Goal: Task Accomplishment & Management: Use online tool/utility

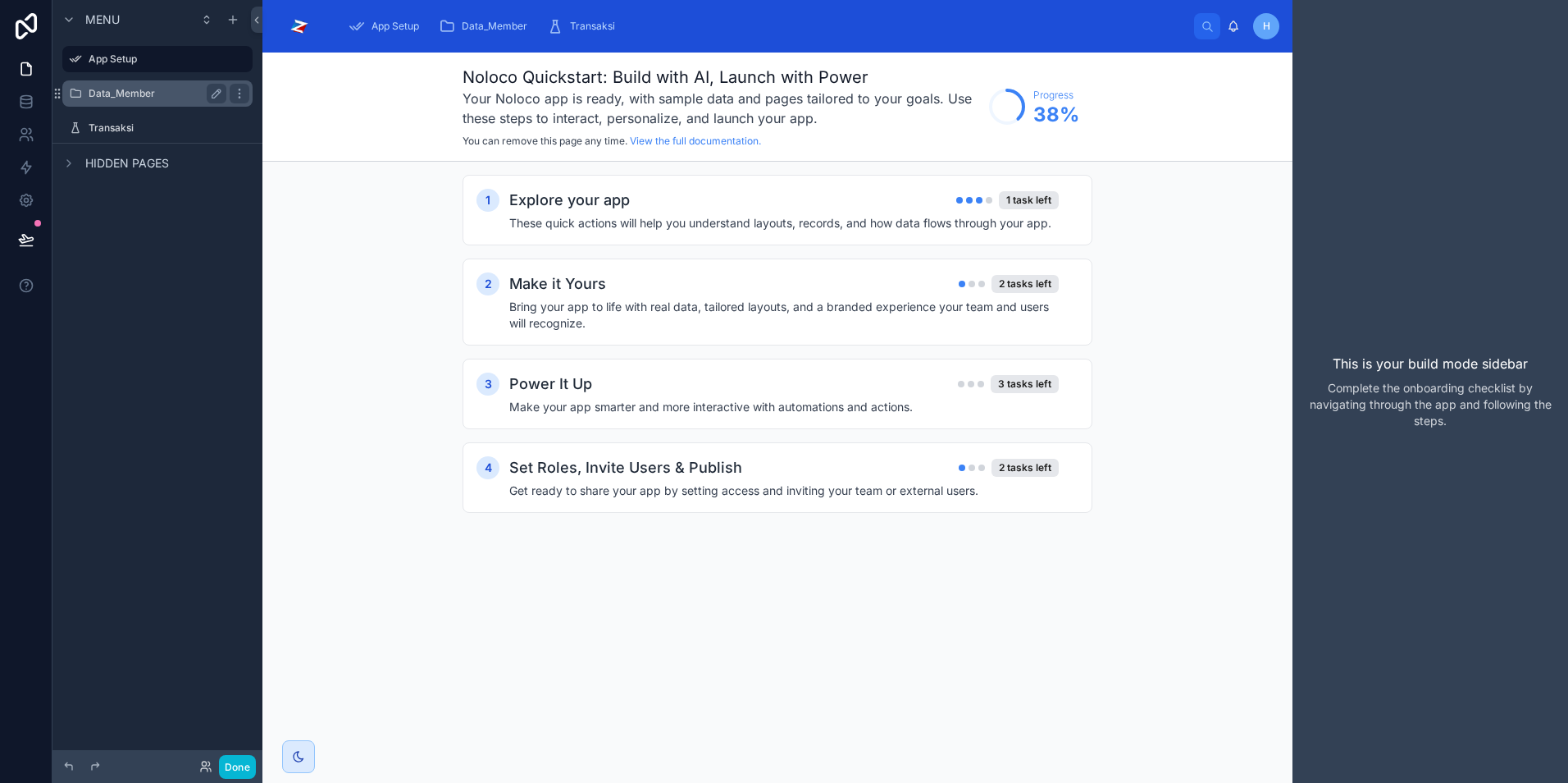
click at [122, 98] on label "Data_Member" at bounding box center [154, 93] width 131 height 13
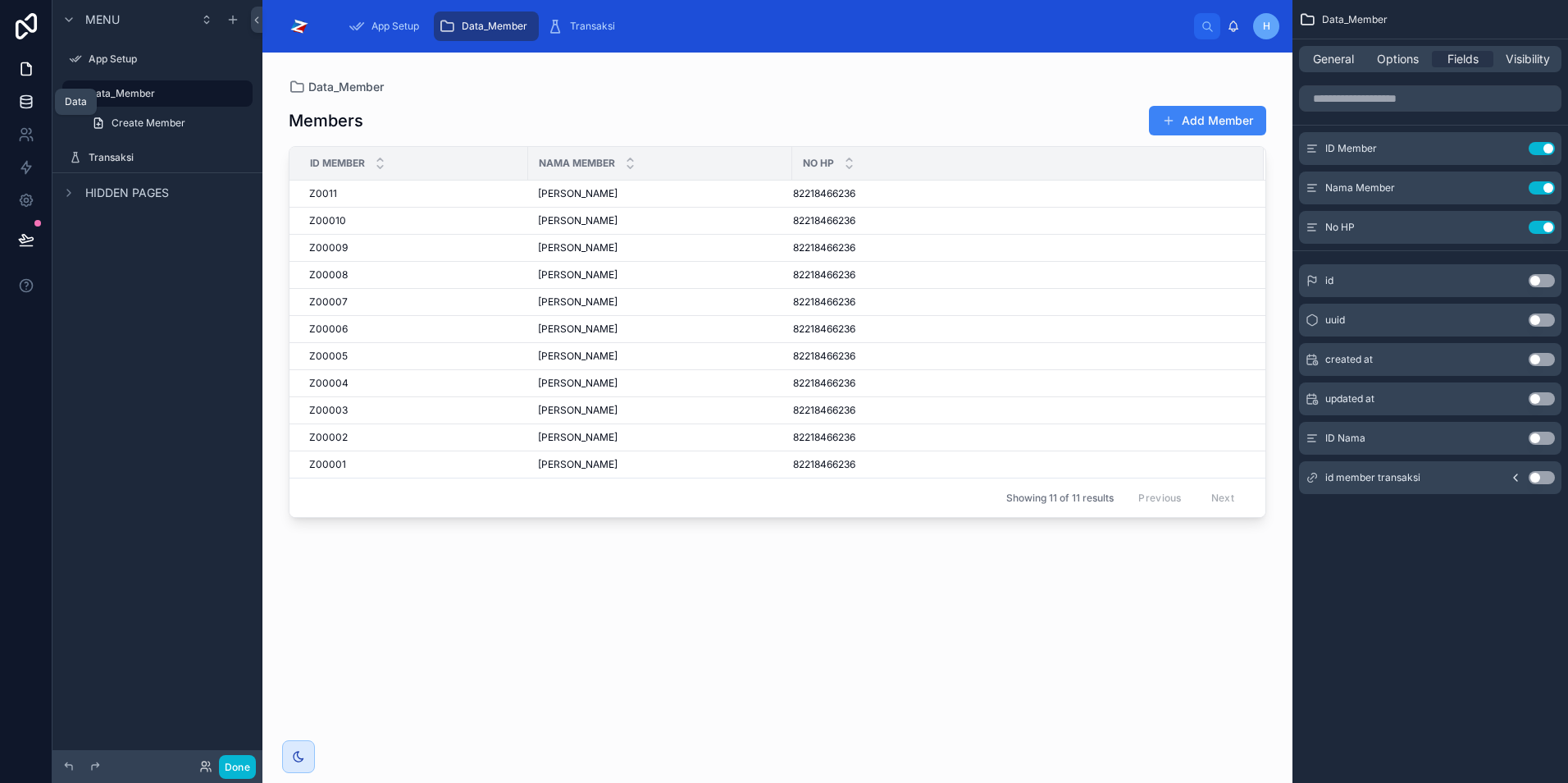
click at [28, 103] on icon at bounding box center [26, 101] width 10 height 7
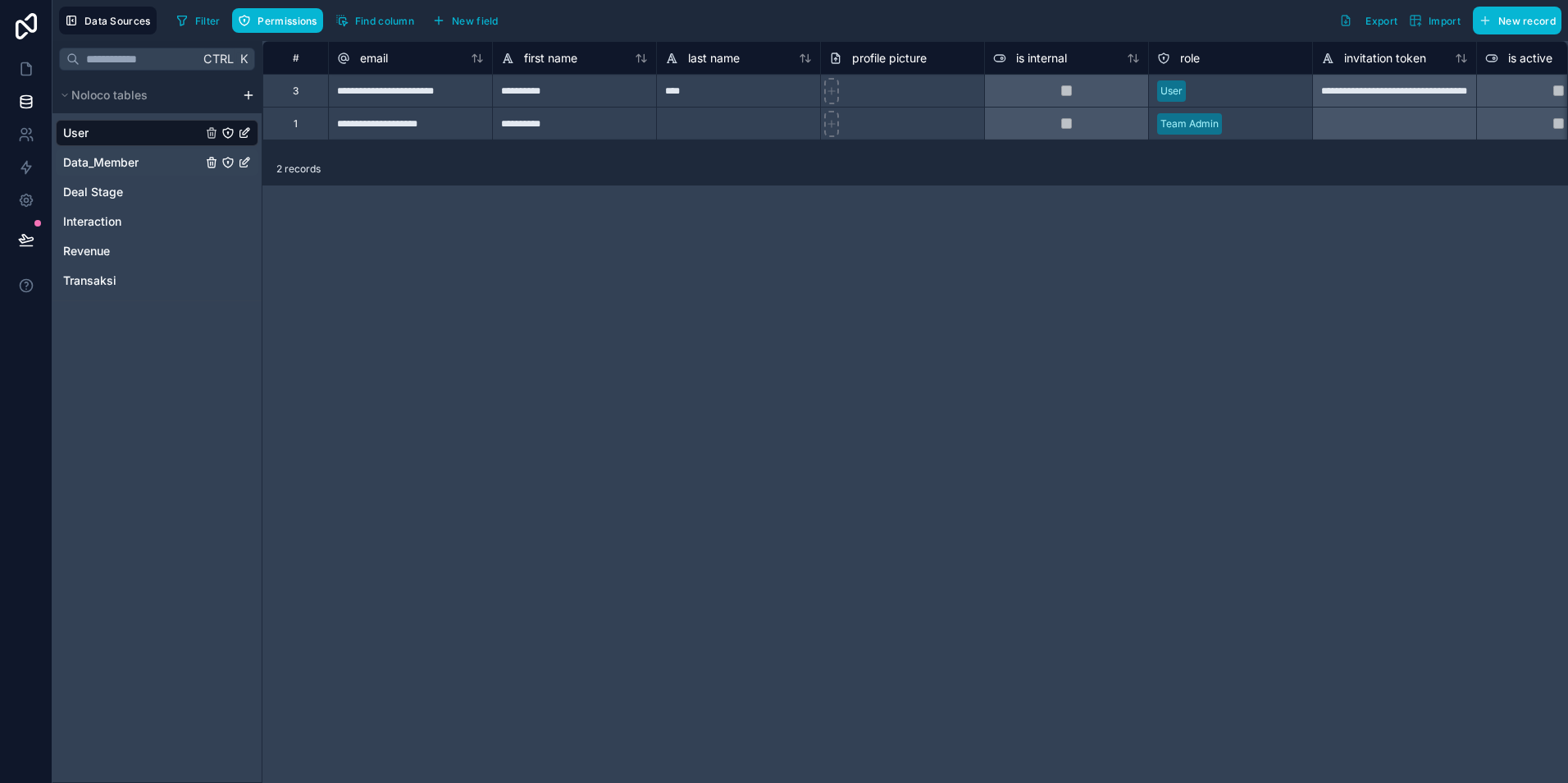
click at [105, 168] on span "Data_Member" at bounding box center [101, 162] width 76 height 16
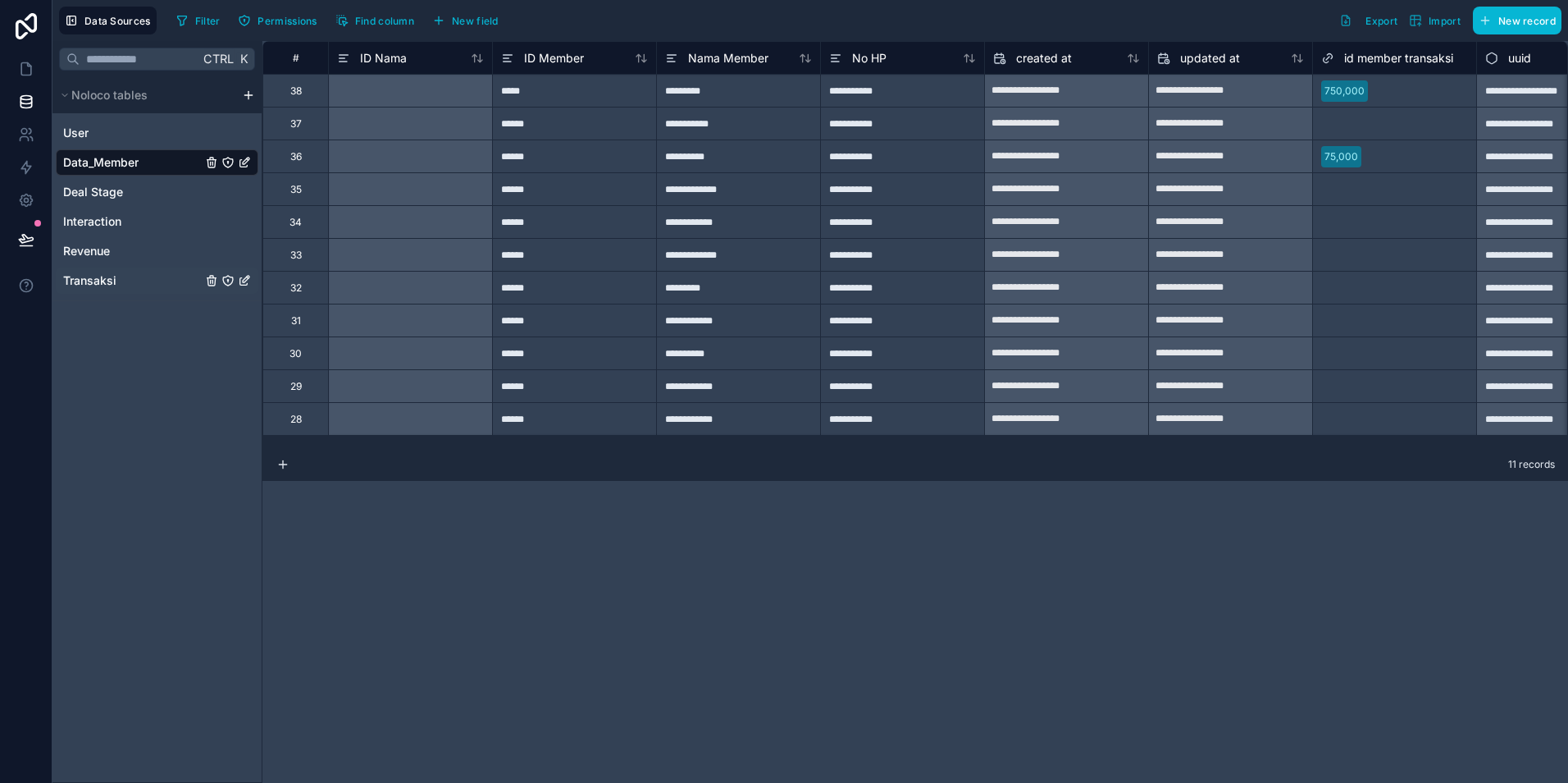
click at [93, 279] on span "Transaksi" at bounding box center [90, 280] width 53 height 16
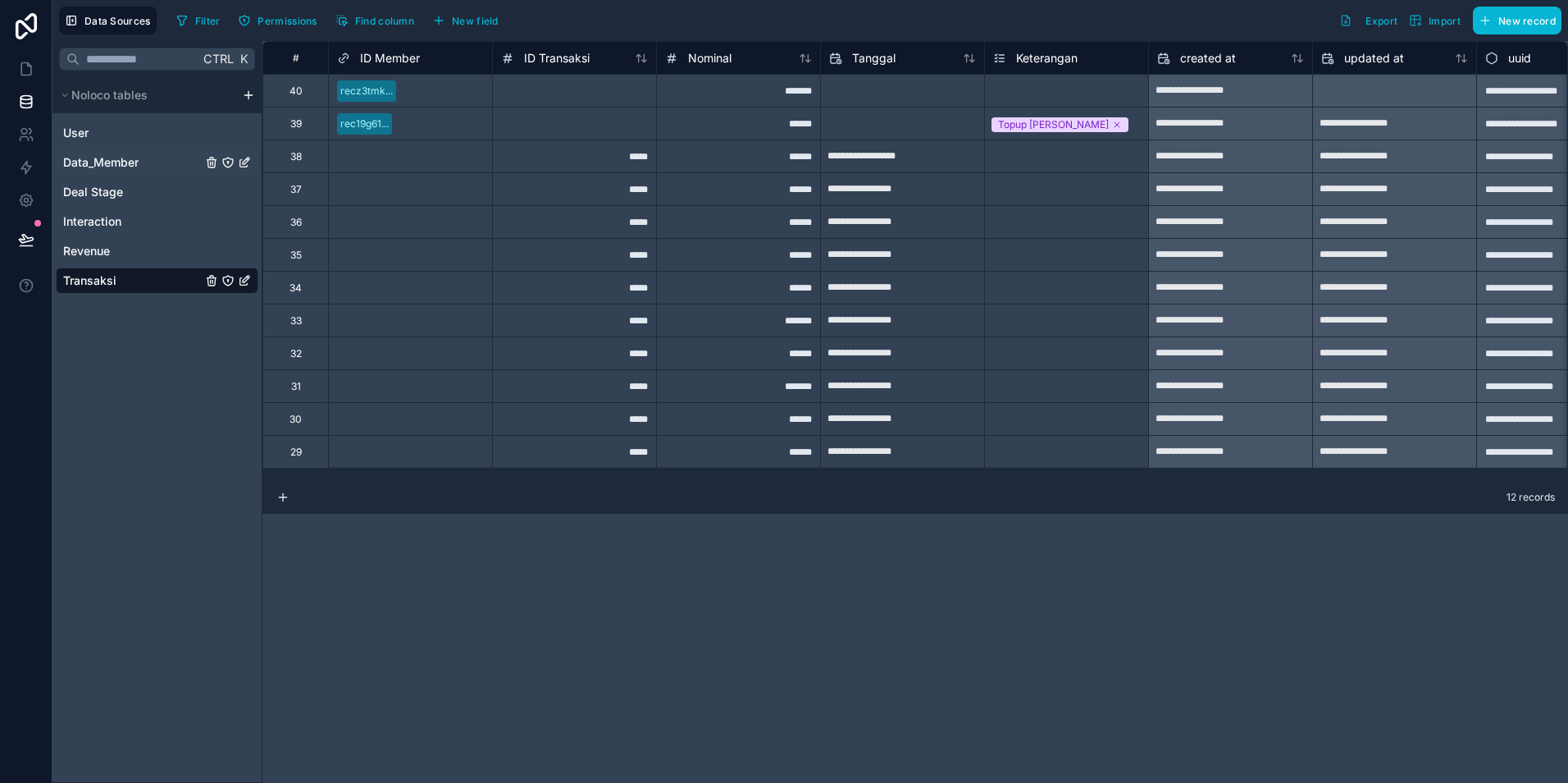
click at [100, 165] on span "Data_Member" at bounding box center [101, 162] width 76 height 16
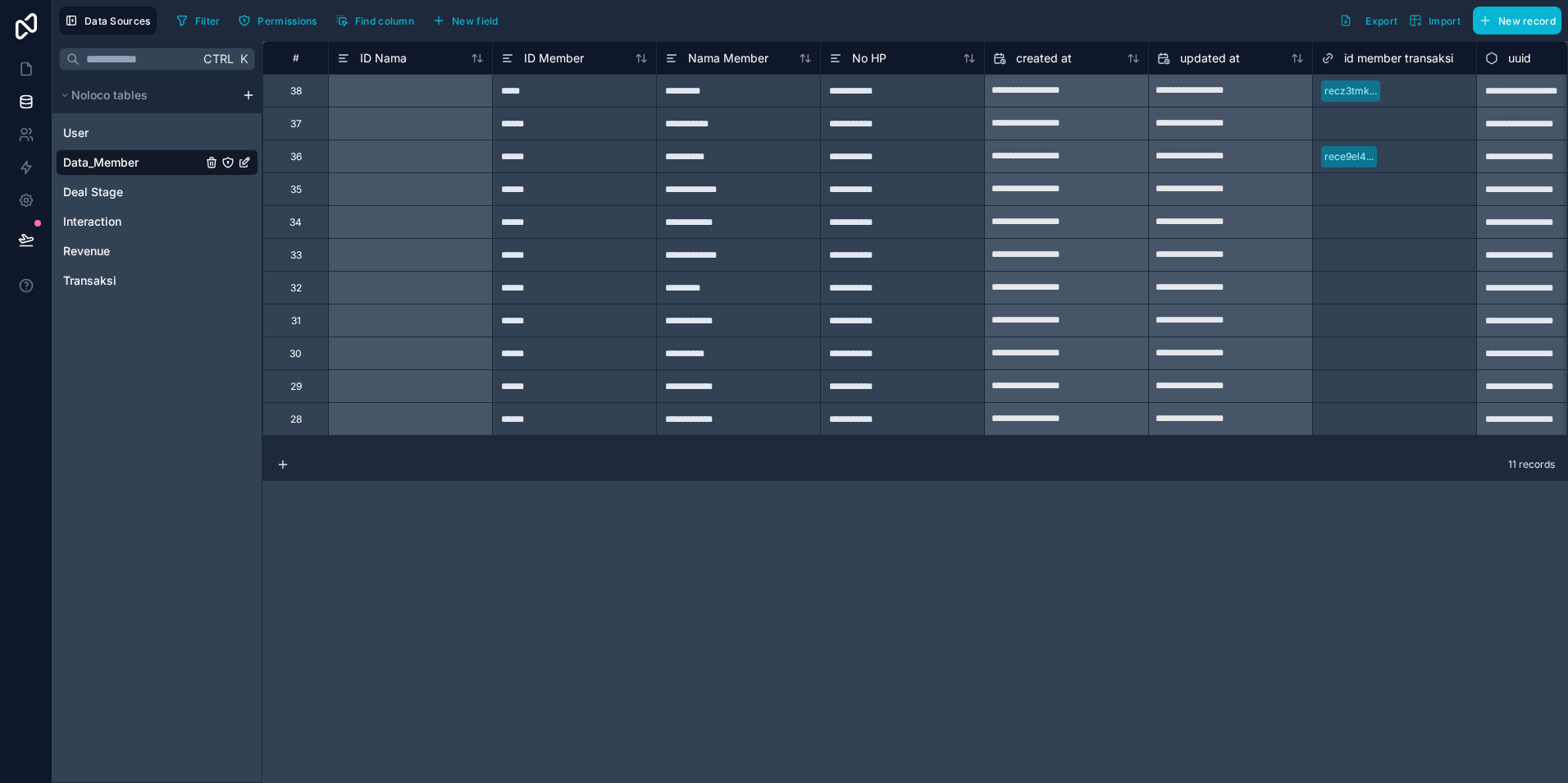
click at [451, 90] on div at bounding box center [410, 91] width 164 height 33
click at [401, 52] on span "ID Nama" at bounding box center [384, 58] width 47 height 16
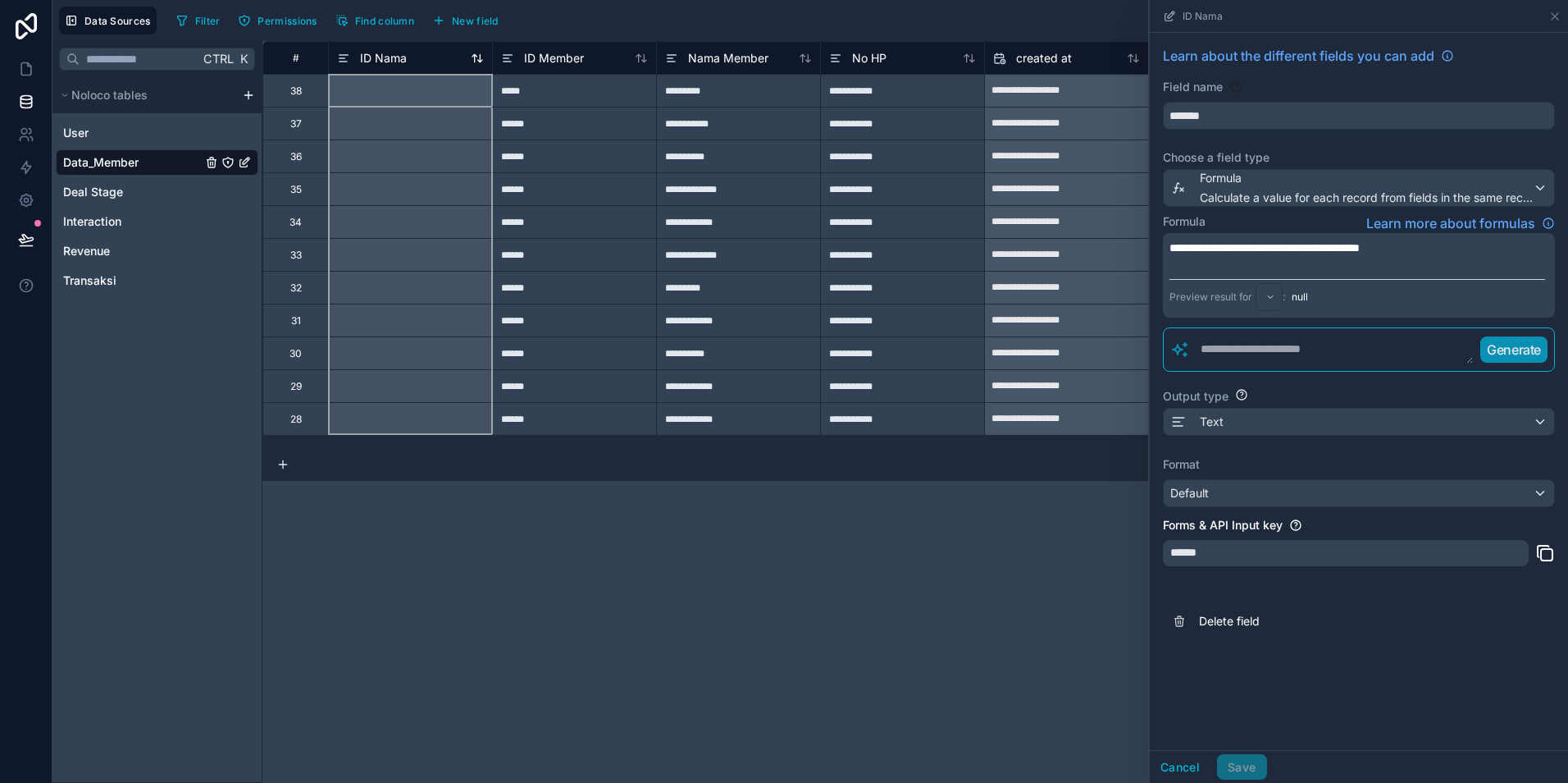
click at [401, 52] on span "ID Nama" at bounding box center [384, 58] width 47 height 16
drag, startPoint x: 1172, startPoint y: 245, endPoint x: 1484, endPoint y: 248, distance: 312.0
click at [1484, 248] on p "**********" at bounding box center [1358, 247] width 376 height 16
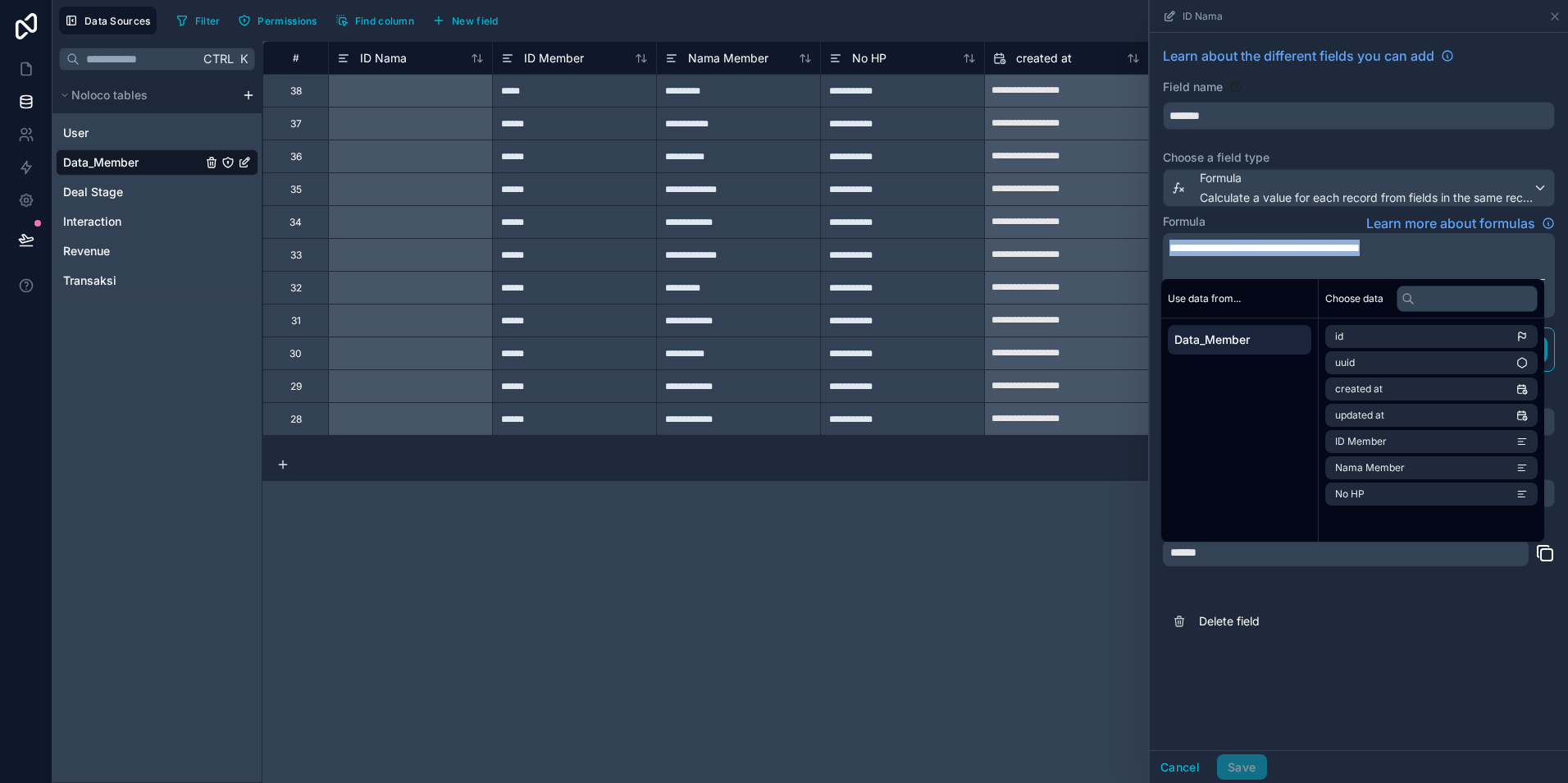
copy span "**********"
click at [403, 55] on span "ID Nama" at bounding box center [384, 58] width 47 height 16
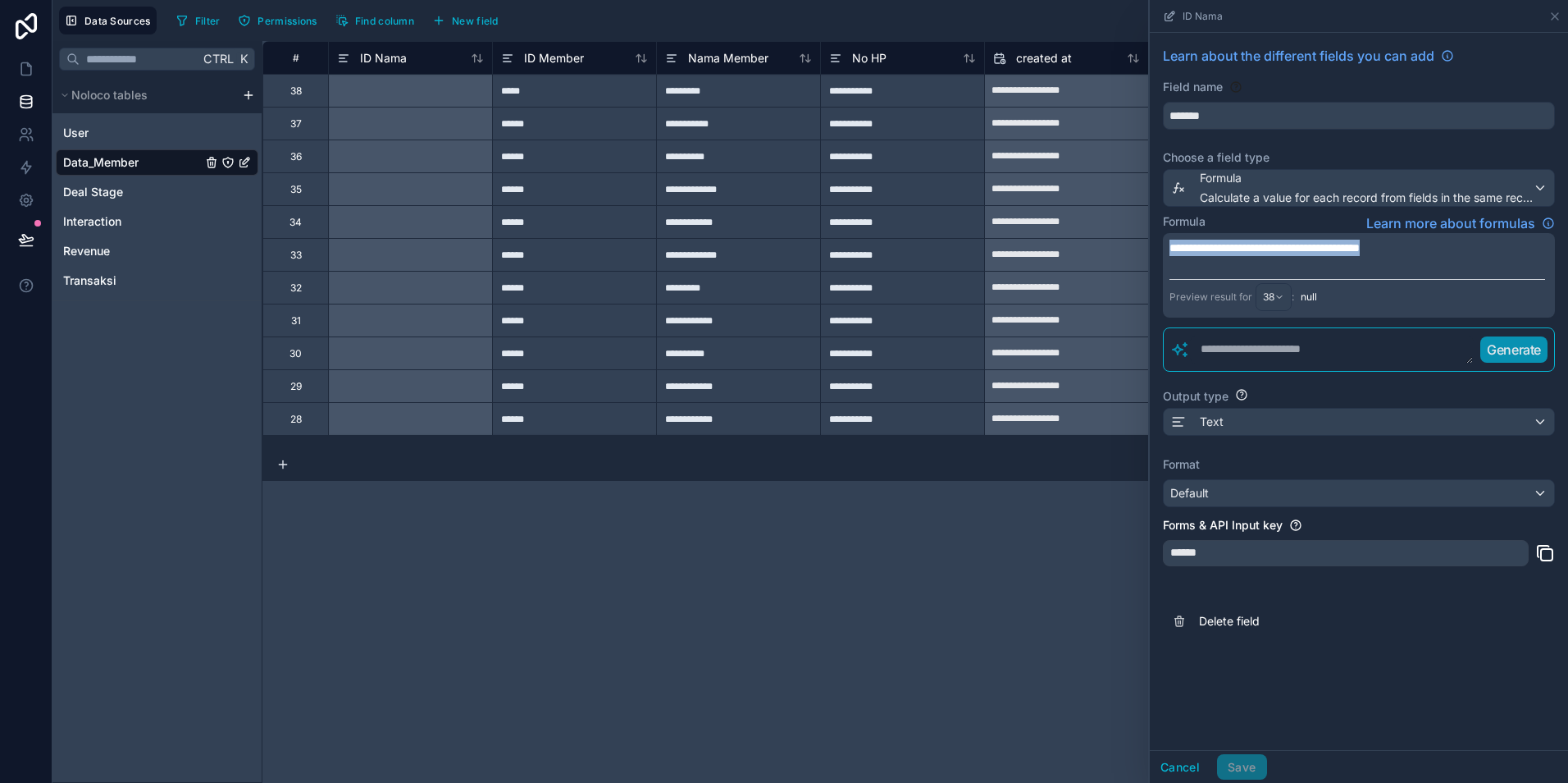
drag, startPoint x: 1467, startPoint y: 253, endPoint x: 1128, endPoint y: 244, distance: 339.1
click at [1135, 247] on div "**********" at bounding box center [915, 412] width 1306 height 742
click at [1305, 348] on textarea at bounding box center [1332, 349] width 284 height 29
paste textarea "**********"
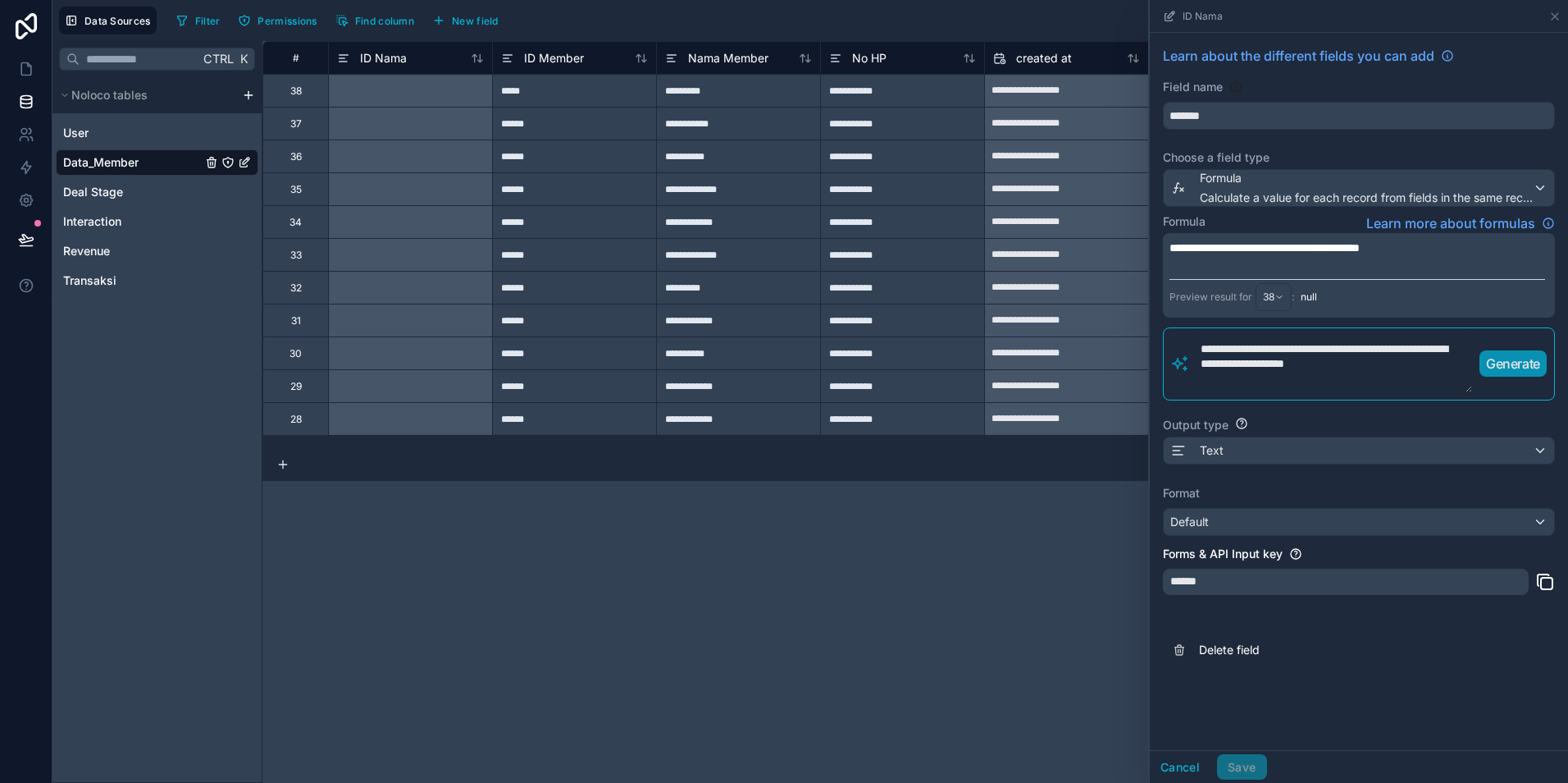
type textarea "**********"
click at [1520, 369] on p "Generate" at bounding box center [1513, 363] width 54 height 20
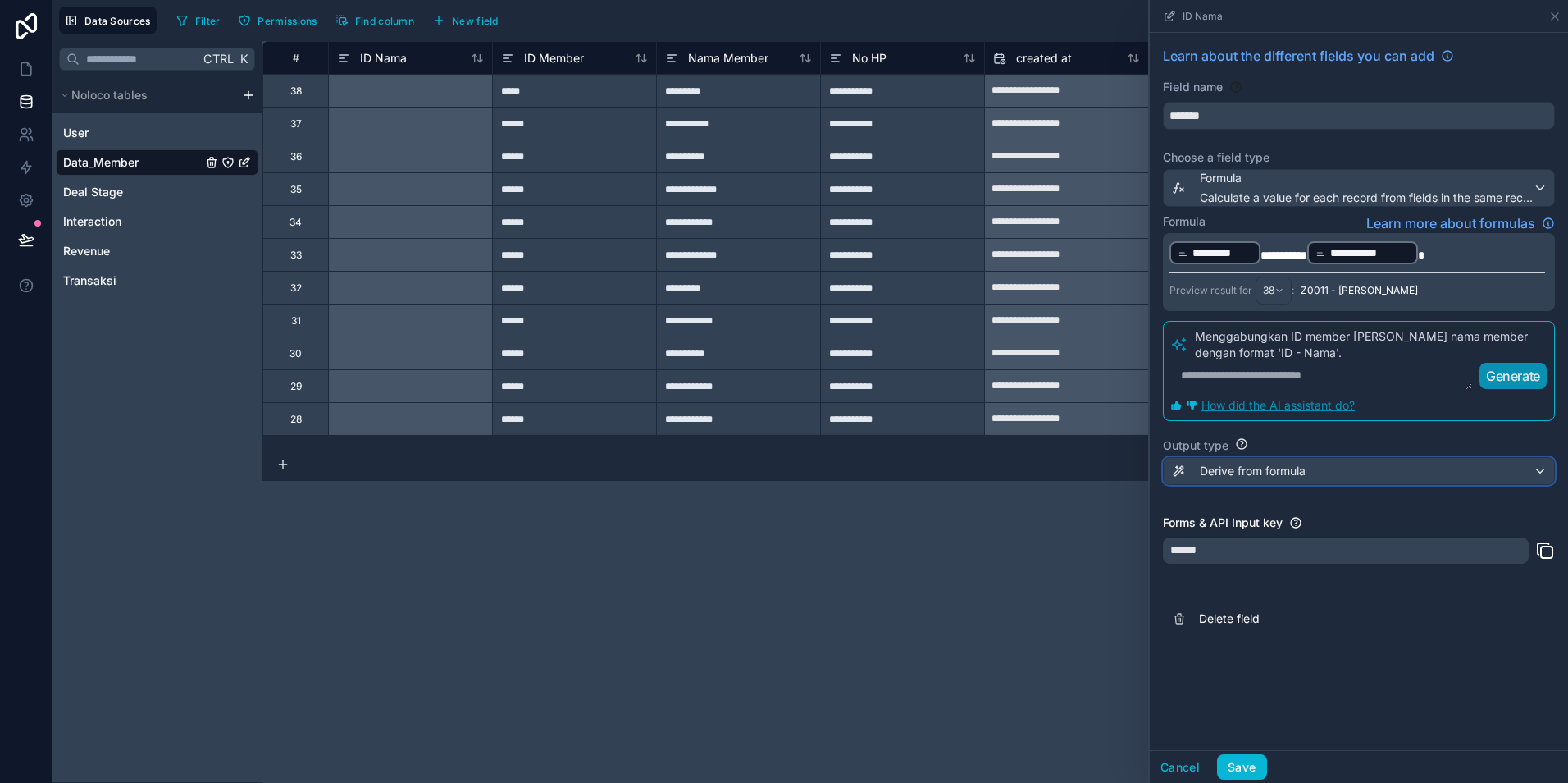
click at [1545, 473] on div "Derive from formula" at bounding box center [1359, 471] width 390 height 26
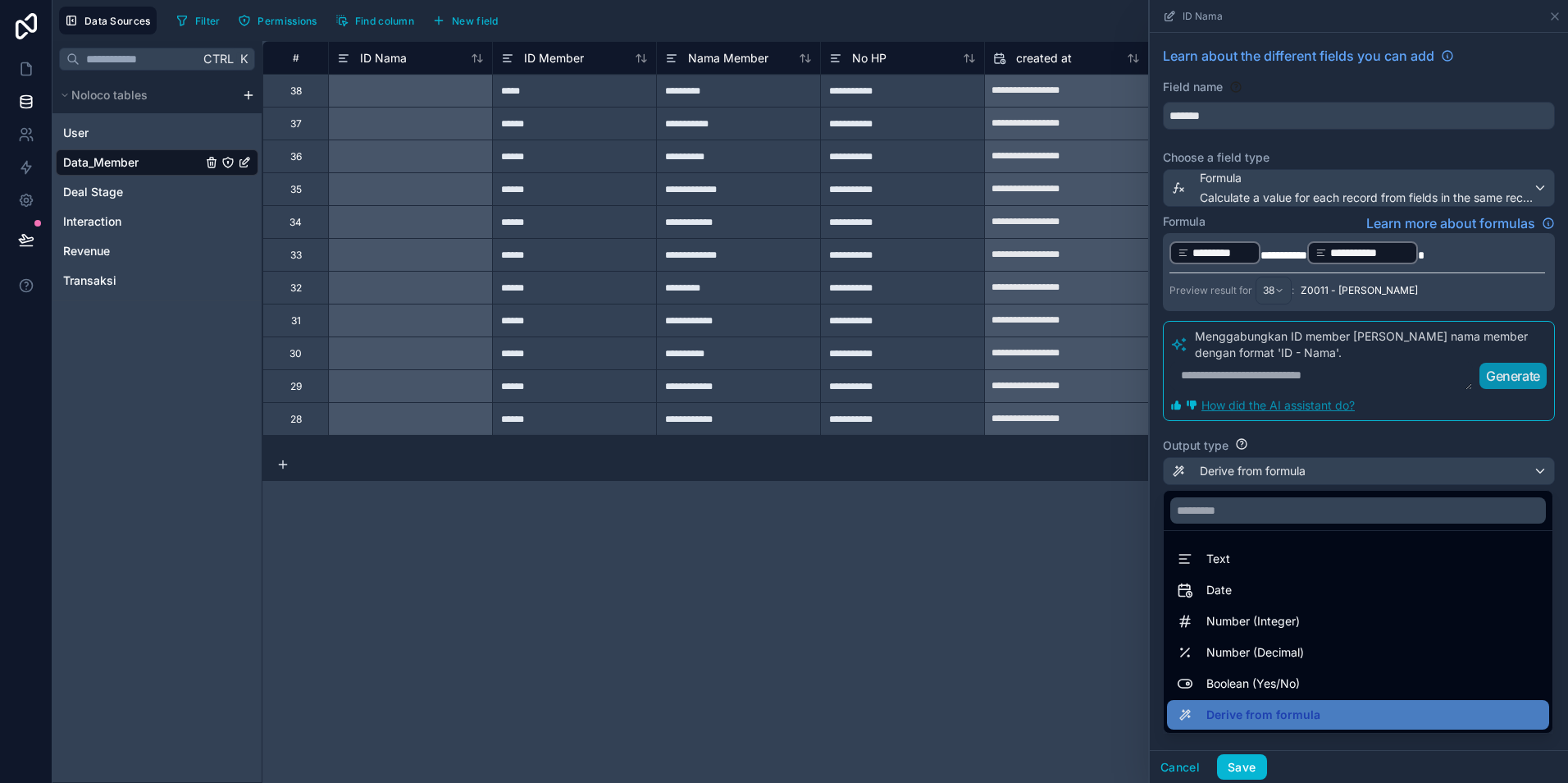
click at [1059, 517] on div "**********" at bounding box center [915, 412] width 1306 height 742
click at [1462, 477] on div at bounding box center [1359, 392] width 418 height 783
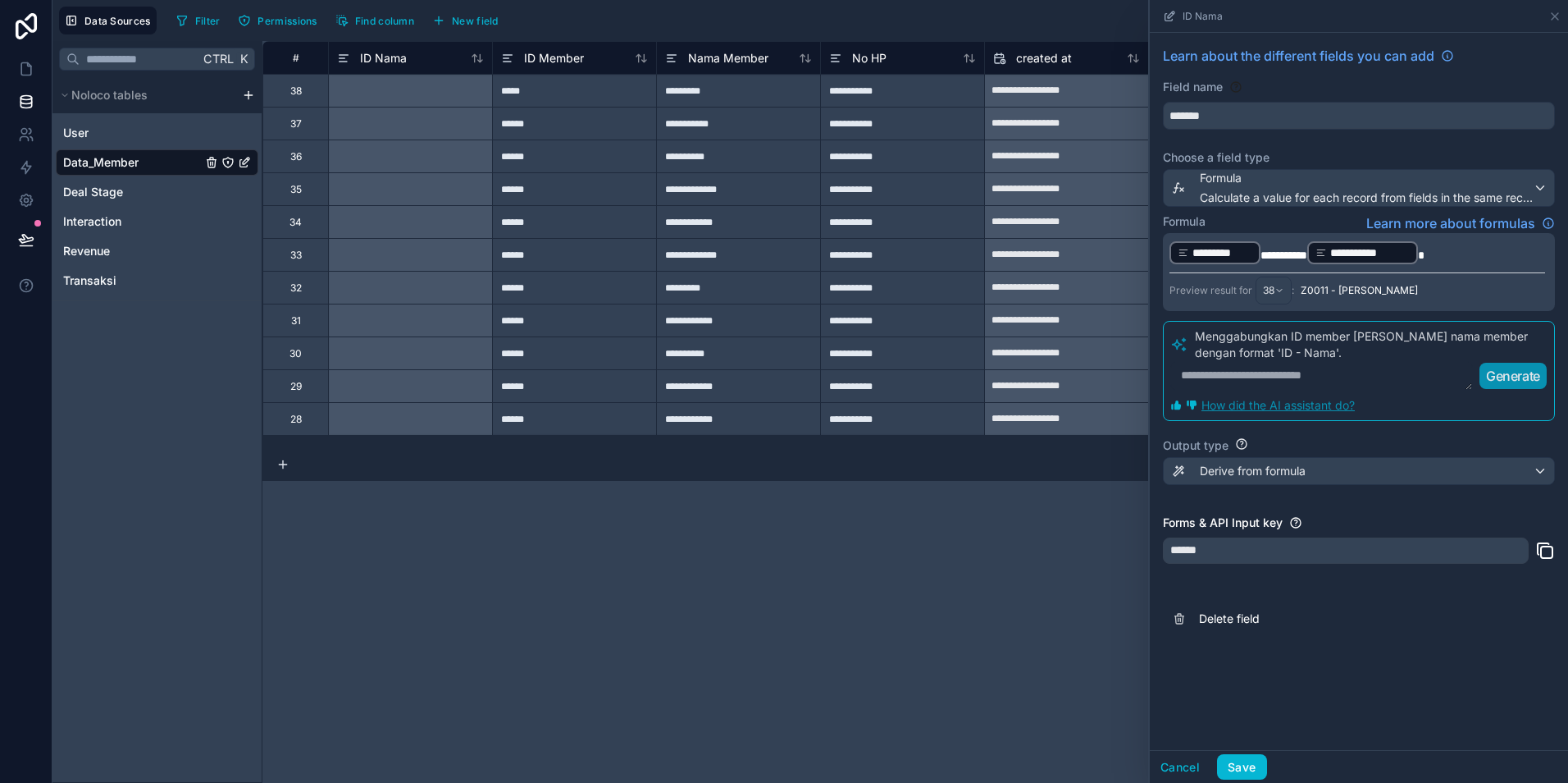
click at [1221, 377] on textarea at bounding box center [1321, 376] width 303 height 29
paste textarea "**********"
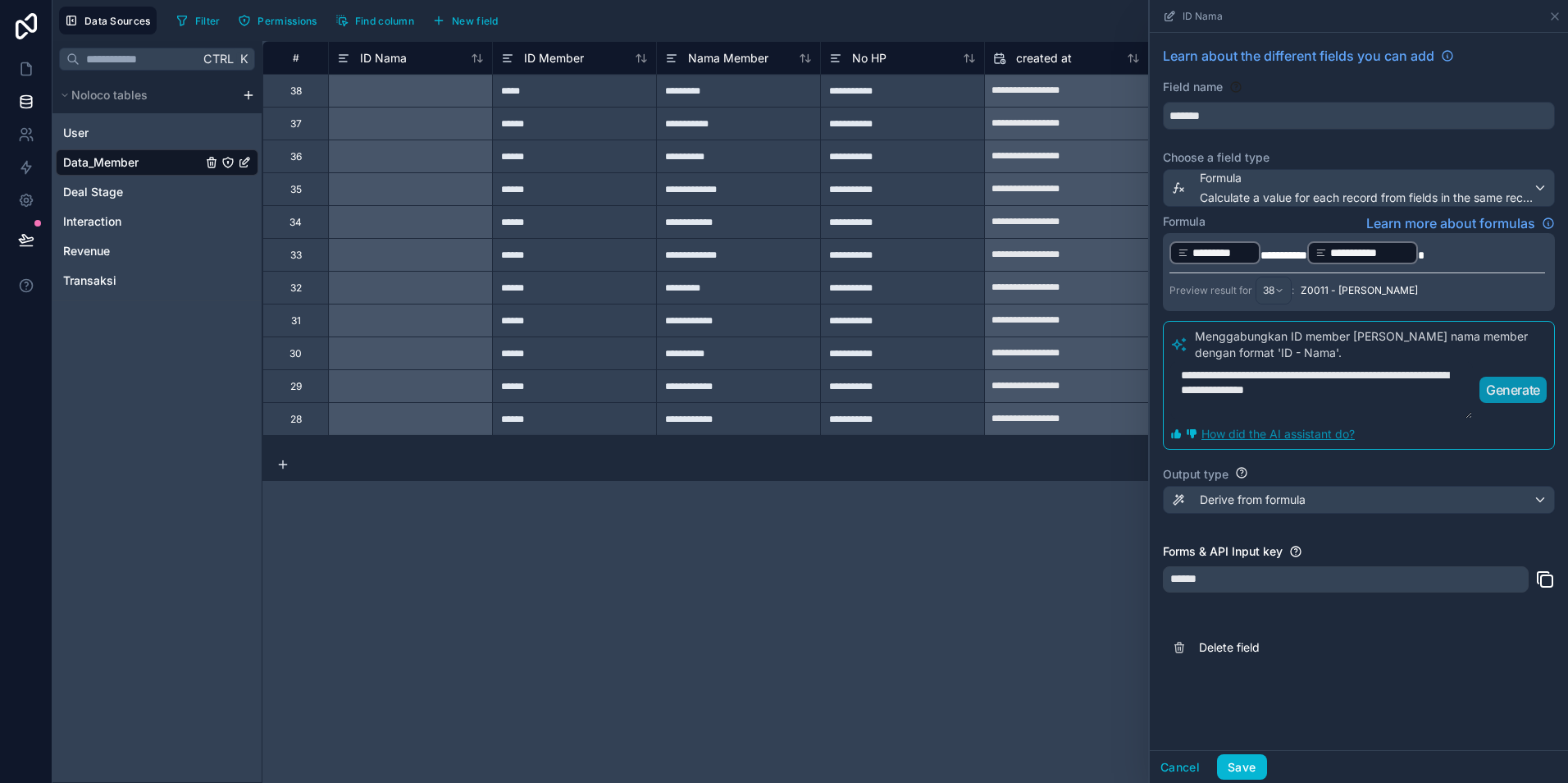
type textarea "**********"
click at [1207, 254] on span "*********" at bounding box center [1222, 253] width 59 height 16
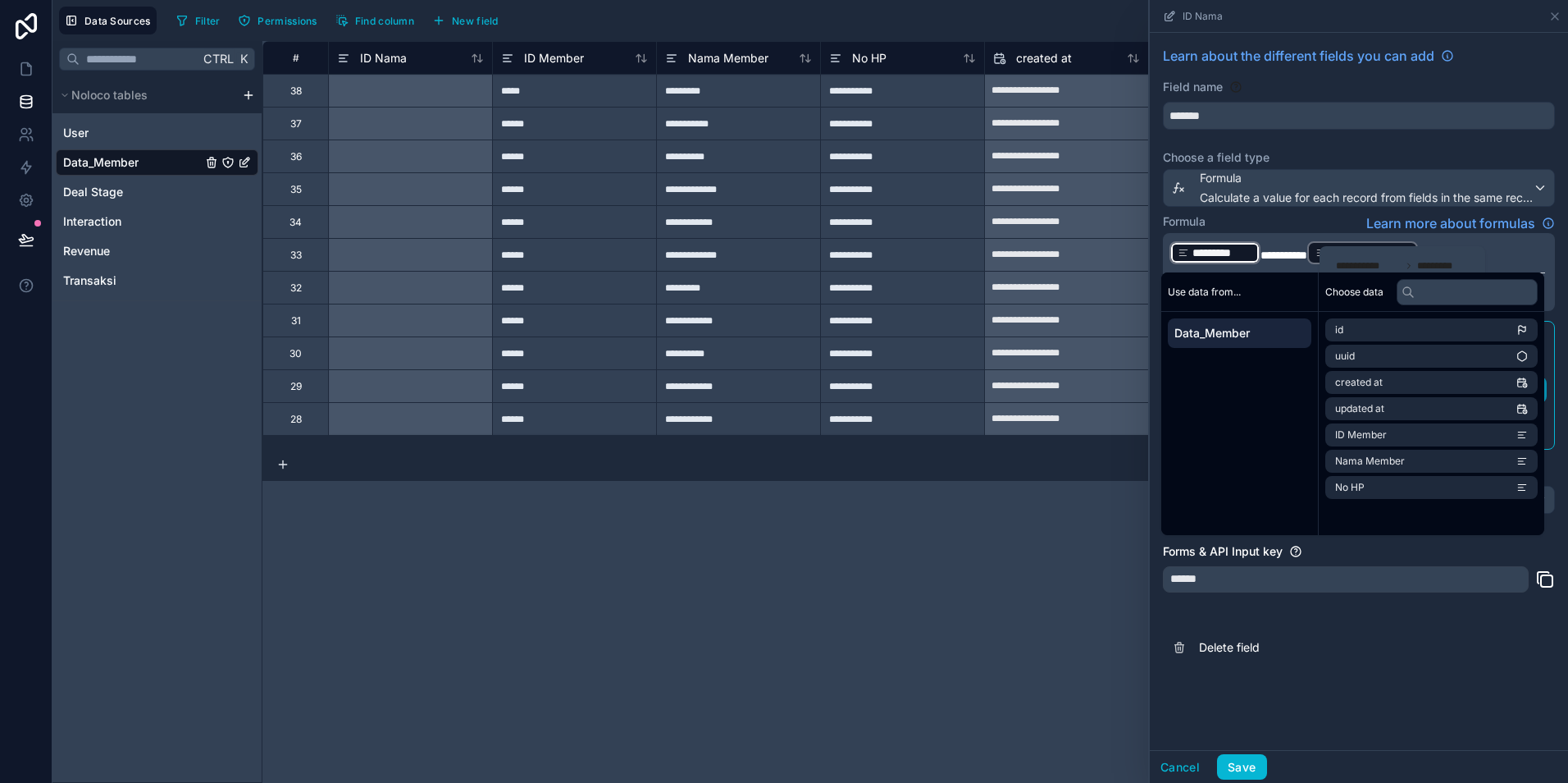
click at [1316, 216] on div "Formula Learn more about formulas" at bounding box center [1359, 222] width 392 height 20
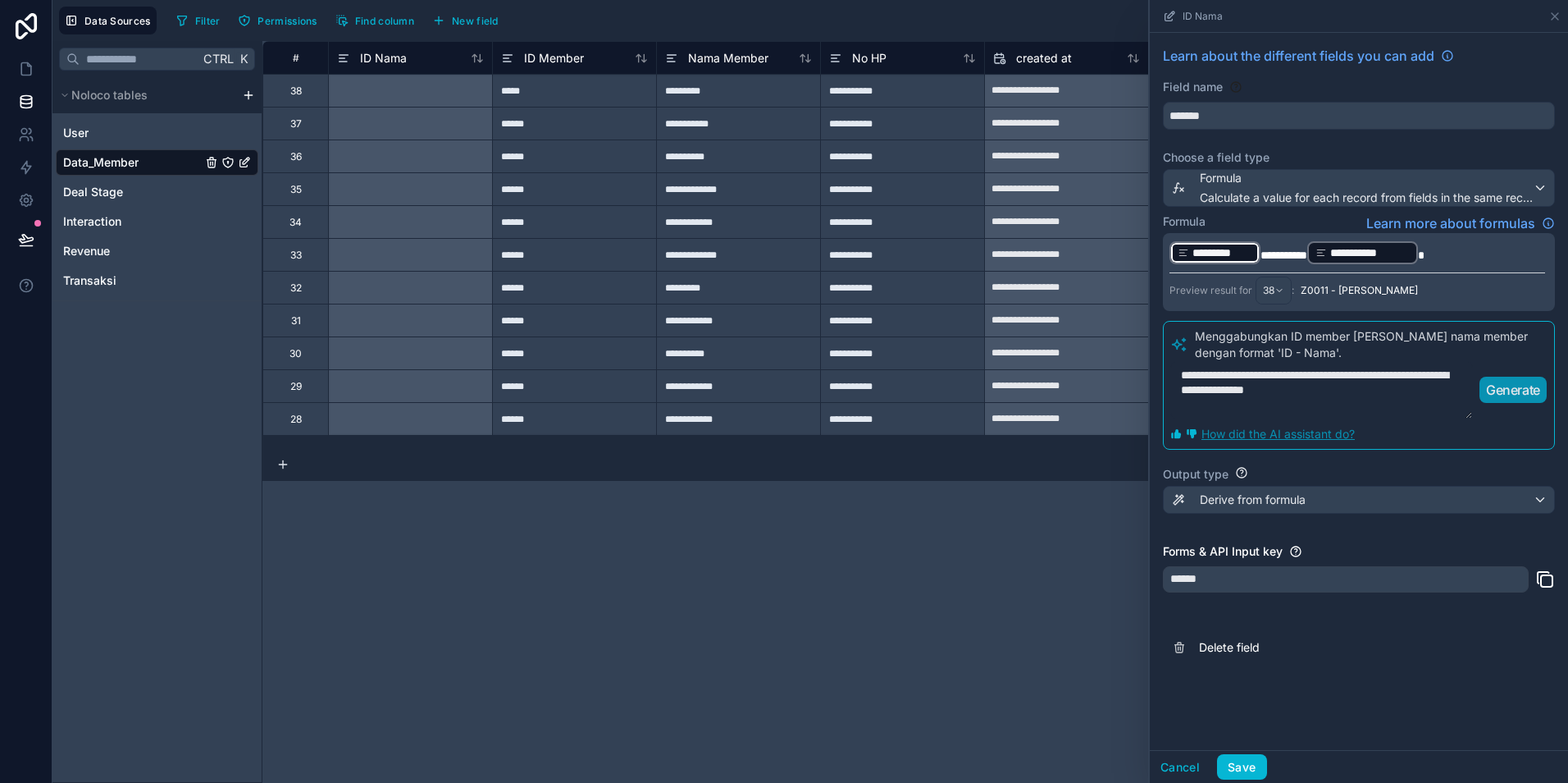
drag, startPoint x: 1395, startPoint y: 398, endPoint x: 1138, endPoint y: 347, distance: 262.0
click at [1138, 347] on div "**********" at bounding box center [915, 412] width 1306 height 742
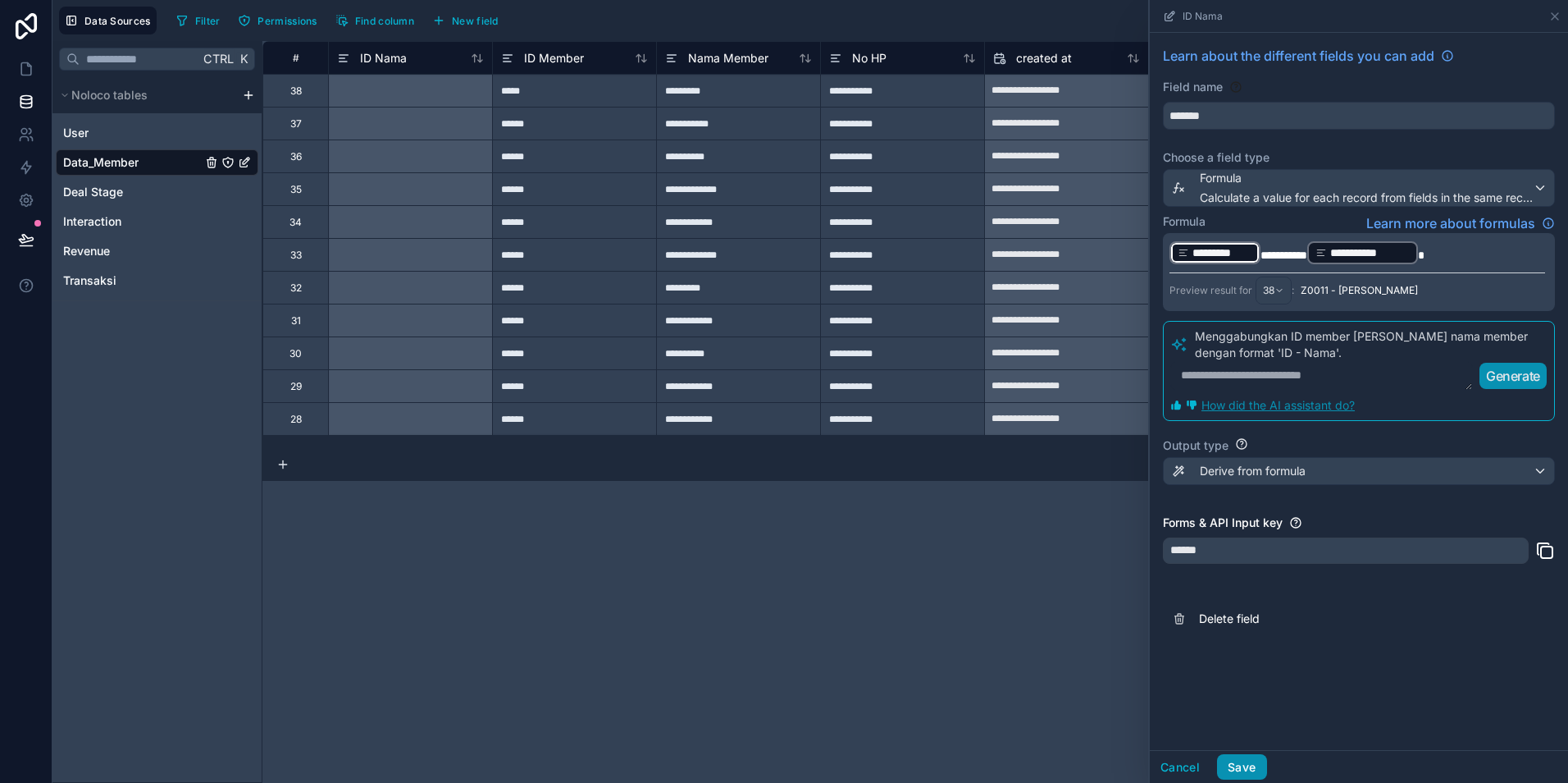
click at [1250, 770] on button "Save" at bounding box center [1241, 767] width 49 height 26
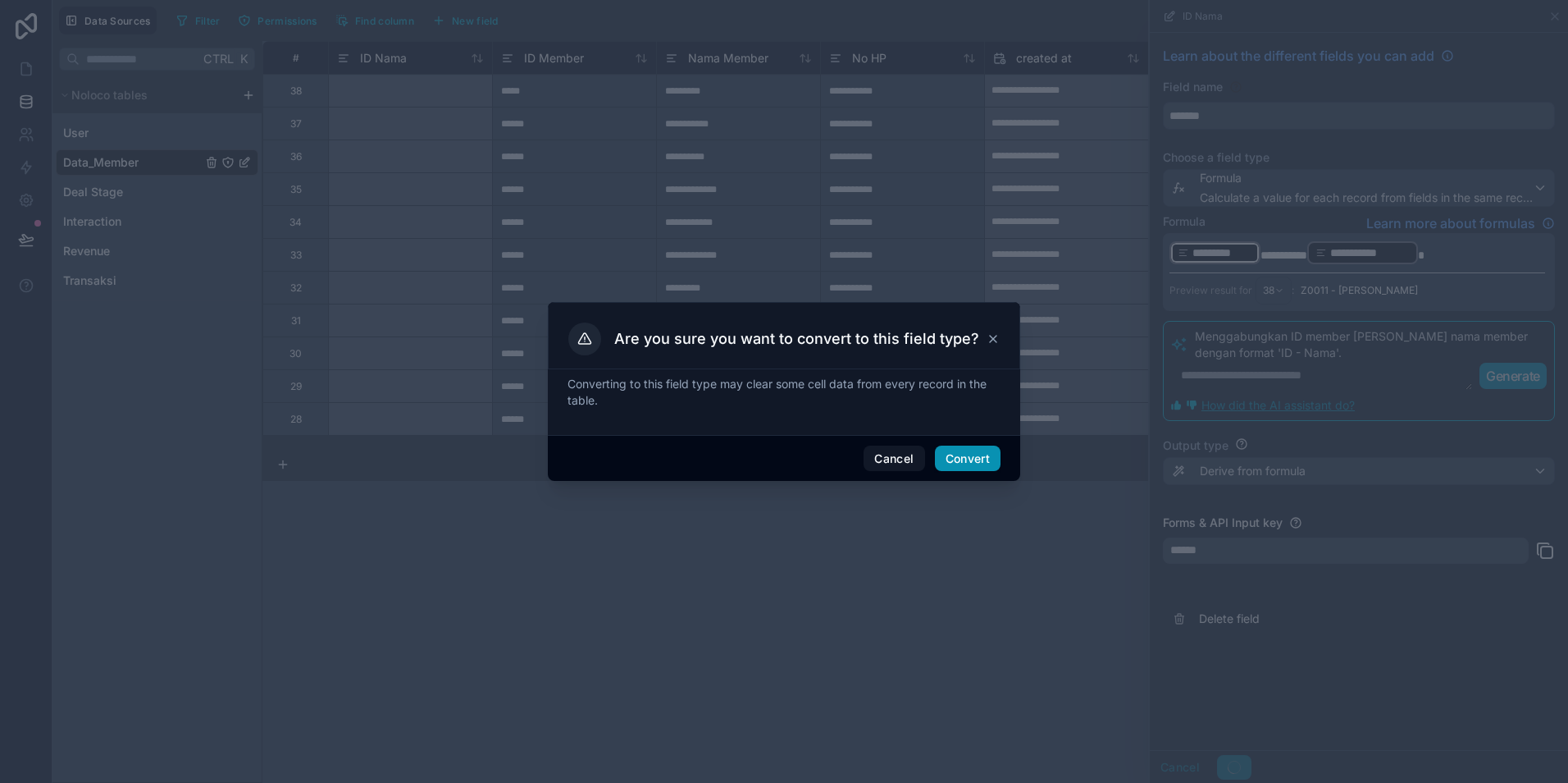
click at [954, 454] on button "Convert" at bounding box center [968, 459] width 66 height 26
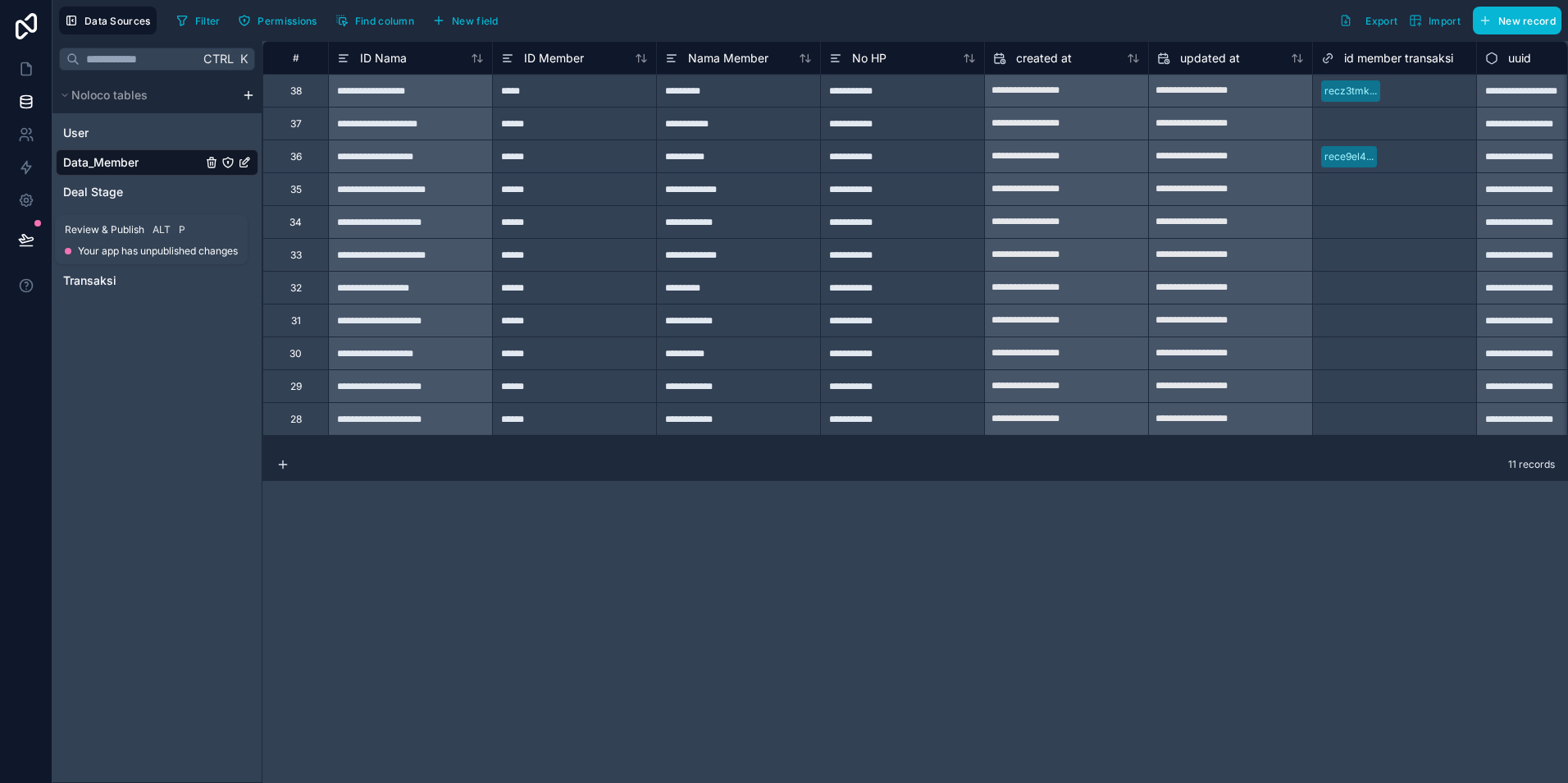
click at [33, 235] on icon at bounding box center [26, 239] width 16 height 16
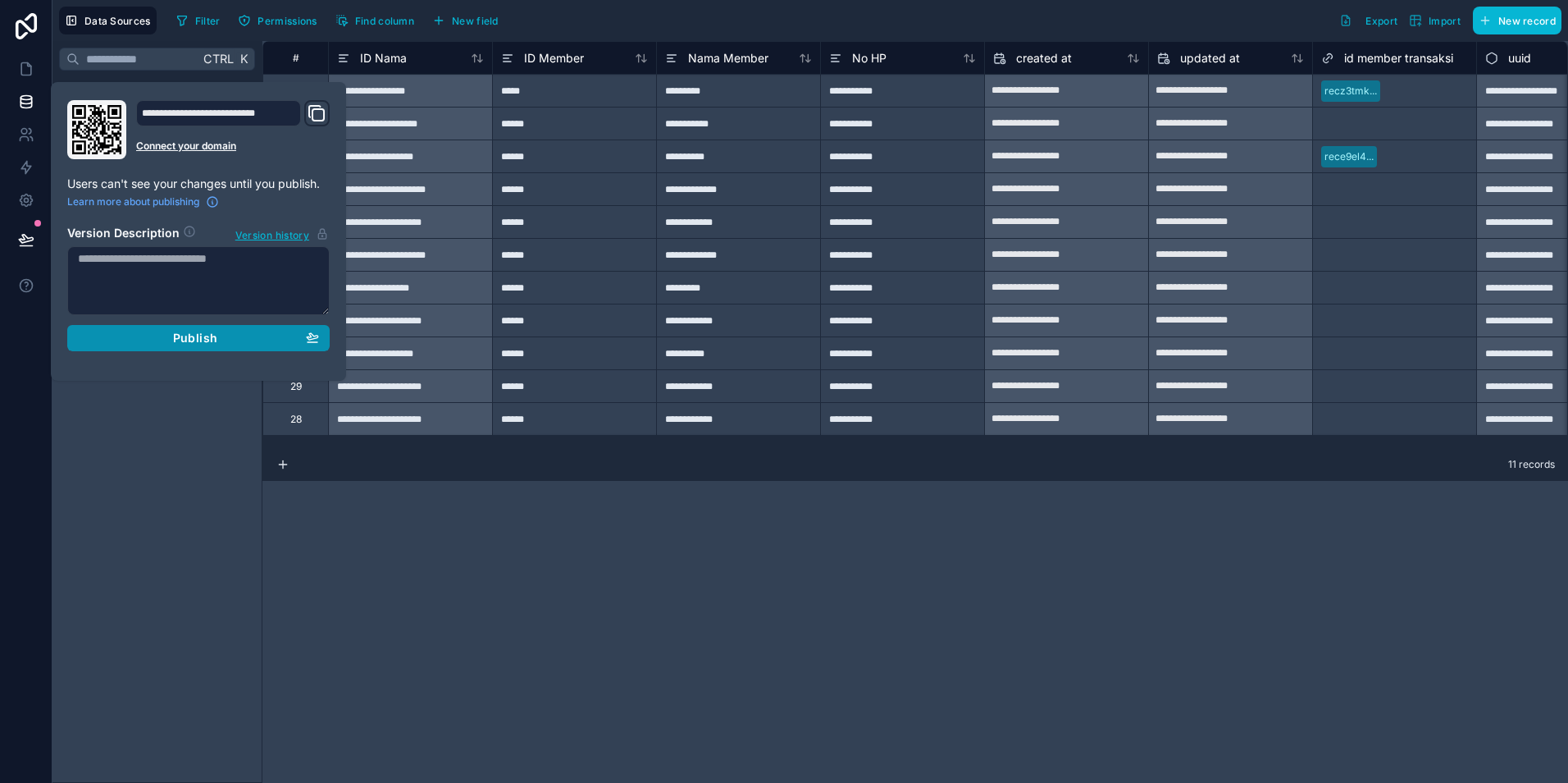
click at [178, 336] on span "Publish" at bounding box center [195, 337] width 44 height 15
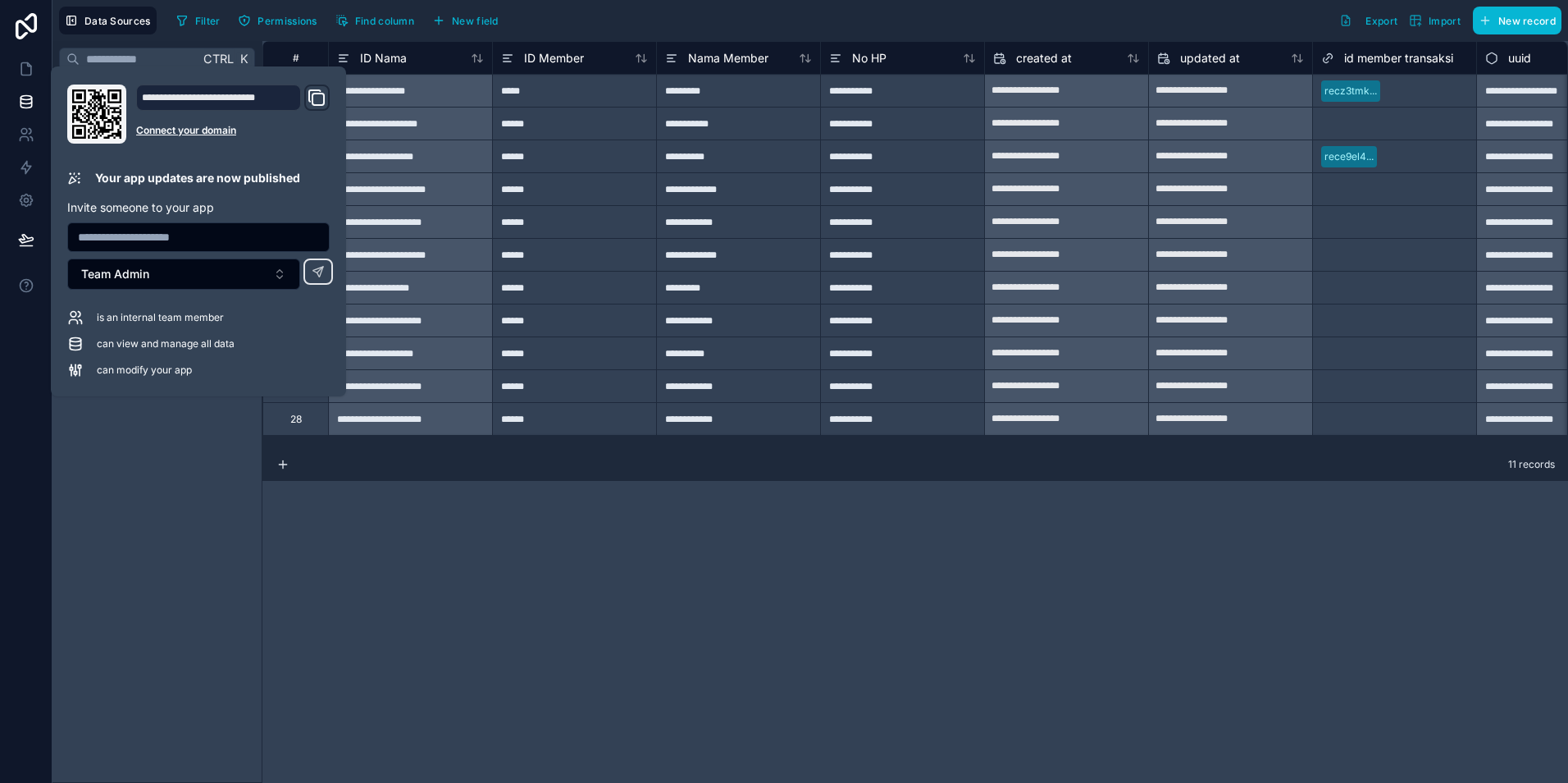
click at [186, 494] on div "Ctrl K Noloco tables User Data_Member Deal Stage Interaction Revenue Transaksi" at bounding box center [158, 412] width 210 height 742
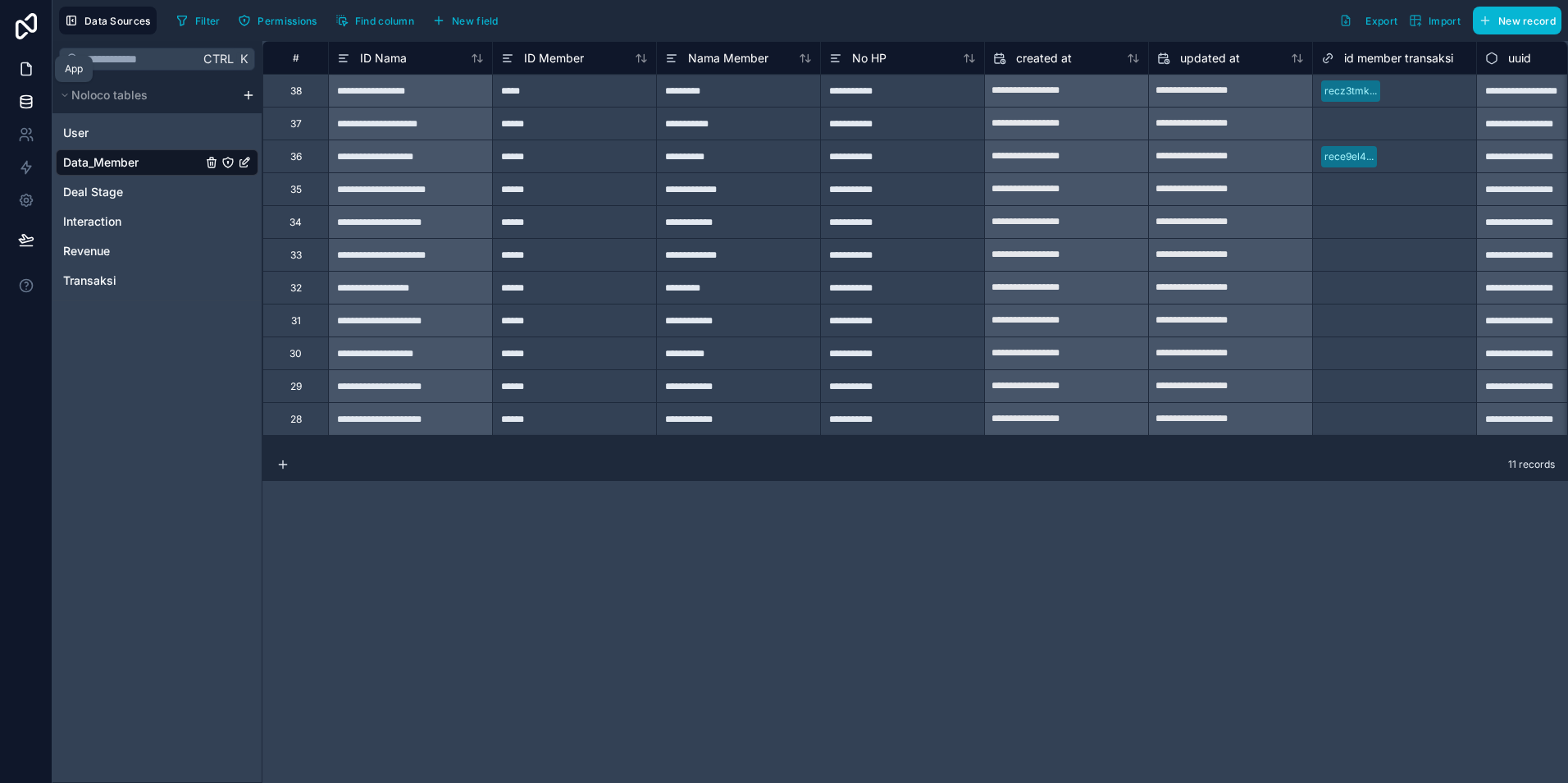
click at [25, 69] on icon at bounding box center [26, 68] width 16 height 16
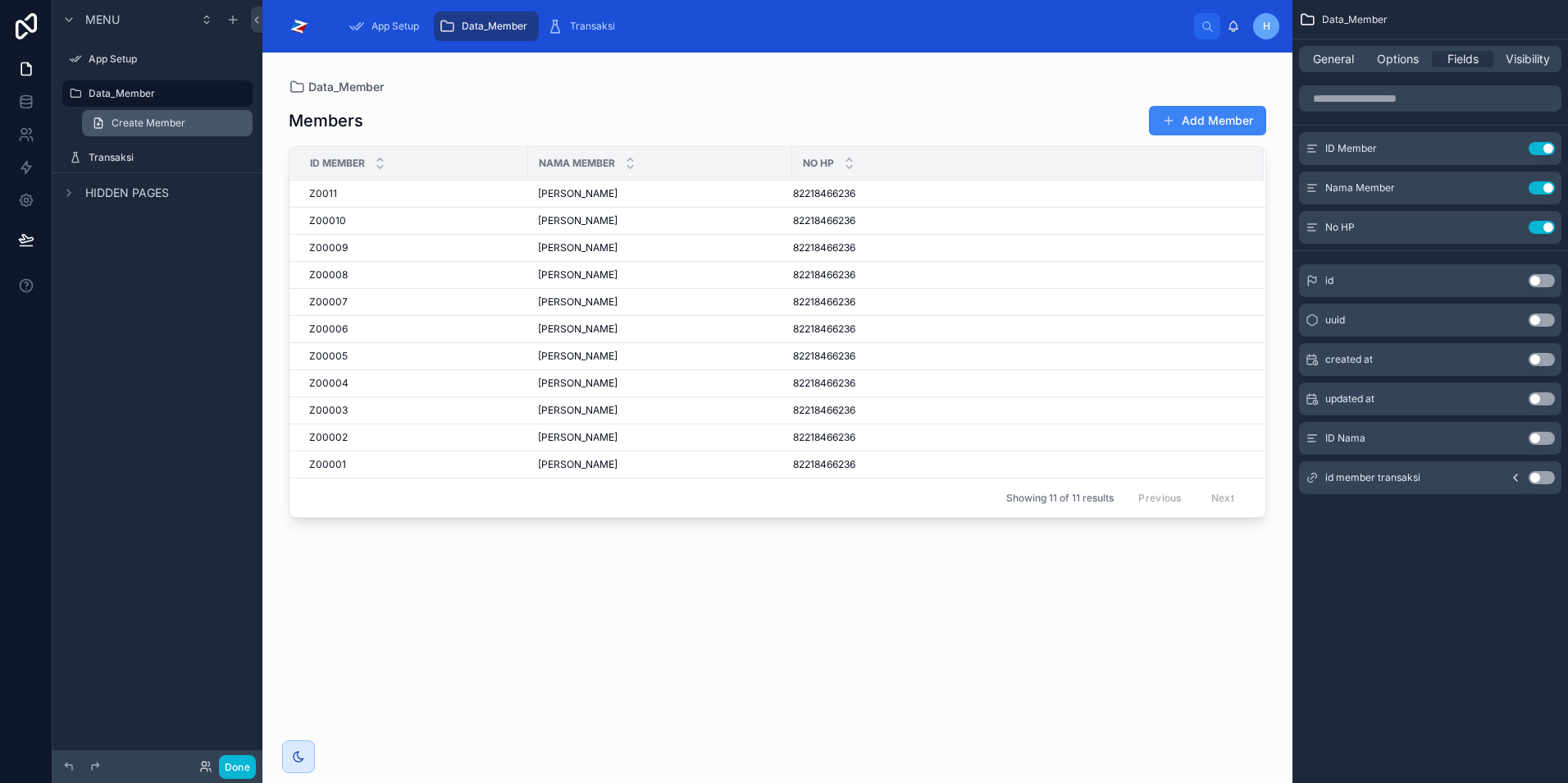
click at [129, 125] on span "Create Member" at bounding box center [148, 122] width 74 height 13
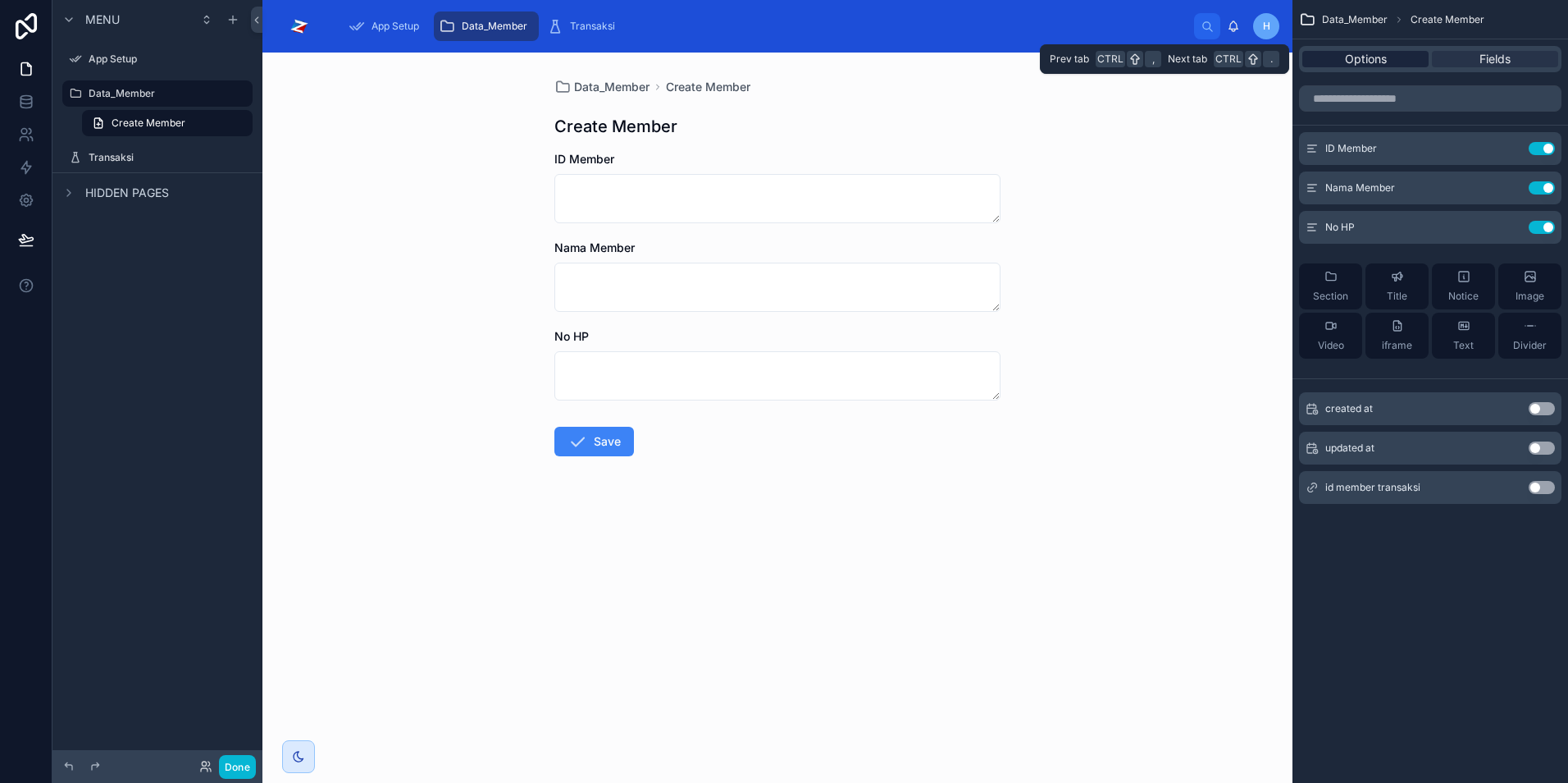
click at [1368, 53] on span "Options" at bounding box center [1366, 59] width 42 height 16
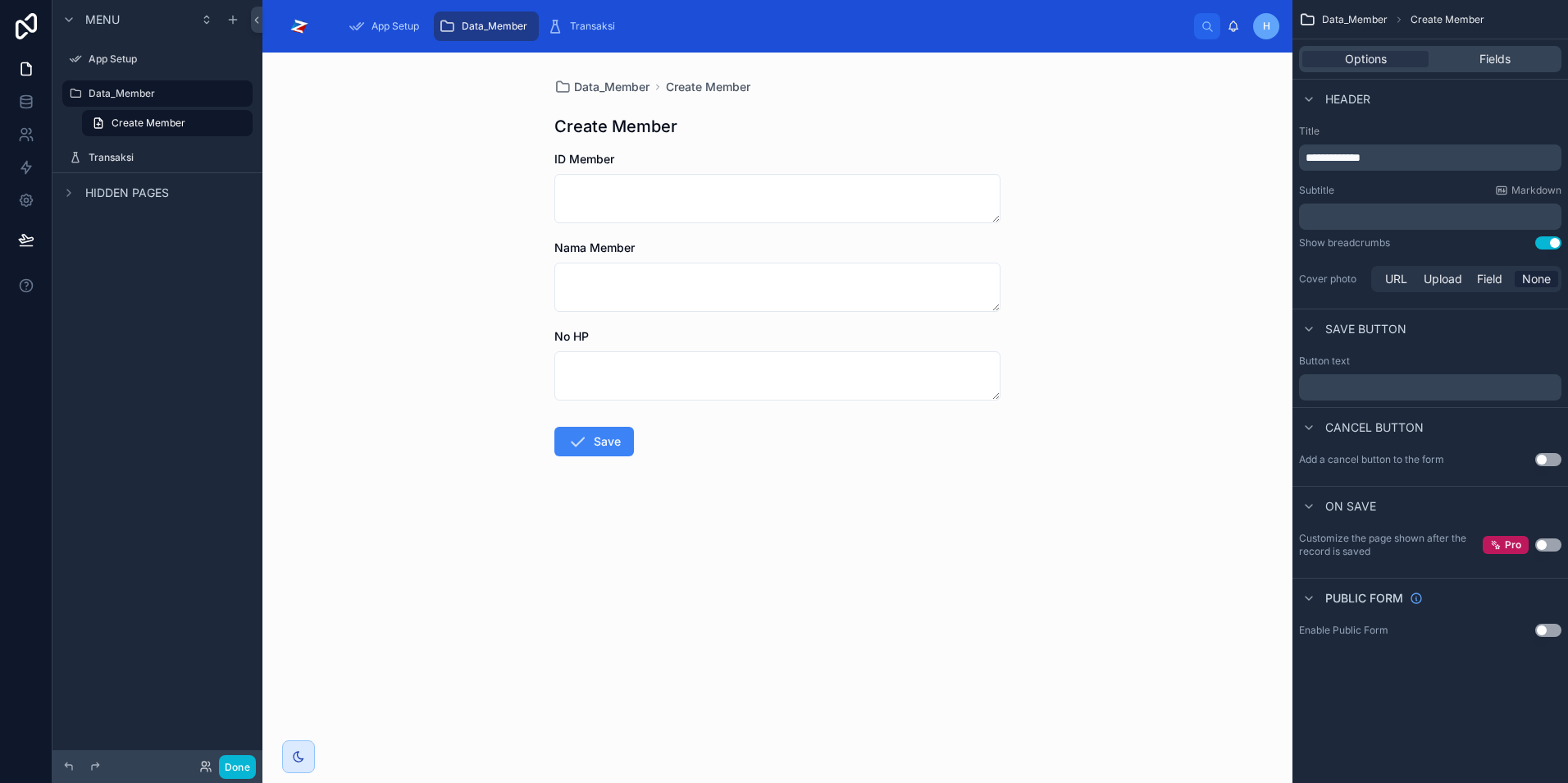
click at [1552, 628] on button "Use setting" at bounding box center [1548, 630] width 26 height 13
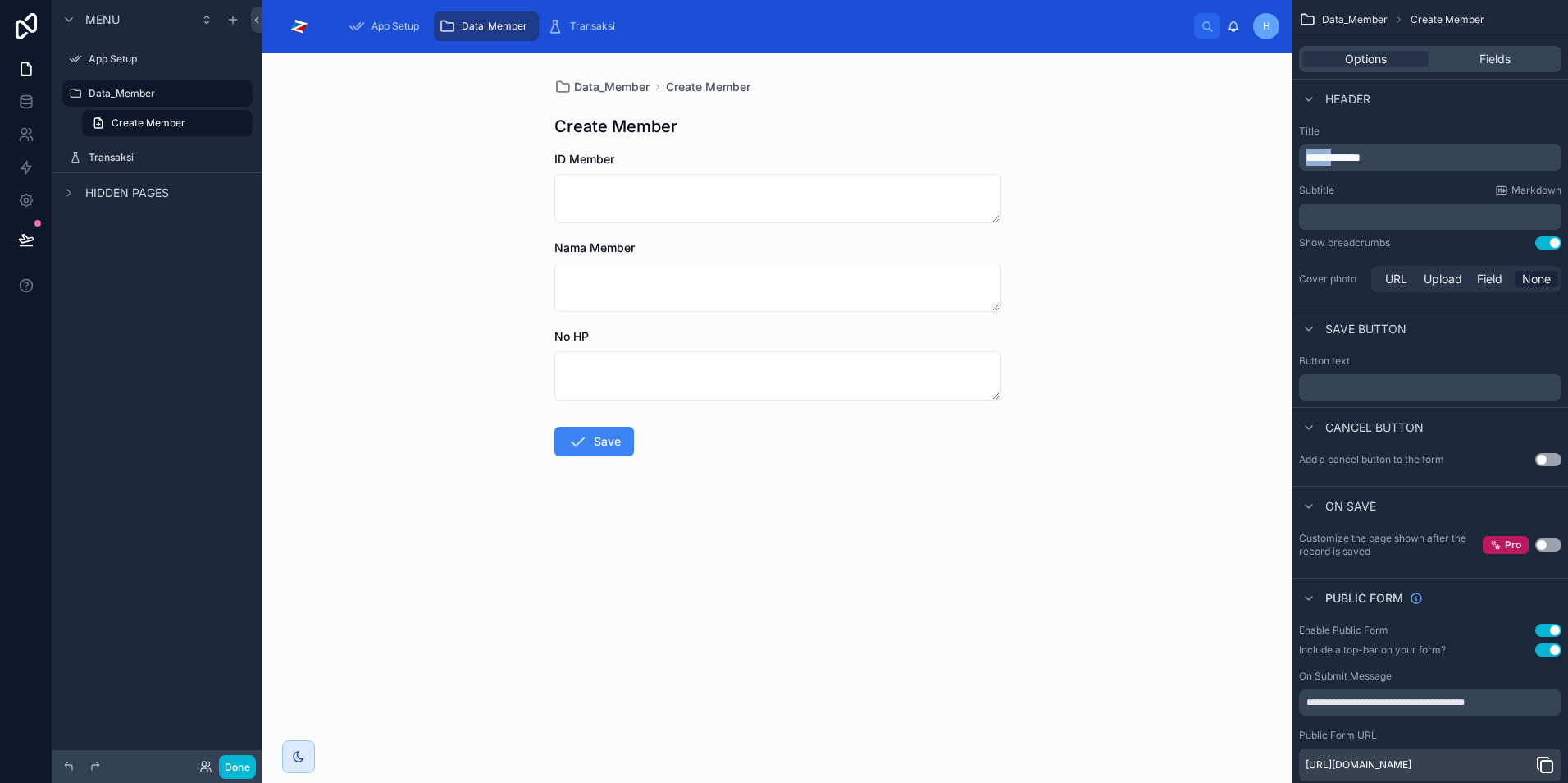
drag, startPoint x: 1341, startPoint y: 156, endPoint x: 1289, endPoint y: 161, distance: 52.2
click at [1289, 161] on div "**********" at bounding box center [915, 392] width 1306 height 783
click at [1119, 556] on div "Data_Member Tambah Member Tambah Member ID Member Nama Member No HP Save" at bounding box center [778, 417] width 1030 height 730
click at [121, 157] on label "Transaksi" at bounding box center [154, 157] width 131 height 13
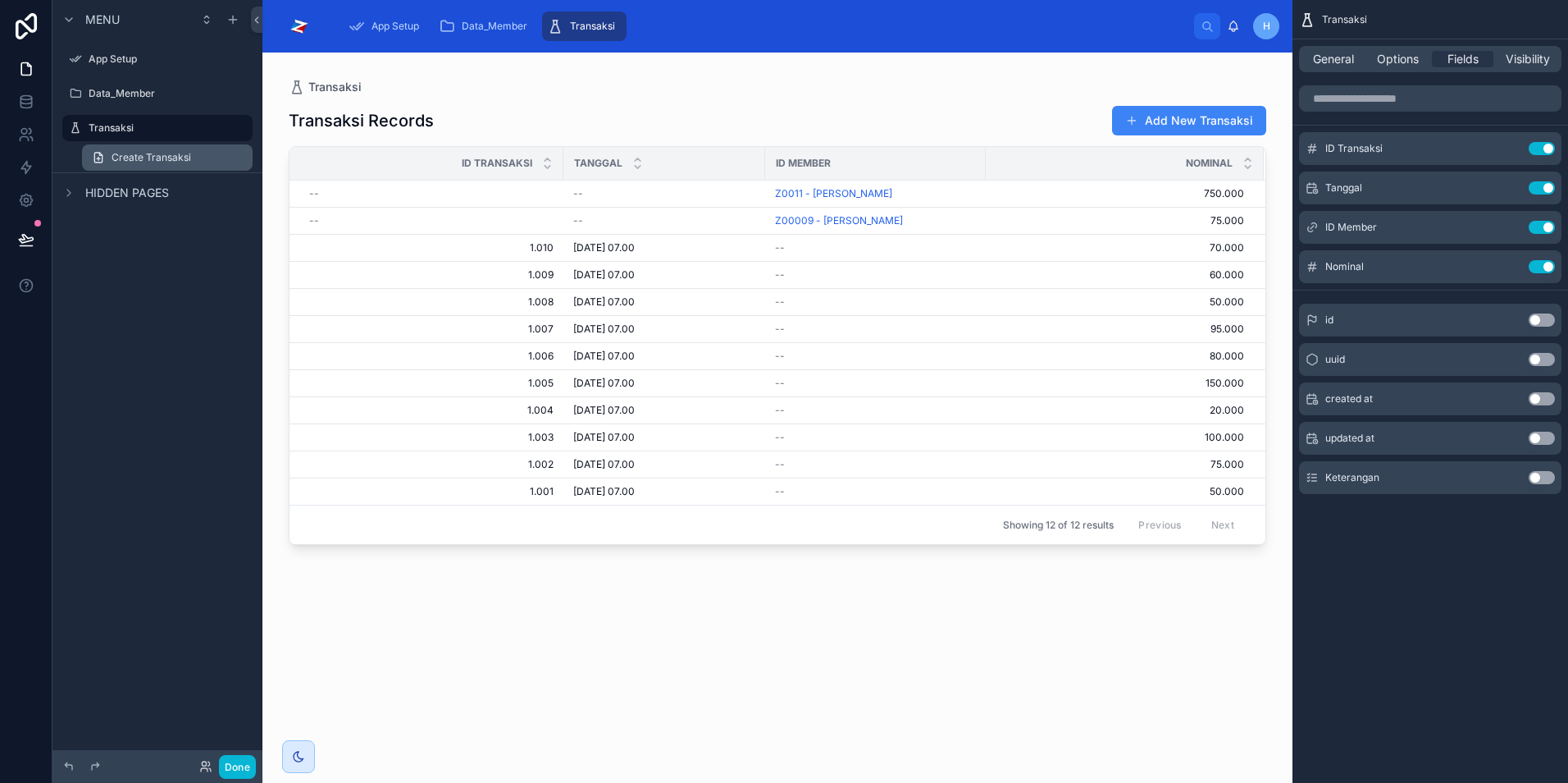
click at [143, 166] on link "Create Transaksi" at bounding box center [167, 157] width 171 height 26
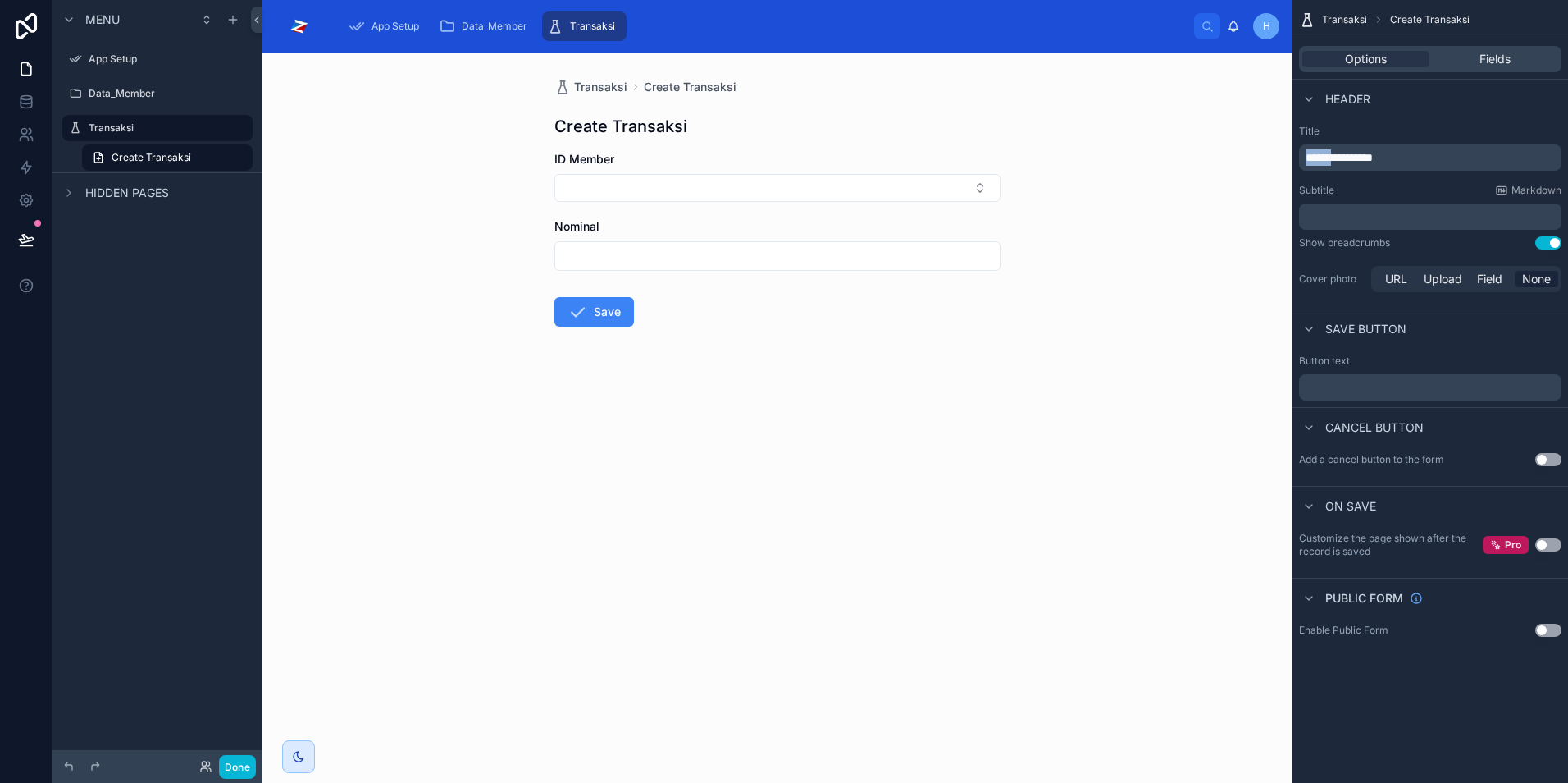
drag, startPoint x: 1343, startPoint y: 158, endPoint x: 1289, endPoint y: 162, distance: 54.1
click at [1289, 162] on div "**********" at bounding box center [915, 392] width 1306 height 783
click at [1550, 632] on button "Use setting" at bounding box center [1548, 630] width 26 height 13
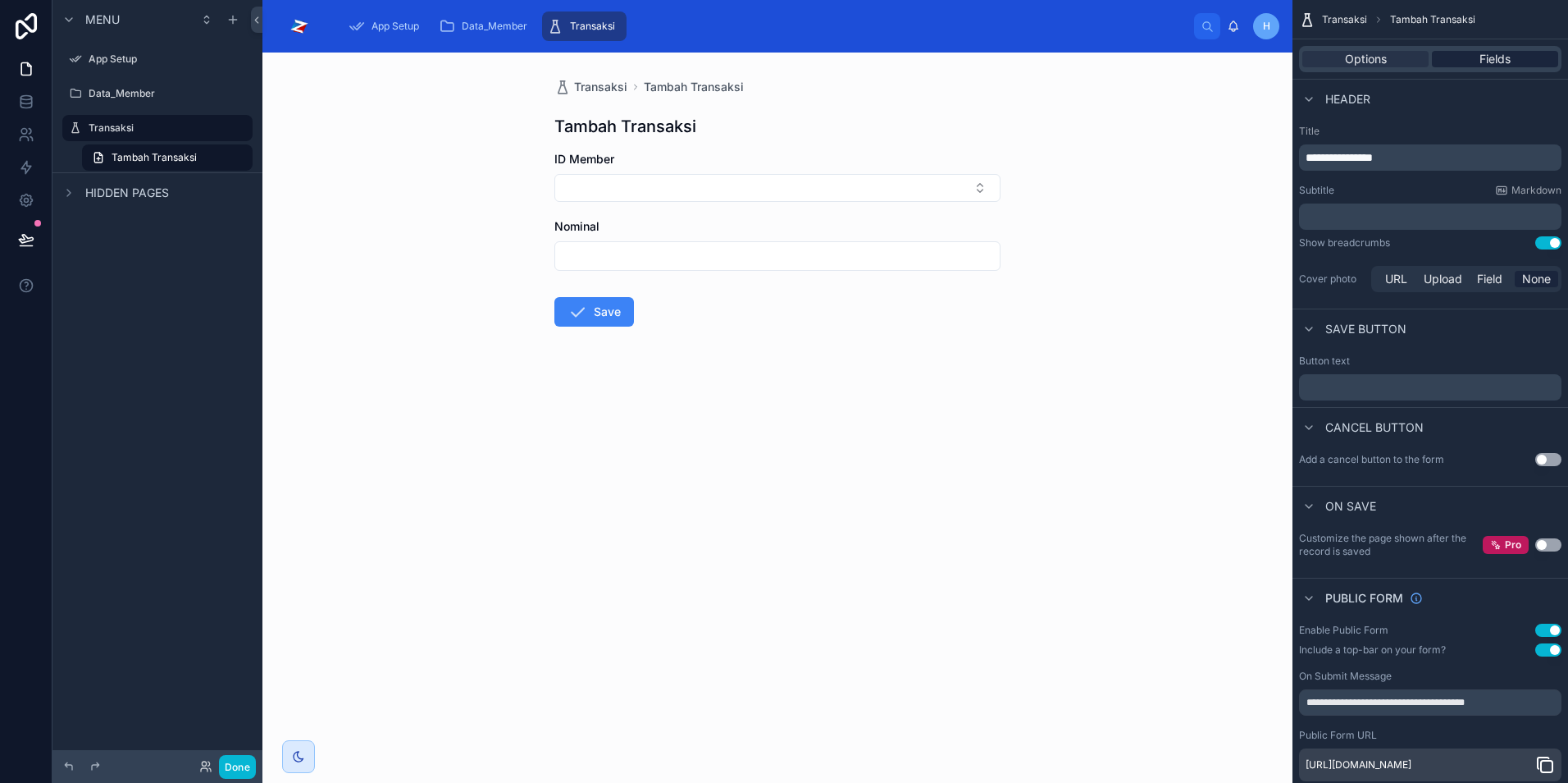
click at [1499, 59] on span "Fields" at bounding box center [1496, 59] width 31 height 16
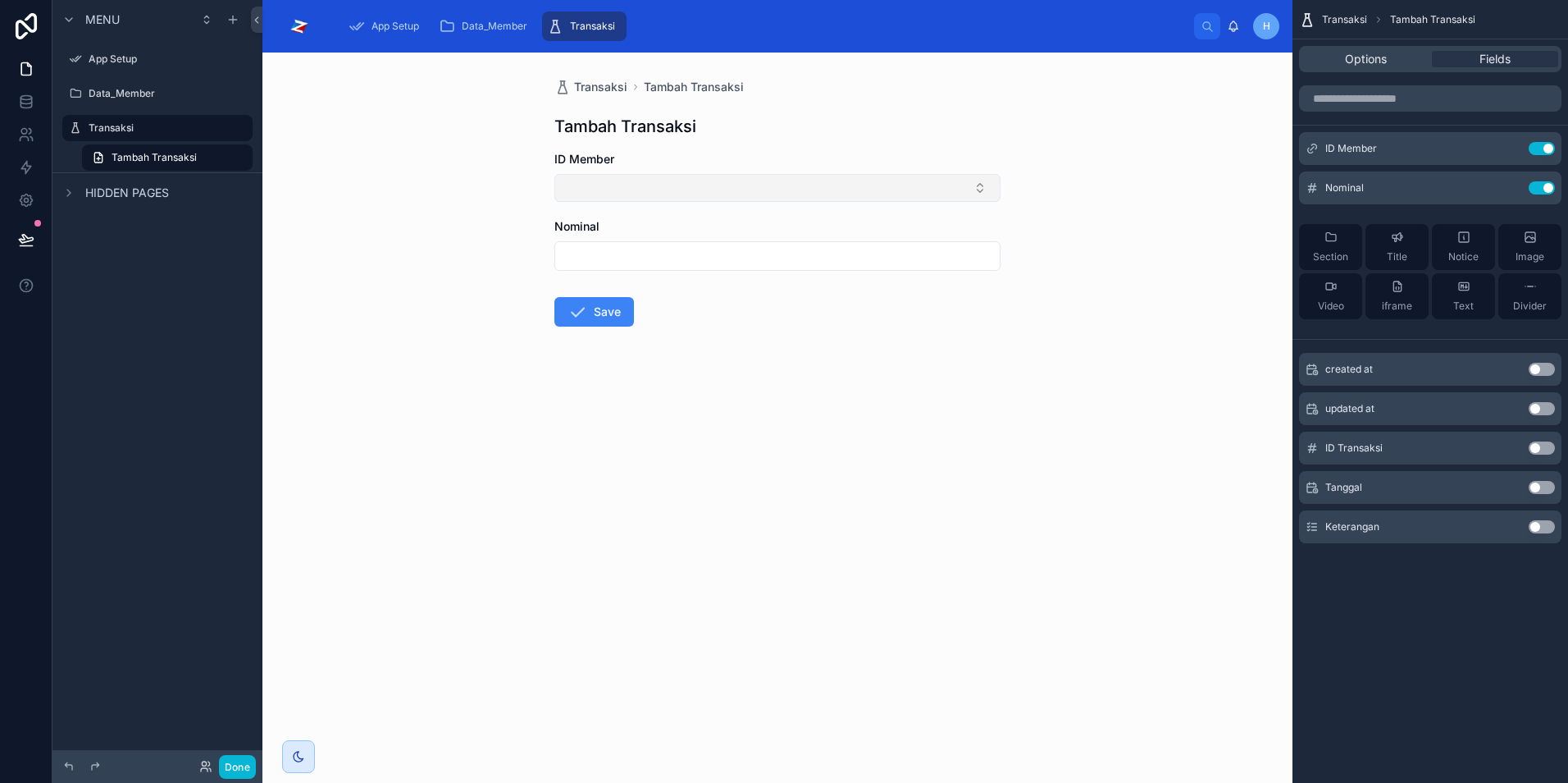
click at [960, 181] on button "Select Button" at bounding box center [778, 188] width 447 height 28
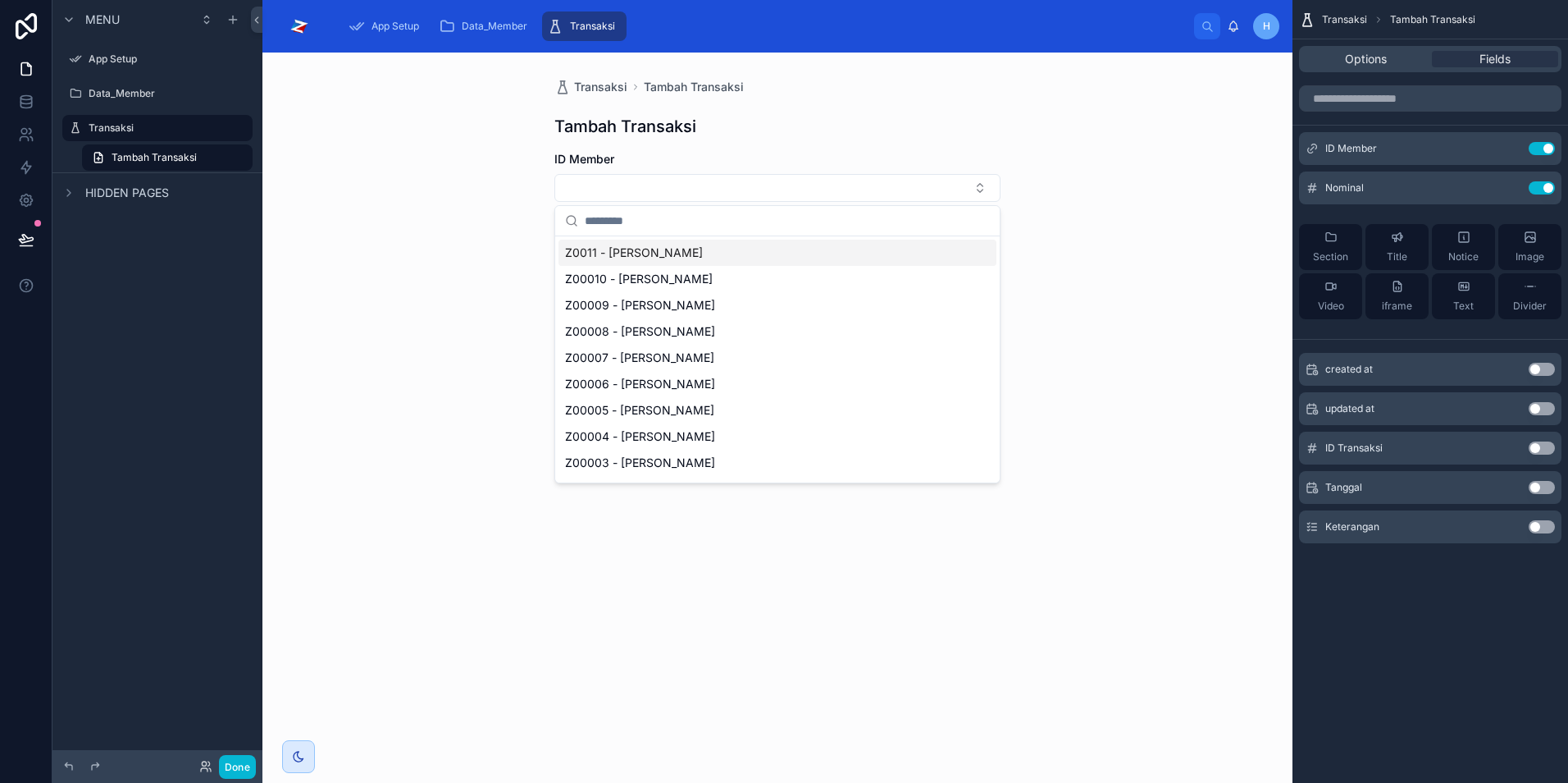
click at [693, 222] on input "text" at bounding box center [787, 221] width 405 height 29
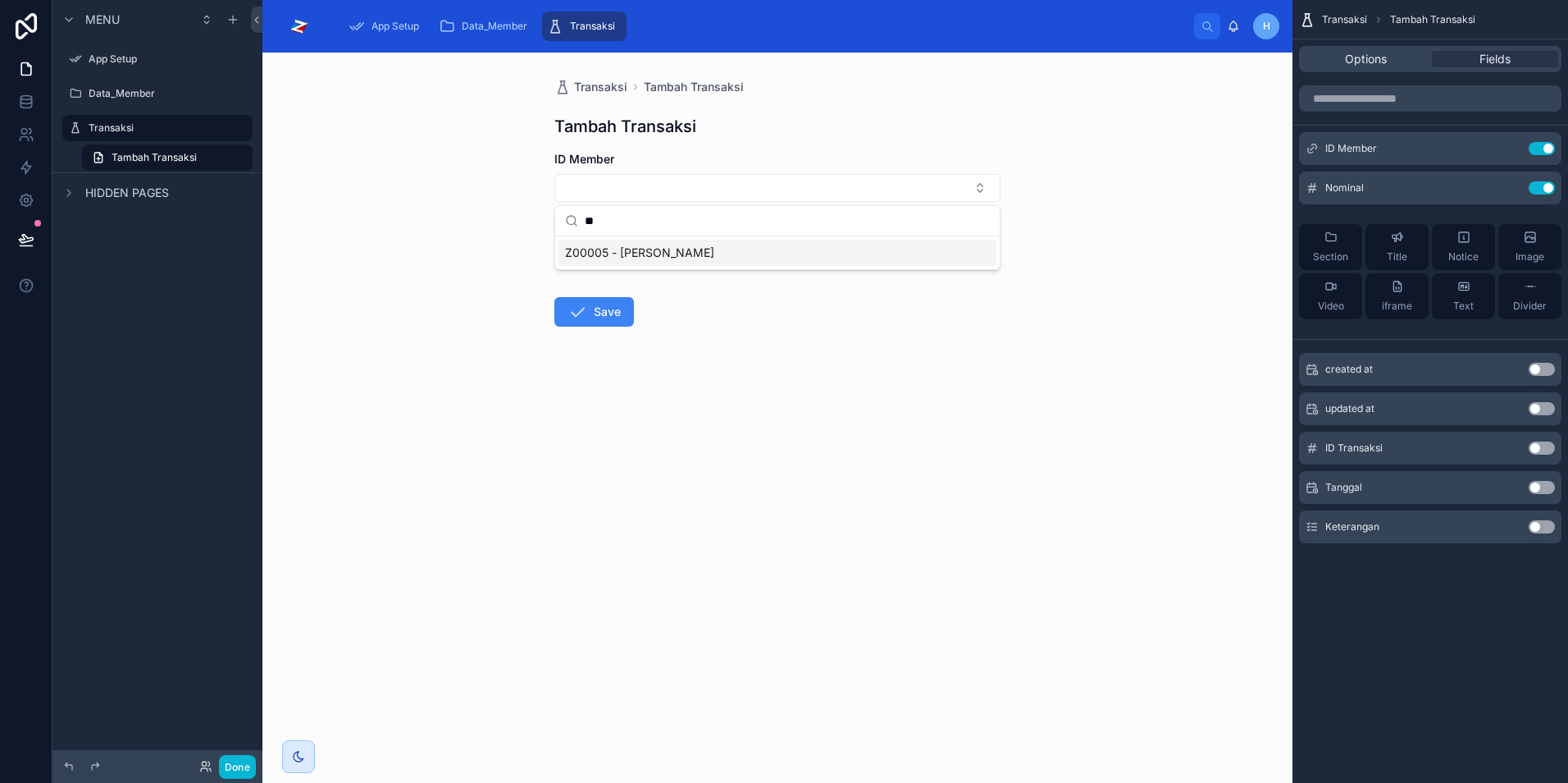
type input "*"
type input "**"
click at [884, 339] on form "ID Member Nominal Save" at bounding box center [778, 291] width 447 height 280
click at [1535, 528] on button "Use setting" at bounding box center [1542, 526] width 26 height 13
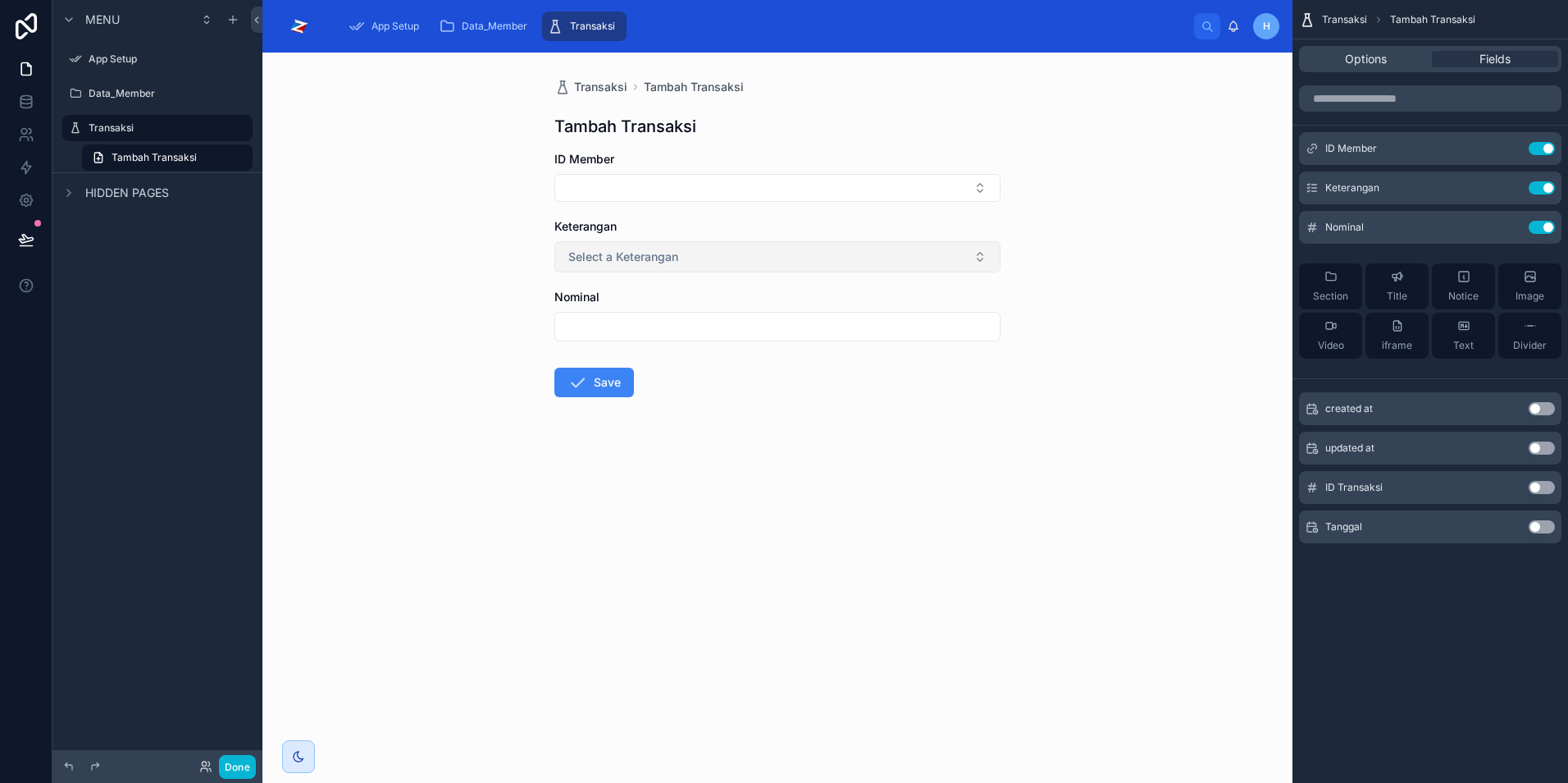
click at [973, 262] on button "Select a Keterangan" at bounding box center [778, 257] width 447 height 31
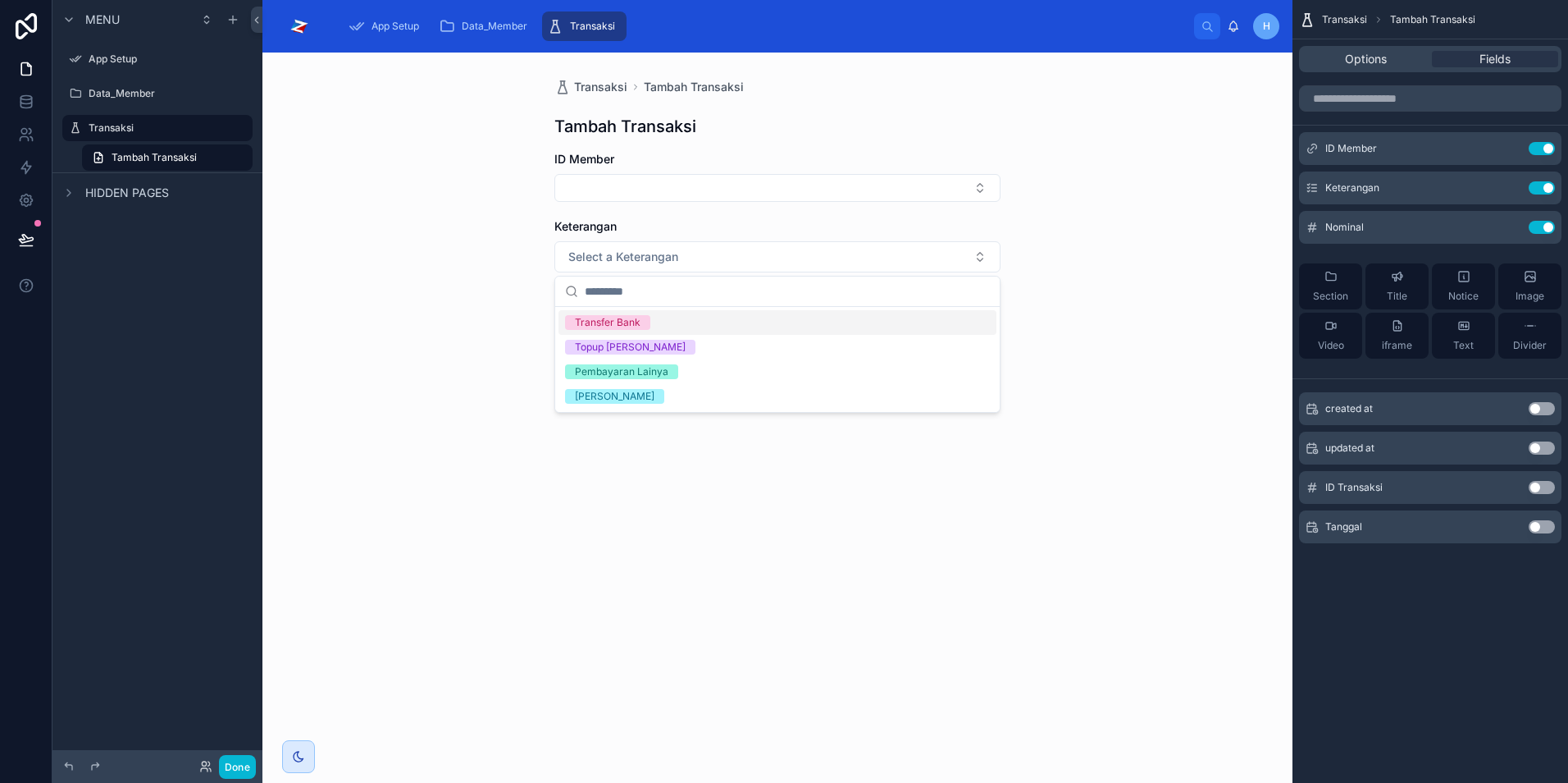
click at [1096, 279] on div "Transaksi Tambah Transaksi Tambah Transaksi ID Member Keterangan Select a Keter…" at bounding box center [778, 417] width 1030 height 730
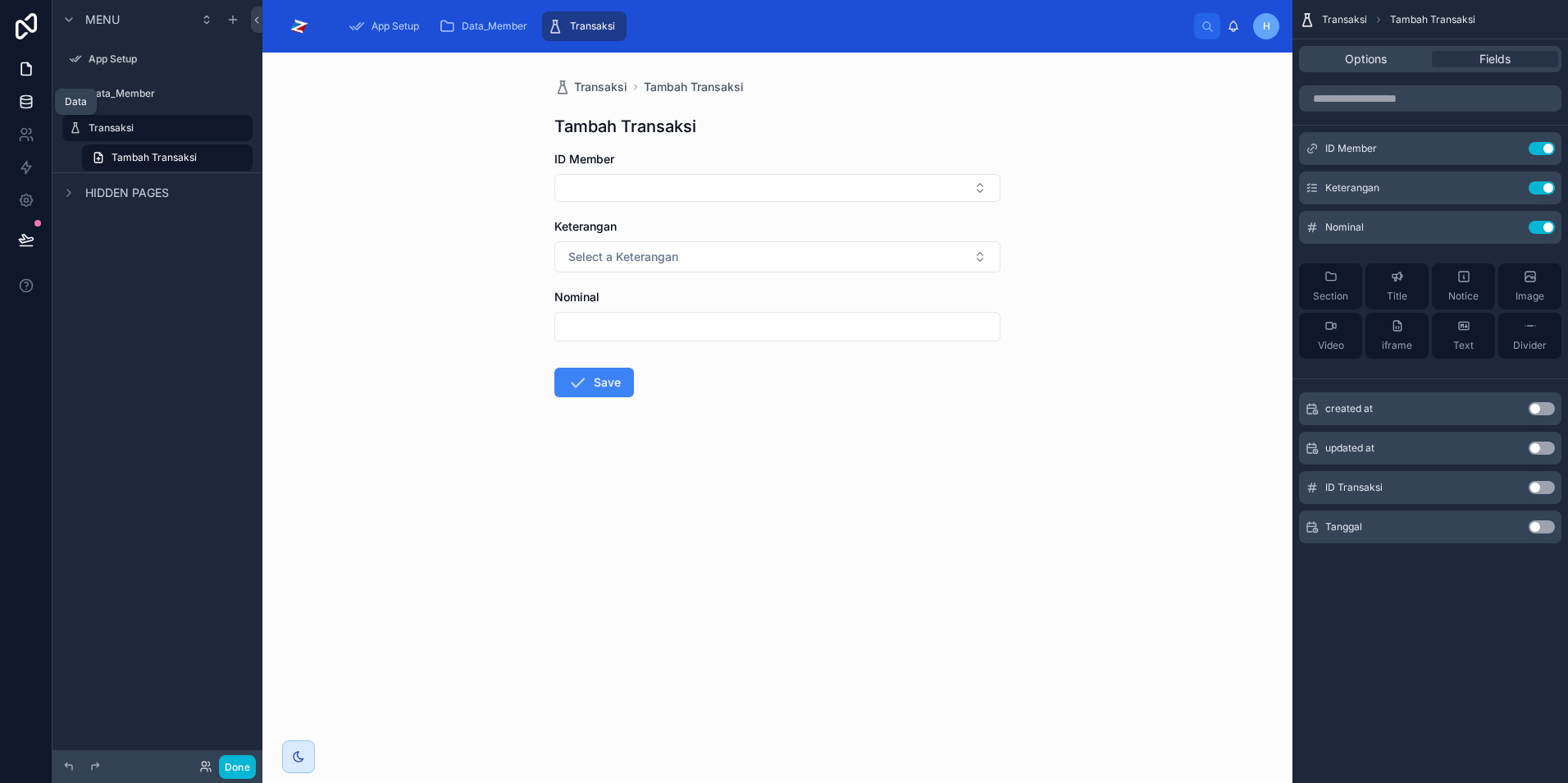
click at [28, 110] on link at bounding box center [26, 102] width 52 height 33
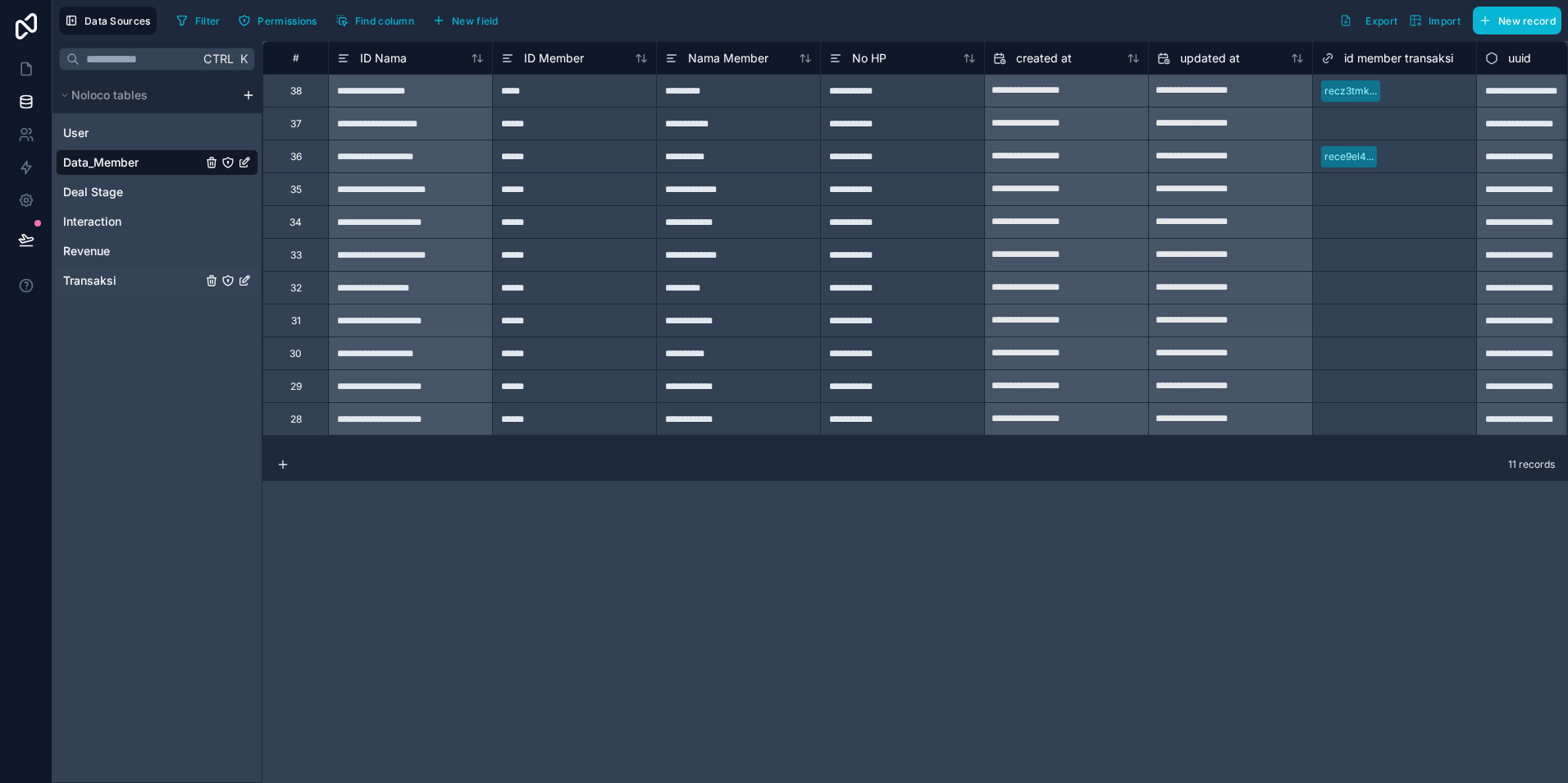
click at [102, 285] on span "Transaksi" at bounding box center [90, 280] width 53 height 16
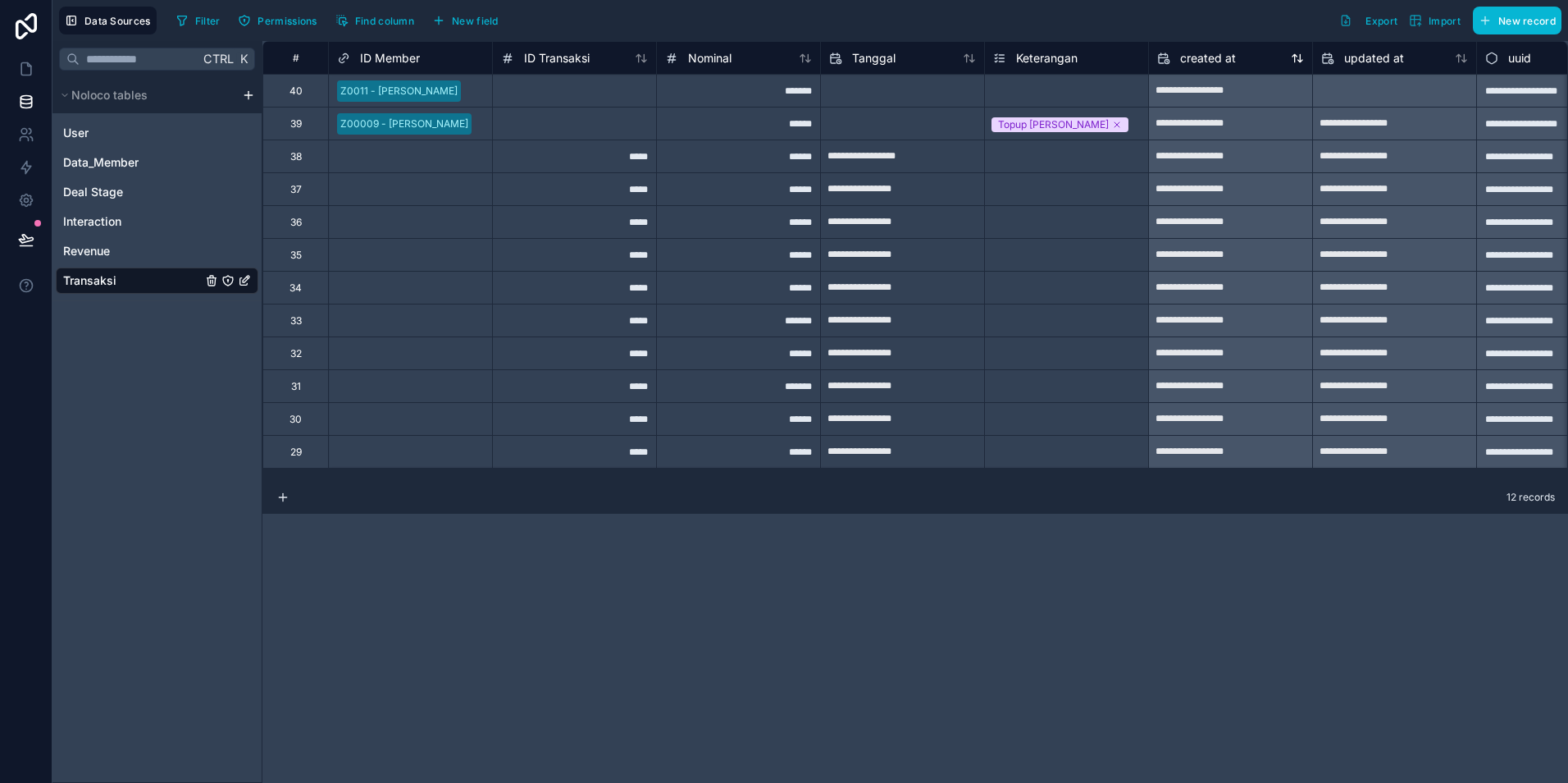
click at [1219, 60] on span "created at" at bounding box center [1208, 58] width 56 height 16
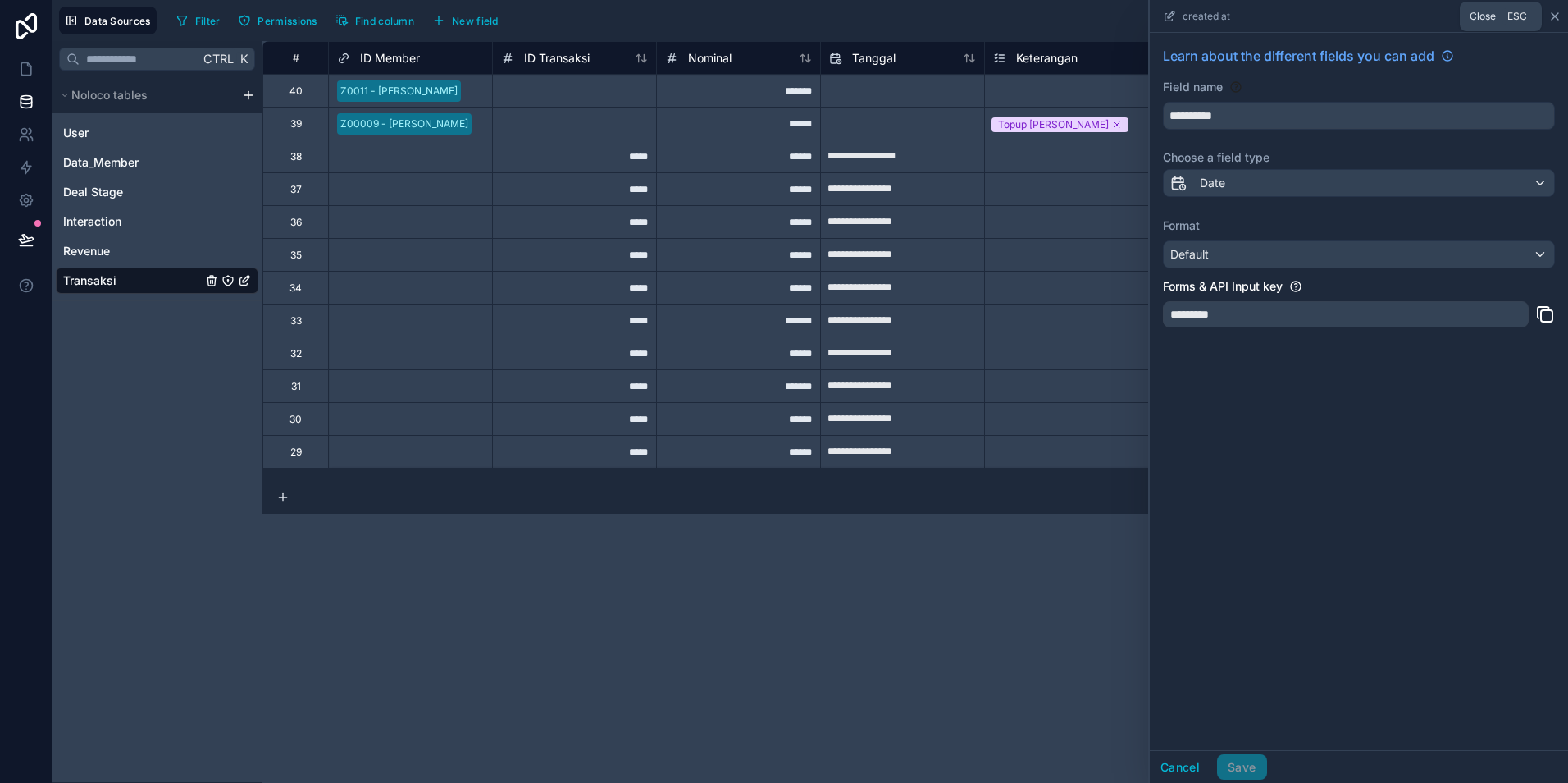
click at [1558, 15] on icon at bounding box center [1555, 16] width 13 height 13
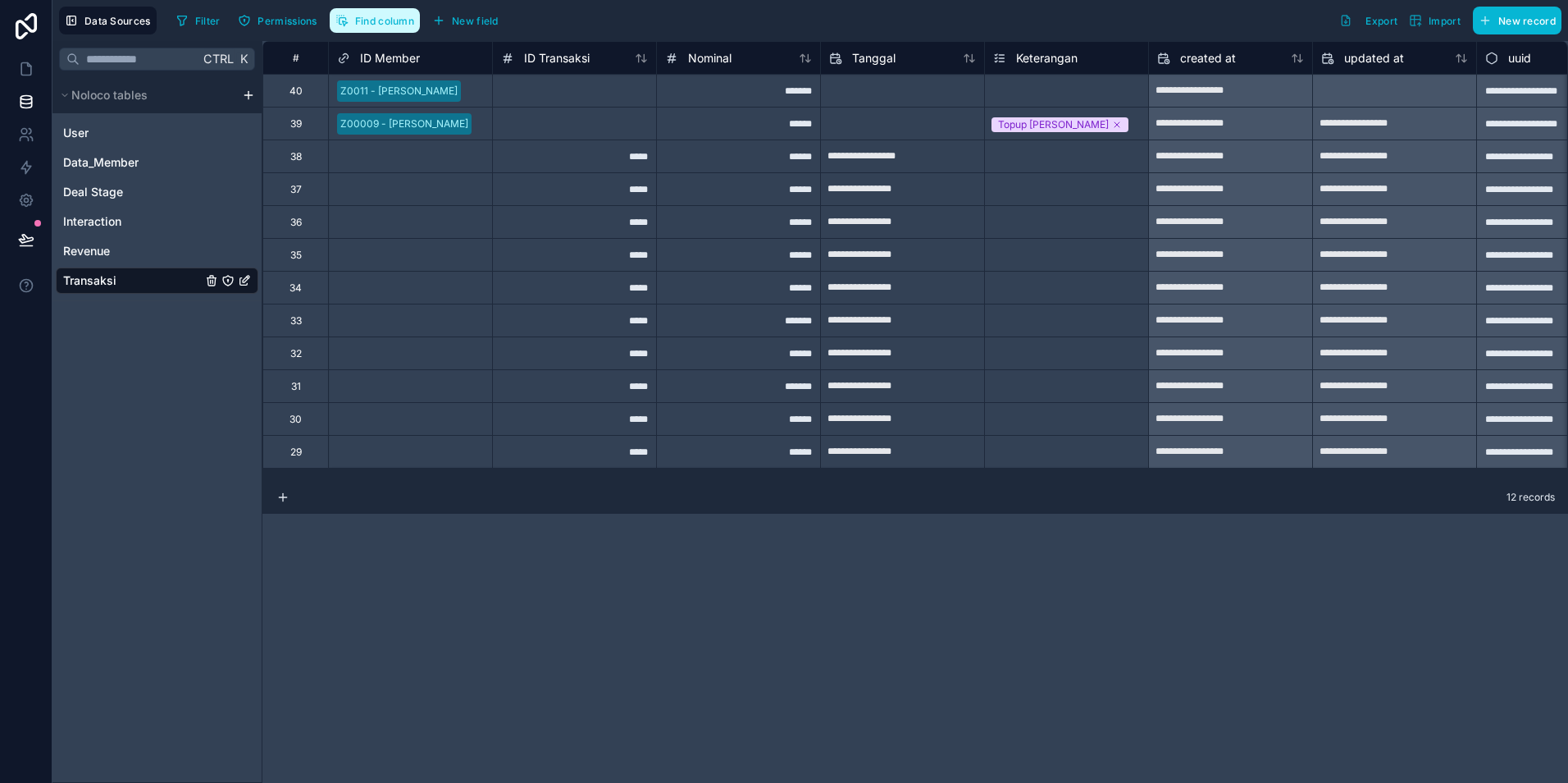
click at [376, 28] on button "Find column" at bounding box center [375, 21] width 91 height 25
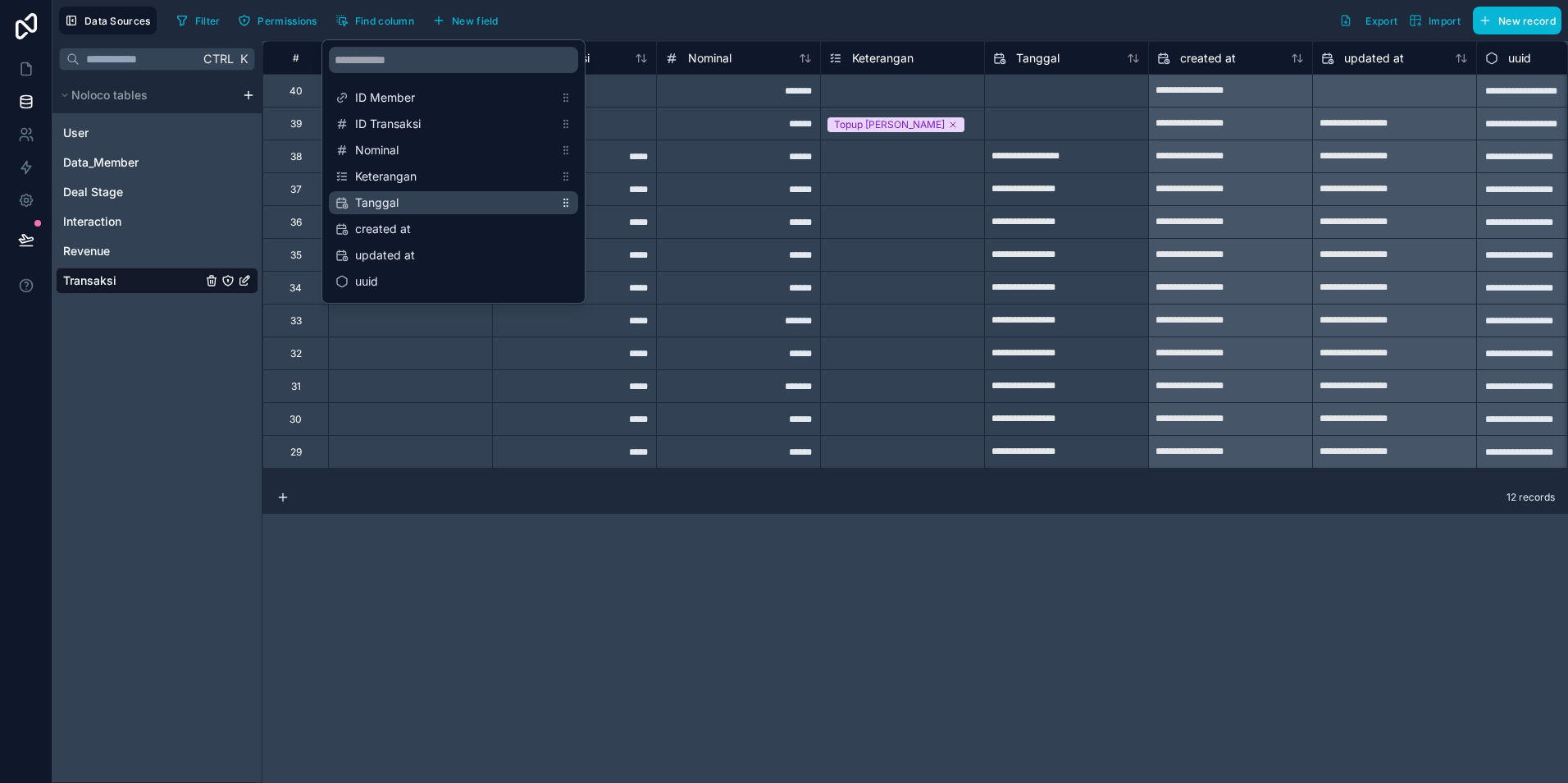
drag, startPoint x: 430, startPoint y: 228, endPoint x: 432, endPoint y: 203, distance: 25.1
click at [432, 203] on div "ID Member ID Transaksi Nominal Keterangan Tanggal created at updated at uuid" at bounding box center [453, 191] width 263 height 223
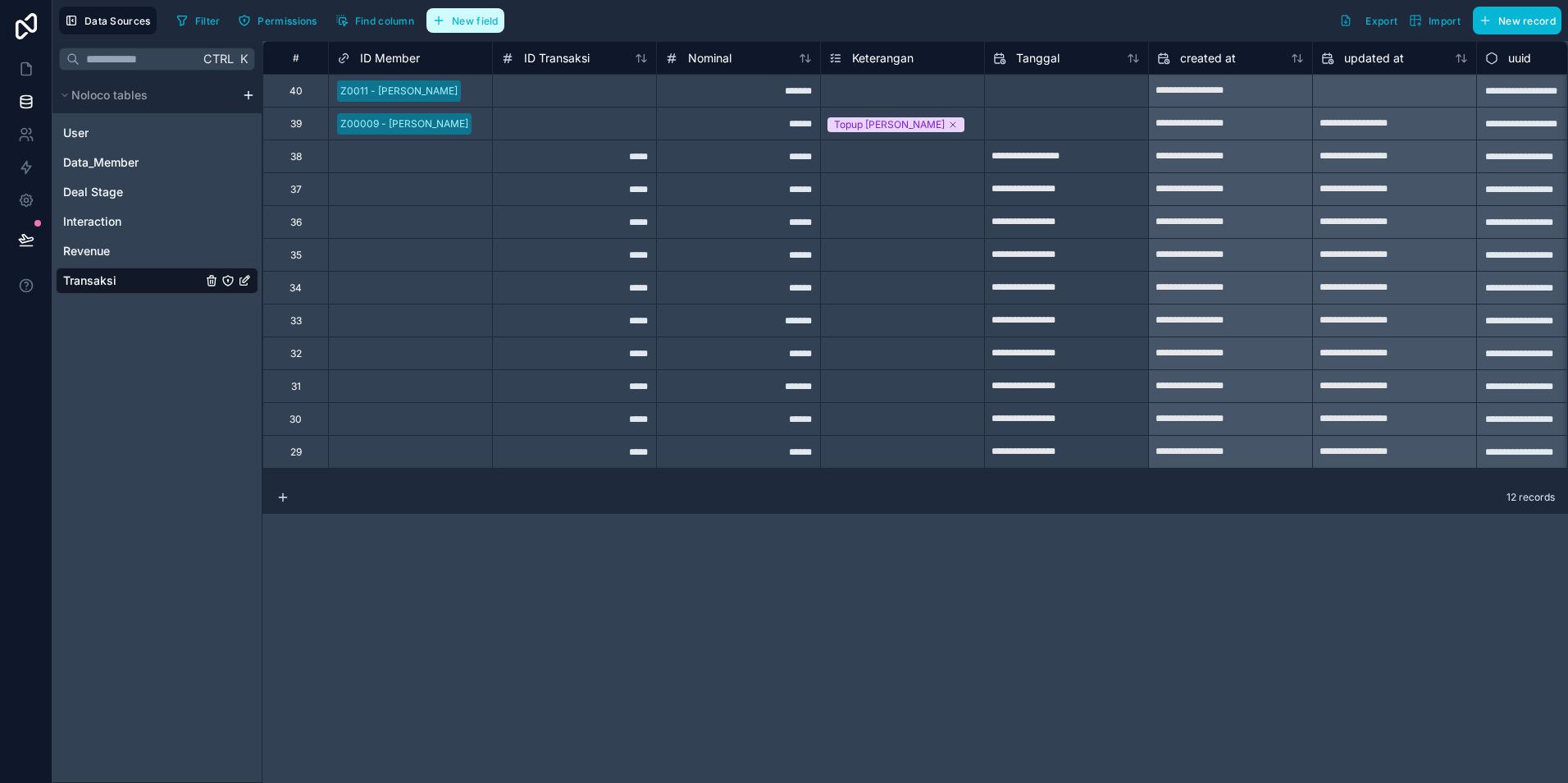
click at [484, 23] on span "New field" at bounding box center [475, 21] width 47 height 12
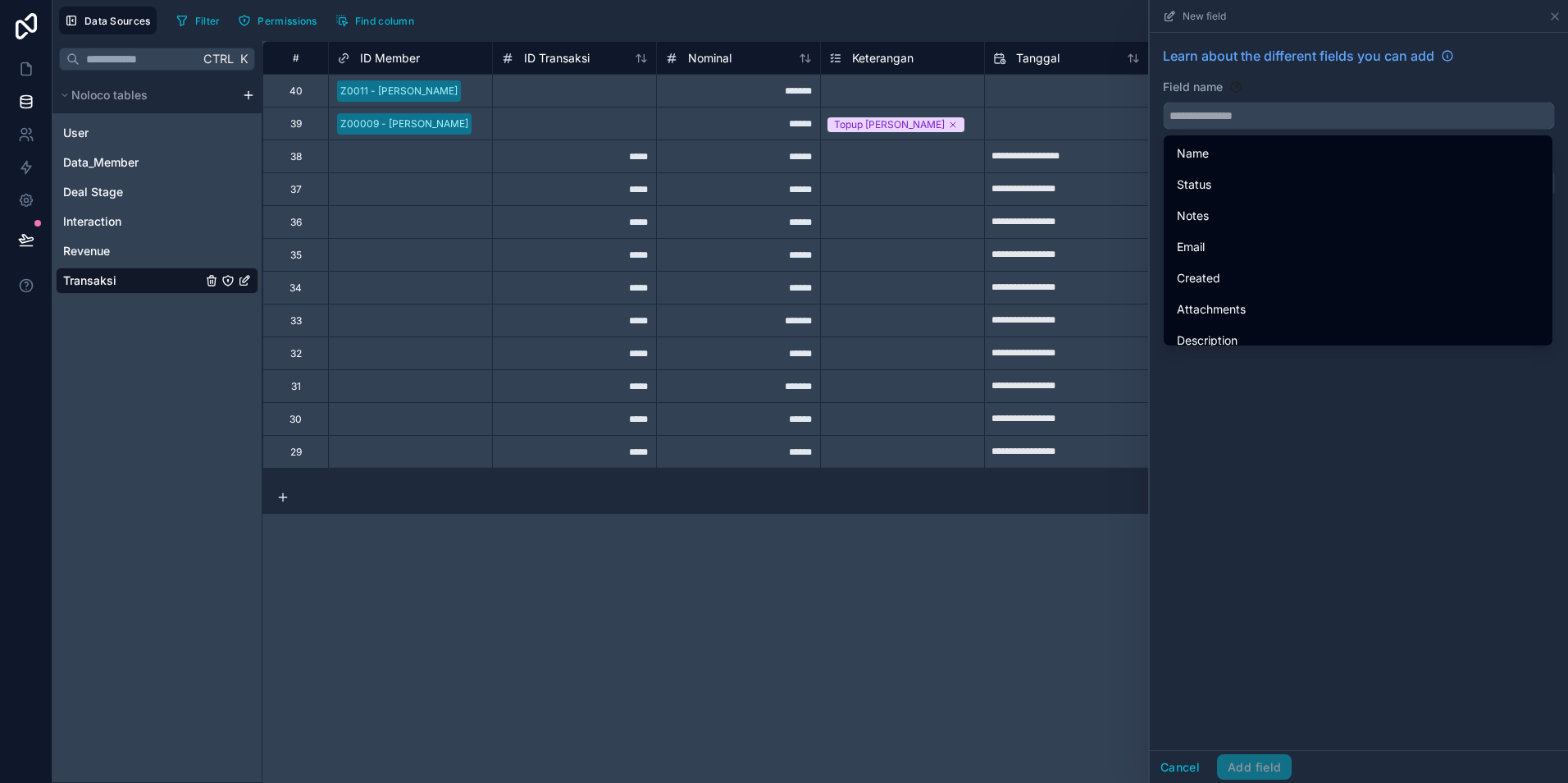
click at [1200, 115] on input "text" at bounding box center [1359, 116] width 390 height 26
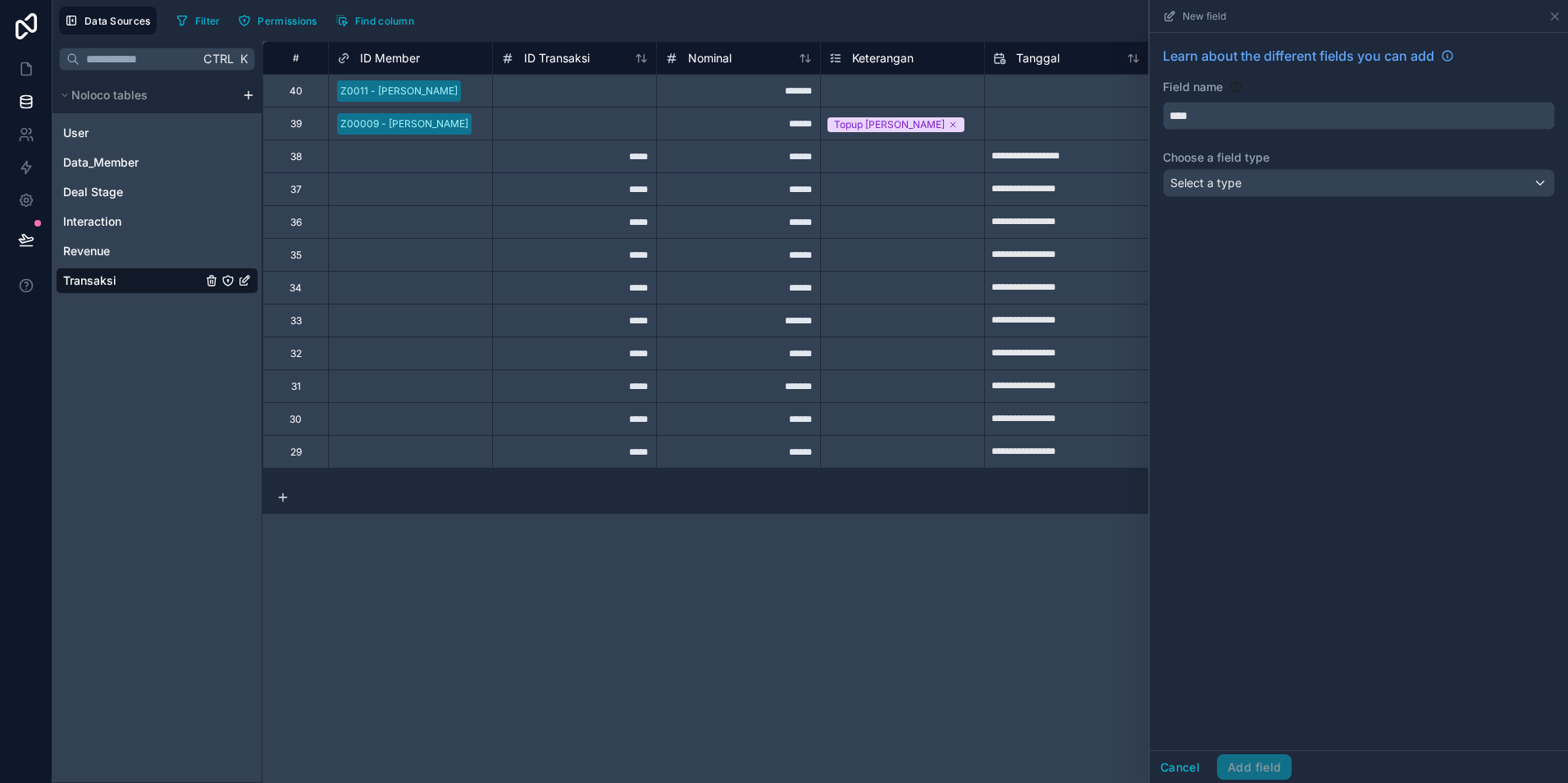
type input "****"
click at [1210, 188] on span "Select a type" at bounding box center [1206, 183] width 72 height 14
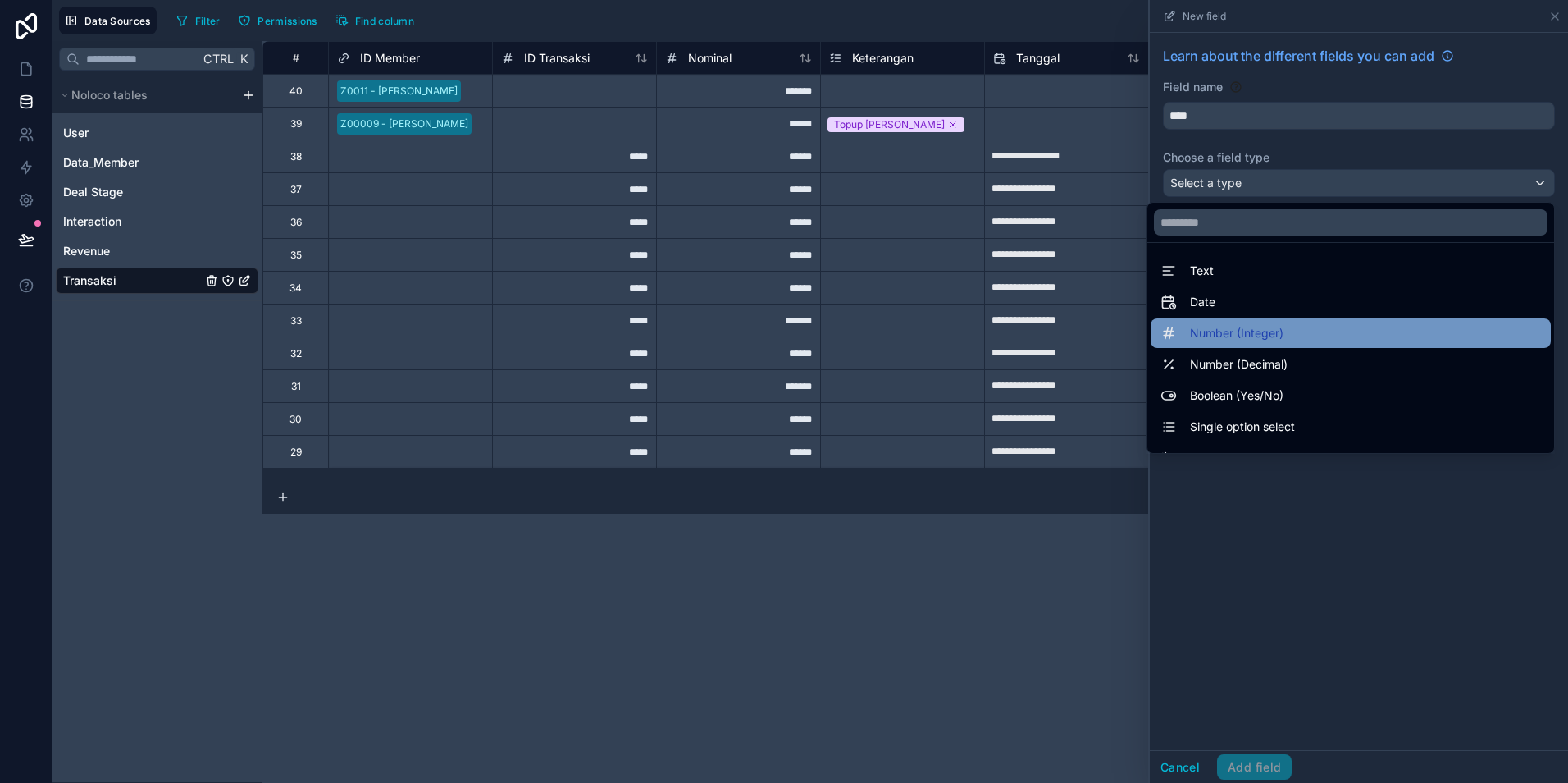
click at [1219, 337] on span "Number (Integer)" at bounding box center [1237, 333] width 93 height 20
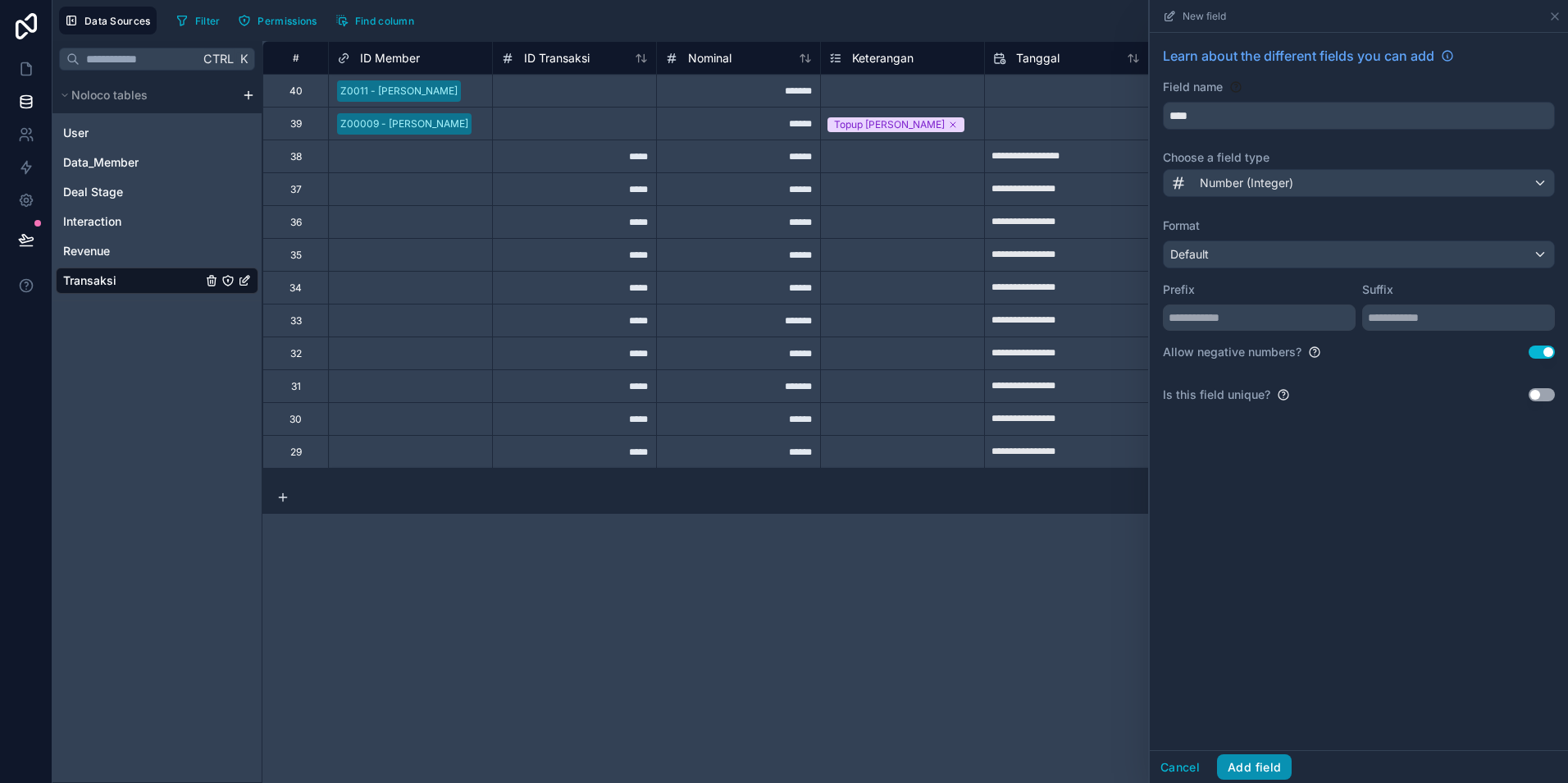
click at [1259, 765] on button "Add field" at bounding box center [1254, 767] width 75 height 26
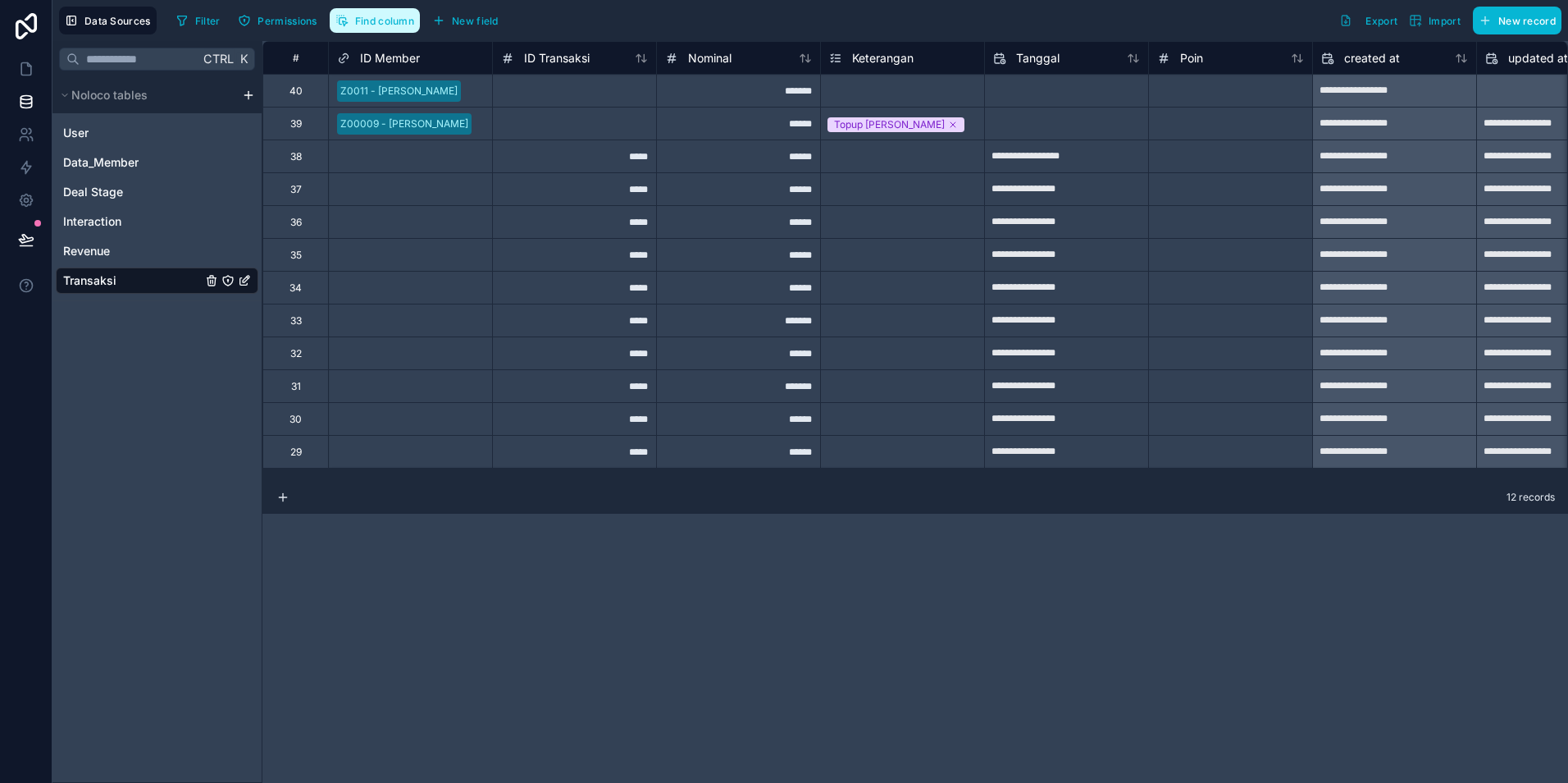
click at [393, 24] on span "Find column" at bounding box center [384, 21] width 59 height 12
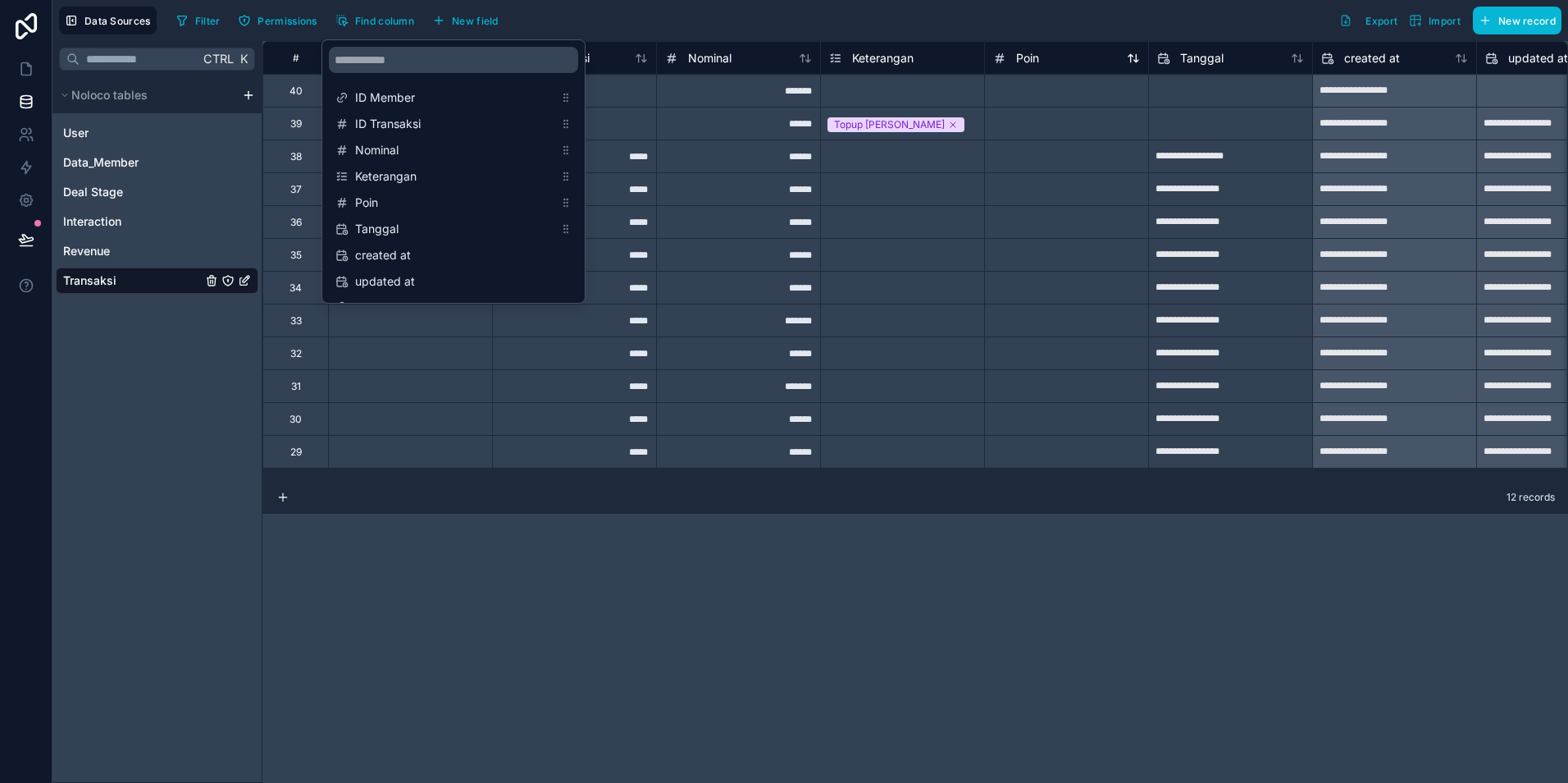
click at [1034, 60] on span "Poin" at bounding box center [1028, 58] width 23 height 16
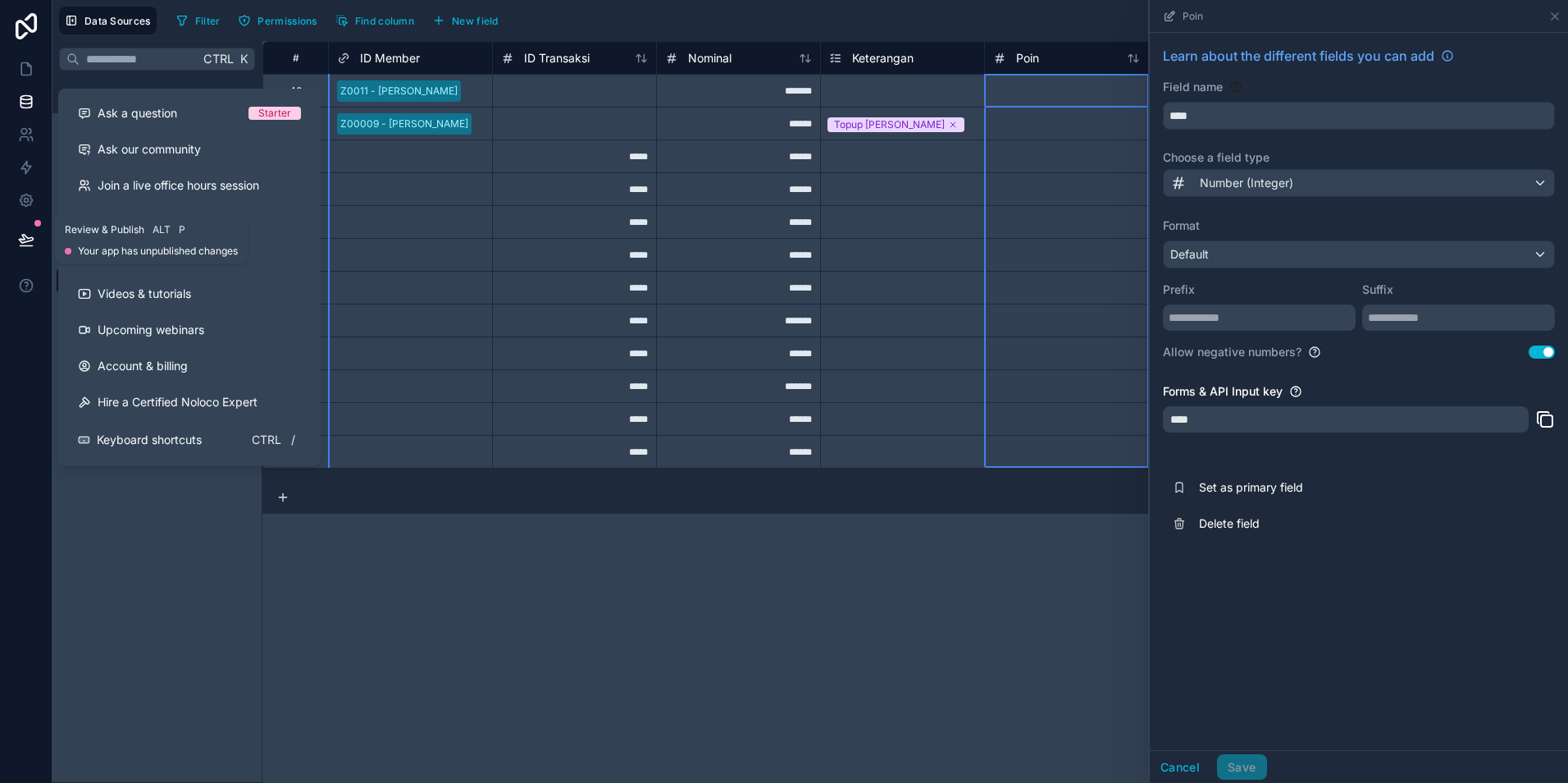
click at [25, 235] on icon at bounding box center [26, 239] width 14 height 9
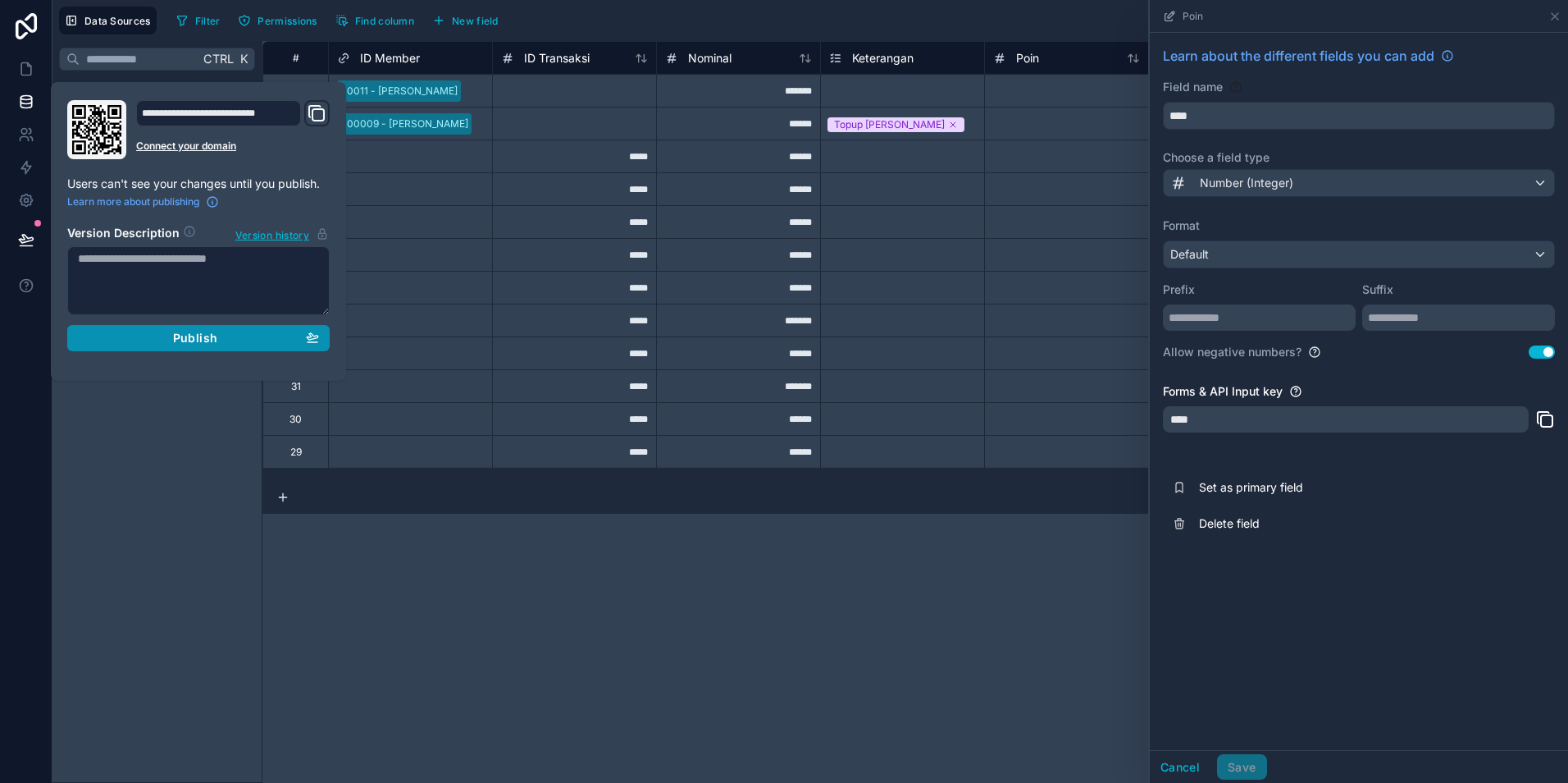
click at [196, 339] on span "Publish" at bounding box center [195, 337] width 44 height 15
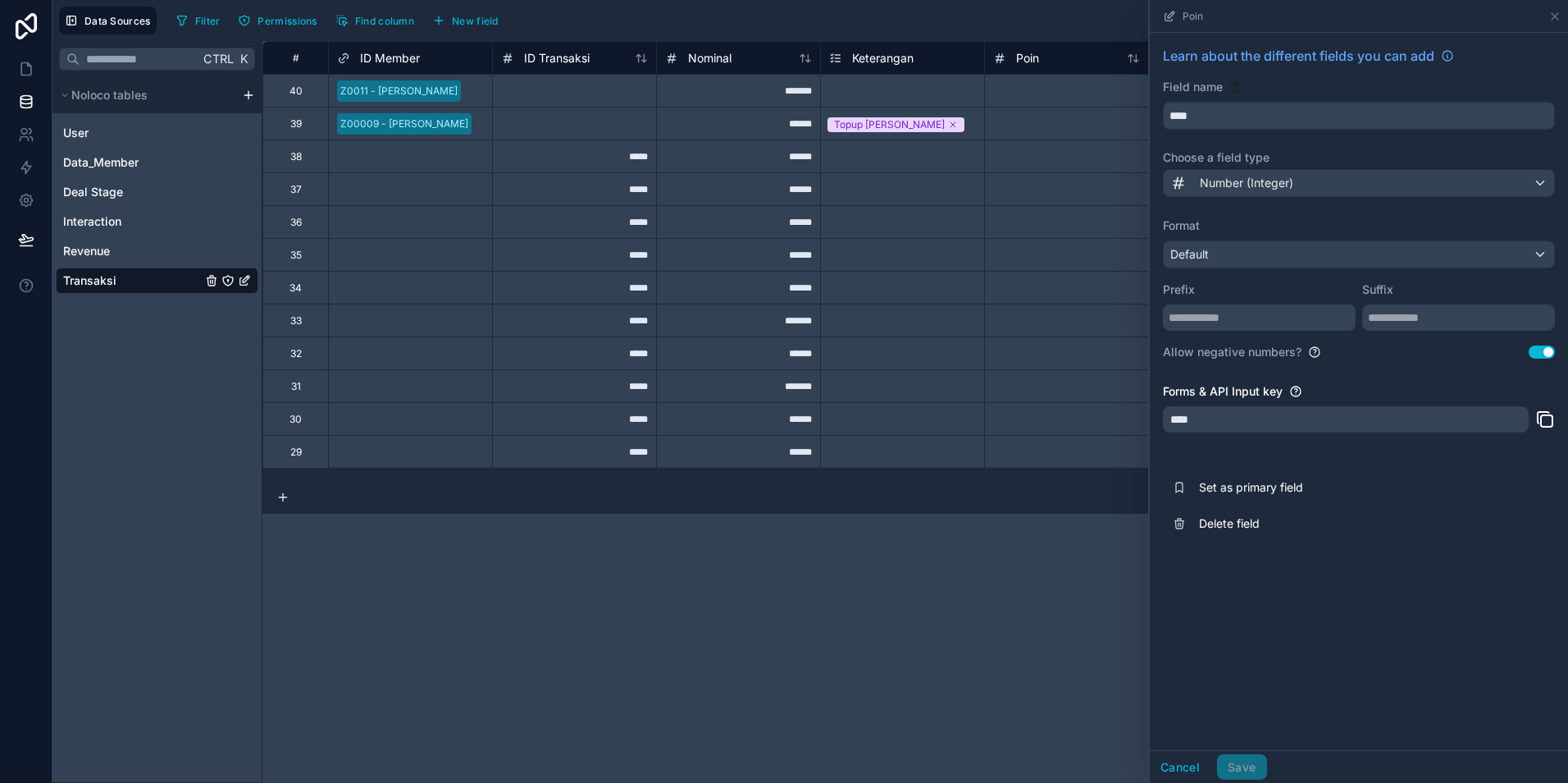
click at [429, 328] on div "Select a ID Member" at bounding box center [410, 321] width 163 height 16
click at [128, 254] on div "Revenue" at bounding box center [157, 251] width 203 height 26
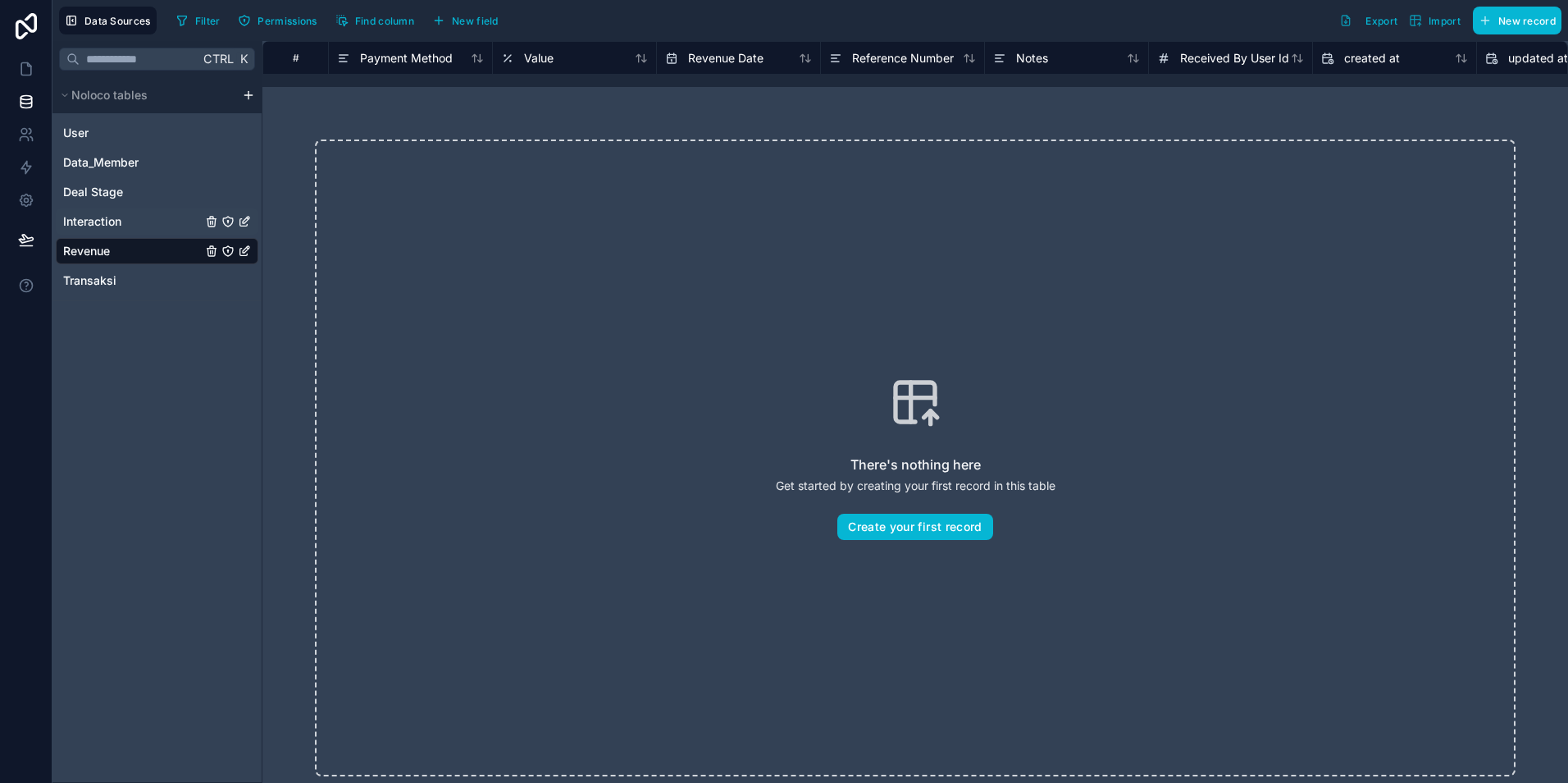
click at [117, 225] on span "Interaction" at bounding box center [92, 221] width 59 height 16
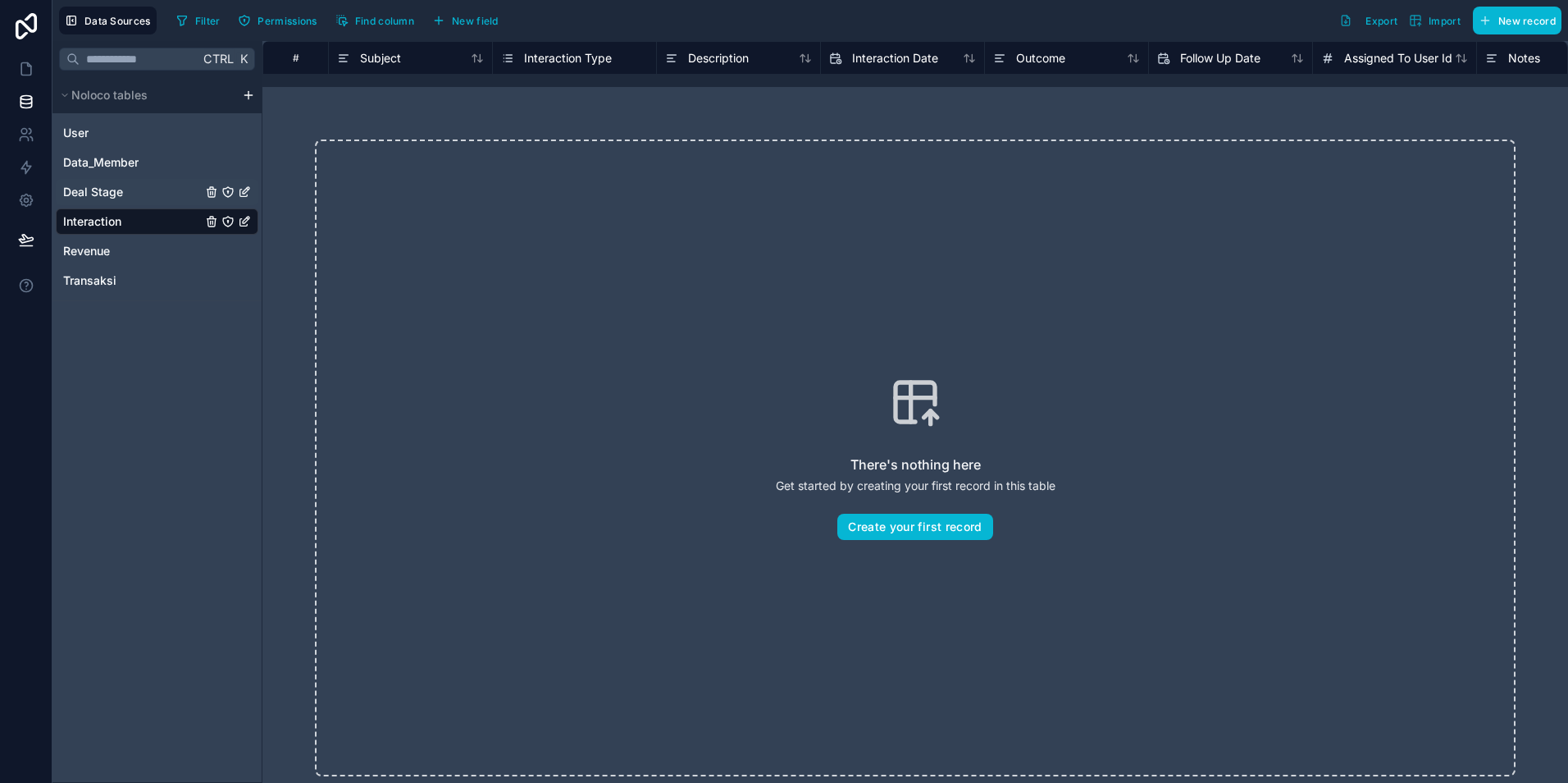
click at [126, 188] on div "Deal Stage" at bounding box center [157, 191] width 203 height 26
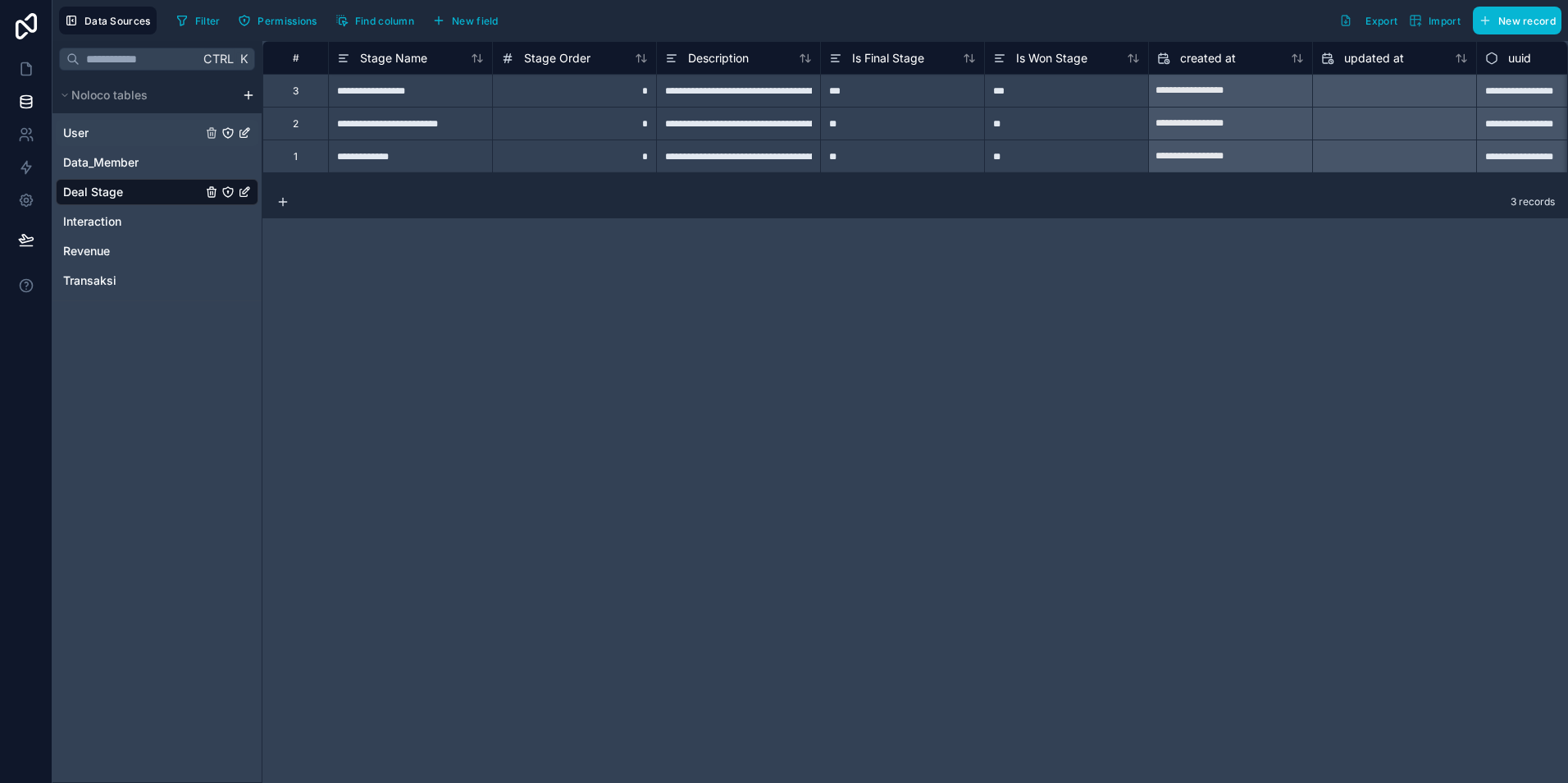
click at [117, 137] on div "User" at bounding box center [157, 133] width 203 height 26
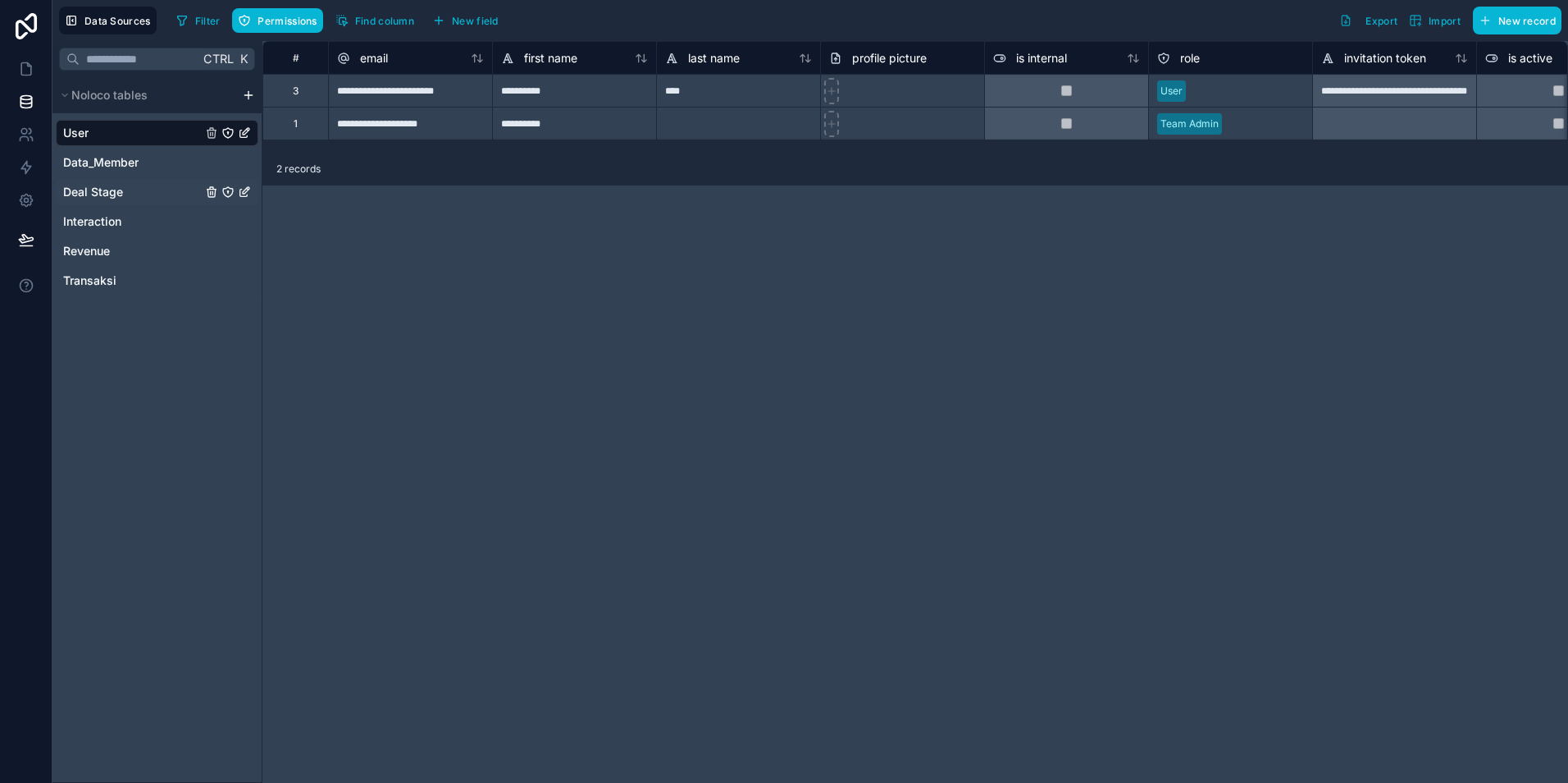
click at [127, 194] on div "Deal Stage" at bounding box center [157, 191] width 203 height 26
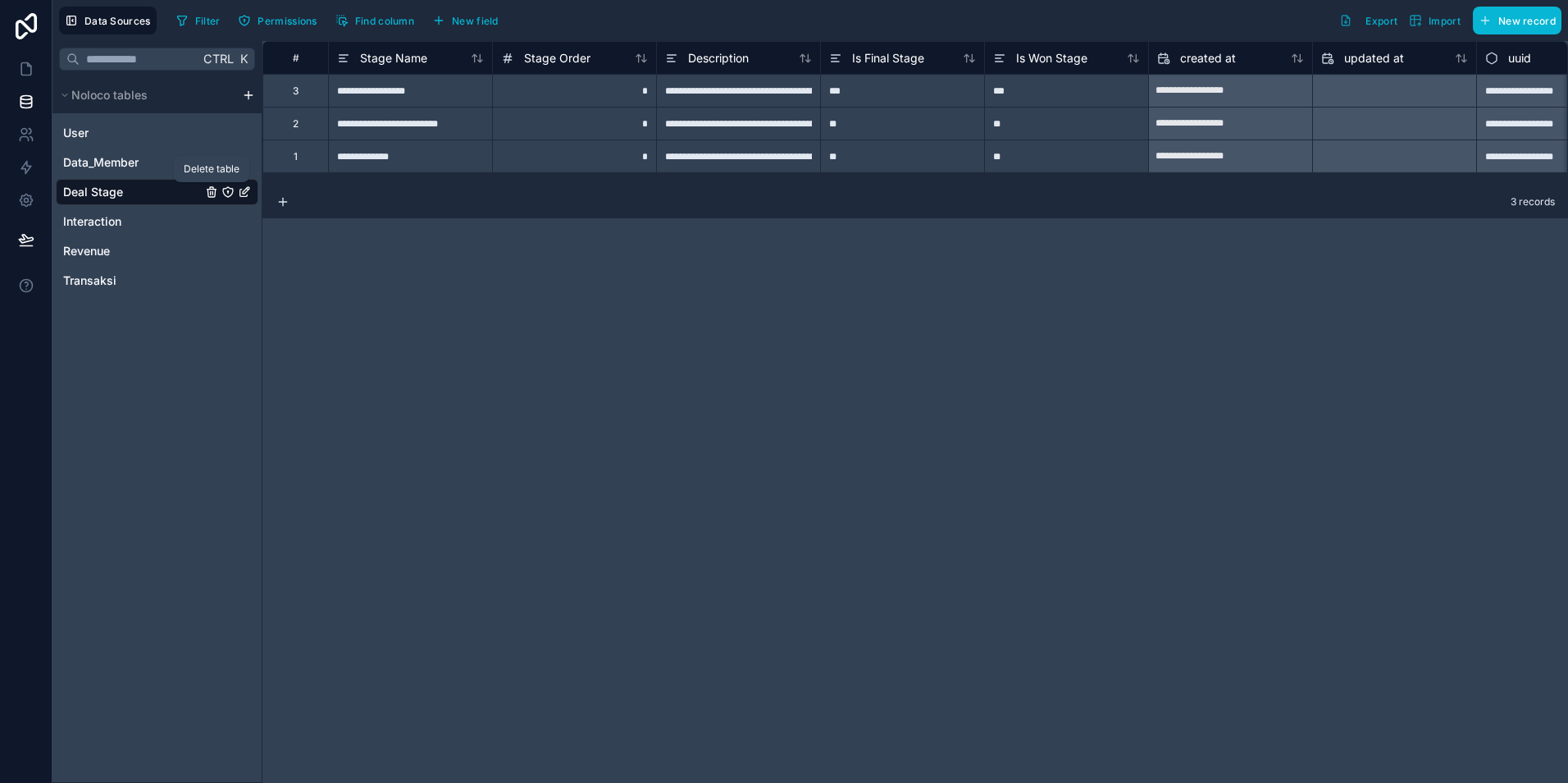
click at [211, 190] on icon "Deal Stage" at bounding box center [212, 190] width 9 height 0
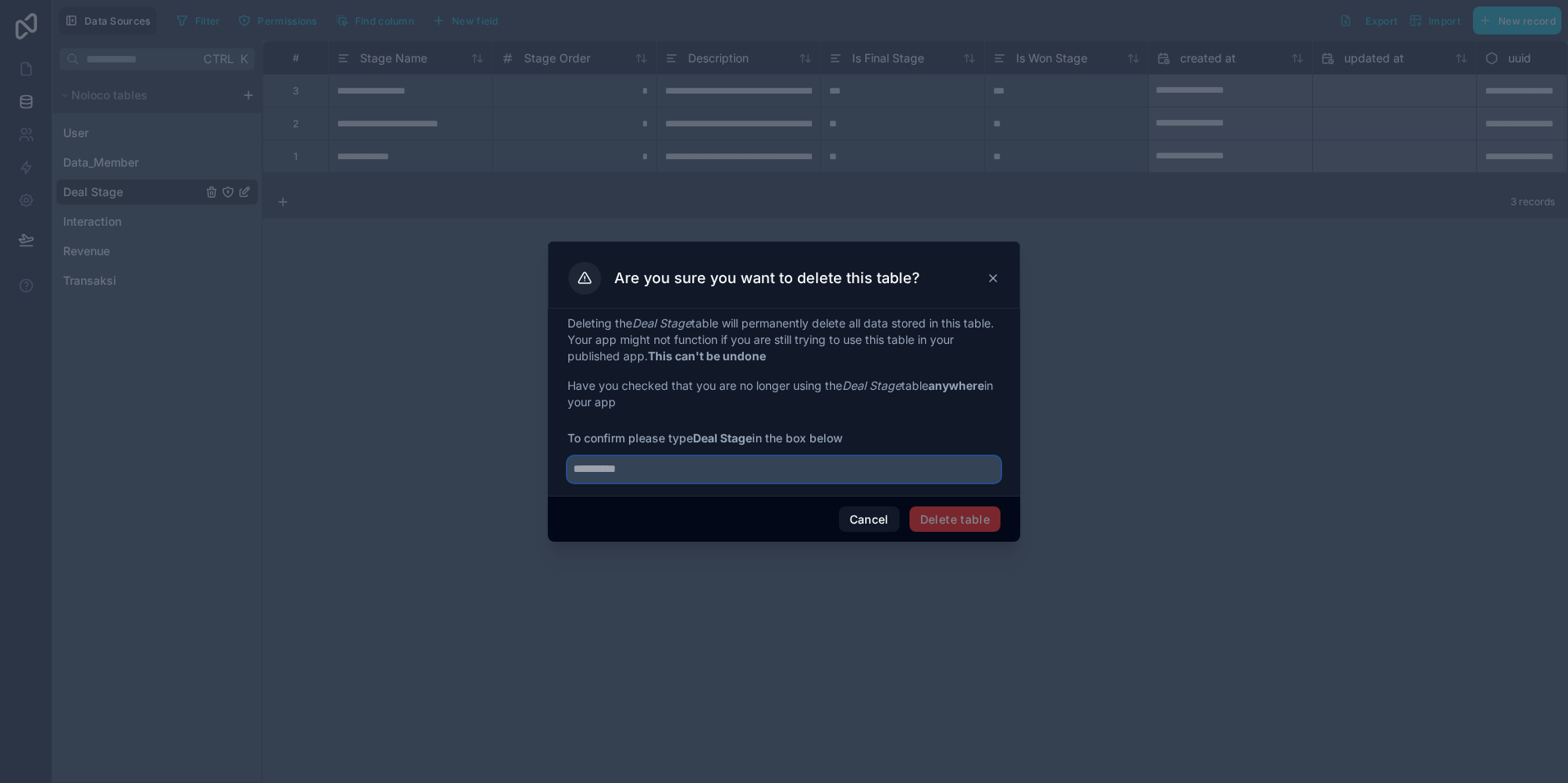
click at [758, 473] on input "text" at bounding box center [784, 469] width 433 height 26
type input "**********"
click at [965, 520] on button "Delete table" at bounding box center [955, 519] width 91 height 26
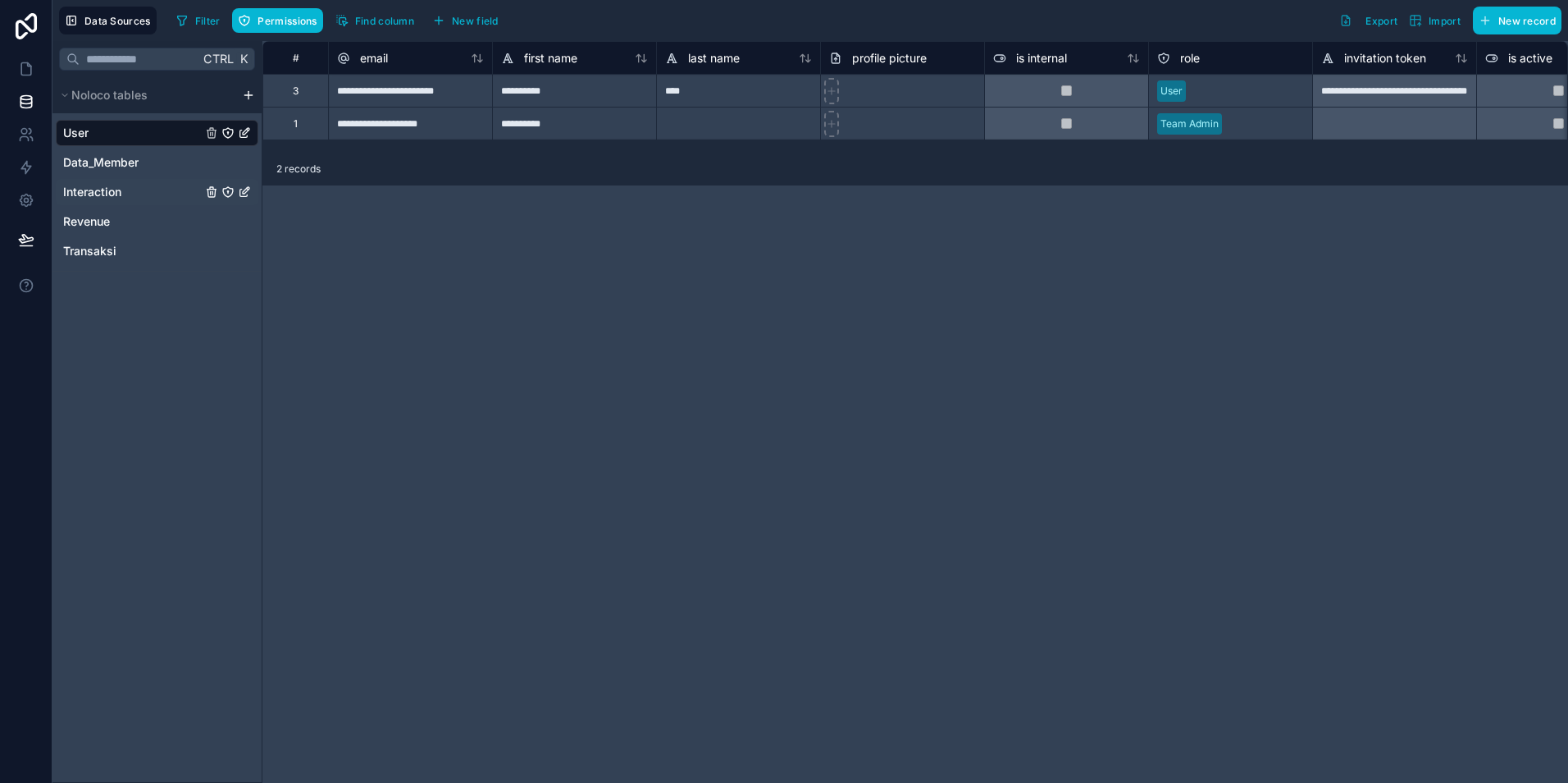
click at [119, 198] on span "Interaction" at bounding box center [92, 191] width 59 height 16
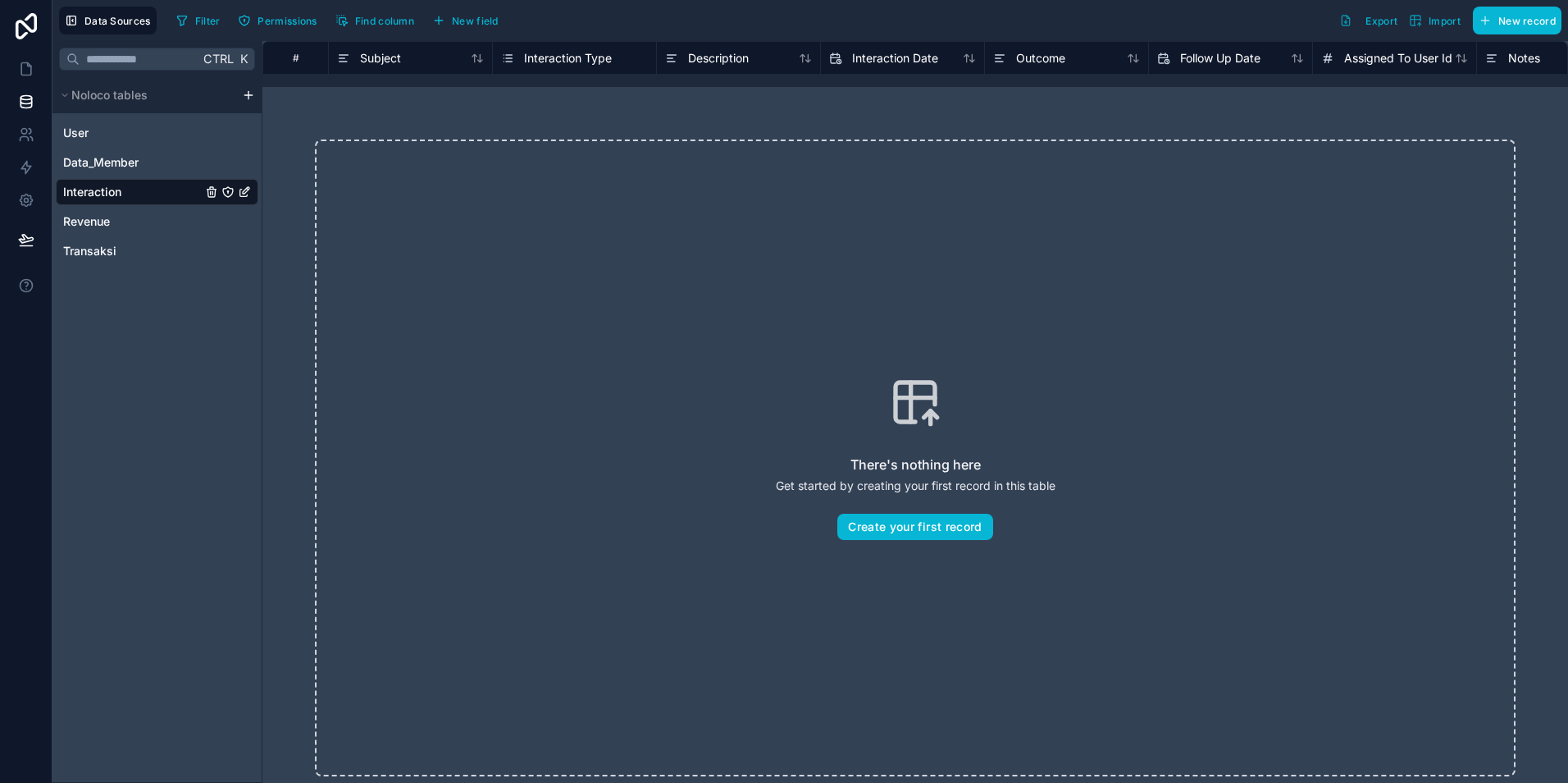
click at [145, 285] on div "Ctrl K Noloco tables User Data_Member Interaction Revenue Transaksi" at bounding box center [158, 412] width 210 height 742
click at [211, 194] on icon "Interaction" at bounding box center [211, 193] width 0 height 3
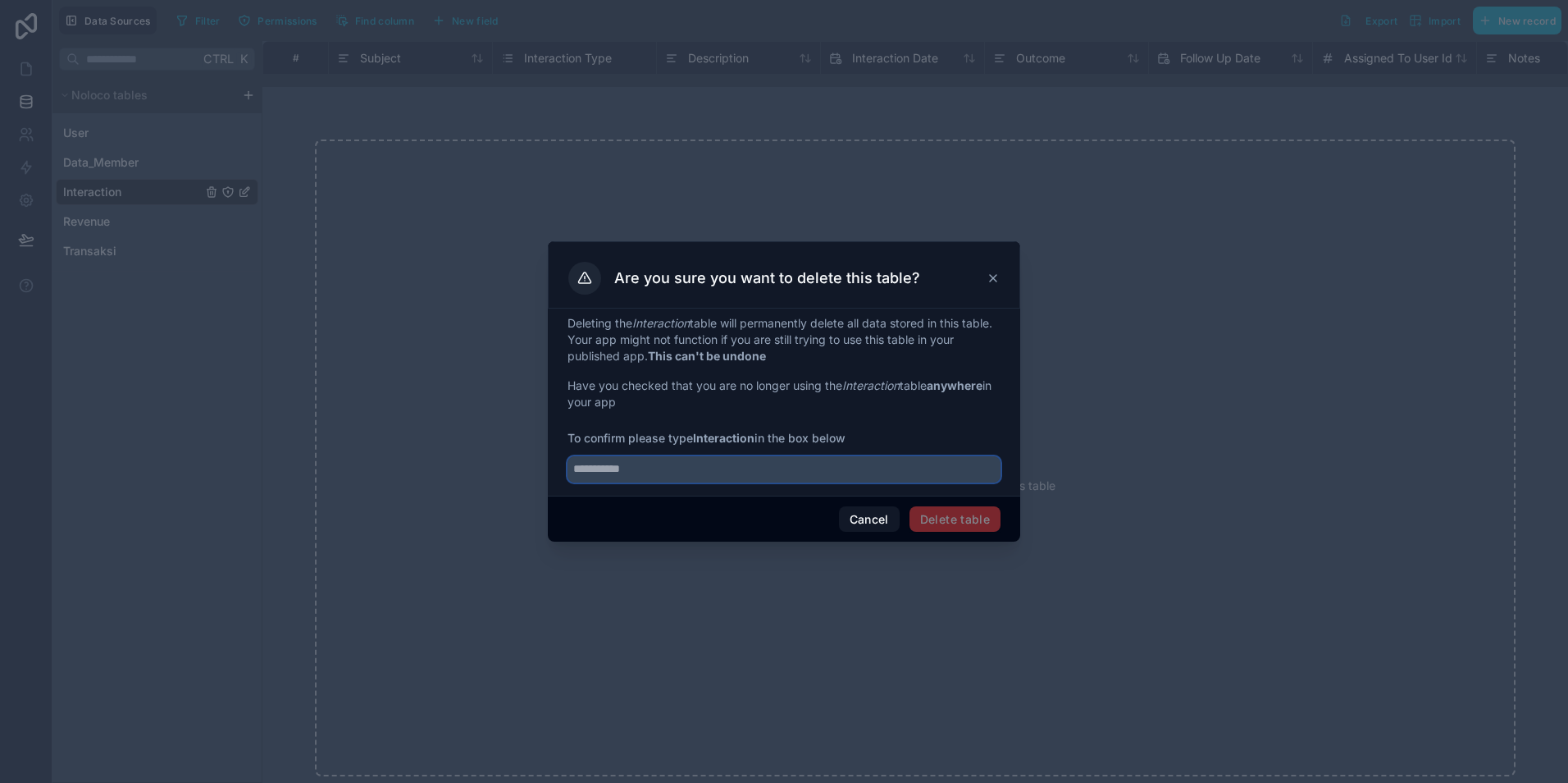
click at [673, 475] on input "text" at bounding box center [784, 469] width 433 height 26
type input "*"
click at [865, 522] on button "Cancel" at bounding box center [869, 519] width 60 height 26
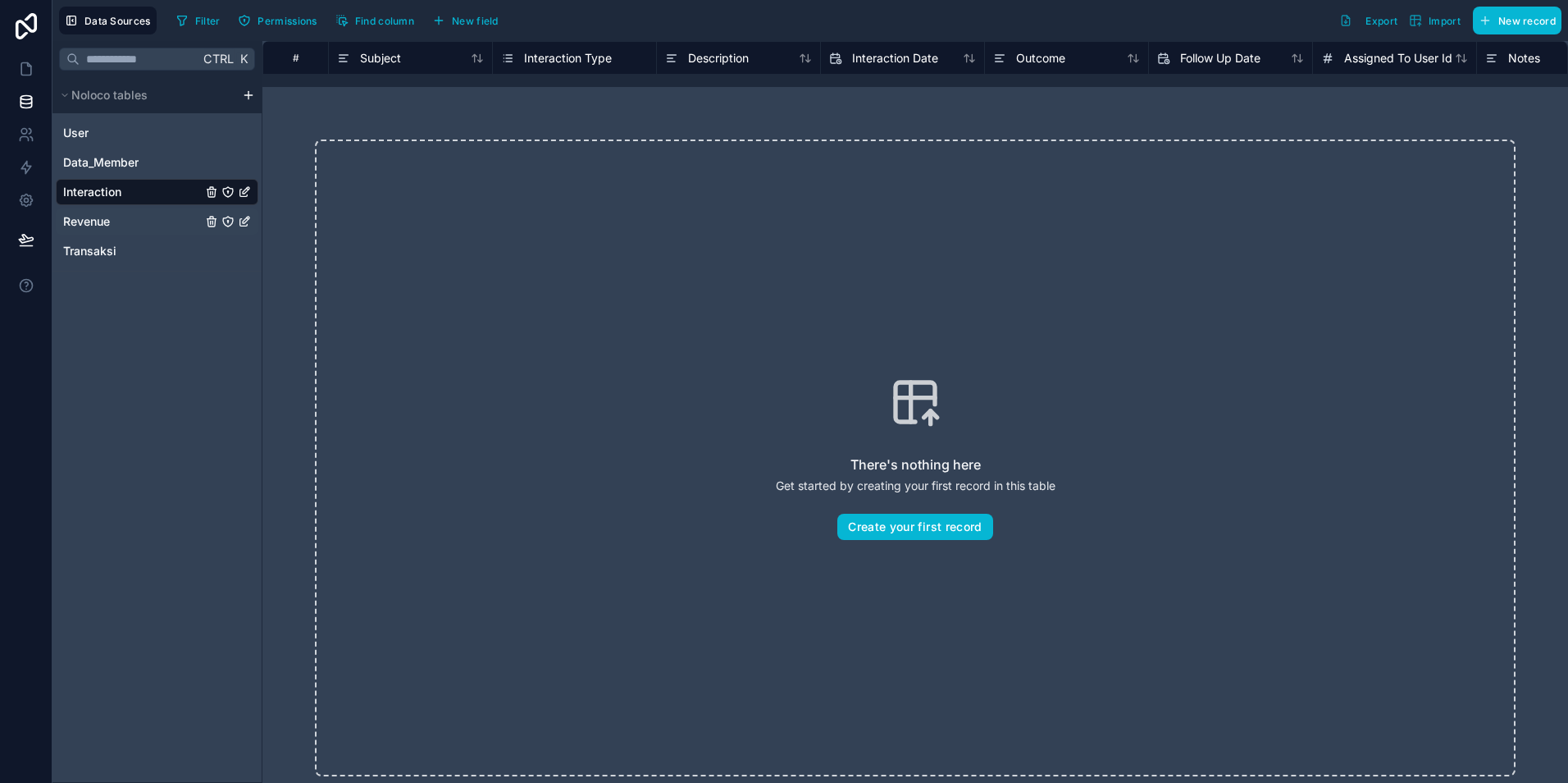
click at [123, 217] on div "Revenue" at bounding box center [157, 222] width 203 height 26
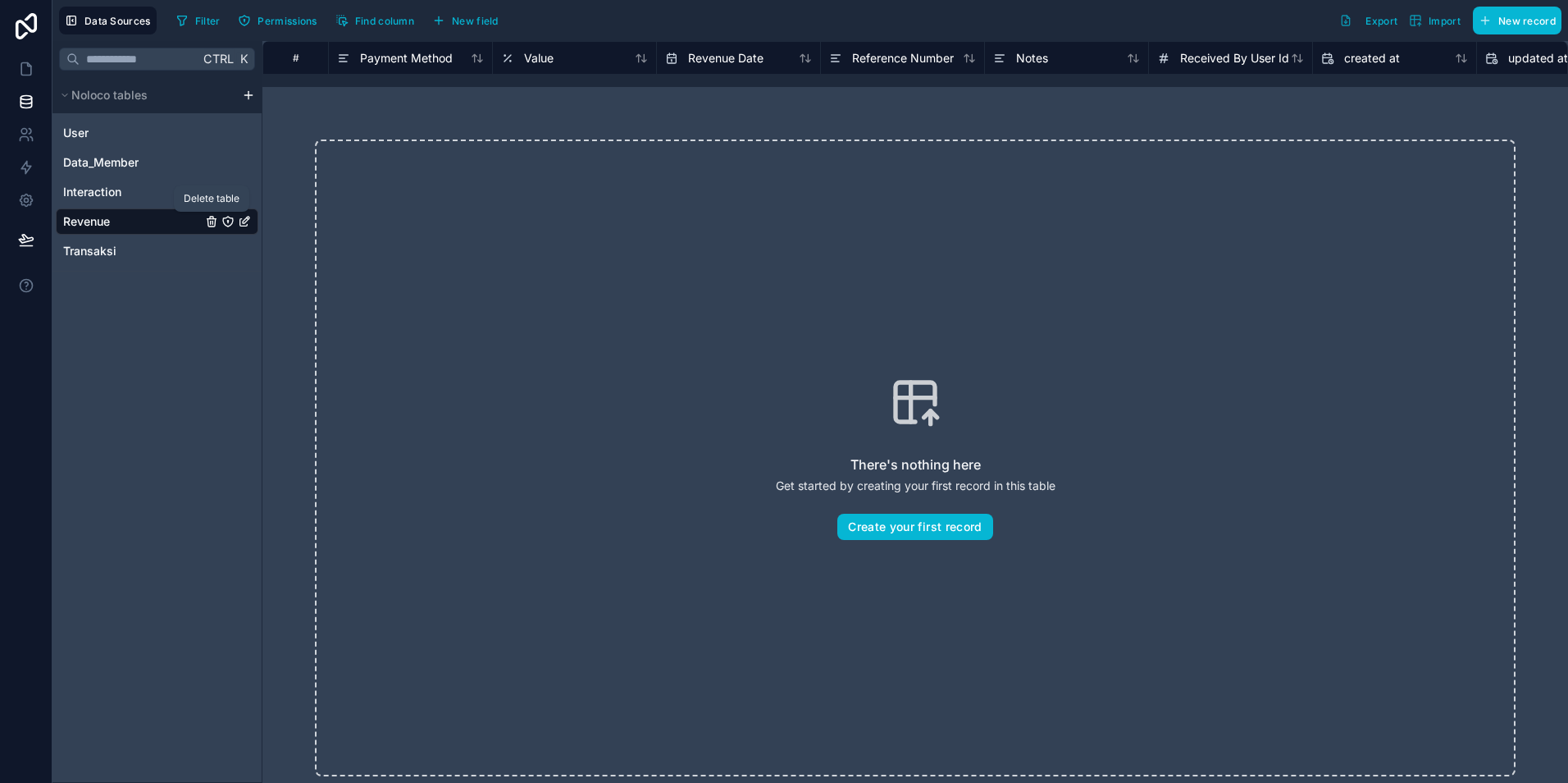
click at [212, 222] on icon "Revenue" at bounding box center [211, 221] width 13 height 13
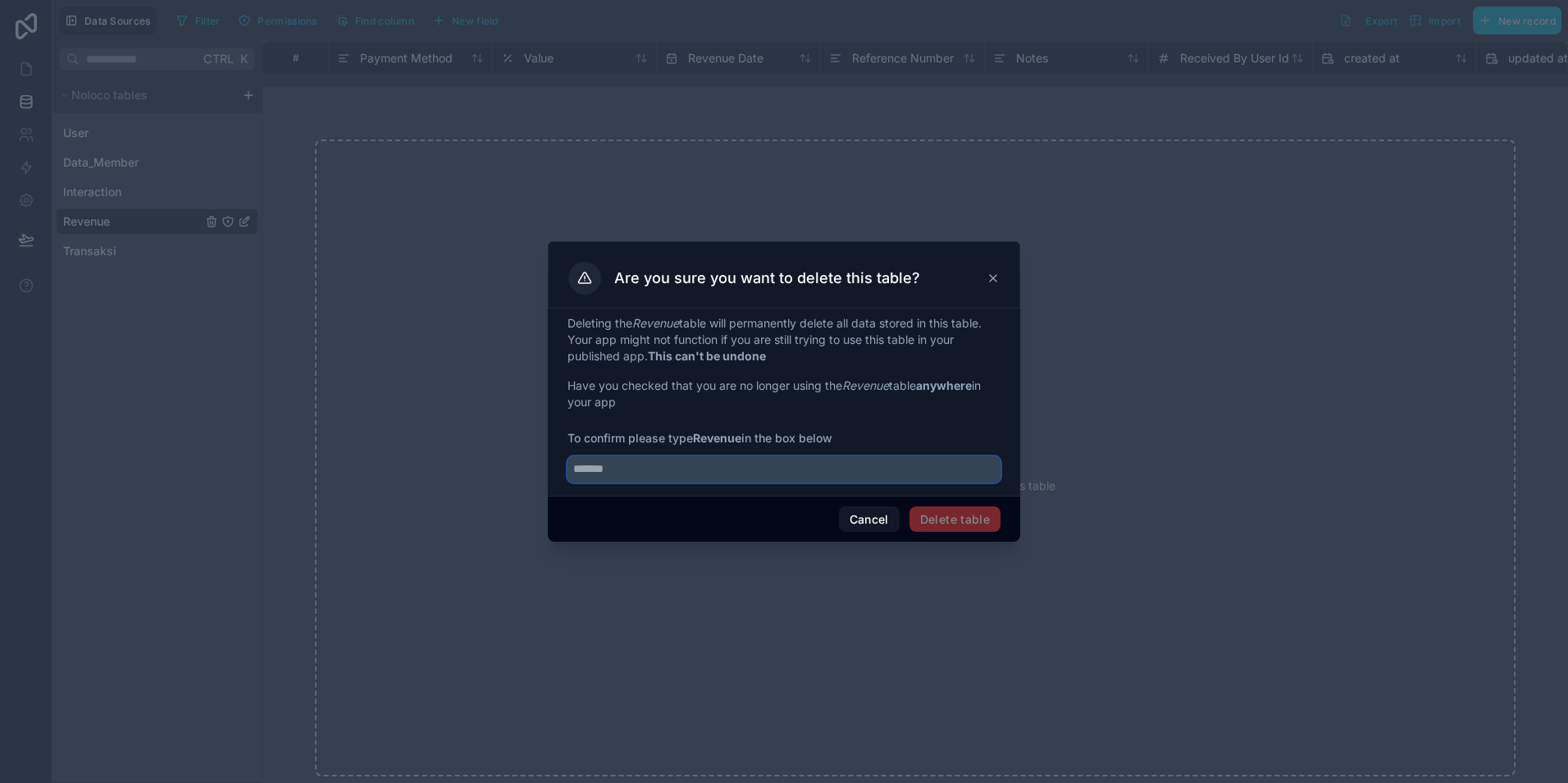
click at [659, 472] on input "text" at bounding box center [784, 469] width 433 height 26
type input "*******"
click at [946, 526] on button "Delete table" at bounding box center [955, 519] width 91 height 26
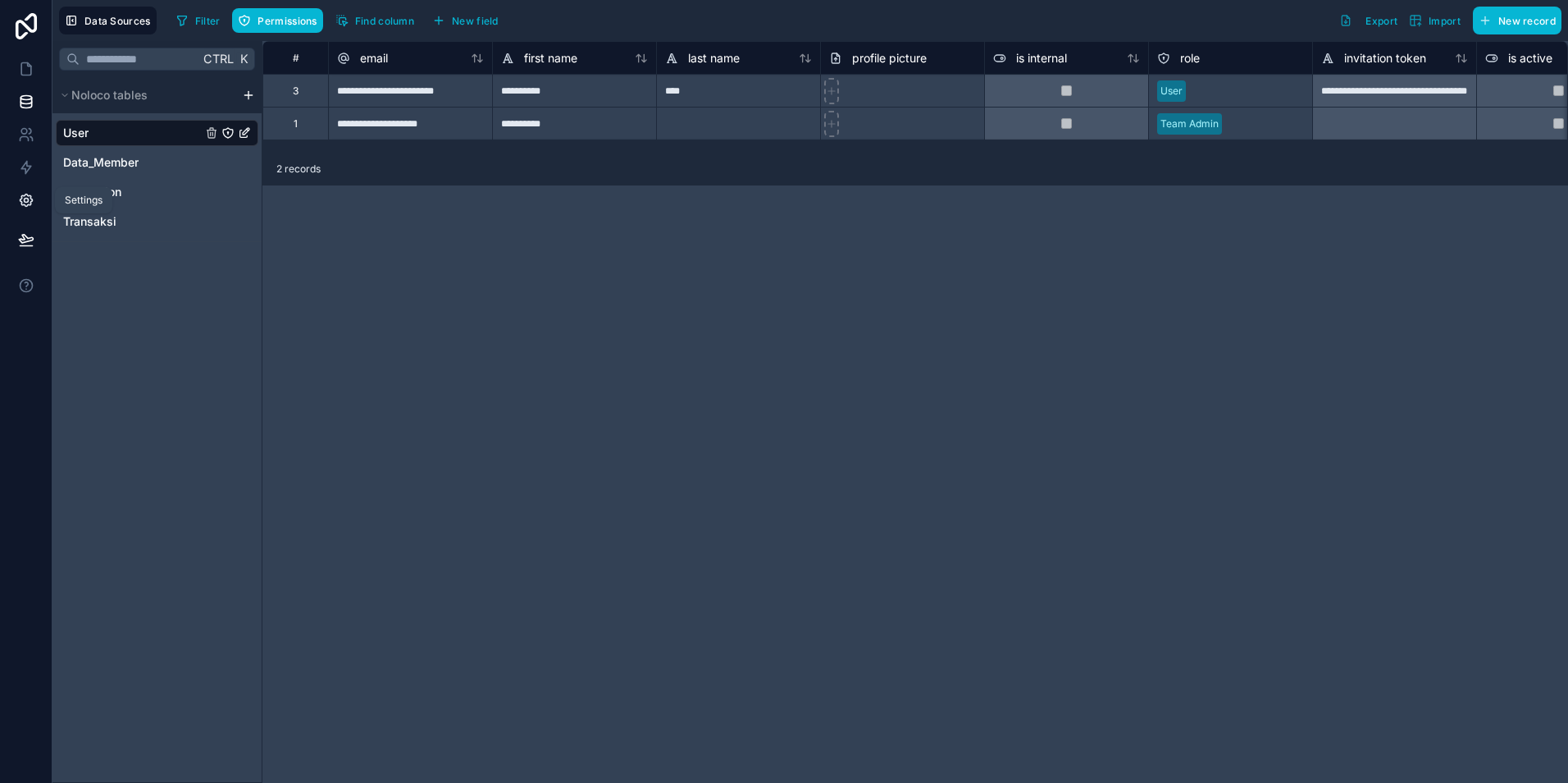
click at [28, 201] on icon at bounding box center [26, 200] width 16 height 16
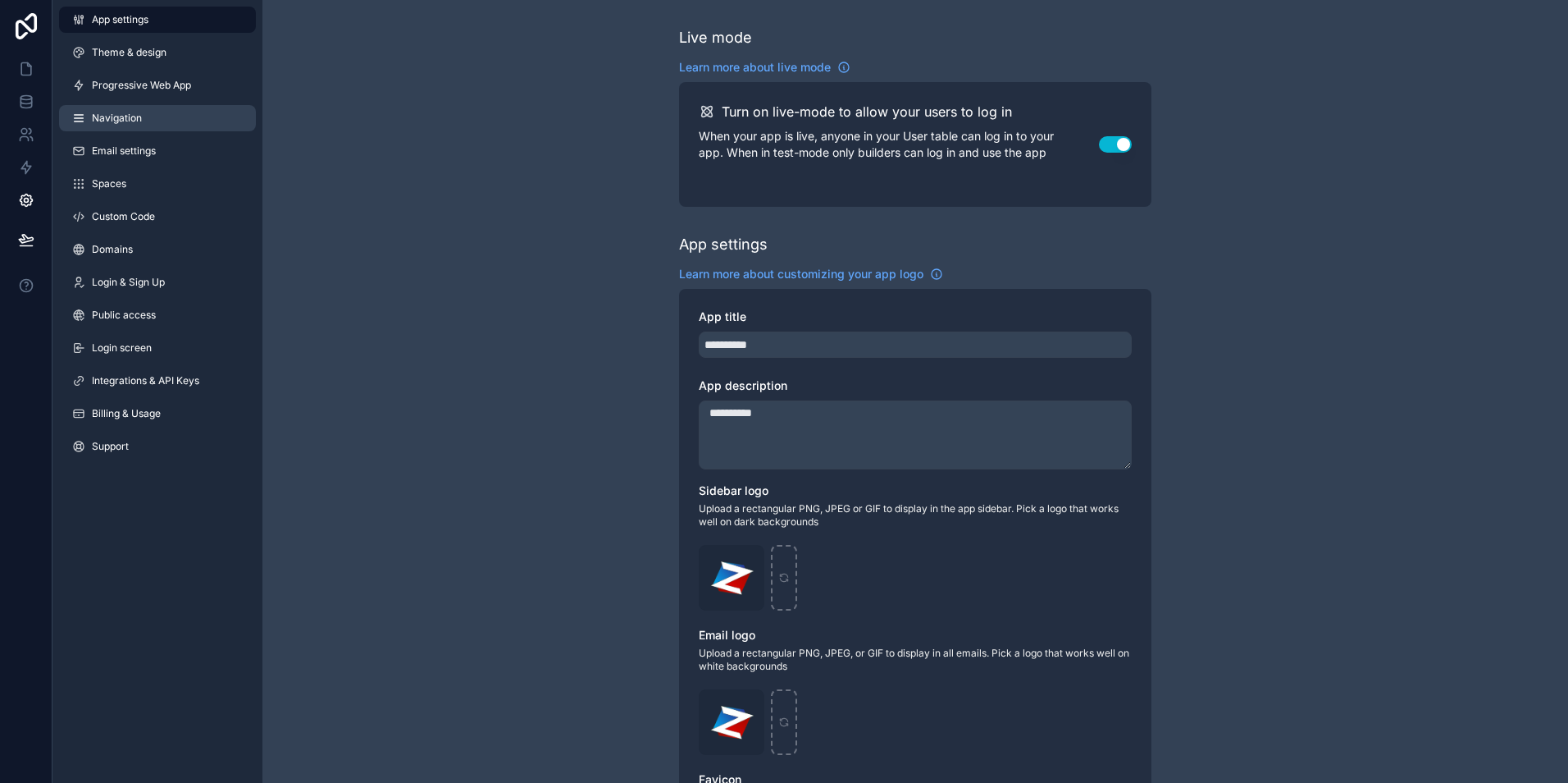
click at [124, 129] on link "Navigation" at bounding box center [158, 118] width 197 height 26
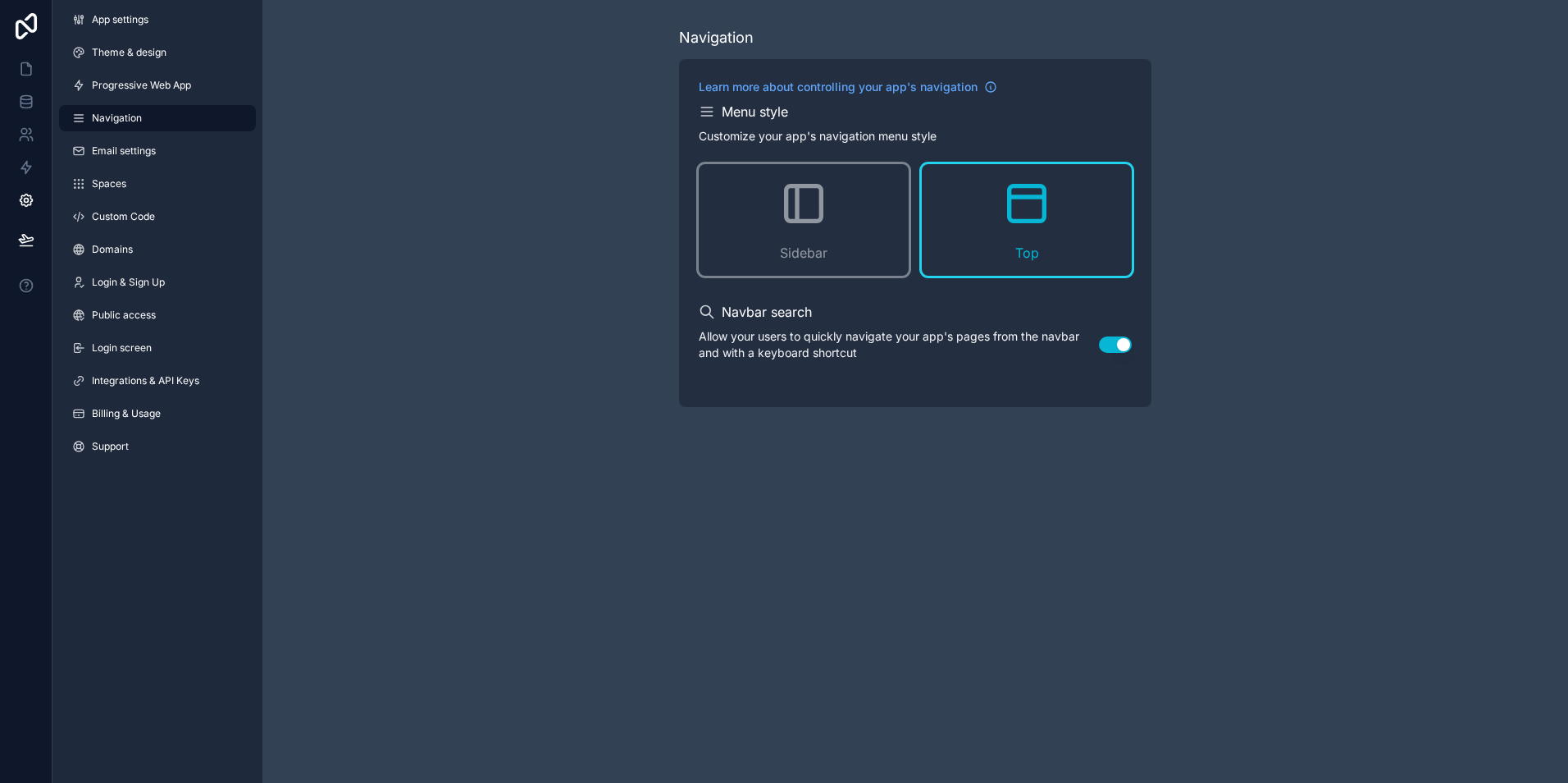
click at [996, 227] on div "Top" at bounding box center [1028, 219] width 210 height 111
click at [28, 72] on icon at bounding box center [26, 68] width 16 height 16
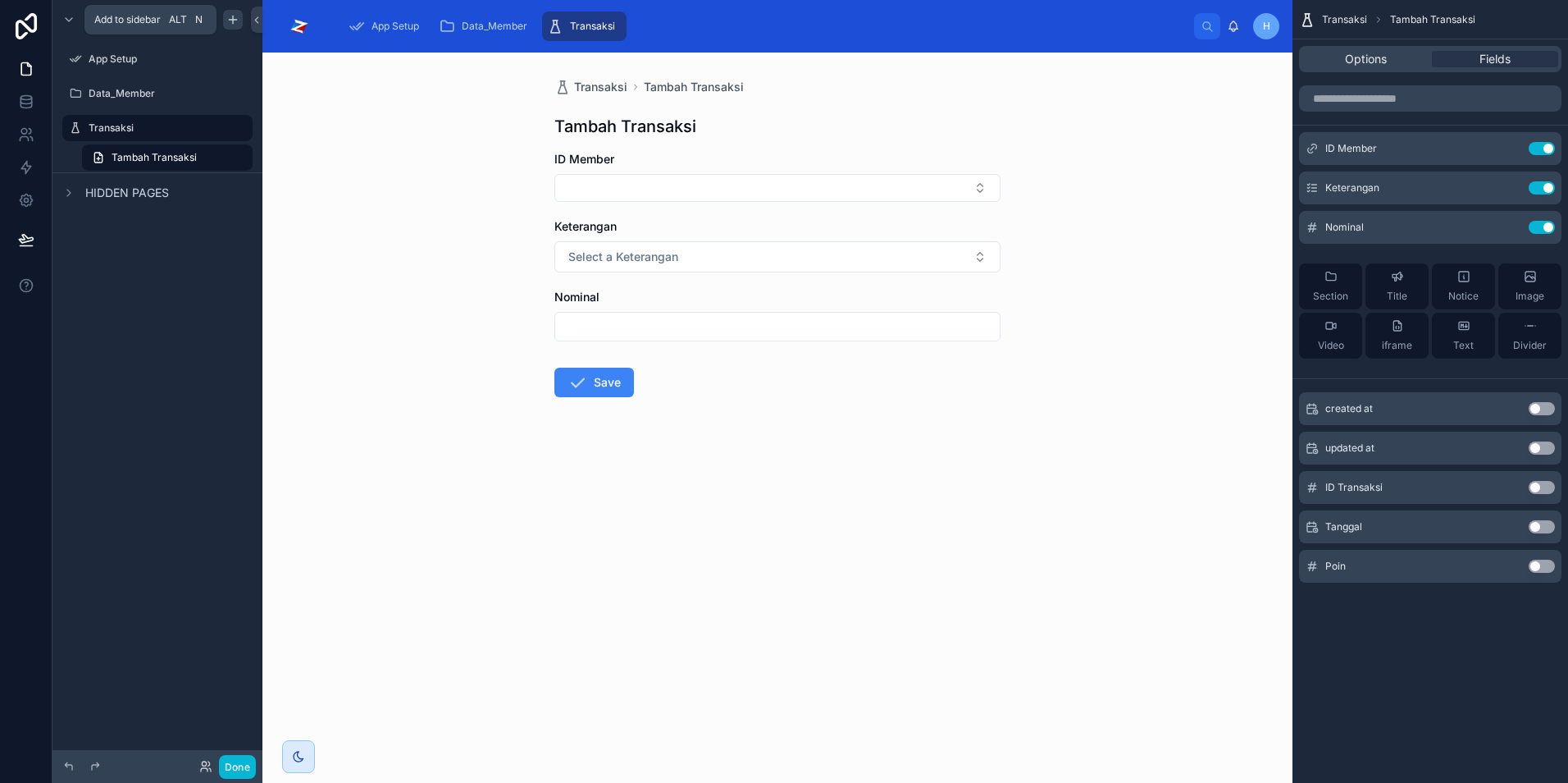
click at [230, 27] on div "scrollable content" at bounding box center [233, 19] width 20 height 20
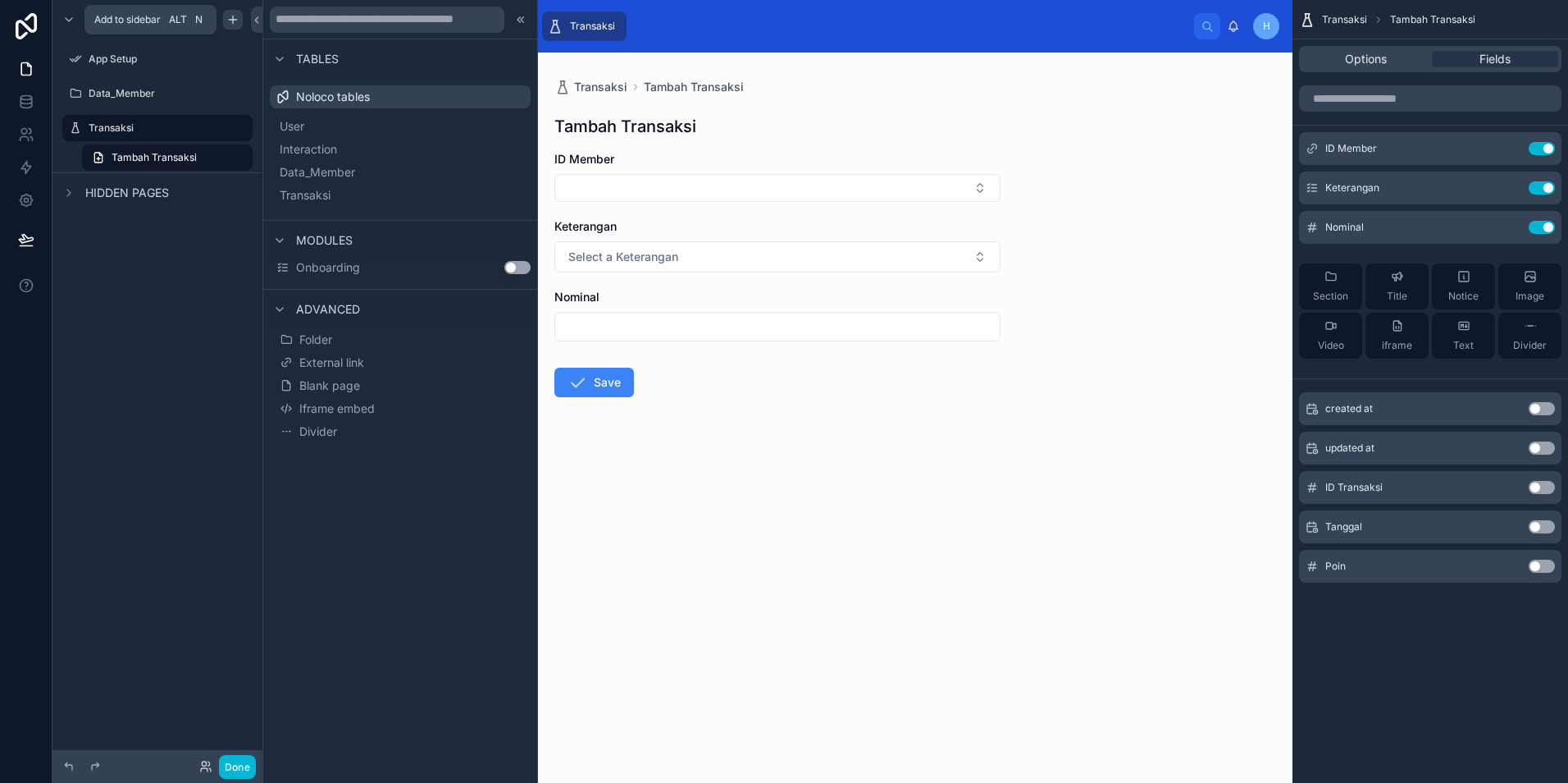
click at [232, 20] on icon "scrollable content" at bounding box center [232, 20] width 8 height 0
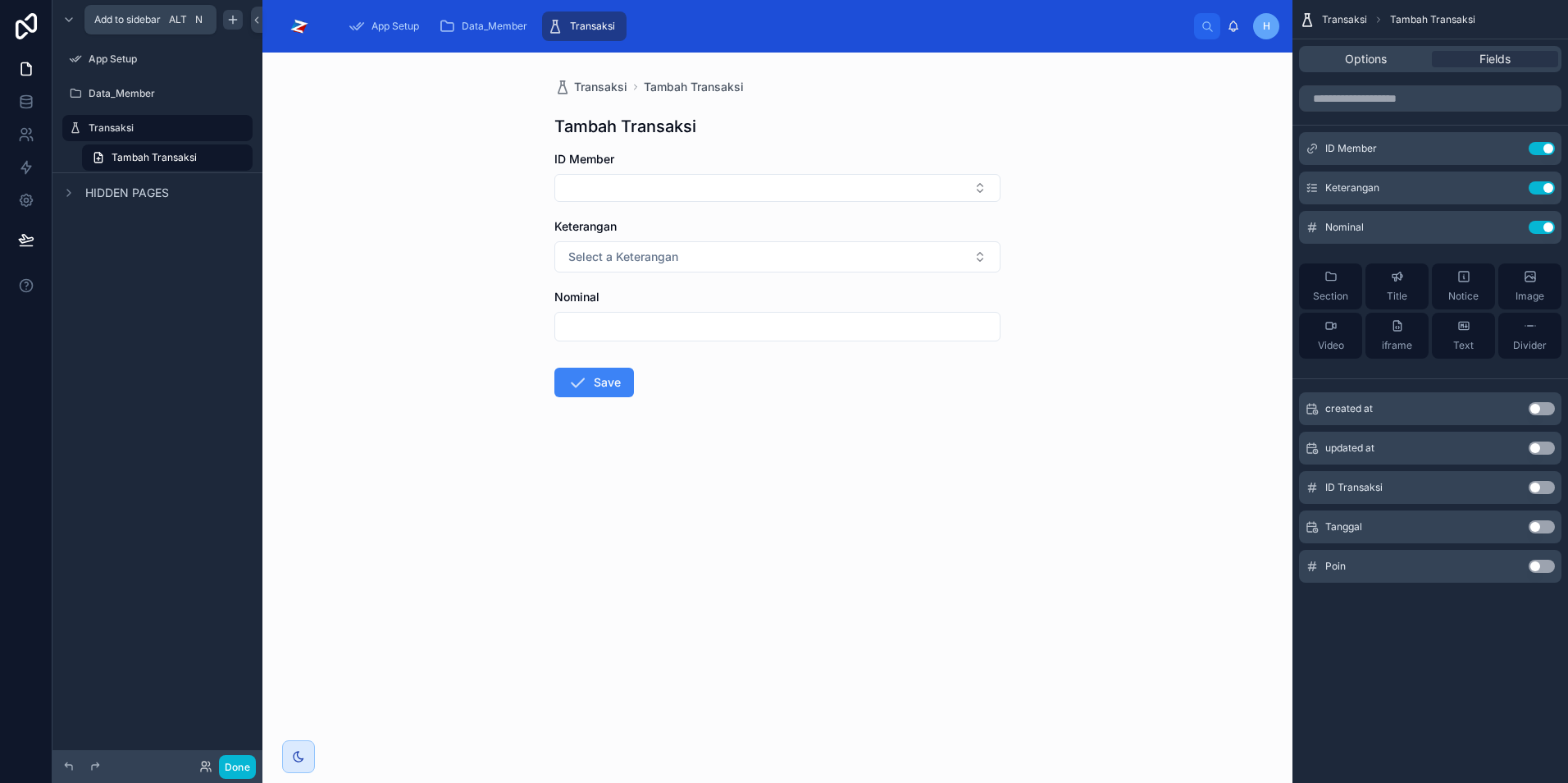
click at [232, 20] on icon "scrollable content" at bounding box center [232, 20] width 8 height 0
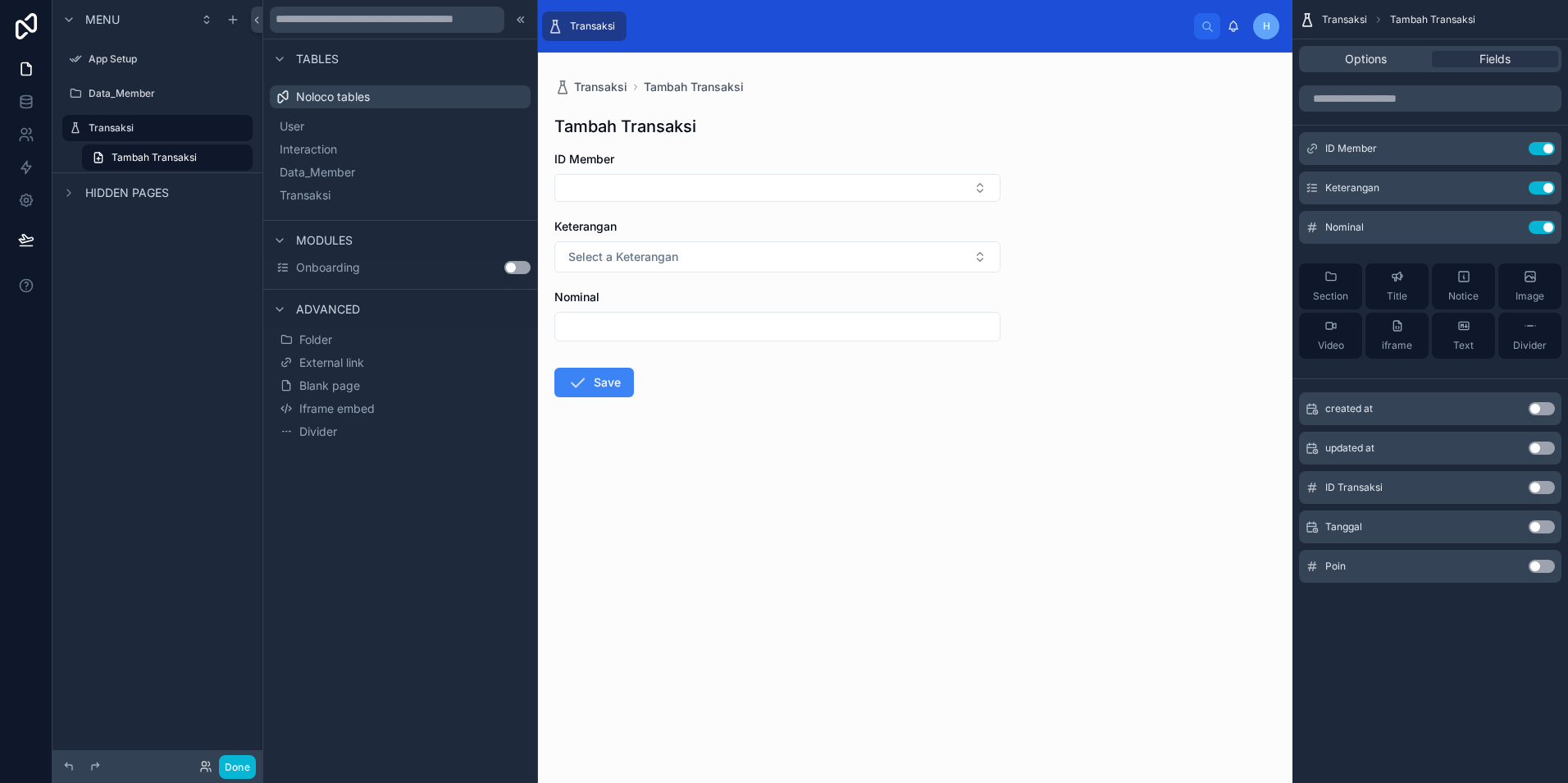
click at [515, 271] on button "Use setting" at bounding box center [517, 267] width 26 height 13
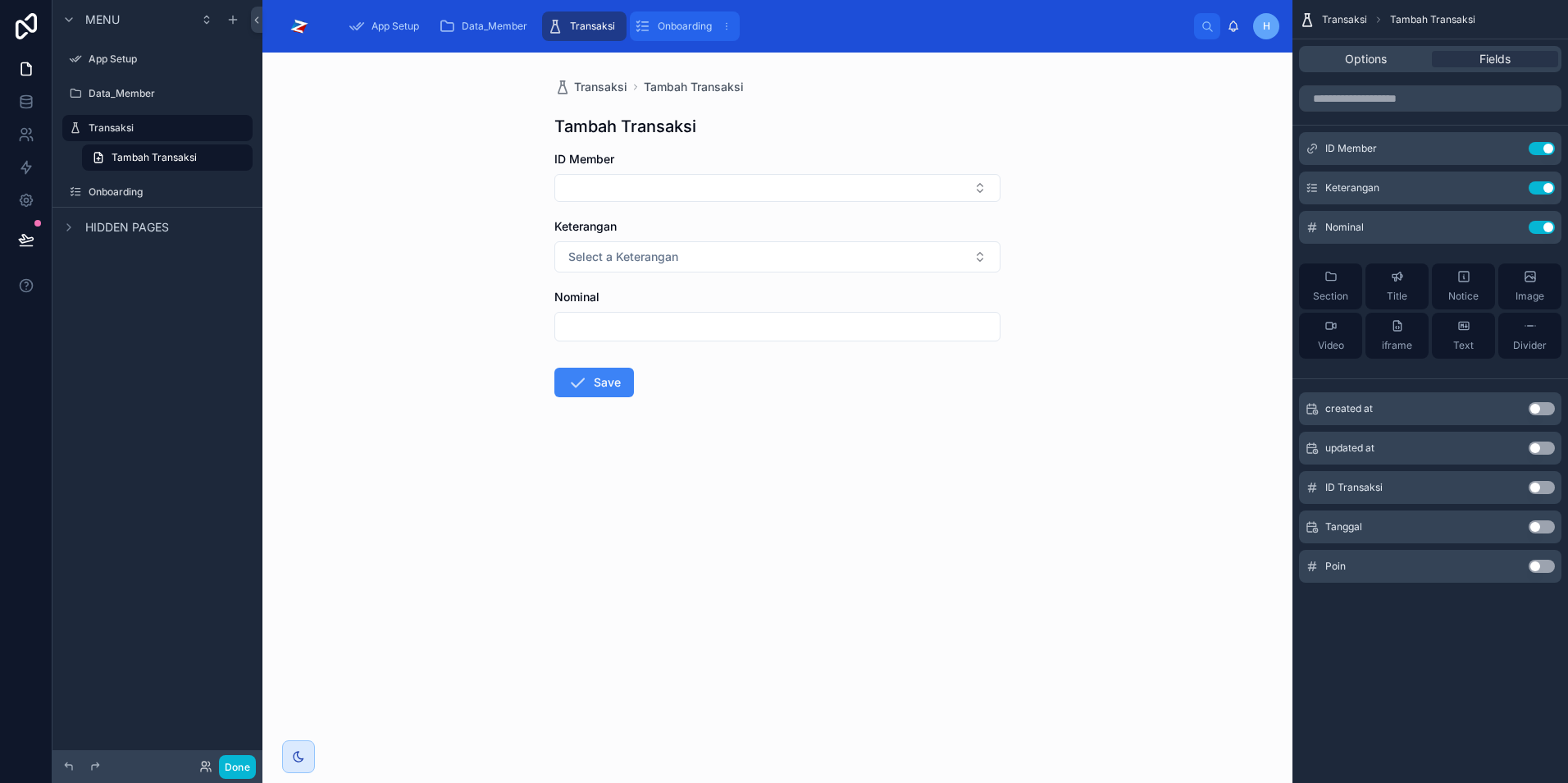
click at [672, 28] on span "Onboarding" at bounding box center [684, 26] width 54 height 13
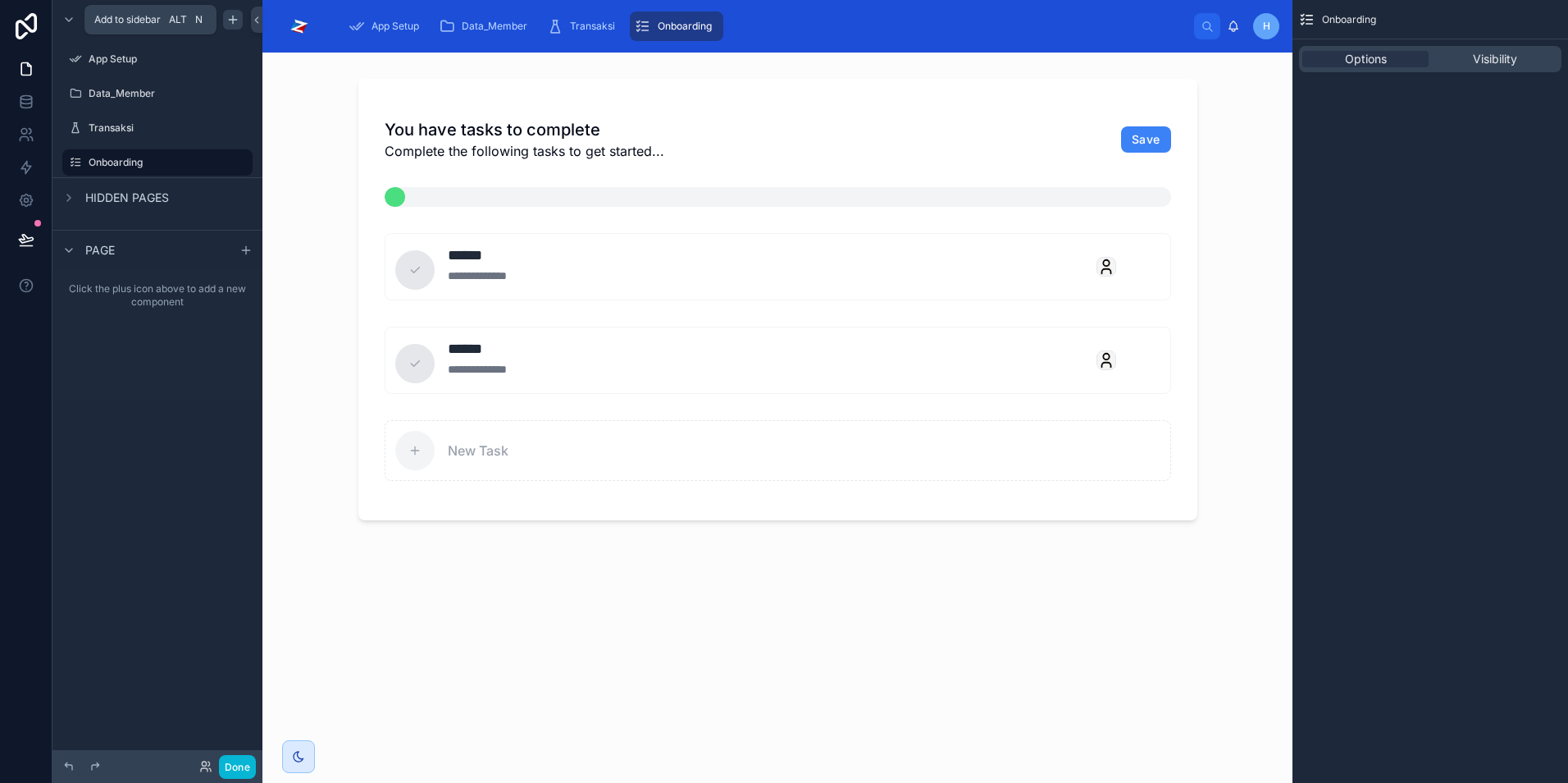
click at [233, 25] on icon "scrollable content" at bounding box center [233, 19] width 13 height 13
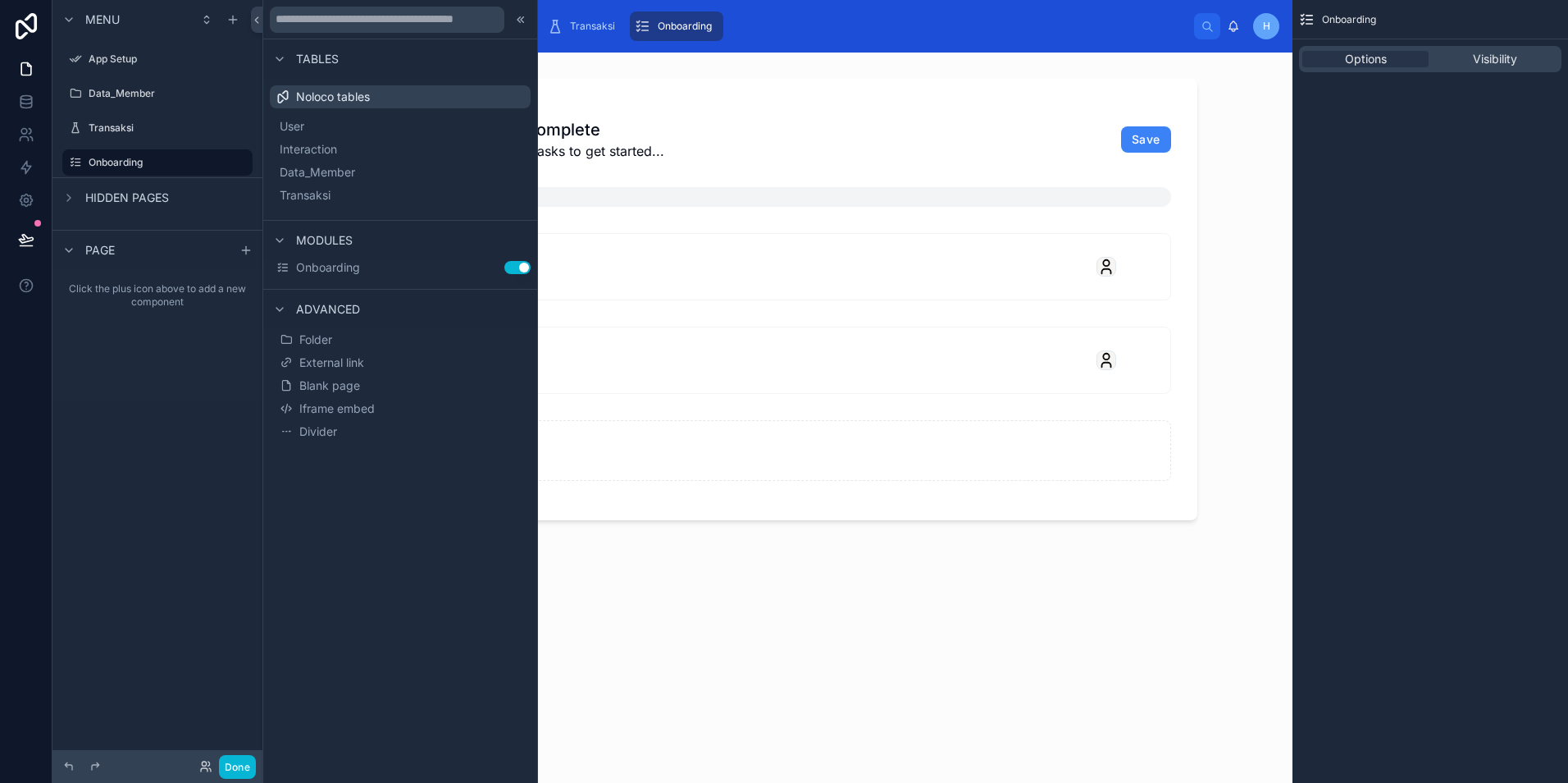
click at [518, 264] on button "Use setting" at bounding box center [517, 267] width 26 height 13
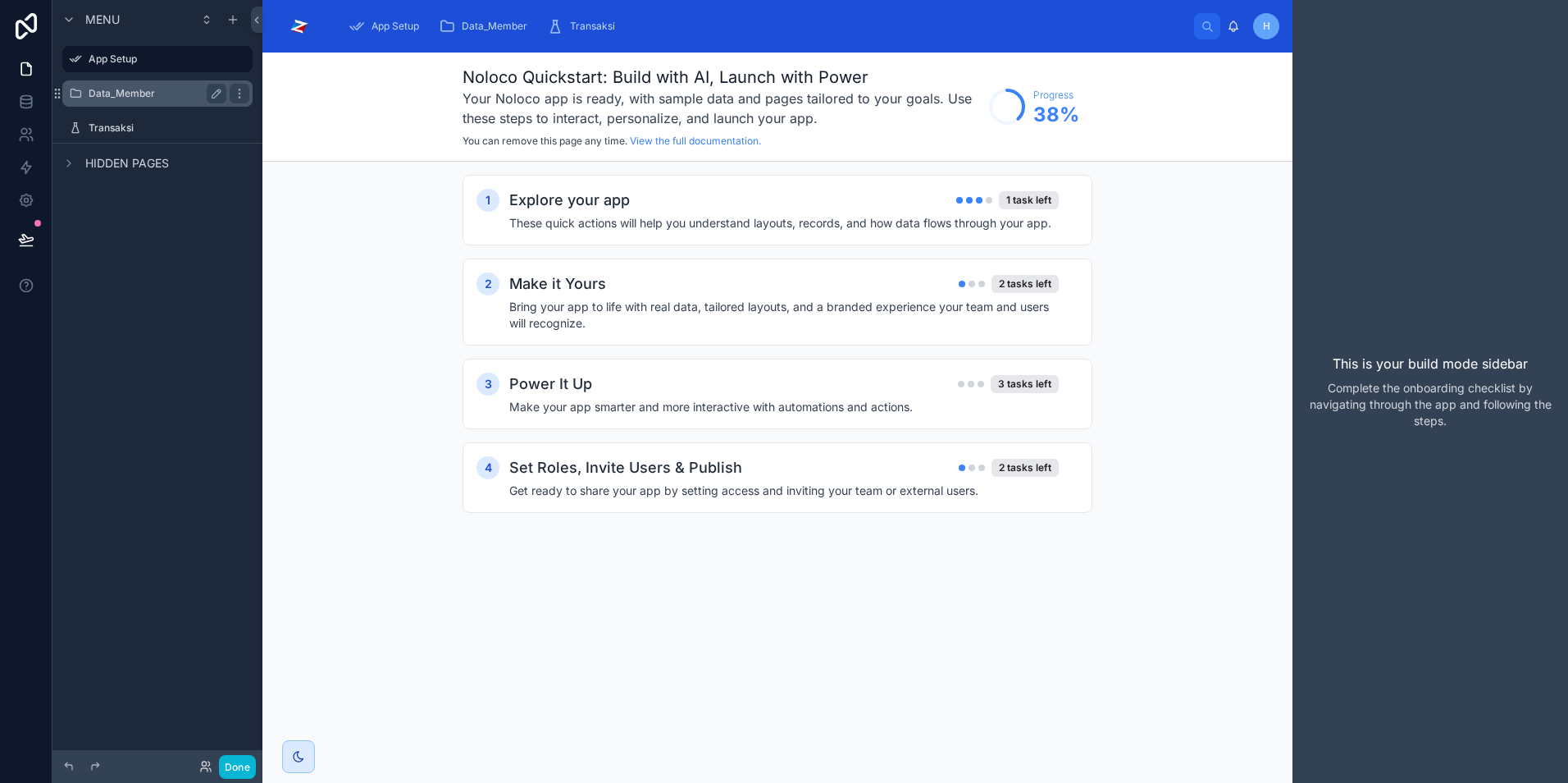
click at [131, 98] on label "Data_Member" at bounding box center [154, 93] width 131 height 13
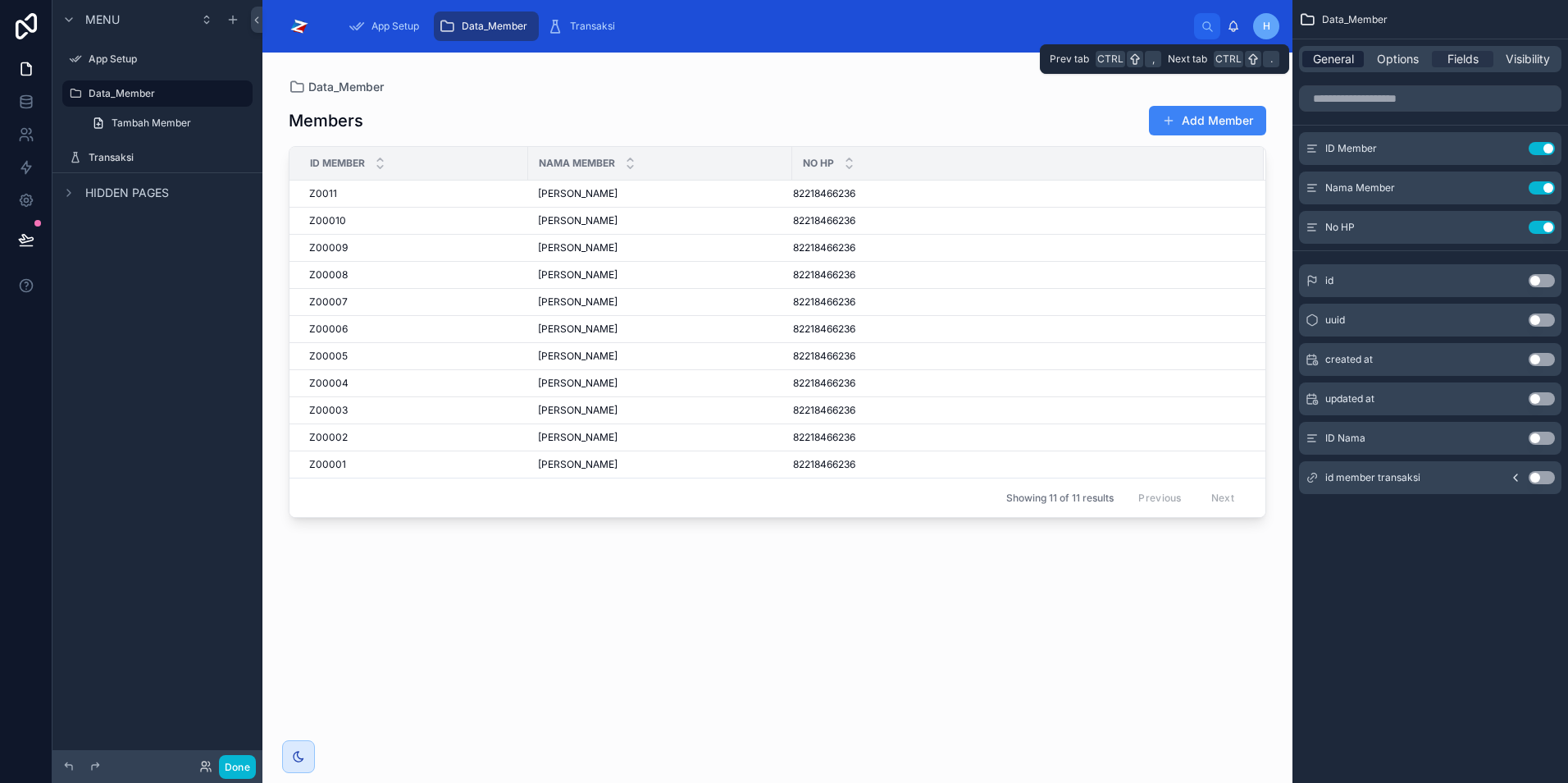
click at [1328, 66] on span "General" at bounding box center [1334, 59] width 41 height 16
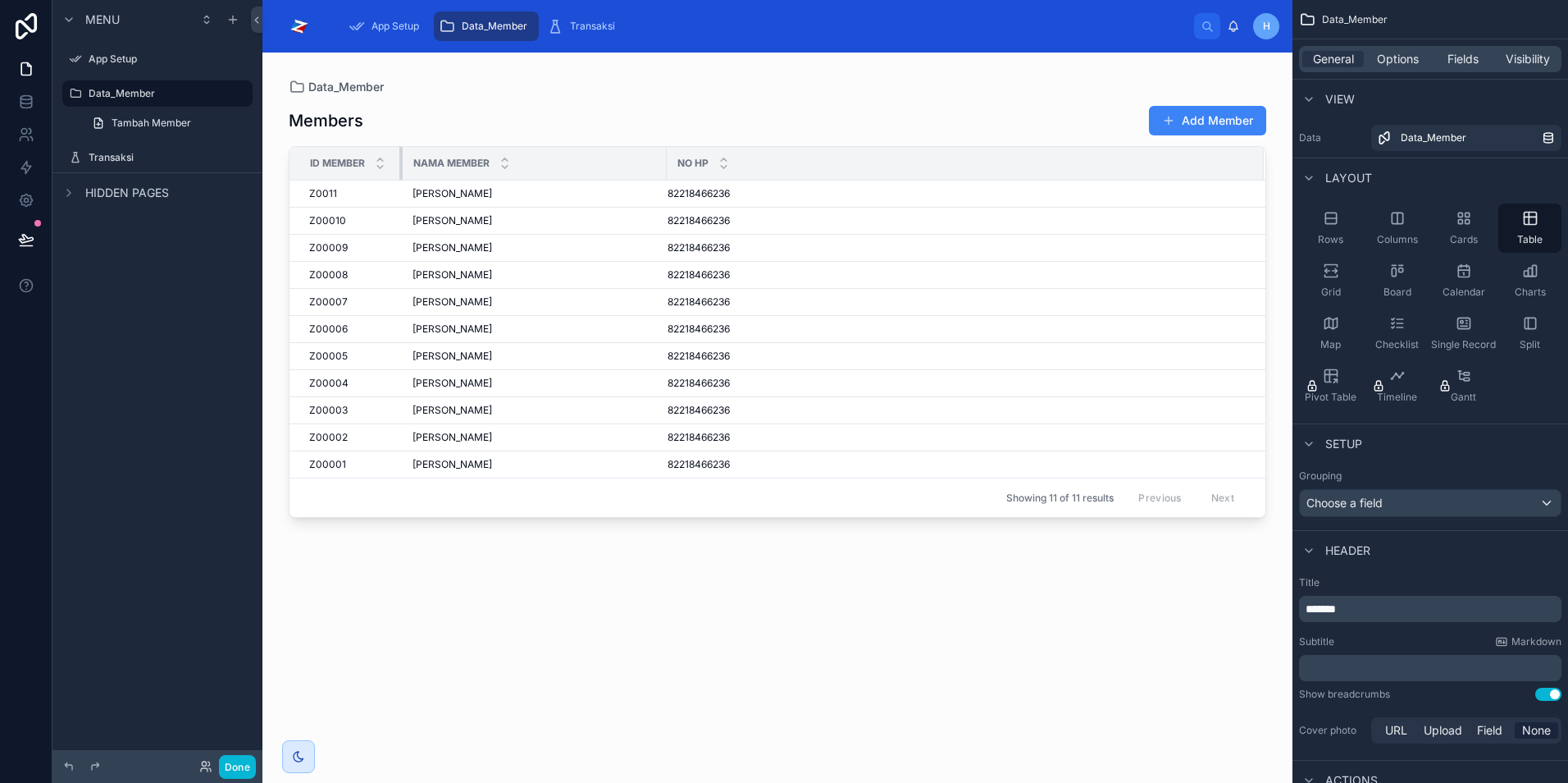
drag, startPoint x: 527, startPoint y: 165, endPoint x: 401, endPoint y: 172, distance: 126.2
click at [401, 172] on div at bounding box center [403, 163] width 7 height 33
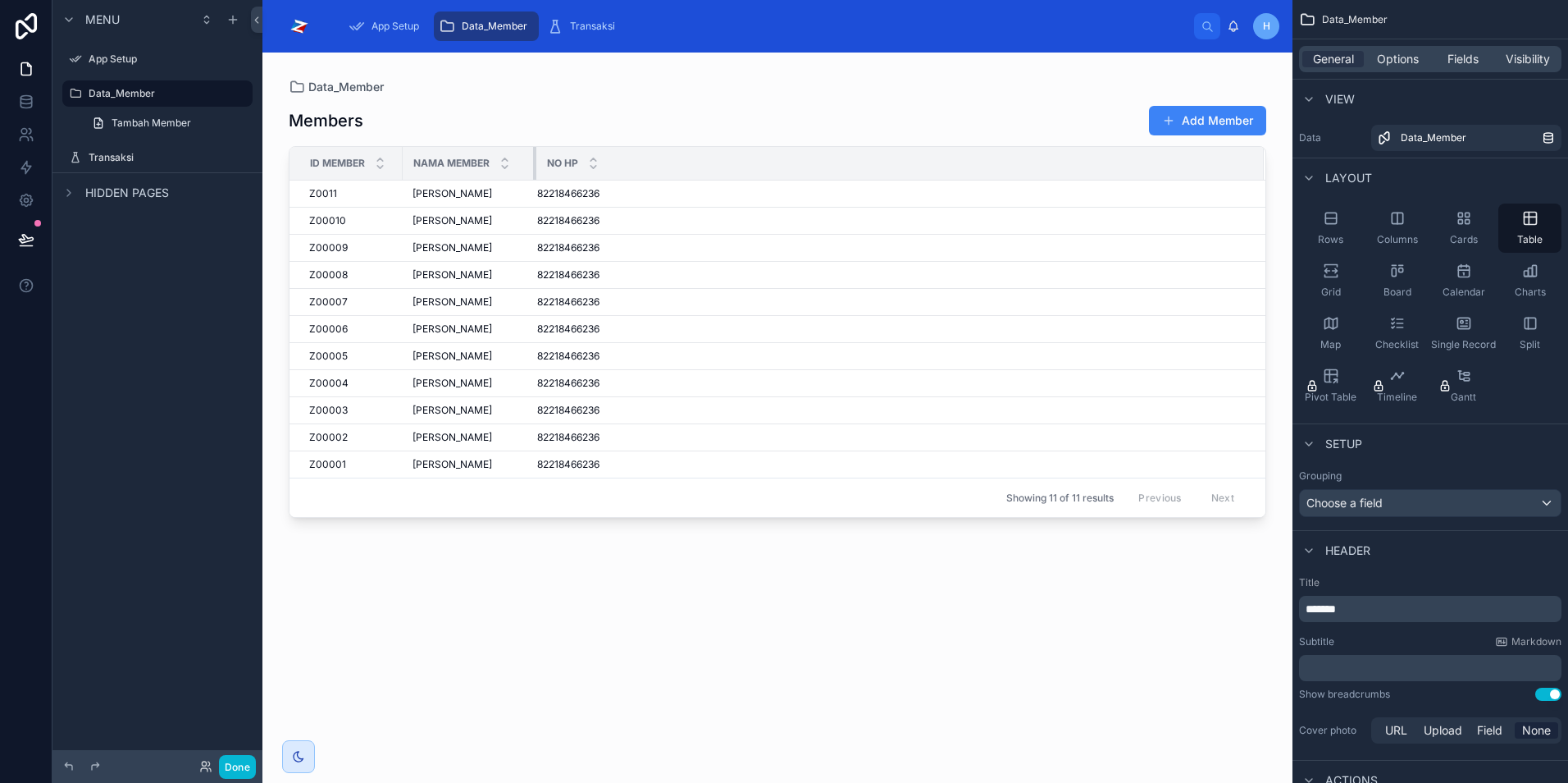
drag, startPoint x: 664, startPoint y: 160, endPoint x: 534, endPoint y: 164, distance: 130.1
click at [534, 164] on div at bounding box center [537, 163] width 7 height 33
click at [109, 161] on label "Transaksi" at bounding box center [154, 157] width 131 height 13
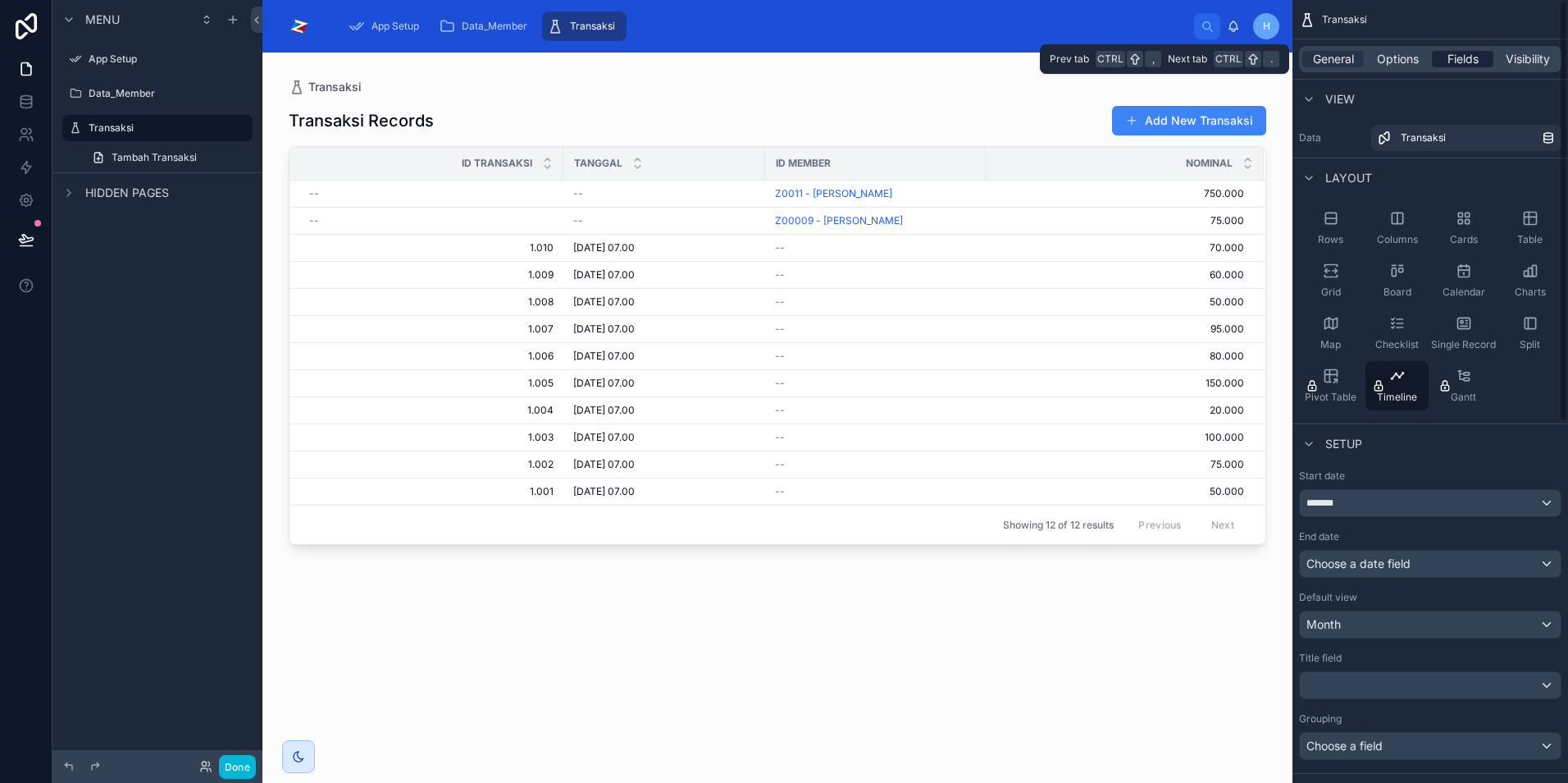
click at [1477, 53] on span "Fields" at bounding box center [1464, 59] width 31 height 16
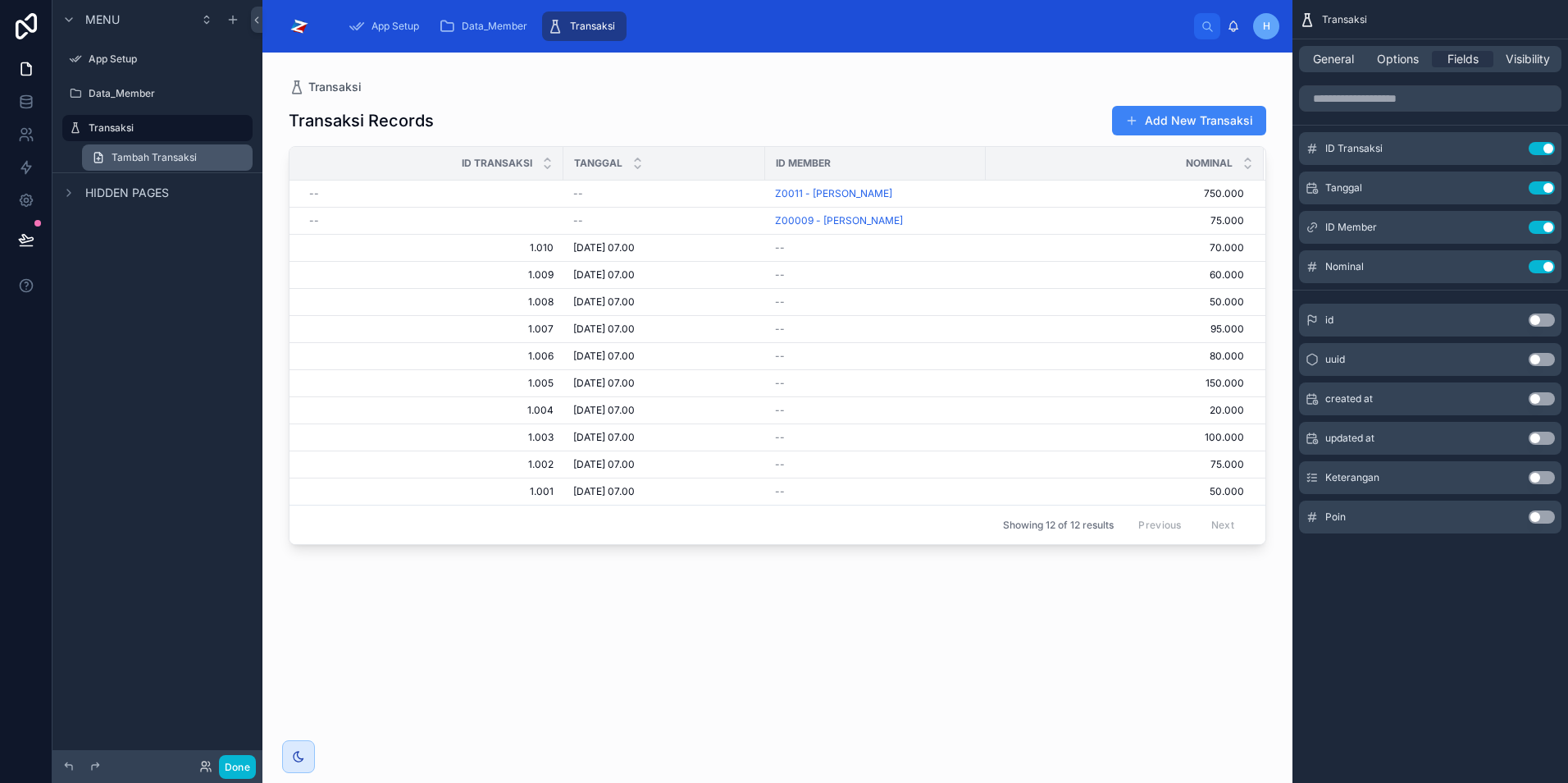
click at [161, 161] on span "Tambah Transaksi" at bounding box center [153, 157] width 85 height 13
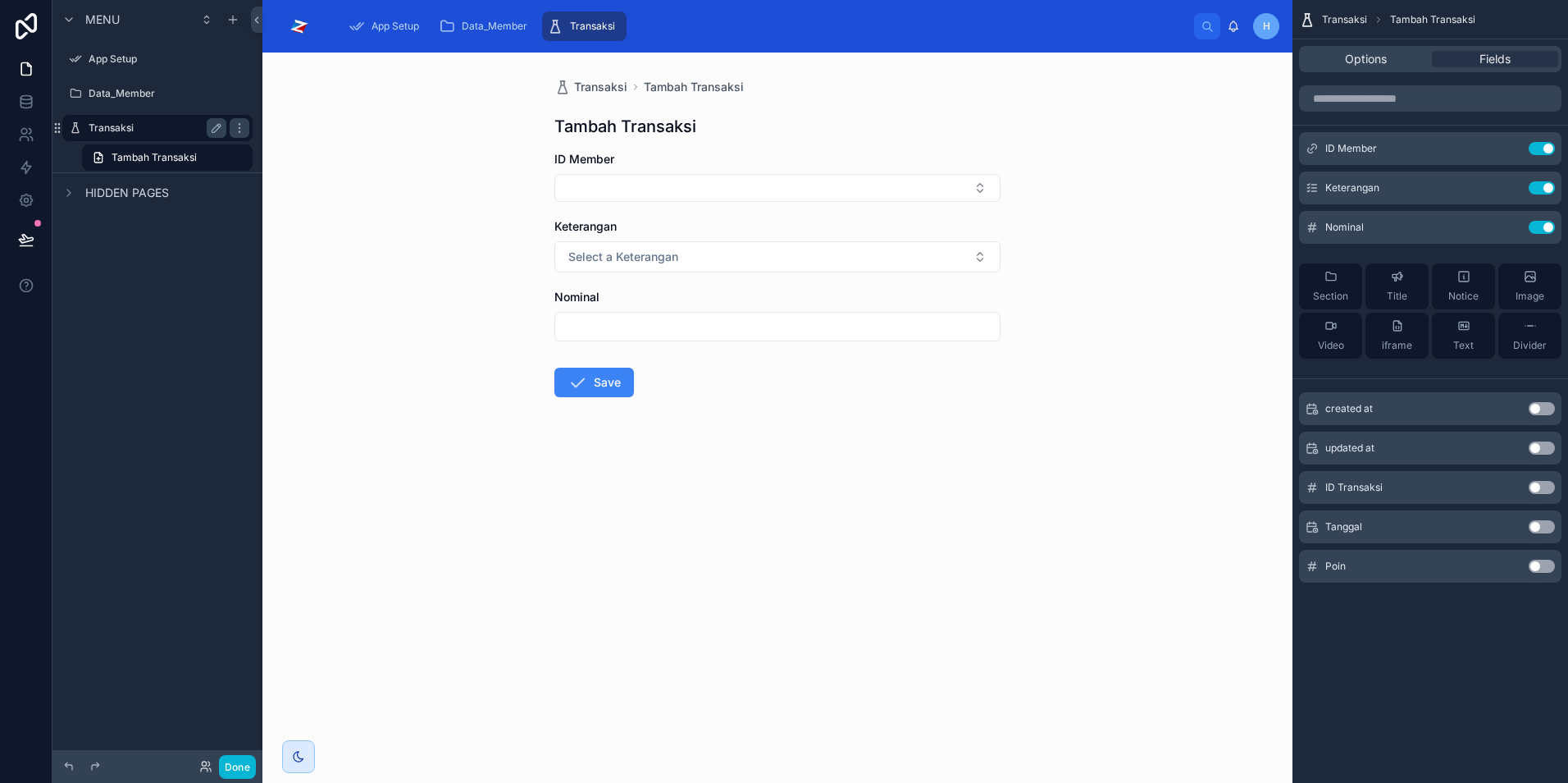
click at [109, 130] on label "Transaksi" at bounding box center [154, 128] width 131 height 13
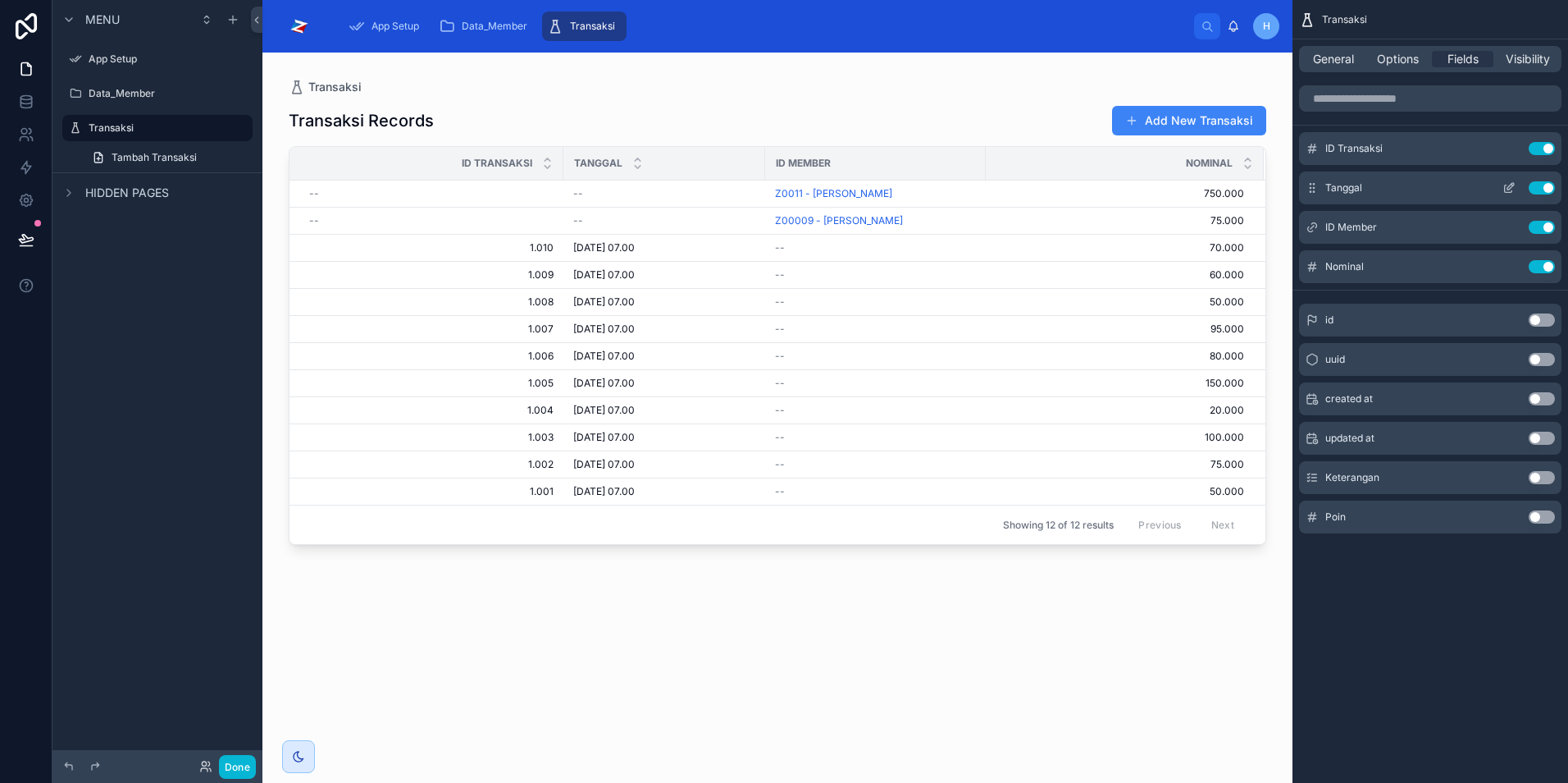
click at [1546, 181] on button "Use setting" at bounding box center [1542, 187] width 26 height 13
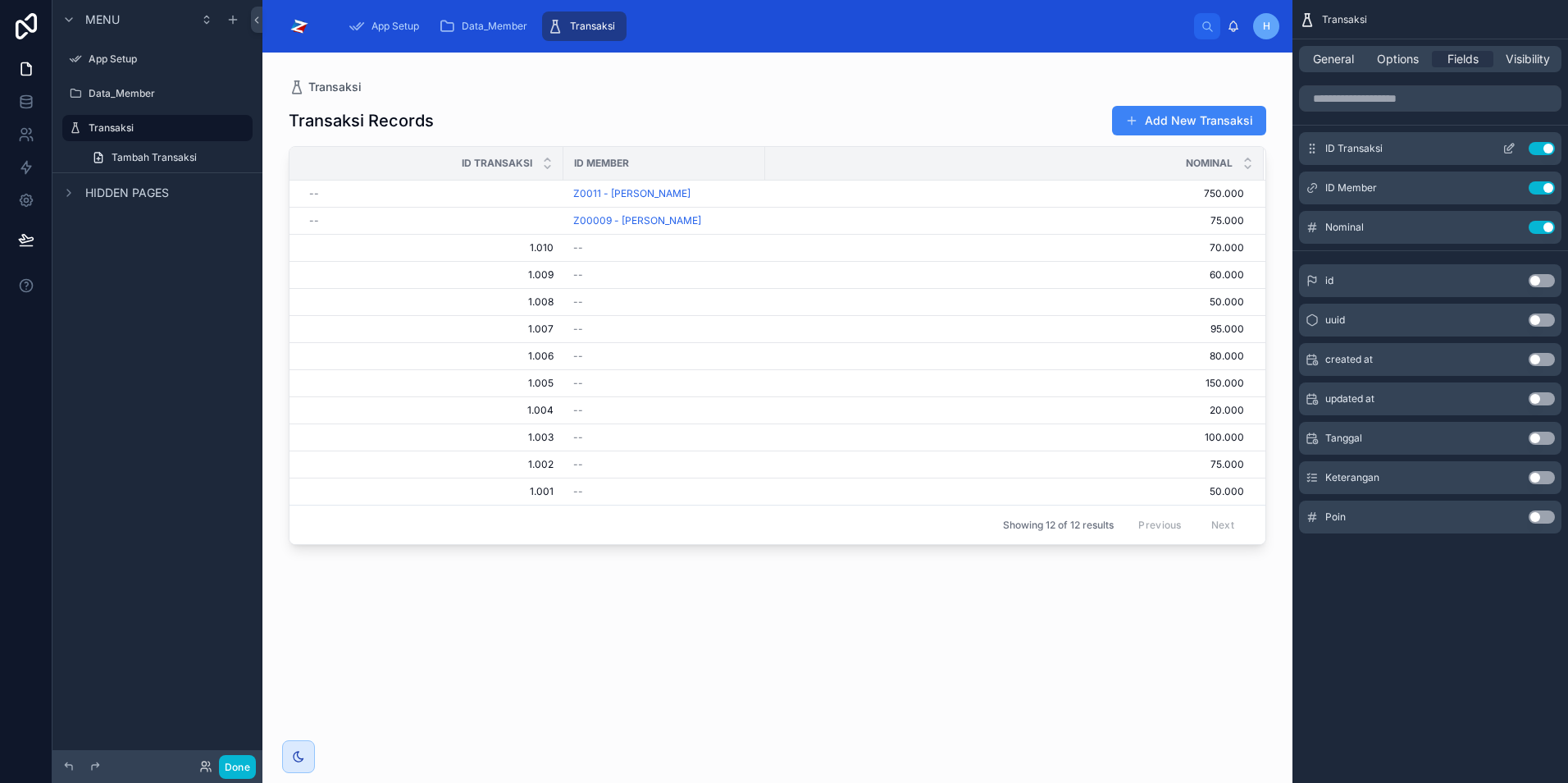
click at [1538, 151] on button "Use setting" at bounding box center [1542, 148] width 26 height 13
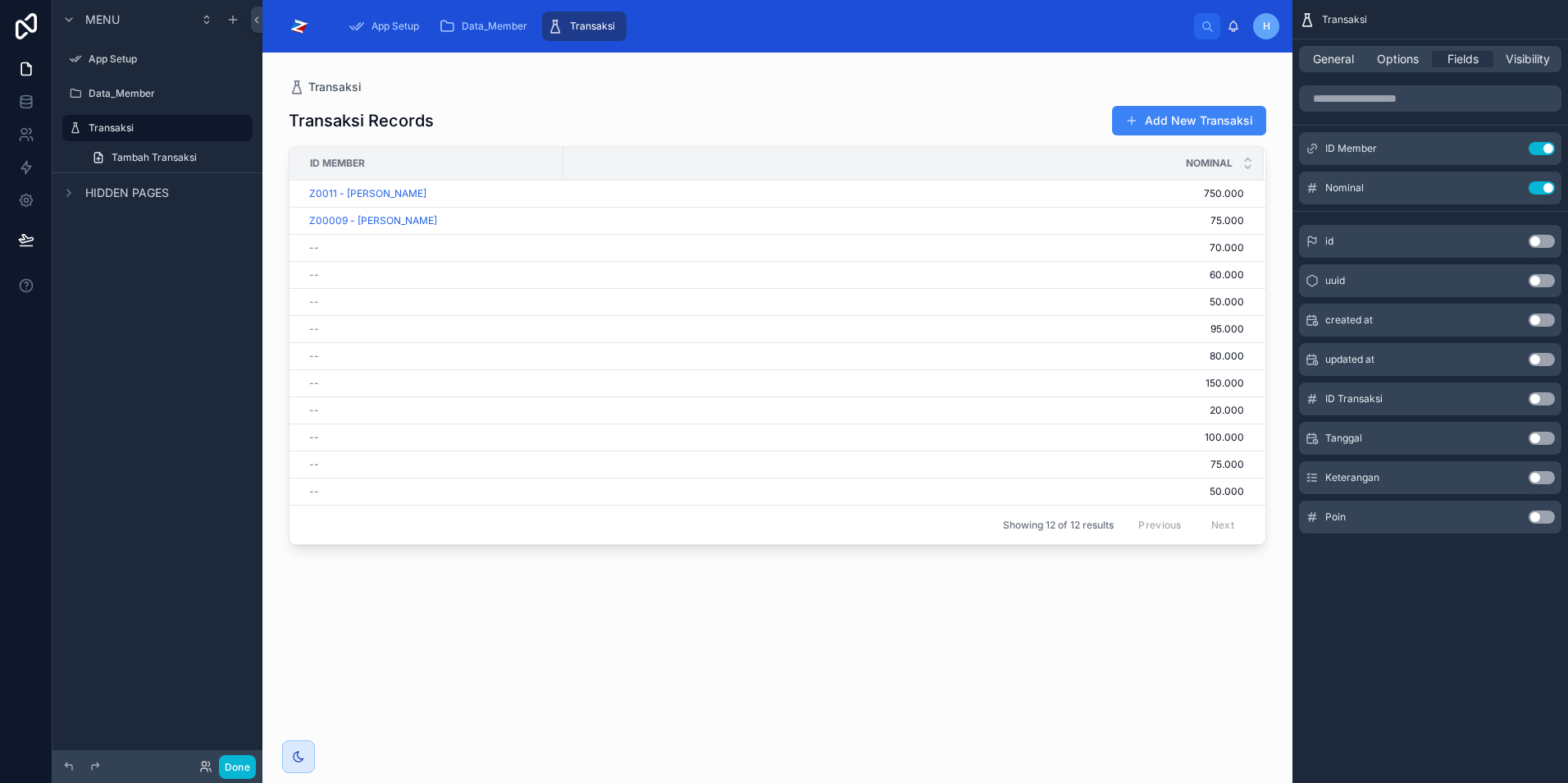
click at [1541, 479] on button "Use setting" at bounding box center [1542, 477] width 26 height 13
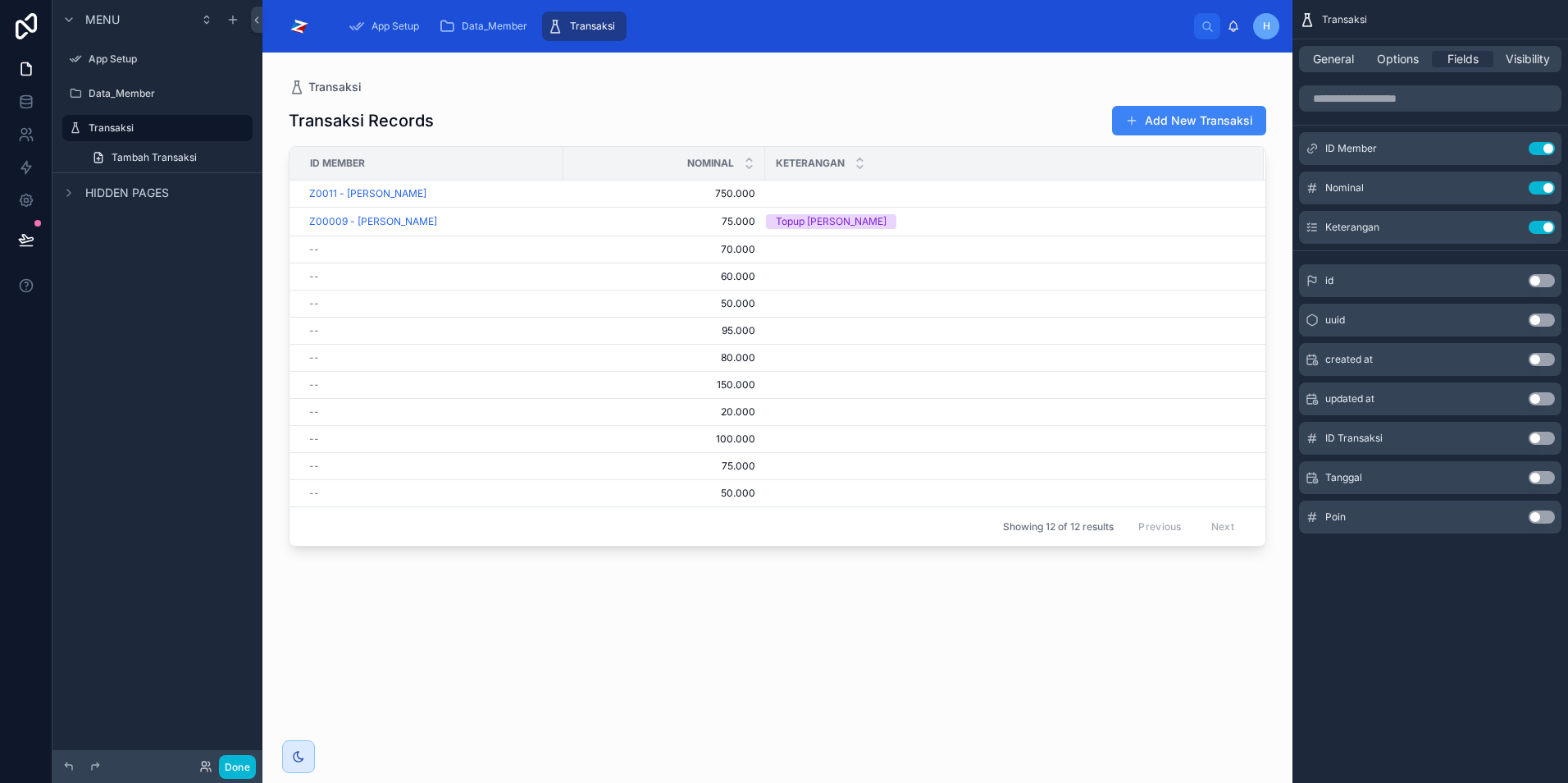
click at [1537, 514] on button "Use setting" at bounding box center [1542, 517] width 26 height 13
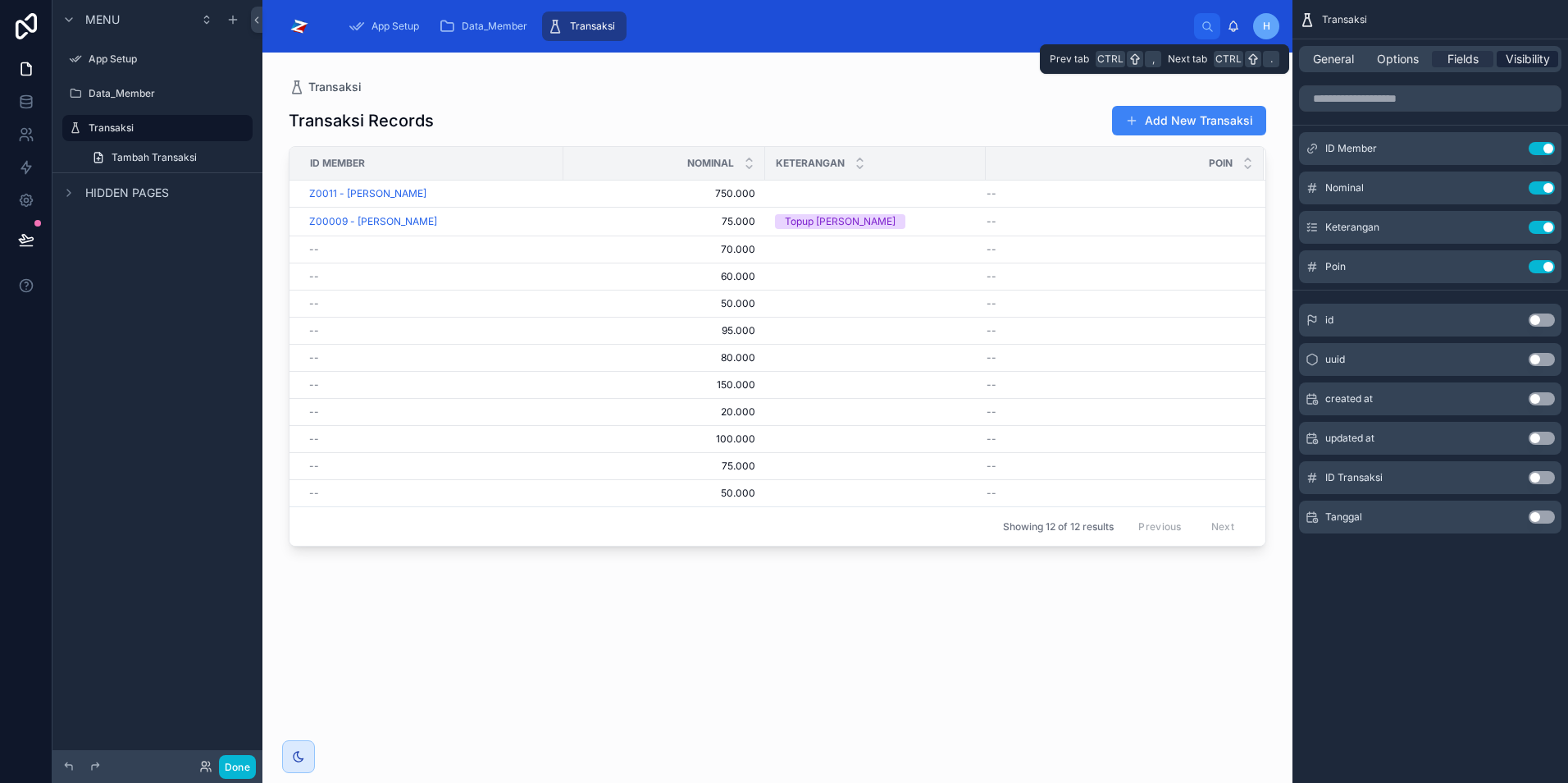
click at [1524, 66] on span "Visibility" at bounding box center [1527, 59] width 44 height 16
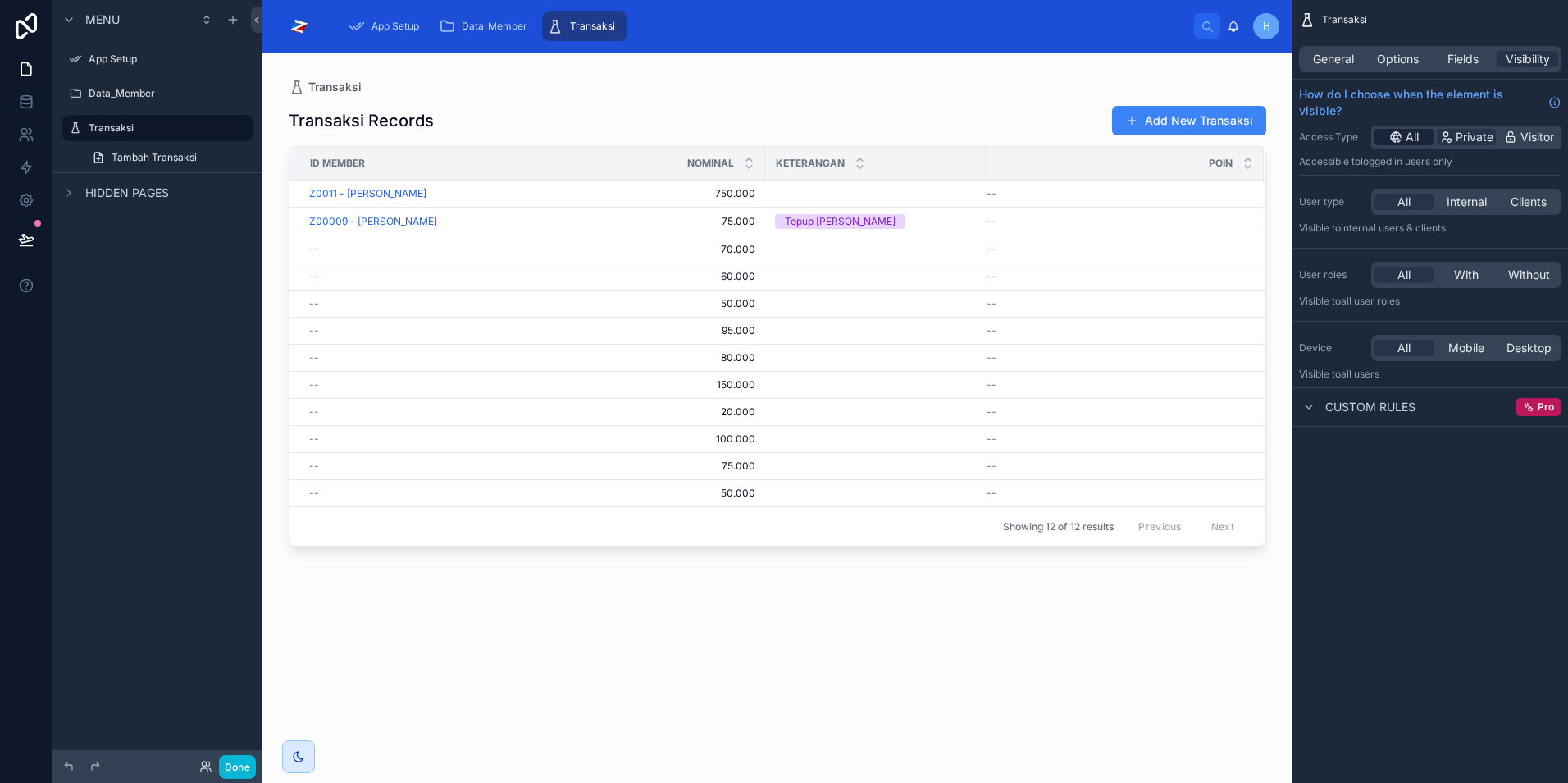
click at [1413, 141] on span "All" at bounding box center [1412, 136] width 13 height 16
click at [108, 135] on div "Transaksi" at bounding box center [158, 128] width 138 height 20
click at [109, 96] on label "Data_Member" at bounding box center [154, 93] width 131 height 13
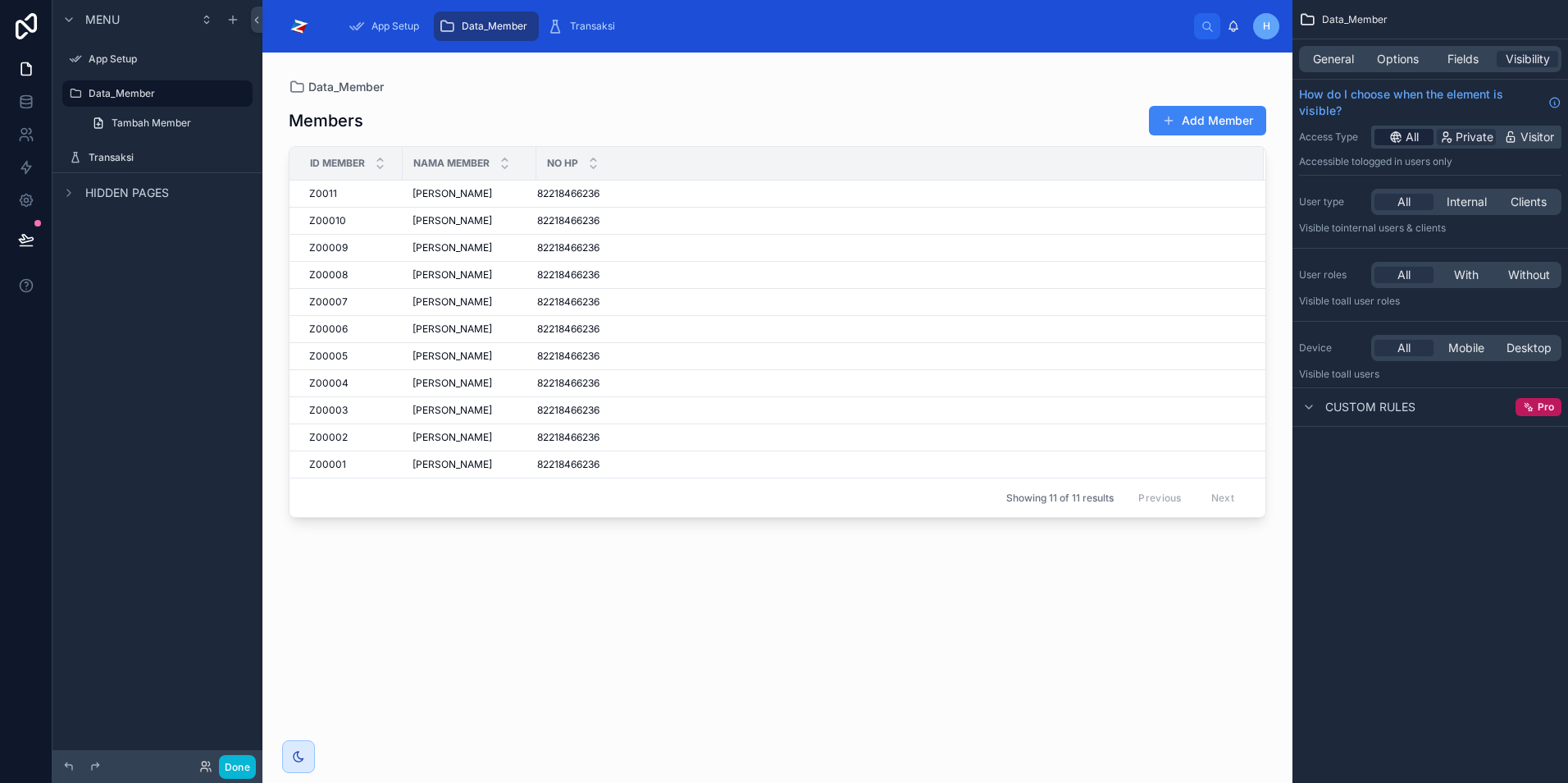
click at [1390, 142] on icon "scrollable content" at bounding box center [1396, 136] width 13 height 13
click at [115, 68] on div "App Setup" at bounding box center [158, 59] width 138 height 20
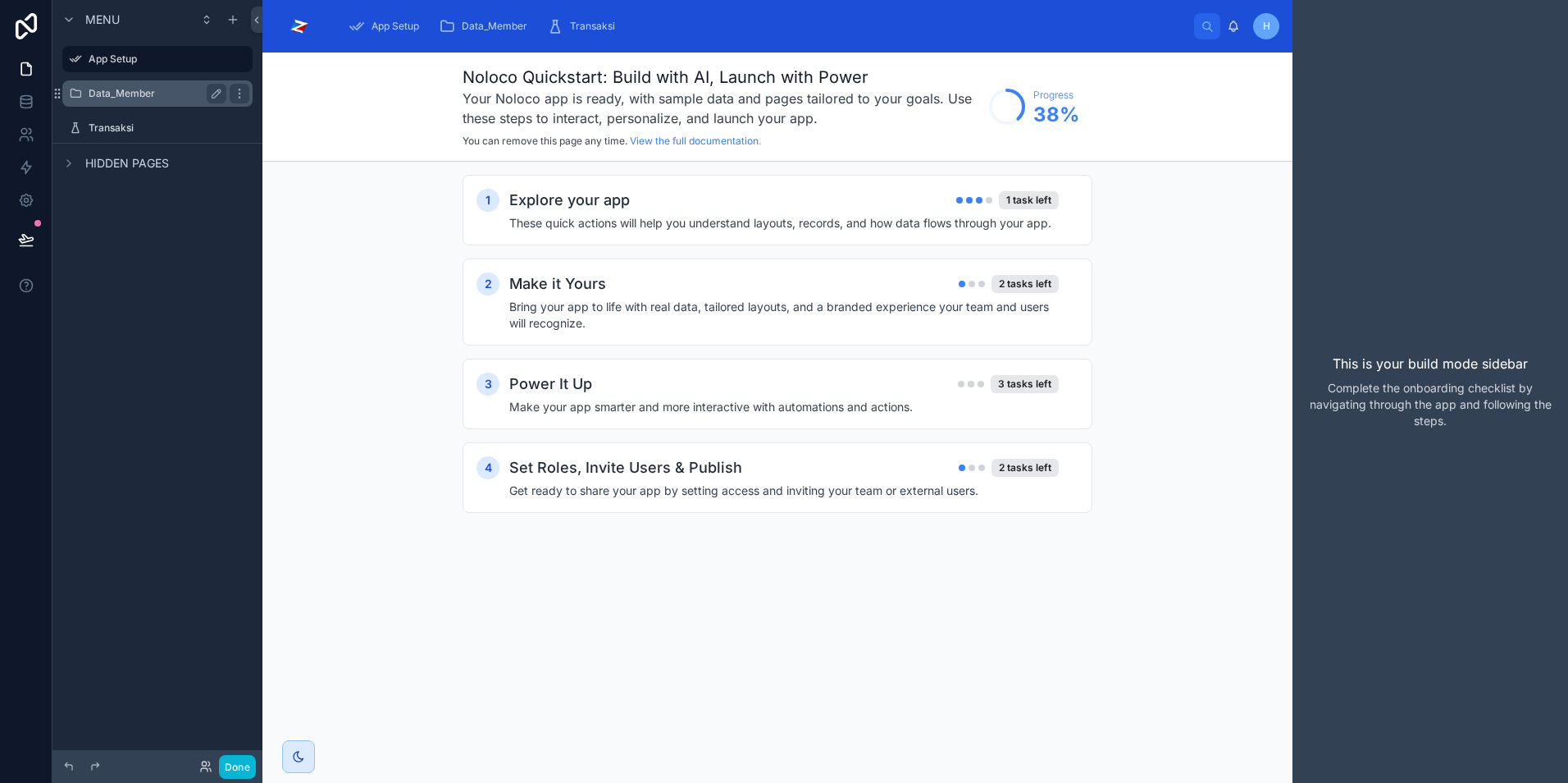
click at [110, 99] on label "Data_Member" at bounding box center [154, 93] width 131 height 13
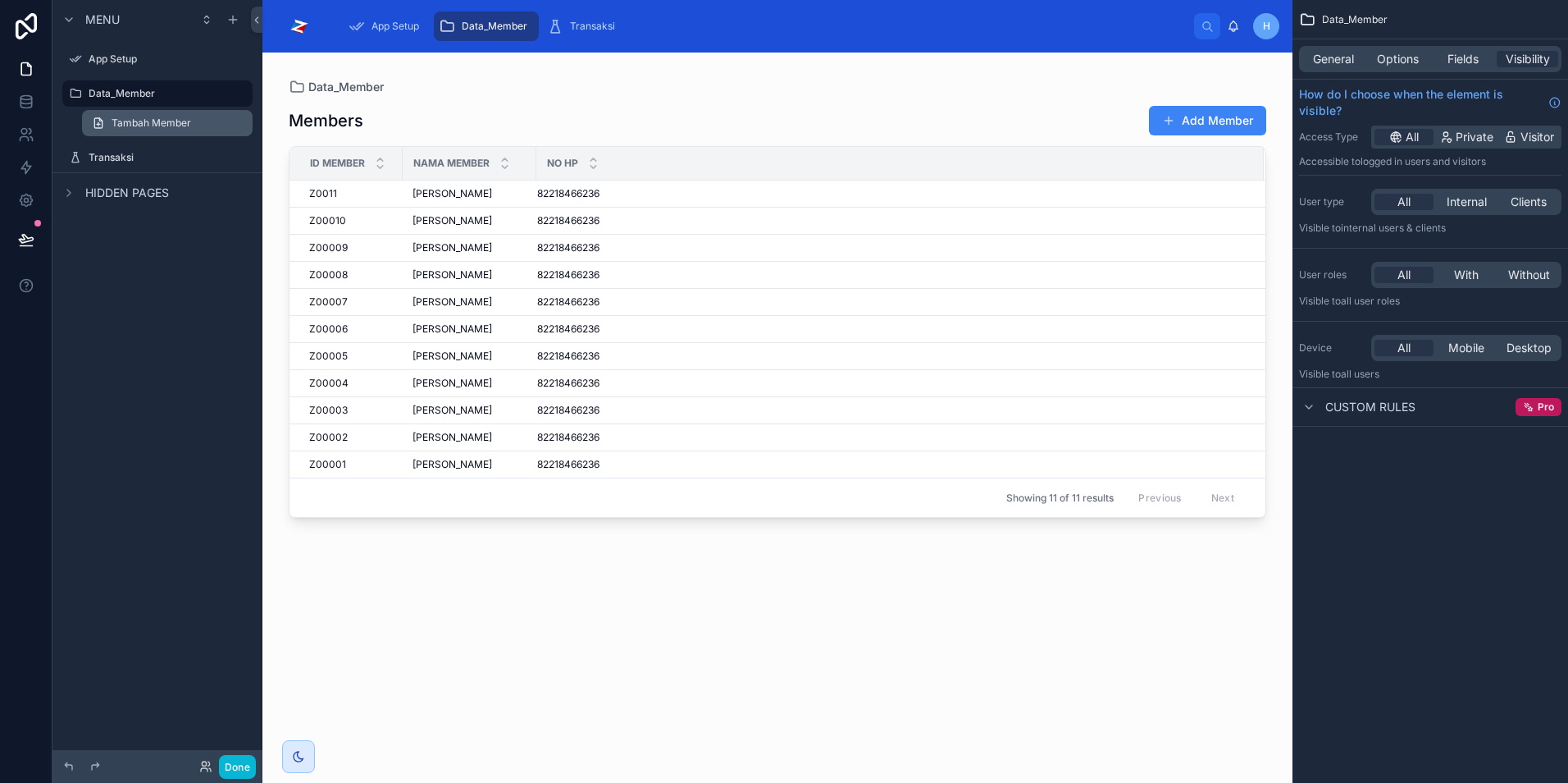
click at [113, 130] on link "Tambah Member" at bounding box center [167, 123] width 171 height 26
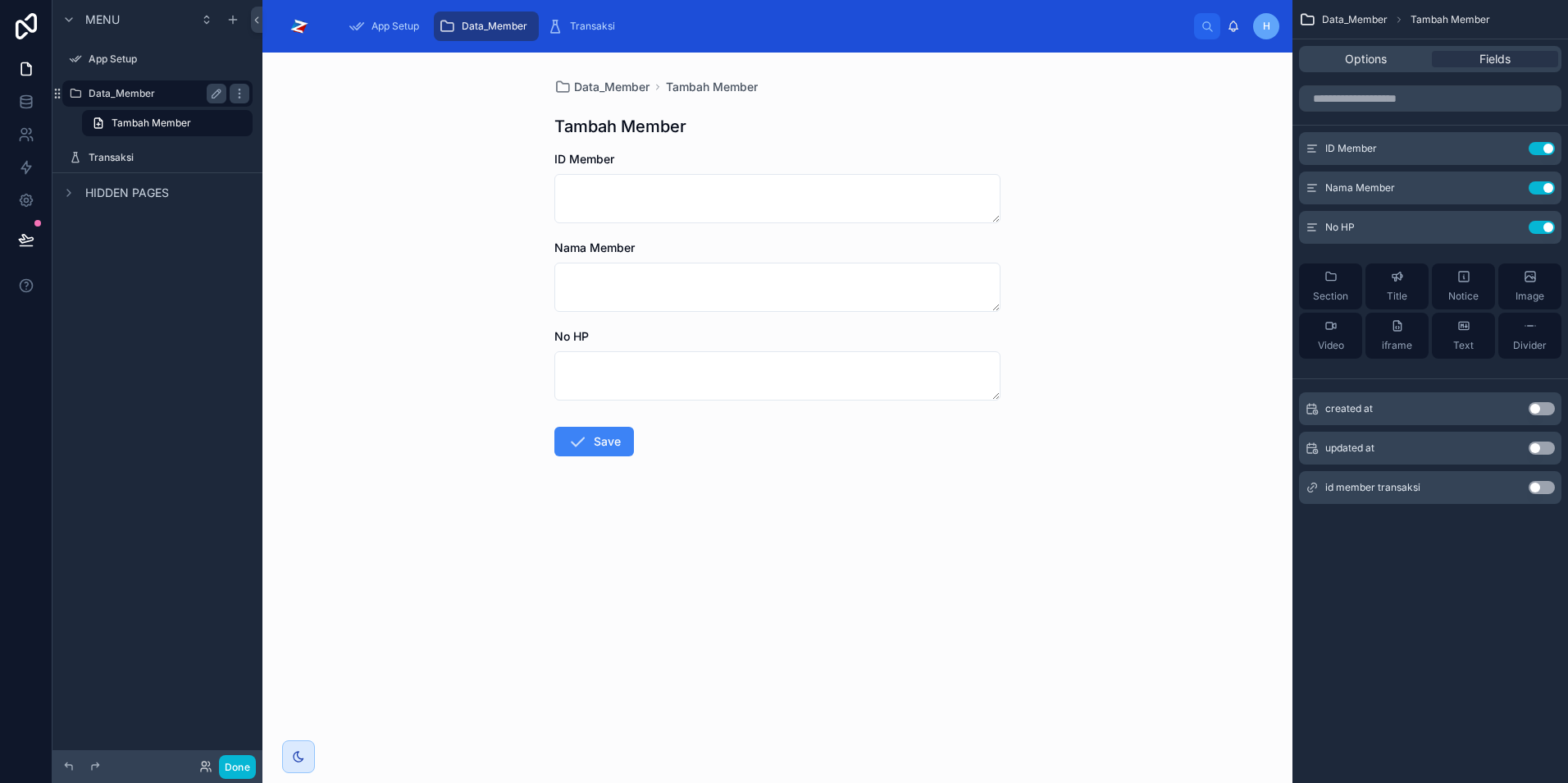
click at [96, 93] on label "Data_Member" at bounding box center [154, 93] width 131 height 13
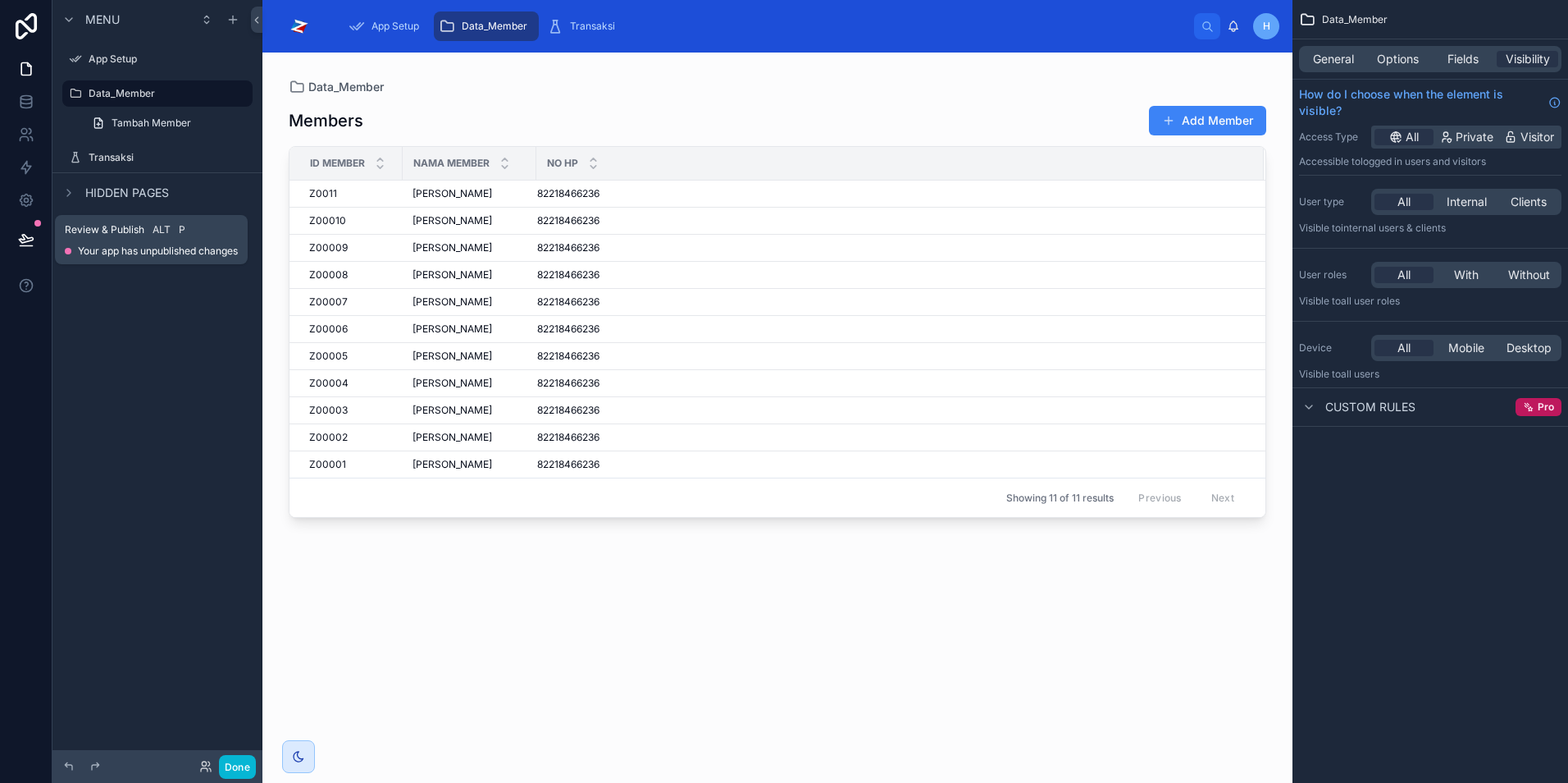
click at [28, 240] on icon at bounding box center [26, 239] width 16 height 16
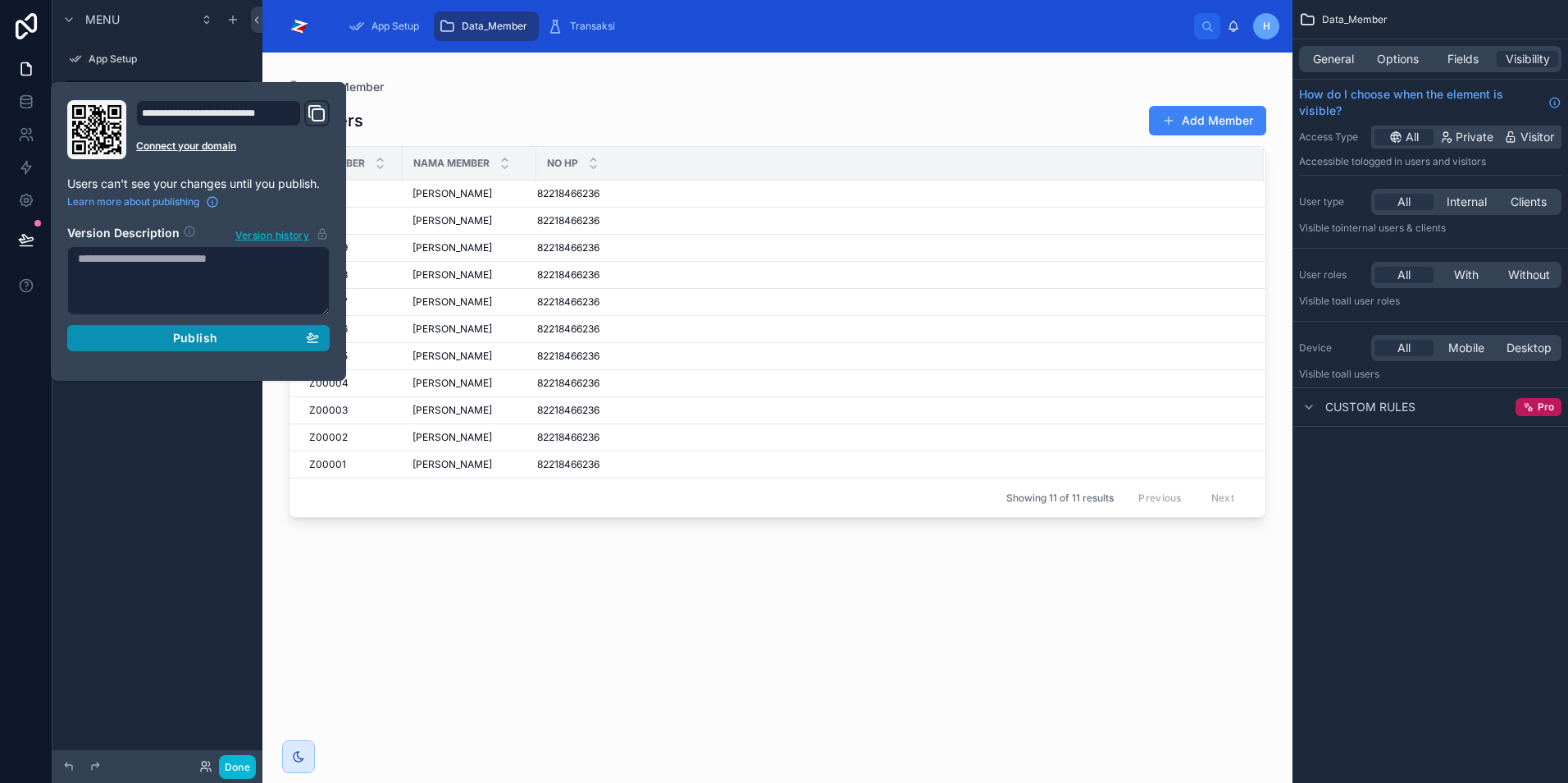
click at [195, 341] on span "Publish" at bounding box center [195, 337] width 44 height 15
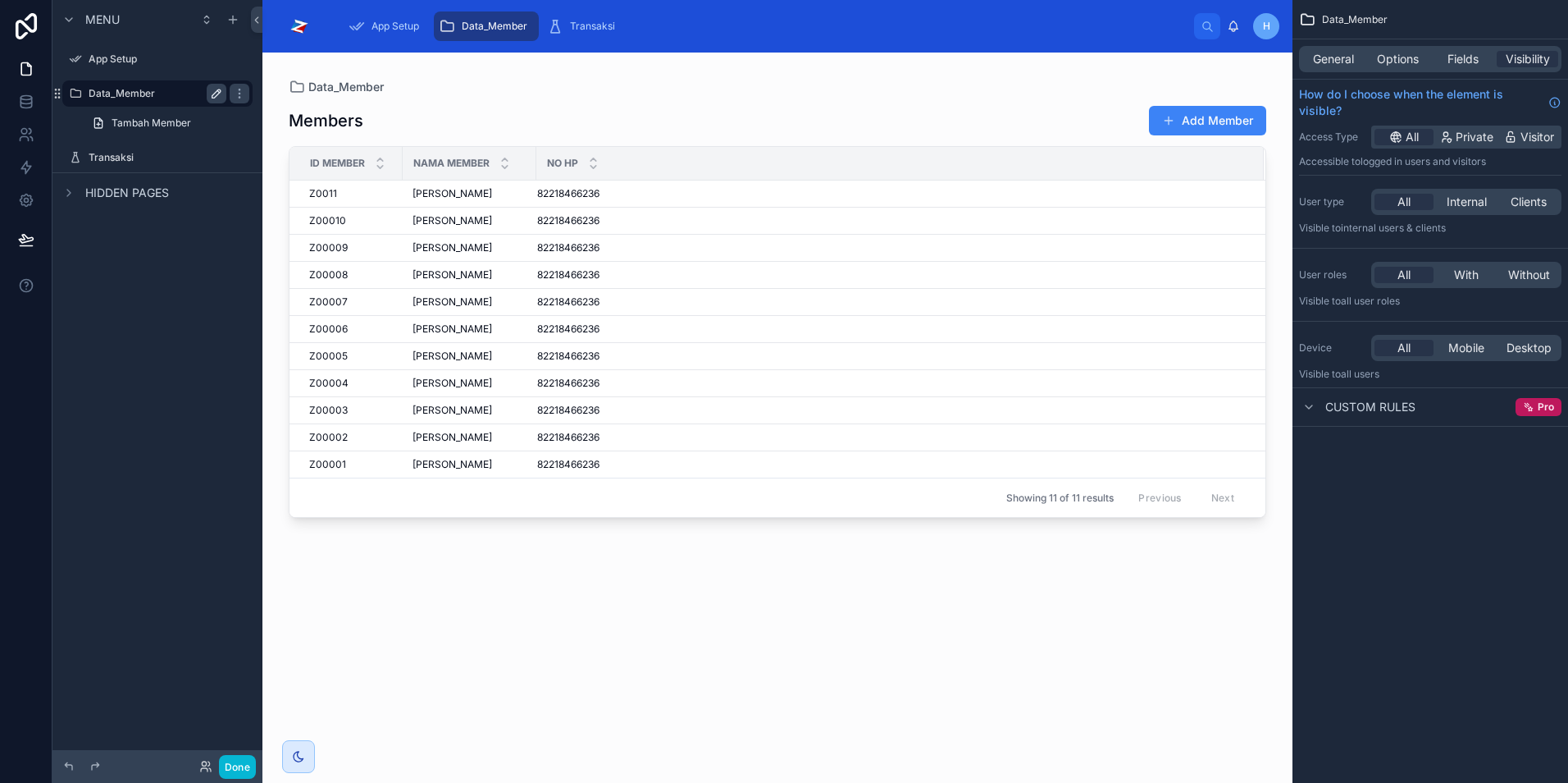
click at [216, 93] on icon "scrollable content" at bounding box center [216, 93] width 13 height 13
click at [124, 93] on input "**********" at bounding box center [144, 93] width 111 height 20
type input "**********"
click at [521, 95] on div "Members Add Member ID Member Nama Member No HP Z0011 Z0011 Alam Jaya Alam Jaya …" at bounding box center [778, 429] width 978 height 668
click at [197, 126] on link "Tambah Member" at bounding box center [167, 123] width 171 height 26
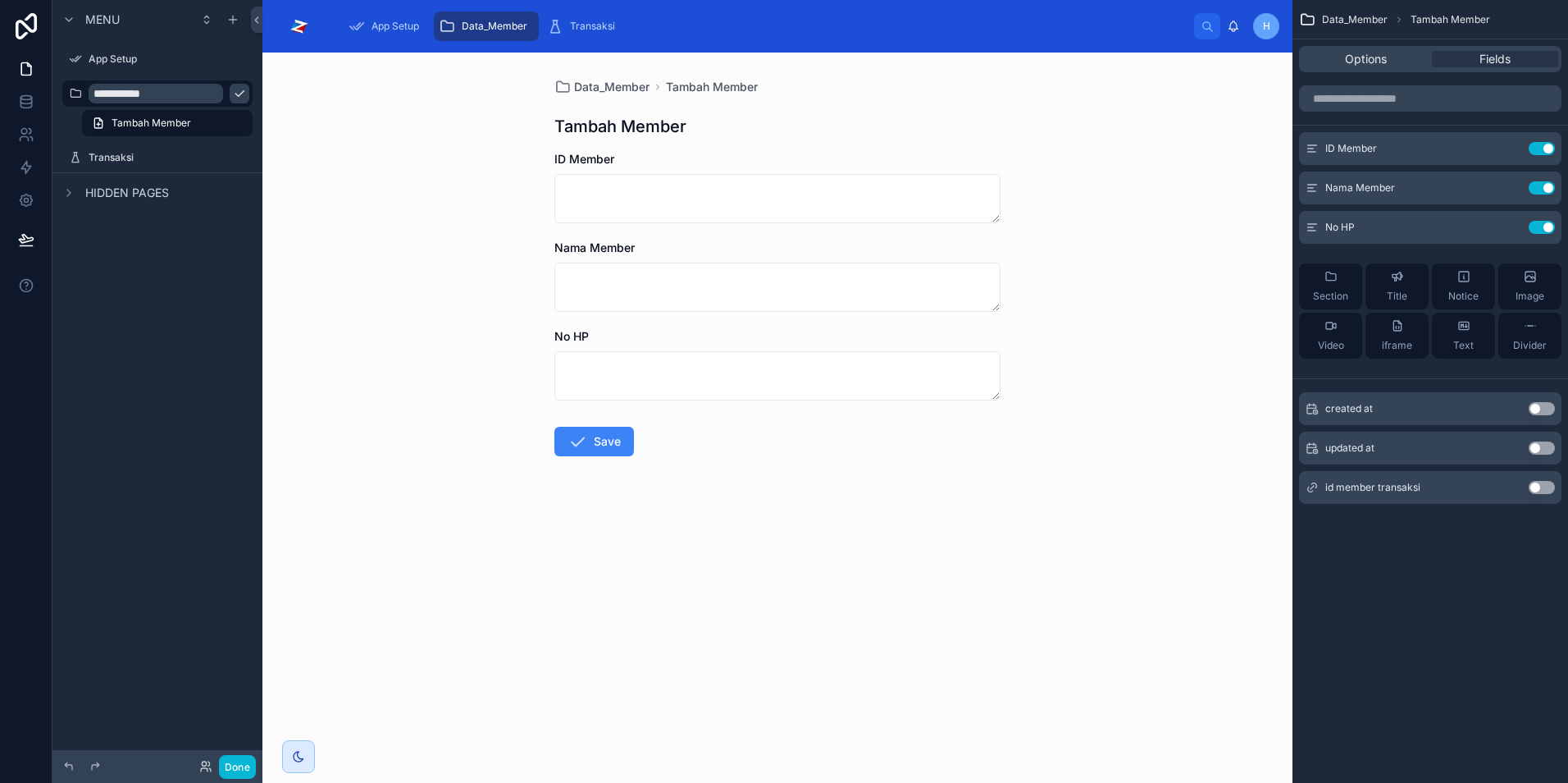
click at [233, 94] on icon "scrollable content" at bounding box center [239, 93] width 13 height 13
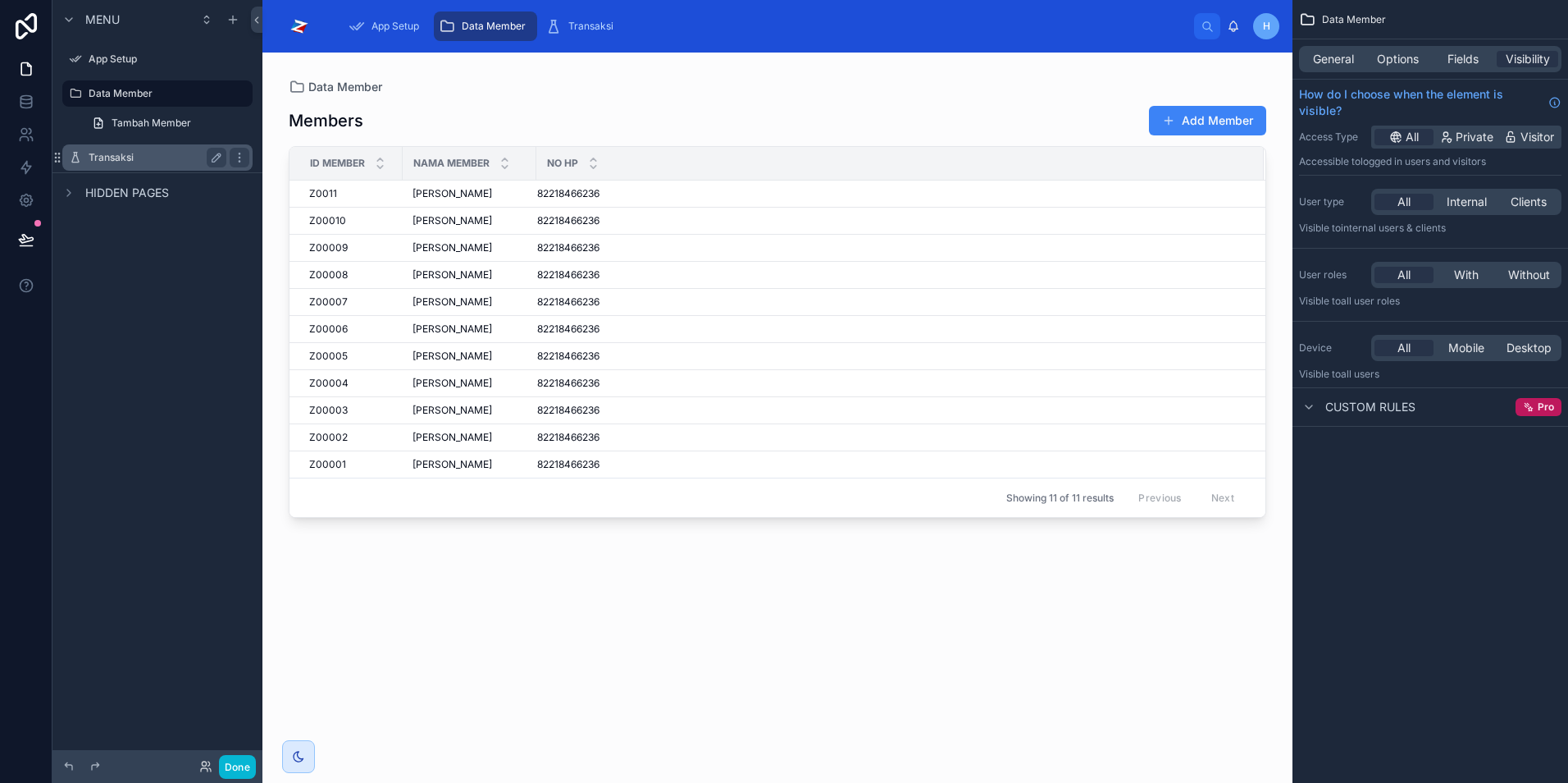
click at [134, 153] on label "Transaksi" at bounding box center [154, 157] width 131 height 13
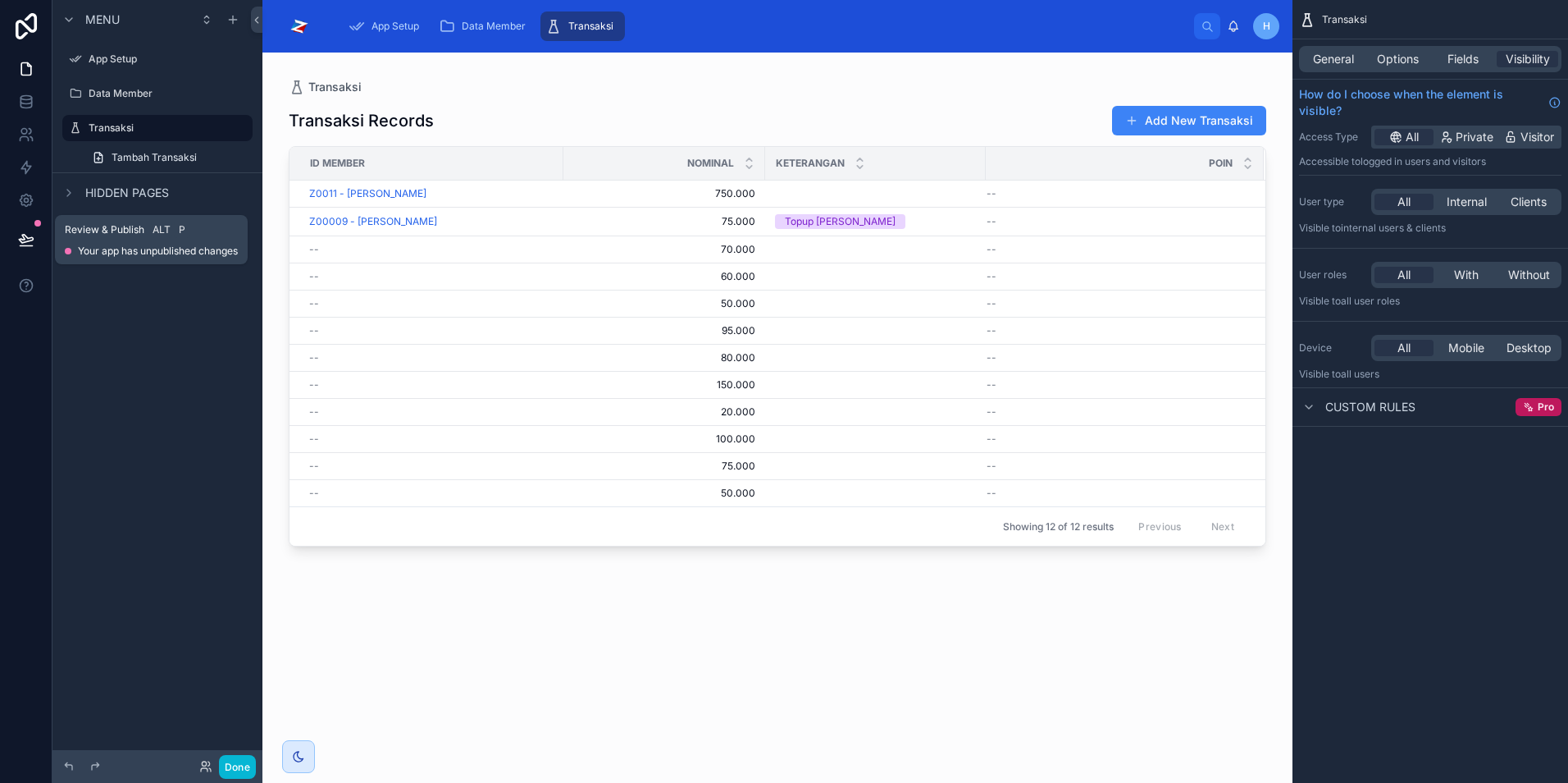
click at [28, 237] on icon at bounding box center [26, 239] width 16 height 16
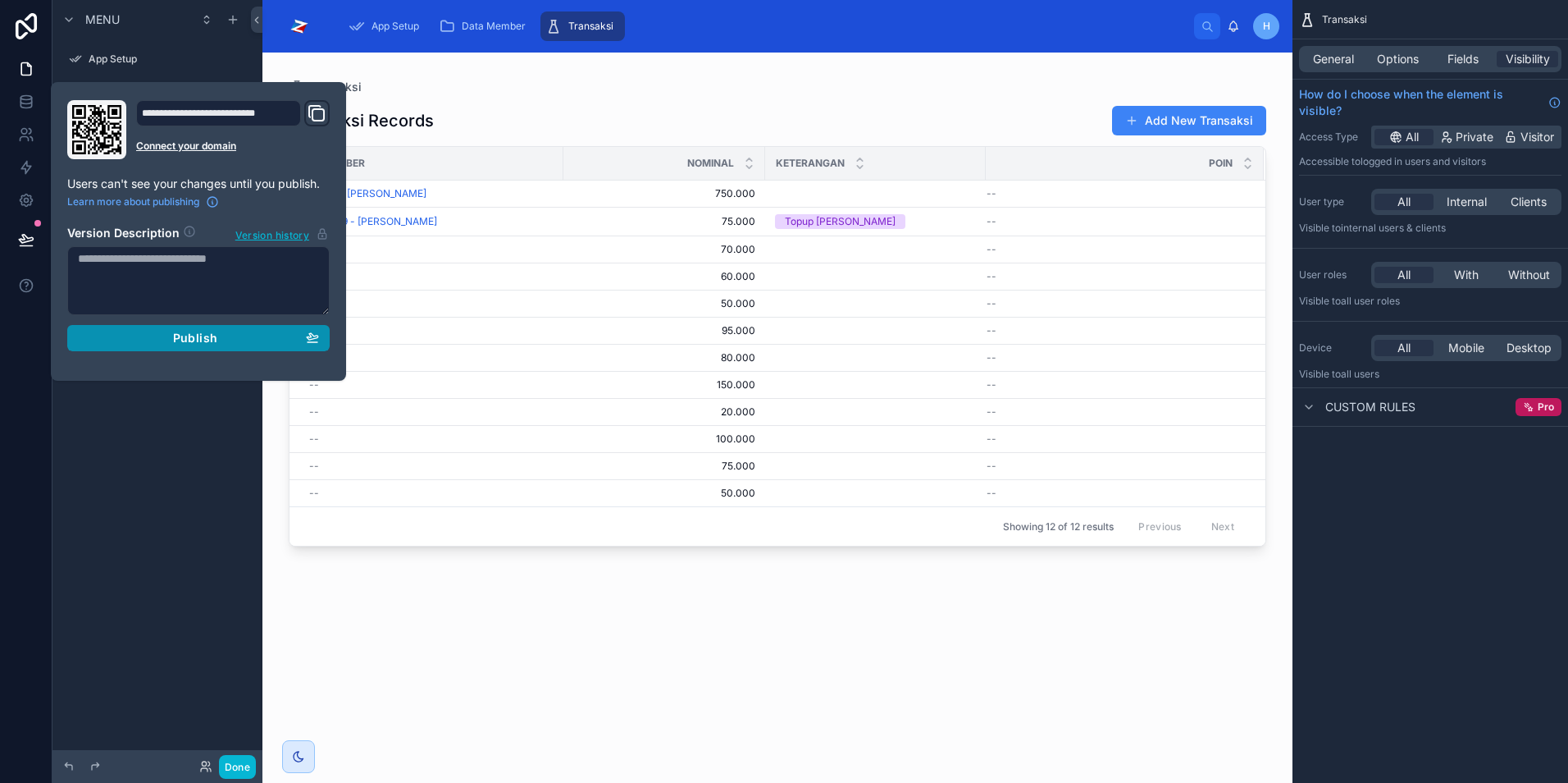
click at [232, 342] on div "Publish" at bounding box center [198, 337] width 241 height 15
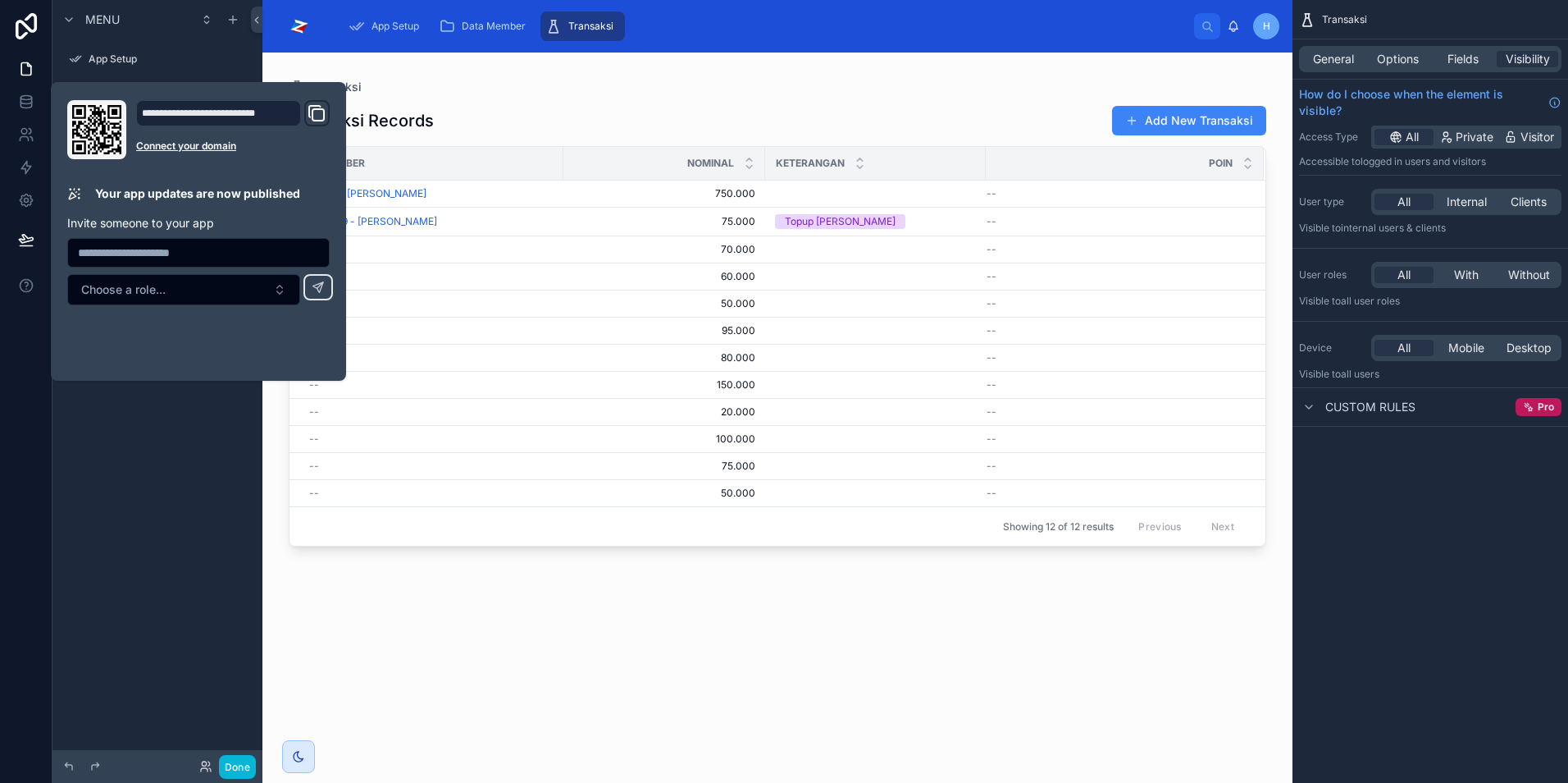
click at [468, 91] on div at bounding box center [778, 408] width 1030 height 711
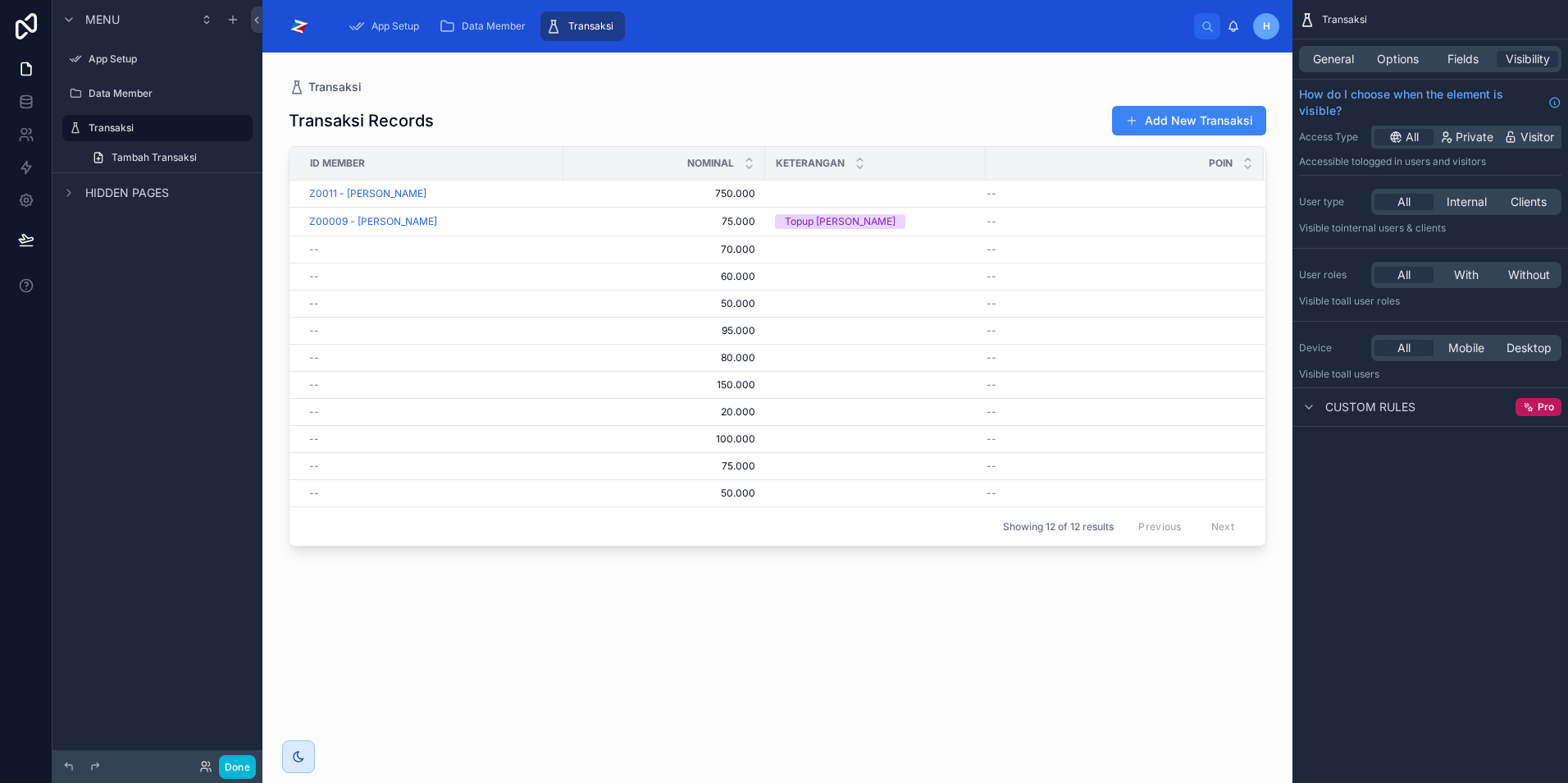
click at [112, 22] on span "Menu" at bounding box center [103, 19] width 34 height 16
click at [243, 93] on icon "scrollable content" at bounding box center [239, 93] width 13 height 13
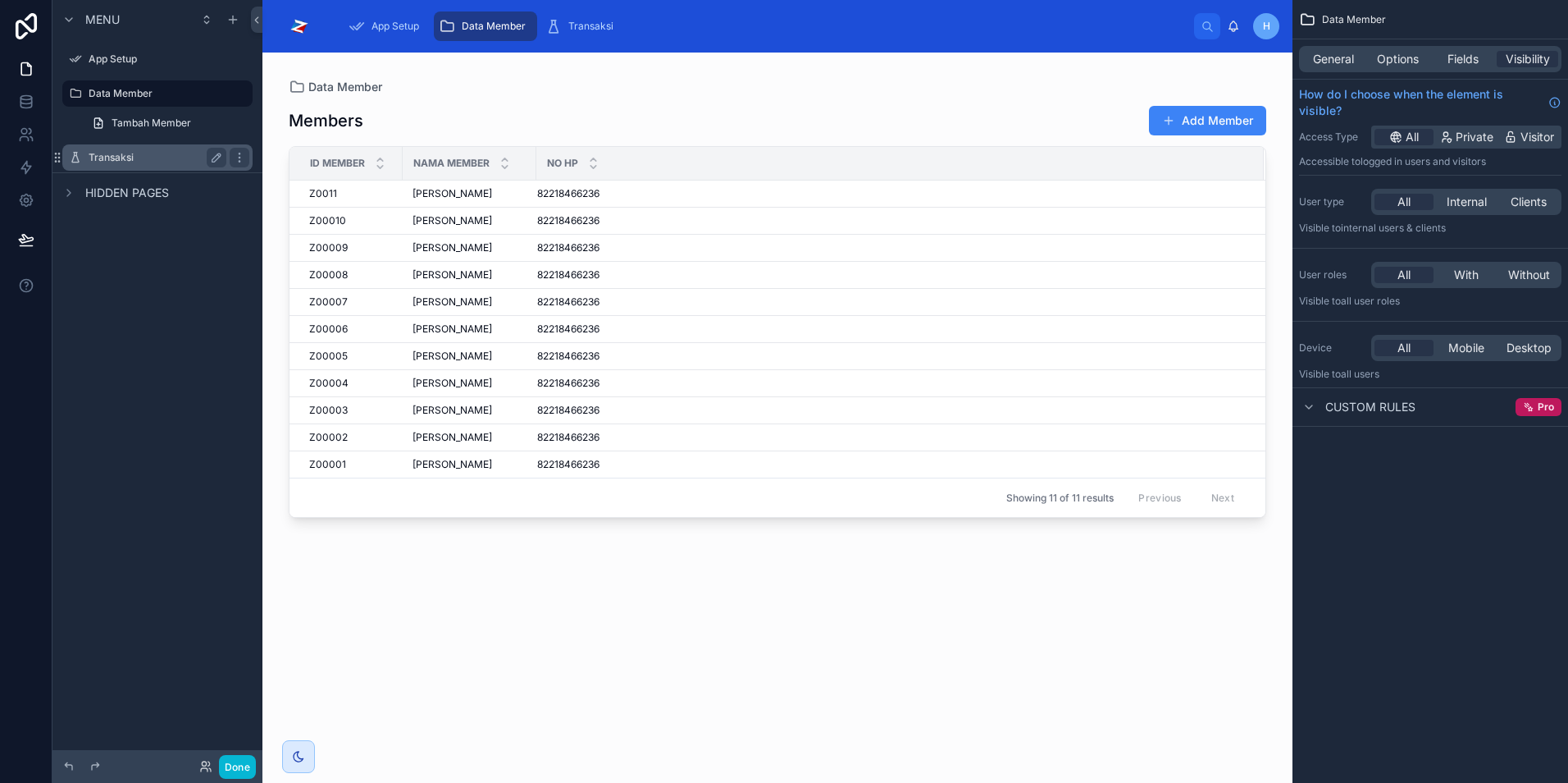
click at [103, 157] on label "Transaksi" at bounding box center [154, 157] width 131 height 13
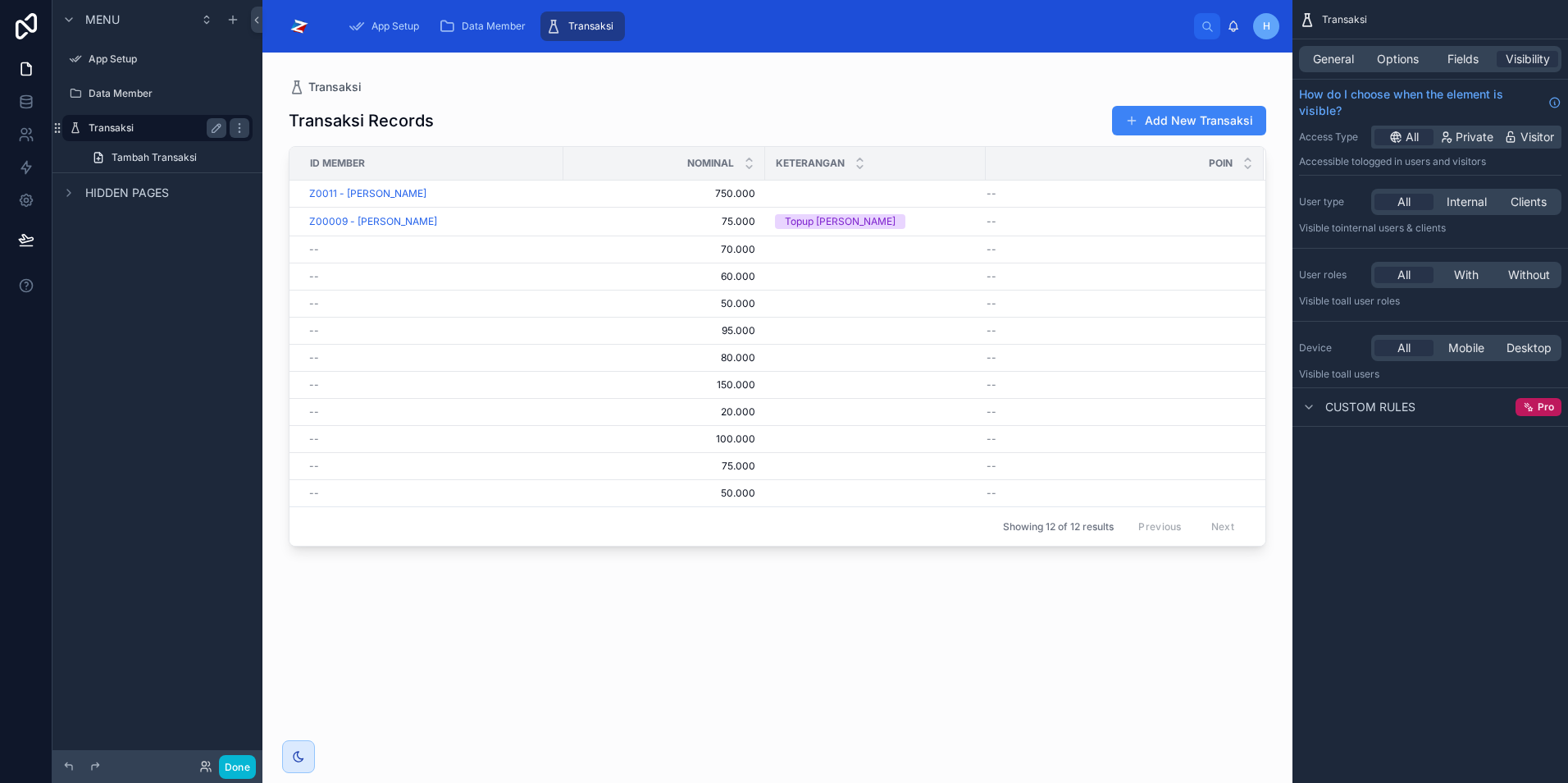
click at [140, 136] on div "Transaksi" at bounding box center [158, 128] width 138 height 20
click at [152, 153] on span "Tambah Transaksi" at bounding box center [153, 157] width 85 height 13
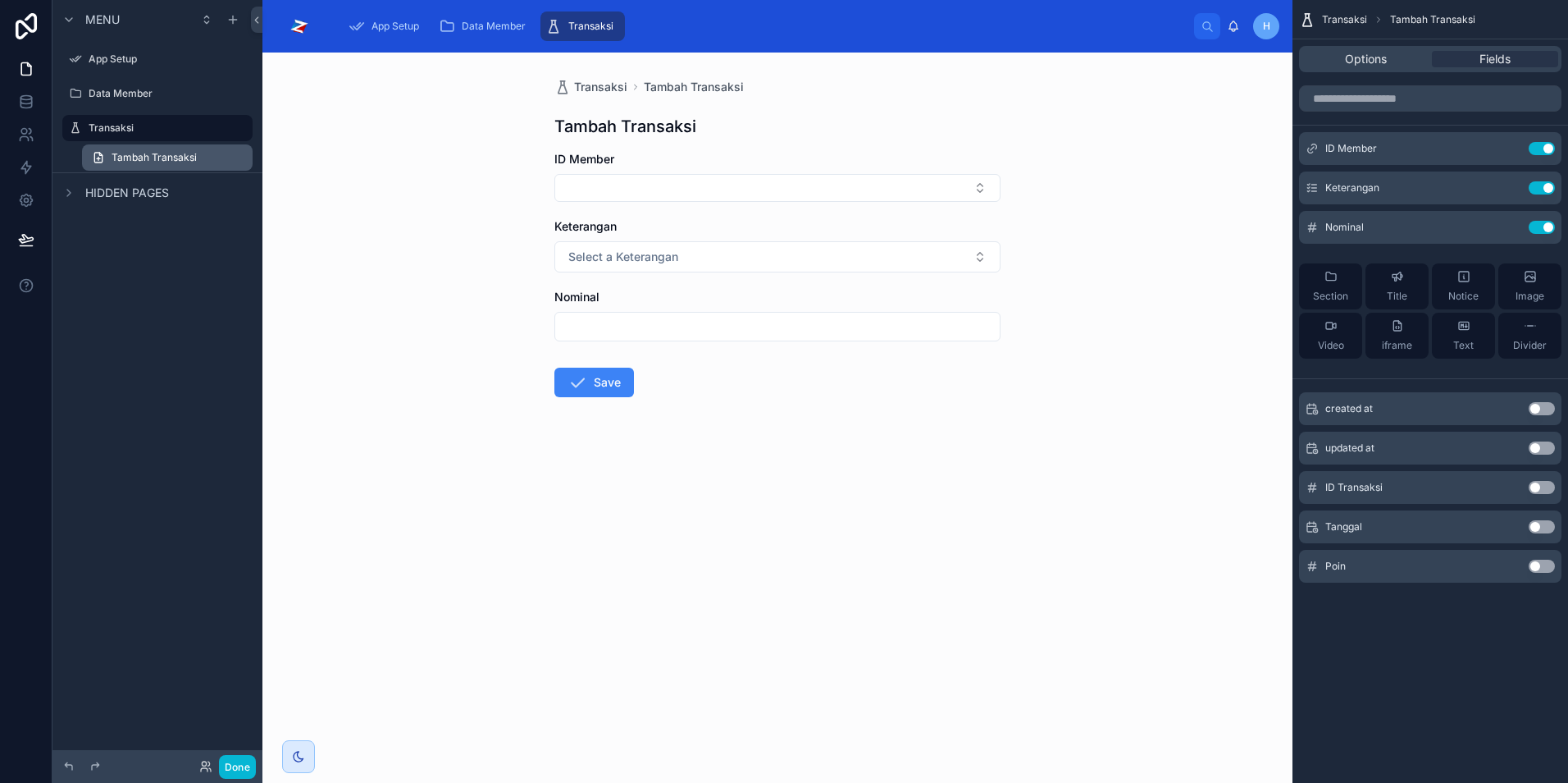
click at [159, 158] on span "Tambah Transaksi" at bounding box center [153, 157] width 85 height 13
click at [87, 89] on div "Data Member" at bounding box center [157, 93] width 184 height 26
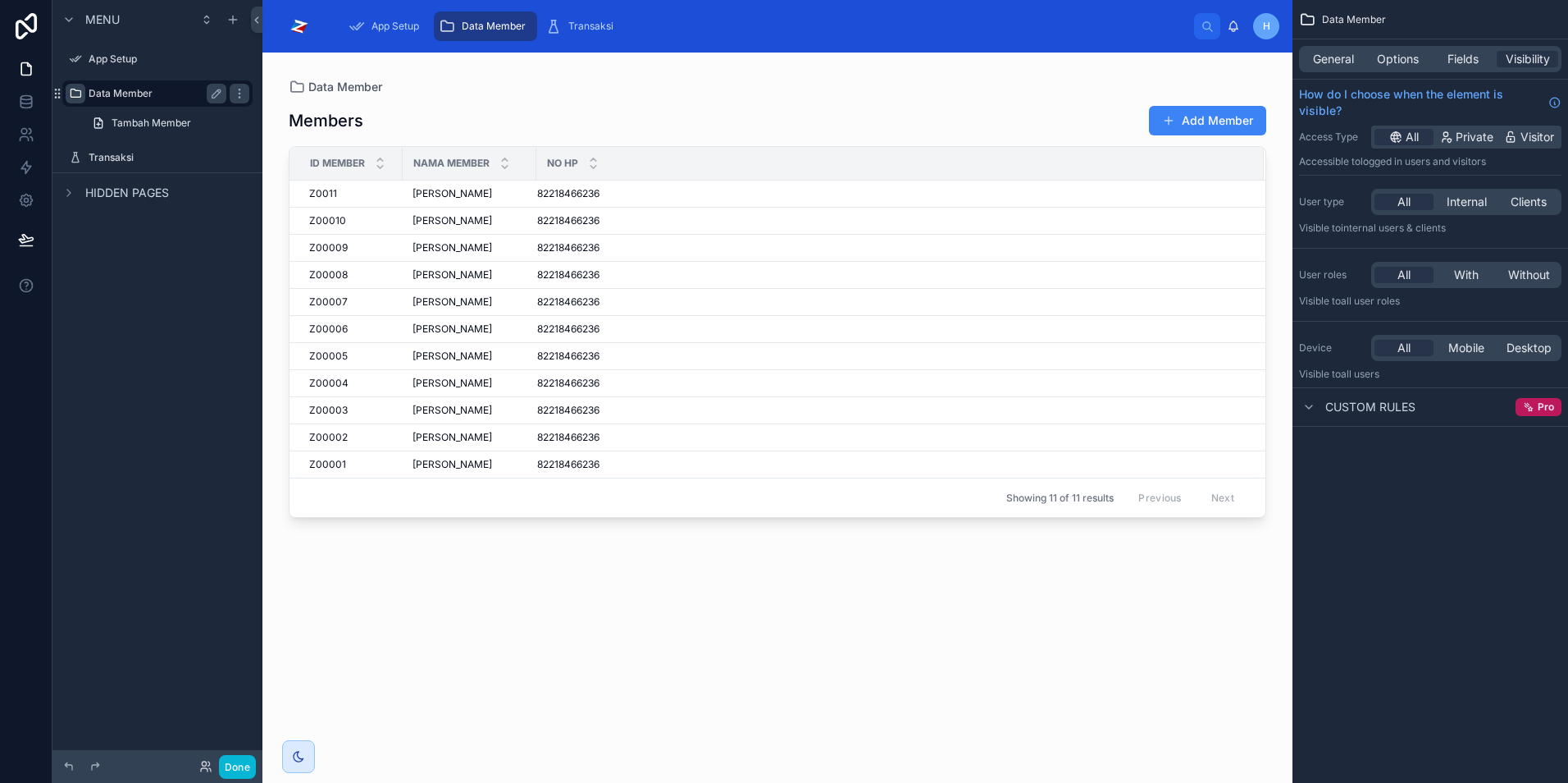
click at [76, 88] on icon "scrollable content" at bounding box center [75, 93] width 13 height 13
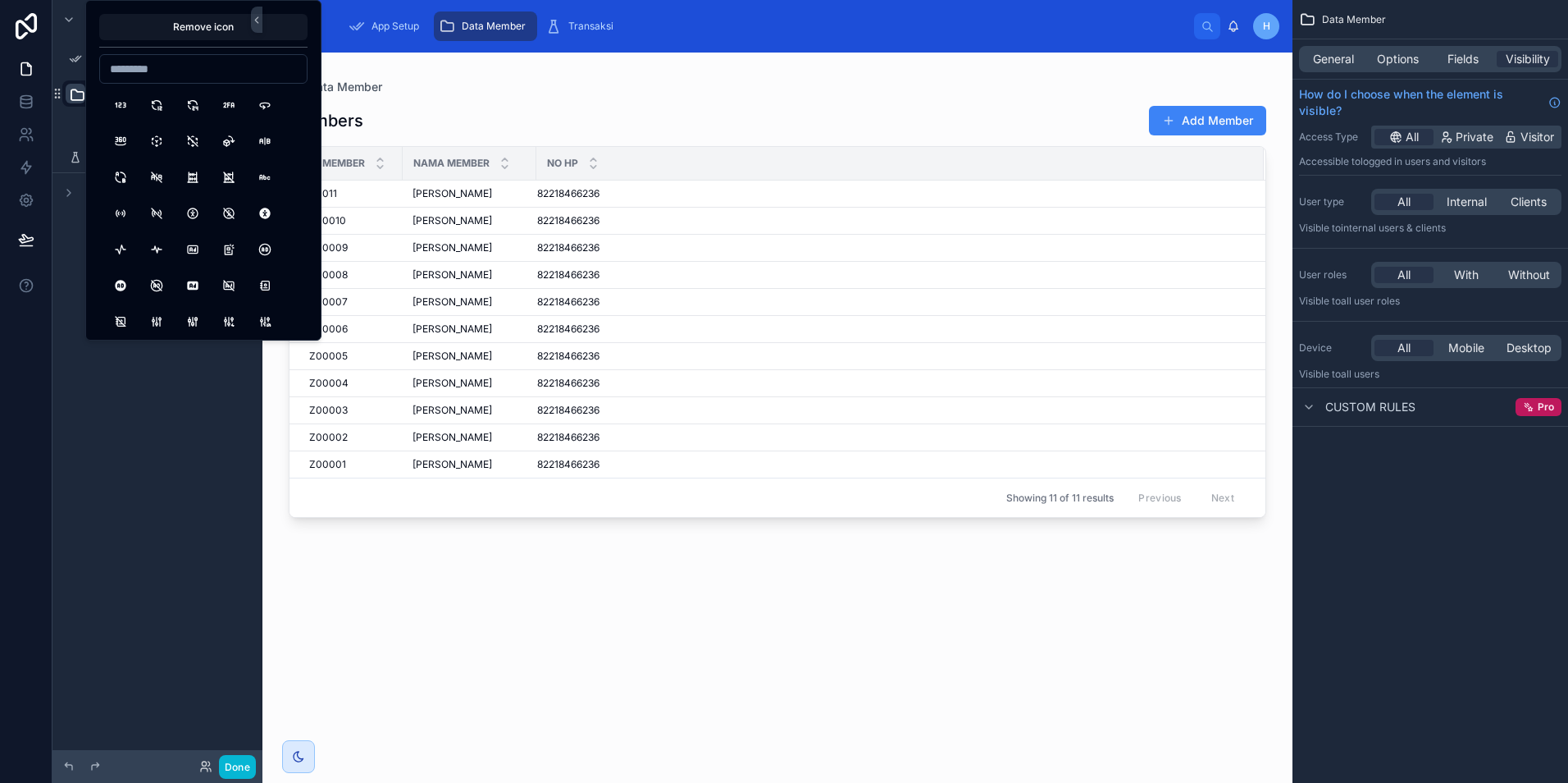
click at [133, 75] on input at bounding box center [203, 69] width 207 height 23
type input "****"
click at [188, 182] on button "DatabaseSearch" at bounding box center [192, 177] width 29 height 29
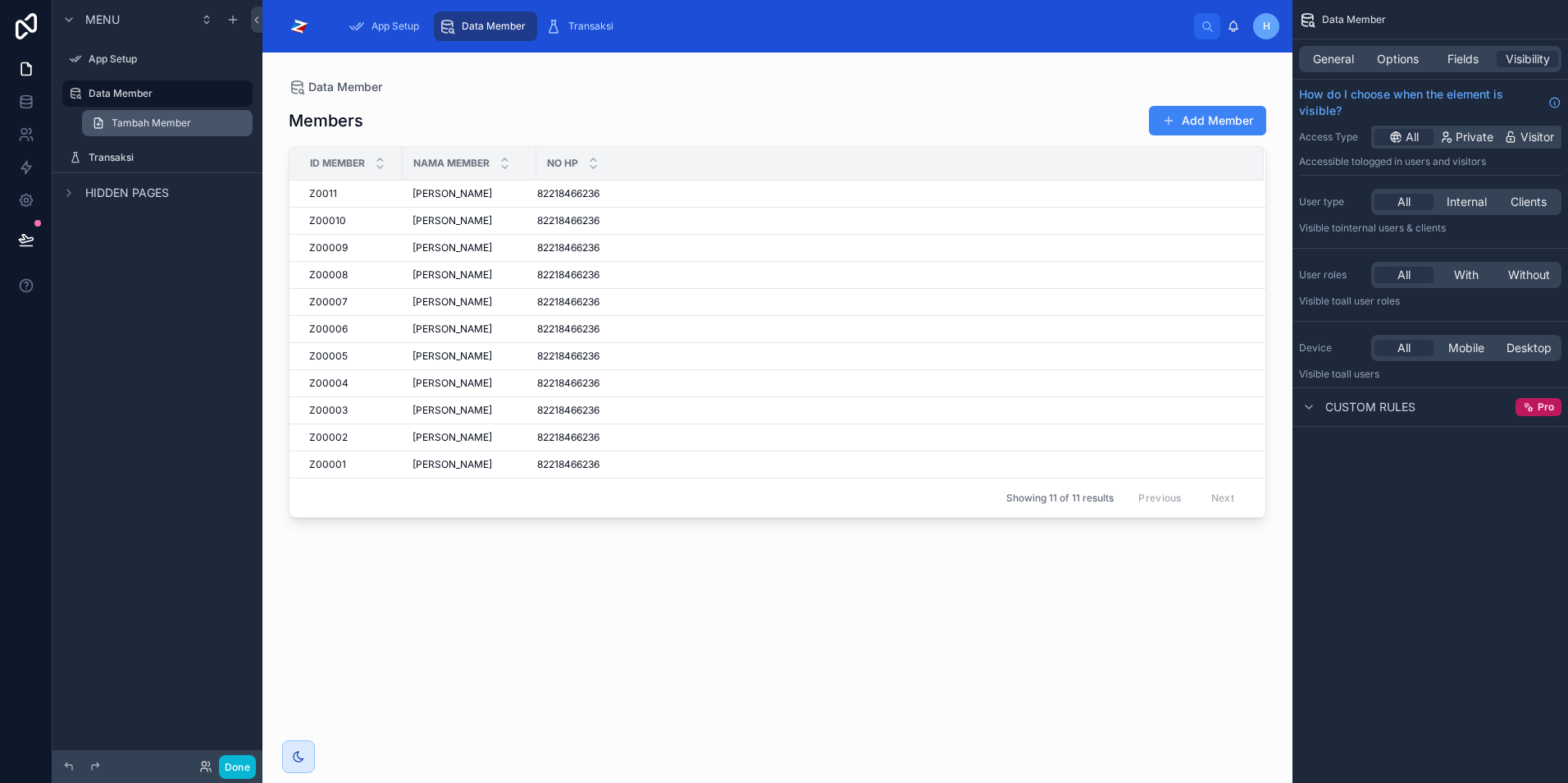
click at [96, 125] on icon "scrollable content" at bounding box center [98, 122] width 13 height 13
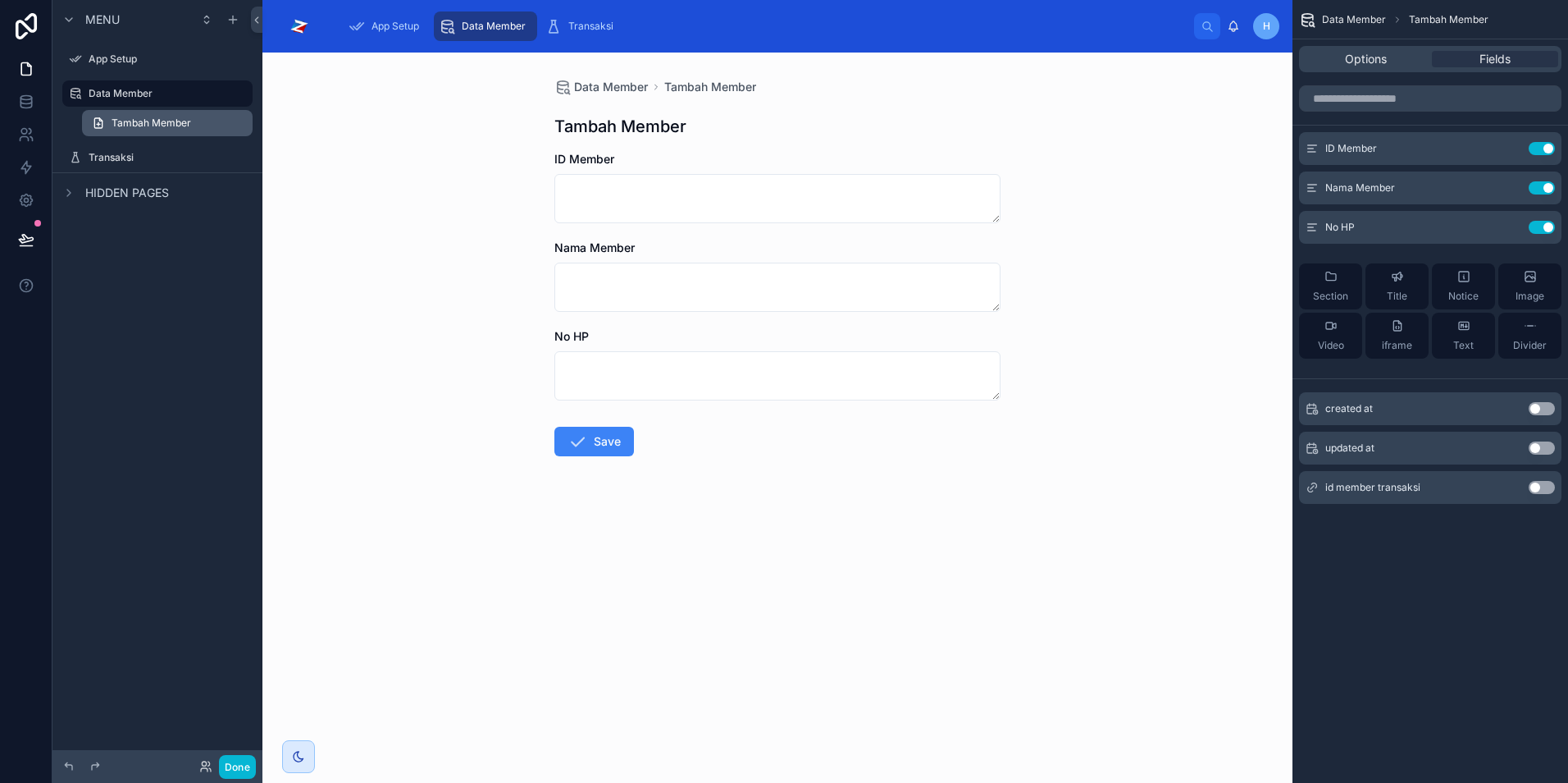
click at [96, 125] on icon "scrollable content" at bounding box center [98, 122] width 13 height 13
click at [78, 161] on icon "scrollable content" at bounding box center [75, 157] width 13 height 13
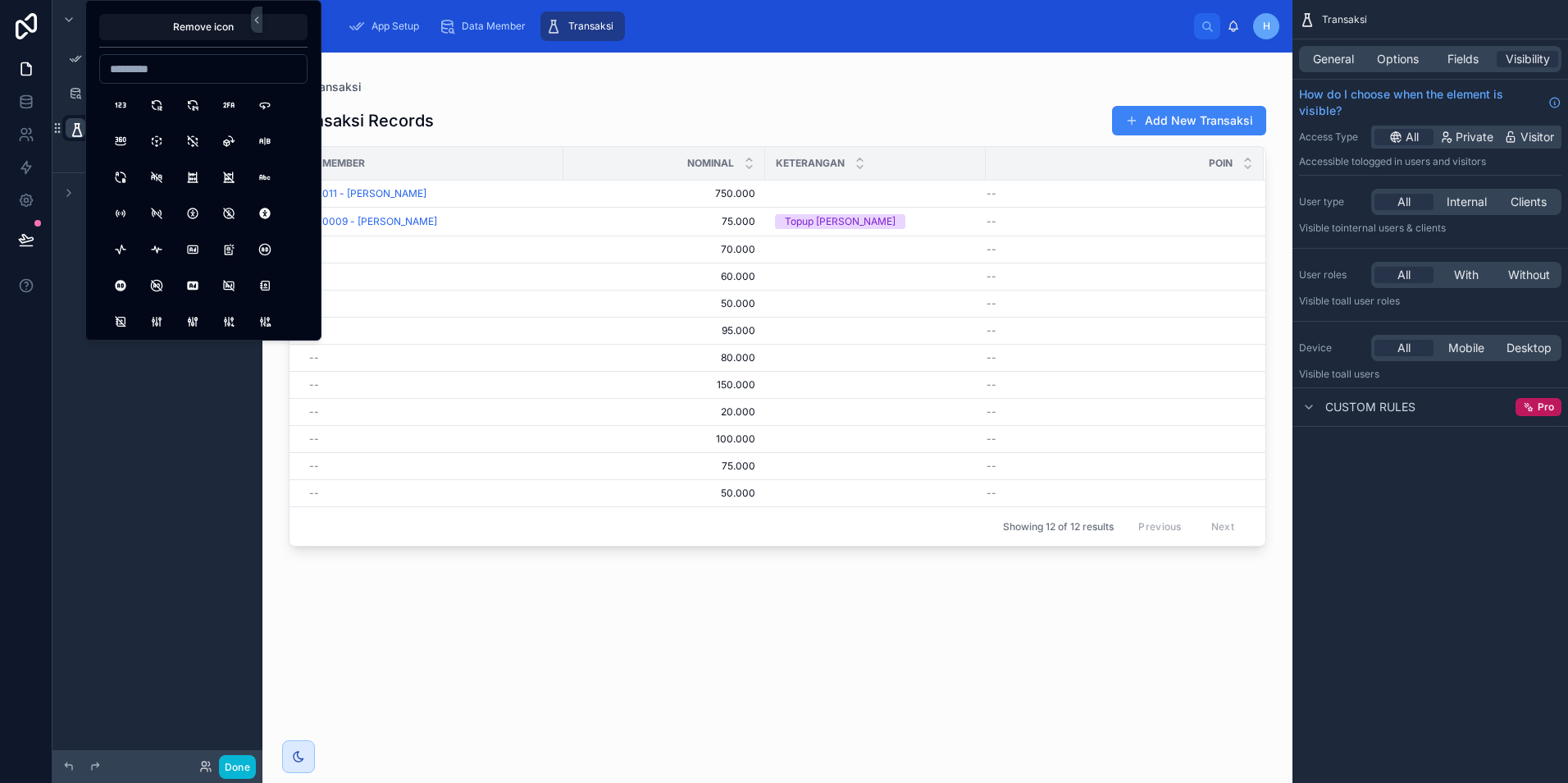
click at [151, 73] on input at bounding box center [203, 69] width 207 height 23
click at [210, 72] on input "*********" at bounding box center [203, 69] width 207 height 23
type input "*********"
click at [263, 270] on button "TransferVertical" at bounding box center [265, 276] width 29 height 29
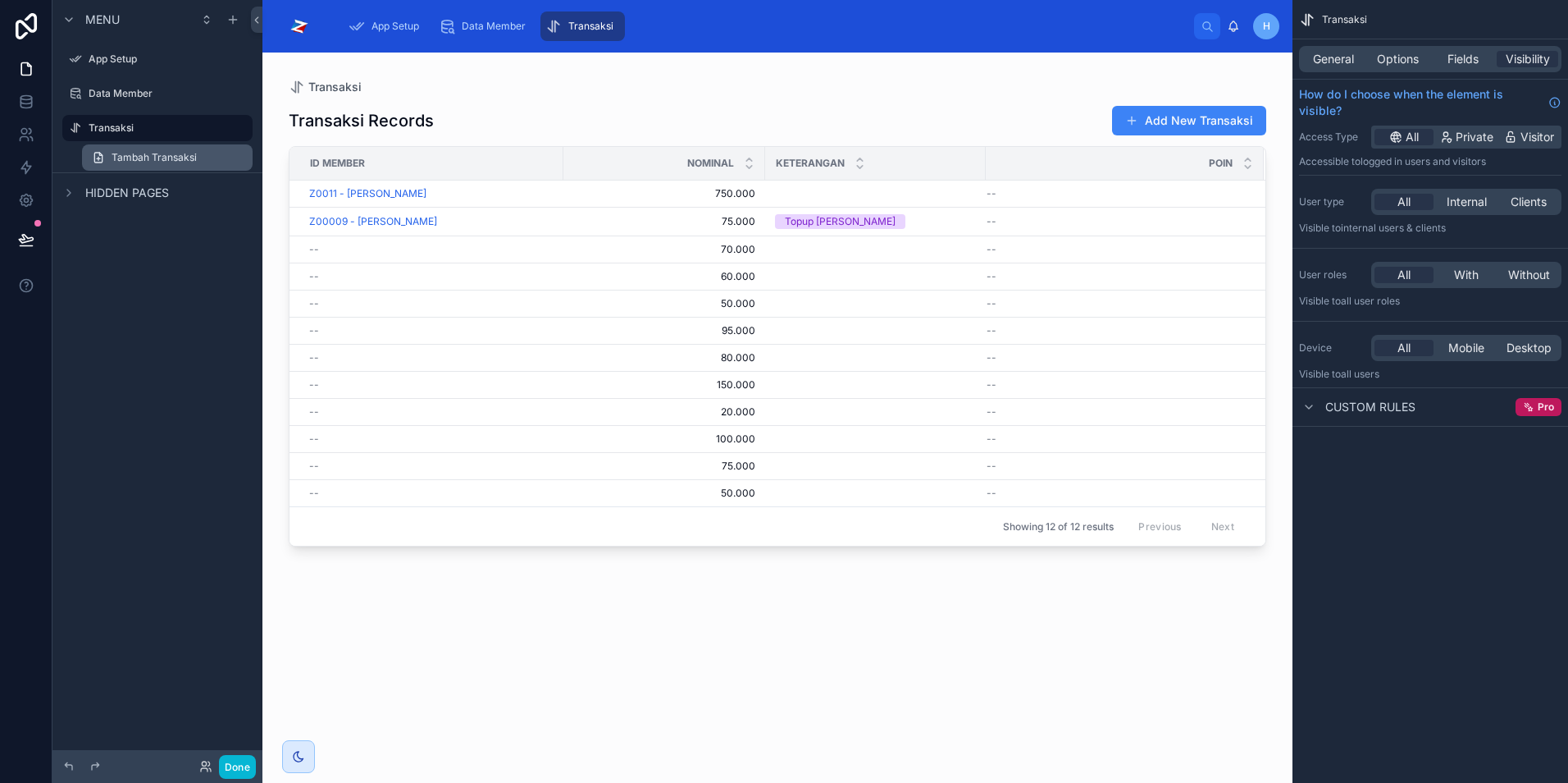
click at [93, 163] on icon "scrollable content" at bounding box center [98, 157] width 13 height 13
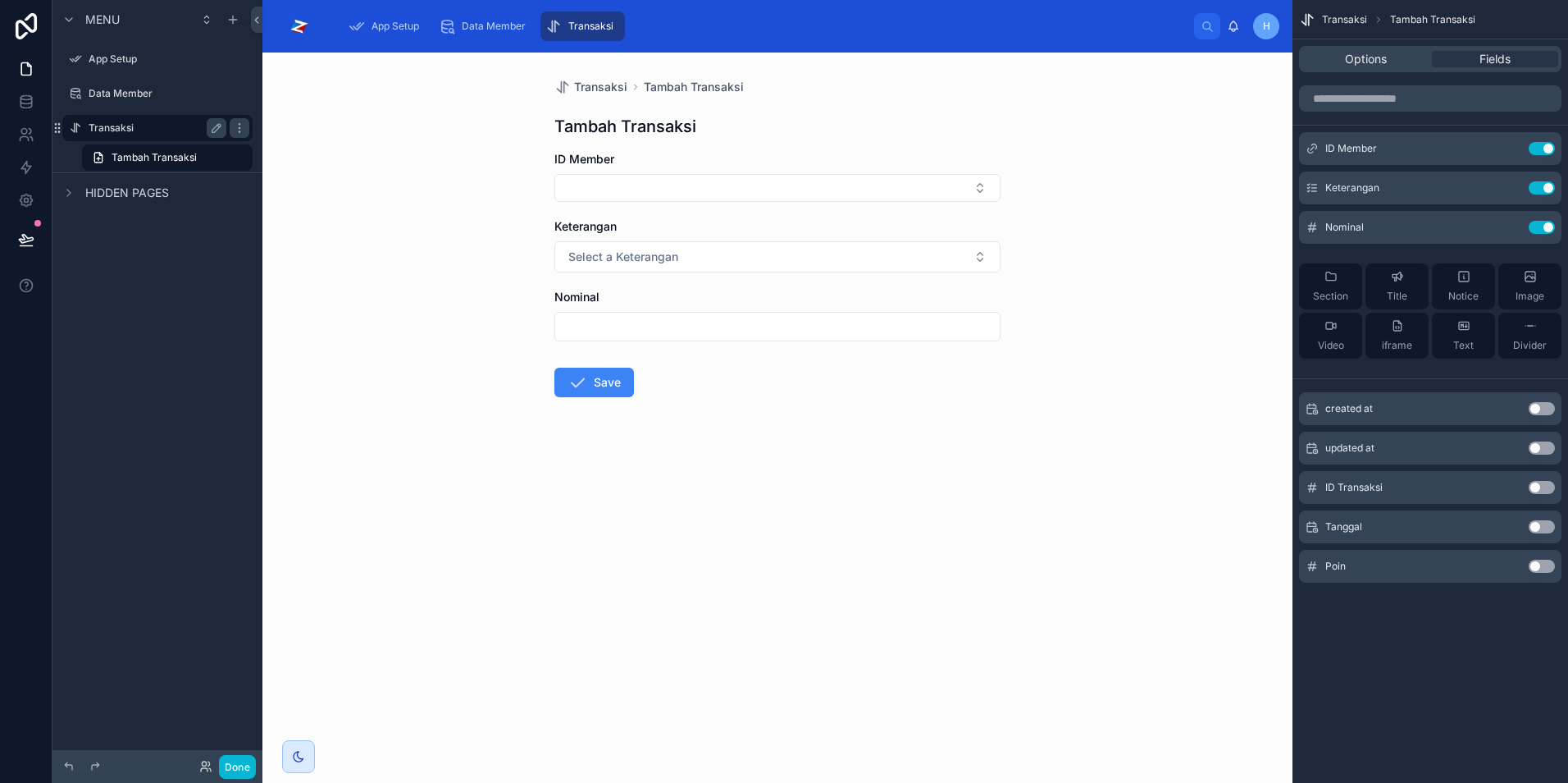
click at [90, 131] on label "Transaksi" at bounding box center [154, 128] width 131 height 13
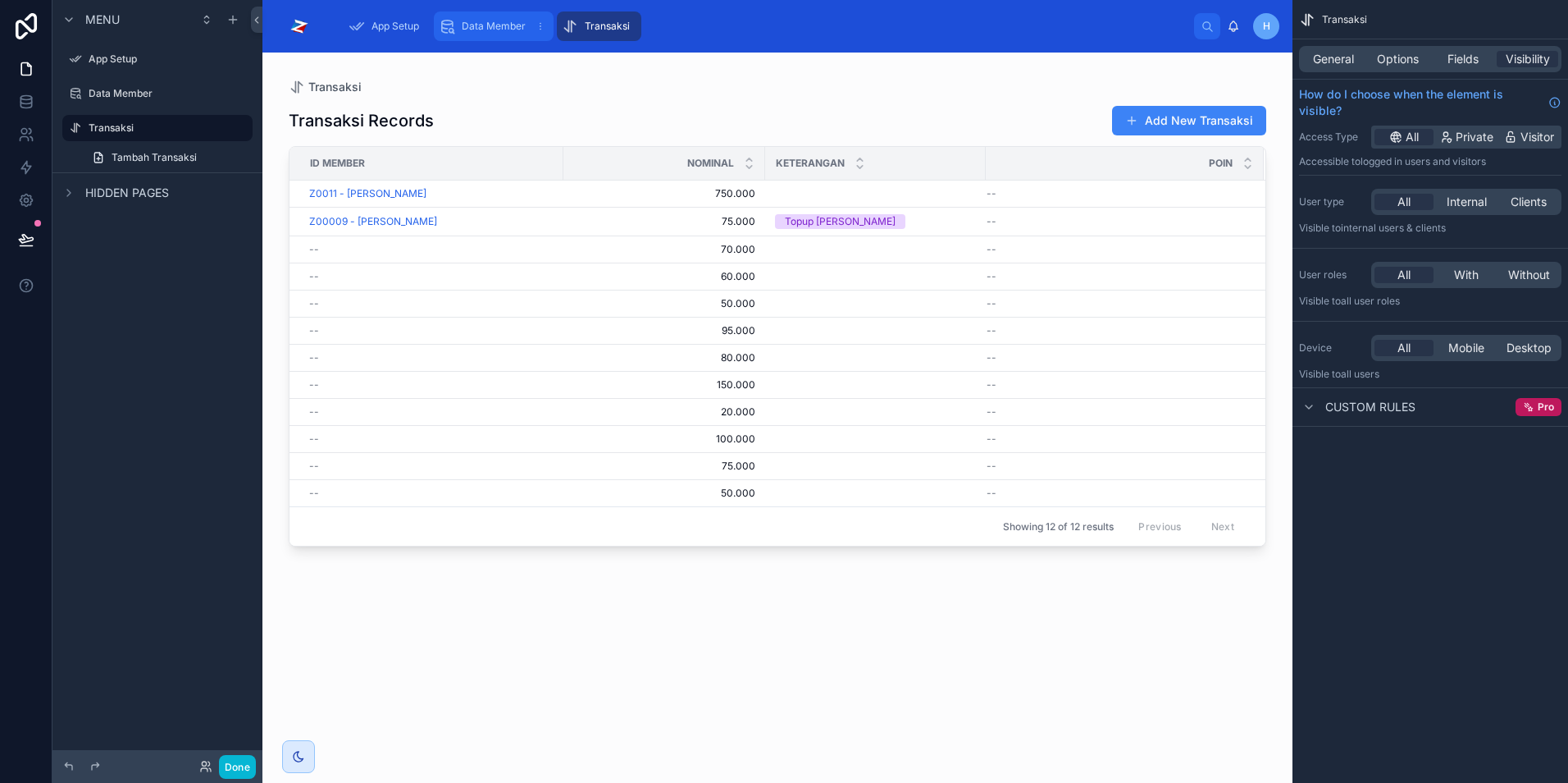
click at [473, 28] on span "Data Member" at bounding box center [494, 26] width 64 height 13
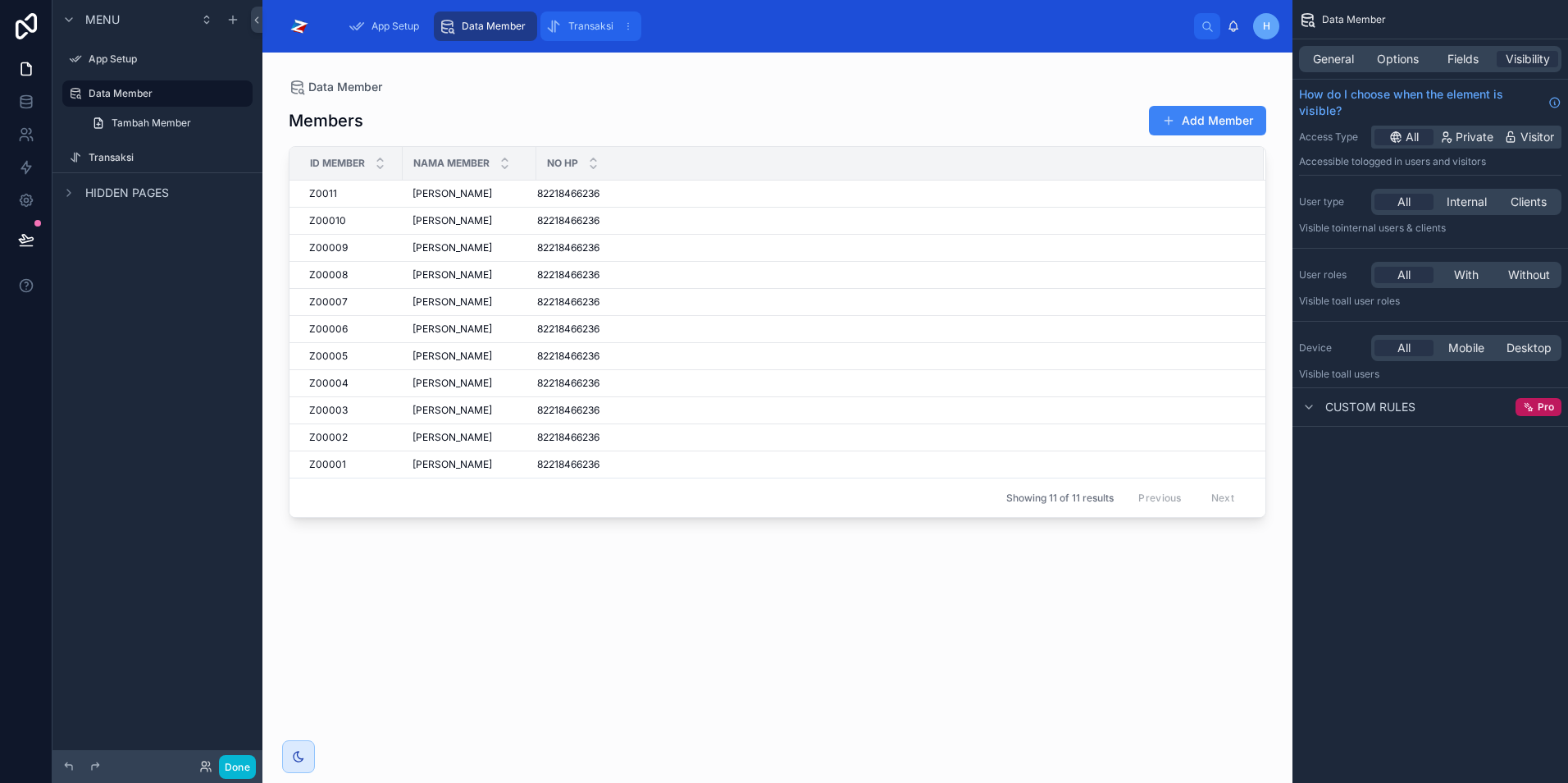
click at [588, 30] on span "Transaksi" at bounding box center [590, 26] width 45 height 13
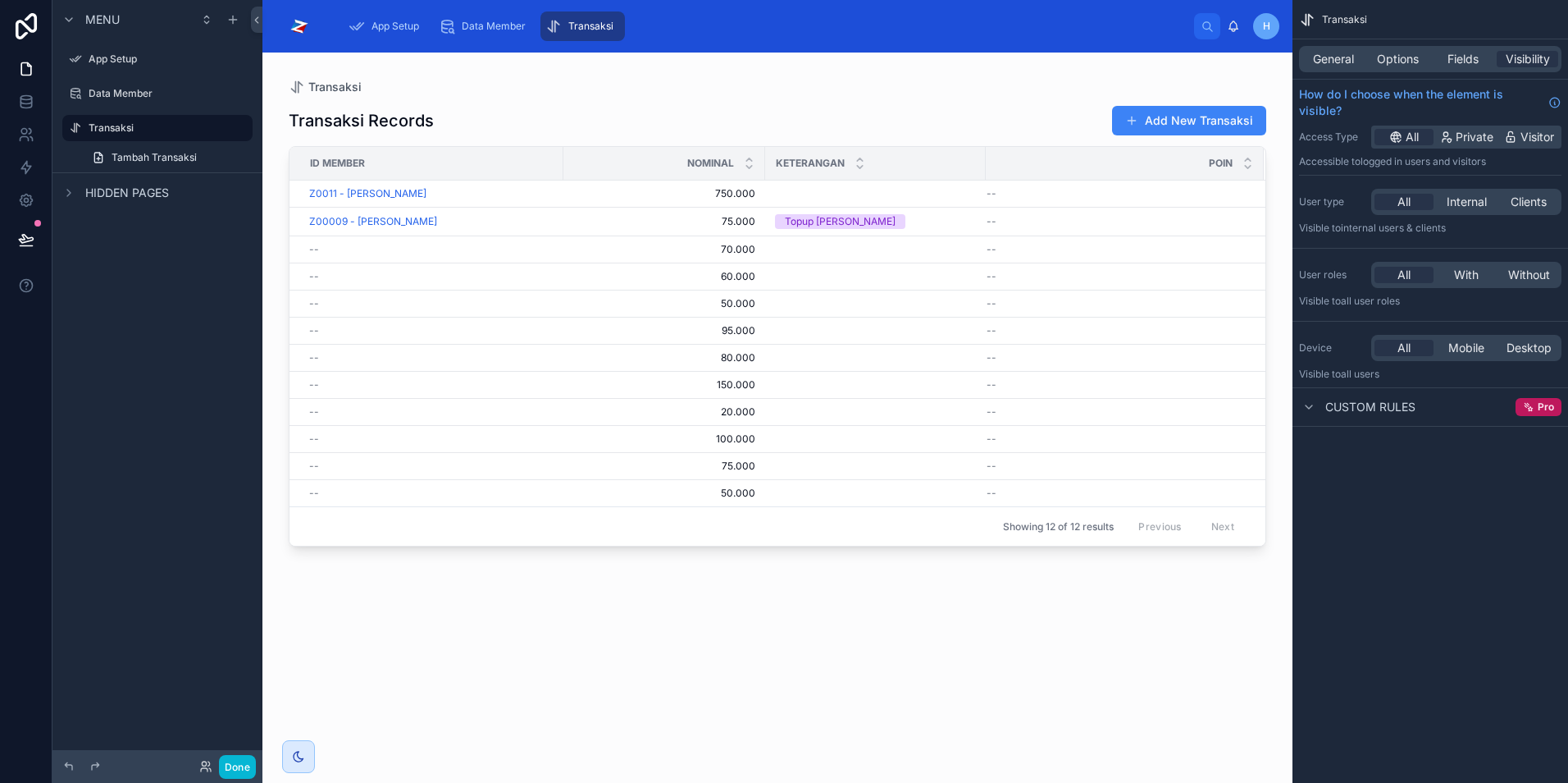
click at [374, 125] on h1 "Transaksi Records" at bounding box center [361, 121] width 145 height 23
click at [328, 120] on h1 "Transaksi Records" at bounding box center [361, 121] width 145 height 23
click at [325, 78] on div "Transaksi Transaksi Records Add New Transaksi ID Member Nominal Keterangan Poin…" at bounding box center [778, 408] width 1030 height 711
click at [328, 90] on span "Transaksi" at bounding box center [335, 86] width 53 height 16
click at [1390, 59] on span "Options" at bounding box center [1398, 59] width 42 height 16
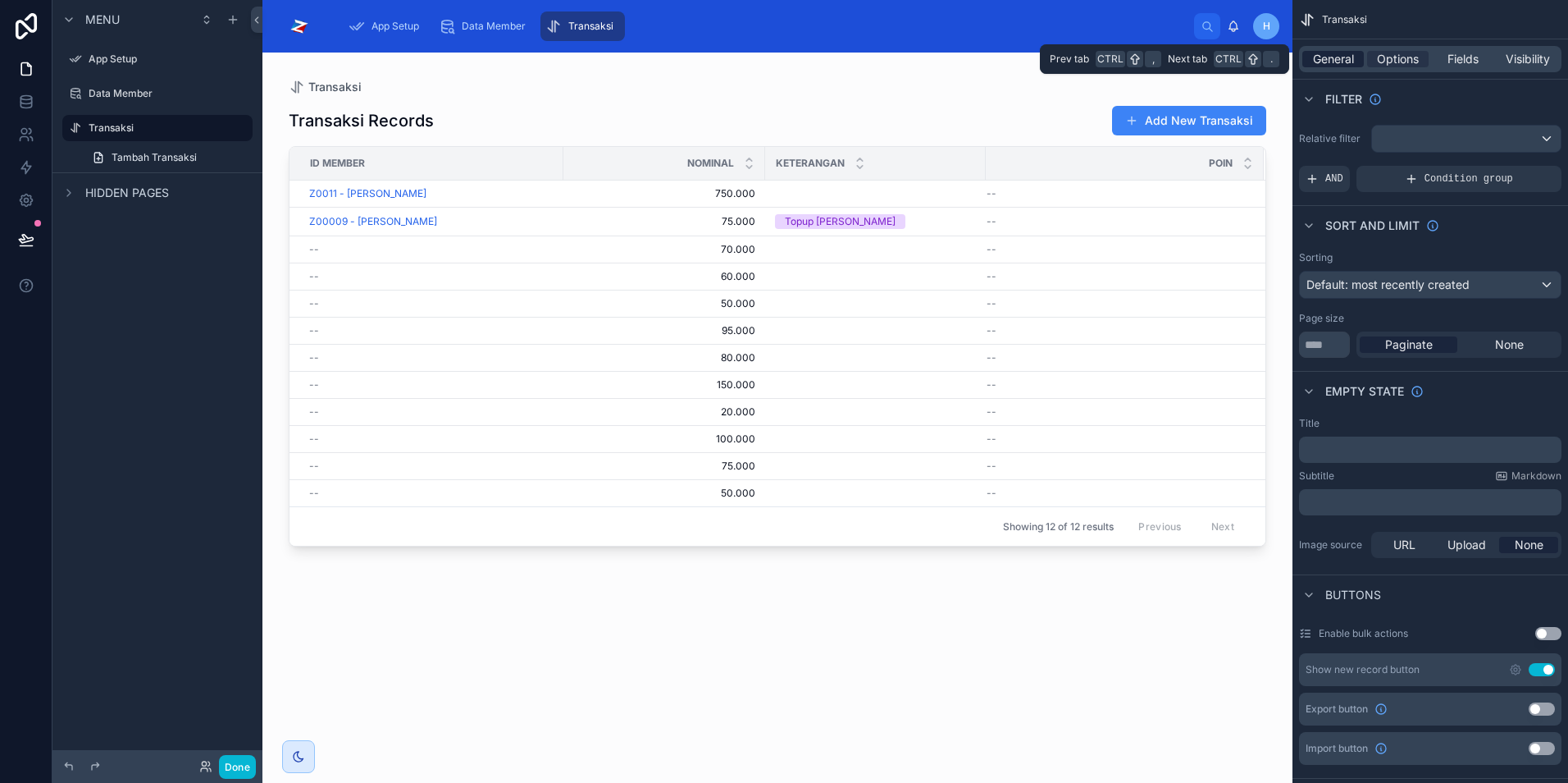
click at [1339, 65] on span "General" at bounding box center [1334, 59] width 41 height 16
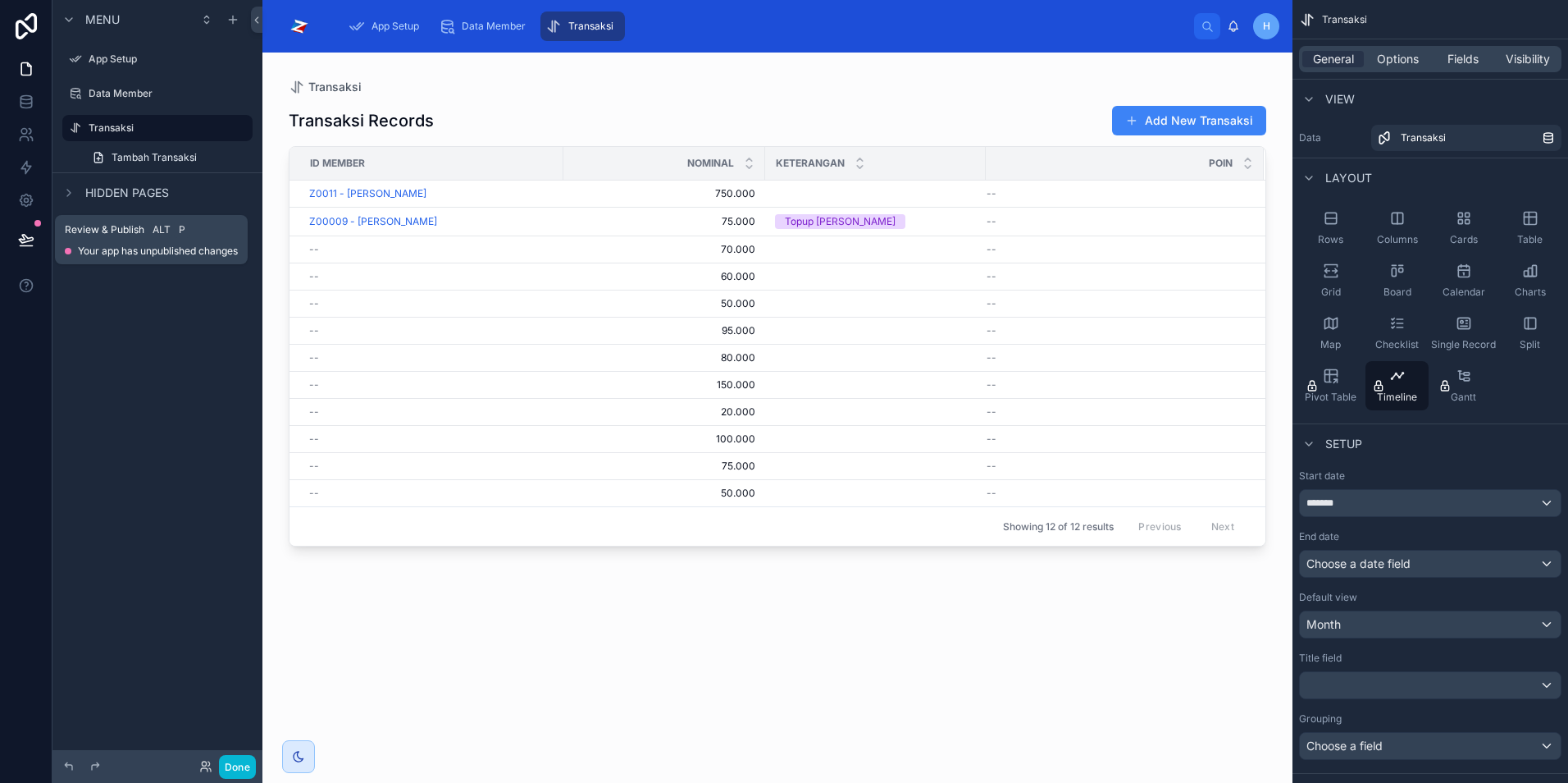
click at [22, 242] on icon at bounding box center [26, 239] width 14 height 9
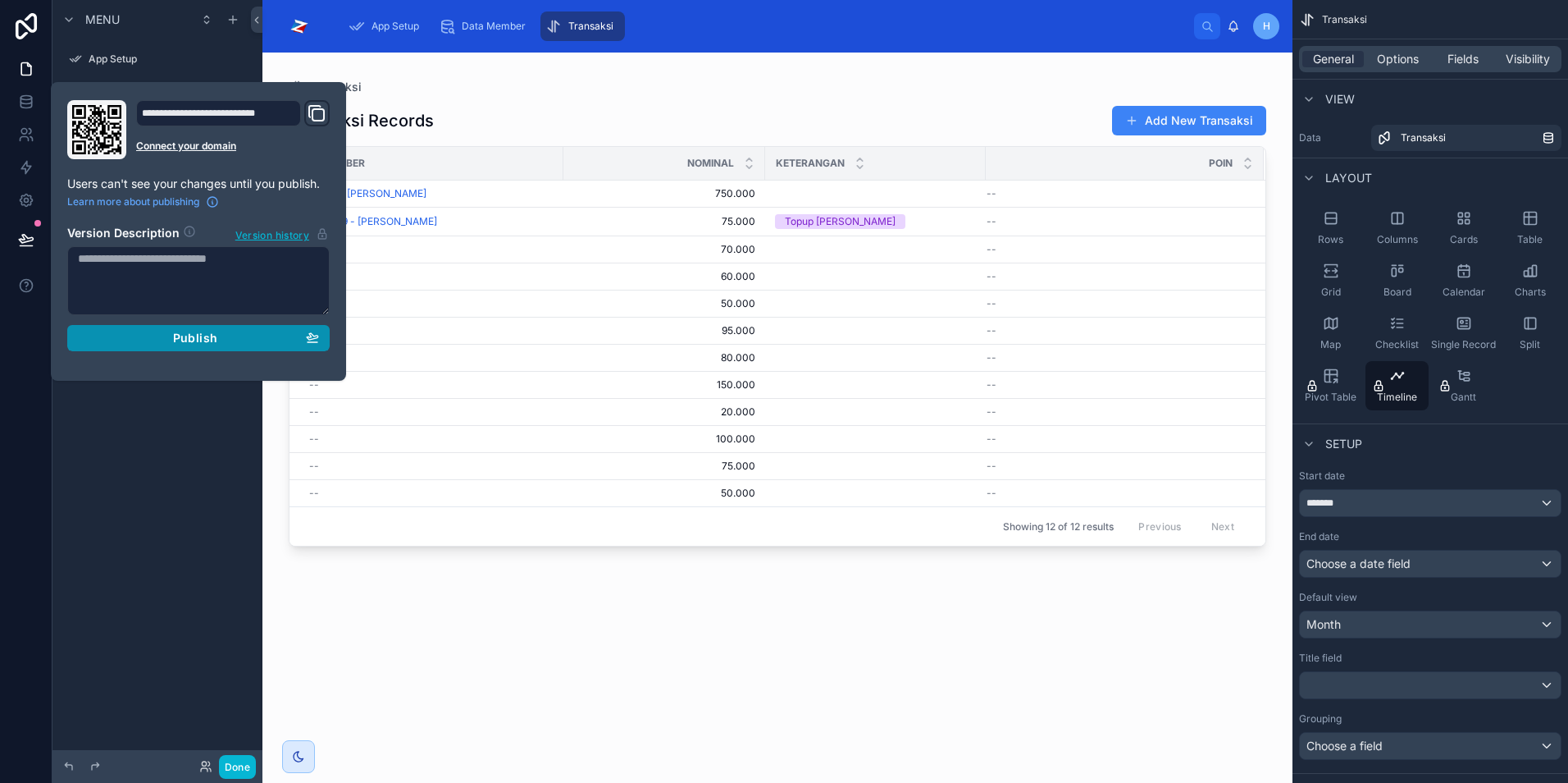
click at [208, 330] on span "Publish" at bounding box center [195, 337] width 44 height 15
click at [14, 206] on link at bounding box center [26, 200] width 52 height 33
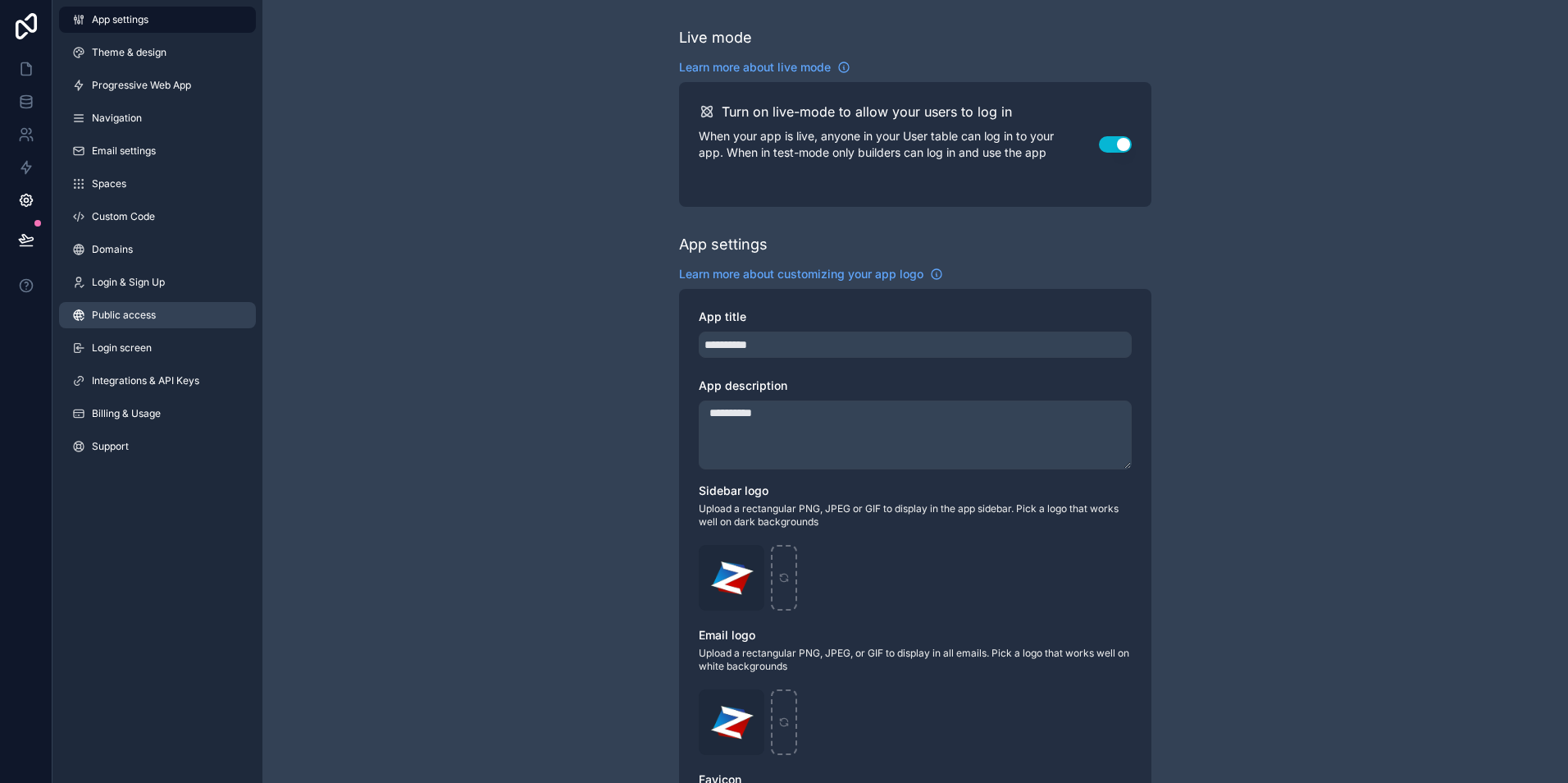
click at [153, 309] on span "Public access" at bounding box center [124, 315] width 64 height 13
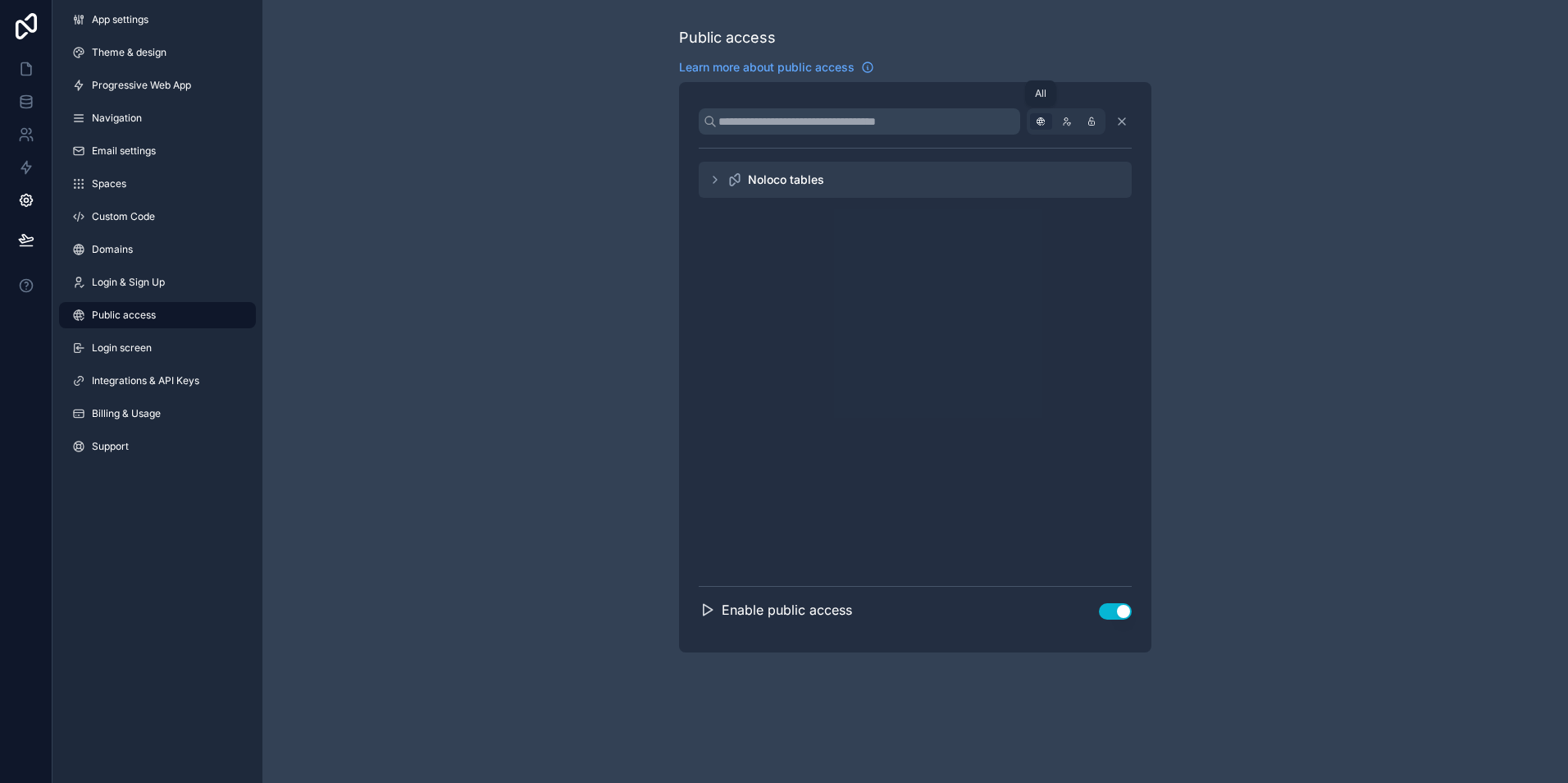
click at [1035, 124] on icon "scrollable content" at bounding box center [1040, 121] width 16 height 16
click at [840, 182] on div "Noloco tables" at bounding box center [915, 179] width 433 height 36
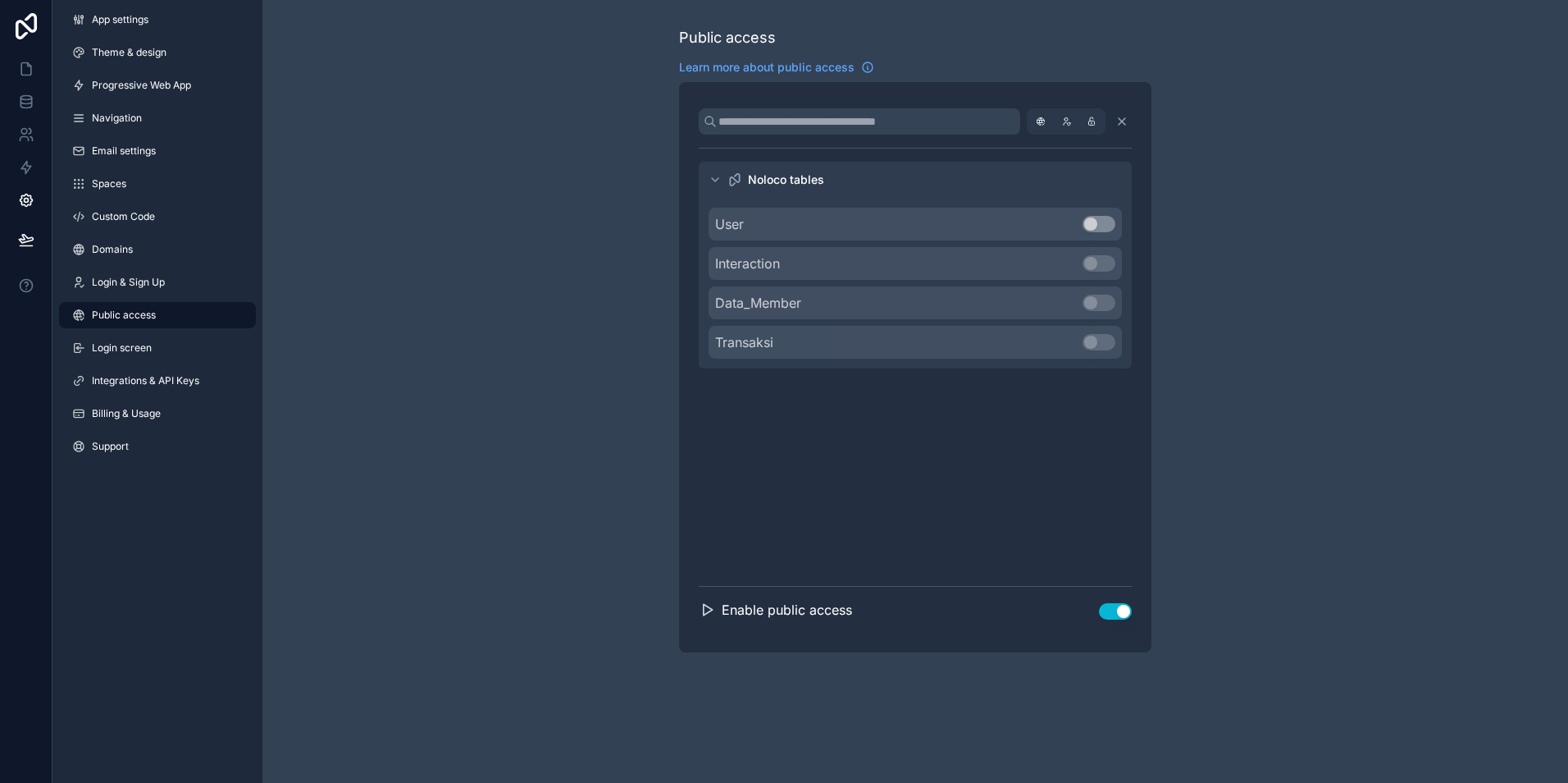
click at [1121, 614] on button "Use setting" at bounding box center [1115, 611] width 33 height 16
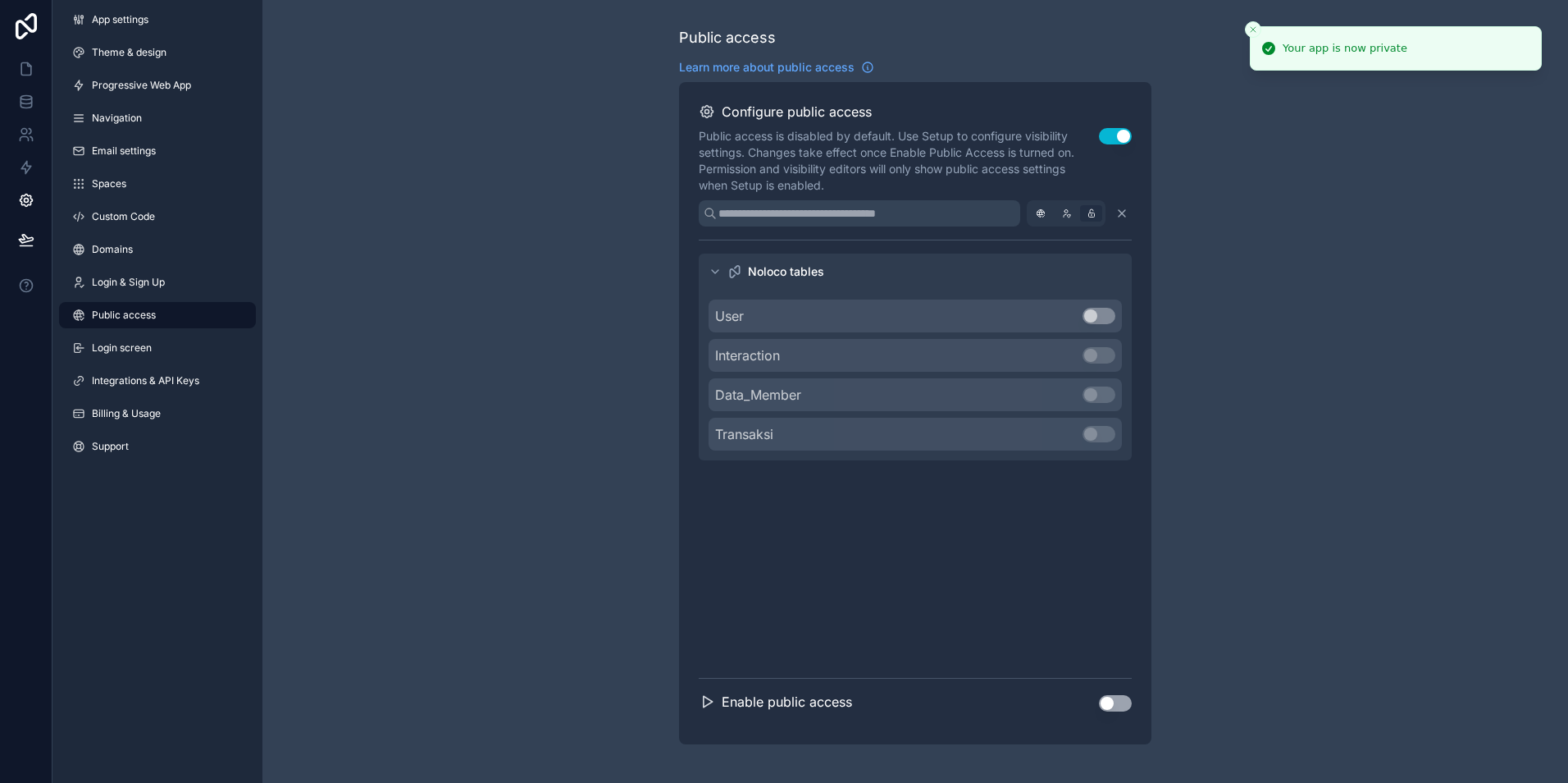
click at [1089, 127] on div "Configure public access Public access is disabled by default. Use Setup to conf…" at bounding box center [915, 147] width 433 height 92
click at [1066, 211] on icon "scrollable content" at bounding box center [1066, 213] width 16 height 16
click at [1099, 368] on div "Interaction Use setting" at bounding box center [915, 355] width 414 height 33
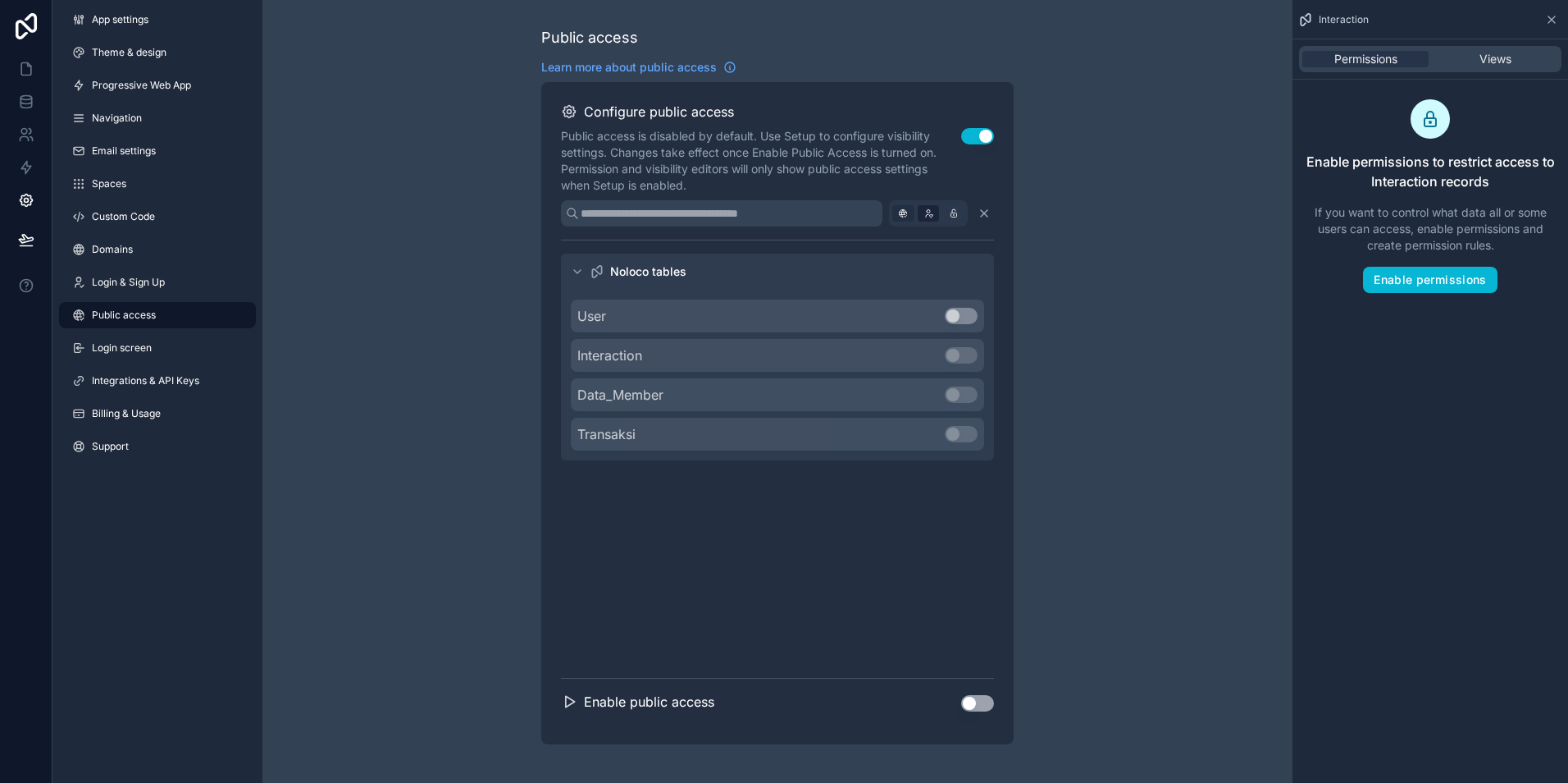
click at [906, 210] on icon "scrollable content" at bounding box center [903, 213] width 16 height 16
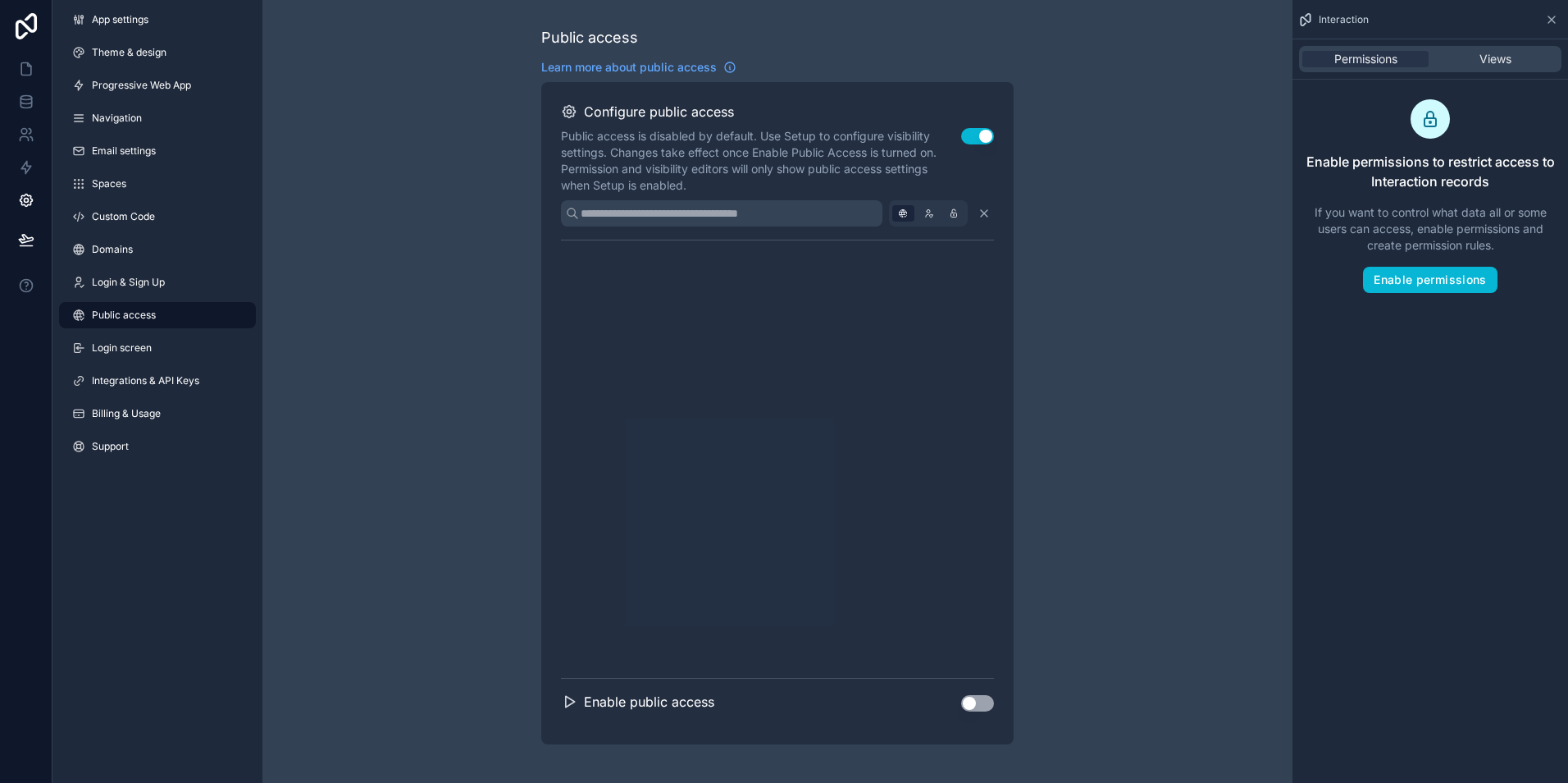
drag, startPoint x: 875, startPoint y: 799, endPoint x: 804, endPoint y: 662, distance: 154.3
click at [804, 662] on div "scrollable content" at bounding box center [778, 460] width 433 height 438
click at [990, 707] on button "Use setting" at bounding box center [978, 703] width 33 height 16
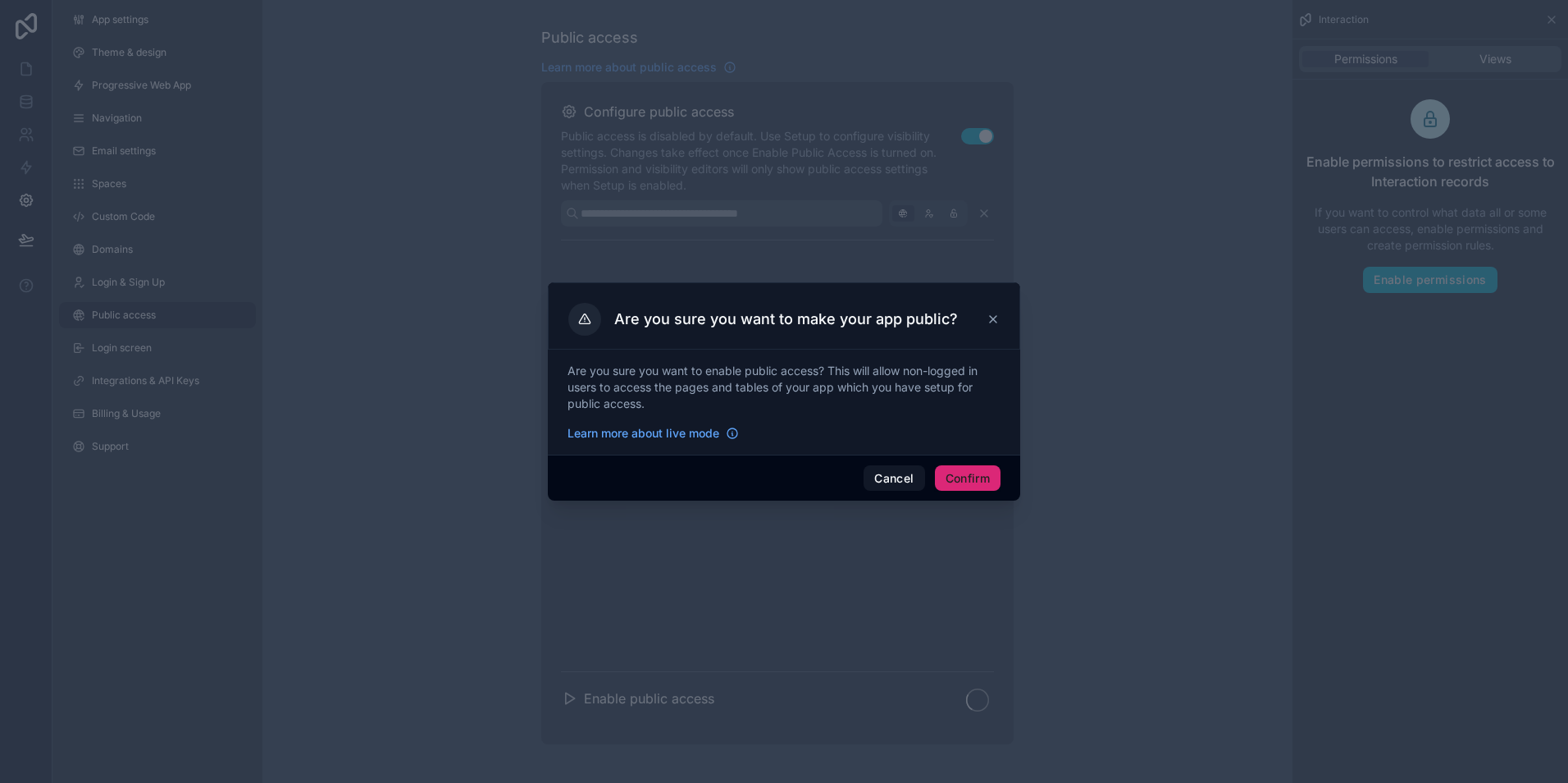
click at [956, 480] on button "Confirm" at bounding box center [968, 479] width 66 height 26
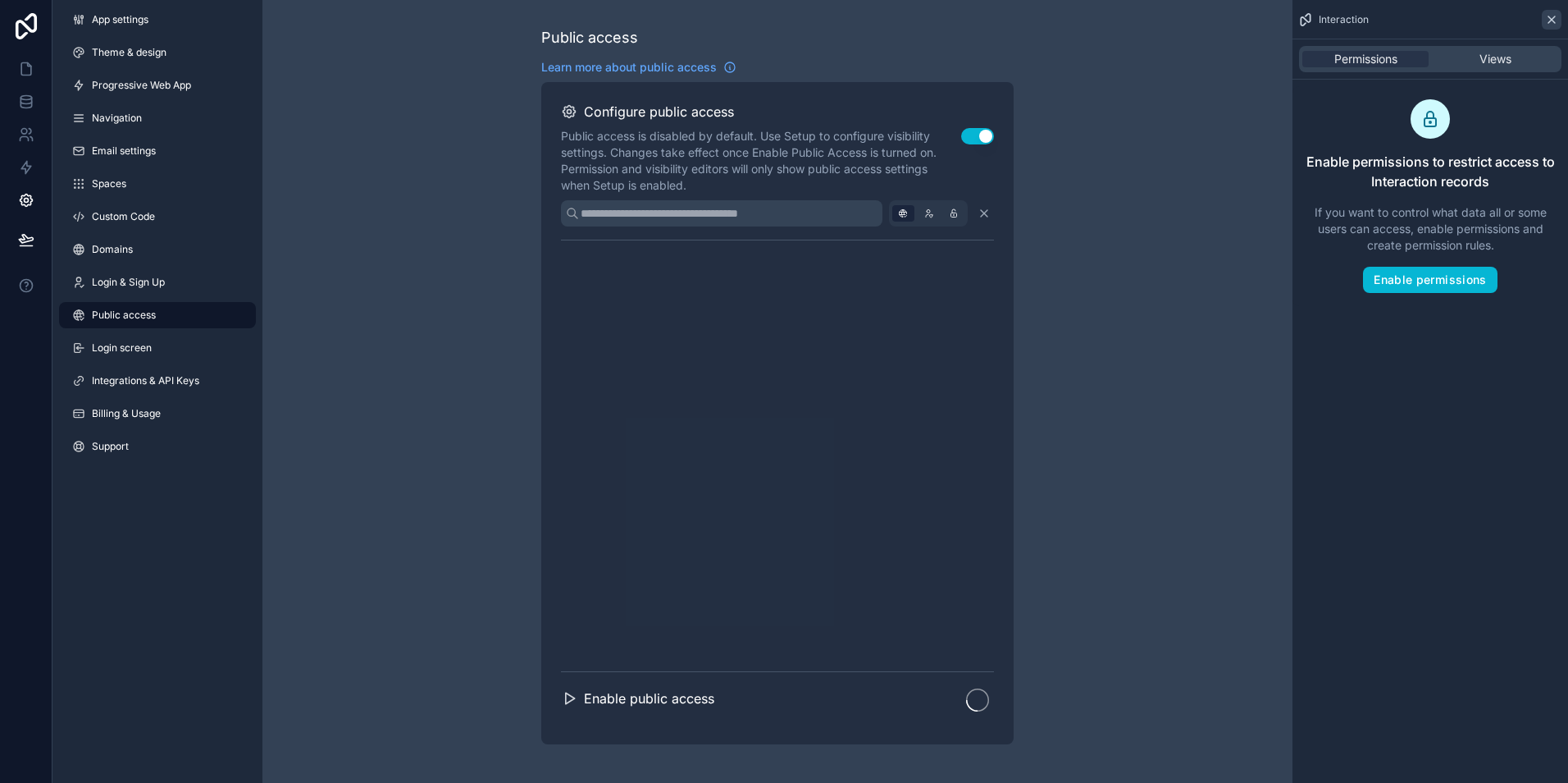
click at [1549, 22] on icon at bounding box center [1552, 20] width 7 height 7
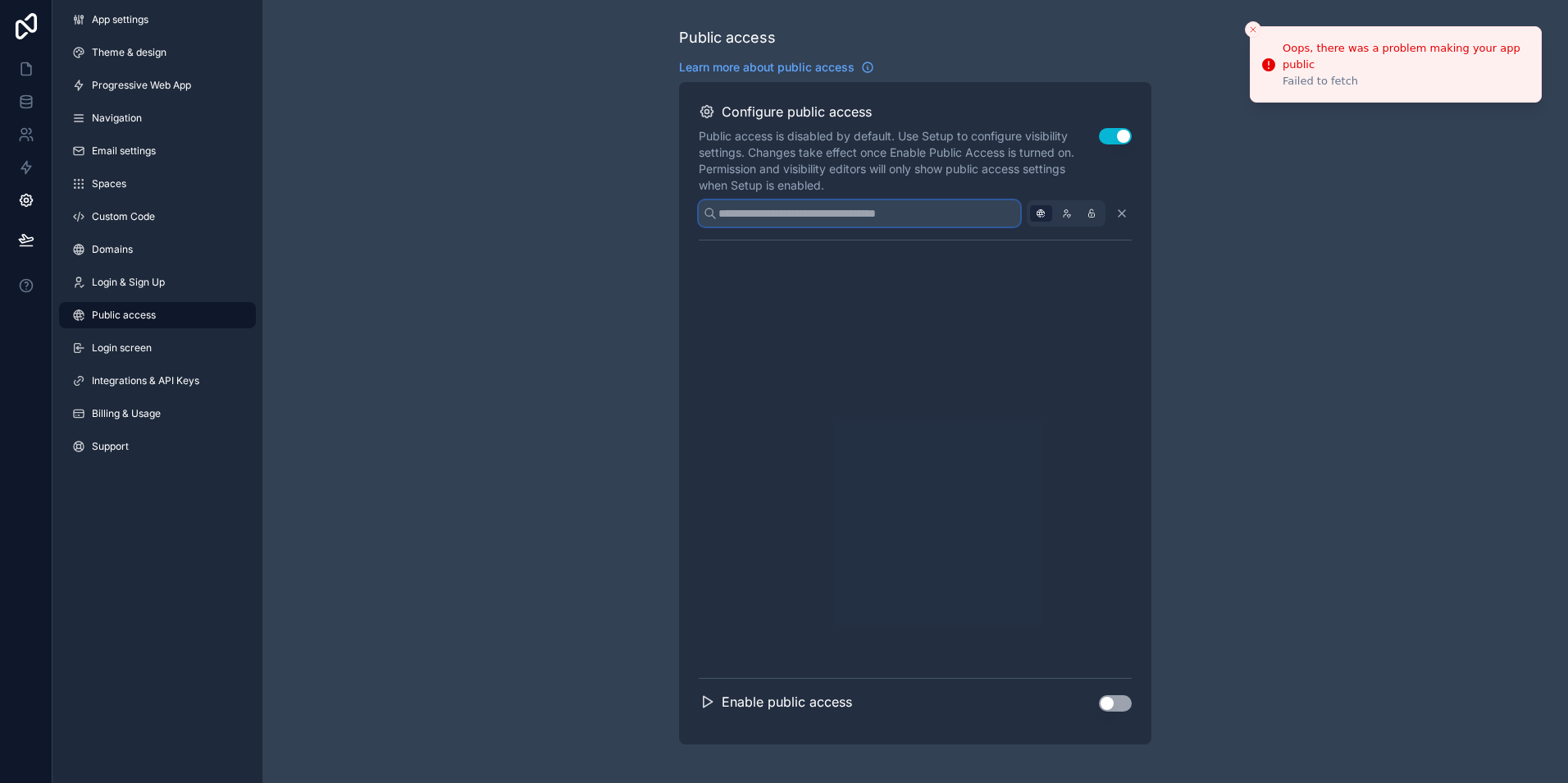
click at [945, 223] on input "scrollable content" at bounding box center [859, 213] width 322 height 26
click at [935, 212] on input "scrollable content" at bounding box center [859, 213] width 322 height 26
click at [1105, 139] on button "Use setting" at bounding box center [1115, 135] width 33 height 16
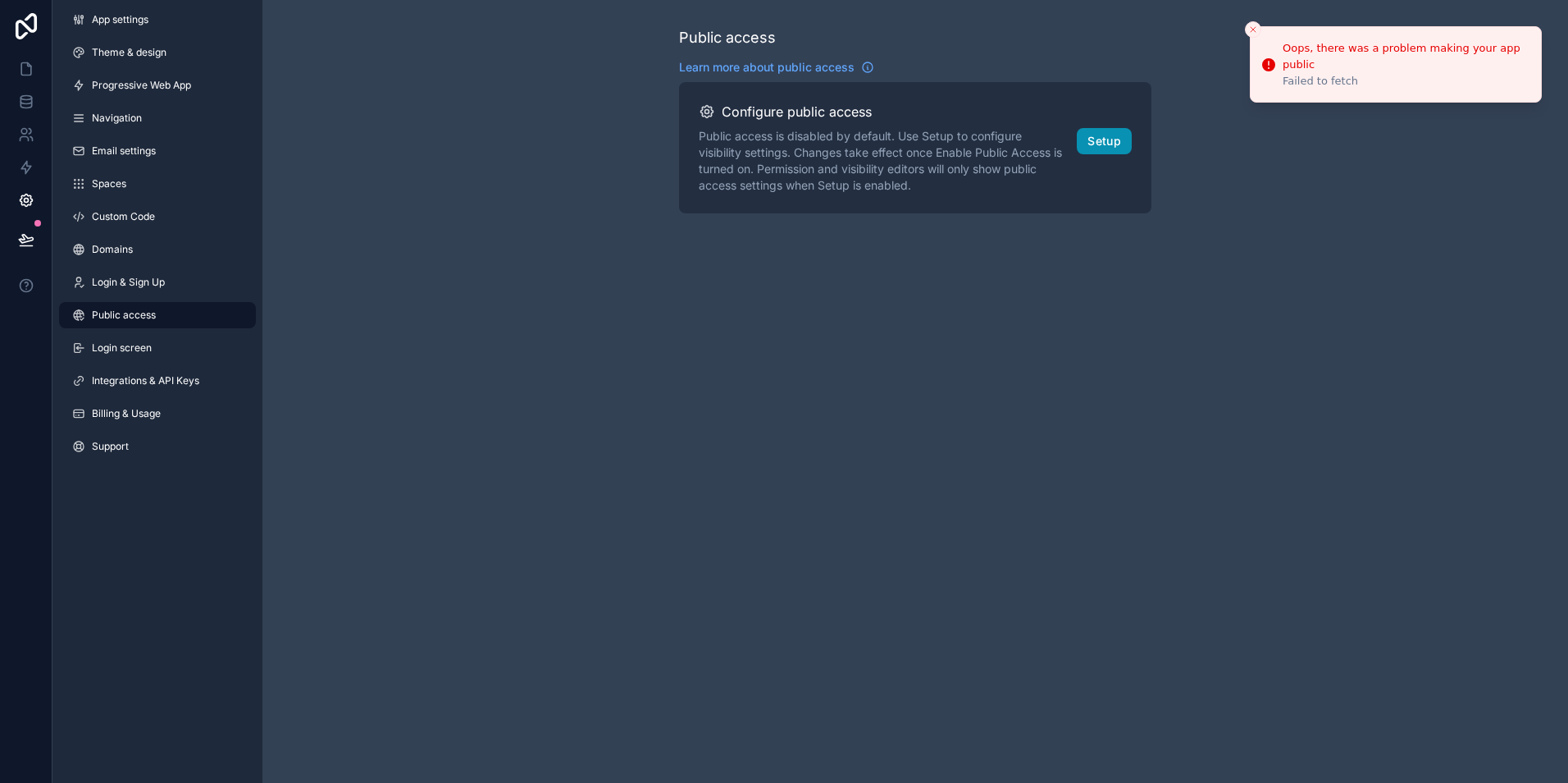
click at [1105, 139] on button "Setup" at bounding box center [1104, 141] width 55 height 26
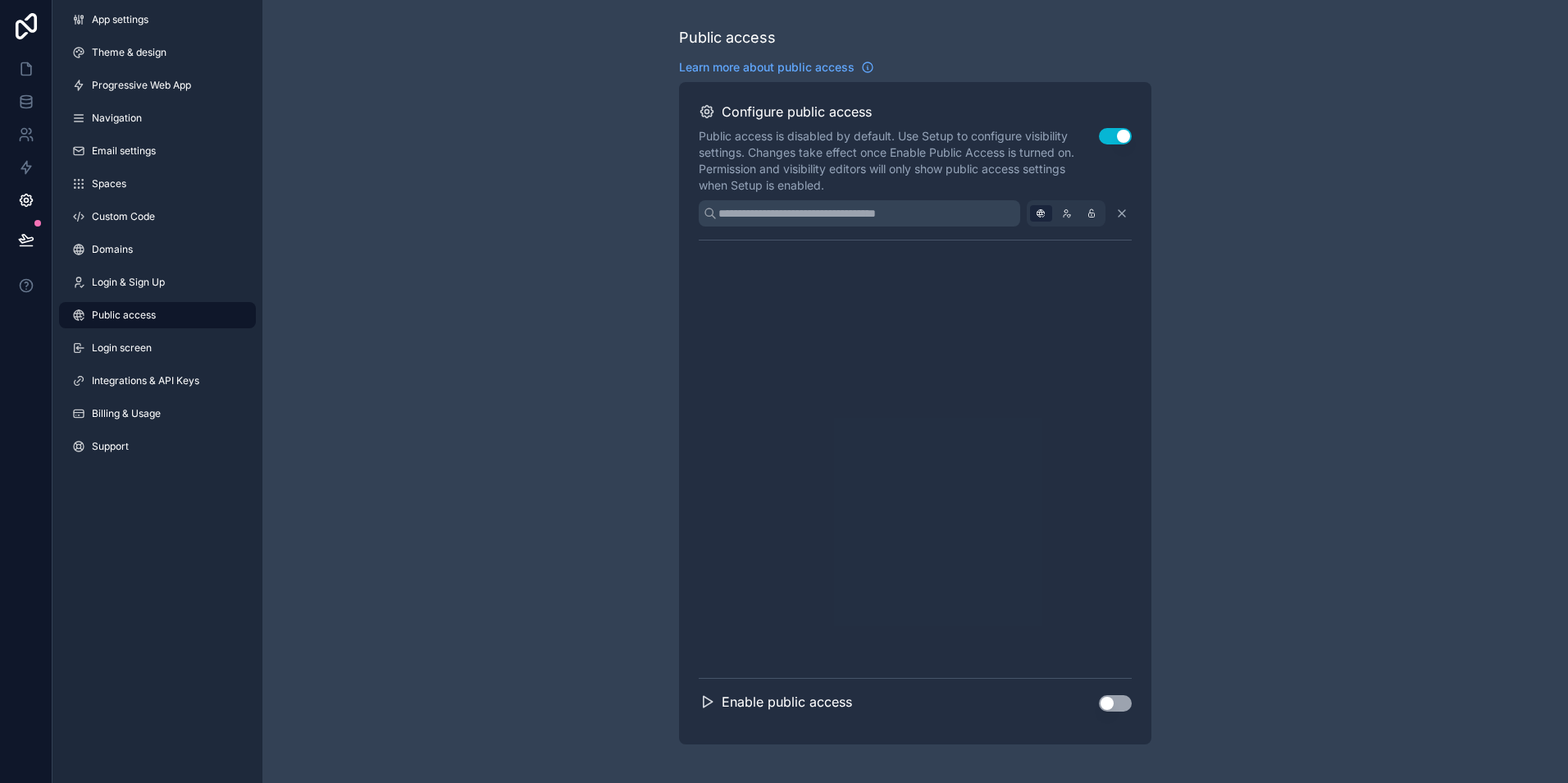
click at [1038, 210] on icon "scrollable content" at bounding box center [1040, 213] width 16 height 16
click at [715, 272] on icon "scrollable content" at bounding box center [715, 271] width 13 height 13
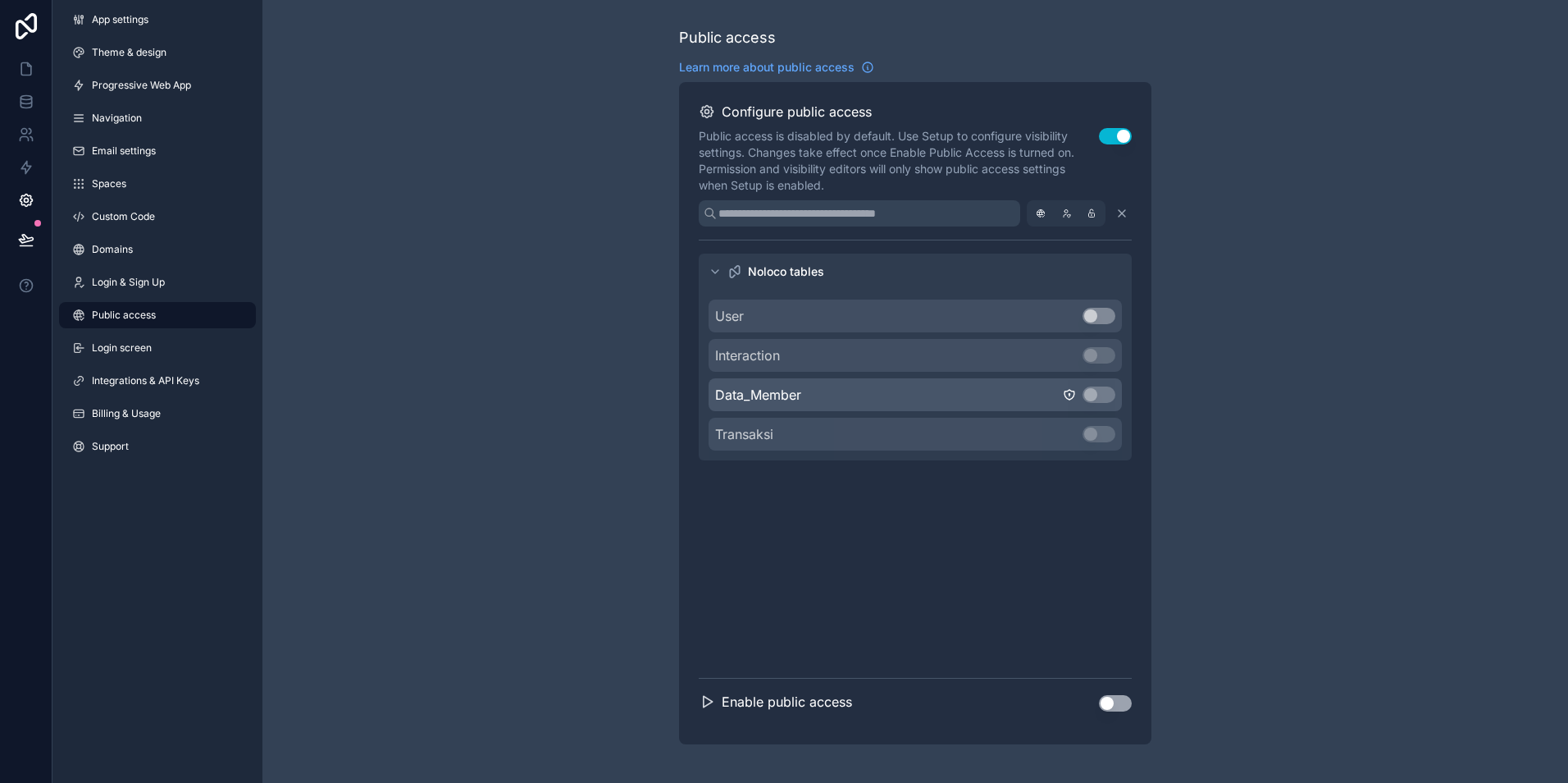
click at [949, 394] on div "Data_Member Use setting" at bounding box center [915, 395] width 414 height 33
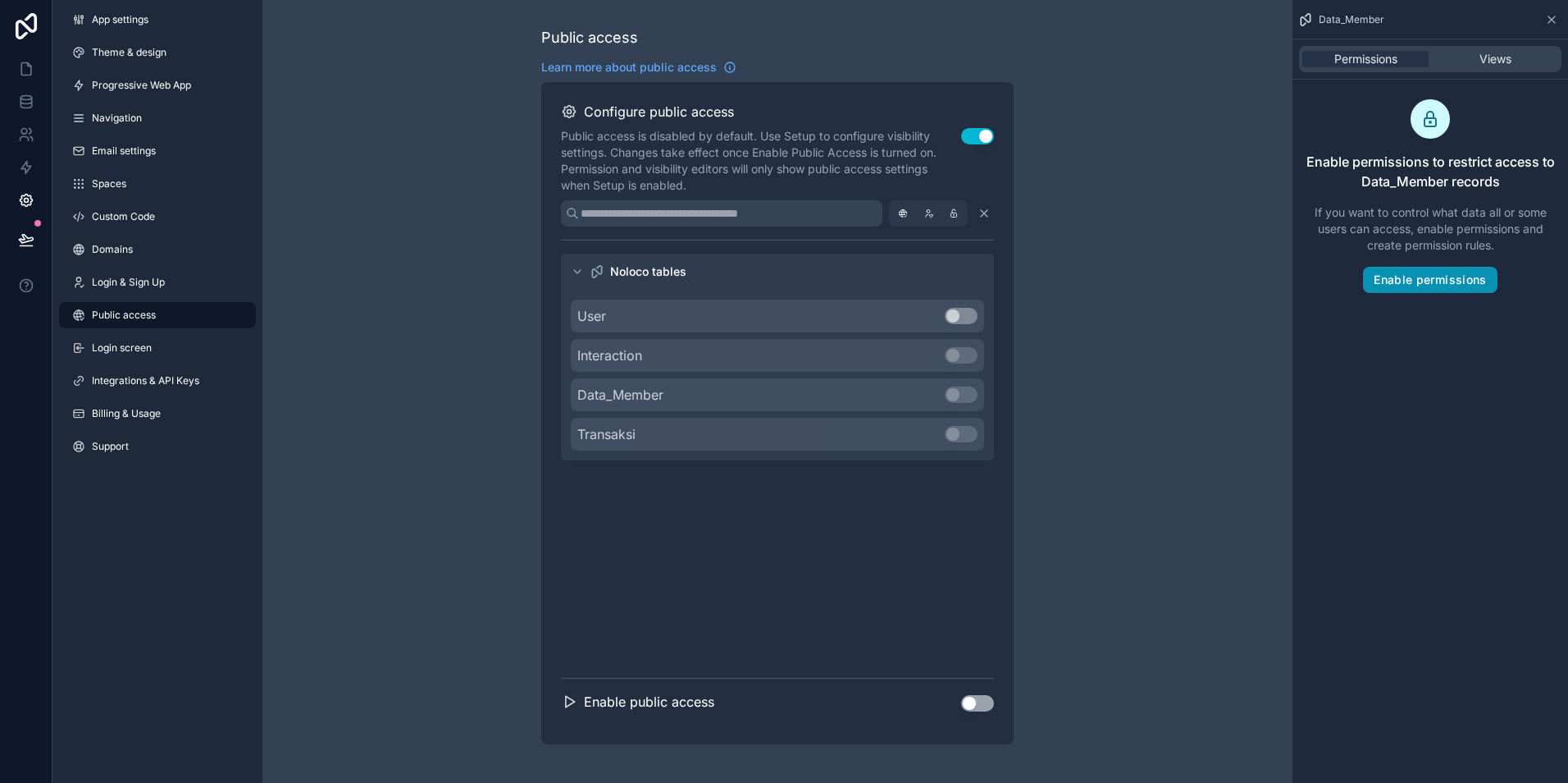
click at [1420, 279] on button "Enable permissions" at bounding box center [1430, 279] width 134 height 26
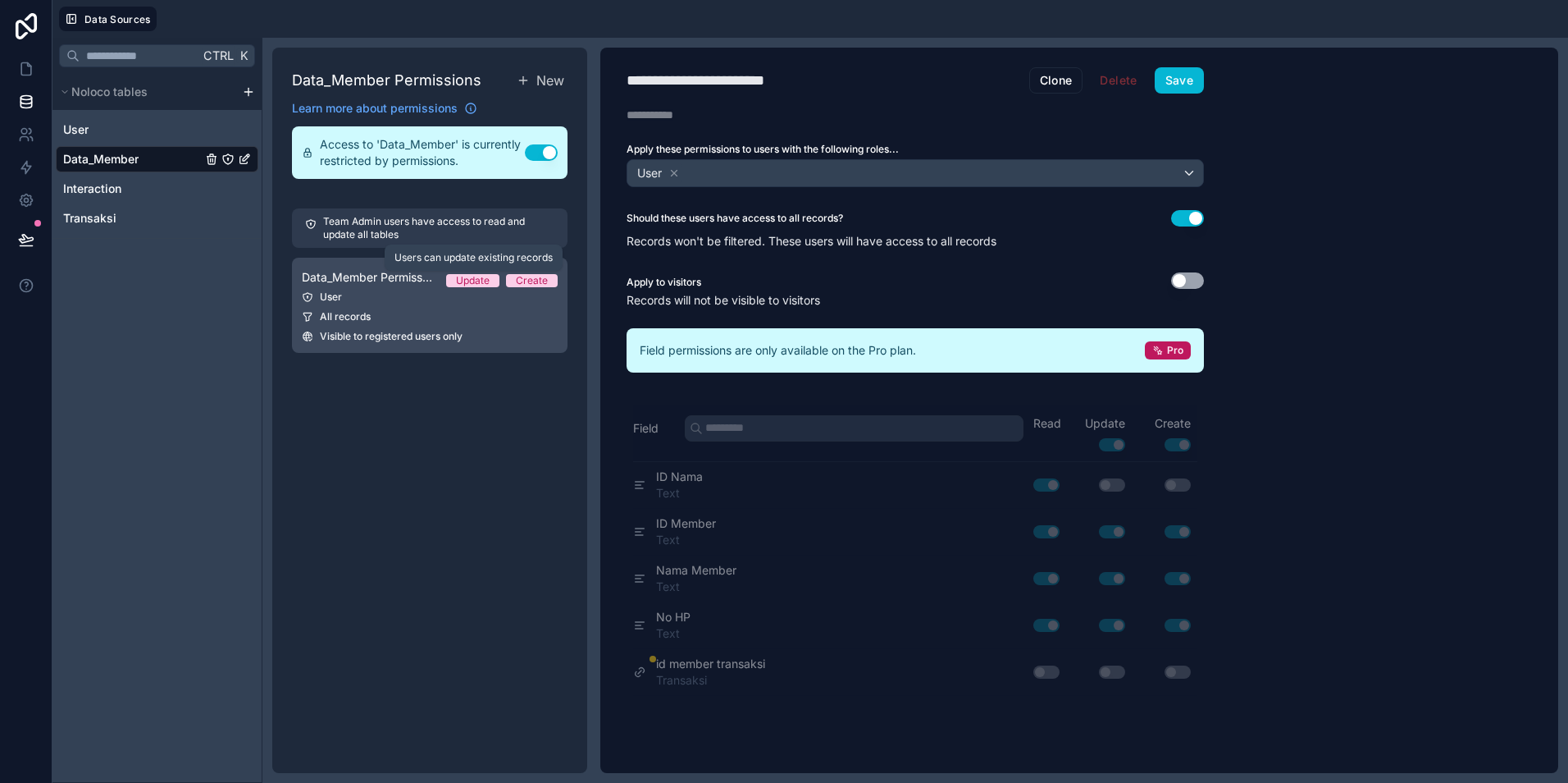
click at [457, 284] on div "Update" at bounding box center [472, 280] width 34 height 13
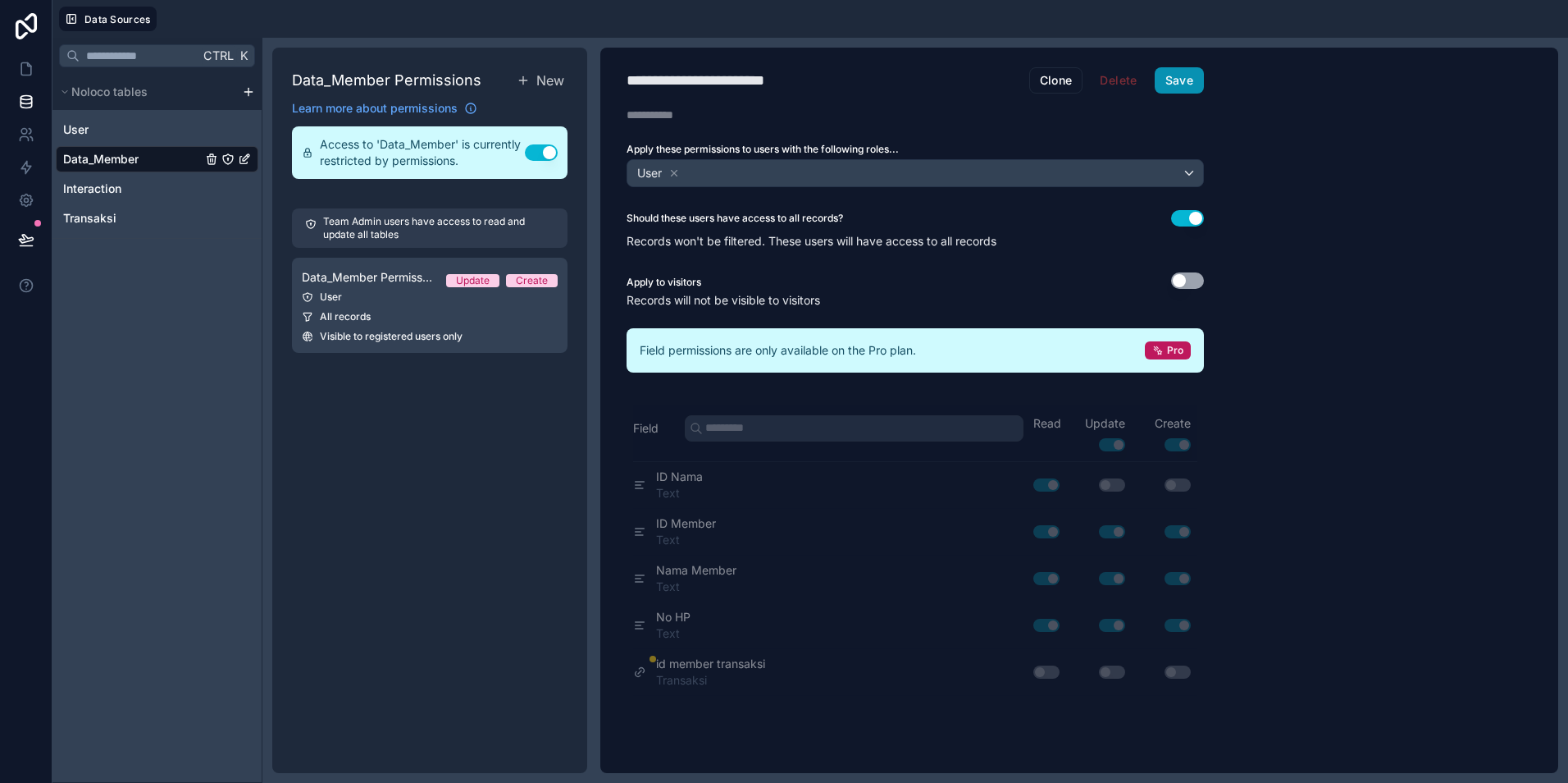
click at [1178, 85] on button "Save" at bounding box center [1179, 80] width 49 height 26
click at [1333, 197] on div "**********" at bounding box center [1079, 410] width 958 height 725
click at [1196, 77] on button "Save" at bounding box center [1179, 80] width 49 height 26
click at [25, 195] on icon at bounding box center [26, 201] width 12 height 12
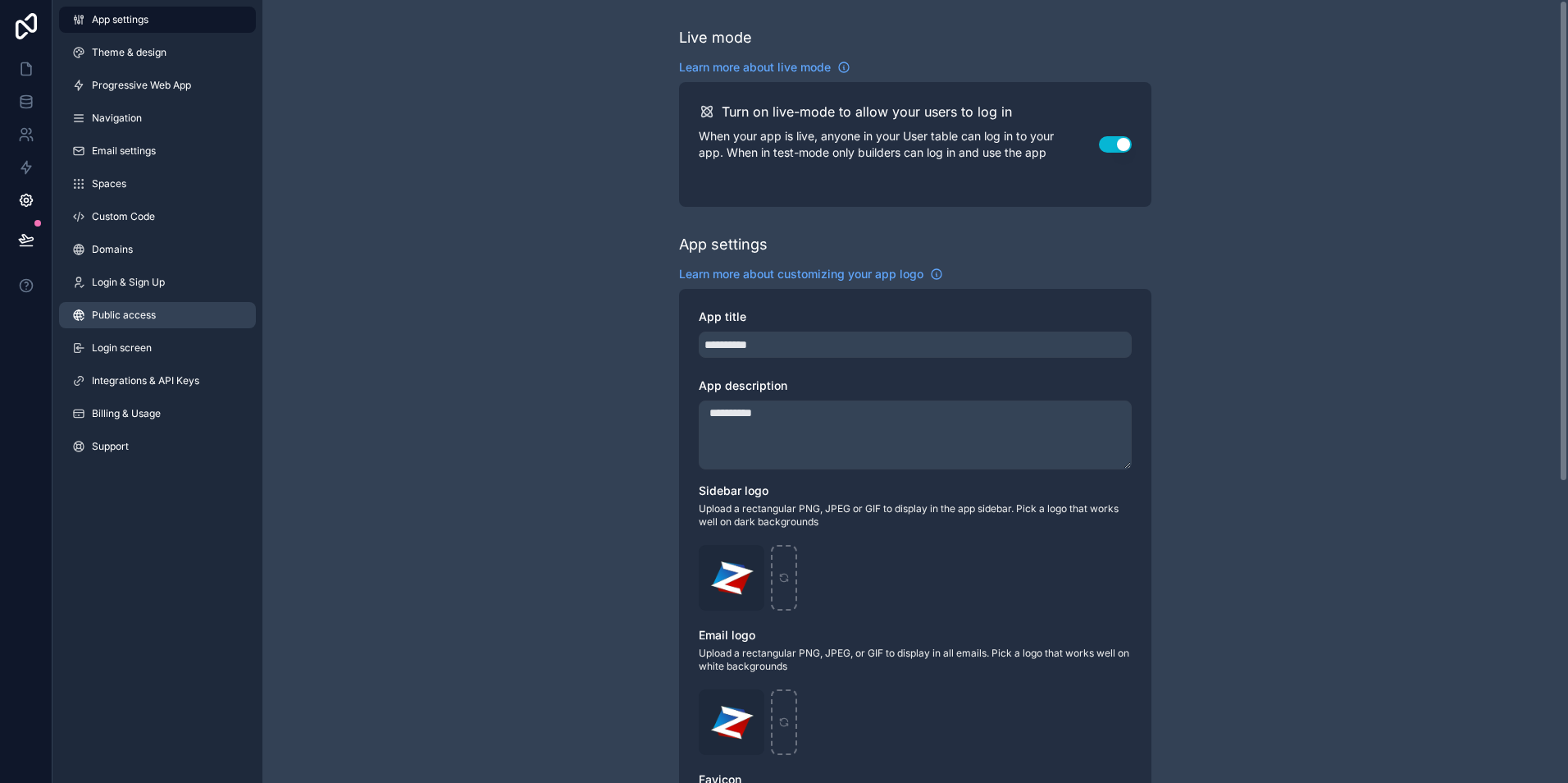
click at [129, 310] on span "Public access" at bounding box center [124, 315] width 64 height 13
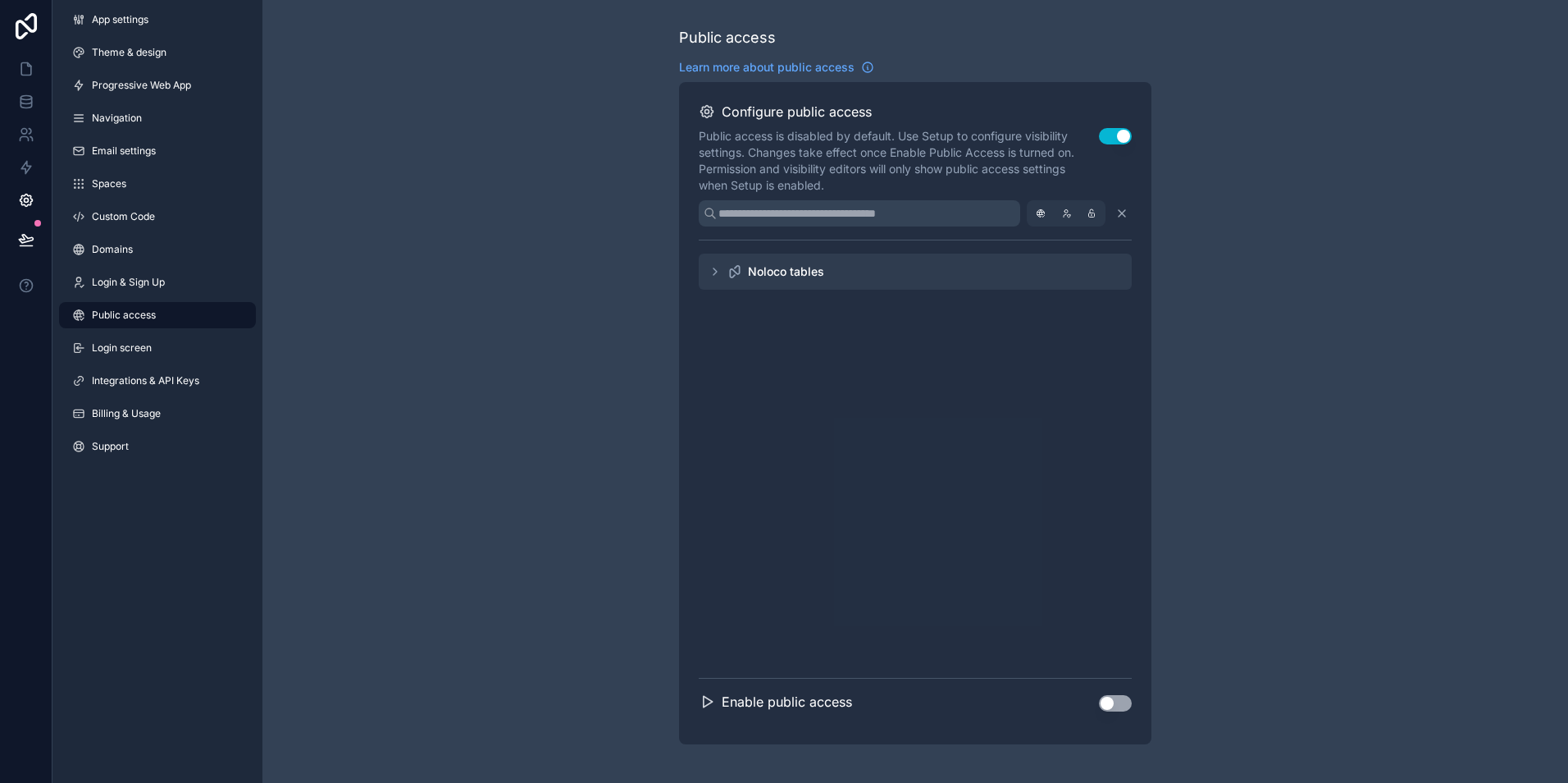
click at [867, 271] on div "Noloco tables" at bounding box center [915, 272] width 433 height 36
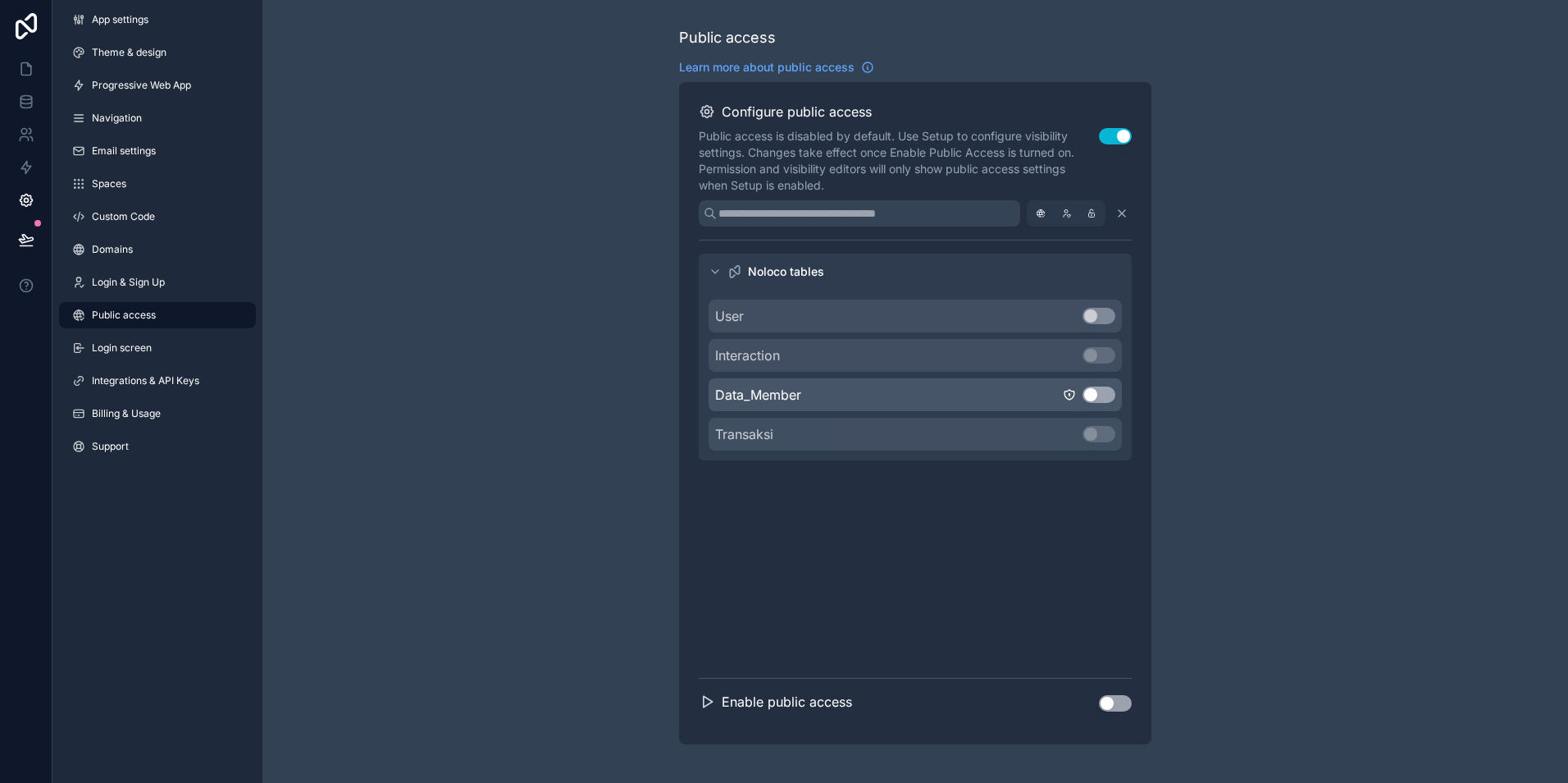
click at [1096, 393] on button "Use setting" at bounding box center [1099, 394] width 33 height 16
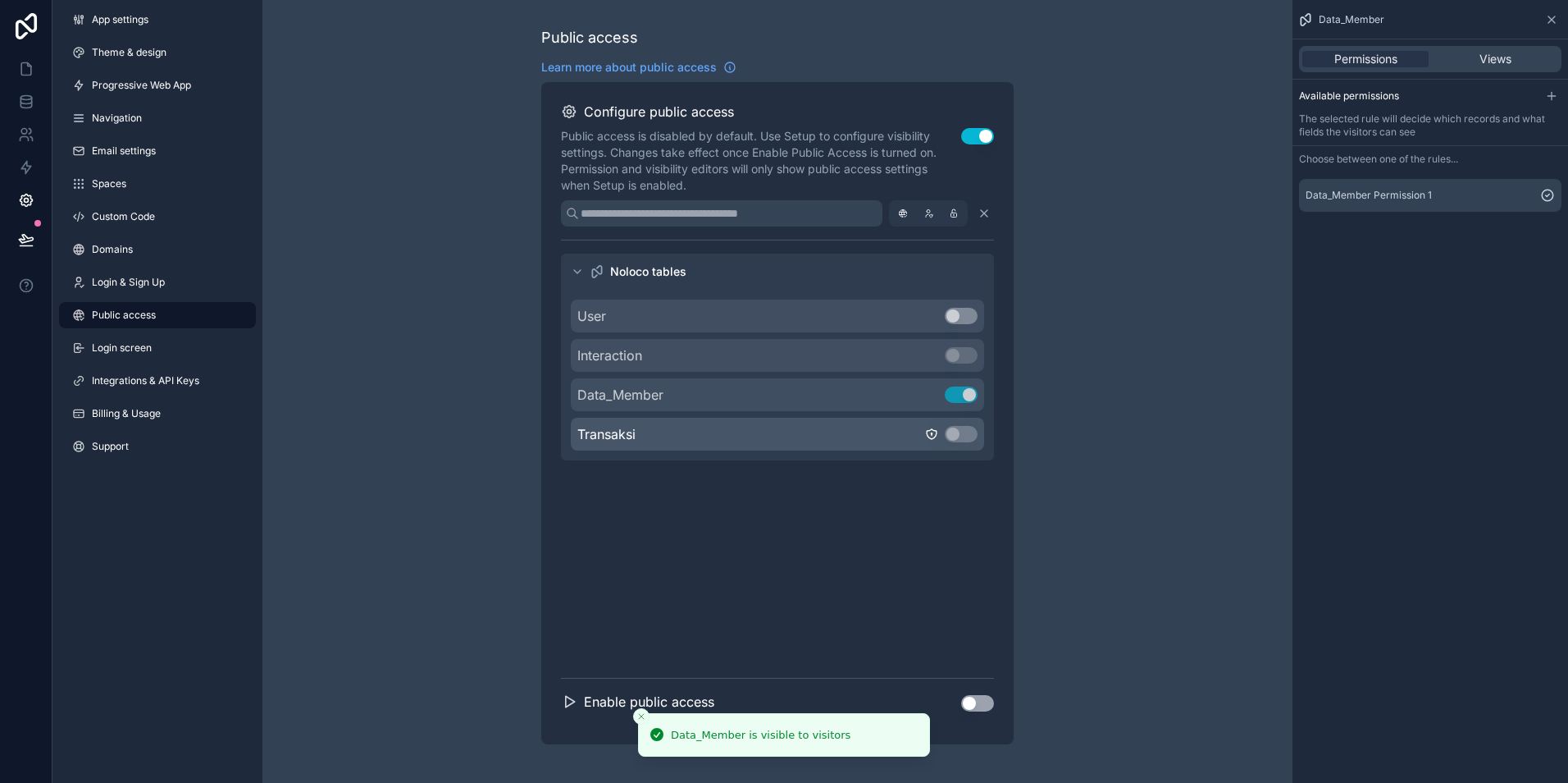
click at [860, 425] on div "Transaksi Use setting" at bounding box center [778, 434] width 414 height 33
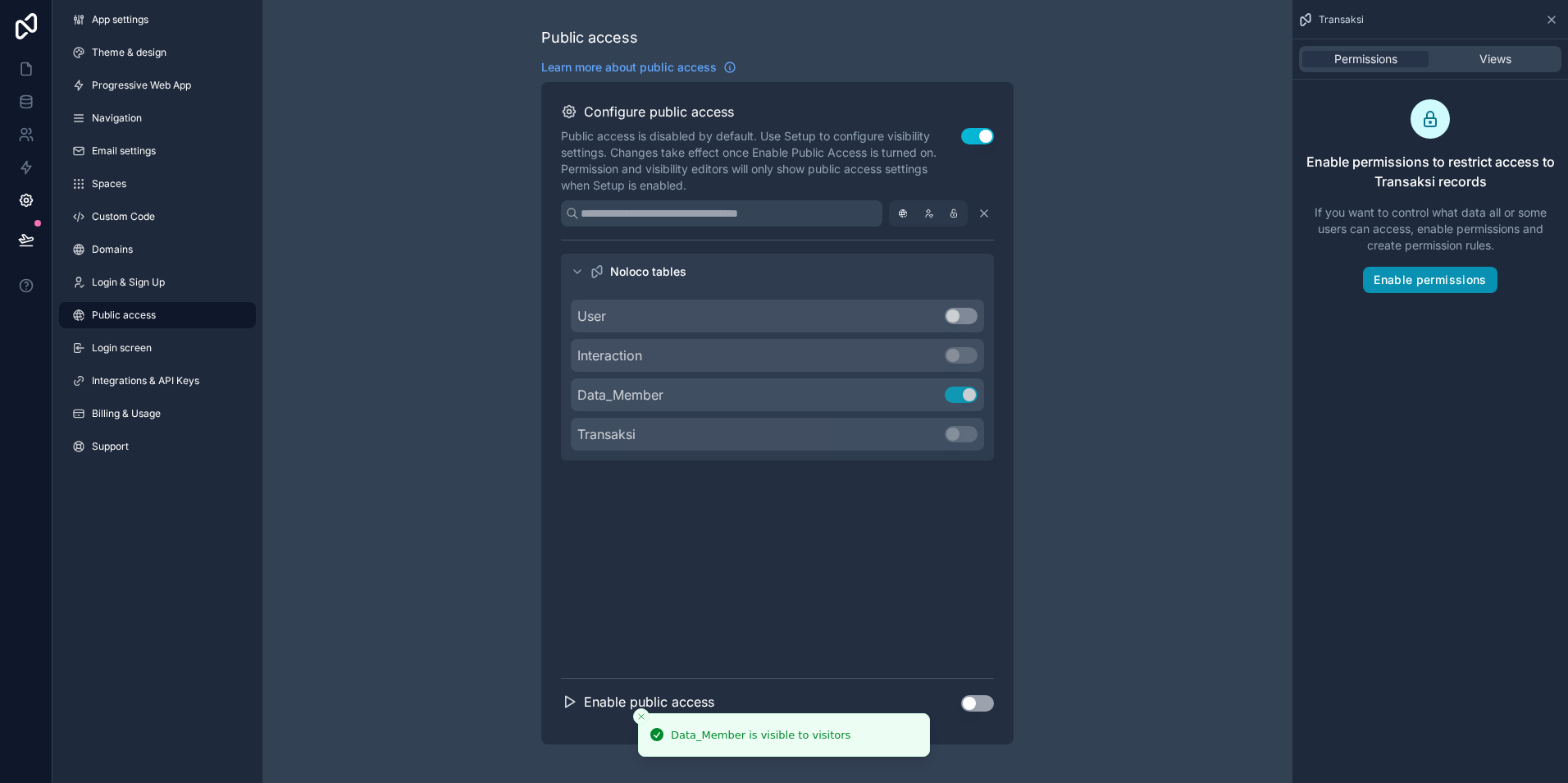
click at [1413, 283] on button "Enable permissions" at bounding box center [1430, 279] width 134 height 26
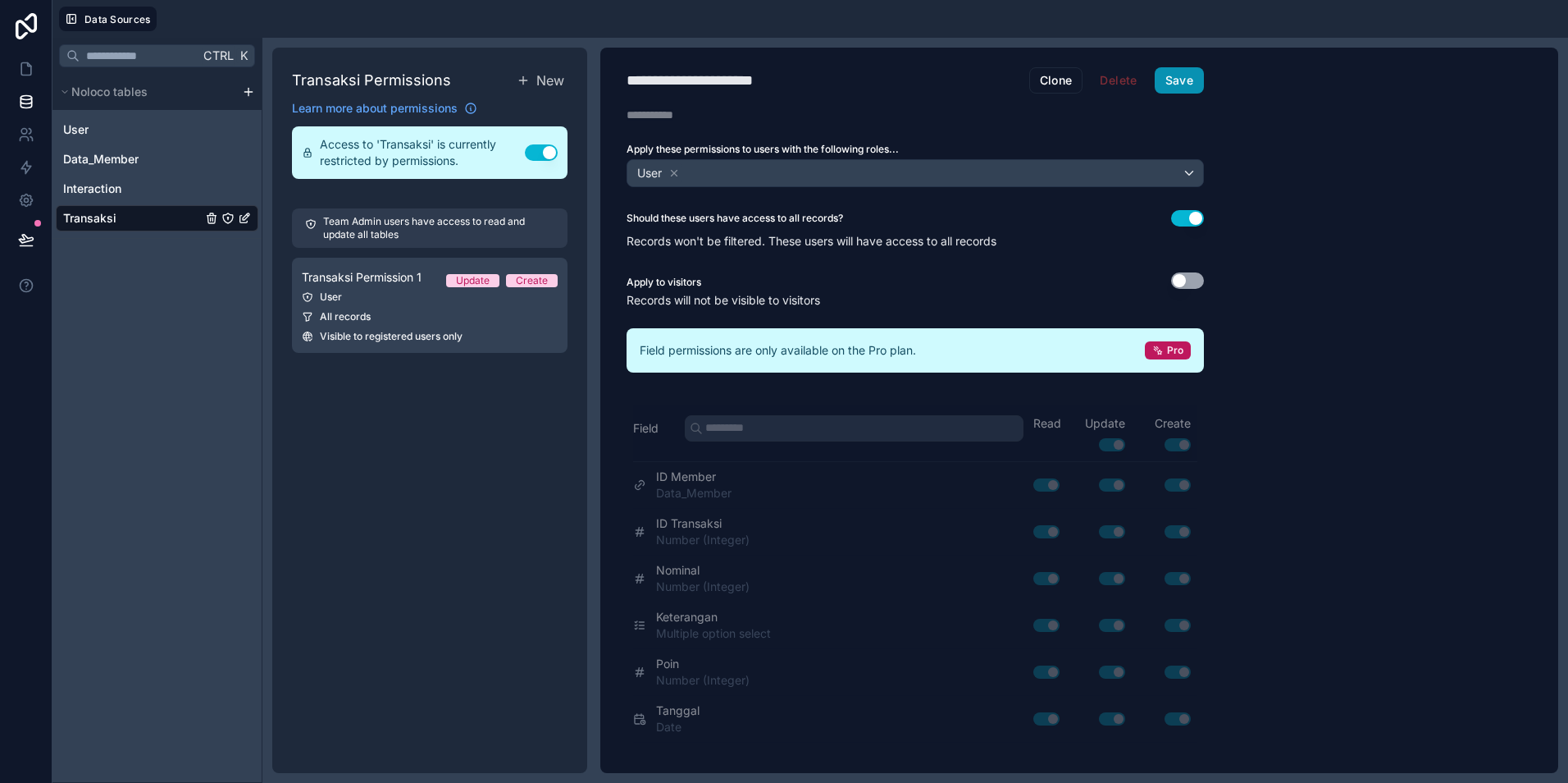
click at [1183, 83] on button "Save" at bounding box center [1179, 80] width 49 height 26
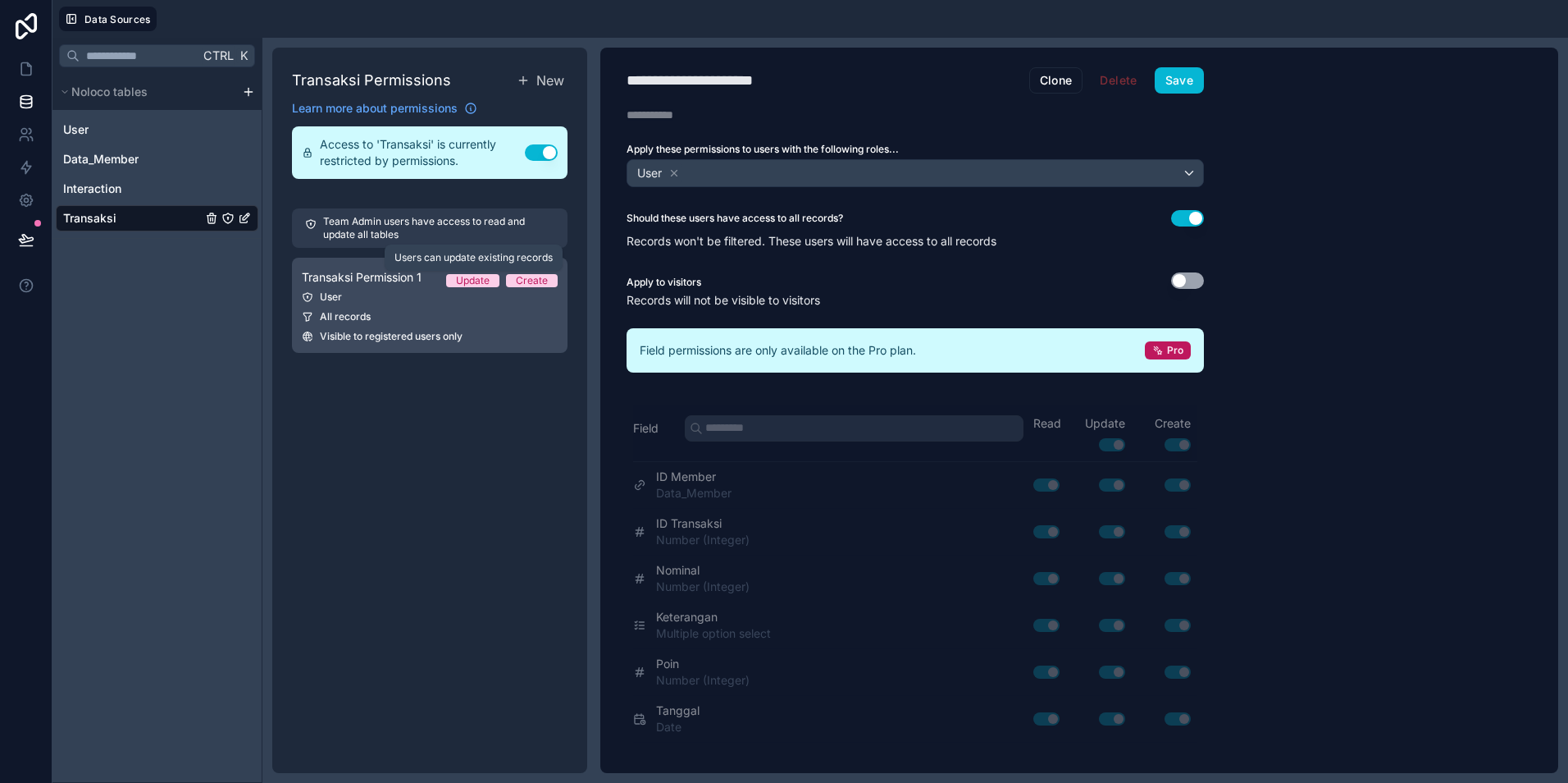
click at [459, 281] on div "Update" at bounding box center [472, 280] width 34 height 13
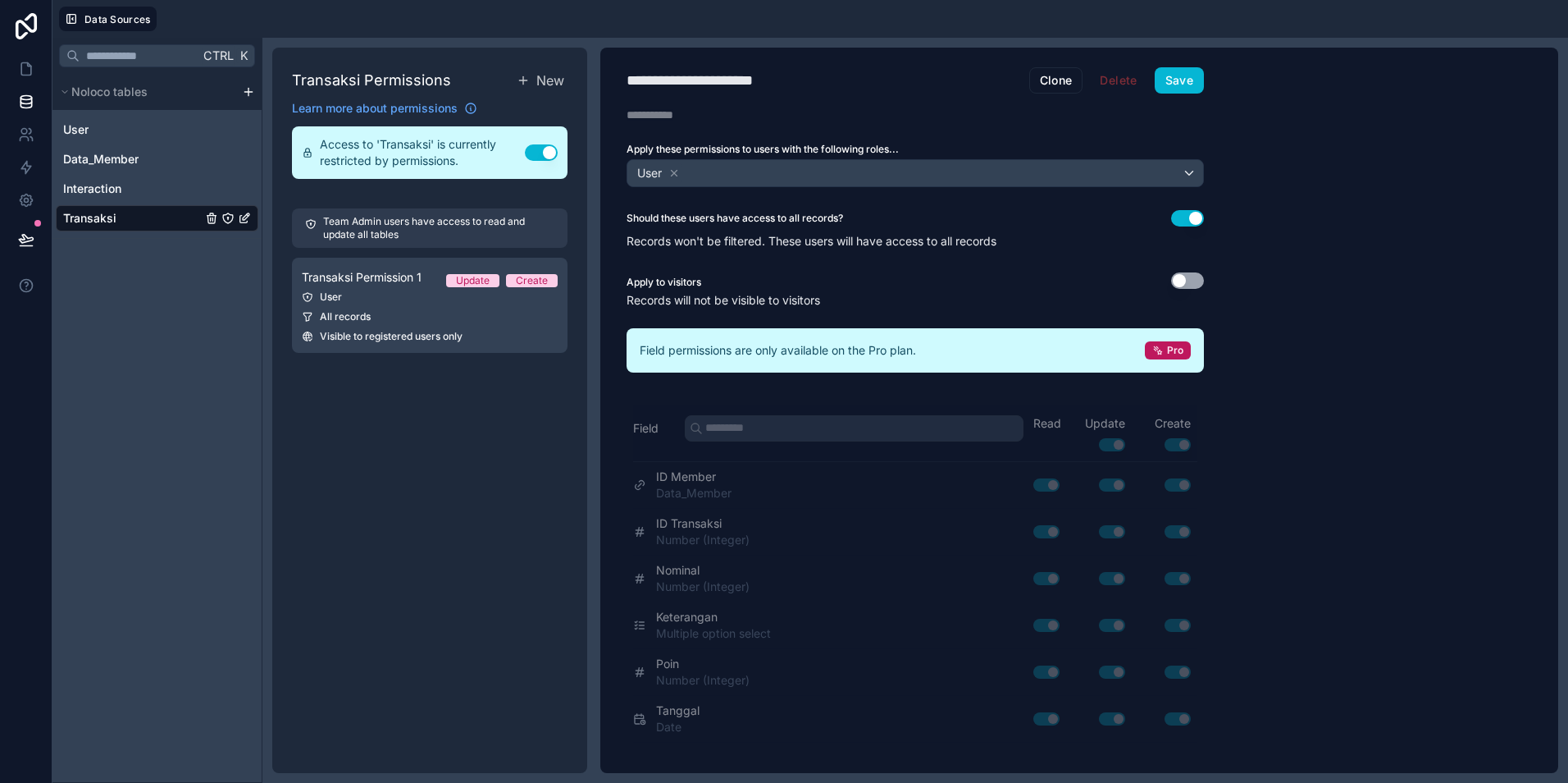
click at [154, 224] on div "Transaksi" at bounding box center [157, 218] width 203 height 26
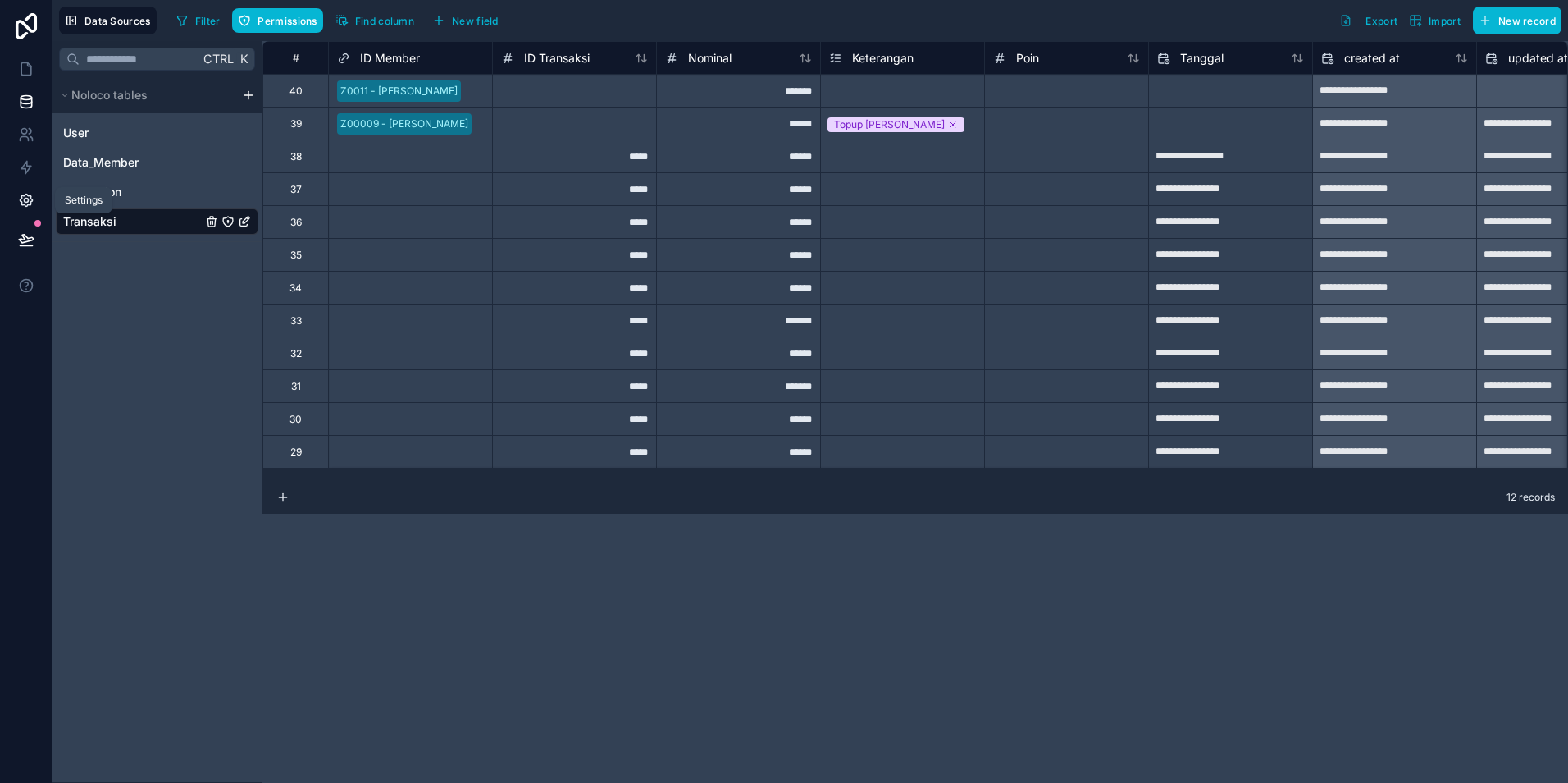
click at [25, 203] on icon at bounding box center [26, 200] width 4 height 4
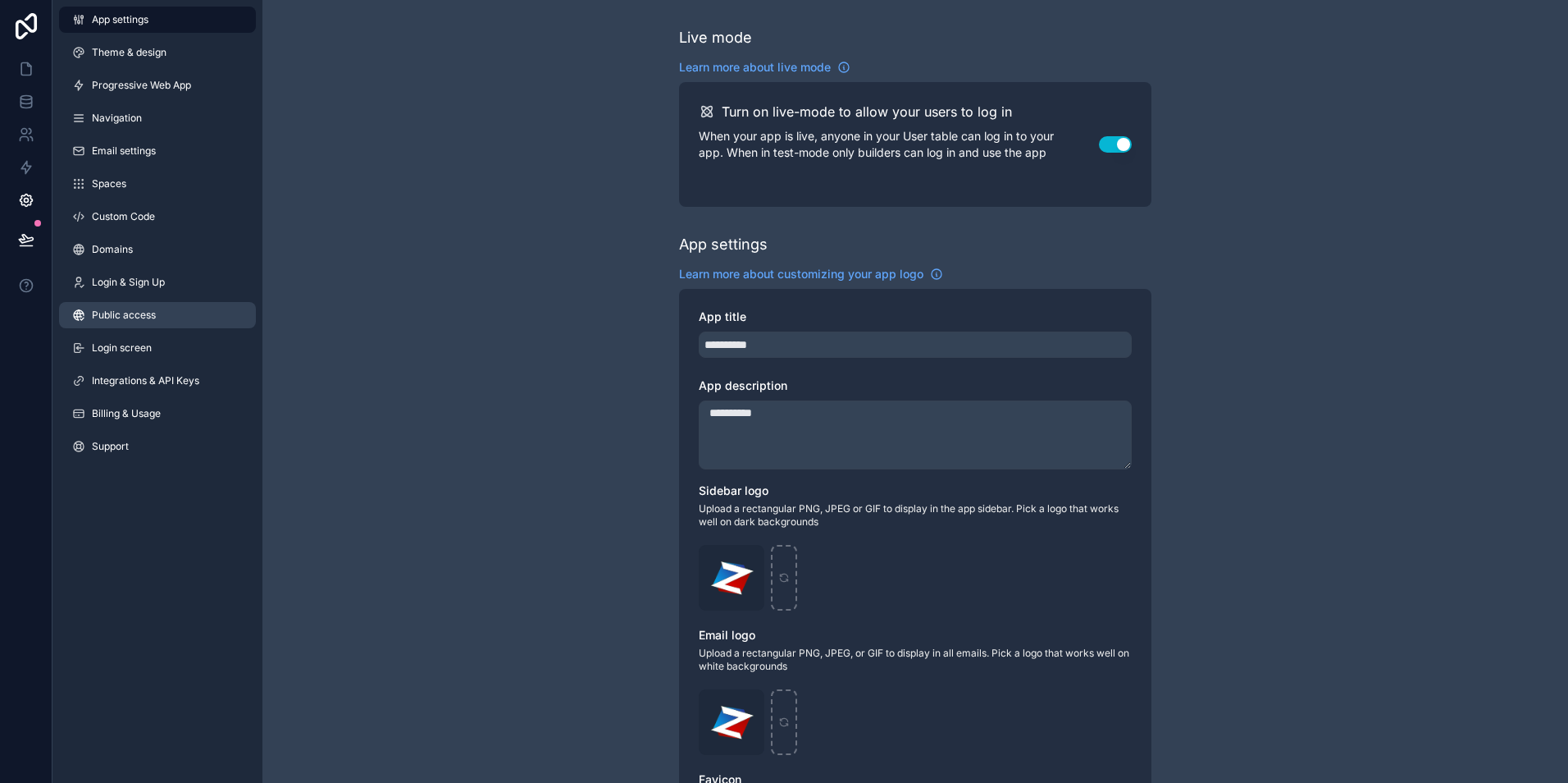
click at [113, 308] on link "Public access" at bounding box center [158, 315] width 197 height 26
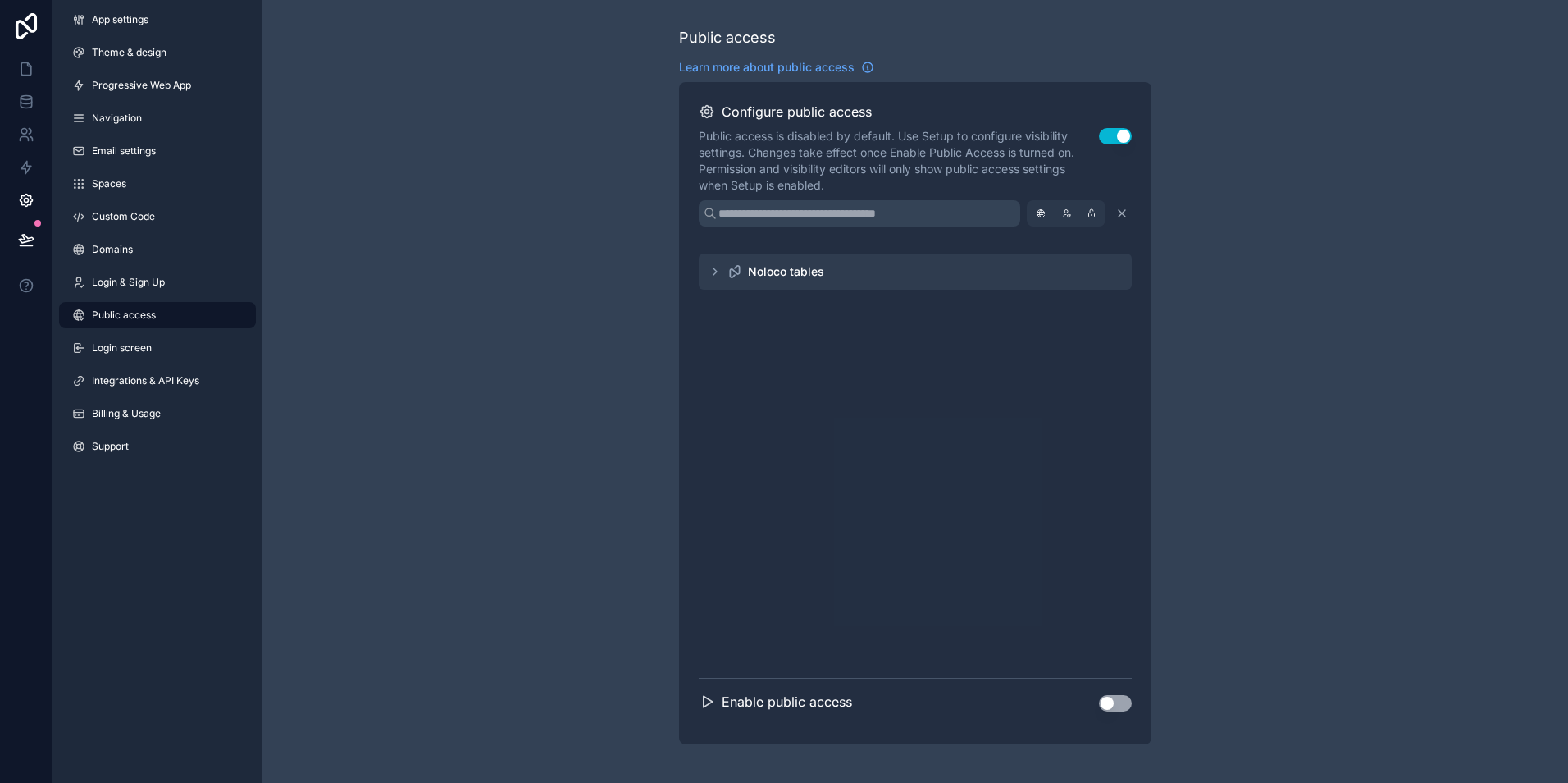
click at [810, 271] on div "Noloco tables" at bounding box center [786, 271] width 76 height 16
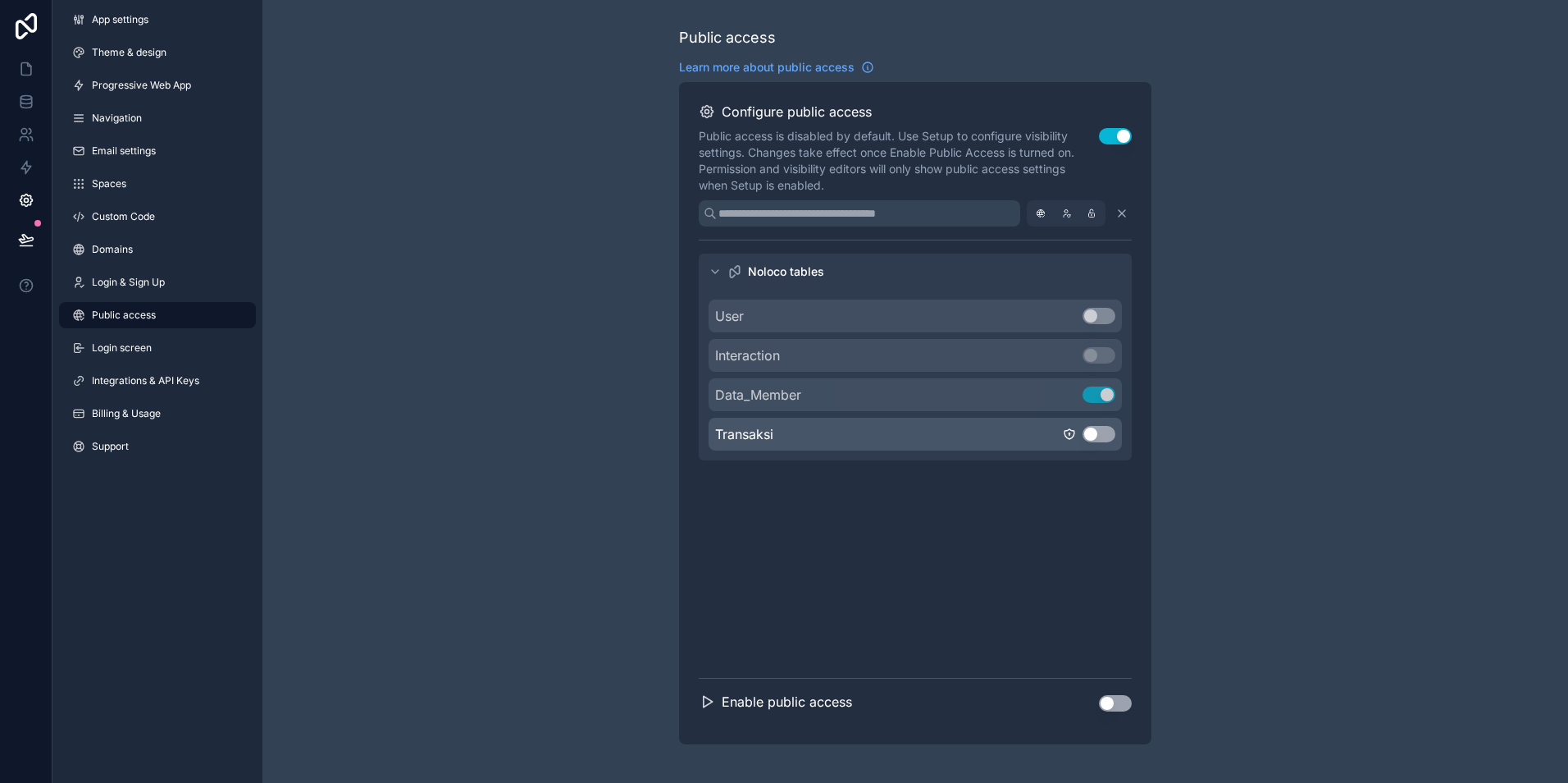
click at [1102, 431] on button "Use setting" at bounding box center [1099, 434] width 33 height 16
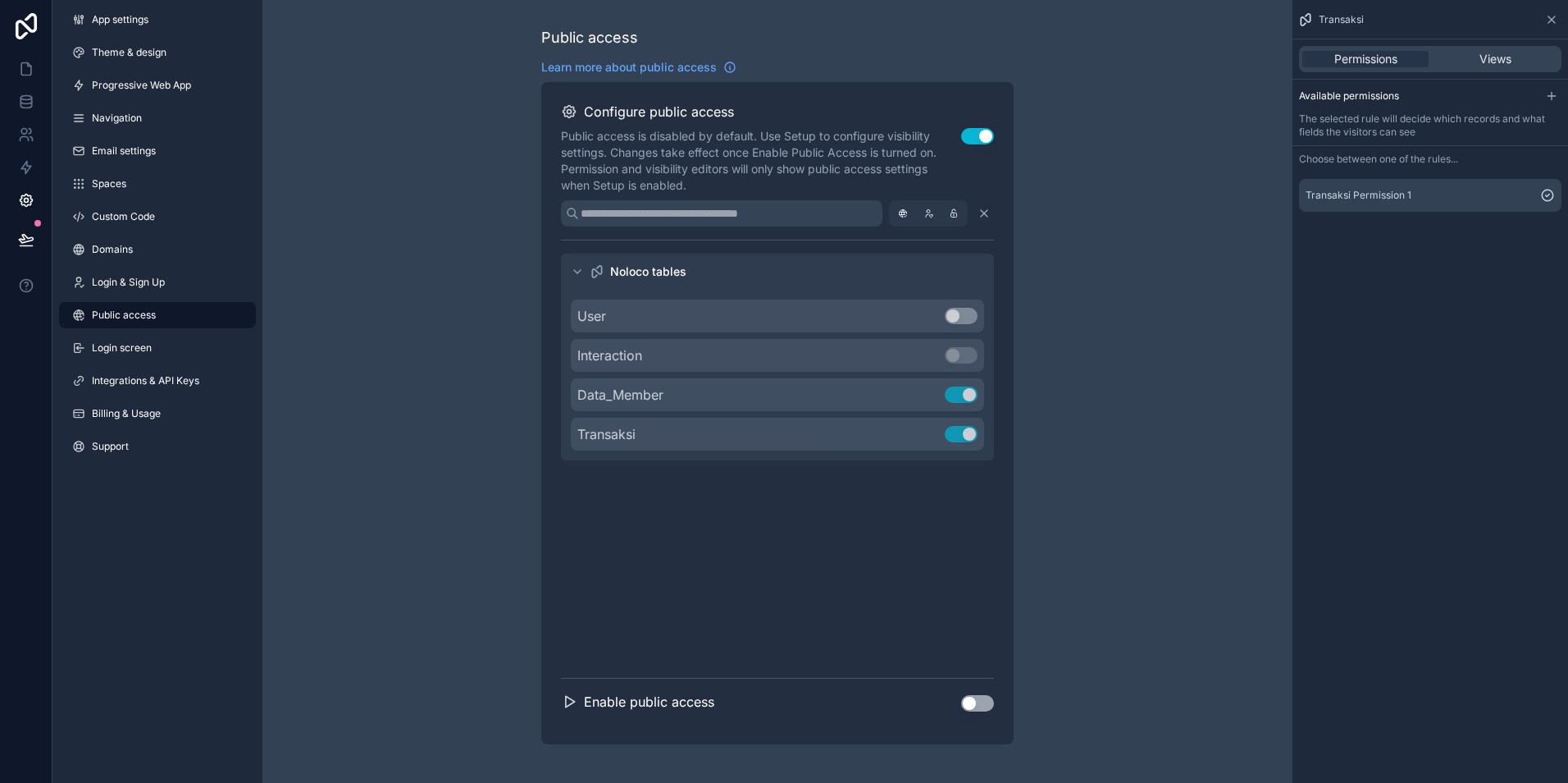
click at [980, 714] on div "Enable public access Use setting" at bounding box center [778, 708] width 433 height 33
click at [980, 706] on button "Use setting" at bounding box center [978, 703] width 33 height 16
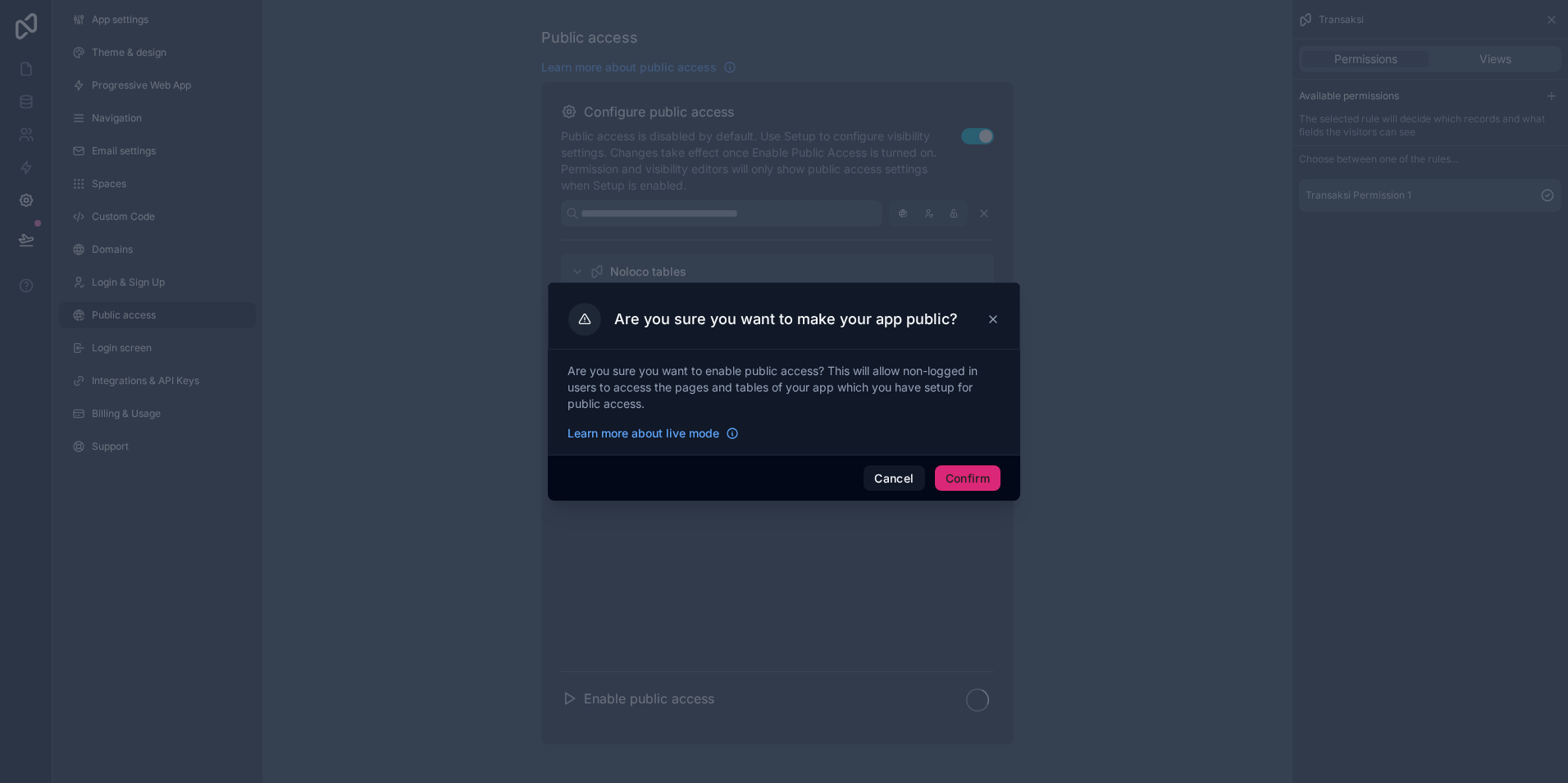
click at [959, 479] on button "Confirm" at bounding box center [968, 479] width 66 height 26
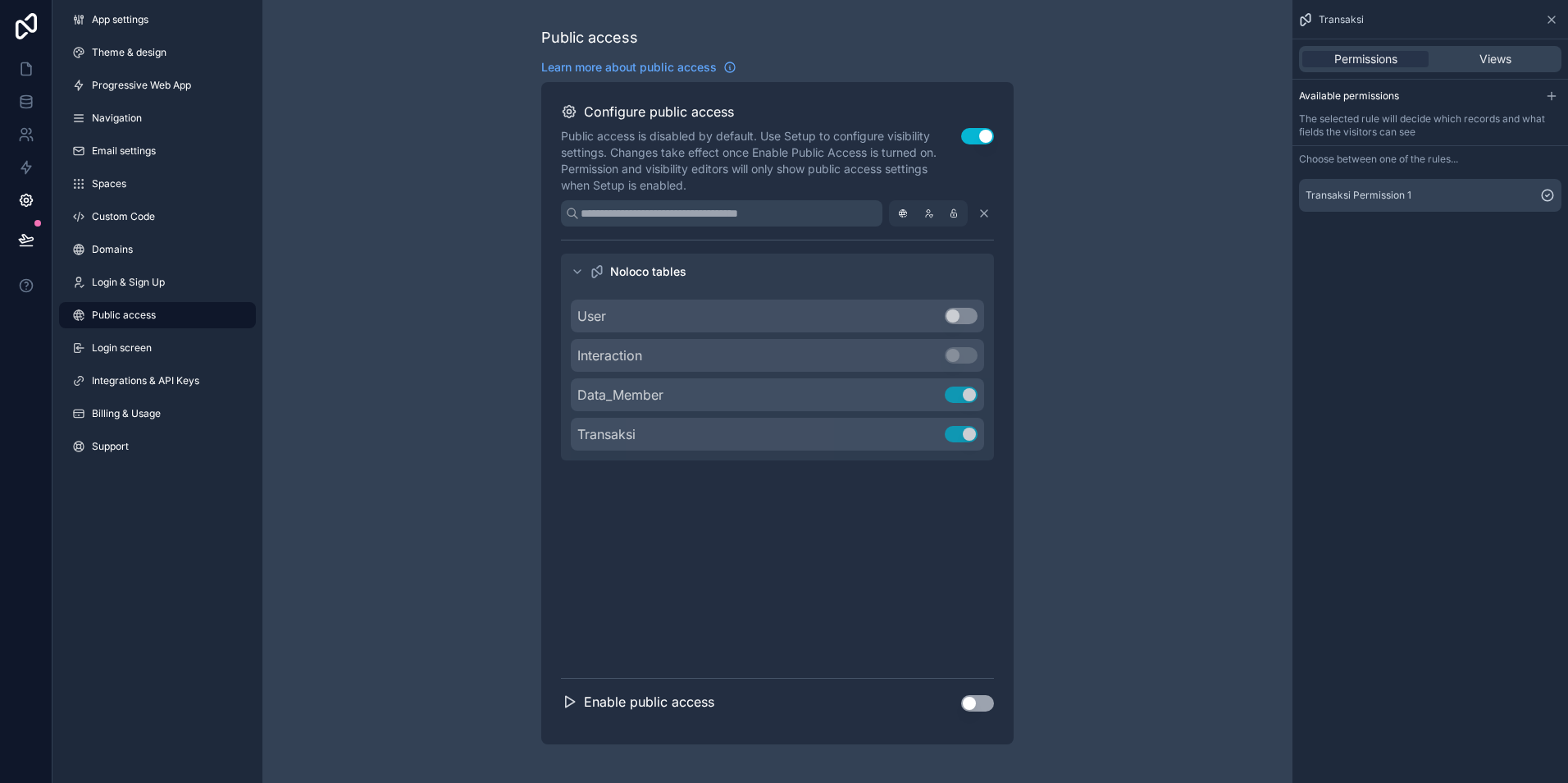
click at [579, 704] on div "Enable public access" at bounding box center [638, 701] width 153 height 20
click at [654, 707] on h2 "Enable public access" at bounding box center [649, 701] width 130 height 20
click at [1555, 16] on icon at bounding box center [1552, 20] width 7 height 7
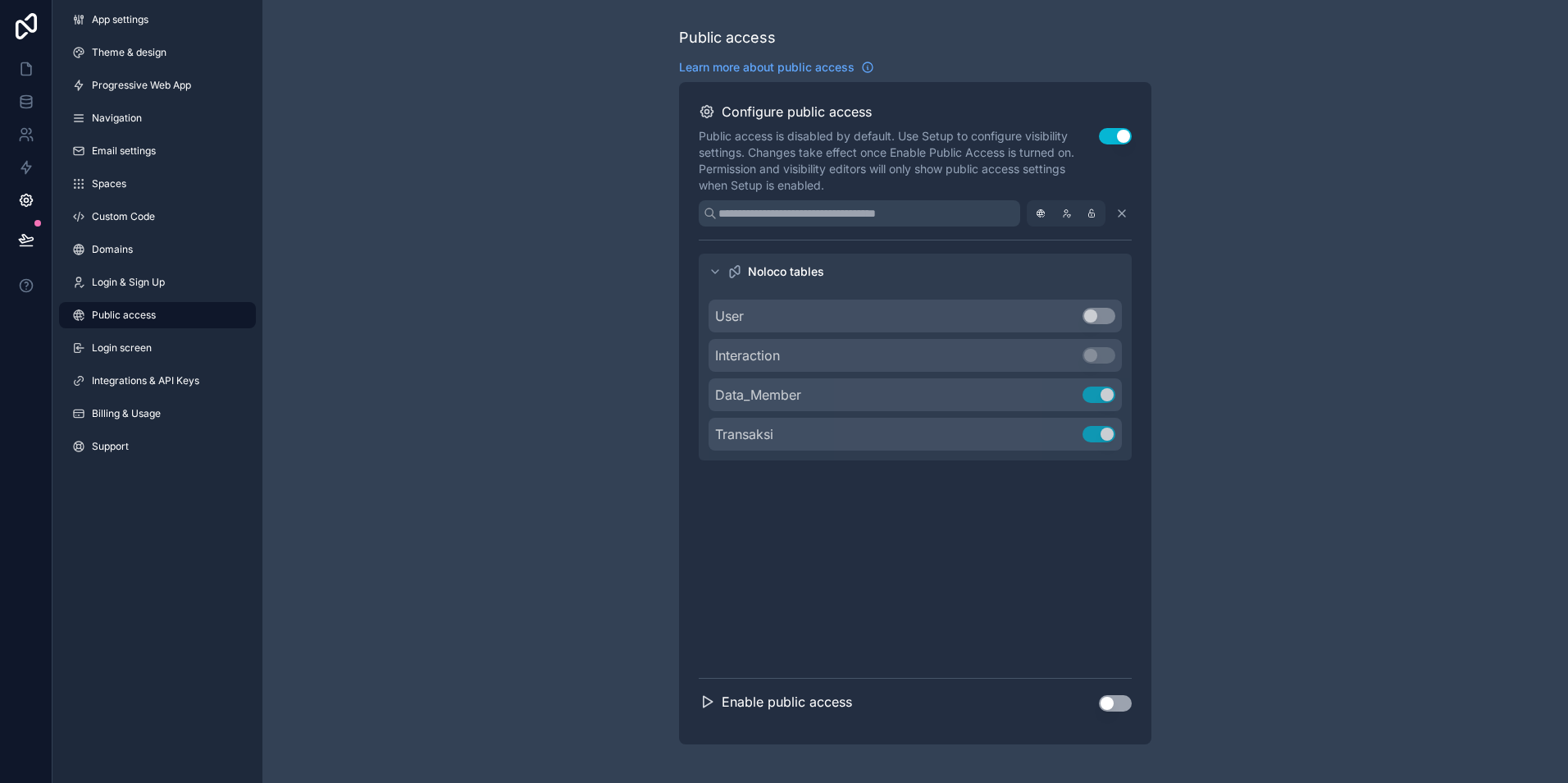
click at [1109, 705] on button "Use setting" at bounding box center [1115, 703] width 33 height 16
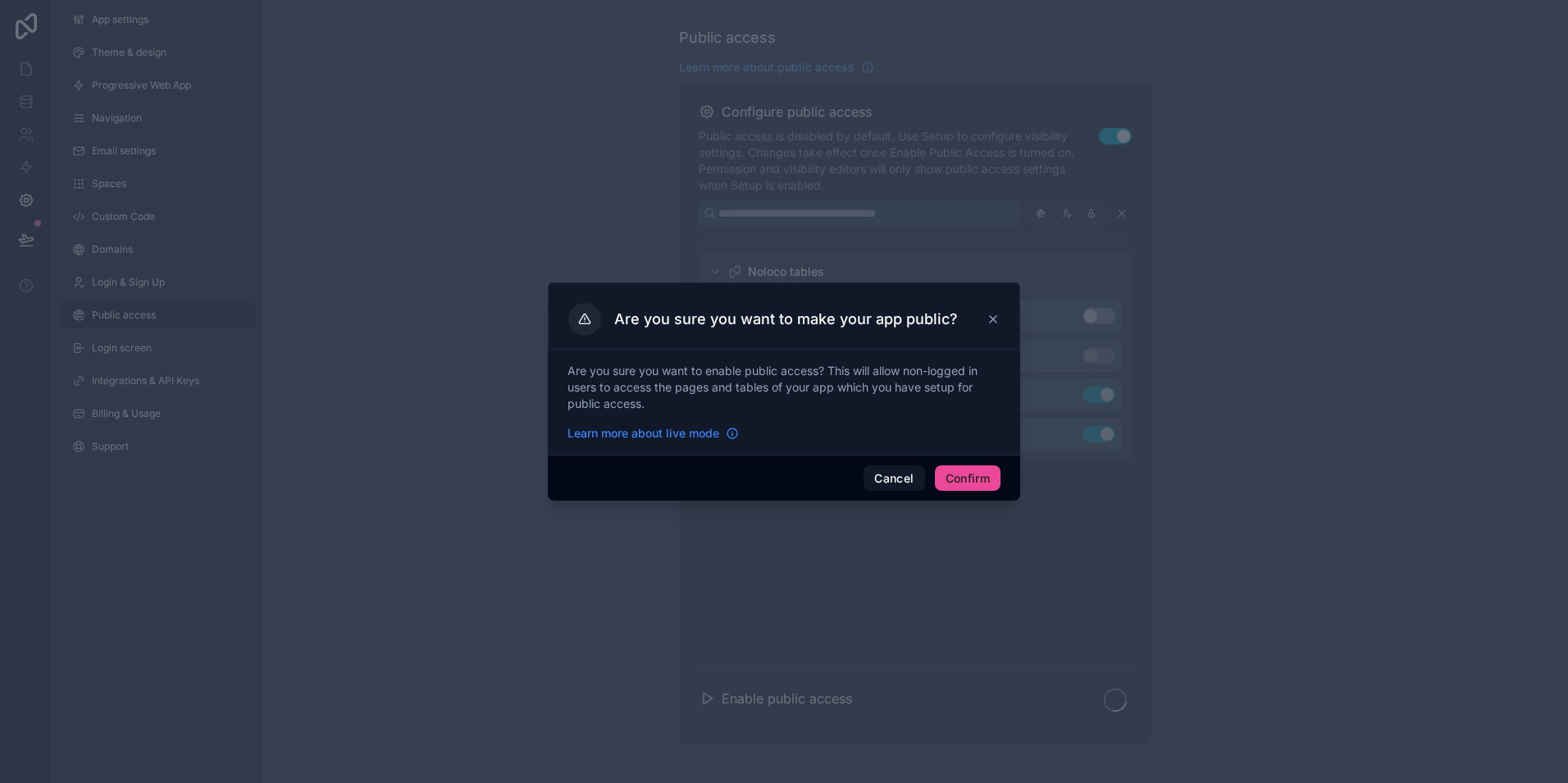
click at [643, 432] on span "Learn more about live mode" at bounding box center [643, 433] width 152 height 16
click at [961, 483] on button "Confirm" at bounding box center [968, 479] width 66 height 26
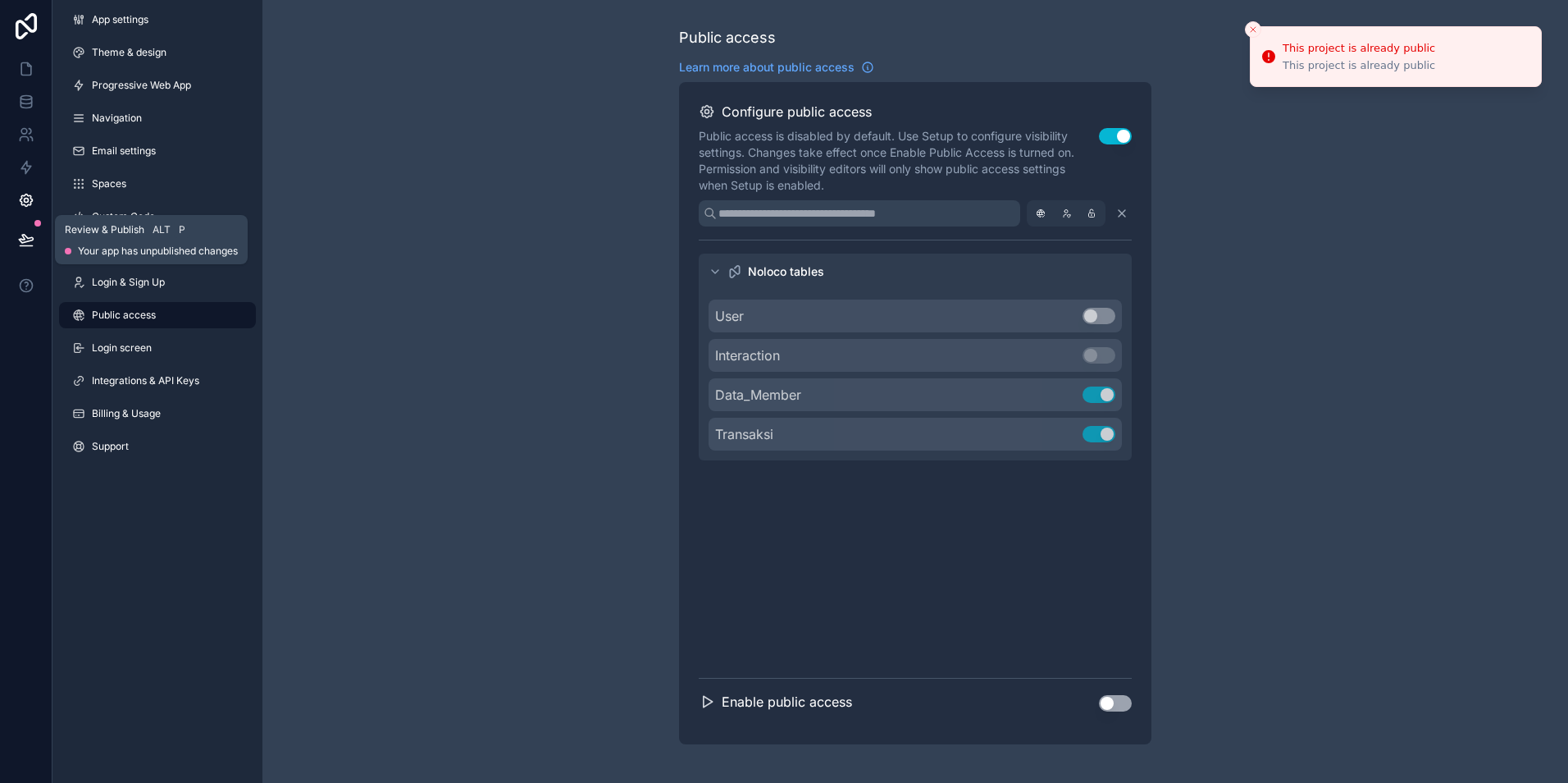
click at [29, 241] on icon at bounding box center [26, 239] width 14 height 9
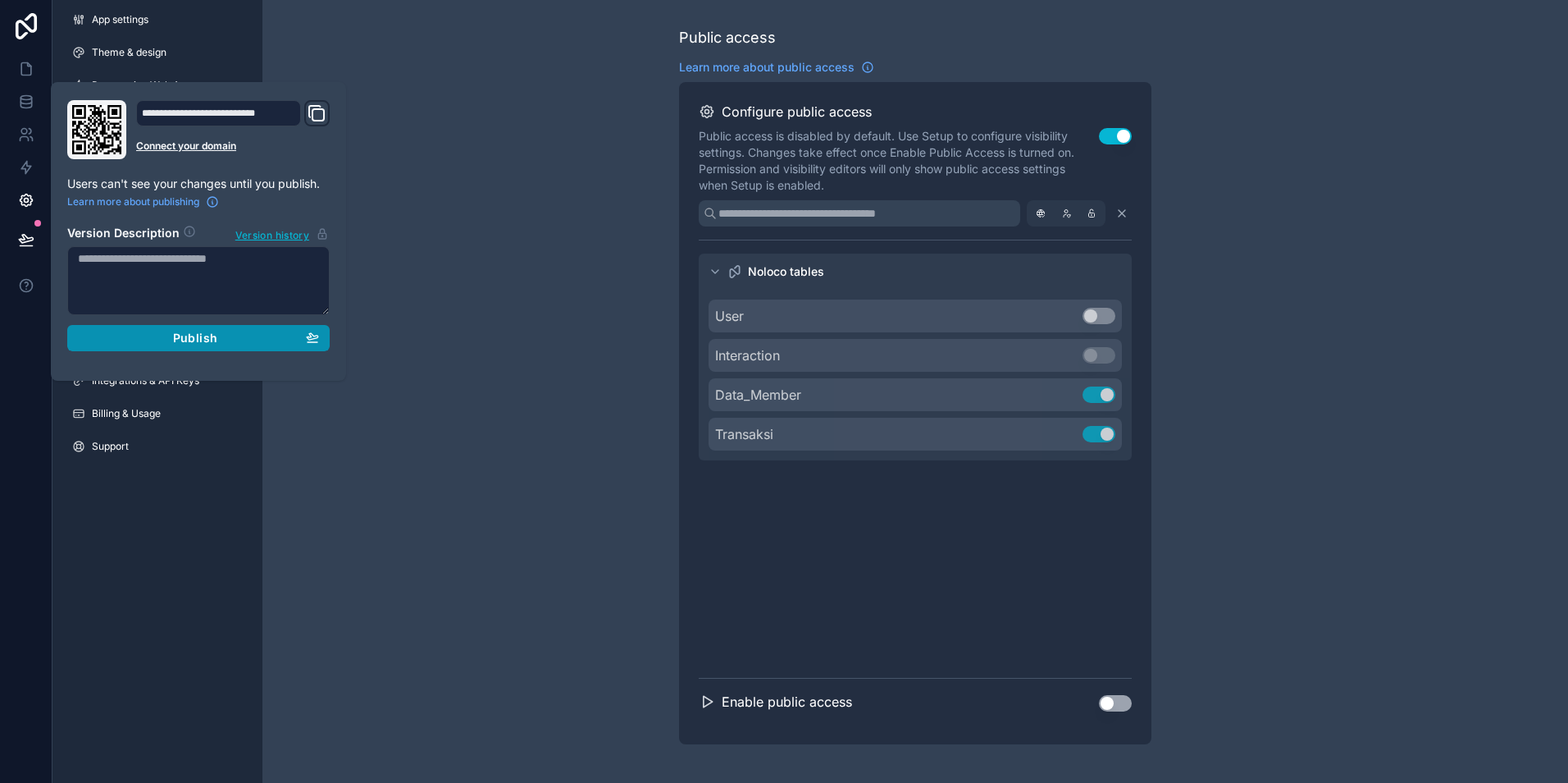
click at [194, 345] on span "Publish" at bounding box center [195, 337] width 44 height 15
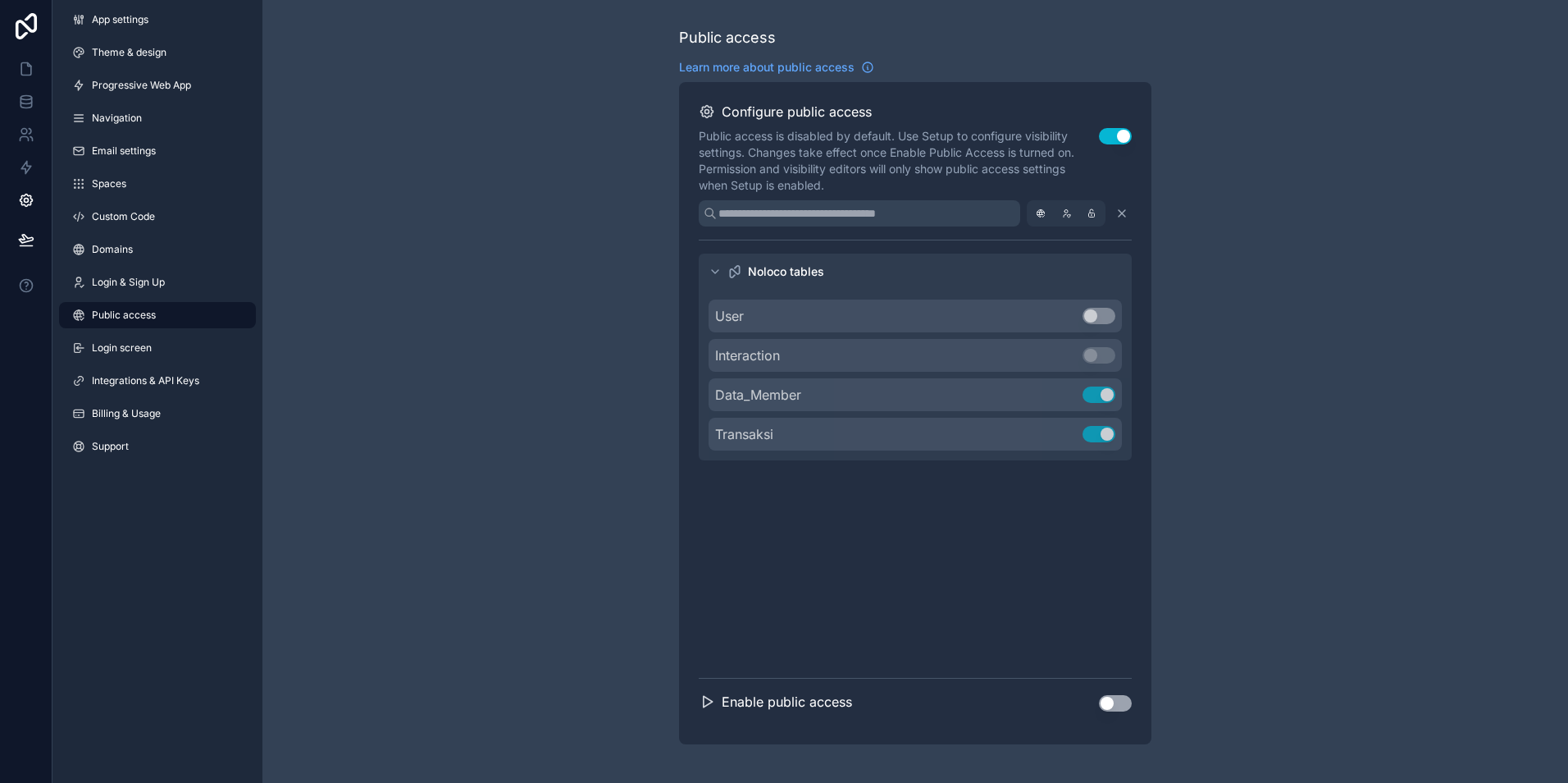
click at [390, 458] on div "Public access Learn more about public access Configure public access Public acc…" at bounding box center [915, 385] width 1306 height 771
click at [30, 76] on icon at bounding box center [26, 68] width 16 height 16
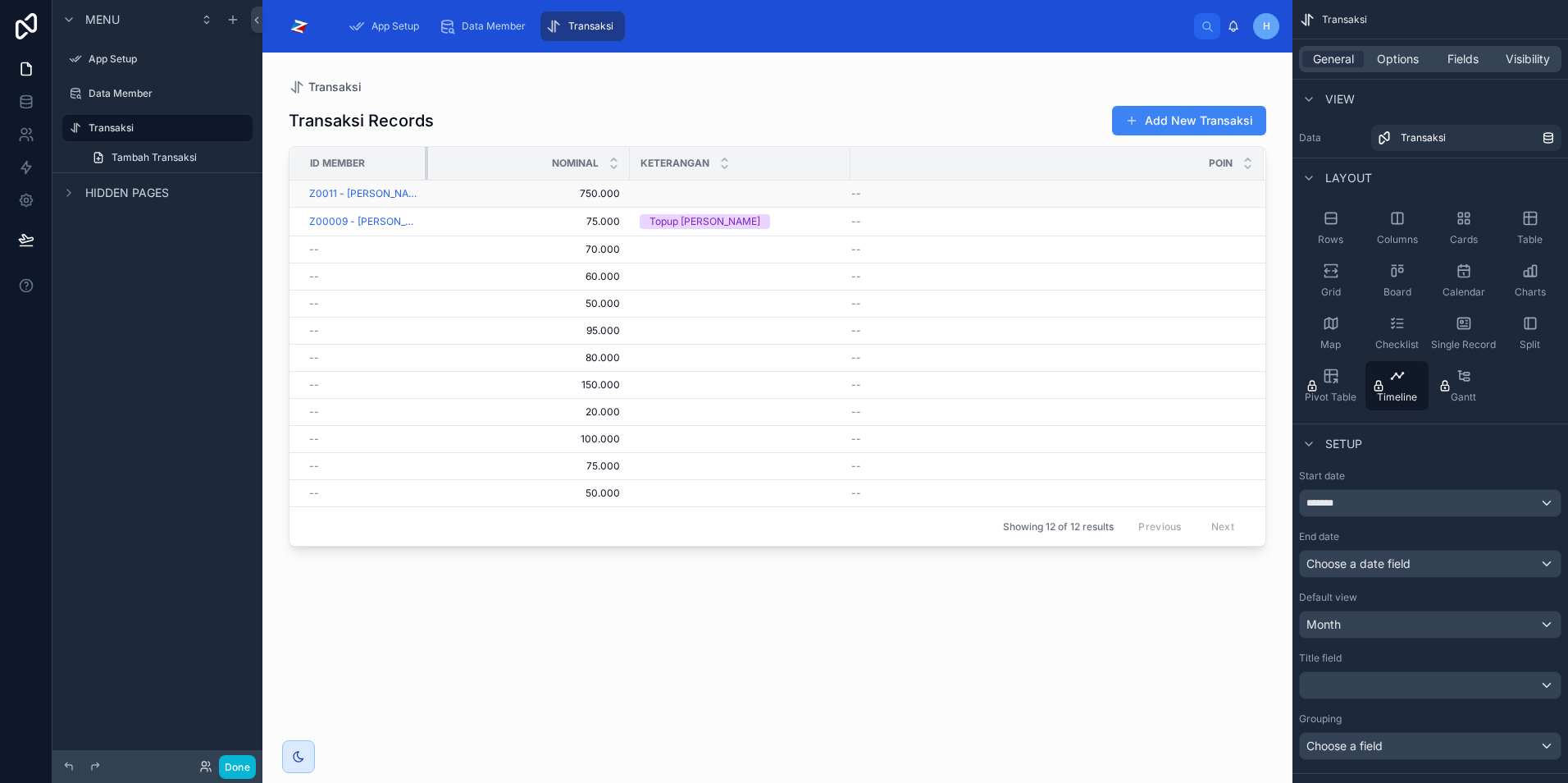
drag, startPoint x: 562, startPoint y: 162, endPoint x: 414, endPoint y: 180, distance: 149.1
click at [414, 180] on table "ID Member Nominal Keterangan Poin Z0011 - Alam Jaya 750.000 750.000 -- Z00009 -…" at bounding box center [778, 326] width 976 height 360
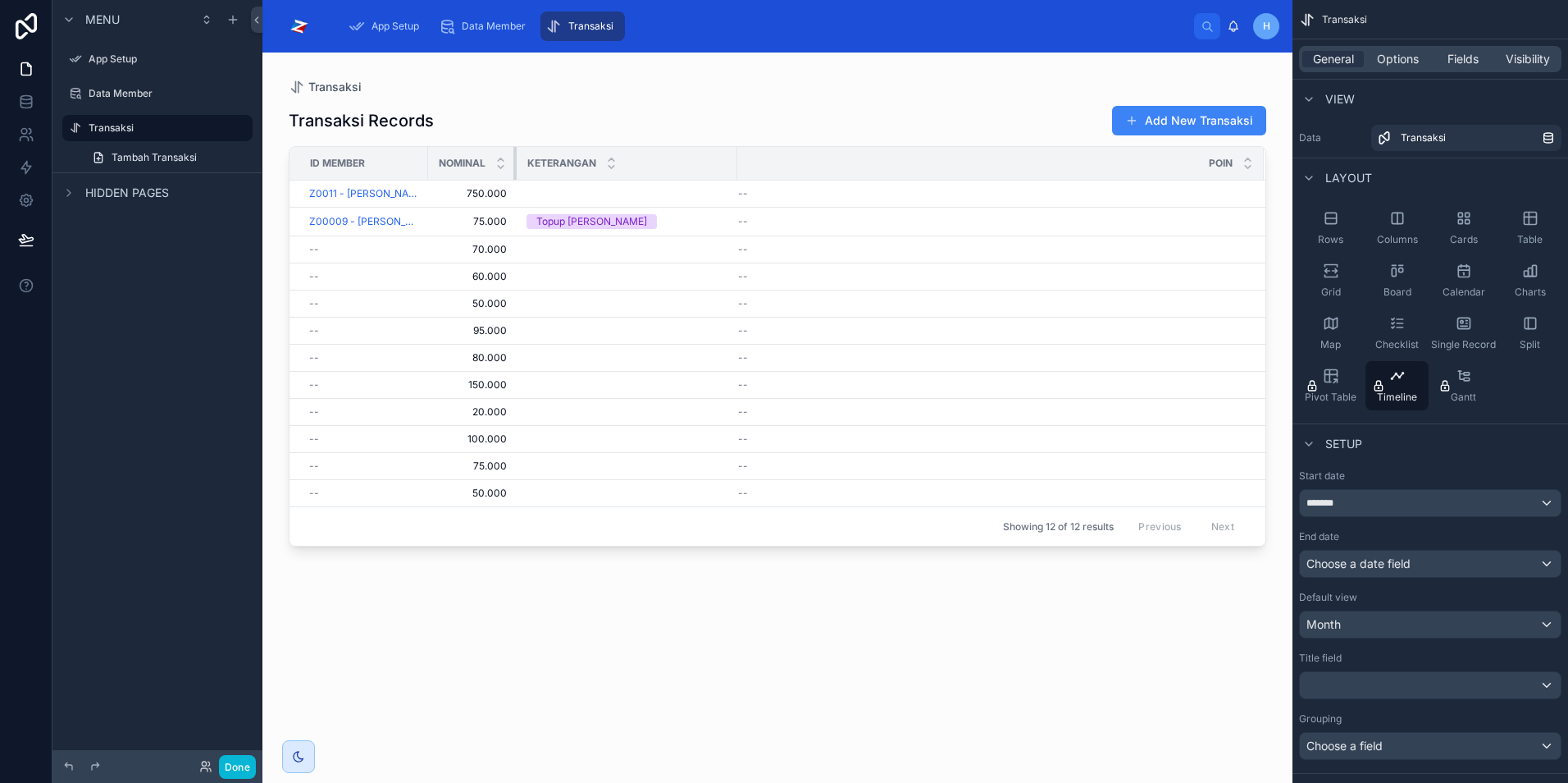
drag, startPoint x: 615, startPoint y: 163, endPoint x: 490, endPoint y: 175, distance: 125.6
click at [490, 175] on th "Nominal" at bounding box center [472, 163] width 89 height 34
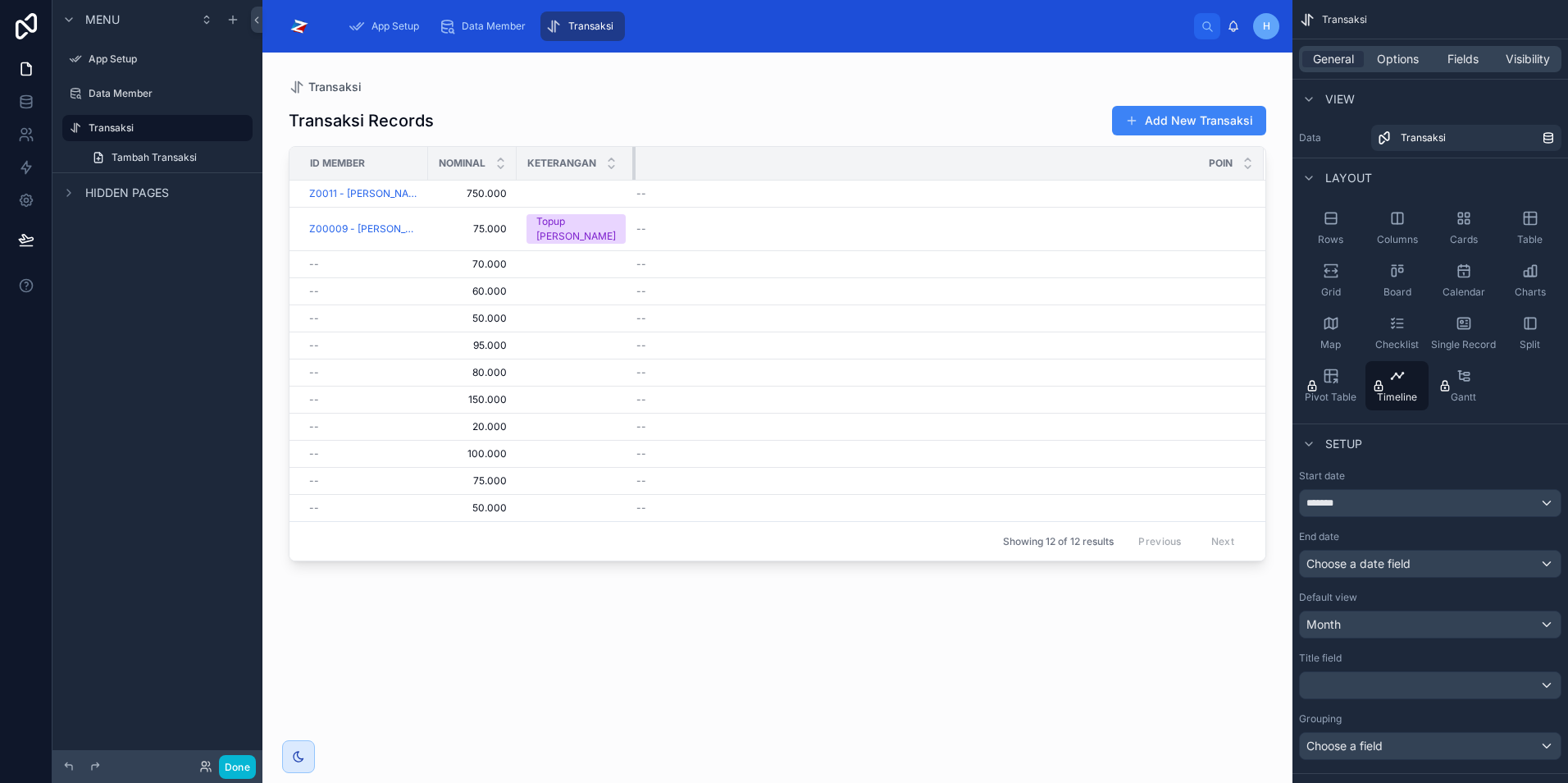
drag, startPoint x: 722, startPoint y: 161, endPoint x: 607, endPoint y: 178, distance: 116.2
click at [607, 178] on th "Keterangan" at bounding box center [576, 163] width 119 height 34
click at [28, 197] on icon at bounding box center [26, 200] width 16 height 16
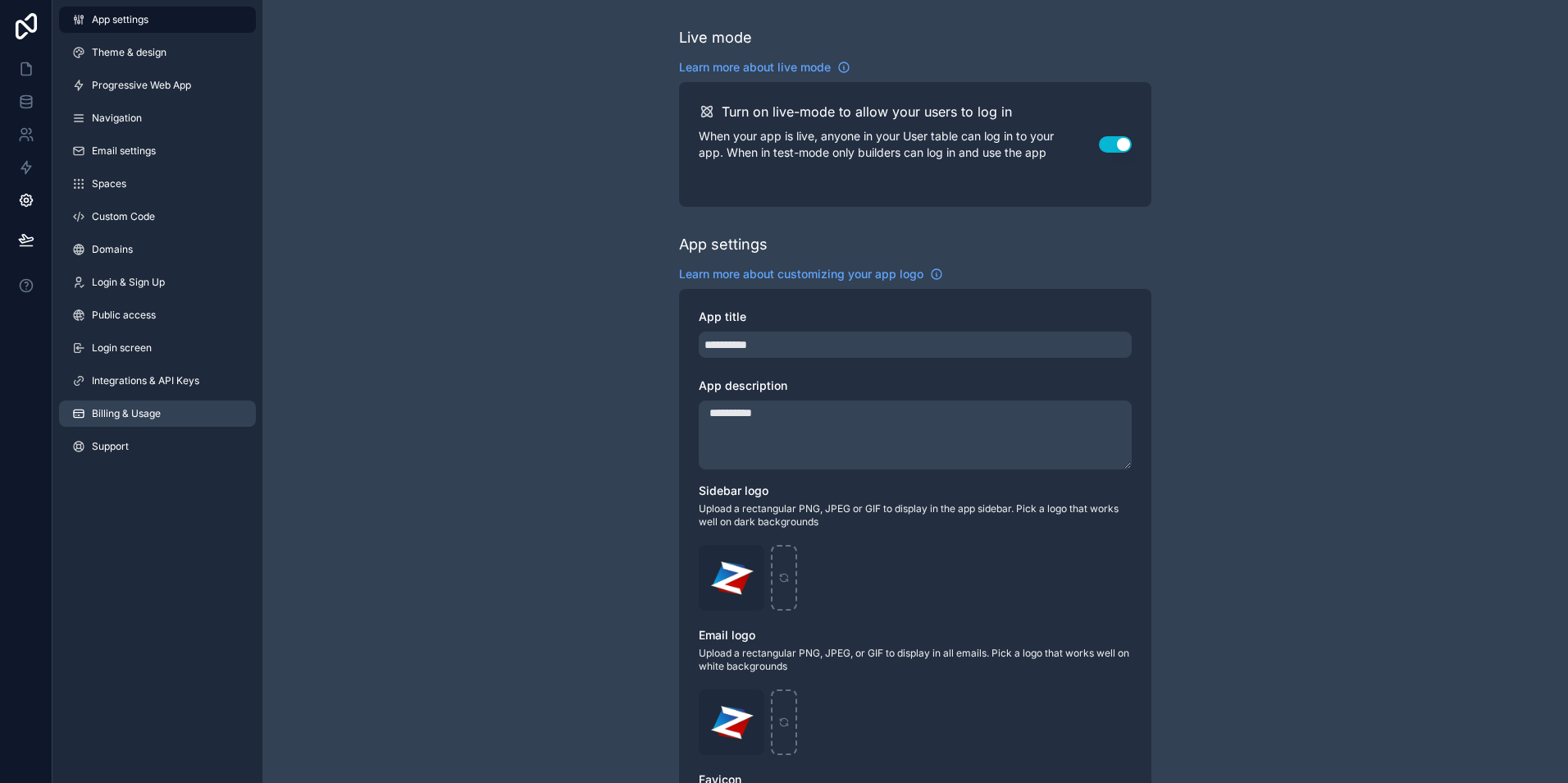
click at [138, 421] on link "Billing & Usage" at bounding box center [158, 413] width 197 height 26
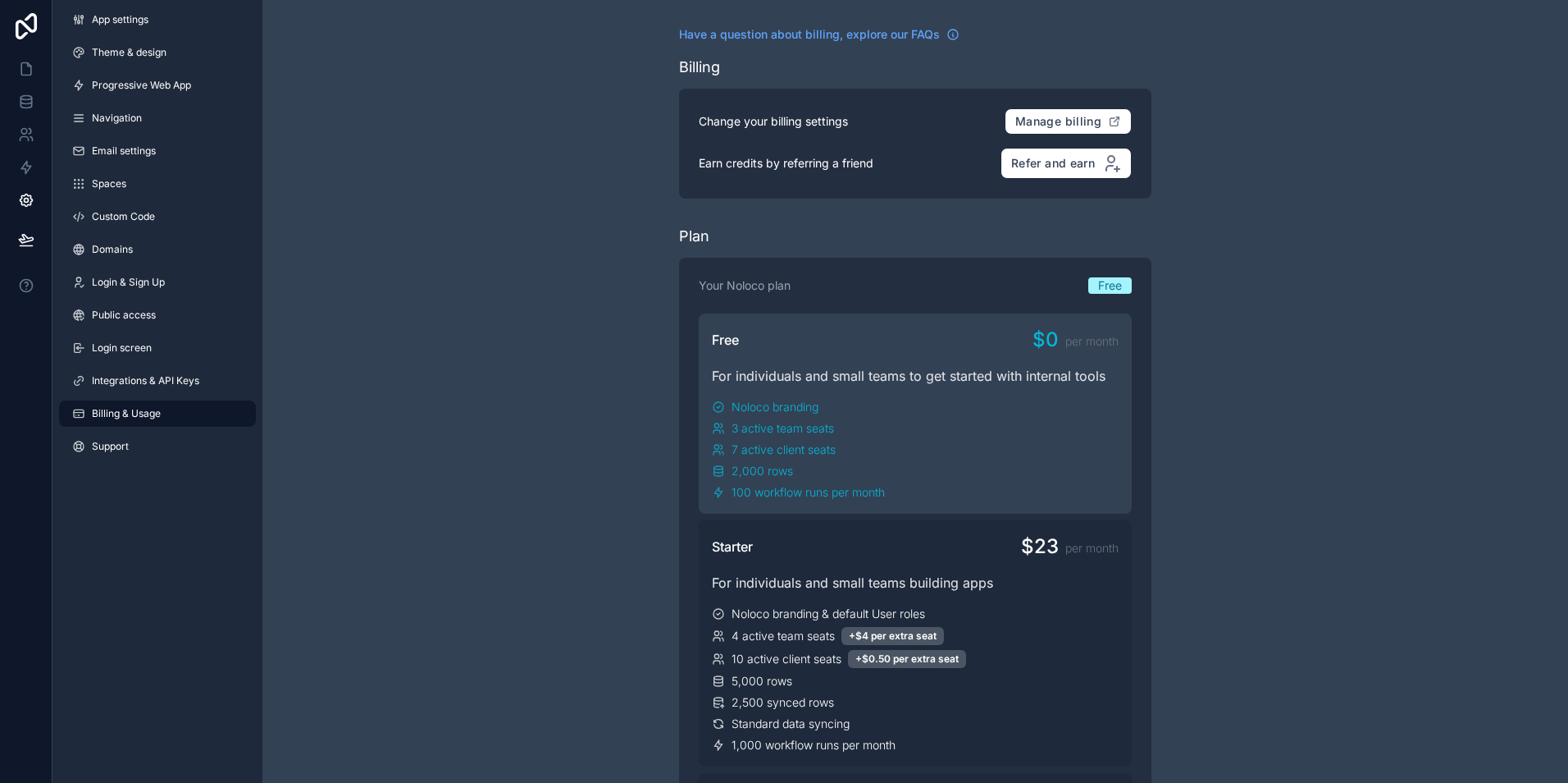
click at [827, 410] on div "Noloco branding" at bounding box center [915, 406] width 407 height 16
click at [1107, 291] on span "Free" at bounding box center [1110, 285] width 24 height 16
click at [1113, 287] on span "Free" at bounding box center [1110, 285] width 24 height 16
click at [1023, 123] on span "Manage billing" at bounding box center [1059, 121] width 86 height 15
click at [26, 96] on icon at bounding box center [26, 97] width 10 height 4
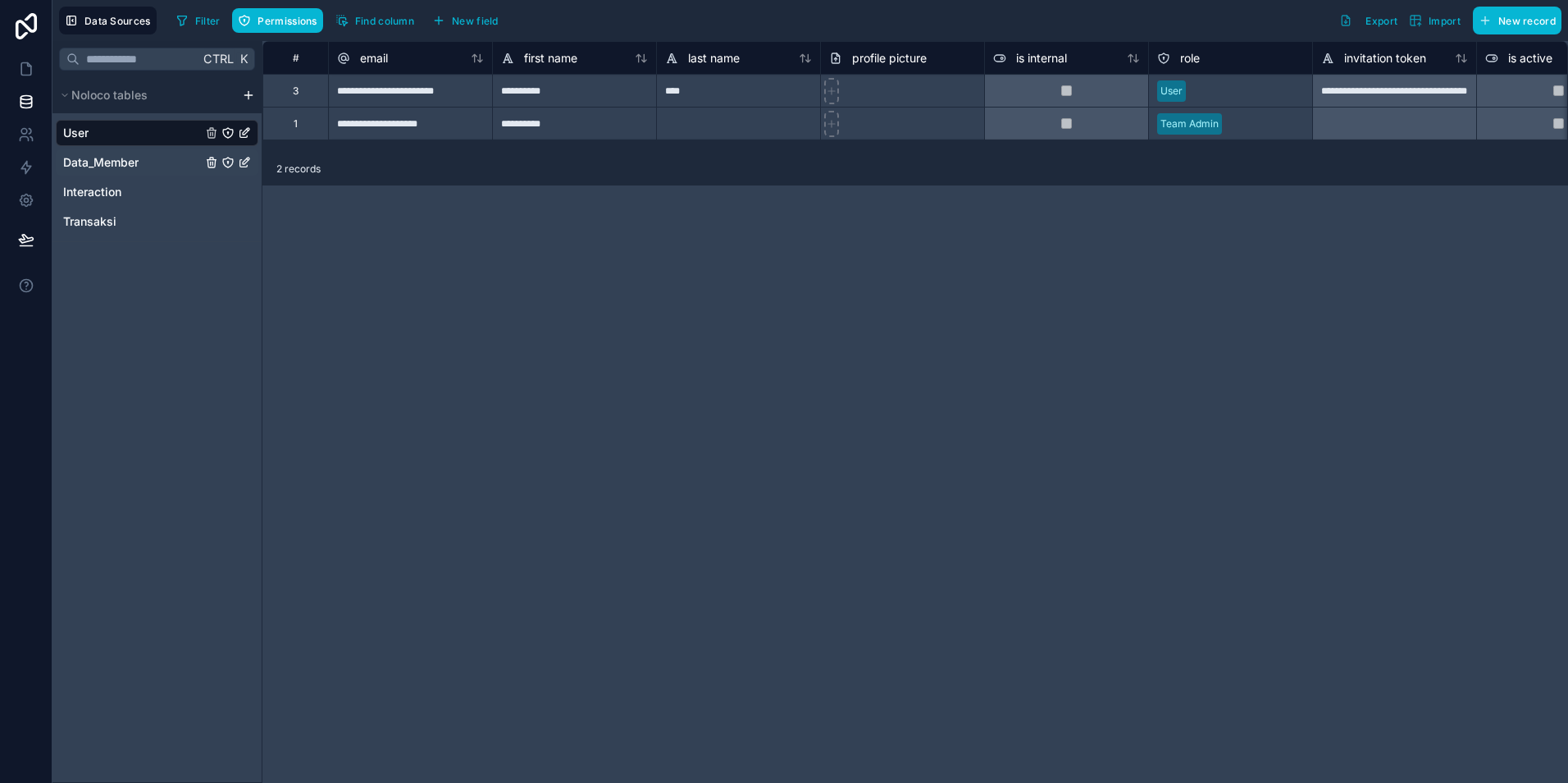
click at [106, 162] on span "Data_Member" at bounding box center [101, 162] width 76 height 16
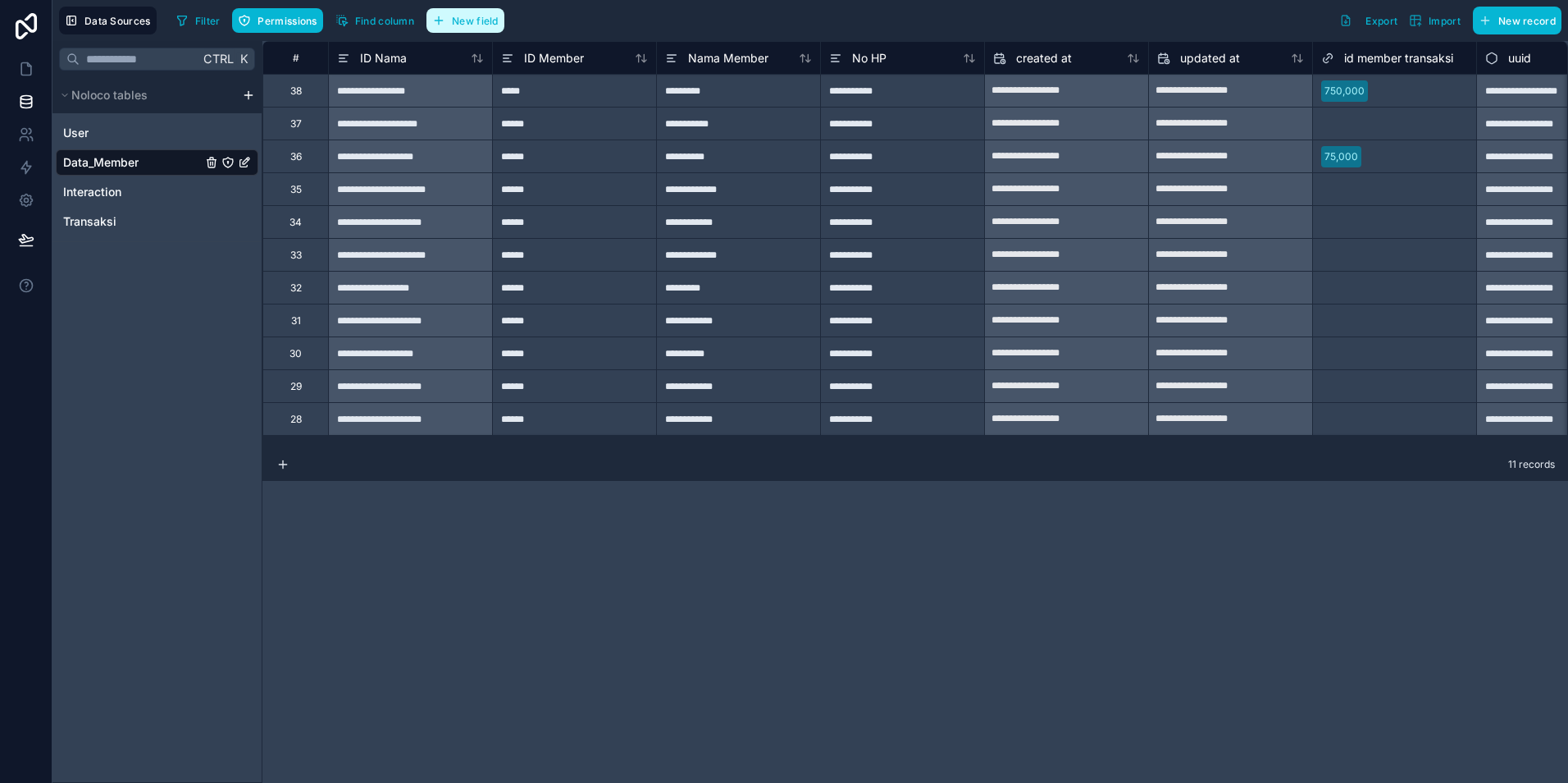
click at [496, 22] on span "New field" at bounding box center [475, 21] width 47 height 12
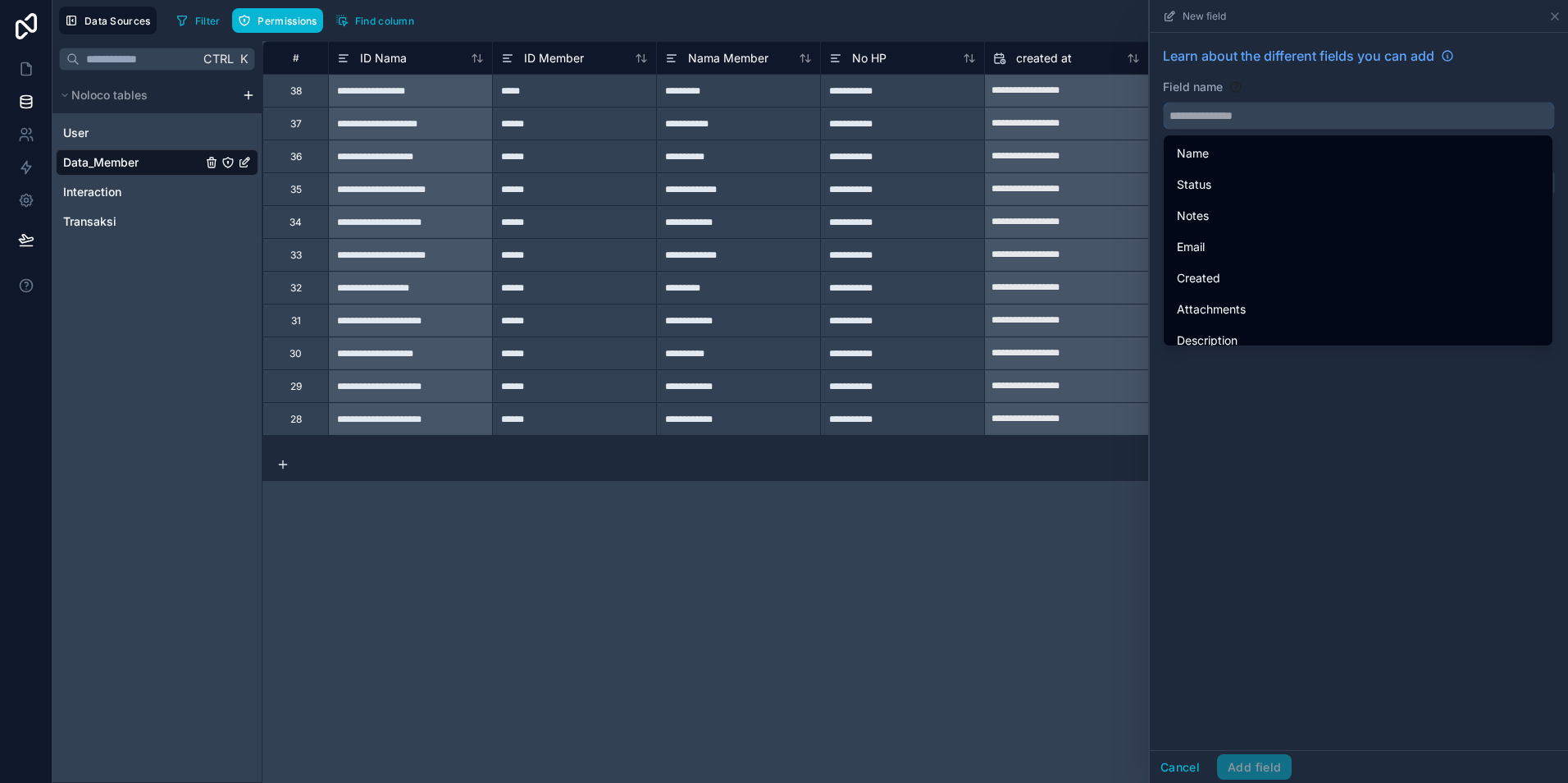
click at [1214, 120] on input "text" at bounding box center [1359, 116] width 390 height 26
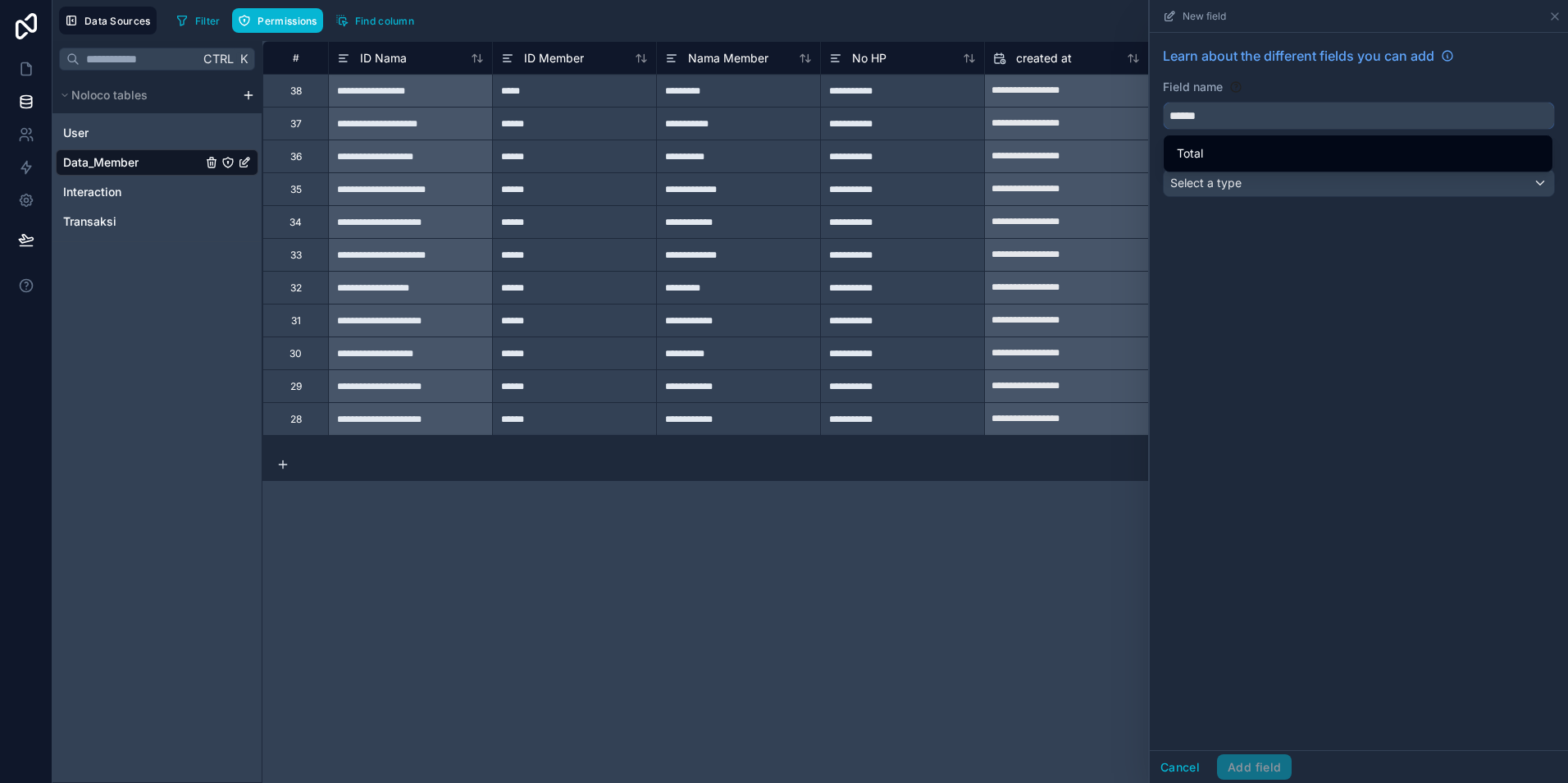
click at [1163, 102] on button "*****" at bounding box center [1359, 116] width 392 height 28
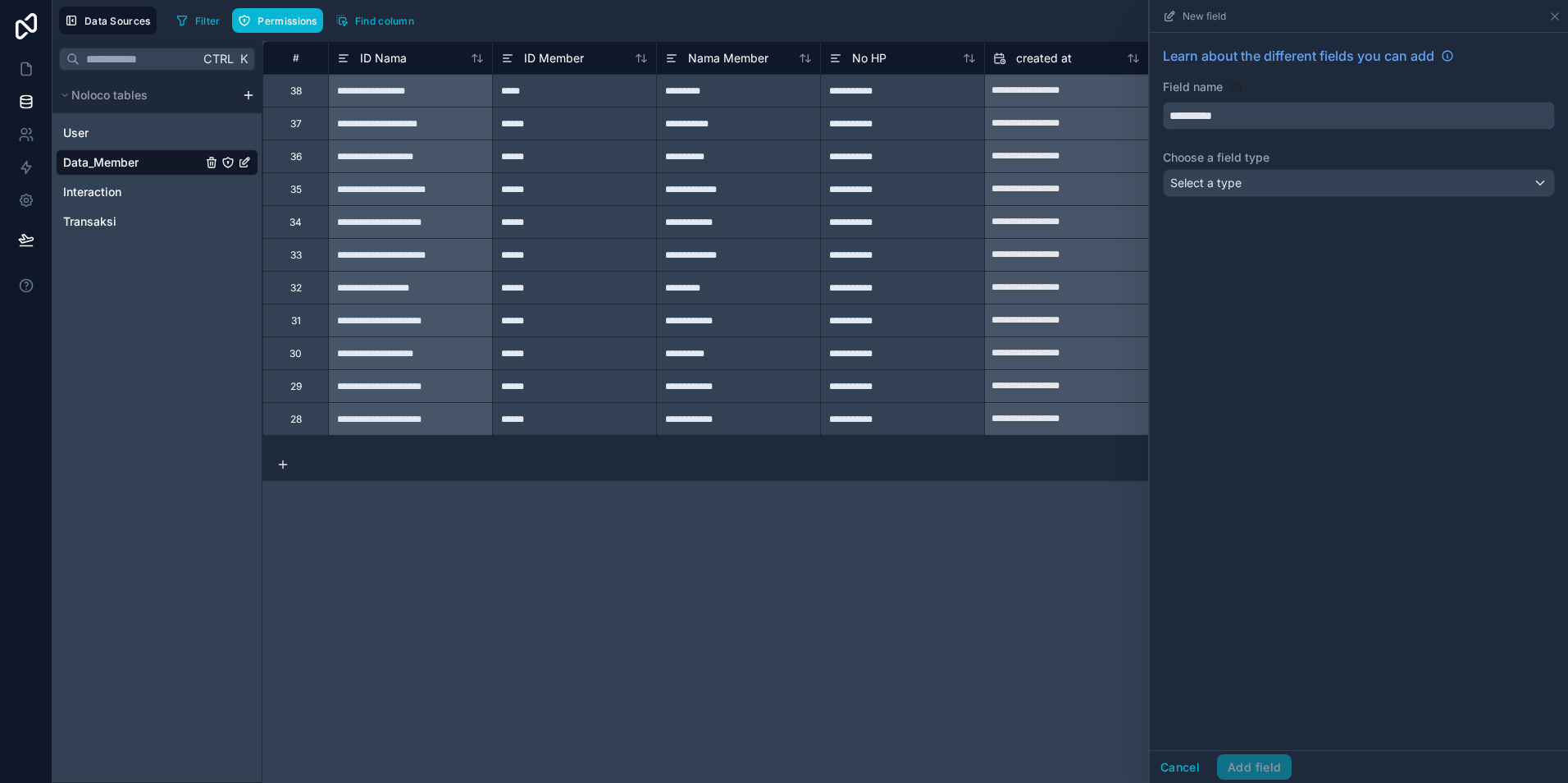
type input "**********"
click at [1244, 195] on div "Select a type" at bounding box center [1359, 183] width 390 height 26
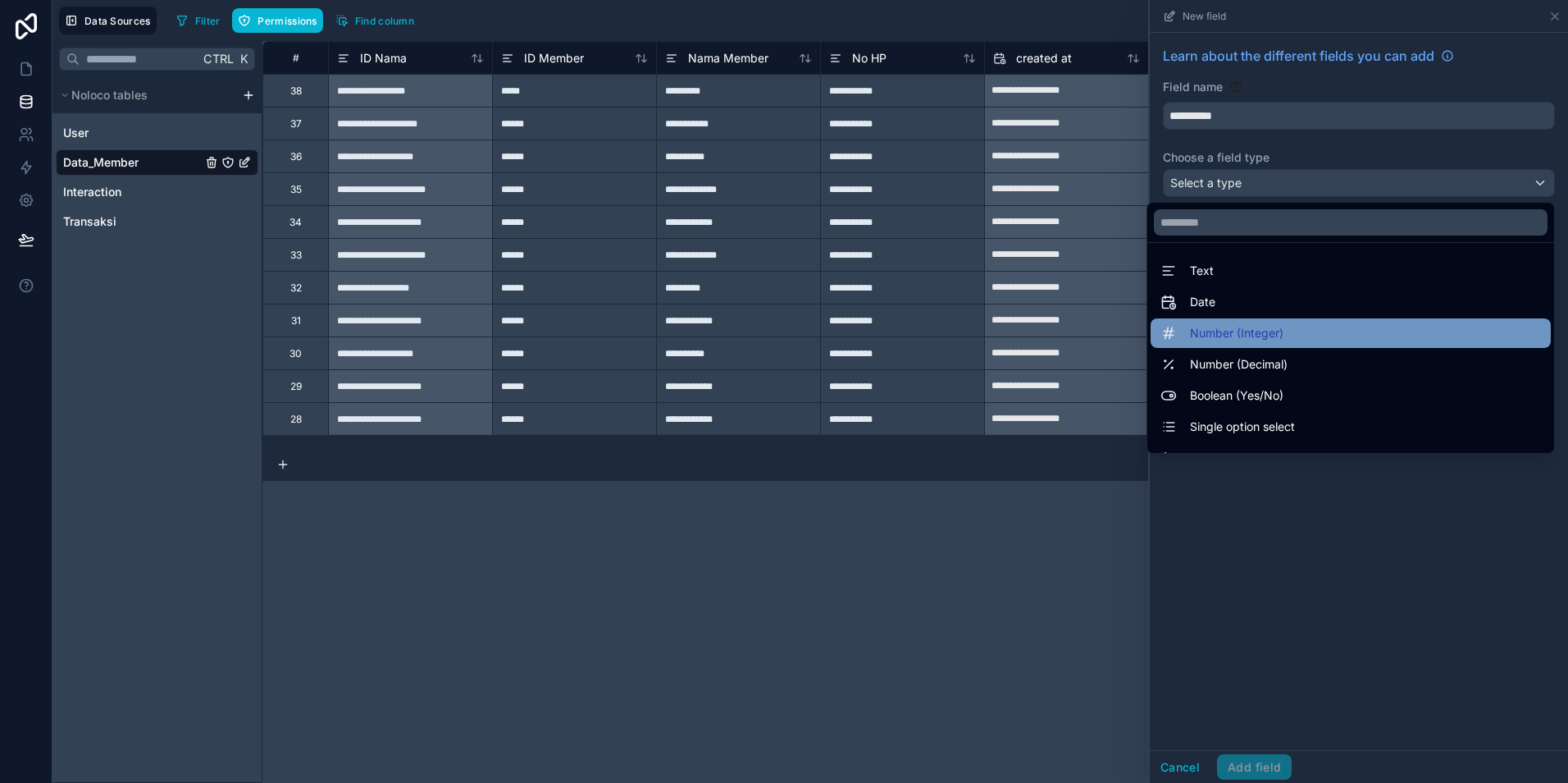
click at [1235, 336] on span "Number (Integer)" at bounding box center [1237, 333] width 93 height 20
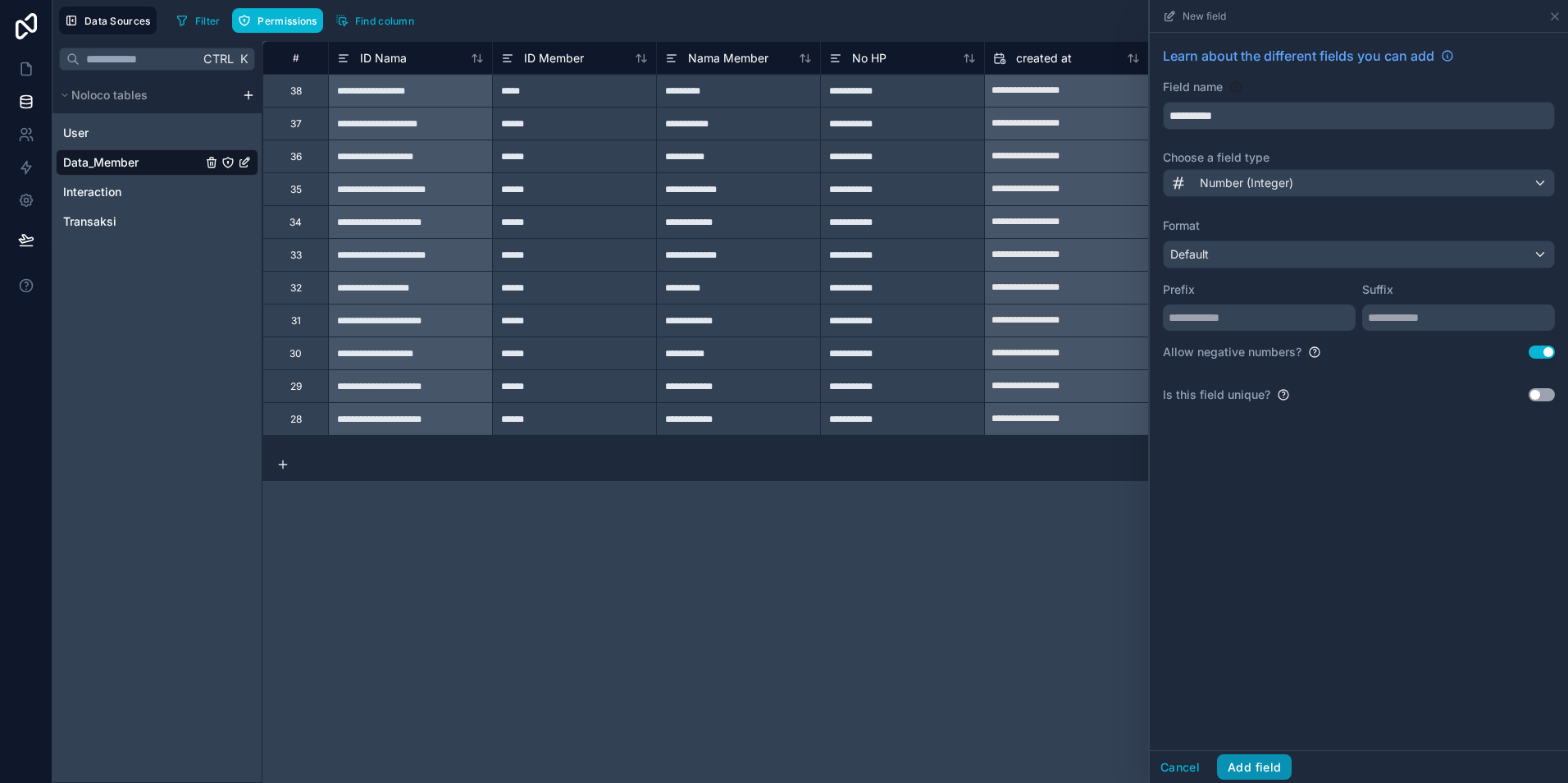
click at [1267, 769] on button "Add field" at bounding box center [1254, 767] width 75 height 26
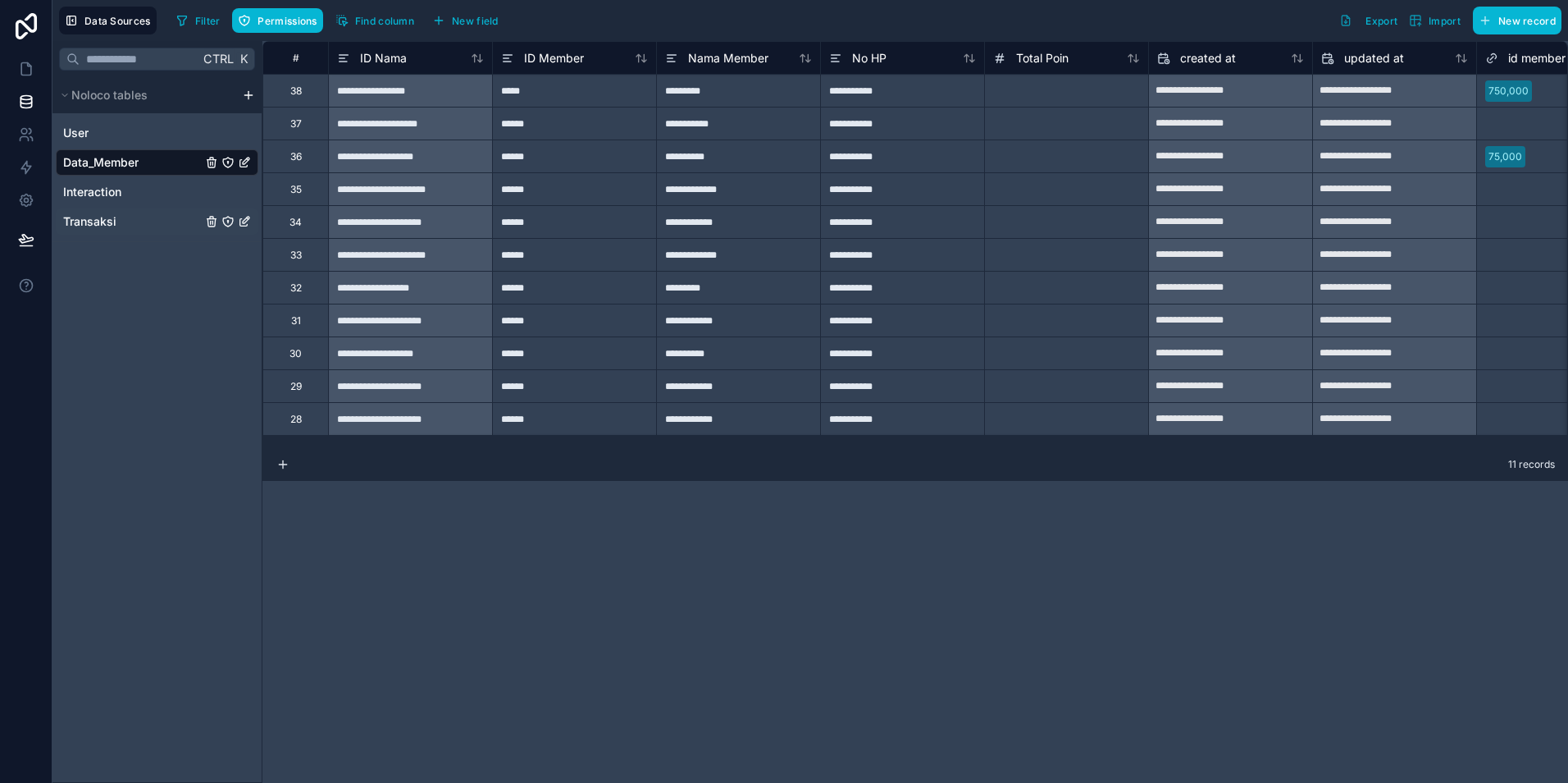
click at [85, 217] on span "Transaksi" at bounding box center [90, 221] width 53 height 16
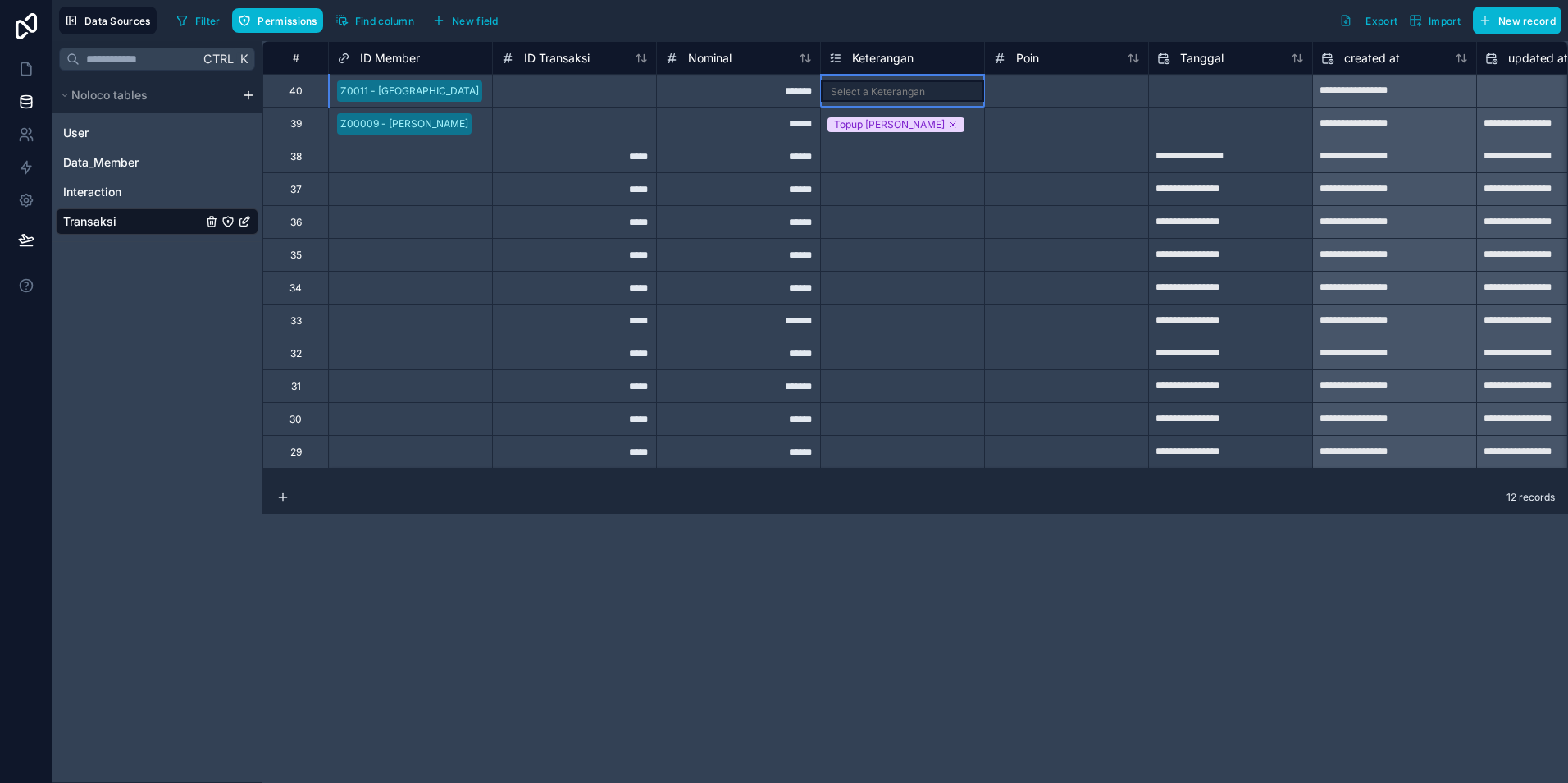
click at [933, 93] on div "Select a Keterangan" at bounding box center [903, 91] width 163 height 22
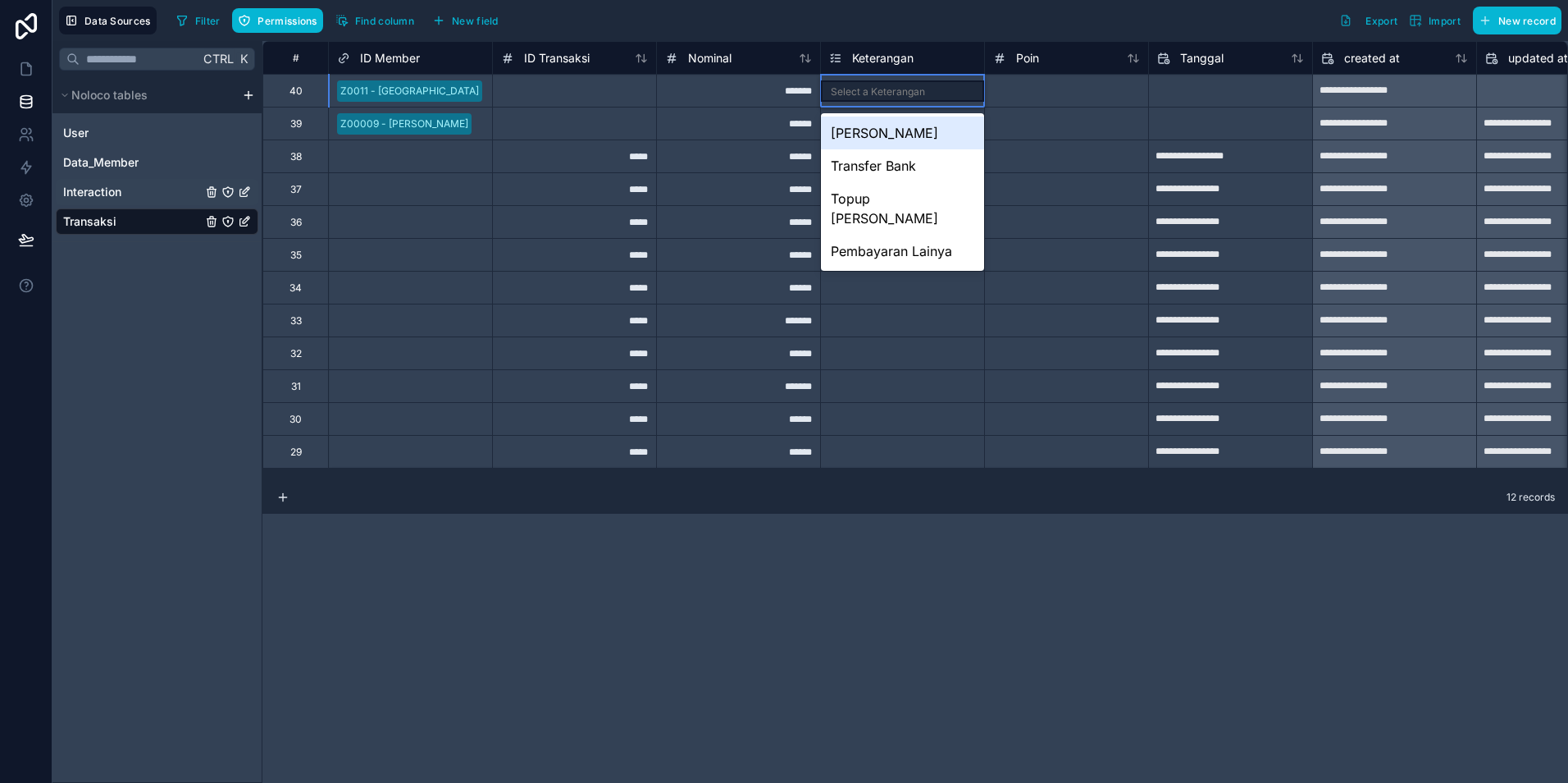
click at [103, 195] on span "Interaction" at bounding box center [92, 191] width 59 height 16
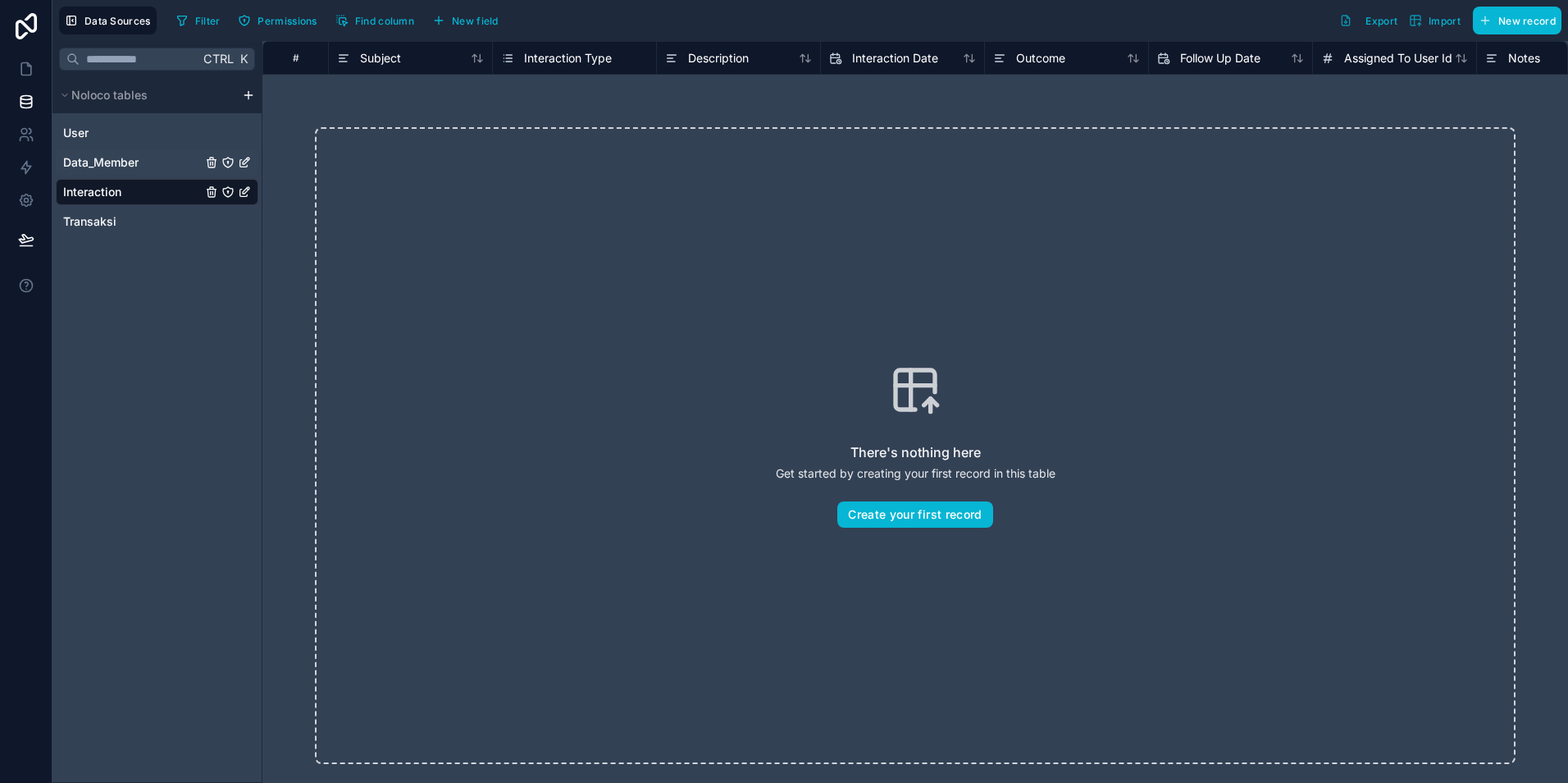
click at [108, 169] on span "Data_Member" at bounding box center [101, 162] width 76 height 16
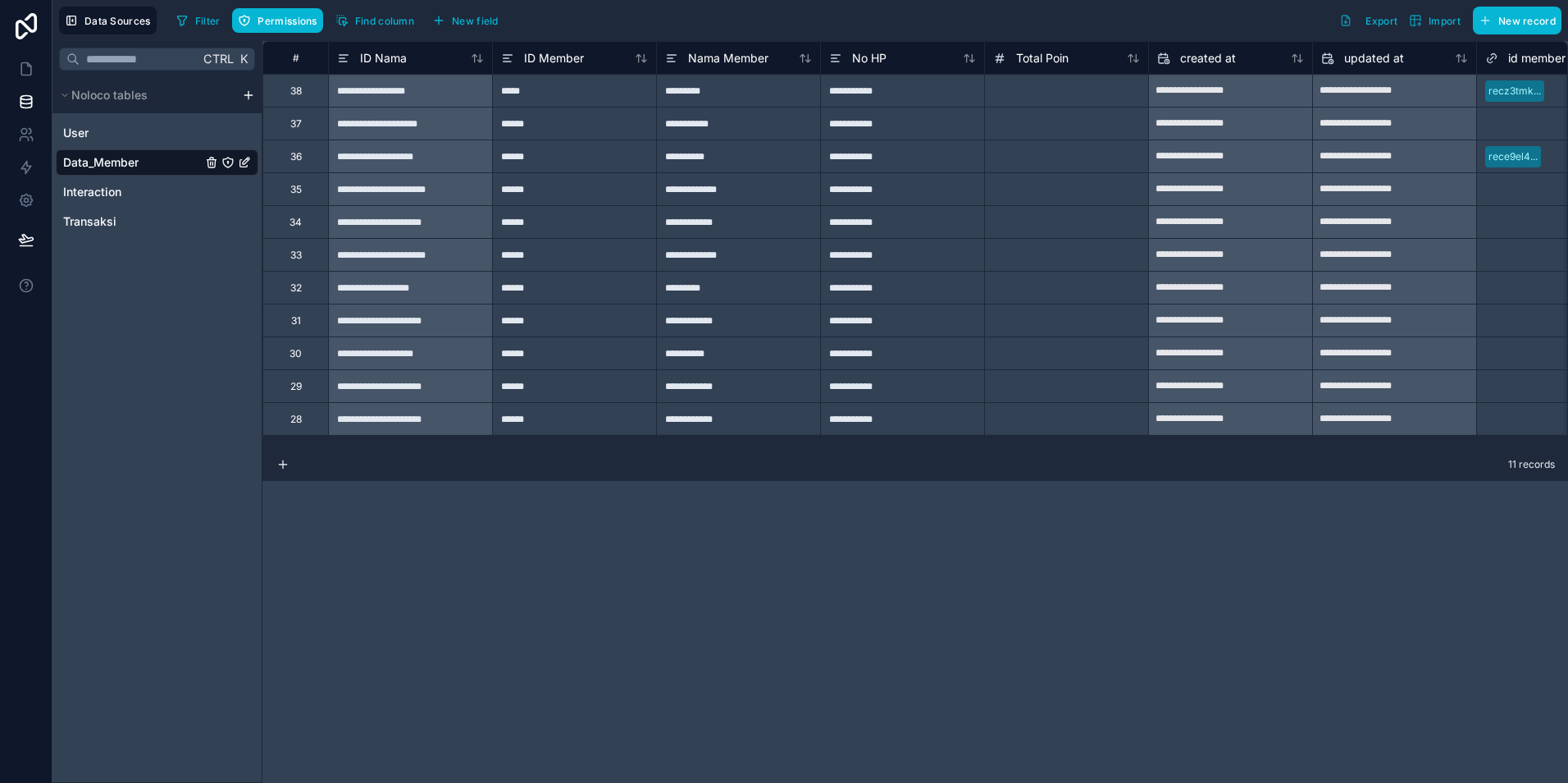
click at [244, 101] on html "**********" at bounding box center [784, 392] width 1568 height 783
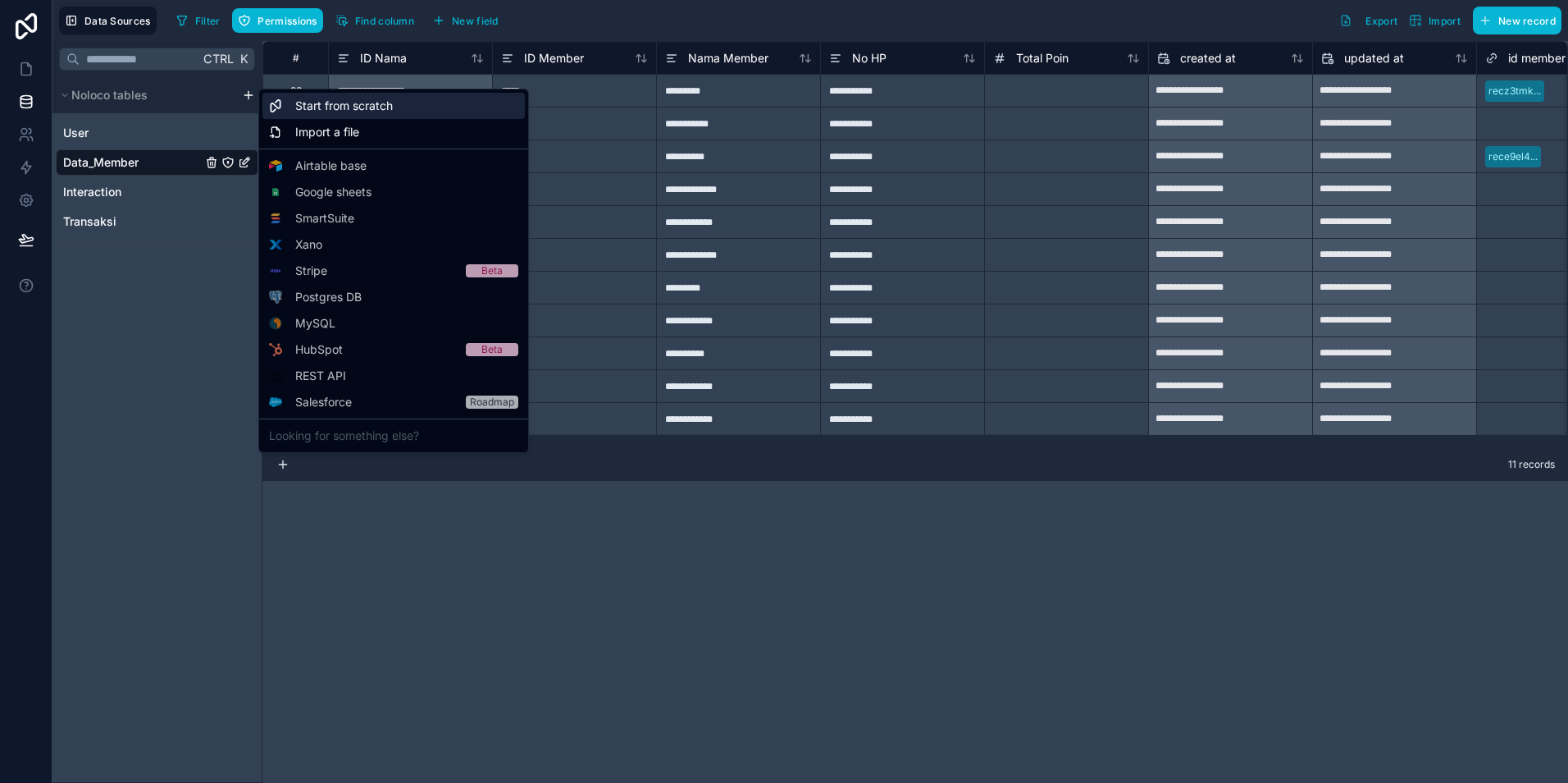
click at [349, 115] on div "Start from scratch" at bounding box center [394, 106] width 263 height 26
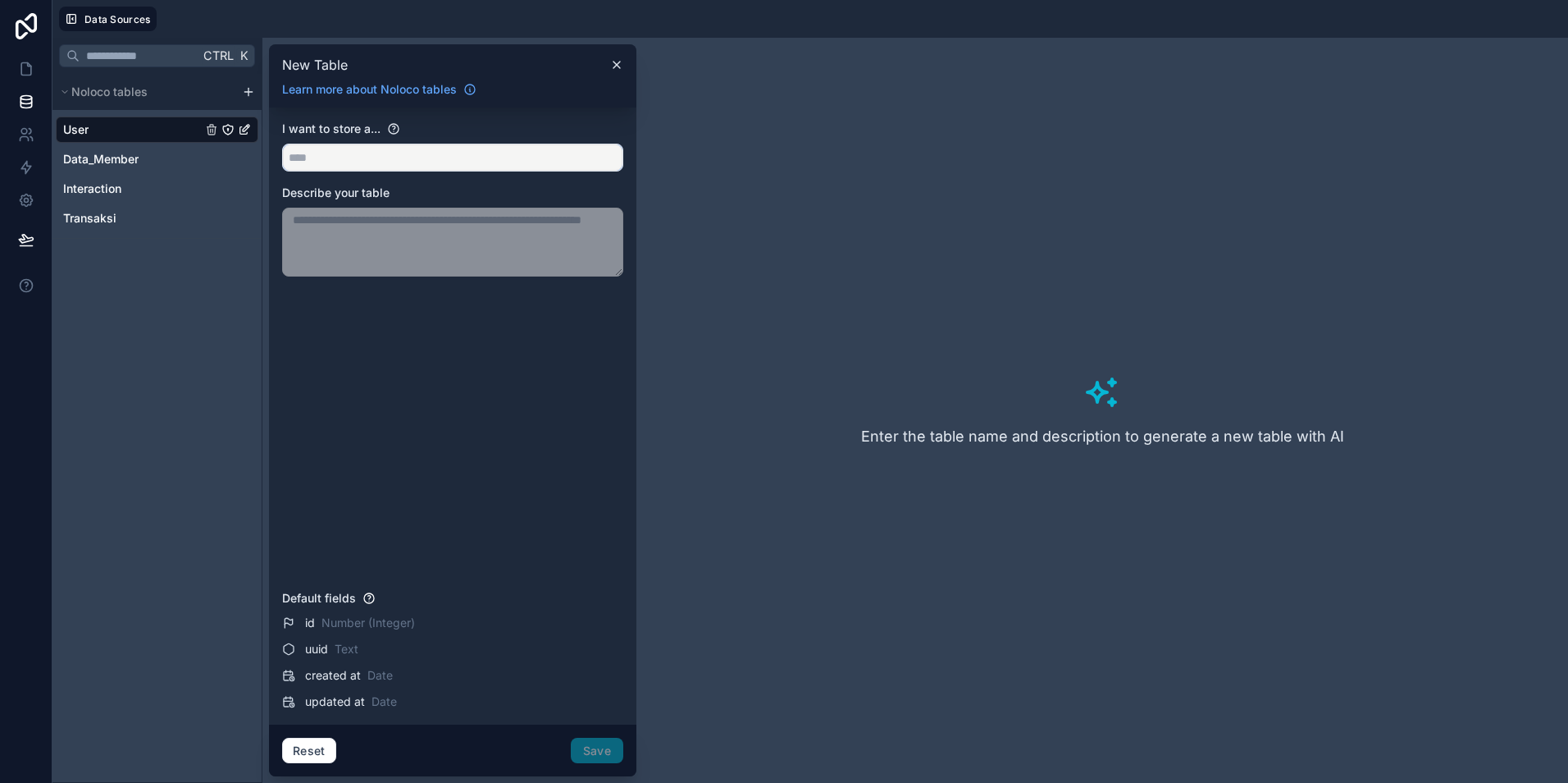
click at [379, 157] on input "text" at bounding box center [453, 157] width 340 height 26
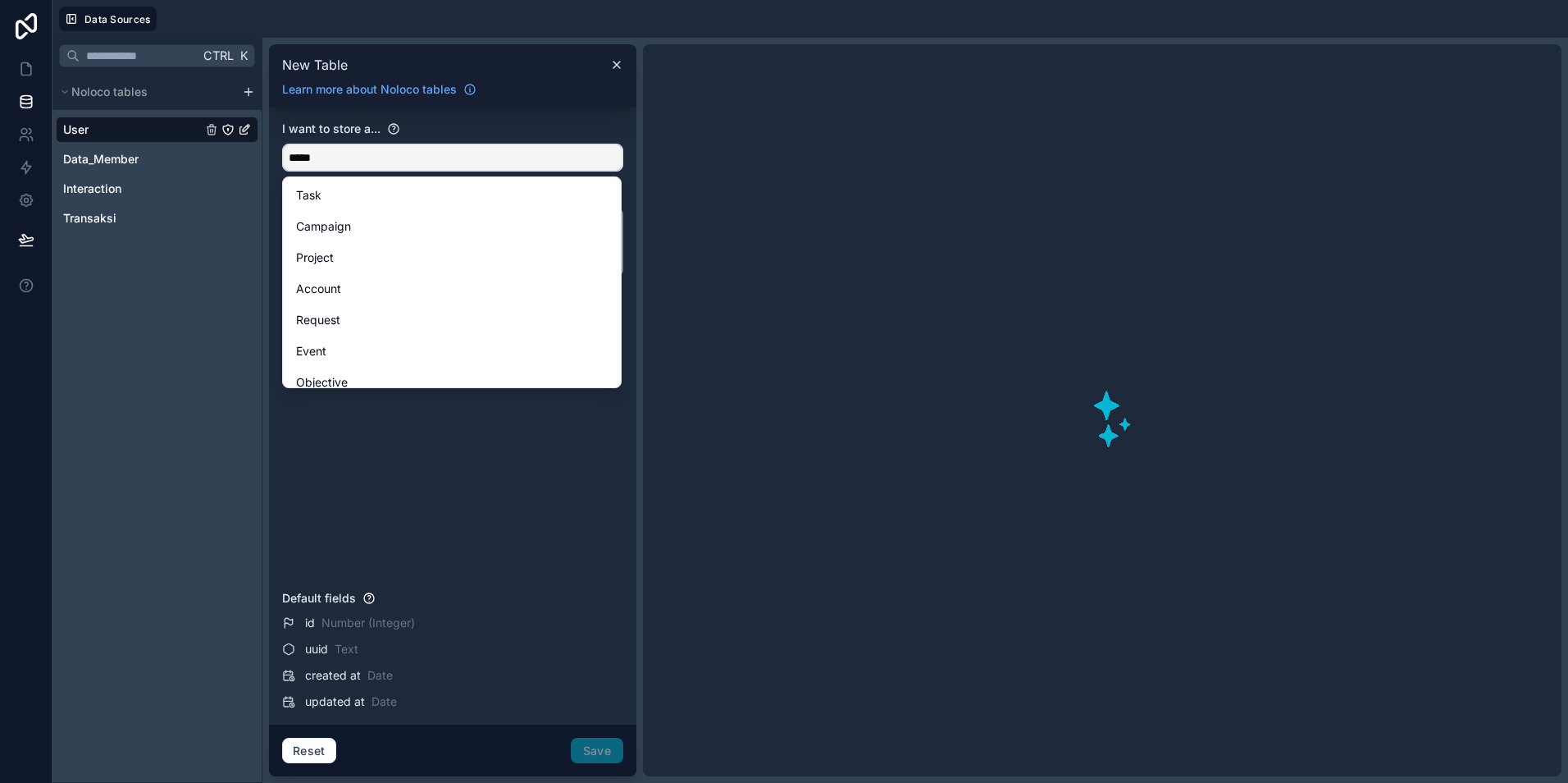
click at [282, 144] on button "****" at bounding box center [453, 158] width 341 height 28
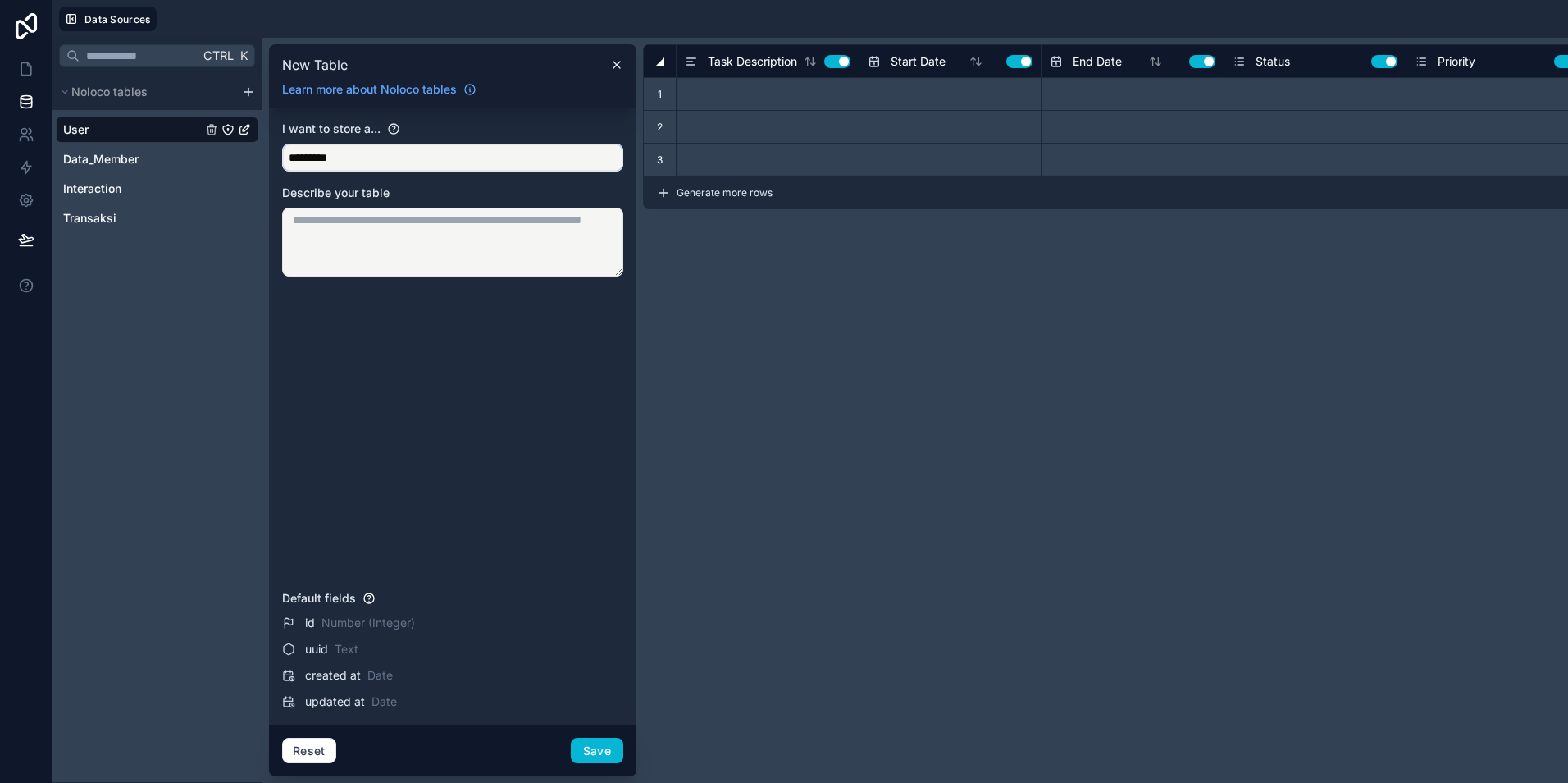
click at [310, 153] on input "*********" at bounding box center [453, 157] width 340 height 26
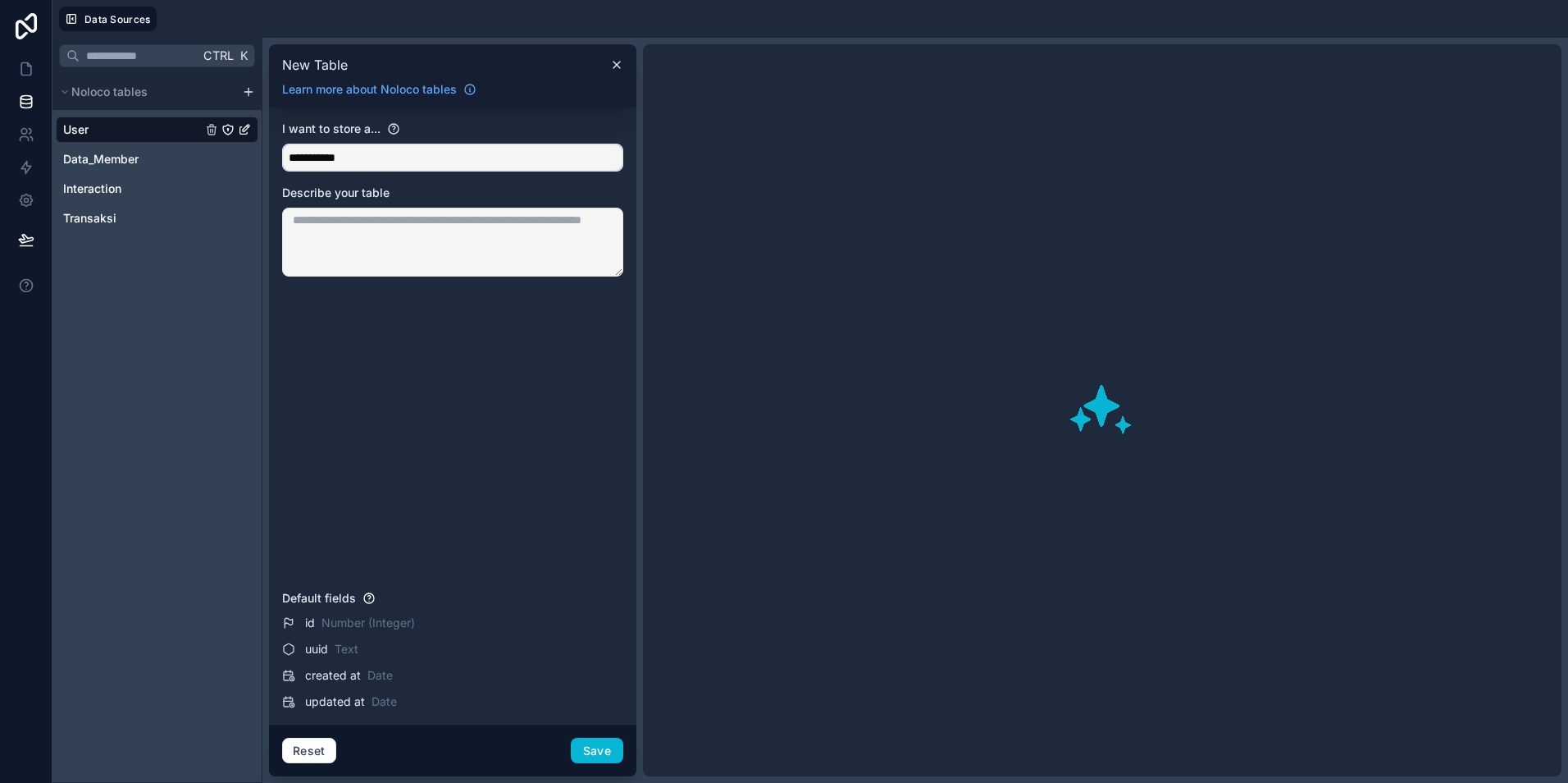
type input "**********"
click at [347, 216] on textarea at bounding box center [453, 242] width 341 height 69
type textarea "**********"
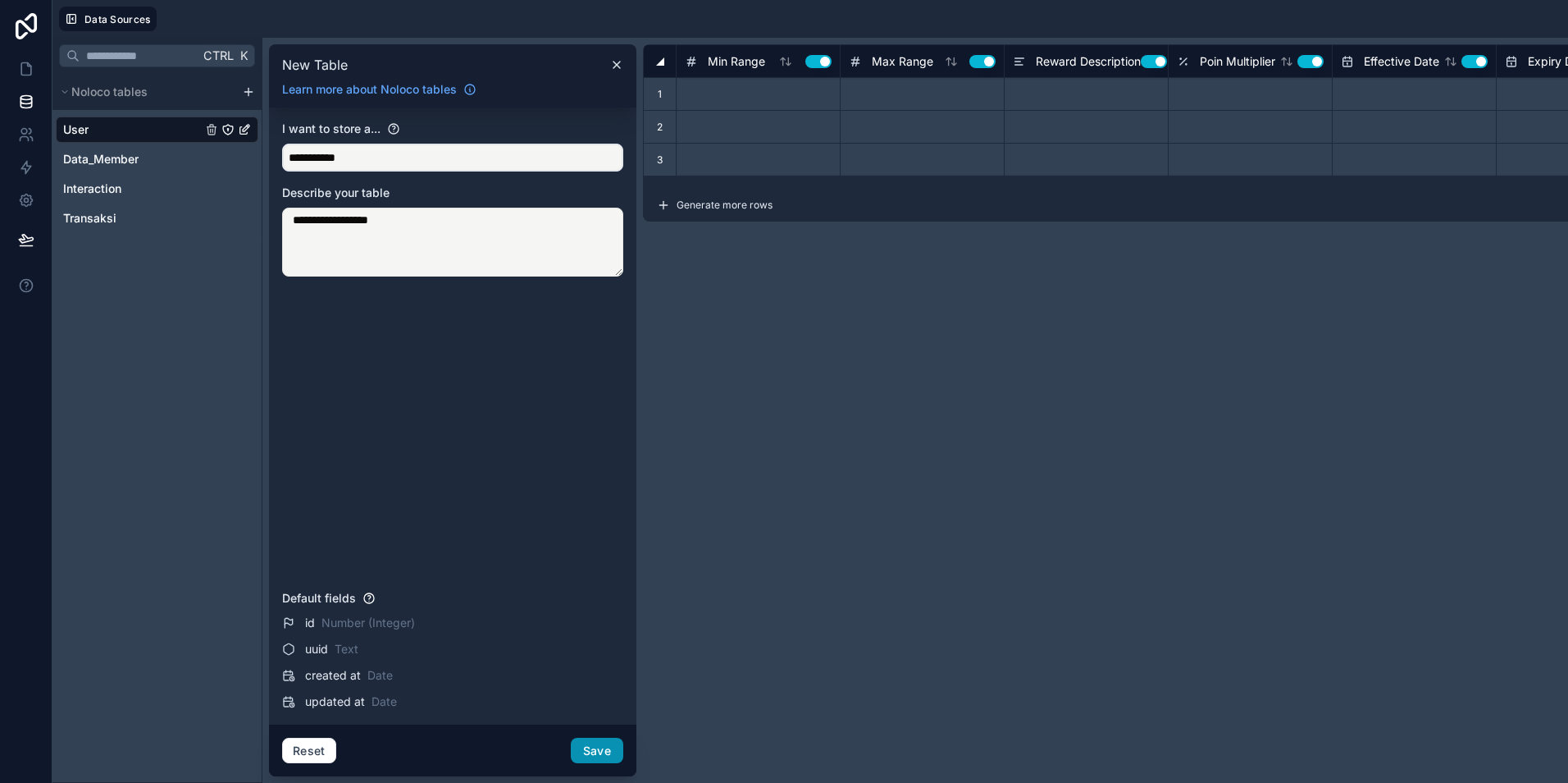
type textarea "**********"
click at [601, 751] on button "Save" at bounding box center [597, 750] width 53 height 26
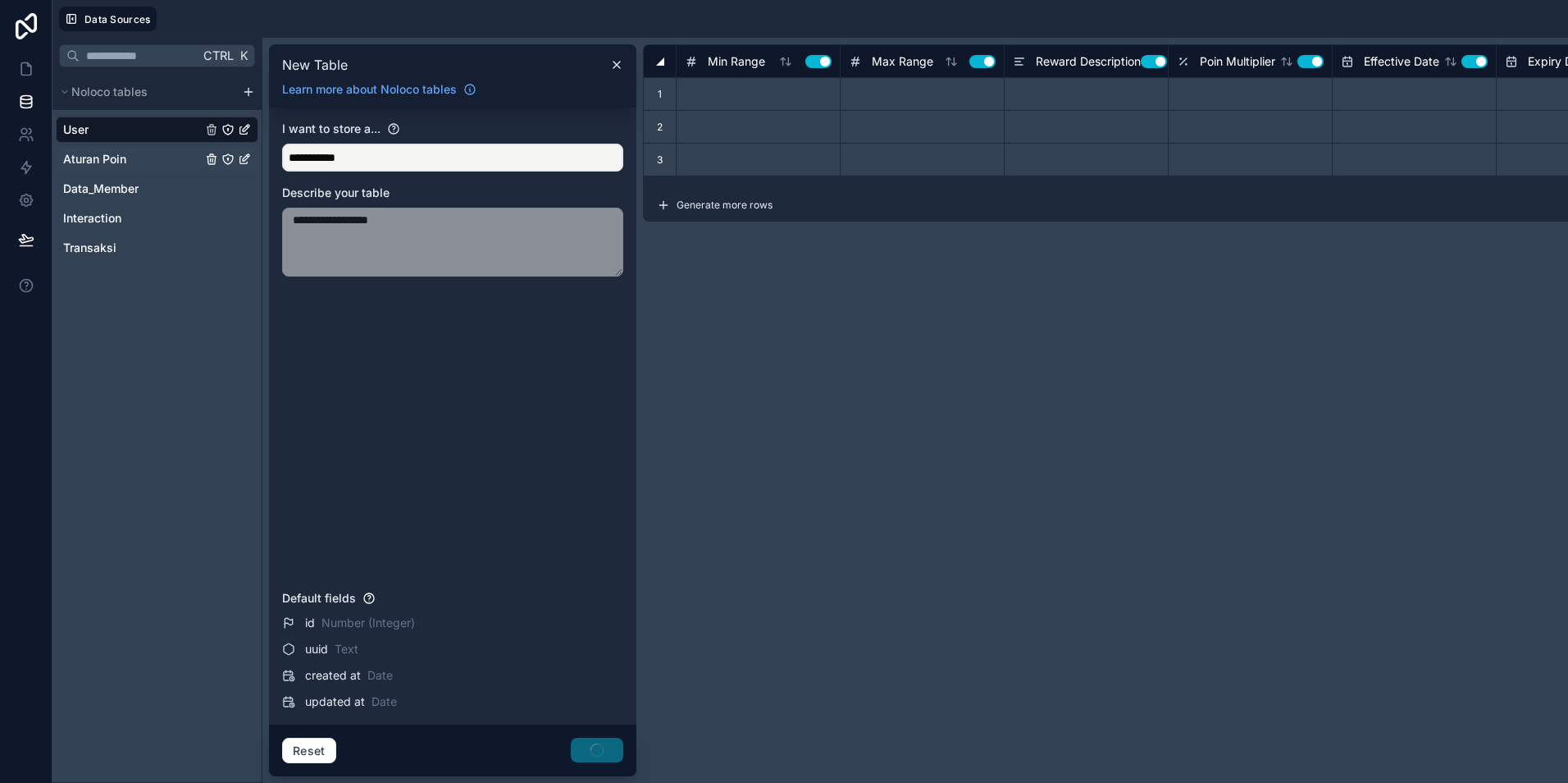
click at [119, 159] on span "Aturan Poin" at bounding box center [94, 159] width 63 height 16
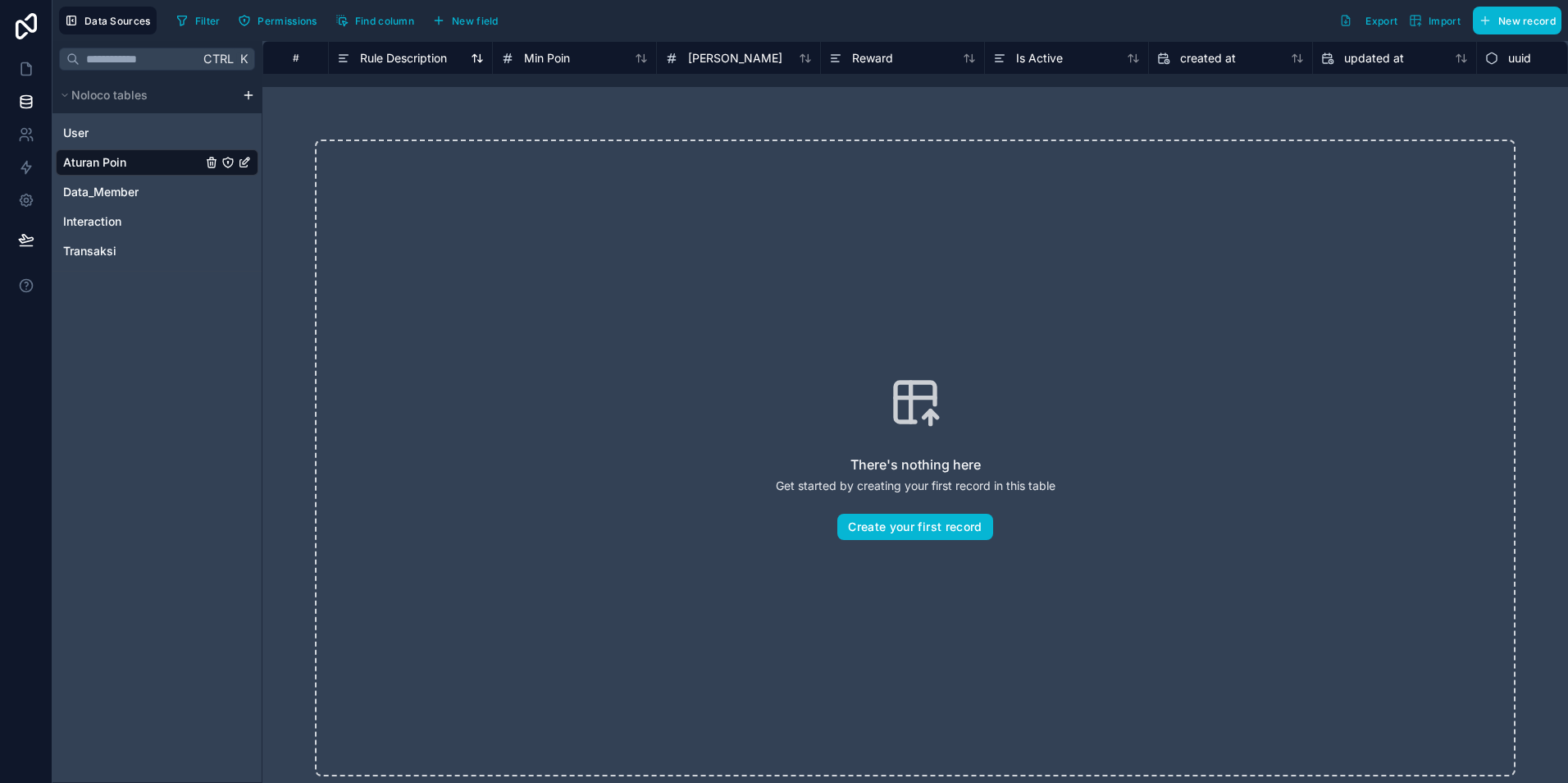
click at [378, 53] on span "Rule Description" at bounding box center [403, 58] width 87 height 16
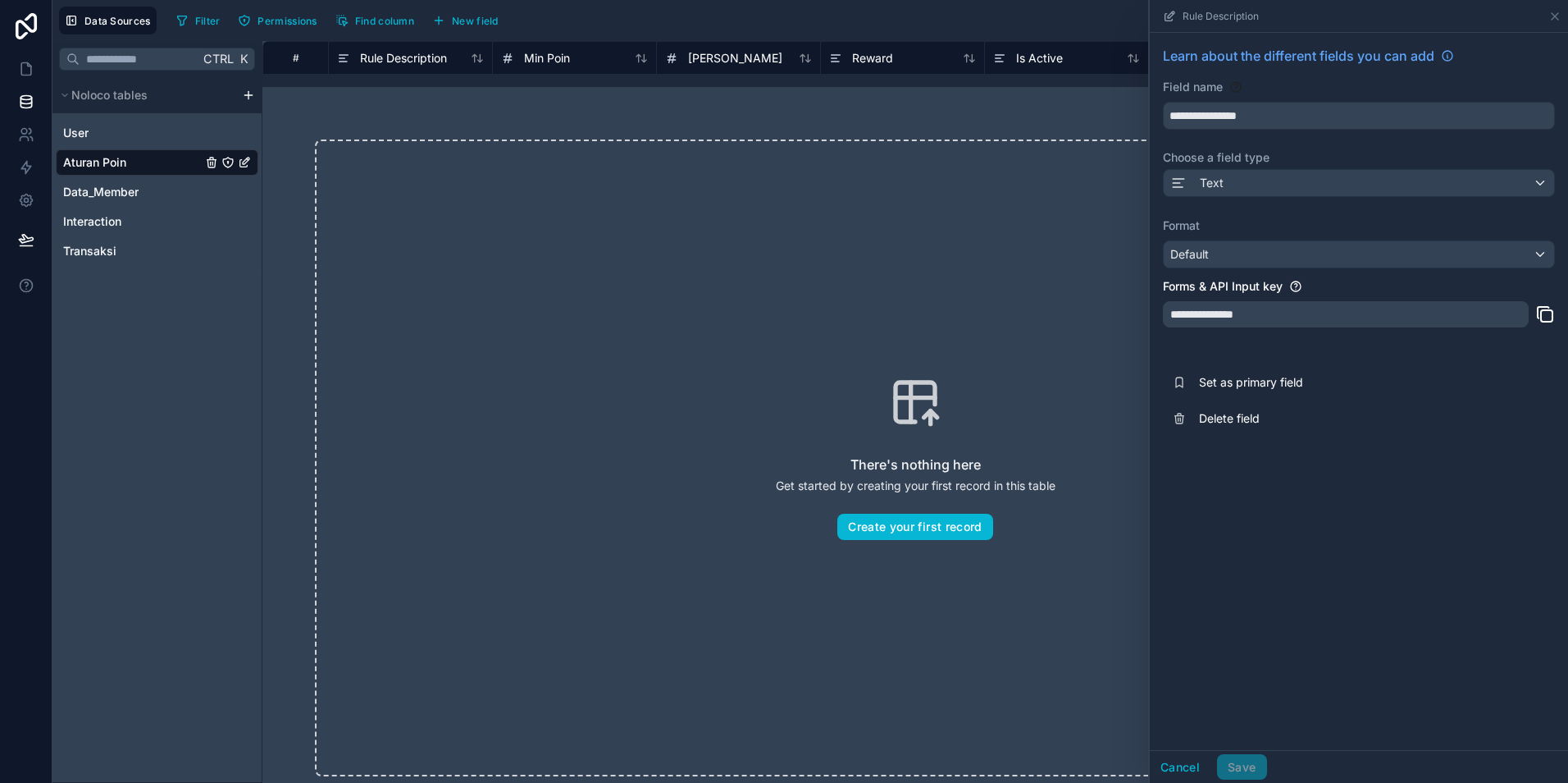
click at [705, 135] on div "There's nothing here Get started by creating your first record in this table Cr…" at bounding box center [915, 458] width 1306 height 742
click at [831, 119] on div "There's nothing here Get started by creating your first record in this table Cr…" at bounding box center [915, 458] width 1306 height 742
click at [1558, 16] on icon at bounding box center [1555, 16] width 13 height 13
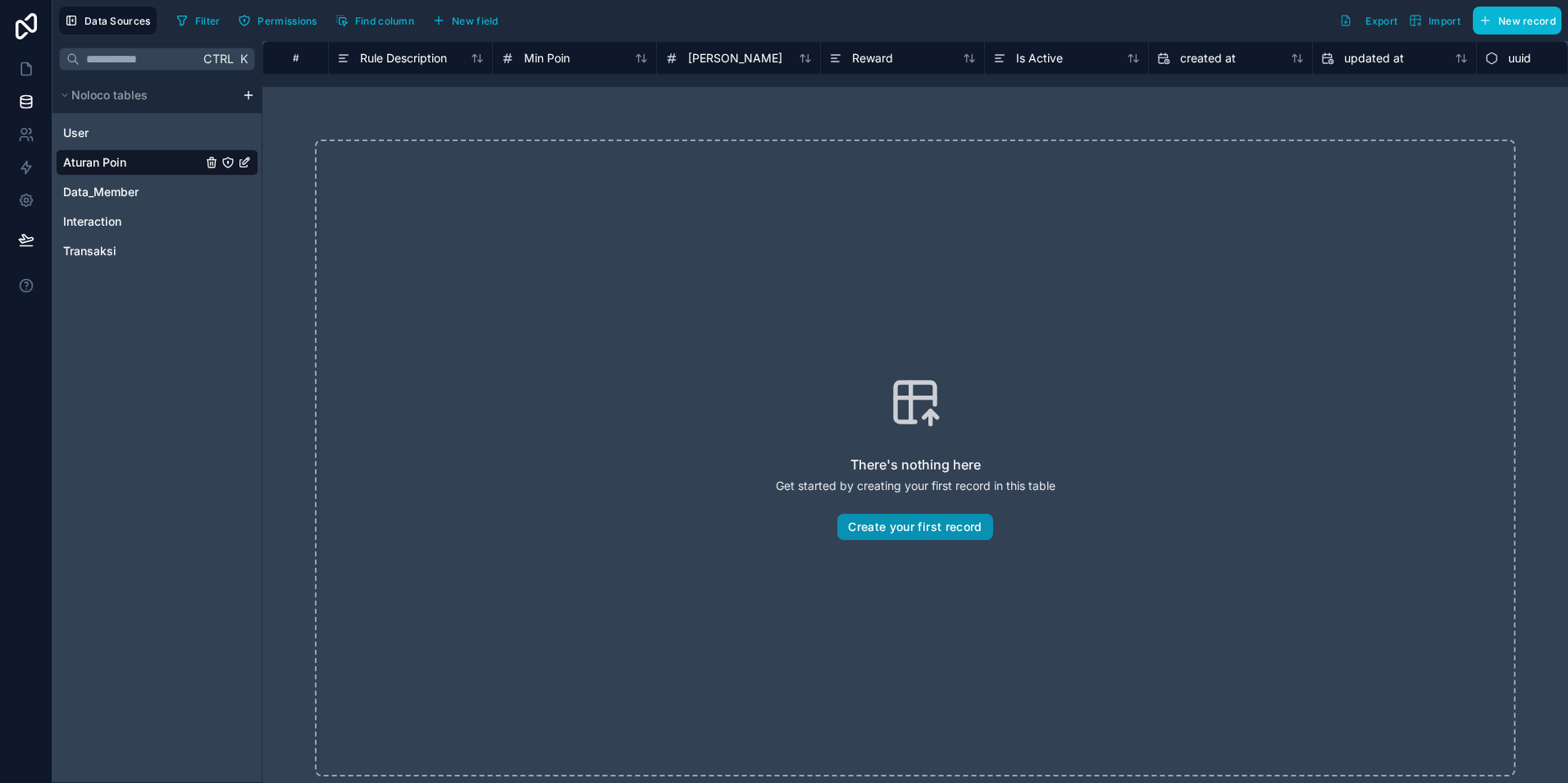
click at [908, 525] on button "Create your first record" at bounding box center [915, 527] width 155 height 26
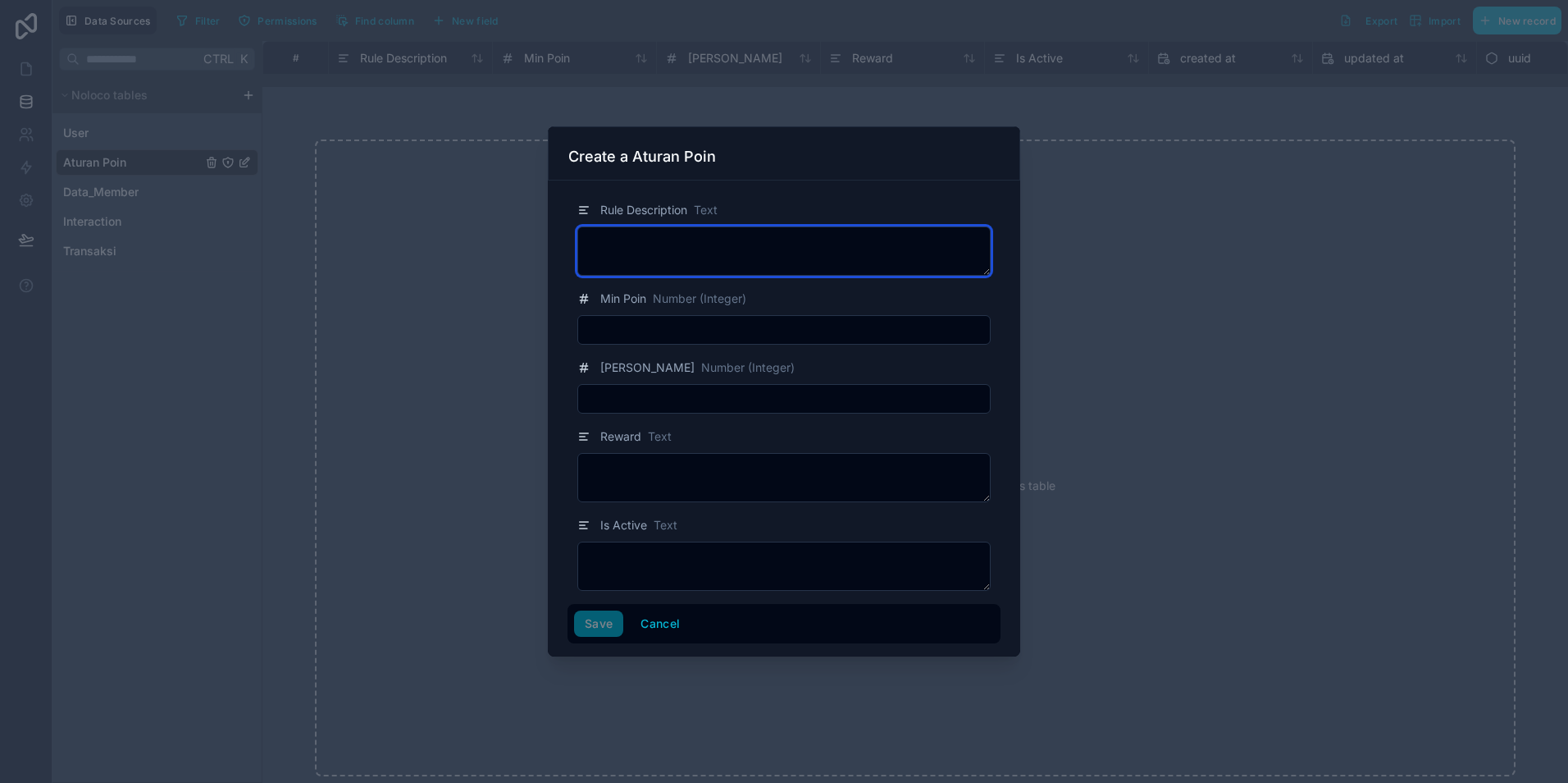
click at [636, 252] on textarea at bounding box center [784, 251] width 414 height 49
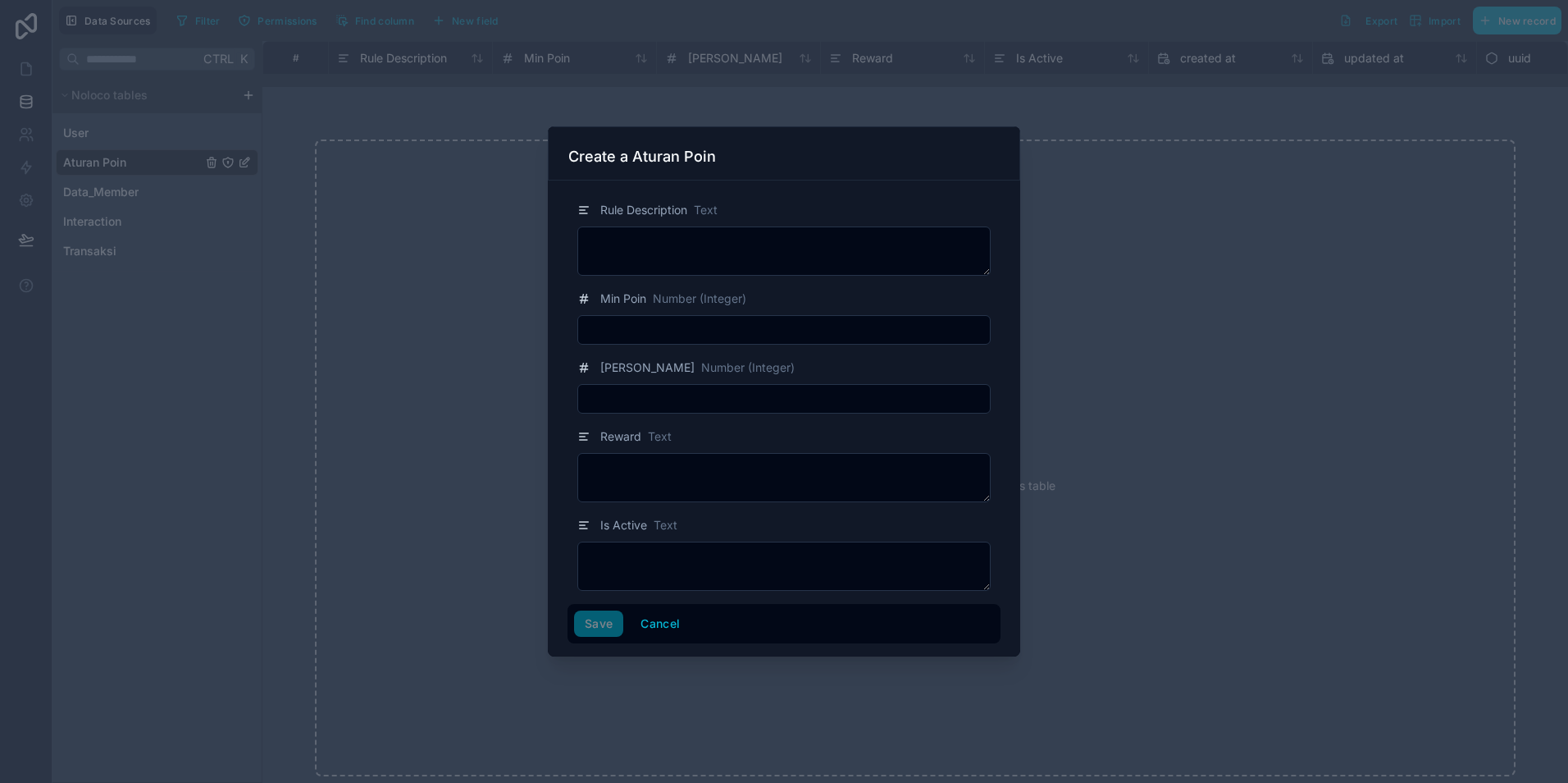
click at [510, 291] on div at bounding box center [784, 392] width 1568 height 783
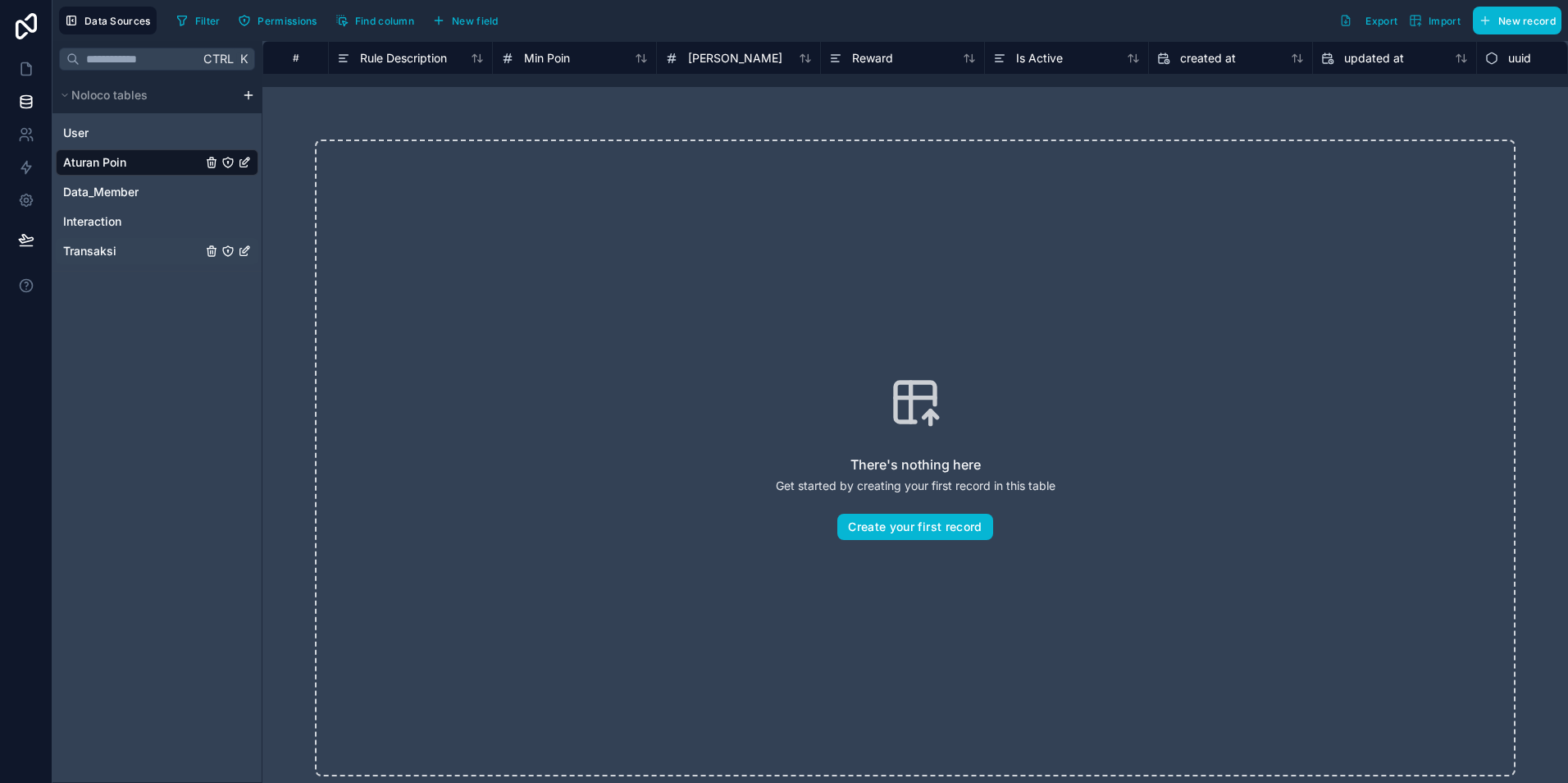
click at [105, 260] on div "Transaksi" at bounding box center [157, 251] width 203 height 26
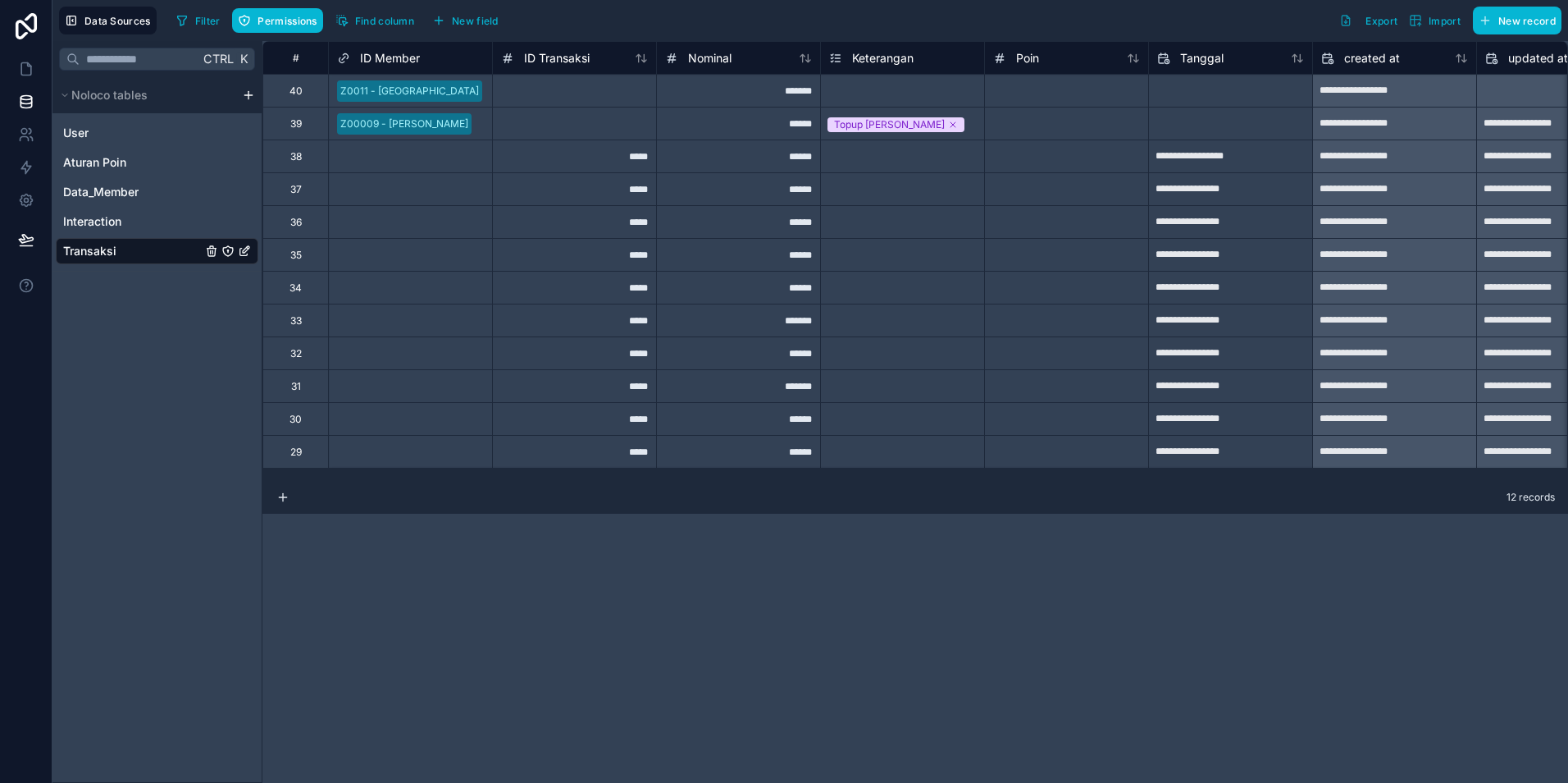
click at [894, 89] on div "Select a Keterangan" at bounding box center [876, 91] width 94 height 13
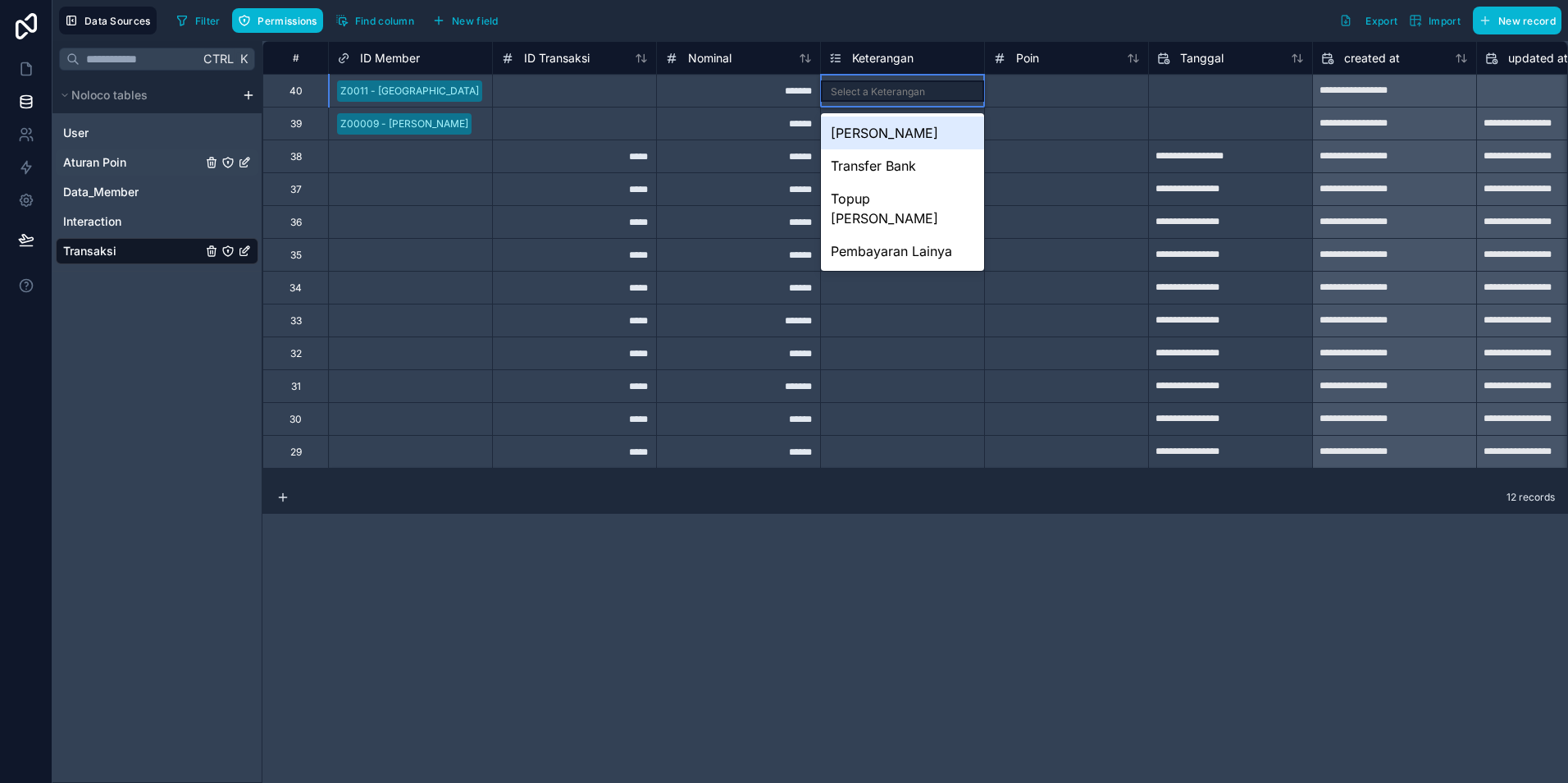
click at [88, 165] on span "Aturan Poin" at bounding box center [94, 162] width 63 height 16
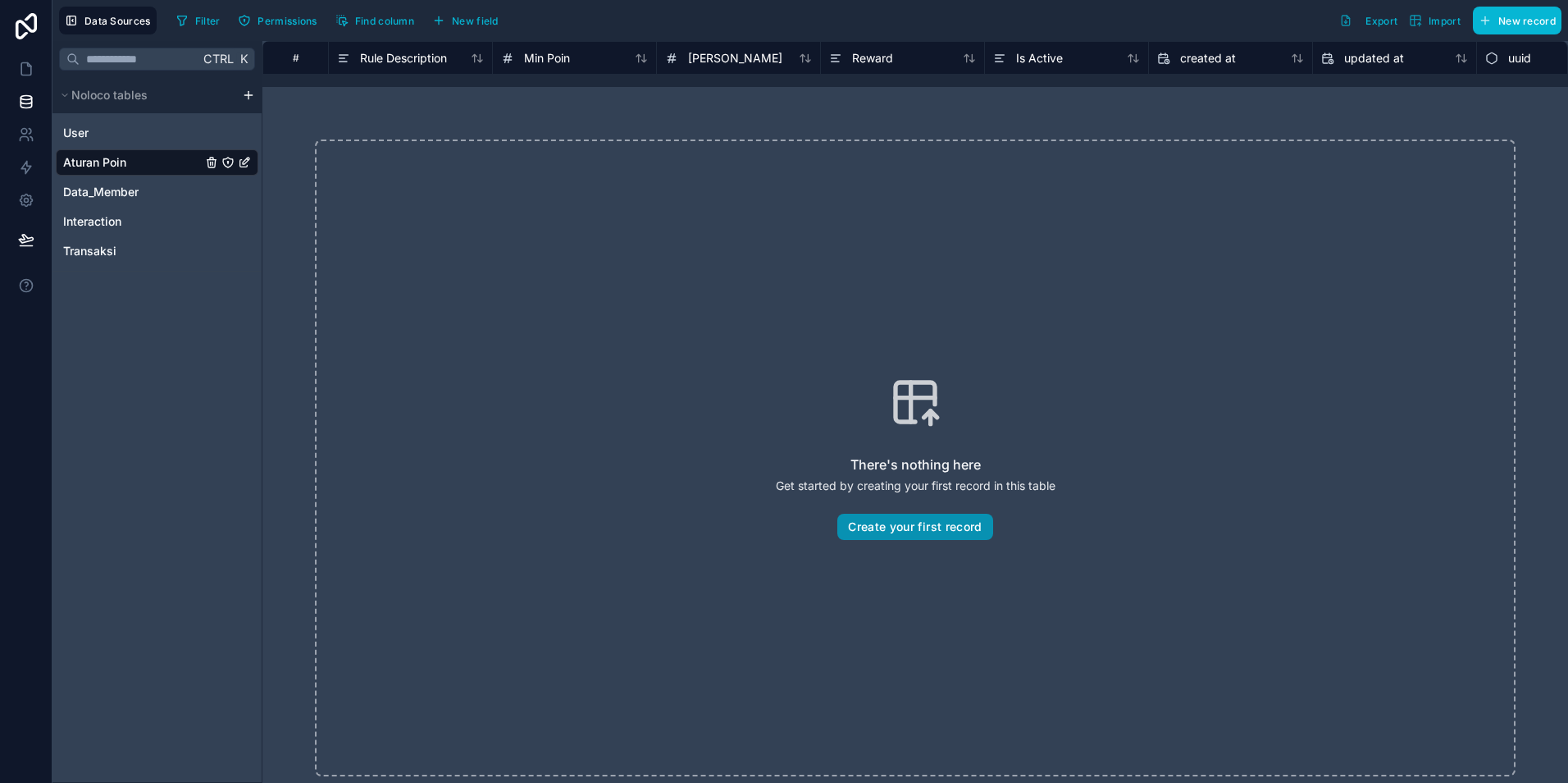
click at [899, 530] on button "Create your first record" at bounding box center [915, 527] width 155 height 26
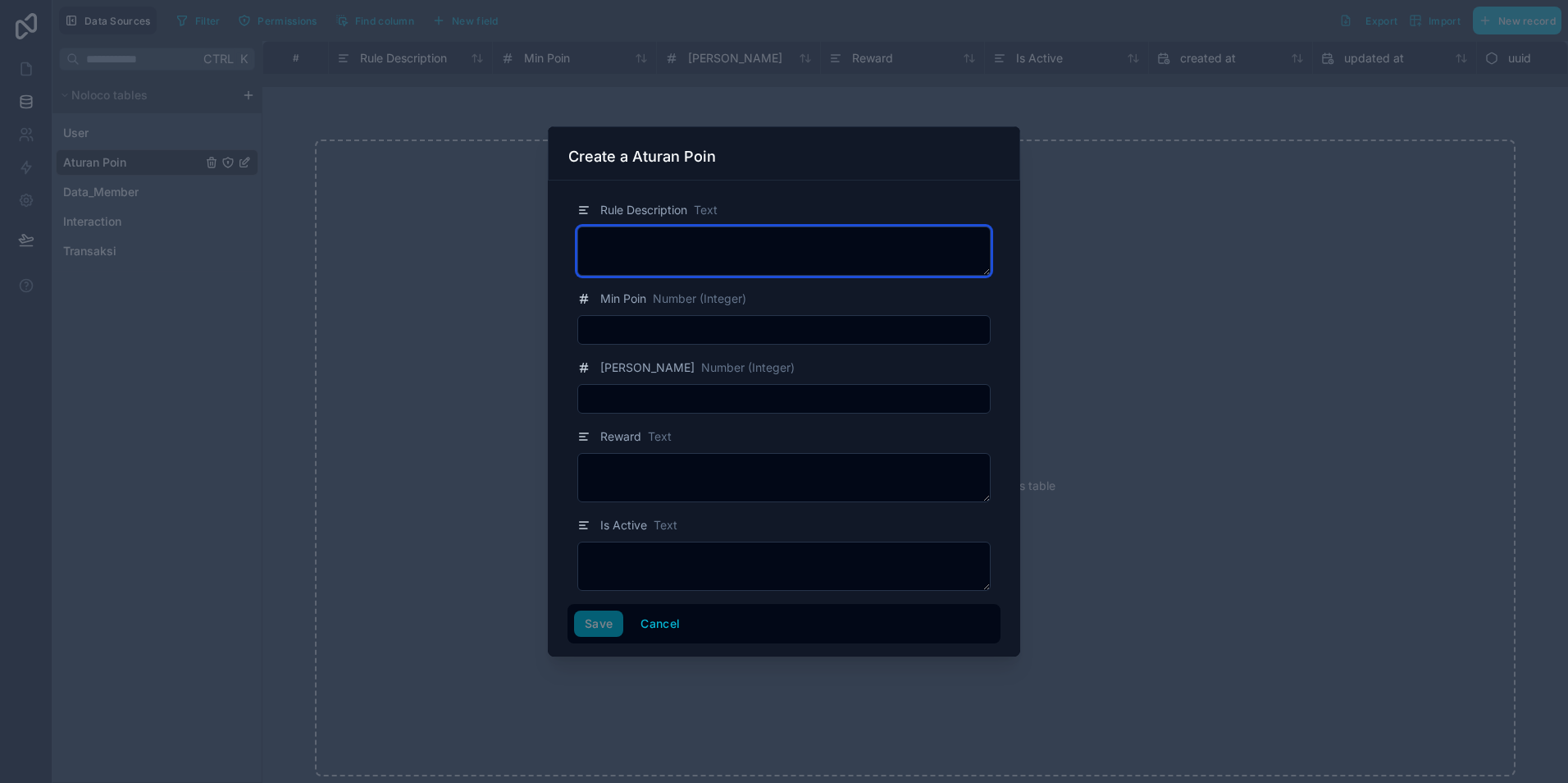
click at [657, 266] on textarea at bounding box center [784, 251] width 414 height 49
type textarea "**********"
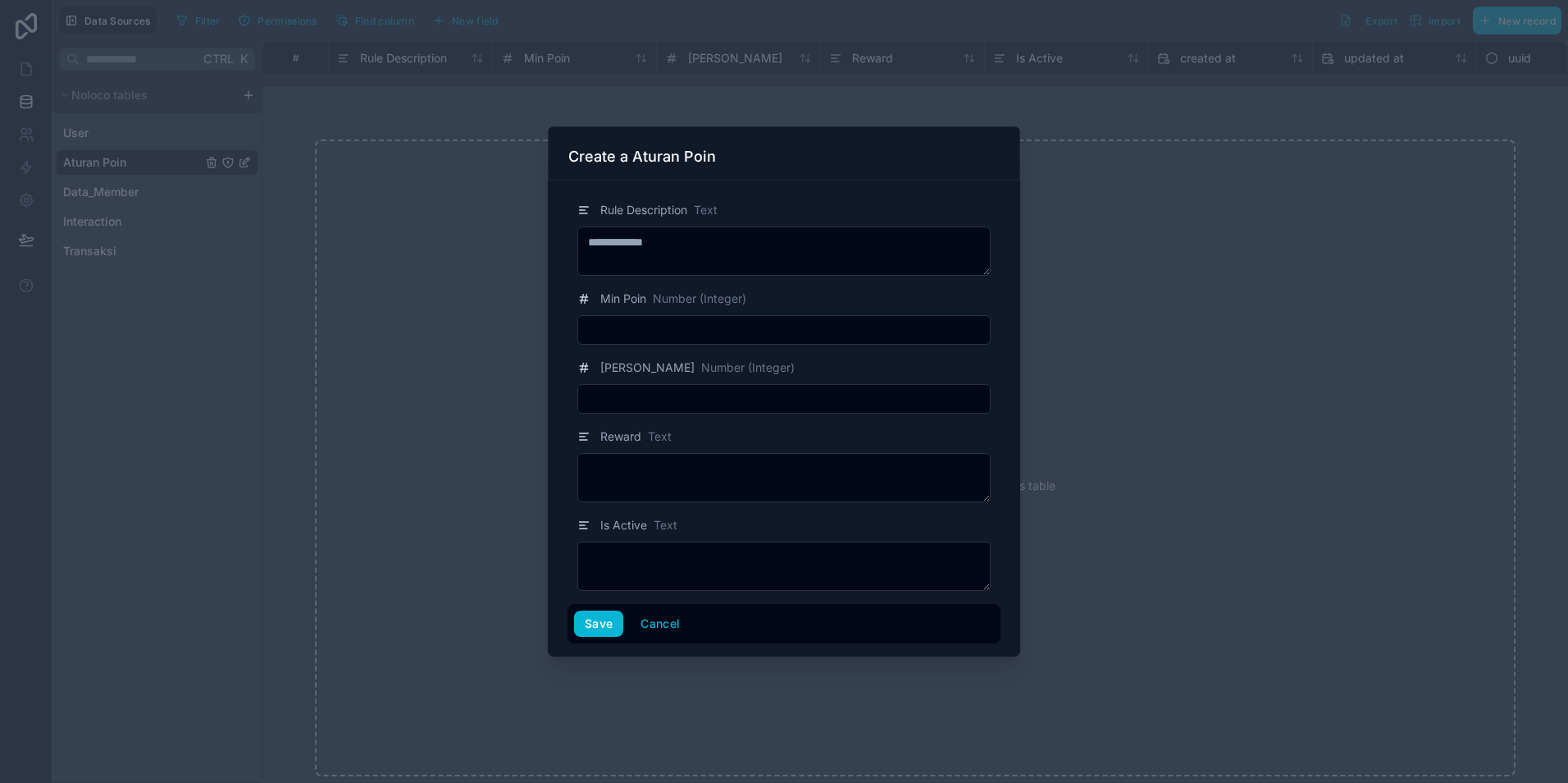
click at [667, 328] on input "text" at bounding box center [784, 329] width 412 height 23
click at [659, 617] on button "Cancel" at bounding box center [660, 623] width 60 height 26
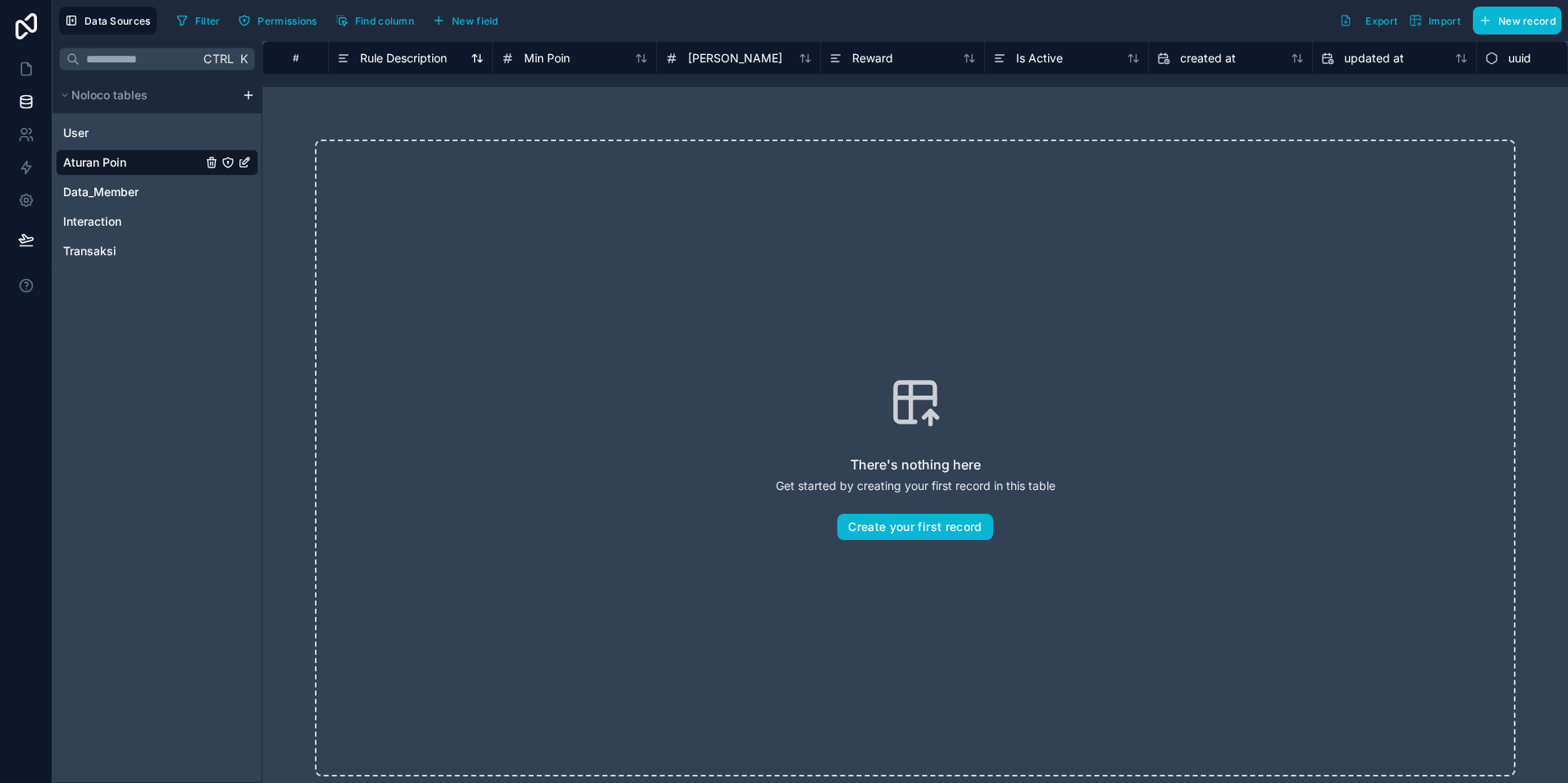
click at [416, 53] on span "Rule Description" at bounding box center [403, 58] width 87 height 16
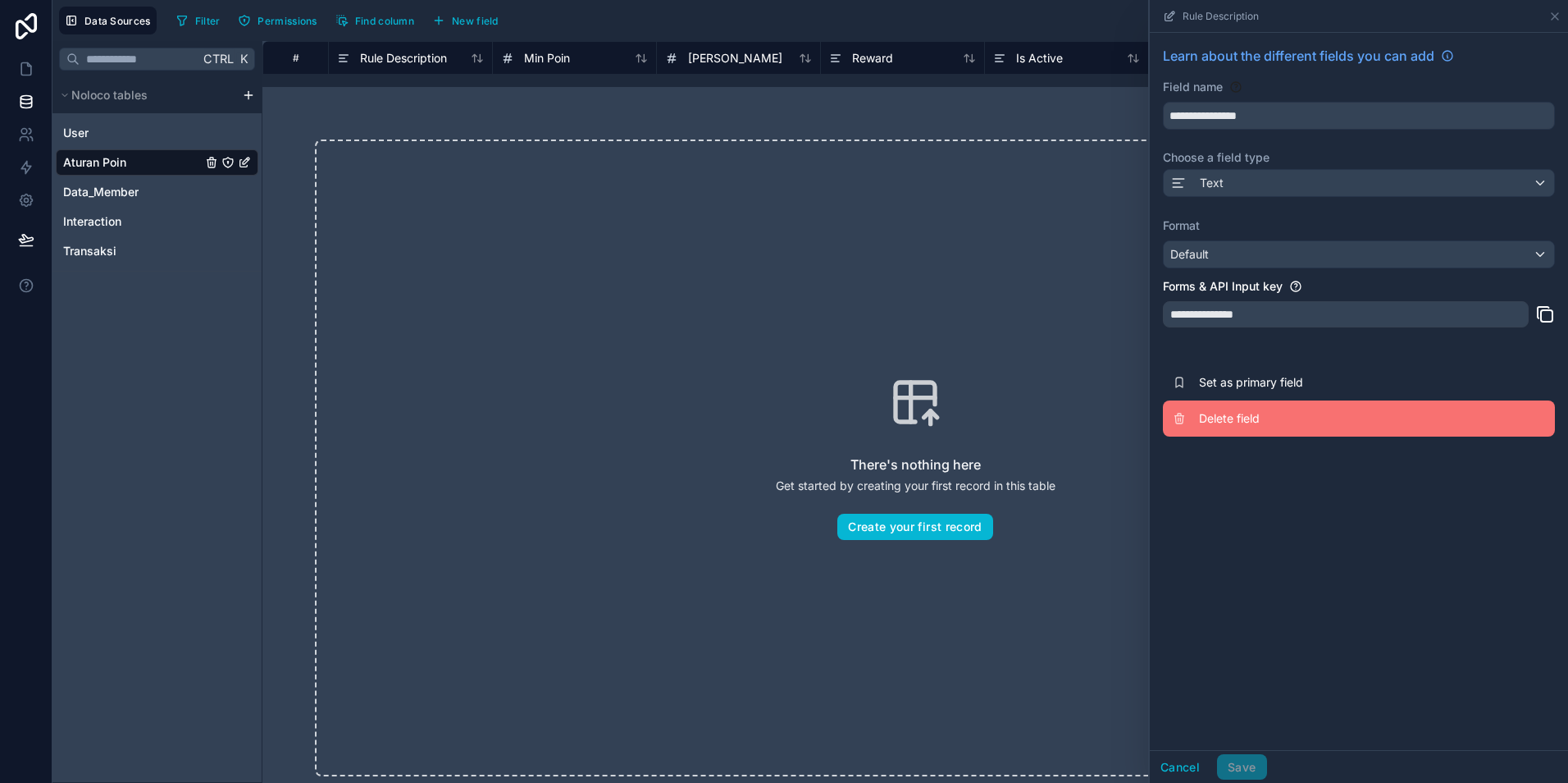
click at [1234, 414] on span "Delete field" at bounding box center [1317, 418] width 236 height 16
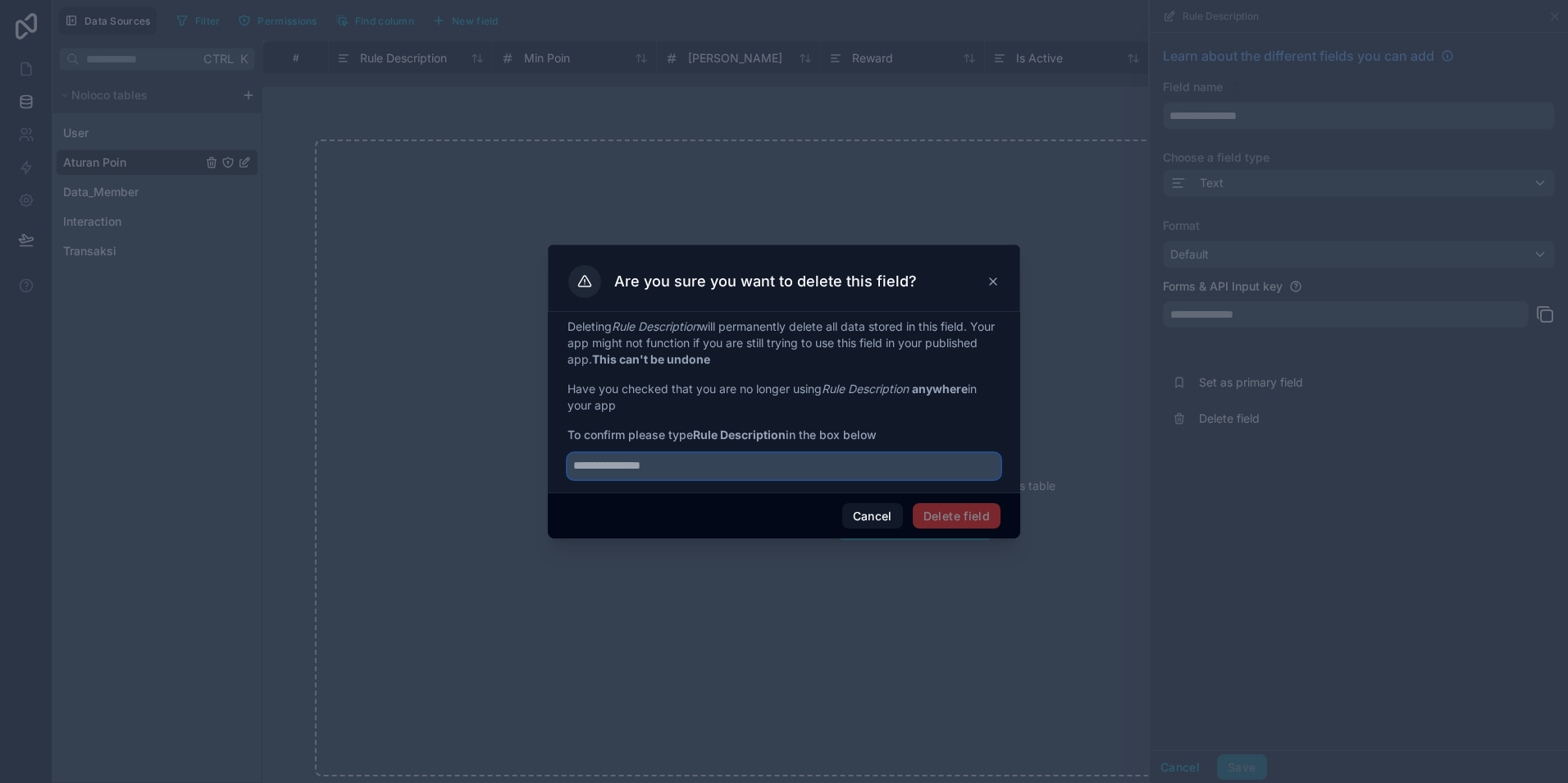
click at [686, 465] on input "text" at bounding box center [784, 466] width 433 height 26
drag, startPoint x: 697, startPoint y: 437, endPoint x: 789, endPoint y: 439, distance: 92.0
click at [789, 439] on span "To confirm please type Rule Description in the box below" at bounding box center [784, 435] width 433 height 16
copy strong "Rule Description"
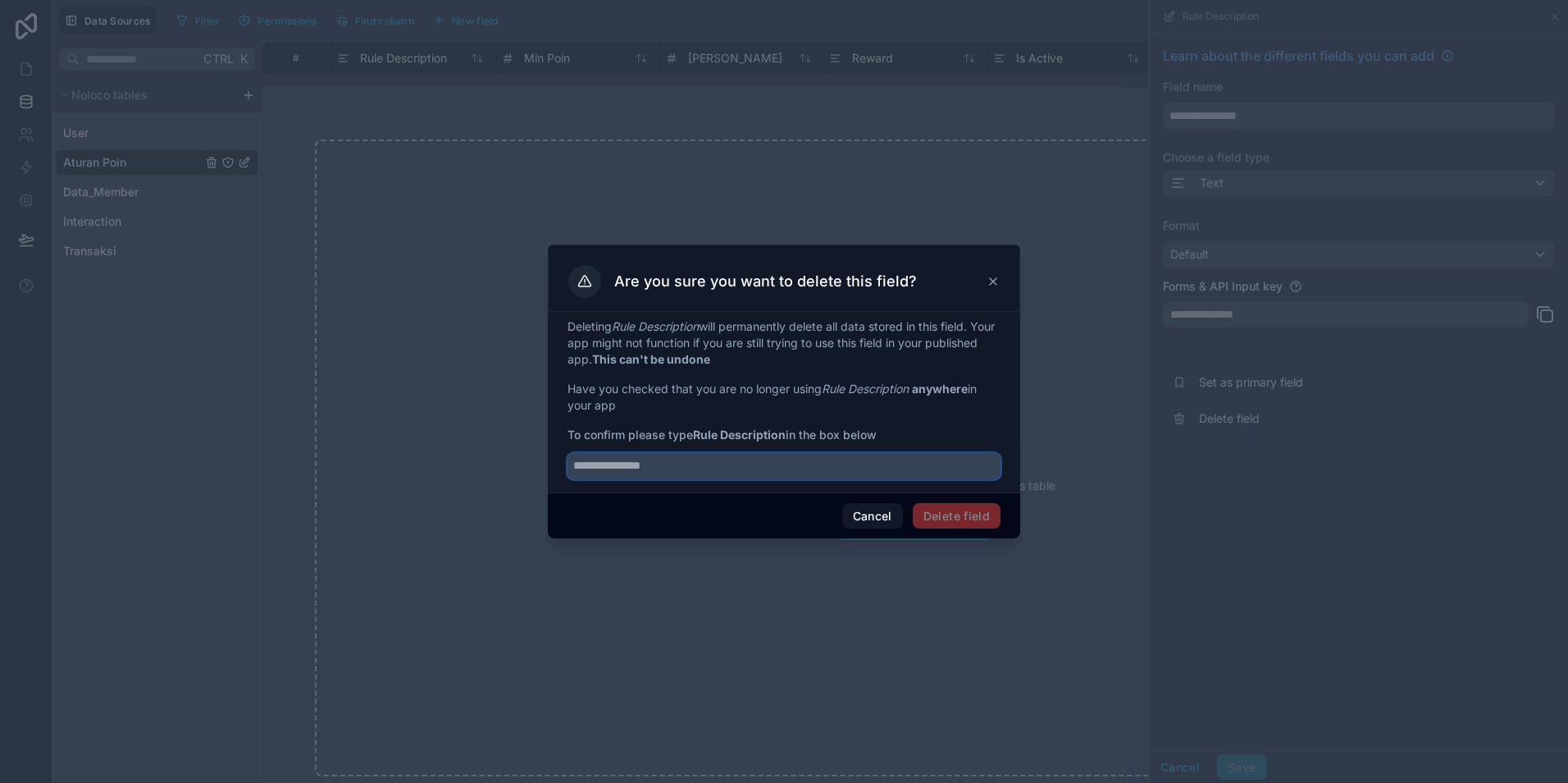
click at [648, 465] on input "text" at bounding box center [784, 466] width 433 height 26
paste input "**********"
type input "**********"
click at [953, 515] on button "Delete field" at bounding box center [957, 516] width 88 height 26
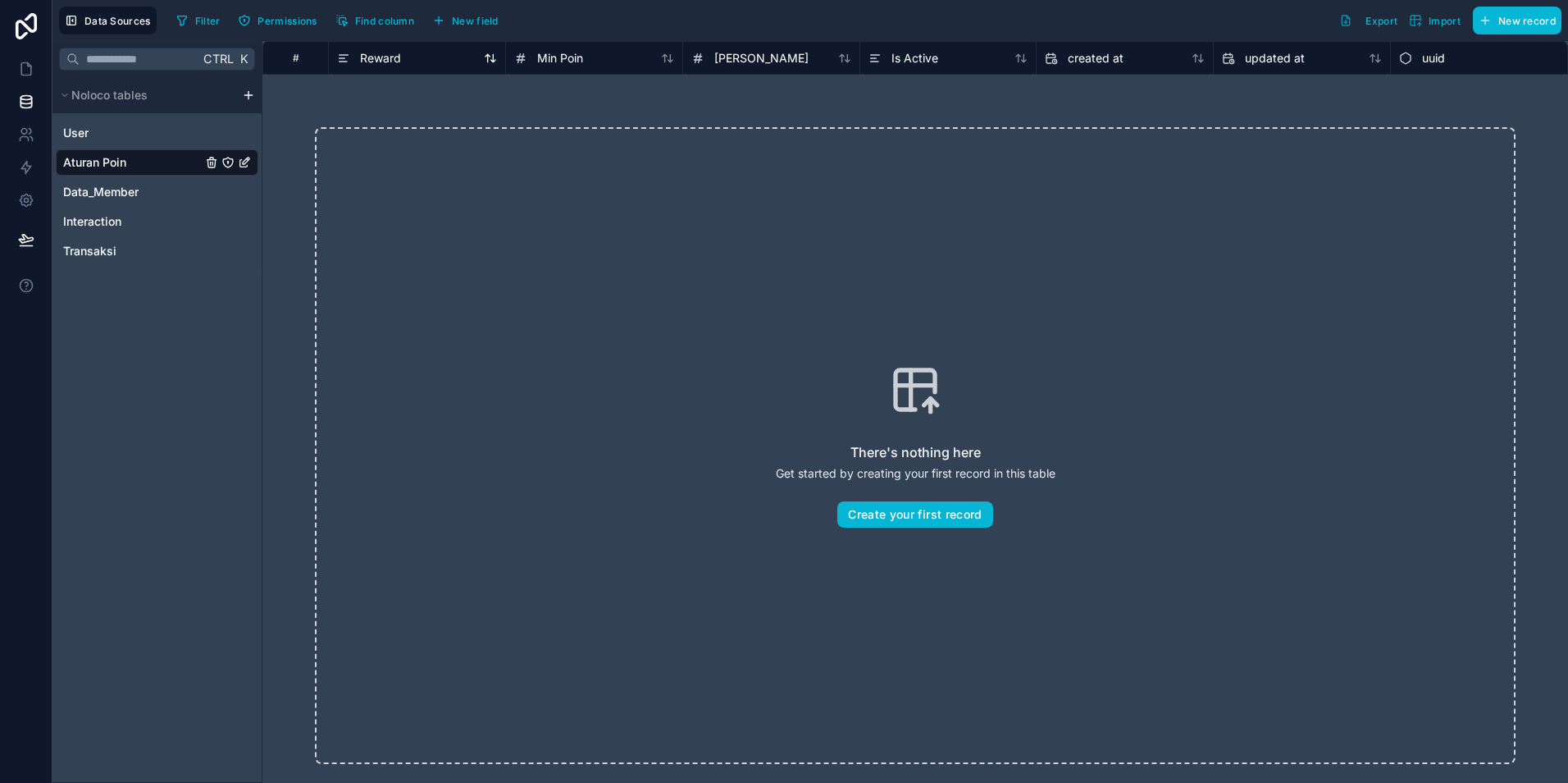
click at [447, 60] on div "Reward" at bounding box center [417, 58] width 160 height 20
click at [415, 54] on div "Reward" at bounding box center [417, 58] width 160 height 20
click at [396, 60] on span "Reward" at bounding box center [381, 58] width 41 height 16
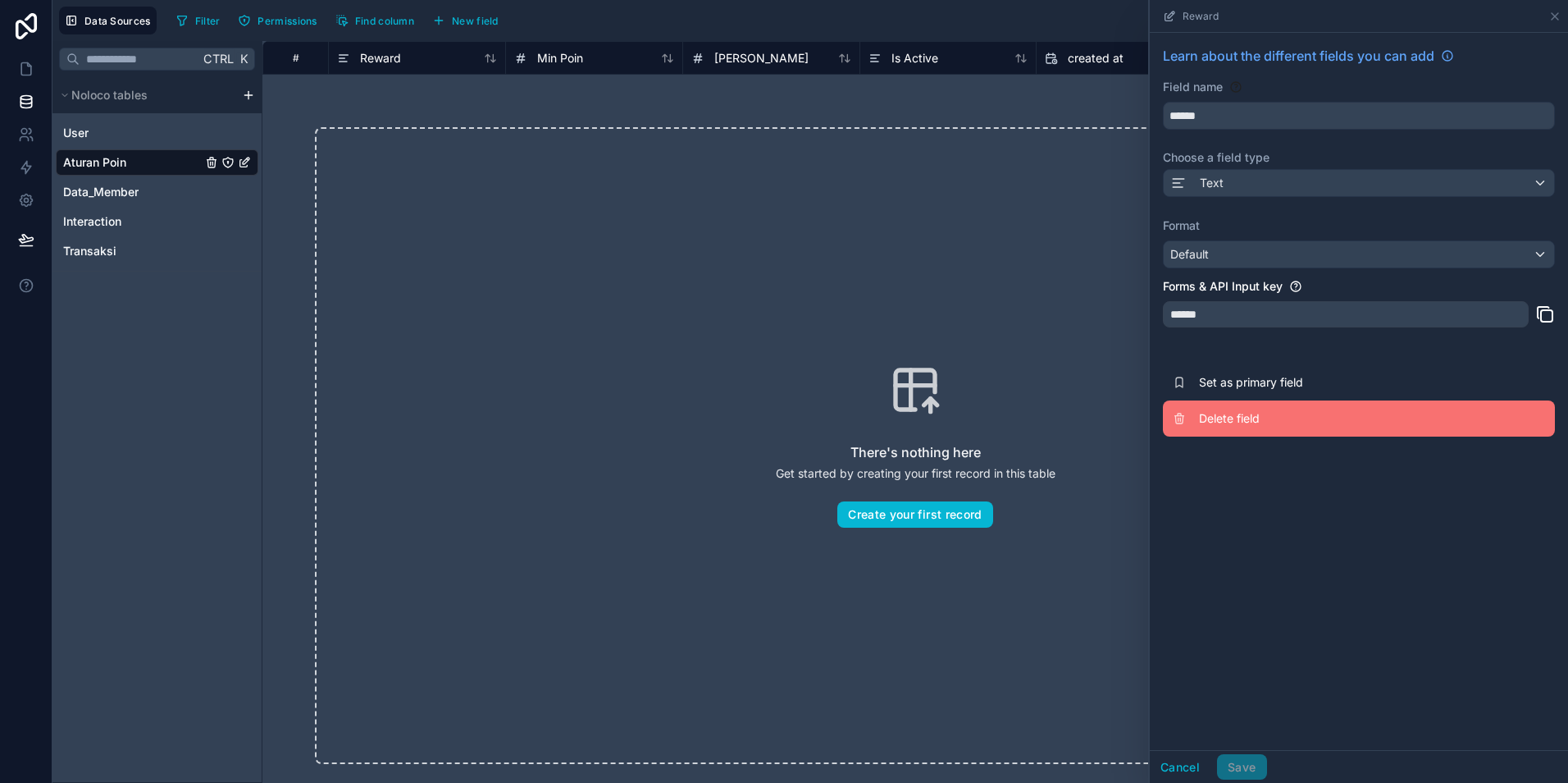
click at [1209, 422] on span "Delete field" at bounding box center [1317, 418] width 236 height 16
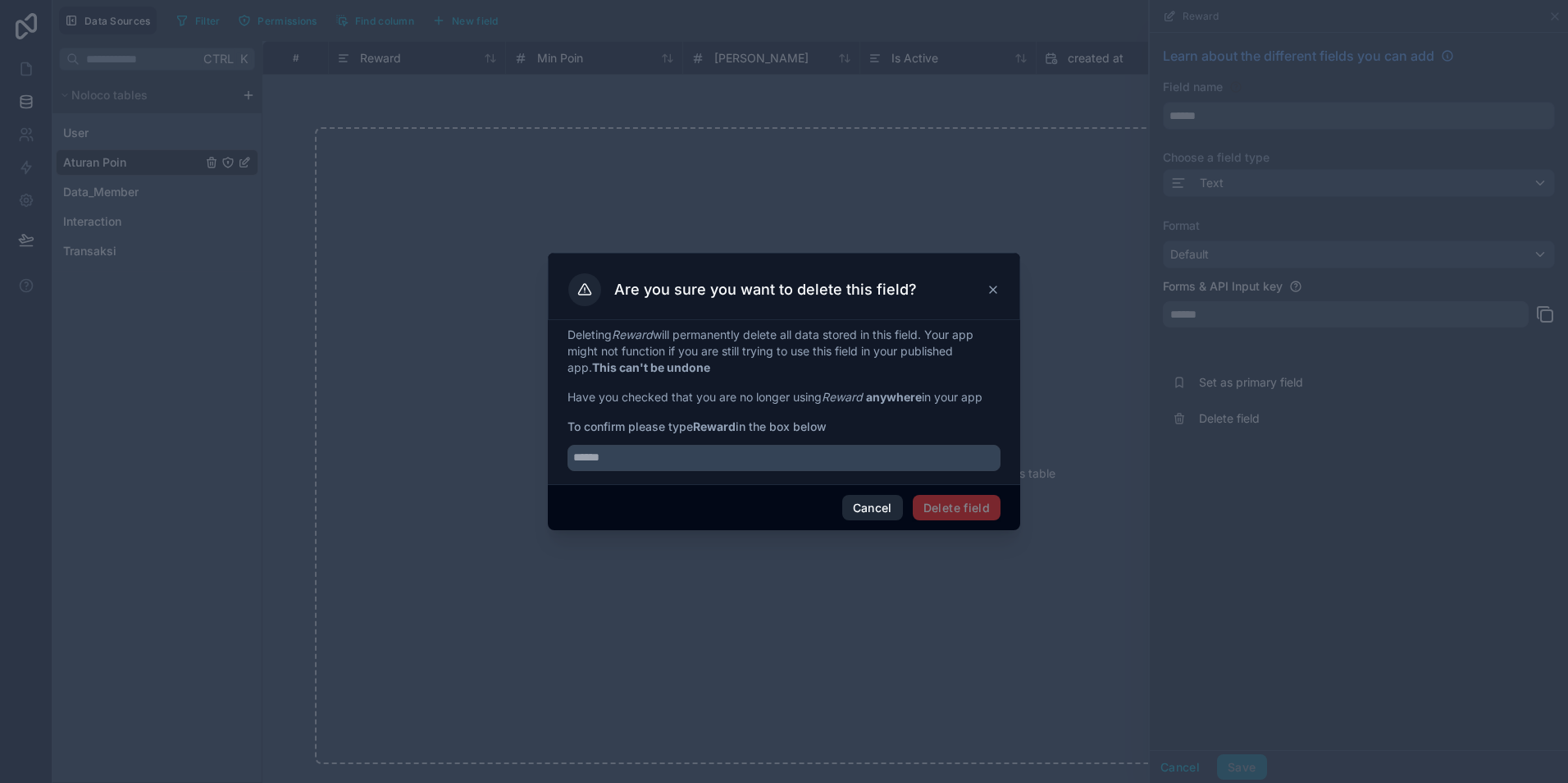
click at [866, 510] on button "Cancel" at bounding box center [872, 508] width 60 height 26
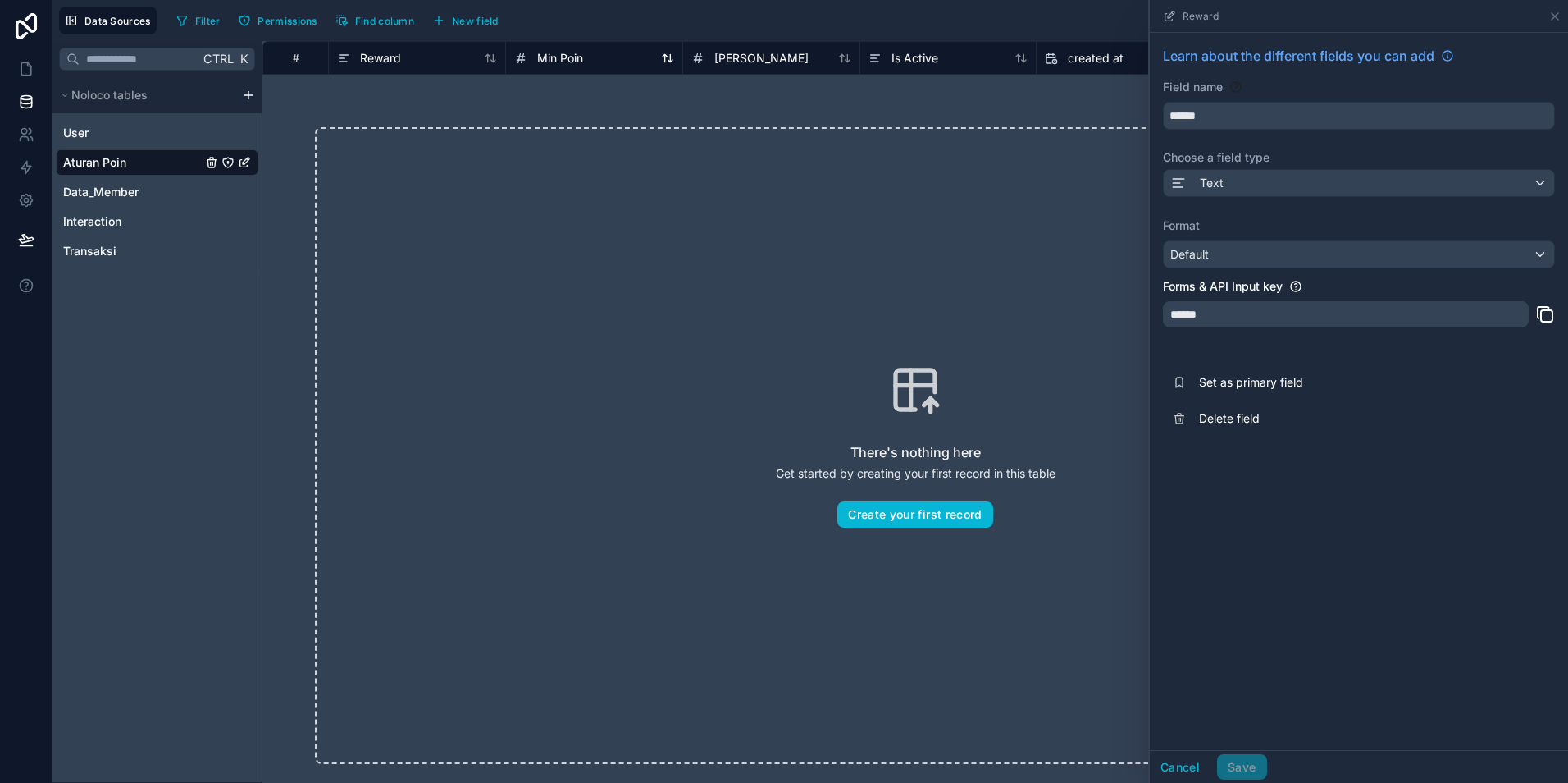
click at [609, 60] on div "Min Poin" at bounding box center [595, 58] width 160 height 20
click at [600, 60] on div "Min Poin" at bounding box center [595, 58] width 160 height 20
click at [554, 59] on span "Min Poin" at bounding box center [559, 58] width 46 height 16
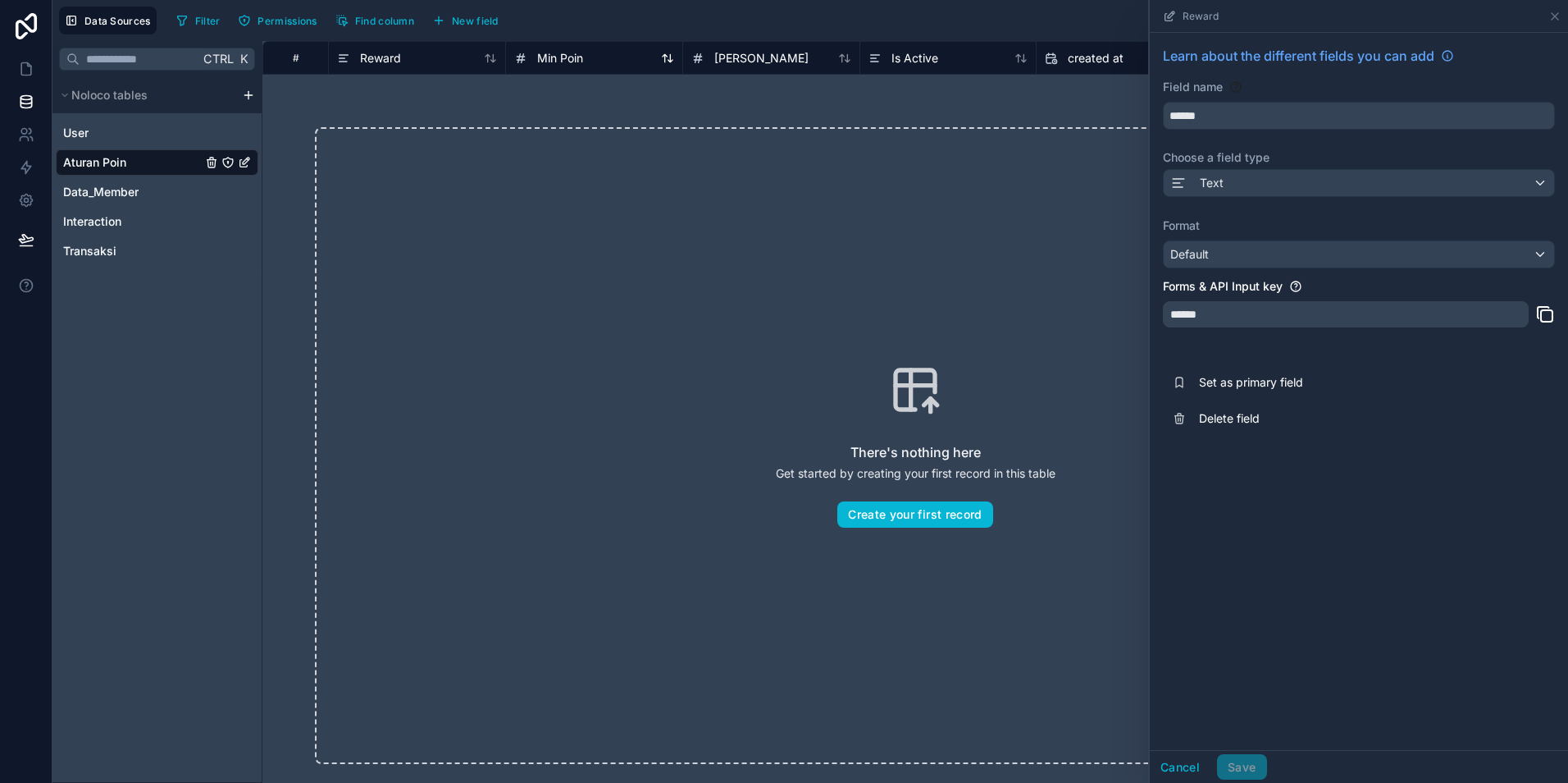
click at [554, 59] on span "Min Poin" at bounding box center [559, 58] width 46 height 16
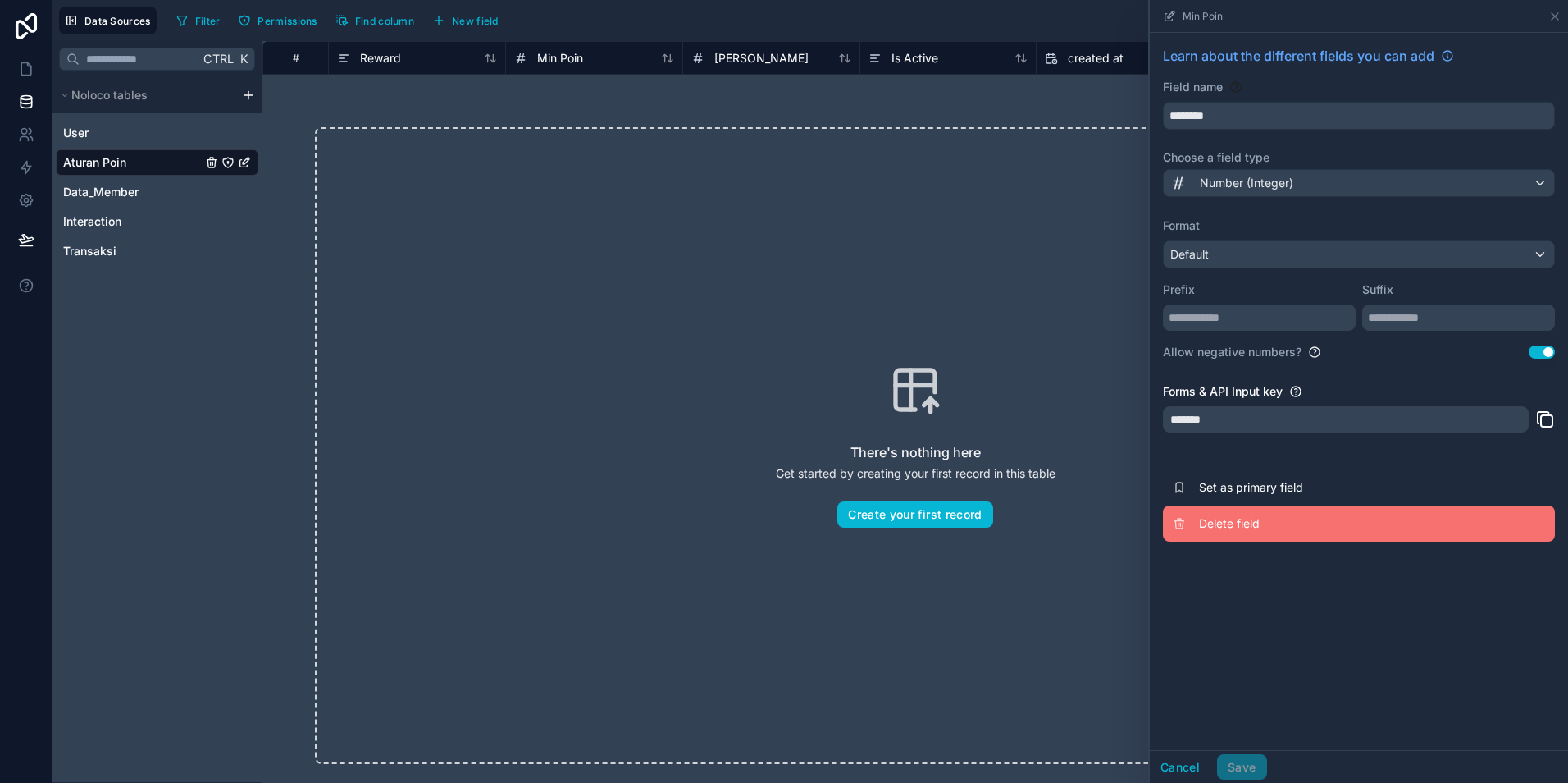
click at [1203, 524] on span "Delete field" at bounding box center [1317, 523] width 236 height 16
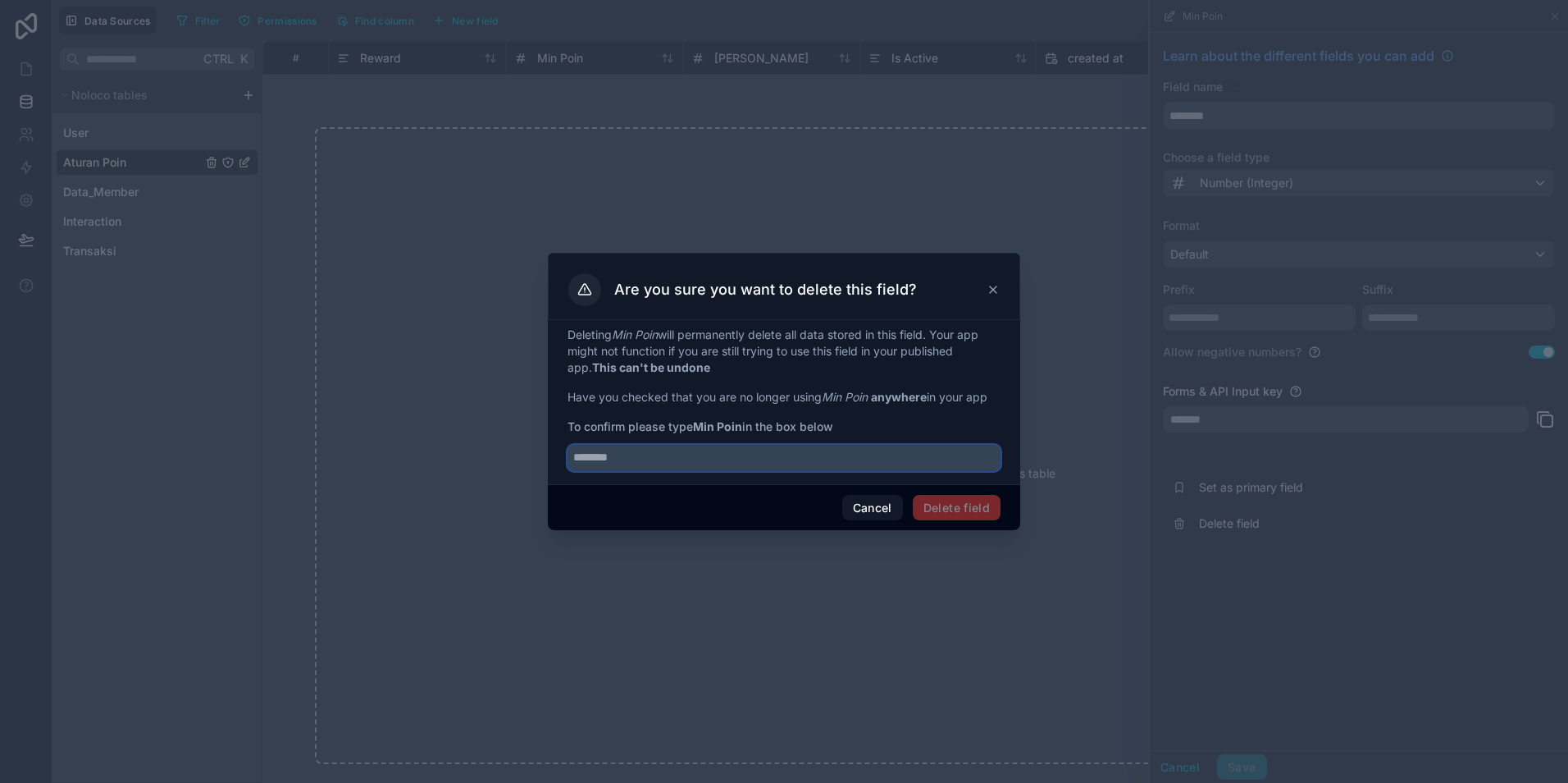
click at [671, 461] on input "text" at bounding box center [784, 458] width 433 height 26
drag, startPoint x: 695, startPoint y: 427, endPoint x: 747, endPoint y: 429, distance: 52.0
click at [747, 429] on span "To confirm please type Min Poin in the box below" at bounding box center [784, 426] width 433 height 16
copy span "Min Poin"
click at [651, 454] on input "text" at bounding box center [784, 458] width 433 height 26
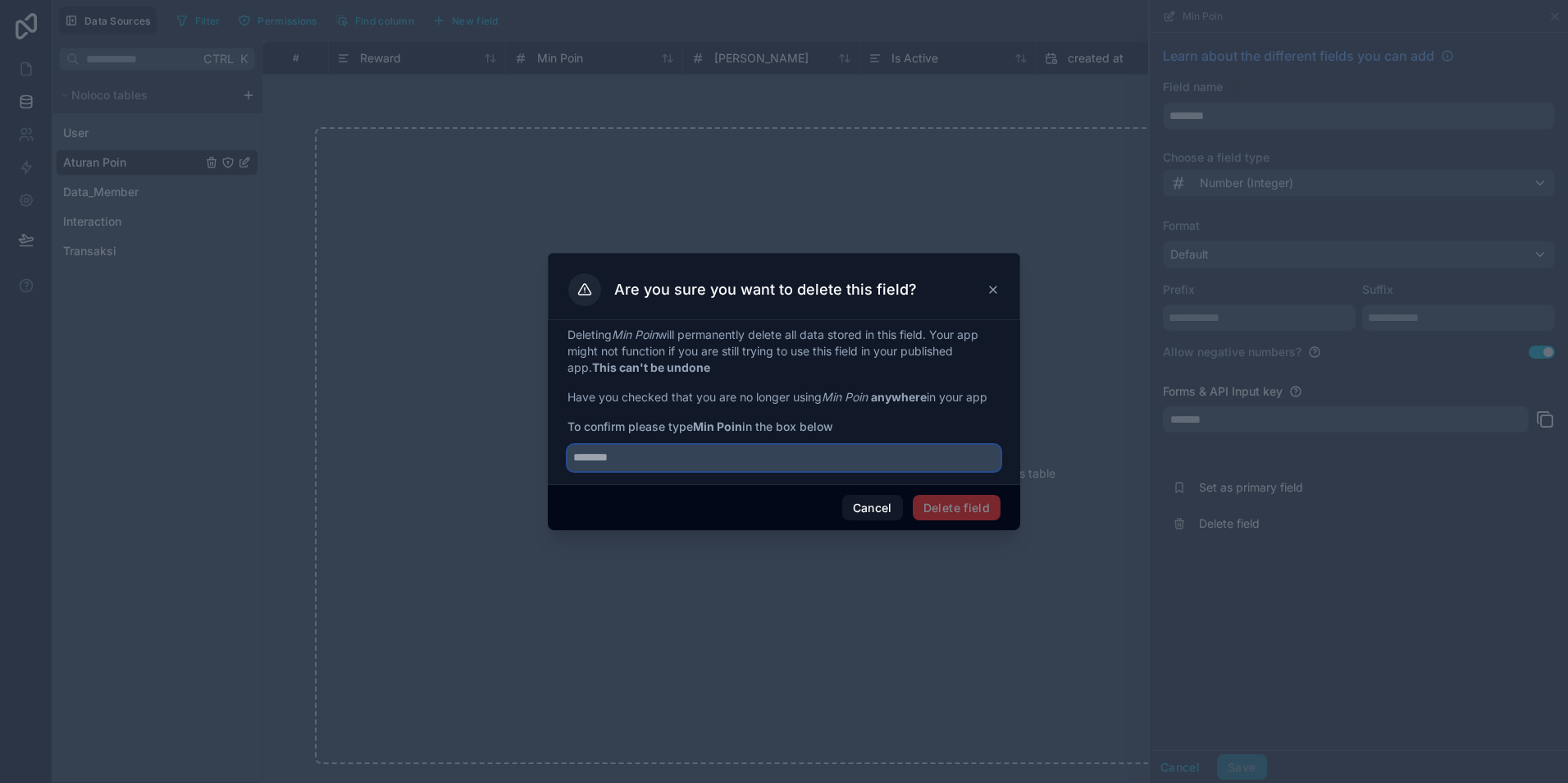
paste input "********"
click at [580, 456] on input "********" at bounding box center [784, 458] width 433 height 26
type input "********"
click at [978, 500] on button "Delete field" at bounding box center [957, 508] width 88 height 26
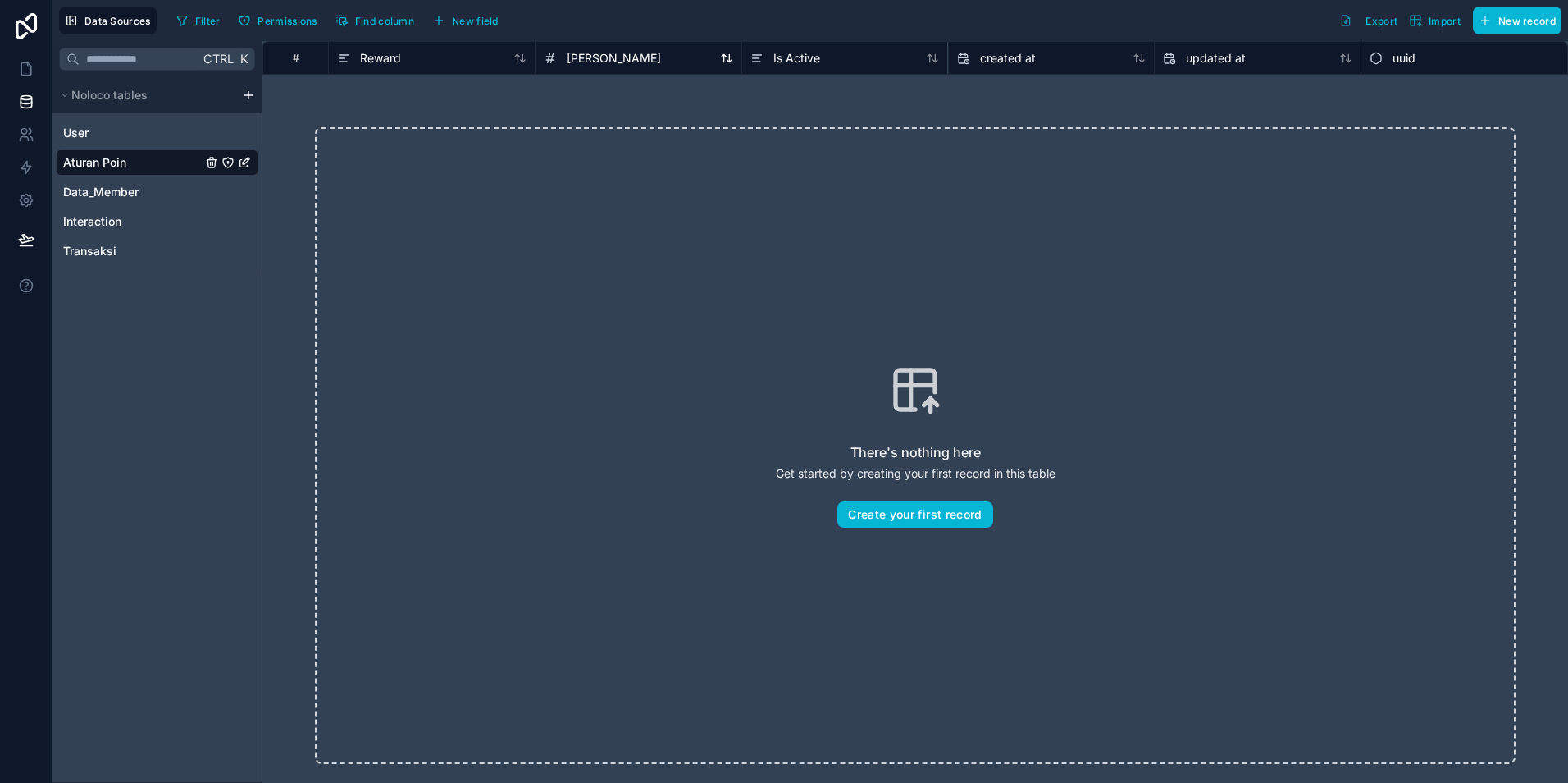
click at [607, 53] on span "Max Poin" at bounding box center [614, 58] width 94 height 16
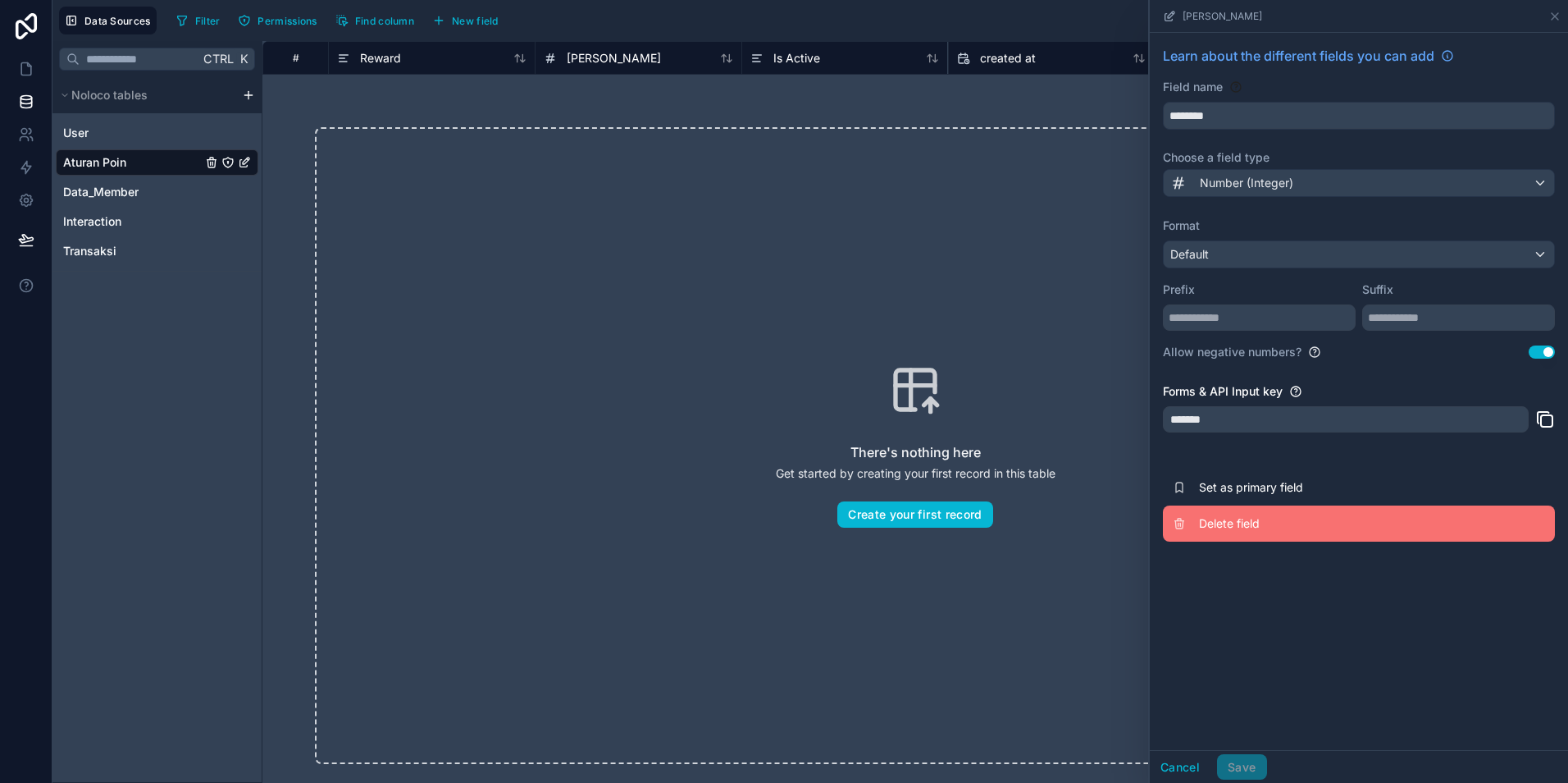
click at [1221, 530] on span "Delete field" at bounding box center [1317, 523] width 236 height 16
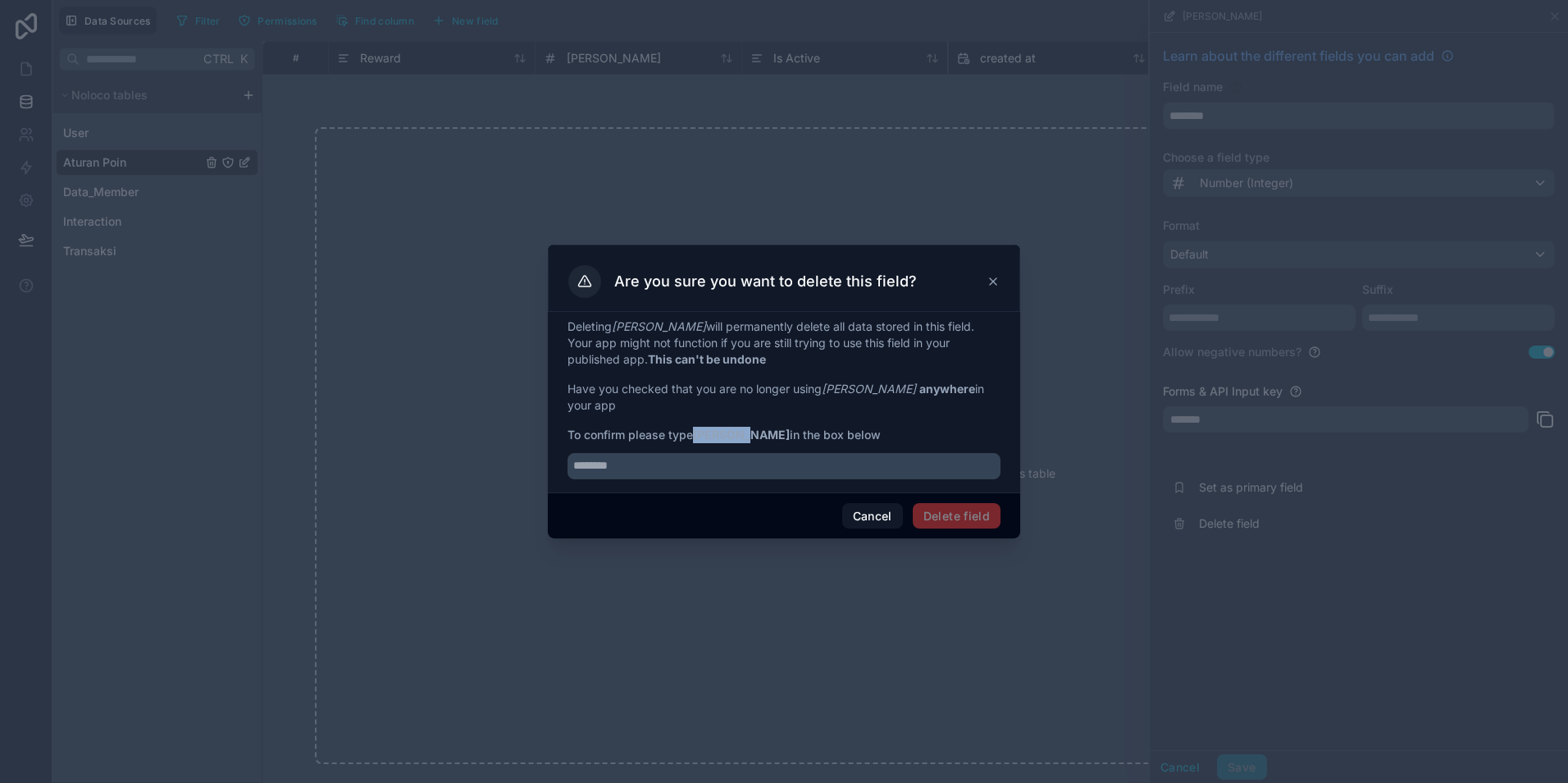
drag, startPoint x: 698, startPoint y: 424, endPoint x: 746, endPoint y: 425, distance: 48.0
click at [746, 428] on strong "Max Poin" at bounding box center [741, 435] width 97 height 14
copy strong "Max Poin"
click at [674, 454] on input "text" at bounding box center [784, 466] width 433 height 26
paste input "********"
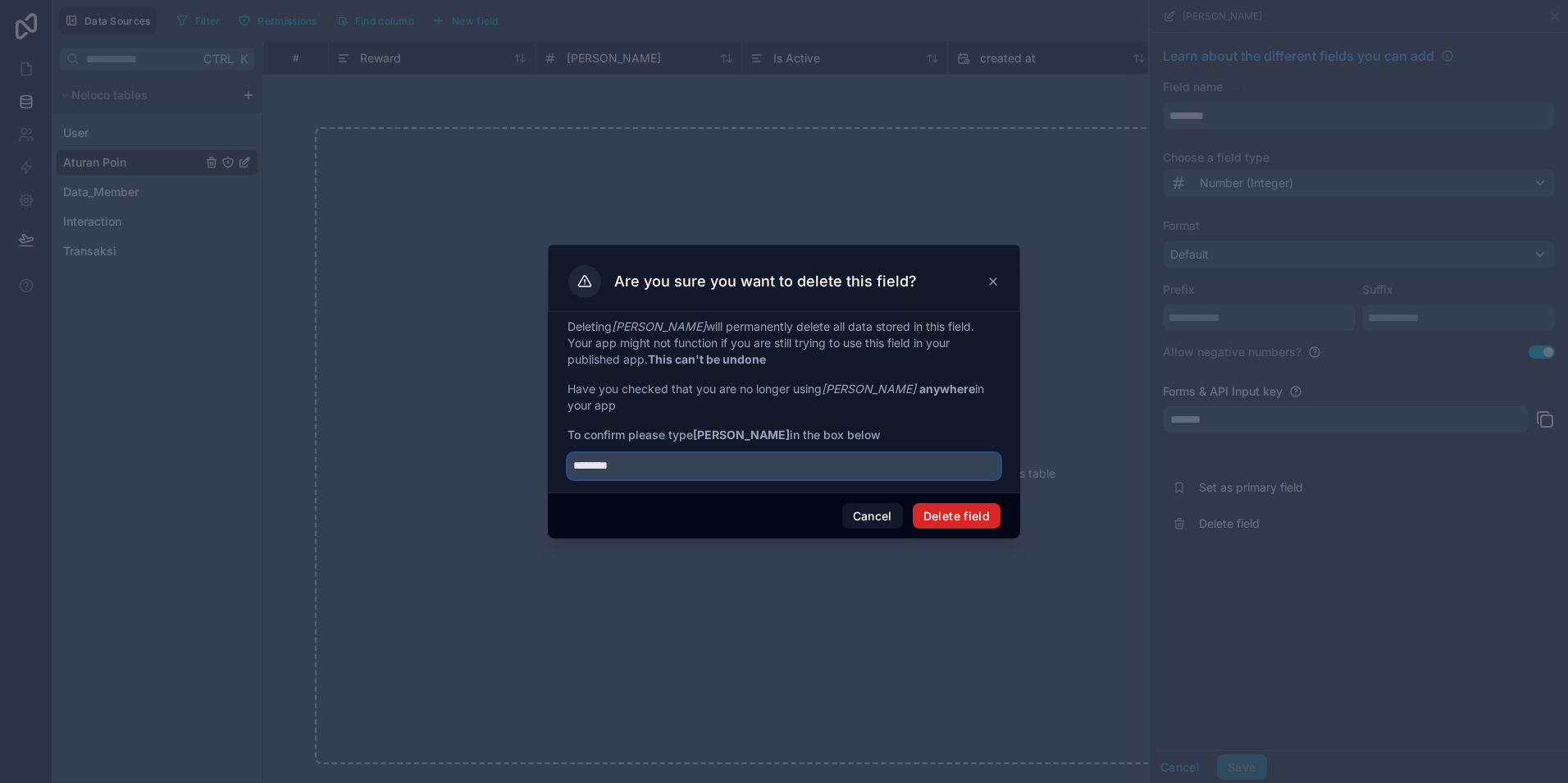
type input "********"
click at [962, 507] on button "Delete field" at bounding box center [957, 516] width 88 height 26
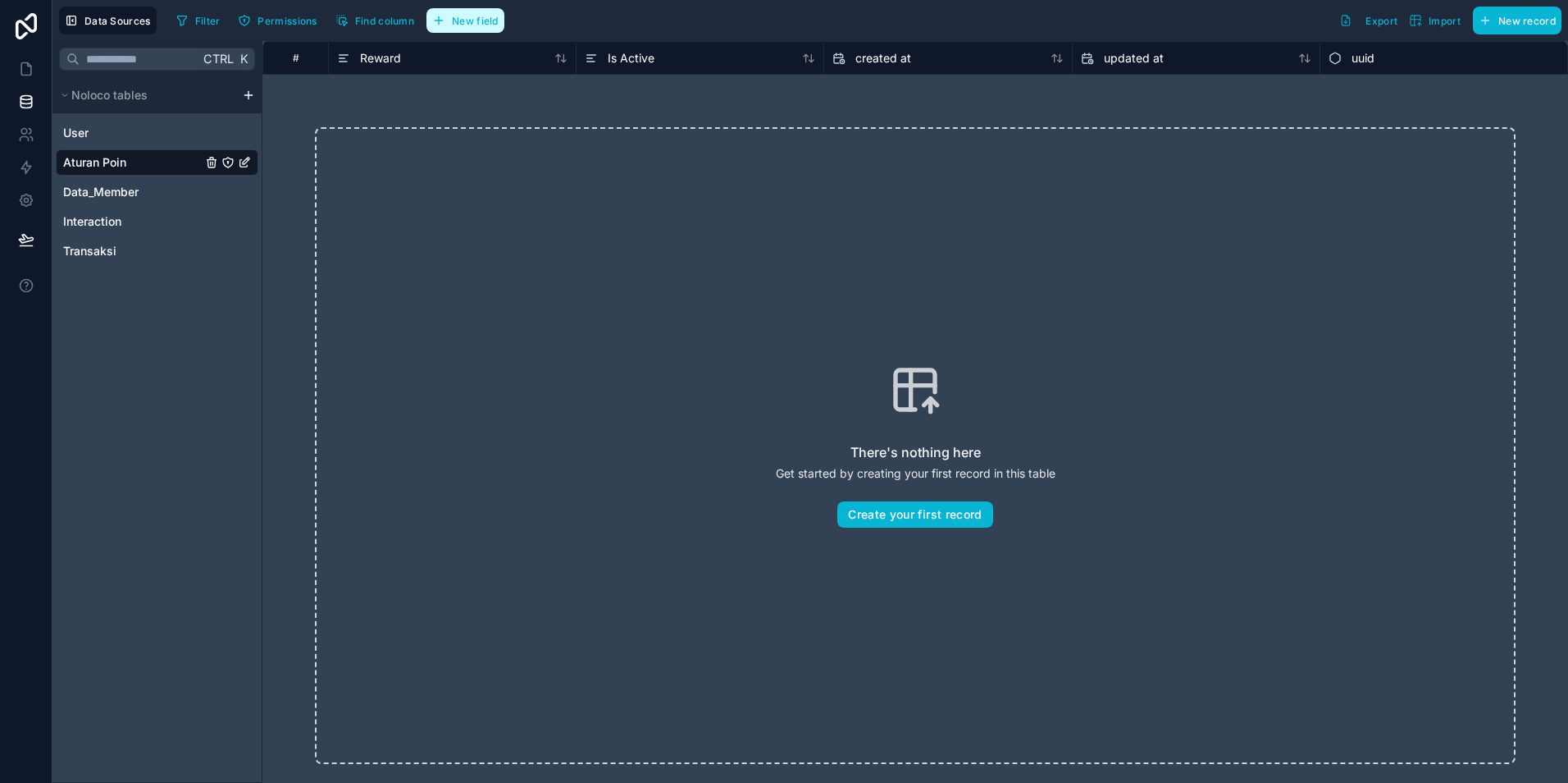
click at [482, 20] on span "New field" at bounding box center [475, 21] width 47 height 12
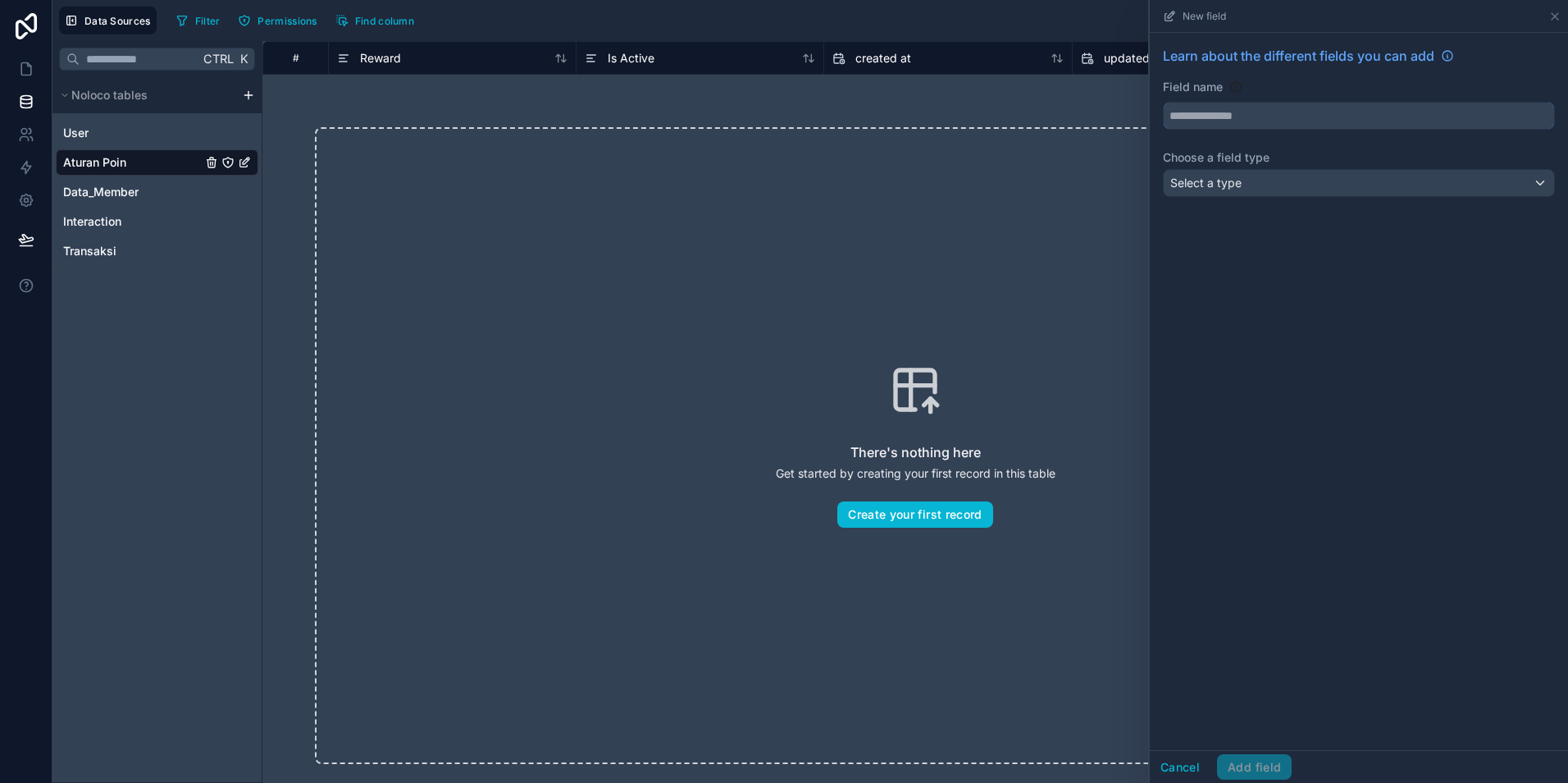
click at [1218, 120] on input "text" at bounding box center [1359, 116] width 390 height 26
click at [1163, 102] on button "****" at bounding box center [1359, 116] width 392 height 28
type input "**********"
click at [1258, 172] on div "Select a type" at bounding box center [1359, 183] width 390 height 26
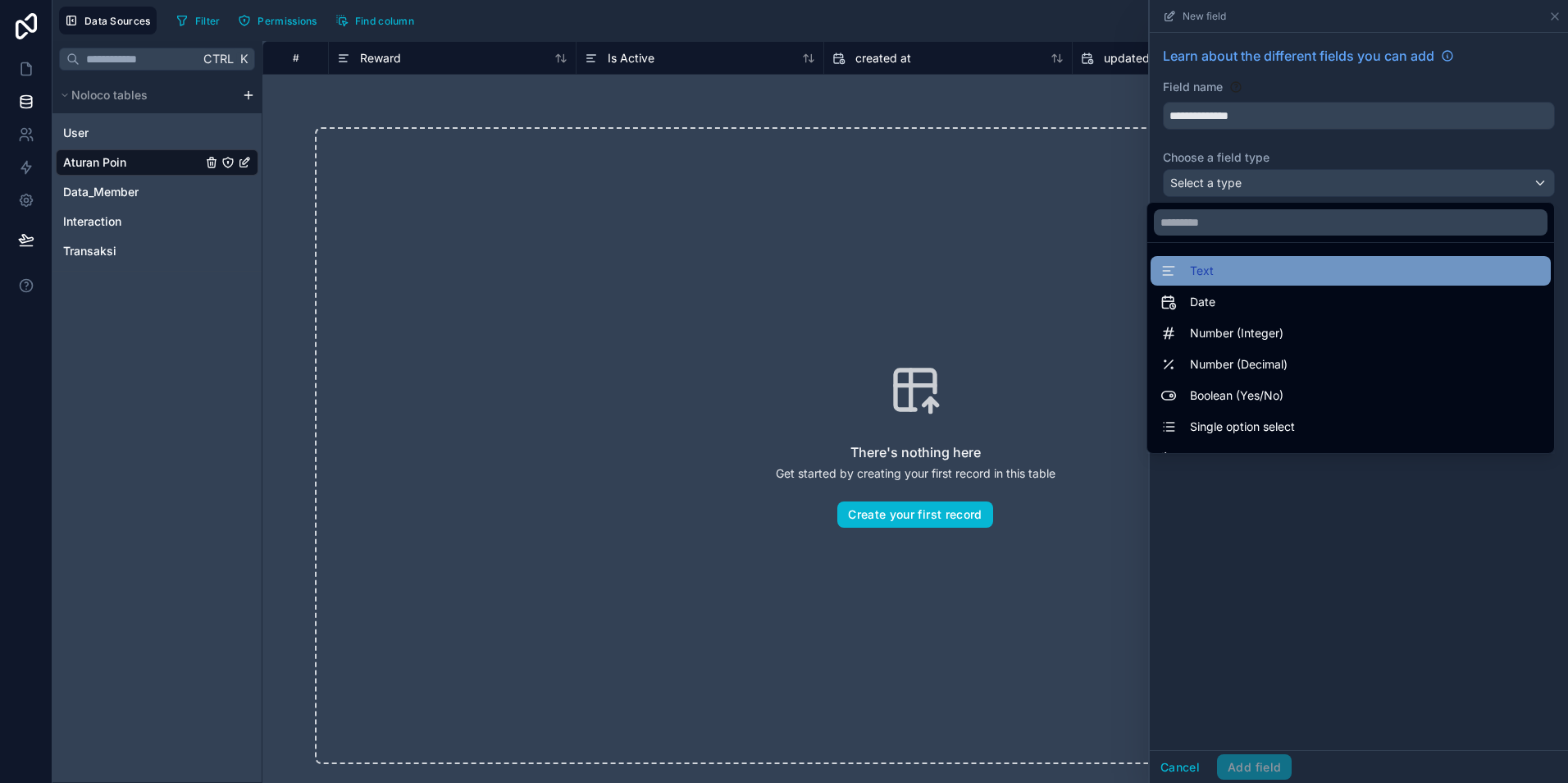
click at [1237, 277] on div "Text" at bounding box center [1351, 271] width 381 height 20
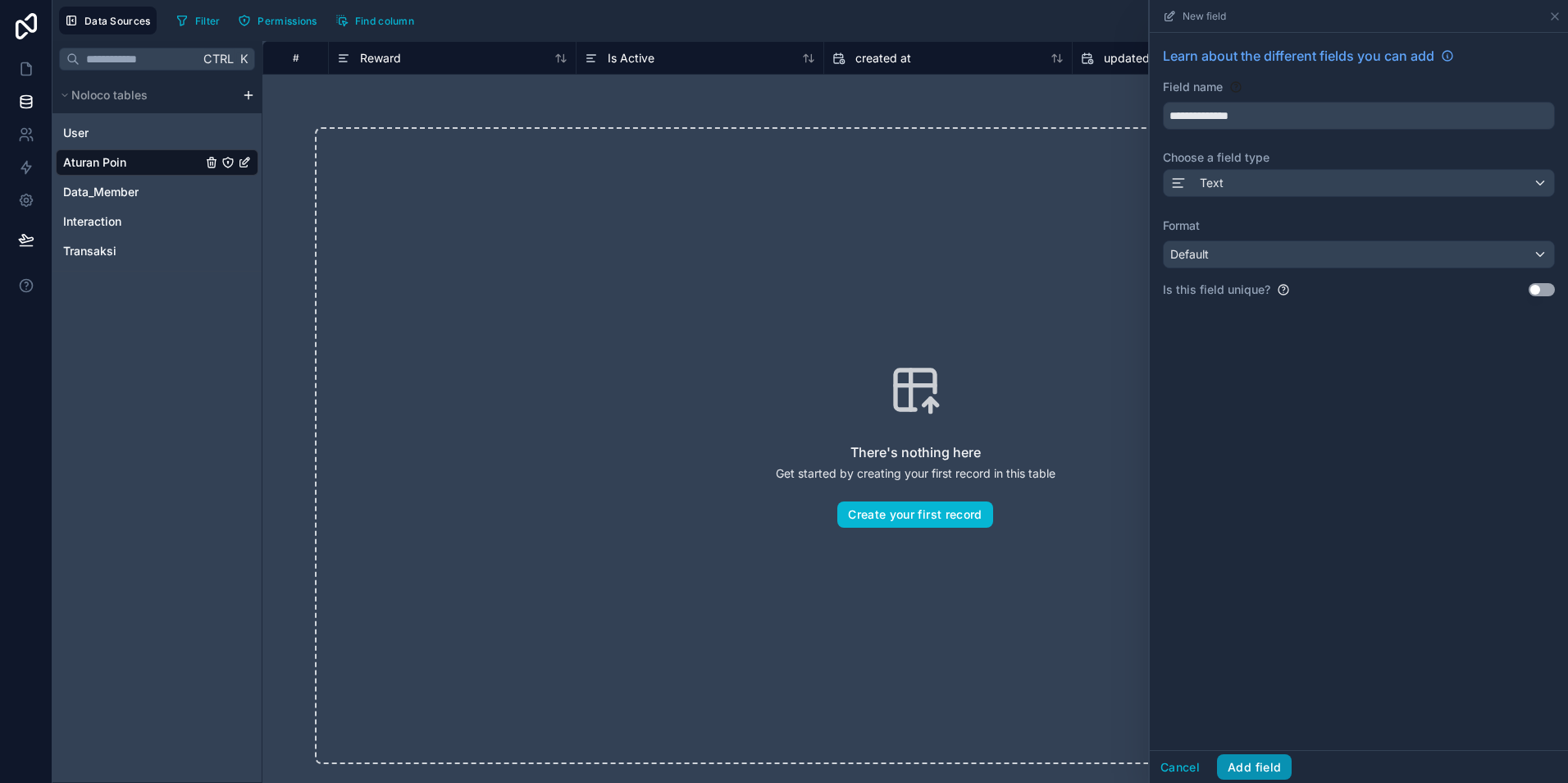
click at [1267, 765] on button "Add field" at bounding box center [1254, 767] width 75 height 26
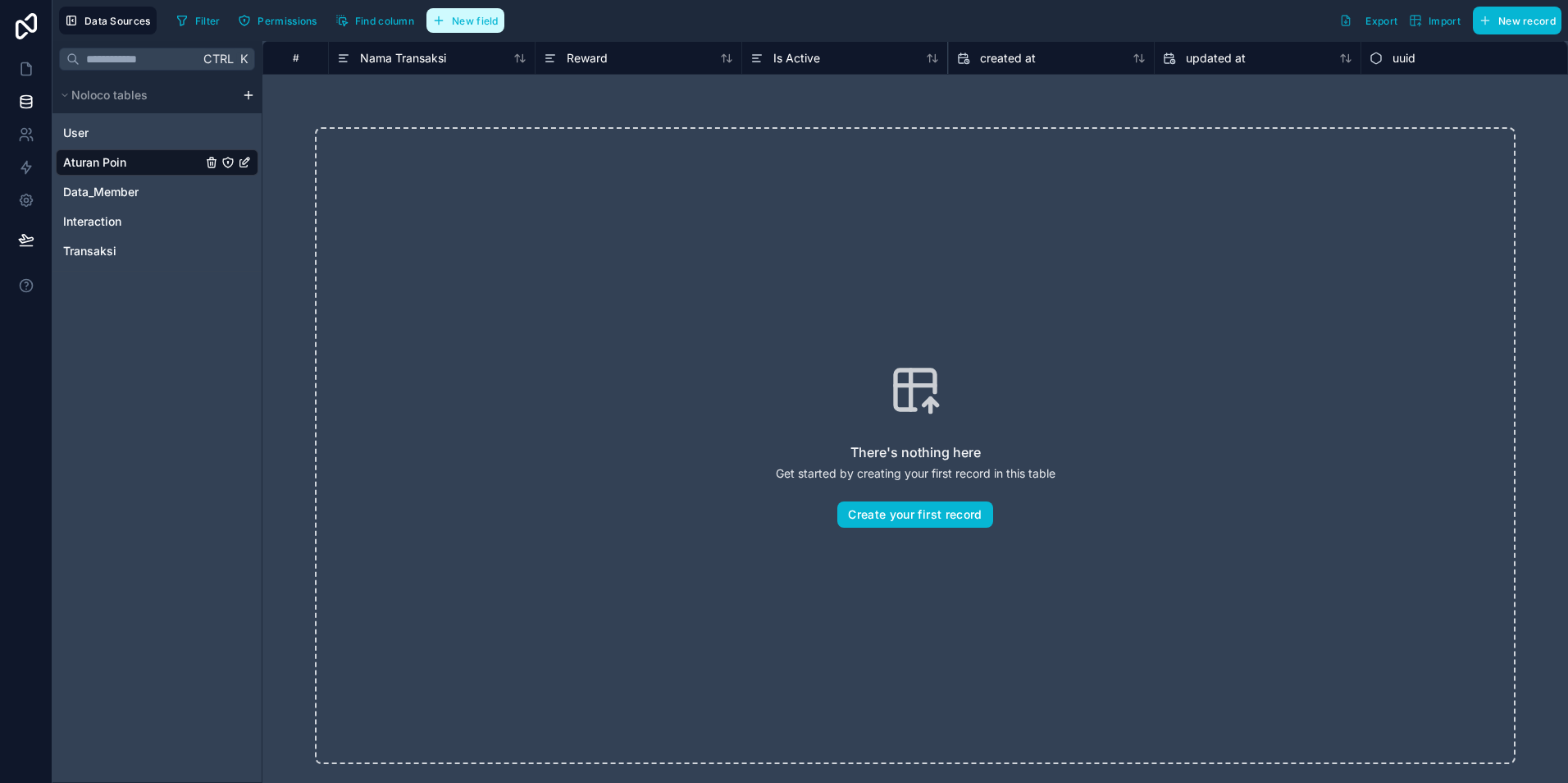
click at [479, 29] on button "New field" at bounding box center [465, 21] width 78 height 25
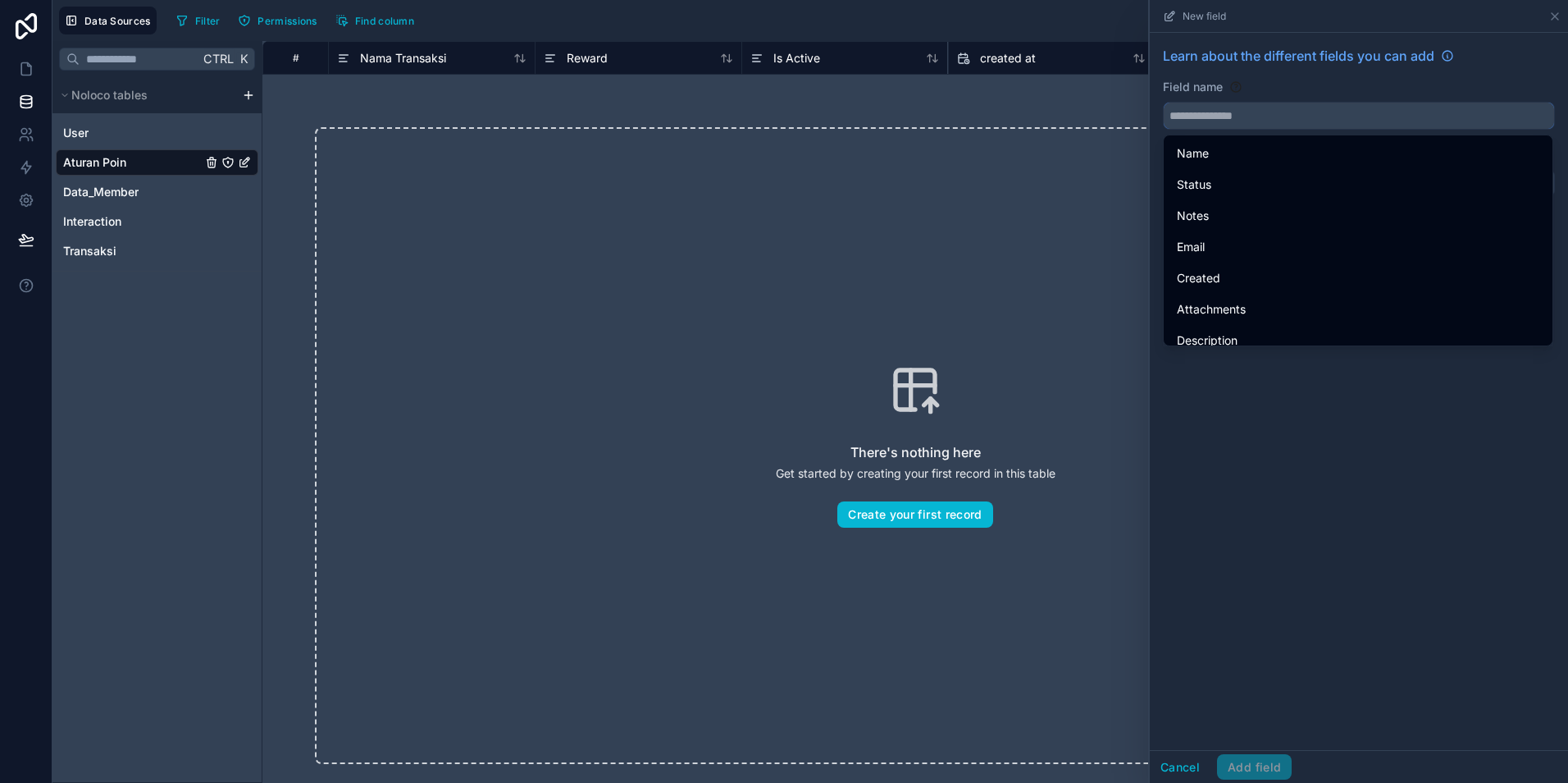
click at [1205, 123] on input "text" at bounding box center [1359, 116] width 390 height 26
paste input "**********"
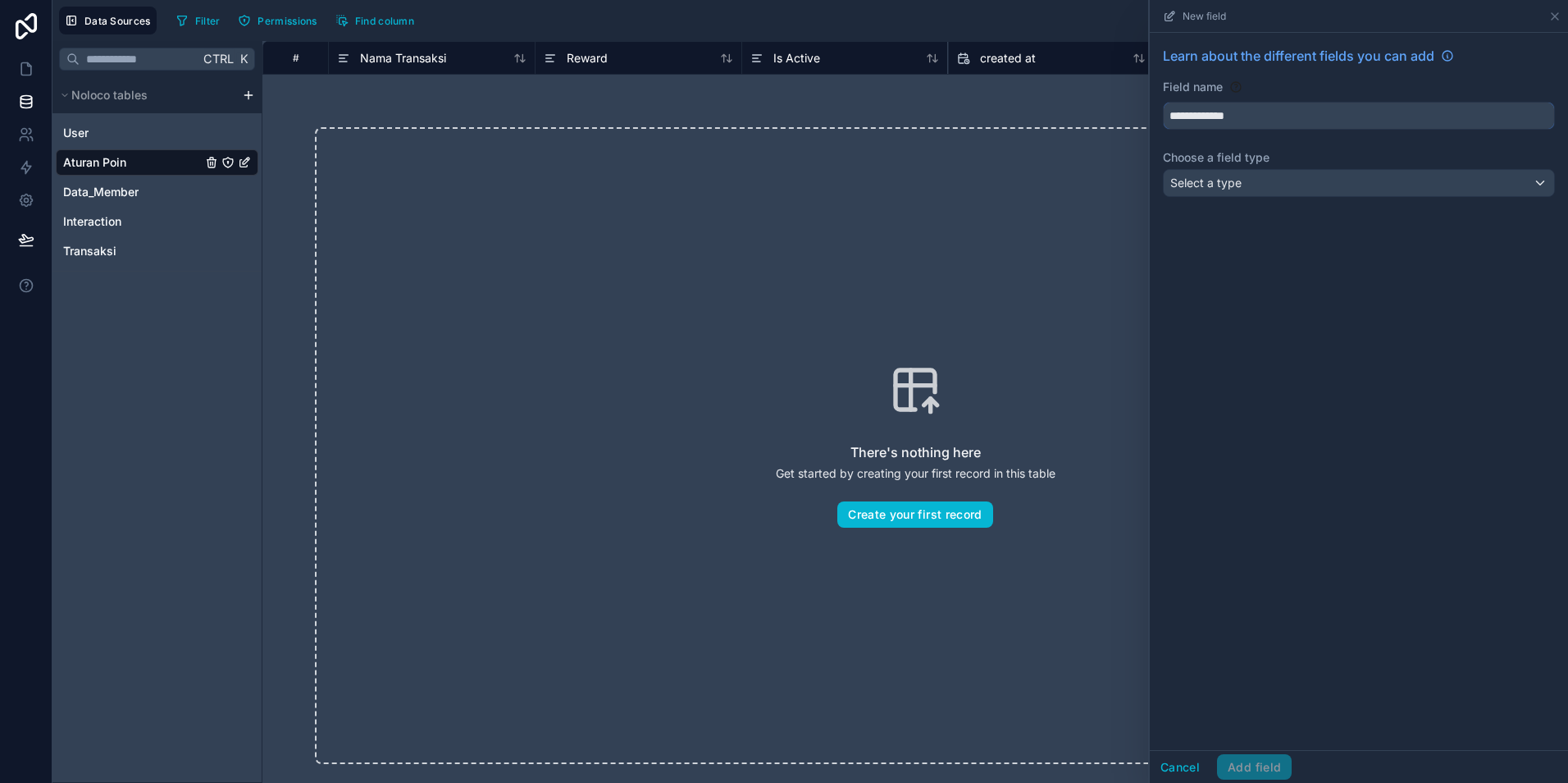
type input "**********"
click at [1228, 188] on span "Select a type" at bounding box center [1206, 183] width 72 height 14
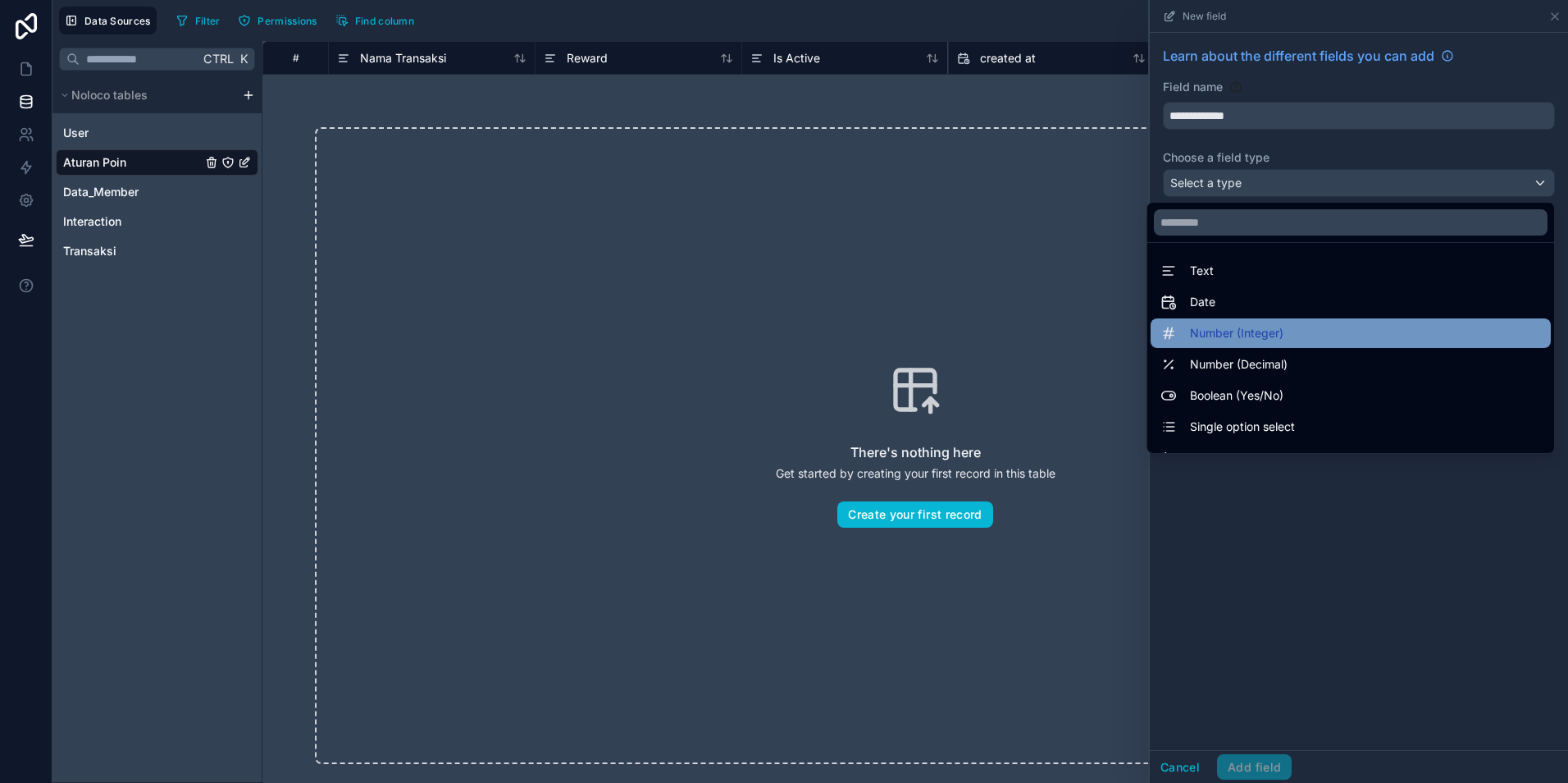
click at [1228, 341] on span "Number (Integer)" at bounding box center [1237, 333] width 93 height 20
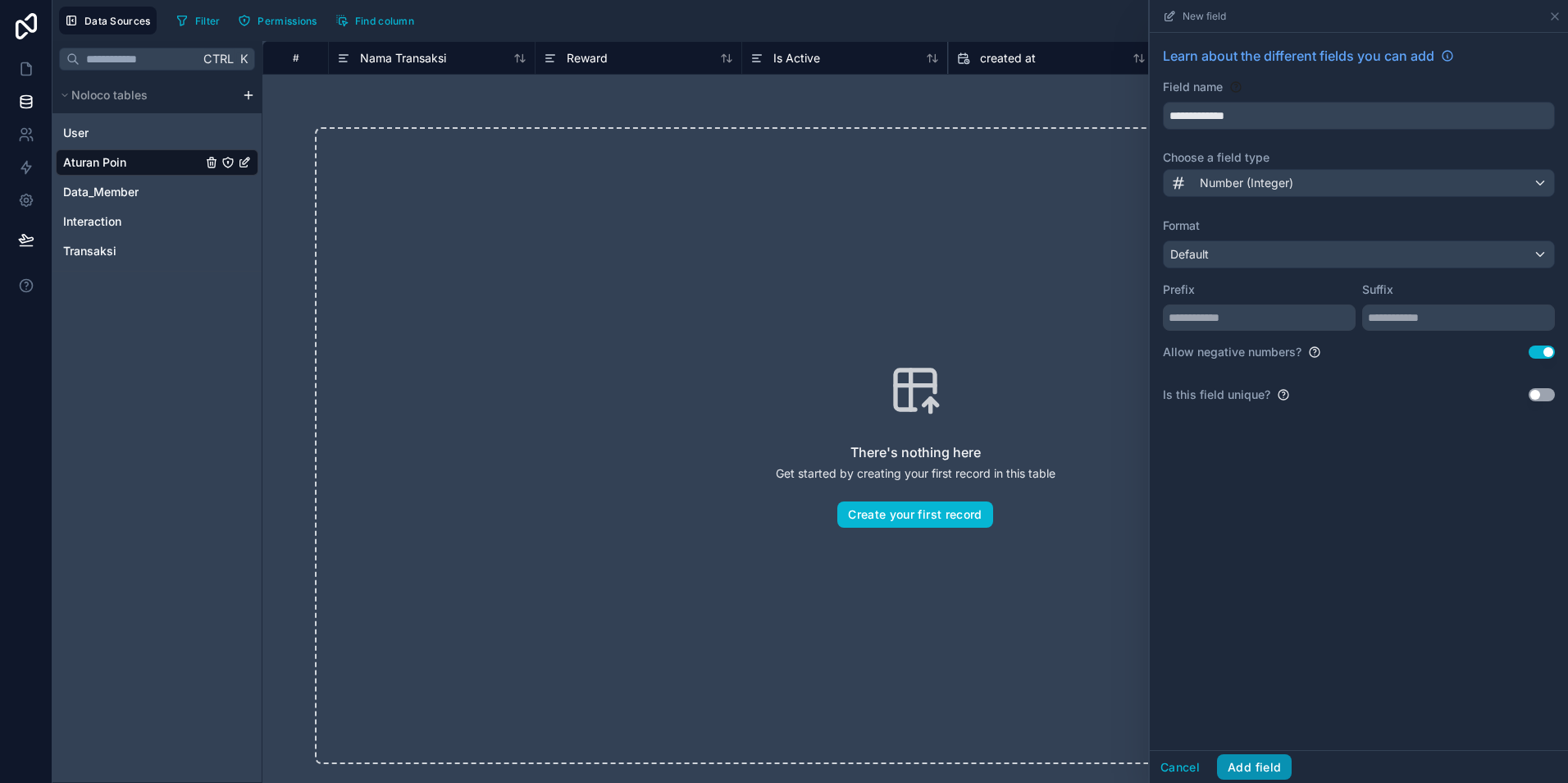
click at [1254, 773] on button "Add field" at bounding box center [1254, 767] width 75 height 26
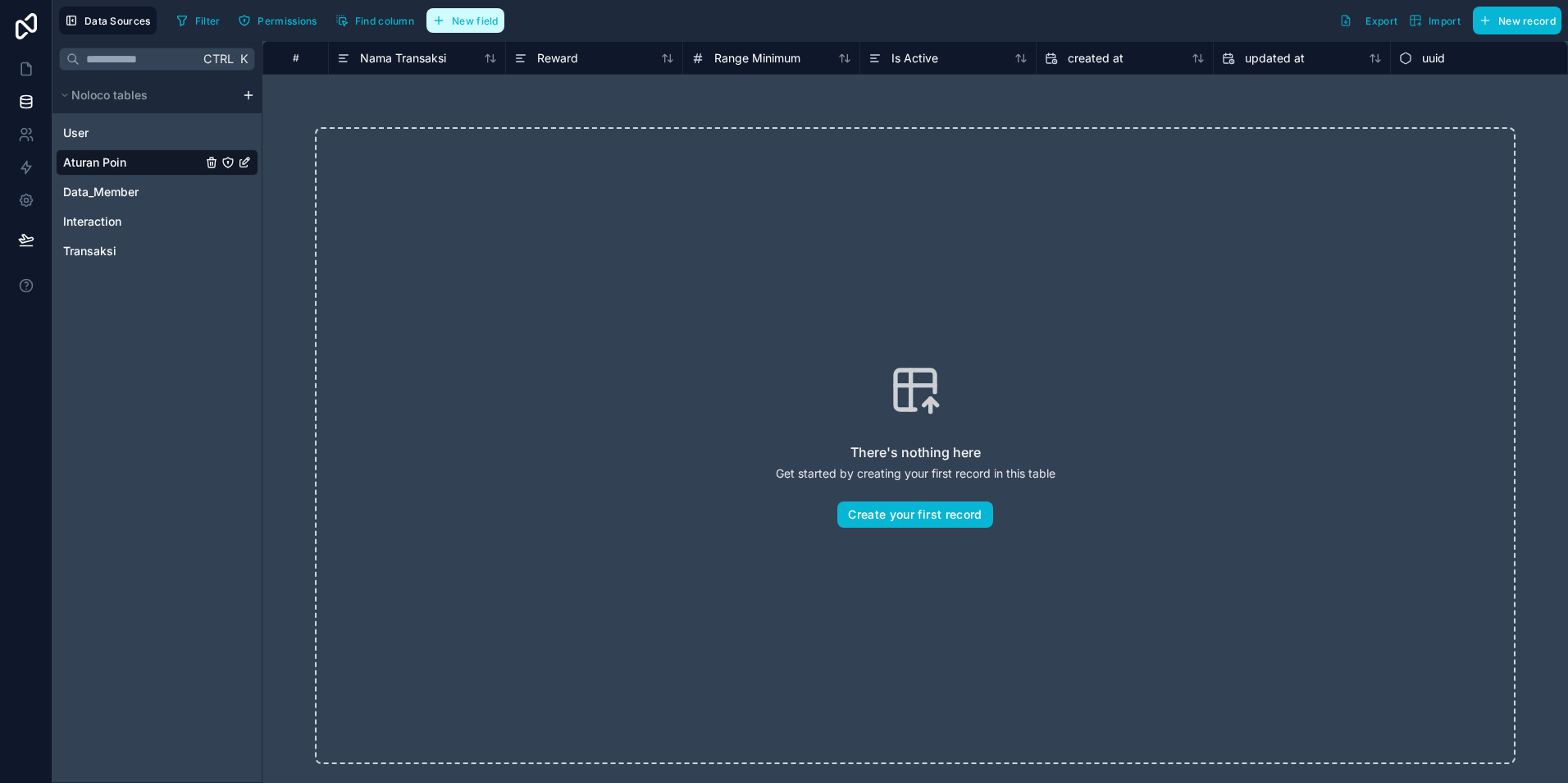
click at [468, 30] on button "New field" at bounding box center [465, 21] width 78 height 25
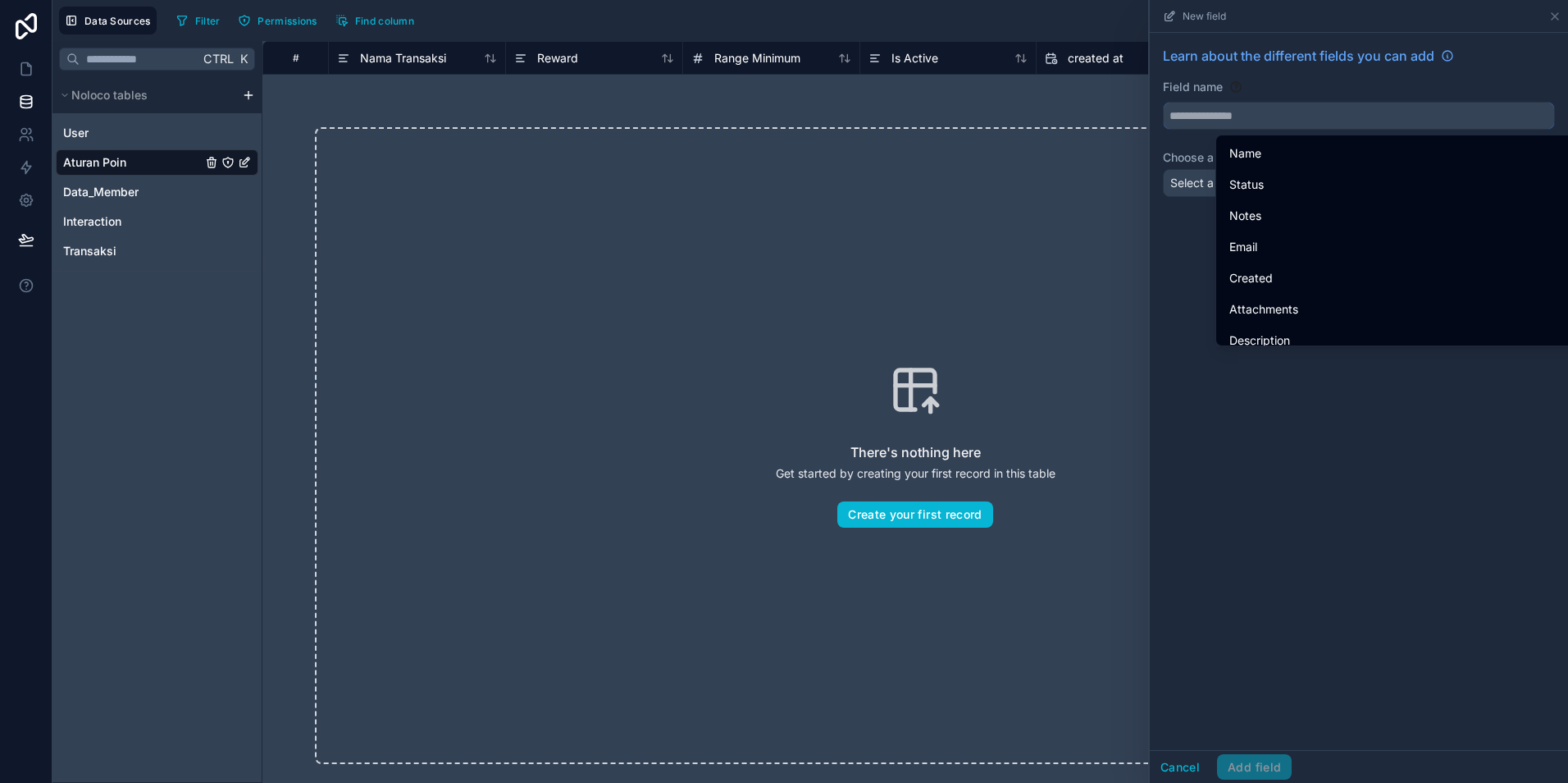
click at [1242, 122] on input "text" at bounding box center [1359, 116] width 390 height 26
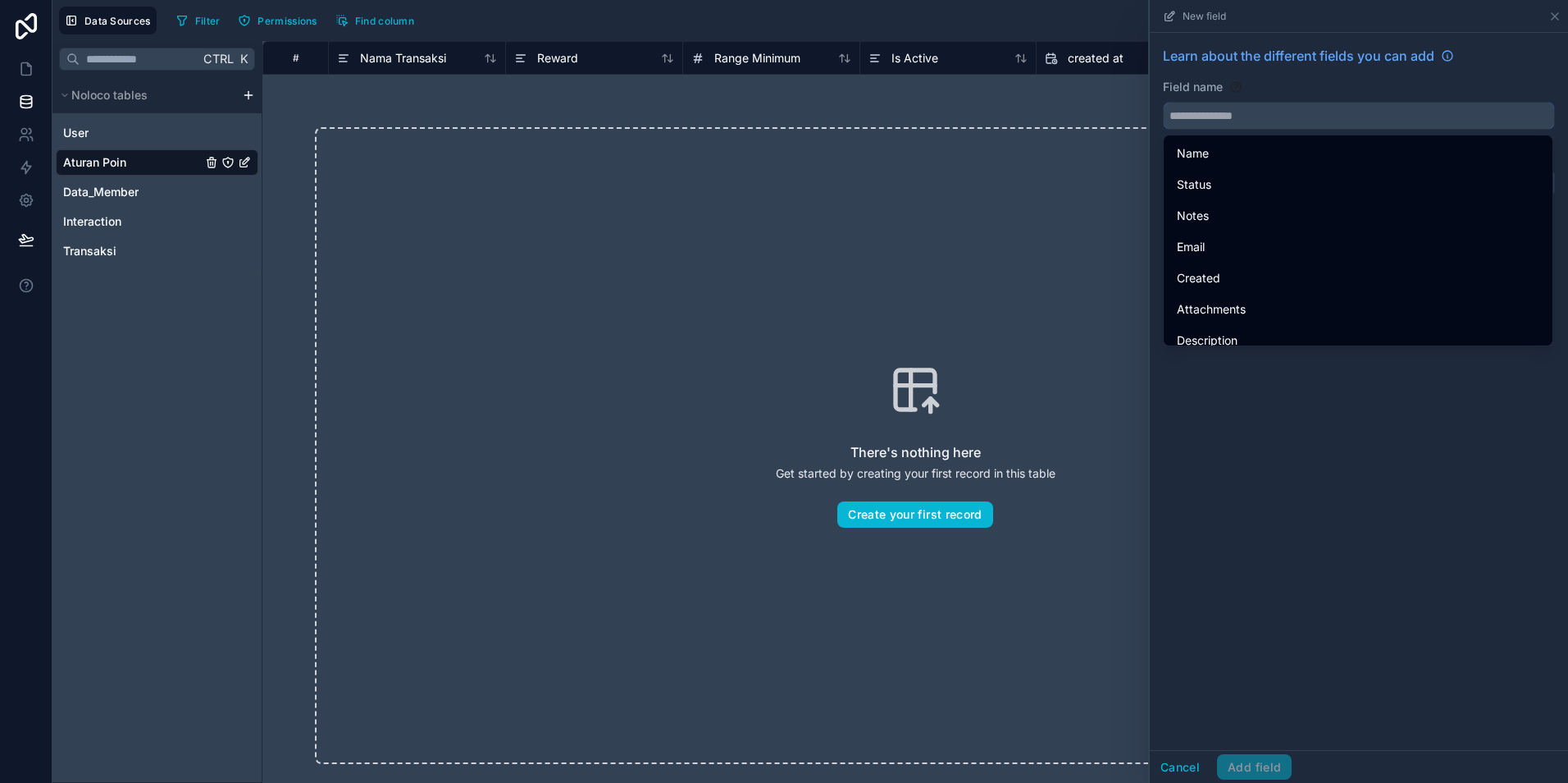
paste input "**********"
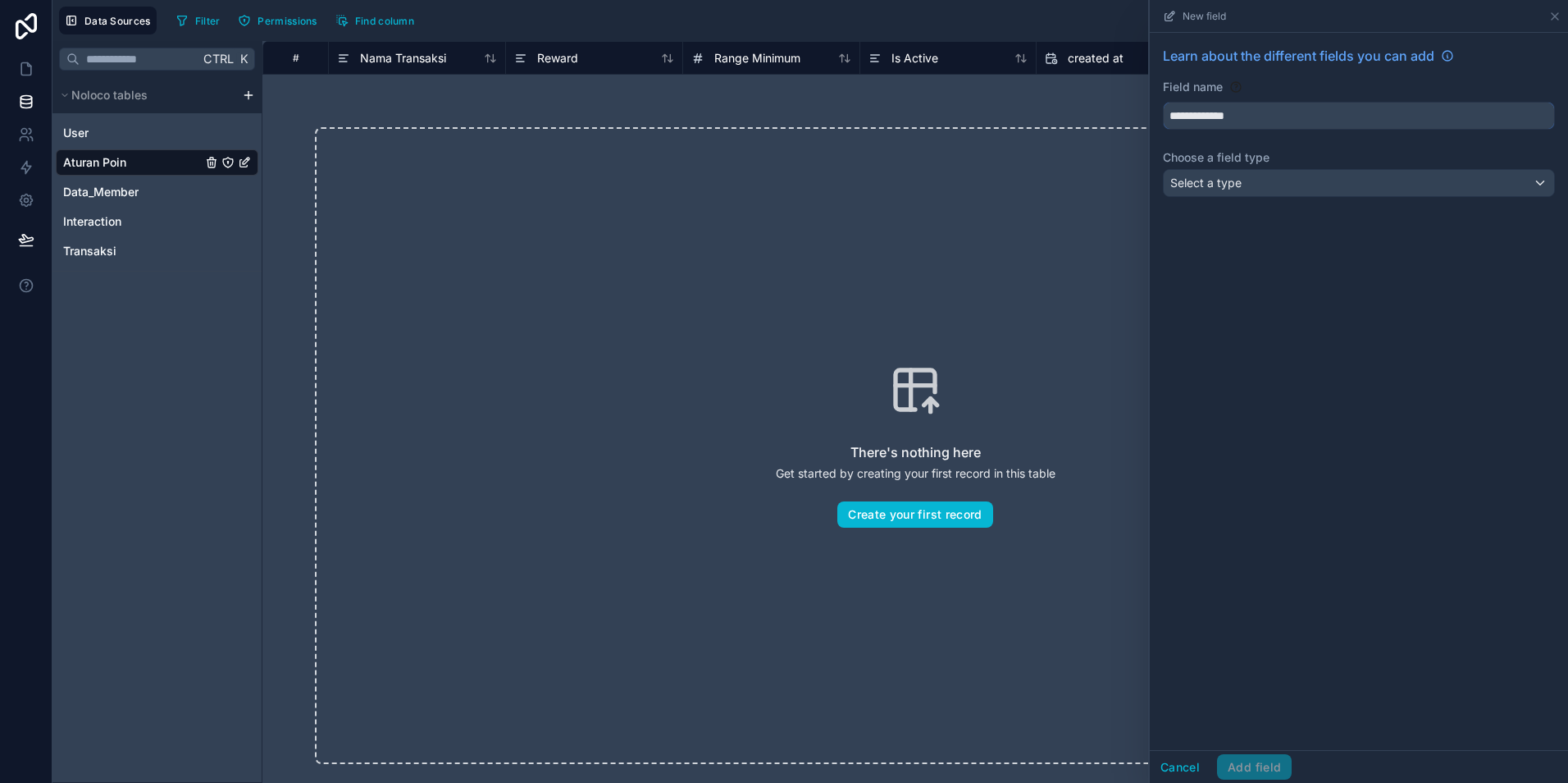
type input "**********"
click at [1239, 179] on span "Select a type" at bounding box center [1206, 183] width 72 height 14
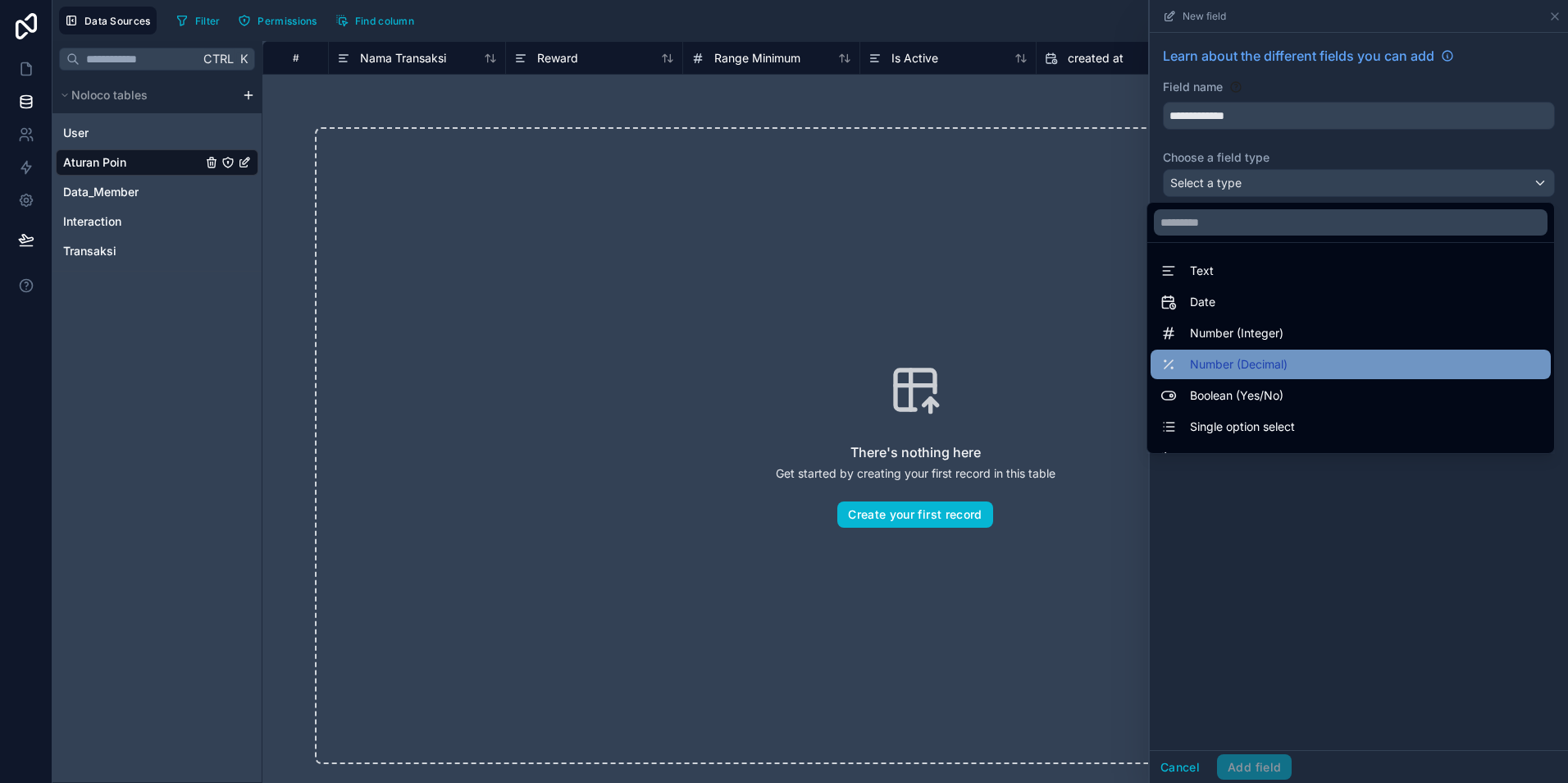
click at [1201, 370] on span "Number (Decimal)" at bounding box center [1239, 364] width 97 height 20
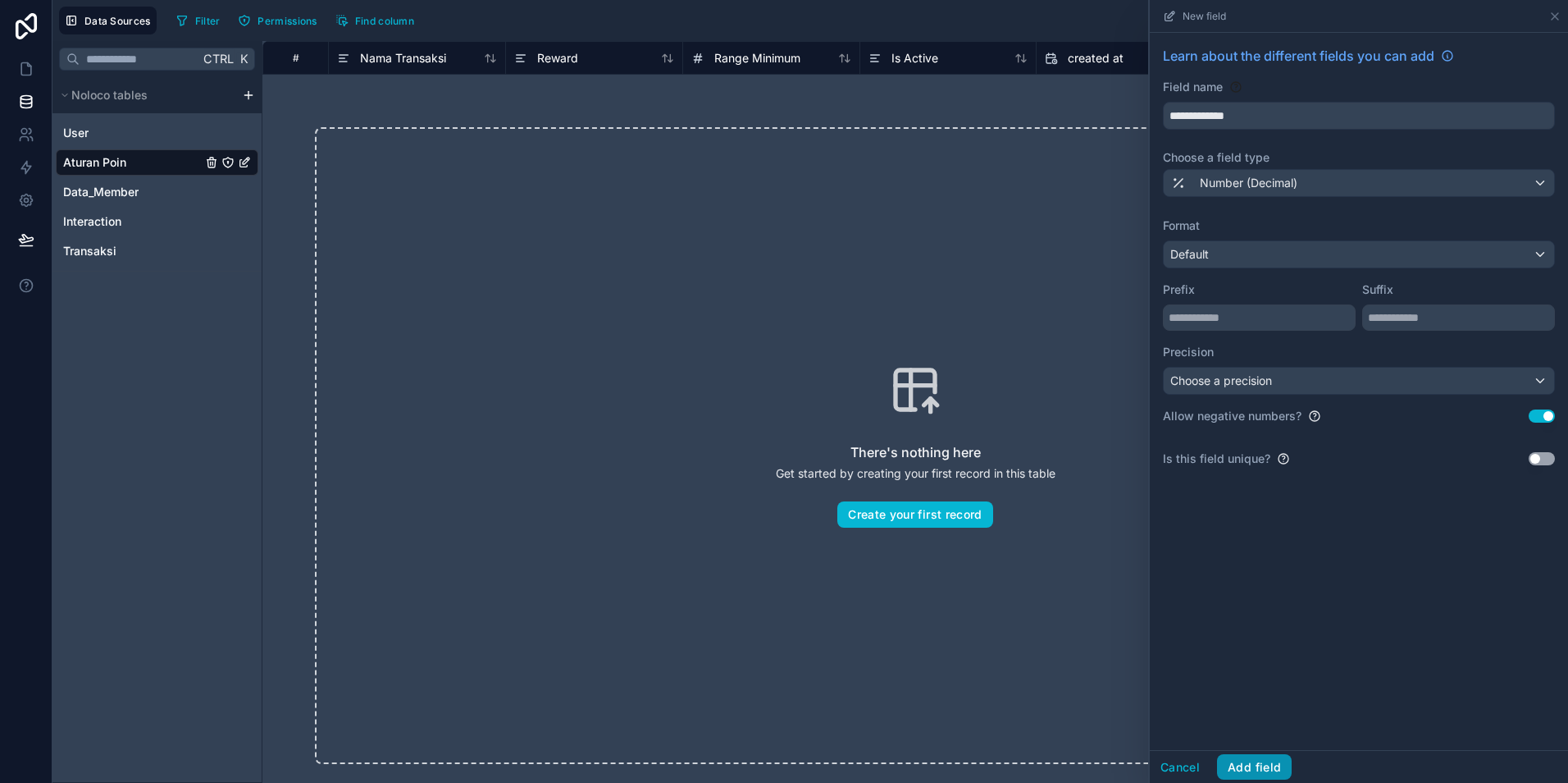
click at [1248, 761] on button "Add field" at bounding box center [1254, 767] width 75 height 26
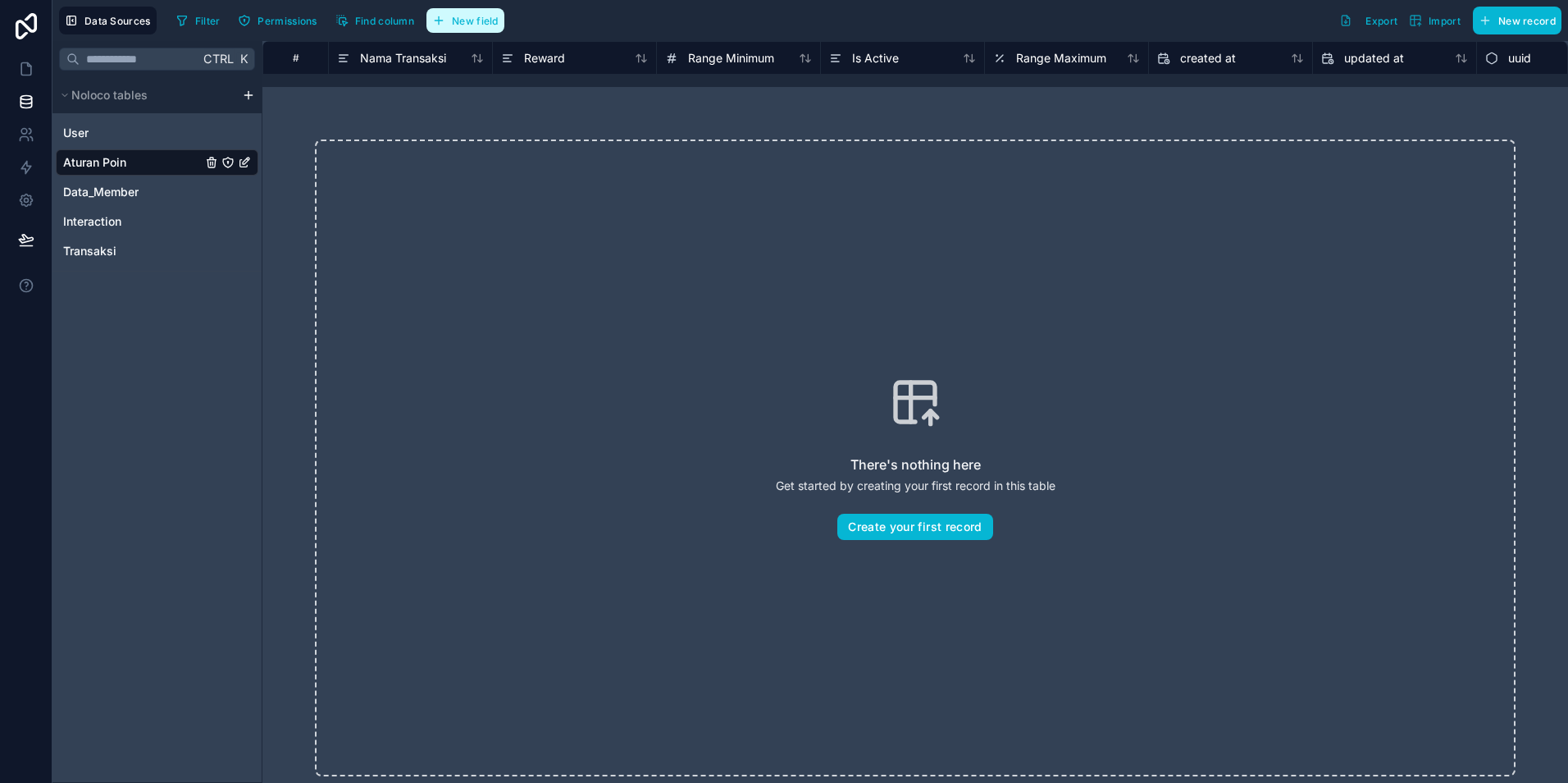
click at [453, 26] on span "New field" at bounding box center [475, 21] width 47 height 12
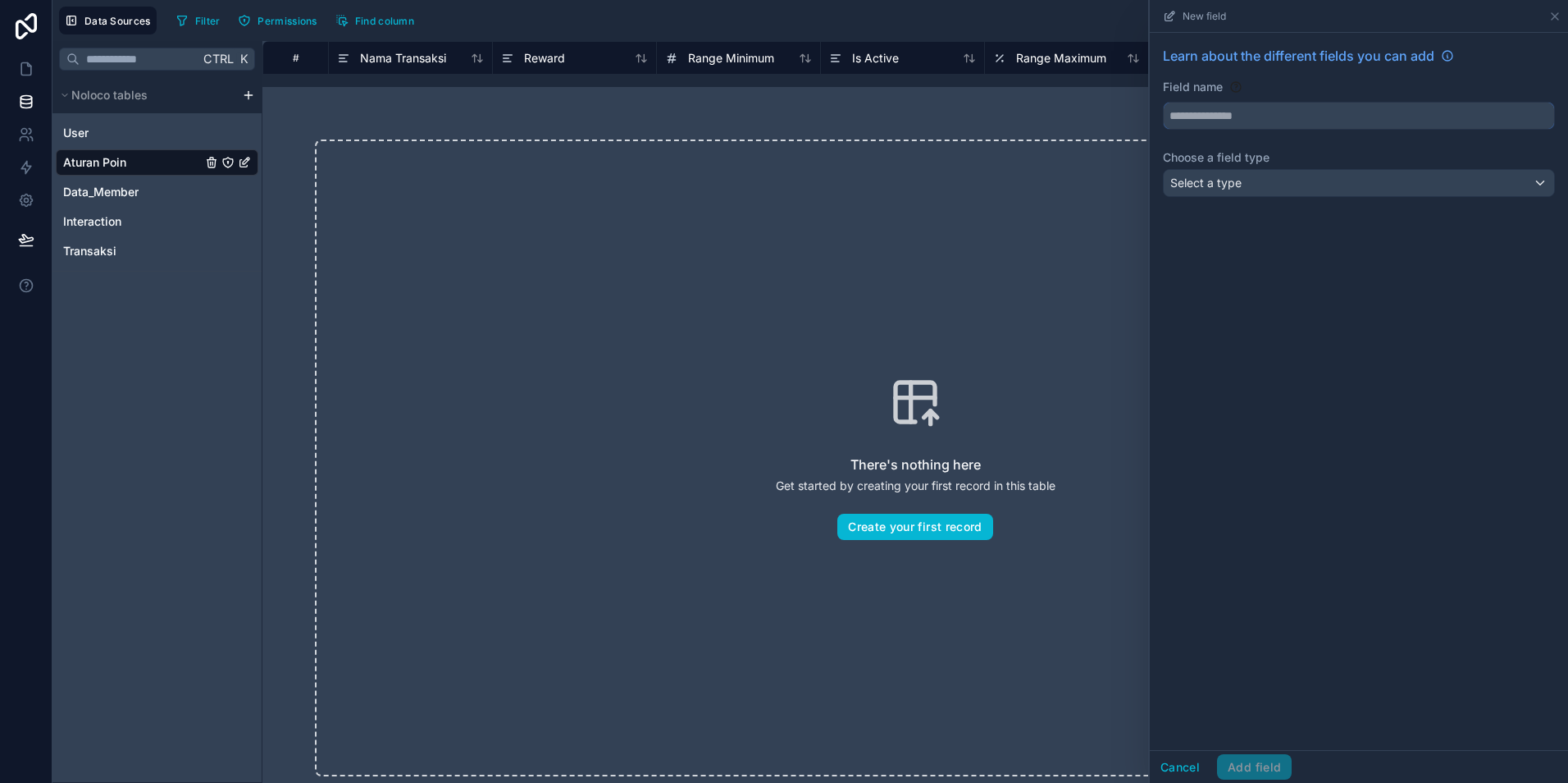
click at [1217, 128] on input "text" at bounding box center [1359, 116] width 390 height 26
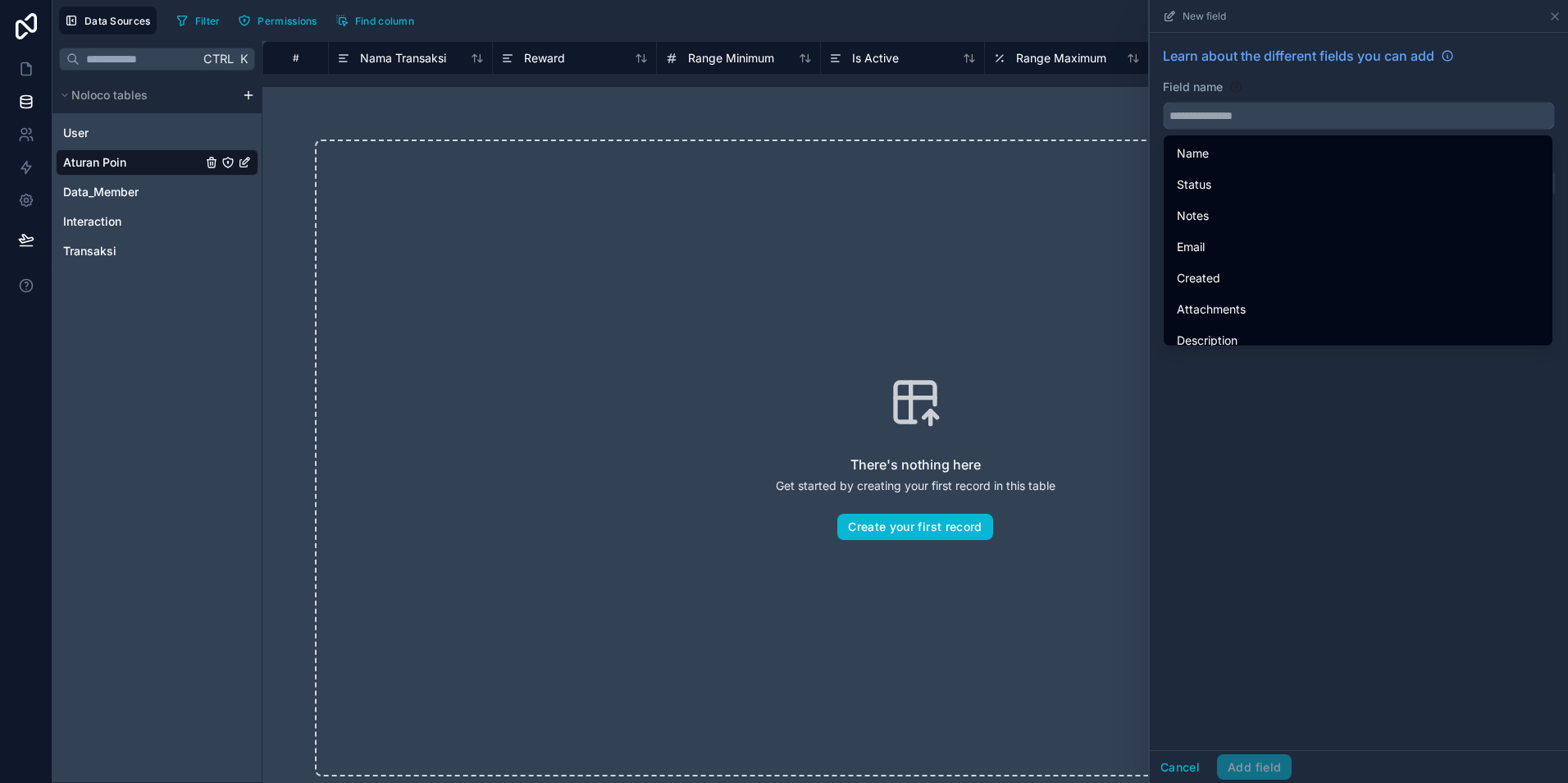
paste input "****"
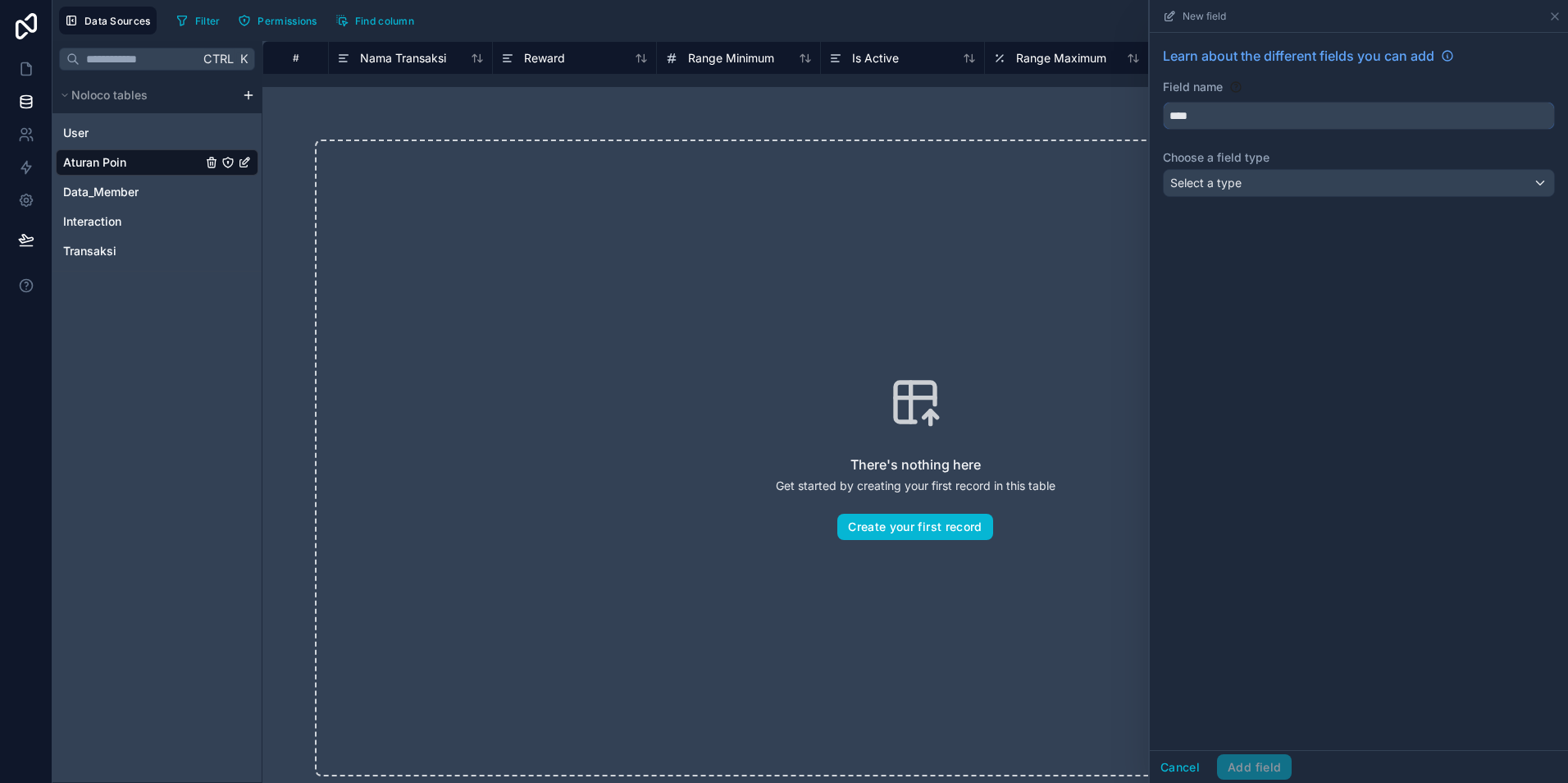
type input "****"
click at [1231, 183] on span "Select a type" at bounding box center [1206, 183] width 72 height 14
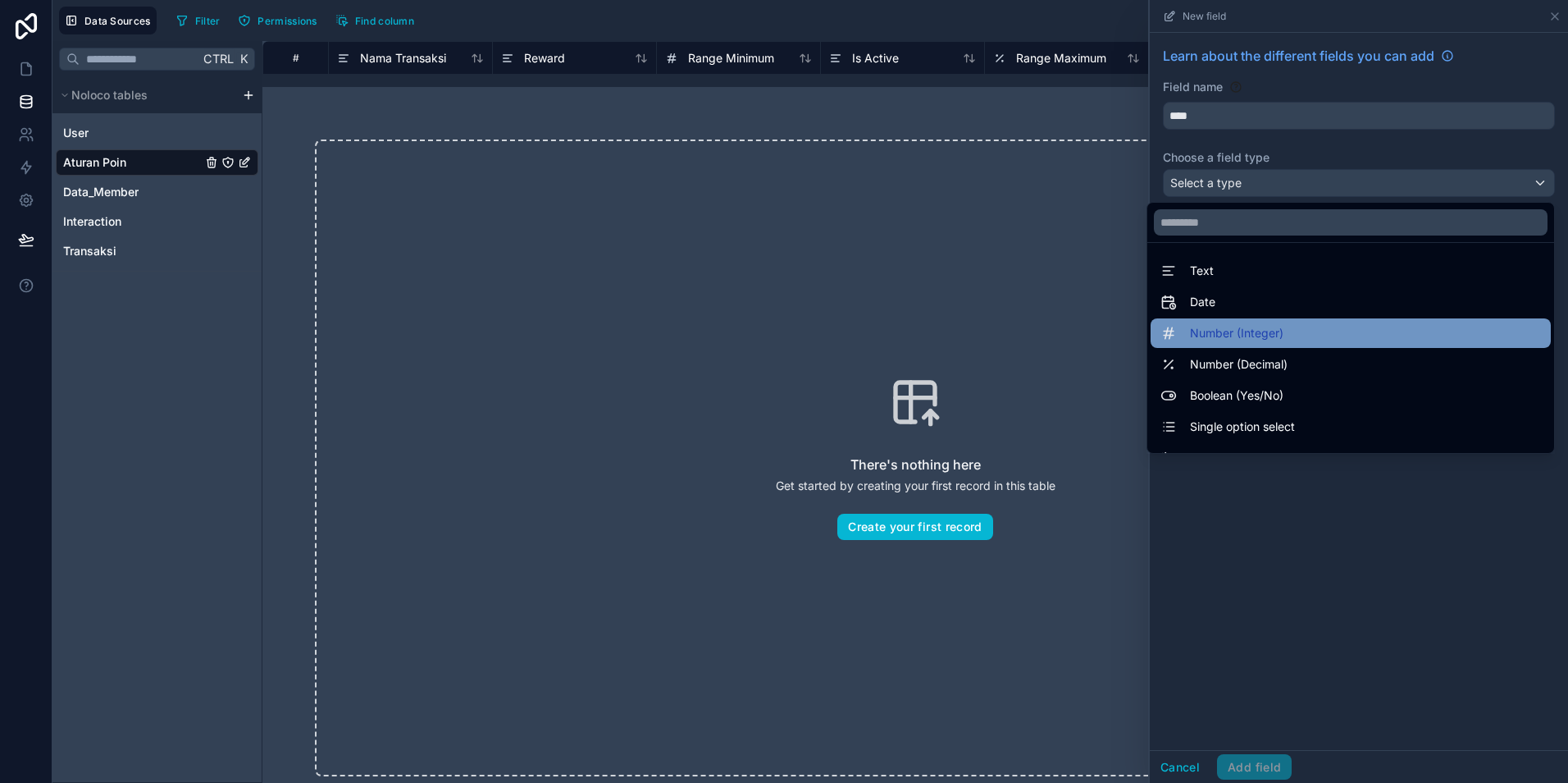
click at [1202, 342] on span "Number (Integer)" at bounding box center [1237, 333] width 93 height 20
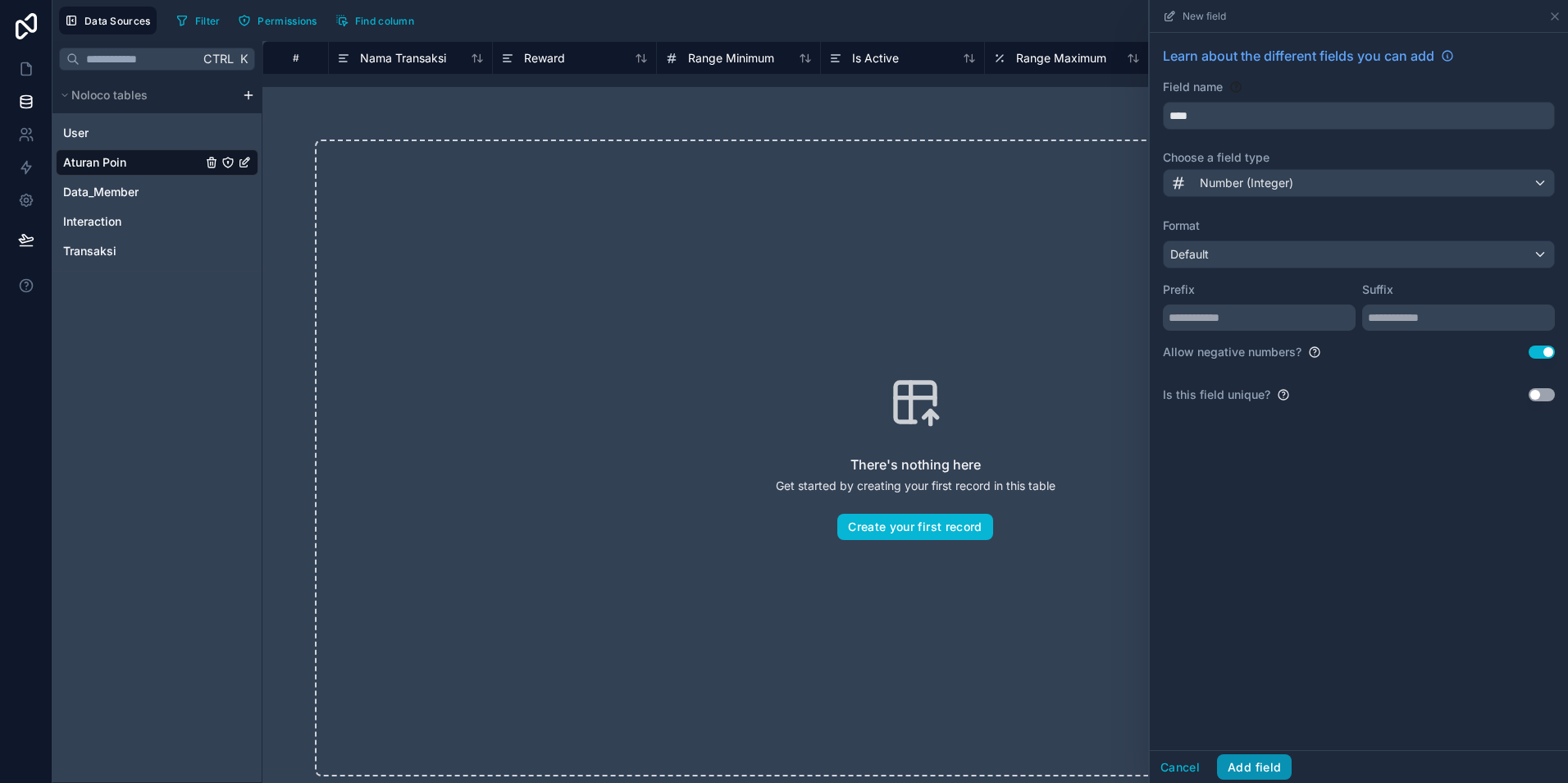
click at [1262, 767] on button "Add field" at bounding box center [1254, 767] width 75 height 26
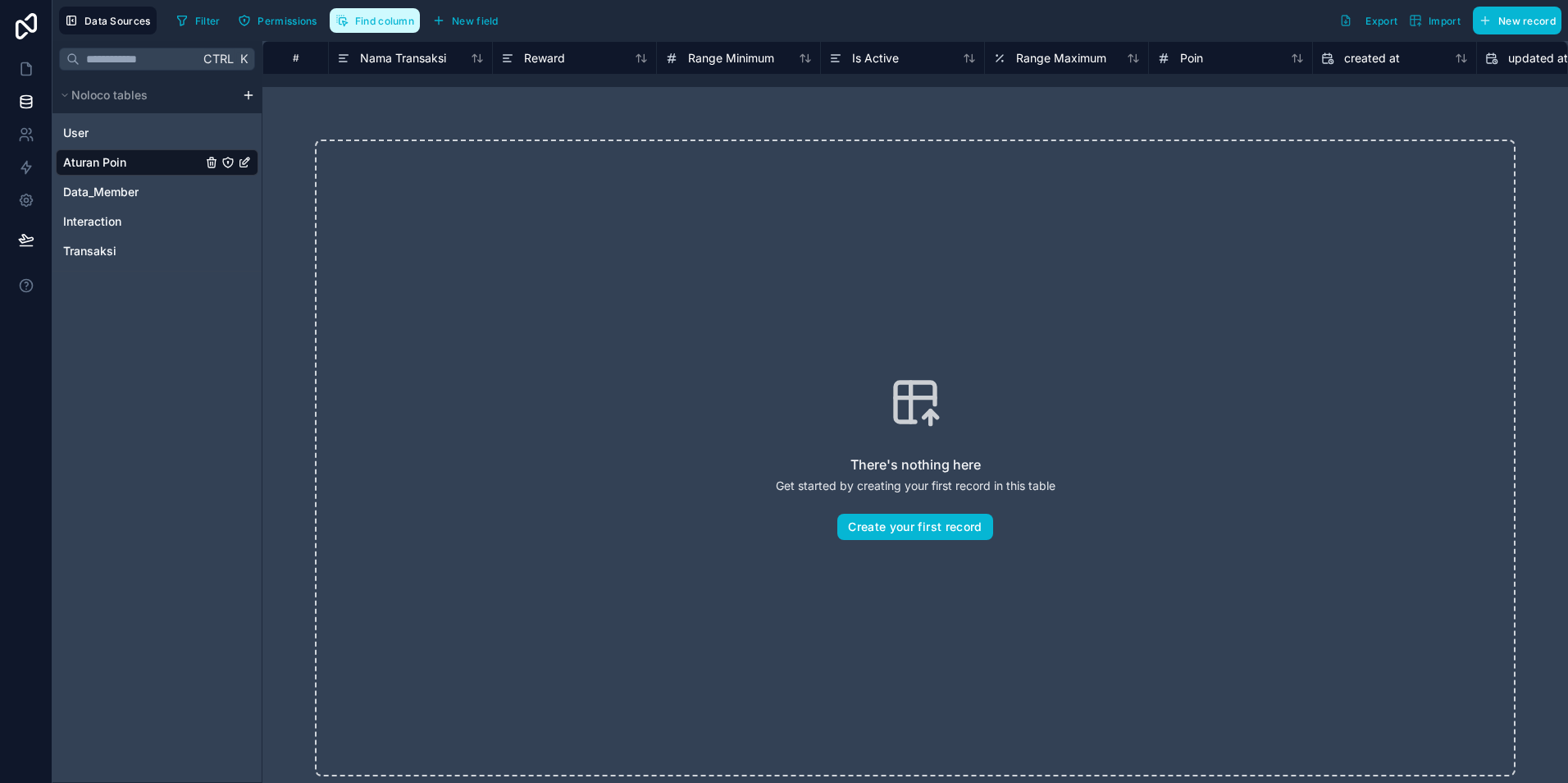
click at [384, 22] on span "Find column" at bounding box center [384, 21] width 59 height 12
click at [719, 267] on div "There's nothing here Get started by creating your first record in this table Cr…" at bounding box center [915, 458] width 1201 height 636
click at [32, 72] on icon at bounding box center [26, 68] width 16 height 16
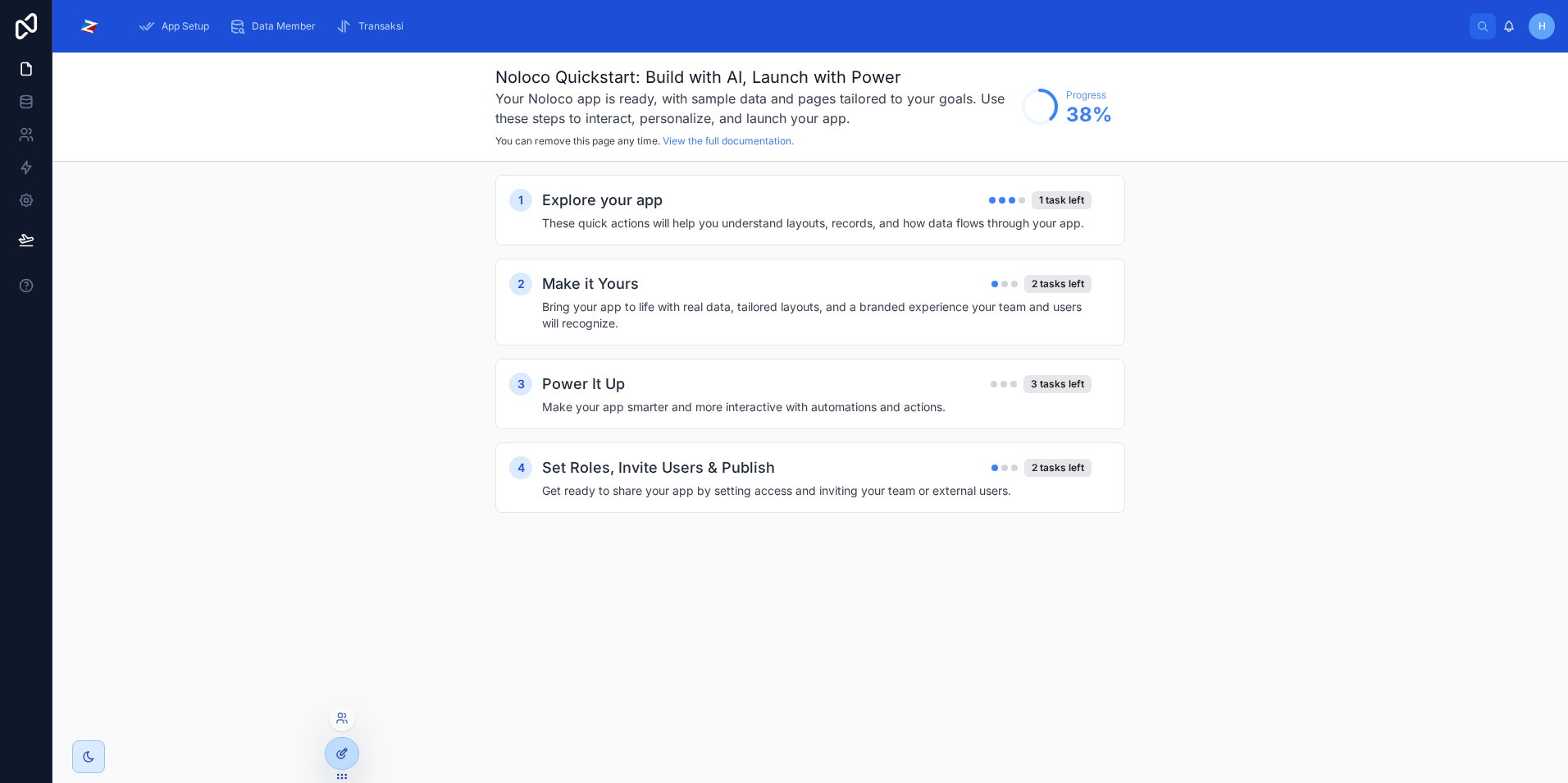
click at [334, 754] on div at bounding box center [342, 753] width 33 height 31
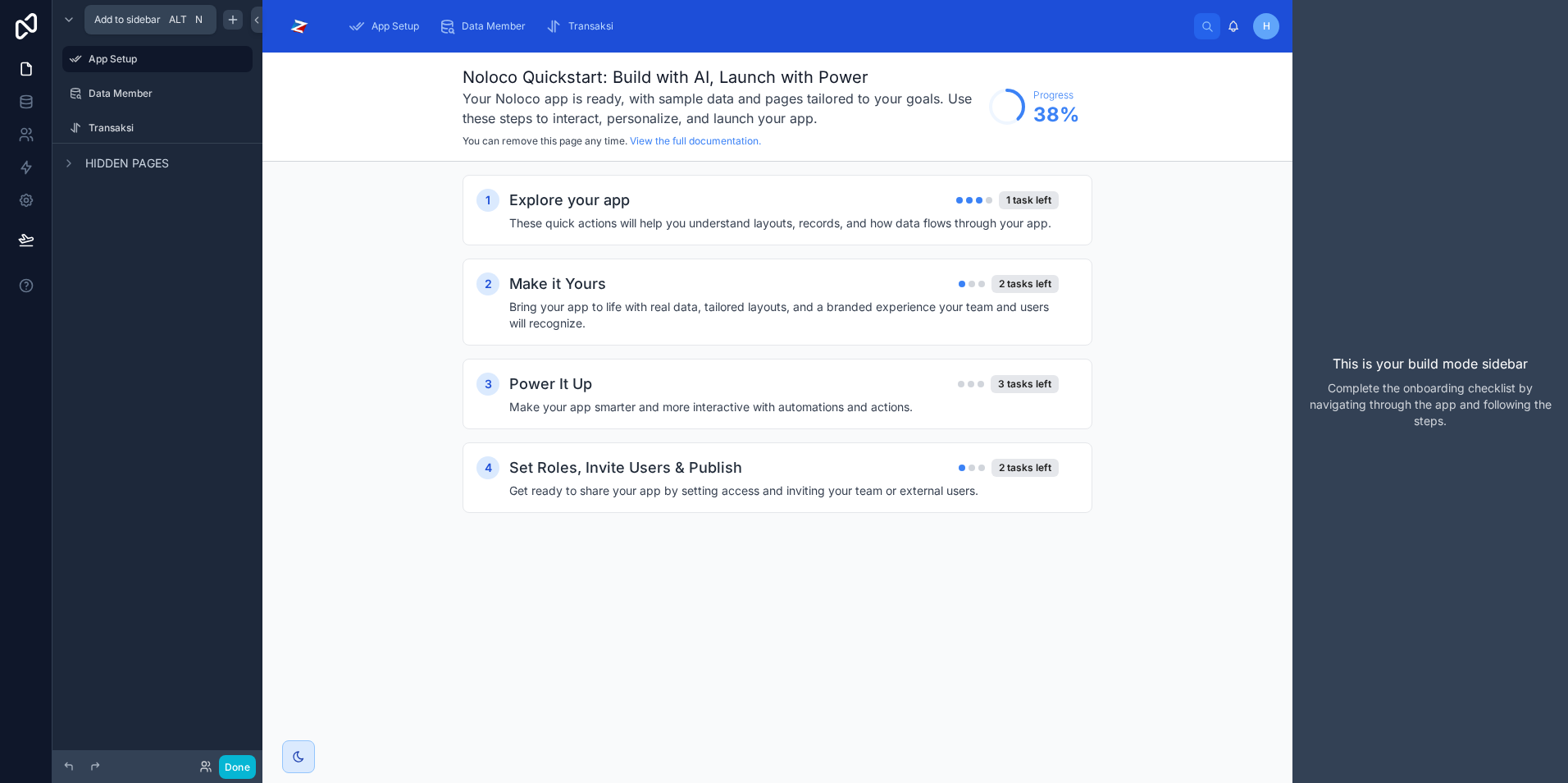
click at [233, 22] on icon "scrollable content" at bounding box center [233, 19] width 0 height 8
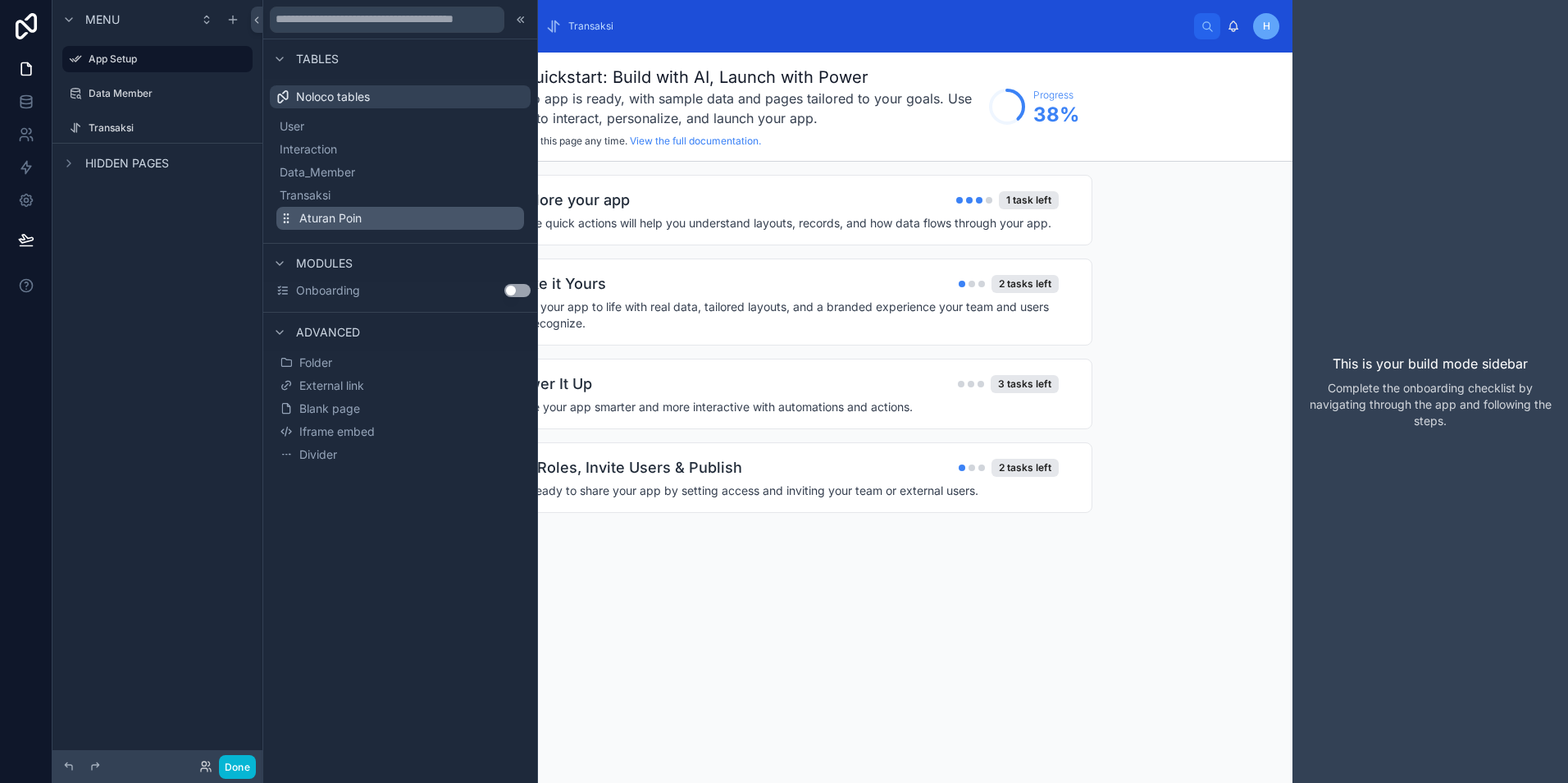
click at [309, 220] on span "Aturan Poin" at bounding box center [330, 218] width 62 height 16
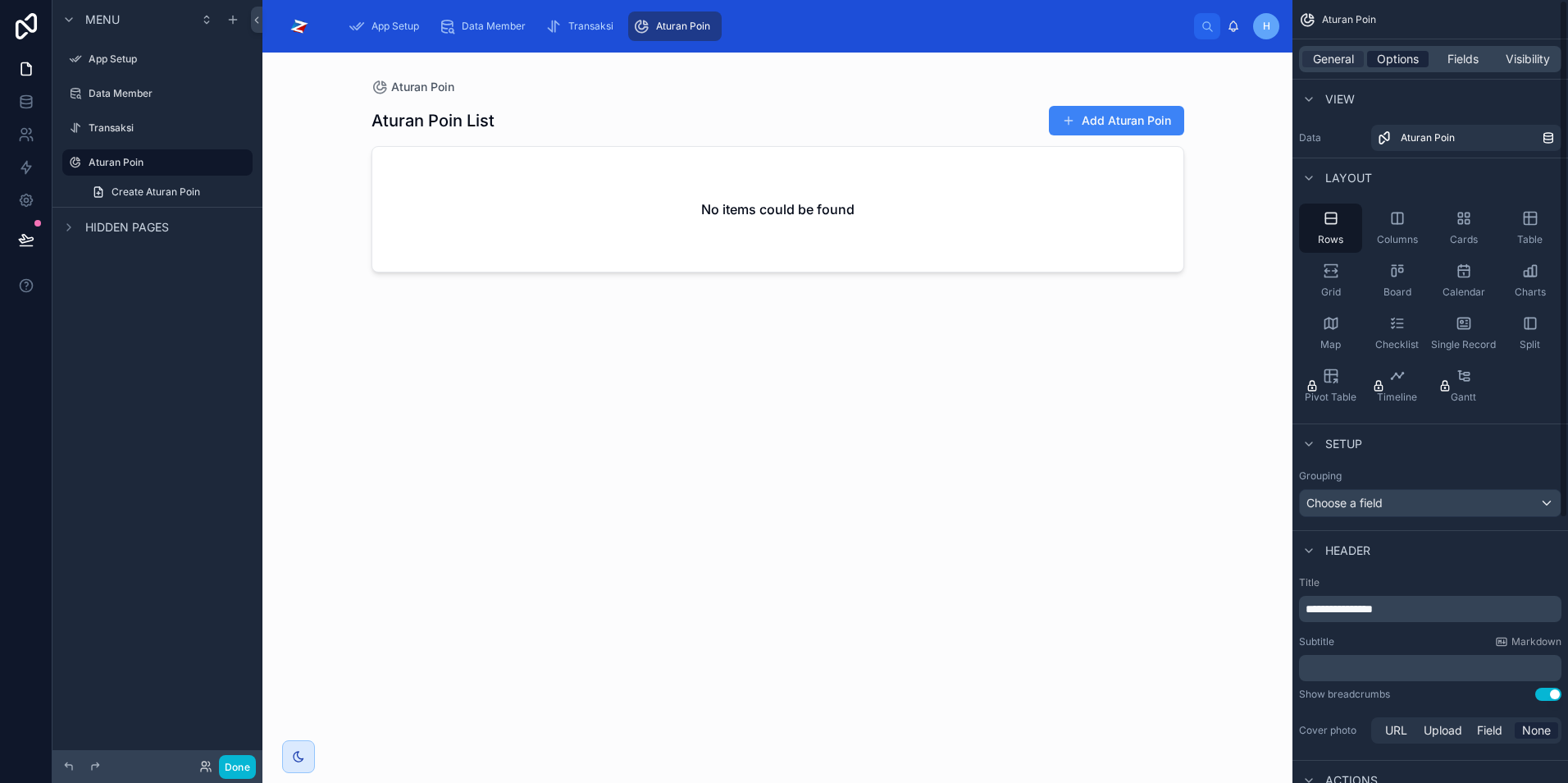
click at [1394, 64] on span "Options" at bounding box center [1398, 59] width 42 height 16
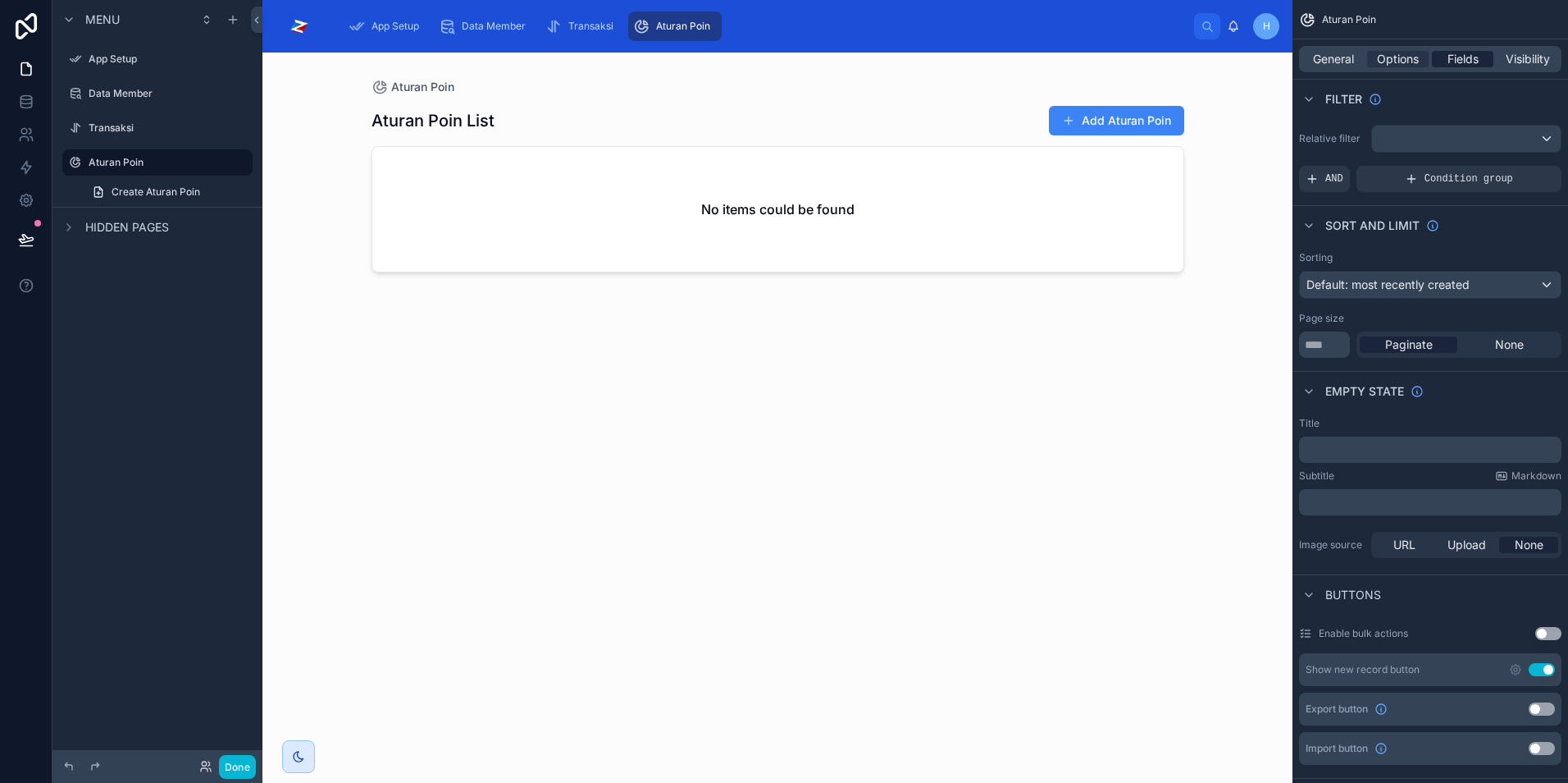
click at [1465, 60] on span "Fields" at bounding box center [1464, 59] width 31 height 16
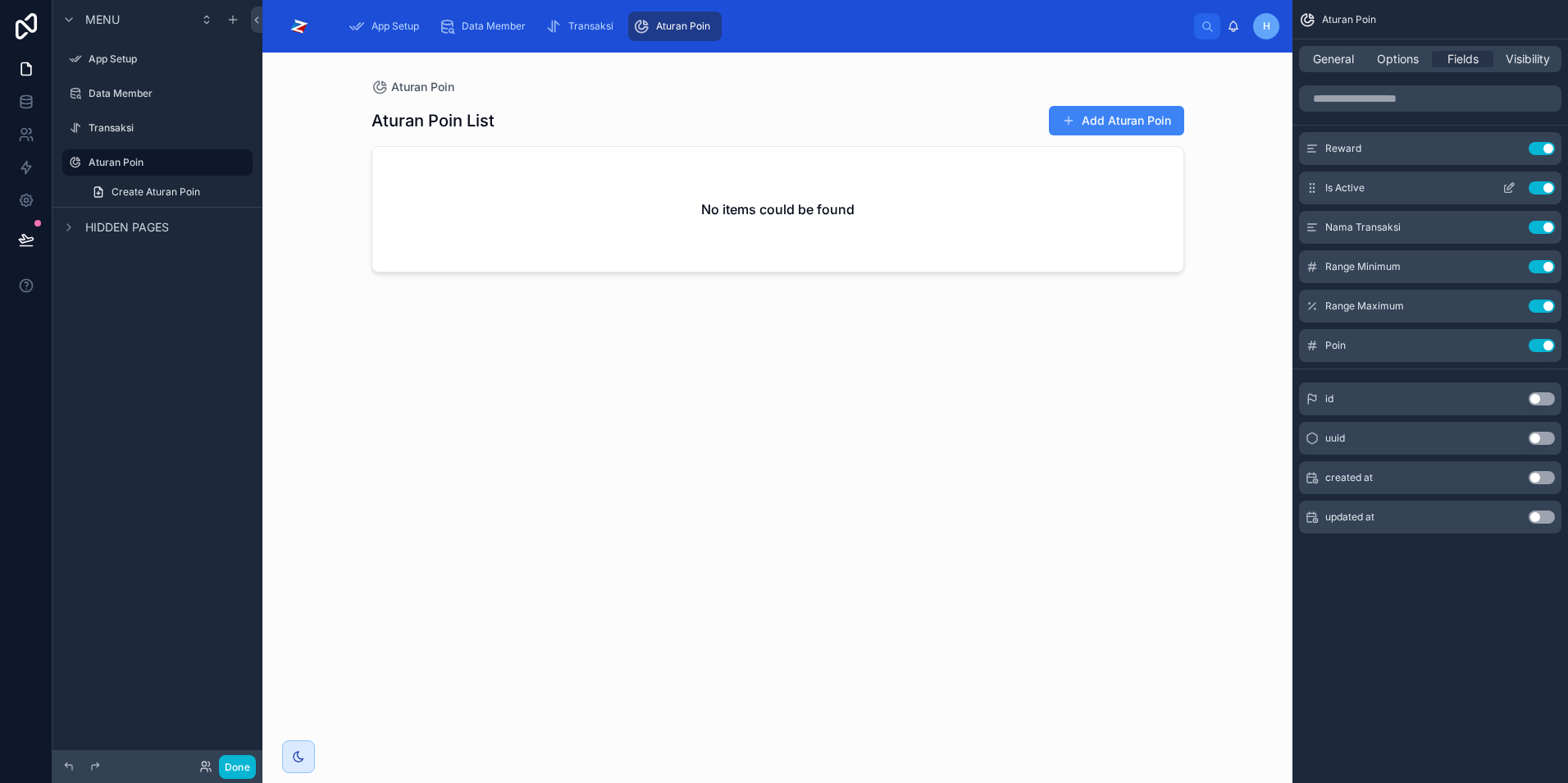
click at [1541, 192] on button "Use setting" at bounding box center [1542, 187] width 26 height 13
click at [1540, 152] on button "Use setting" at bounding box center [1542, 148] width 26 height 13
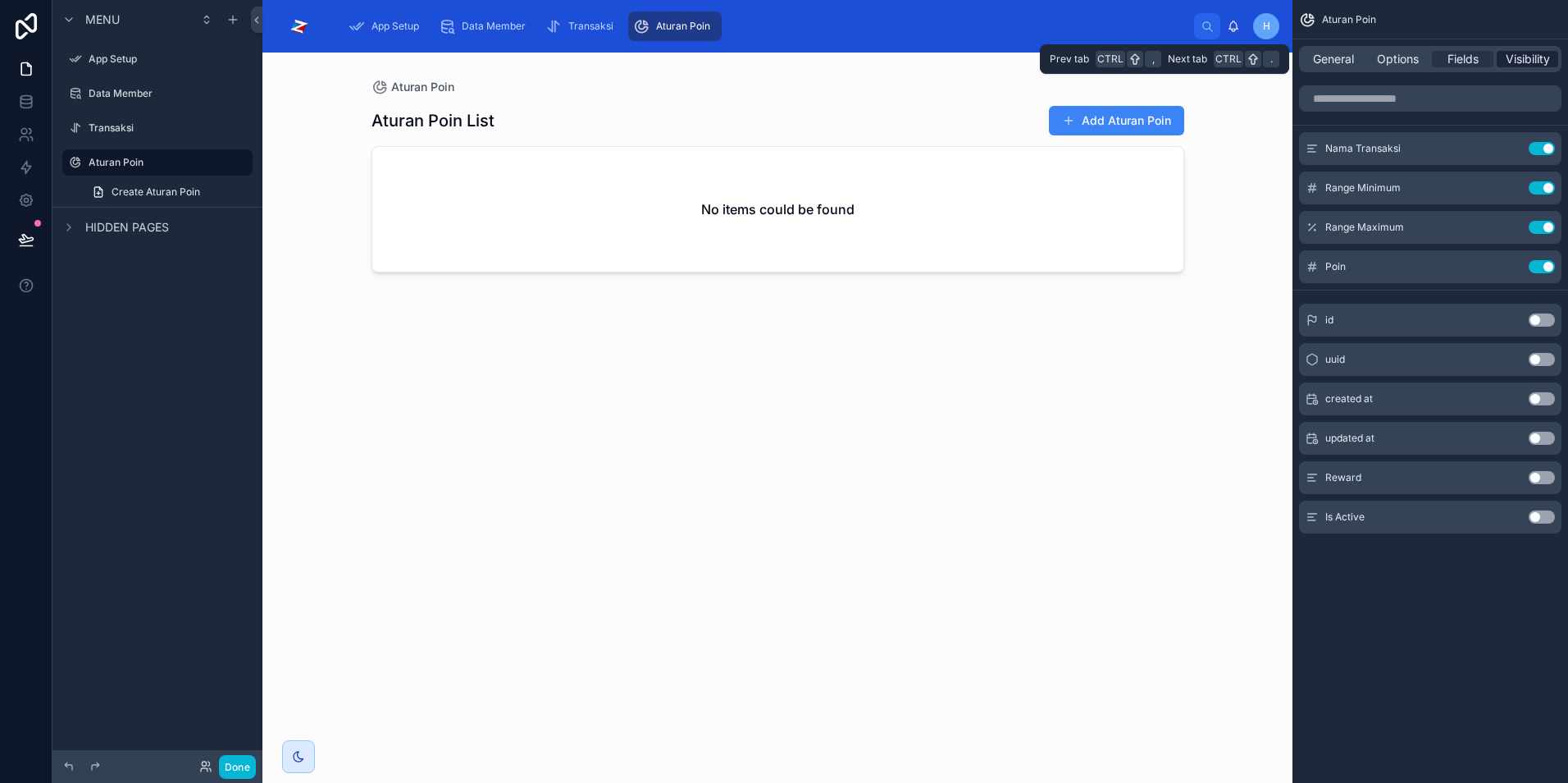
click at [1538, 66] on span "Visibility" at bounding box center [1527, 59] width 44 height 16
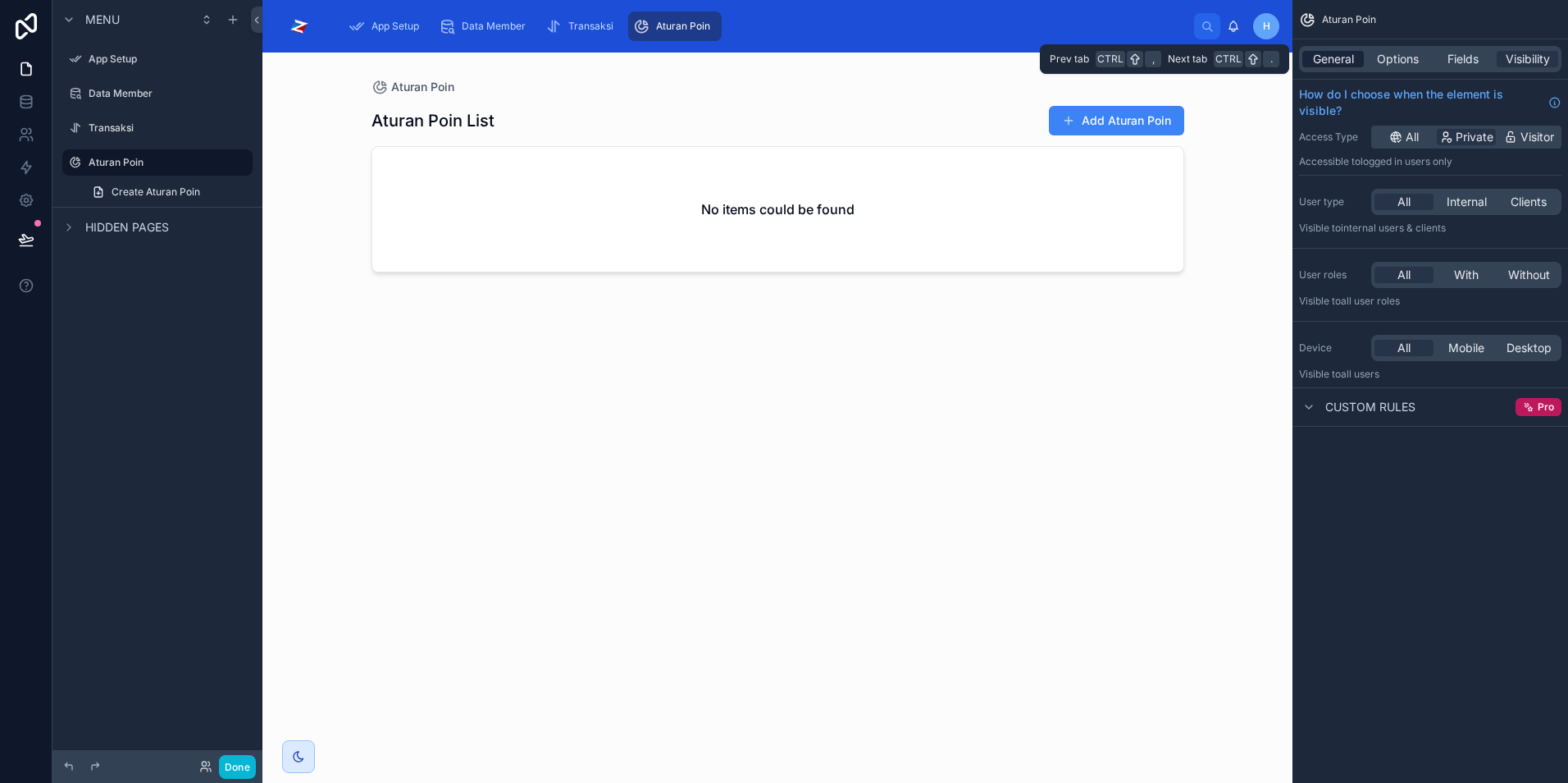
click at [1335, 64] on span "General" at bounding box center [1334, 59] width 41 height 16
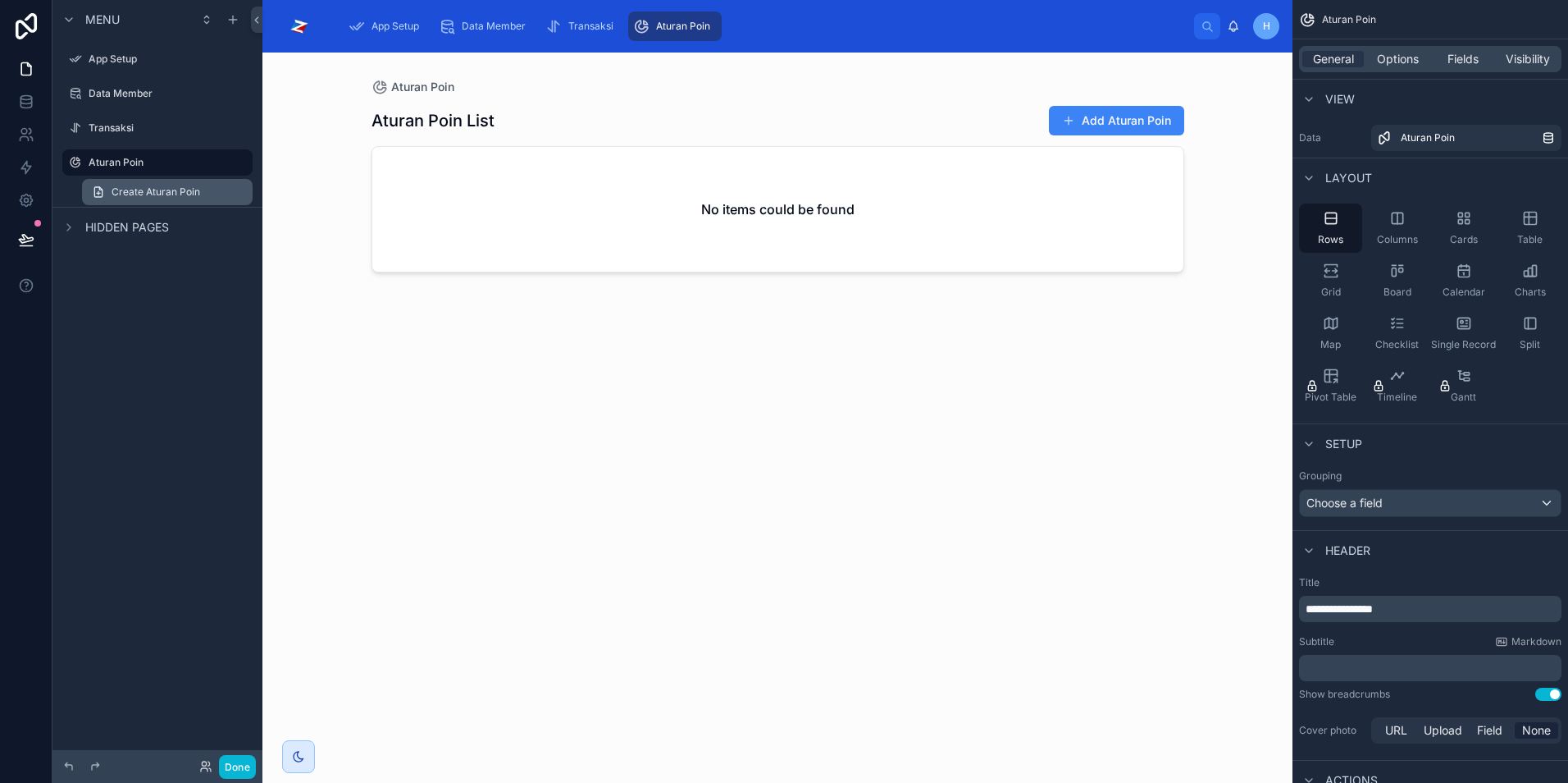
click at [159, 197] on span "Create Aturan Poin" at bounding box center [155, 191] width 89 height 13
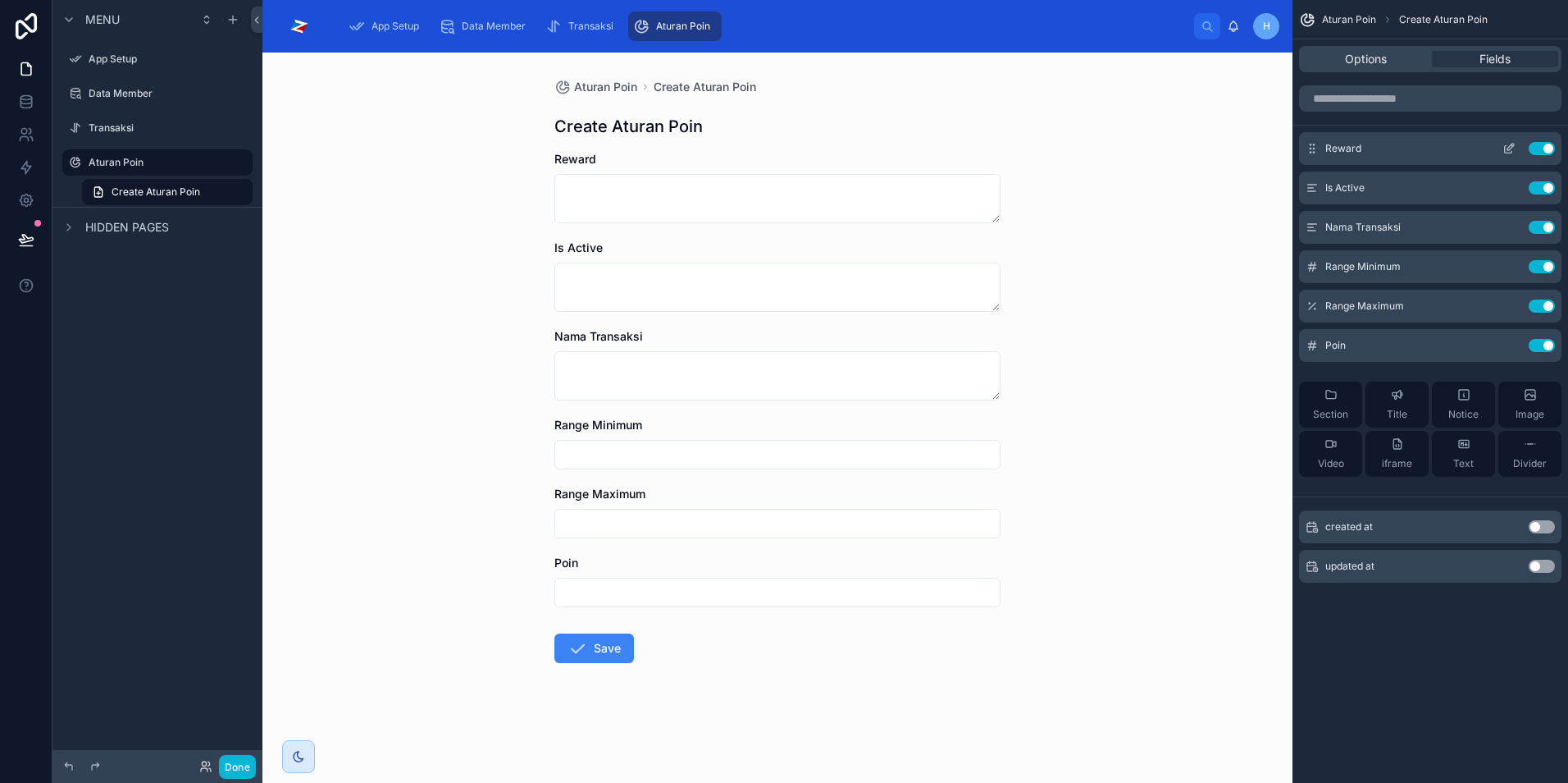
click at [1536, 146] on button "Use setting" at bounding box center [1542, 148] width 26 height 13
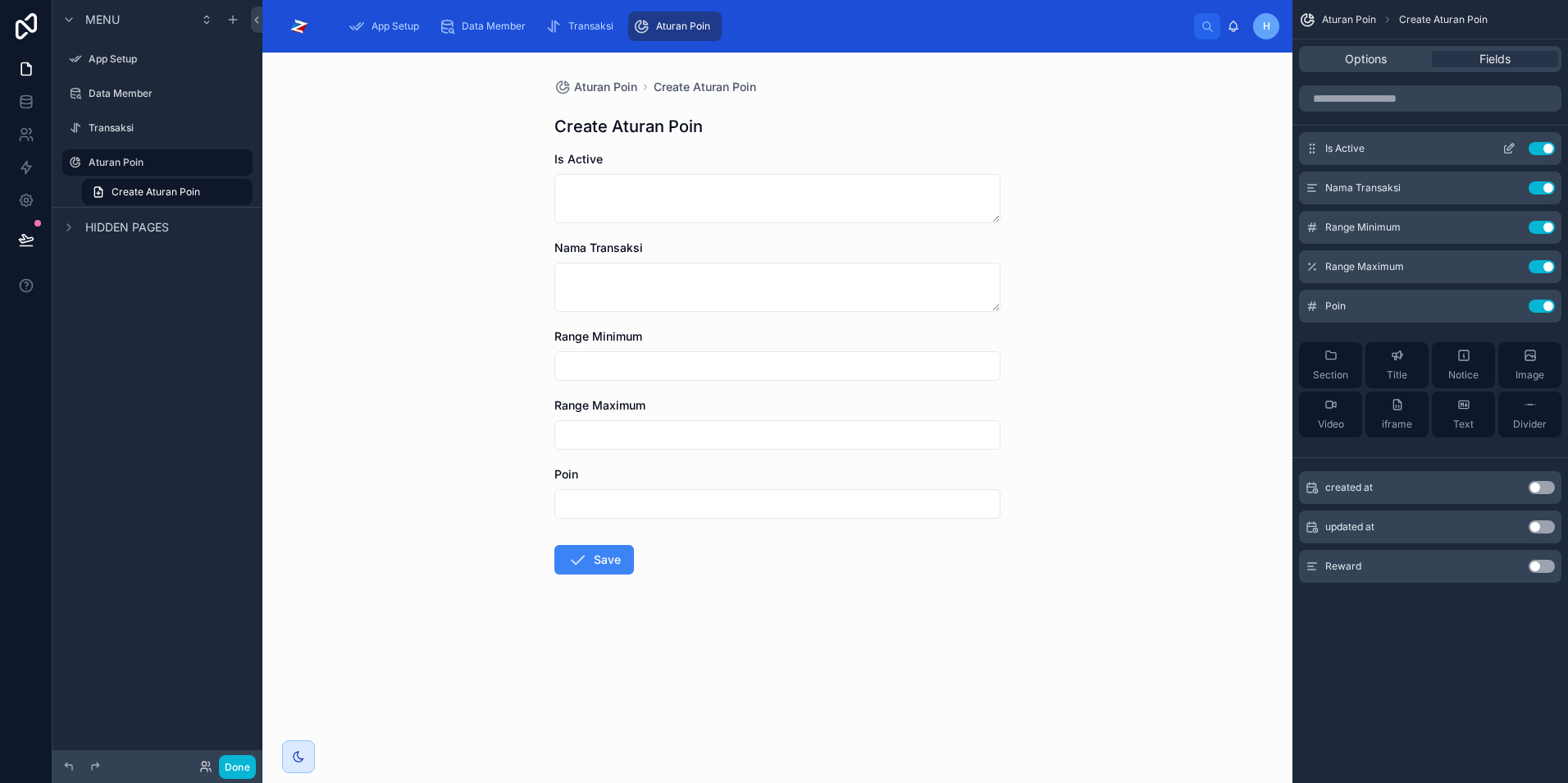
click at [1542, 153] on button "Use setting" at bounding box center [1542, 148] width 26 height 13
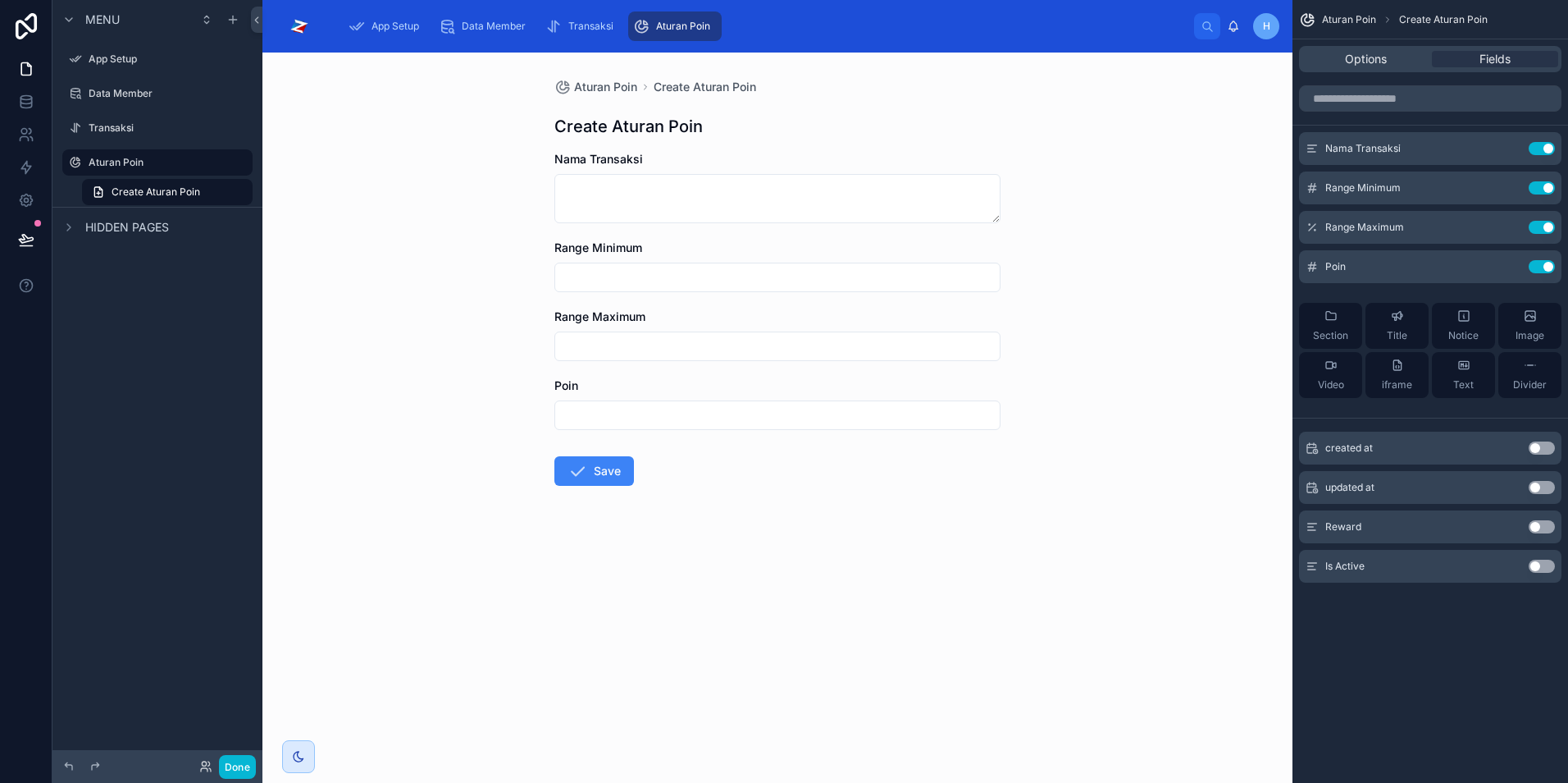
click at [1103, 130] on div "Aturan Poin Create Aturan Poin Create Aturan Poin Nama Transaksi Range Minimum …" at bounding box center [778, 417] width 1030 height 730
click at [1355, 65] on span "Options" at bounding box center [1366, 59] width 42 height 16
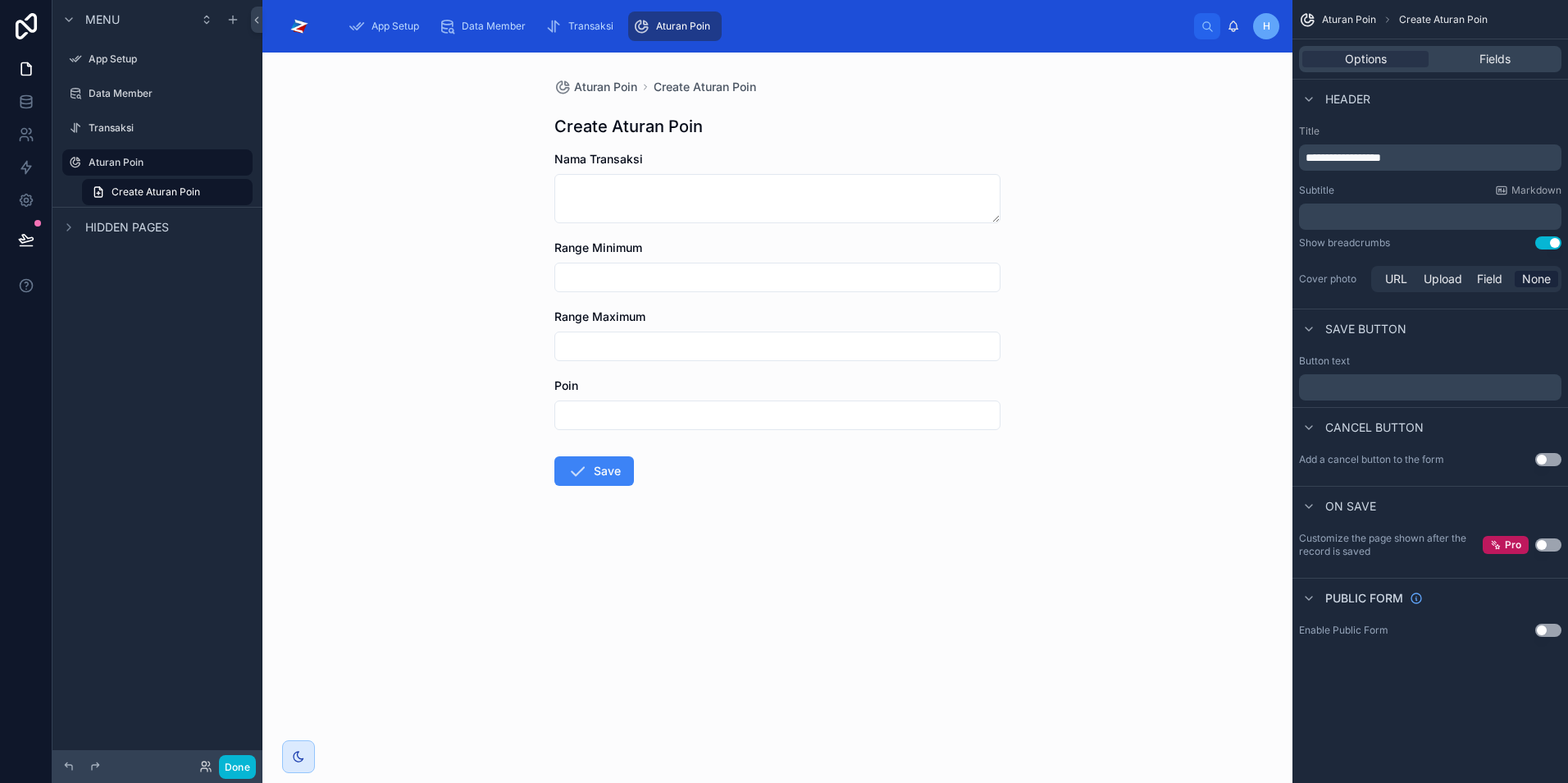
click at [1339, 162] on span "**********" at bounding box center [1344, 157] width 76 height 11
drag, startPoint x: 1342, startPoint y: 159, endPoint x: 1297, endPoint y: 159, distance: 45.0
click at [1297, 159] on div "**********" at bounding box center [1431, 210] width 276 height 184
click at [1181, 626] on div "Aturan Poin Tambah Aturan Poin Tambah Aturan Poin Nama Transaksi Range Minimum …" at bounding box center [778, 417] width 1030 height 730
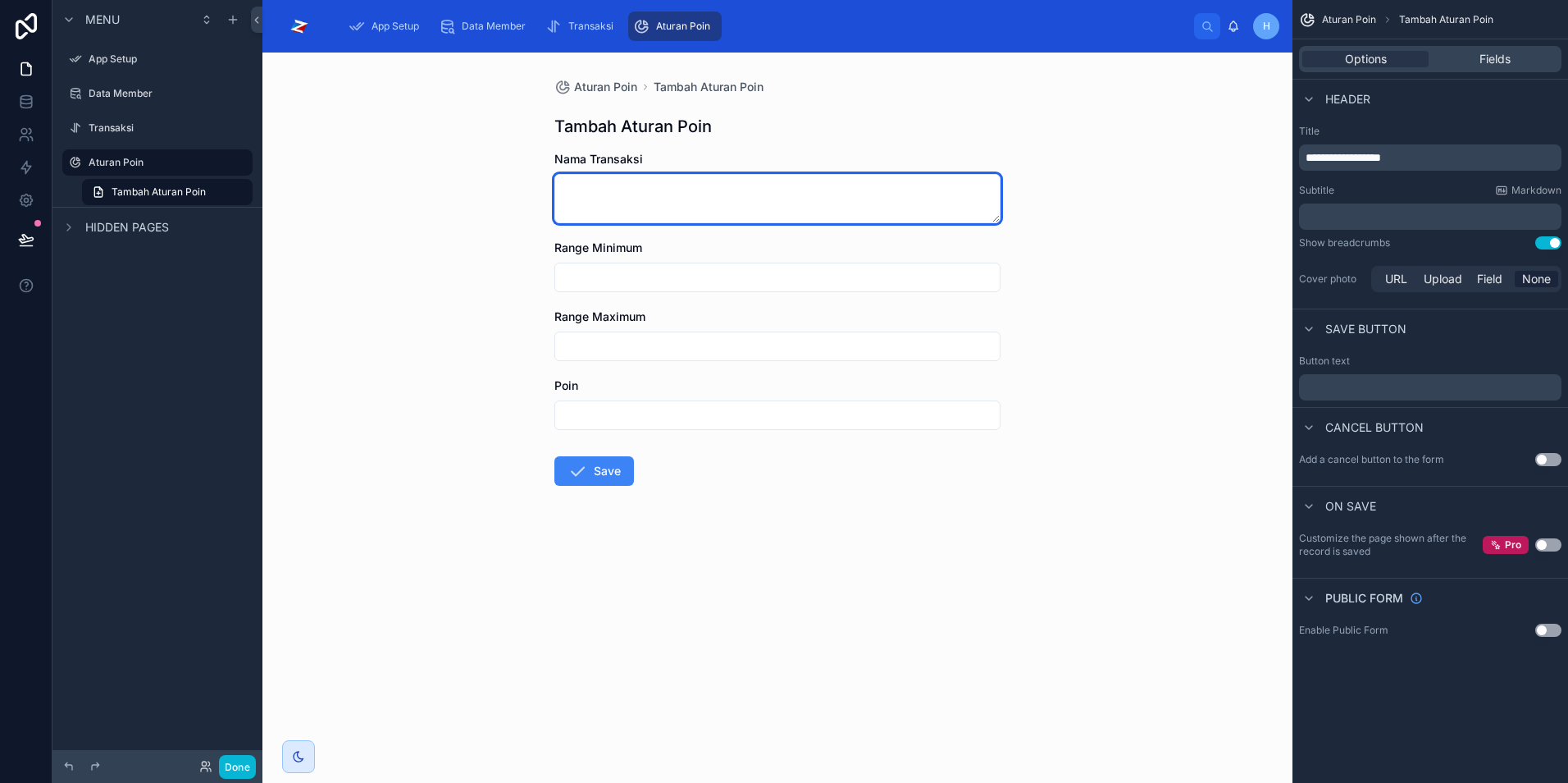
click at [602, 194] on textarea at bounding box center [778, 198] width 447 height 49
type textarea "**********"
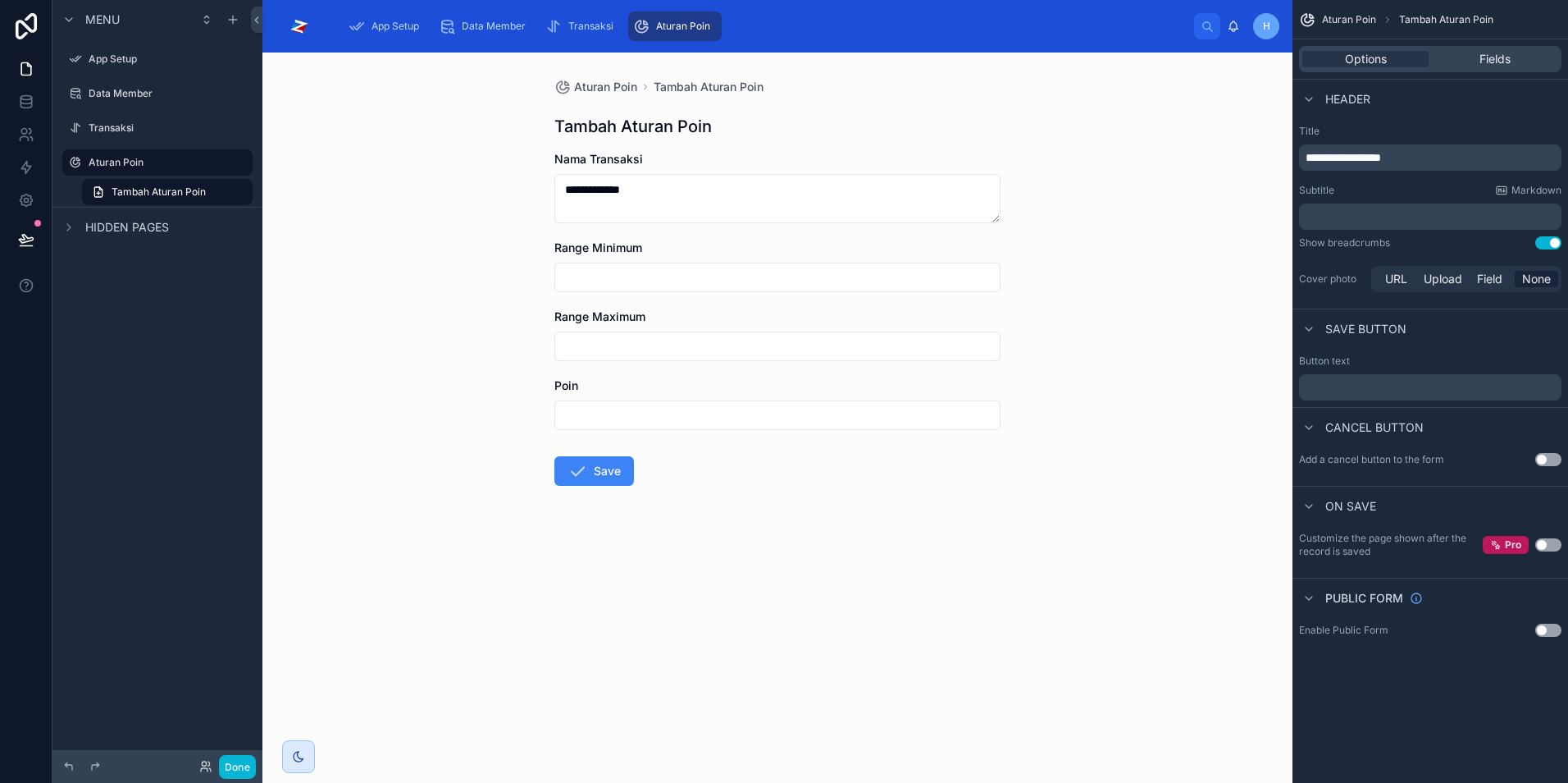
click at [616, 275] on input "text" at bounding box center [778, 277] width 445 height 23
type input "******"
click at [610, 346] on input "text" at bounding box center [778, 346] width 445 height 23
type input "*********"
click at [603, 417] on input "text" at bounding box center [778, 415] width 445 height 23
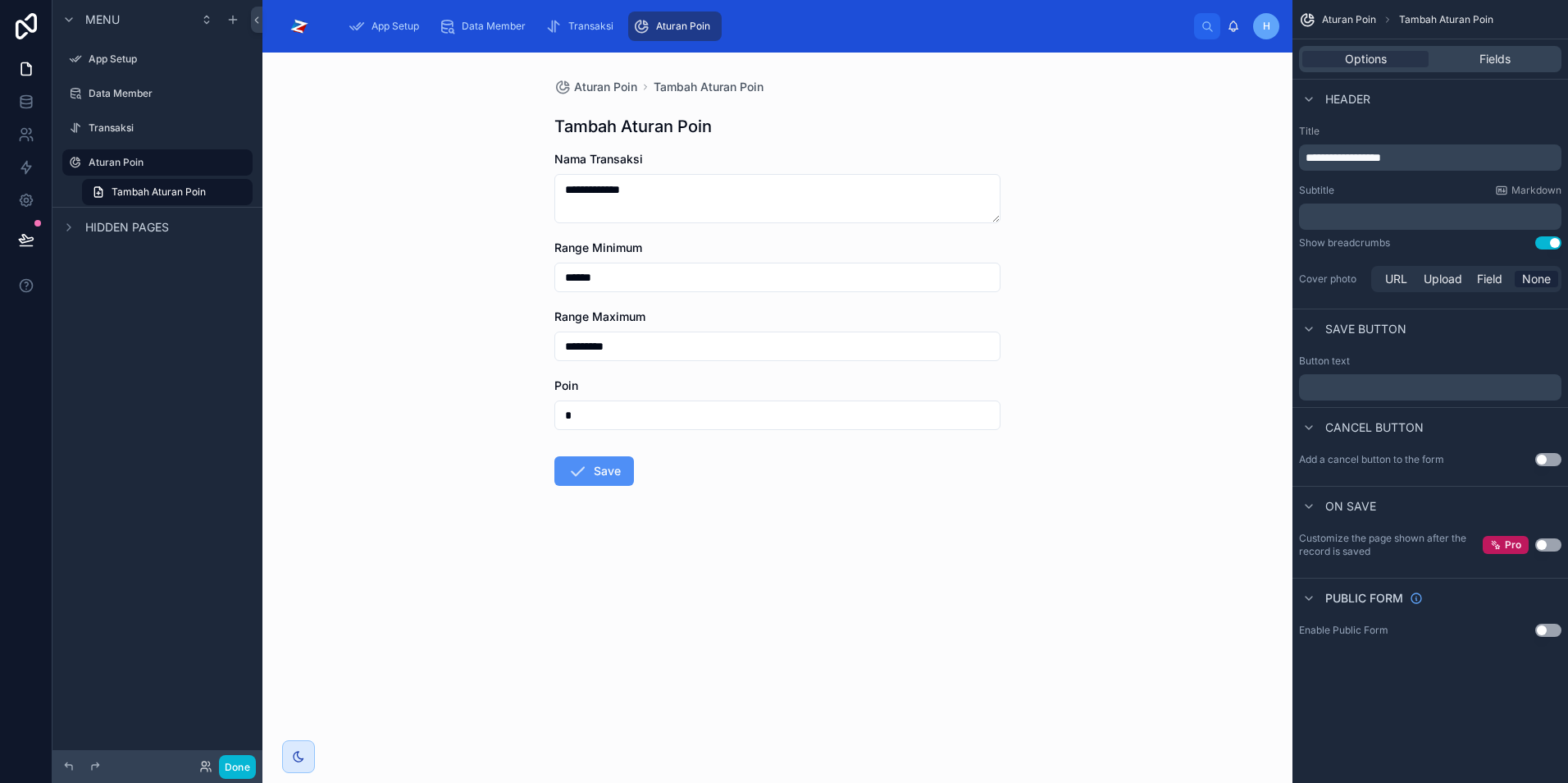
type input "*"
click at [589, 477] on button "Save" at bounding box center [594, 471] width 79 height 29
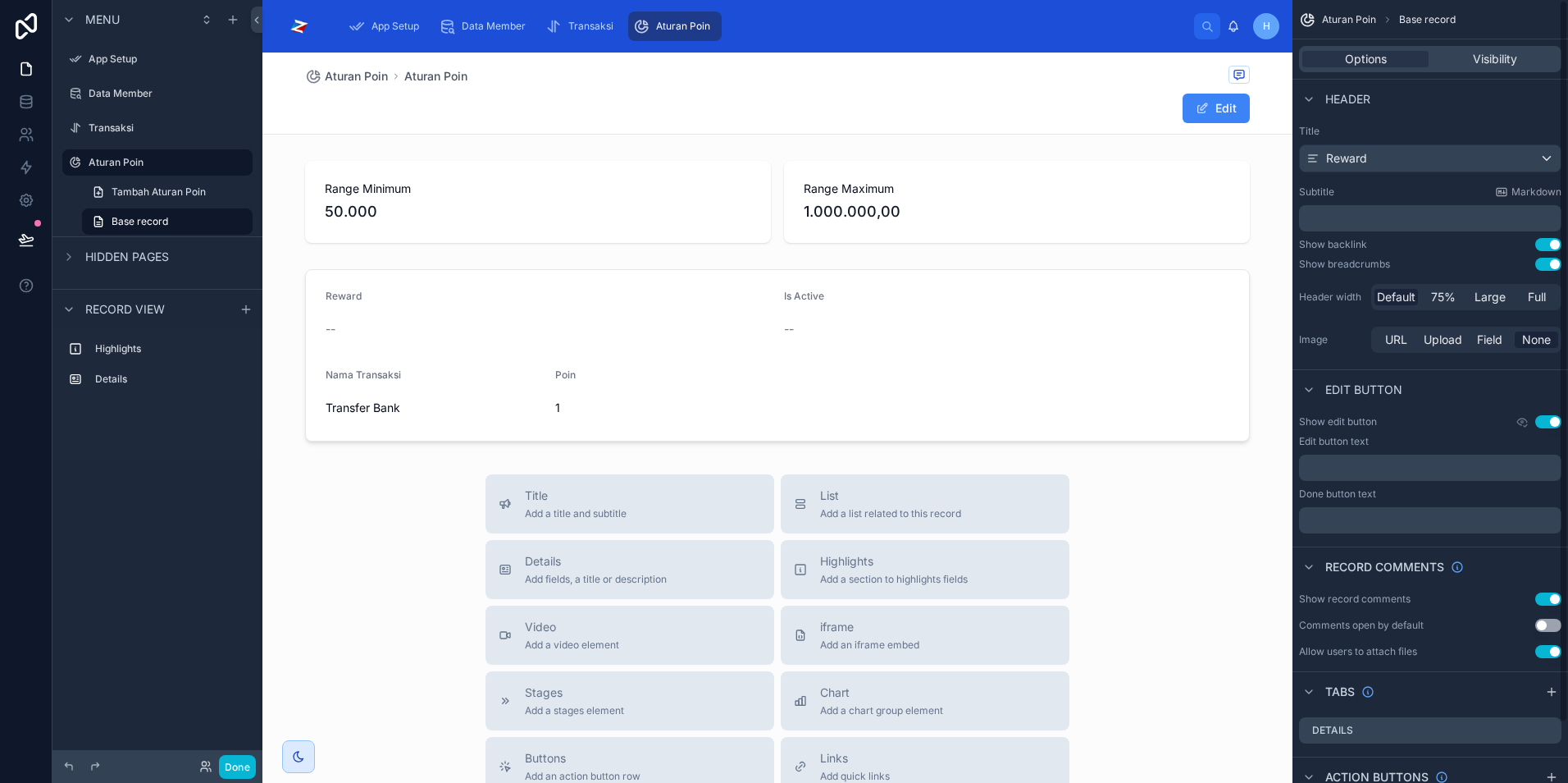
scroll to position [66, 0]
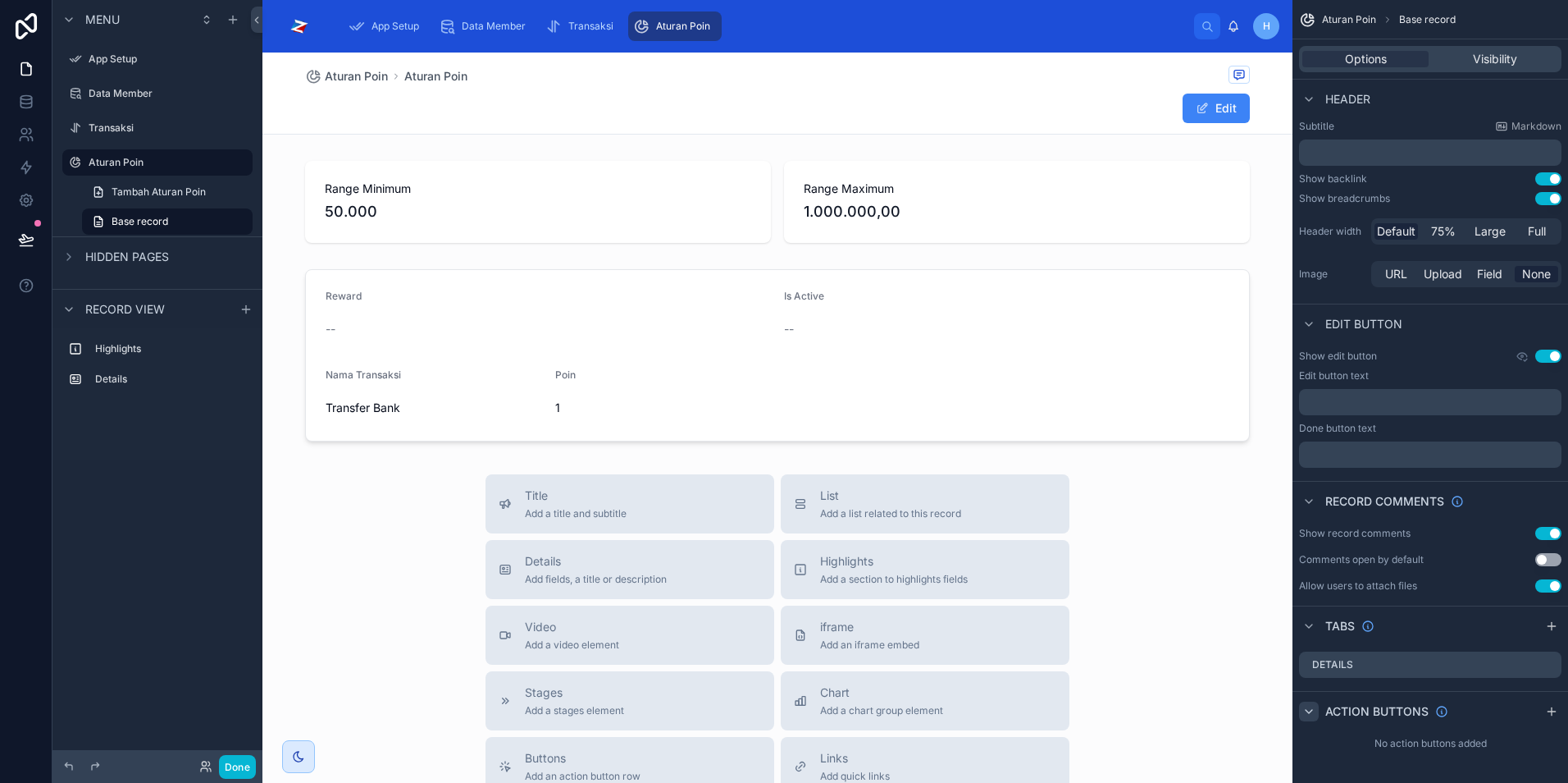
click at [1312, 715] on icon "scrollable content" at bounding box center [1309, 711] width 13 height 13
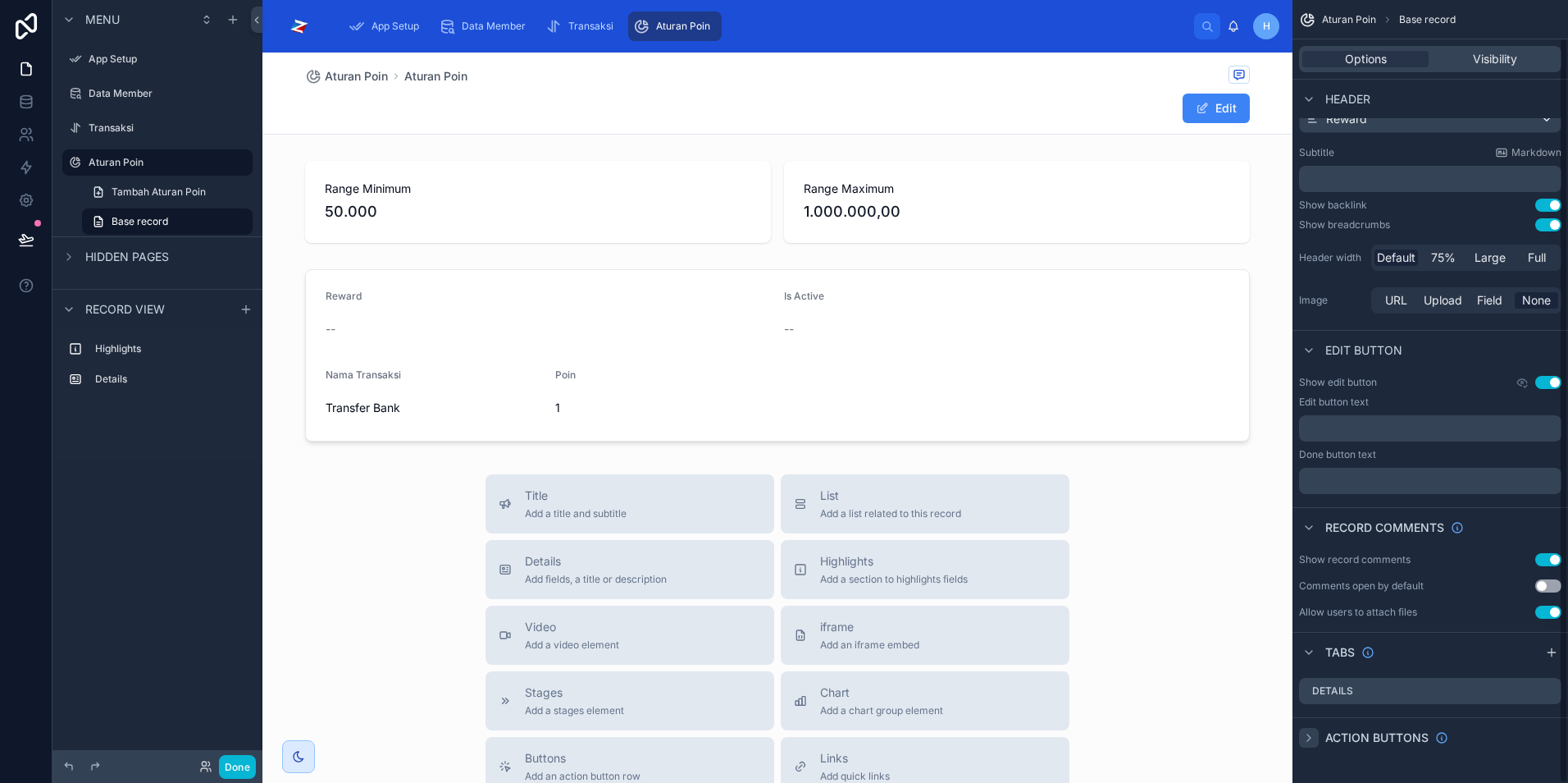
scroll to position [40, 0]
click at [1306, 739] on icon "scrollable content" at bounding box center [1309, 737] width 13 height 13
click at [1380, 692] on div "Details" at bounding box center [1430, 691] width 263 height 26
click at [1549, 690] on icon "scrollable content" at bounding box center [1548, 691] width 13 height 13
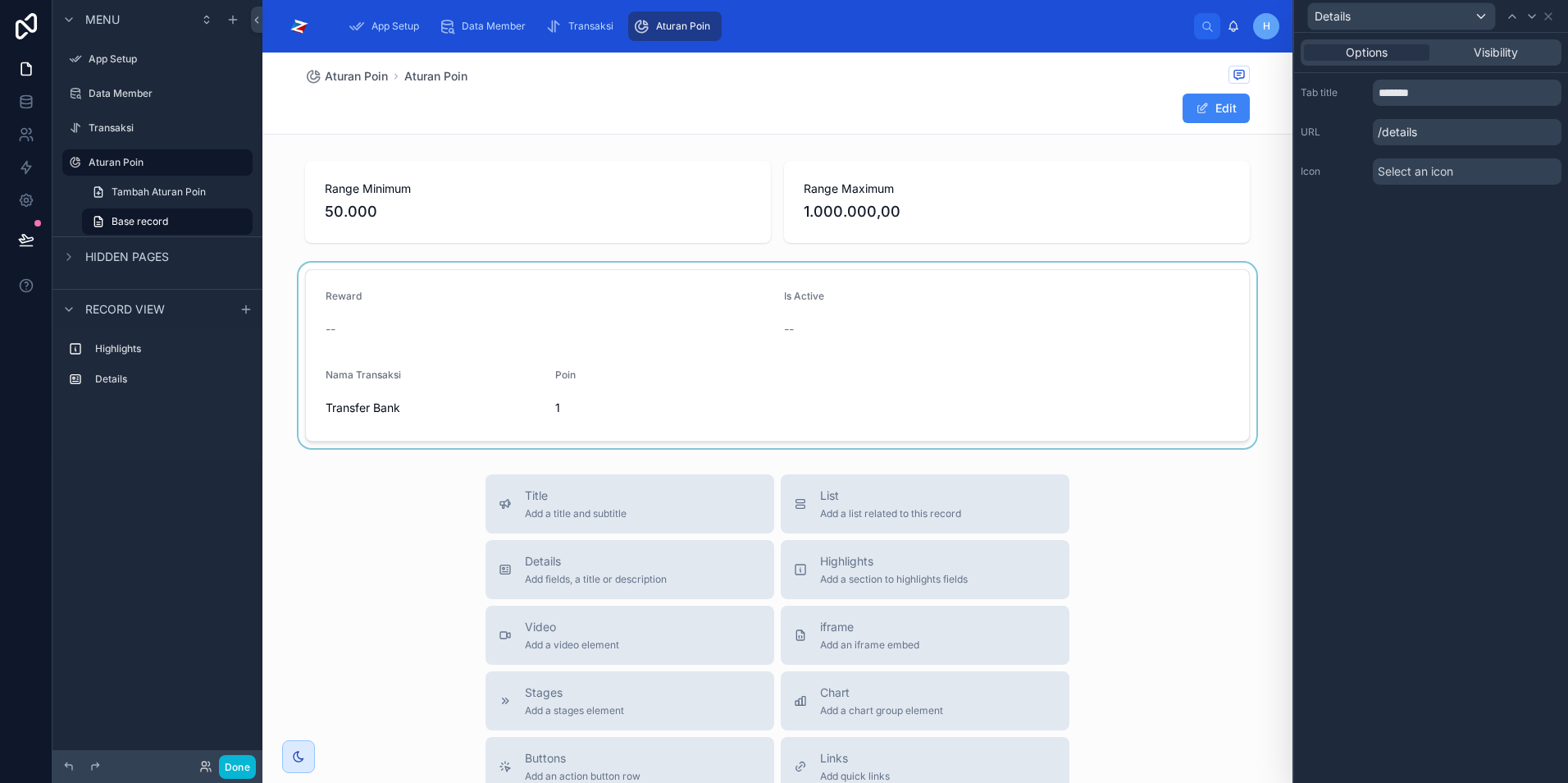
click at [1277, 370] on div at bounding box center [778, 355] width 1030 height 185
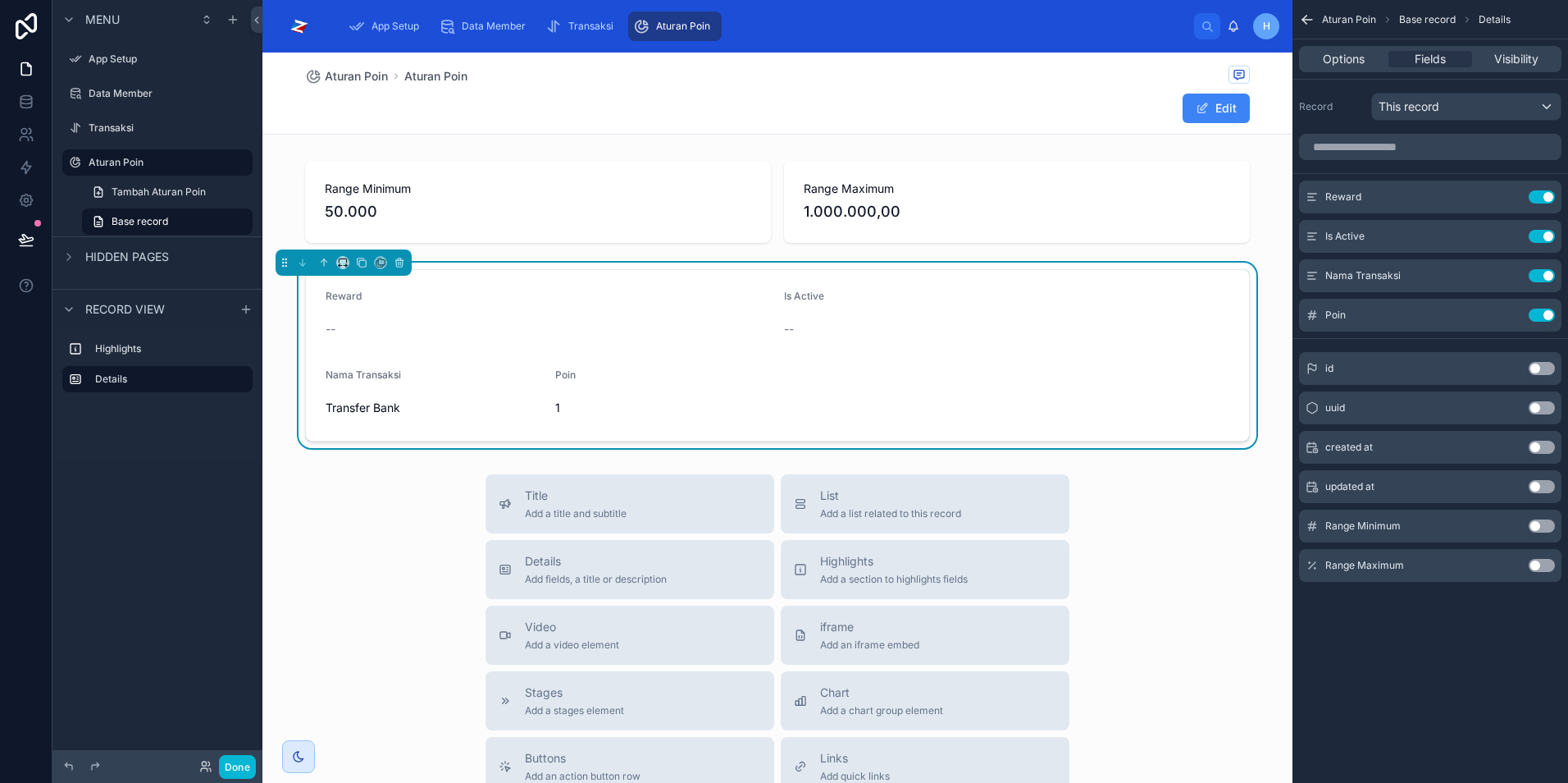
click at [1176, 366] on form "Reward -- Is Active -- Nama Transaksi Transfer Bank Poin 1" at bounding box center [778, 355] width 943 height 171
click at [1537, 197] on button "Use setting" at bounding box center [1542, 197] width 26 height 13
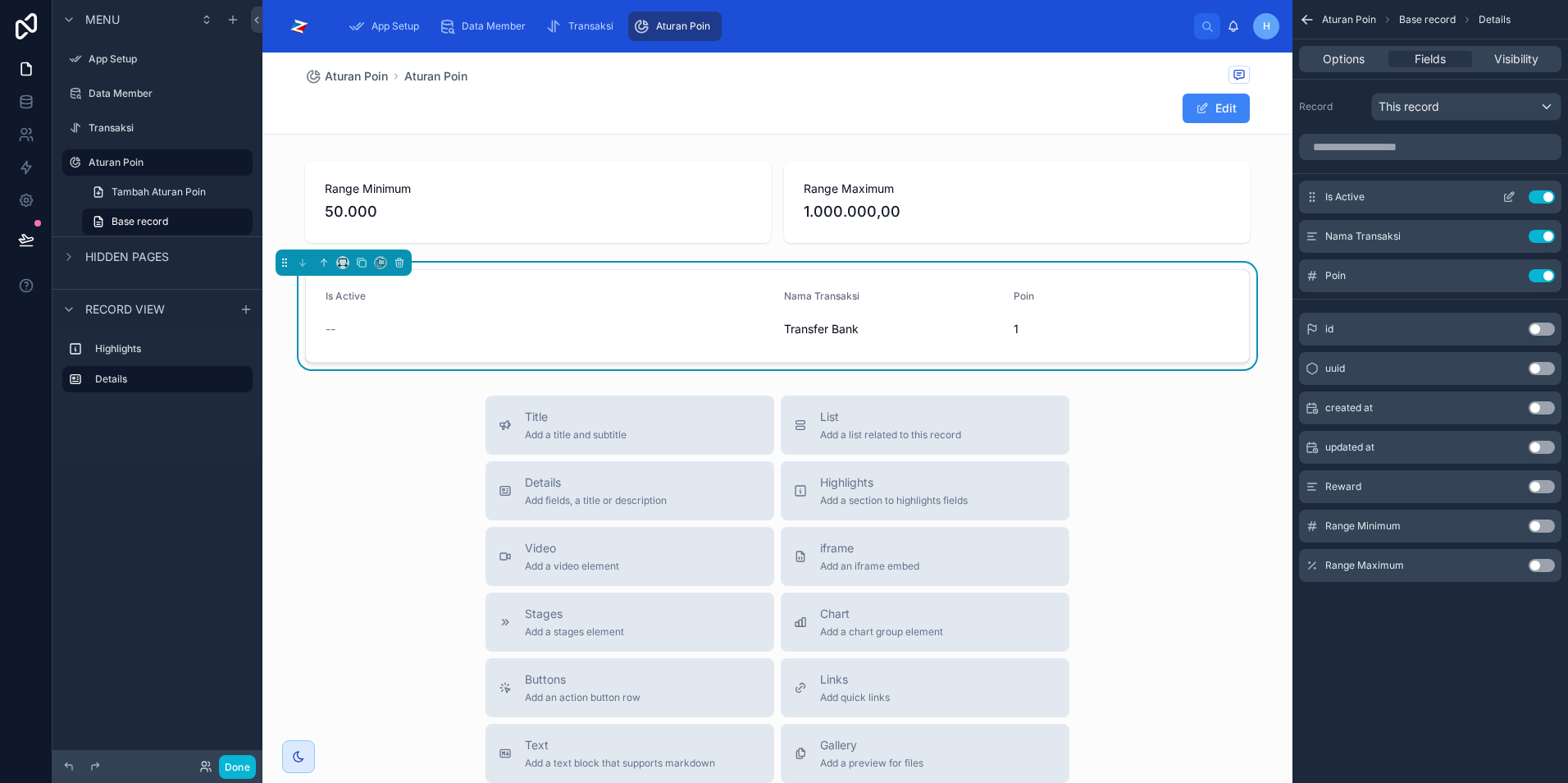
click at [1540, 200] on button "Use setting" at bounding box center [1542, 197] width 26 height 13
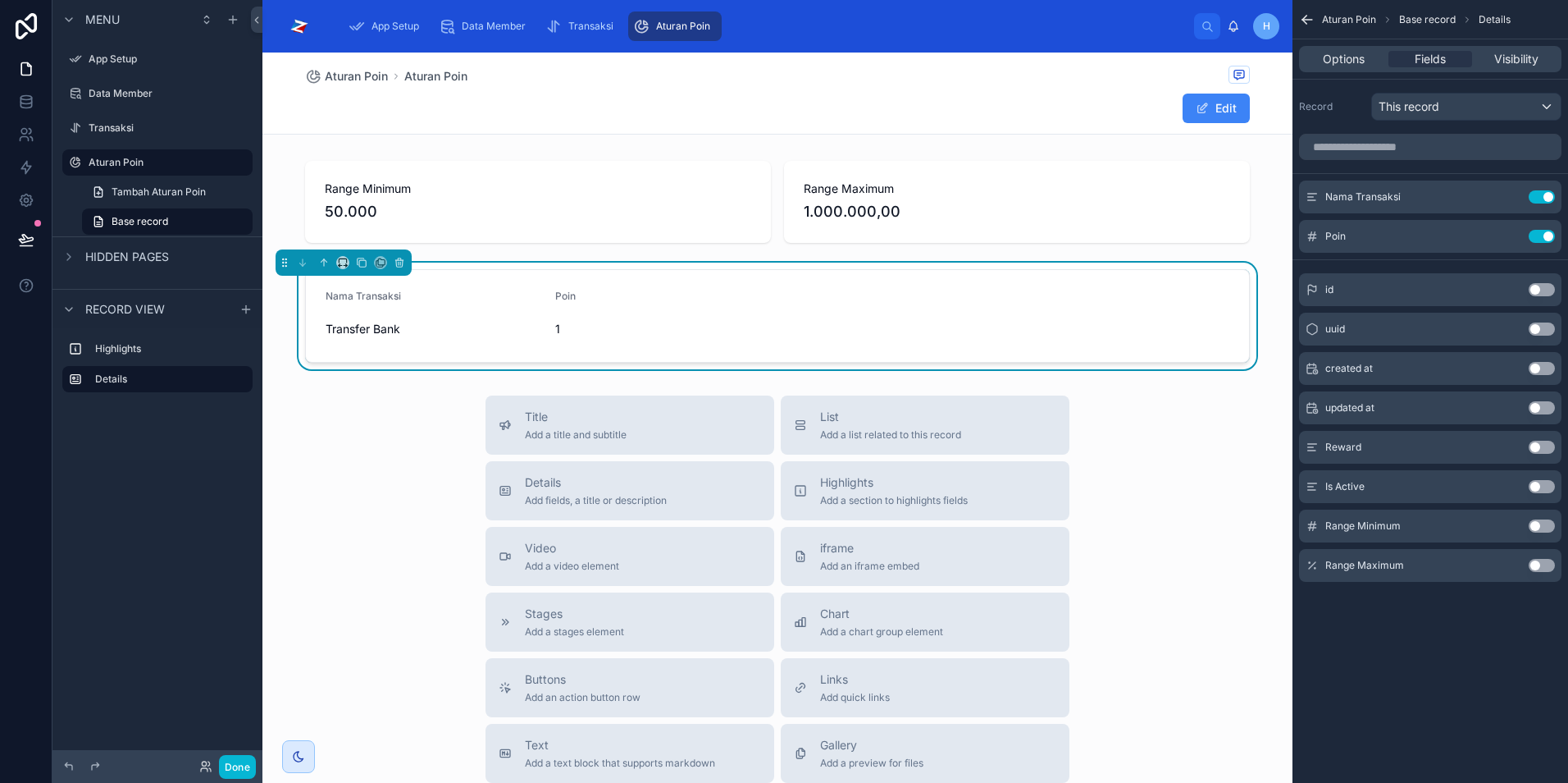
click at [1540, 523] on button "Use setting" at bounding box center [1542, 525] width 26 height 13
click at [1540, 561] on button "Use setting" at bounding box center [1542, 565] width 26 height 13
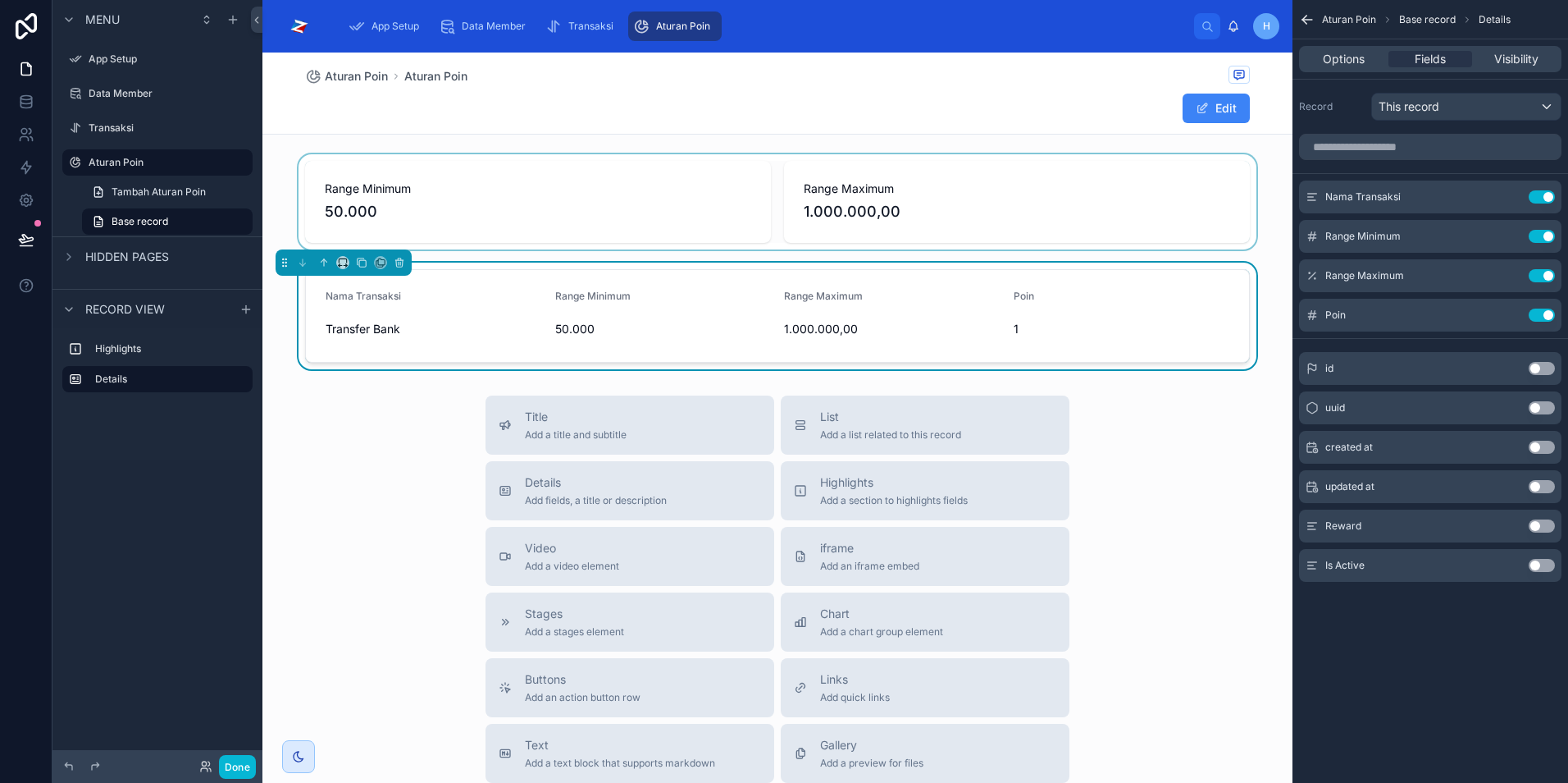
click at [444, 197] on div at bounding box center [778, 202] width 1030 height 95
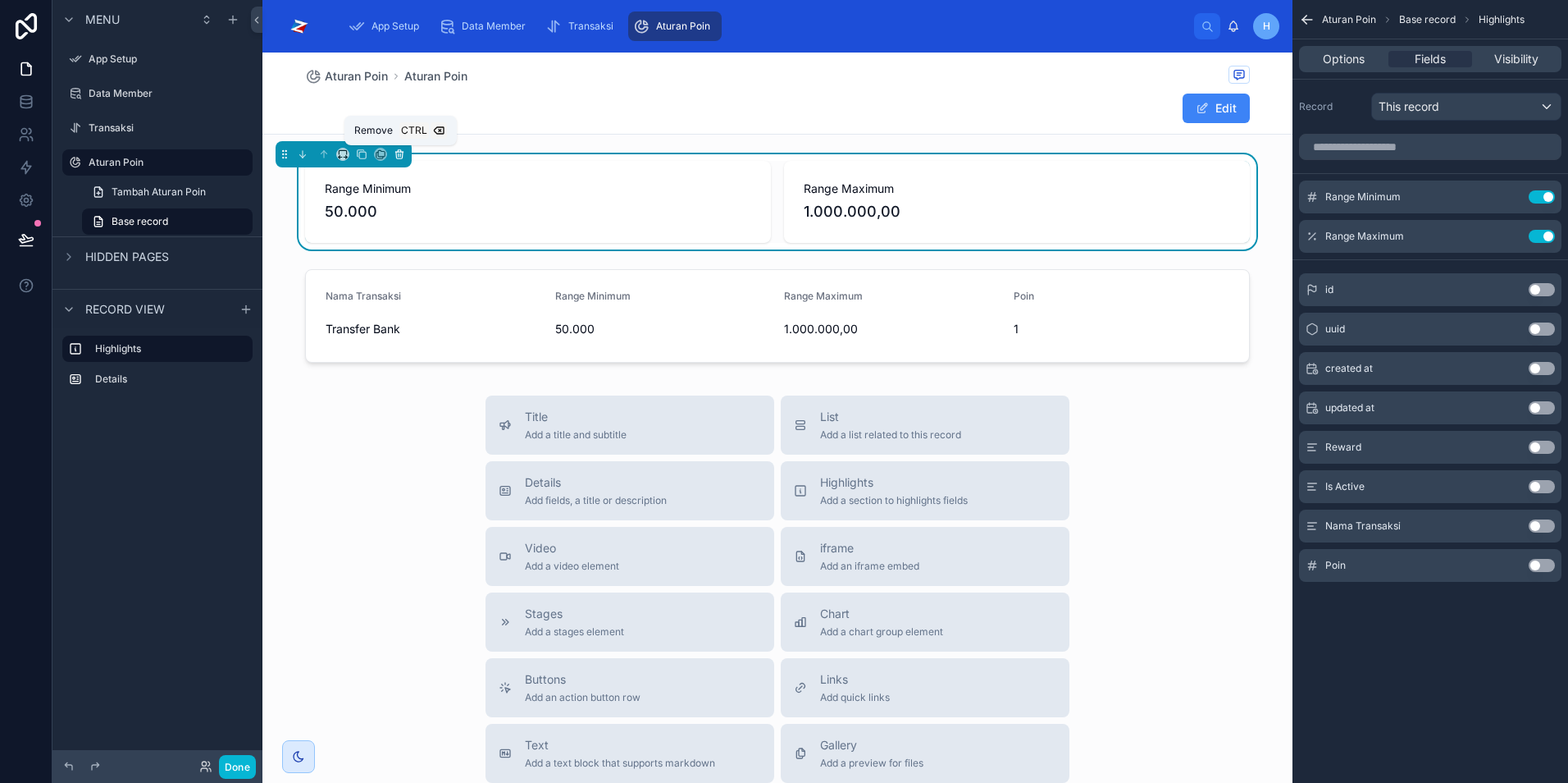
click at [399, 159] on icon at bounding box center [400, 155] width 7 height 7
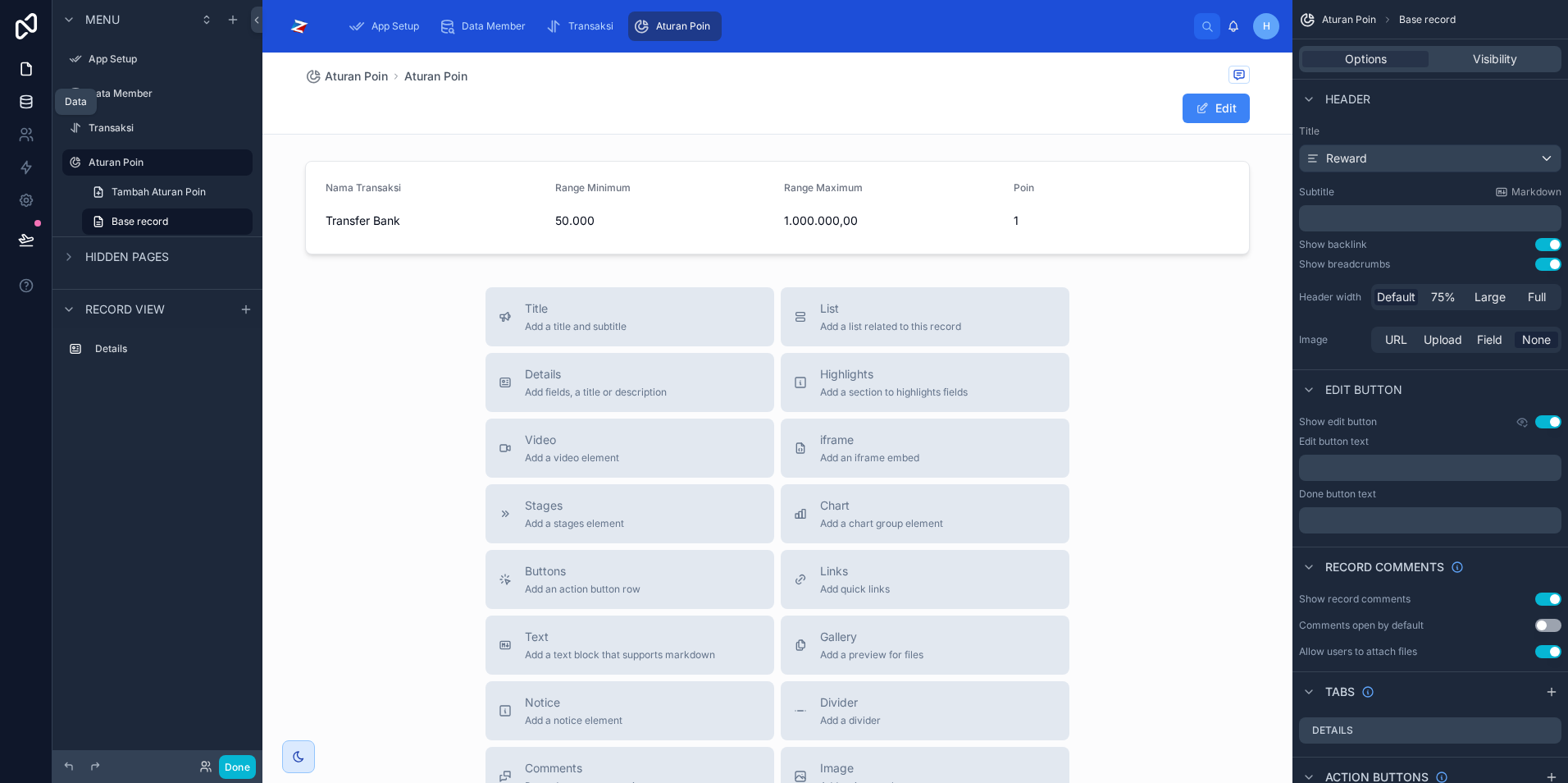
click at [27, 108] on icon at bounding box center [26, 105] width 10 height 7
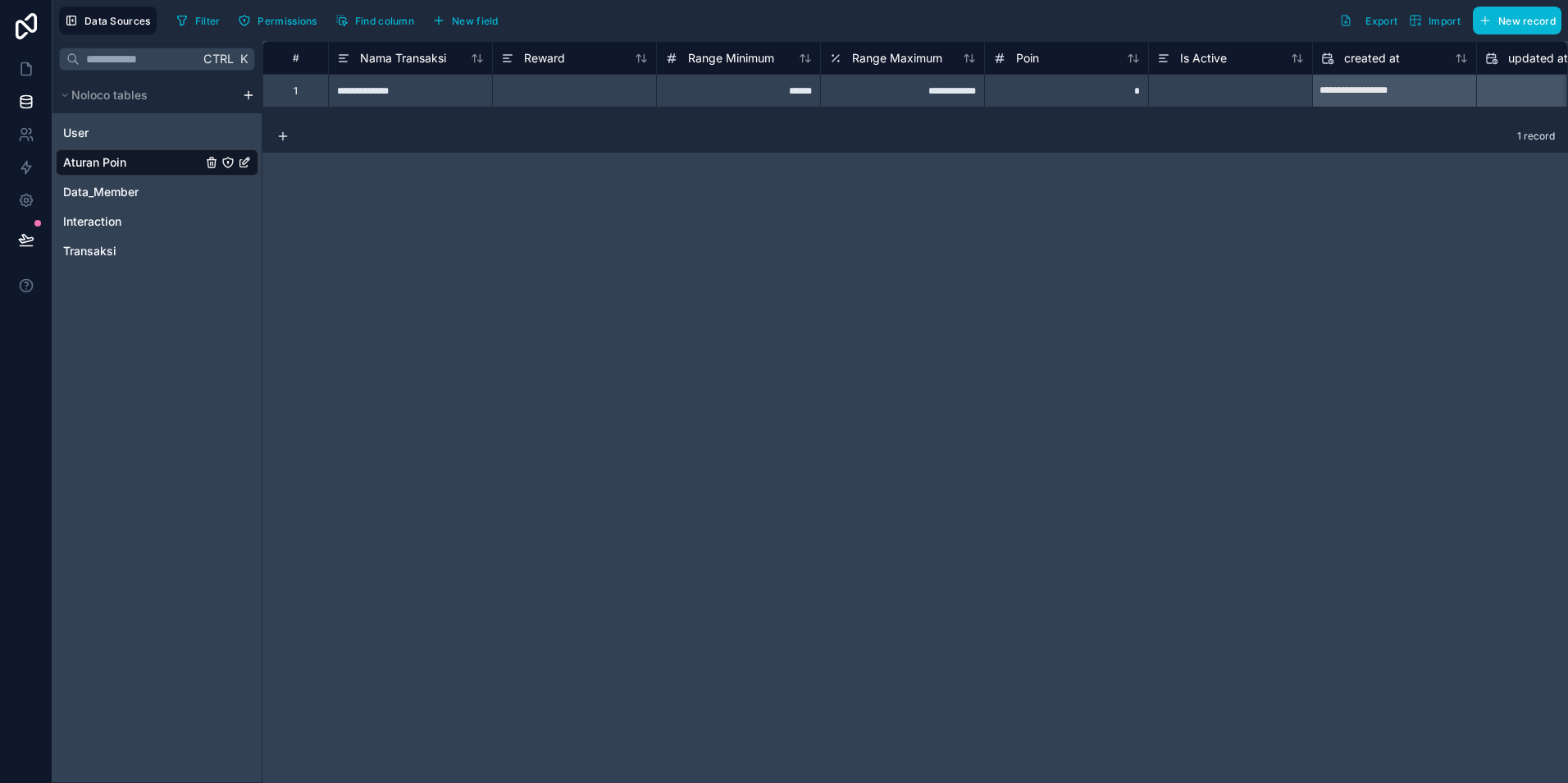
click at [104, 166] on span "Aturan Poin" at bounding box center [94, 162] width 63 height 16
click at [386, 25] on span "Find column" at bounding box center [384, 21] width 59 height 12
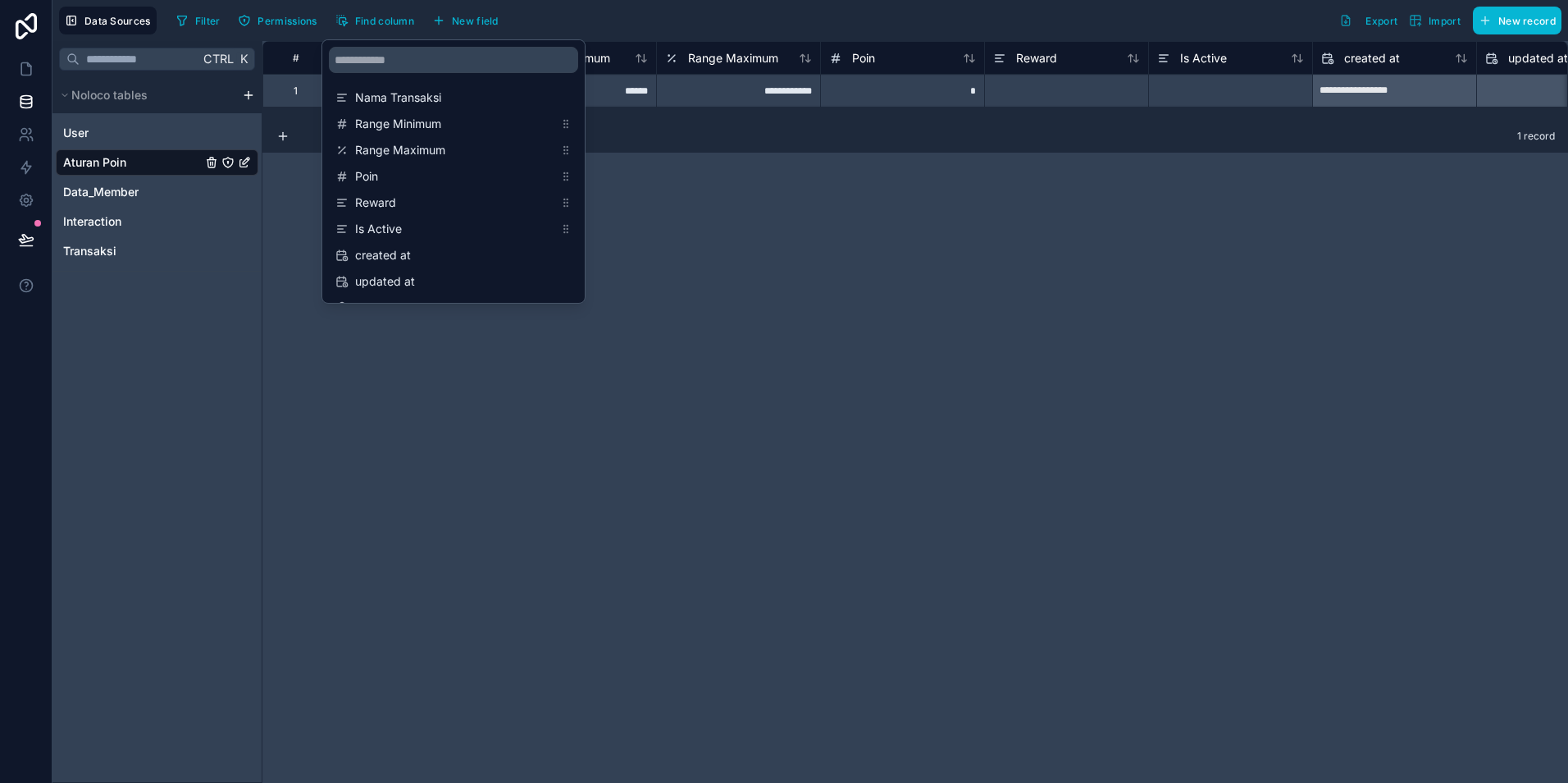
click at [892, 232] on div "**********" at bounding box center [915, 412] width 1306 height 742
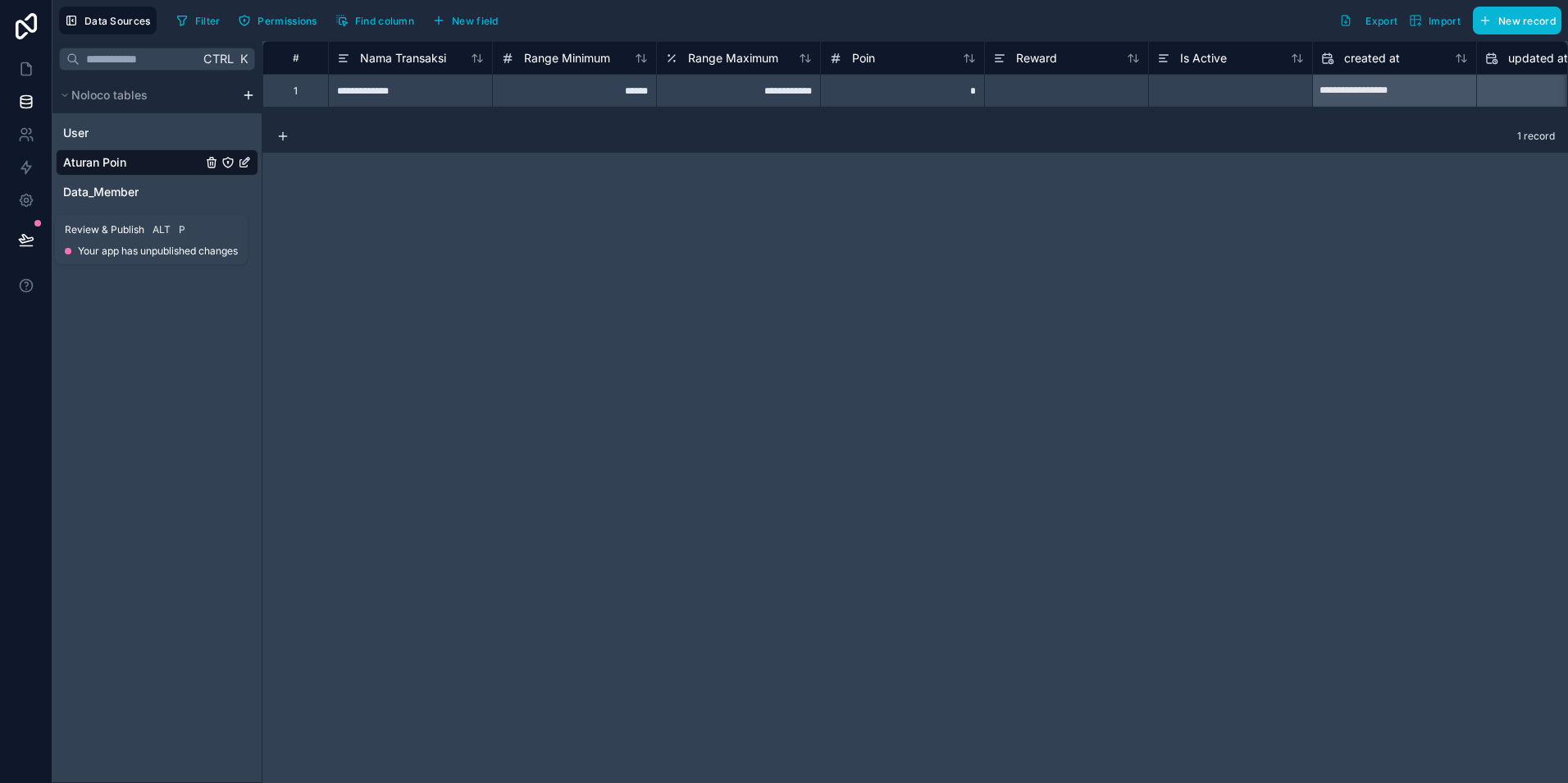
click at [28, 241] on icon at bounding box center [26, 239] width 16 height 16
click at [34, 243] on button at bounding box center [27, 239] width 36 height 46
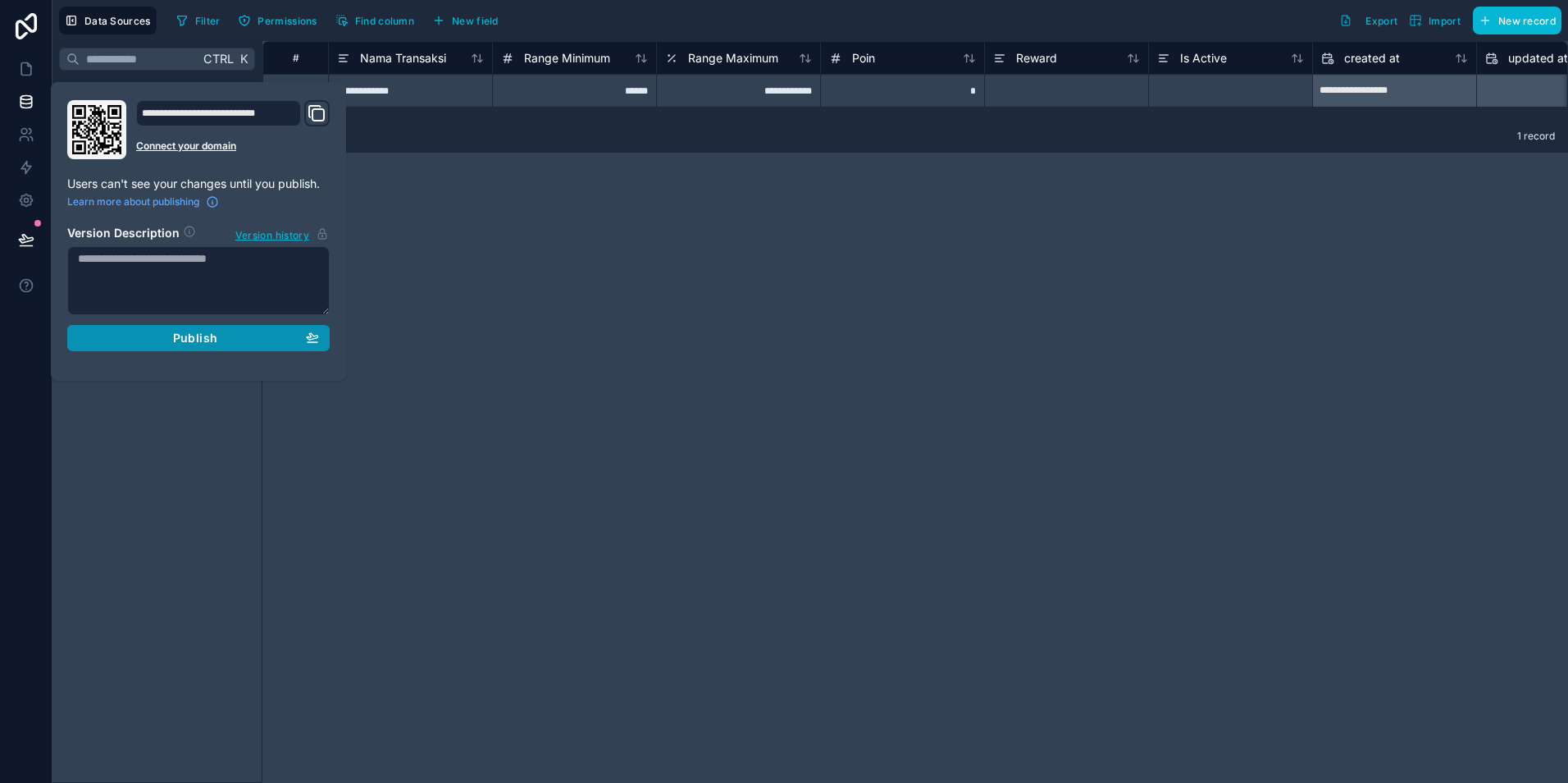
click at [153, 348] on button "Publish" at bounding box center [198, 338] width 263 height 26
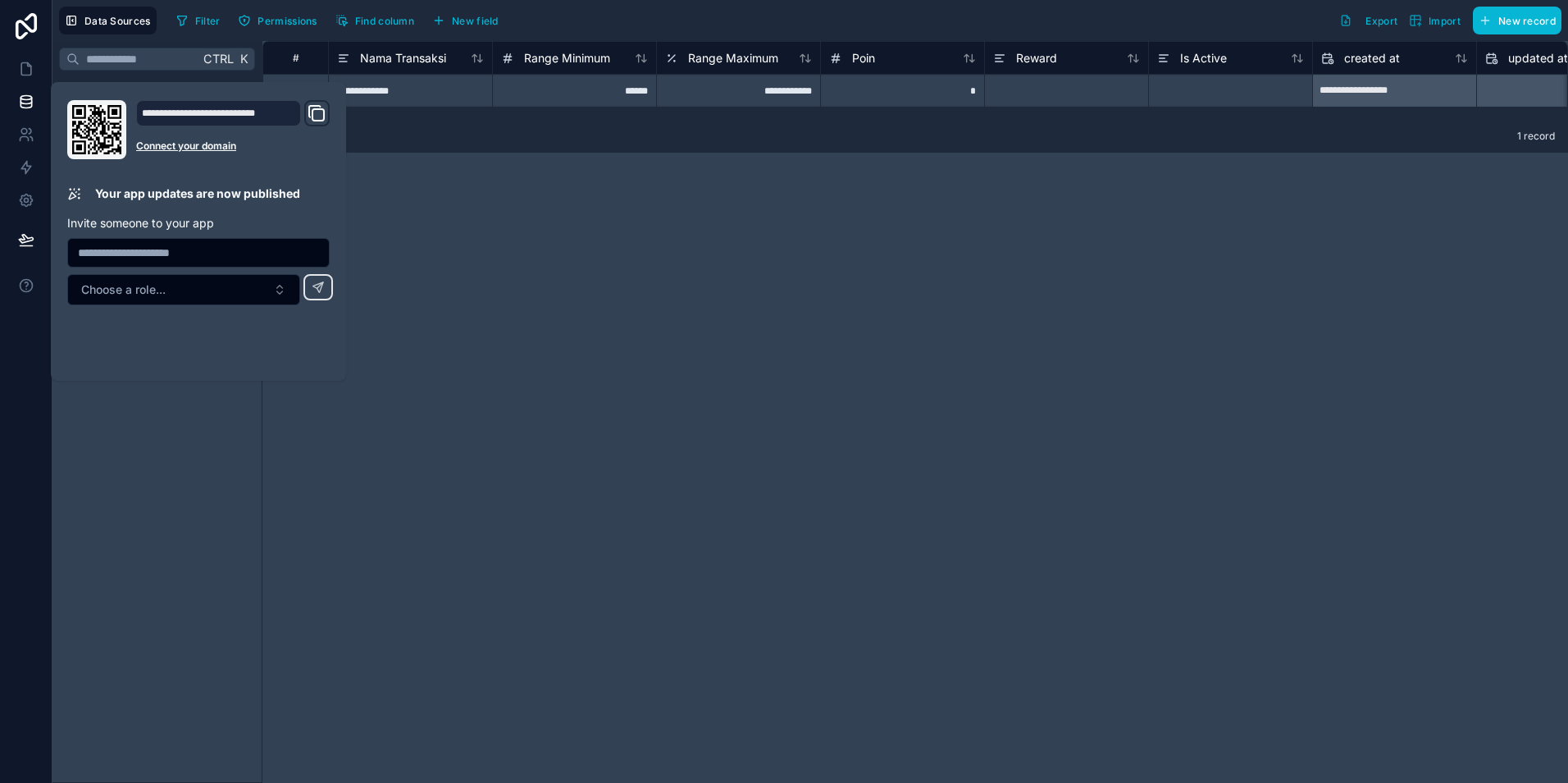
click at [530, 272] on div "**********" at bounding box center [915, 412] width 1306 height 742
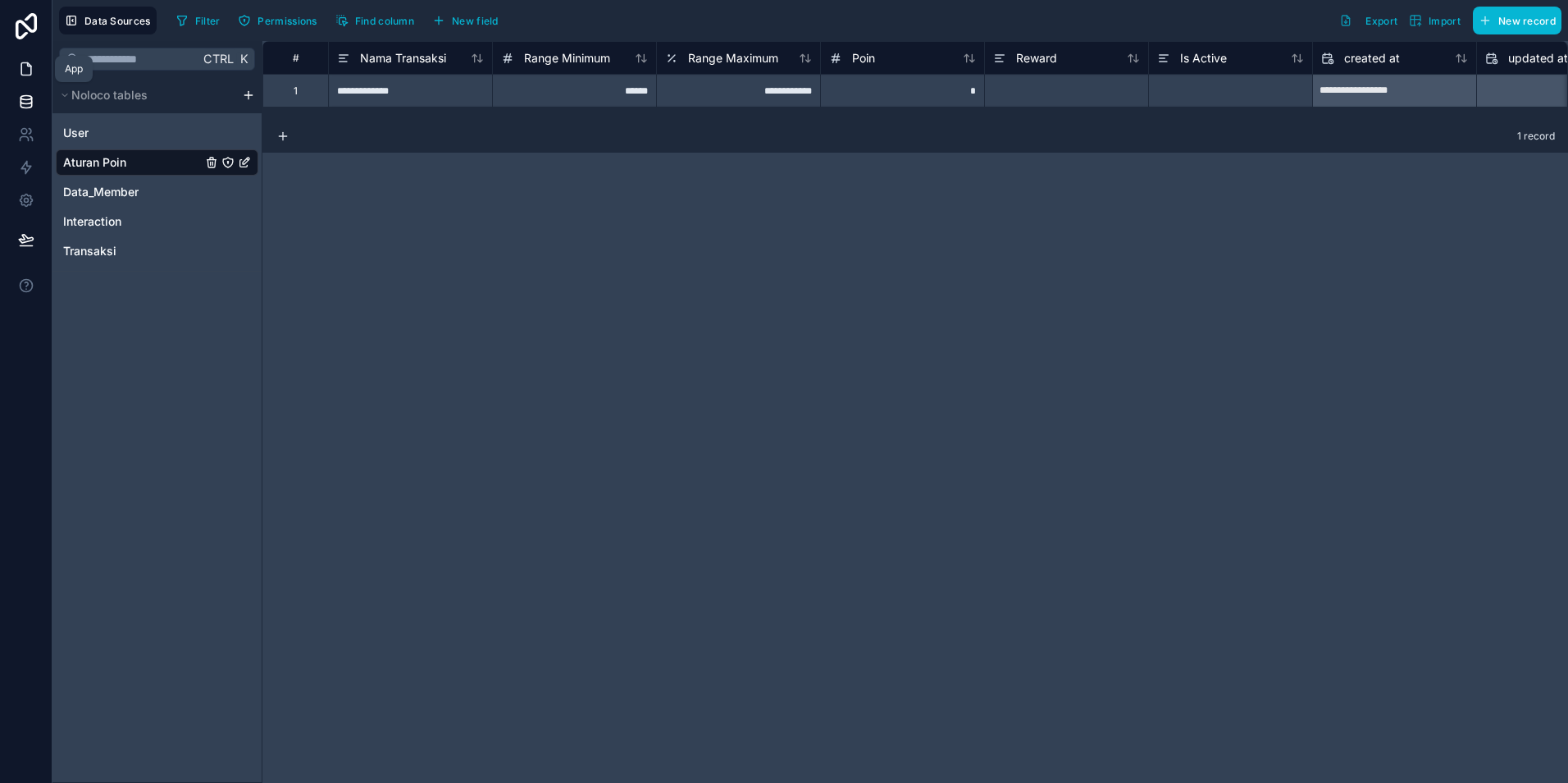
click at [9, 66] on link at bounding box center [26, 69] width 52 height 33
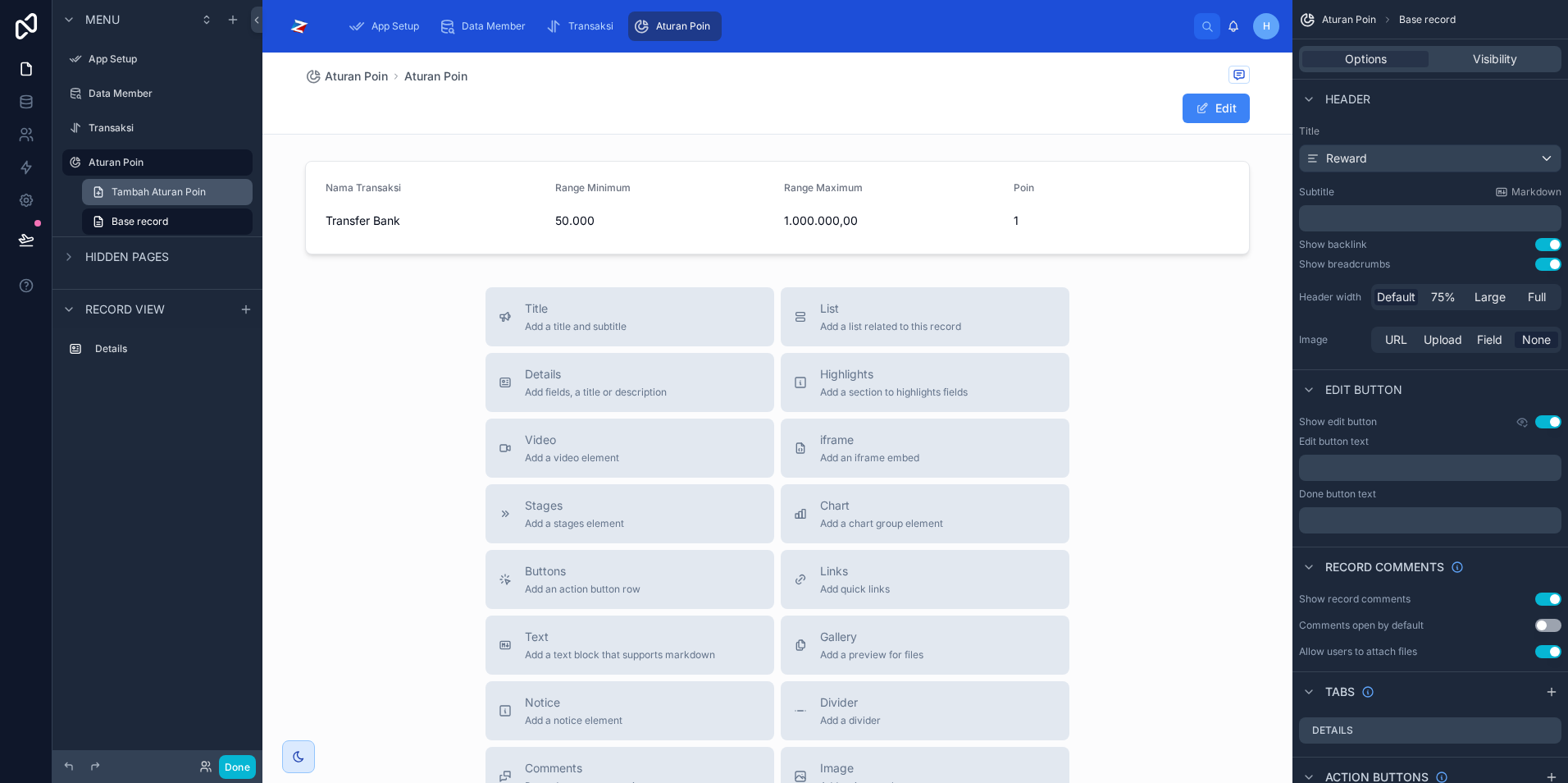
click at [138, 192] on span "Tambah Aturan Poin" at bounding box center [158, 191] width 94 height 13
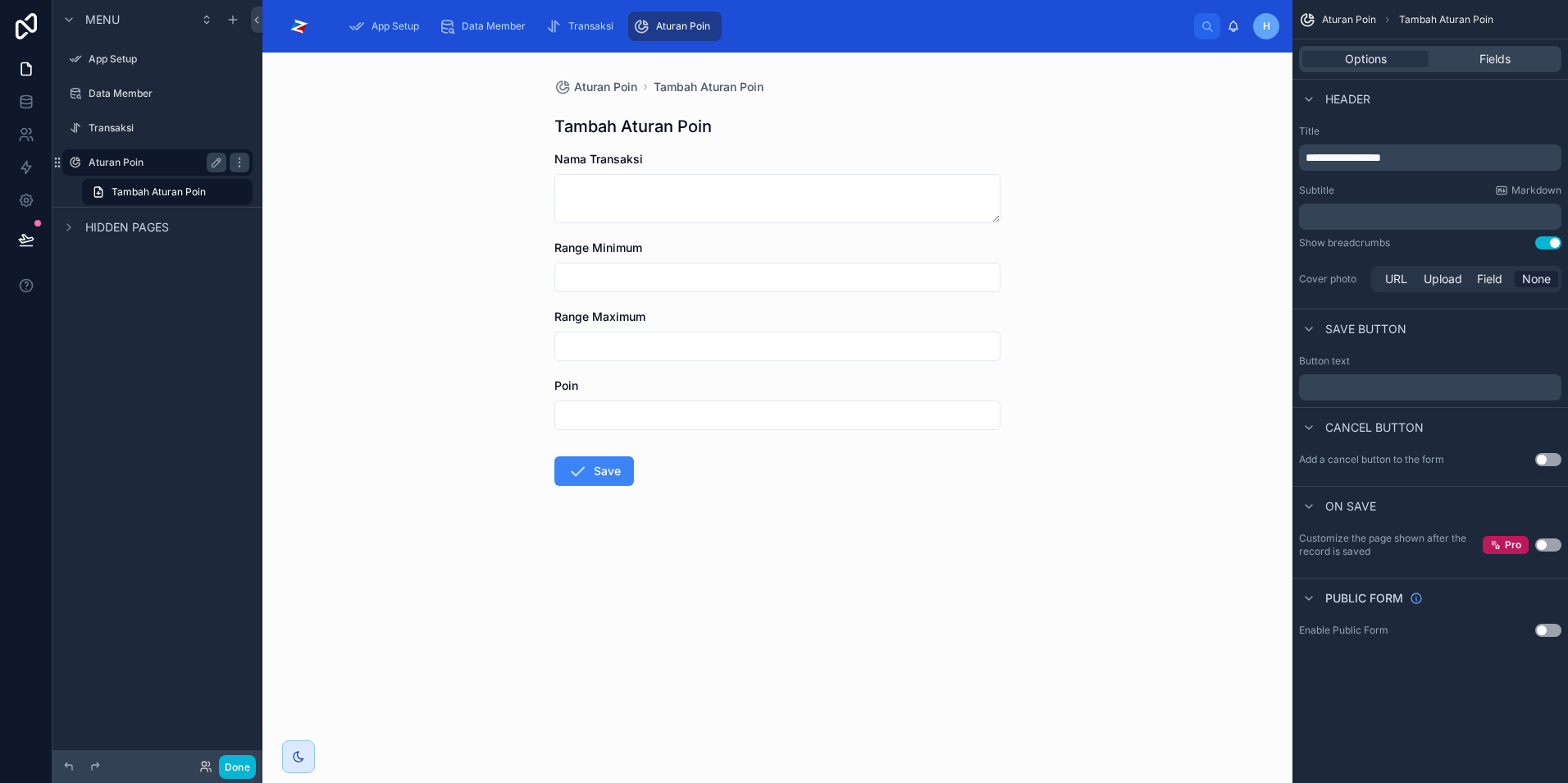
click at [110, 161] on label "Aturan Poin" at bounding box center [154, 162] width 131 height 13
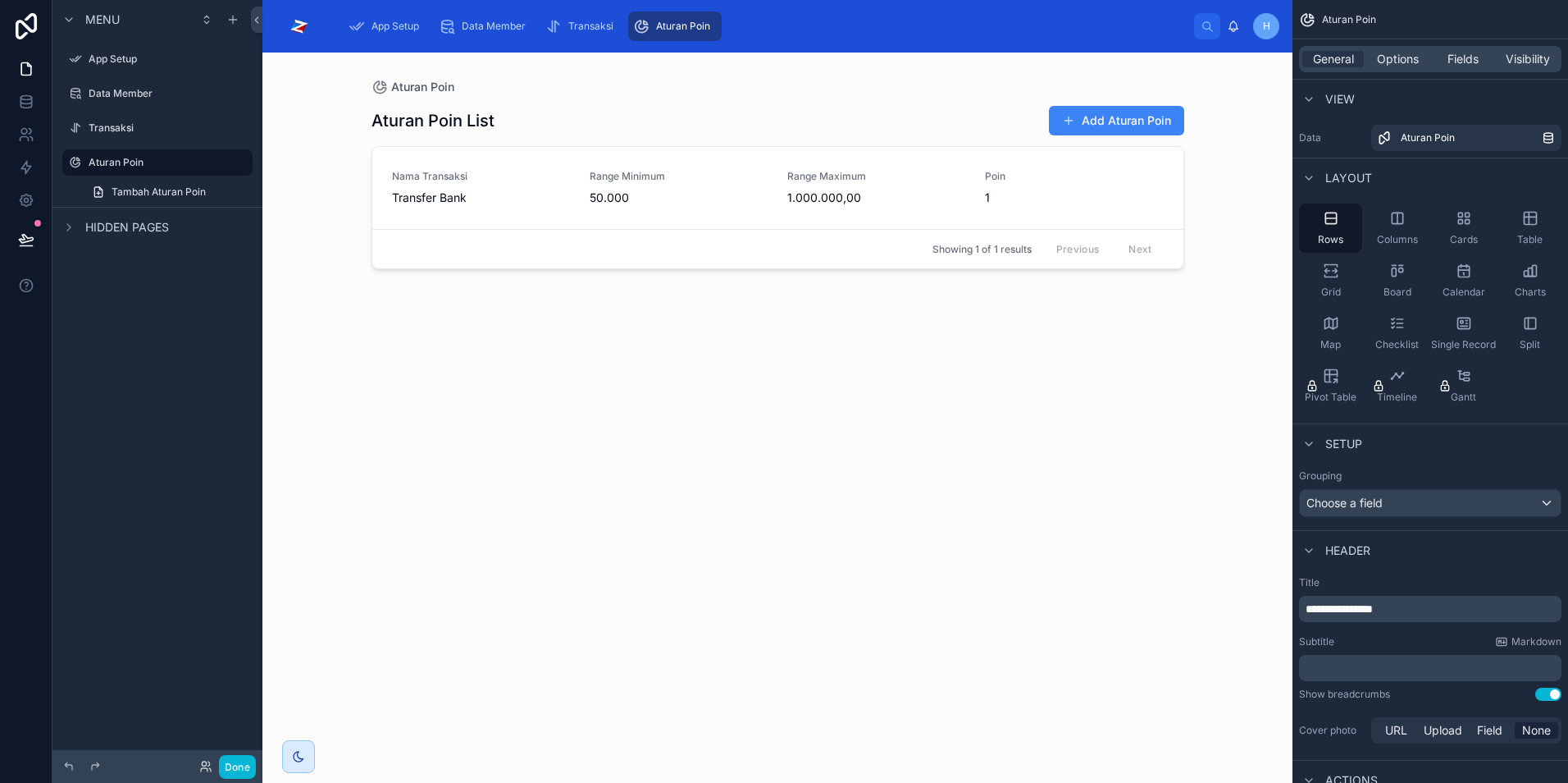
click at [1098, 128] on div at bounding box center [778, 408] width 839 height 711
click at [1098, 120] on button "Add Aturan Poin" at bounding box center [1116, 121] width 135 height 29
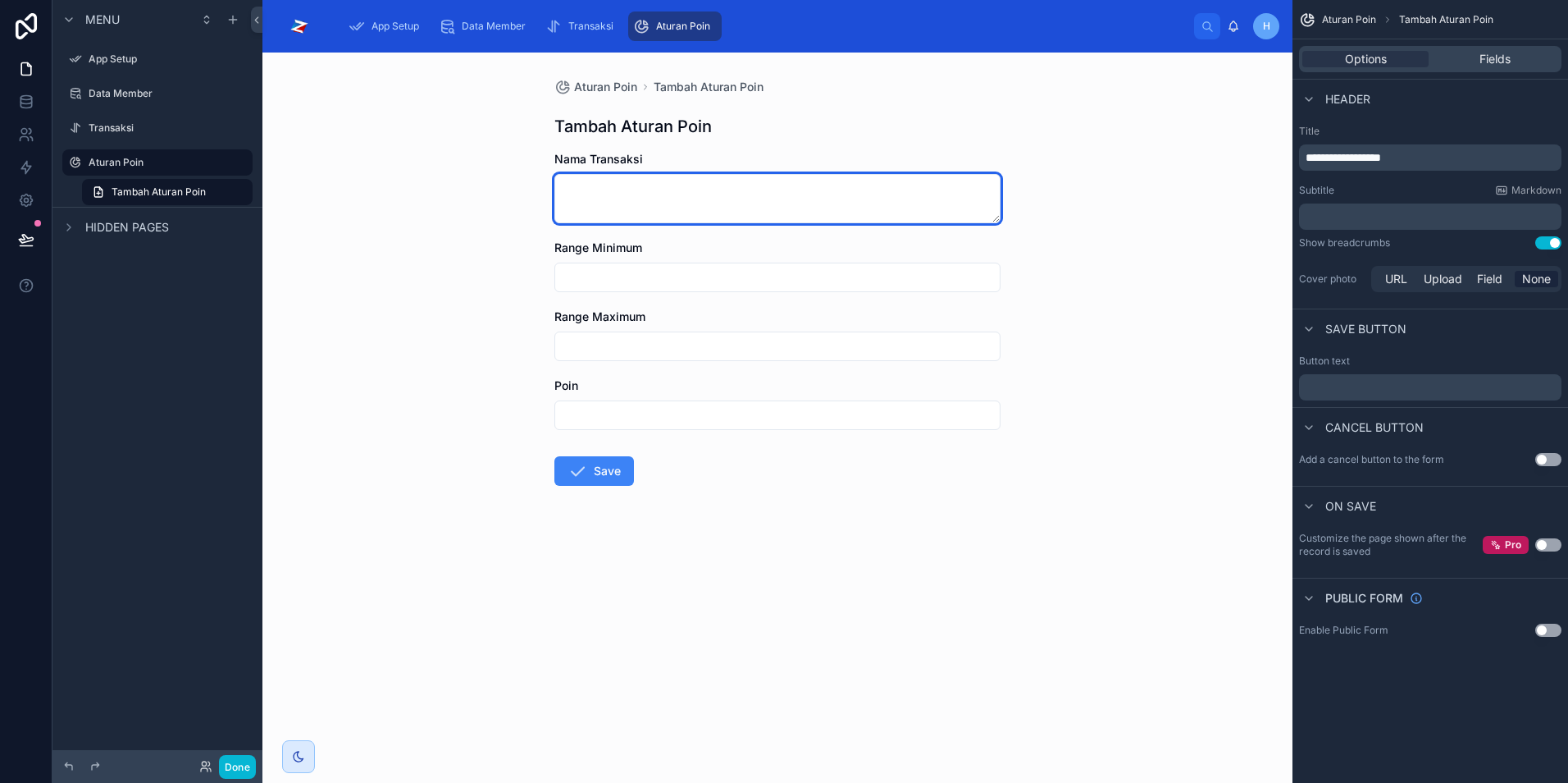
click at [656, 195] on textarea at bounding box center [778, 198] width 447 height 49
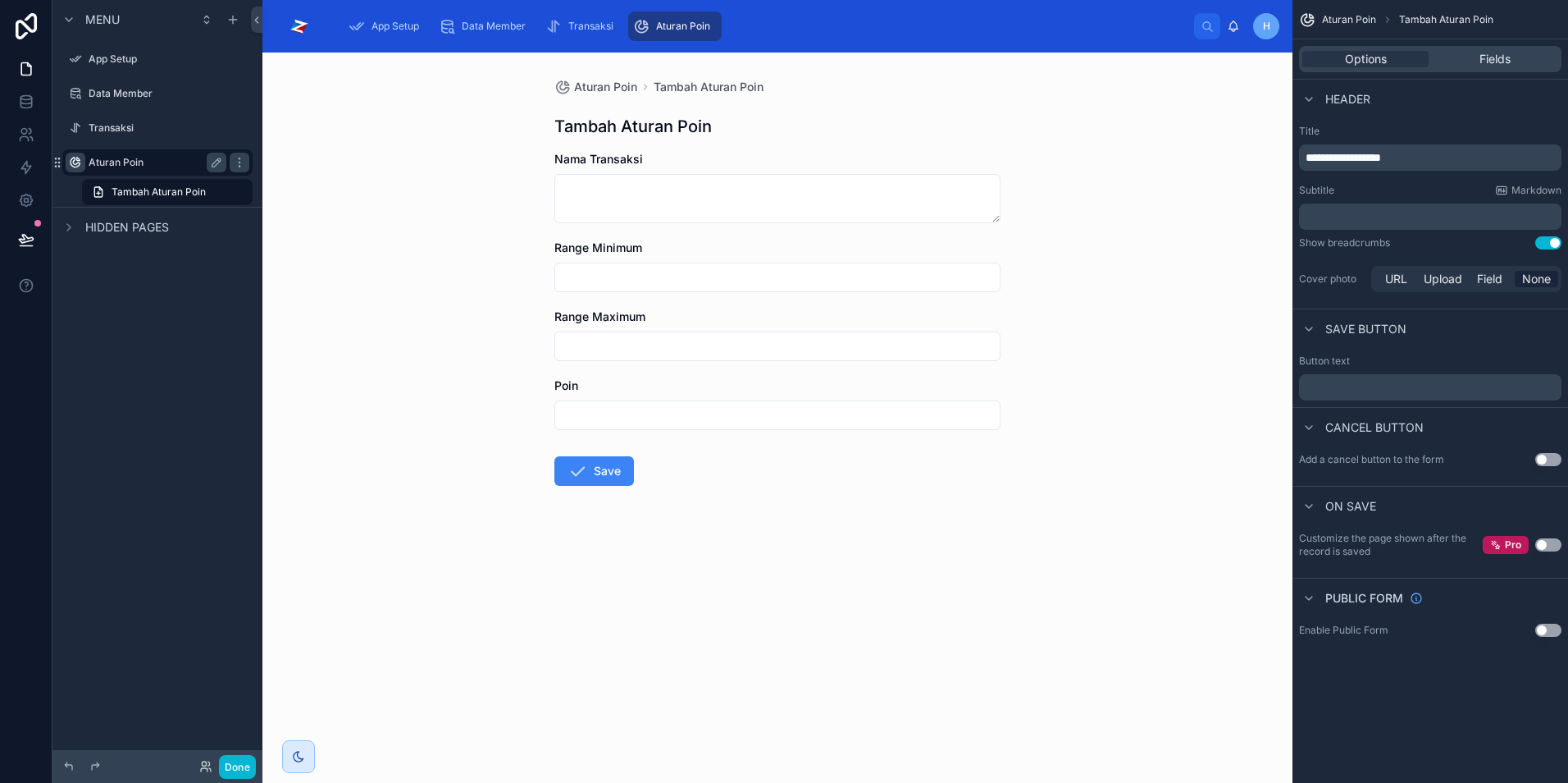
click at [73, 162] on icon "scrollable content" at bounding box center [75, 162] width 13 height 13
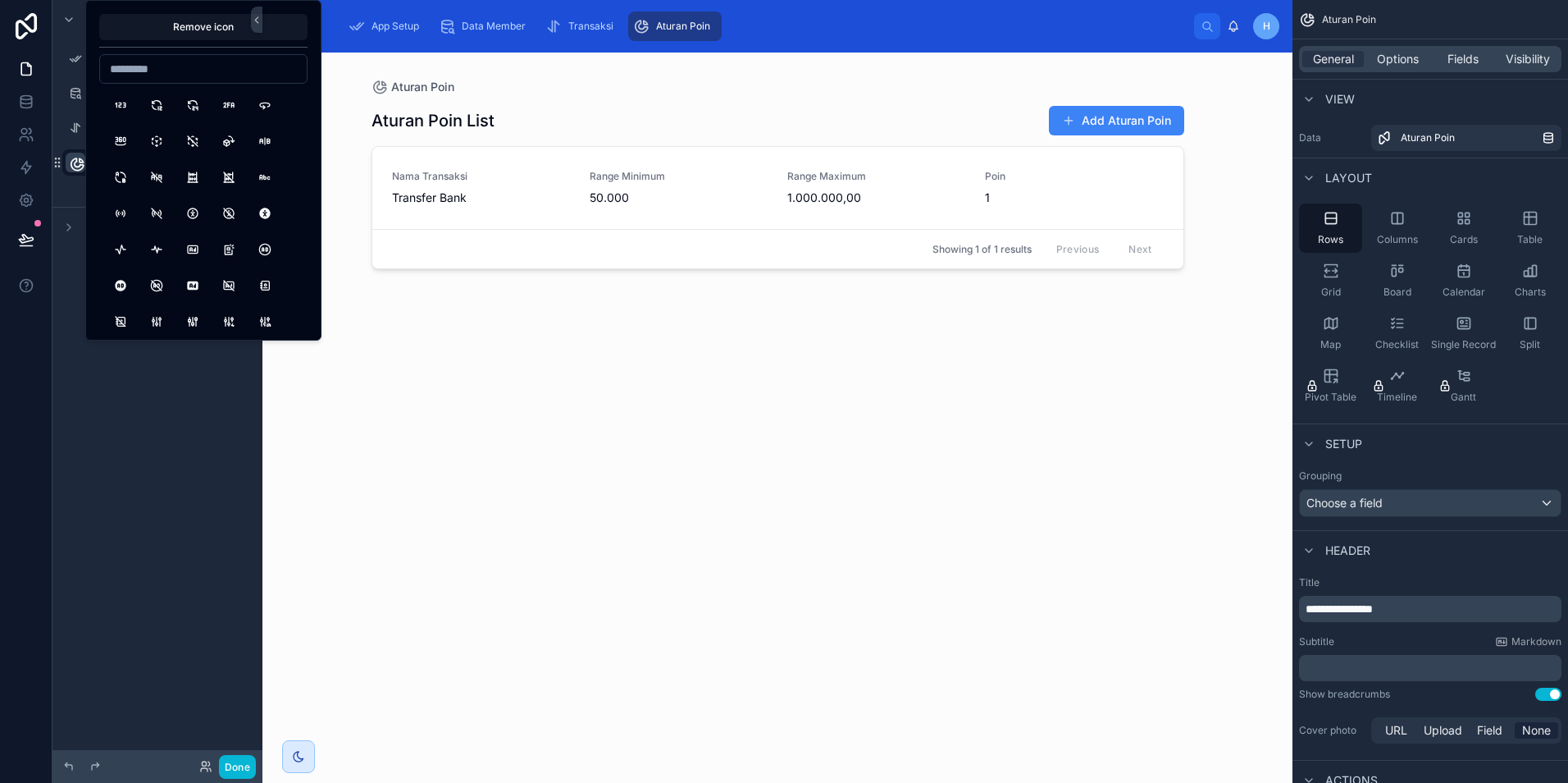
click at [195, 69] on input at bounding box center [203, 69] width 207 height 23
type input "*******"
click at [124, 111] on button "Settings" at bounding box center [121, 105] width 29 height 29
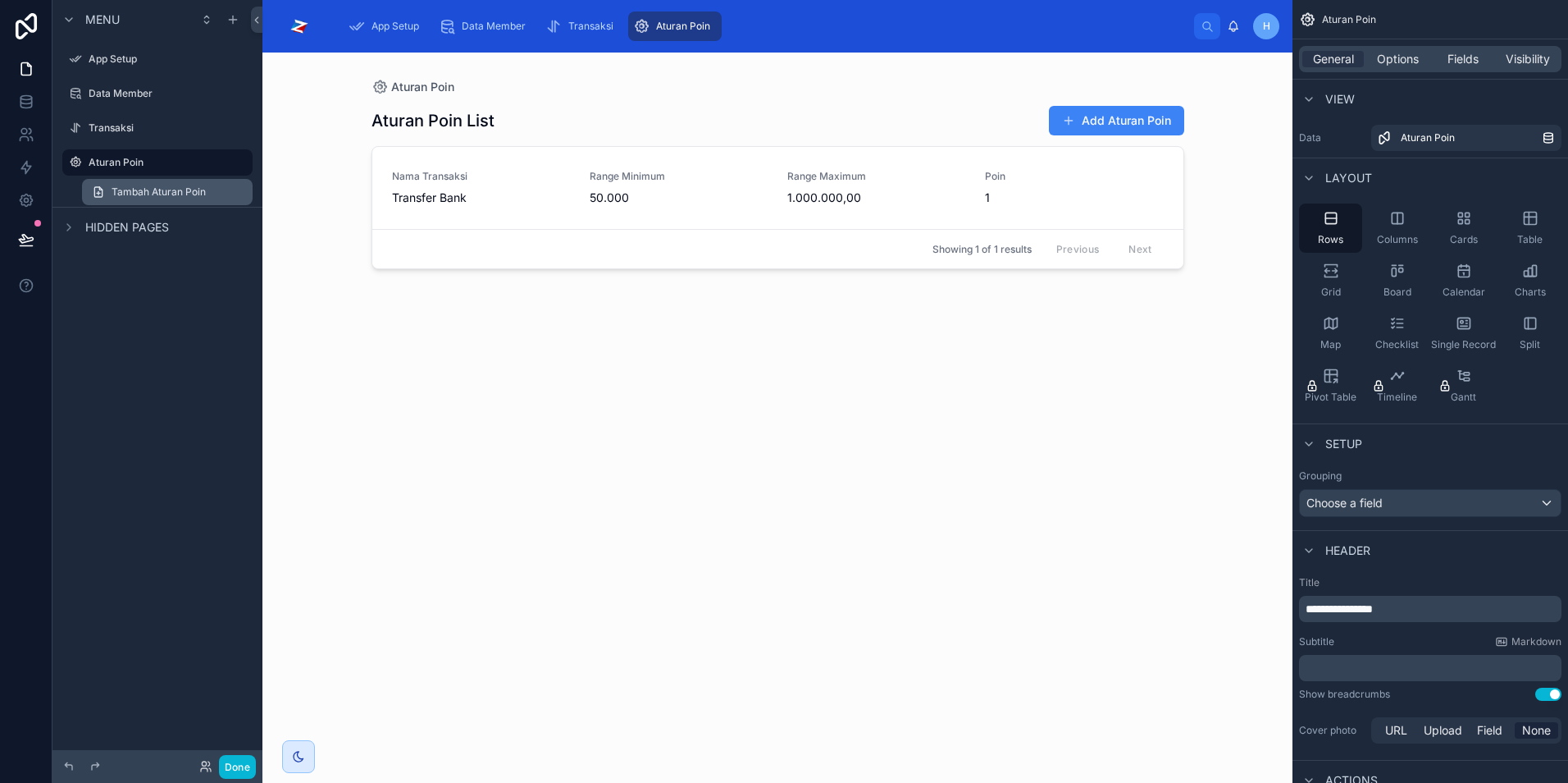
click at [144, 194] on span "Tambah Aturan Poin" at bounding box center [158, 191] width 94 height 13
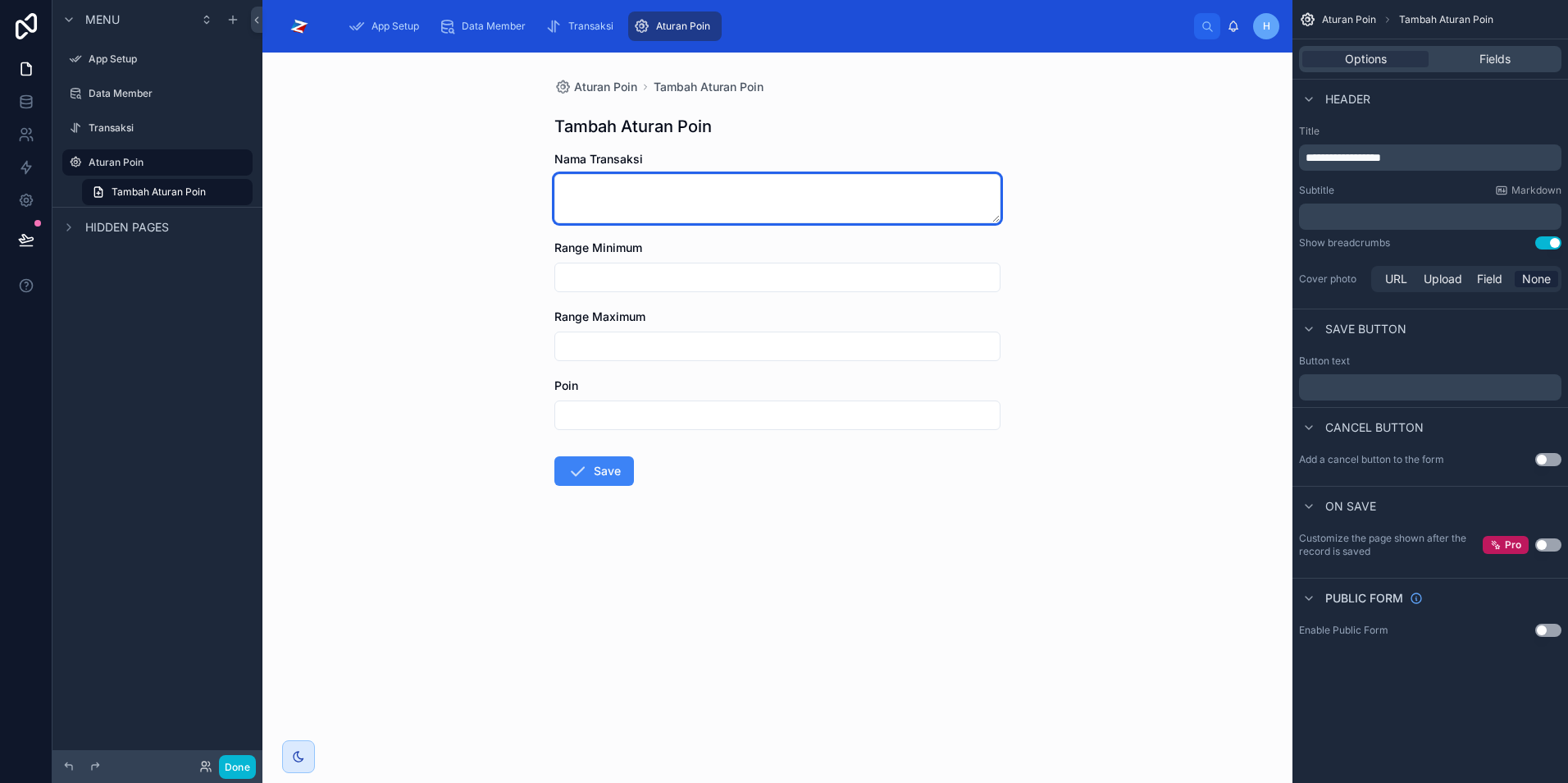
click at [696, 186] on textarea at bounding box center [778, 198] width 447 height 49
paste textarea "**********"
type textarea "**********"
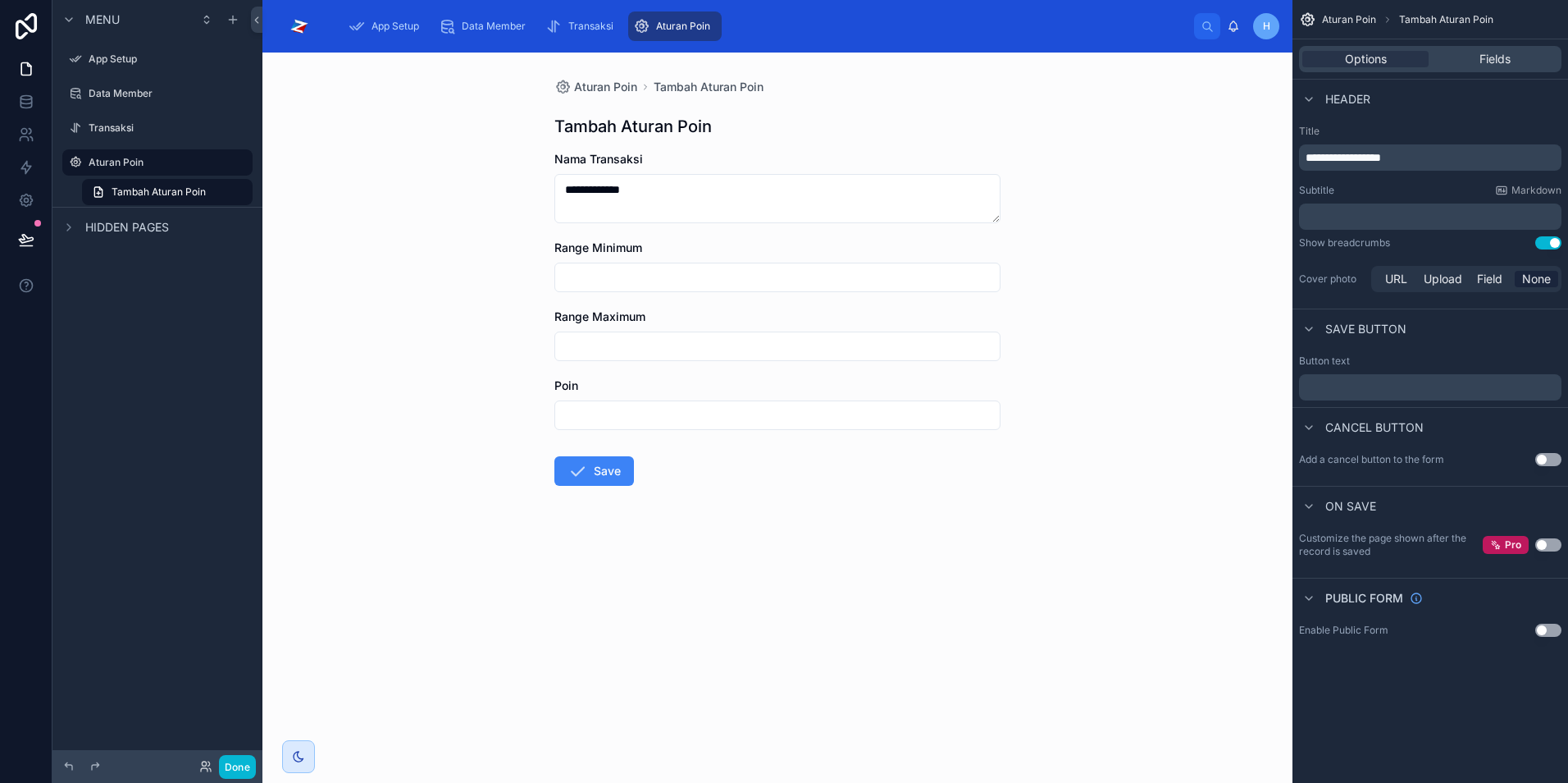
click at [643, 286] on input "text" at bounding box center [778, 277] width 445 height 23
type input "*********"
click at [710, 344] on input "text" at bounding box center [778, 346] width 445 height 23
type input "**********"
click at [601, 411] on input "text" at bounding box center [778, 415] width 445 height 23
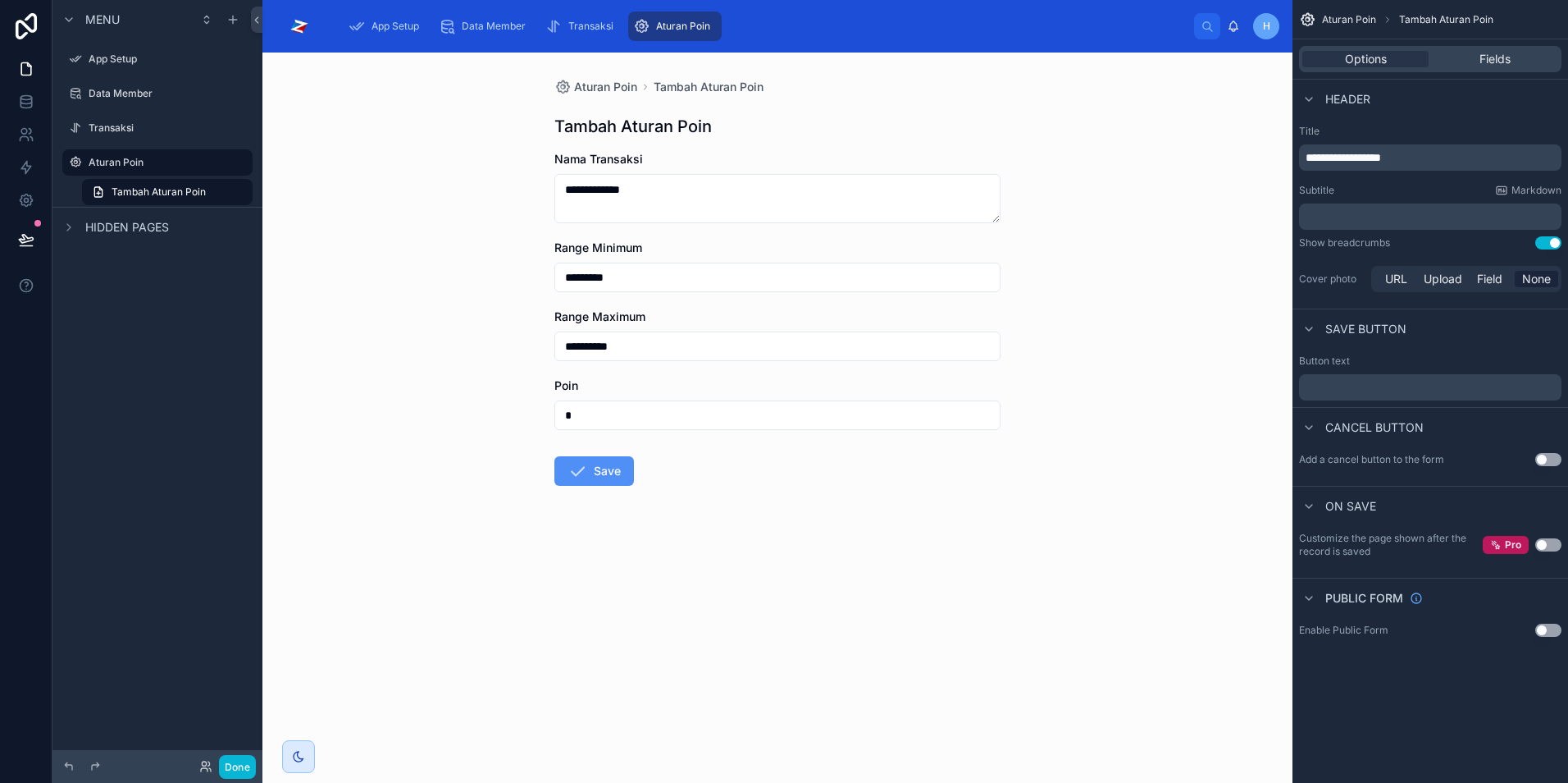
type input "*"
click at [597, 482] on button "Save" at bounding box center [594, 471] width 79 height 29
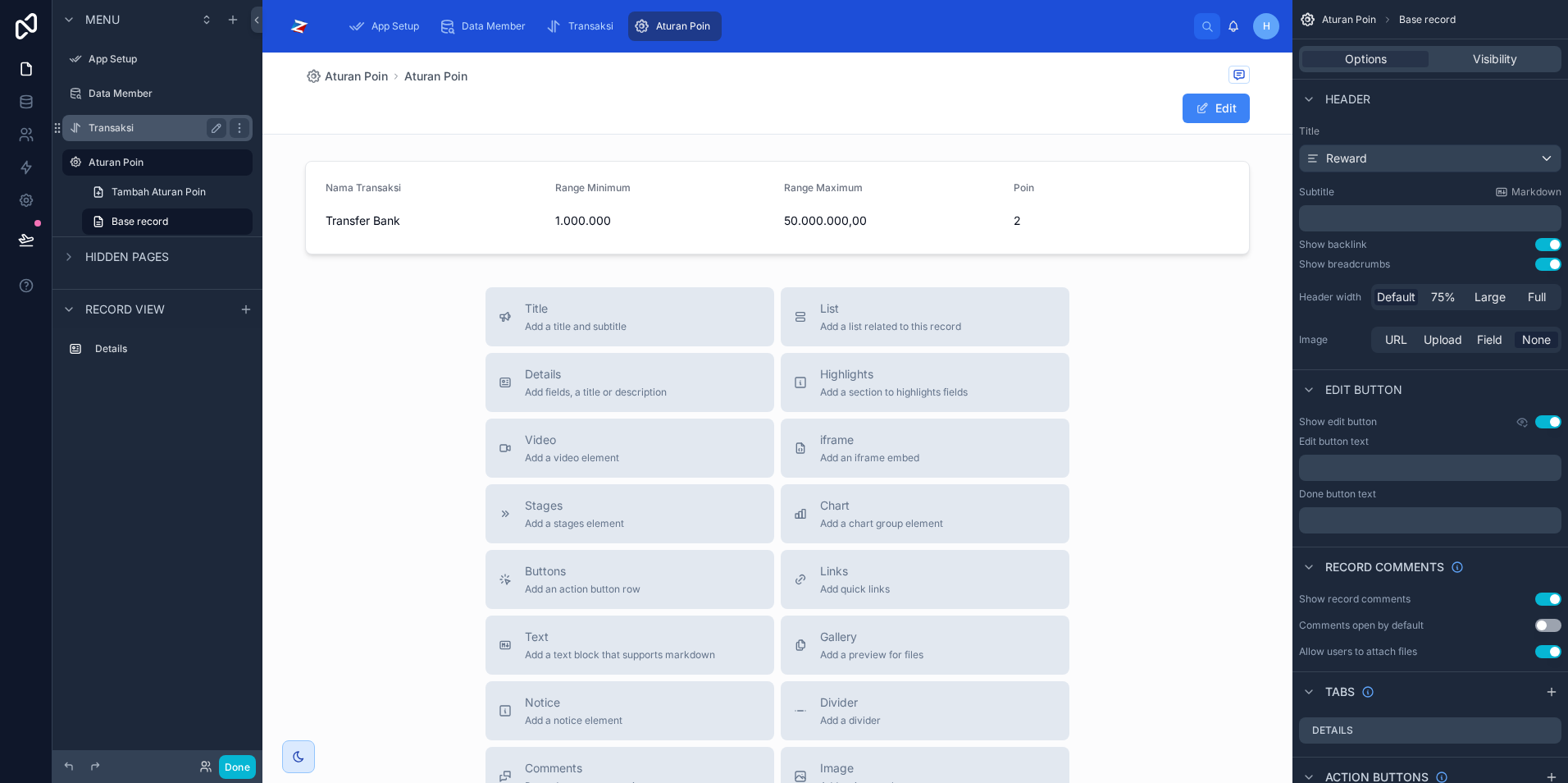
click at [103, 124] on label "Transaksi" at bounding box center [154, 128] width 131 height 13
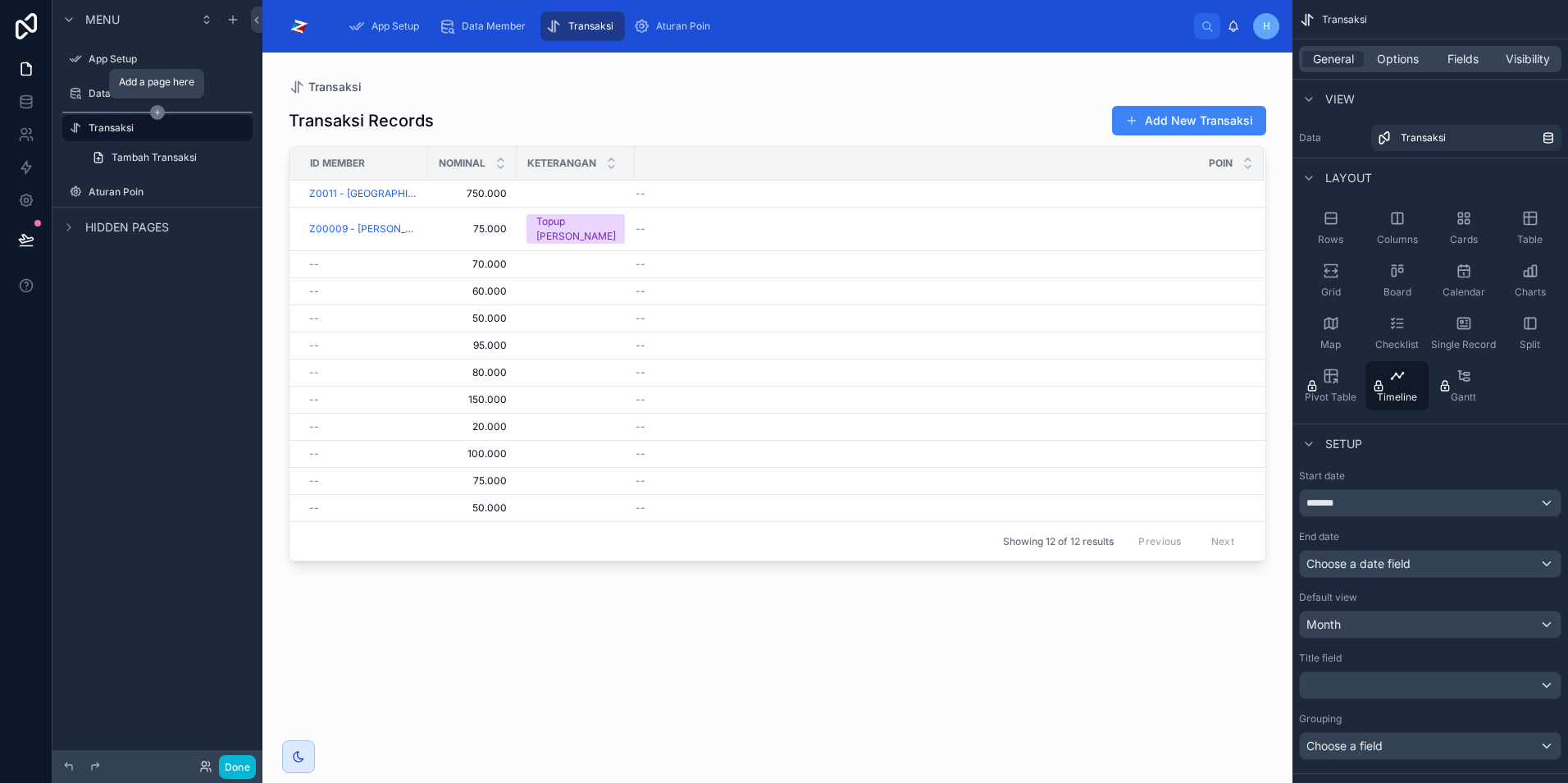
drag, startPoint x: 59, startPoint y: 191, endPoint x: 71, endPoint y: 111, distance: 80.9
click at [71, 111] on div "App Setup Data Member Transaksi Tambah Transaksi Aturan Poin" at bounding box center [158, 123] width 210 height 167
click at [109, 197] on label "Aturan Poin" at bounding box center [154, 191] width 131 height 13
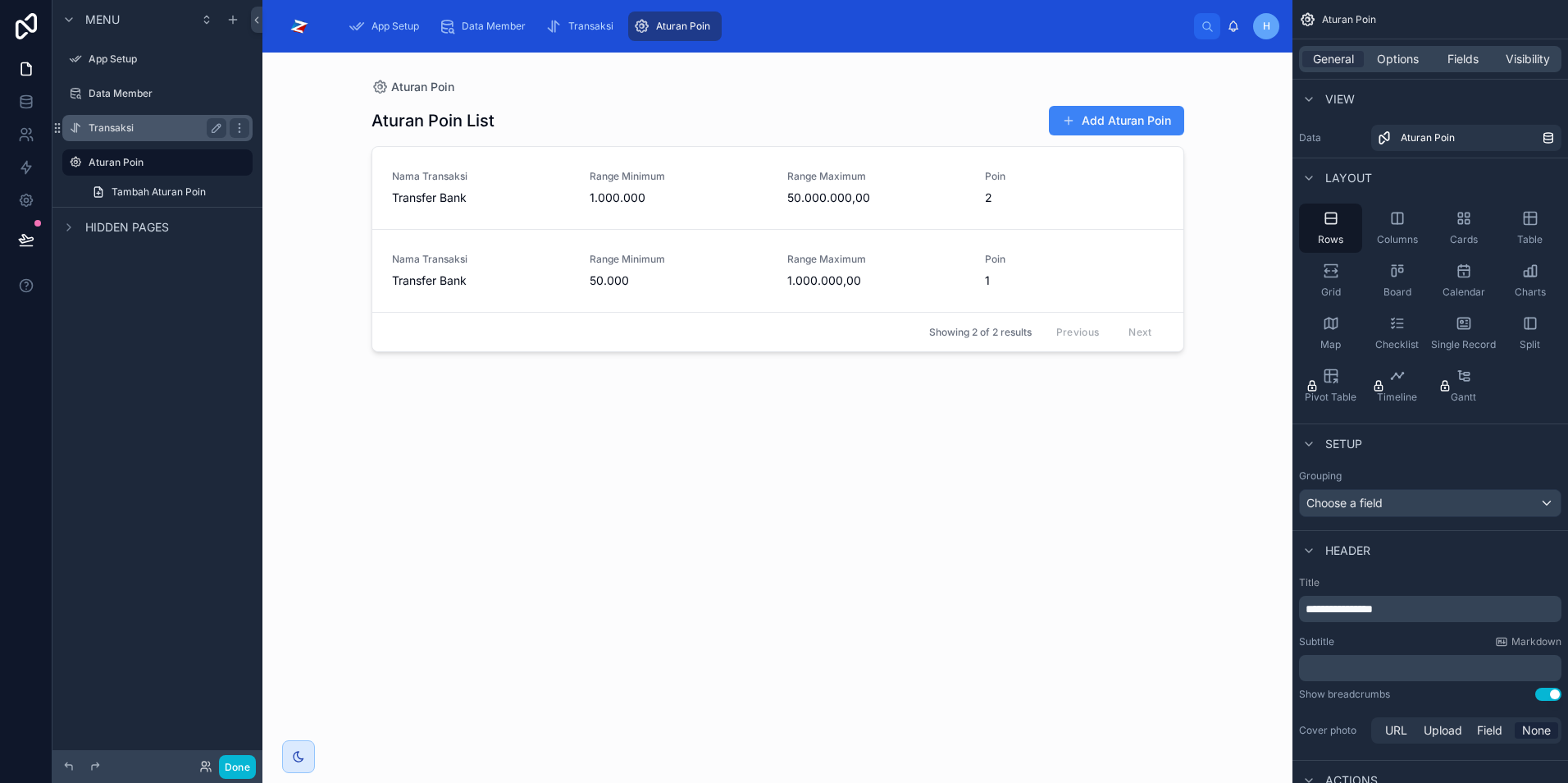
click at [118, 127] on label "Transaksi" at bounding box center [154, 128] width 131 height 13
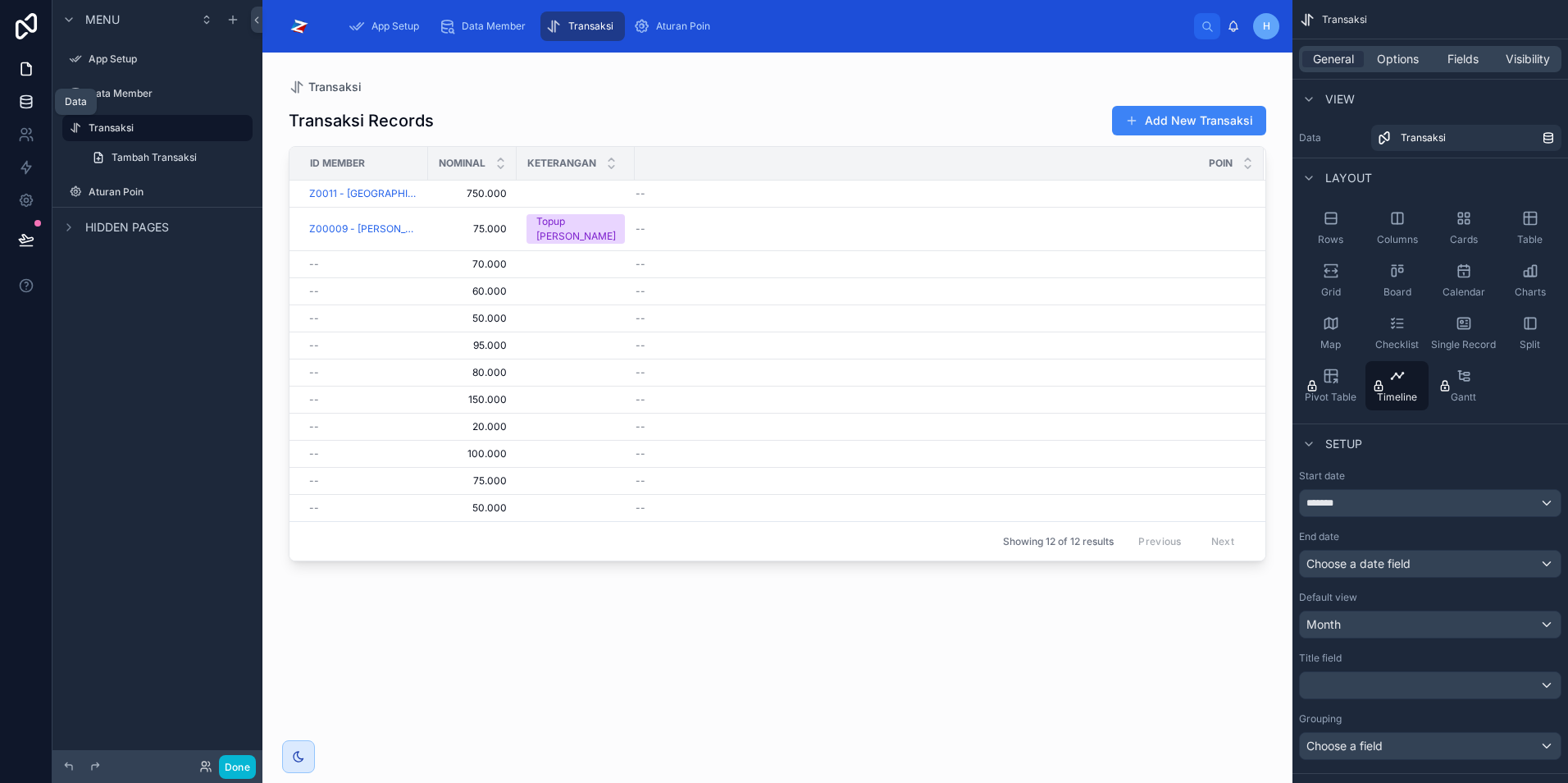
click at [25, 103] on icon at bounding box center [26, 101] width 10 height 7
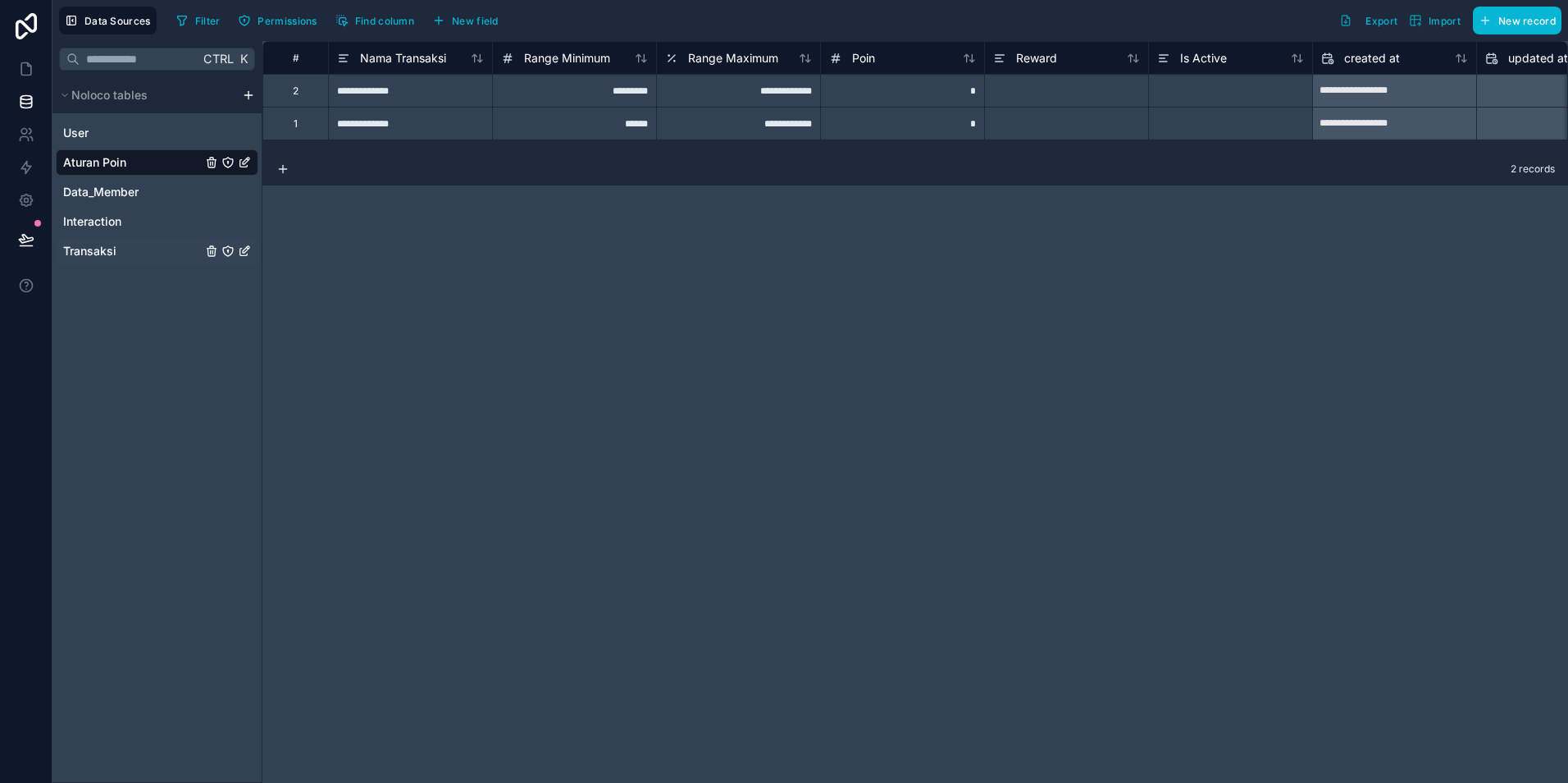
click at [92, 250] on span "Transaksi" at bounding box center [90, 251] width 53 height 16
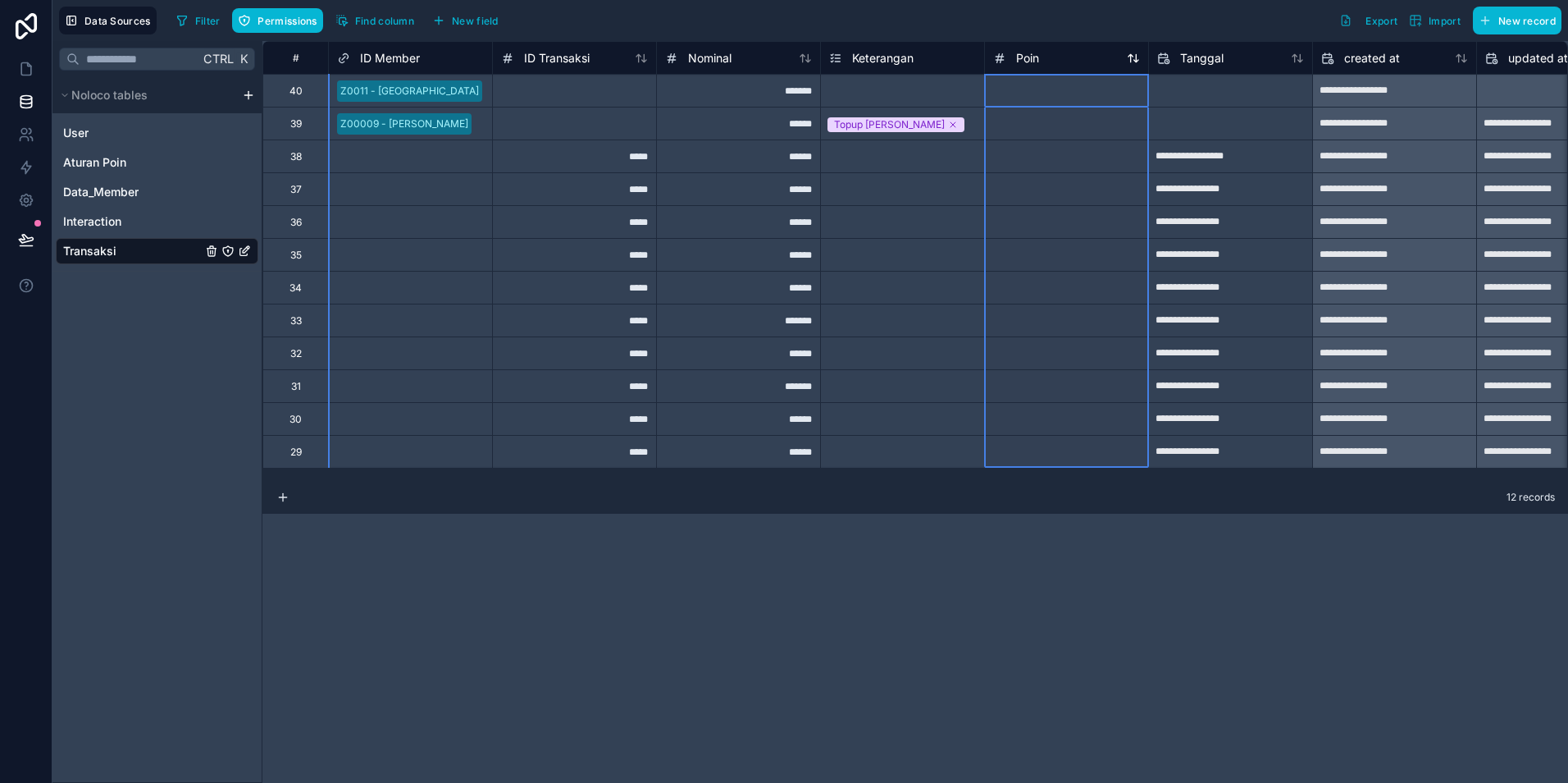
click at [1053, 66] on div "Poin" at bounding box center [1066, 58] width 147 height 20
click at [1055, 55] on div "Poin" at bounding box center [1066, 58] width 147 height 20
click at [1025, 61] on span "Poin" at bounding box center [1028, 58] width 23 height 16
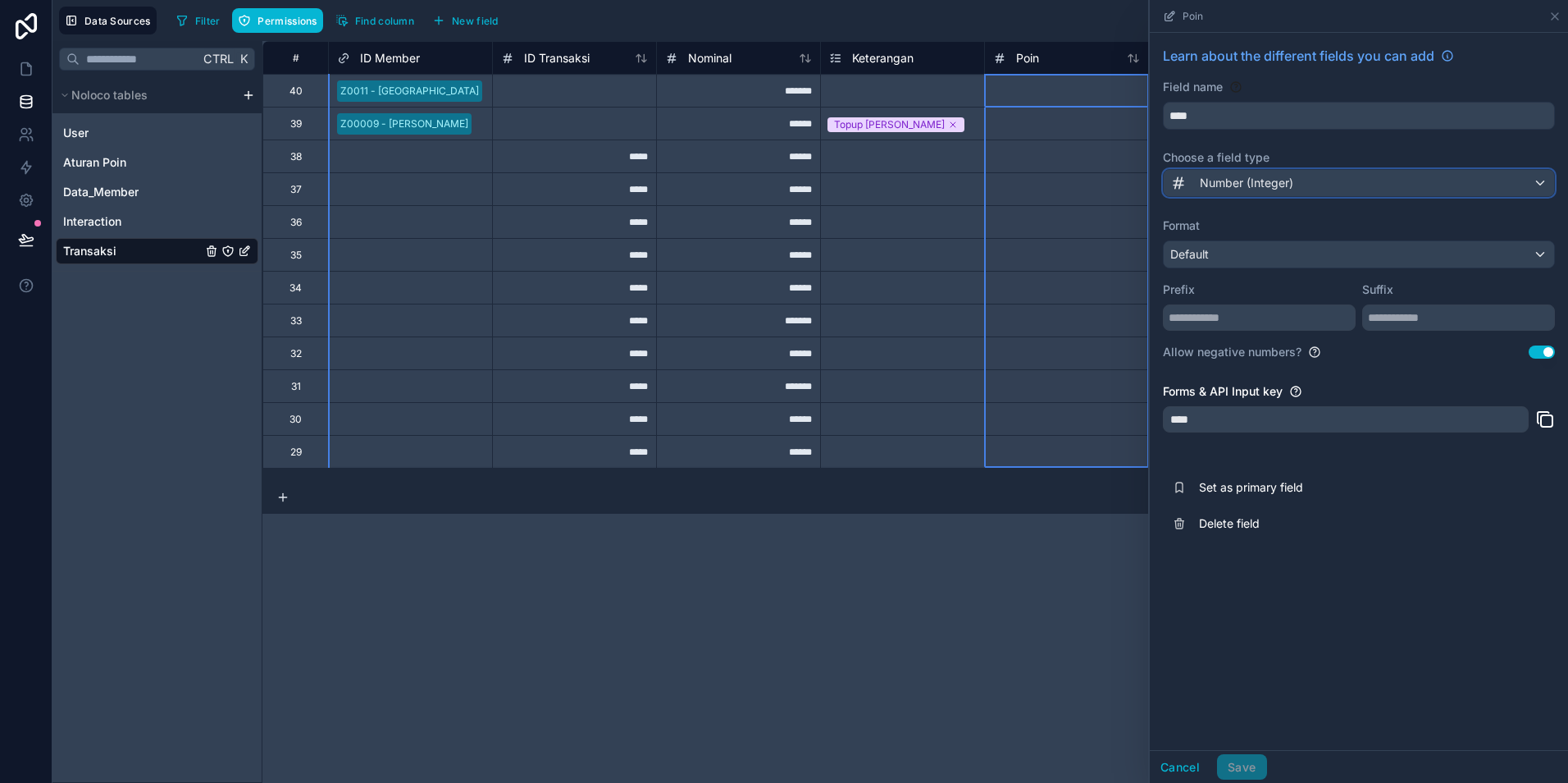
click at [1253, 183] on span "Number (Integer)" at bounding box center [1246, 183] width 93 height 16
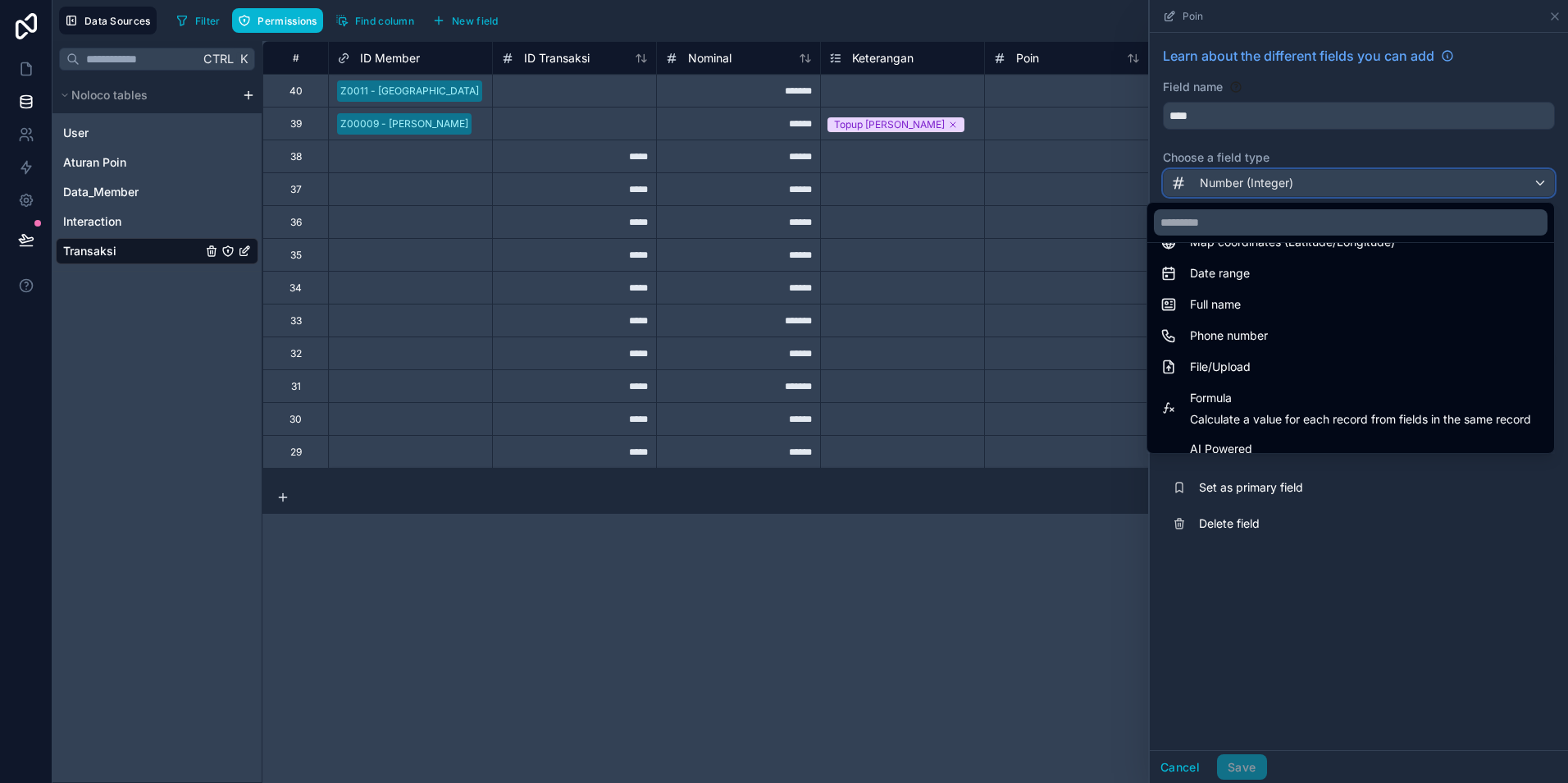
scroll to position [476, 0]
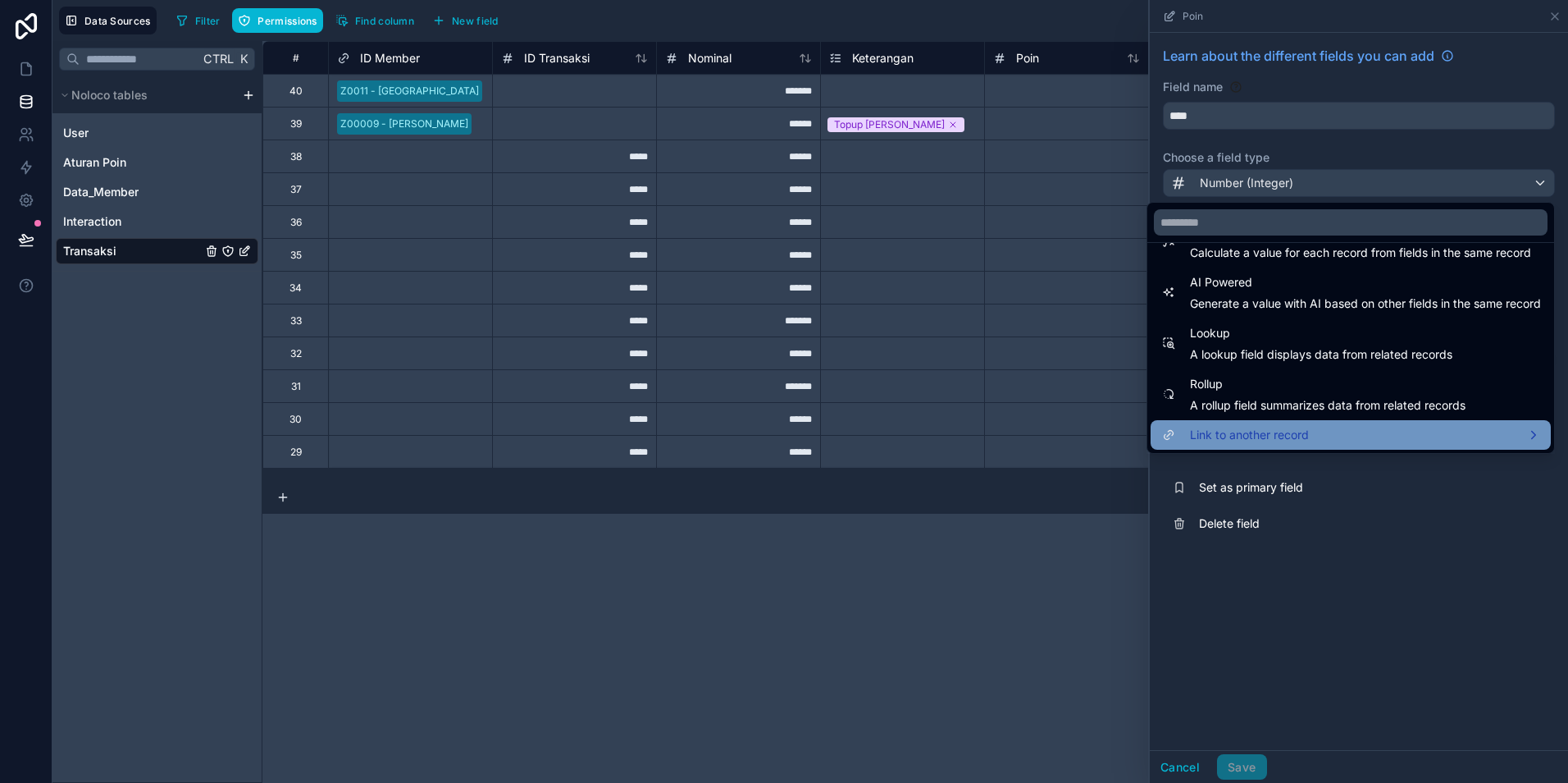
click at [1262, 435] on span "Link to another record" at bounding box center [1250, 435] width 119 height 20
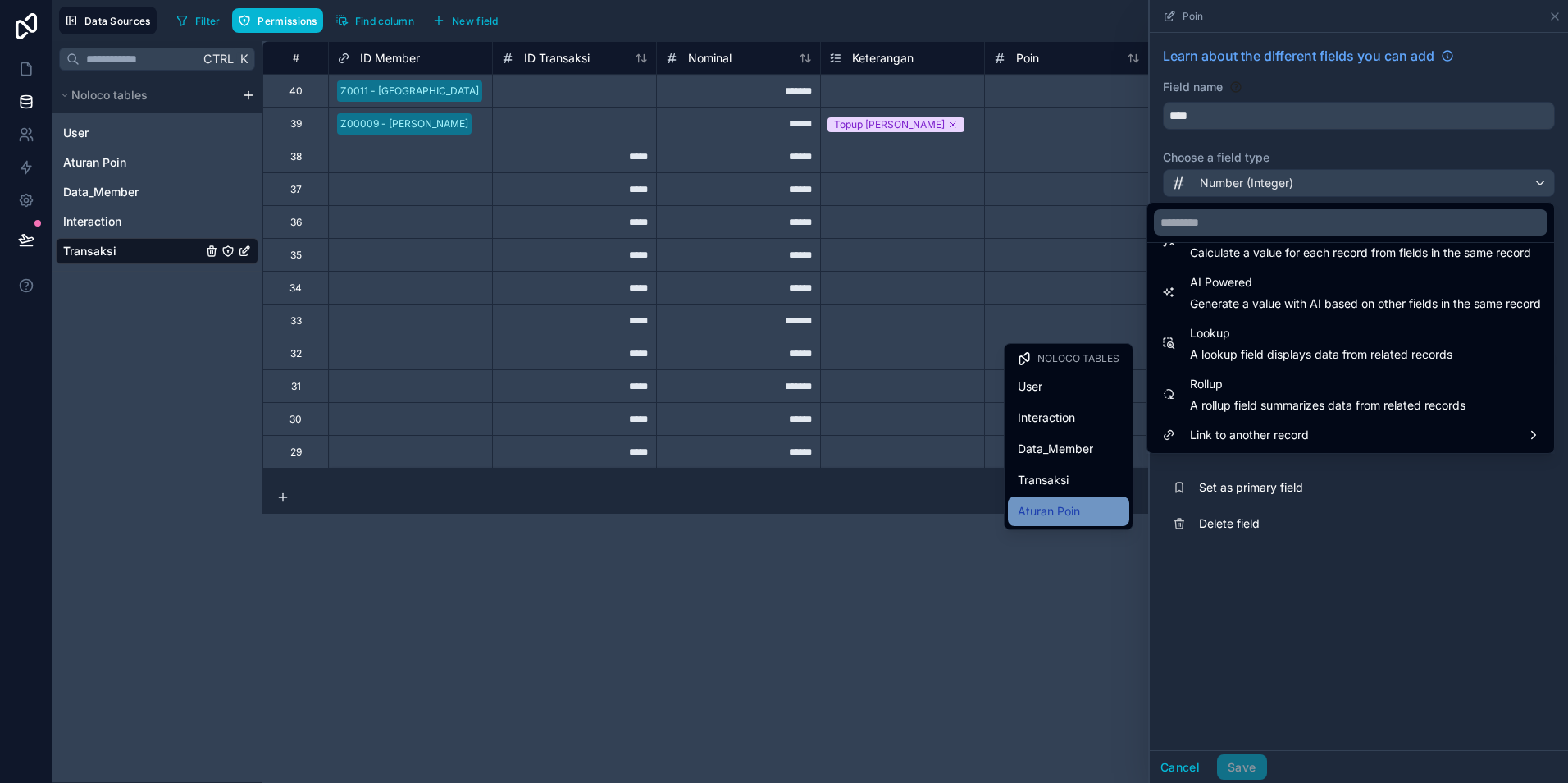
click at [1072, 507] on span "Aturan Poin" at bounding box center [1049, 511] width 62 height 20
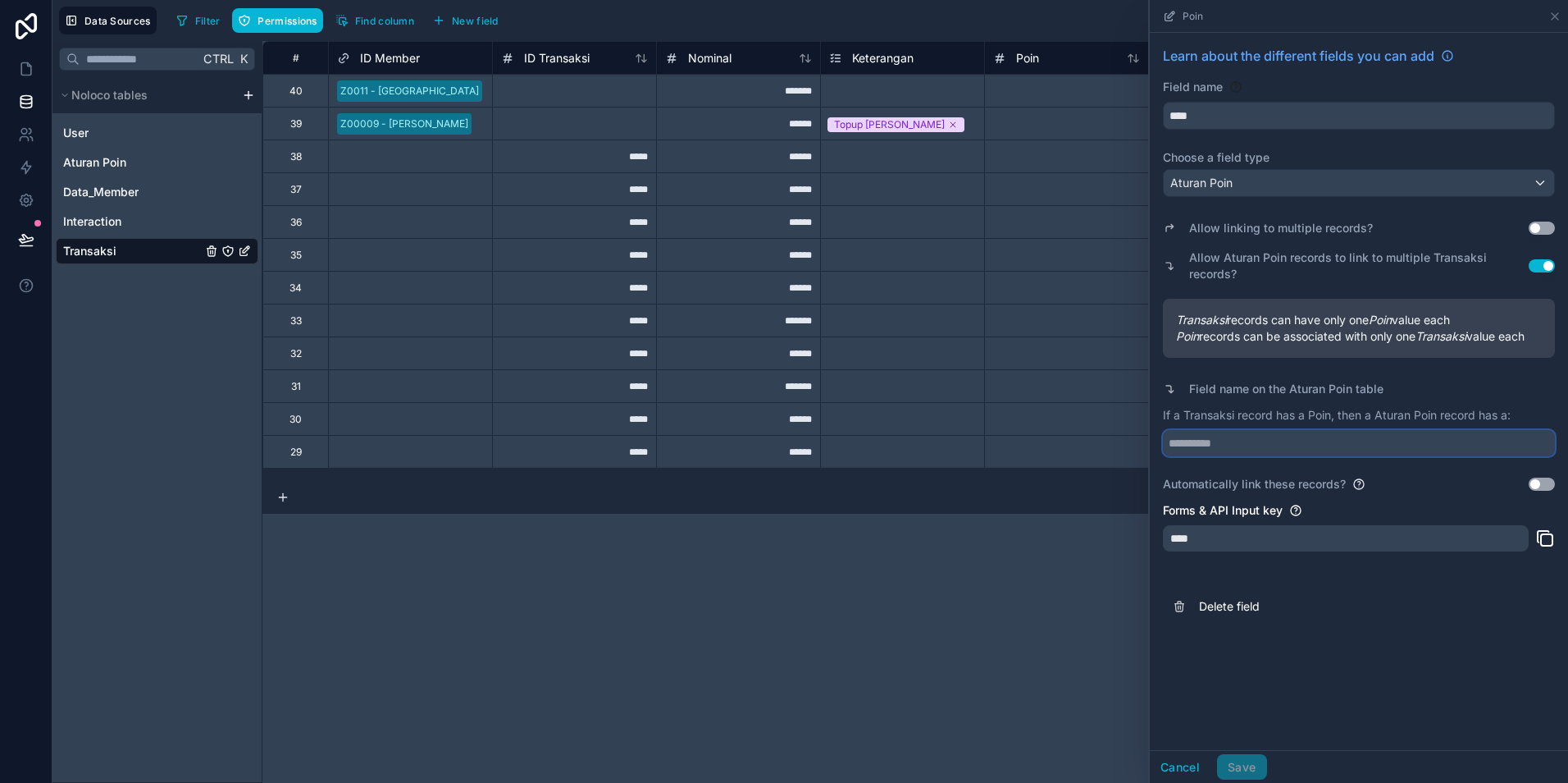
click at [1310, 449] on input "text" at bounding box center [1359, 443] width 392 height 26
drag, startPoint x: 1245, startPoint y: 179, endPoint x: 1159, endPoint y: 178, distance: 86.0
click at [1159, 178] on div "Learn about the different fields you can add Field name **** Choose a field typ…" at bounding box center [1359, 335] width 418 height 604
click at [1191, 446] on input "text" at bounding box center [1359, 443] width 392 height 26
click at [97, 160] on span "Aturan Poin" at bounding box center [94, 162] width 63 height 16
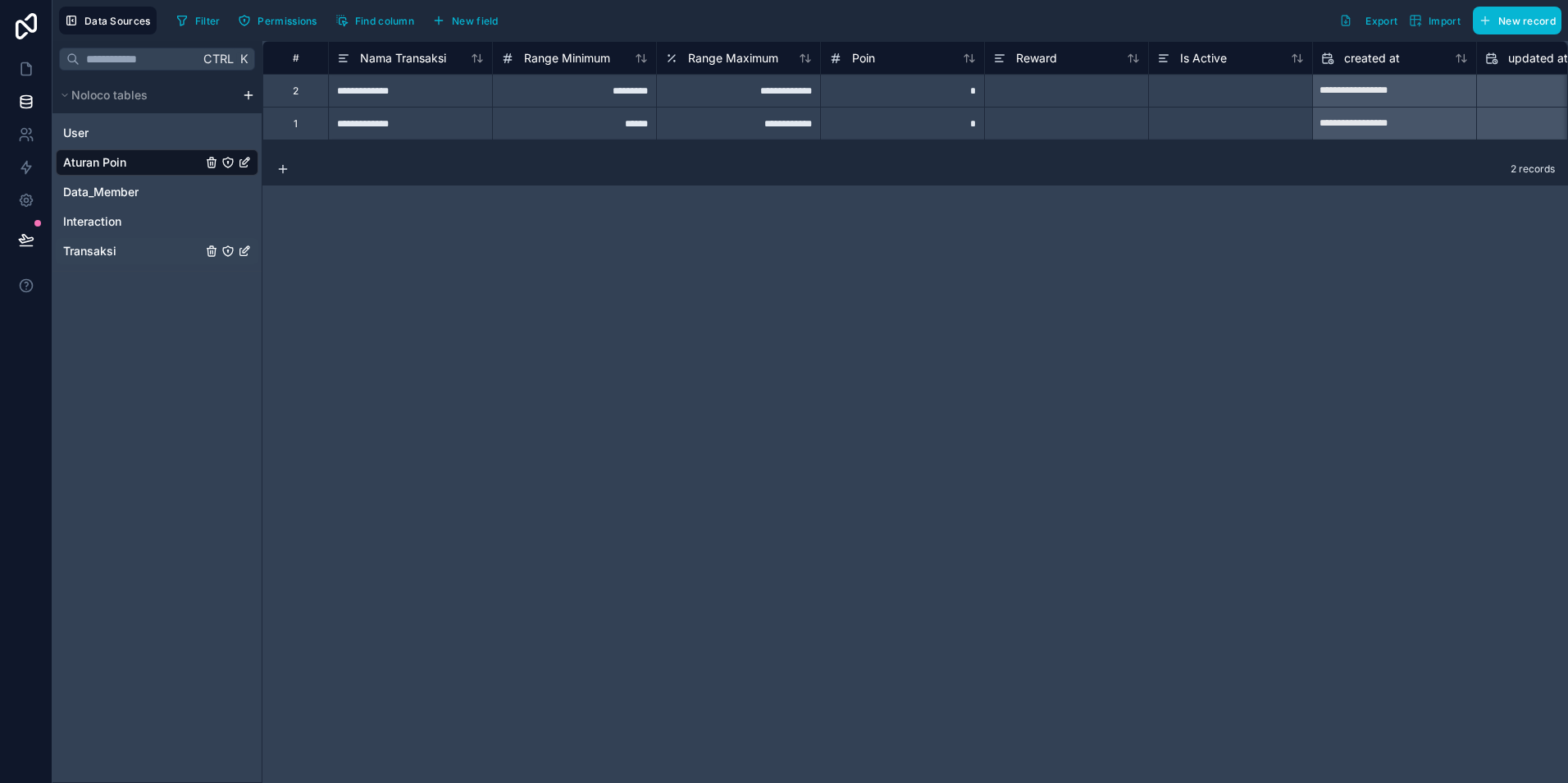
click at [105, 251] on span "Transaksi" at bounding box center [90, 251] width 53 height 16
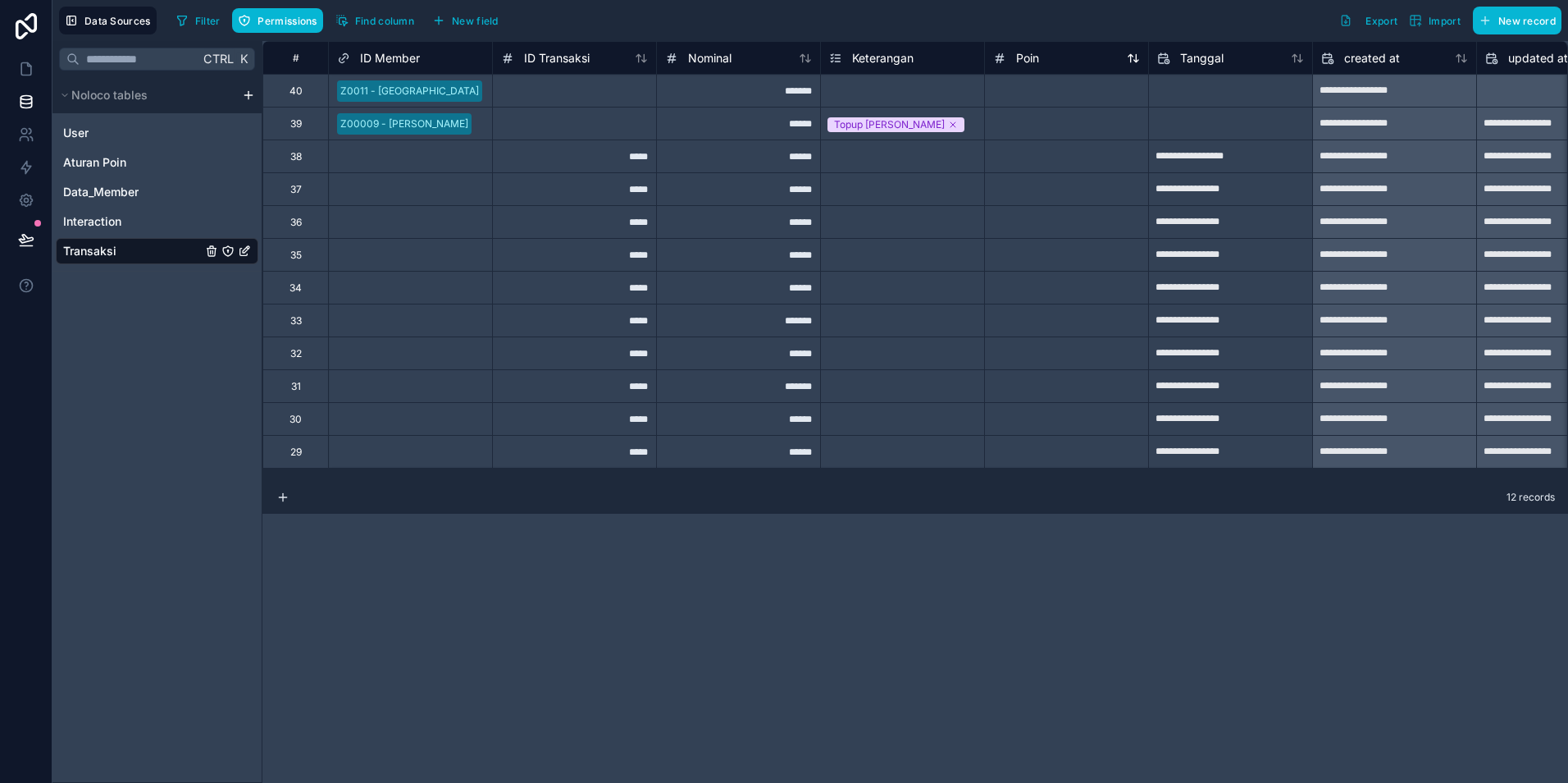
click at [1084, 61] on div "Poin" at bounding box center [1066, 58] width 147 height 20
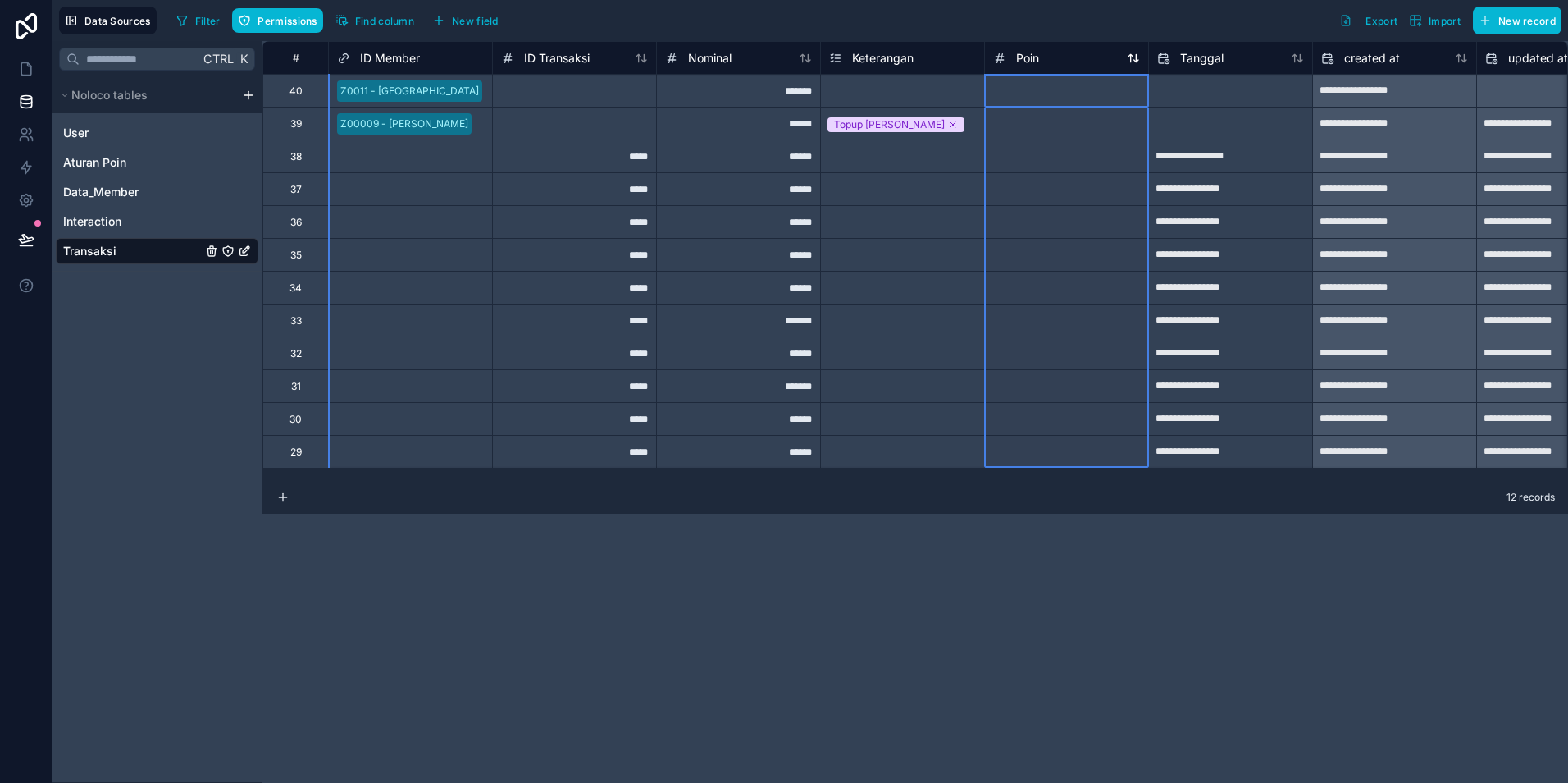
click at [1067, 55] on div "Poin" at bounding box center [1066, 58] width 147 height 20
click at [1022, 64] on span "Poin" at bounding box center [1028, 58] width 23 height 16
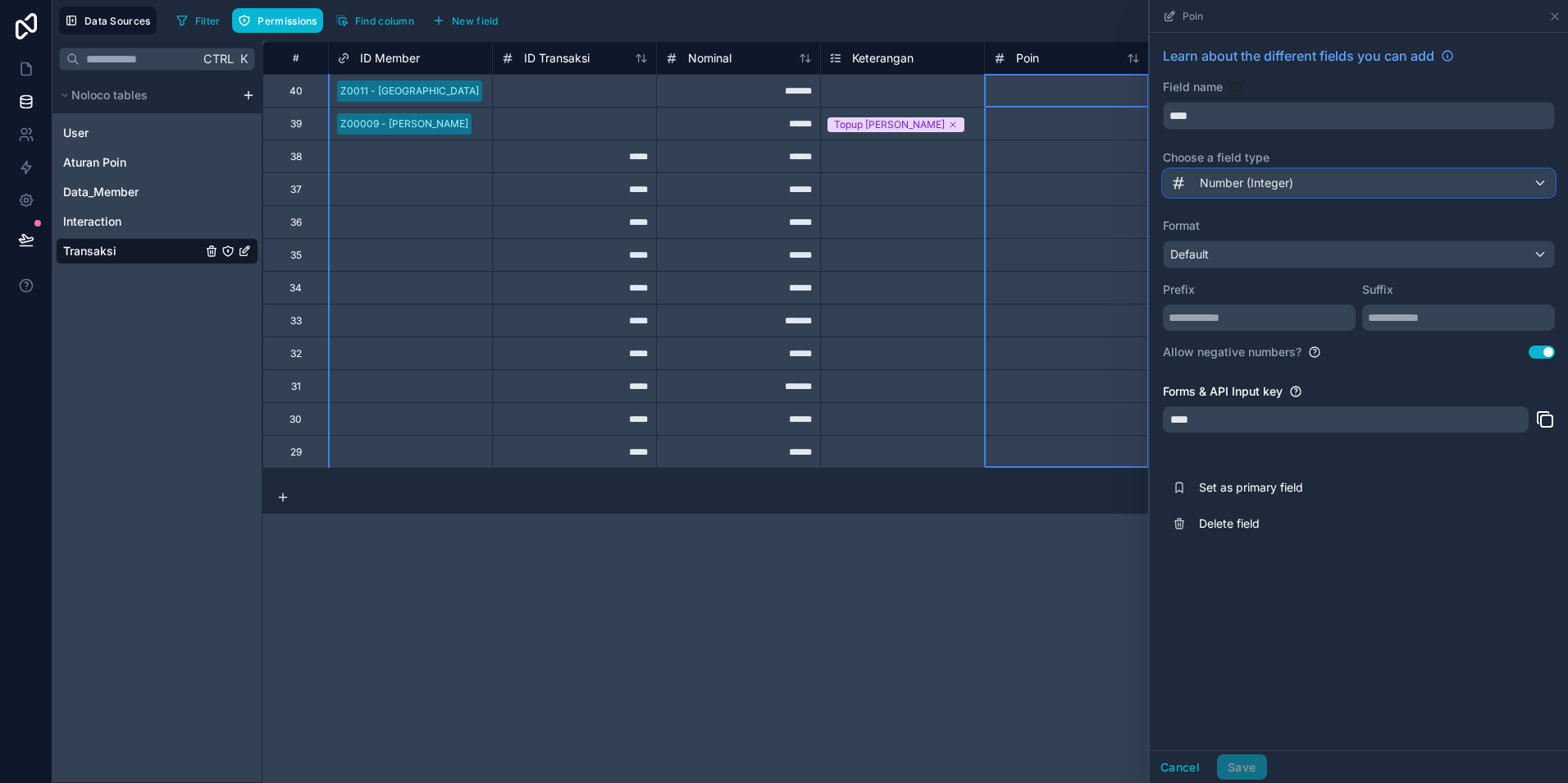
click at [1234, 182] on span "Number (Integer)" at bounding box center [1246, 183] width 93 height 16
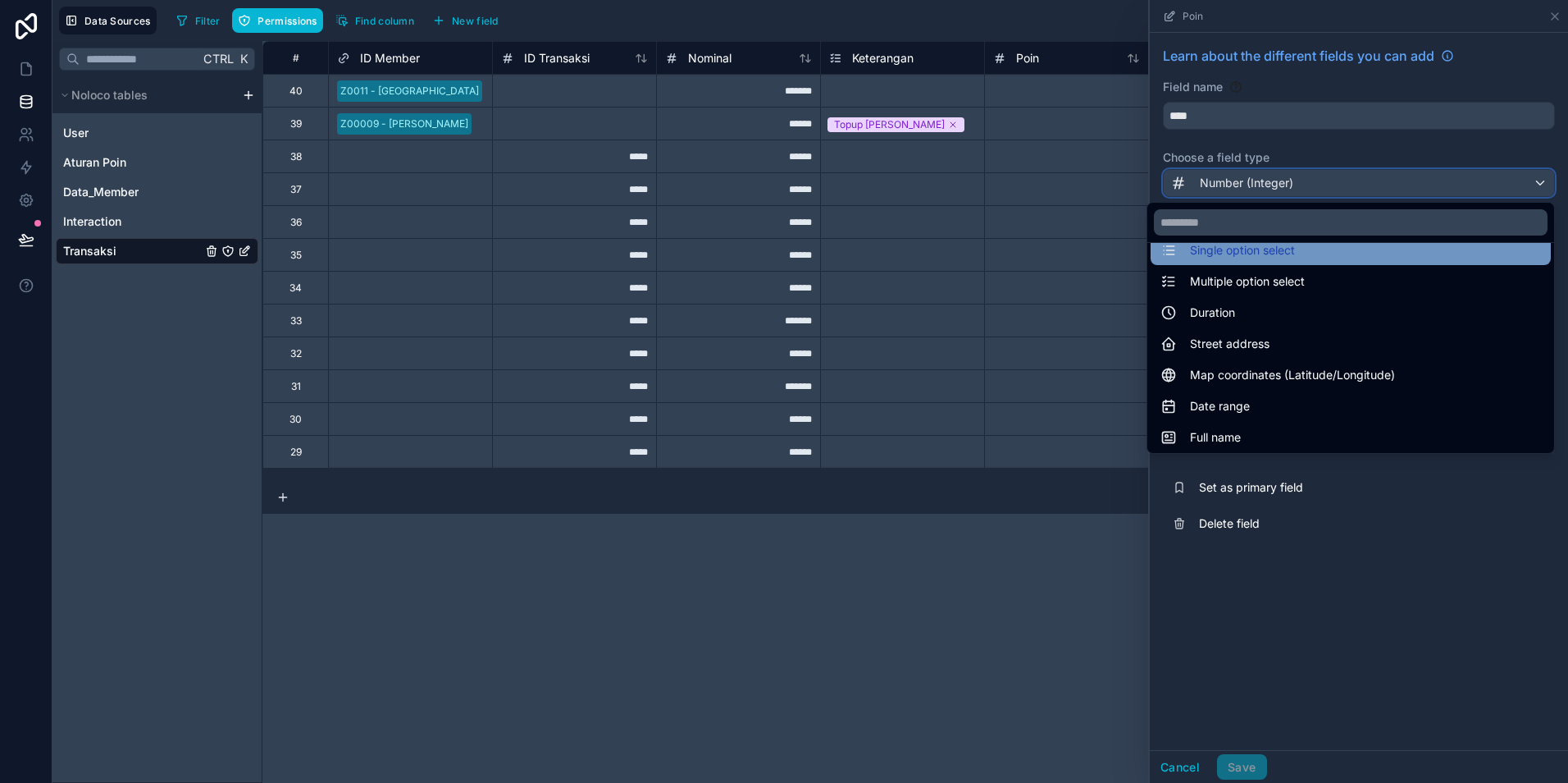
scroll to position [476, 0]
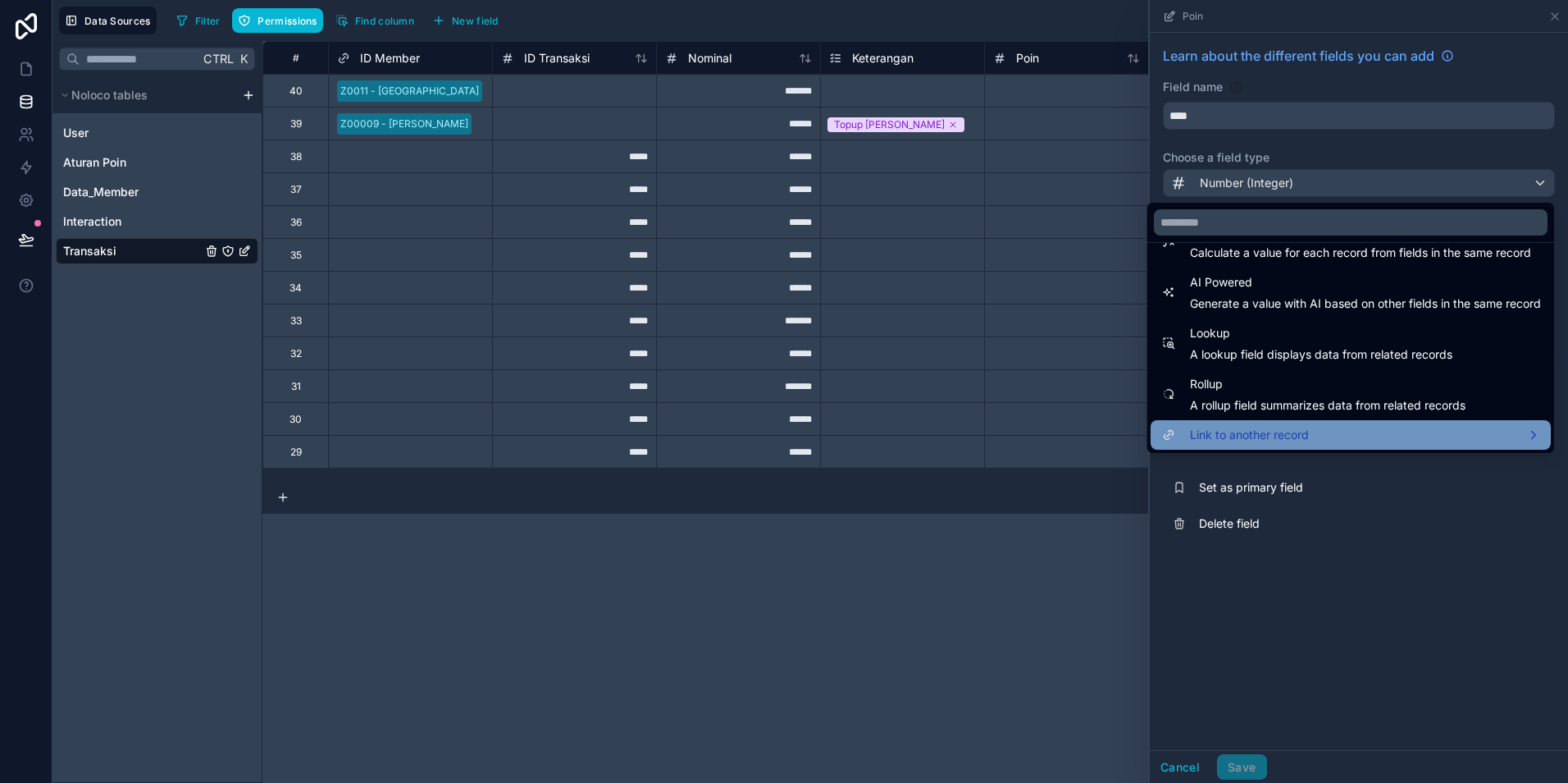
click at [1225, 434] on span "Link to another record" at bounding box center [1250, 435] width 119 height 20
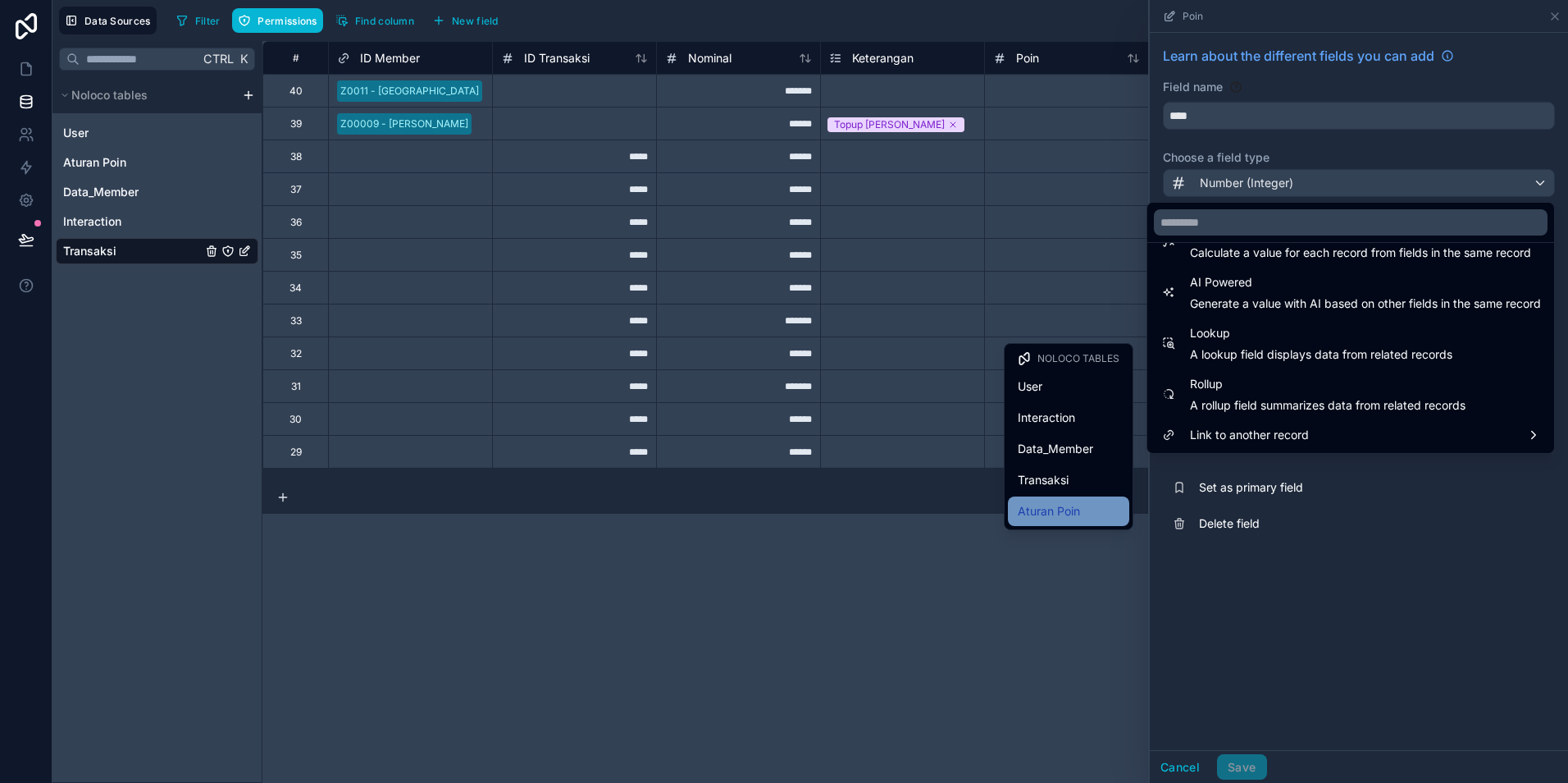
click at [1059, 513] on span "Aturan Poin" at bounding box center [1049, 511] width 62 height 20
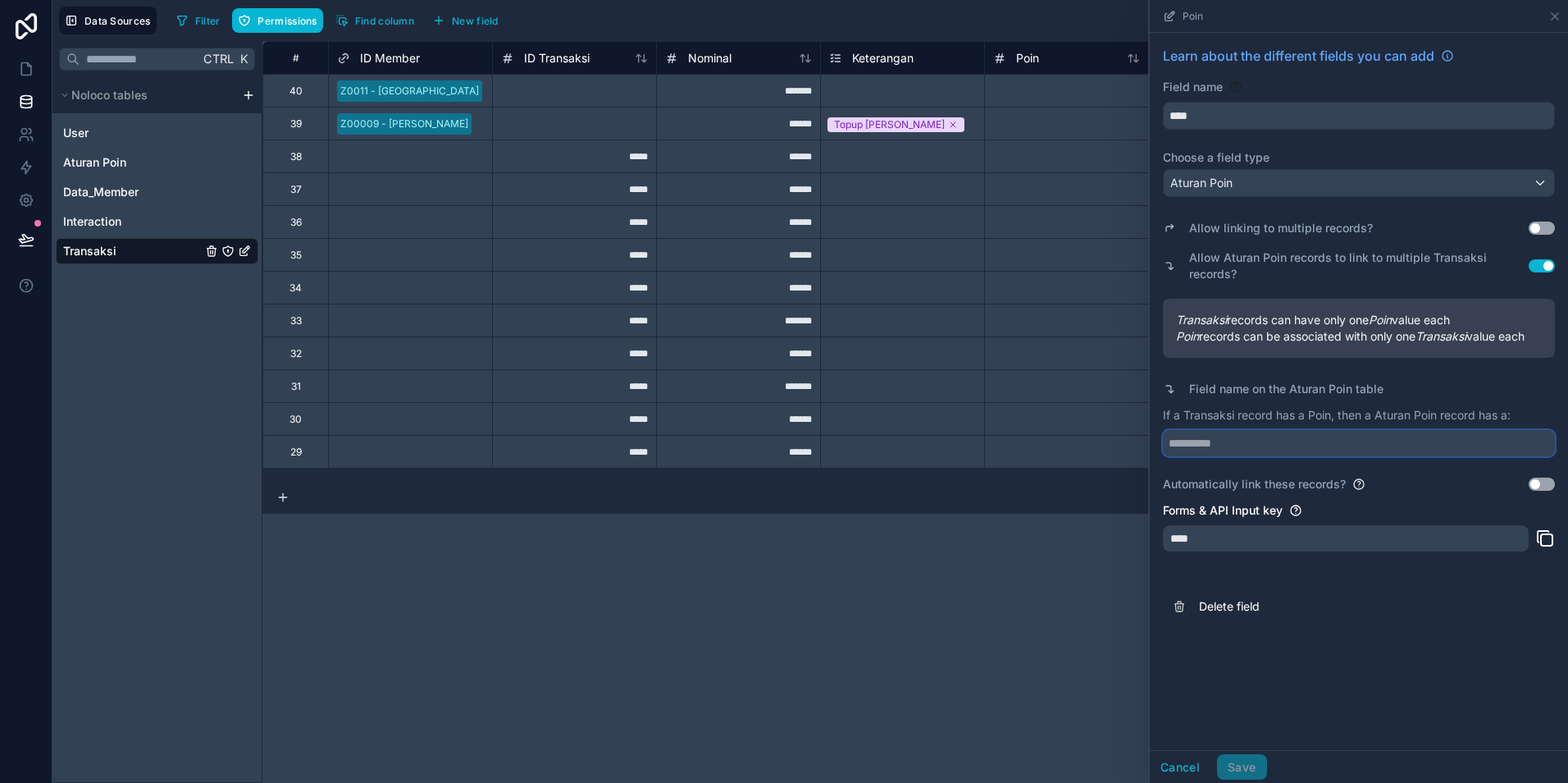
click at [1227, 453] on input "text" at bounding box center [1359, 443] width 392 height 26
type input "**********"
click at [1540, 485] on button "Use setting" at bounding box center [1542, 484] width 26 height 13
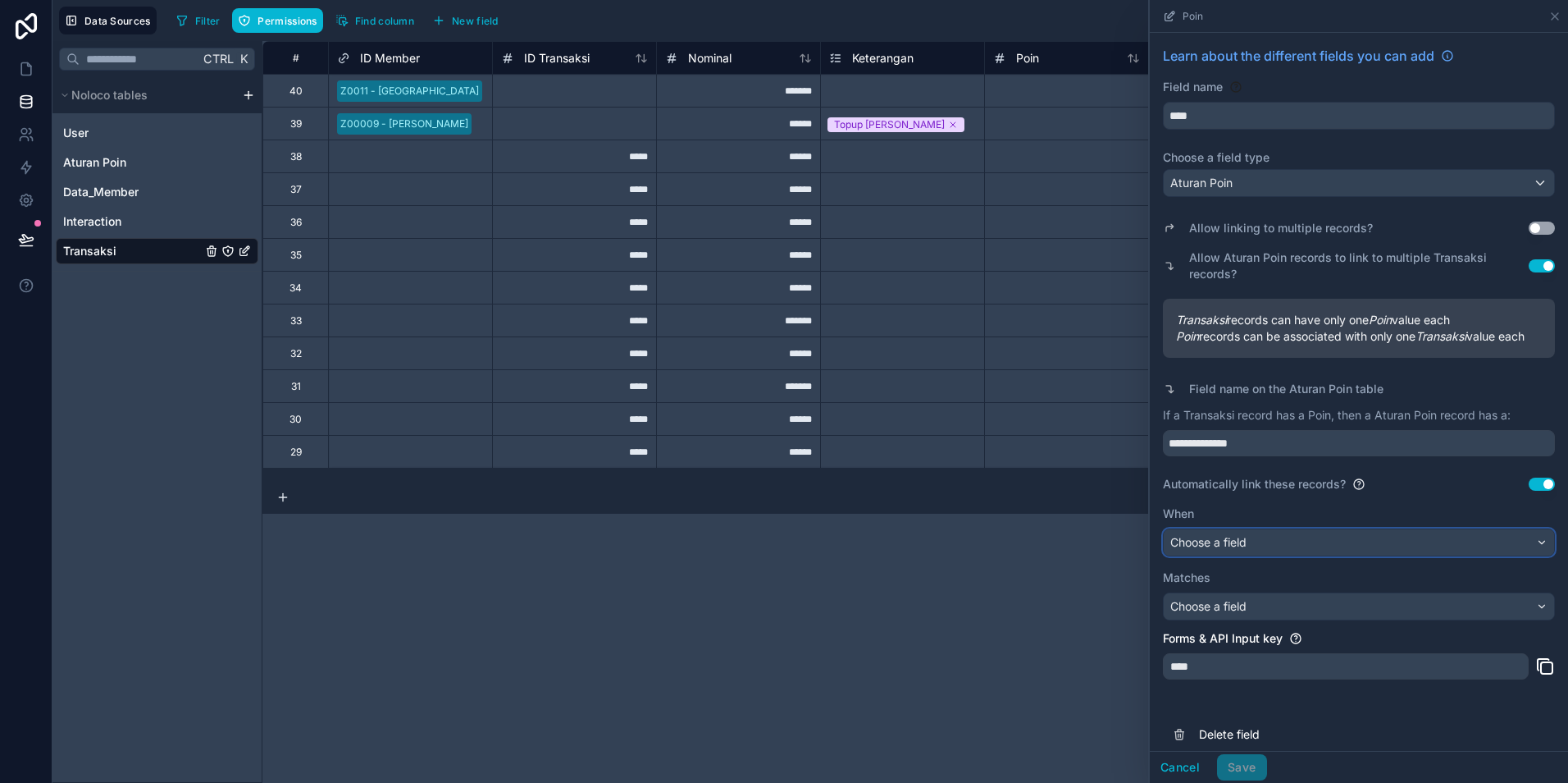
click at [1363, 555] on div "Choose a field" at bounding box center [1359, 542] width 390 height 26
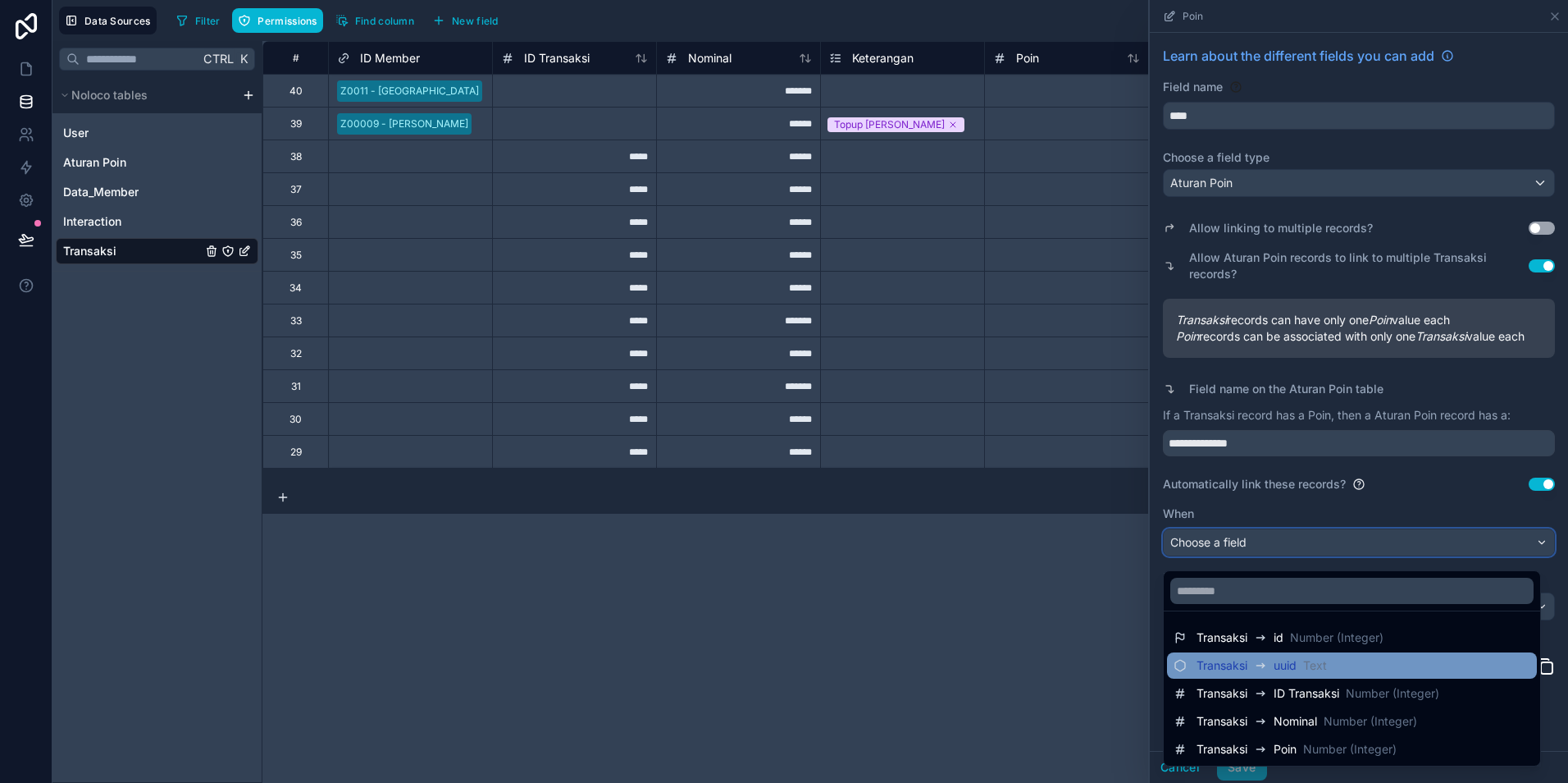
scroll to position [30, 0]
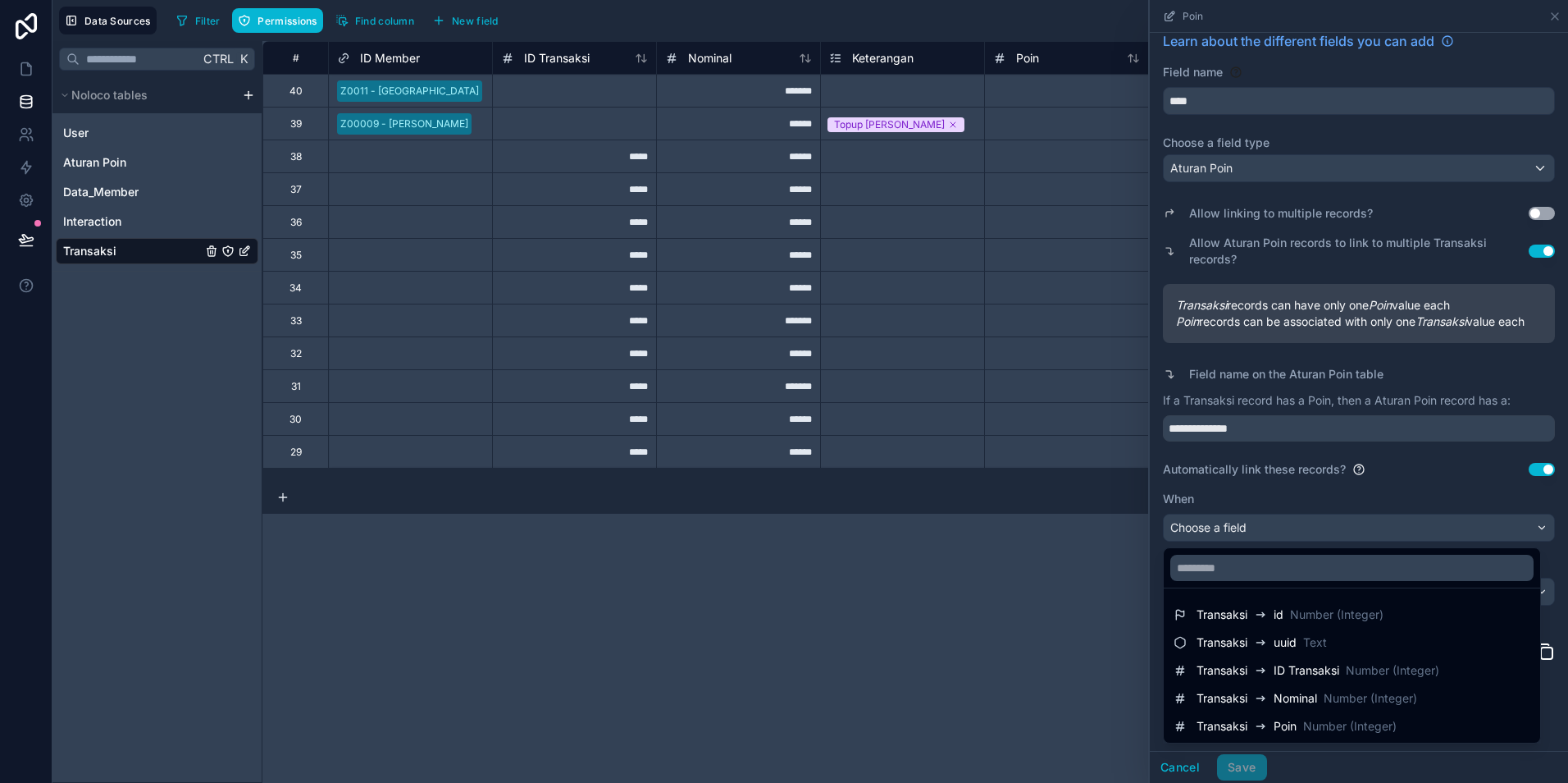
click at [1092, 590] on div "**********" at bounding box center [915, 412] width 1306 height 742
click at [1527, 529] on div at bounding box center [1359, 392] width 418 height 783
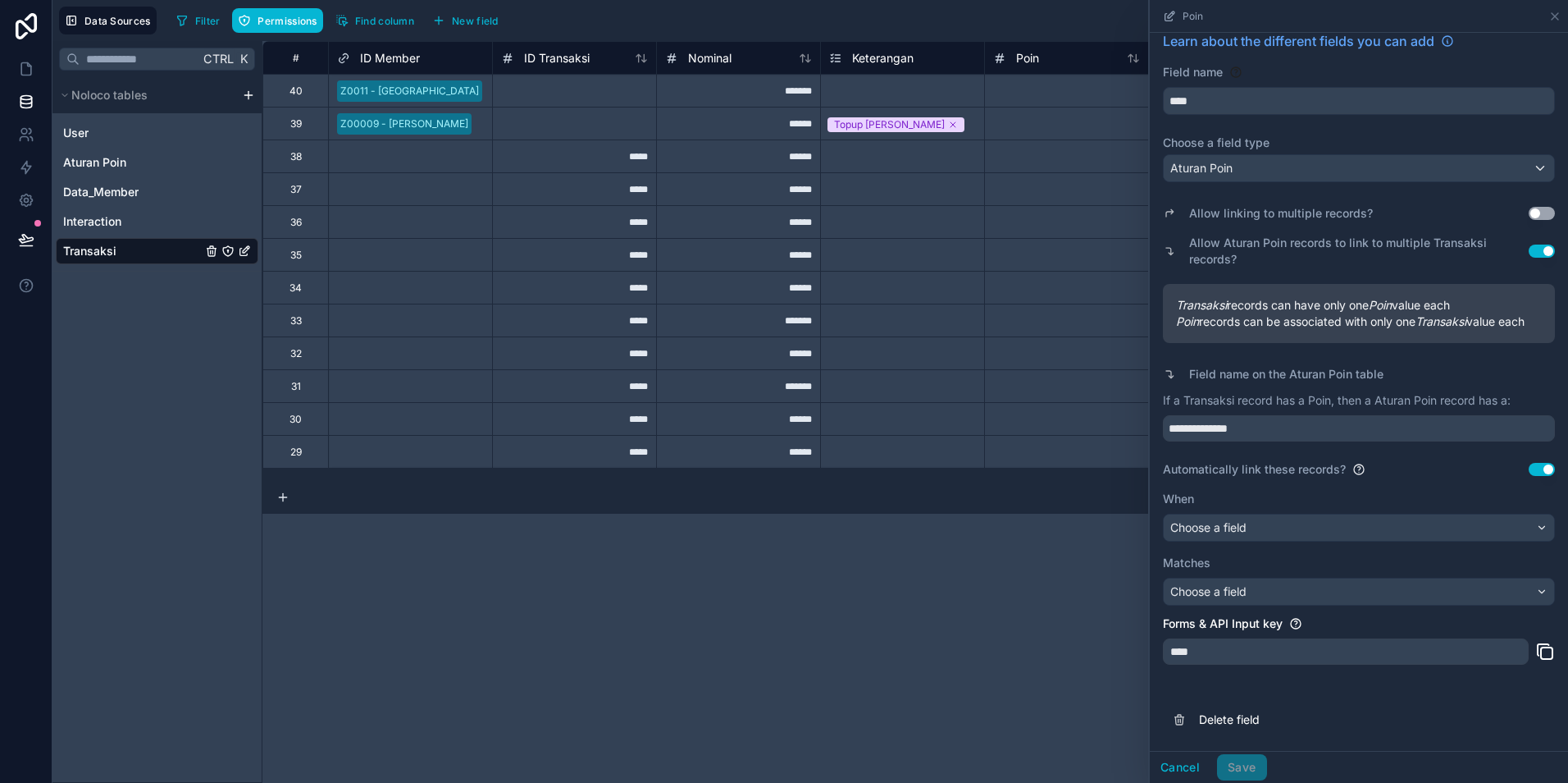
click at [1533, 467] on button "Use setting" at bounding box center [1542, 469] width 26 height 13
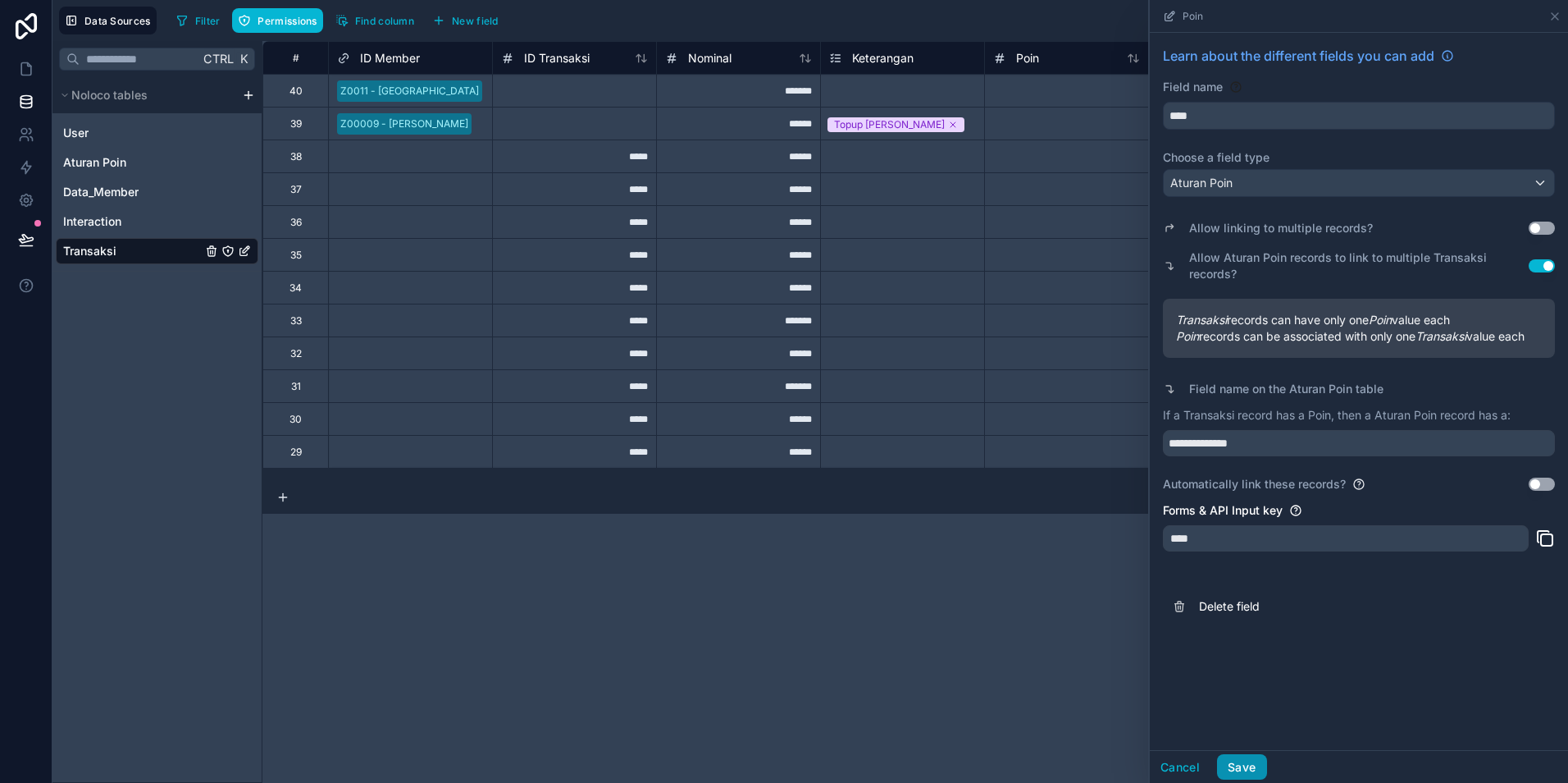
click at [1248, 769] on button "Save" at bounding box center [1241, 767] width 49 height 26
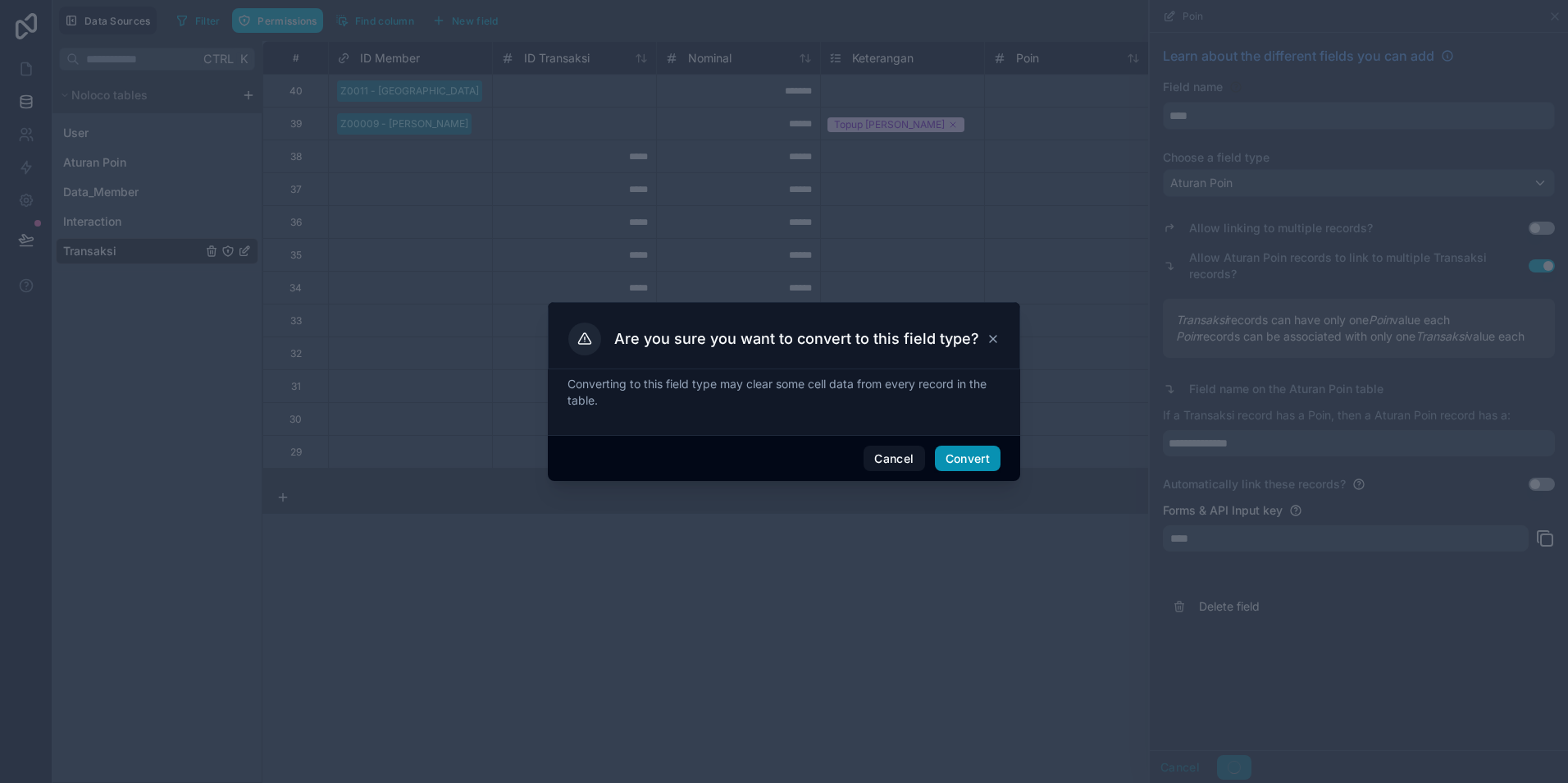
click at [982, 453] on button "Convert" at bounding box center [968, 459] width 66 height 26
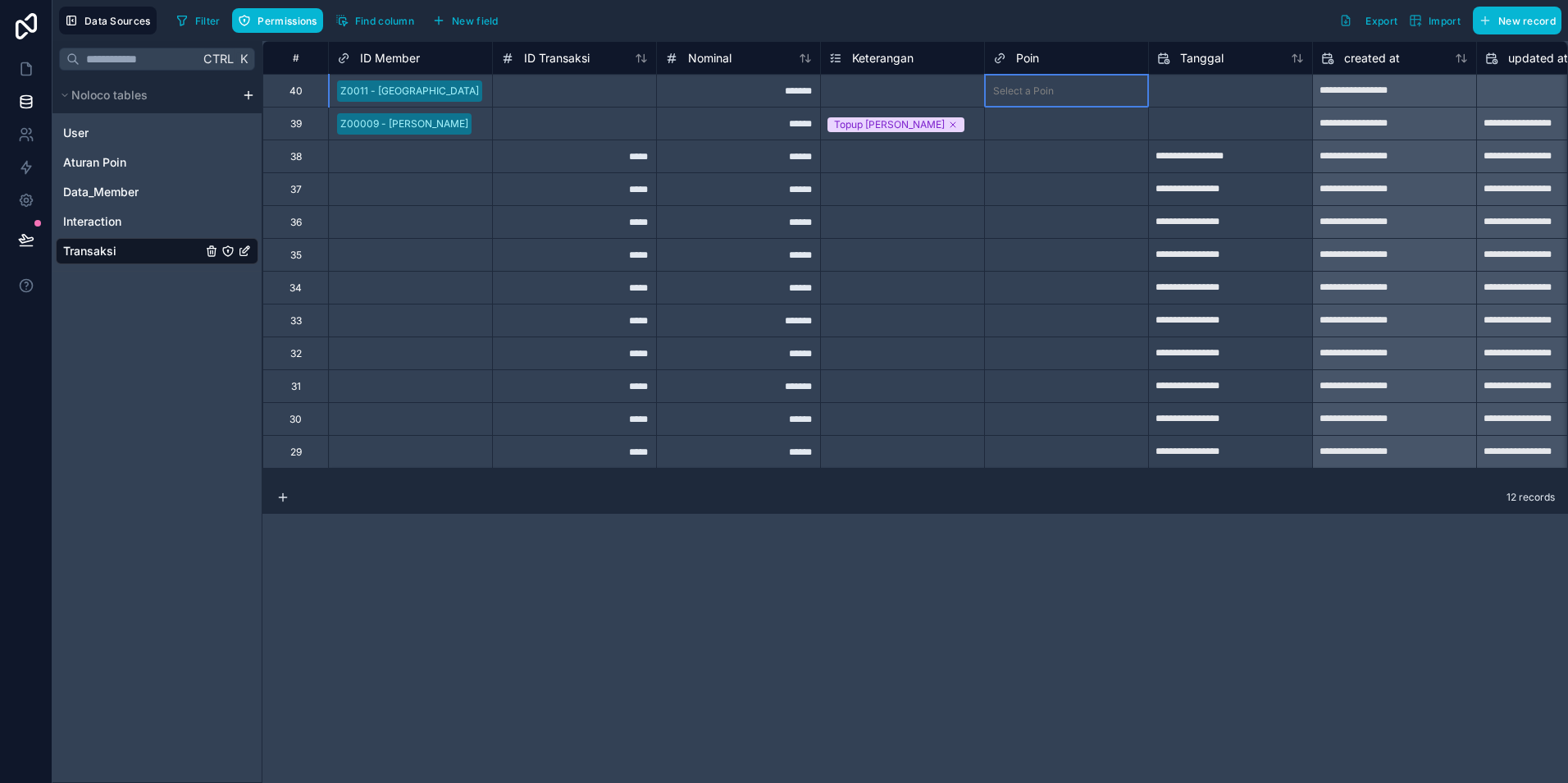
click at [1049, 98] on div "Select a Poin" at bounding box center [1066, 91] width 163 height 16
click at [1047, 272] on div "Select a Poin" at bounding box center [1066, 287] width 163 height 32
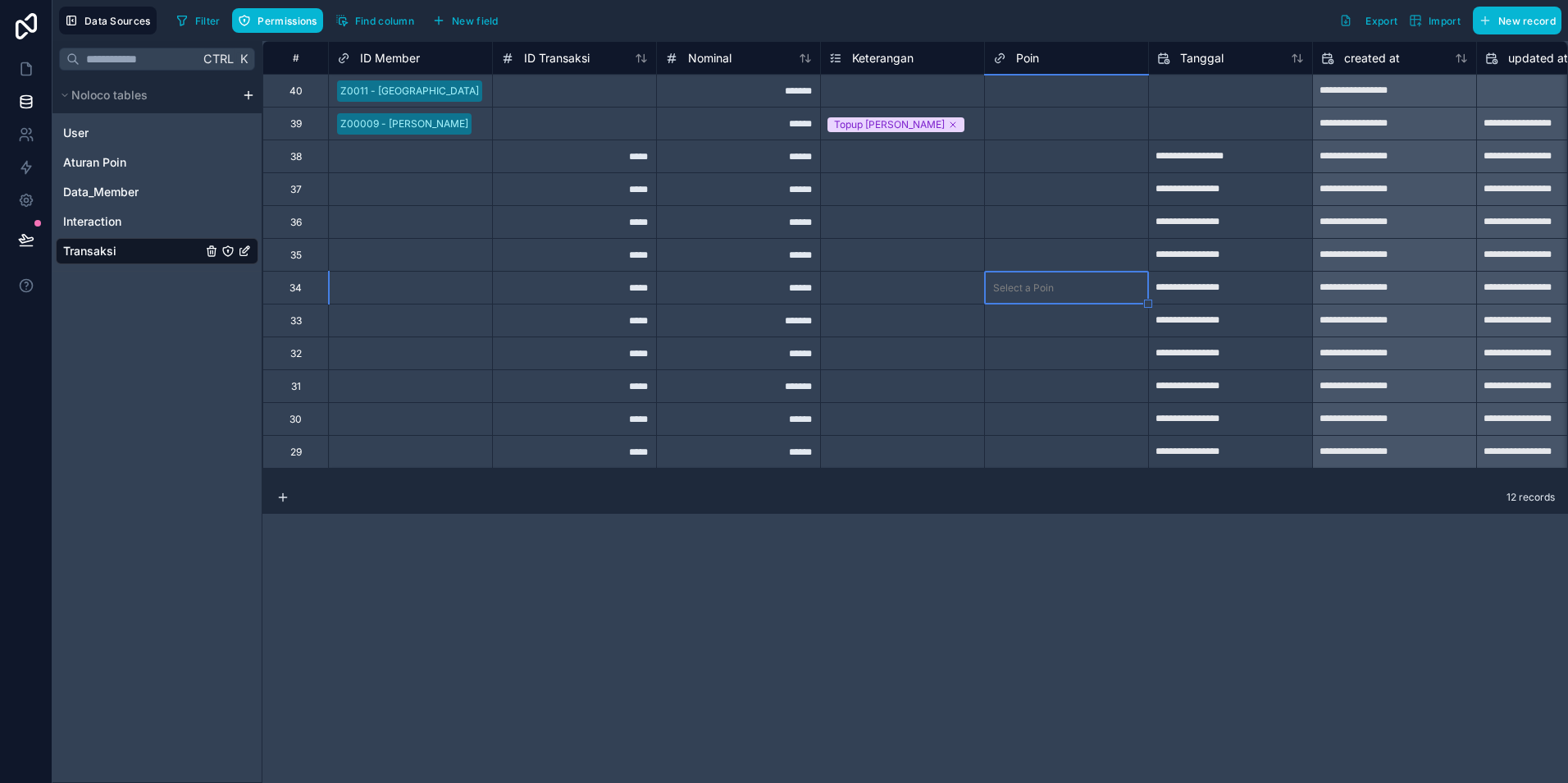
click at [1047, 97] on div "Select a Poin" at bounding box center [1023, 91] width 60 height 13
click at [103, 160] on span "Aturan Poin" at bounding box center [94, 162] width 63 height 16
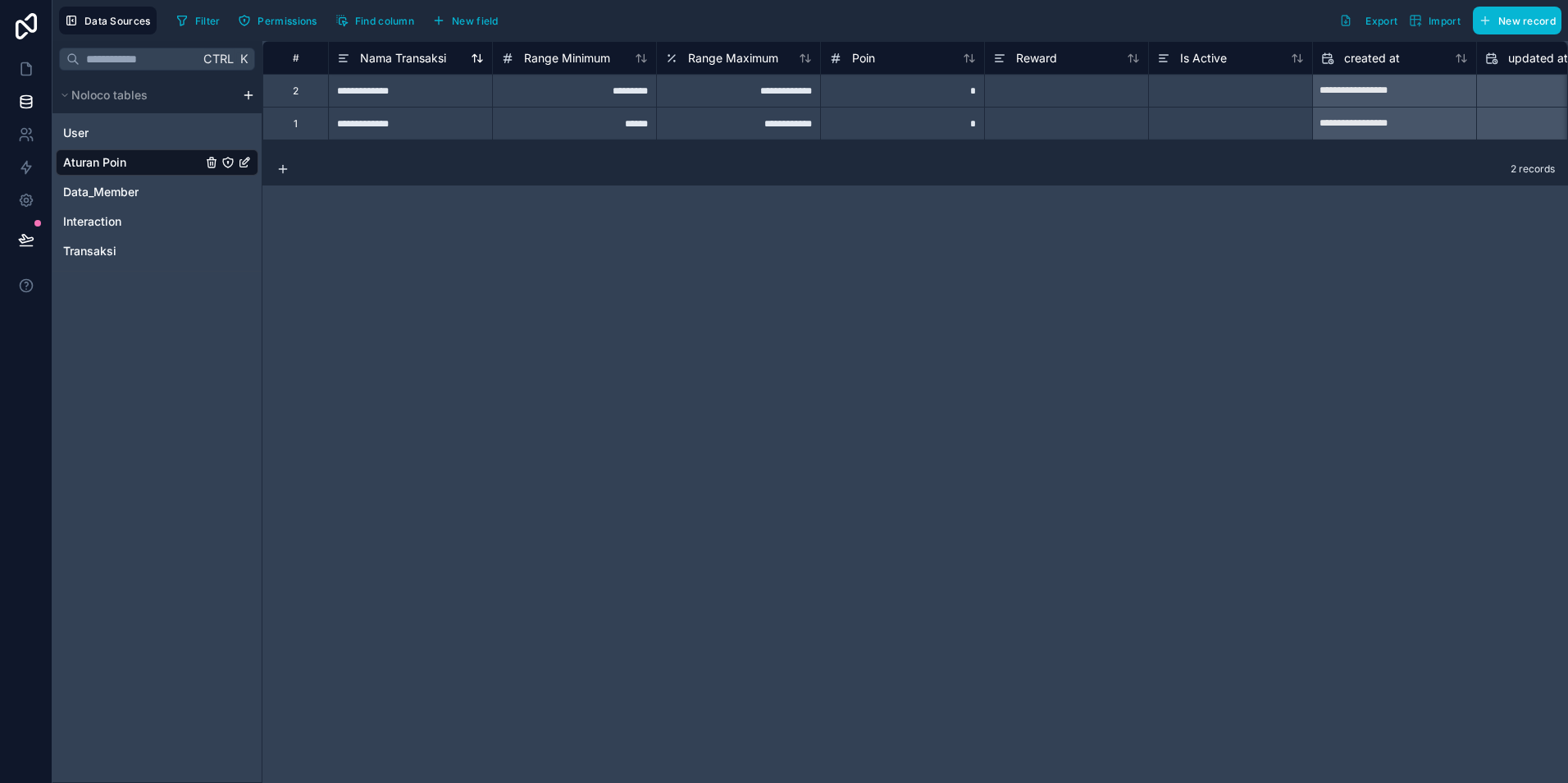
click at [423, 55] on span "Nama Transaksi" at bounding box center [403, 58] width 86 height 16
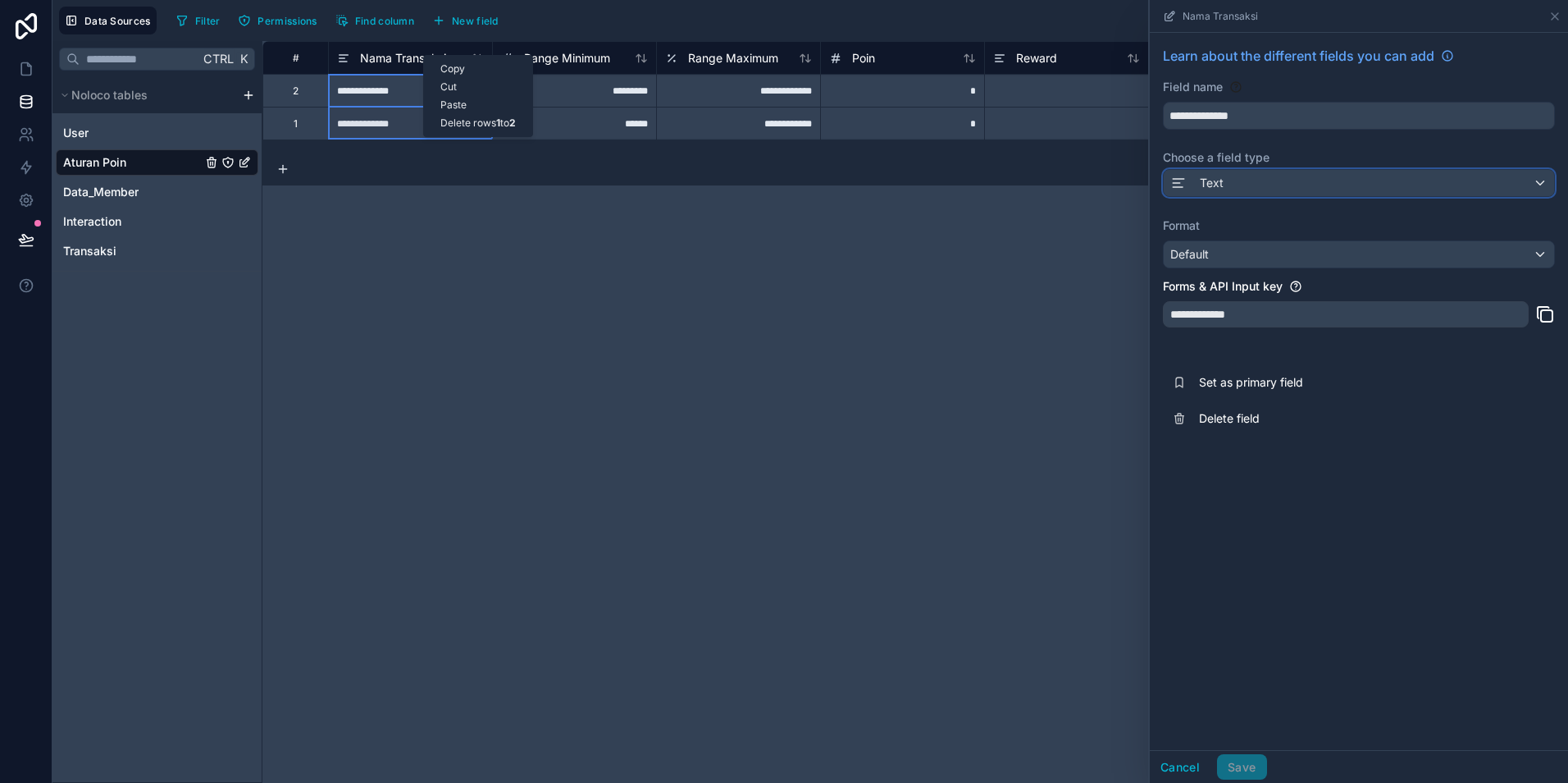
click at [1246, 172] on div "Text" at bounding box center [1359, 183] width 390 height 26
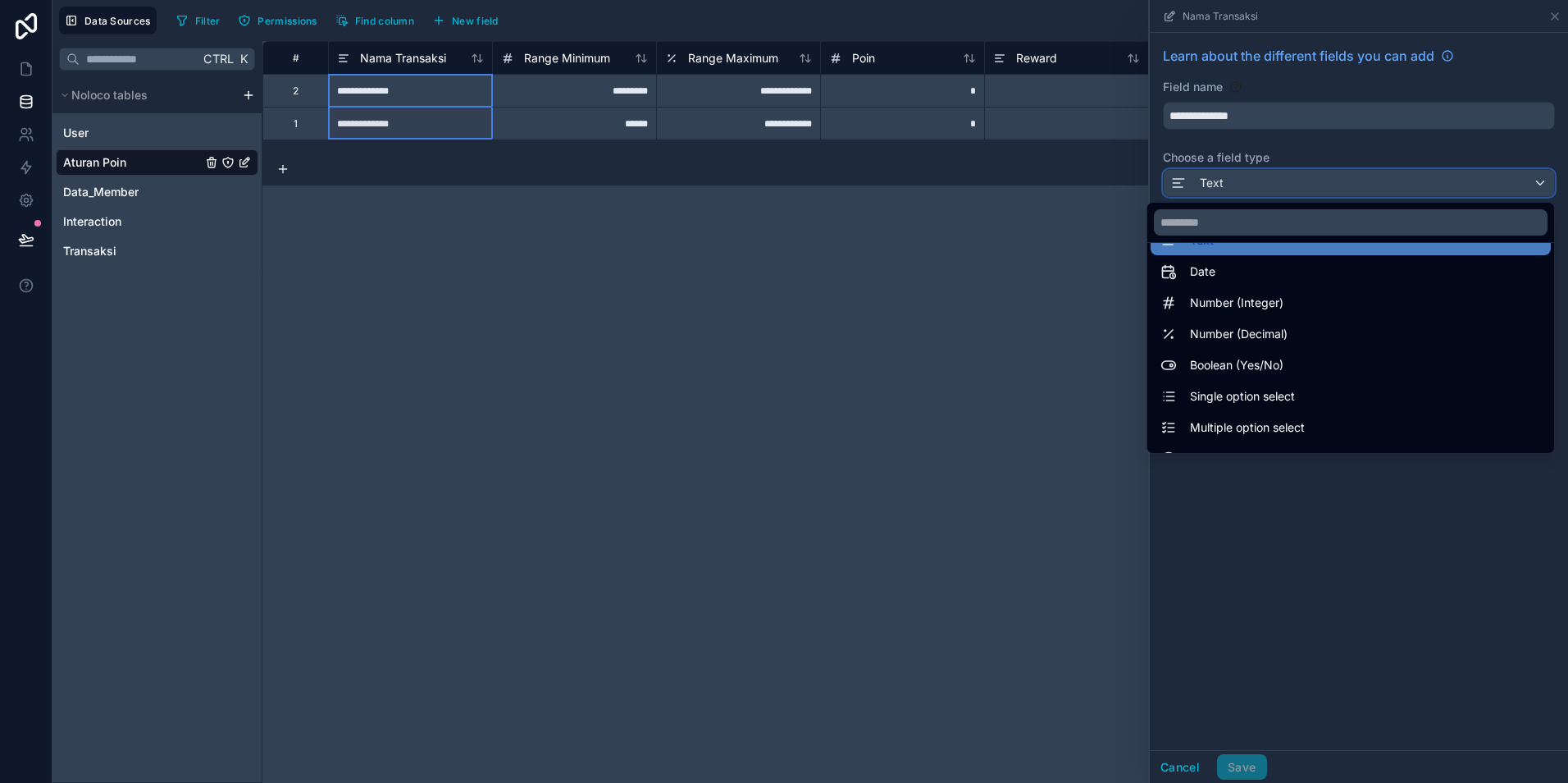
scroll to position [82, 0]
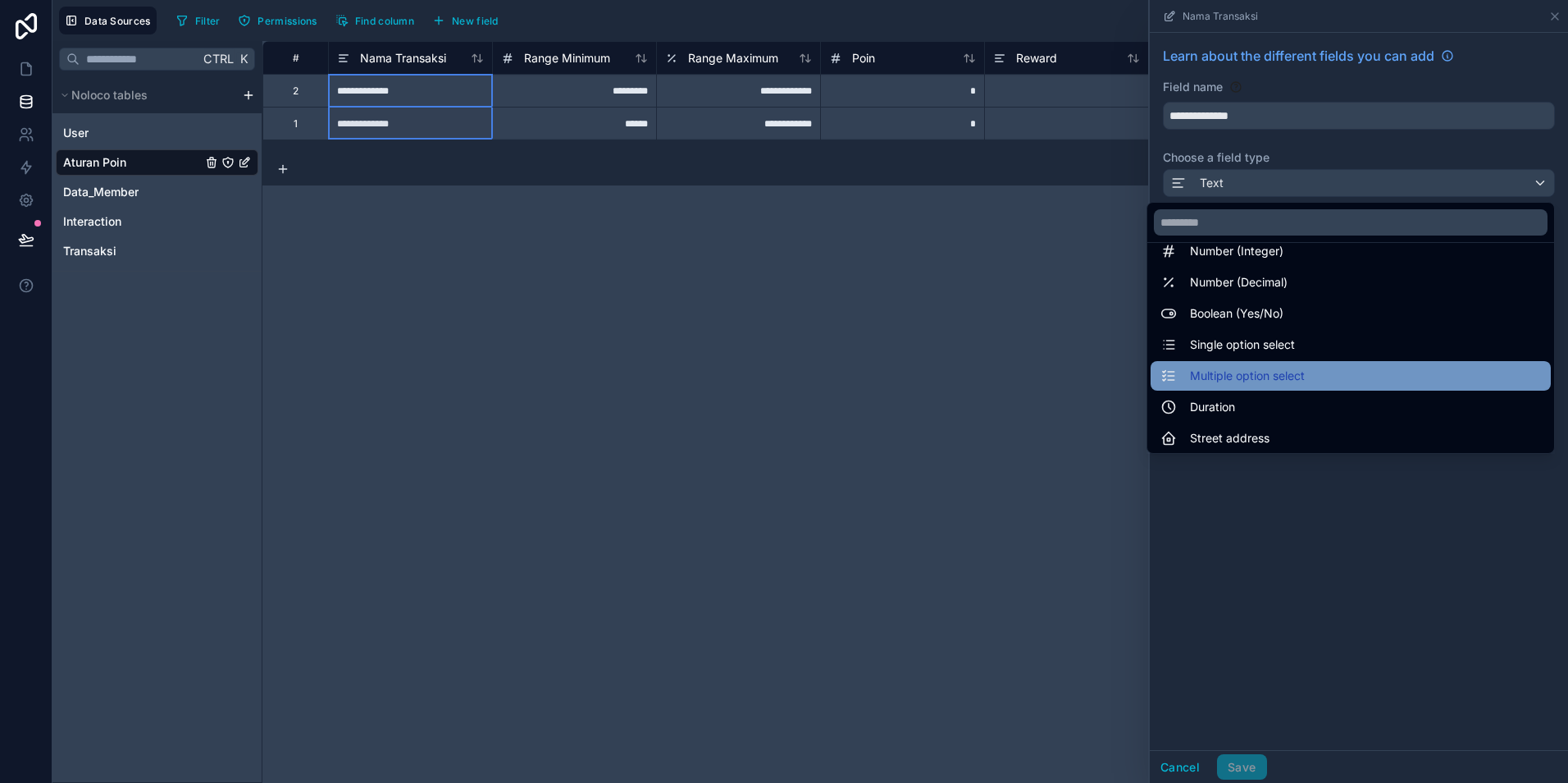
click at [1258, 377] on span "Multiple option select" at bounding box center [1247, 375] width 115 height 20
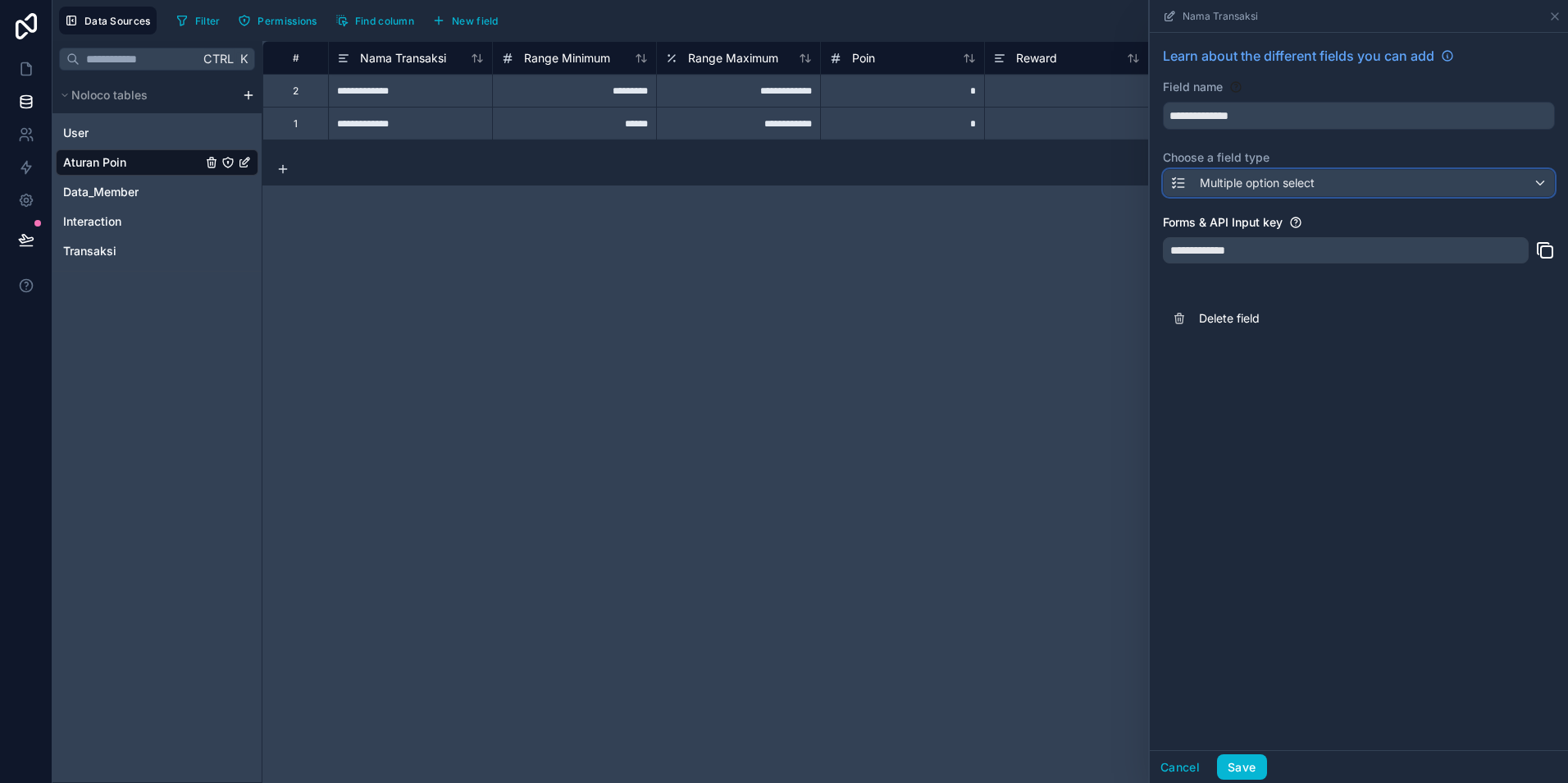
click at [1321, 180] on div "Multiple option select" at bounding box center [1359, 183] width 390 height 26
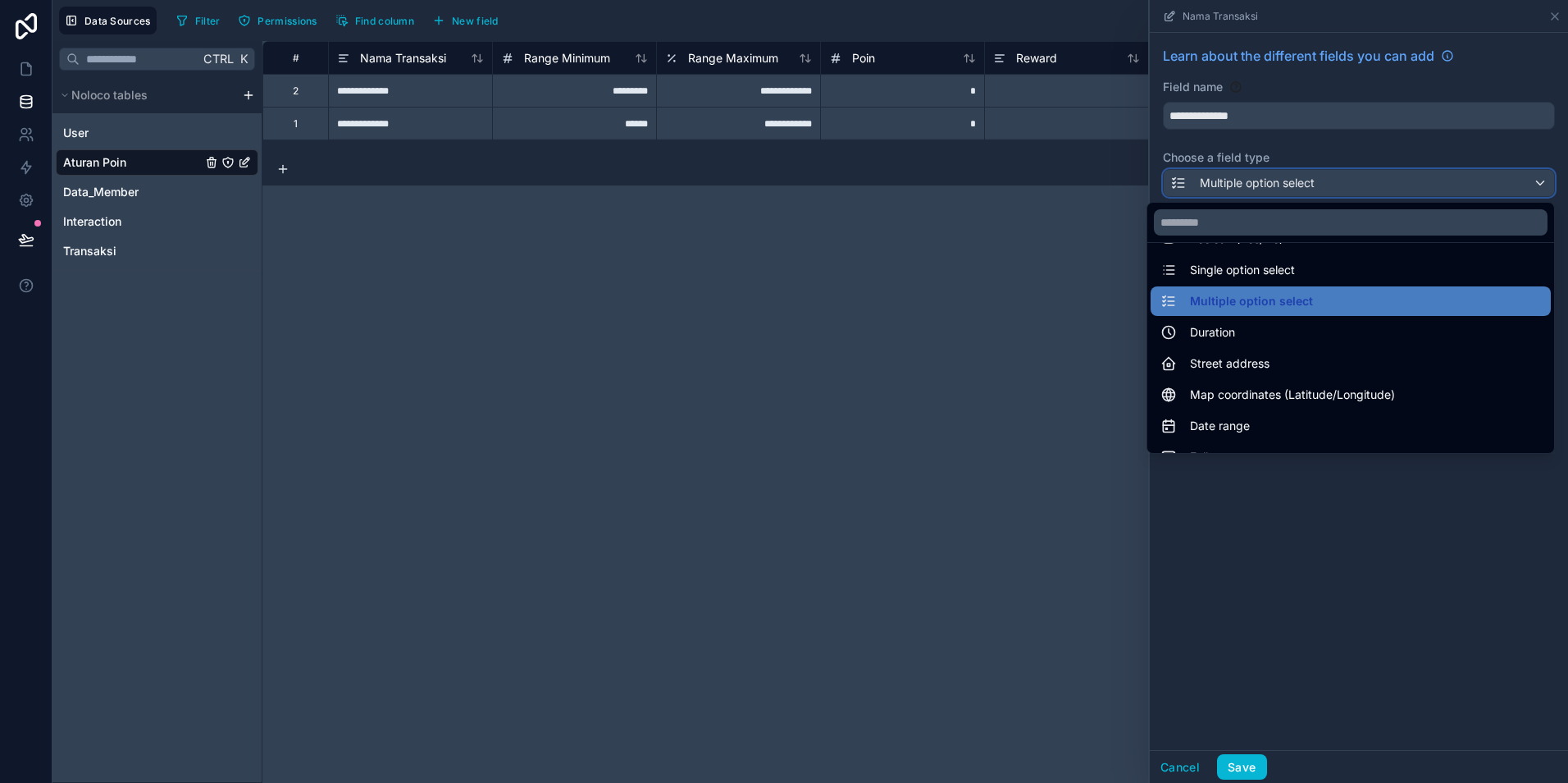
scroll to position [147, 0]
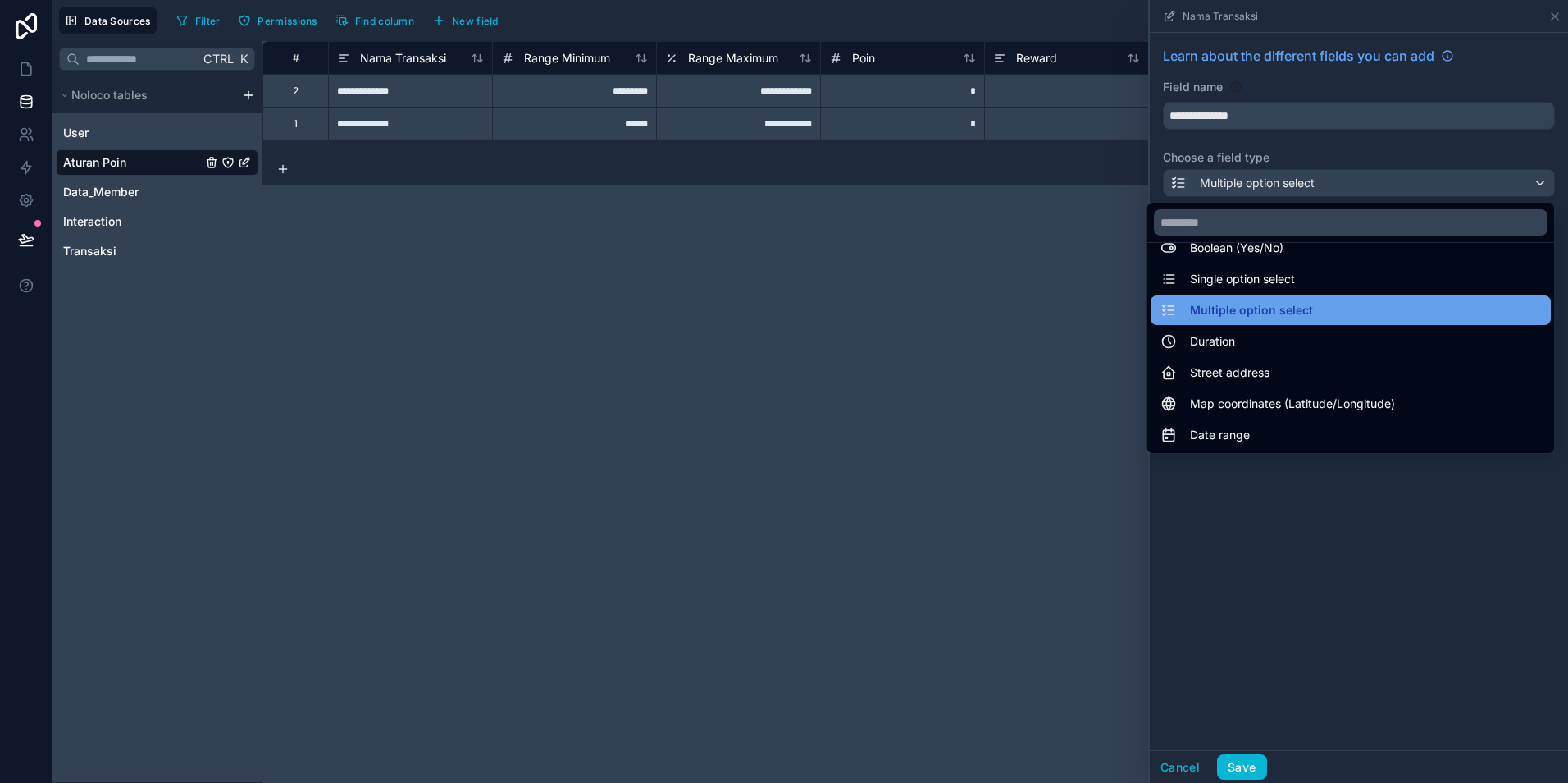
click at [1281, 313] on span "Multiple option select" at bounding box center [1252, 310] width 123 height 20
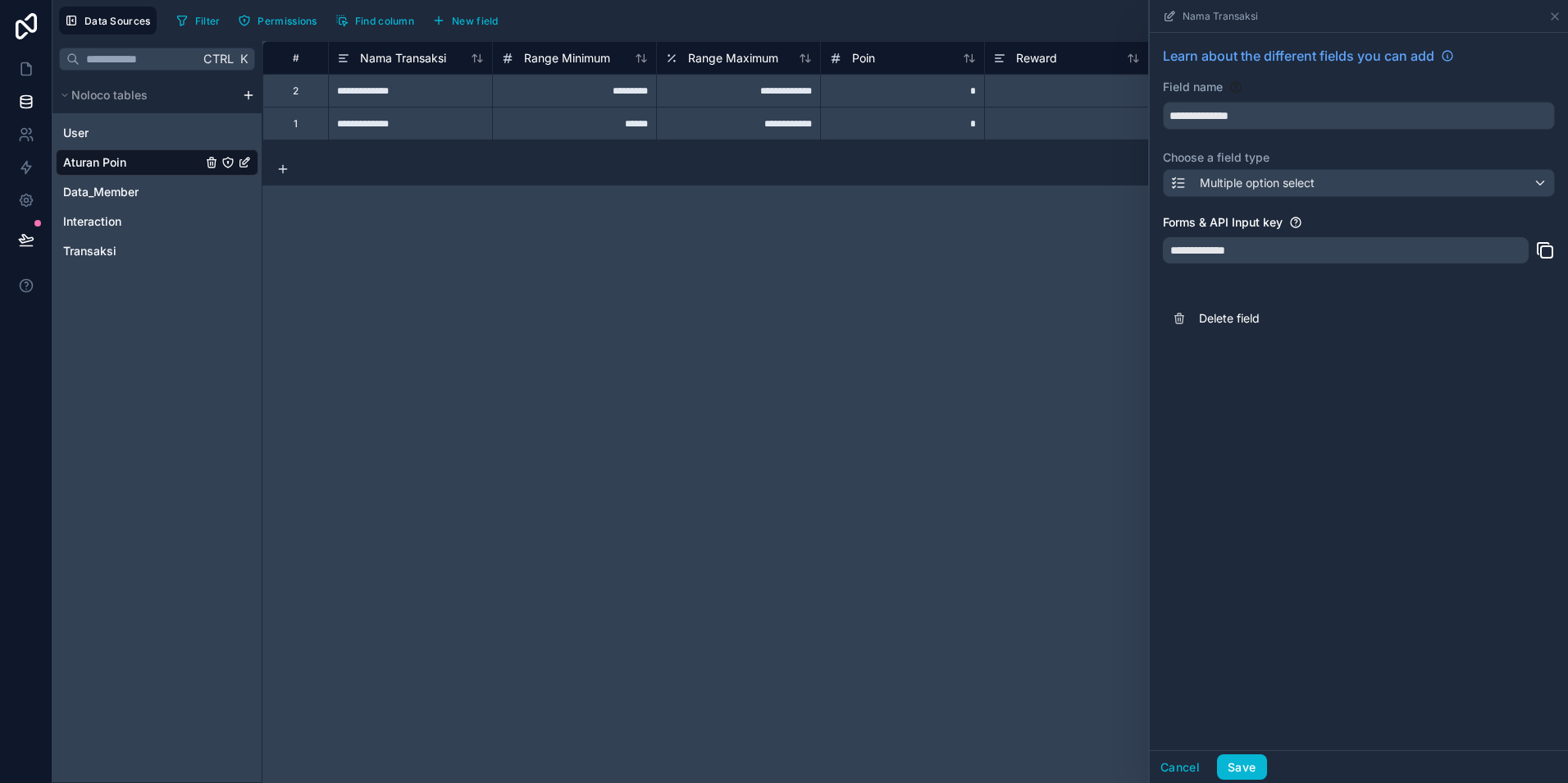
click at [1281, 313] on span "Delete field" at bounding box center [1317, 318] width 236 height 16
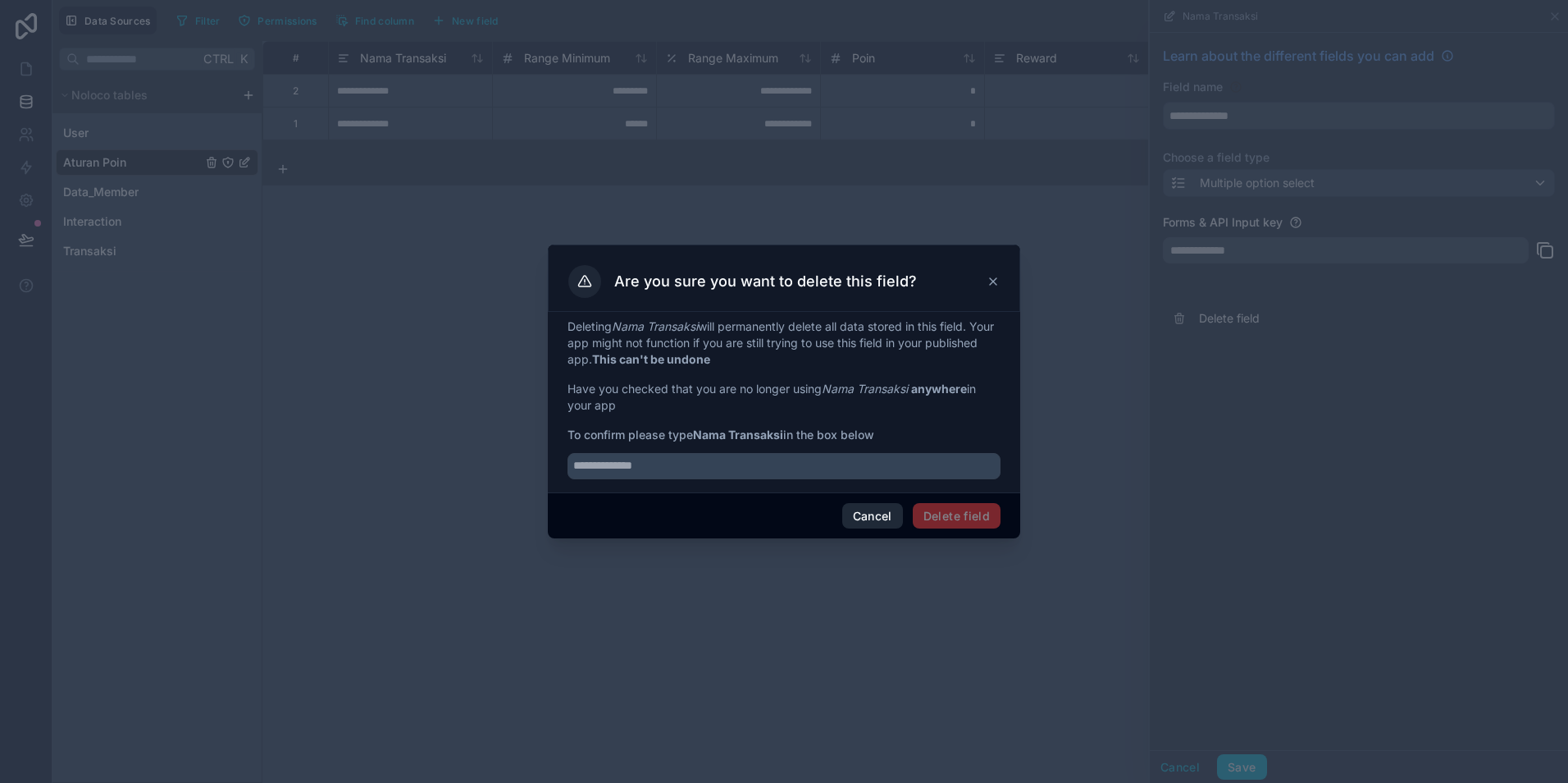
click at [874, 515] on button "Cancel" at bounding box center [872, 516] width 60 height 26
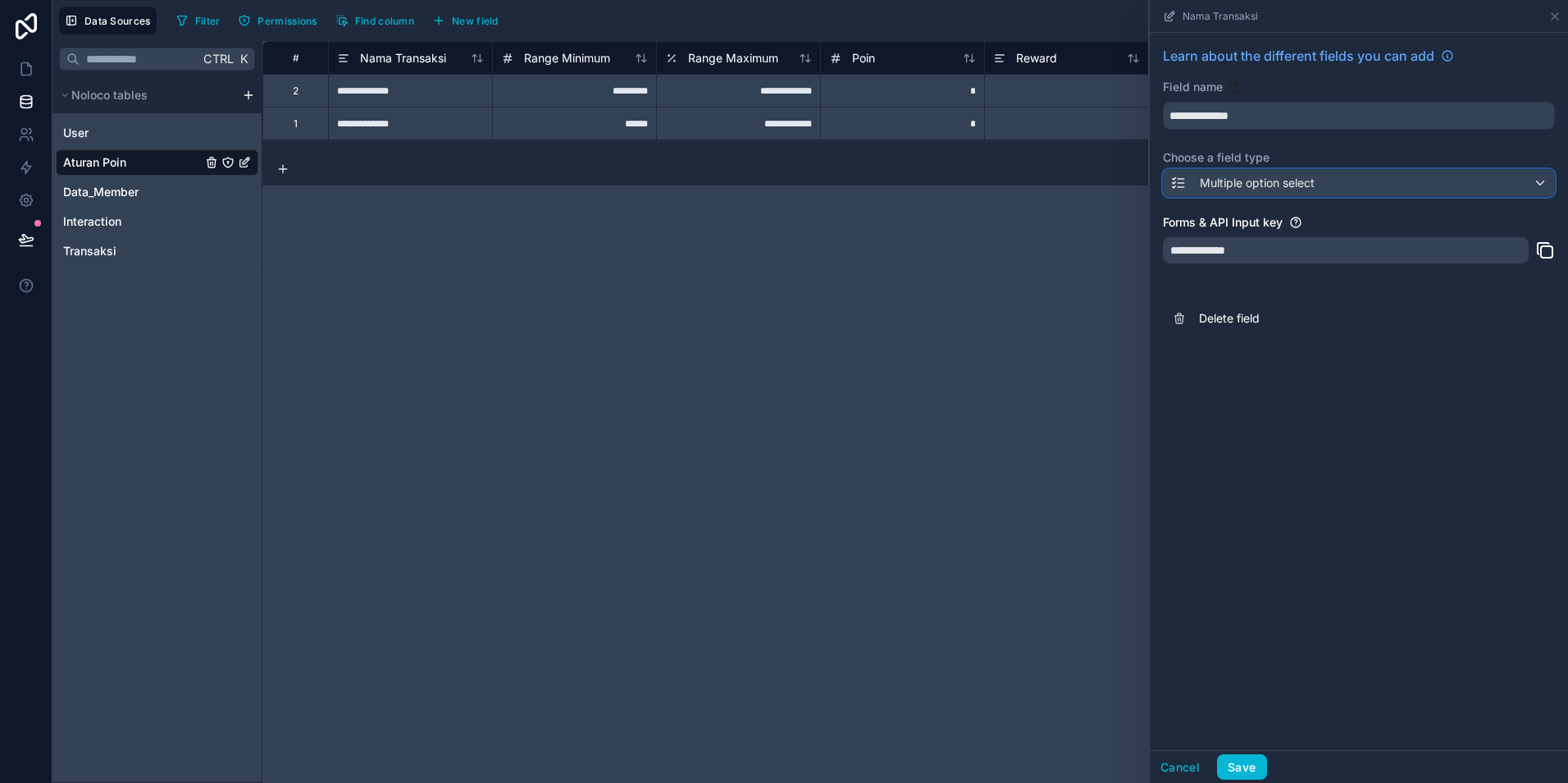
click at [1539, 179] on div "Multiple option select" at bounding box center [1359, 183] width 390 height 26
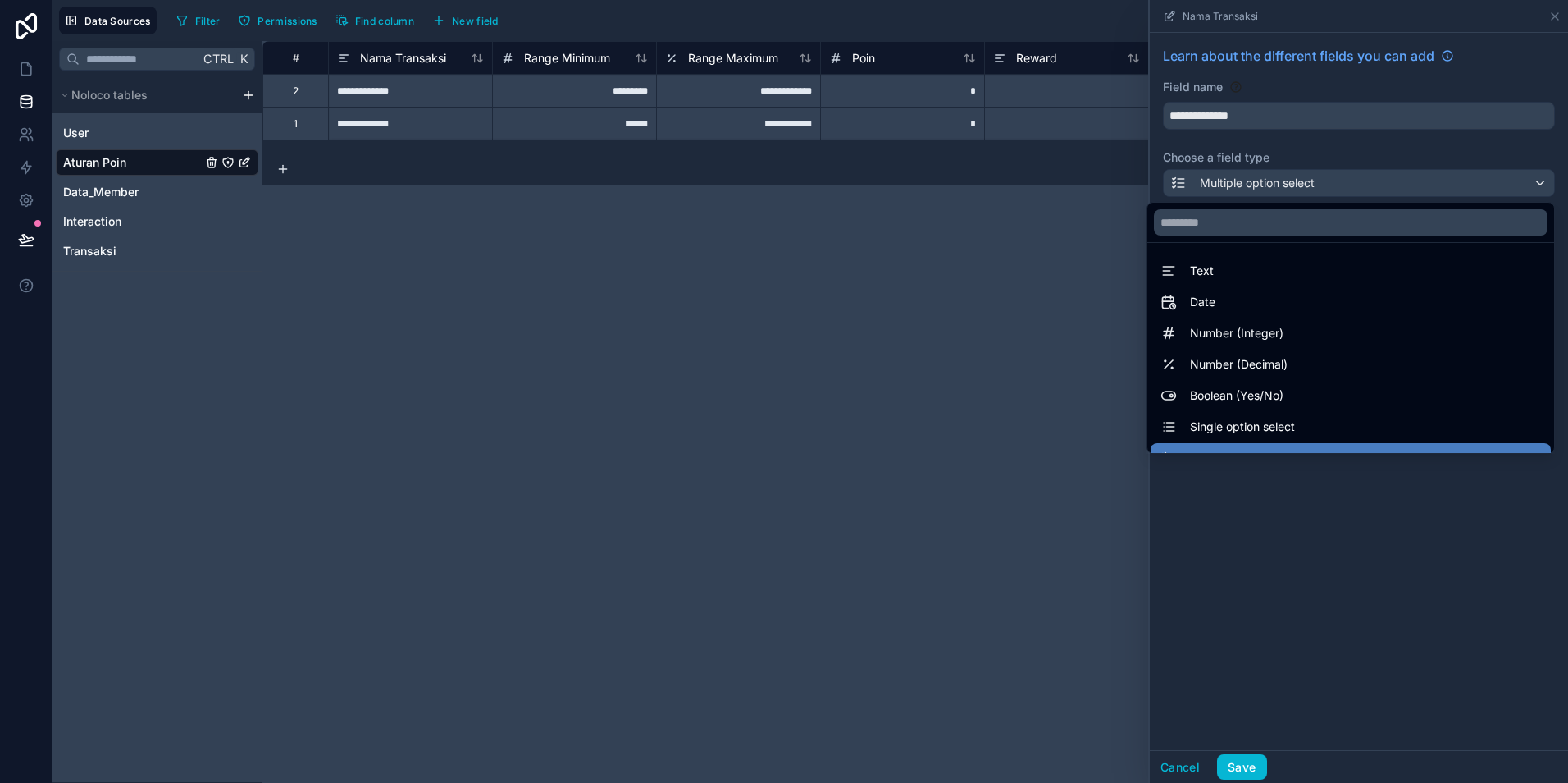
click at [1539, 179] on div at bounding box center [1359, 392] width 418 height 783
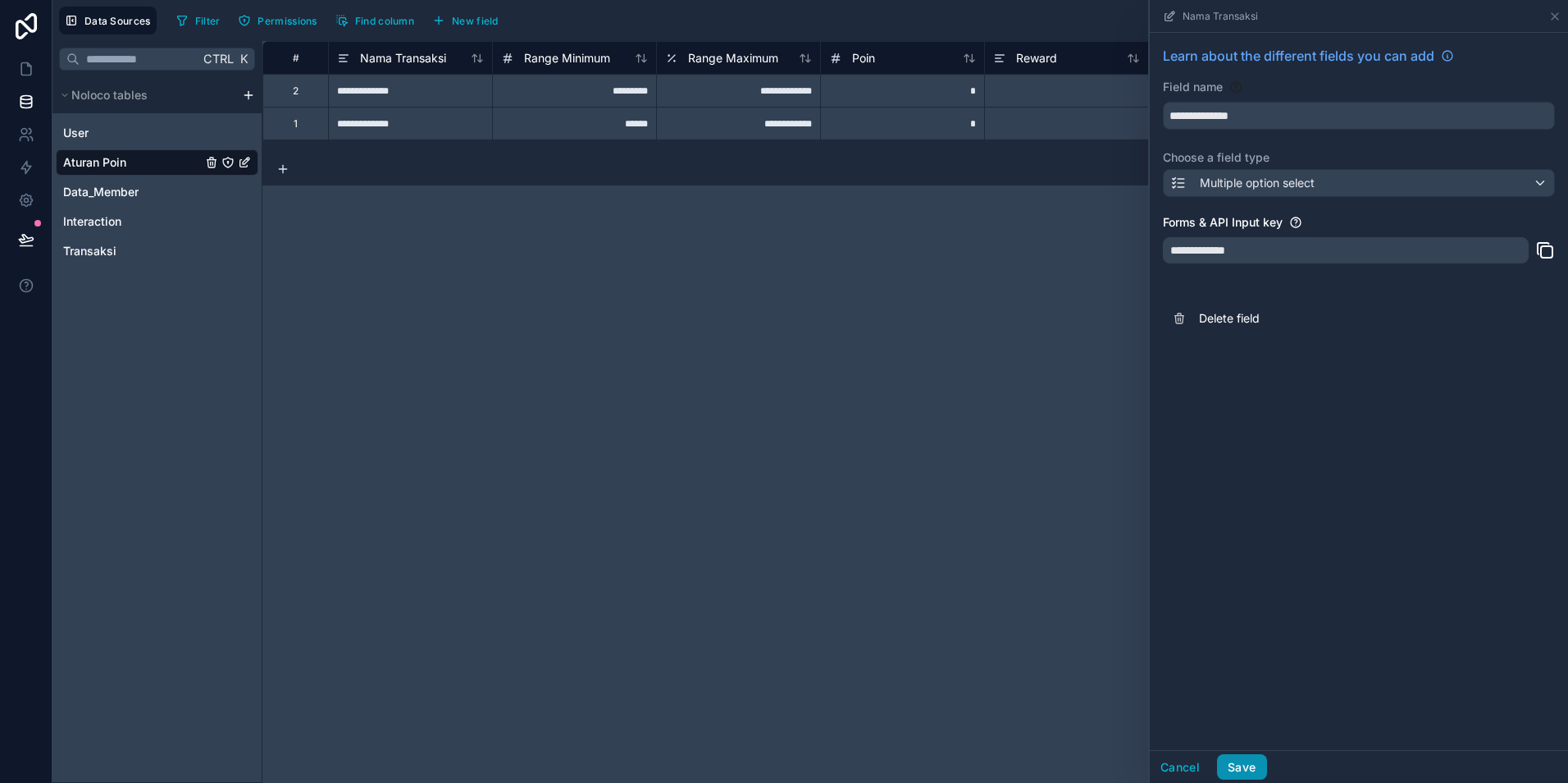
click at [1253, 767] on button "Save" at bounding box center [1241, 767] width 49 height 26
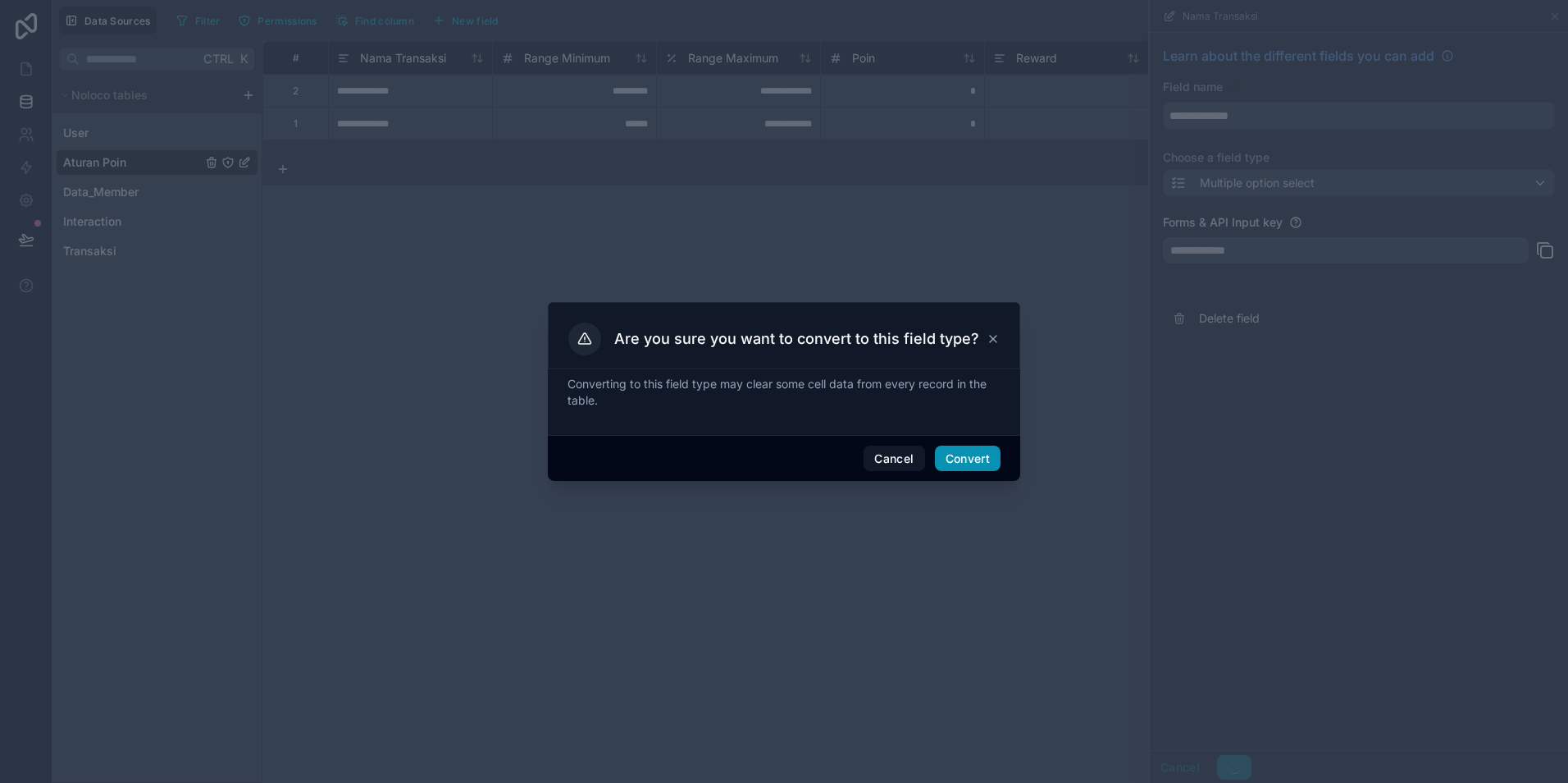
click at [985, 462] on button "Convert" at bounding box center [968, 459] width 66 height 26
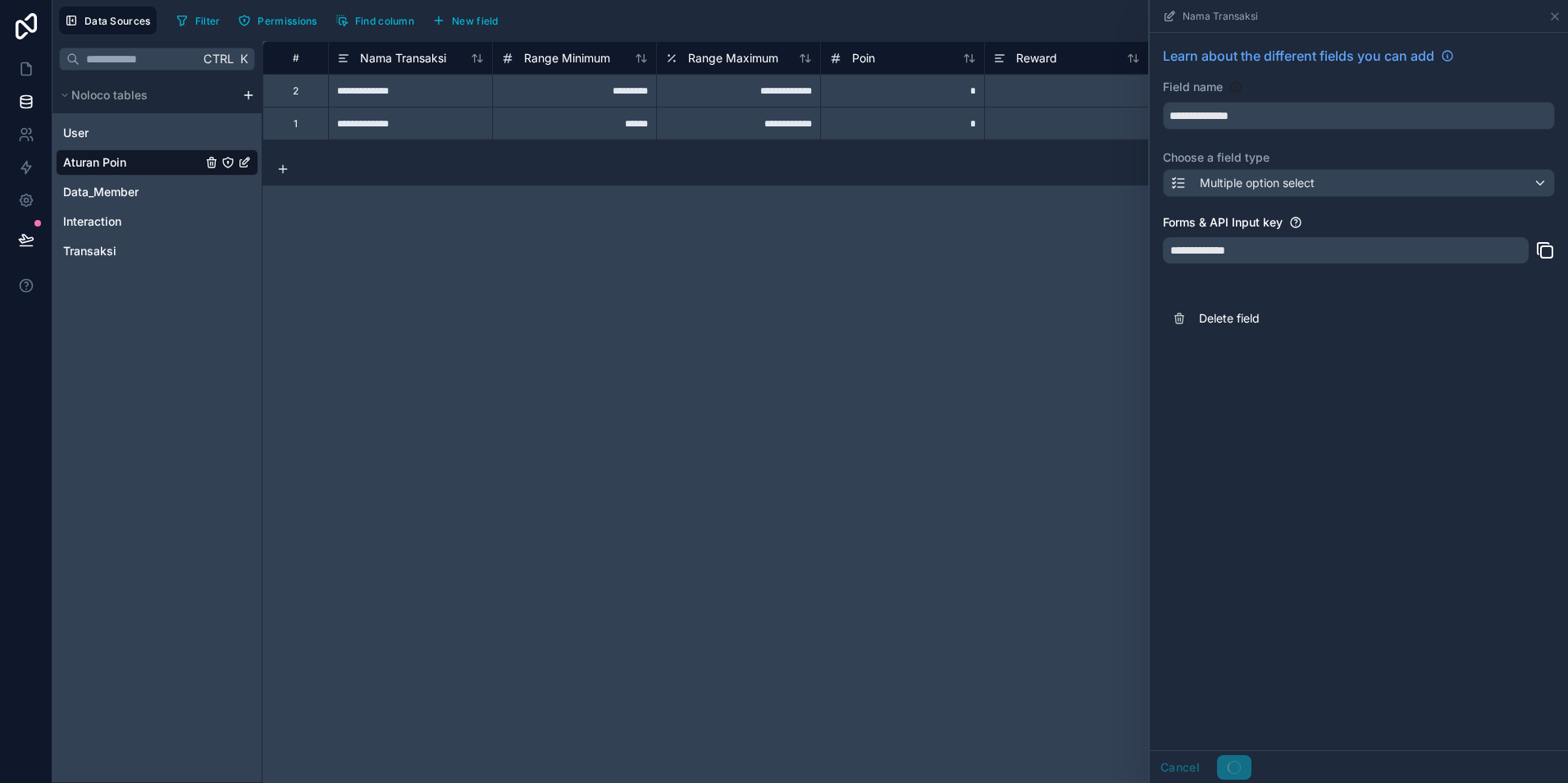
click at [415, 91] on div "**********" at bounding box center [410, 91] width 164 height 33
click at [415, 91] on input "**********" at bounding box center [410, 91] width 163 height 32
click at [467, 98] on input "**********" at bounding box center [410, 91] width 163 height 32
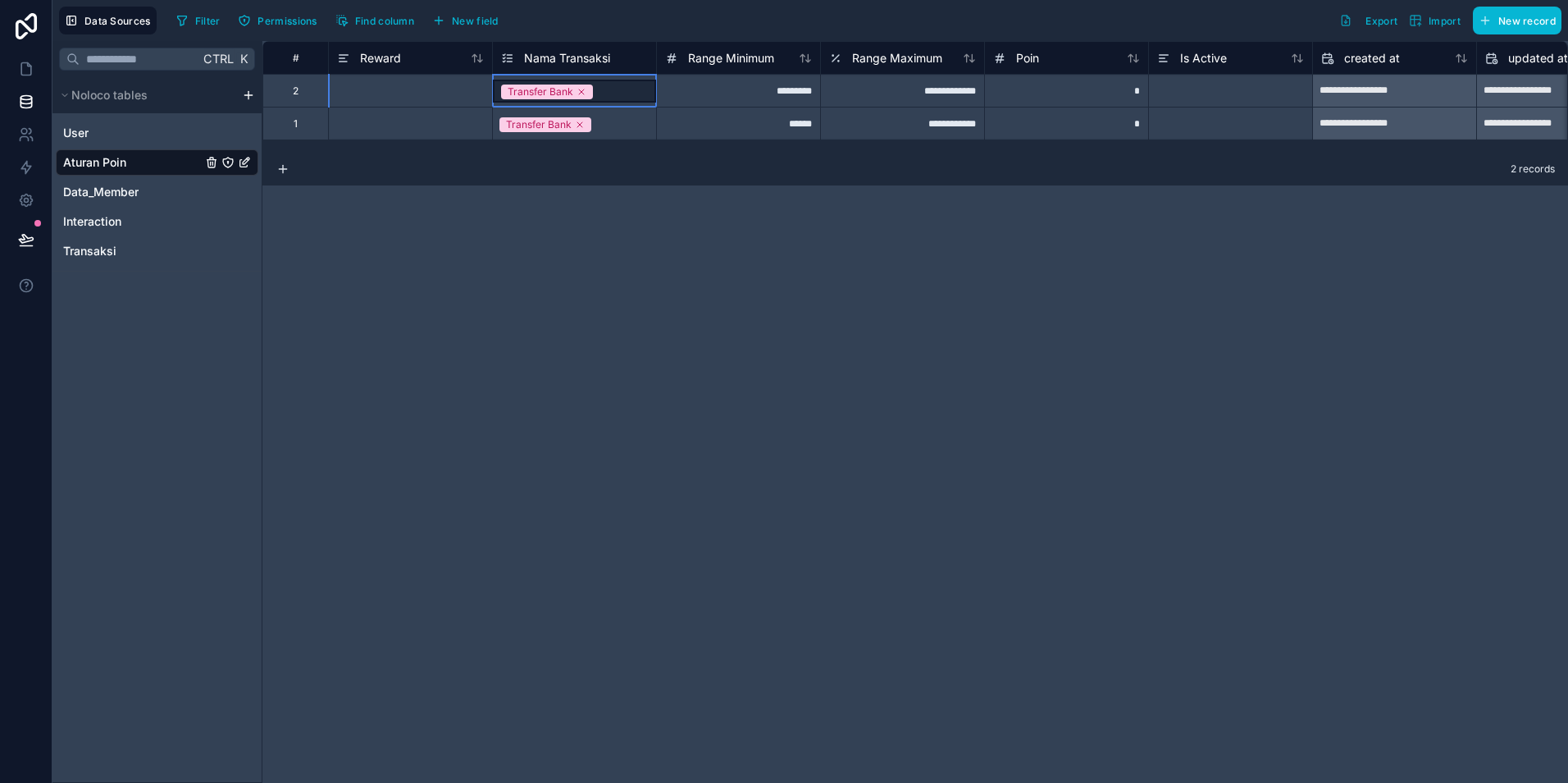
click at [618, 95] on div "Transfer Bank" at bounding box center [574, 91] width 163 height 23
click at [439, 91] on div at bounding box center [410, 91] width 164 height 33
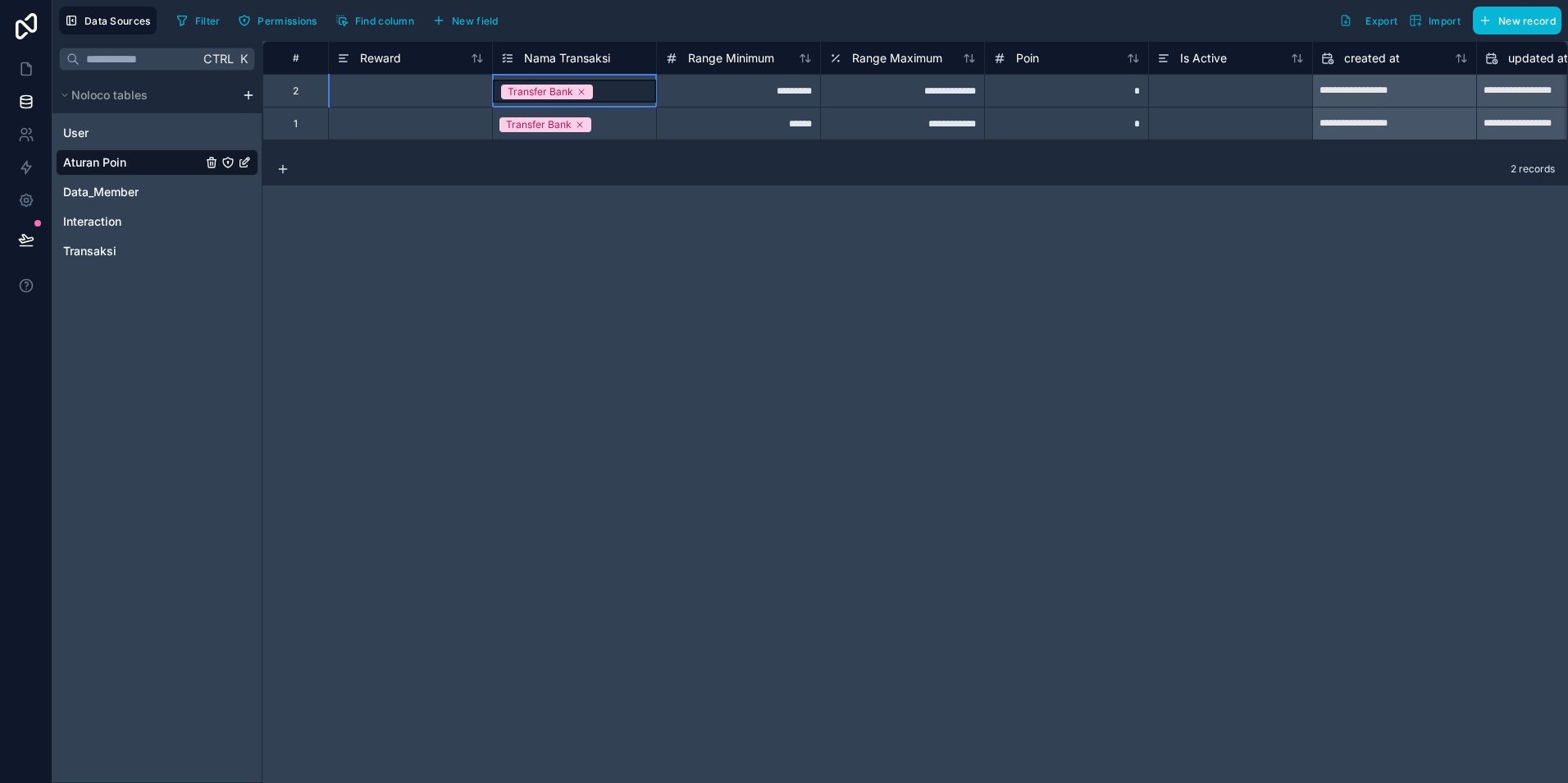
click at [611, 93] on div "Transfer Bank" at bounding box center [574, 91] width 163 height 23
click at [618, 60] on div "Nama Transaksi" at bounding box center [574, 58] width 147 height 20
click at [574, 58] on span "Nama Transaksi" at bounding box center [567, 58] width 86 height 16
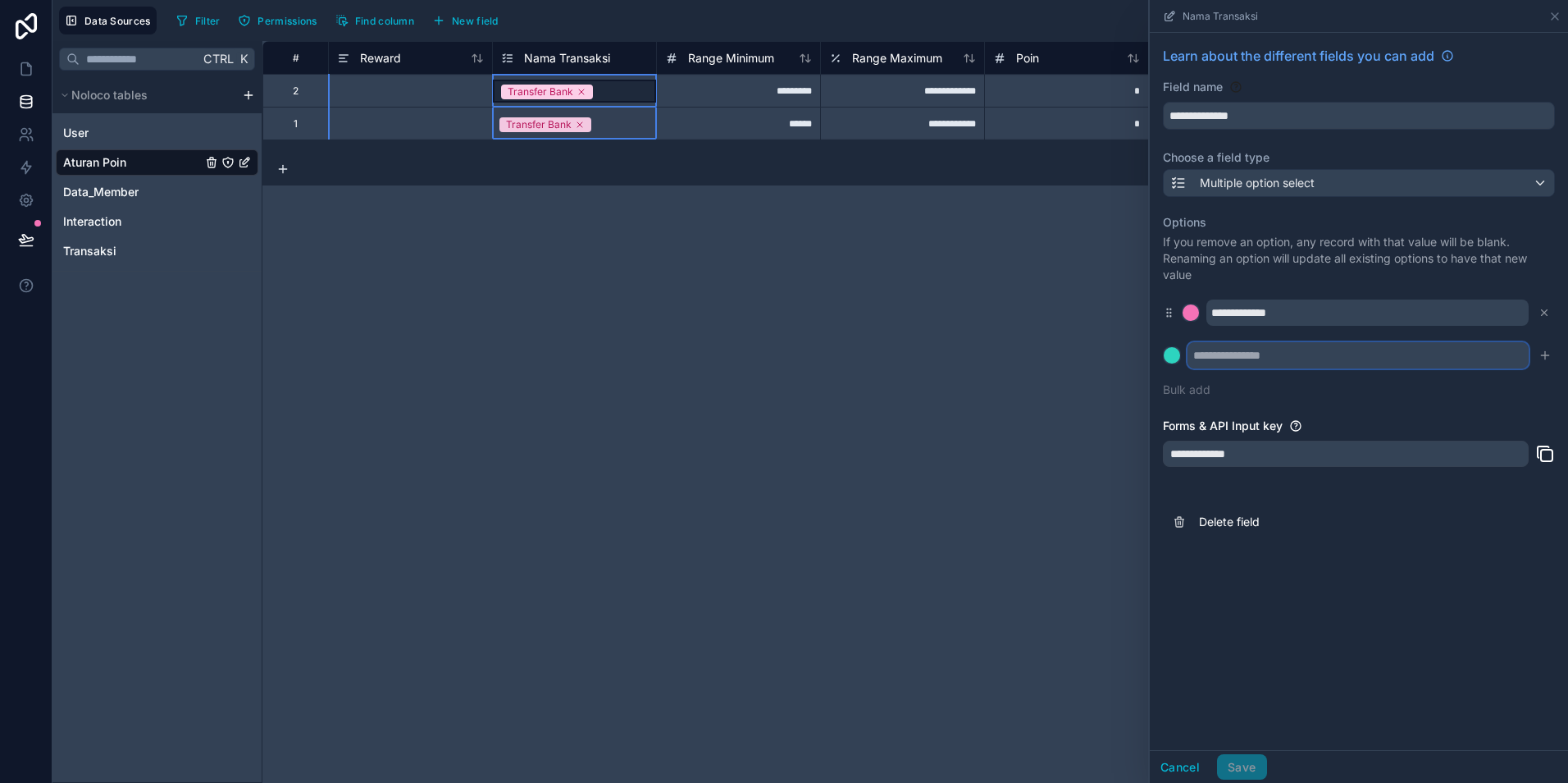
click at [1271, 360] on input "text" at bounding box center [1359, 355] width 341 height 26
type input "**********"
click at [1544, 352] on icon "submit" at bounding box center [1545, 354] width 13 height 13
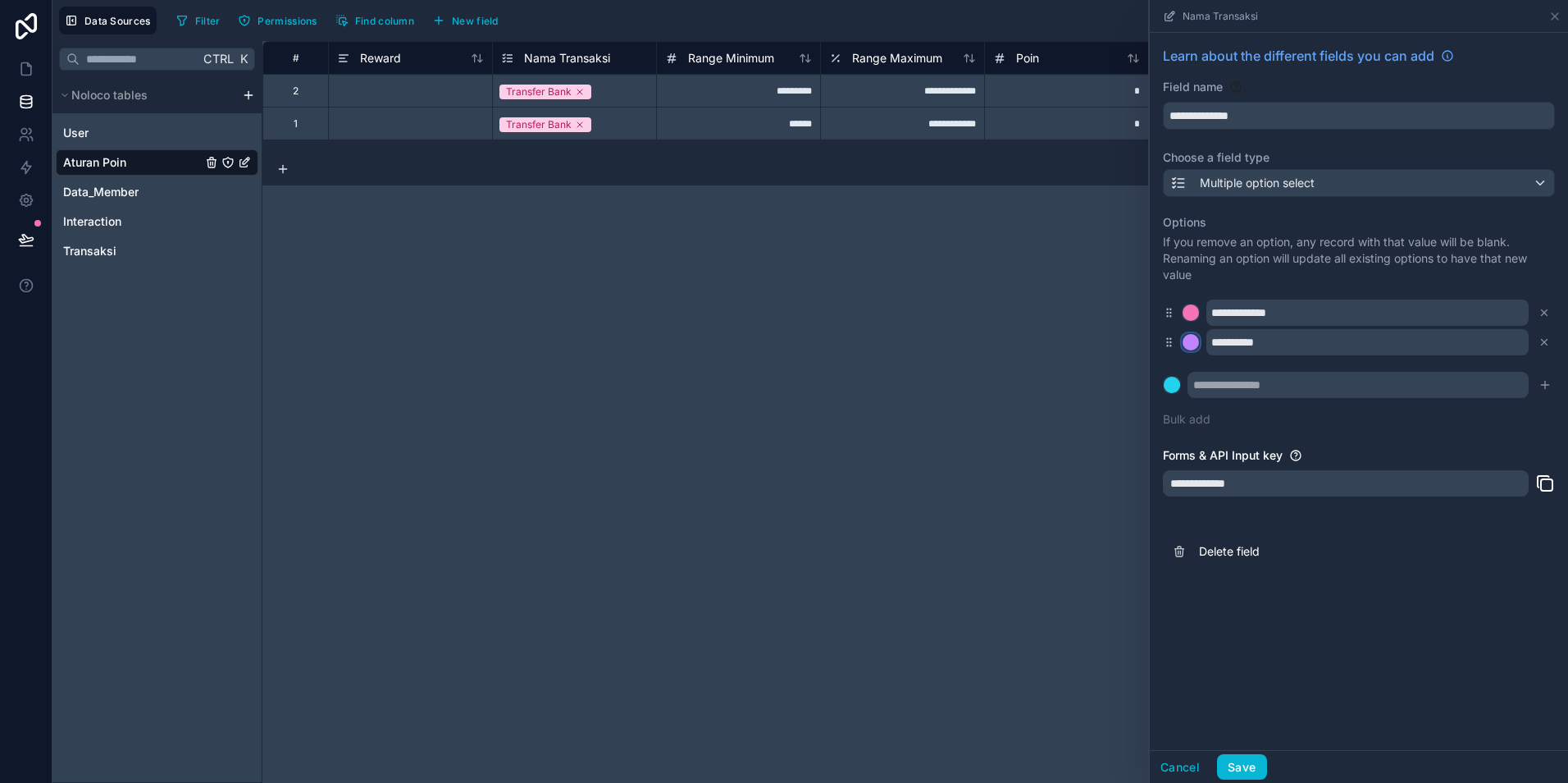
click at [1194, 348] on div at bounding box center [1190, 341] width 16 height 16
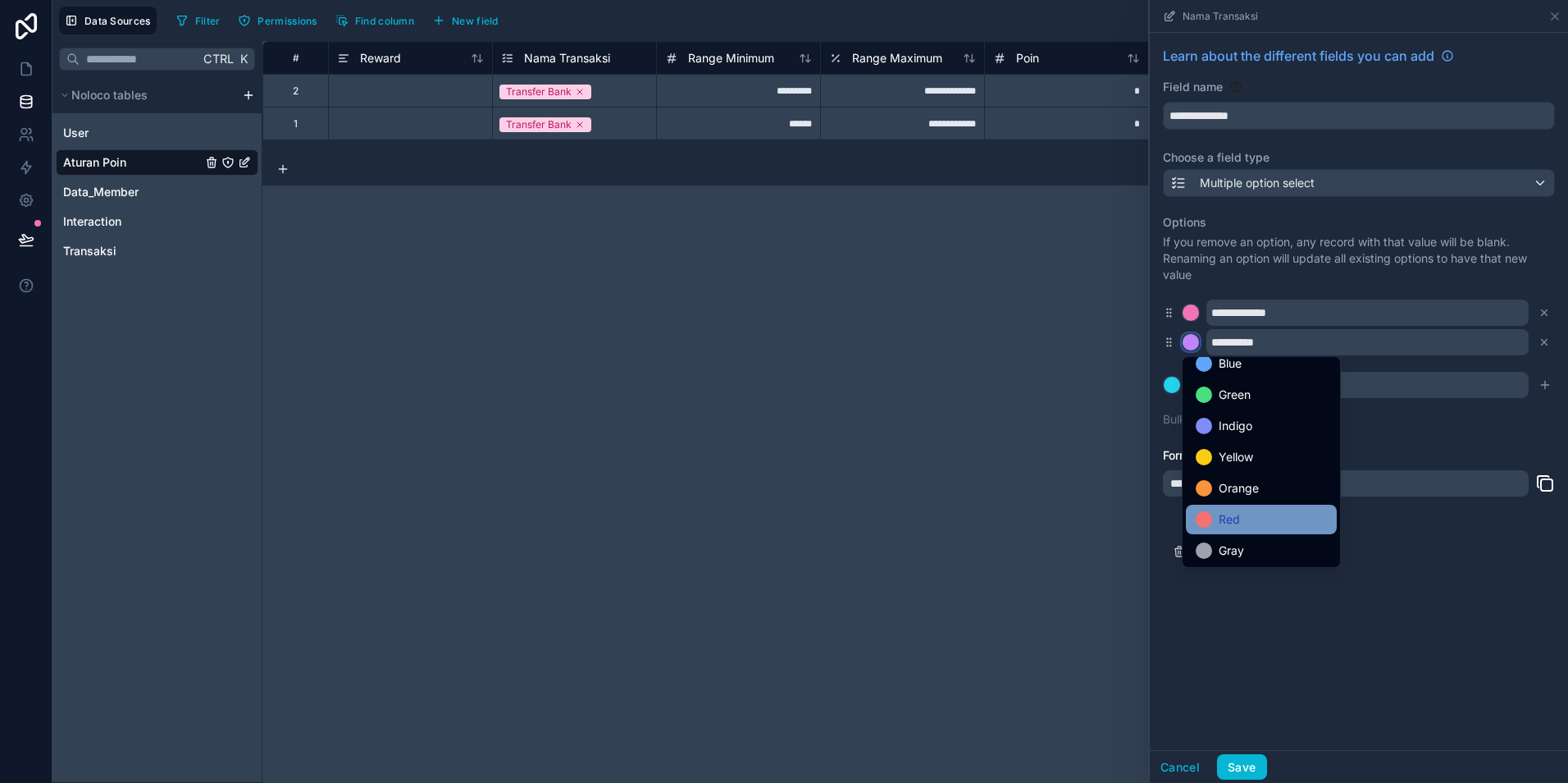
scroll to position [138, 0]
click at [1250, 517] on div "Red" at bounding box center [1261, 517] width 131 height 20
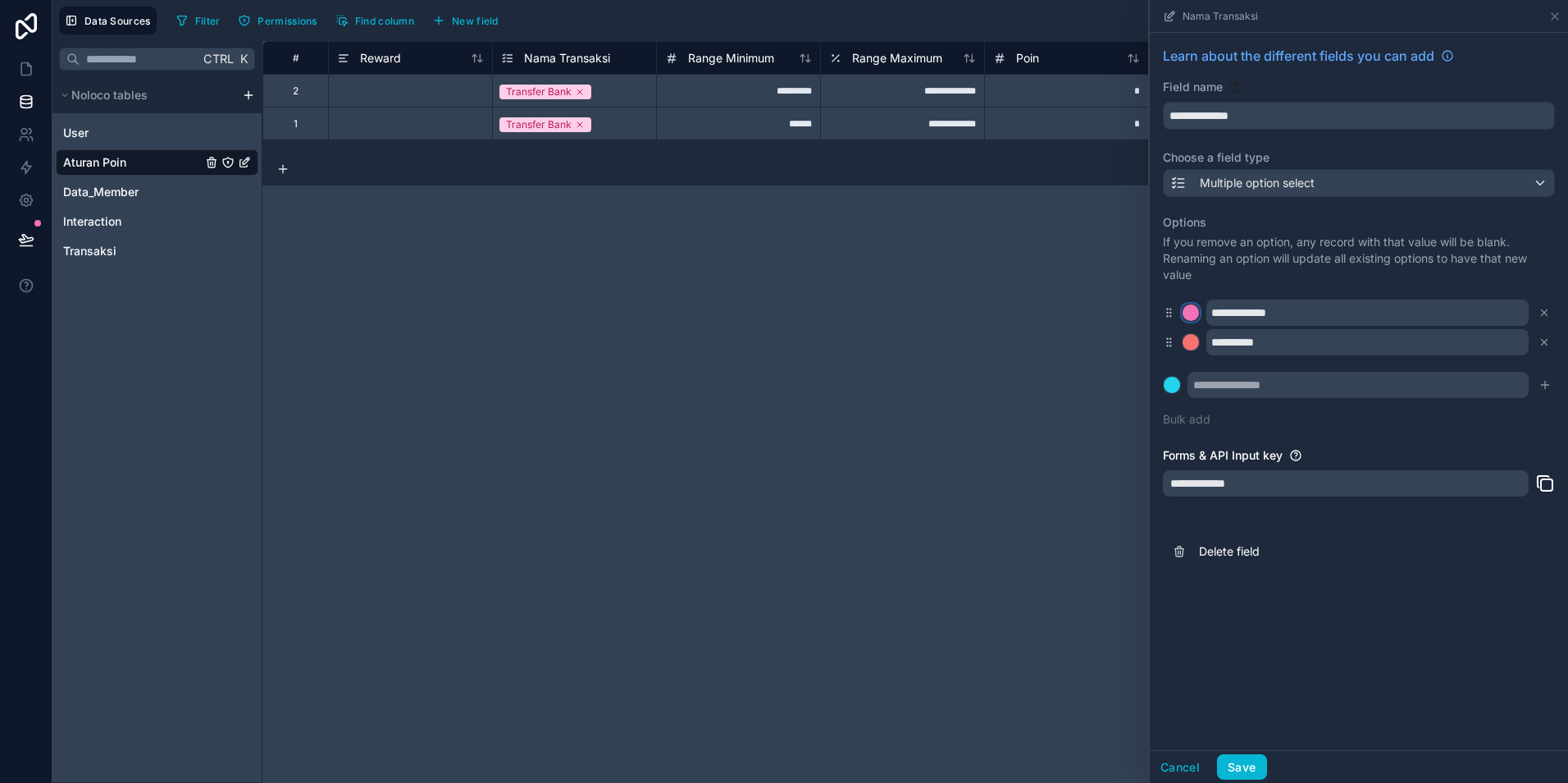
click at [1192, 311] on div at bounding box center [1190, 312] width 16 height 16
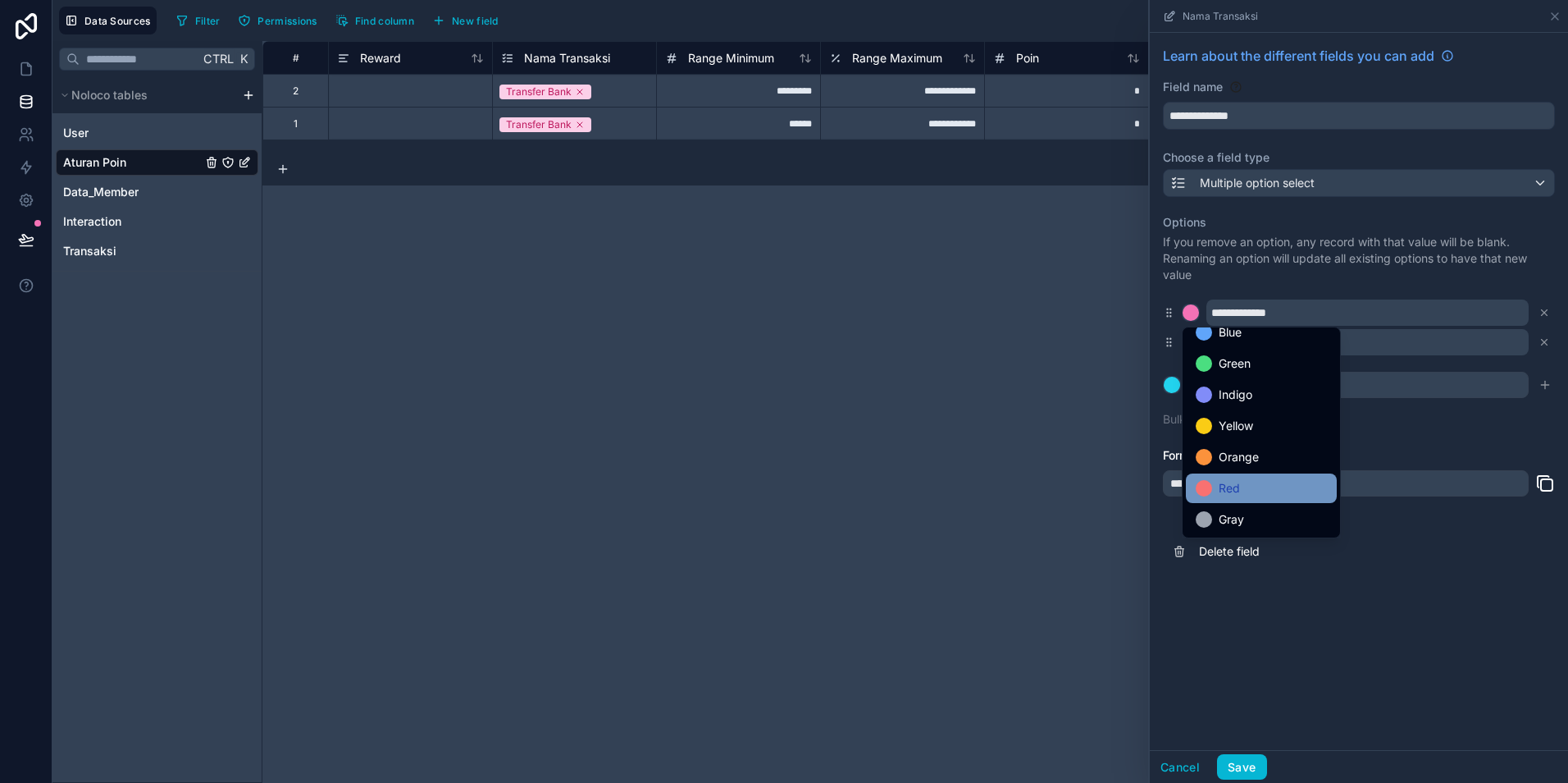
click at [1234, 493] on span "Red" at bounding box center [1229, 488] width 22 height 20
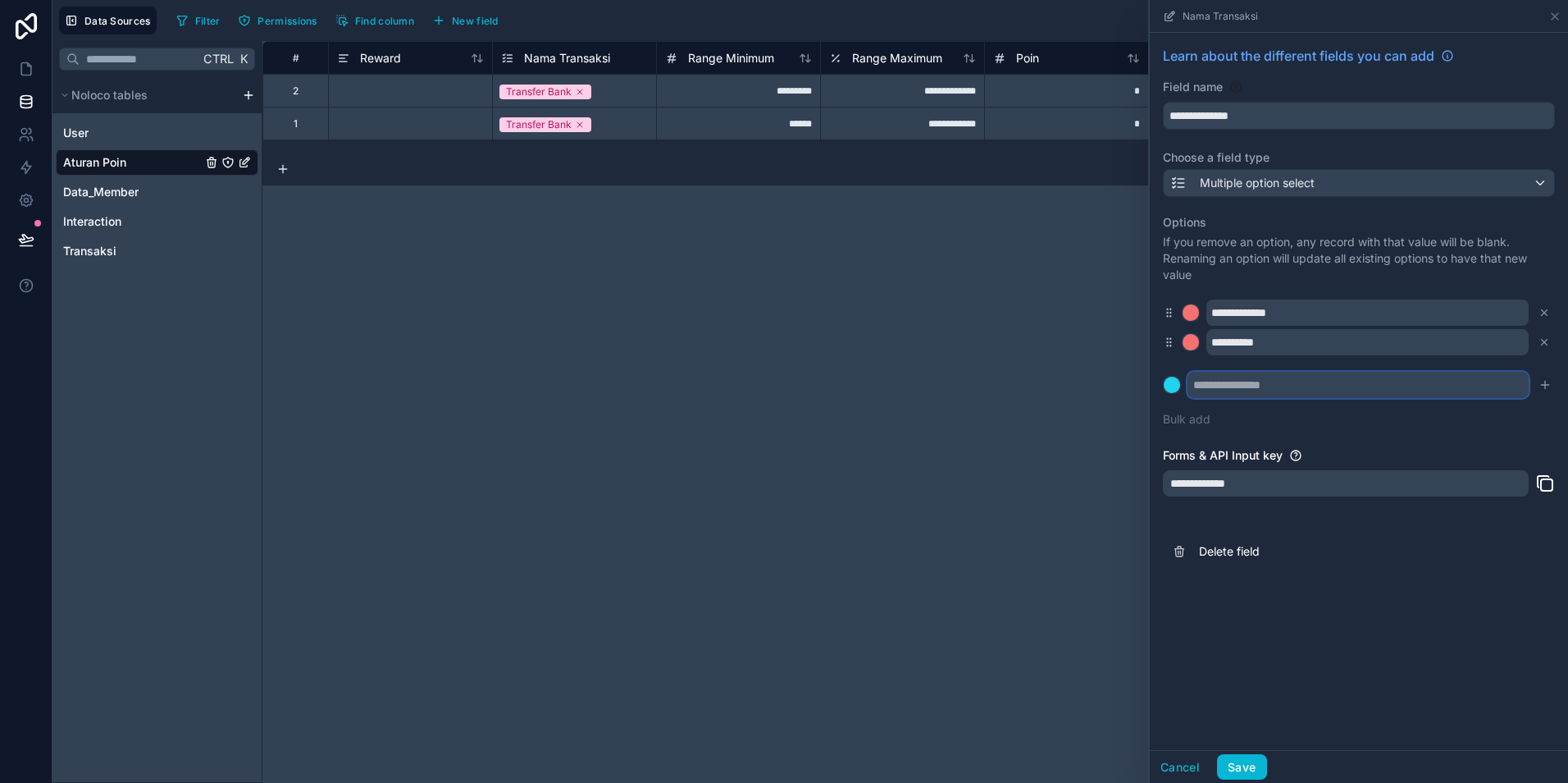
click at [1220, 390] on input "text" at bounding box center [1359, 385] width 341 height 26
type input "**********"
click at [1542, 383] on icon "submit" at bounding box center [1545, 385] width 13 height 13
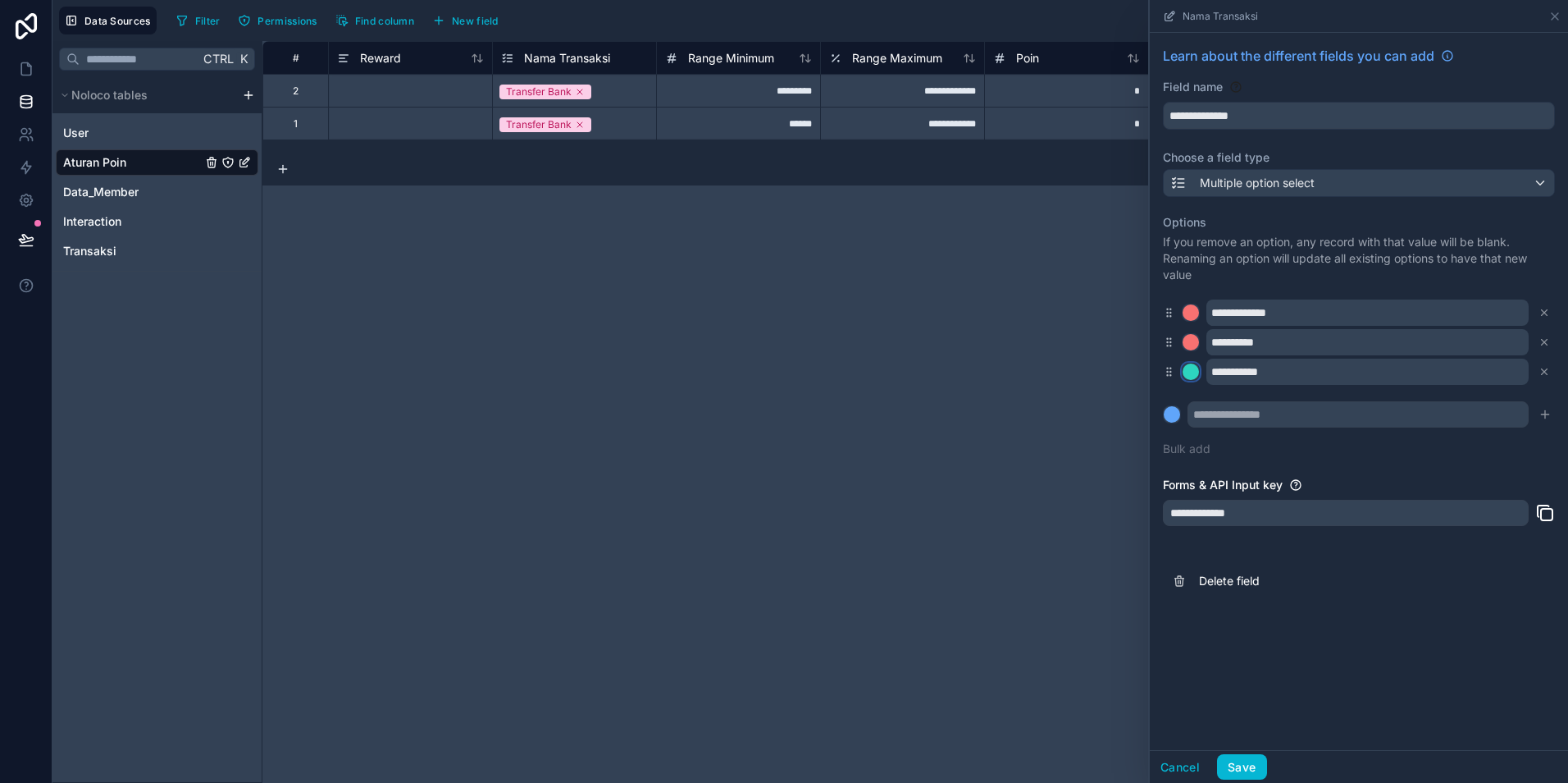
click at [1187, 368] on div at bounding box center [1190, 372] width 16 height 16
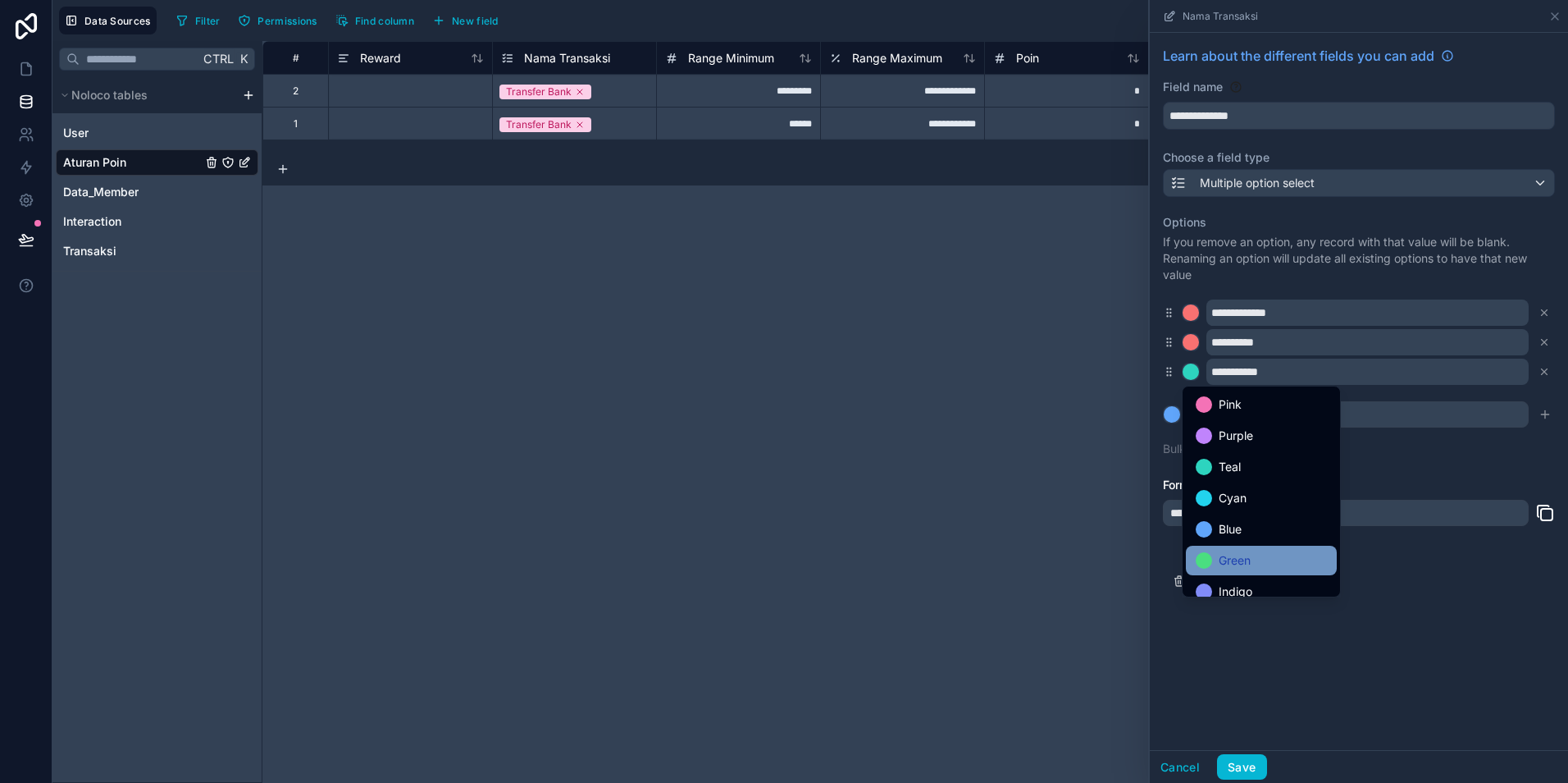
click at [1209, 567] on div "Green" at bounding box center [1261, 561] width 131 height 20
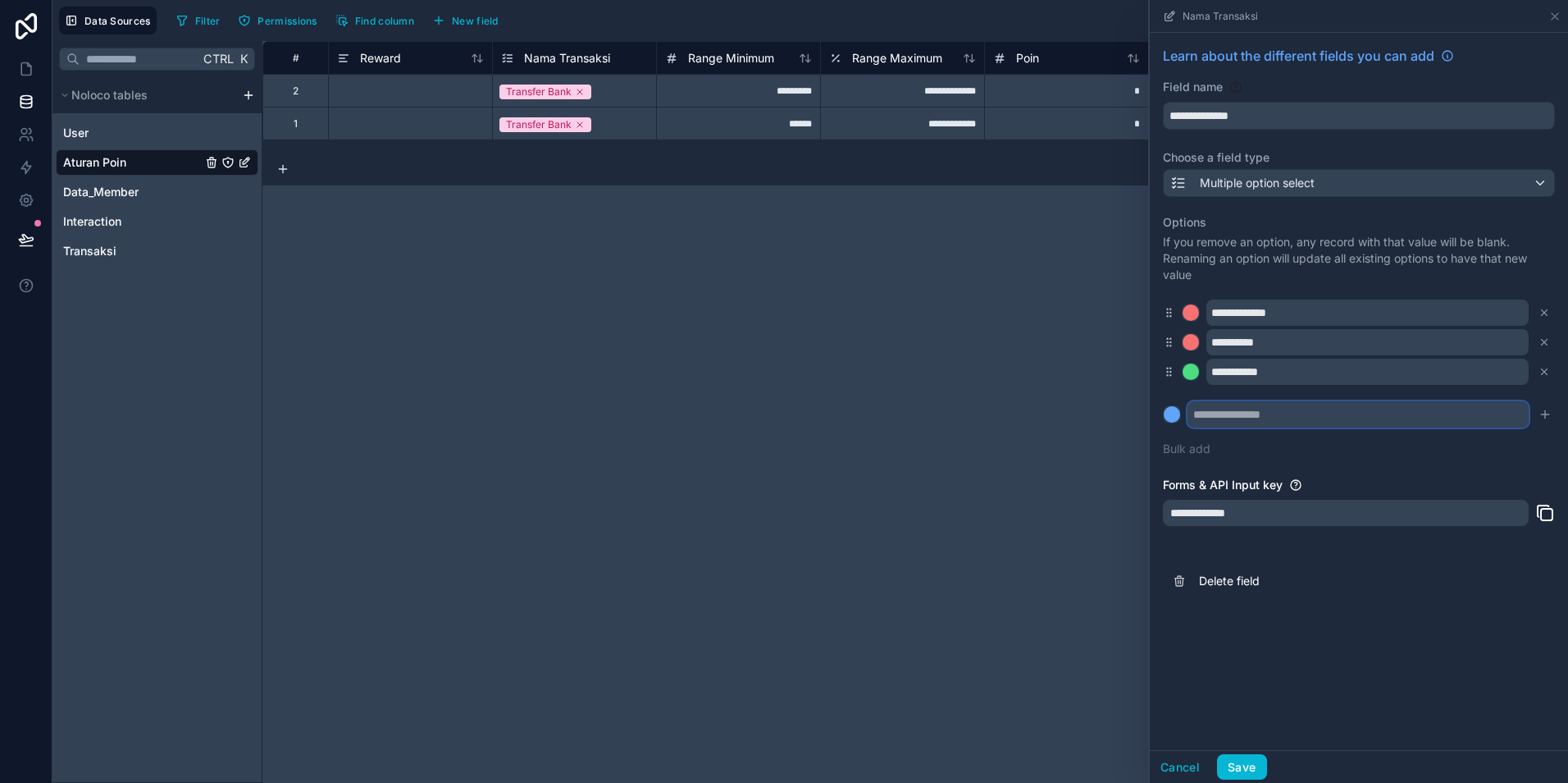
click at [1195, 417] on input "text" at bounding box center [1359, 414] width 341 height 26
type input "**********"
click at [1166, 418] on div at bounding box center [1171, 414] width 16 height 16
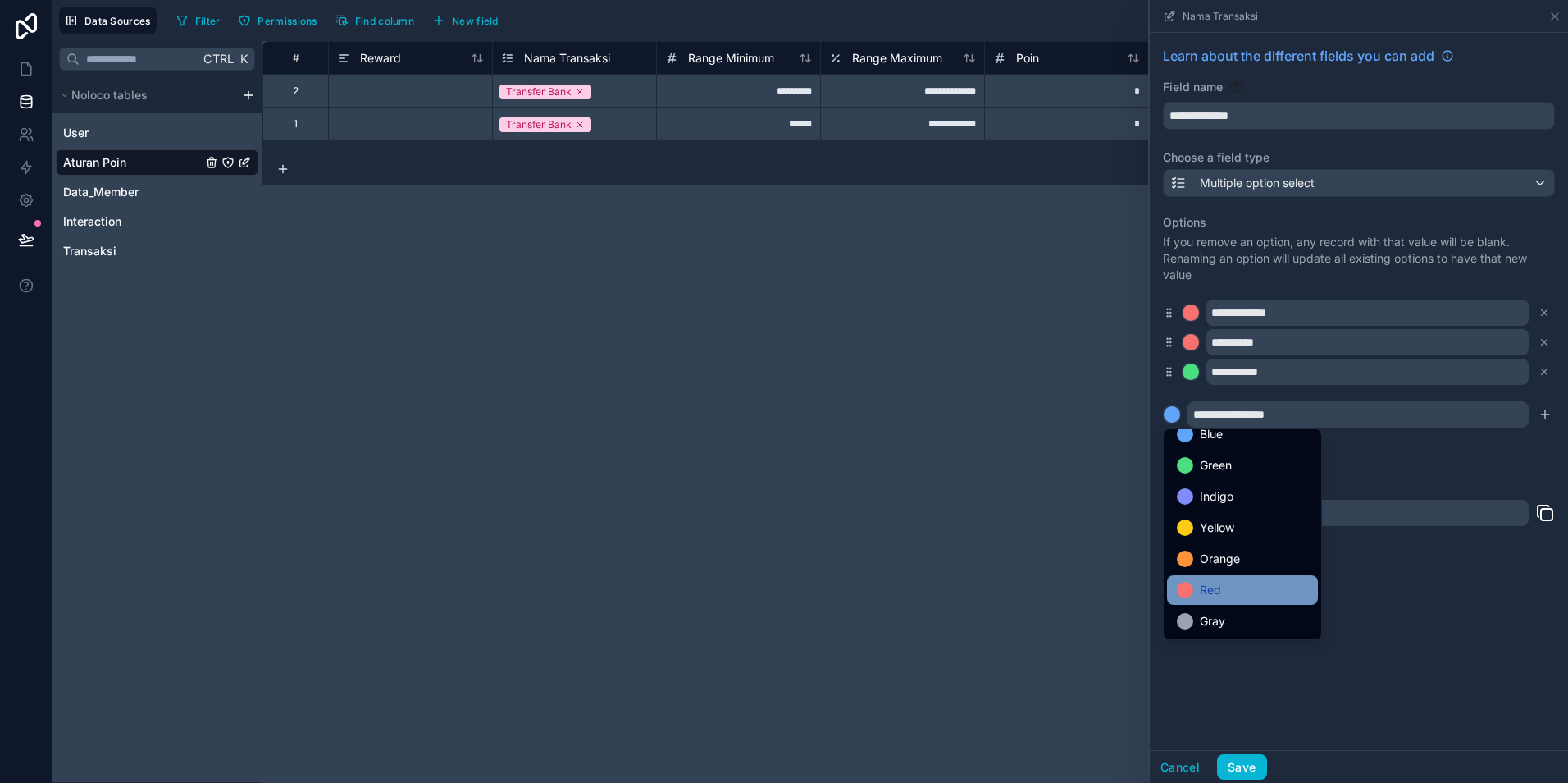
click at [1217, 584] on span "Red" at bounding box center [1210, 590] width 22 height 20
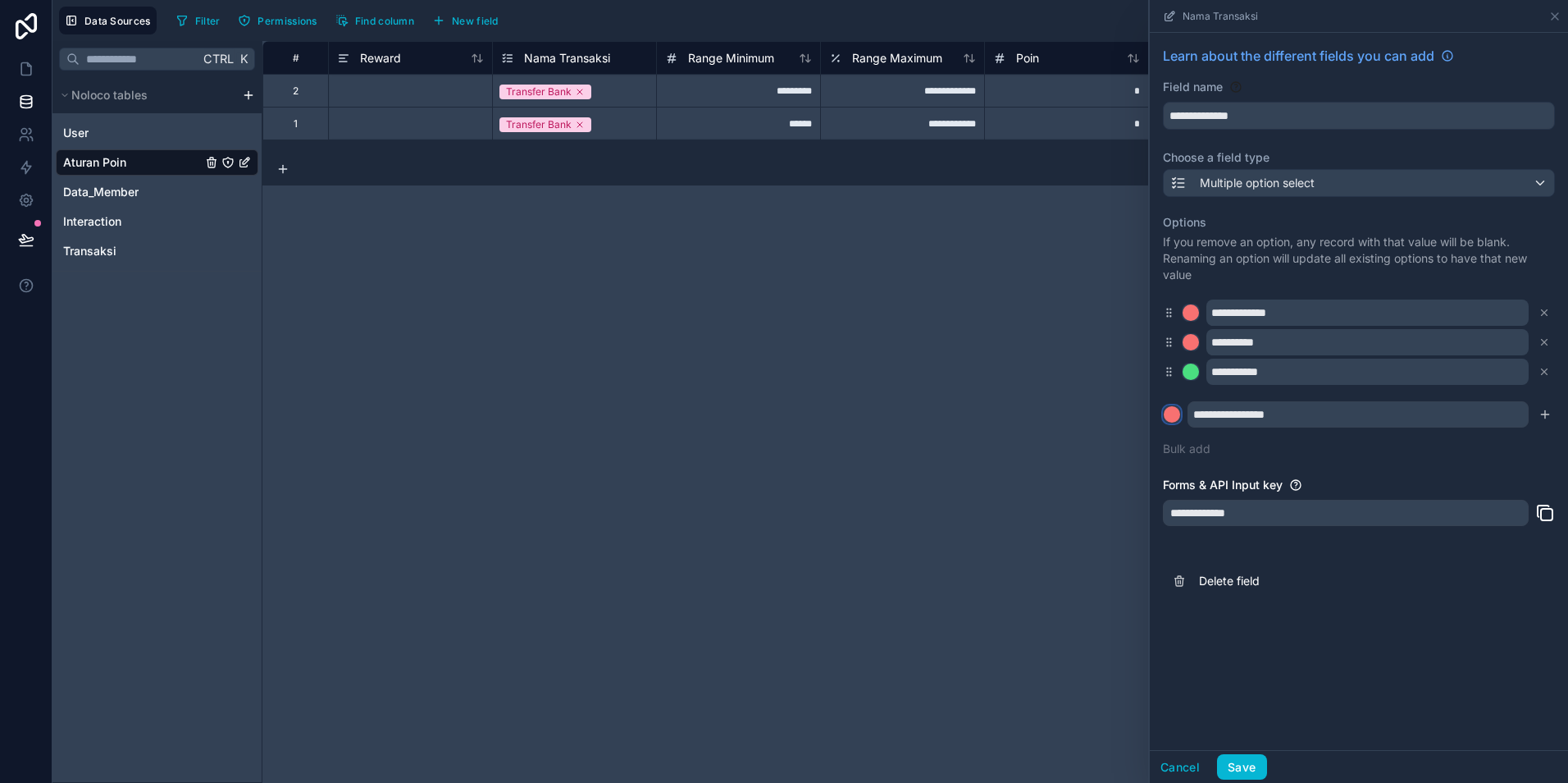
drag, startPoint x: 1172, startPoint y: 414, endPoint x: 1177, endPoint y: 375, distance: 39.3
click at [1177, 375] on div "**********" at bounding box center [1359, 335] width 392 height 263
click at [1543, 412] on icon "submit" at bounding box center [1545, 414] width 13 height 13
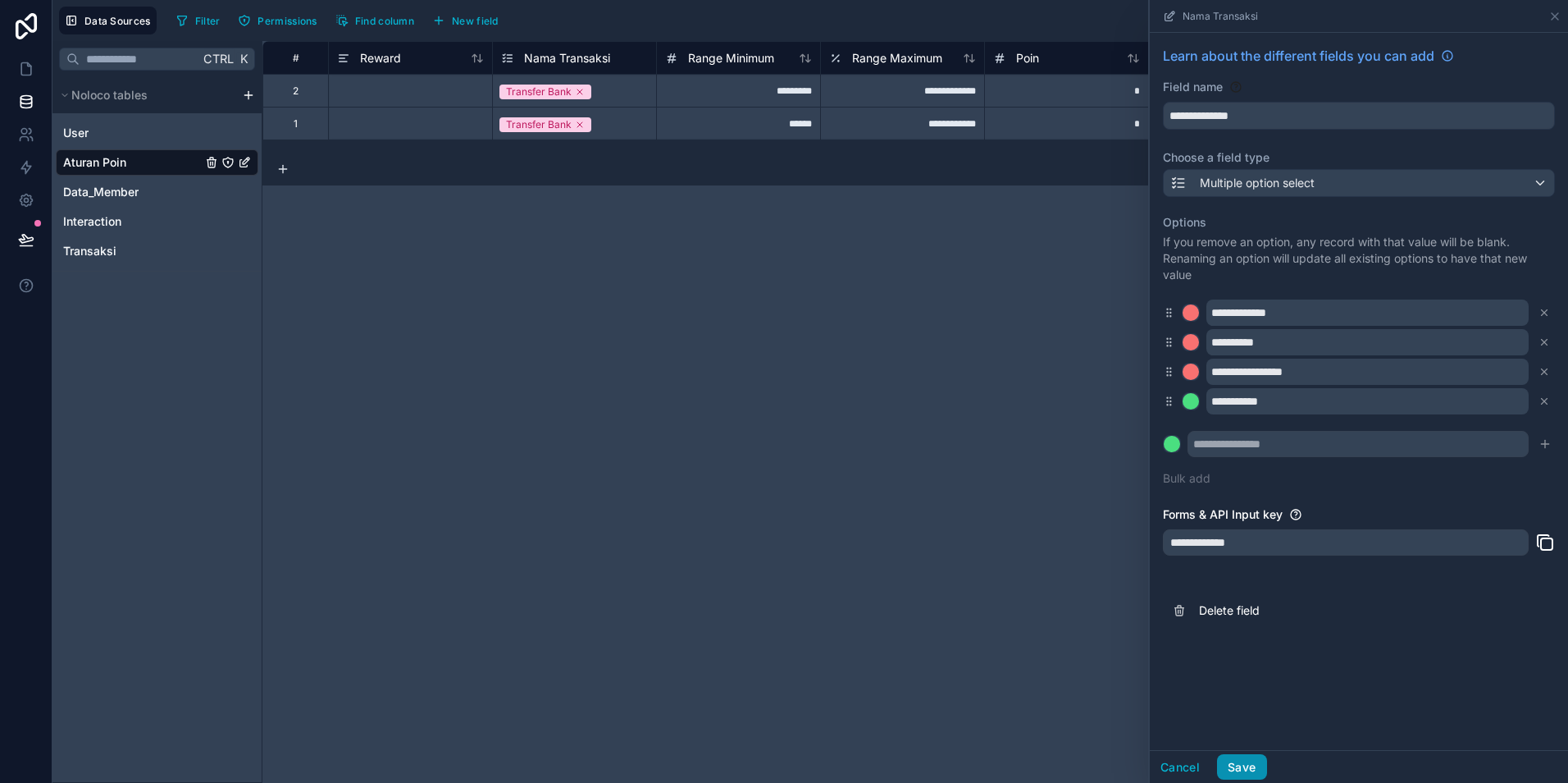
click at [1247, 767] on button "Save" at bounding box center [1241, 767] width 49 height 26
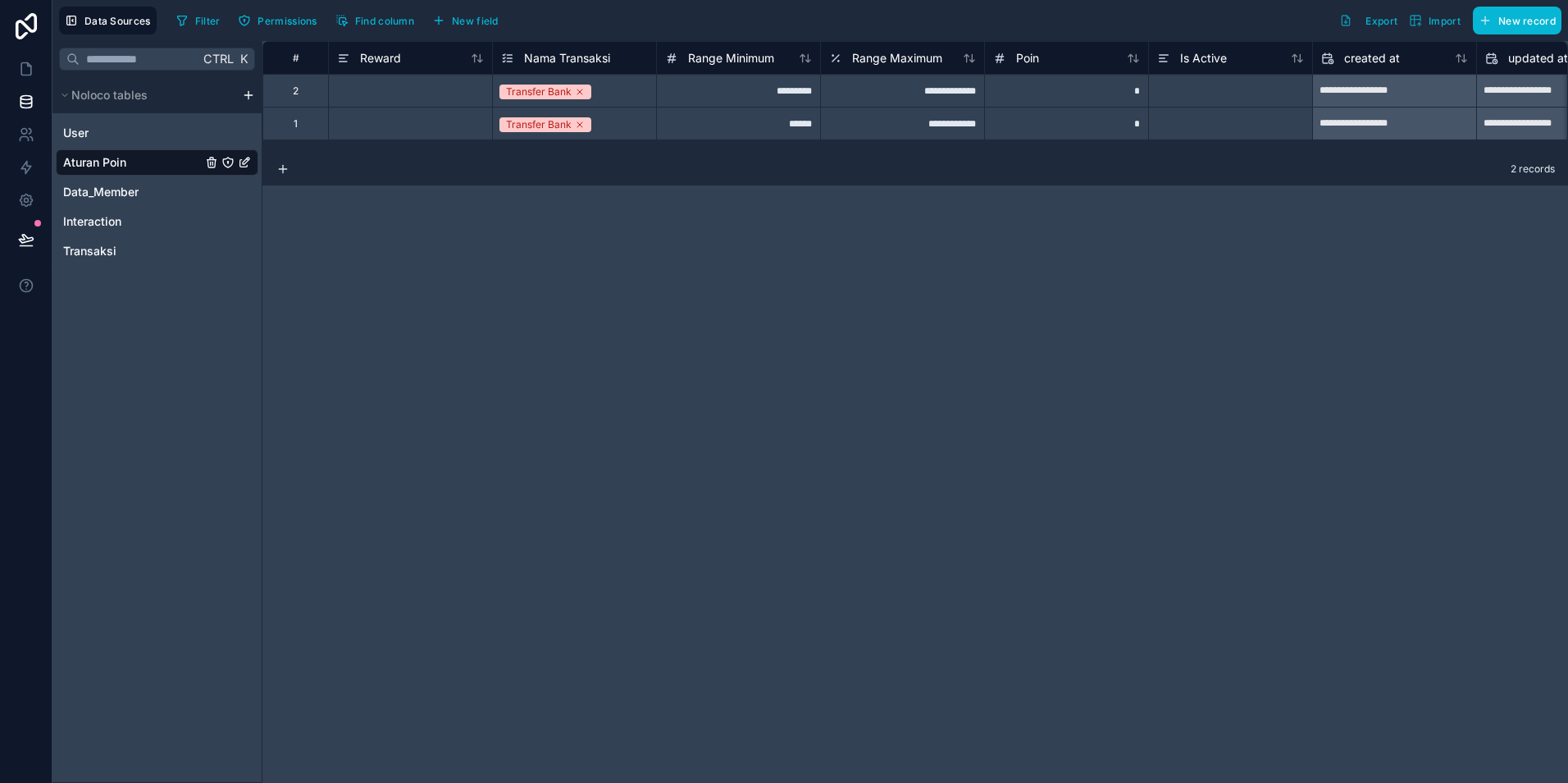
click at [610, 94] on div "Transfer Bank" at bounding box center [574, 91] width 163 height 20
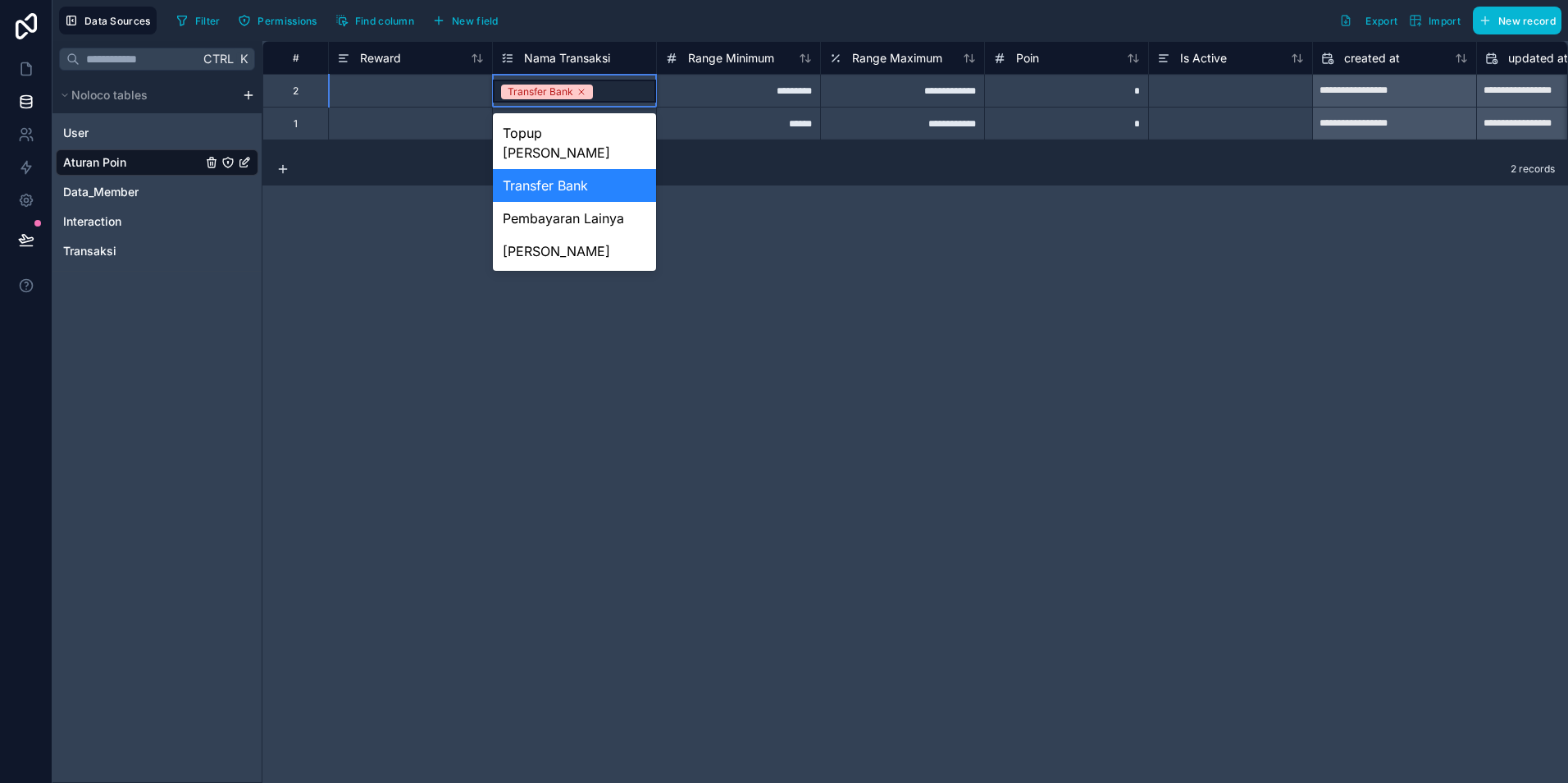
click at [603, 169] on div "Transfer Bank" at bounding box center [574, 185] width 163 height 33
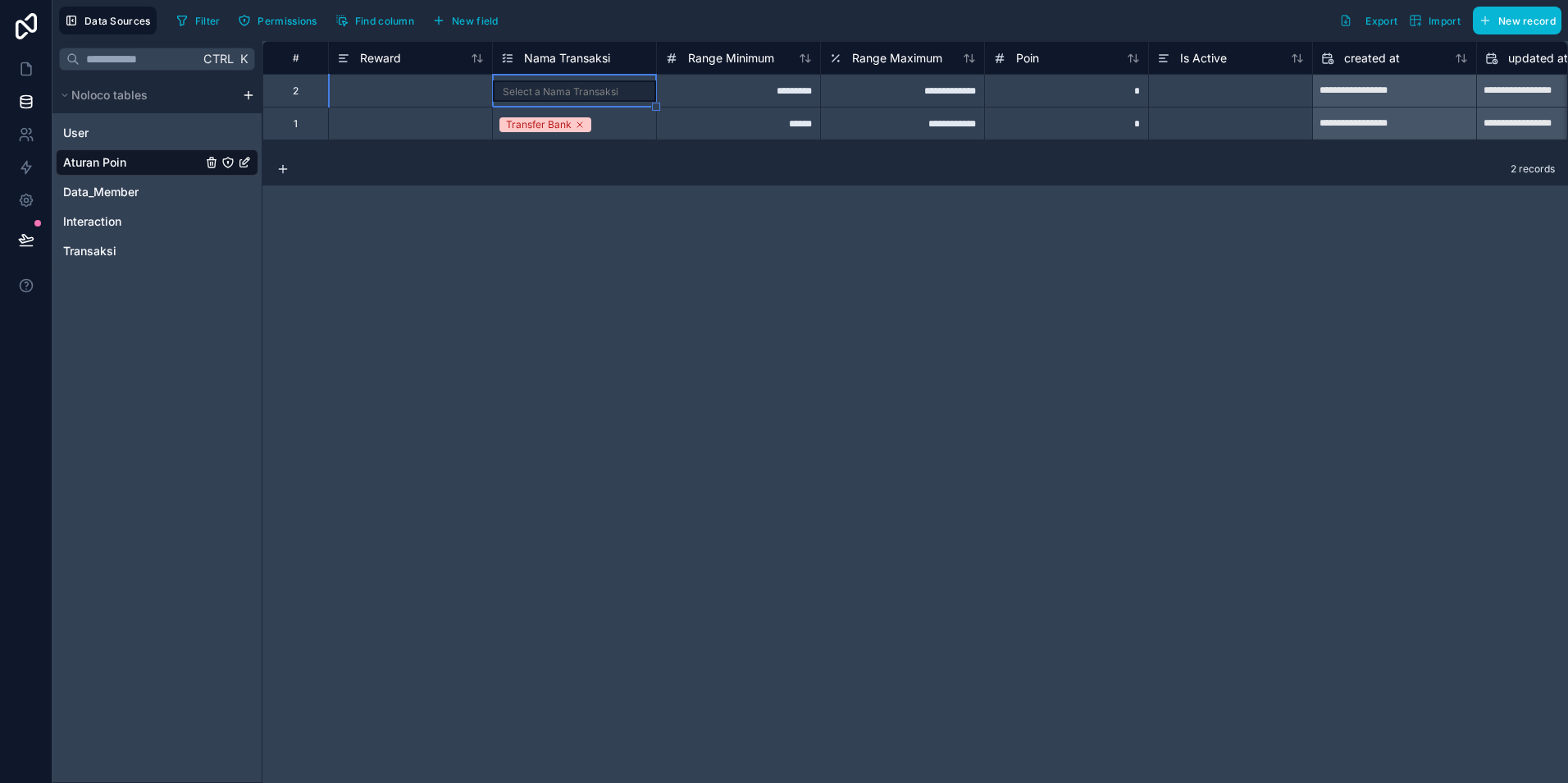
click at [575, 94] on div "Select a Nama Transaksi" at bounding box center [560, 91] width 116 height 13
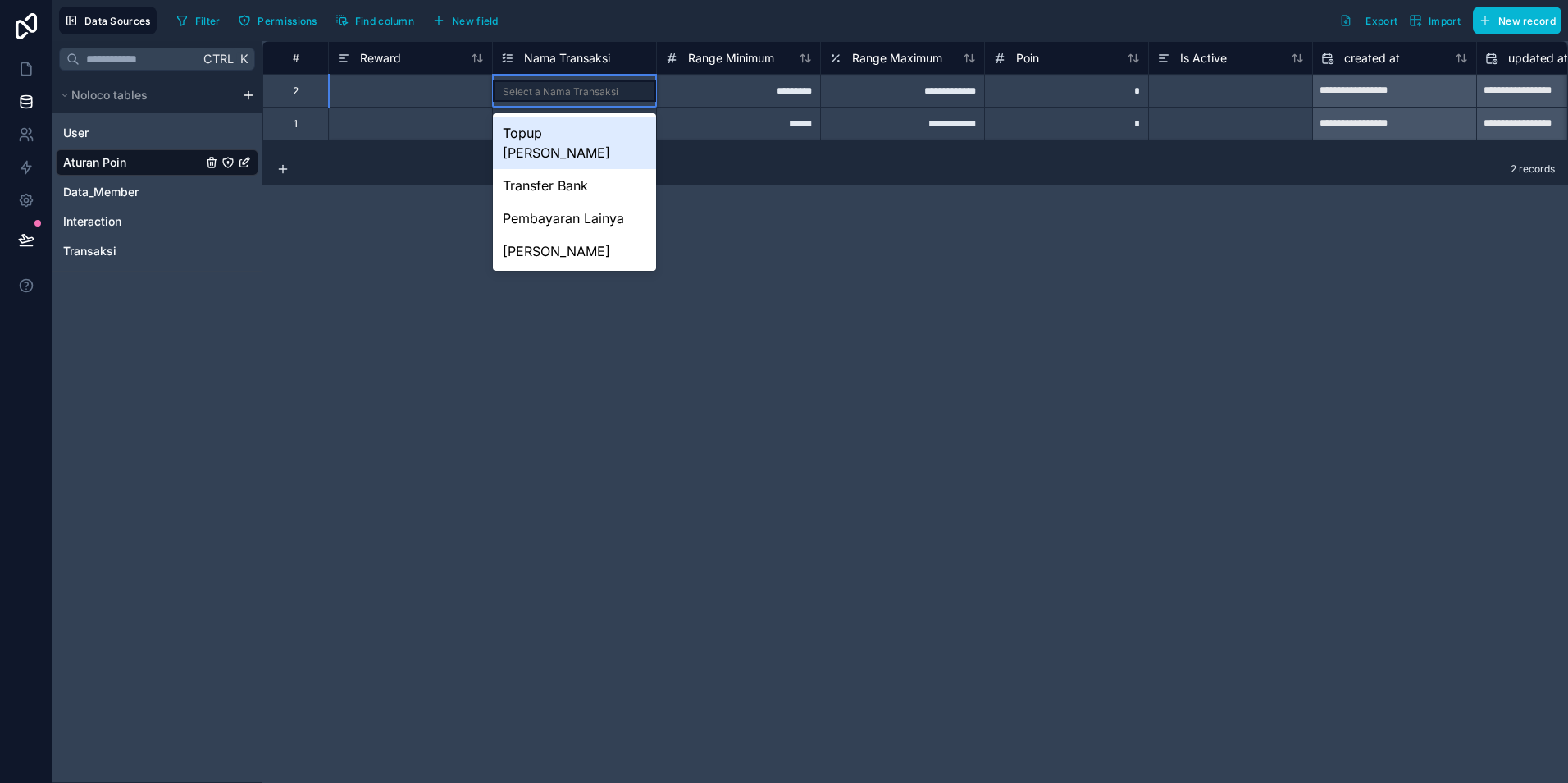
click at [575, 94] on div "Select a Nama Transaksi" at bounding box center [560, 91] width 116 height 13
click at [582, 169] on div "Transfer Bank" at bounding box center [574, 185] width 163 height 33
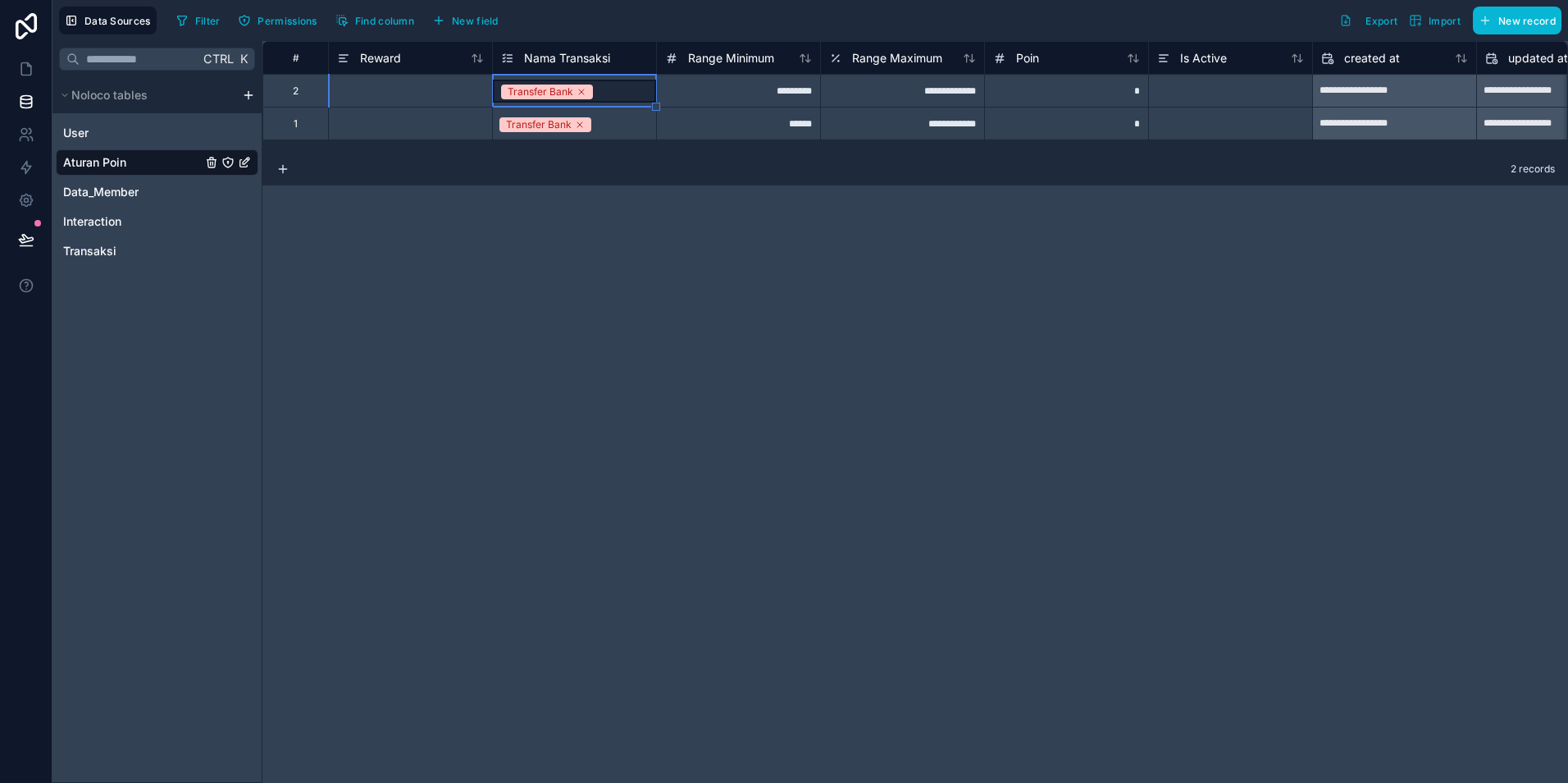
click at [656, 215] on div "**********" at bounding box center [915, 412] width 1306 height 742
click at [579, 62] on span "Nama Transaksi" at bounding box center [567, 58] width 86 height 16
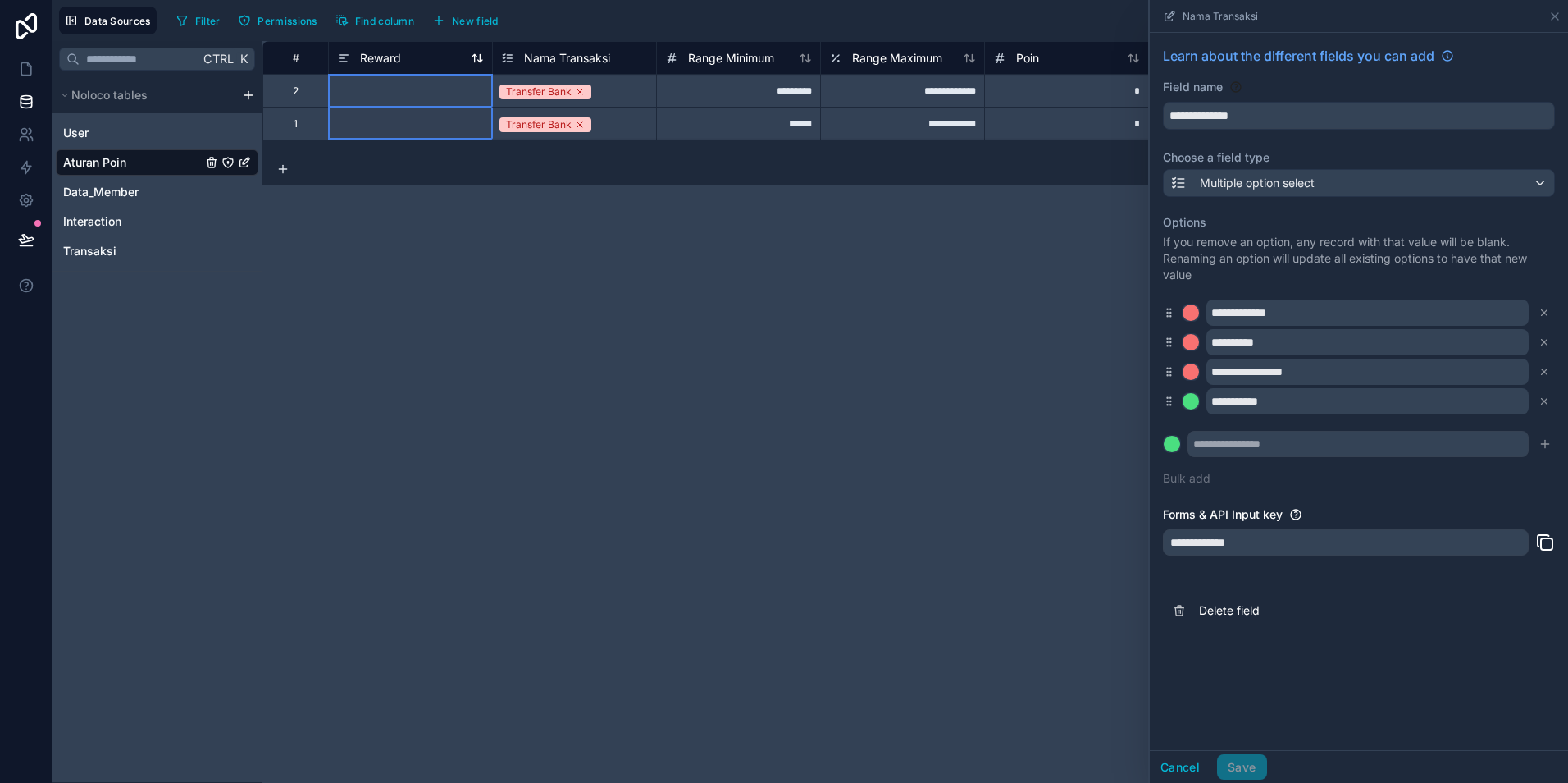
click at [403, 53] on div "Reward" at bounding box center [410, 58] width 147 height 20
click at [384, 48] on div "Reward" at bounding box center [369, 58] width 64 height 20
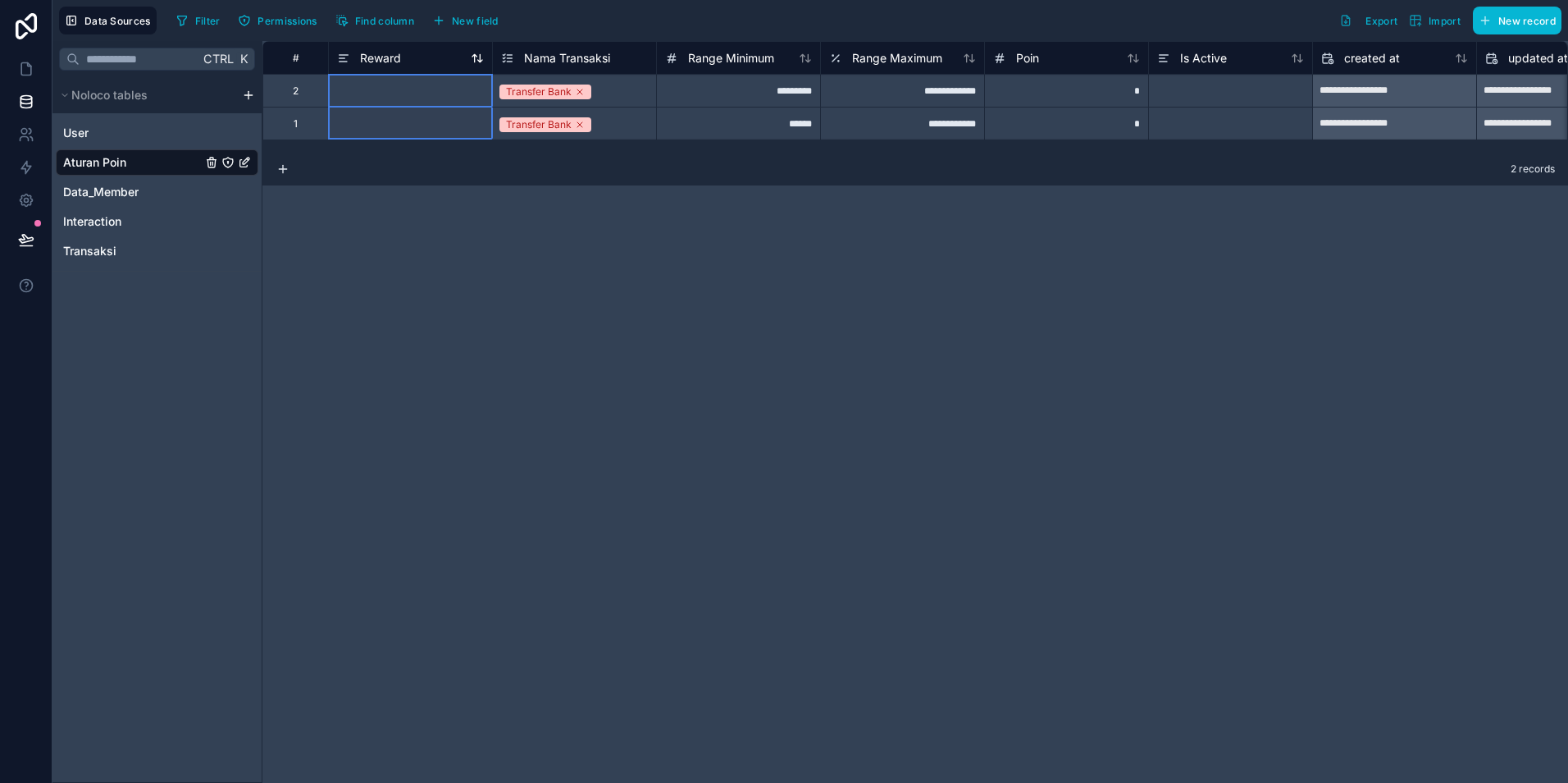
click at [384, 48] on div "Reward" at bounding box center [369, 58] width 64 height 20
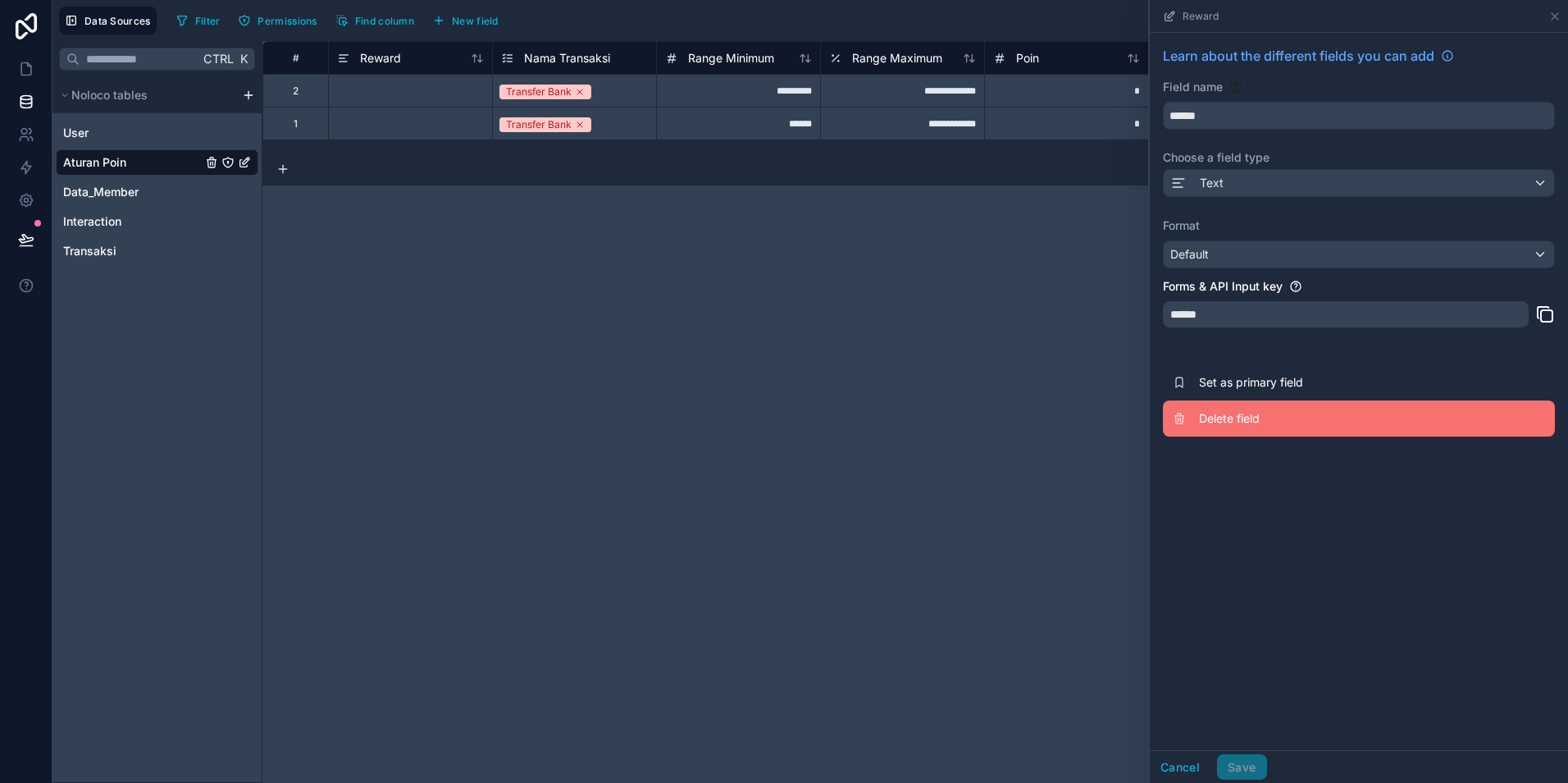
click at [1207, 432] on button "Delete field" at bounding box center [1359, 418] width 392 height 36
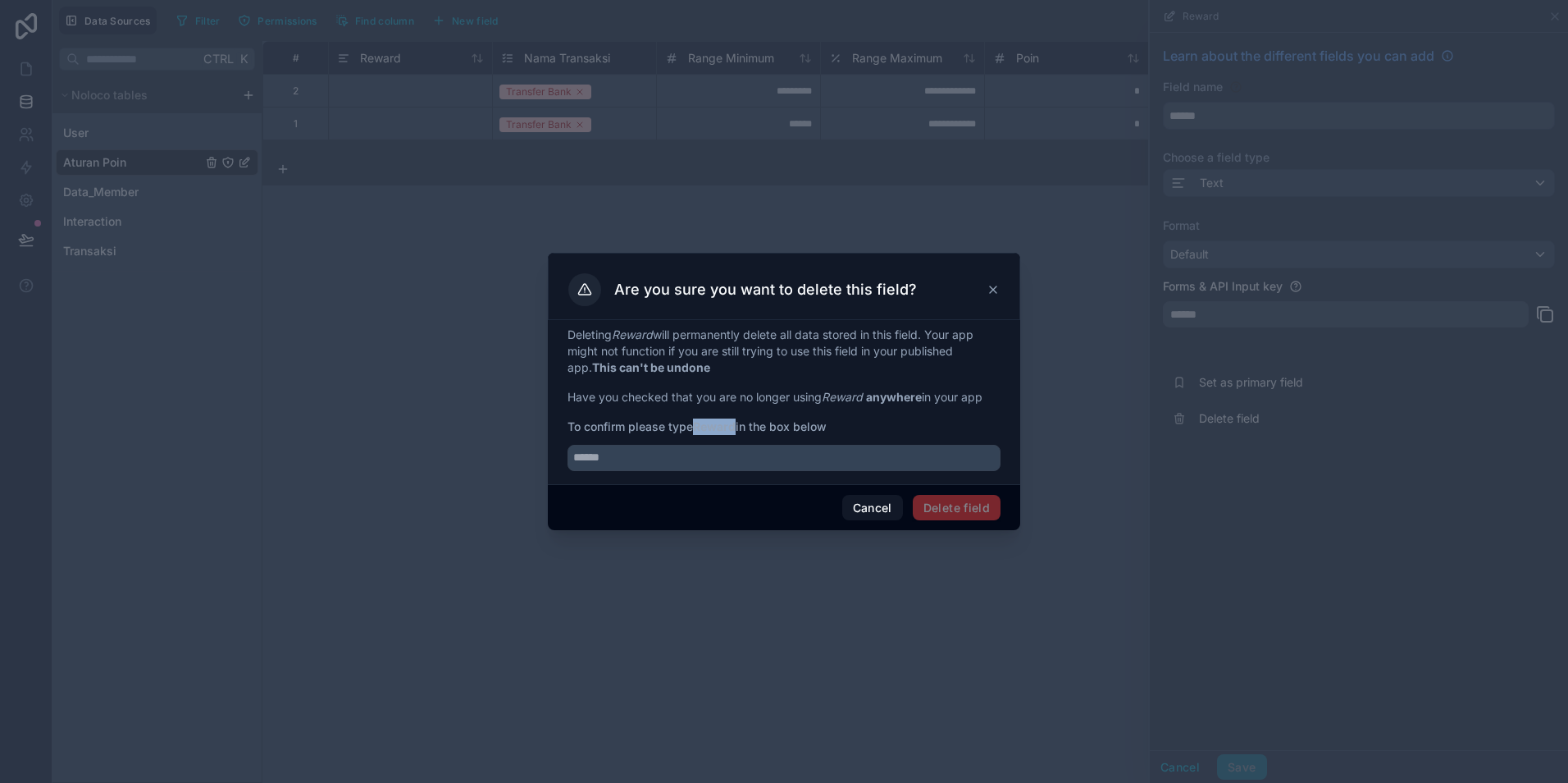
drag, startPoint x: 701, startPoint y: 426, endPoint x: 739, endPoint y: 430, distance: 38.2
click at [739, 430] on span "To confirm please type Reward in the box below" at bounding box center [784, 426] width 433 height 16
copy strong "Reward"
click at [674, 457] on input "text" at bounding box center [784, 458] width 433 height 26
paste input "******"
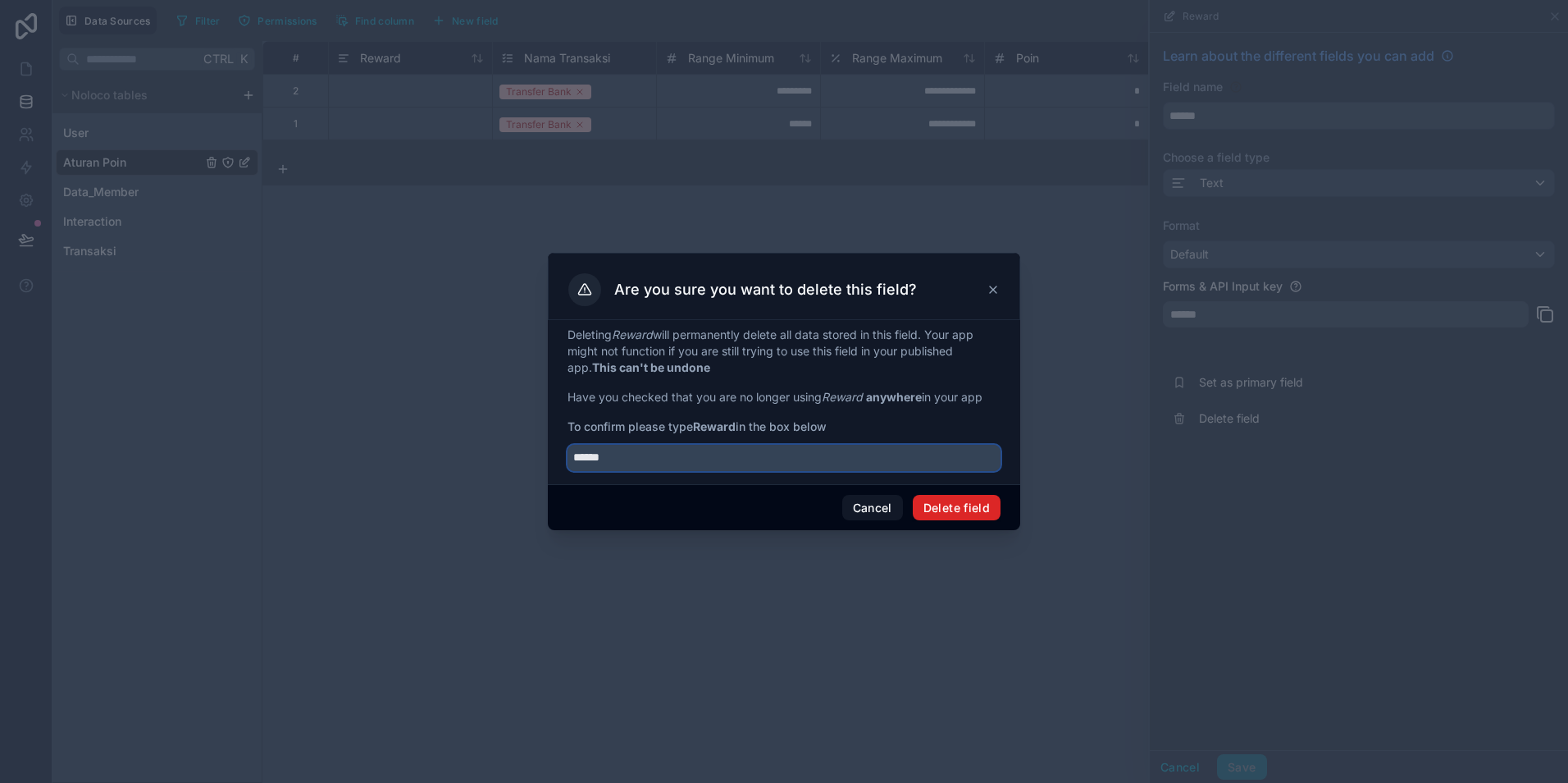
type input "******"
click at [959, 511] on button "Delete field" at bounding box center [957, 508] width 88 height 26
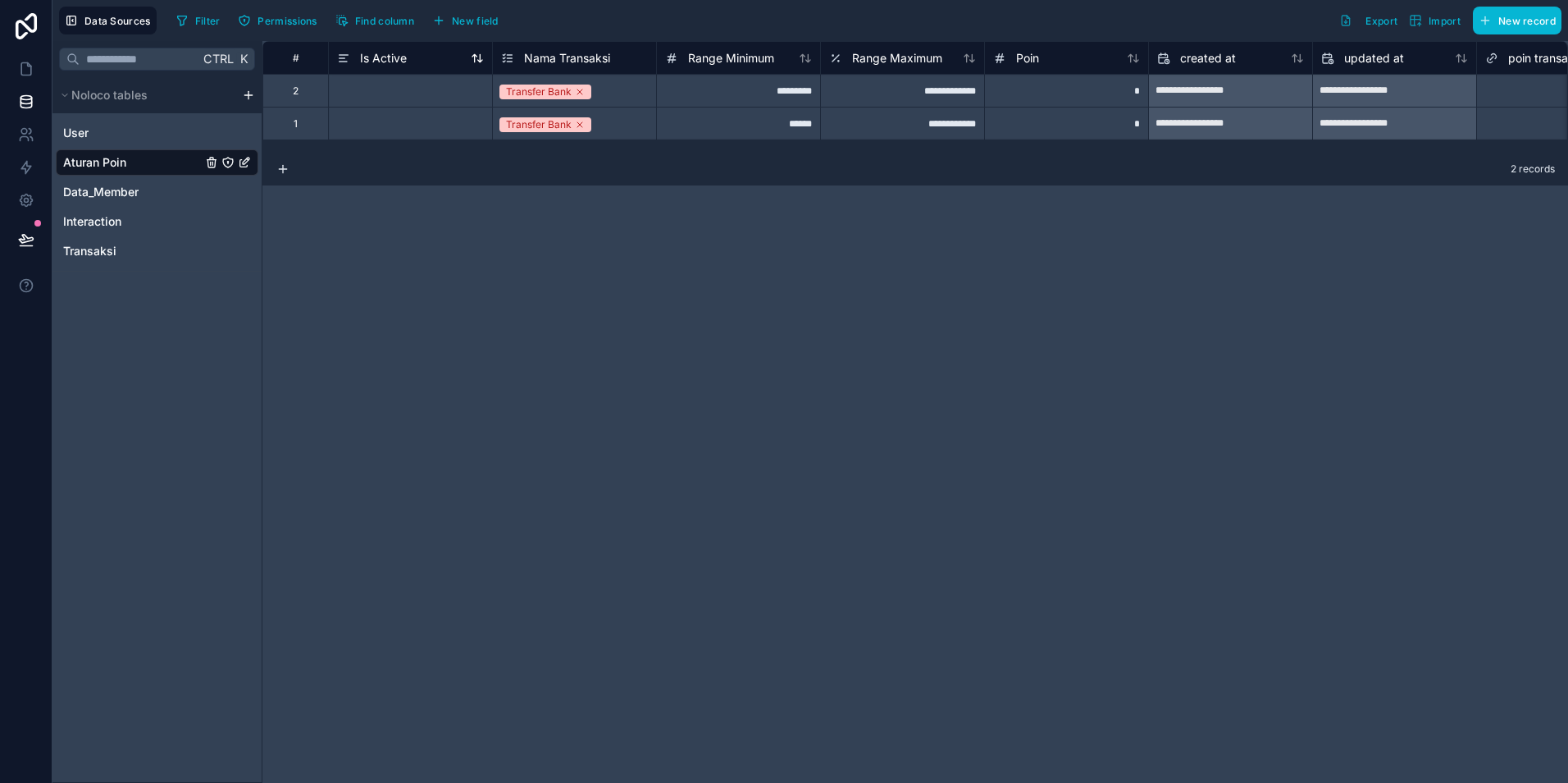
click at [390, 60] on span "Is Active" at bounding box center [384, 58] width 47 height 16
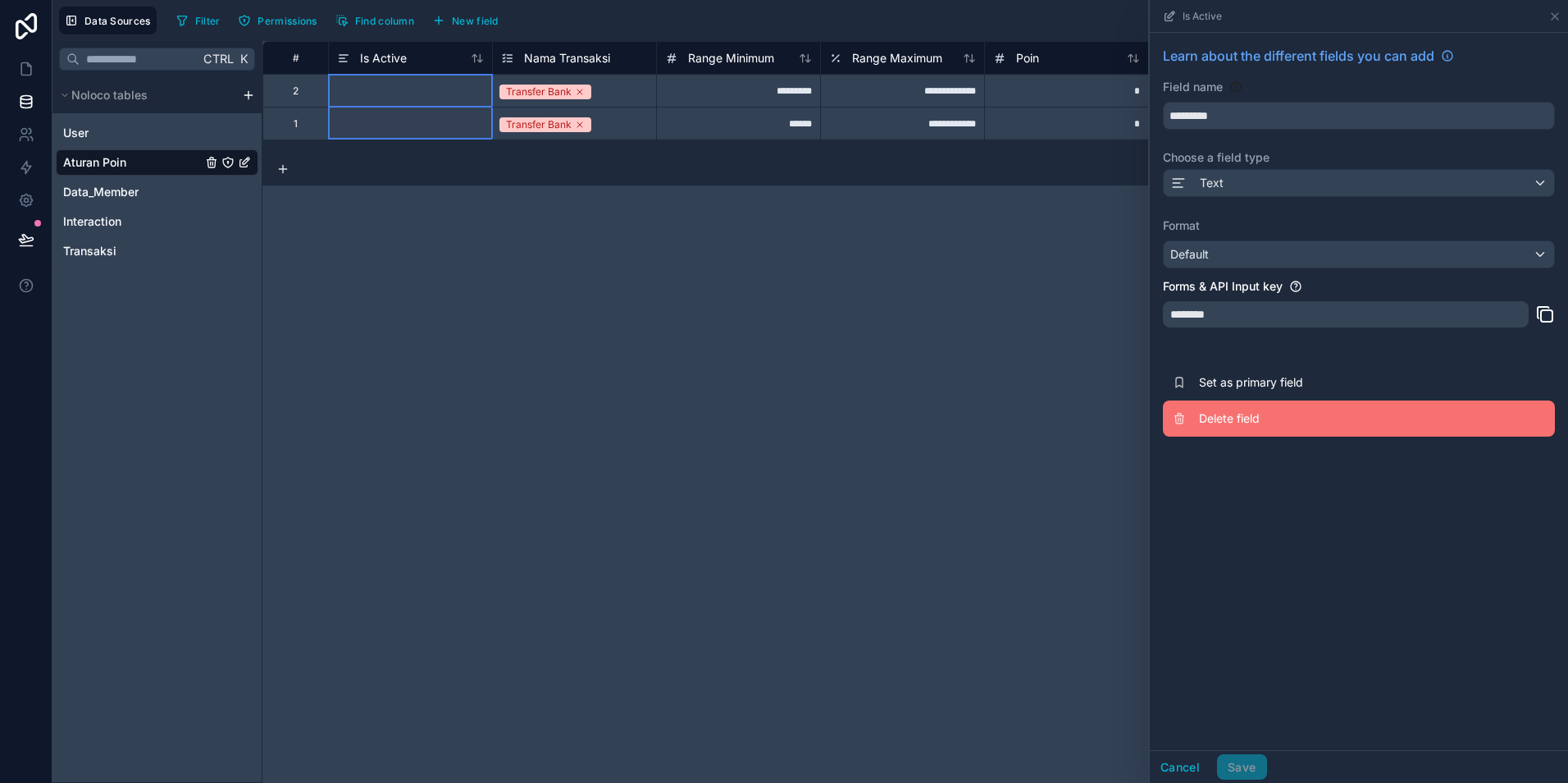
click at [1228, 417] on span "Delete field" at bounding box center [1317, 418] width 236 height 16
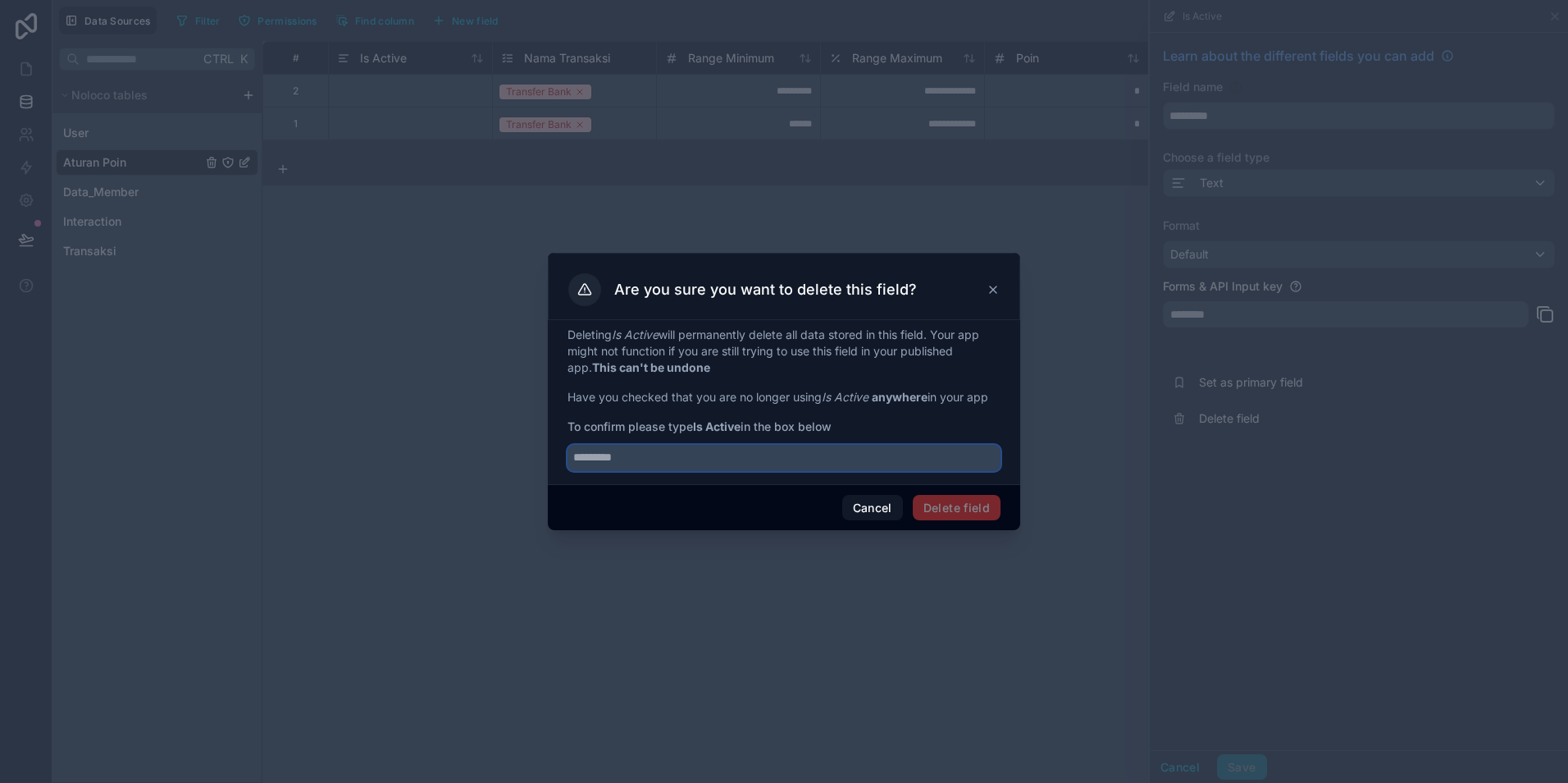
click at [624, 466] on input "text" at bounding box center [784, 458] width 433 height 26
drag, startPoint x: 698, startPoint y: 429, endPoint x: 742, endPoint y: 428, distance: 44.0
click at [740, 428] on strong "Is Active" at bounding box center [716, 426] width 47 height 14
copy strong "Is Active"
click at [647, 465] on input "text" at bounding box center [784, 458] width 433 height 26
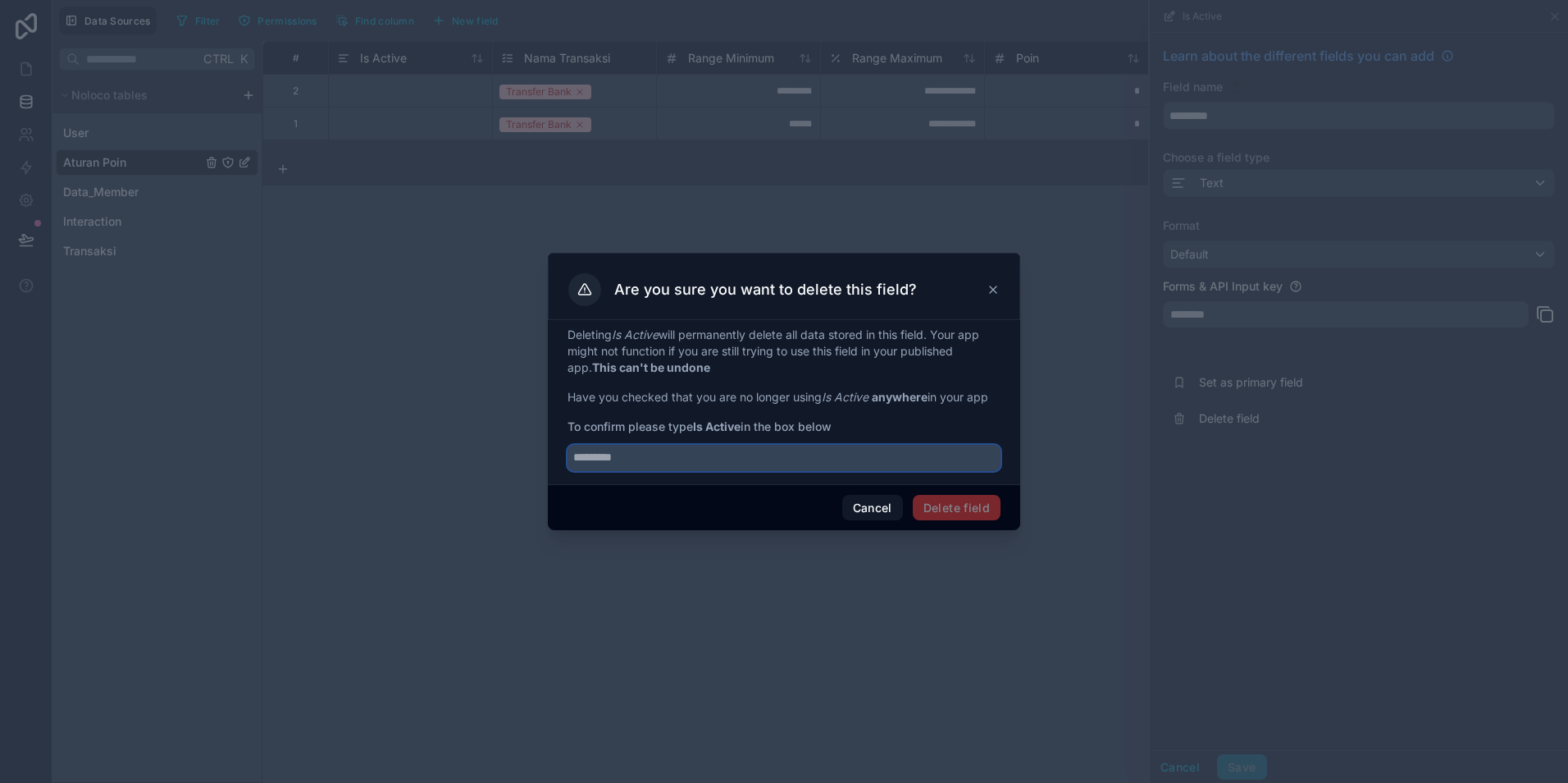
paste input "*********"
type input "*********"
click at [964, 503] on button "Delete field" at bounding box center [957, 508] width 88 height 26
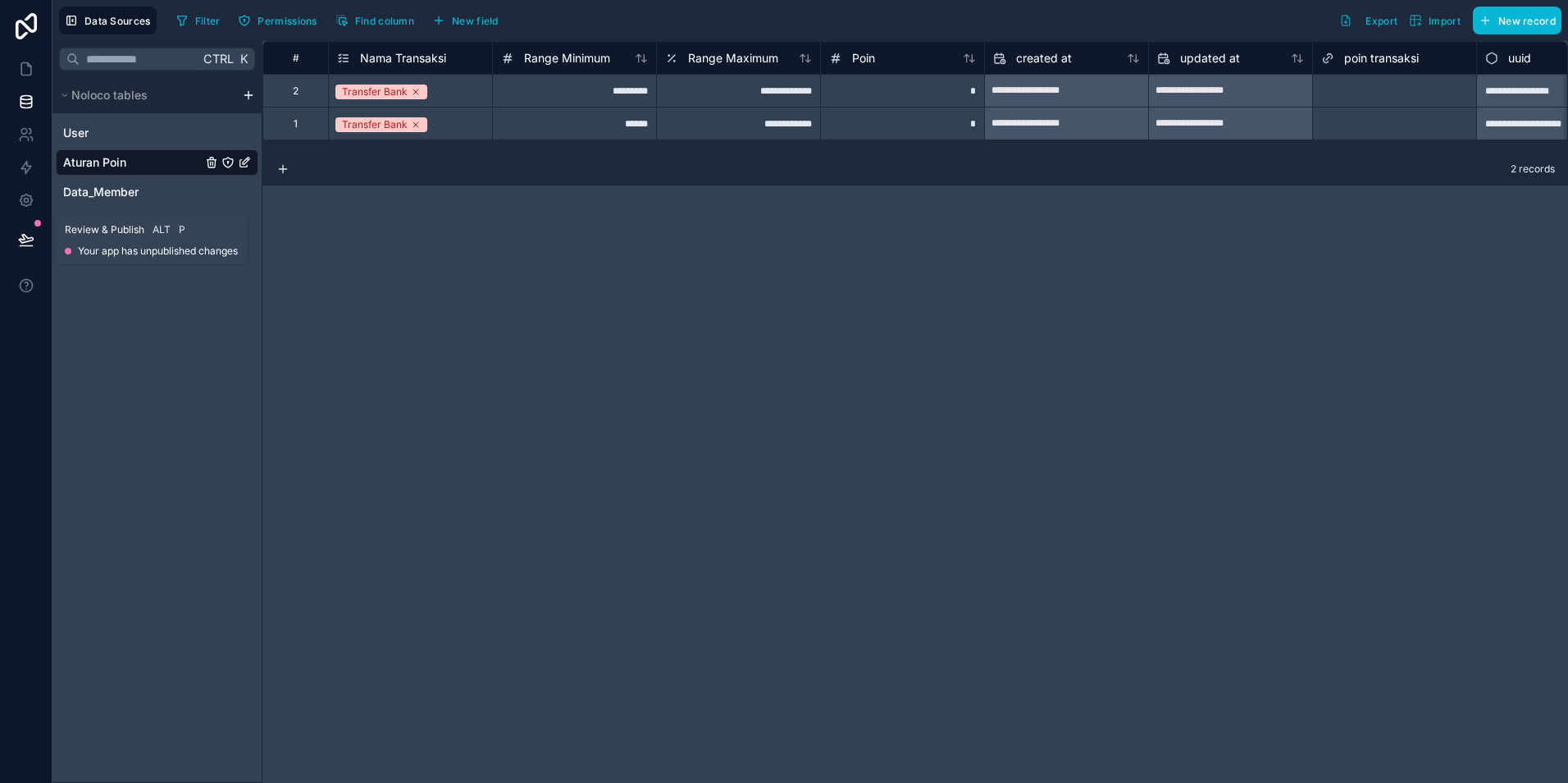
click at [34, 235] on icon at bounding box center [26, 239] width 16 height 16
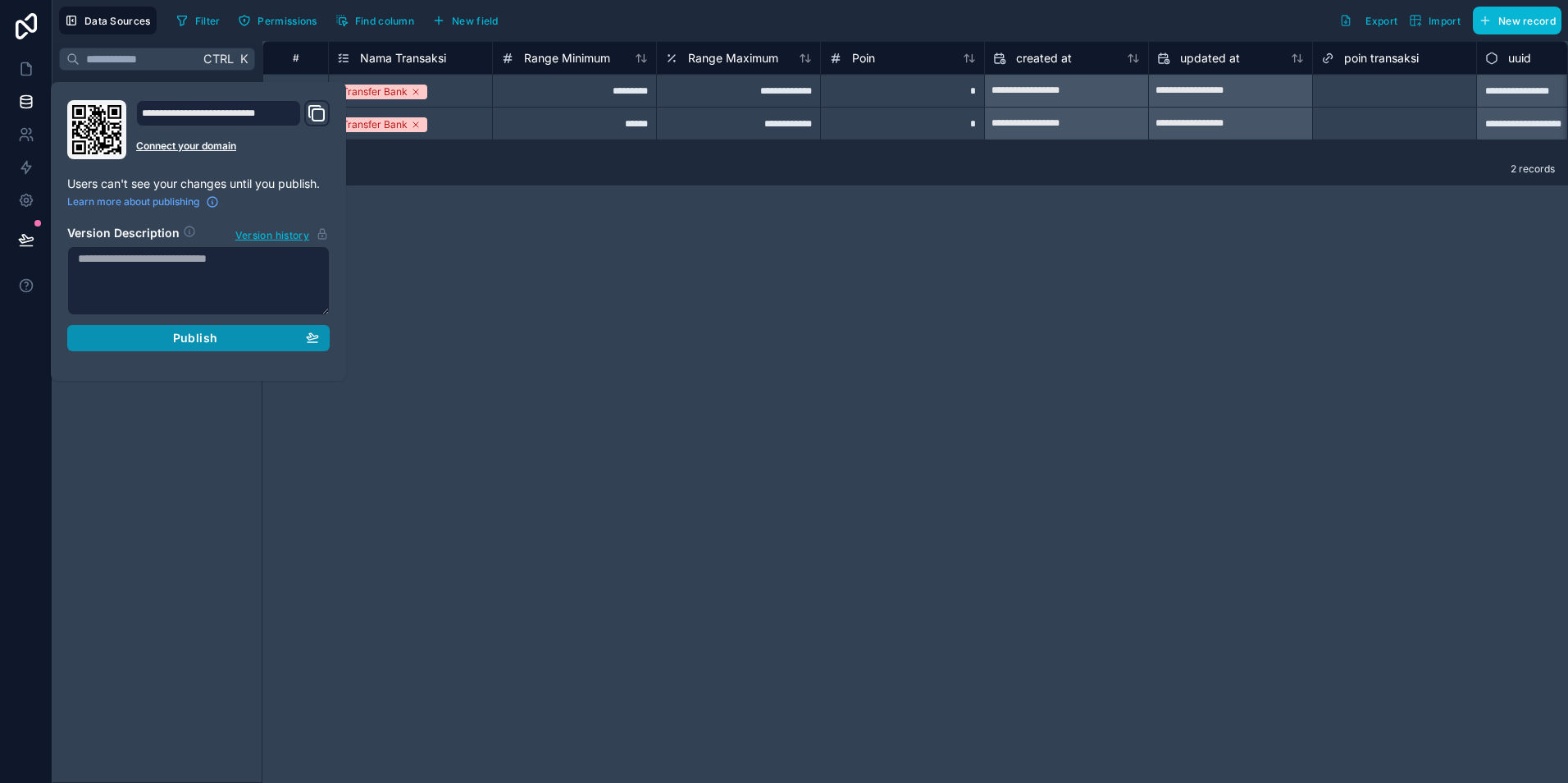
click at [166, 334] on div "Publish" at bounding box center [198, 337] width 241 height 15
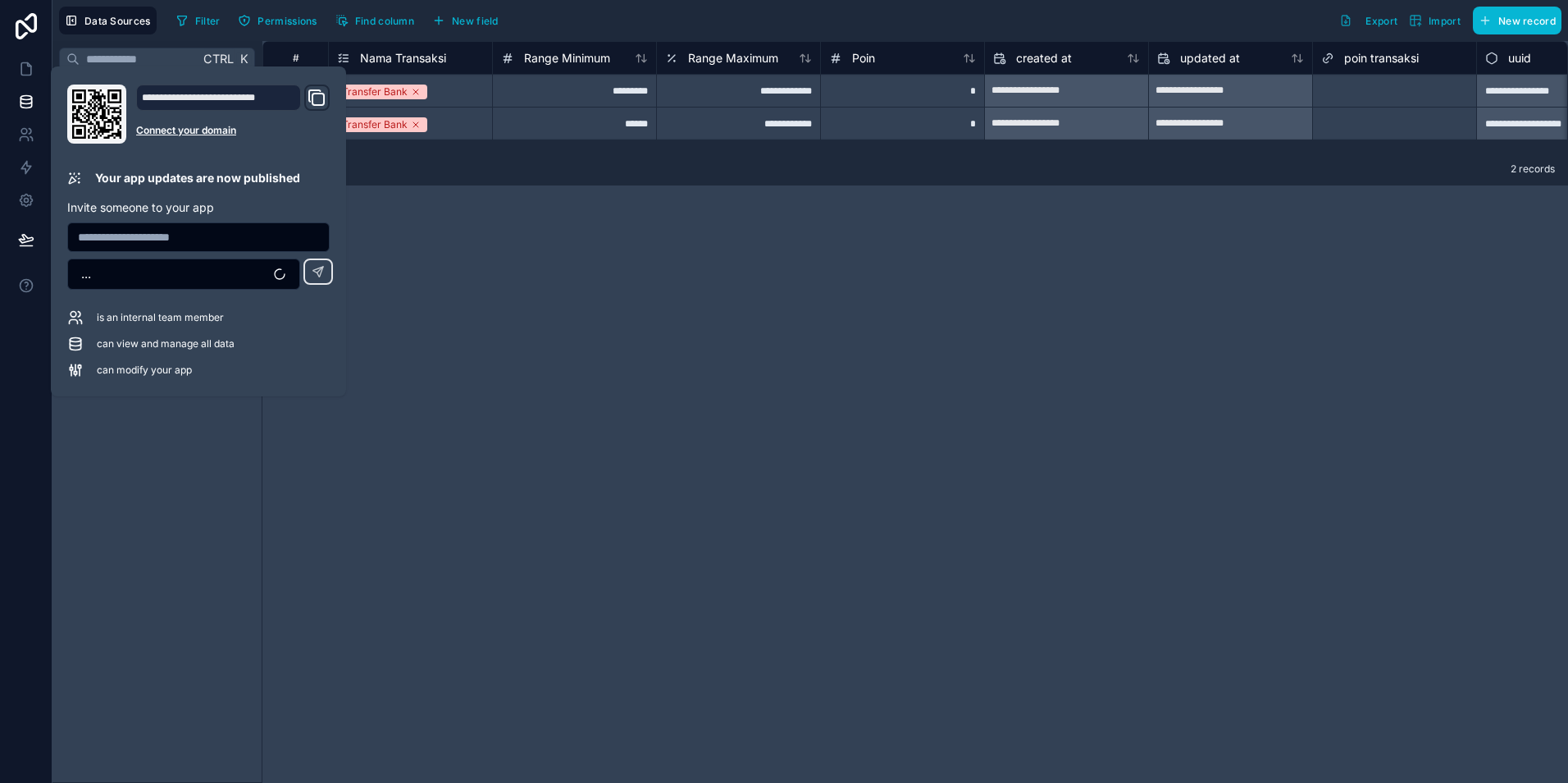
click at [509, 298] on div "**********" at bounding box center [915, 412] width 1306 height 742
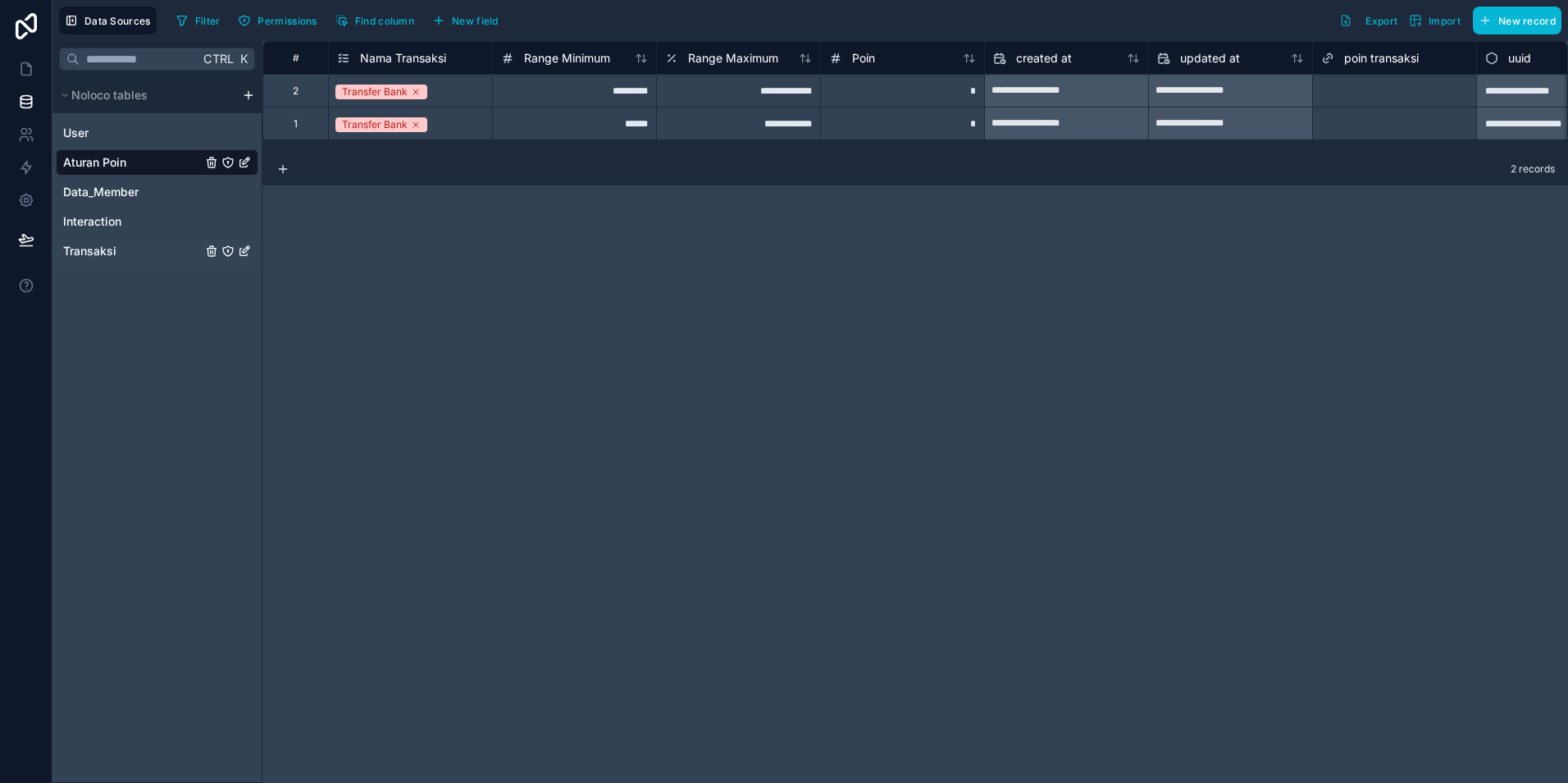
click at [110, 252] on span "Transaksi" at bounding box center [90, 251] width 53 height 16
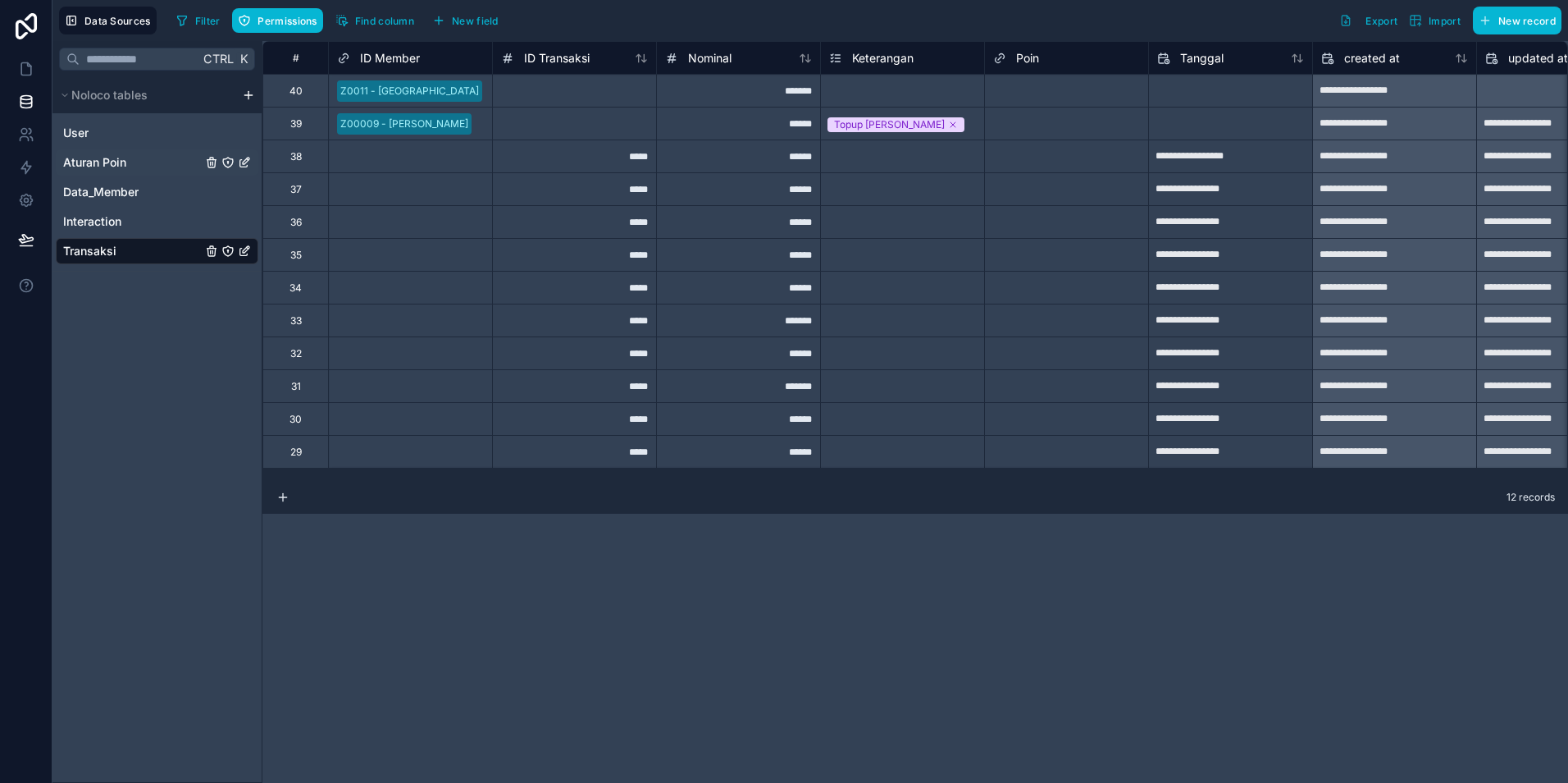
click at [103, 170] on span "Aturan Poin" at bounding box center [94, 162] width 63 height 16
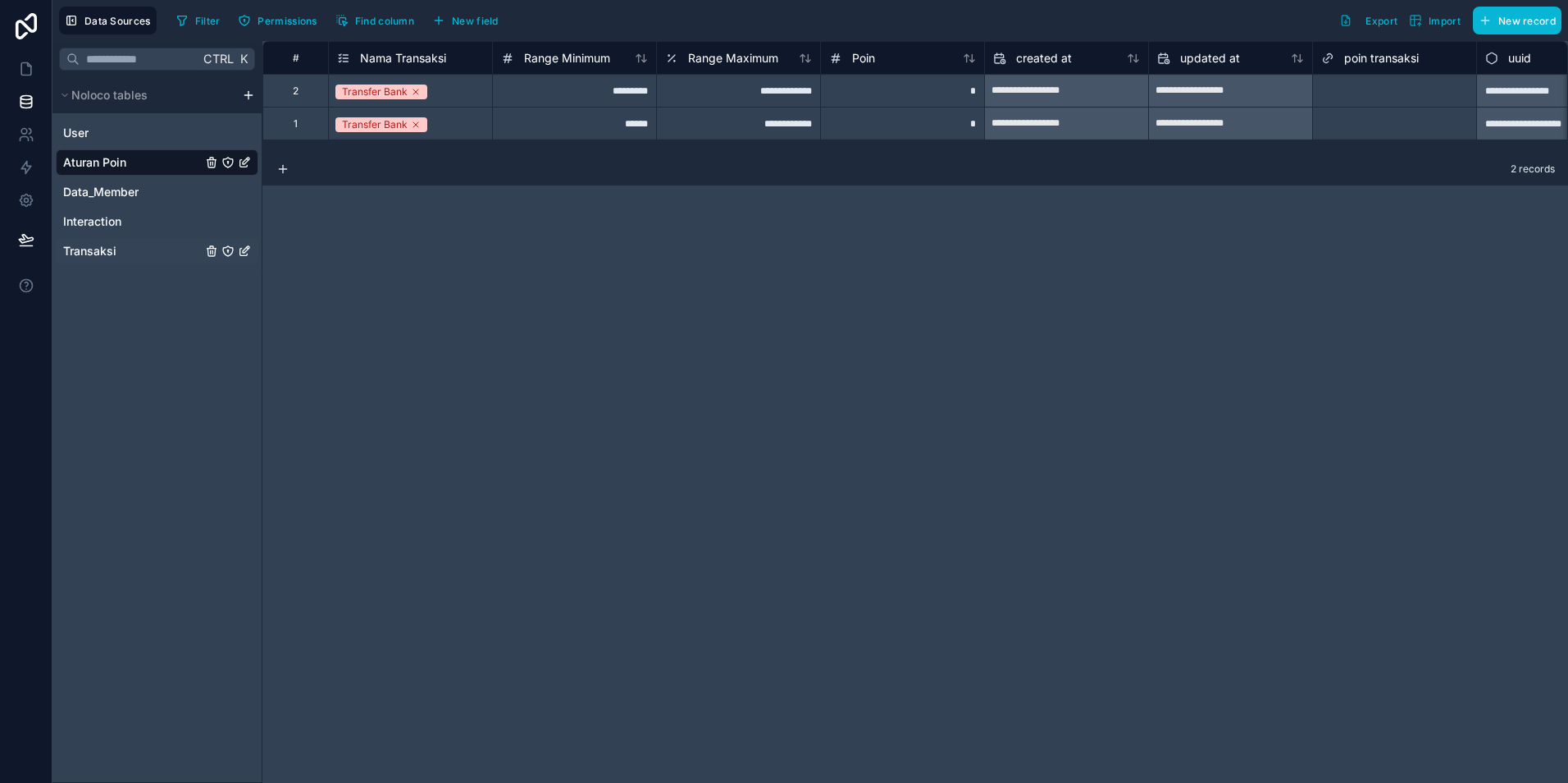
click at [114, 251] on span "Transaksi" at bounding box center [90, 251] width 53 height 16
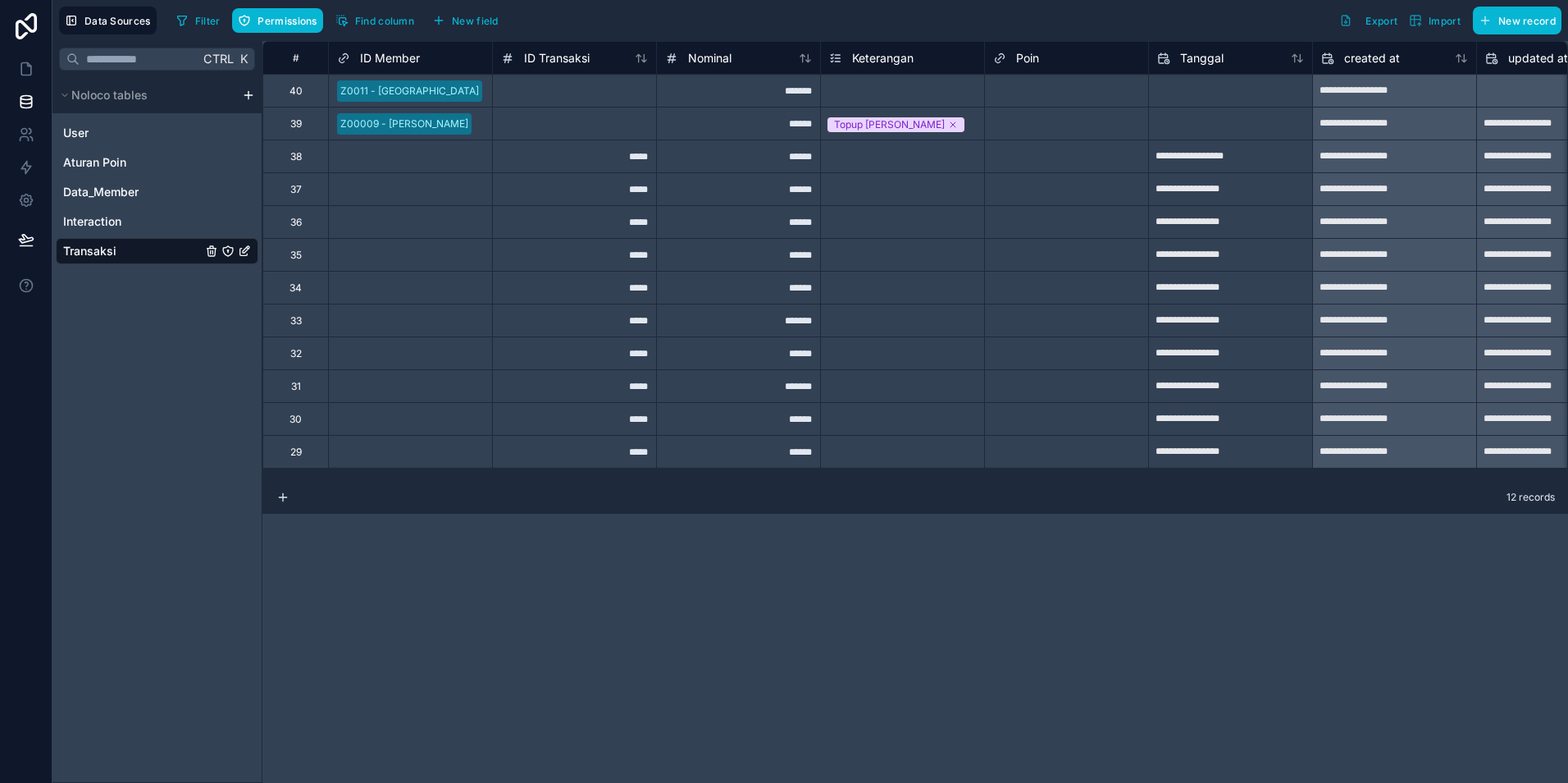
click at [905, 85] on div "Select a Keterangan" at bounding box center [876, 91] width 94 height 13
click at [905, 85] on div "Select a Keterangan" at bounding box center [878, 91] width 94 height 13
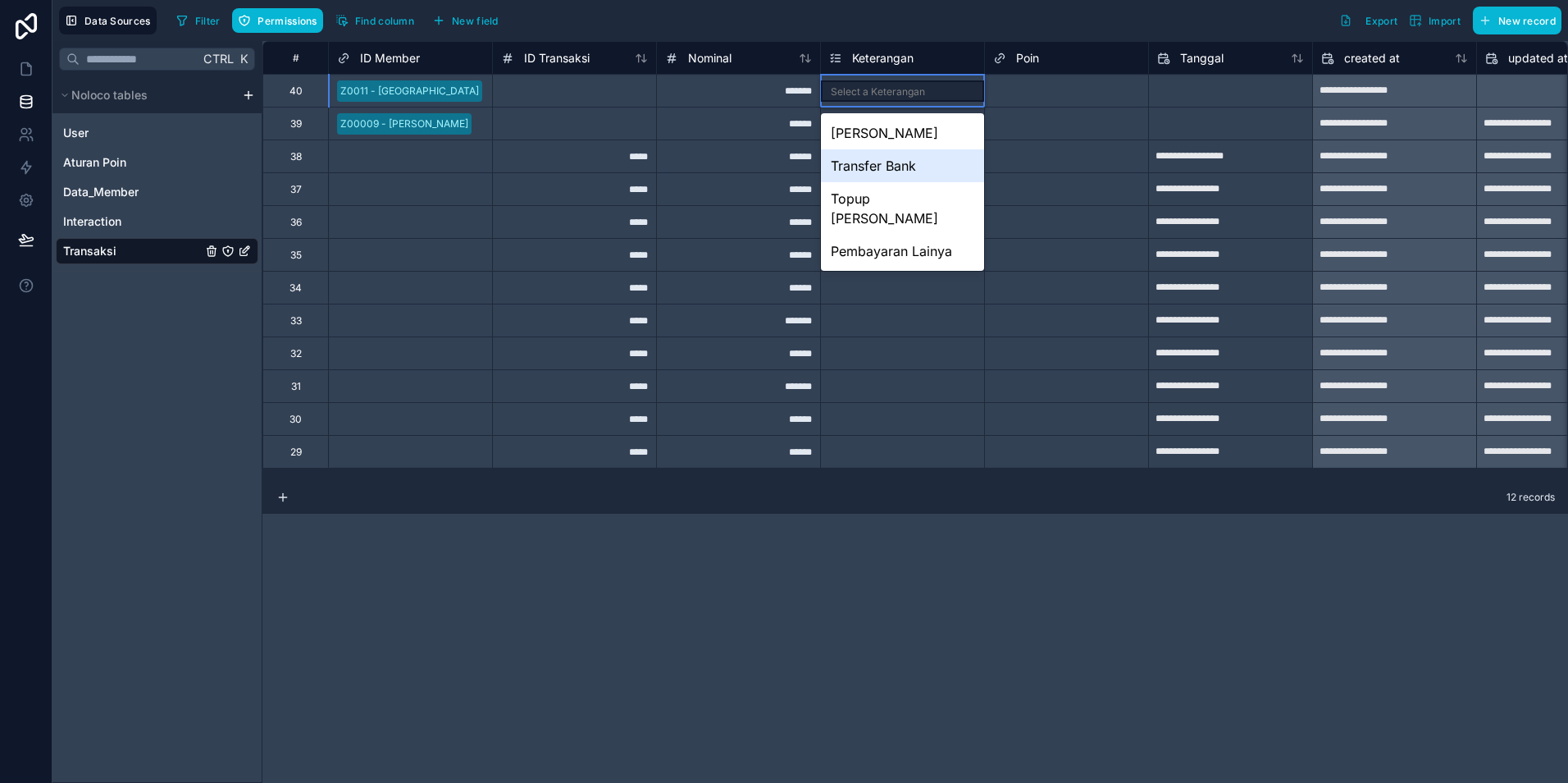
click at [923, 165] on div "Transfer Bank" at bounding box center [903, 166] width 163 height 33
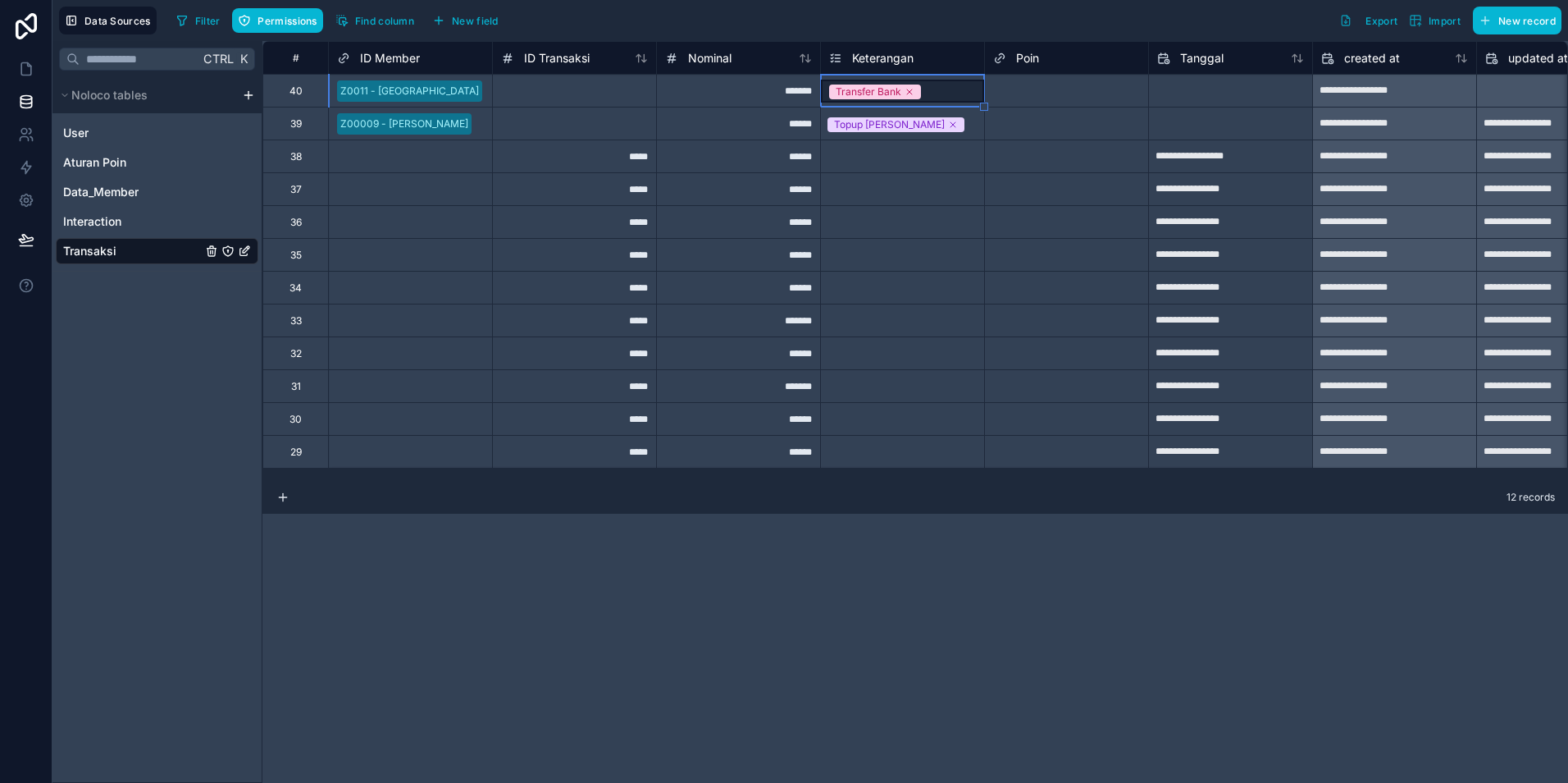
click at [883, 56] on span "Keterangan" at bounding box center [883, 58] width 61 height 16
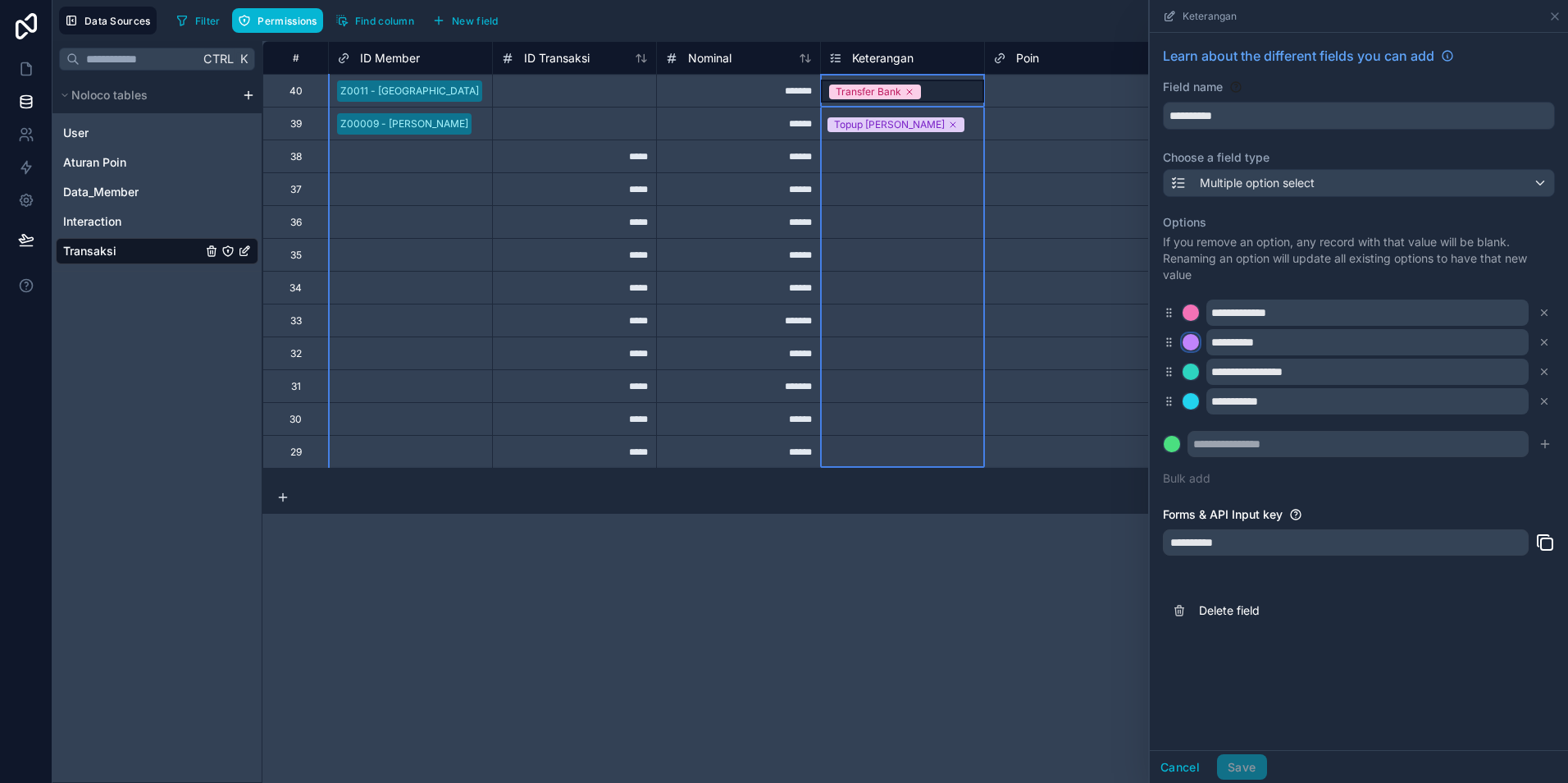
click at [1192, 343] on div at bounding box center [1190, 341] width 16 height 16
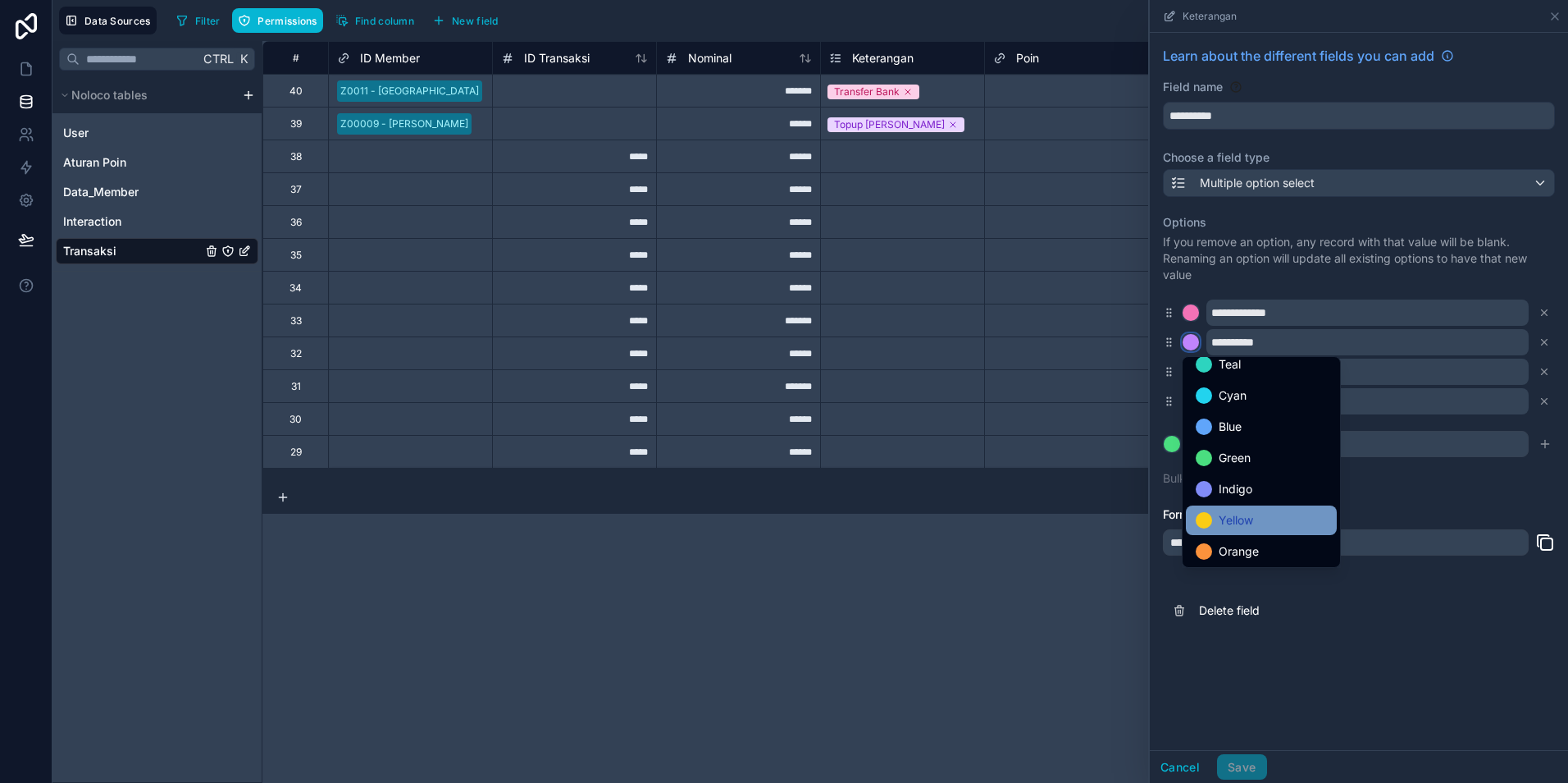
scroll to position [138, 0]
click at [1224, 525] on span "Red" at bounding box center [1229, 517] width 22 height 20
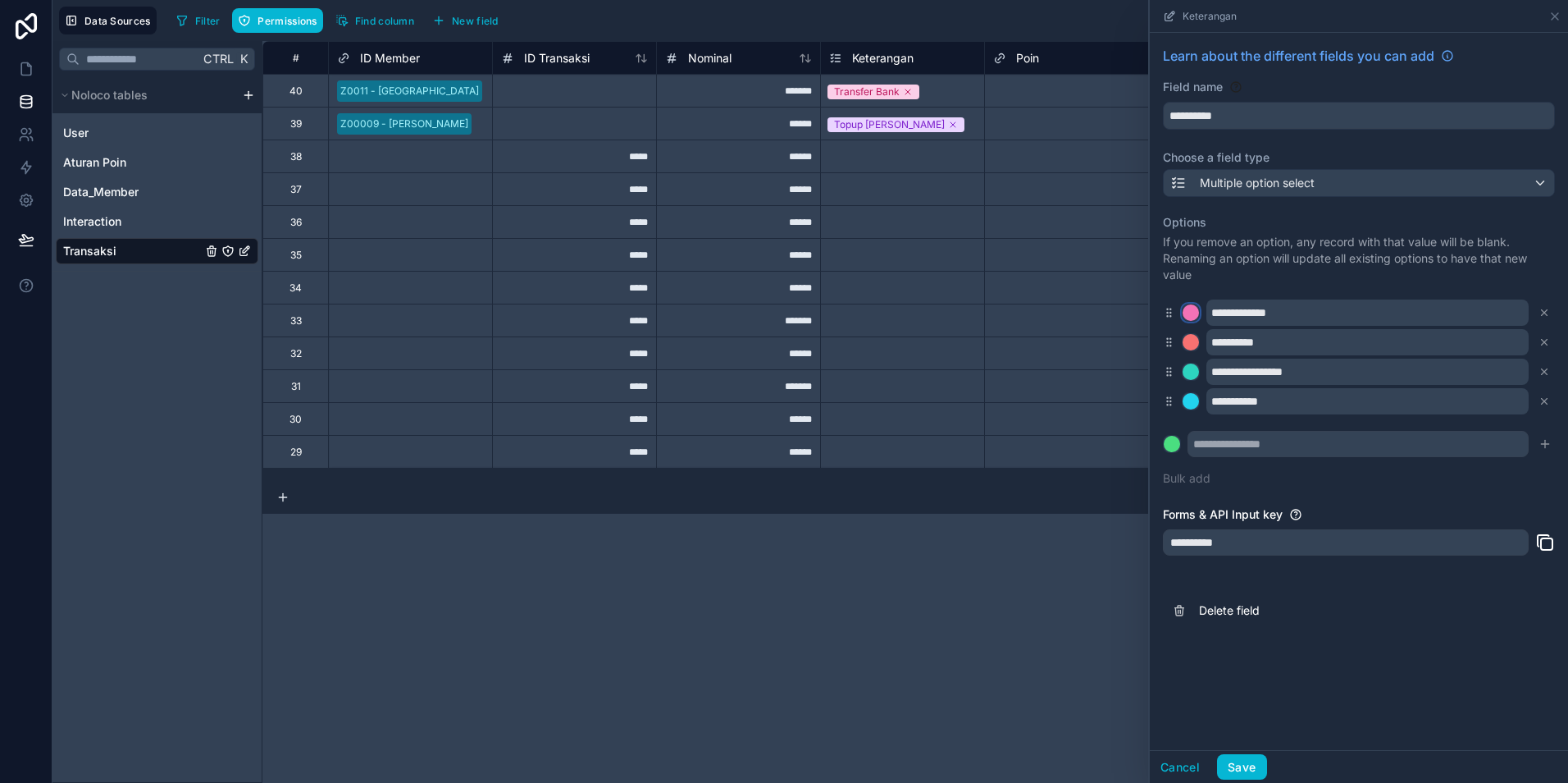
click at [1187, 313] on div at bounding box center [1190, 312] width 16 height 16
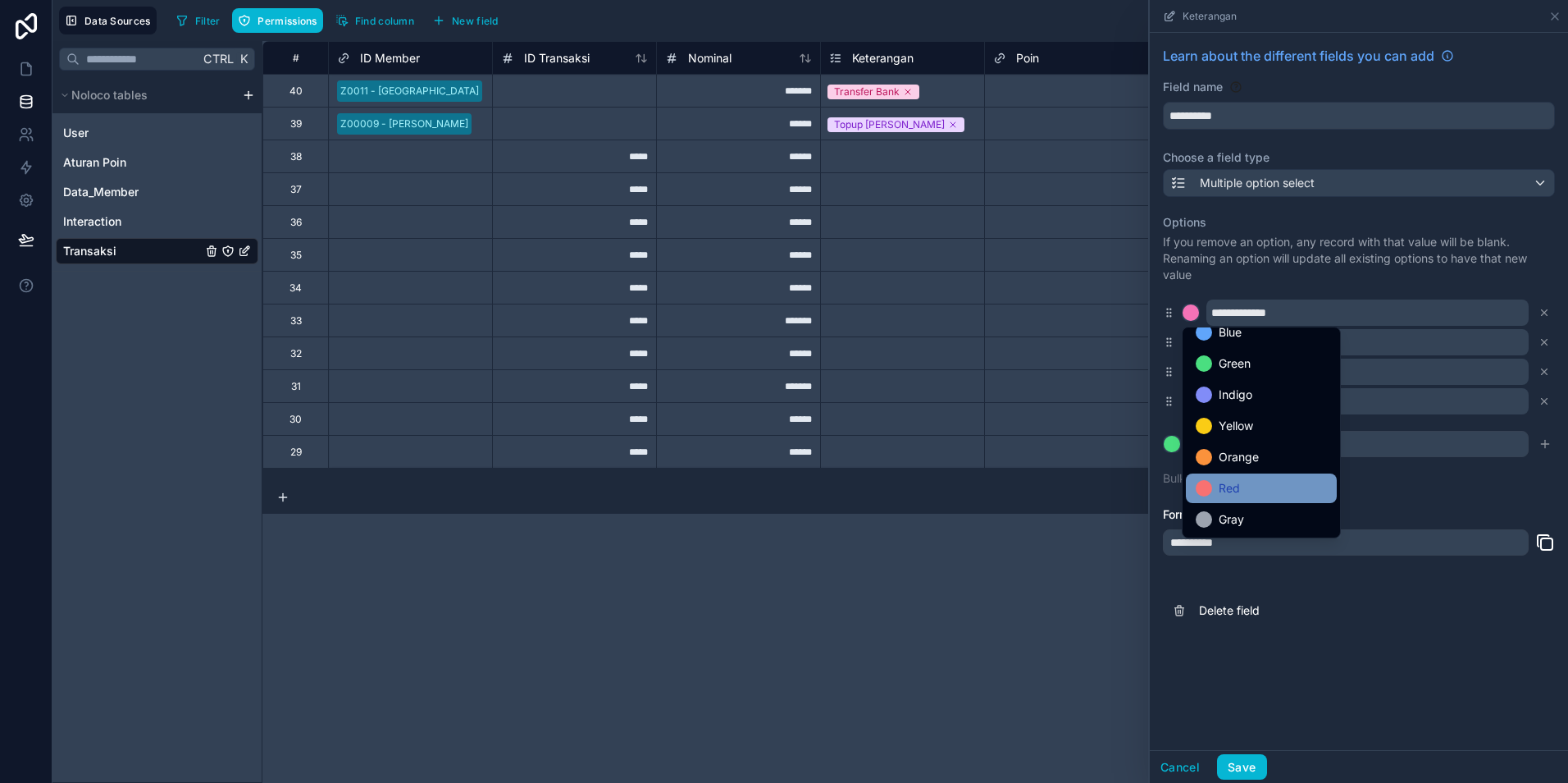
click at [1226, 494] on span "Red" at bounding box center [1229, 488] width 22 height 20
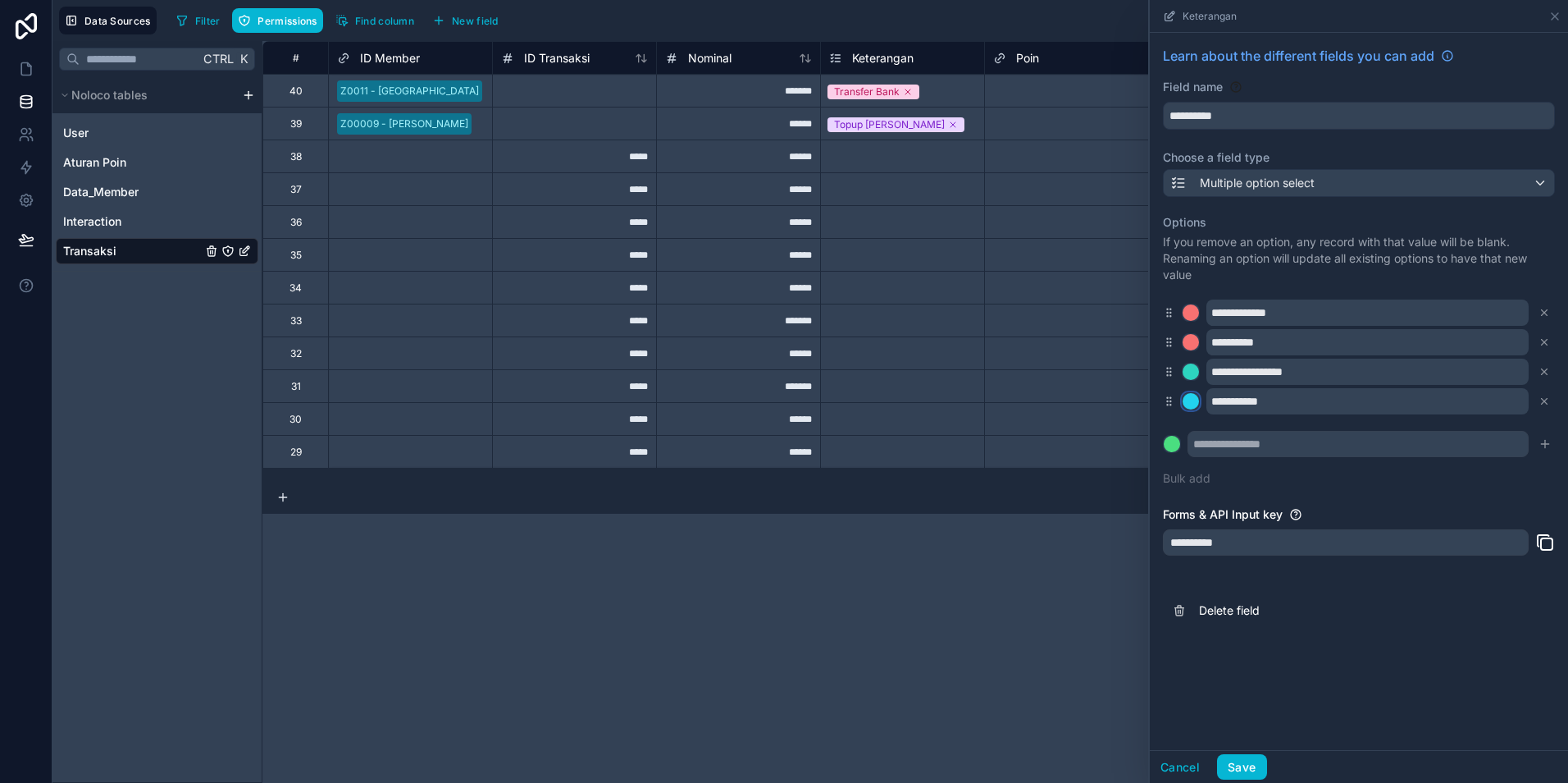
click at [1191, 404] on div at bounding box center [1190, 401] width 16 height 16
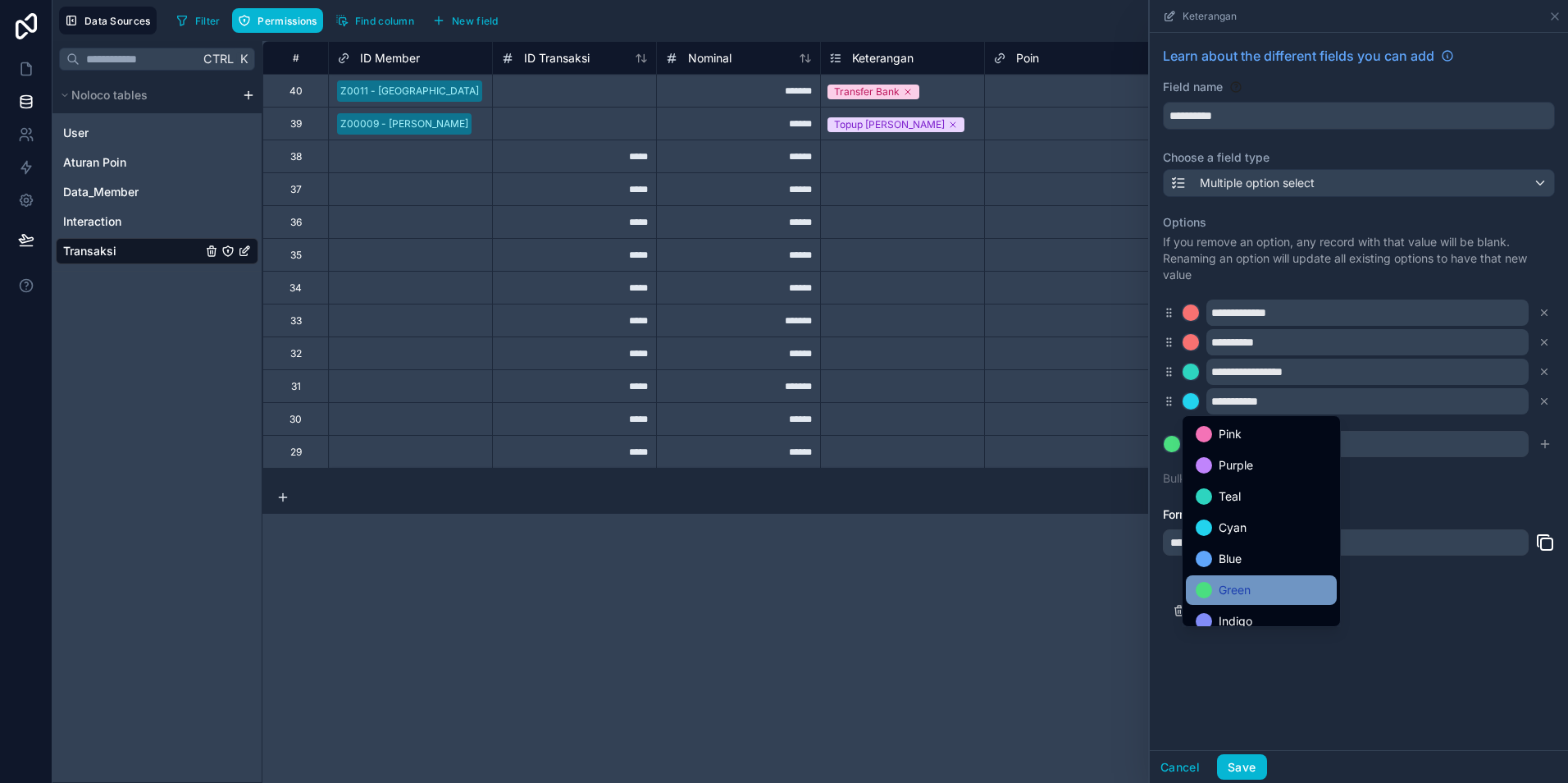
click at [1255, 585] on div "Green" at bounding box center [1261, 590] width 131 height 20
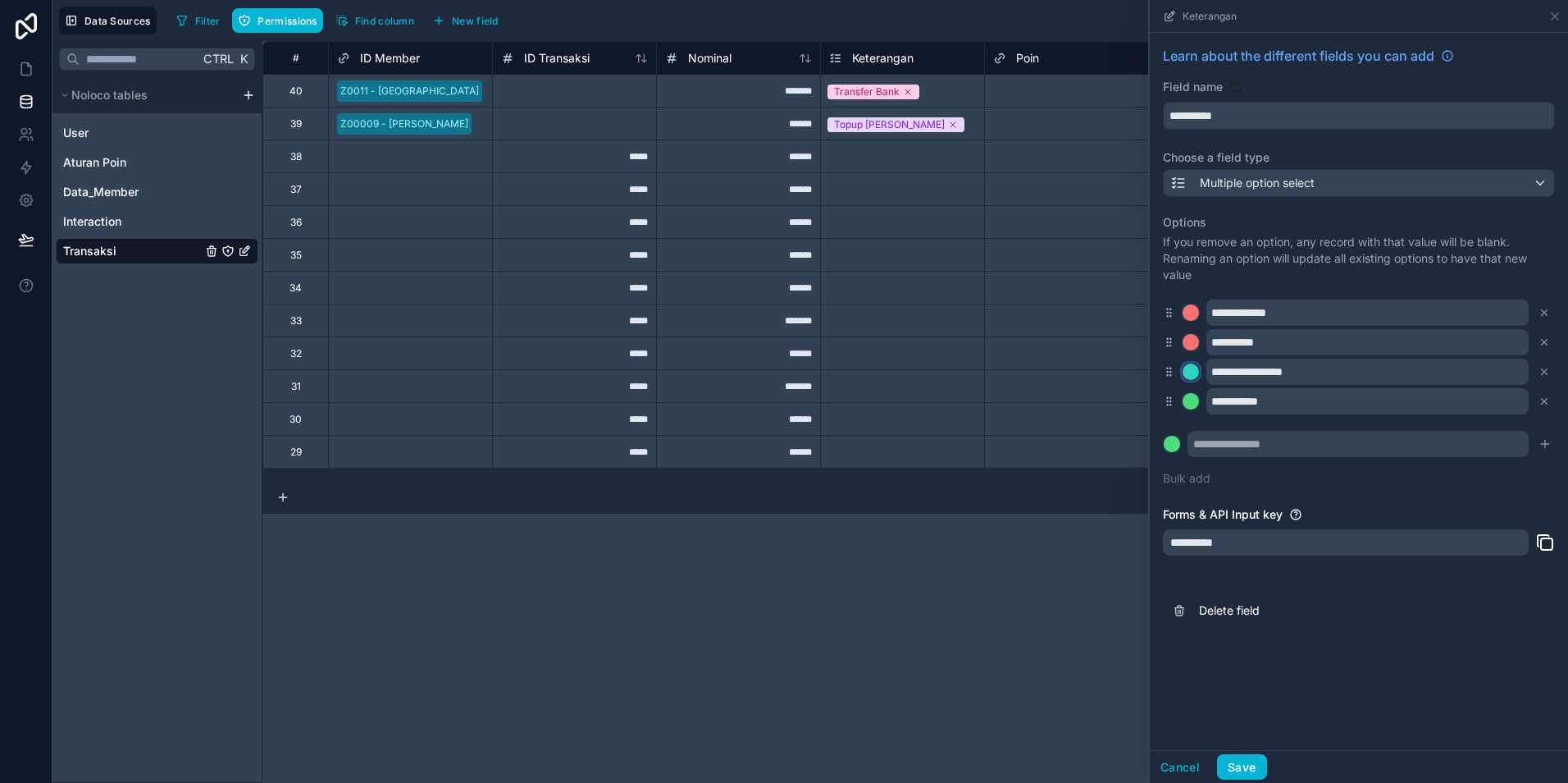
click at [1190, 378] on div at bounding box center [1190, 372] width 16 height 16
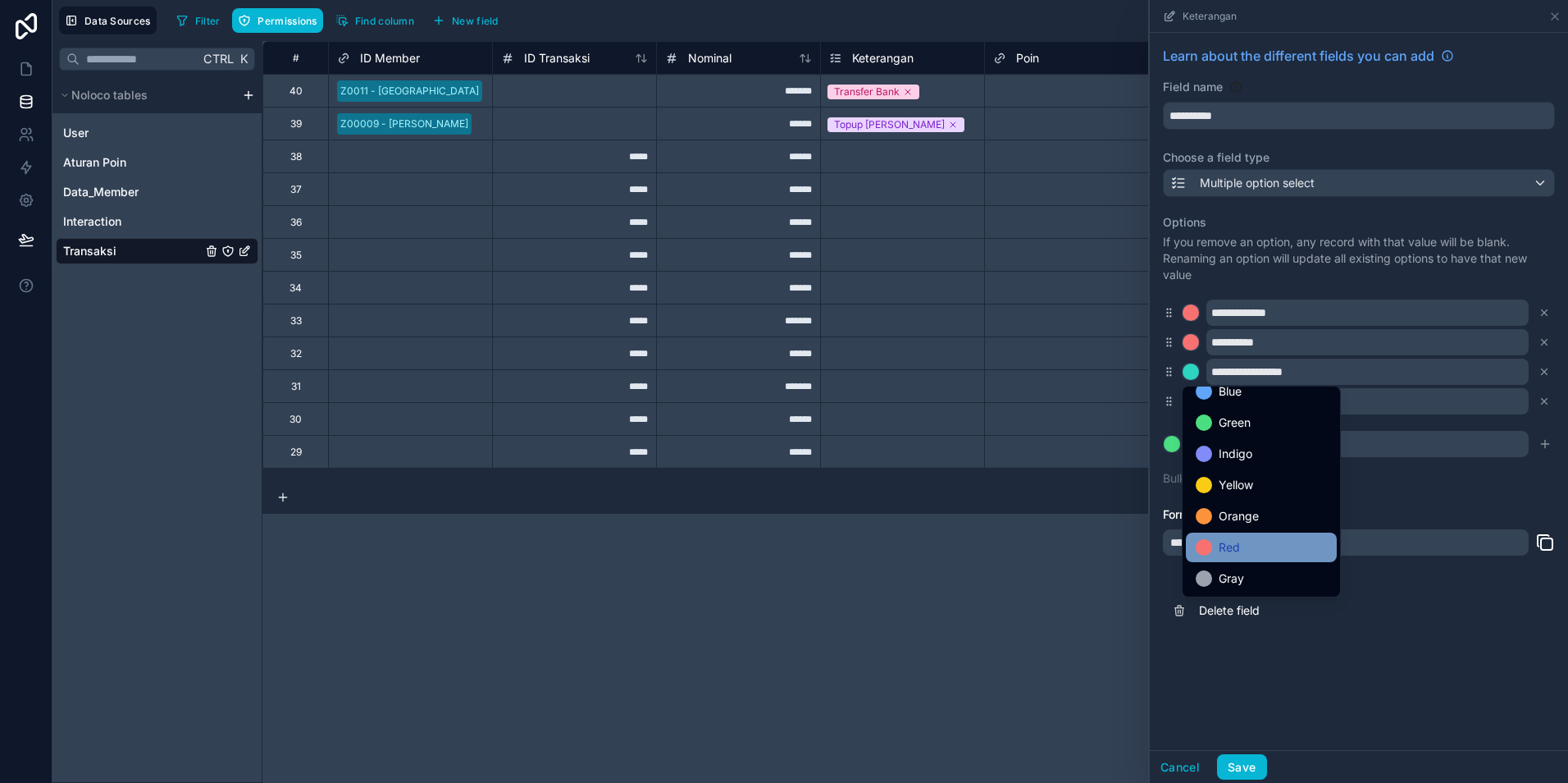
click at [1245, 551] on div "Red" at bounding box center [1261, 547] width 131 height 20
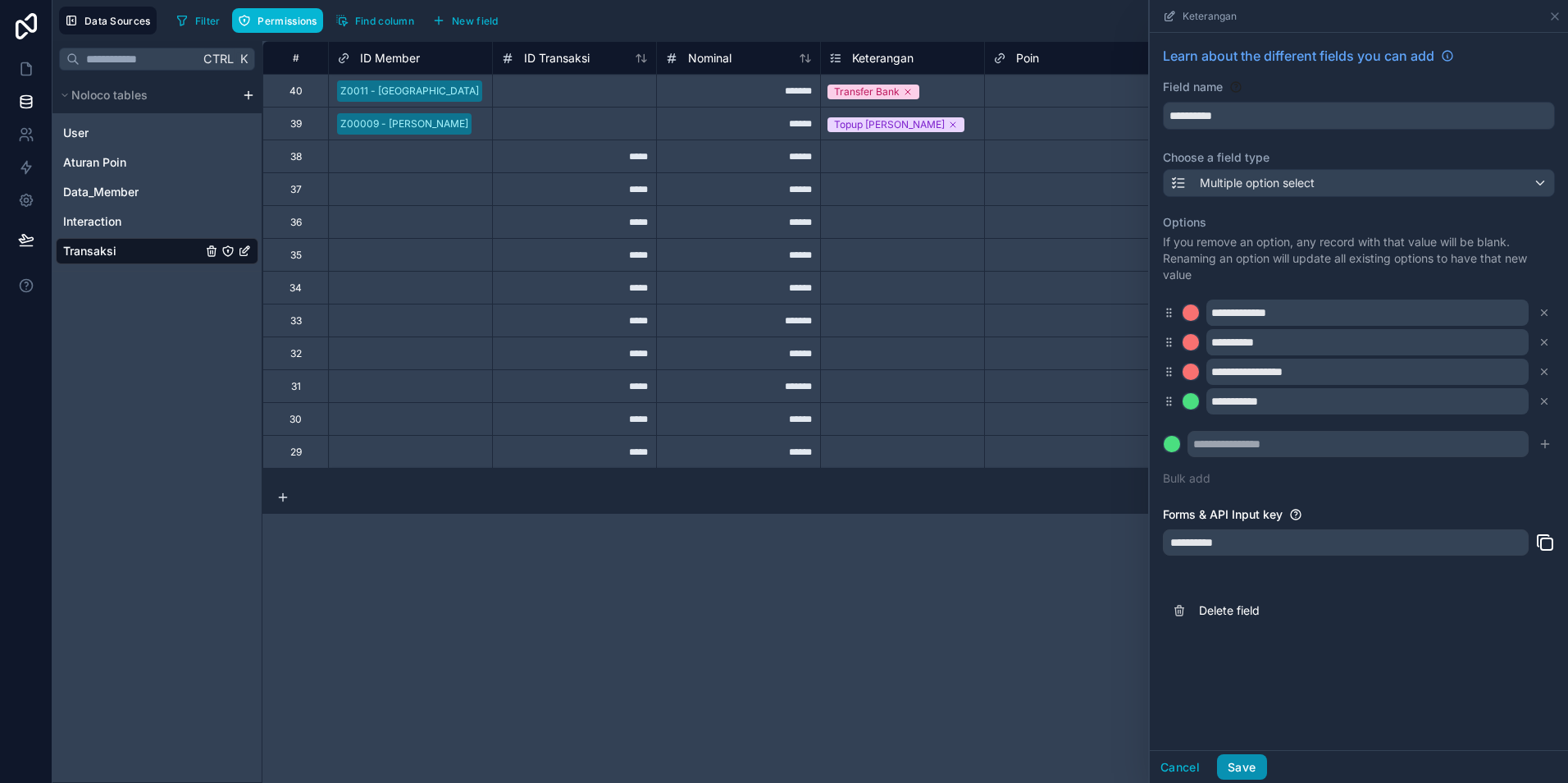
click at [1246, 771] on button "Save" at bounding box center [1241, 767] width 49 height 26
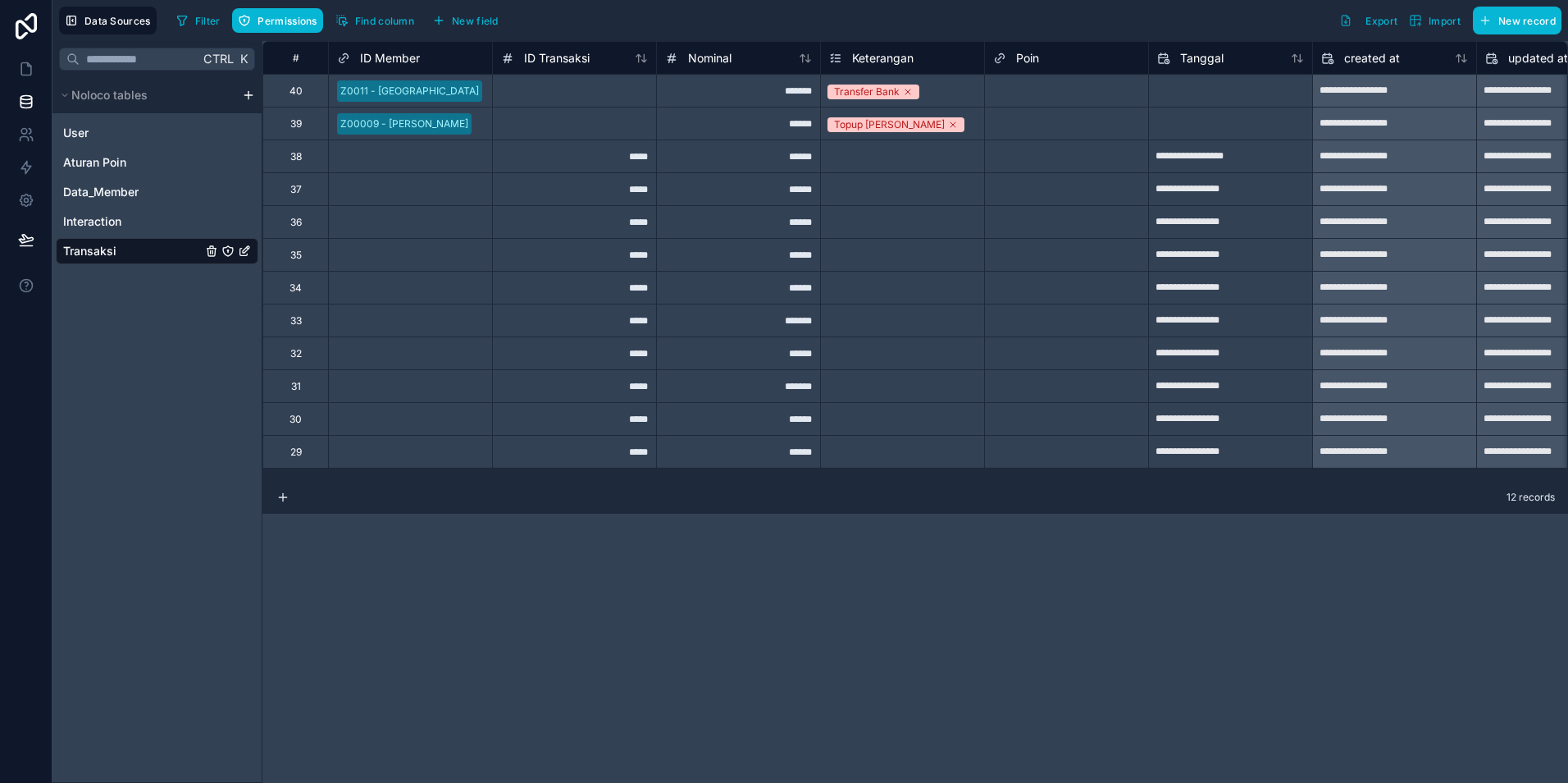
click at [870, 60] on span "Keterangan" at bounding box center [883, 58] width 61 height 16
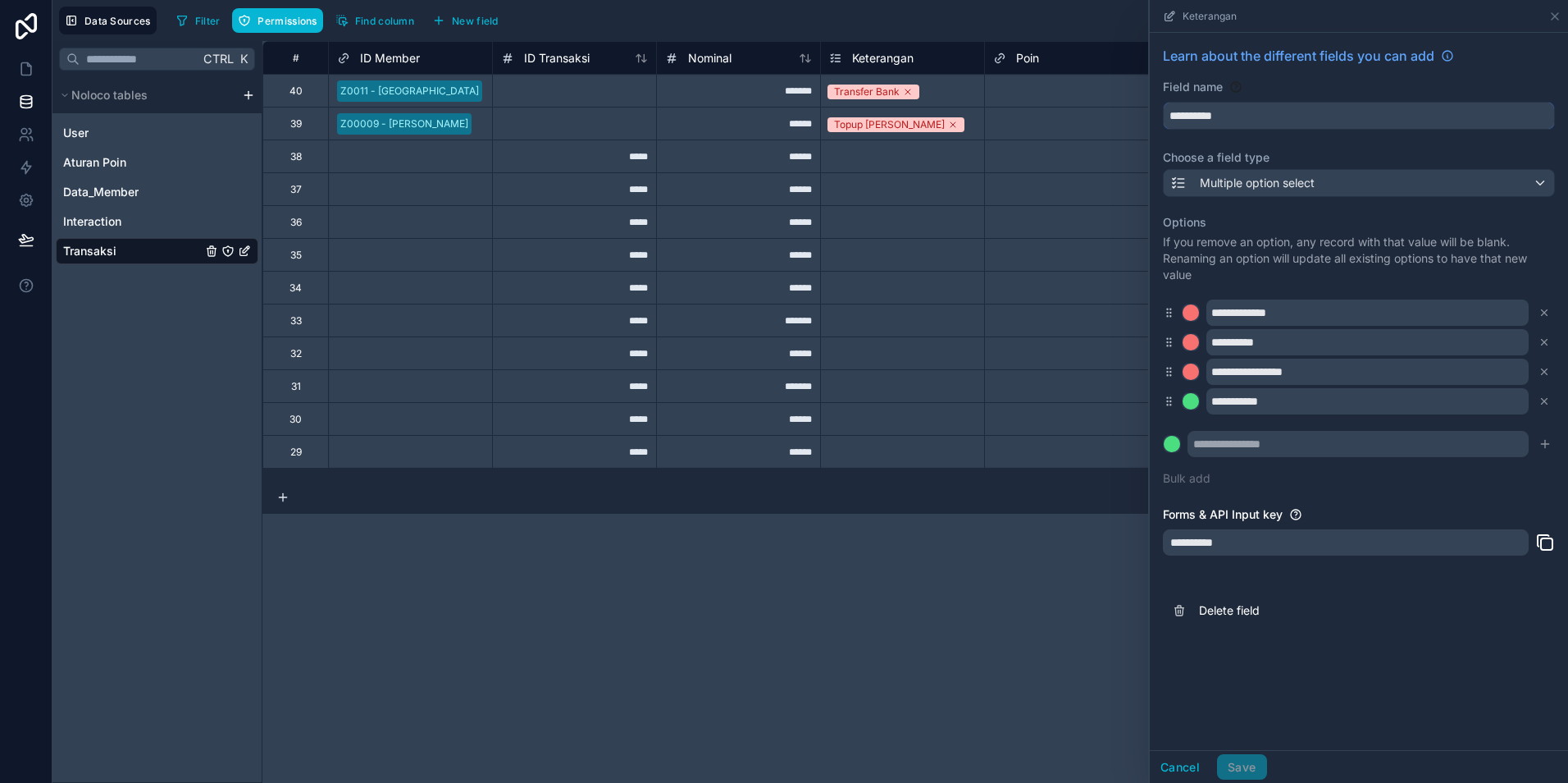
drag, startPoint x: 1232, startPoint y: 119, endPoint x: 1152, endPoint y: 113, distance: 80.2
click at [1152, 113] on div "**********" at bounding box center [1359, 337] width 418 height 609
type input "*********"
click at [1246, 774] on button "Save" at bounding box center [1241, 767] width 49 height 26
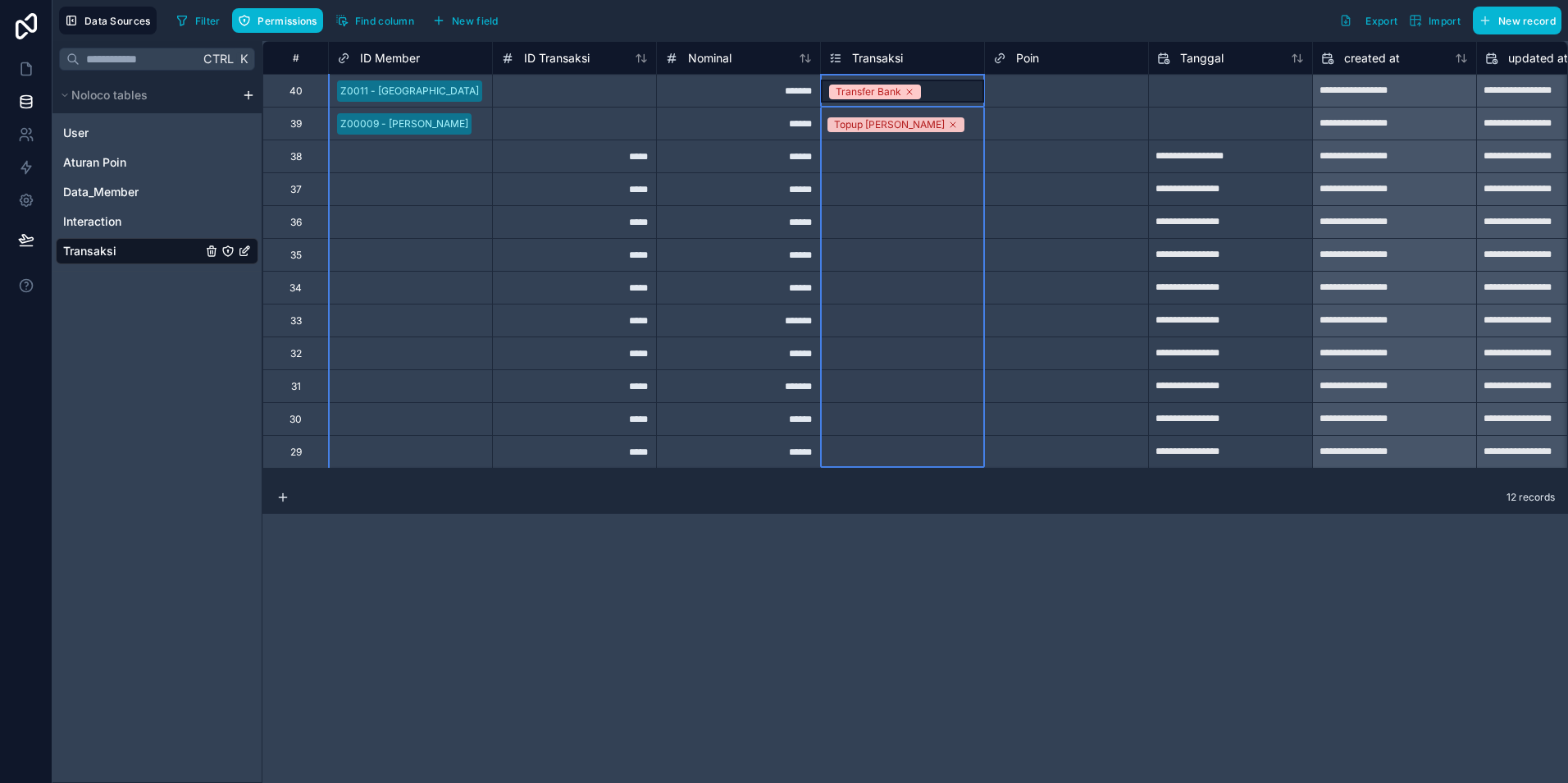
click at [882, 60] on span "Transaksi" at bounding box center [878, 58] width 51 height 16
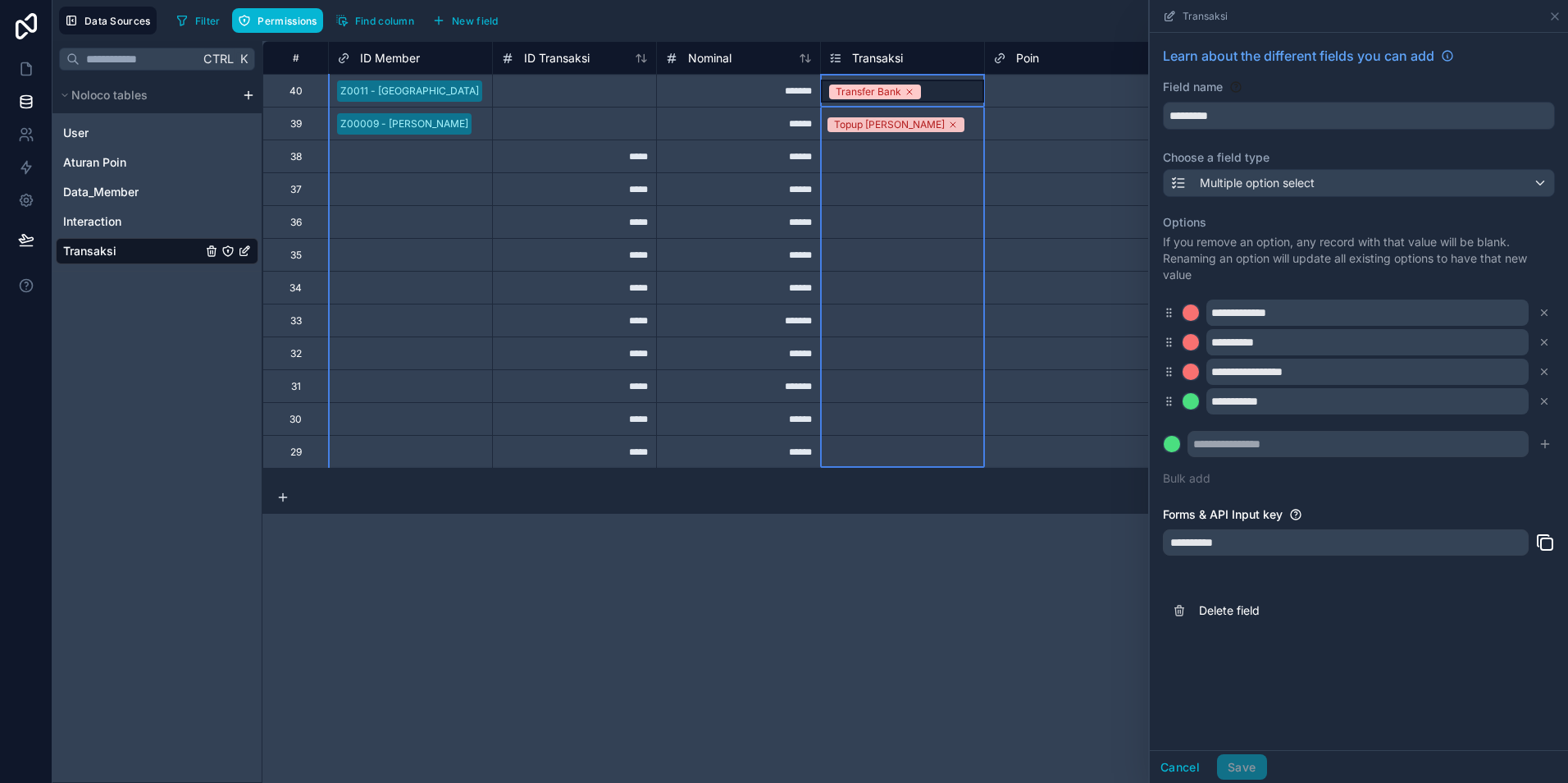
click at [1286, 542] on div "**********" at bounding box center [1346, 542] width 365 height 26
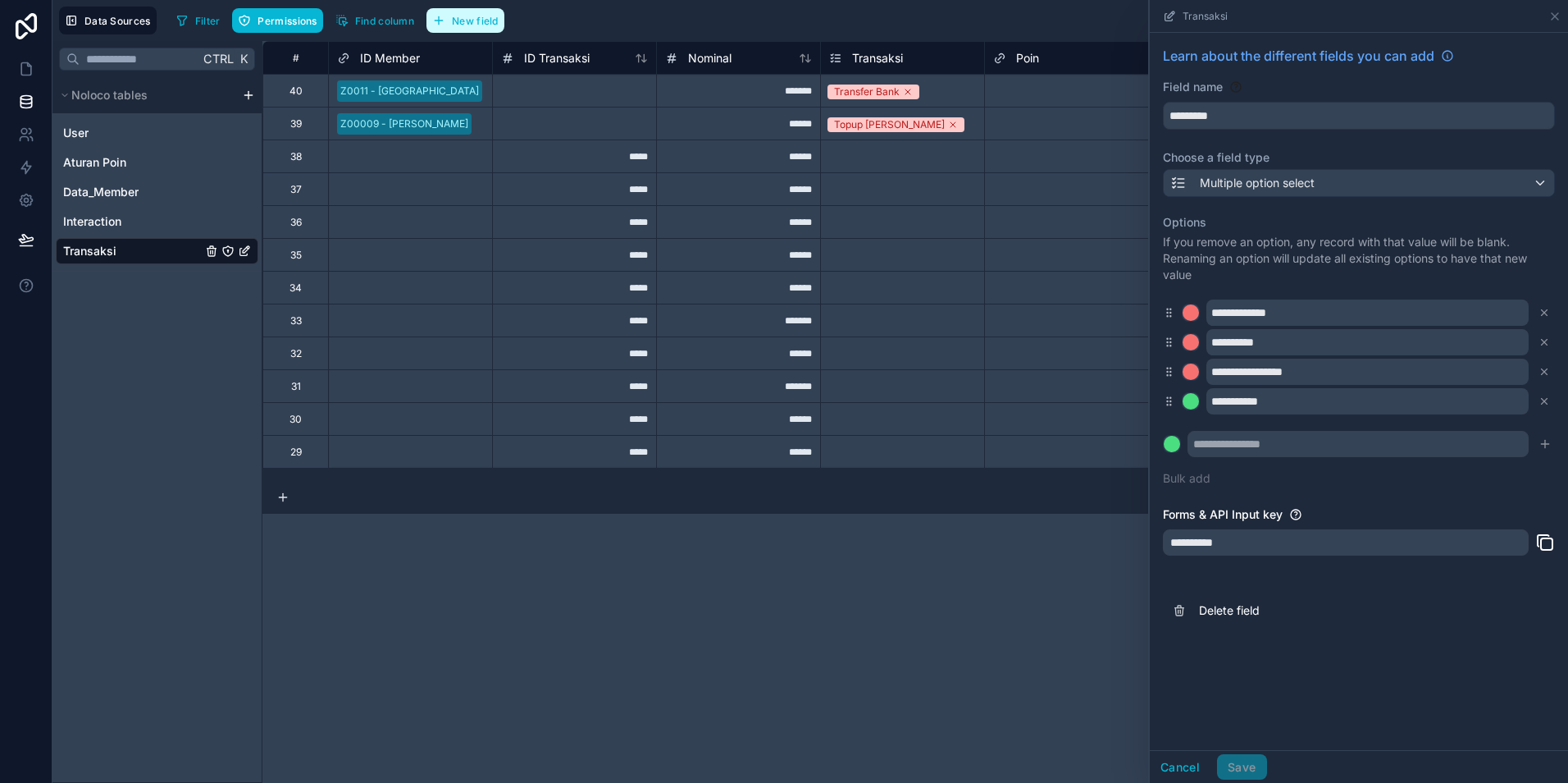
click at [484, 17] on span "New field" at bounding box center [475, 21] width 47 height 12
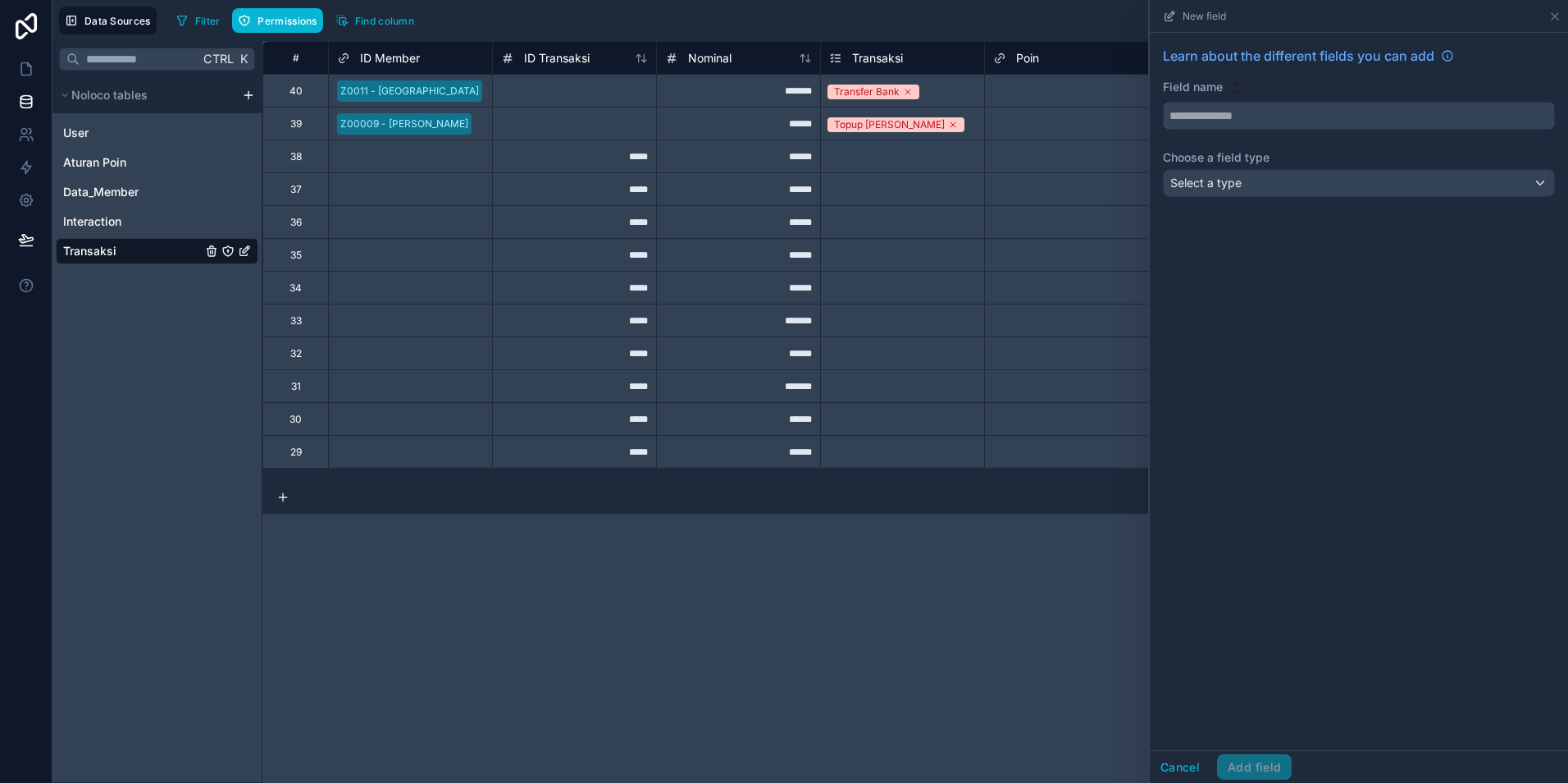
click at [1262, 122] on input "text" at bounding box center [1359, 116] width 390 height 26
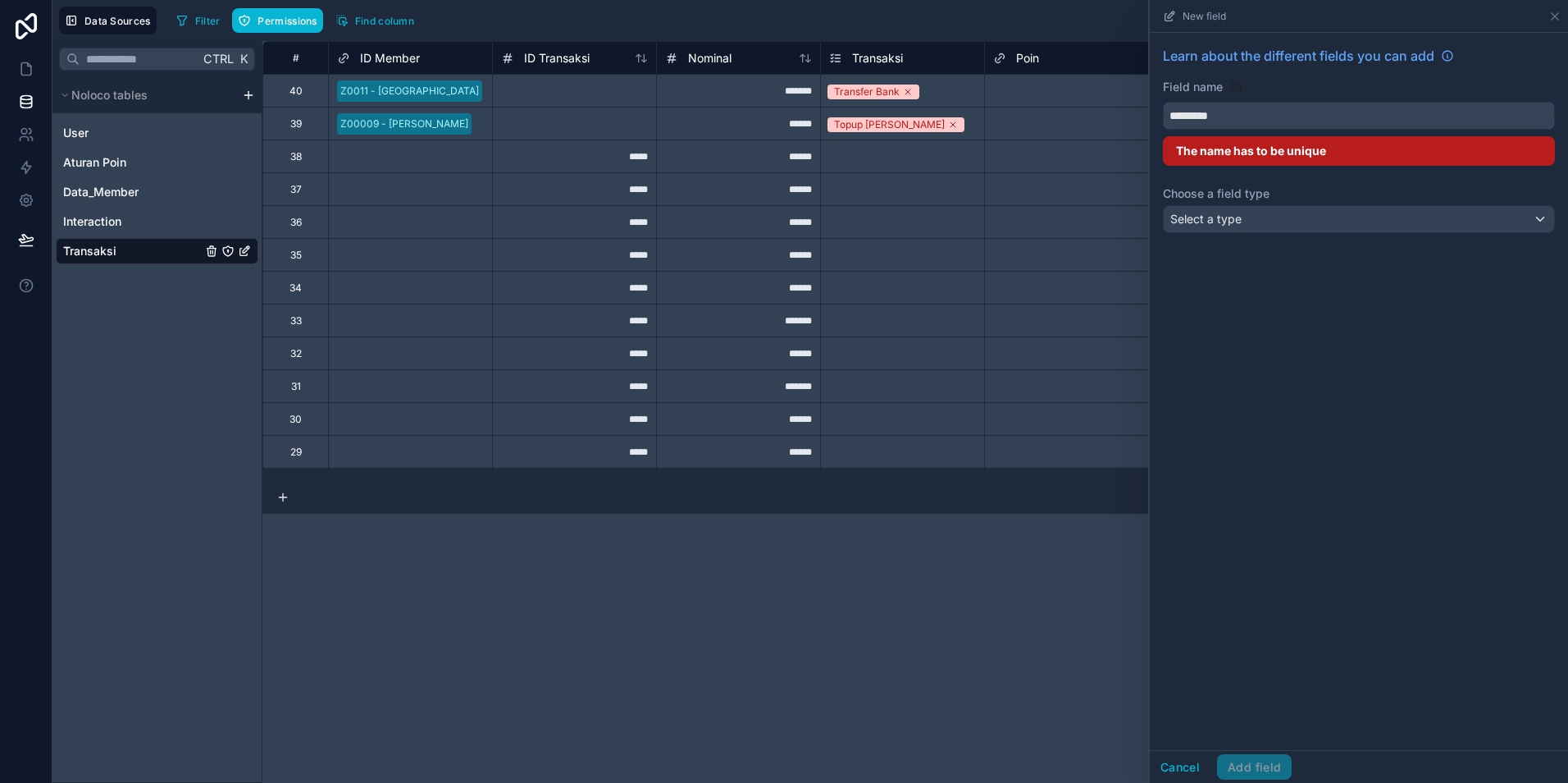
type input "*********"
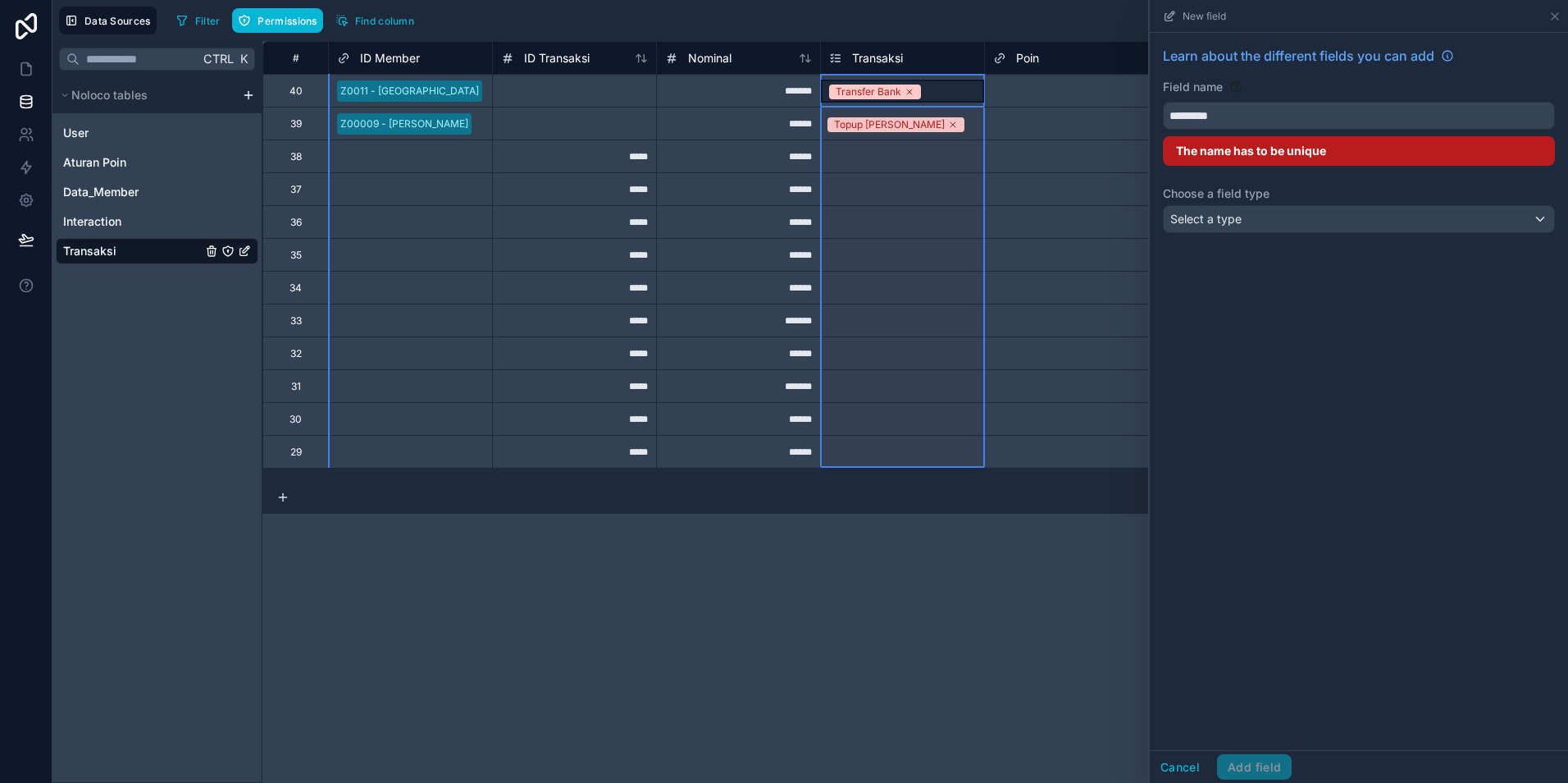
click at [944, 60] on div "Transaksi" at bounding box center [903, 58] width 147 height 20
click at [914, 55] on div "Transaksi" at bounding box center [903, 58] width 147 height 20
click at [903, 57] on span "Transaksi" at bounding box center [878, 58] width 51 height 16
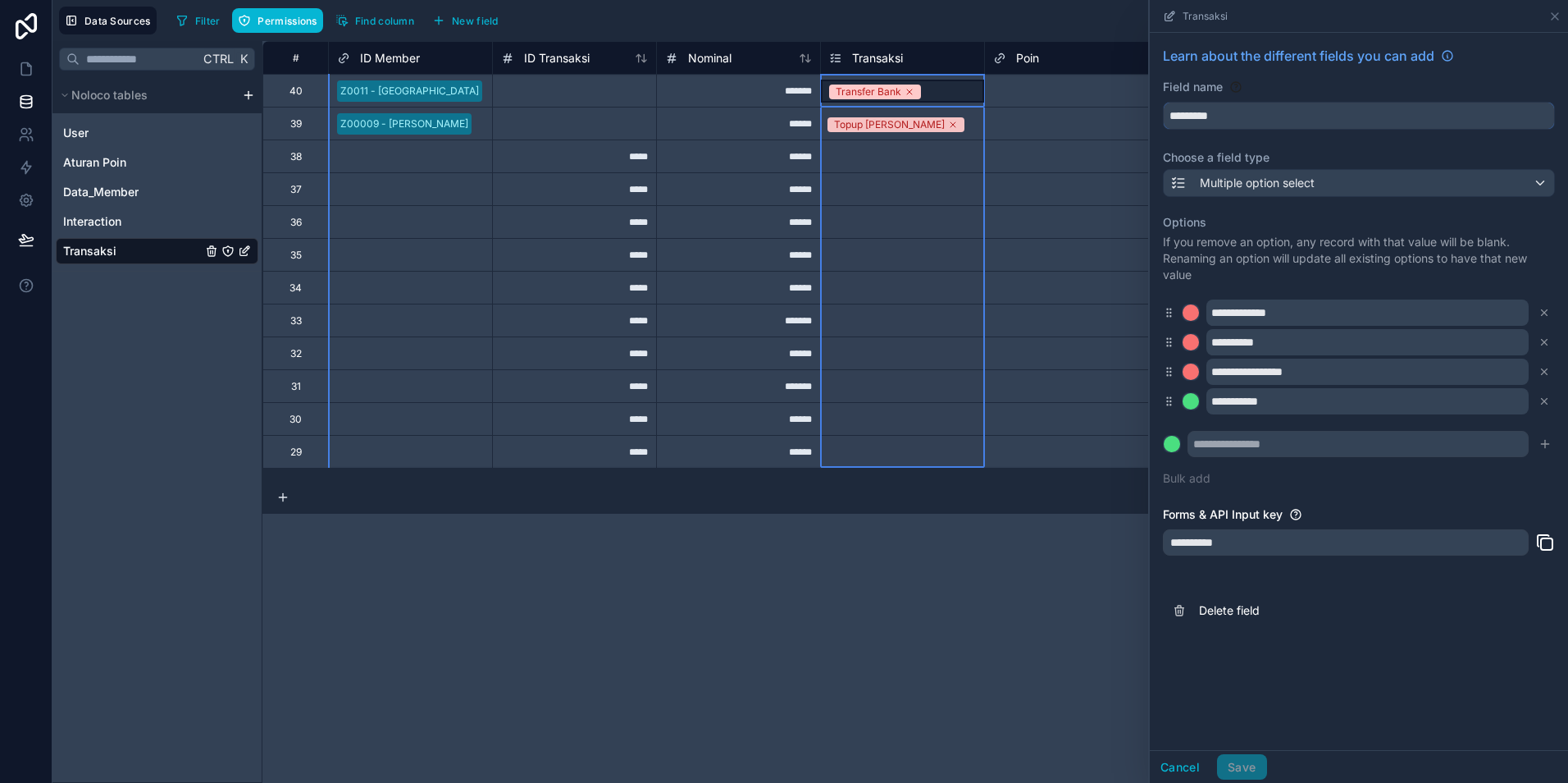
click at [1263, 116] on input "*********" at bounding box center [1359, 116] width 390 height 26
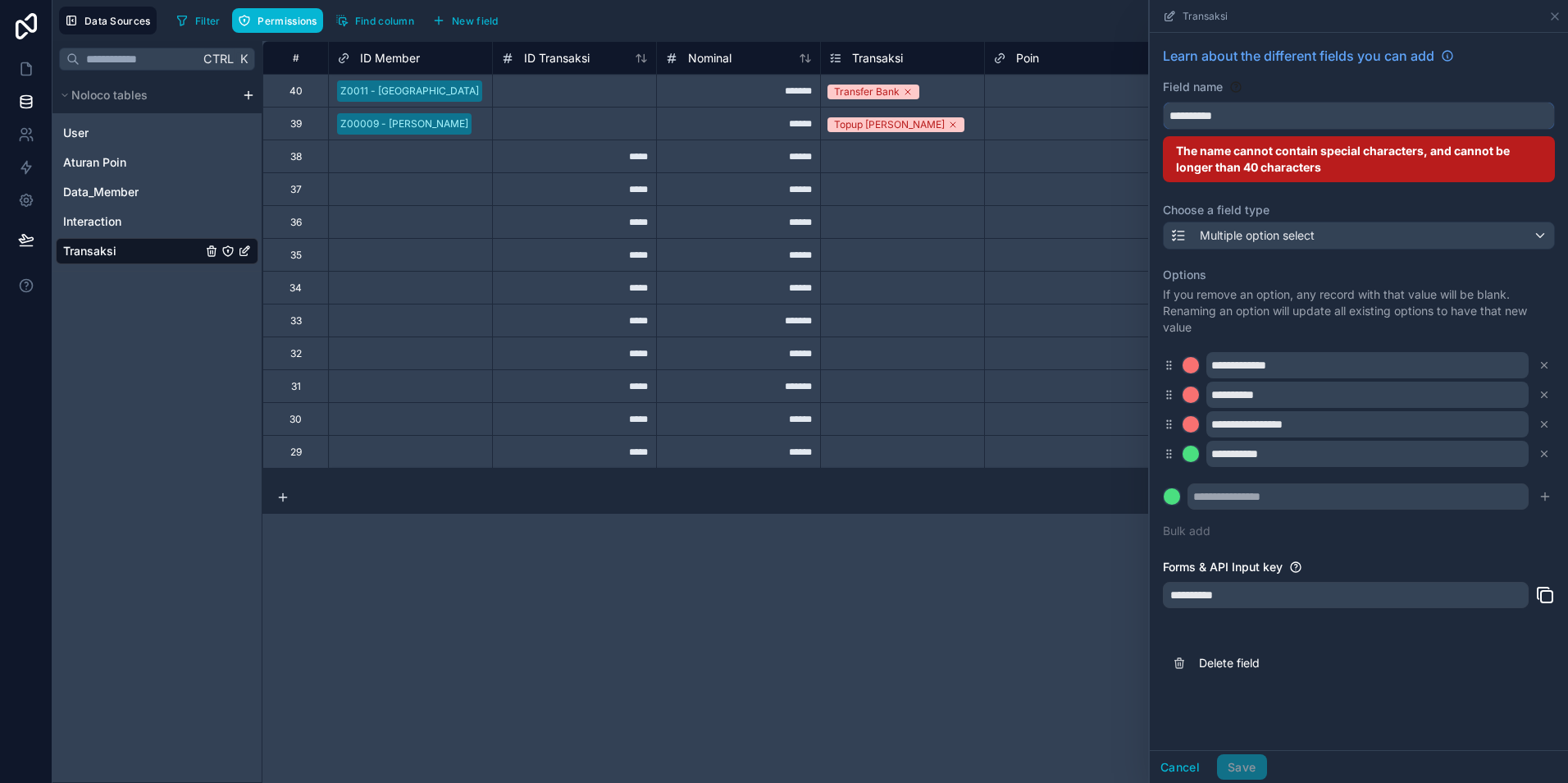
click at [1163, 102] on button "*********" at bounding box center [1359, 116] width 392 height 28
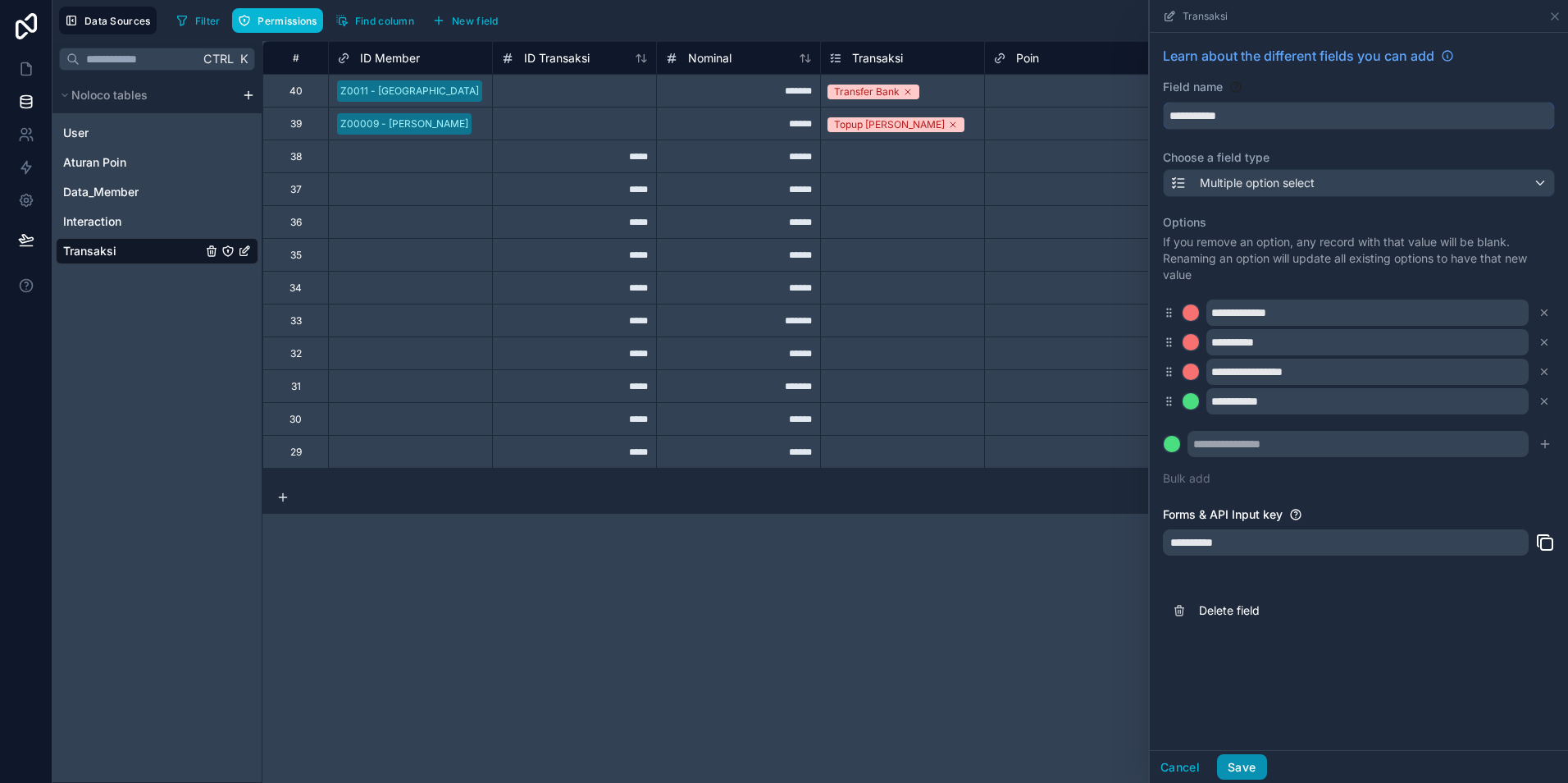
type input "**********"
click at [1246, 774] on button "Save" at bounding box center [1241, 767] width 49 height 26
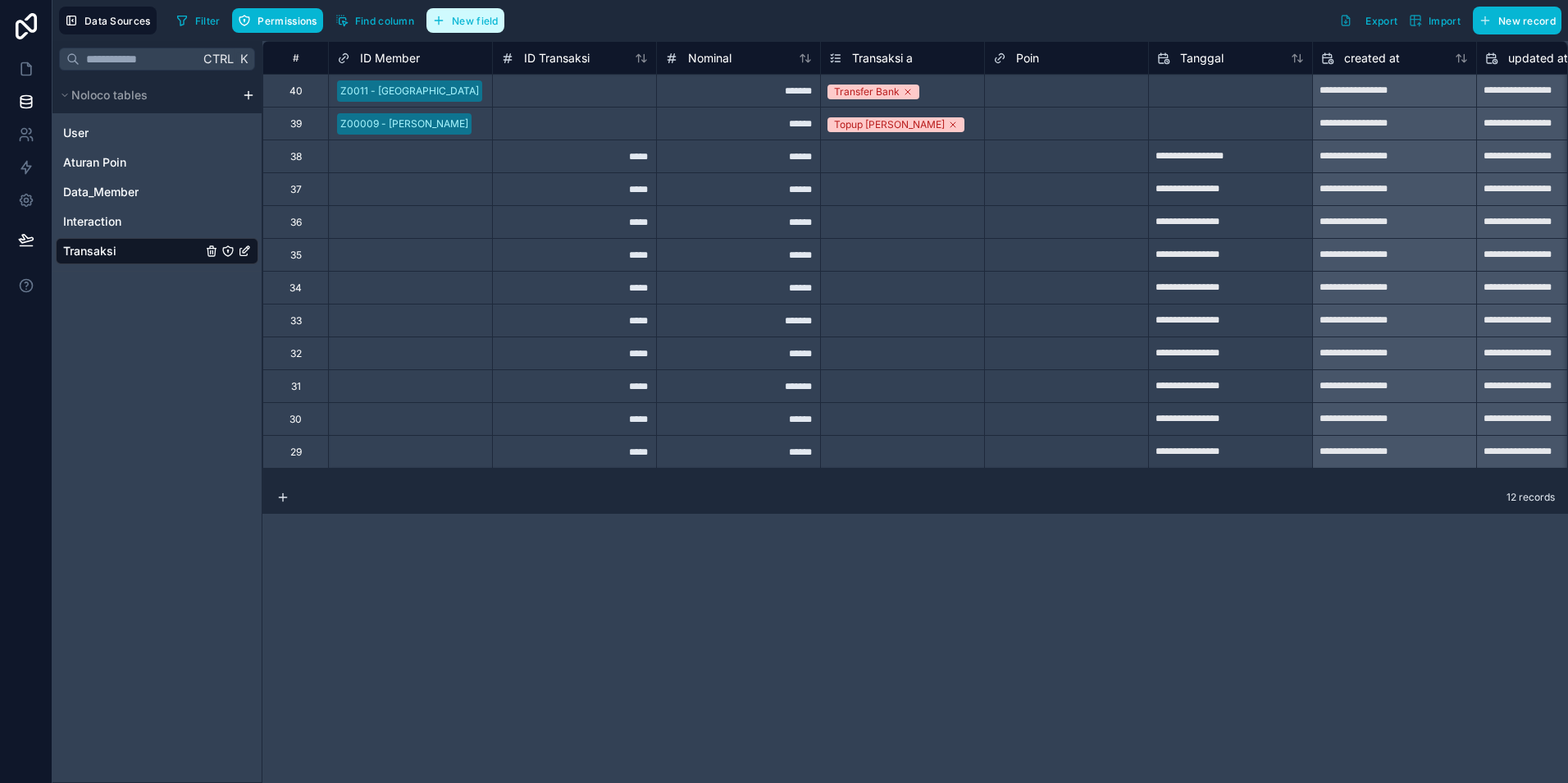
click at [484, 15] on span "New field" at bounding box center [475, 21] width 47 height 12
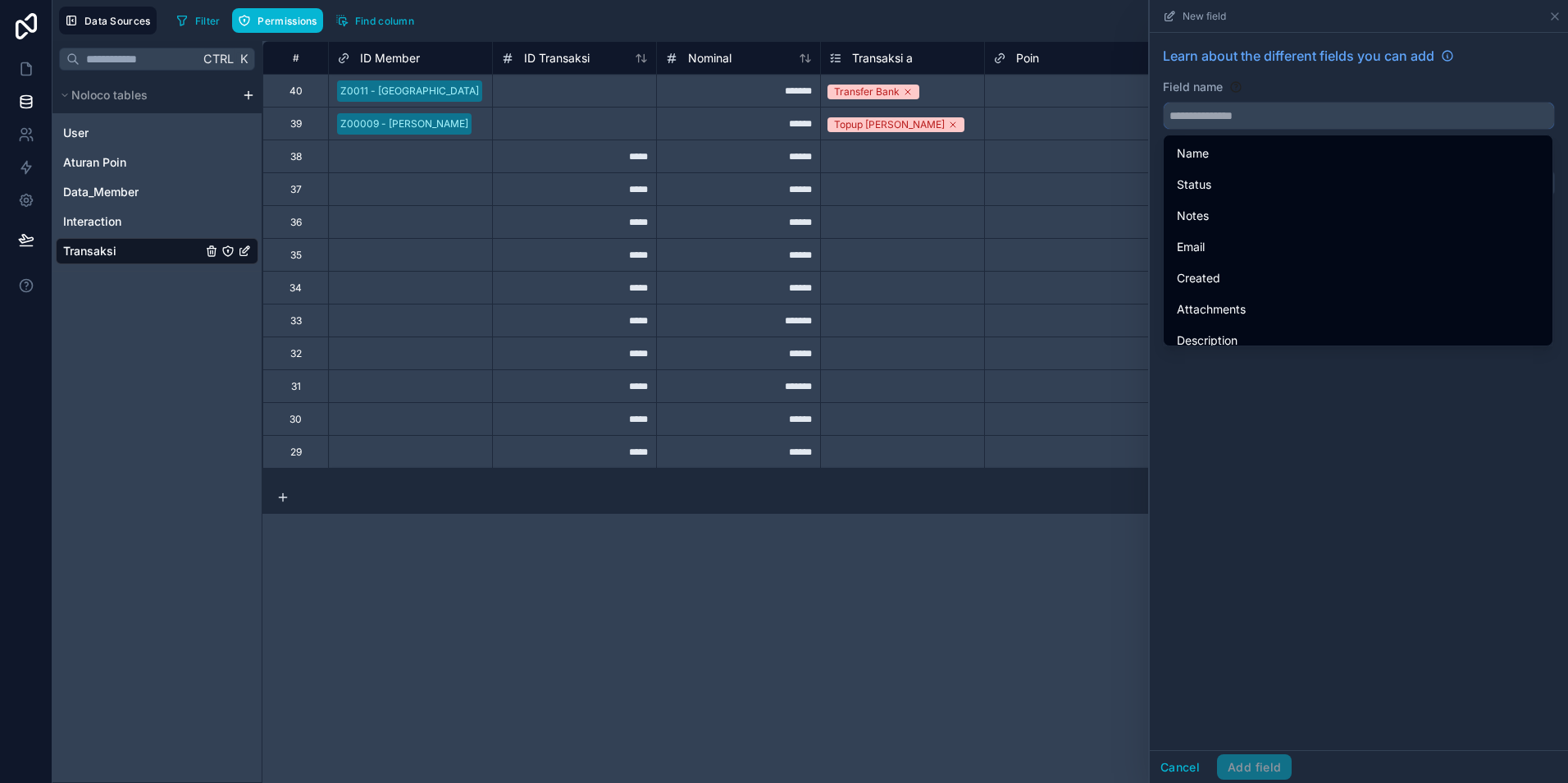
click at [1183, 107] on input "text" at bounding box center [1359, 116] width 390 height 26
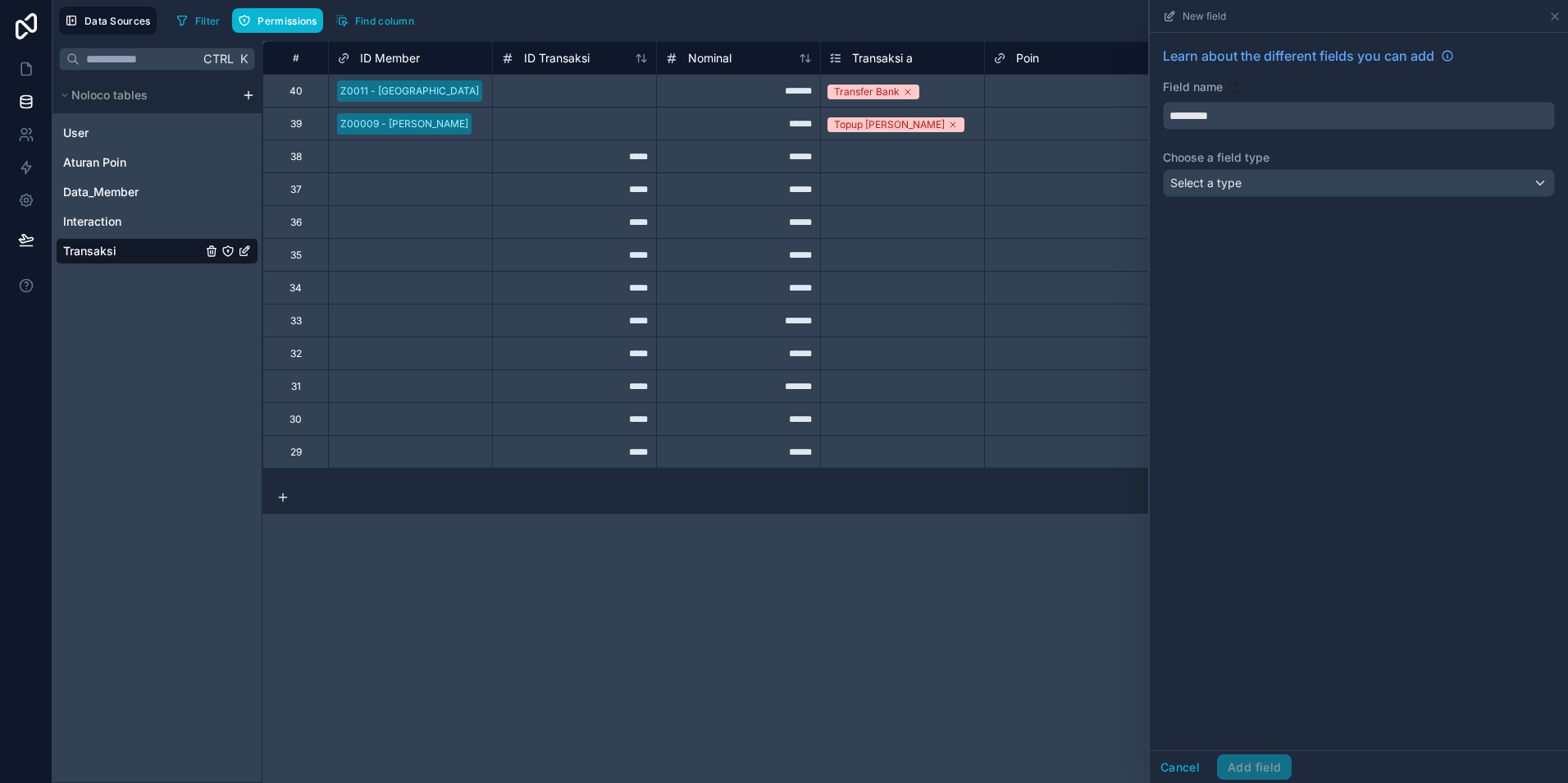
type input "*********"
click at [1282, 188] on div "Select a type" at bounding box center [1359, 183] width 390 height 26
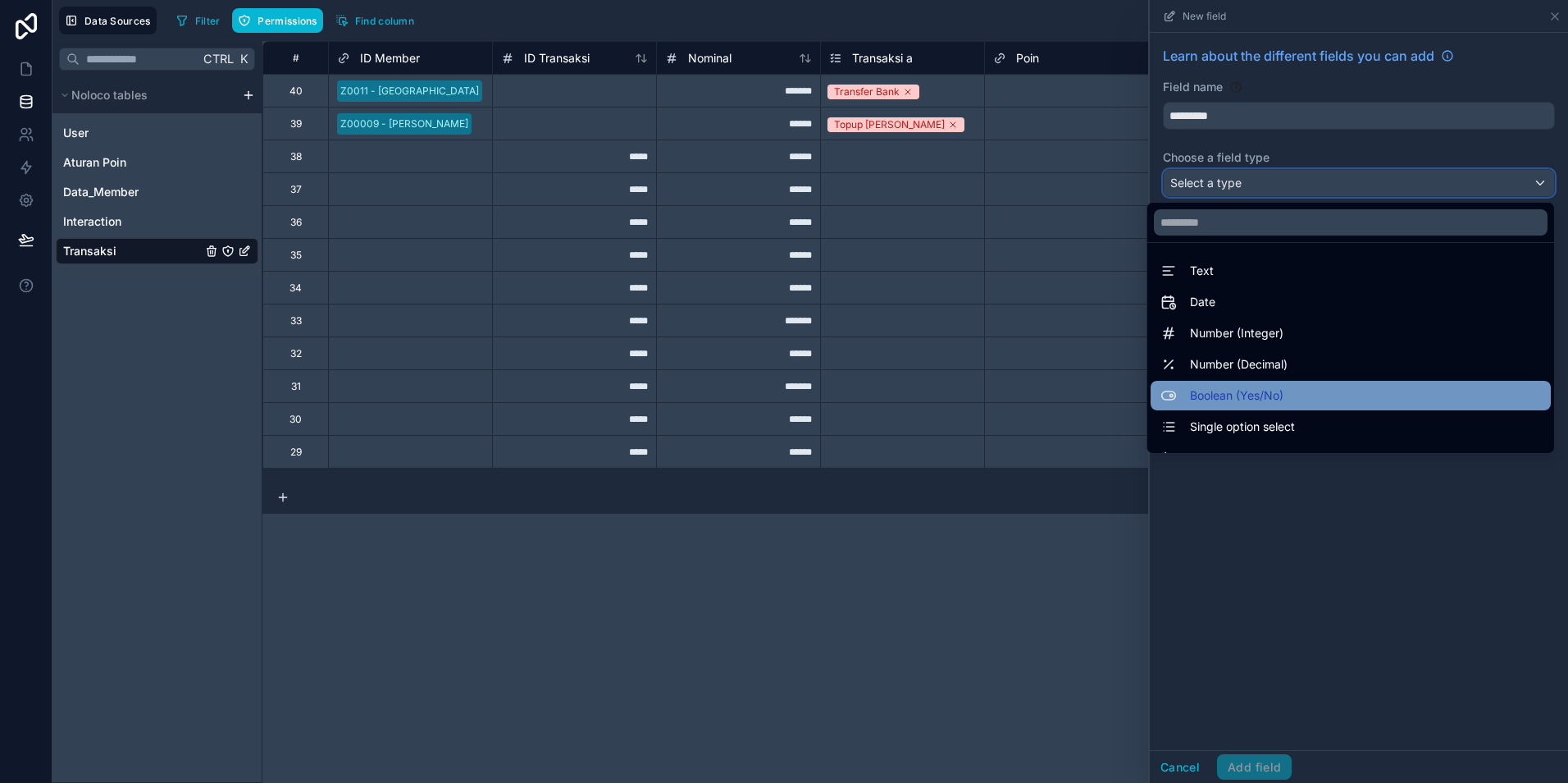
scroll to position [82, 0]
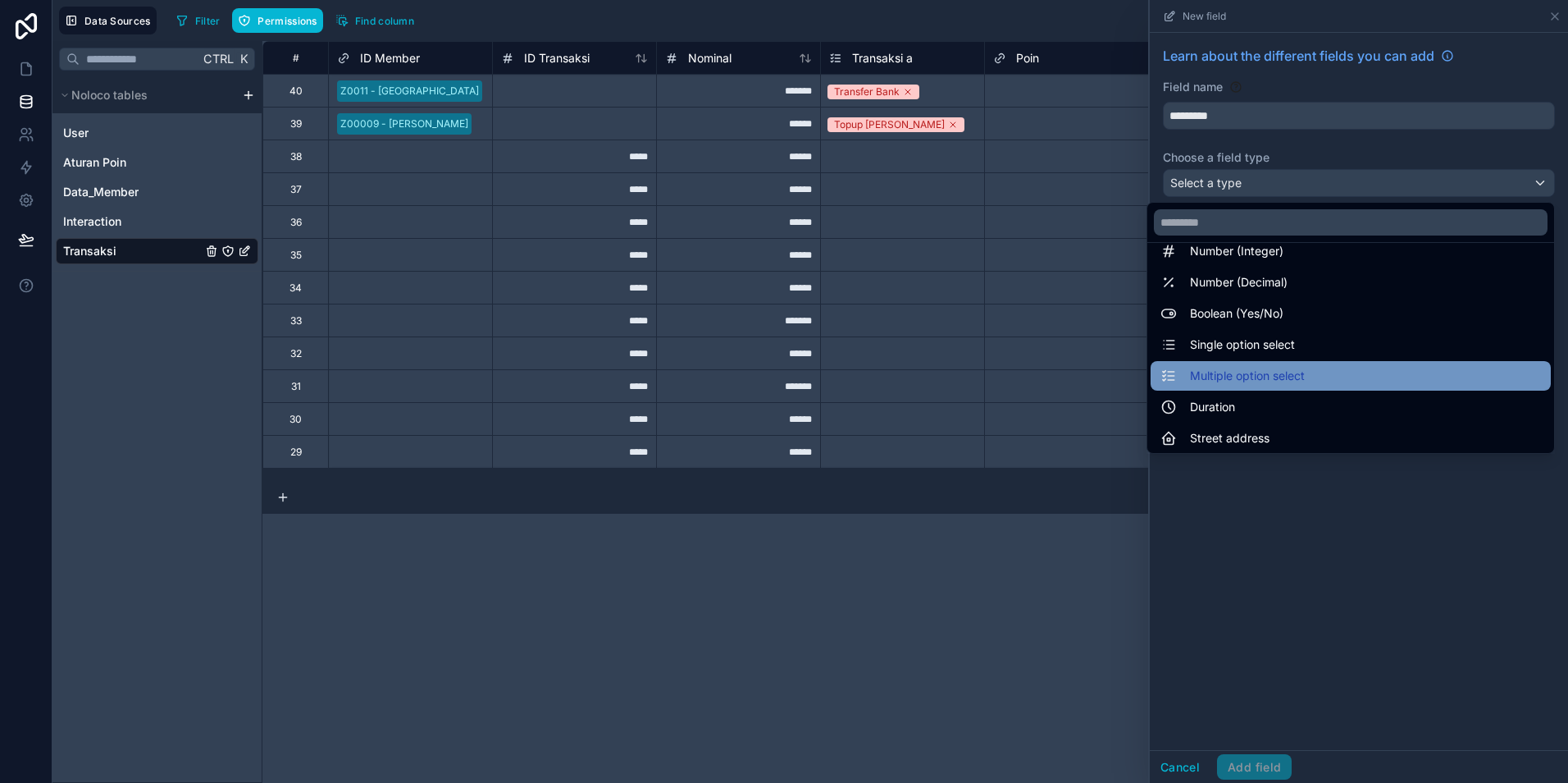
click at [1272, 377] on span "Multiple option select" at bounding box center [1247, 375] width 115 height 20
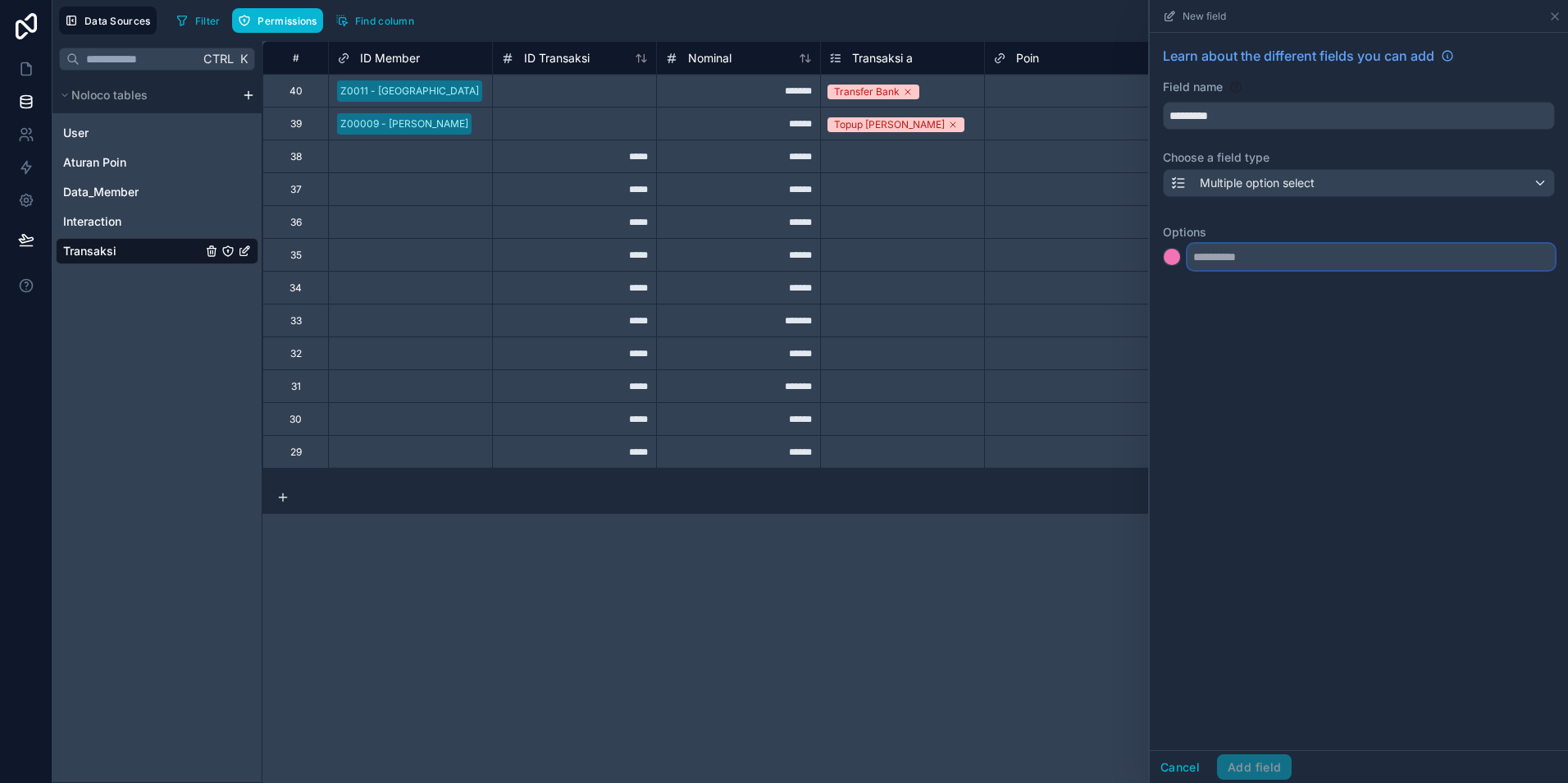
click at [1250, 260] on input "text" at bounding box center [1371, 257] width 367 height 26
type input "**********"
click at [1228, 291] on input "text" at bounding box center [1371, 290] width 367 height 26
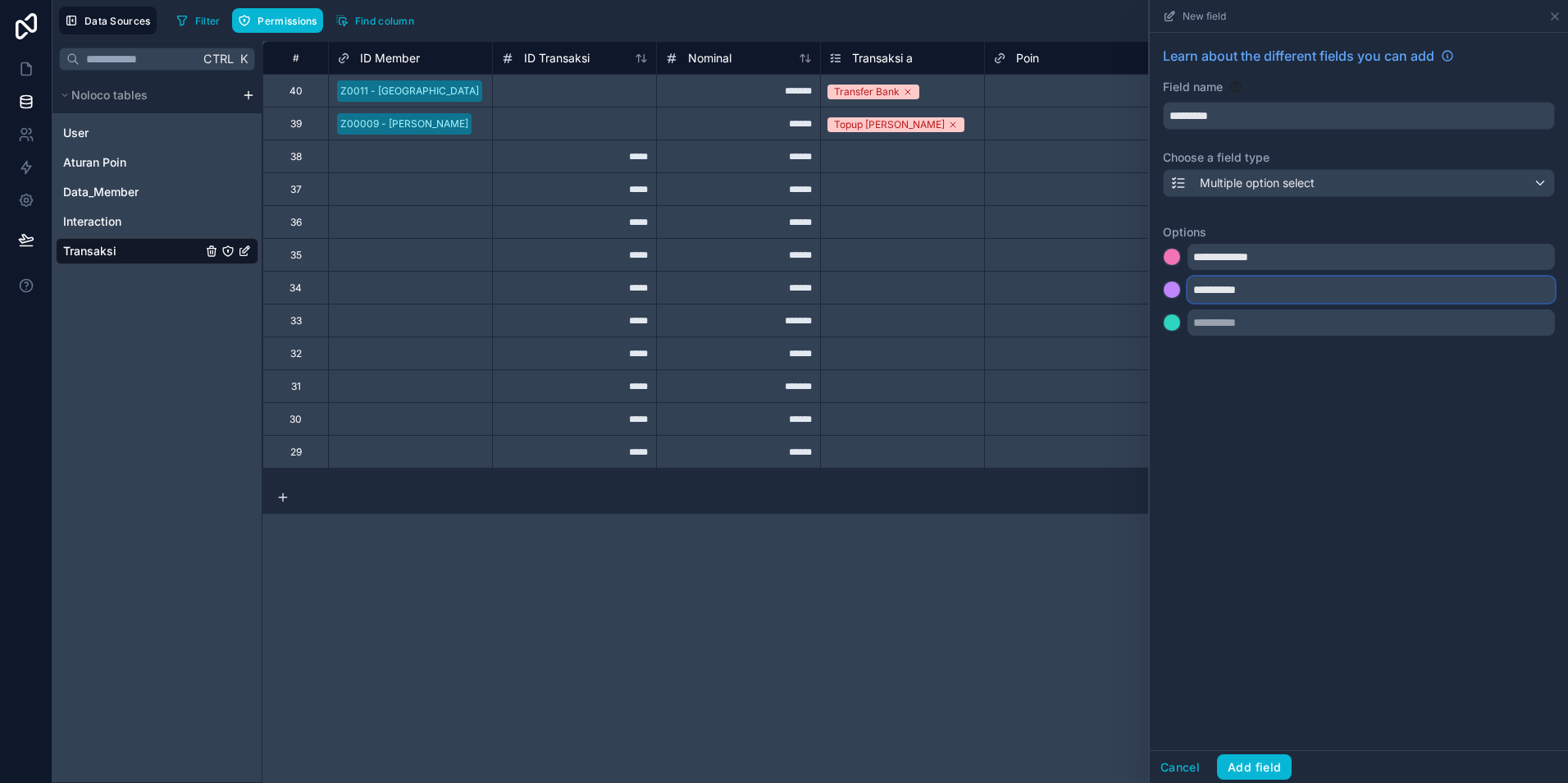
type input "**********"
click at [1269, 327] on input "text" at bounding box center [1371, 323] width 367 height 26
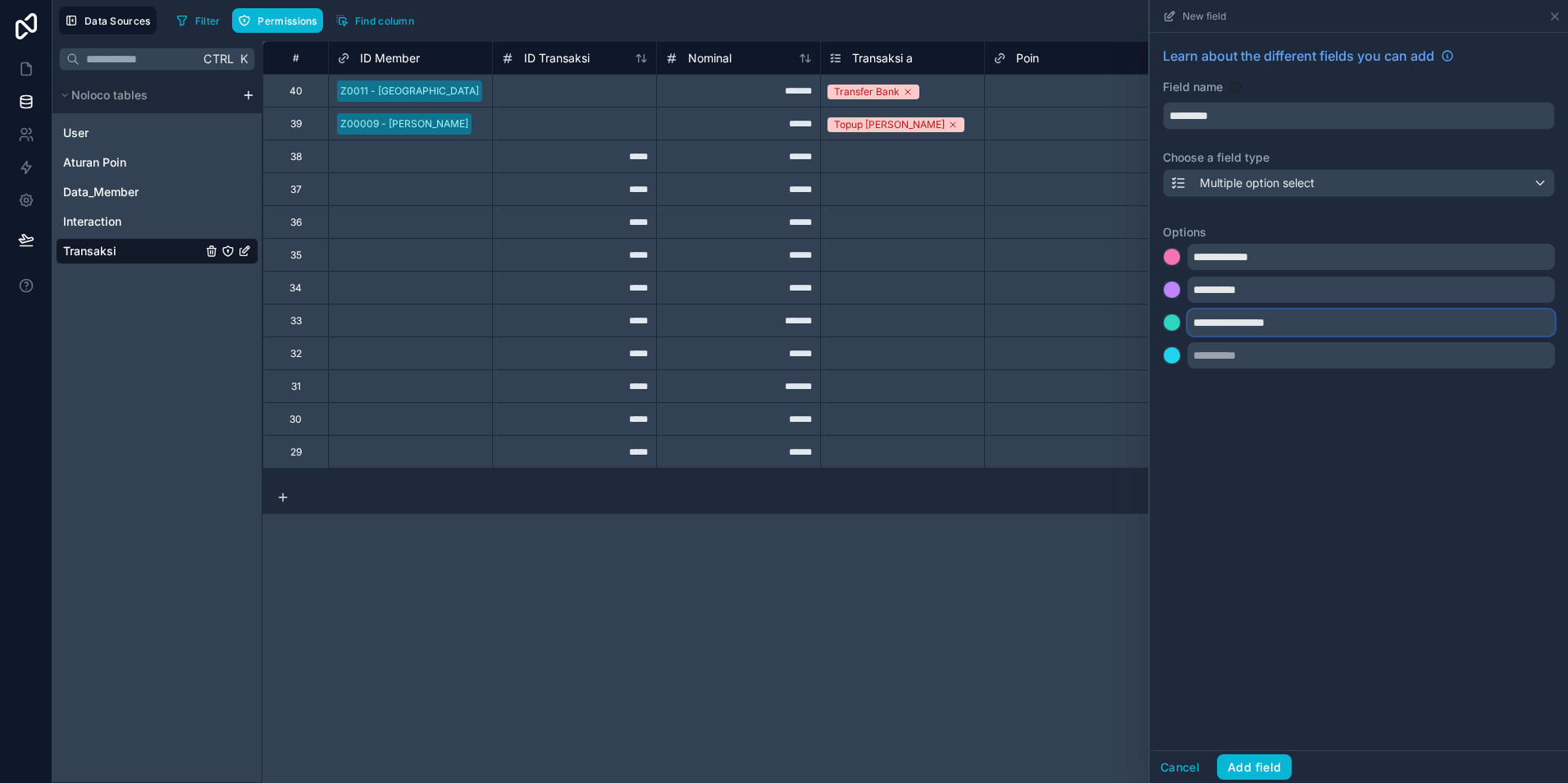
type input "**********"
click at [1281, 361] on input "text" at bounding box center [1371, 355] width 367 height 26
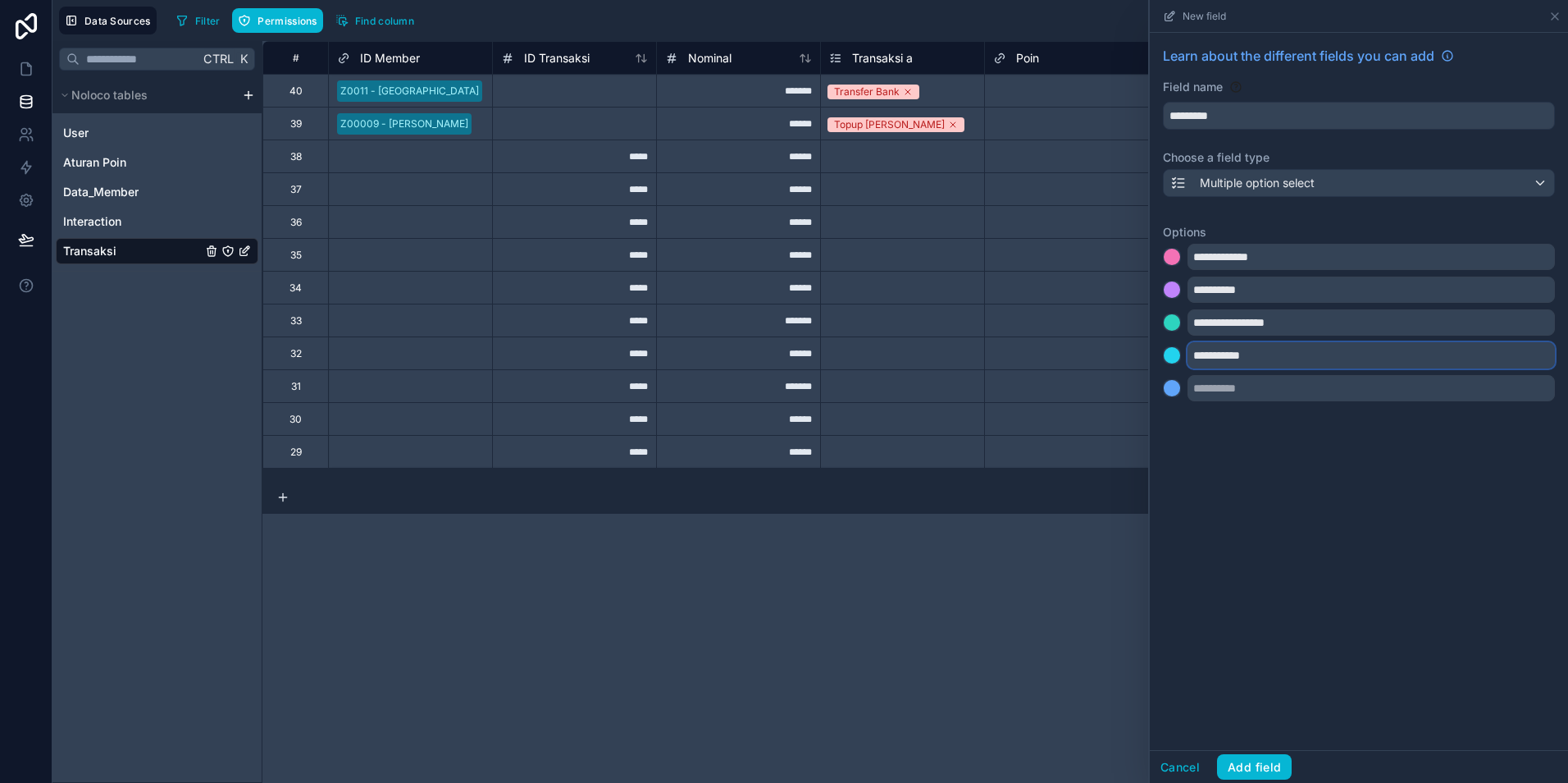
type input "**********"
click at [1177, 258] on div at bounding box center [1171, 256] width 16 height 16
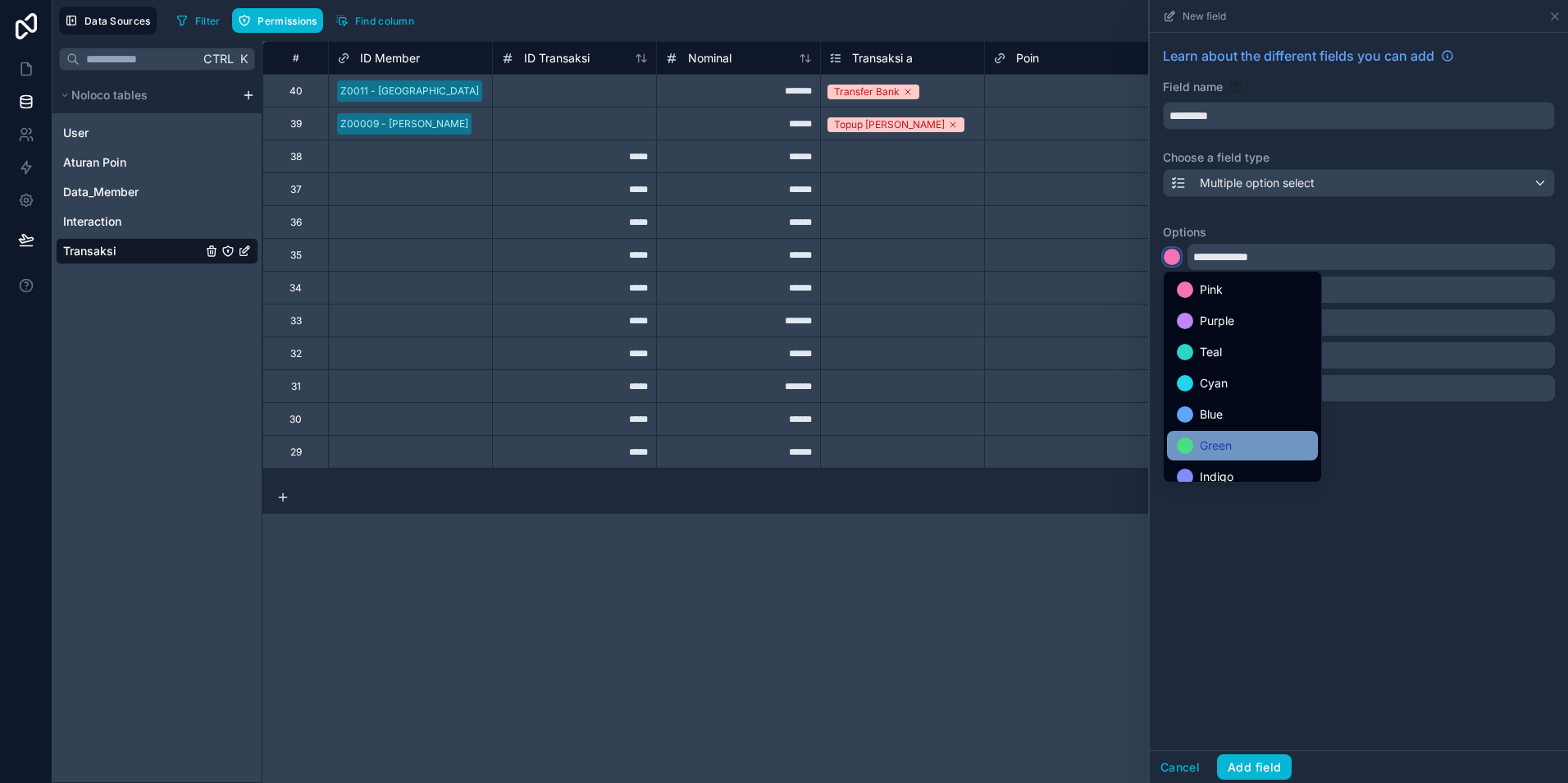
scroll to position [138, 0]
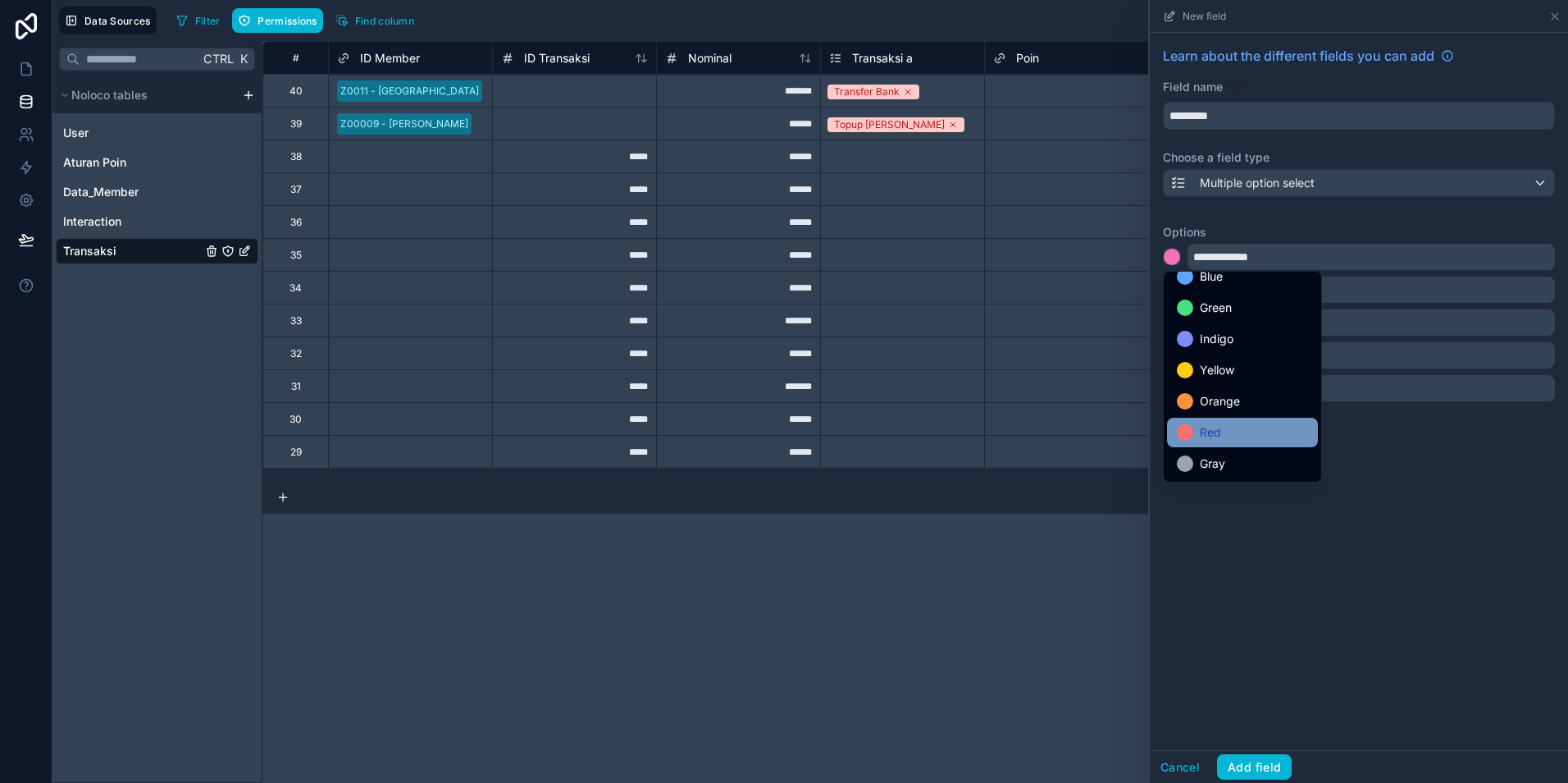
click at [1215, 426] on span "Red" at bounding box center [1210, 432] width 22 height 20
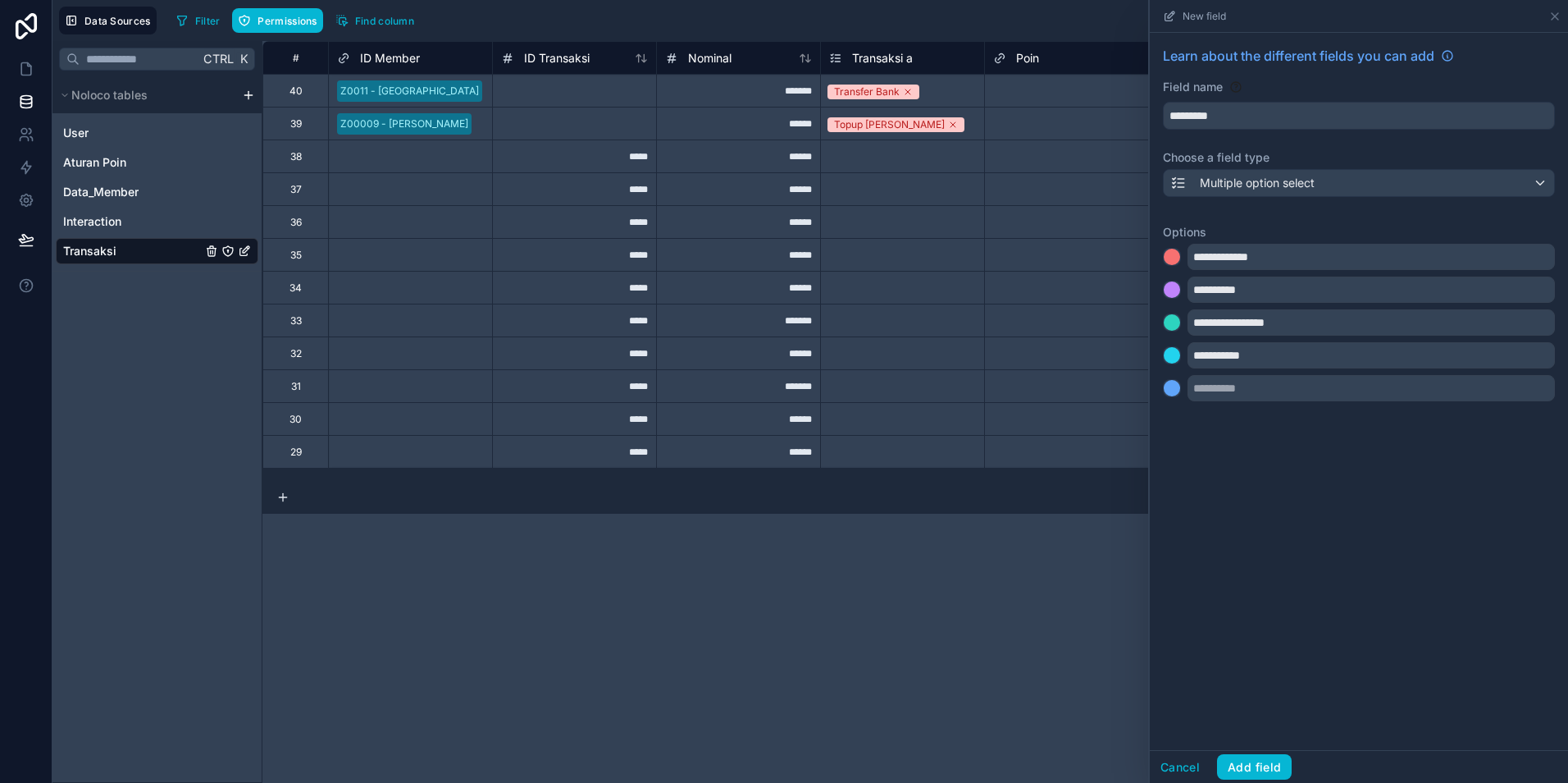
click at [1171, 278] on div "**********" at bounding box center [1359, 290] width 392 height 26
click at [1169, 286] on div at bounding box center [1171, 289] width 16 height 16
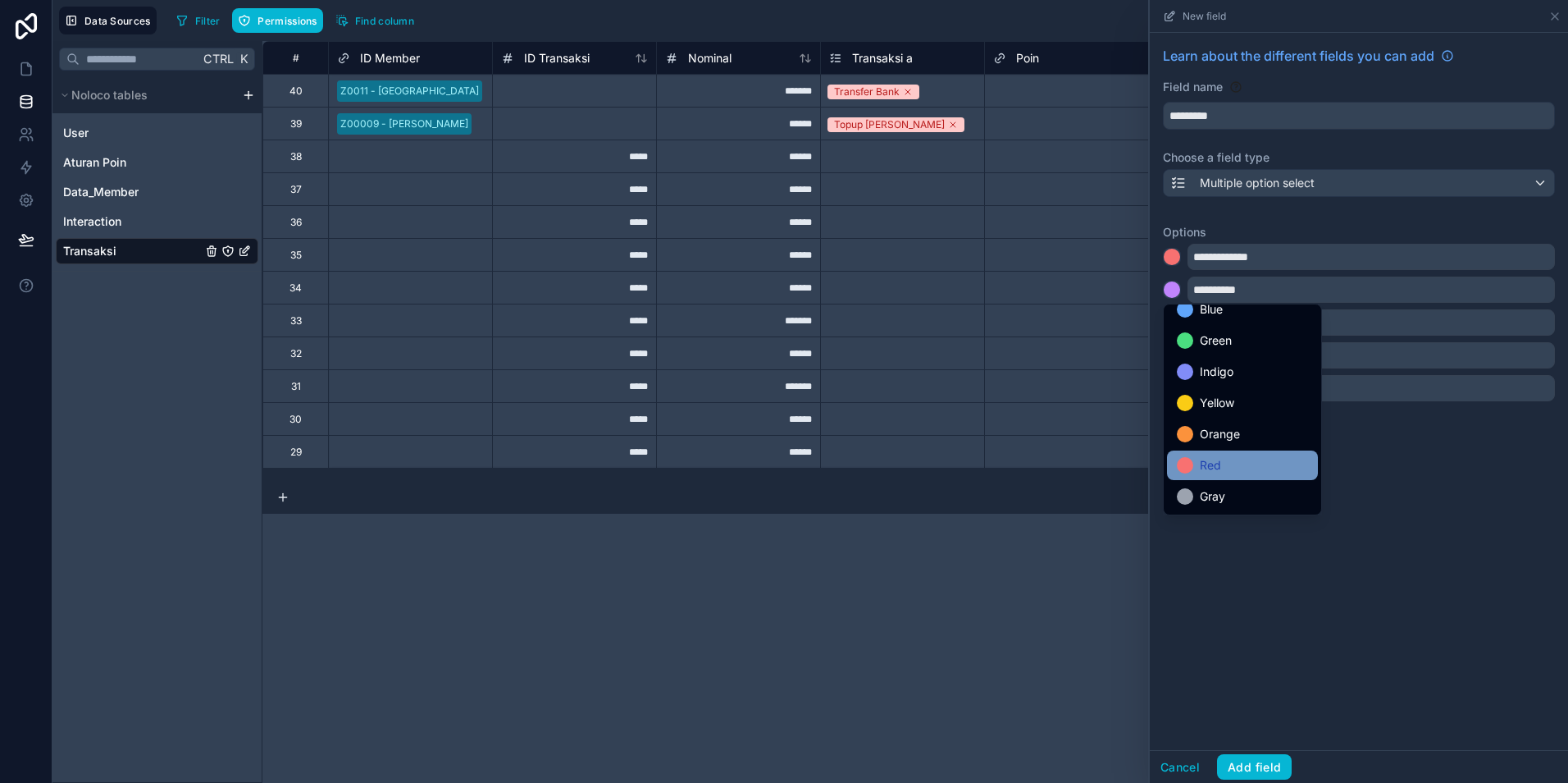
click at [1213, 466] on span "Red" at bounding box center [1210, 465] width 22 height 20
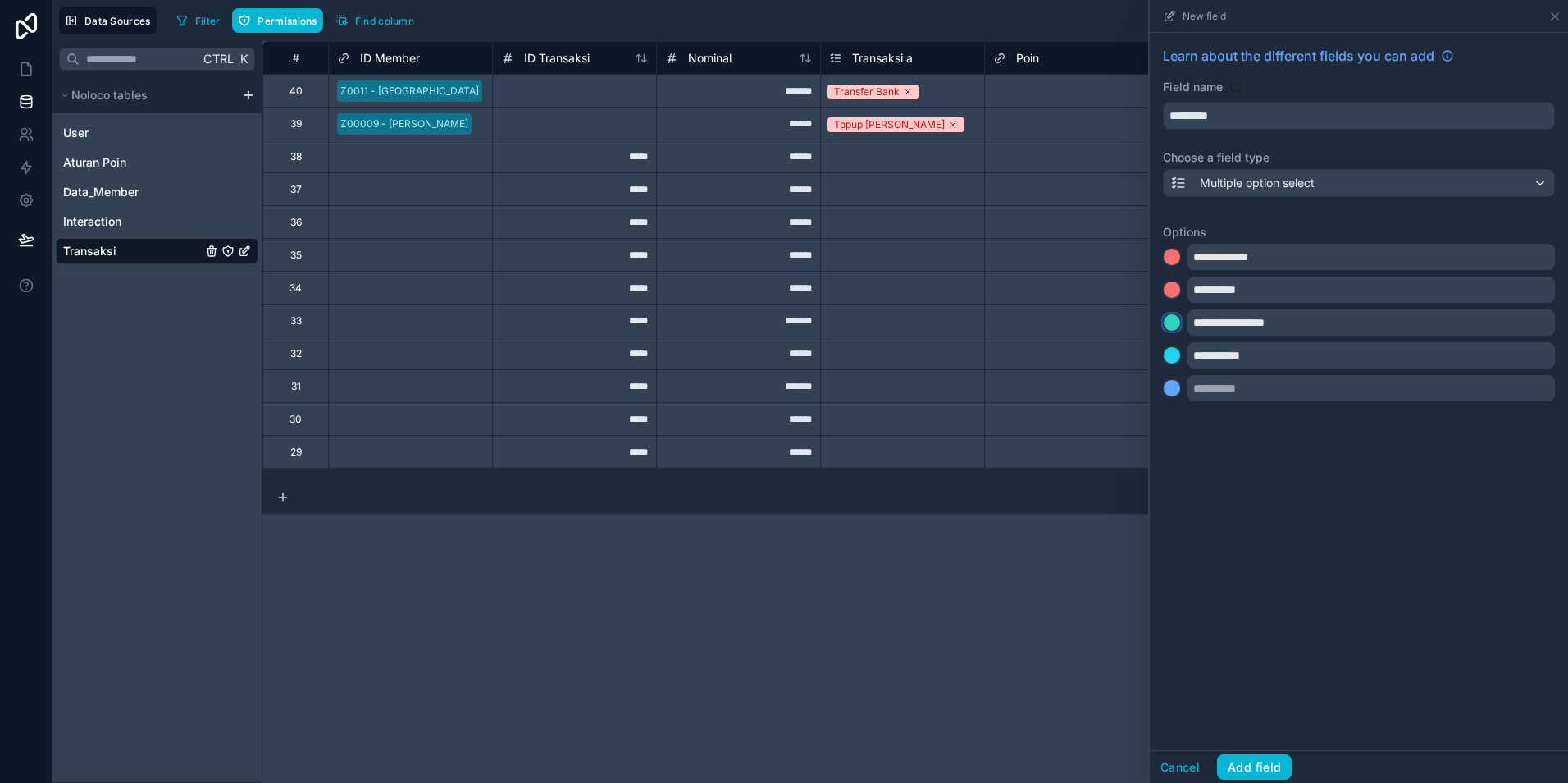
click at [1173, 327] on div at bounding box center [1171, 322] width 16 height 16
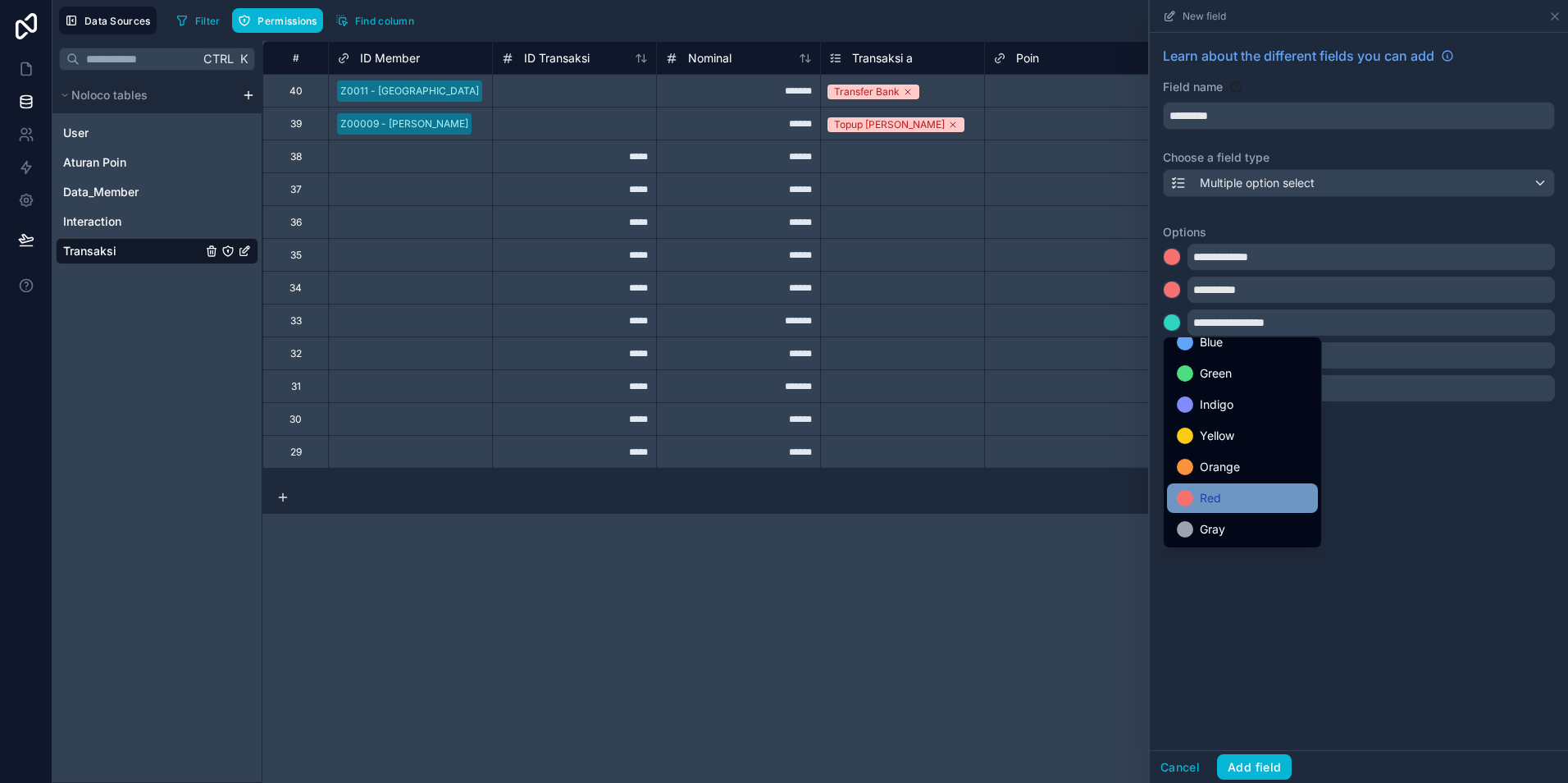
click at [1218, 501] on span "Red" at bounding box center [1210, 498] width 22 height 20
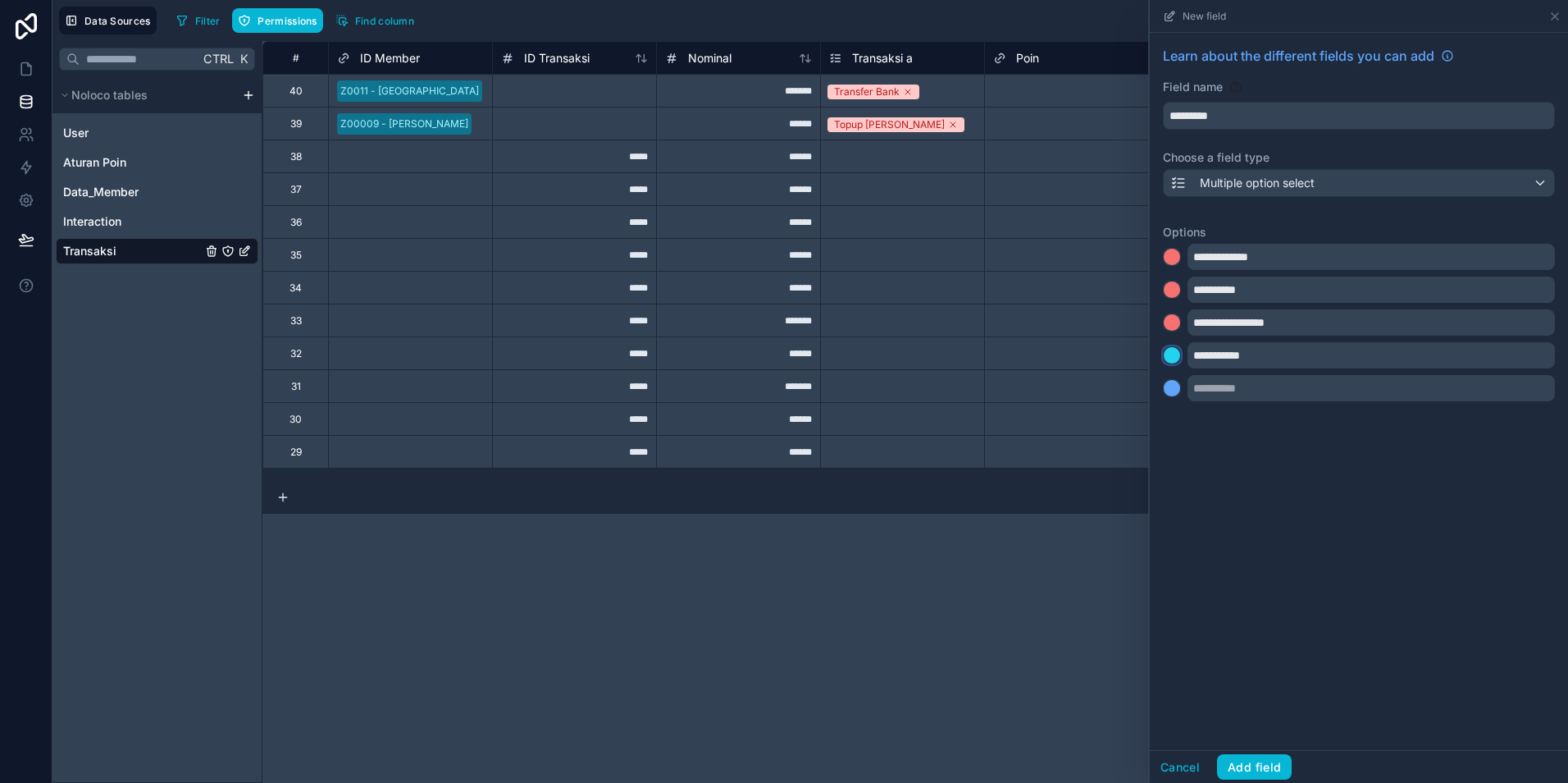
click at [1174, 361] on div at bounding box center [1171, 355] width 16 height 16
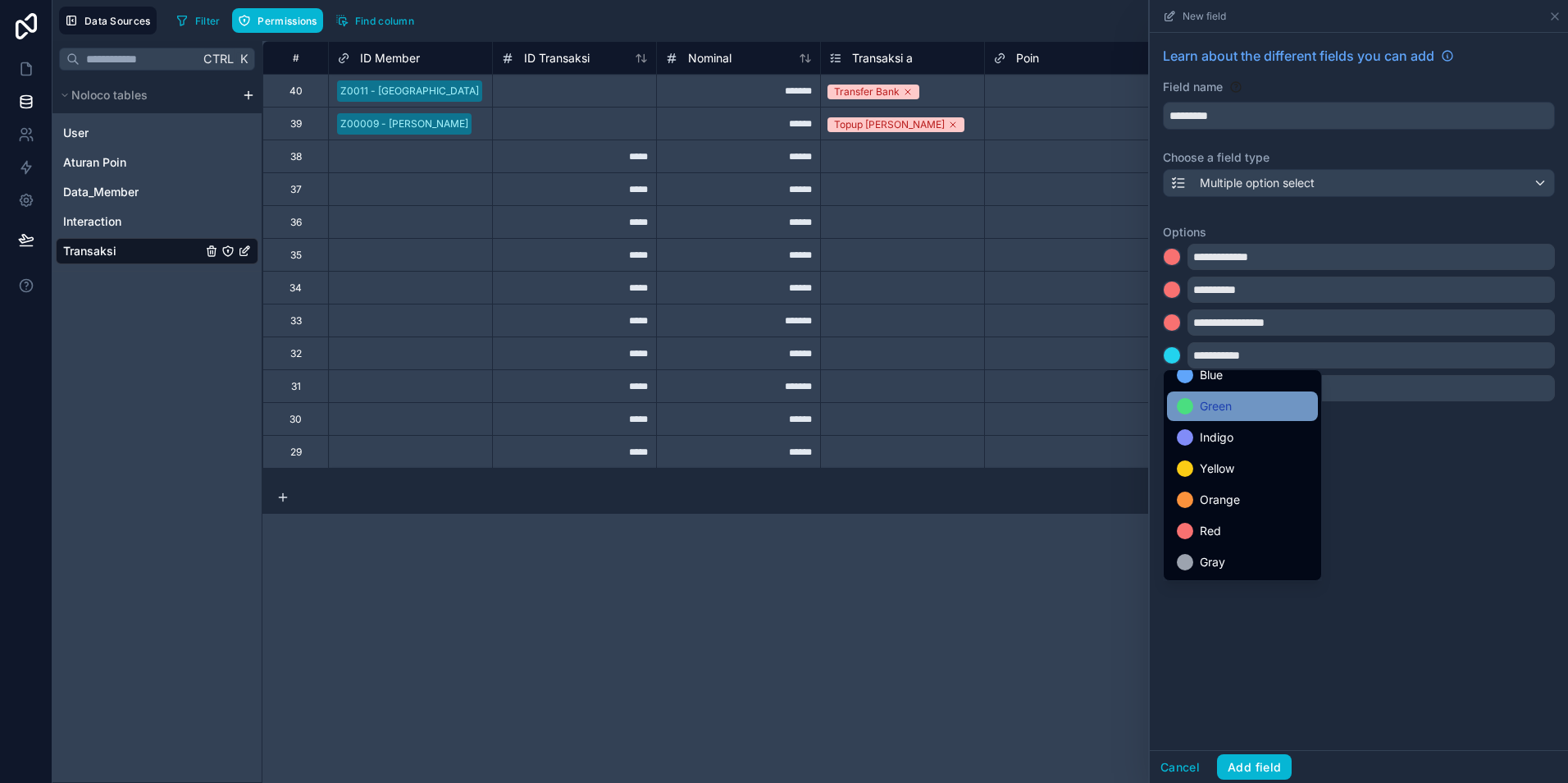
click at [1216, 413] on span "Green" at bounding box center [1215, 406] width 32 height 20
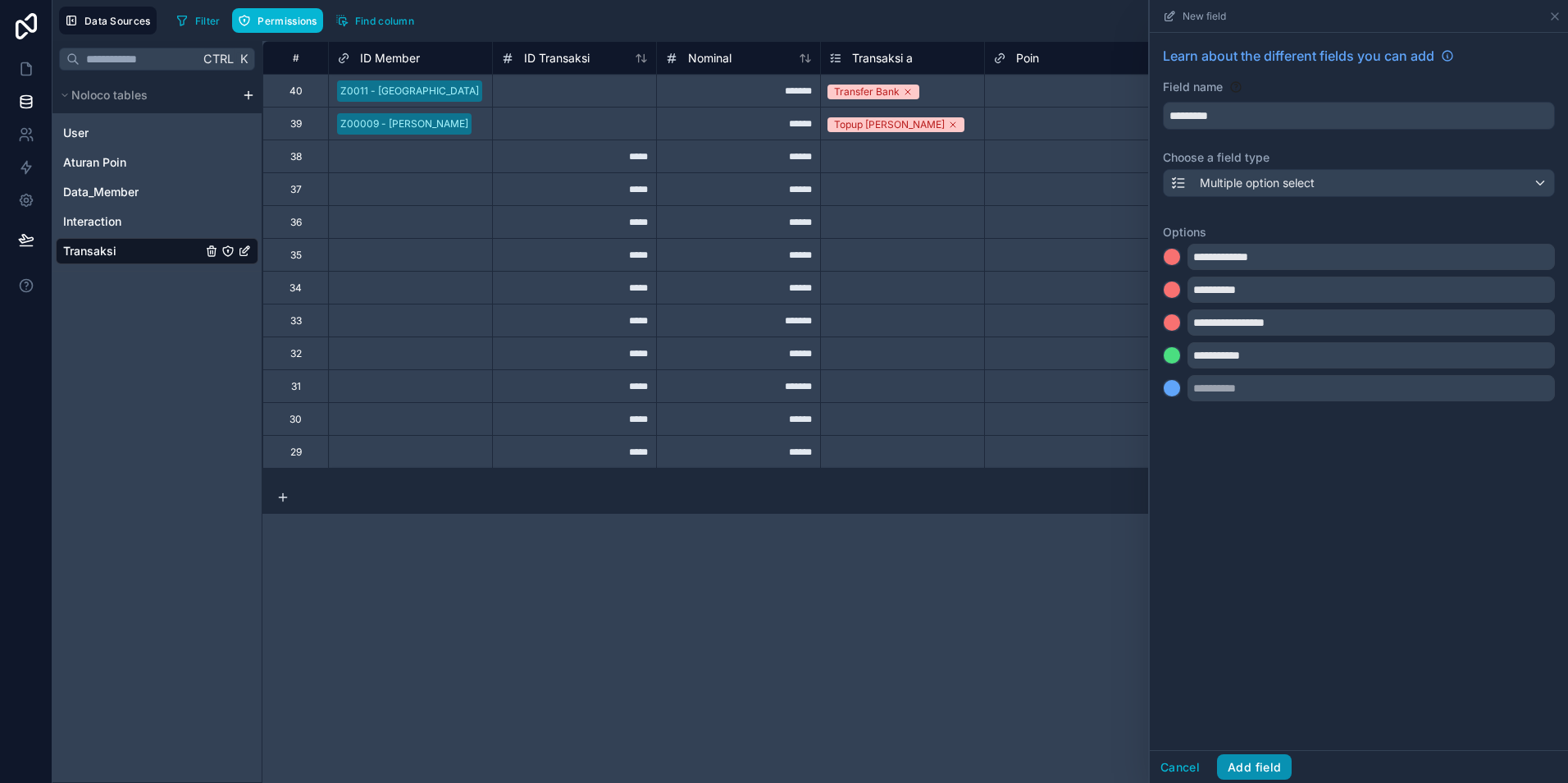
click at [1251, 770] on button "Add field" at bounding box center [1254, 767] width 75 height 26
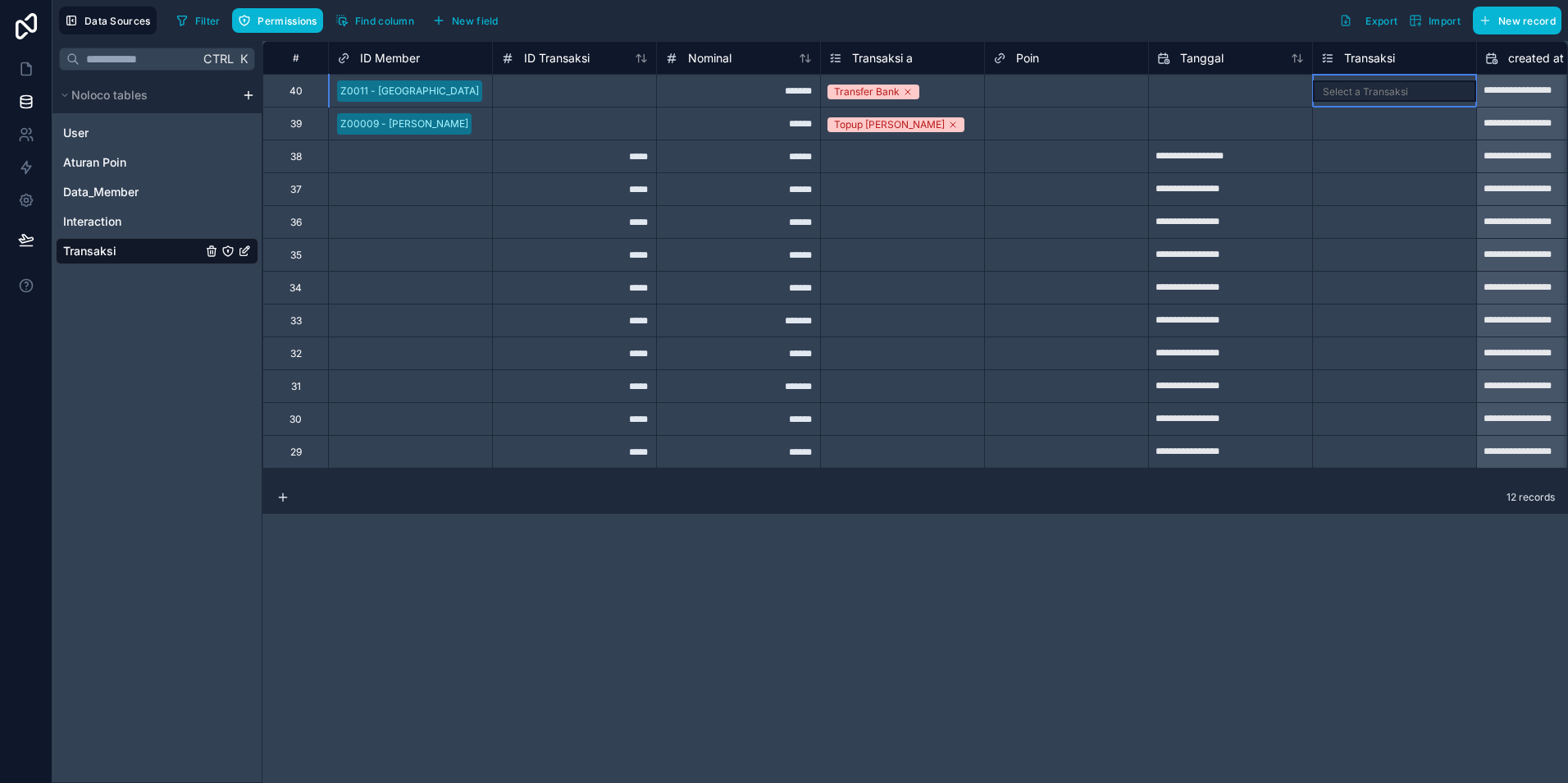
click at [1371, 92] on div "Select a Transaksi" at bounding box center [1365, 91] width 85 height 13
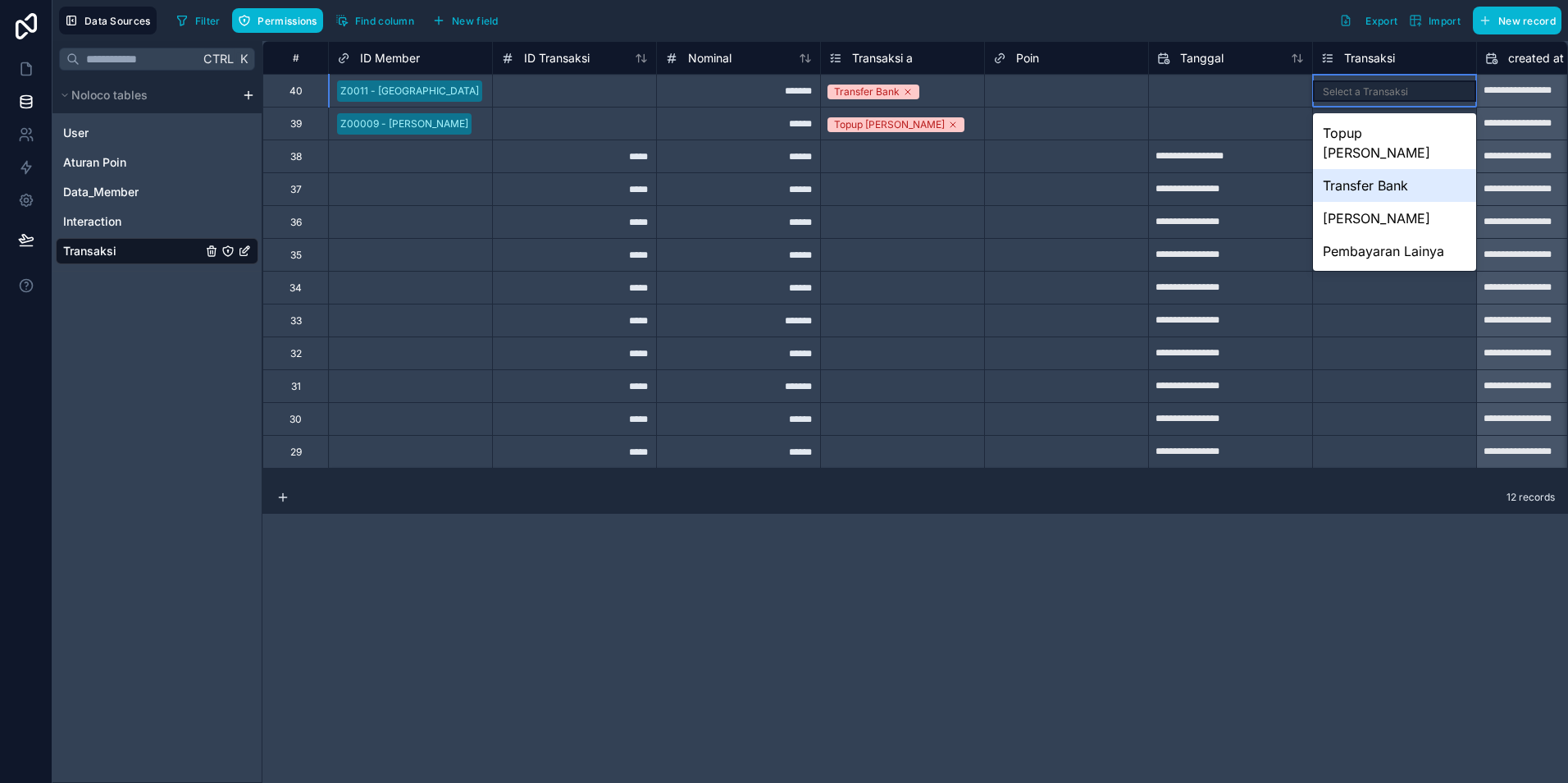
click at [1382, 169] on div "Transfer Bank" at bounding box center [1394, 185] width 163 height 33
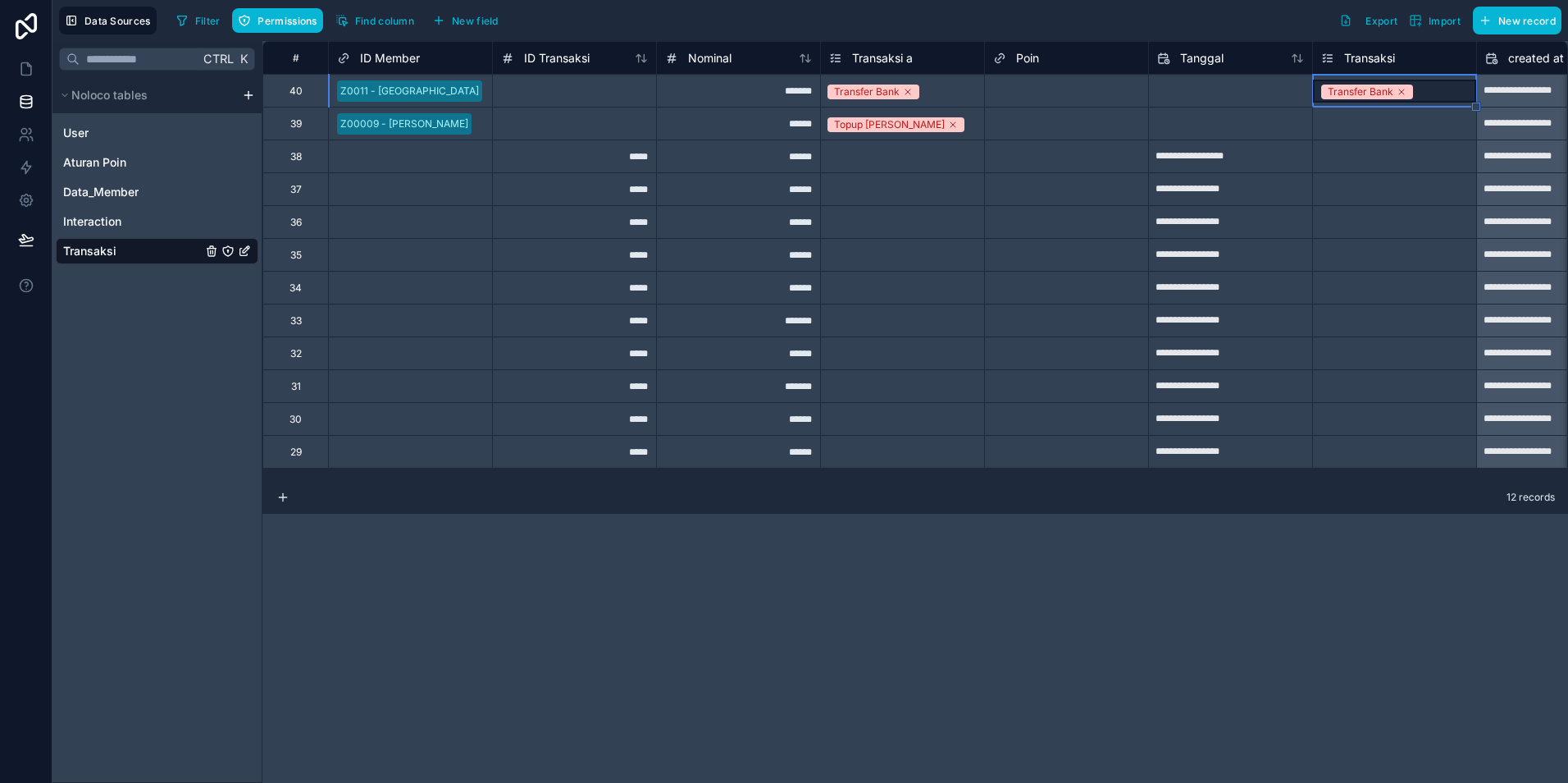
click at [1365, 122] on div "Select a Transaksi" at bounding box center [1364, 124] width 85 height 13
click at [1365, 135] on div "Select a Transaksi" at bounding box center [1394, 123] width 163 height 32
click at [1365, 128] on div "Select a Transaksi" at bounding box center [1365, 124] width 85 height 13
click at [1357, 127] on div "Select a Transaksi" at bounding box center [1365, 124] width 85 height 13
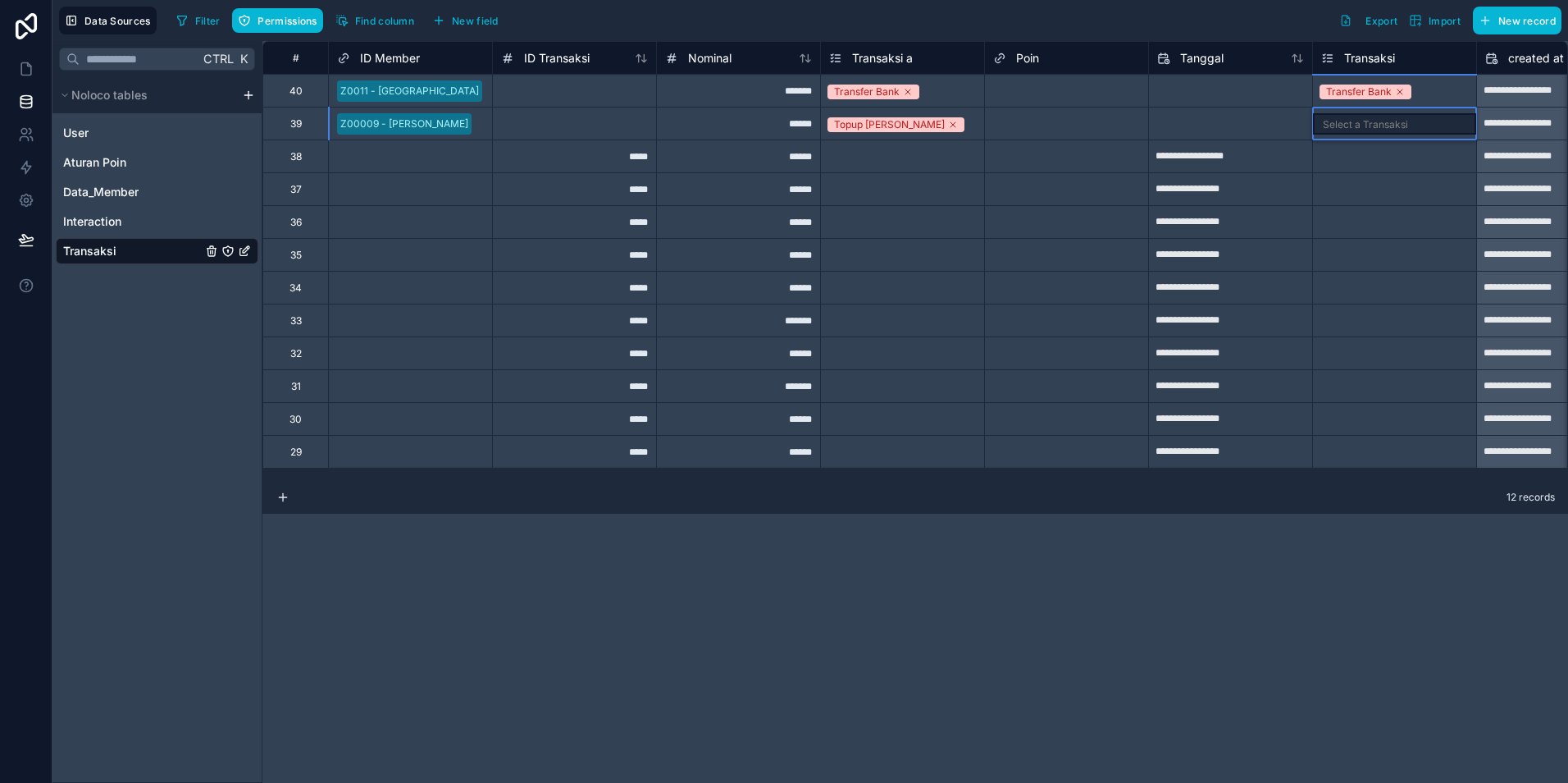
click at [1356, 127] on div "Select a Transaksi" at bounding box center [1365, 124] width 85 height 13
click at [1344, 97] on div "Transfer Bank" at bounding box center [1359, 91] width 66 height 15
click at [1350, 127] on div "Select a Transaksi" at bounding box center [1365, 124] width 85 height 13
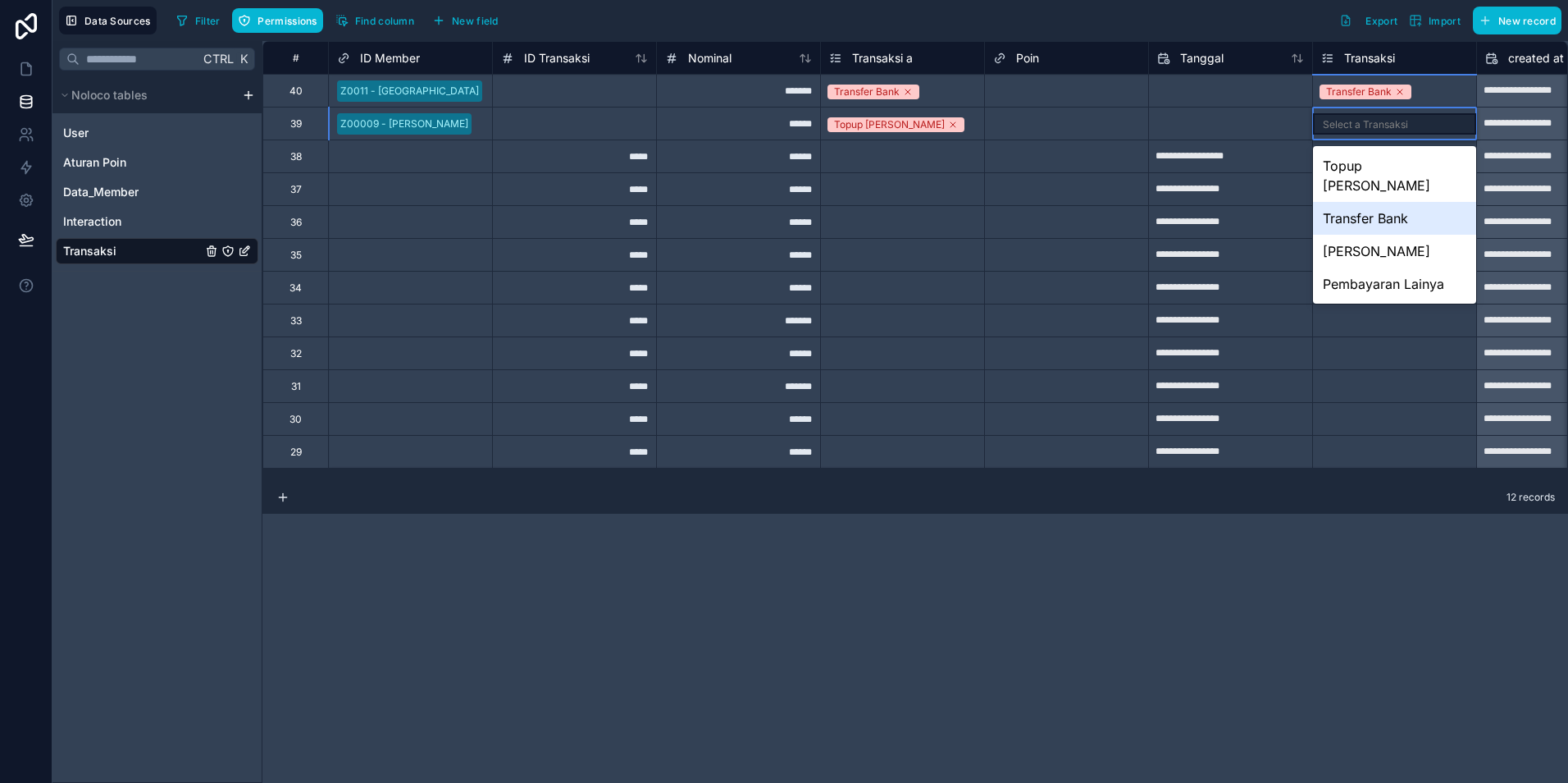
click at [1370, 202] on div "Transfer Bank" at bounding box center [1394, 218] width 163 height 33
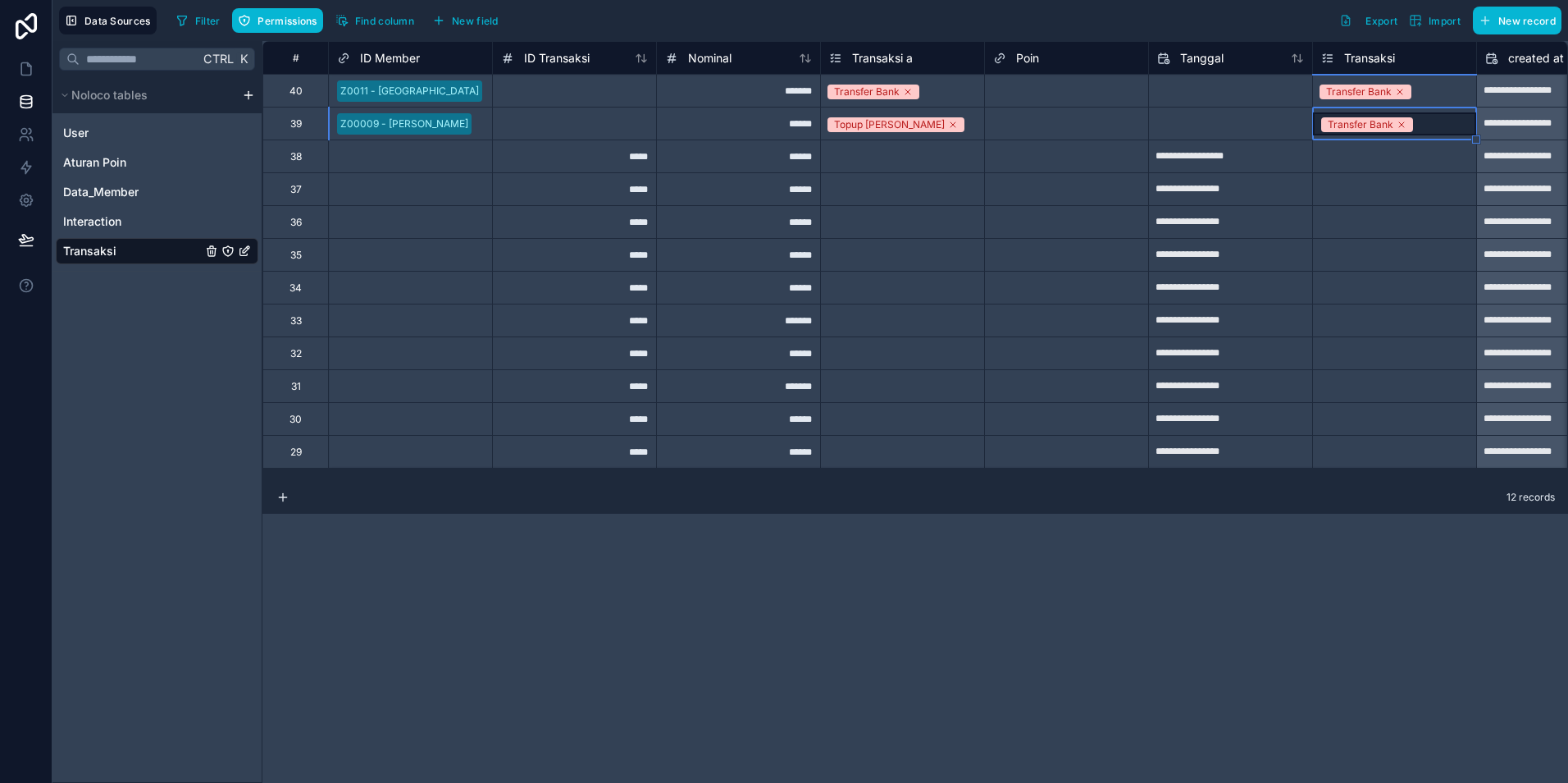
click at [873, 54] on span "Transaksi a" at bounding box center [883, 58] width 60 height 16
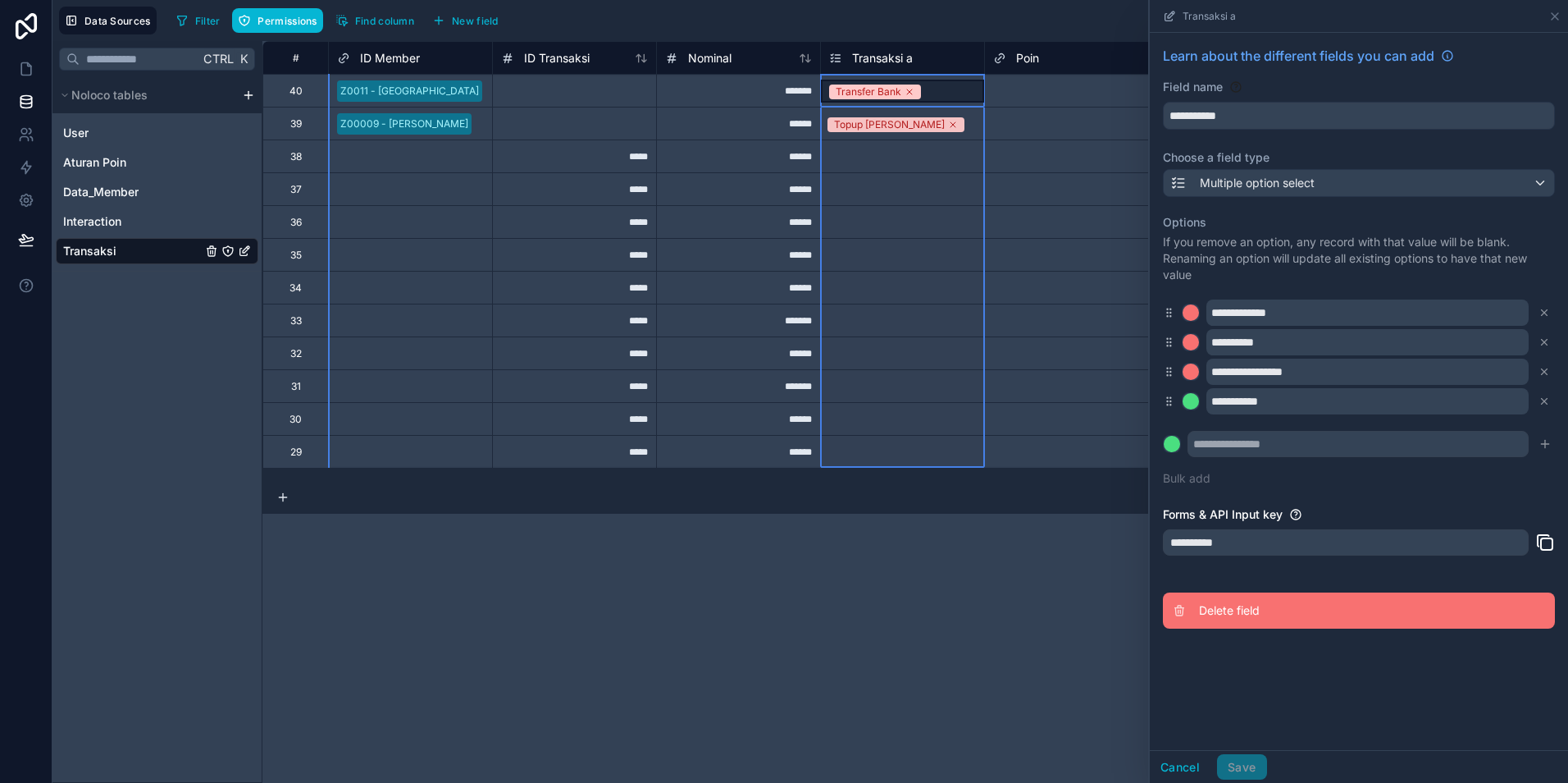
click at [1240, 610] on span "Delete field" at bounding box center [1317, 610] width 236 height 16
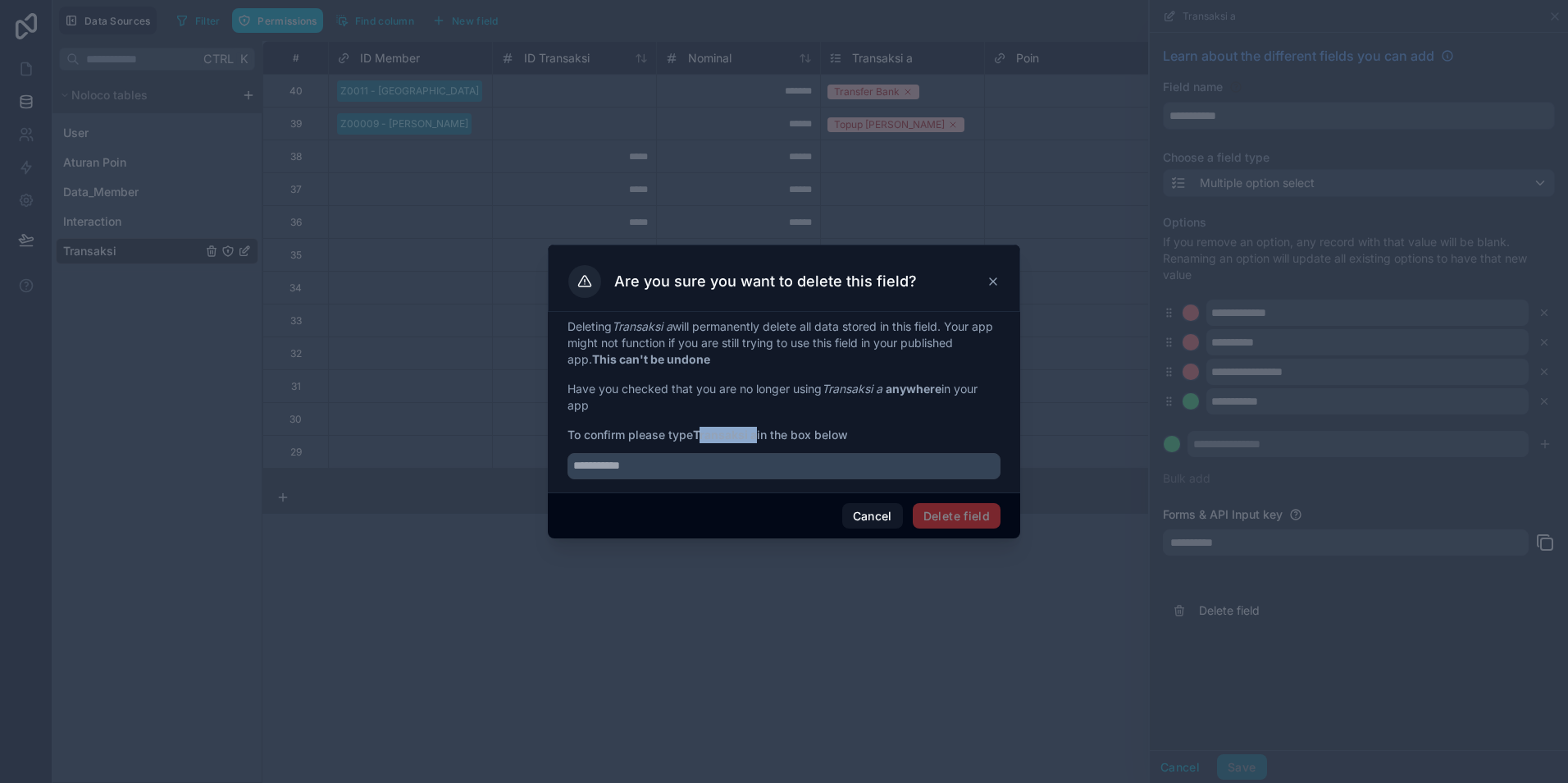
drag, startPoint x: 701, startPoint y: 435, endPoint x: 760, endPoint y: 442, distance: 59.4
click at [760, 442] on span "To confirm please type Transaksi a in the box below" at bounding box center [784, 435] width 433 height 16
copy strong "ransaksi a"
click at [665, 463] on input "text" at bounding box center [784, 466] width 433 height 26
paste input "**********"
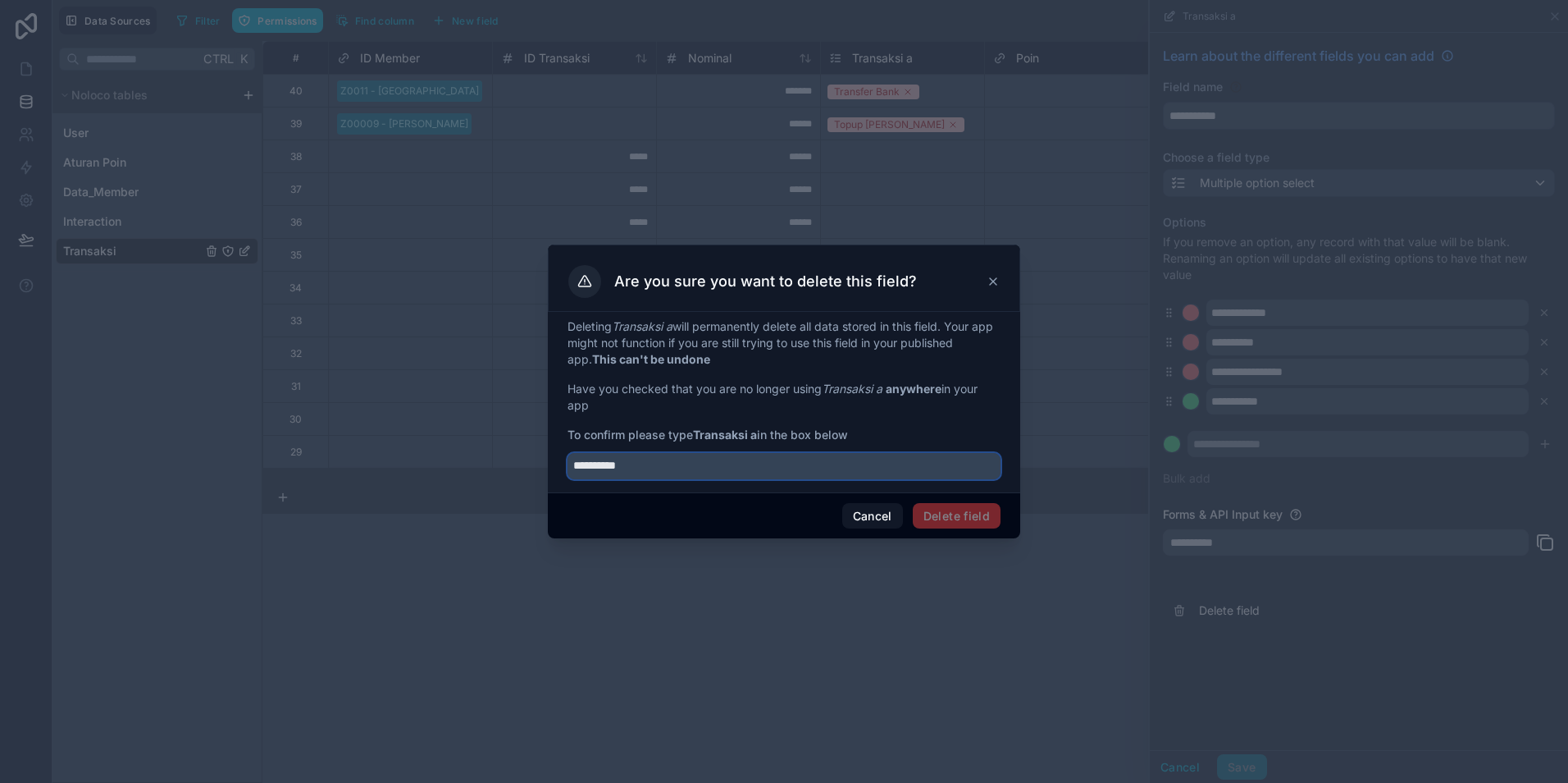
click at [575, 467] on input "**********" at bounding box center [784, 466] width 433 height 26
type input "**********"
click at [945, 513] on button "Delete field" at bounding box center [957, 516] width 88 height 26
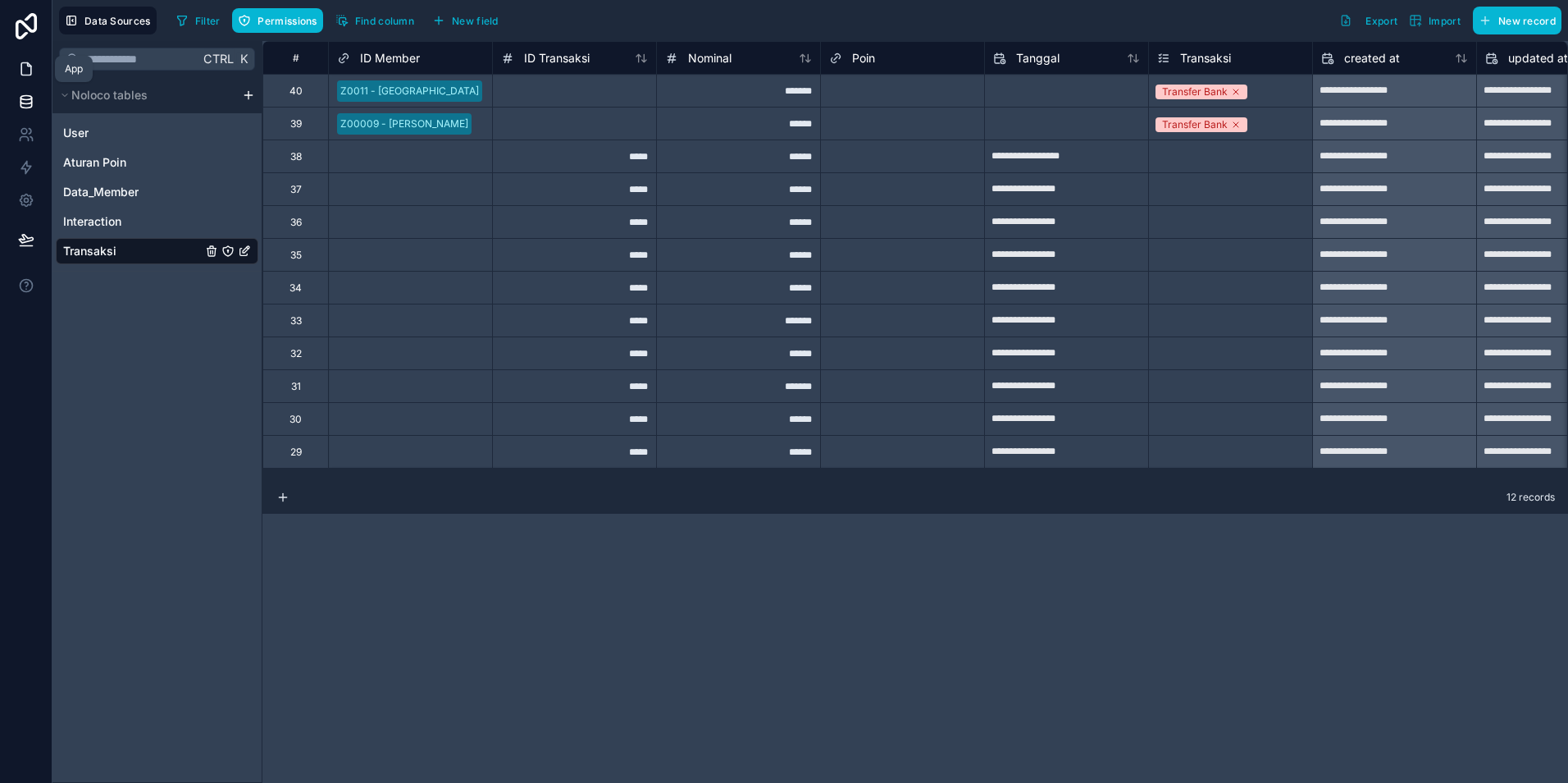
click at [22, 67] on icon at bounding box center [26, 69] width 9 height 12
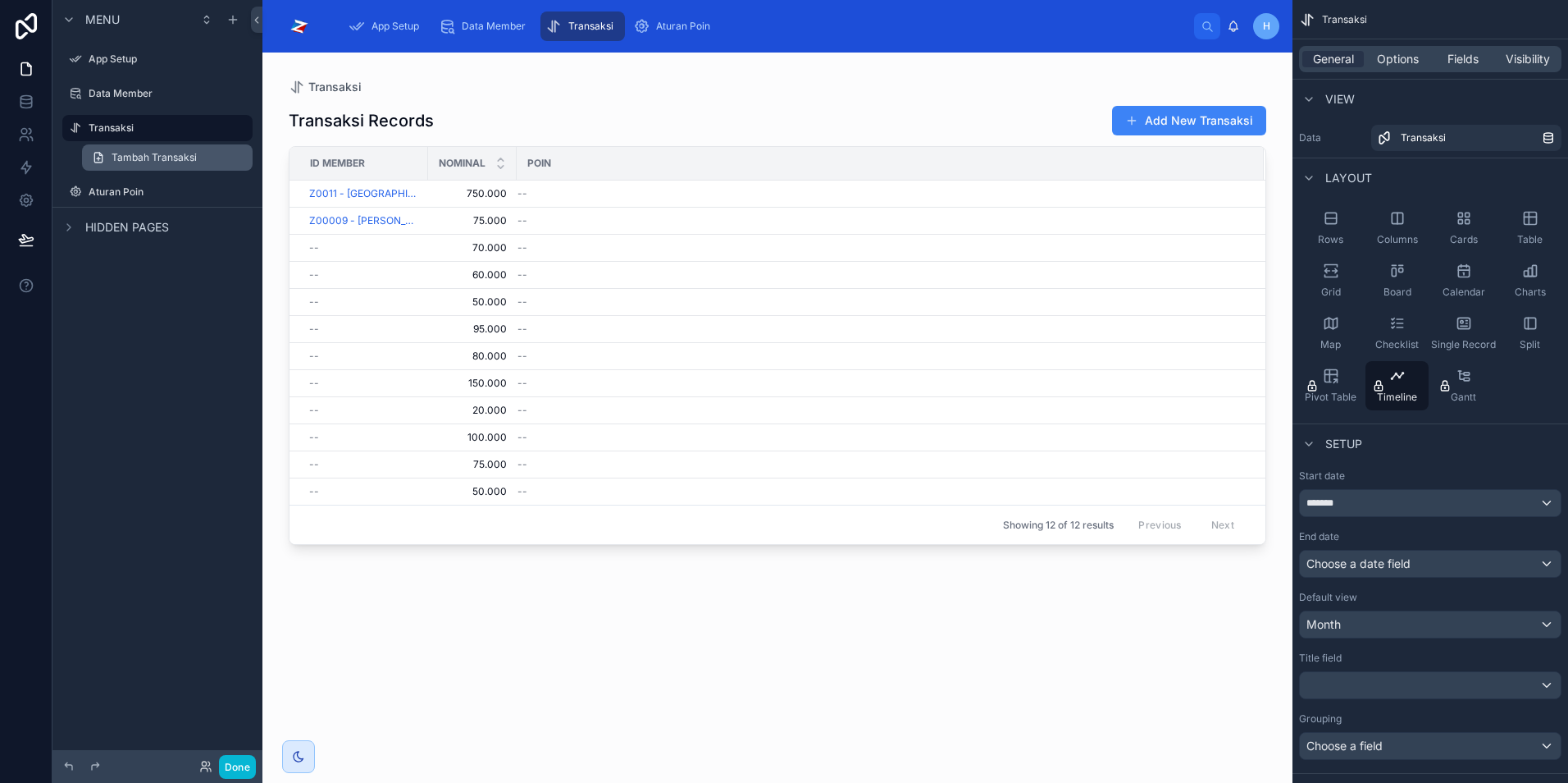
click at [131, 151] on span "Tambah Transaksi" at bounding box center [153, 157] width 85 height 13
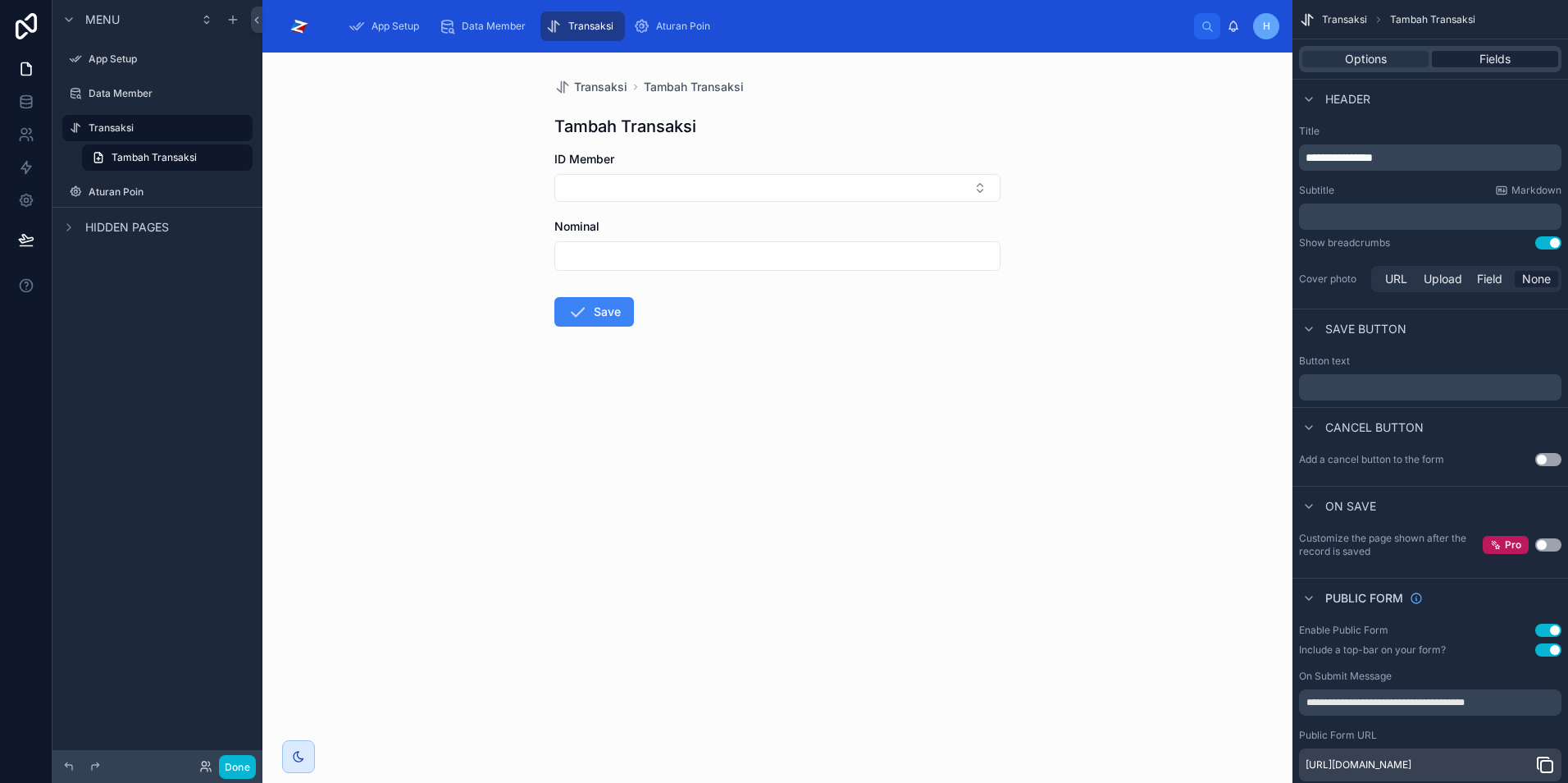
click at [1512, 60] on div "Fields" at bounding box center [1495, 59] width 127 height 16
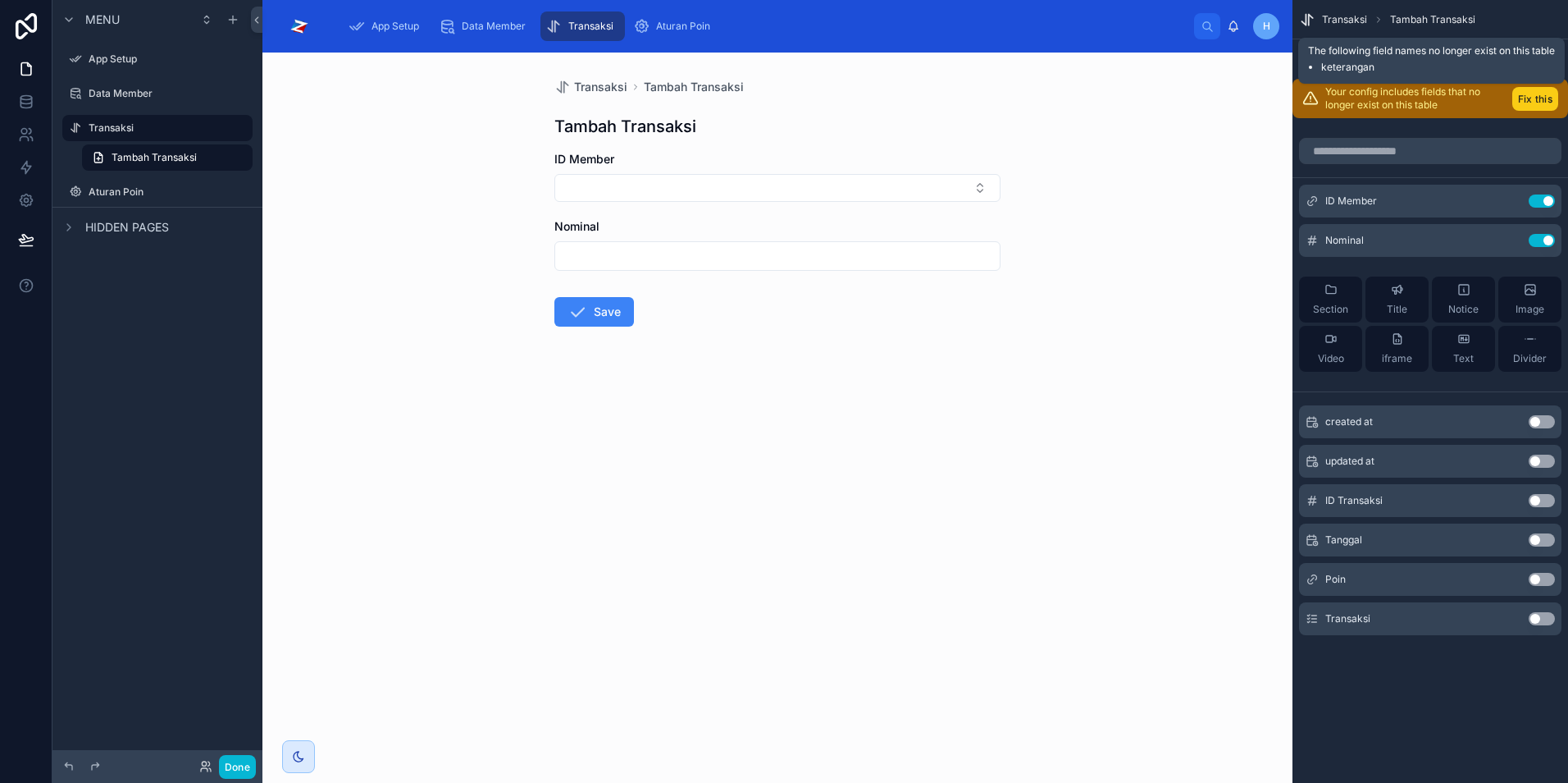
click at [1535, 97] on button "Fix this" at bounding box center [1535, 99] width 46 height 24
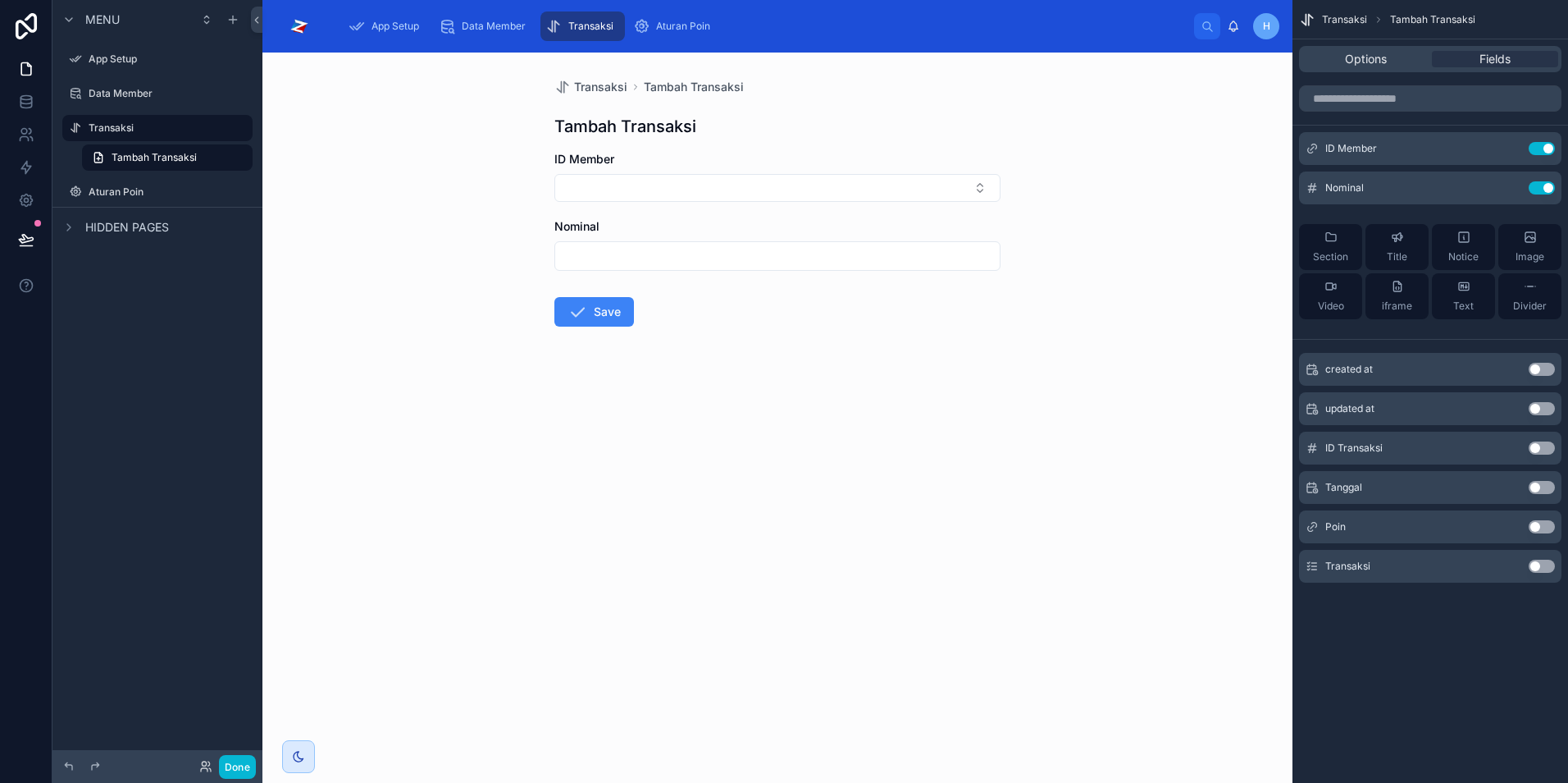
click at [1544, 568] on button "Use setting" at bounding box center [1542, 566] width 26 height 13
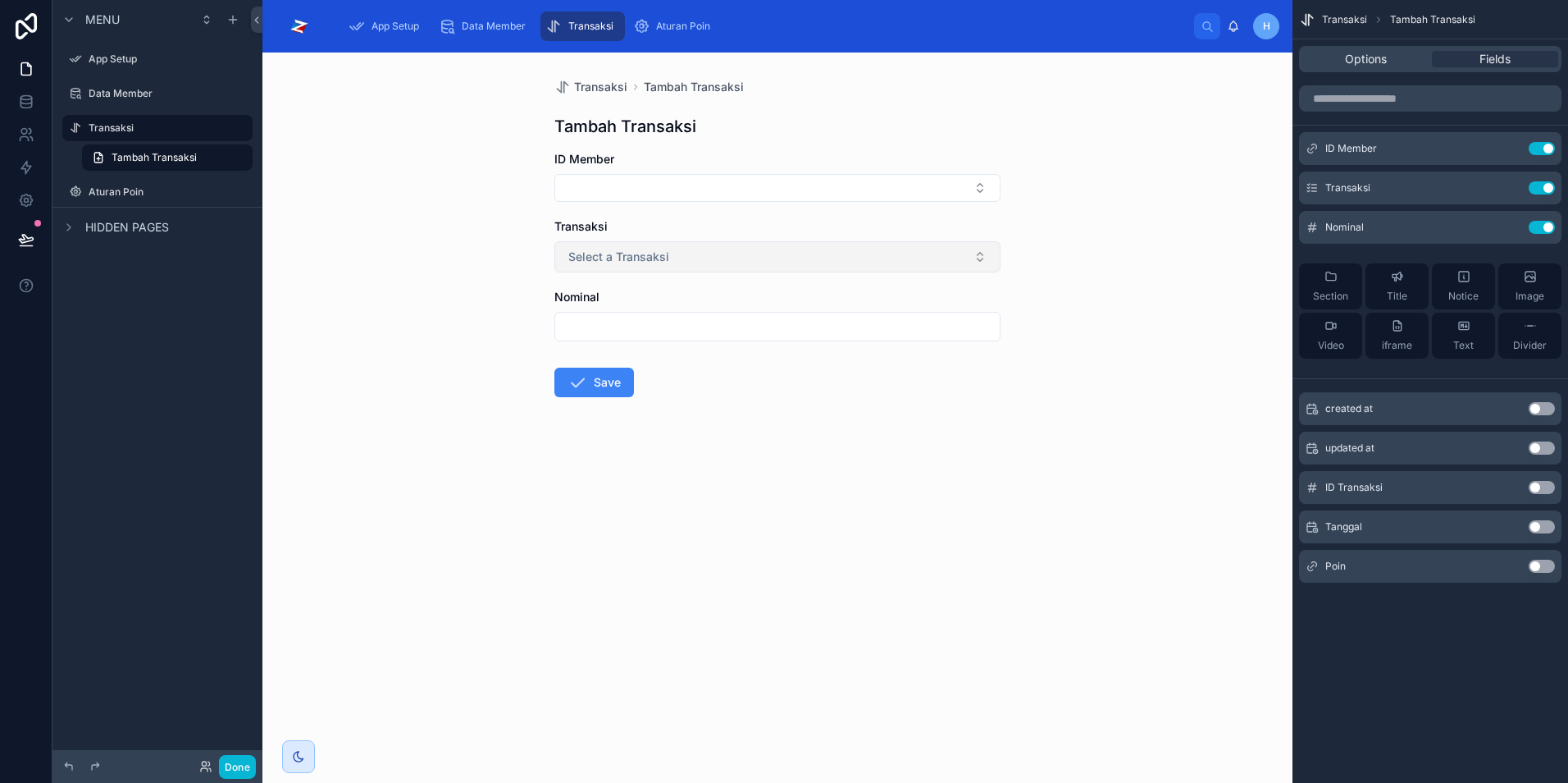
click at [907, 256] on button "Select a Transaksi" at bounding box center [778, 257] width 447 height 31
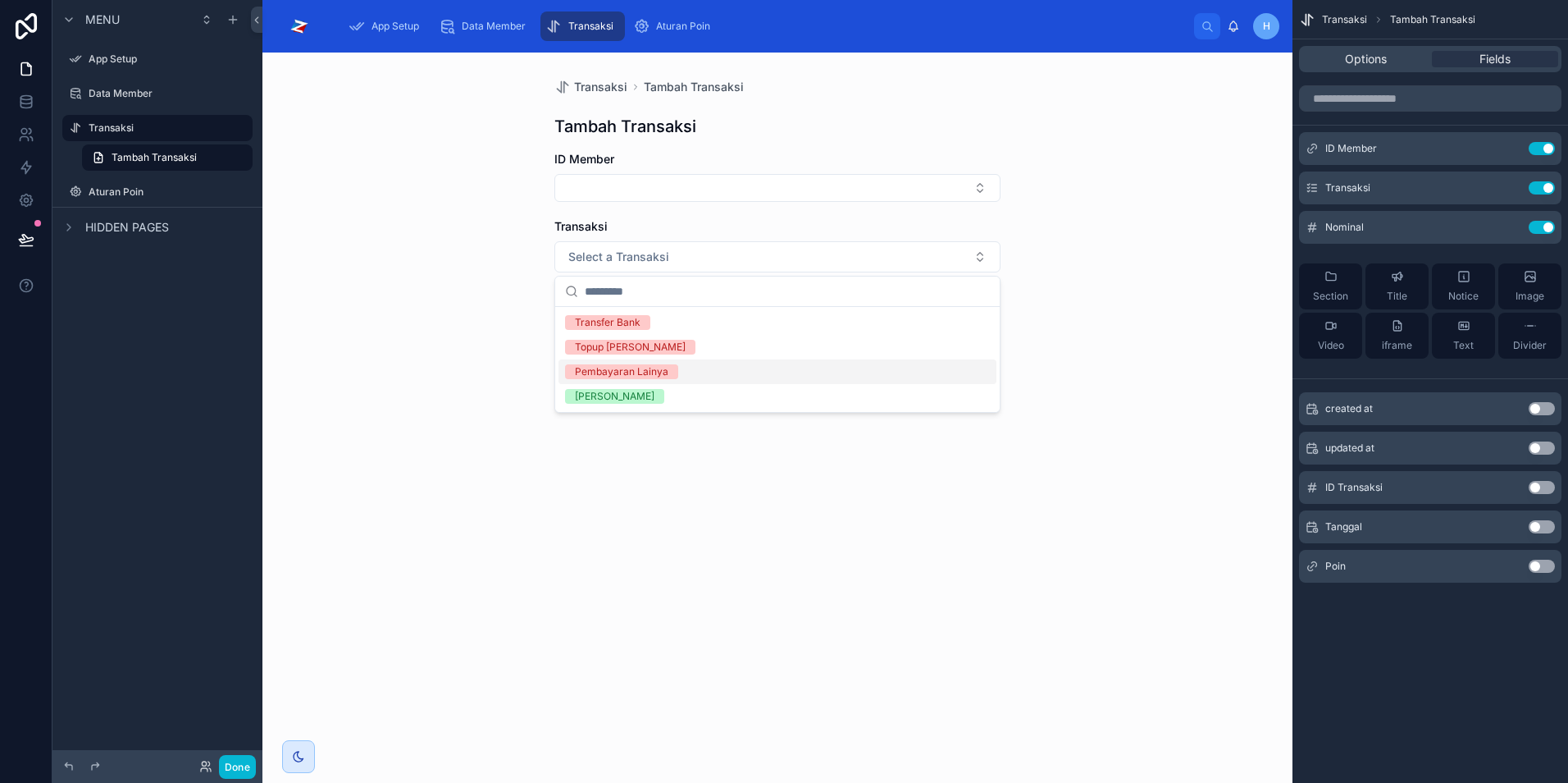
click at [1006, 533] on div "Transaksi Tambah Transaksi Tambah Transaksi ID Member Transaksi Select a Transa…" at bounding box center [778, 417] width 1030 height 730
click at [1538, 571] on button "Use setting" at bounding box center [1542, 566] width 26 height 13
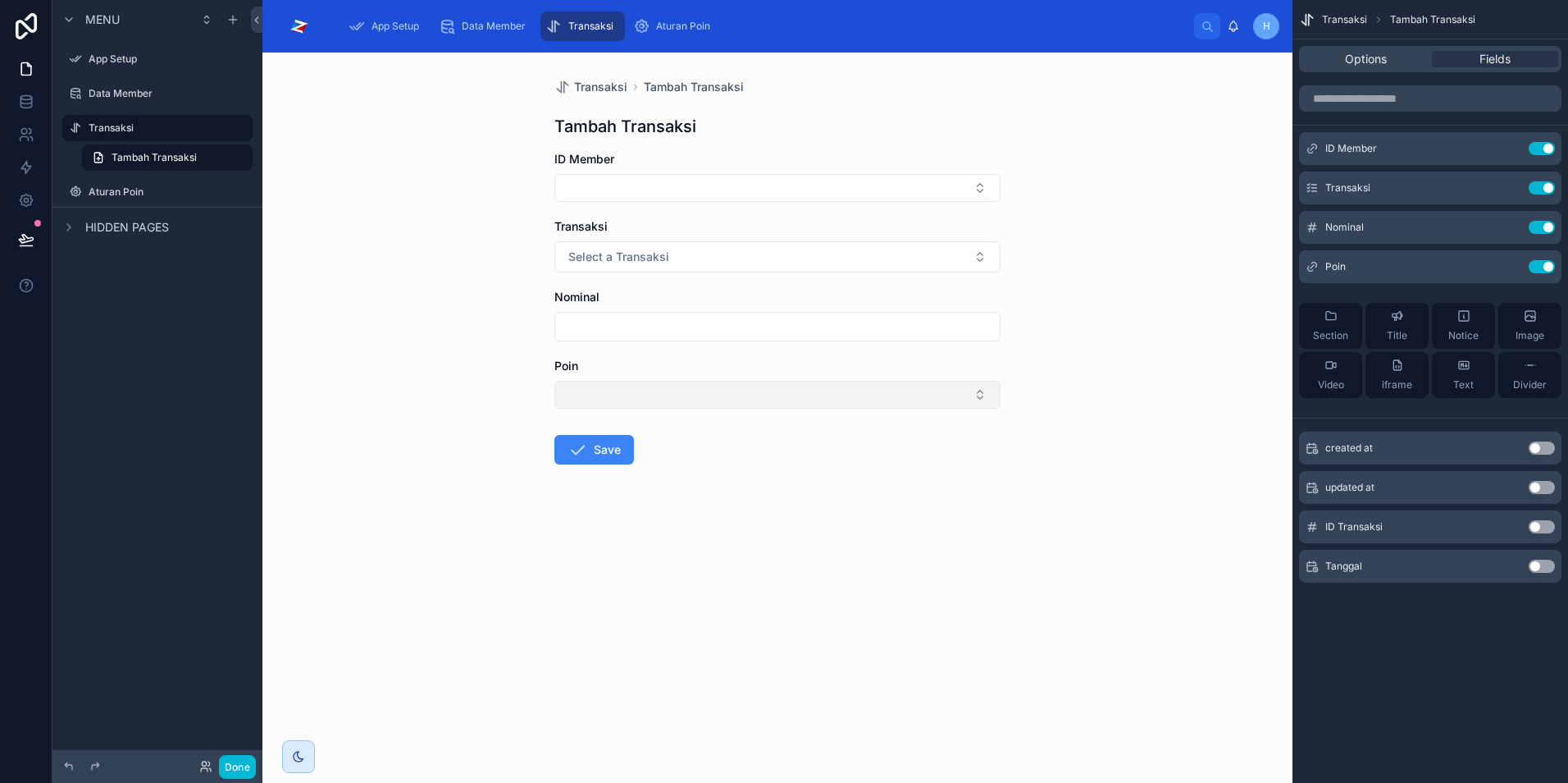
click at [985, 398] on button "Select Button" at bounding box center [778, 395] width 447 height 28
click at [1156, 385] on div "Transaksi Tambah Transaksi Tambah Transaksi ID Member Transaksi Select a Transa…" at bounding box center [778, 417] width 1030 height 730
click at [31, 105] on icon at bounding box center [26, 105] width 10 height 7
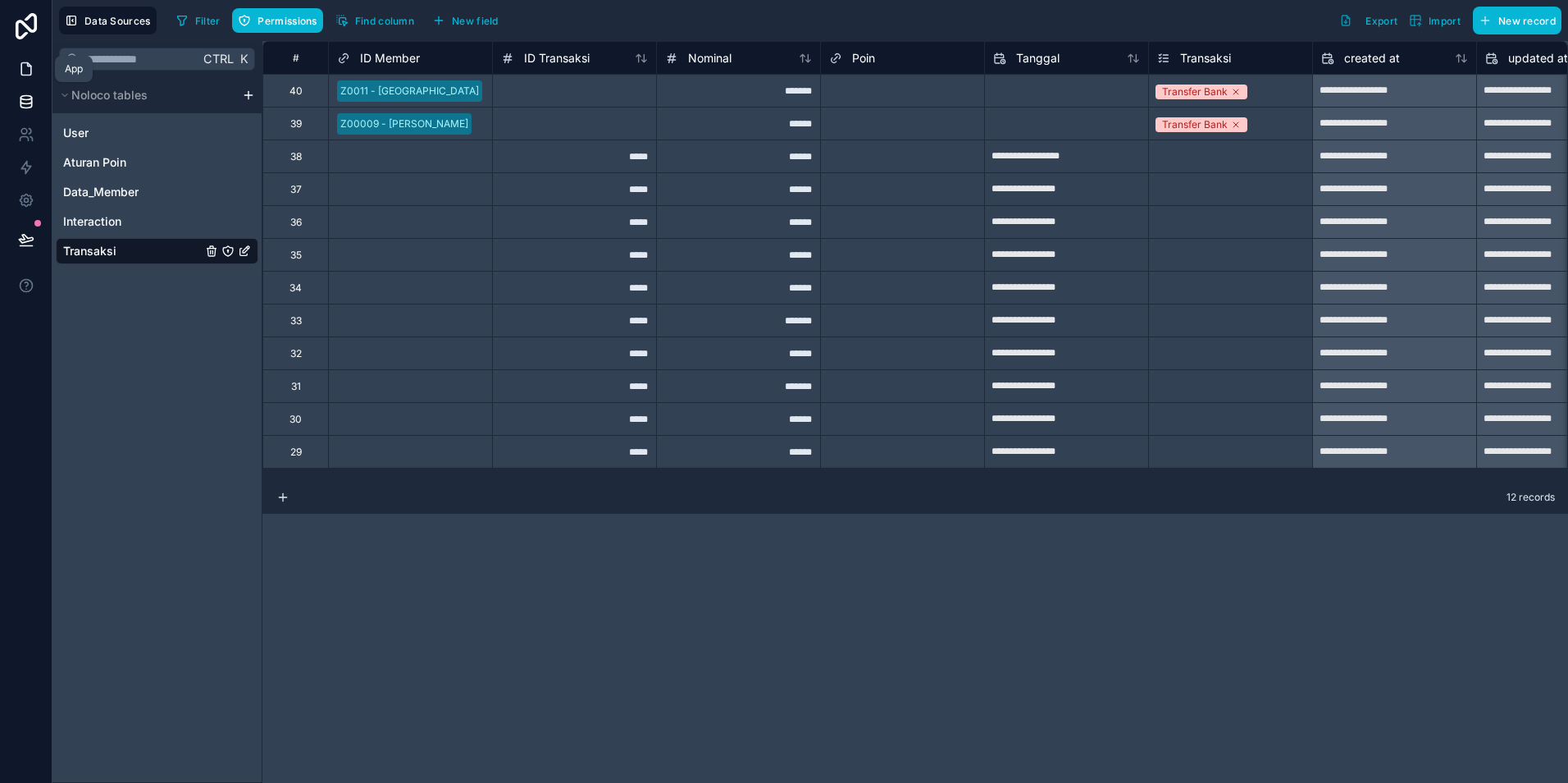
click at [24, 76] on icon at bounding box center [26, 68] width 16 height 16
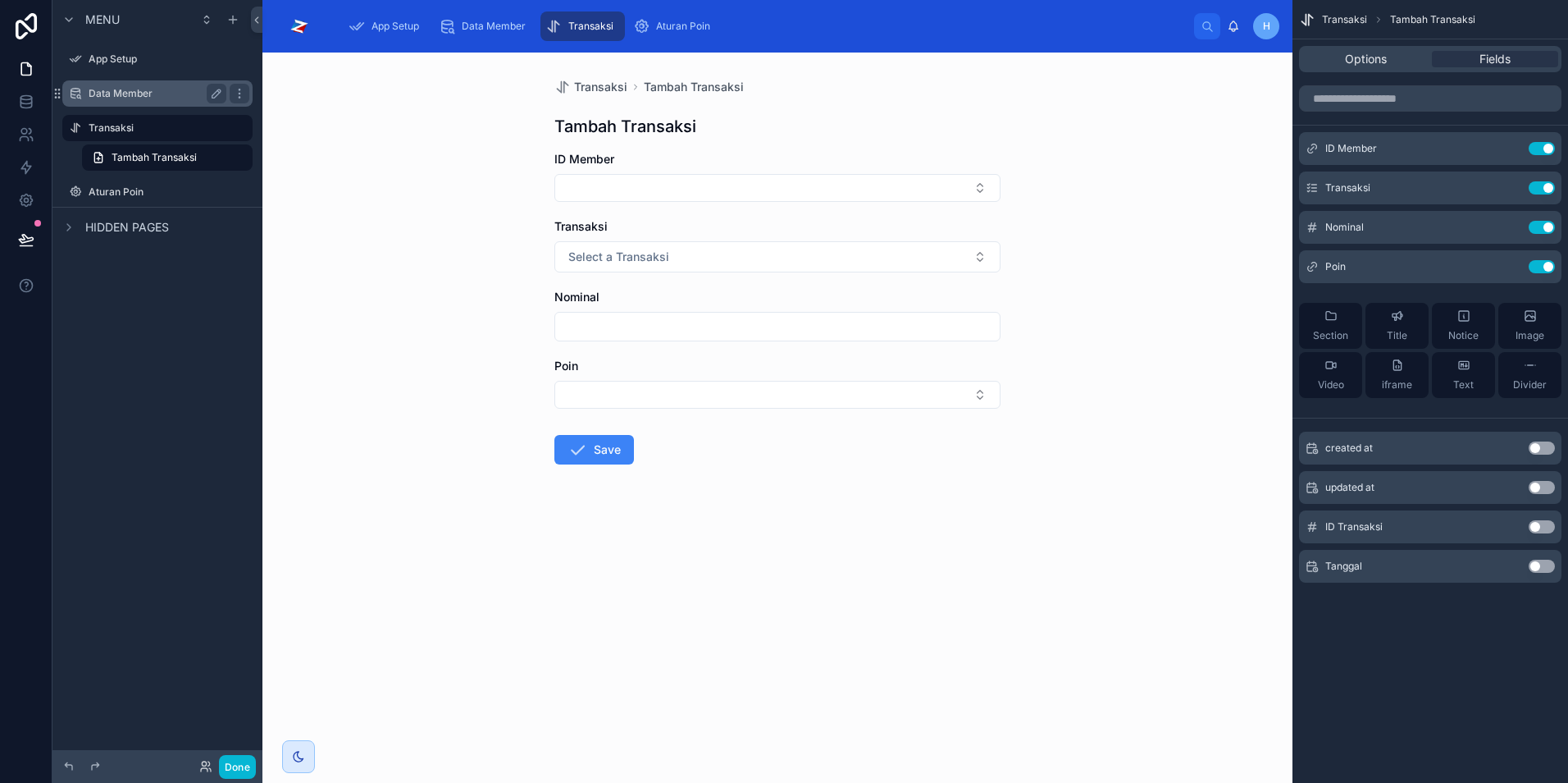
click at [103, 100] on div "Data Member" at bounding box center [158, 93] width 138 height 20
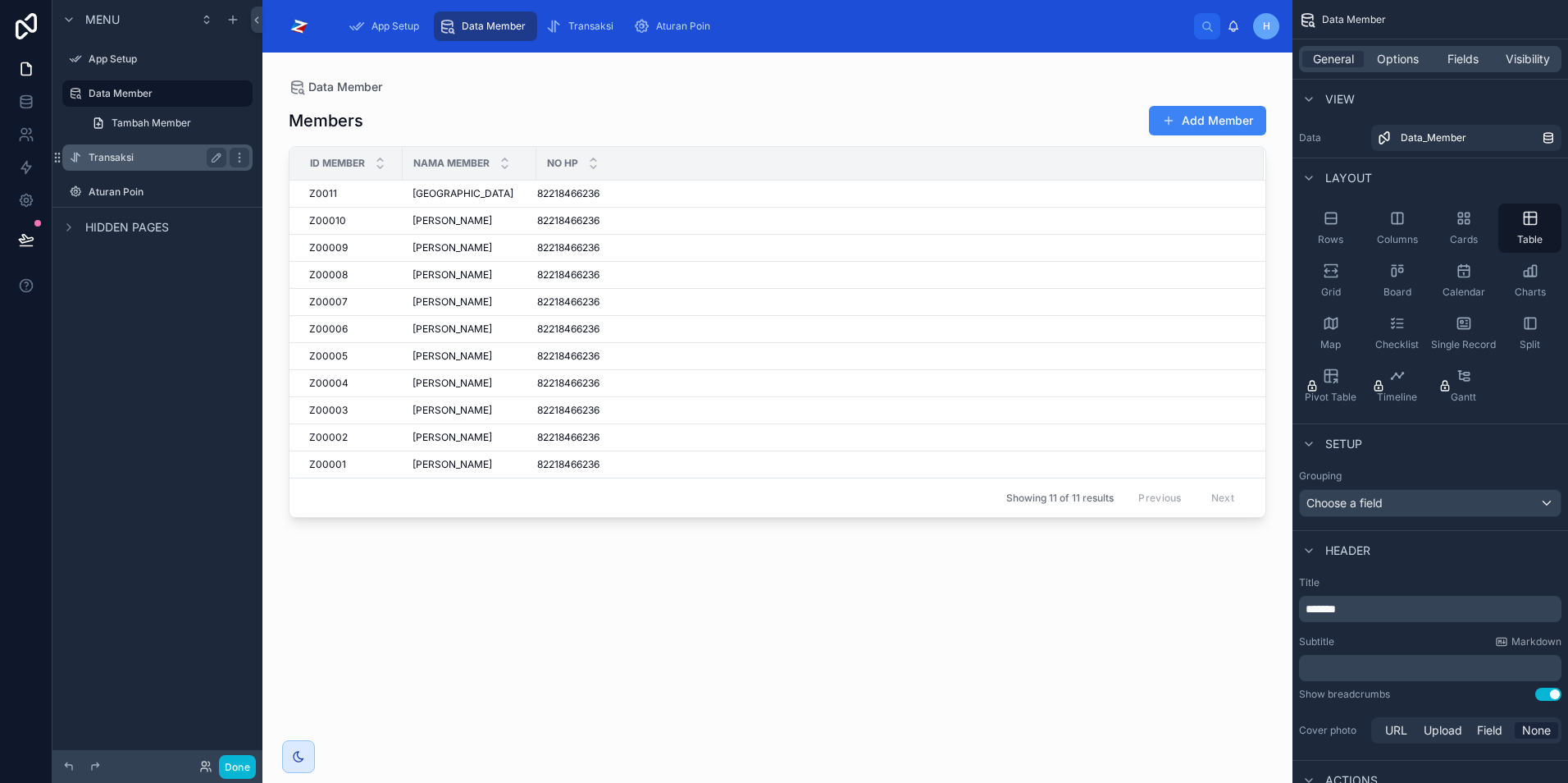
click at [128, 161] on label "Transaksi" at bounding box center [154, 157] width 131 height 13
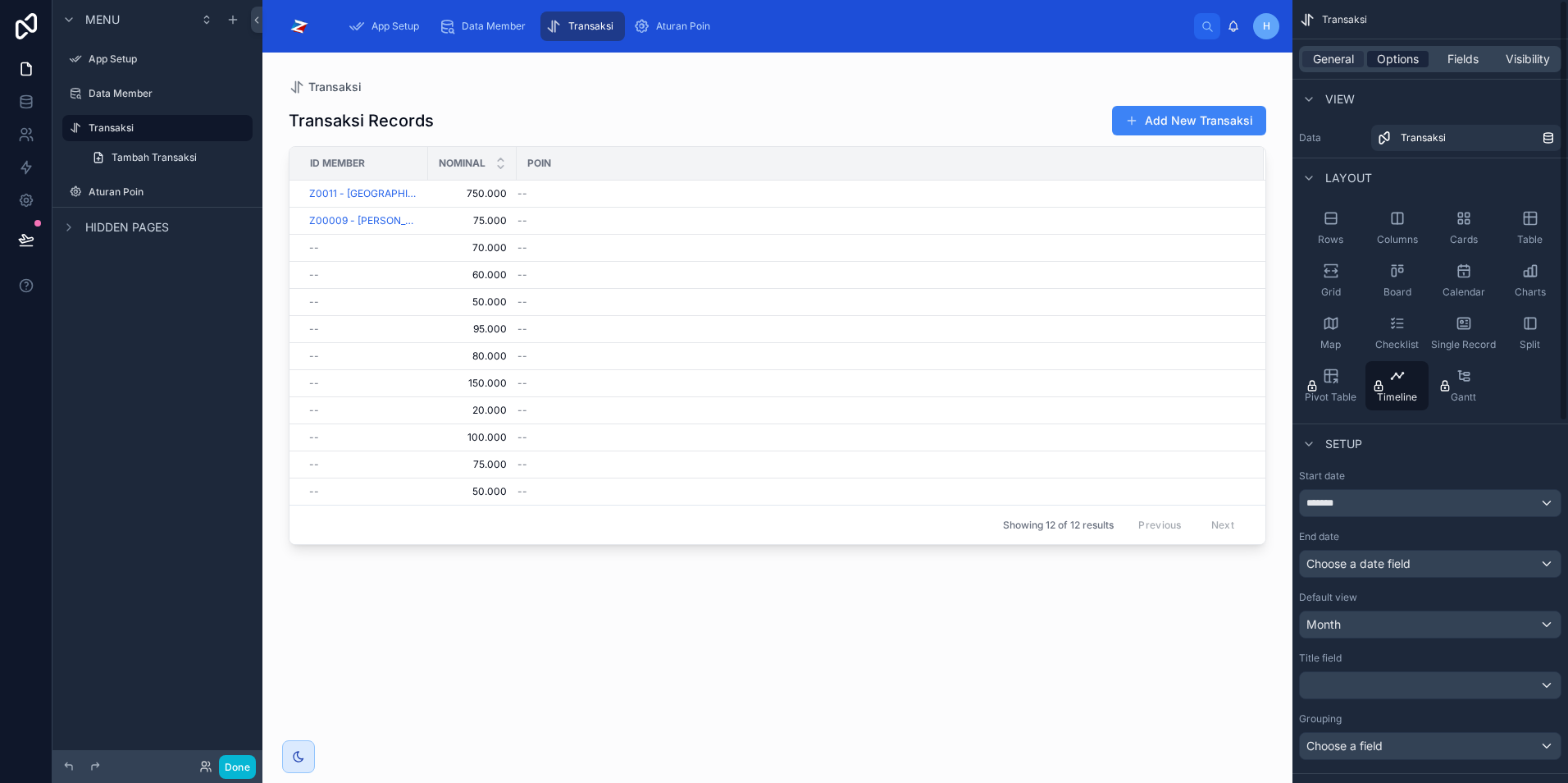
click at [1396, 63] on span "Options" at bounding box center [1398, 59] width 42 height 16
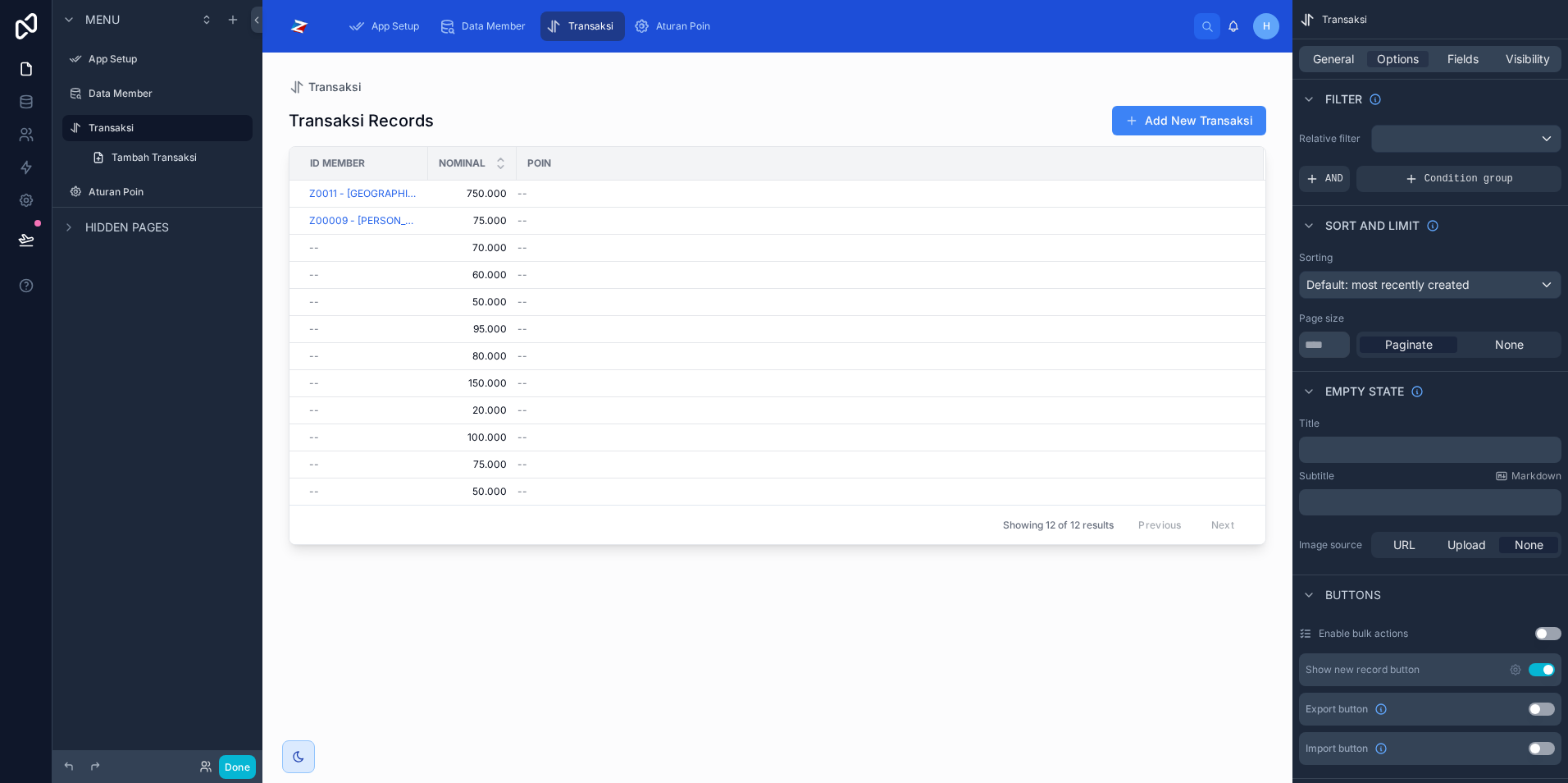
click at [1465, 44] on div "General Options Fields Visibility" at bounding box center [1431, 60] width 276 height 40
click at [1467, 60] on span "Fields" at bounding box center [1464, 59] width 31 height 16
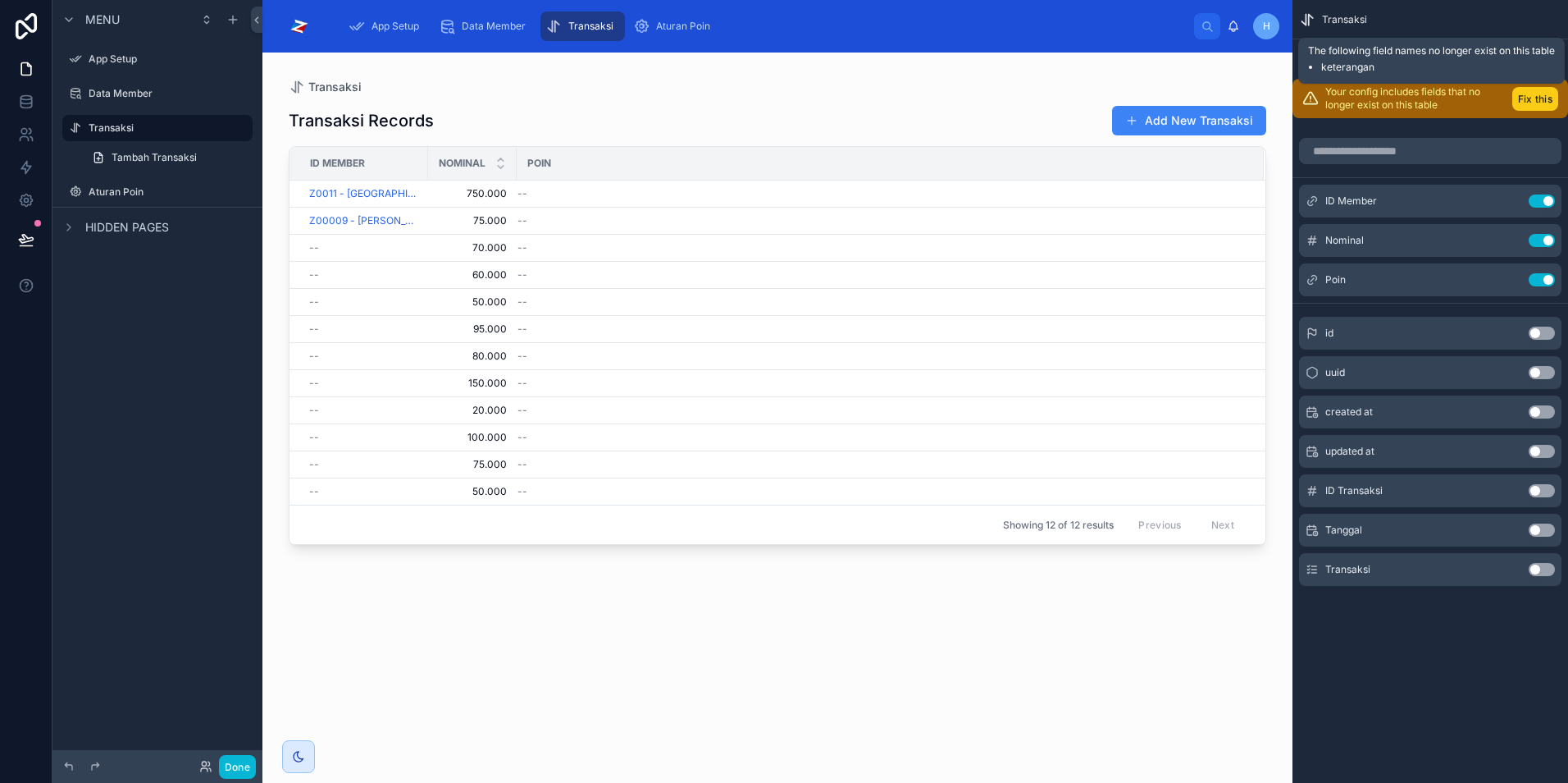
click at [1545, 94] on button "Fix this" at bounding box center [1535, 99] width 46 height 24
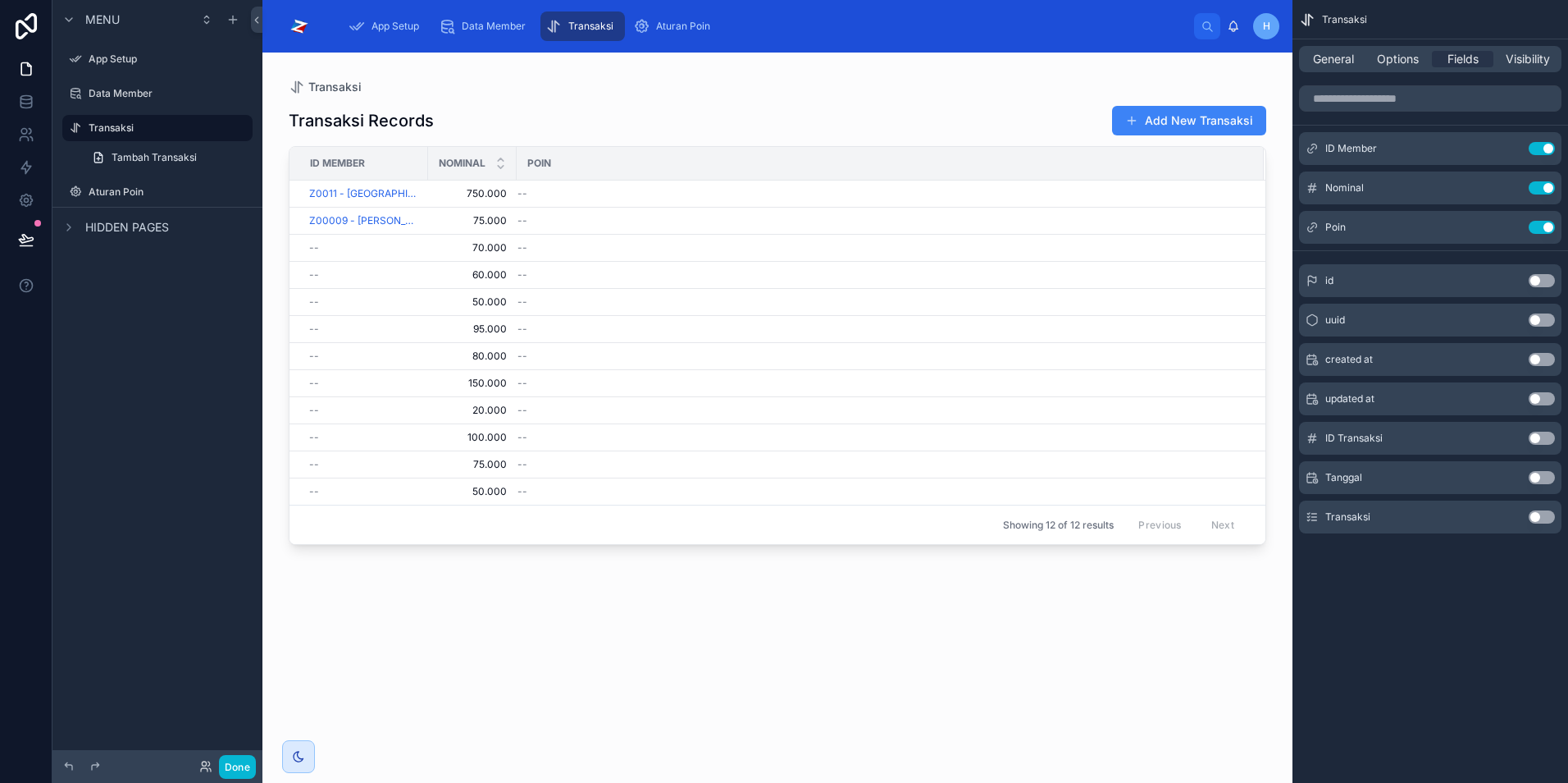
click at [1551, 514] on button "Use setting" at bounding box center [1542, 517] width 26 height 13
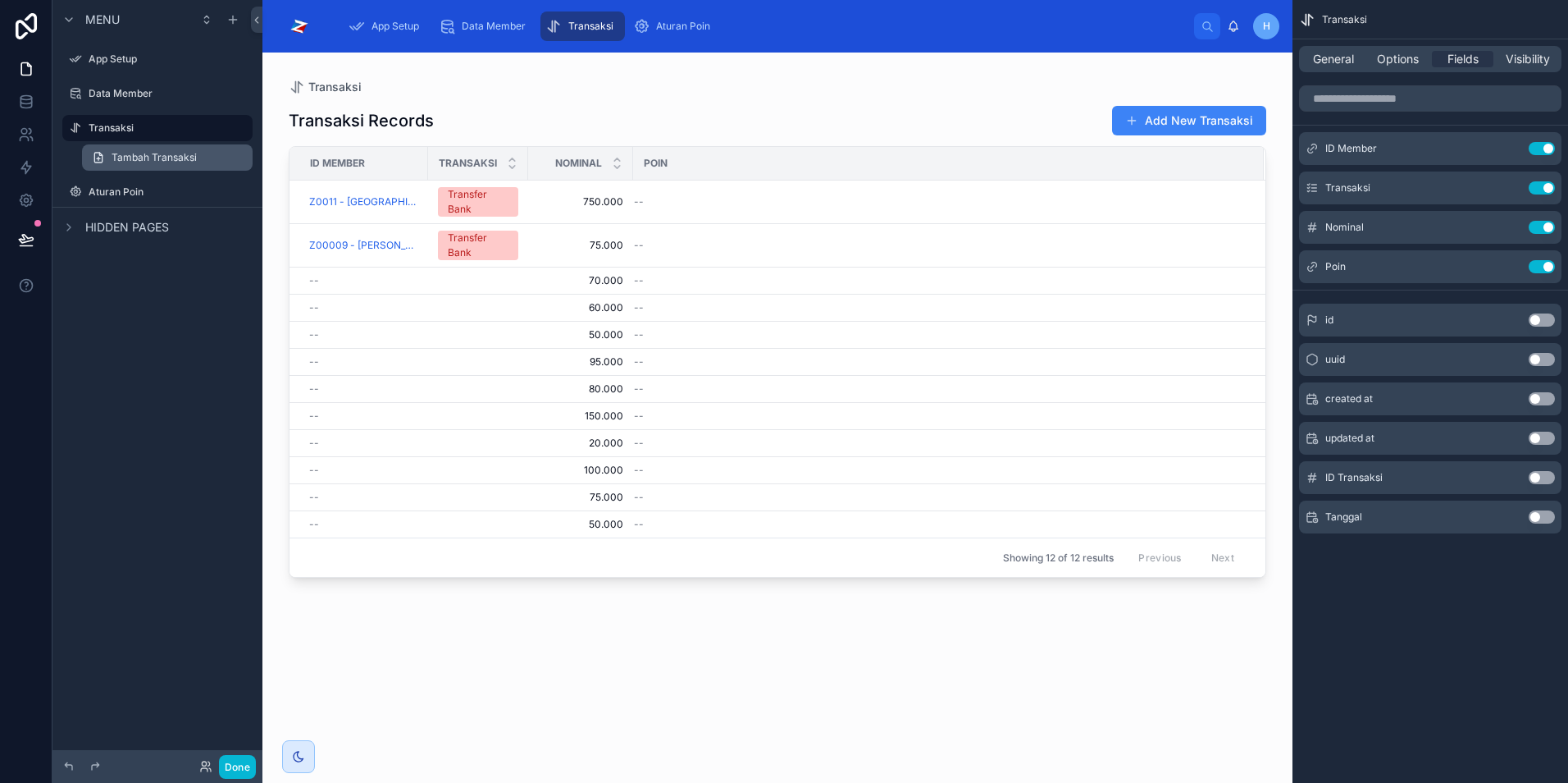
click at [129, 162] on span "Tambah Transaksi" at bounding box center [153, 157] width 85 height 13
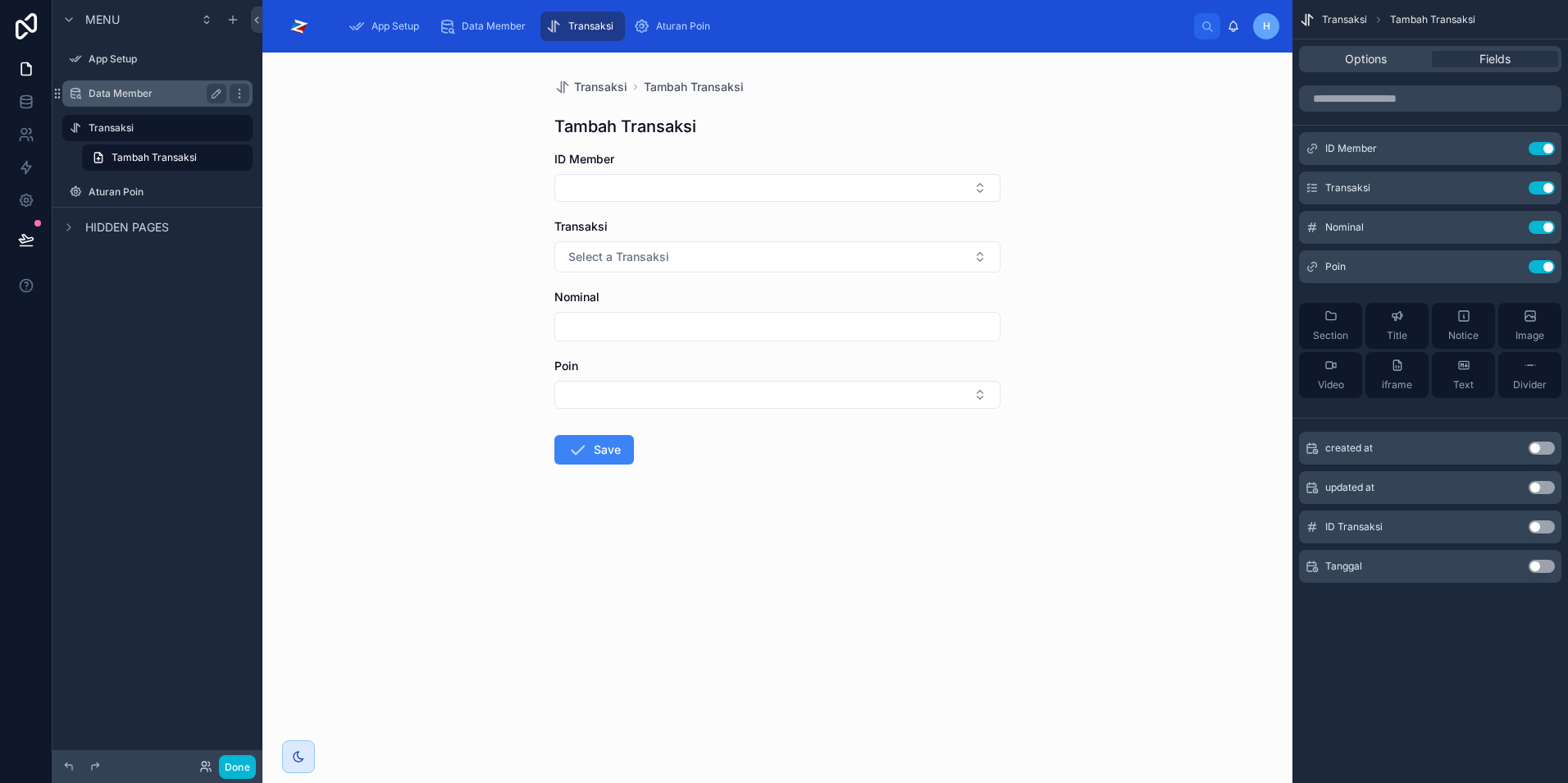
click at [121, 98] on label "Data Member" at bounding box center [154, 93] width 131 height 13
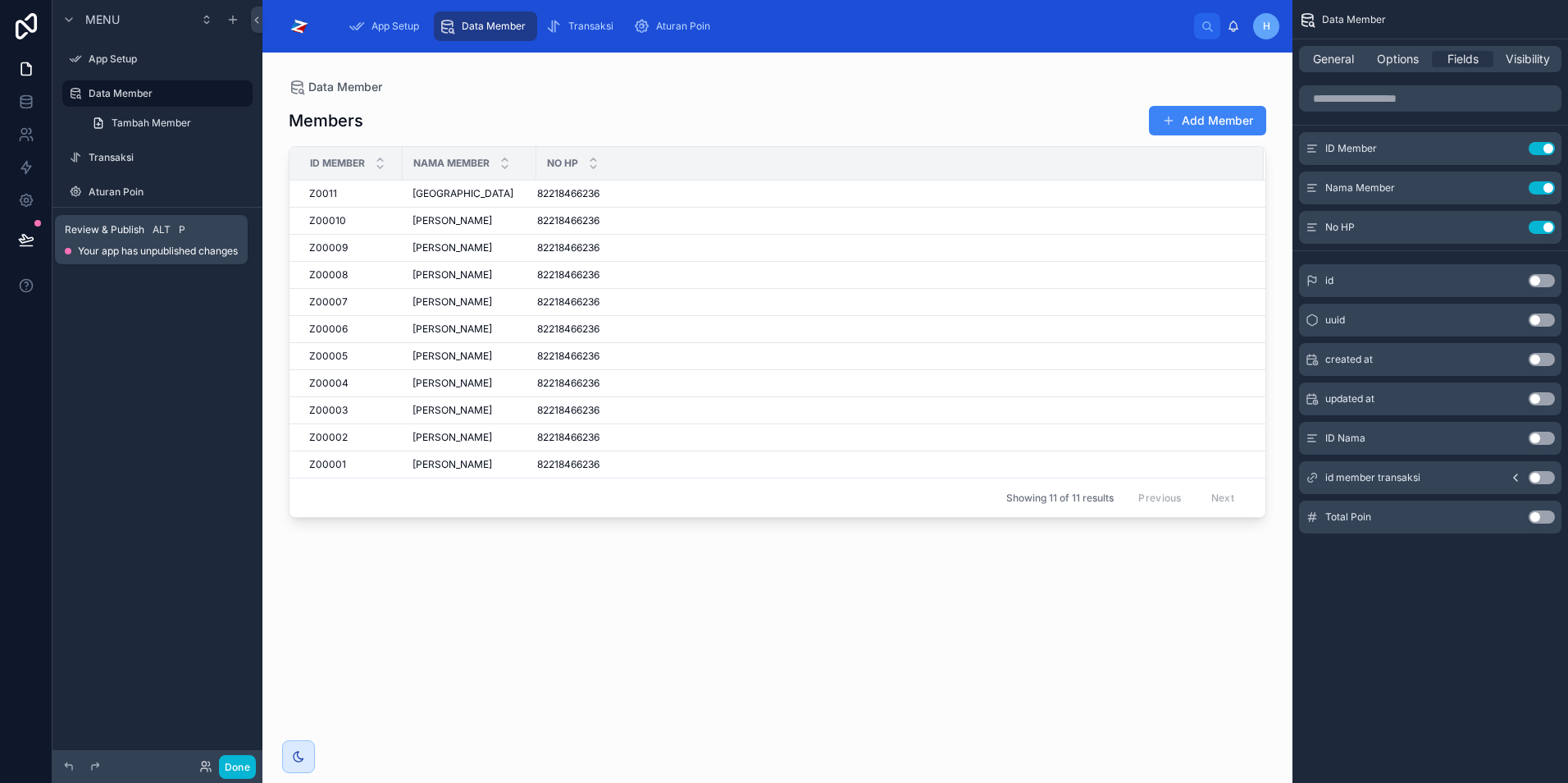
click at [28, 242] on icon at bounding box center [26, 239] width 16 height 16
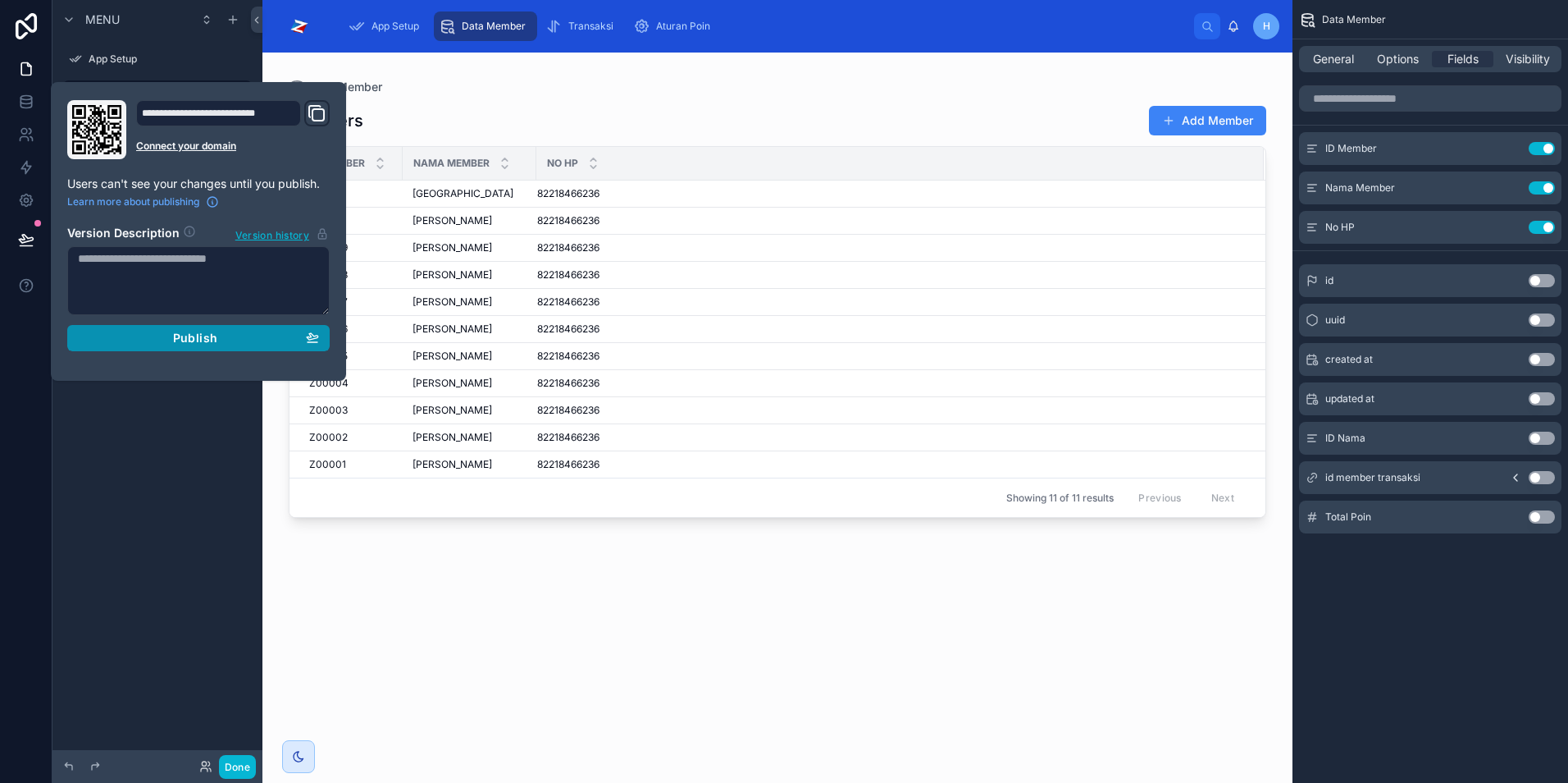
click at [175, 345] on span "Publish" at bounding box center [195, 337] width 44 height 15
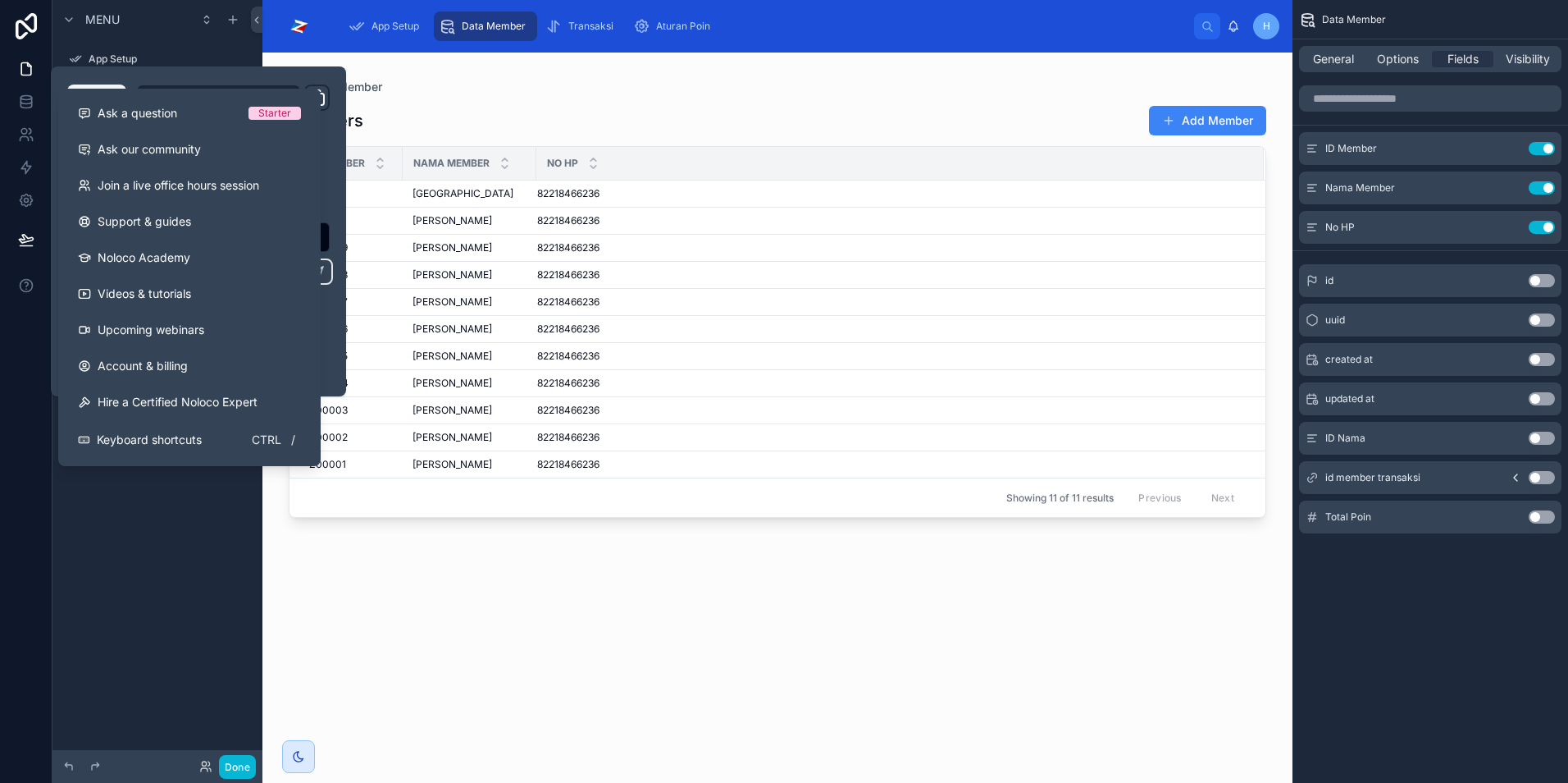
click at [193, 599] on div "Menu App Setup Data Member Tambah Member Transaksi Aturan Poin Hidden pages" at bounding box center [158, 381] width 210 height 763
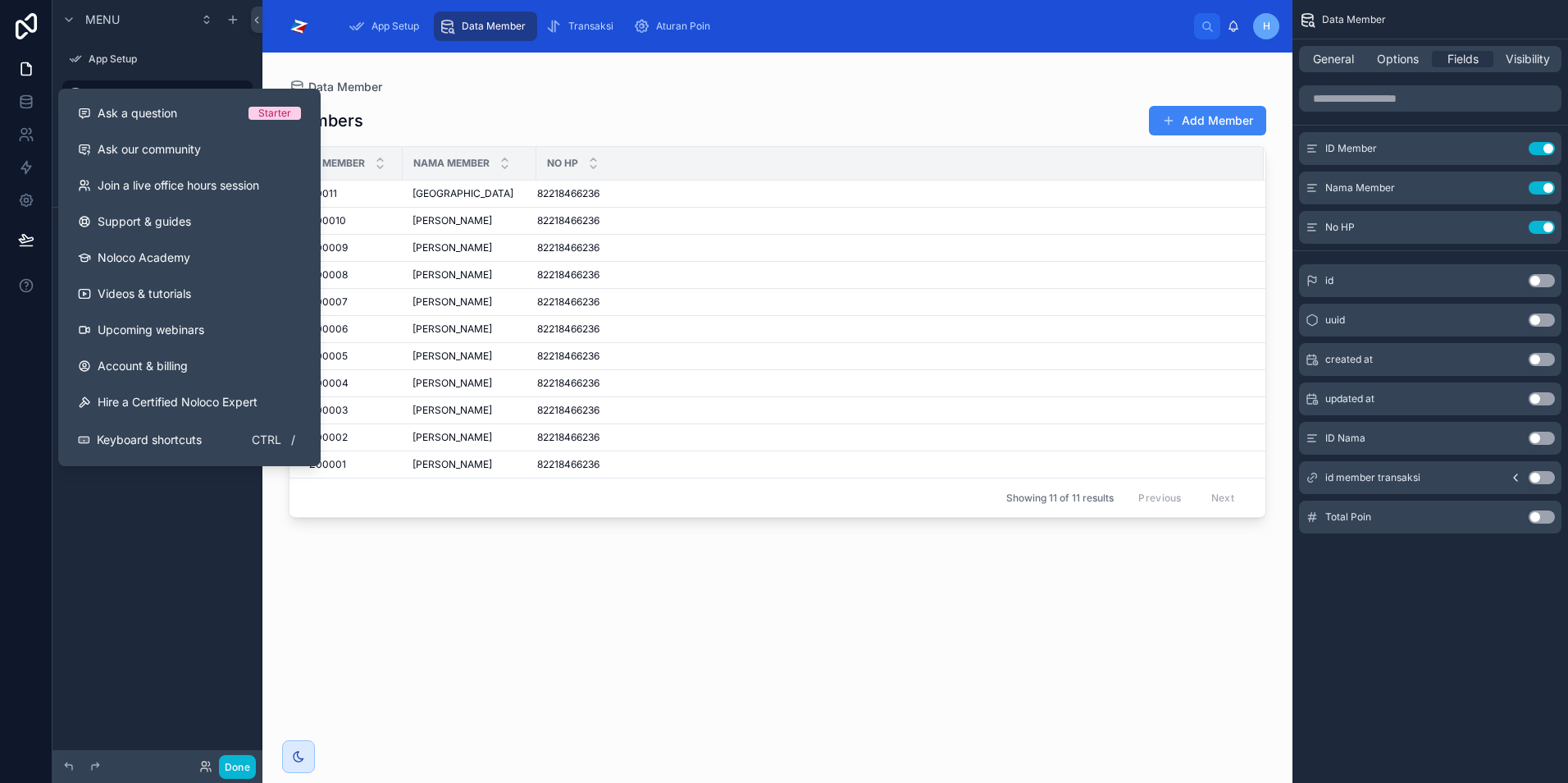
click at [21, 389] on div at bounding box center [26, 392] width 53 height 783
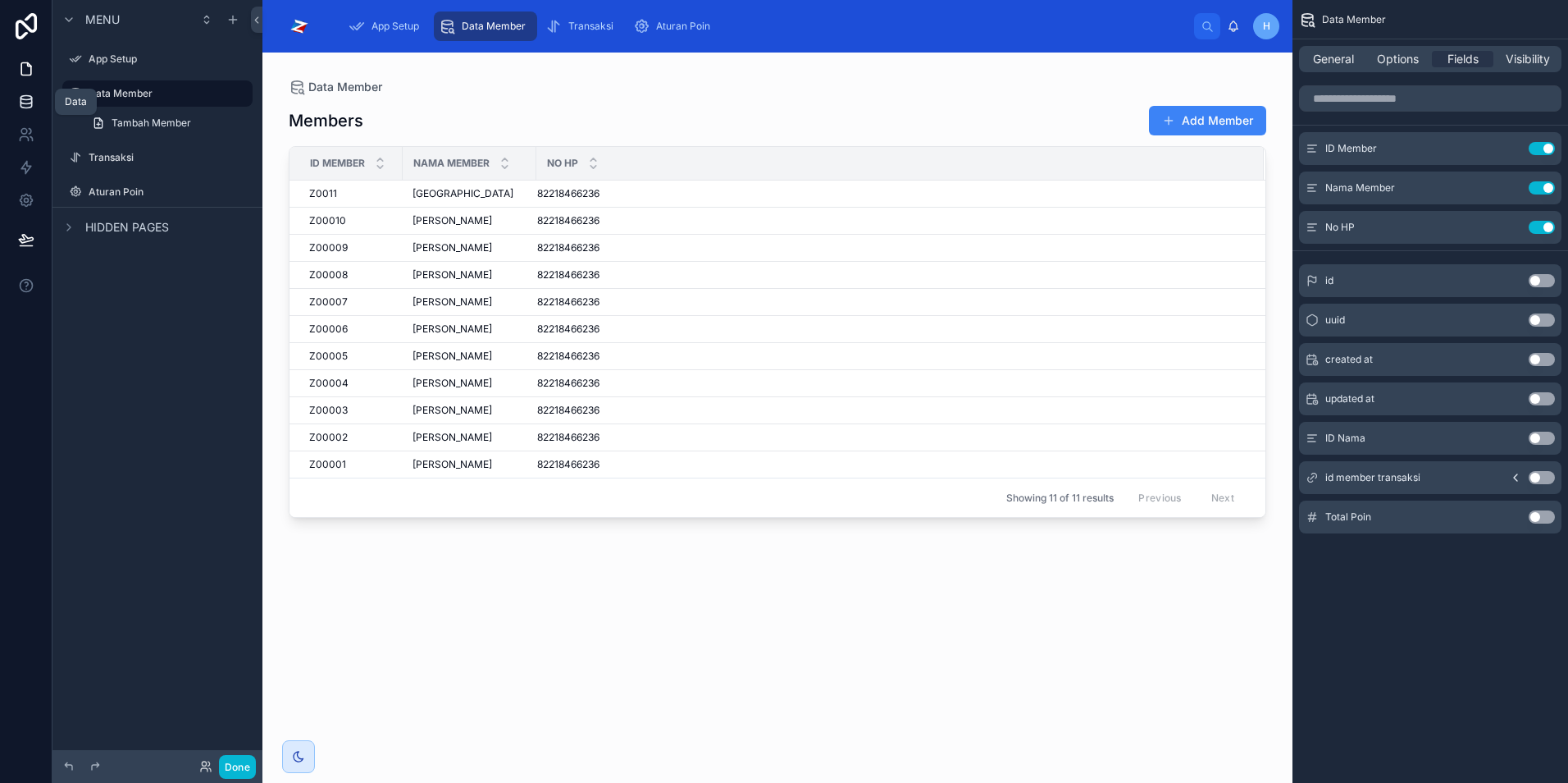
click at [25, 107] on icon at bounding box center [26, 101] width 16 height 16
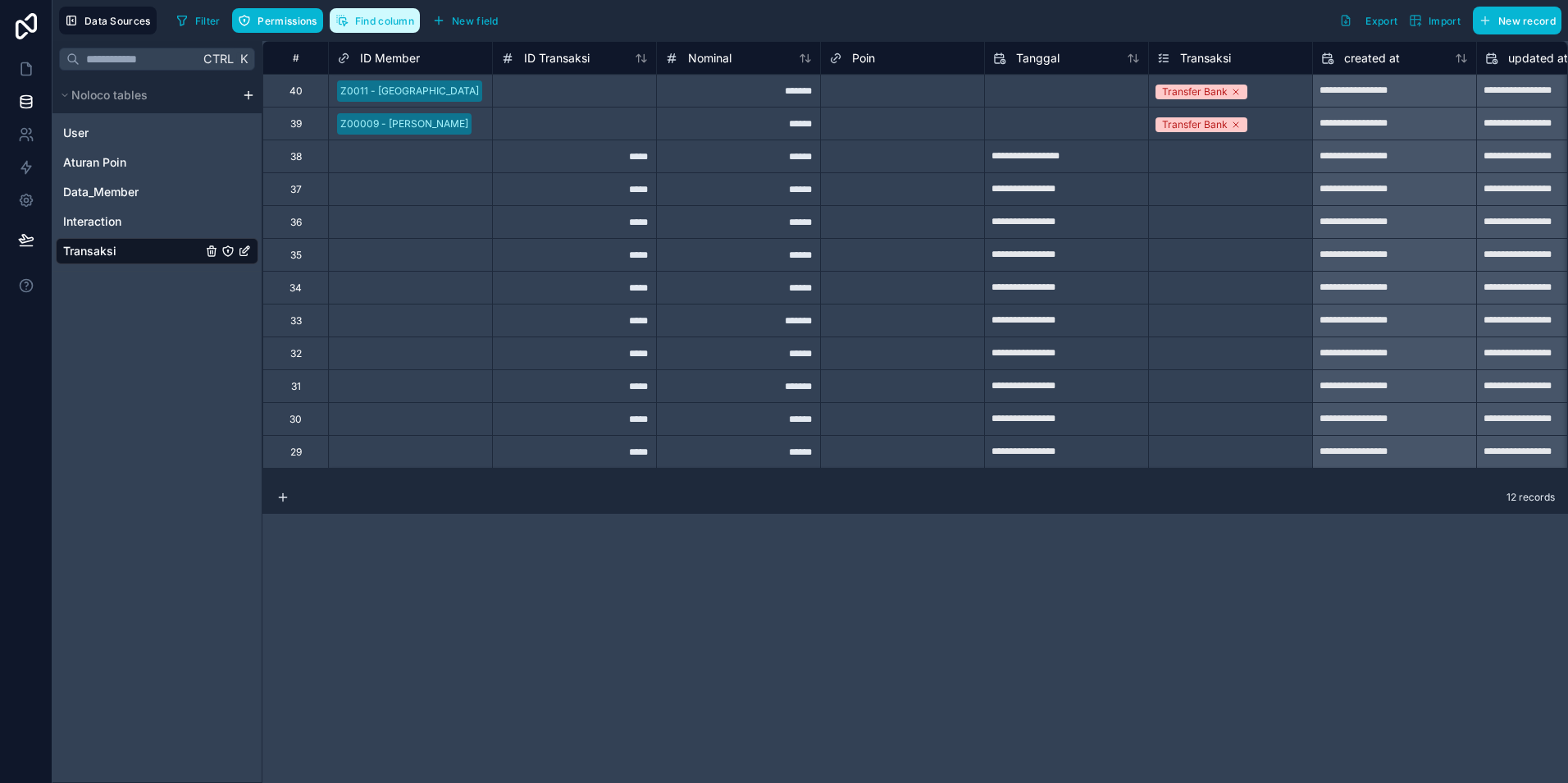
click at [398, 24] on span "Find column" at bounding box center [384, 21] width 59 height 12
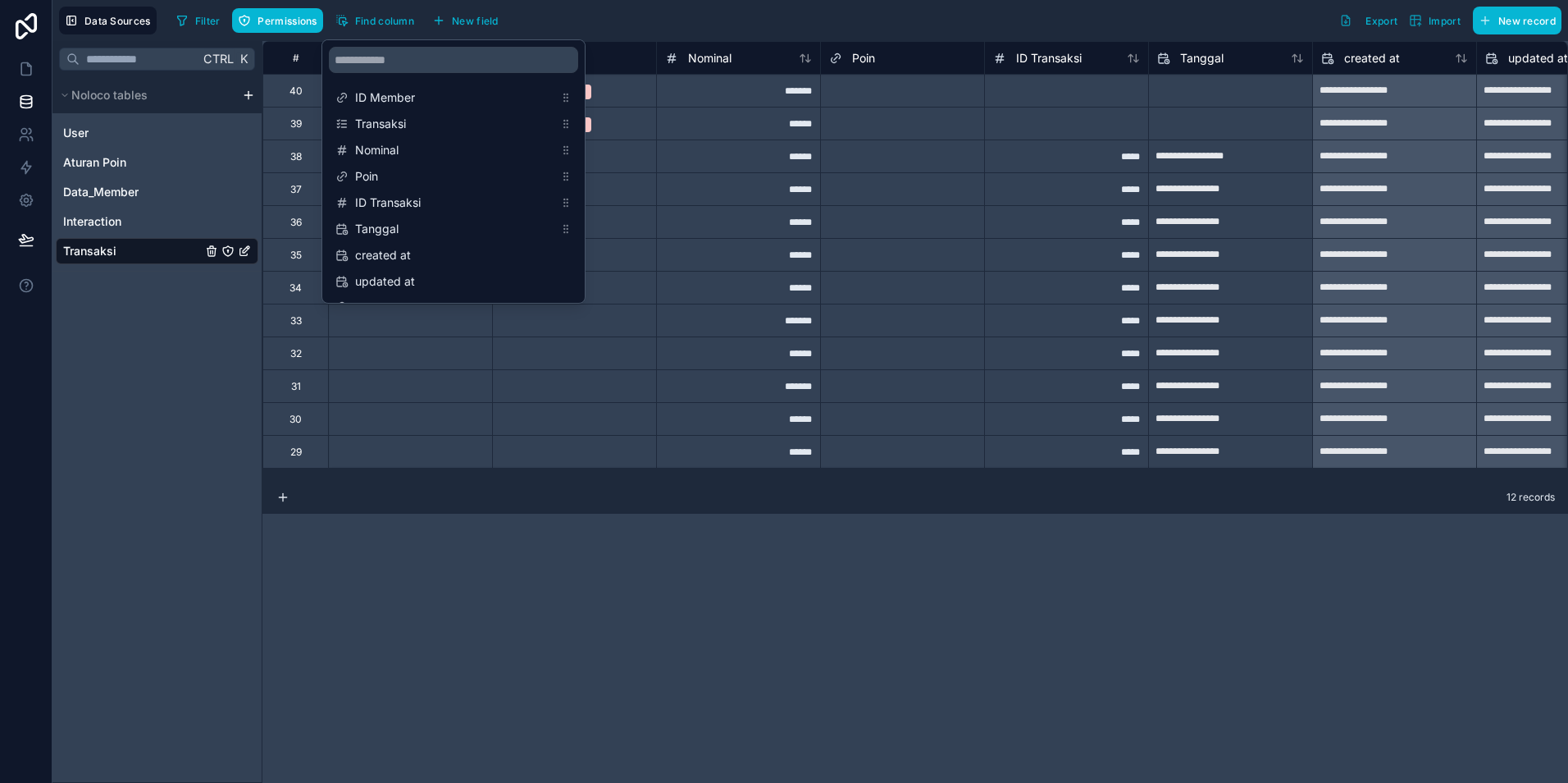
click at [646, 167] on div "Select a Transaksi" at bounding box center [574, 156] width 163 height 32
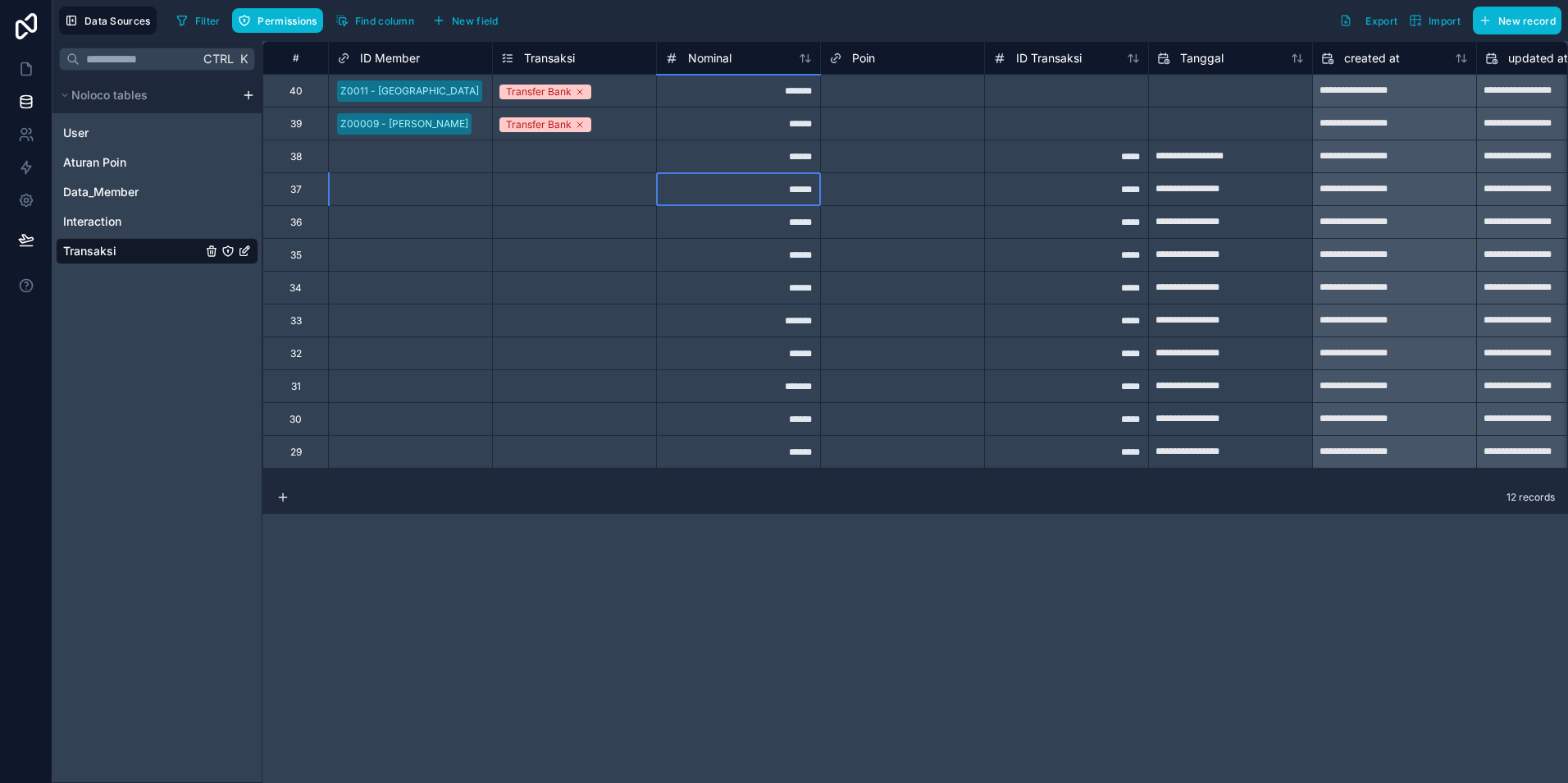
click at [728, 202] on div "******" at bounding box center [738, 189] width 164 height 33
click at [103, 253] on span "Transaksi" at bounding box center [90, 251] width 53 height 16
click at [27, 71] on icon at bounding box center [26, 68] width 16 height 16
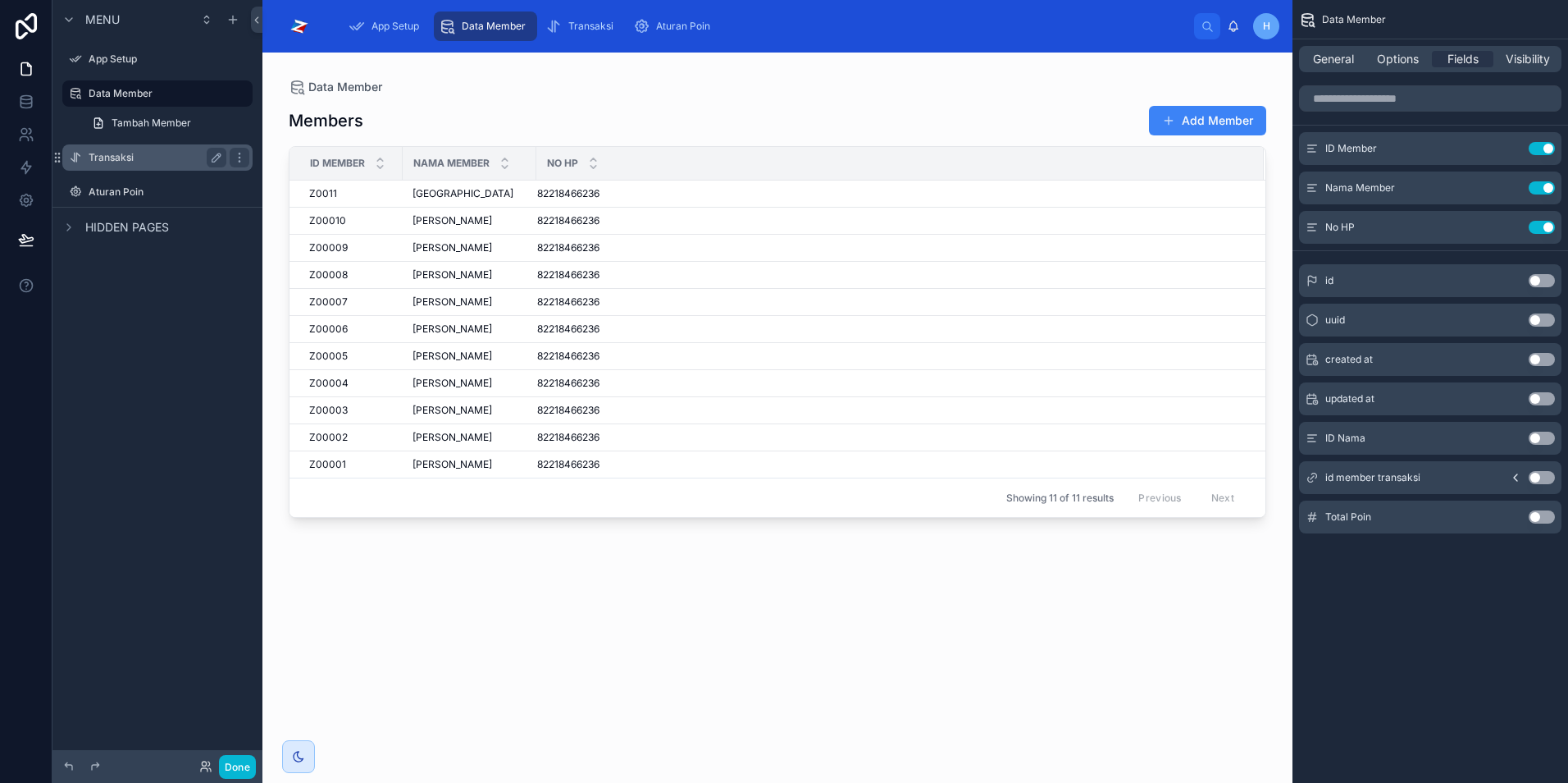
click at [120, 164] on div "Transaksi" at bounding box center [158, 157] width 138 height 20
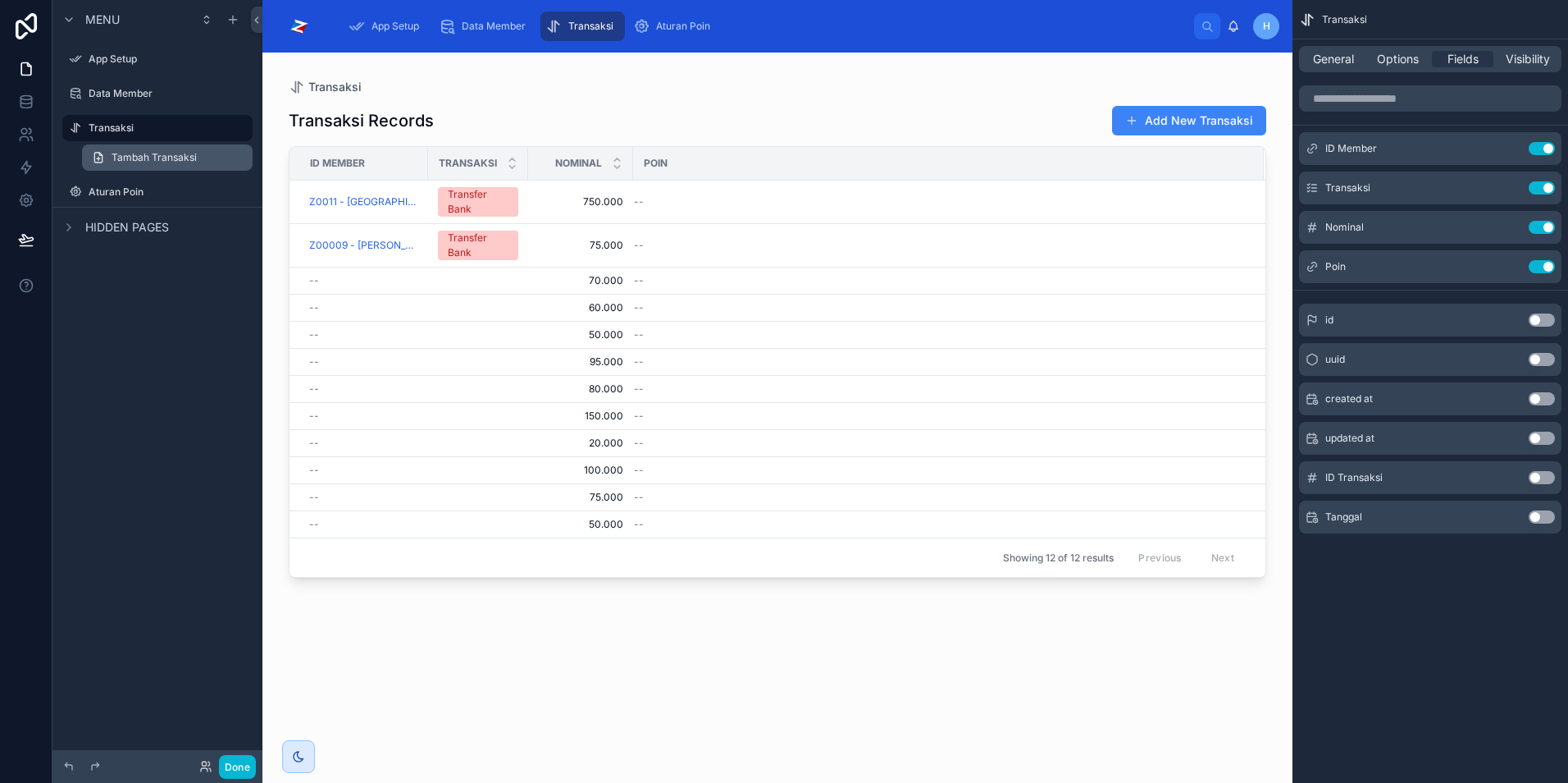
click at [179, 160] on span "Tambah Transaksi" at bounding box center [153, 157] width 85 height 13
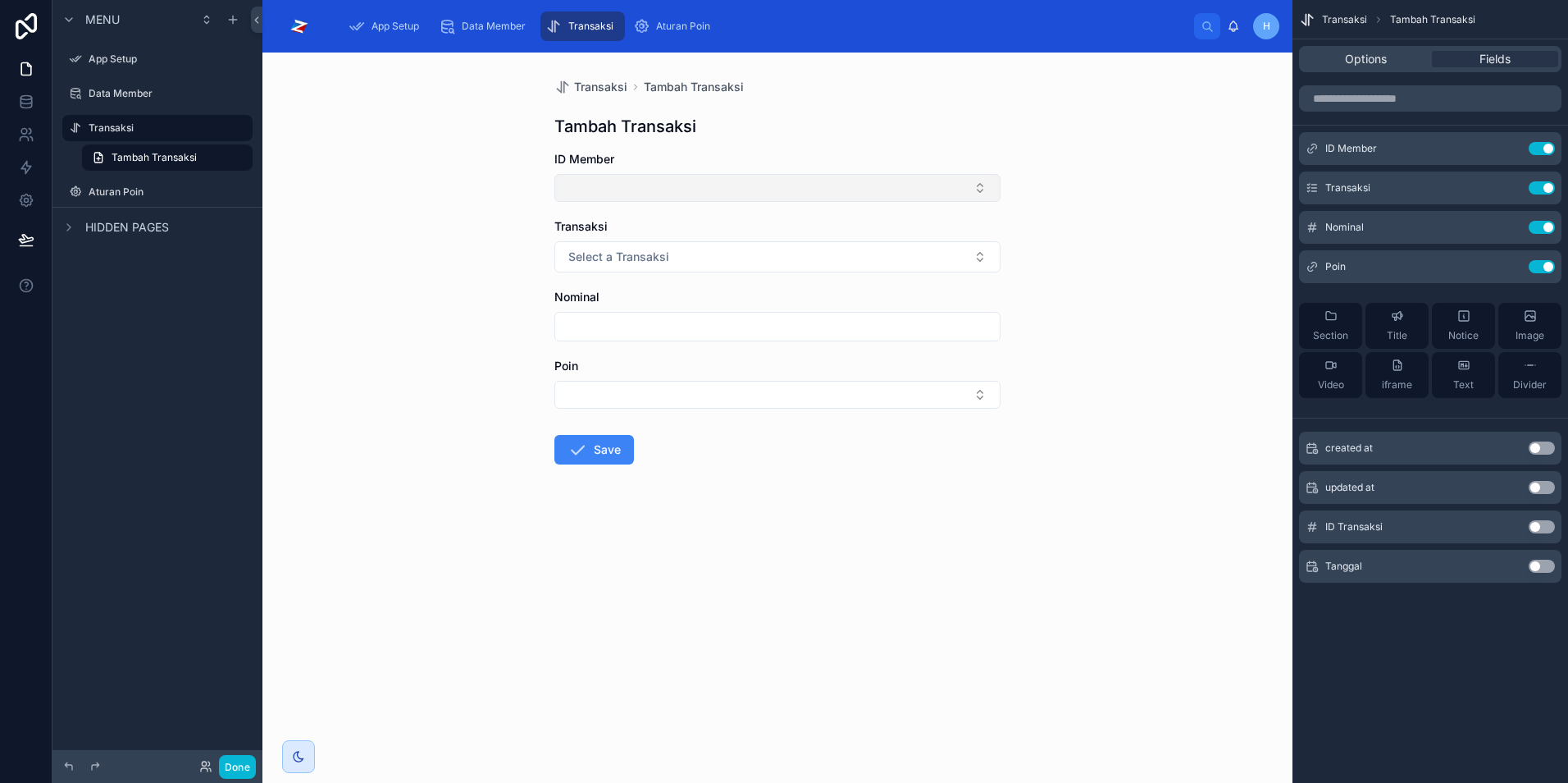
click at [637, 185] on button "Select Button" at bounding box center [778, 188] width 447 height 28
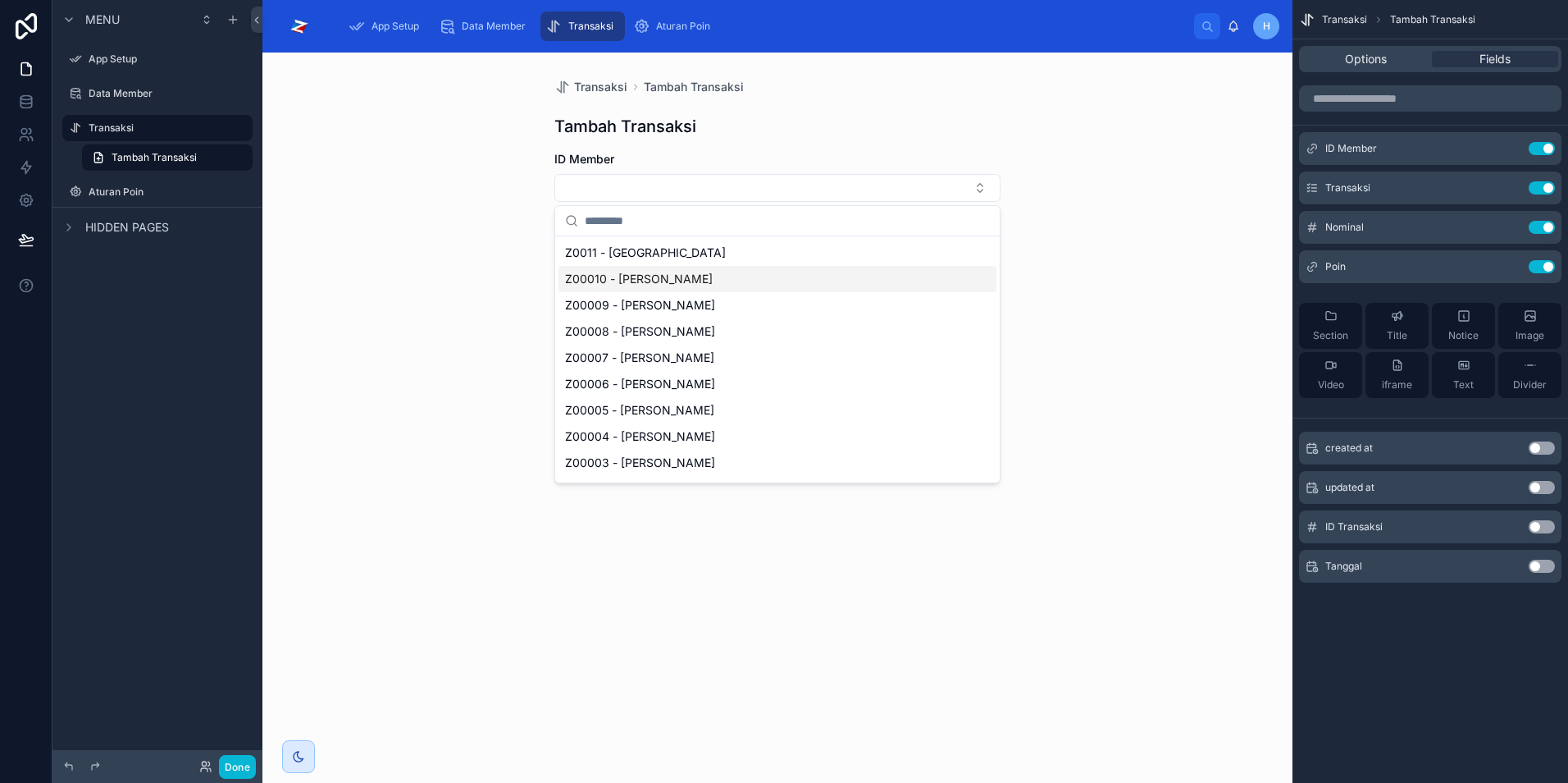
click at [665, 283] on span "Z00010 - Joko Susilo" at bounding box center [639, 279] width 147 height 16
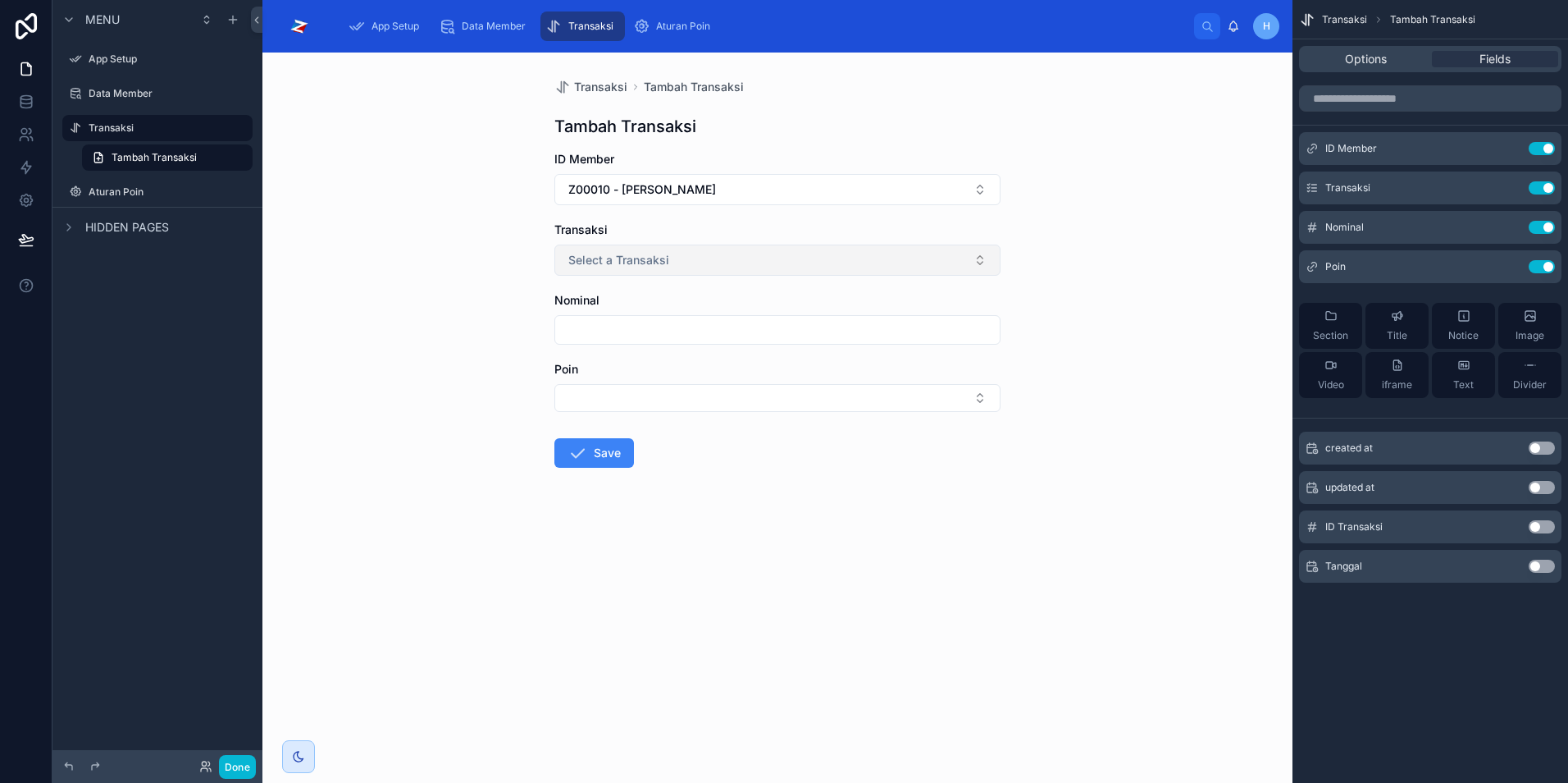
click at [817, 263] on button "Select a Transaksi" at bounding box center [778, 260] width 447 height 31
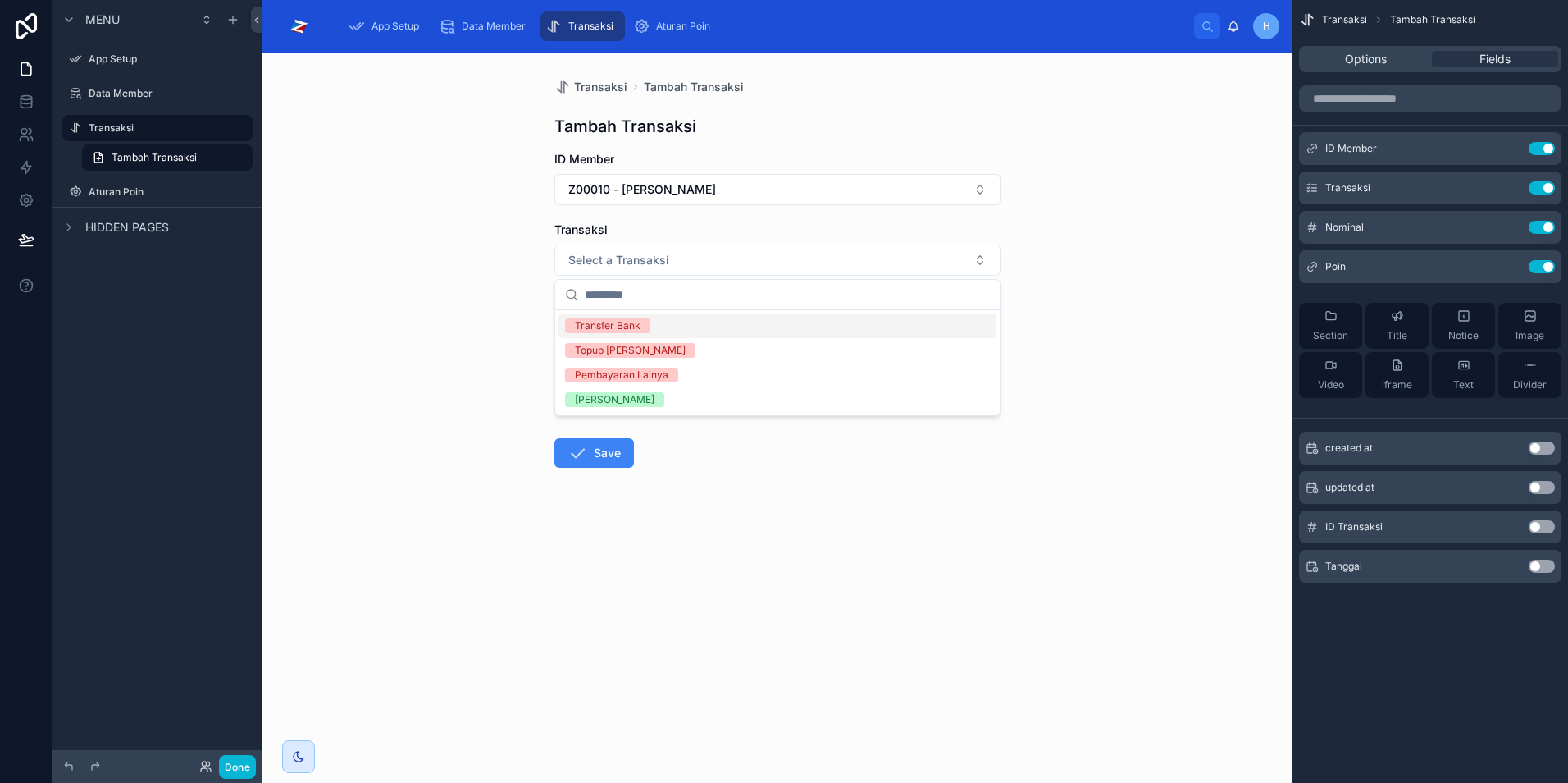
click at [639, 326] on div "Transfer Bank" at bounding box center [608, 325] width 66 height 15
click at [948, 332] on div "Transfer Bank" at bounding box center [778, 325] width 438 height 25
click at [859, 332] on div "Transfer Bank" at bounding box center [778, 325] width 438 height 25
click at [1046, 289] on div "Transaksi Tambah Transaksi Tambah Transaksi ID Member Z00010 - Joko Susilo Tran…" at bounding box center [778, 417] width 1030 height 730
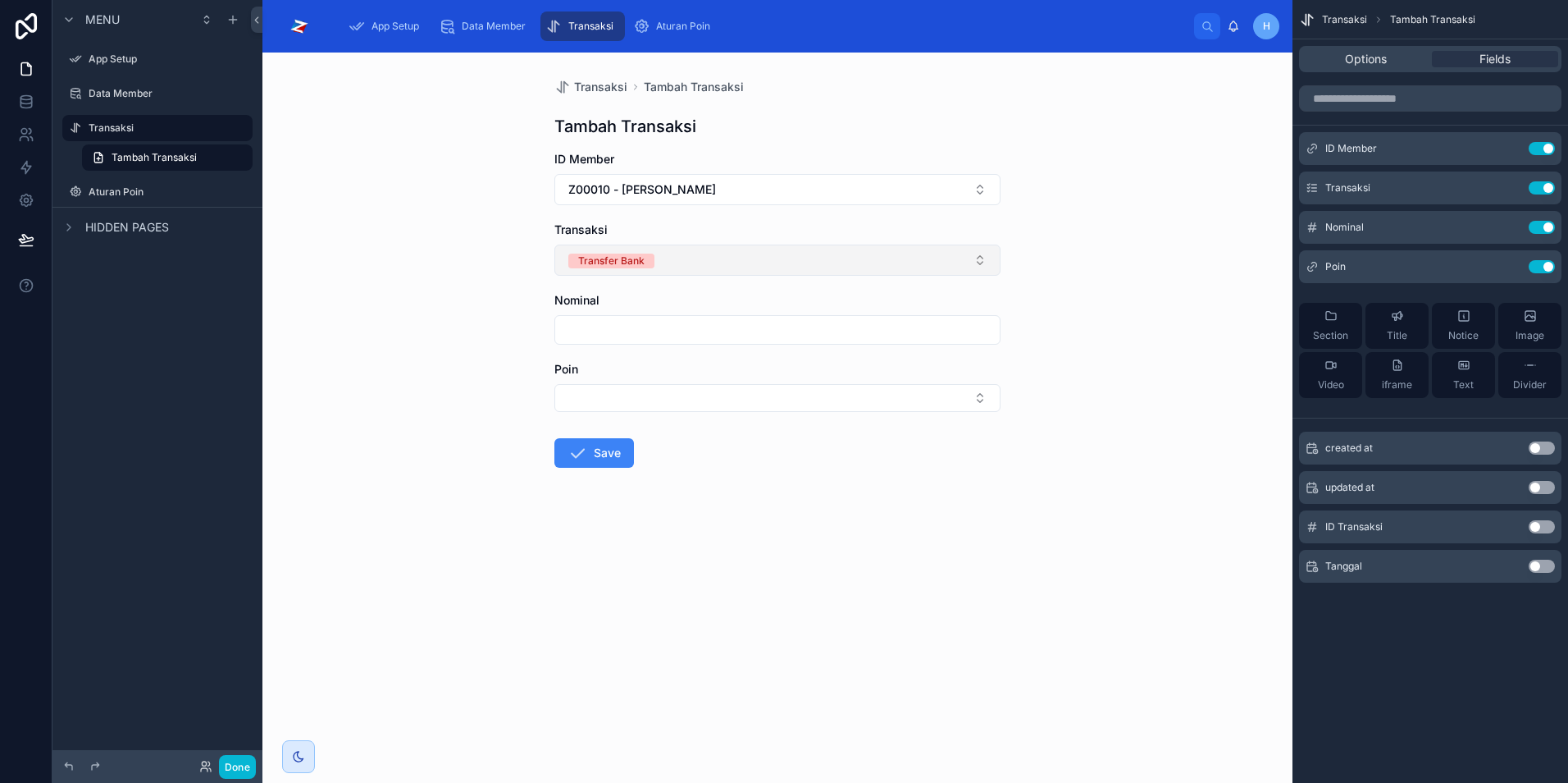
click at [979, 263] on button "Transfer Bank" at bounding box center [778, 260] width 447 height 31
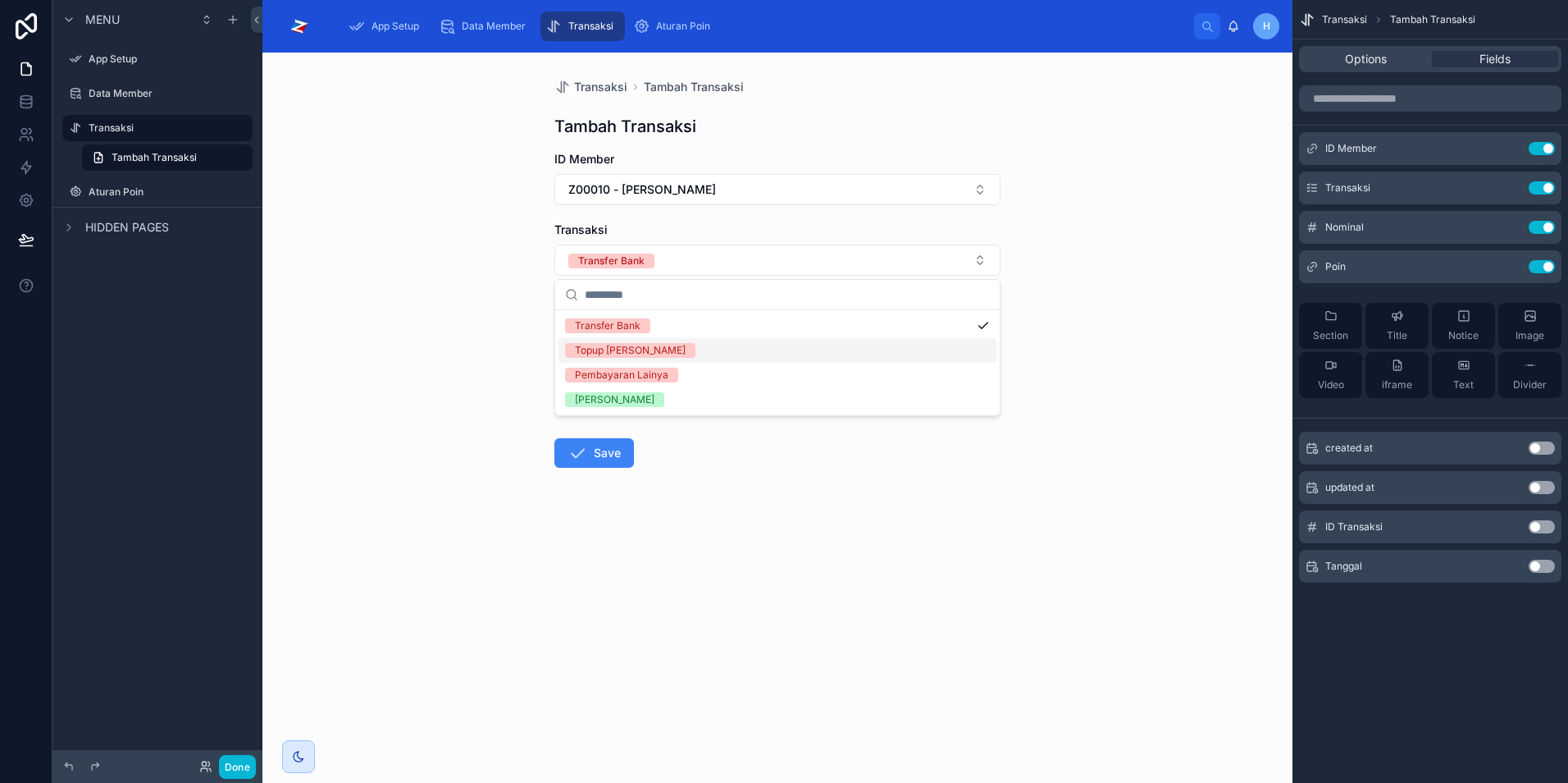
click at [653, 352] on div "Topup Dana" at bounding box center [778, 350] width 438 height 25
click at [1102, 323] on div "Transaksi Tambah Transaksi Tambah Transaksi ID Member Z00010 - Joko Susilo Tran…" at bounding box center [778, 417] width 1030 height 730
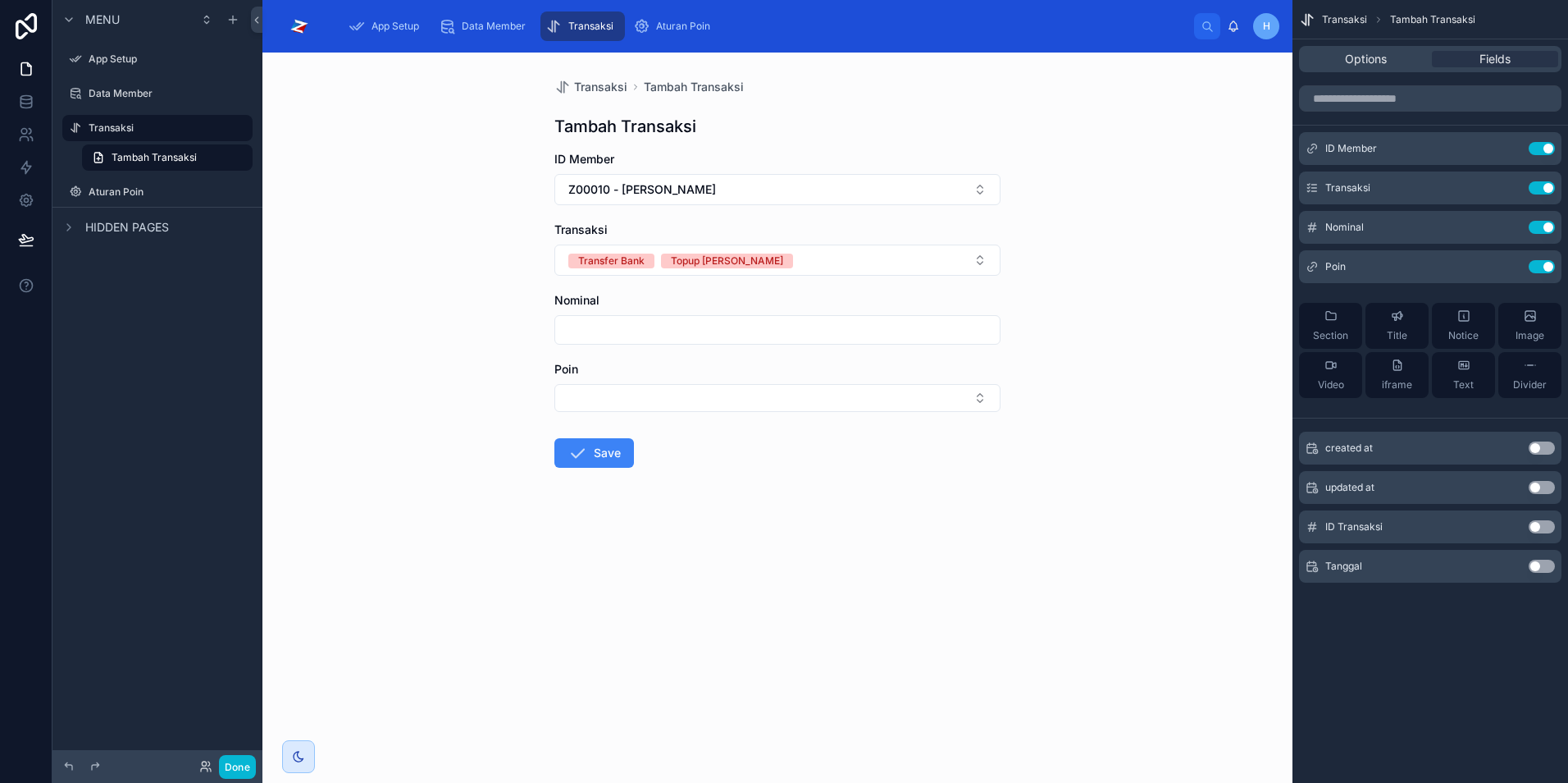
click at [701, 323] on input "text" at bounding box center [778, 329] width 445 height 23
click at [28, 106] on icon at bounding box center [26, 101] width 16 height 16
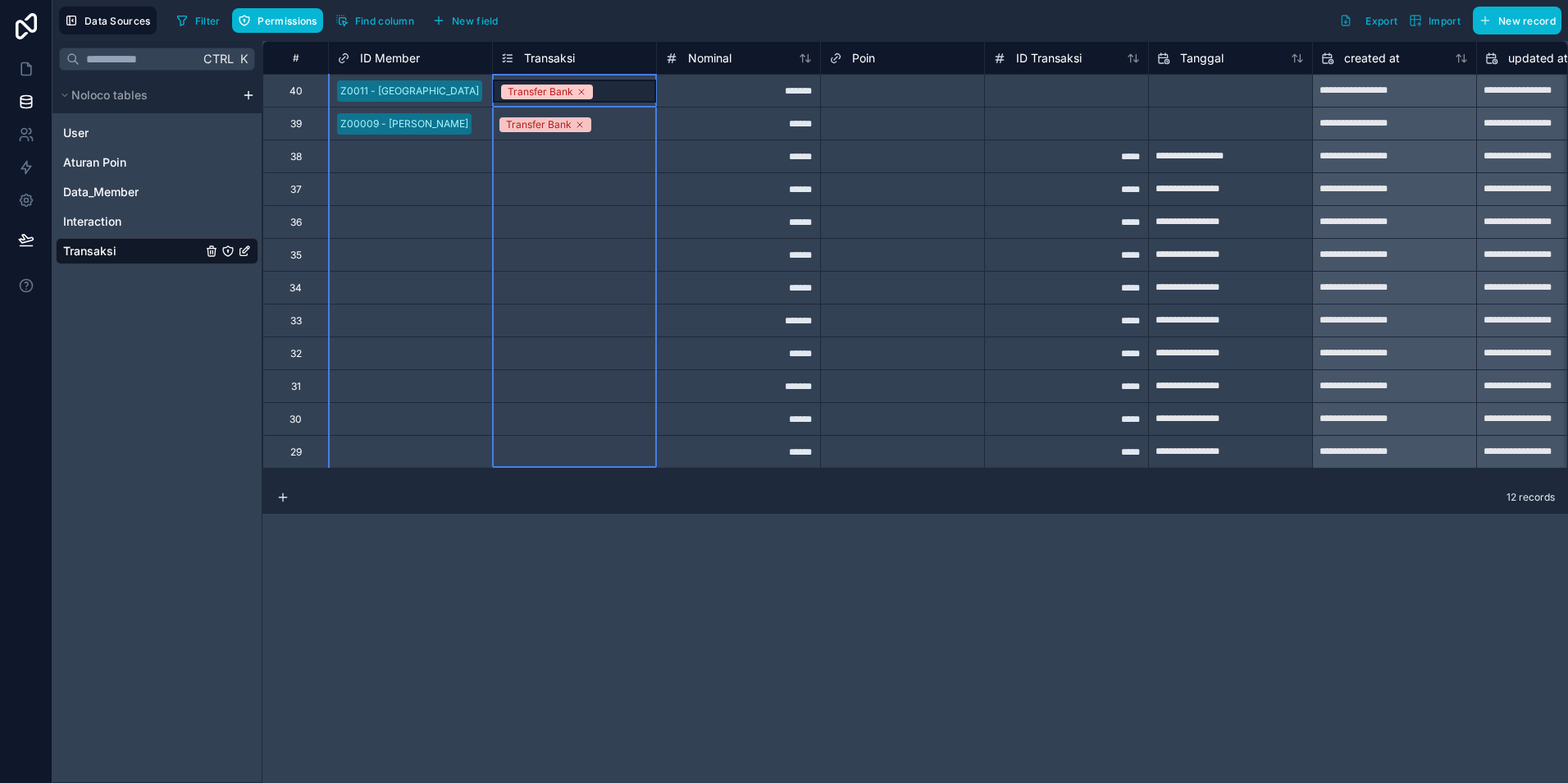
click at [585, 60] on div "Transaksi" at bounding box center [574, 58] width 147 height 20
click at [575, 59] on span "Transaksi" at bounding box center [549, 58] width 51 height 16
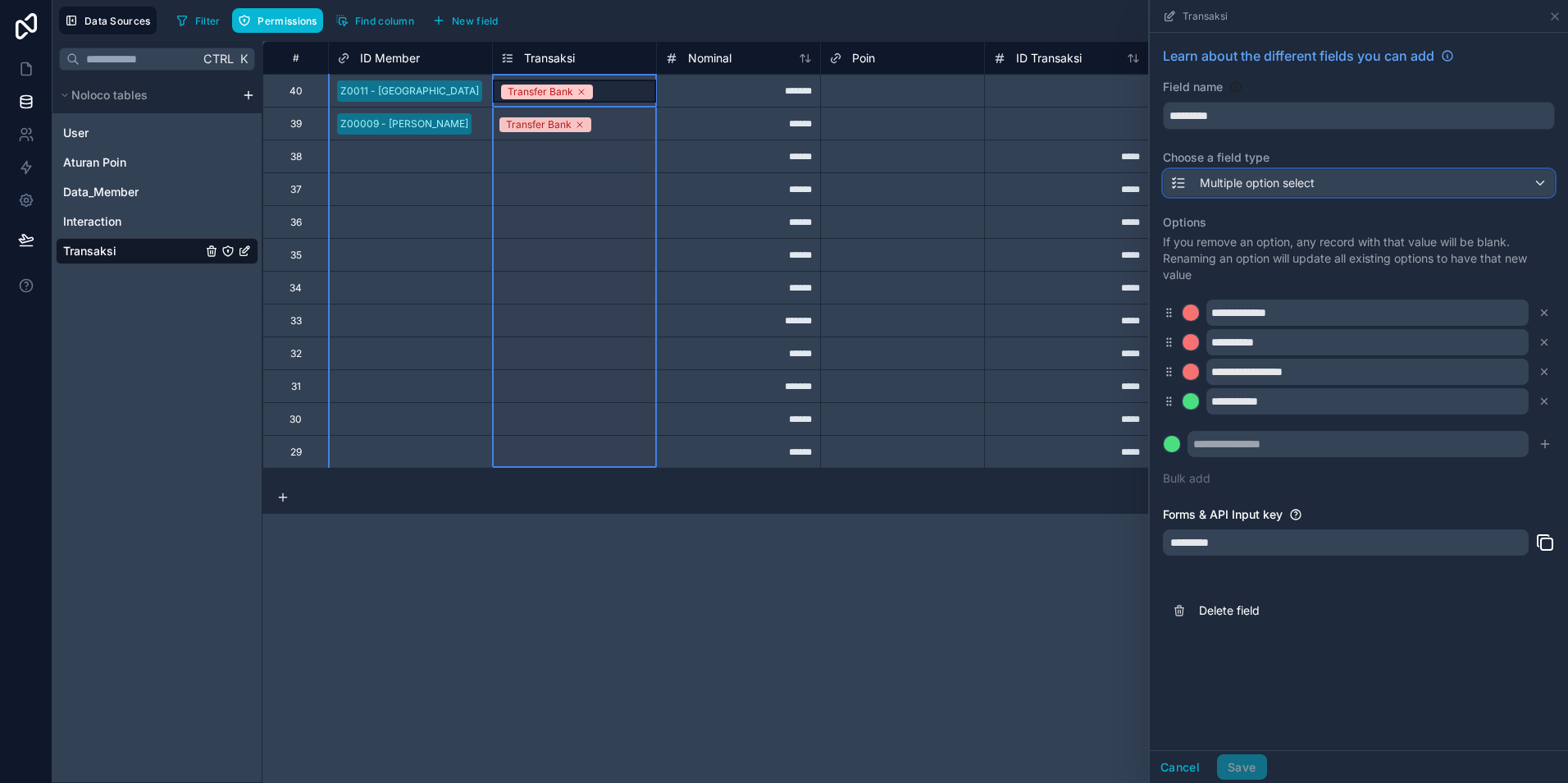
click at [1275, 188] on span "Multiple option select" at bounding box center [1257, 183] width 115 height 16
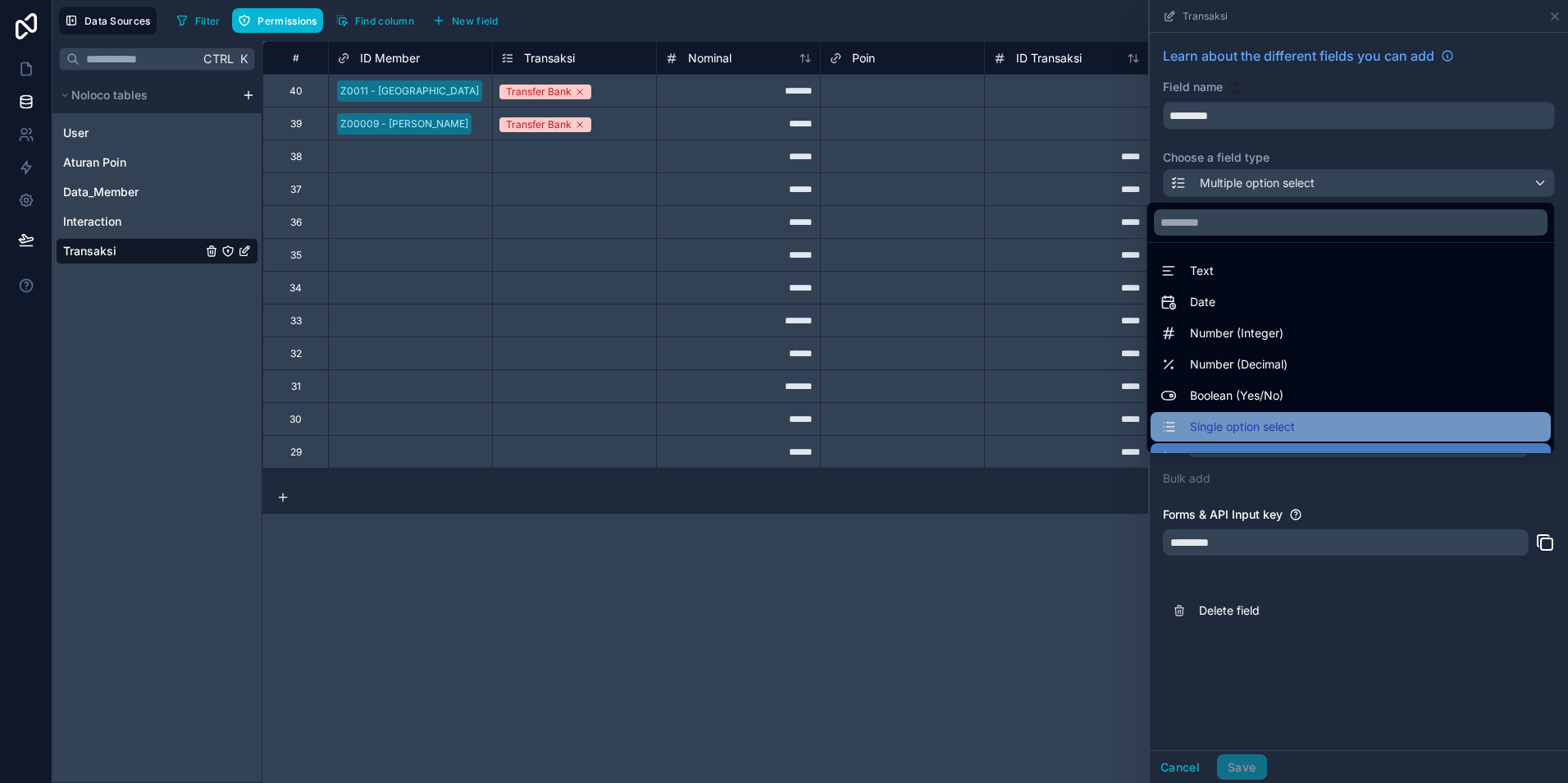
click at [1245, 423] on span "Single option select" at bounding box center [1243, 426] width 105 height 20
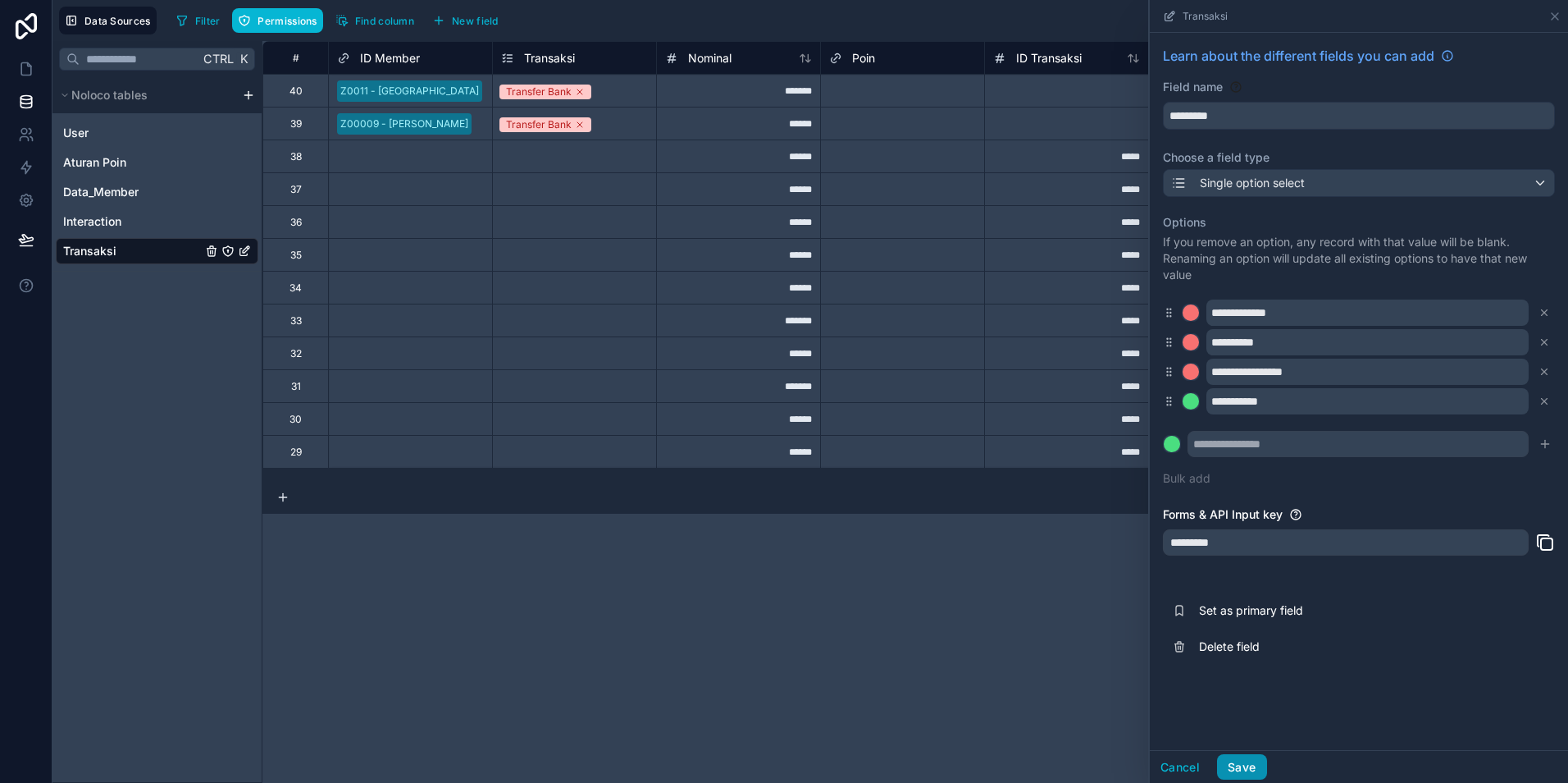
click at [1253, 767] on button "Save" at bounding box center [1241, 767] width 49 height 26
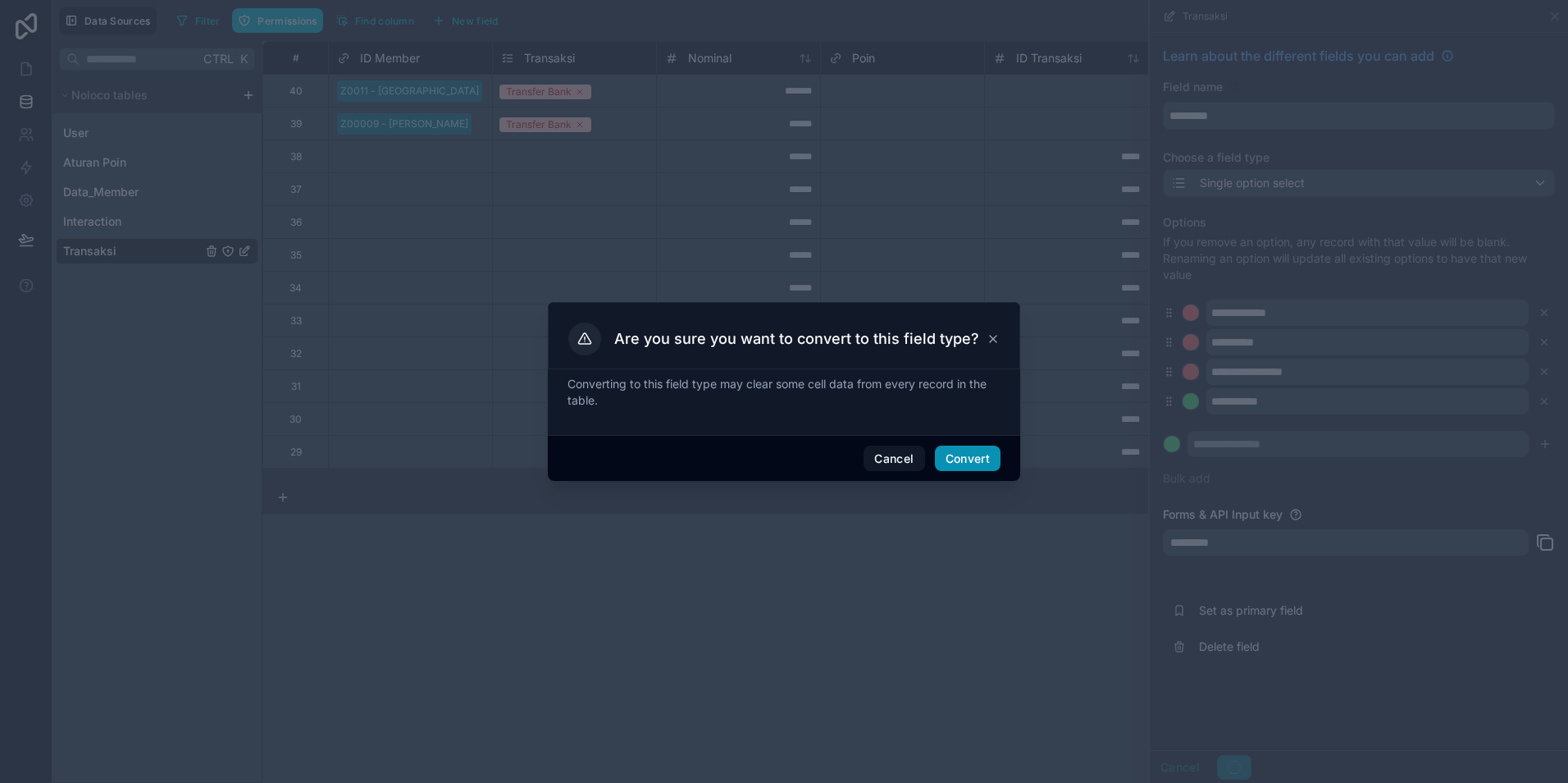
click at [980, 467] on button "Convert" at bounding box center [968, 459] width 66 height 26
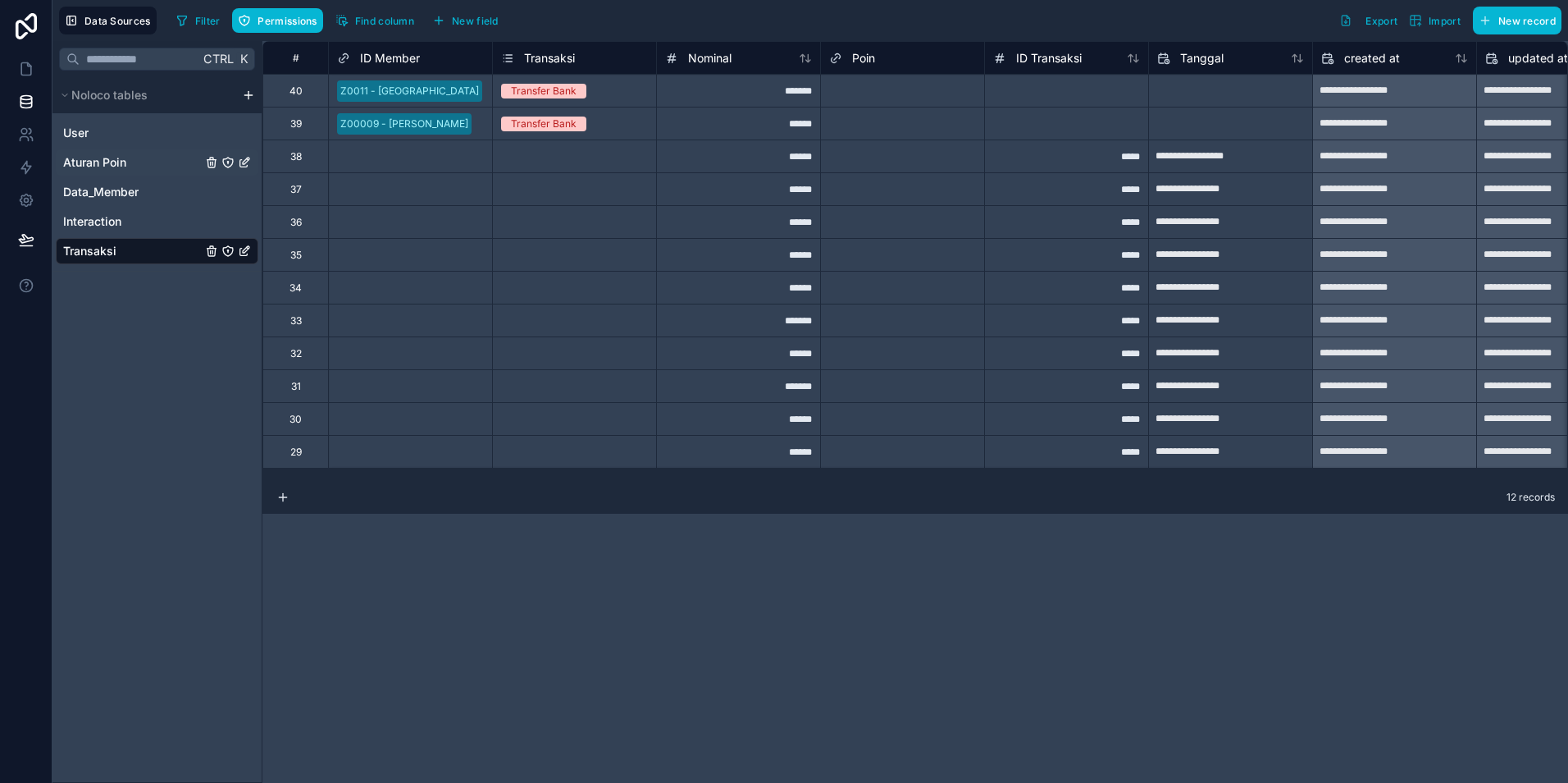
click at [113, 166] on span "Aturan Poin" at bounding box center [94, 162] width 63 height 16
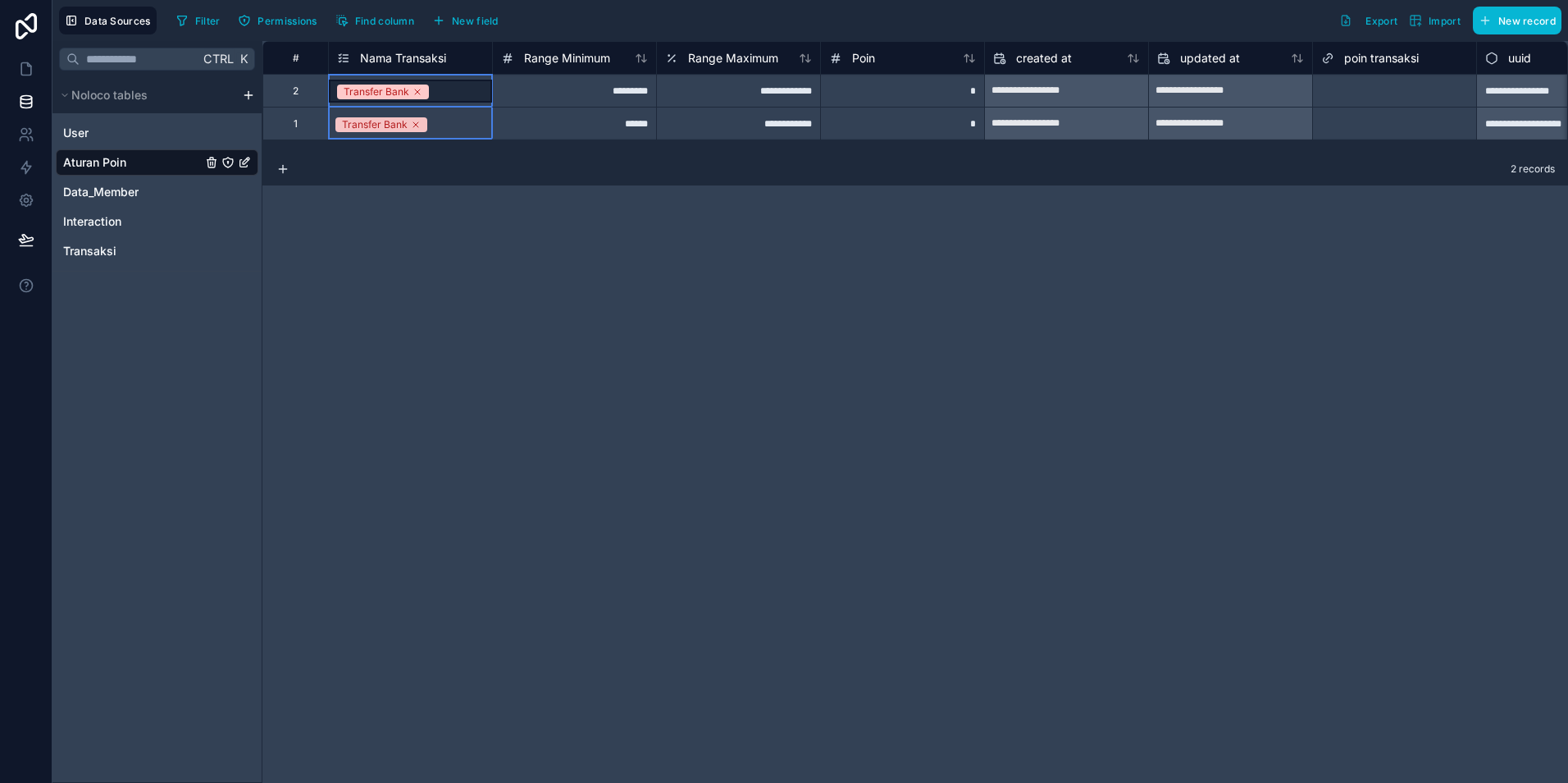
click at [381, 54] on span "Nama Transaksi" at bounding box center [403, 58] width 86 height 16
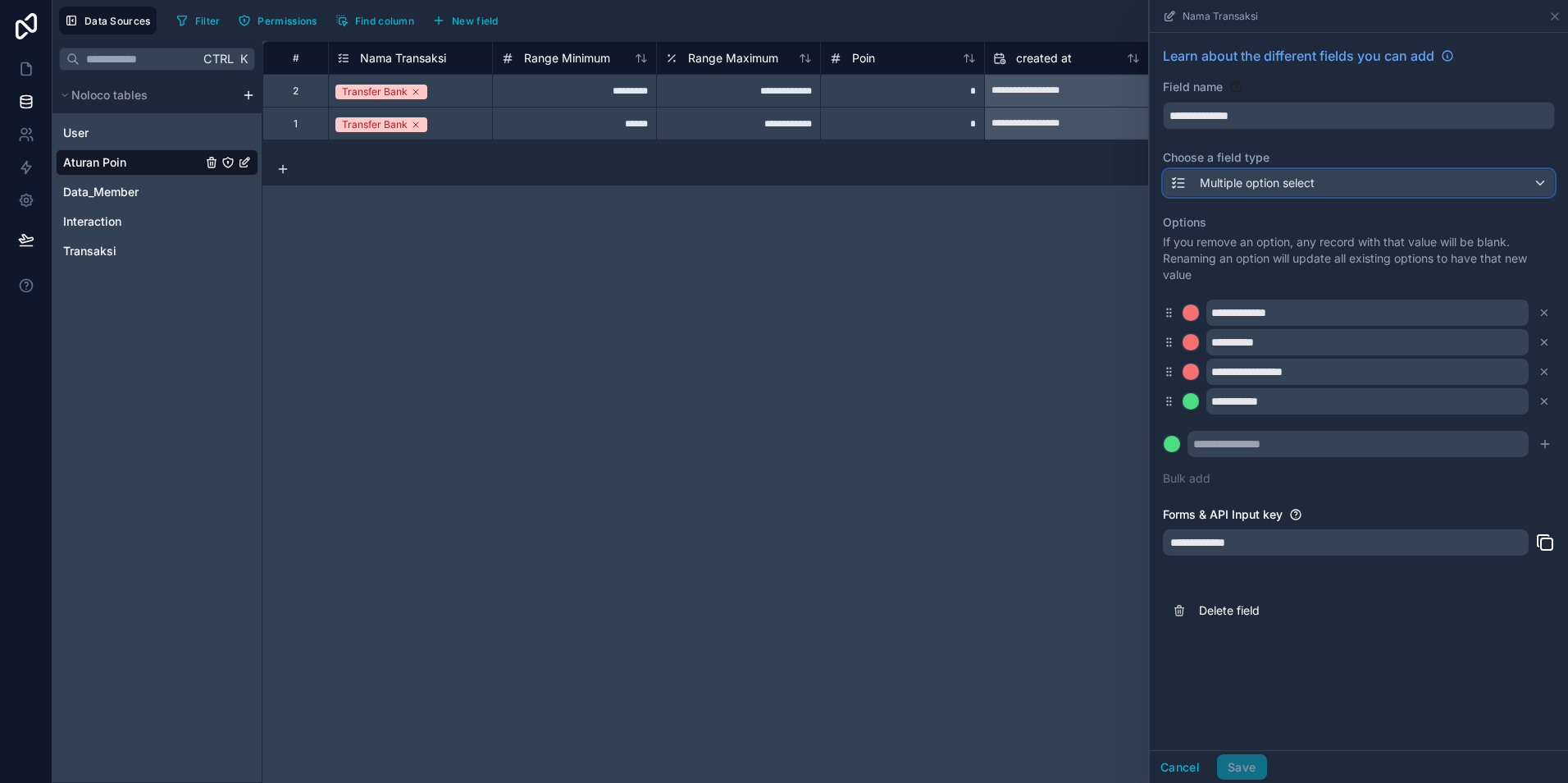
click at [1315, 185] on span "Multiple option select" at bounding box center [1257, 183] width 115 height 16
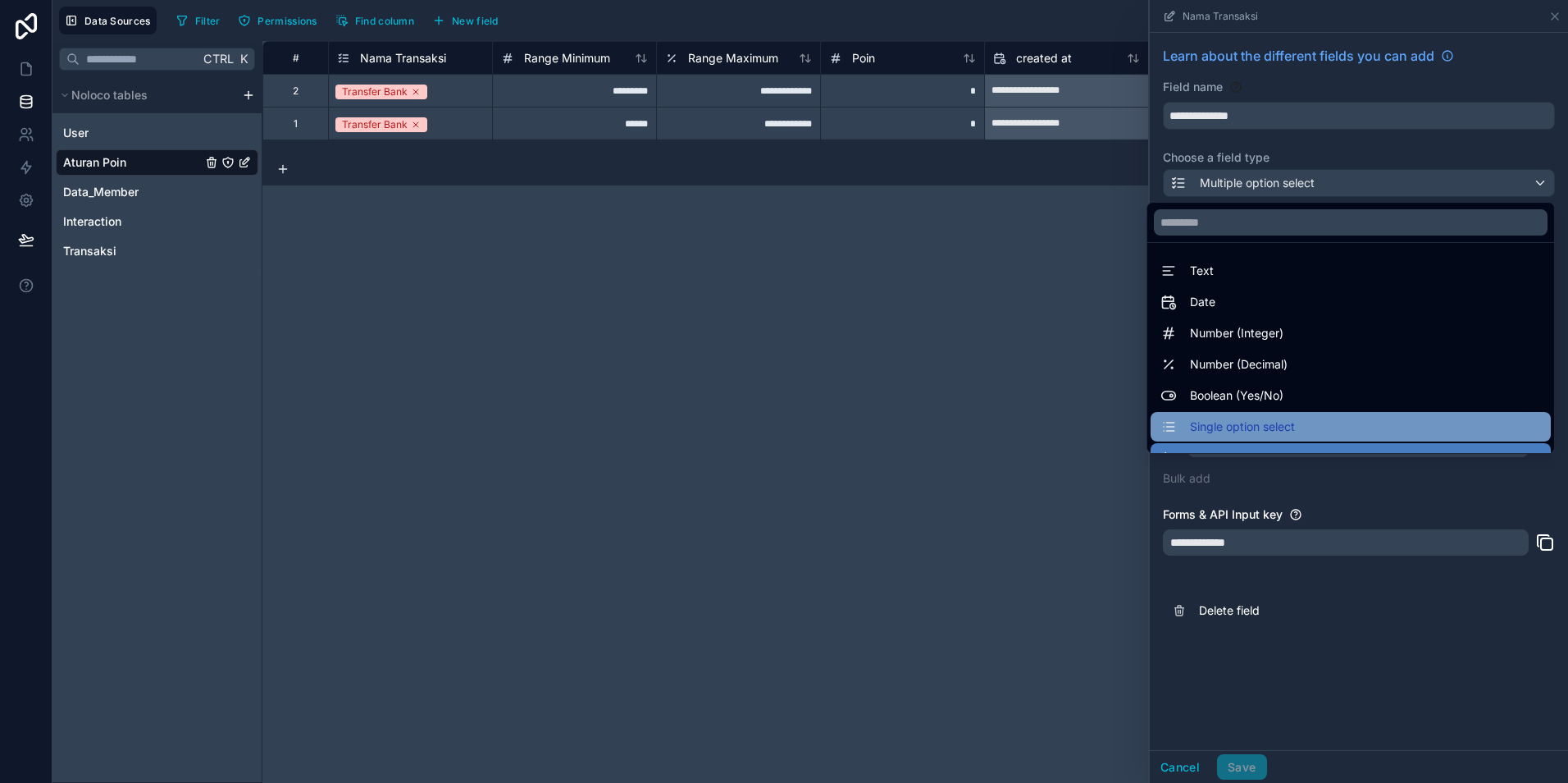
click at [1205, 426] on span "Single option select" at bounding box center [1243, 426] width 105 height 20
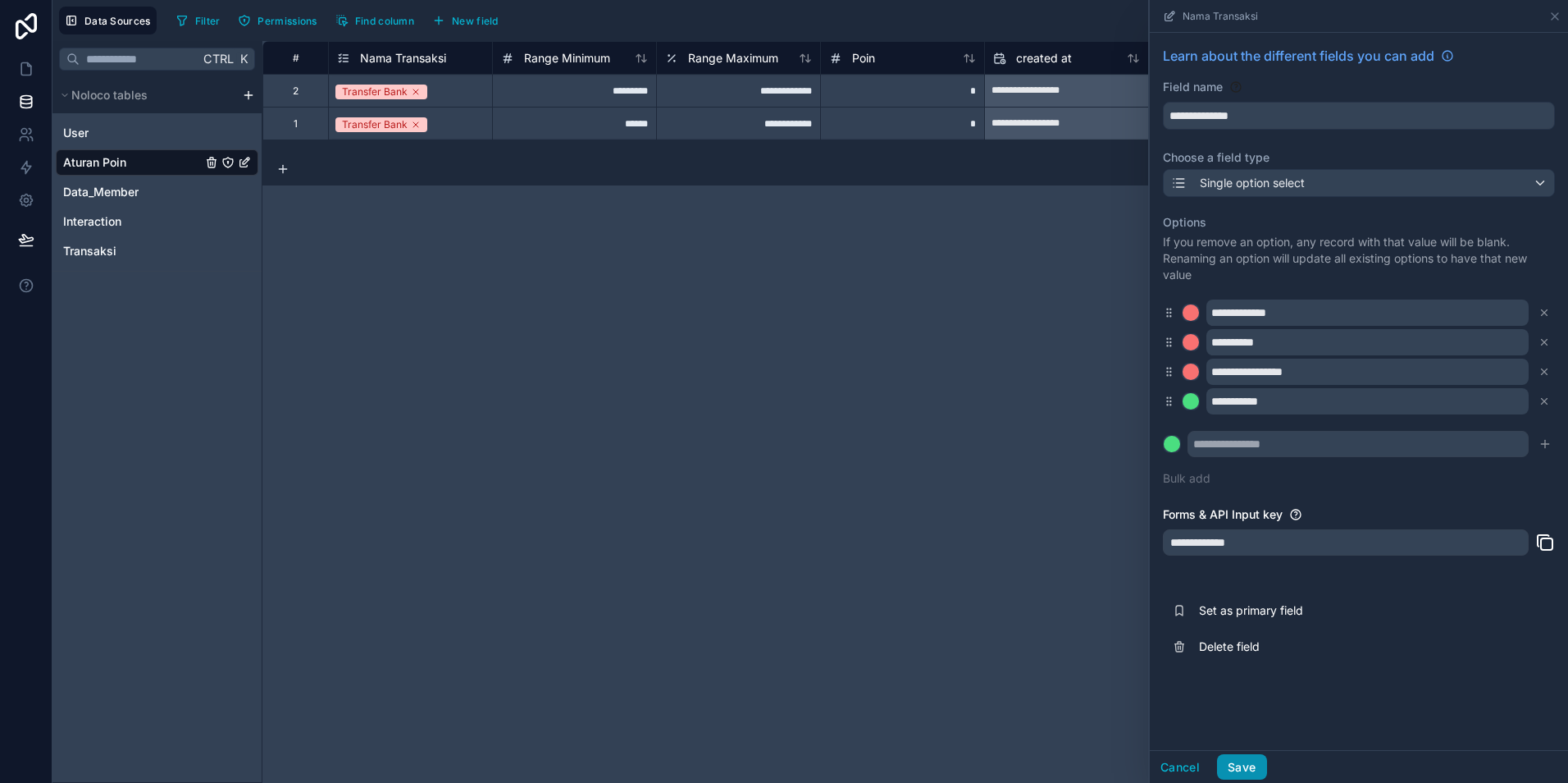
click at [1245, 773] on button "Save" at bounding box center [1241, 767] width 49 height 26
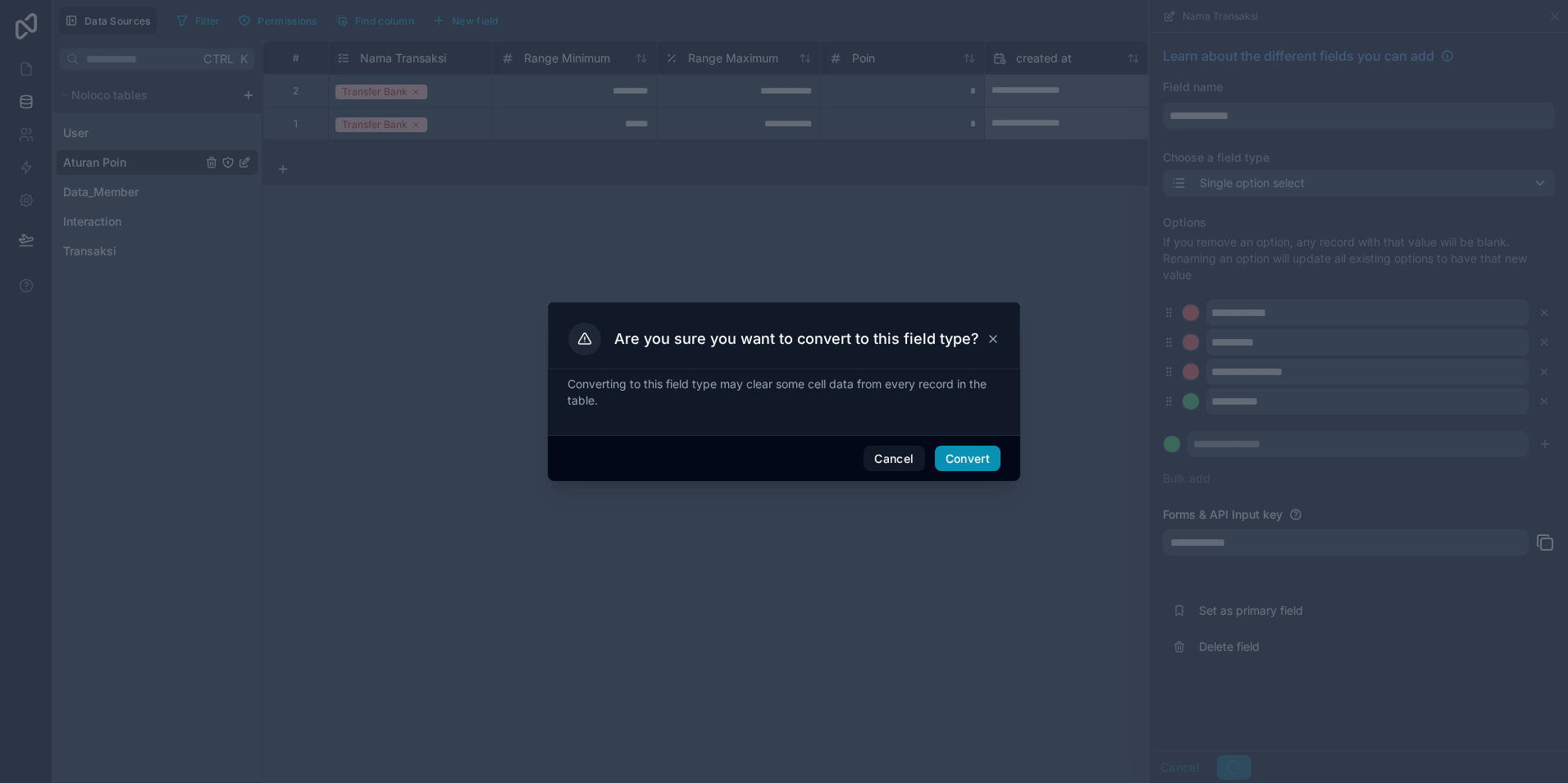
click at [962, 465] on button "Convert" at bounding box center [968, 459] width 66 height 26
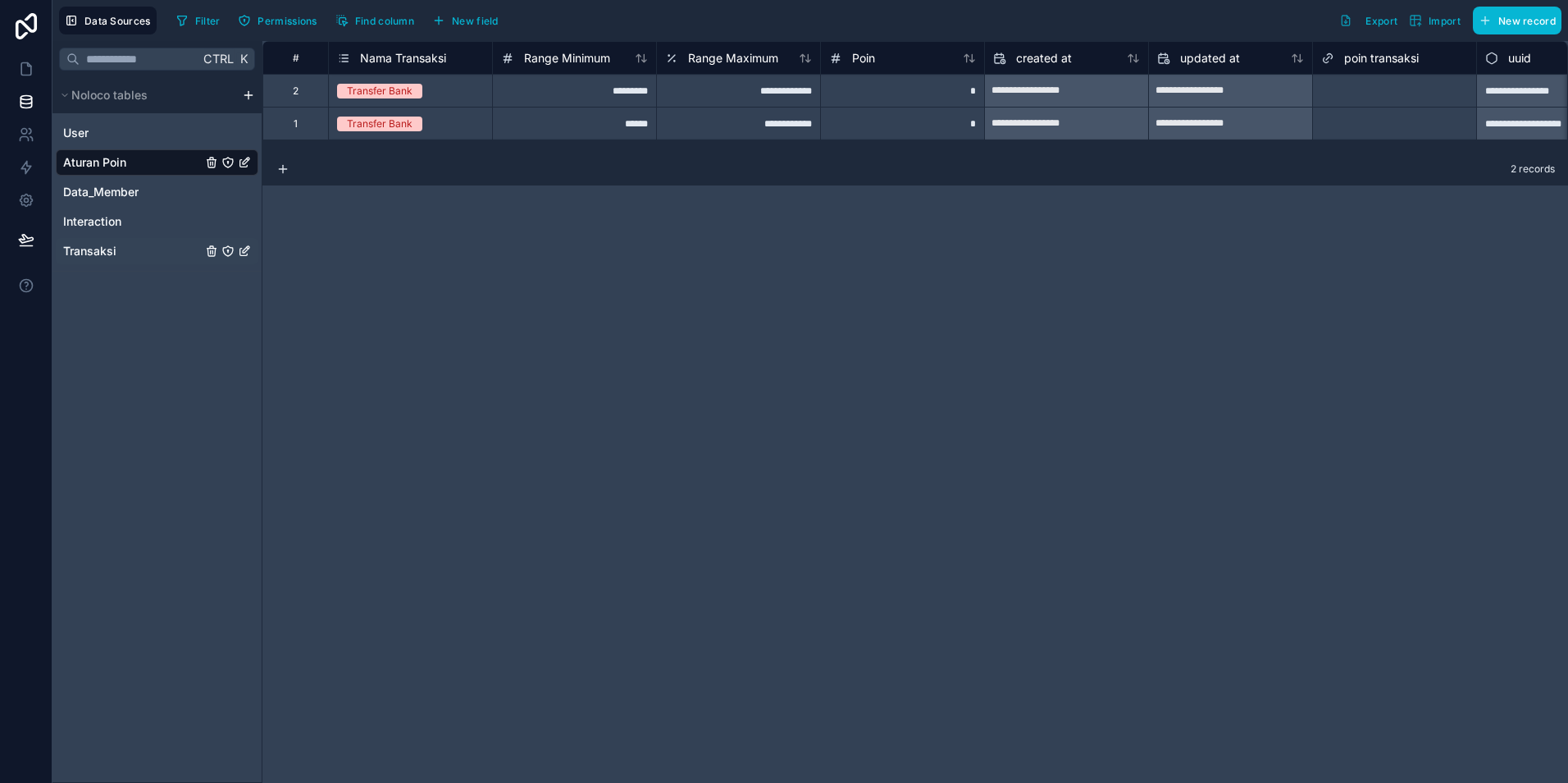
click at [111, 246] on span "Transaksi" at bounding box center [90, 251] width 53 height 16
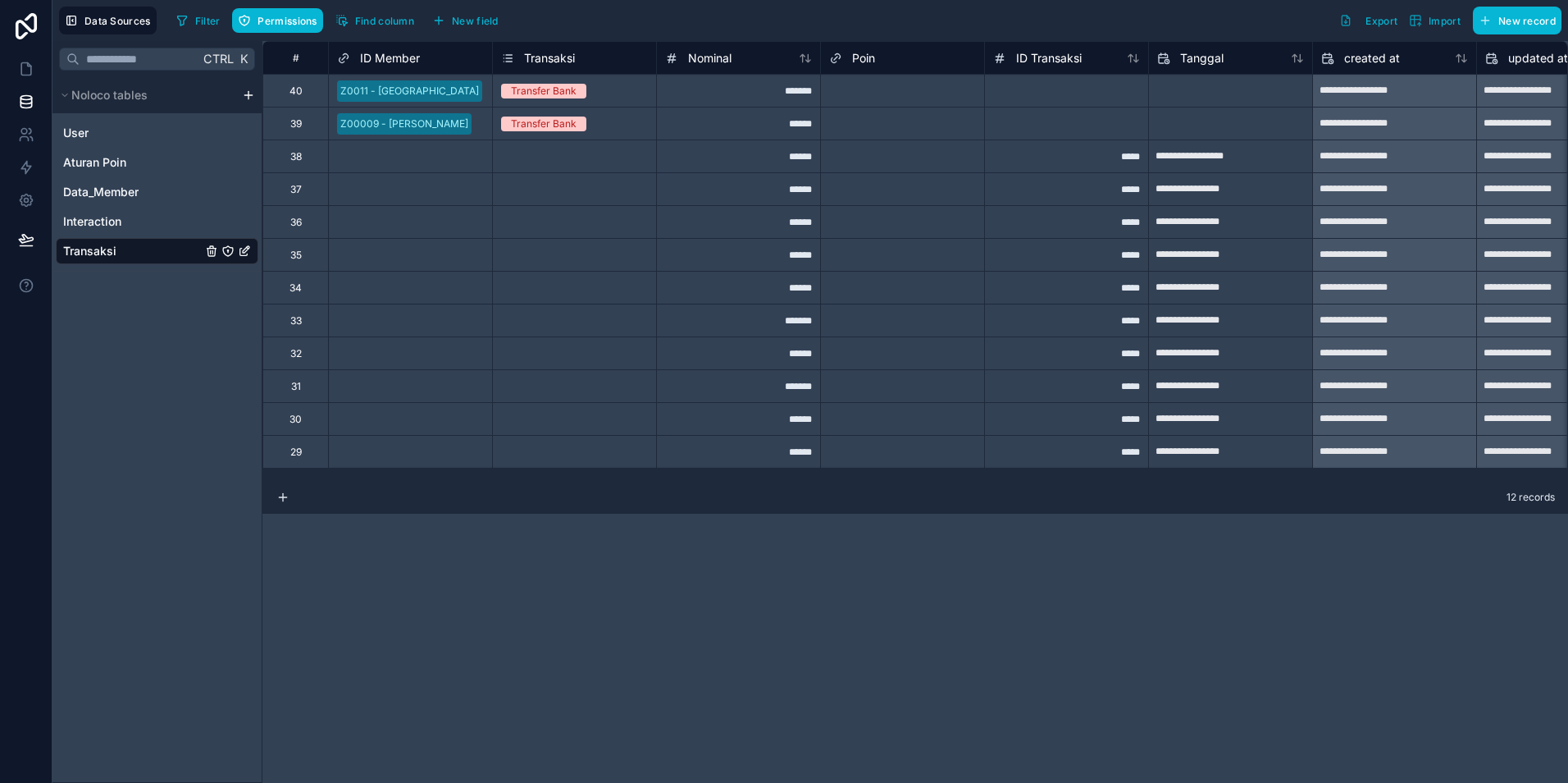
click at [913, 53] on div "Poin" at bounding box center [903, 58] width 147 height 20
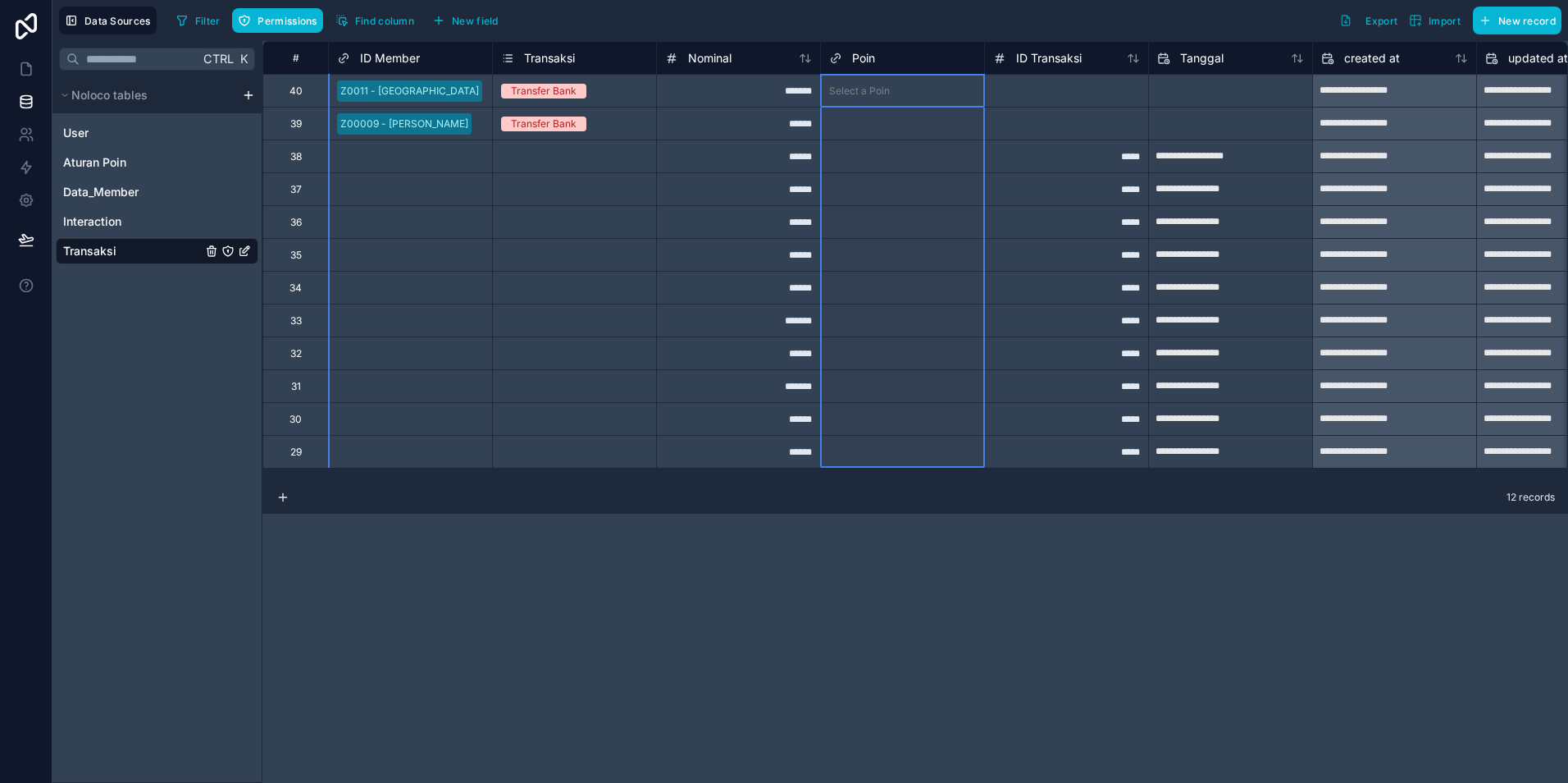
click at [882, 60] on div "Poin" at bounding box center [903, 58] width 147 height 20
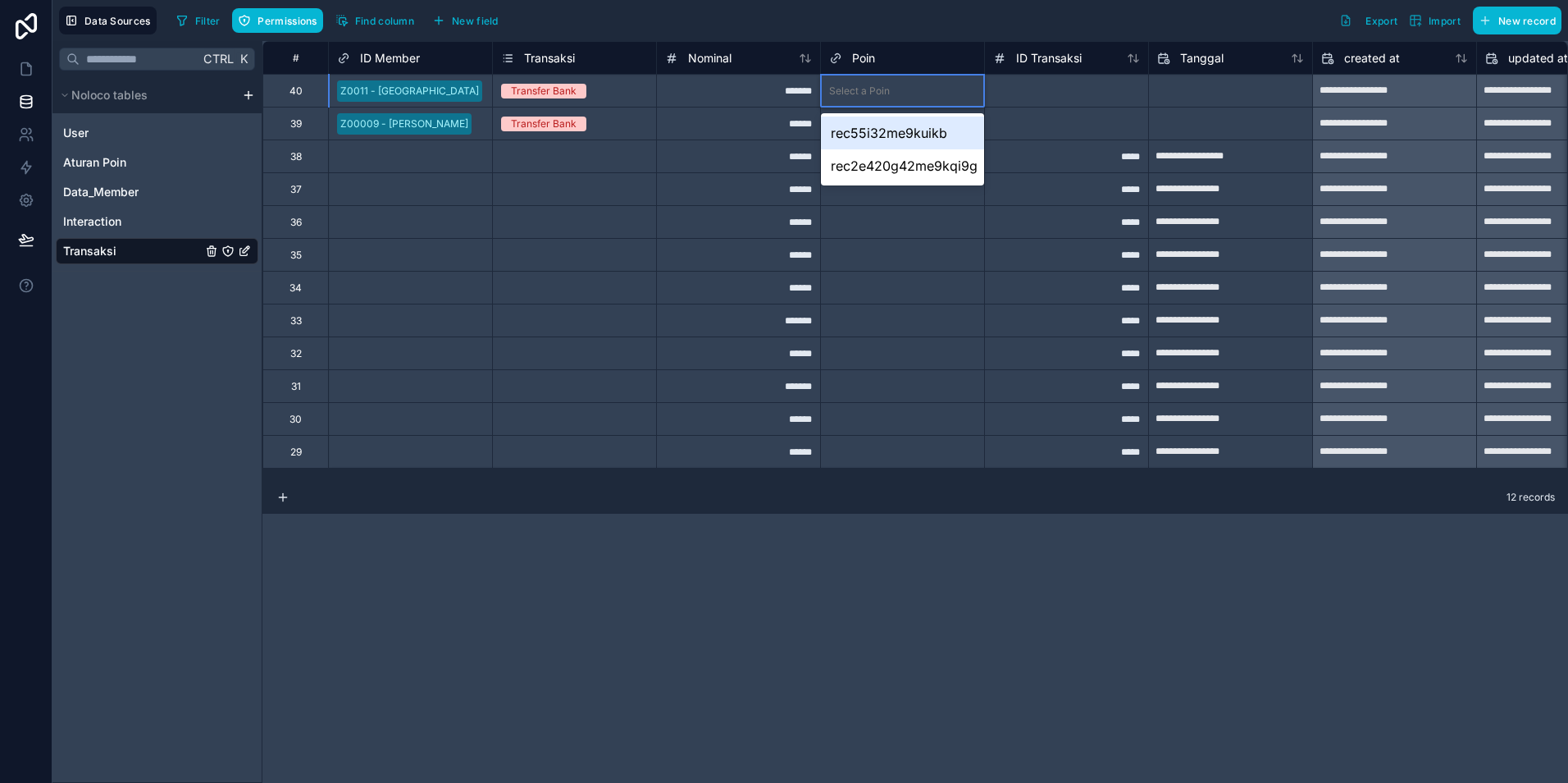
click at [882, 85] on div "Select a Poin" at bounding box center [859, 91] width 60 height 13
click at [892, 60] on div "Poin" at bounding box center [903, 58] width 147 height 20
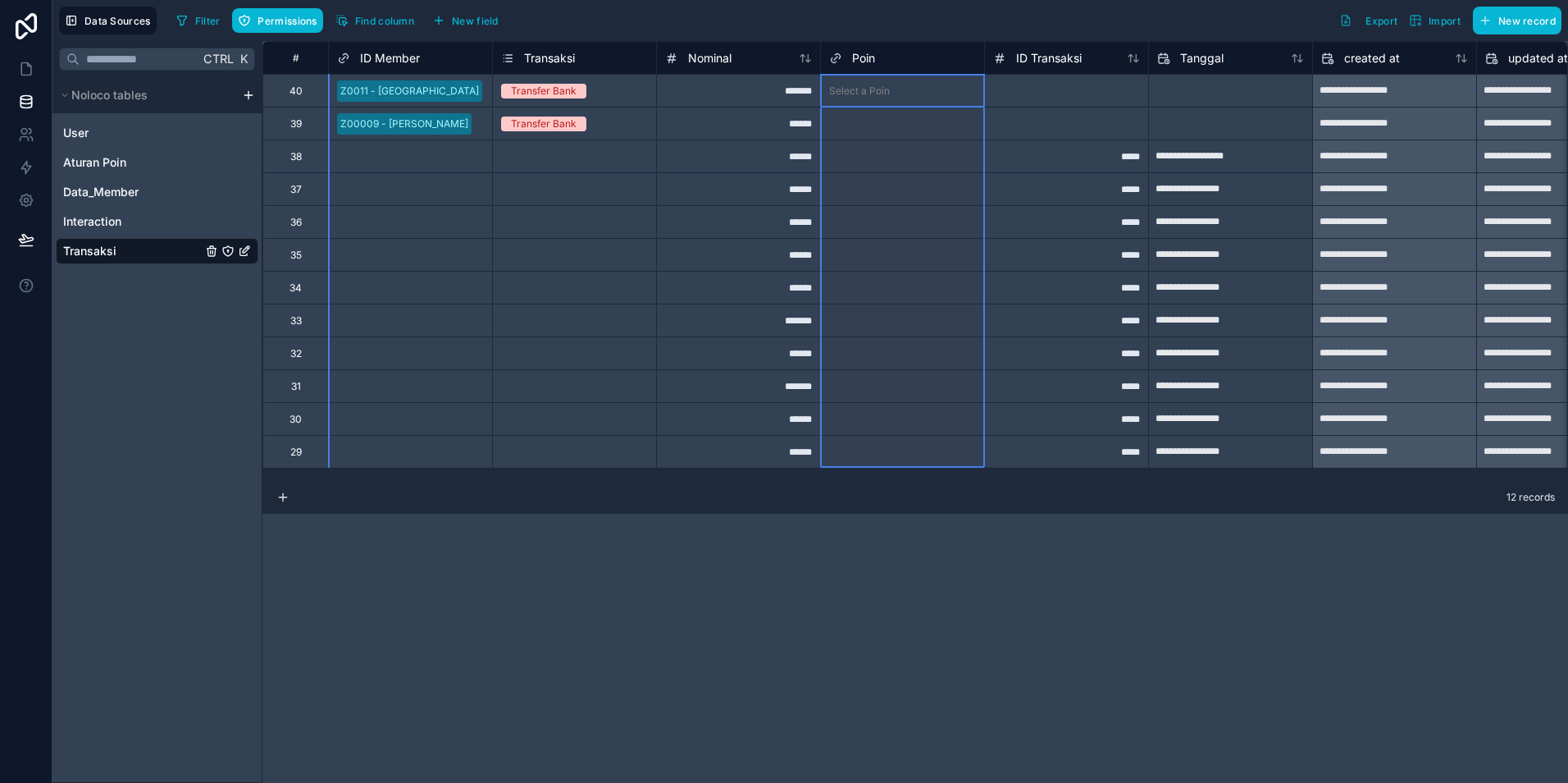
click at [854, 56] on span "Poin" at bounding box center [864, 58] width 23 height 16
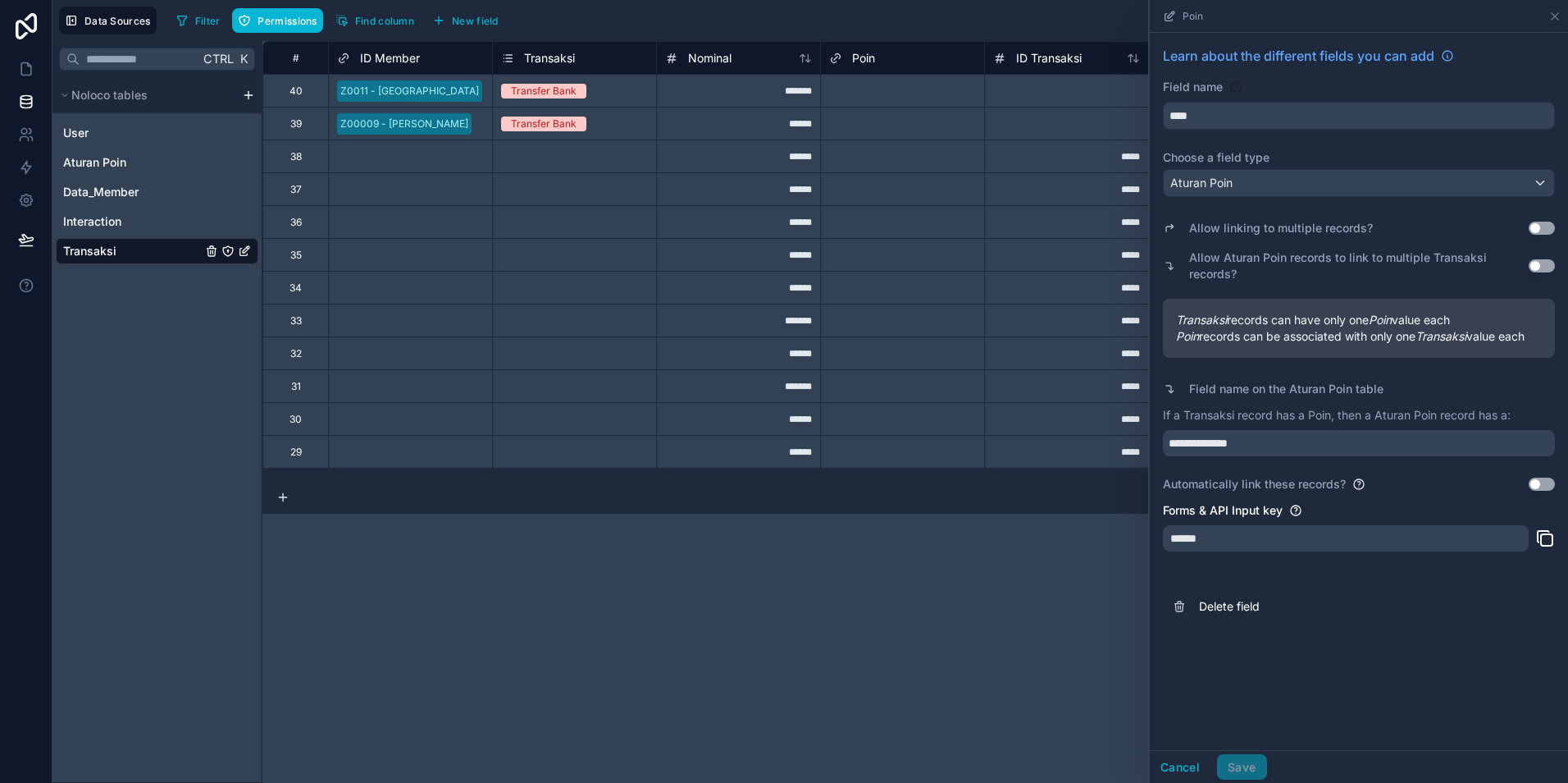
click at [1540, 484] on button "Use setting" at bounding box center [1542, 484] width 26 height 13
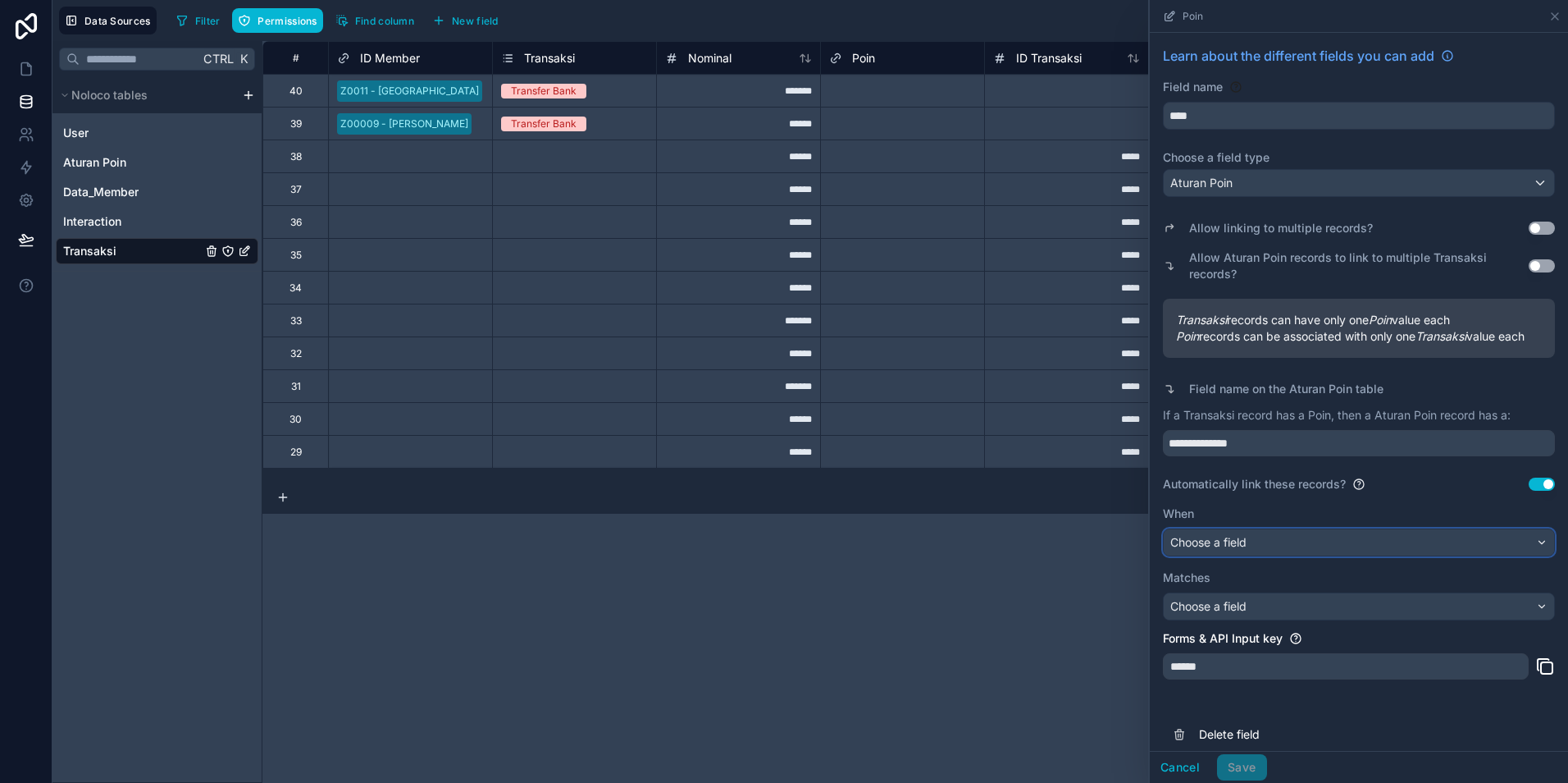
click at [1273, 555] on div "Choose a field" at bounding box center [1359, 542] width 390 height 26
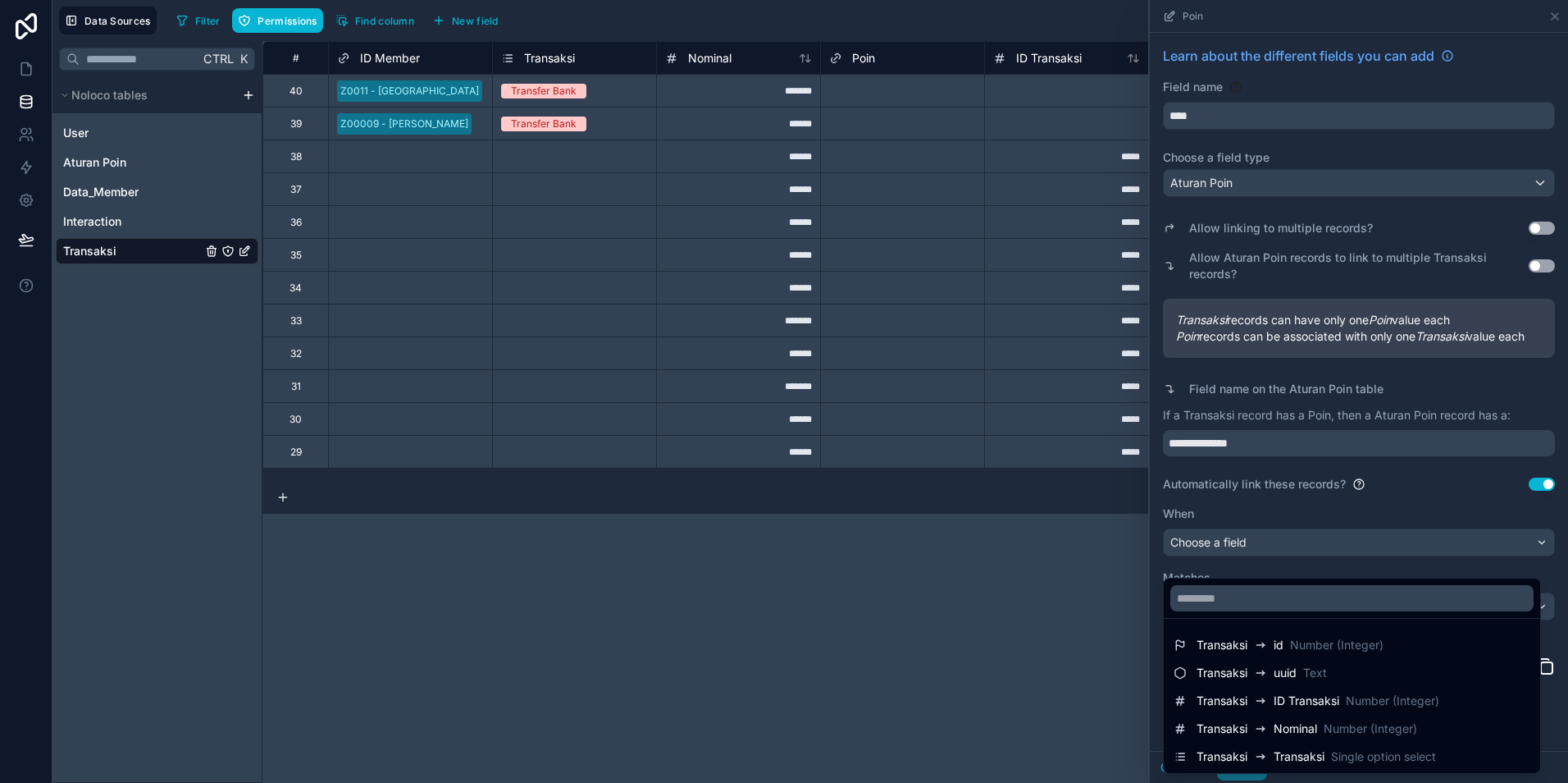
click at [1534, 500] on div at bounding box center [1359, 392] width 418 height 783
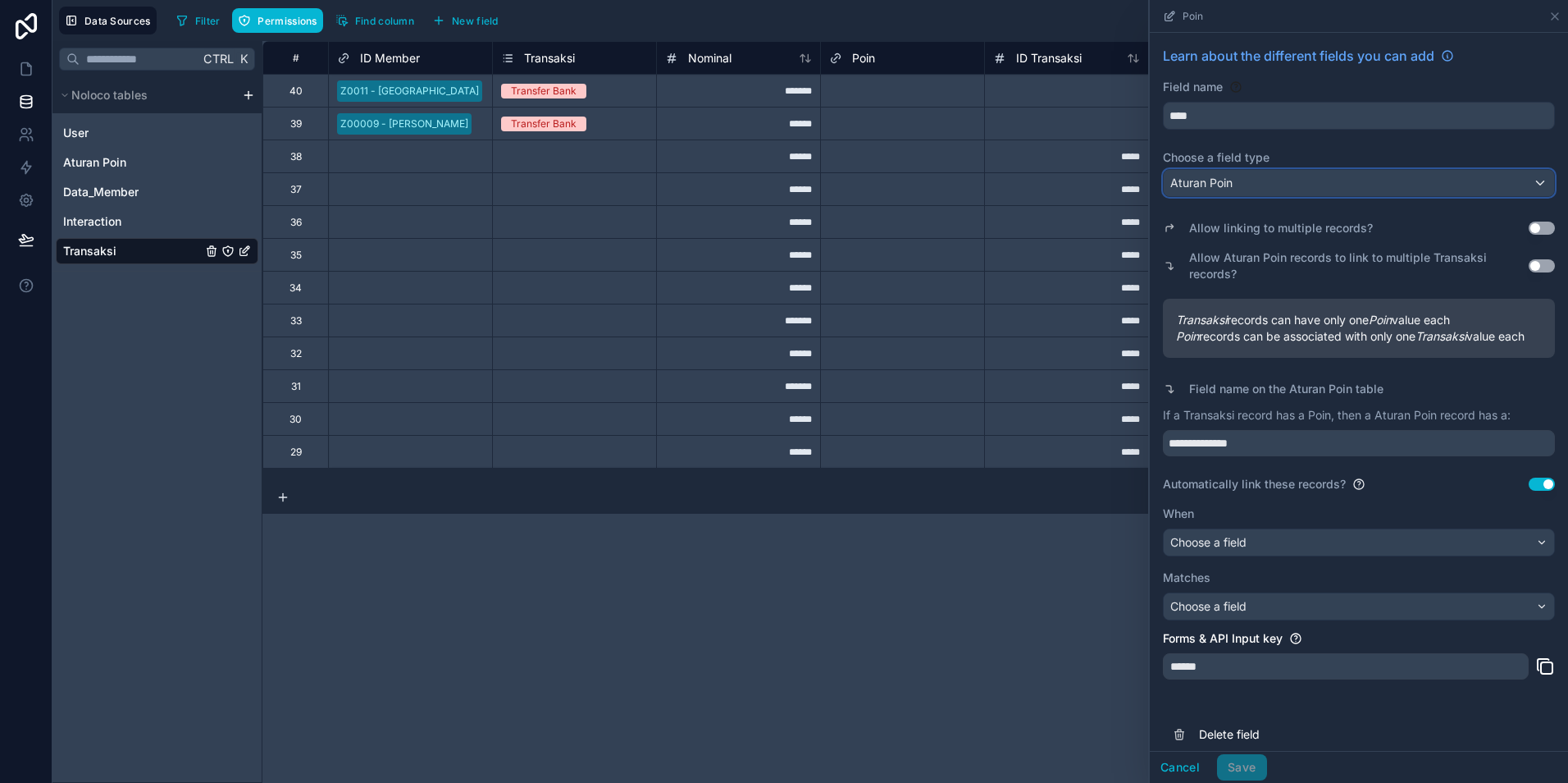
click at [1340, 183] on div "Aturan Poin" at bounding box center [1359, 183] width 390 height 26
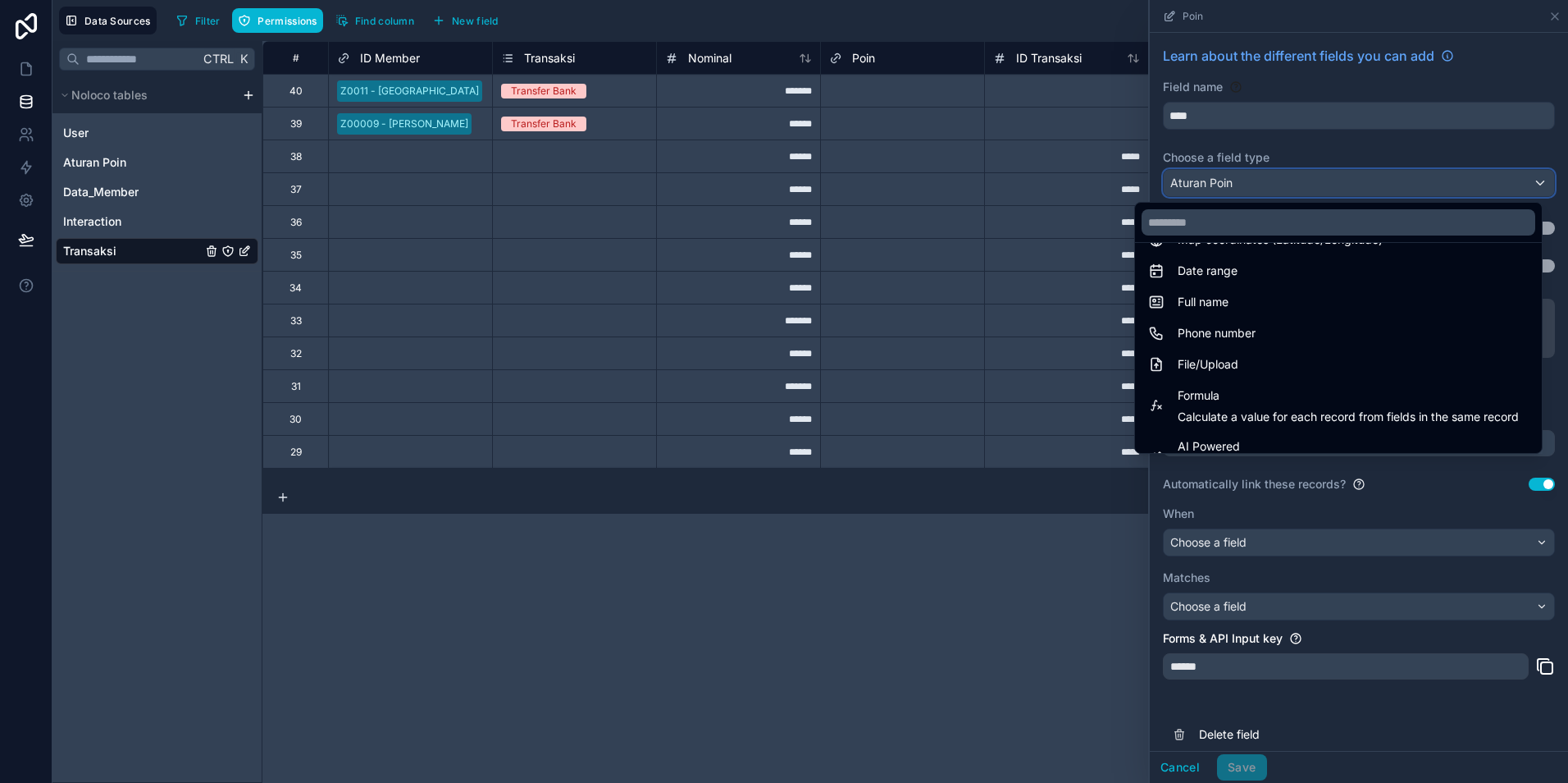
scroll to position [394, 0]
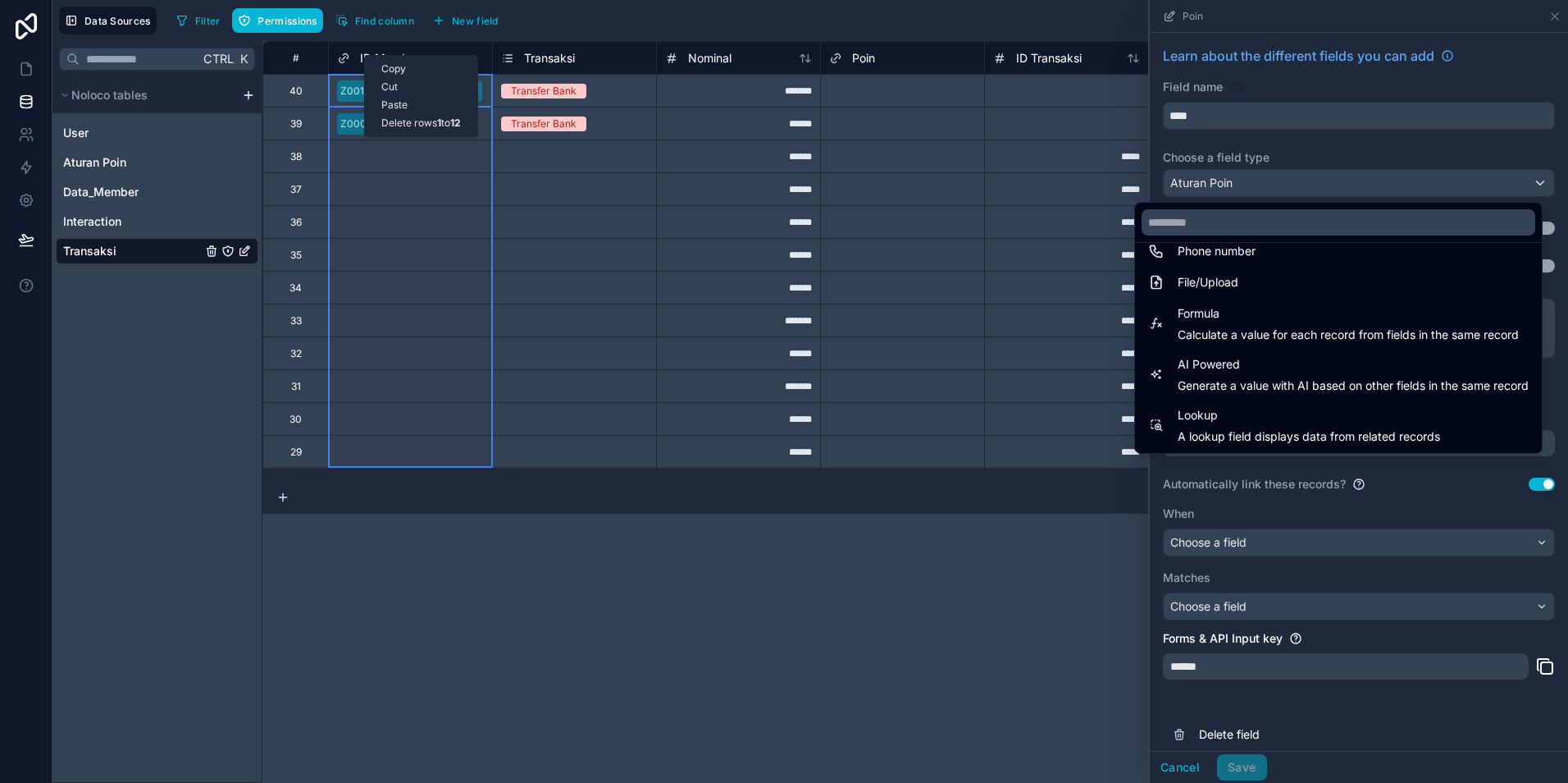
drag, startPoint x: 120, startPoint y: 166, endPoint x: 364, endPoint y: 55, distance: 268.1
click at [877, 618] on div "**********" at bounding box center [915, 412] width 1306 height 742
click at [978, 549] on div "**********" at bounding box center [915, 412] width 1306 height 742
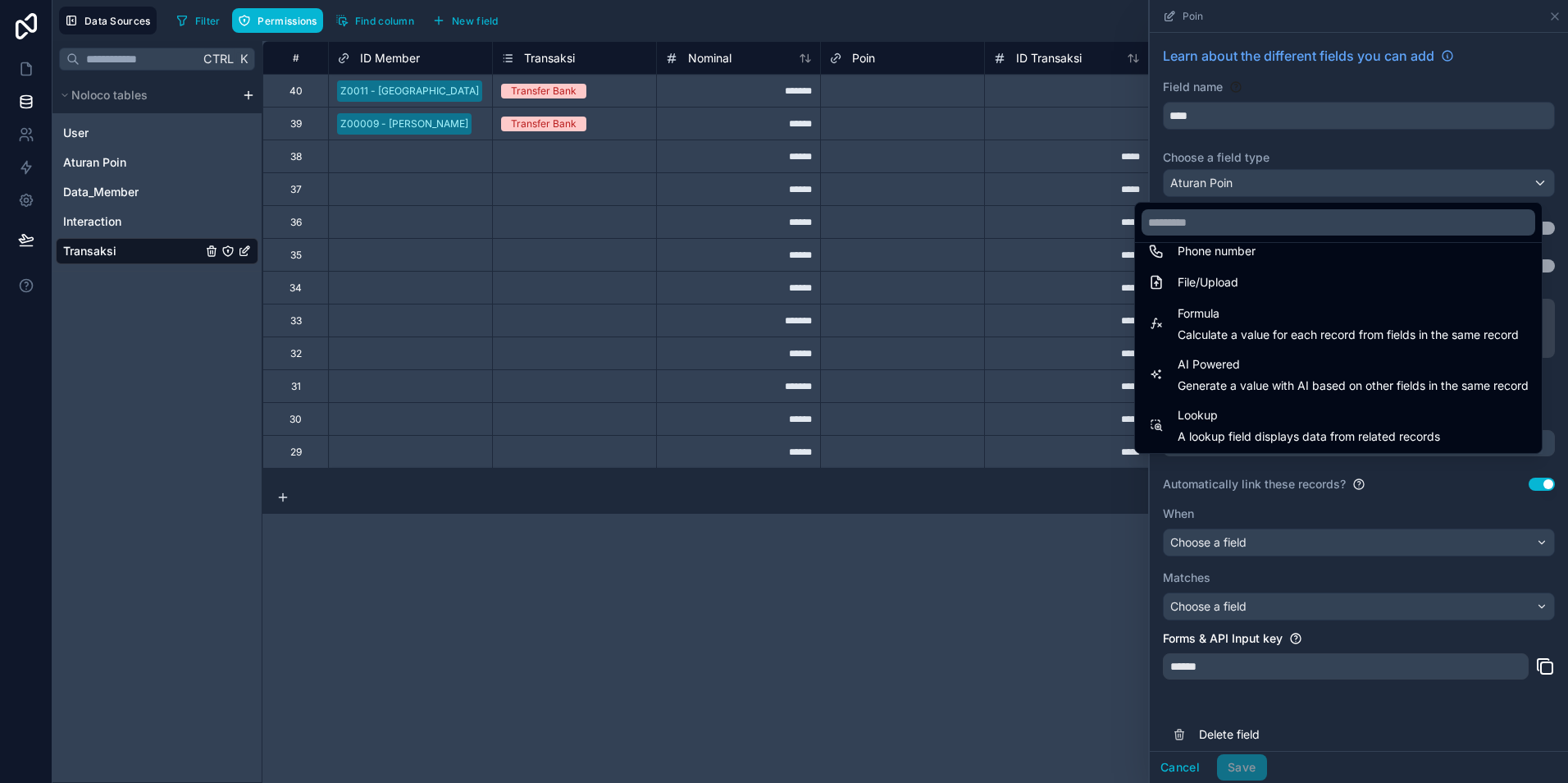
click at [1008, 531] on div "**********" at bounding box center [915, 412] width 1306 height 742
click at [1030, 529] on div "**********" at bounding box center [915, 412] width 1306 height 742
click at [397, 419] on div "Select a ID Member" at bounding box center [383, 419] width 92 height 13
click at [664, 369] on div "*******" at bounding box center [738, 385] width 164 height 33
click at [415, 206] on div "Select a ID Member" at bounding box center [410, 222] width 163 height 32
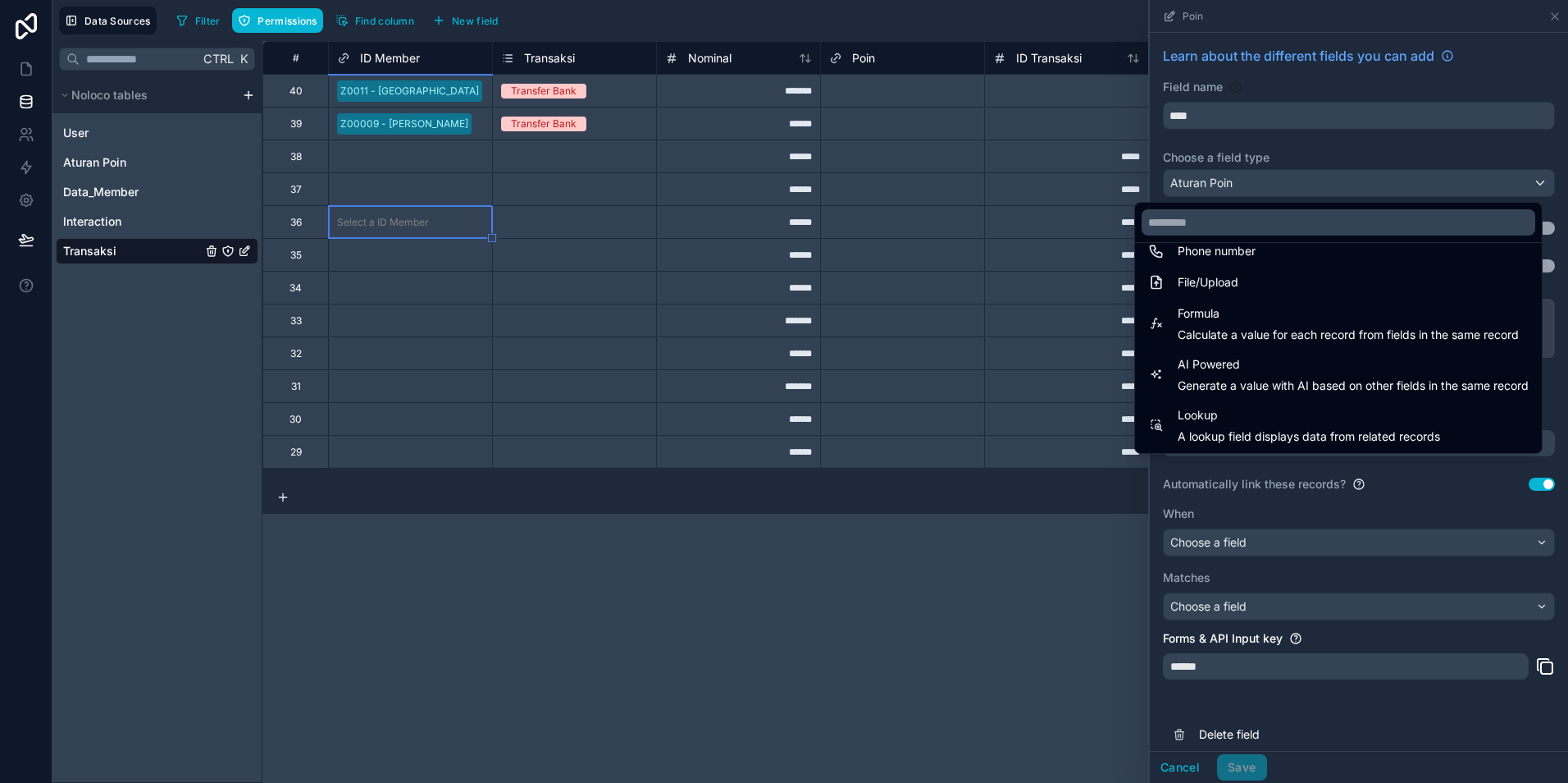
click at [403, 163] on div "Select a ID Member" at bounding box center [410, 156] width 163 height 16
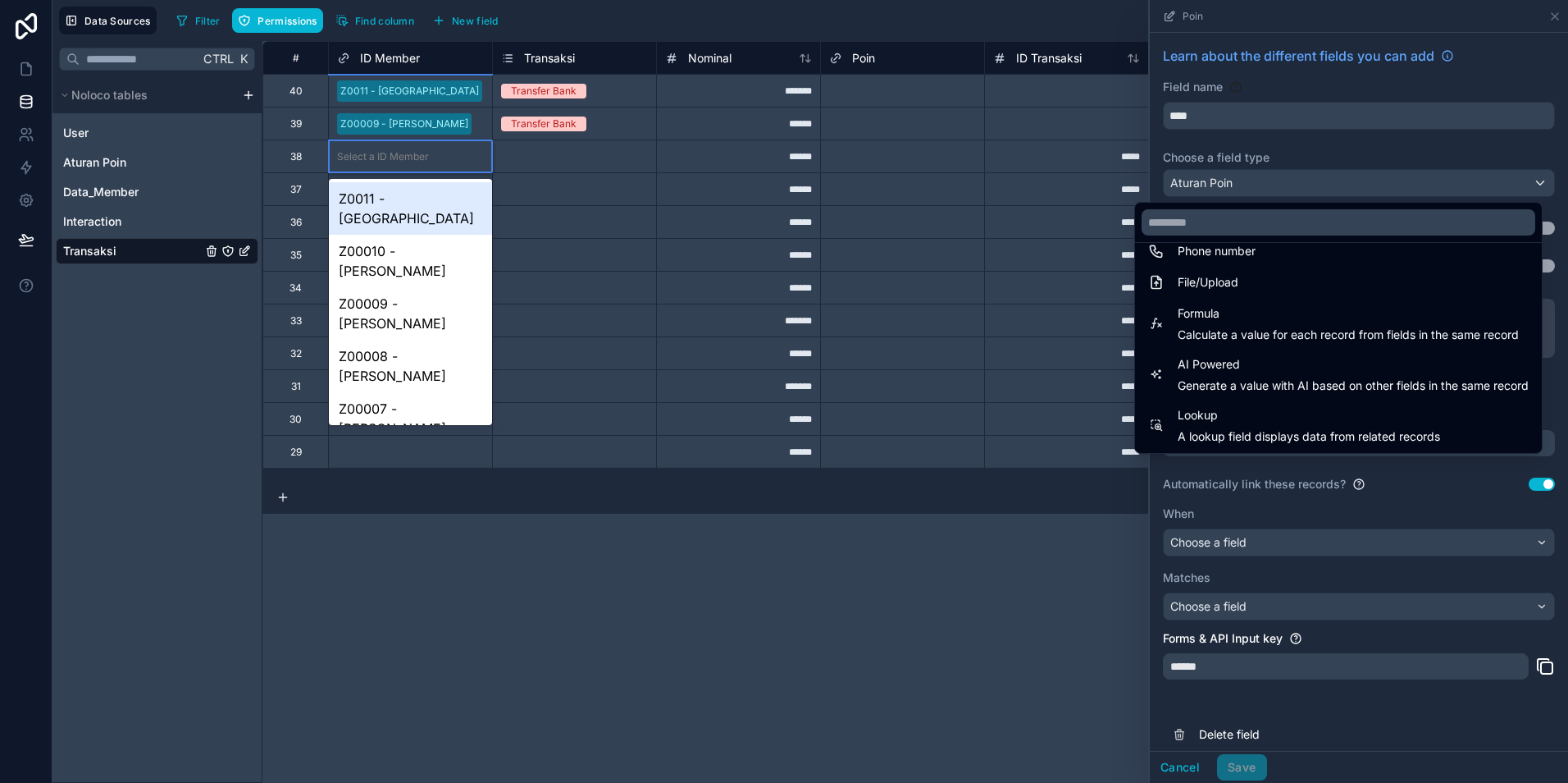
click at [653, 238] on div "Select a Transaksi" at bounding box center [574, 254] width 164 height 33
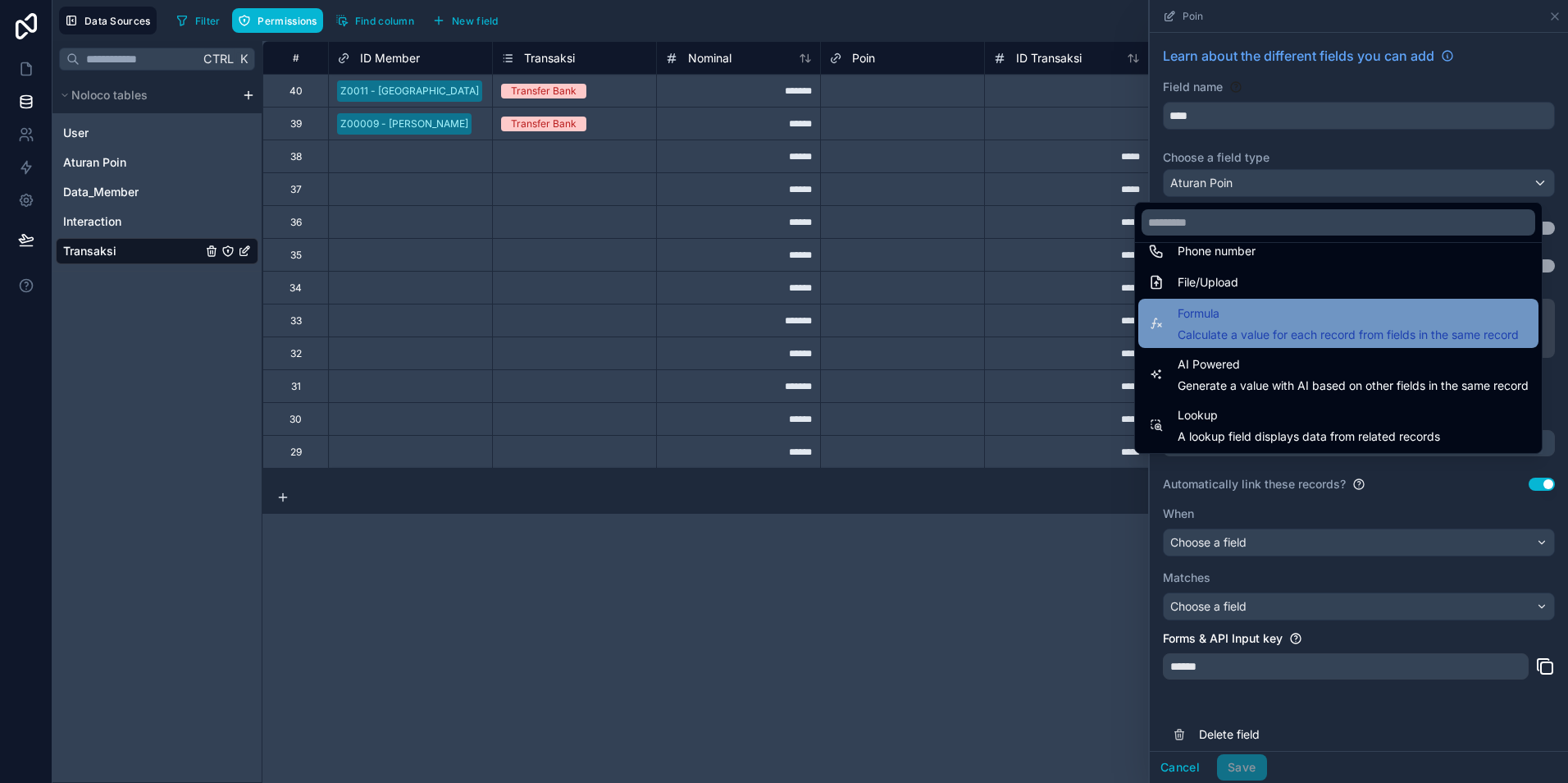
click at [1180, 329] on span "Calculate a value for each record from fields in the same record" at bounding box center [1348, 335] width 341 height 16
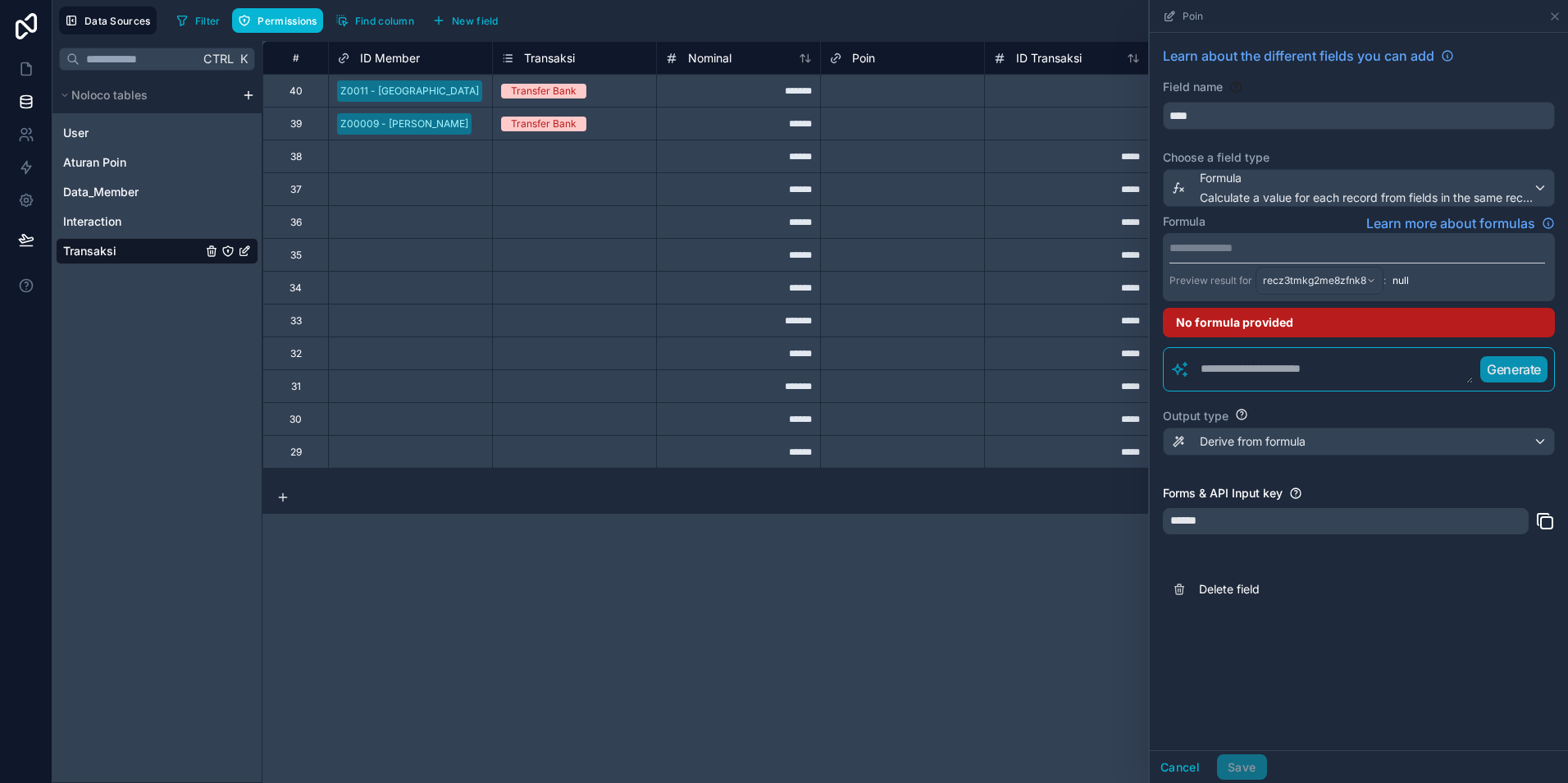
click at [245, 96] on html "**********" at bounding box center [784, 392] width 1568 height 783
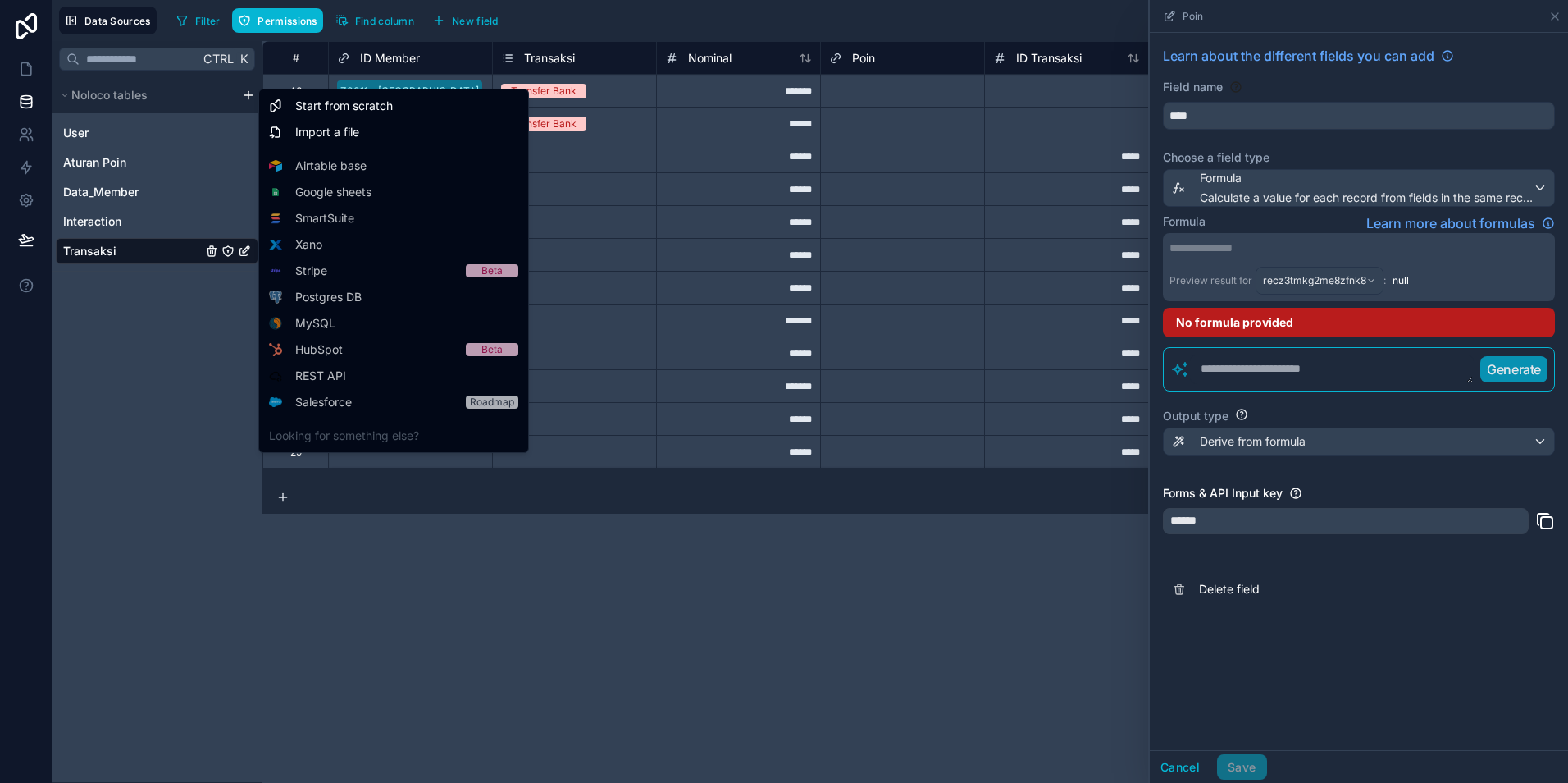
click at [118, 364] on html "**********" at bounding box center [784, 392] width 1568 height 783
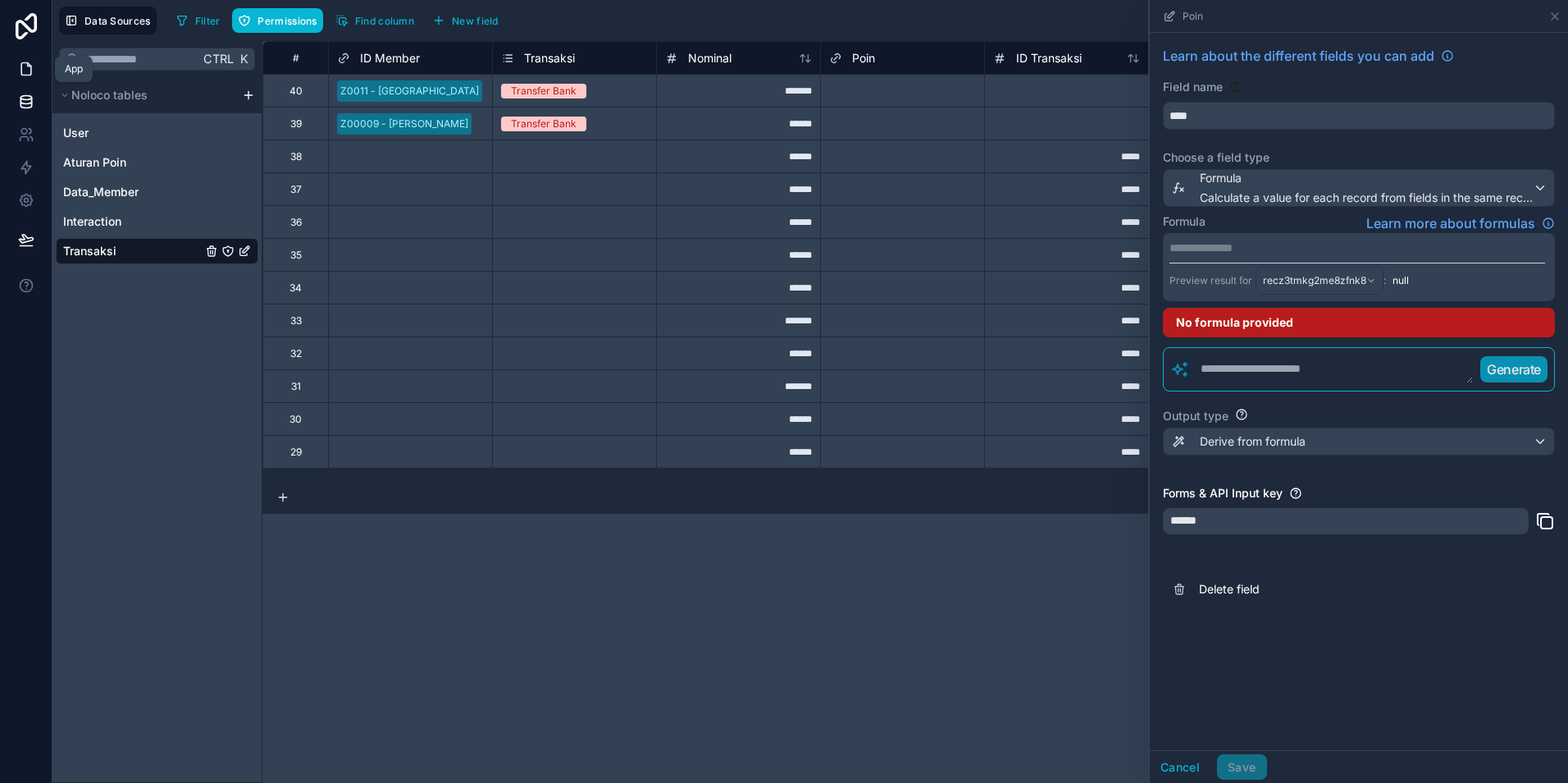
click at [25, 77] on link at bounding box center [26, 69] width 52 height 33
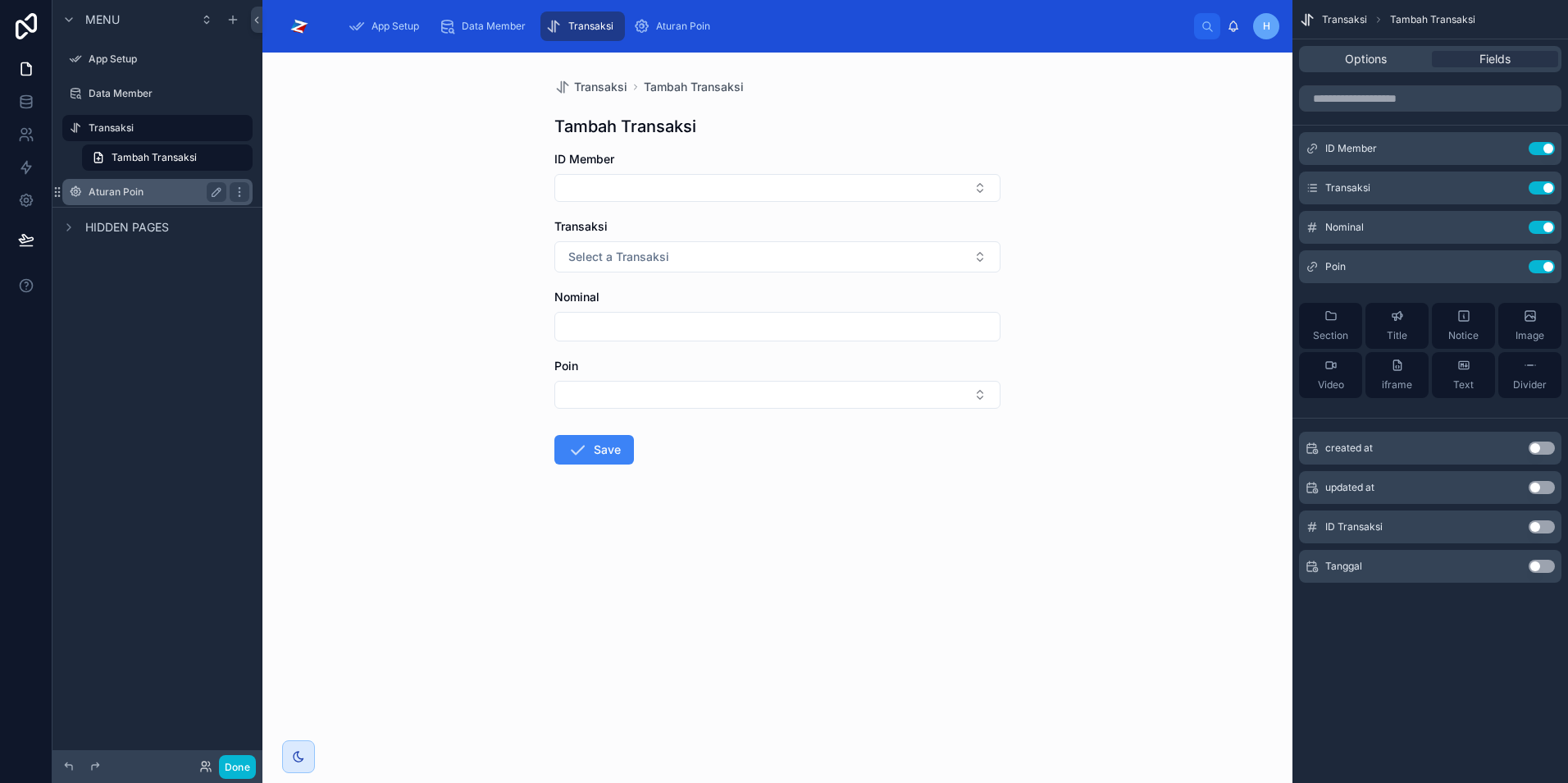
click at [105, 199] on div "Aturan Poin" at bounding box center [158, 191] width 138 height 20
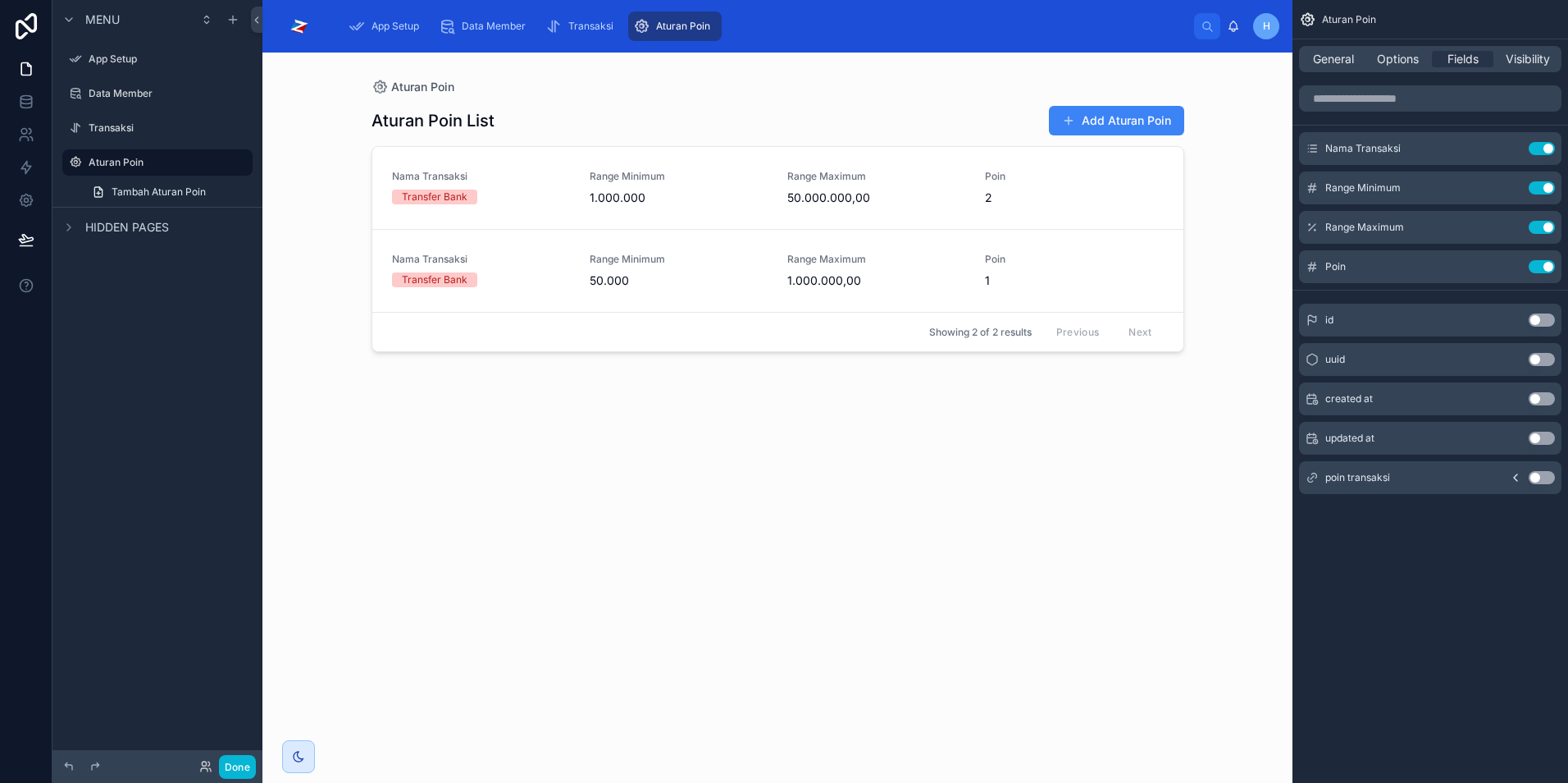
click at [1124, 122] on div at bounding box center [778, 408] width 839 height 711
click at [1124, 122] on button "Add Aturan Poin" at bounding box center [1116, 121] width 135 height 29
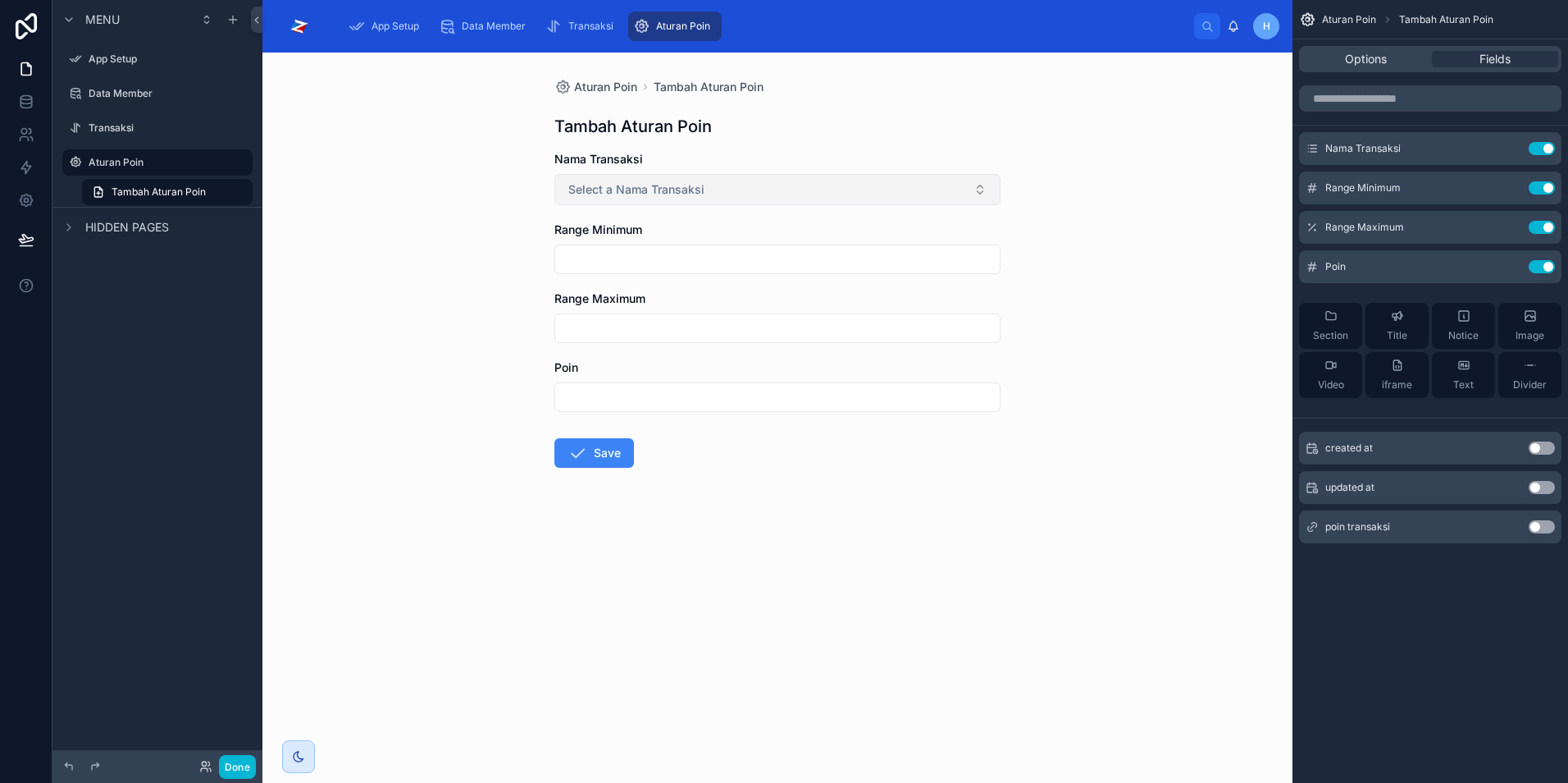
click at [872, 186] on button "Select a Nama Transaksi" at bounding box center [778, 190] width 447 height 31
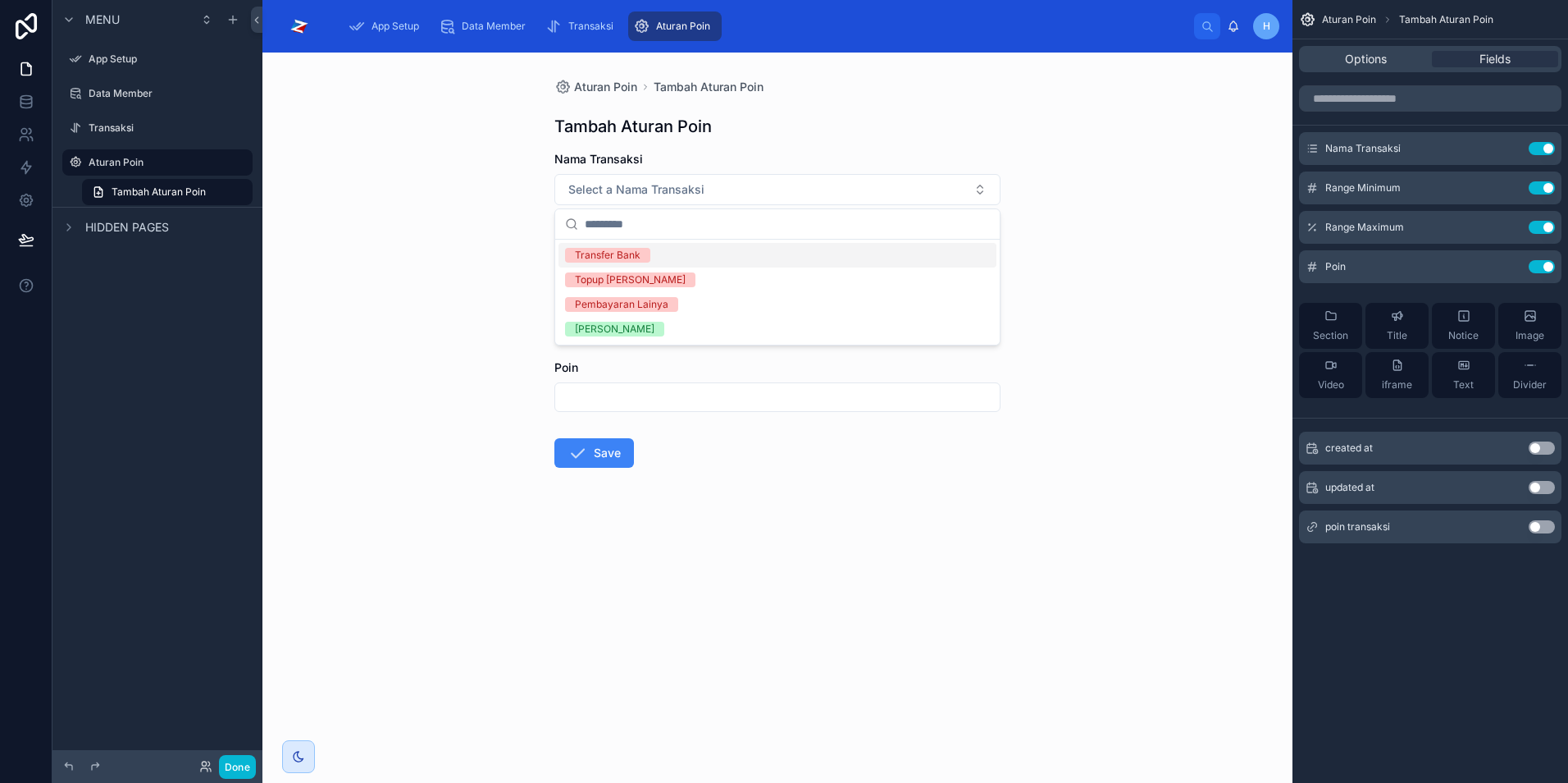
click at [1085, 279] on div "Aturan Poin Tambah Aturan Poin Tambah Aturan Poin Nama Transaksi Select a Nama …" at bounding box center [778, 417] width 1030 height 730
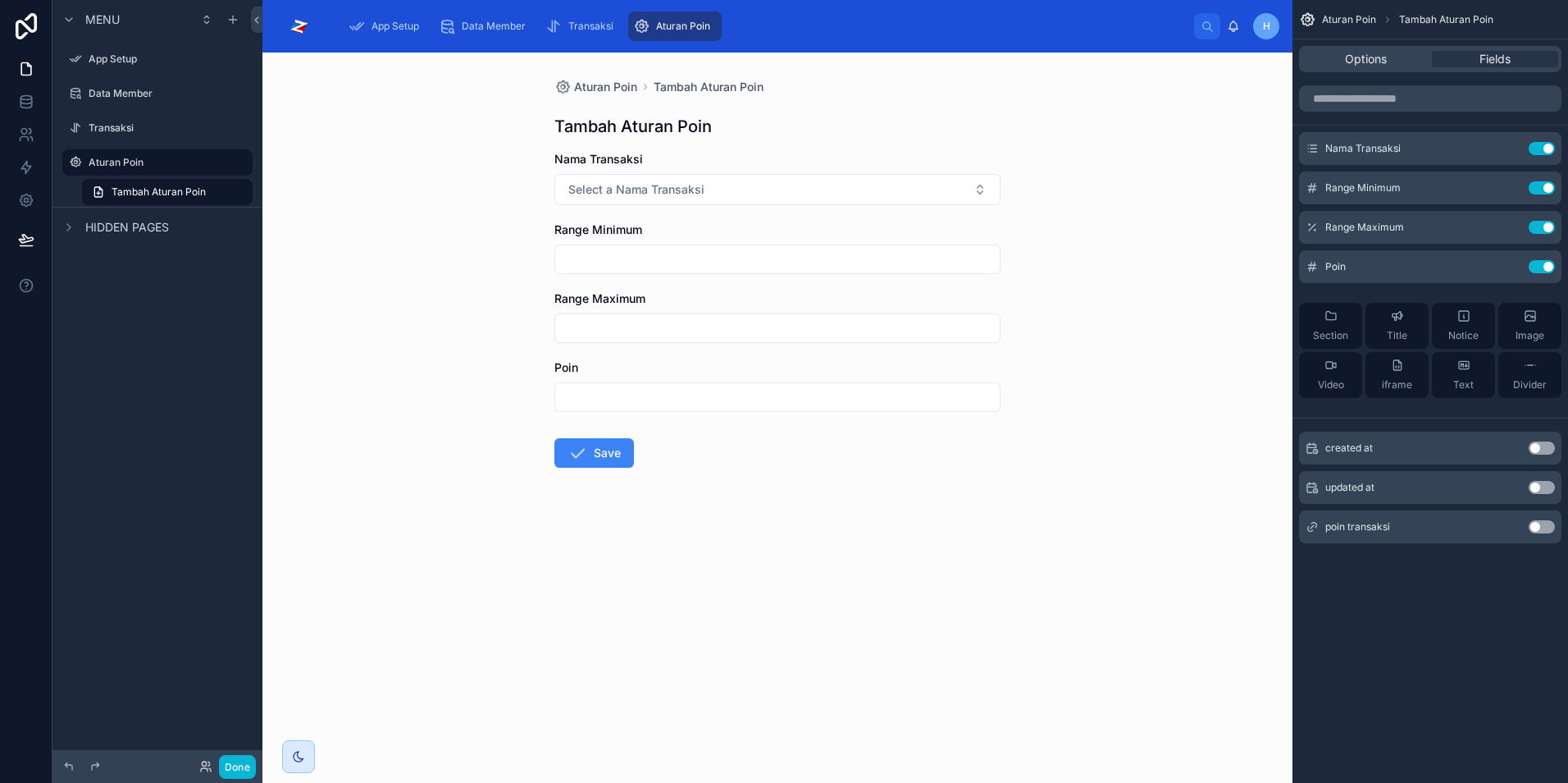
click at [947, 261] on input "text" at bounding box center [778, 259] width 445 height 23
click at [1177, 391] on div "Aturan Poin Tambah Aturan Poin Tambah Aturan Poin Nama Transaksi Select a Nama …" at bounding box center [778, 417] width 1030 height 730
click at [27, 105] on icon at bounding box center [26, 101] width 16 height 16
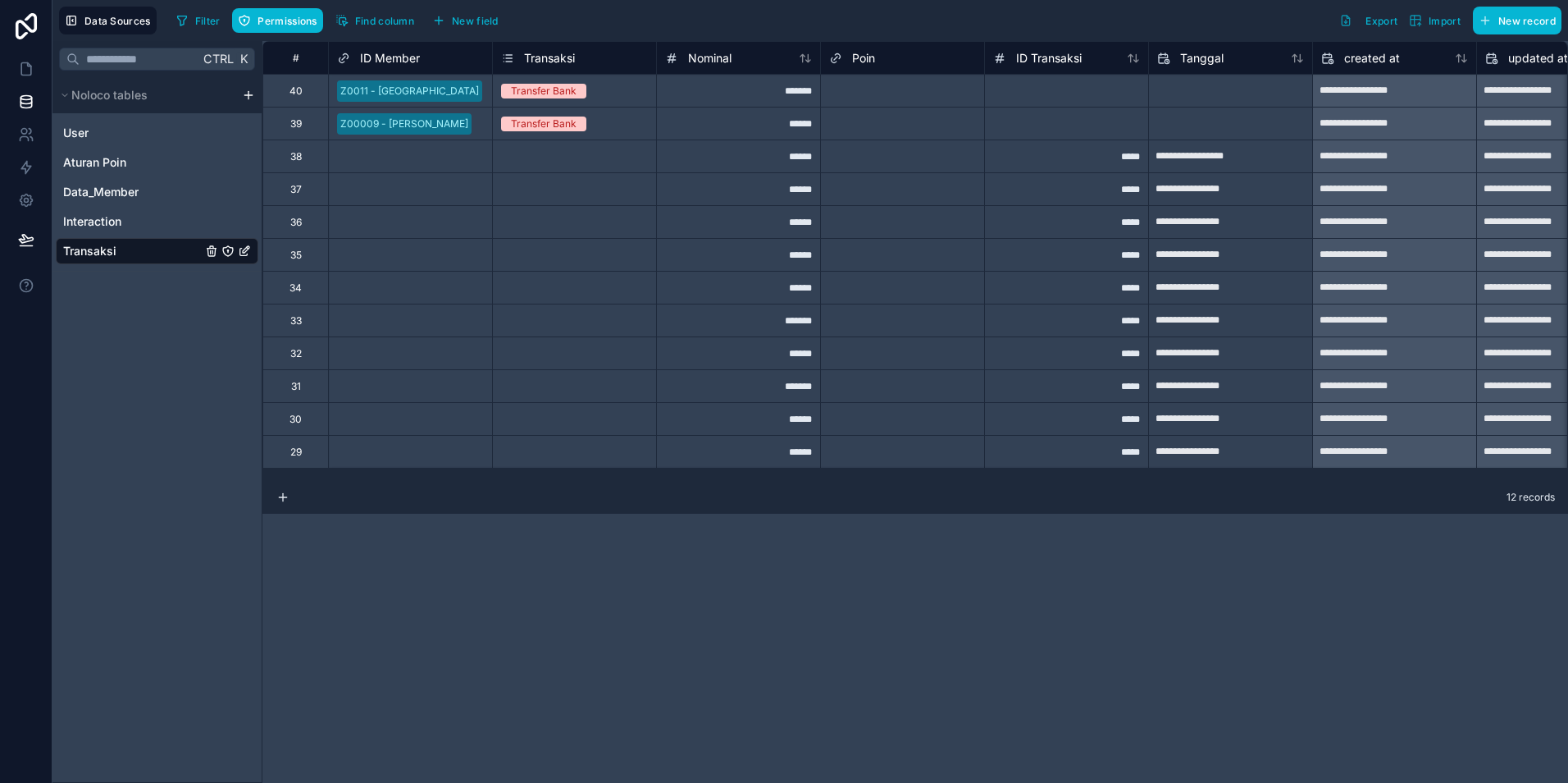
click at [920, 91] on div "Select a Poin" at bounding box center [903, 91] width 163 height 16
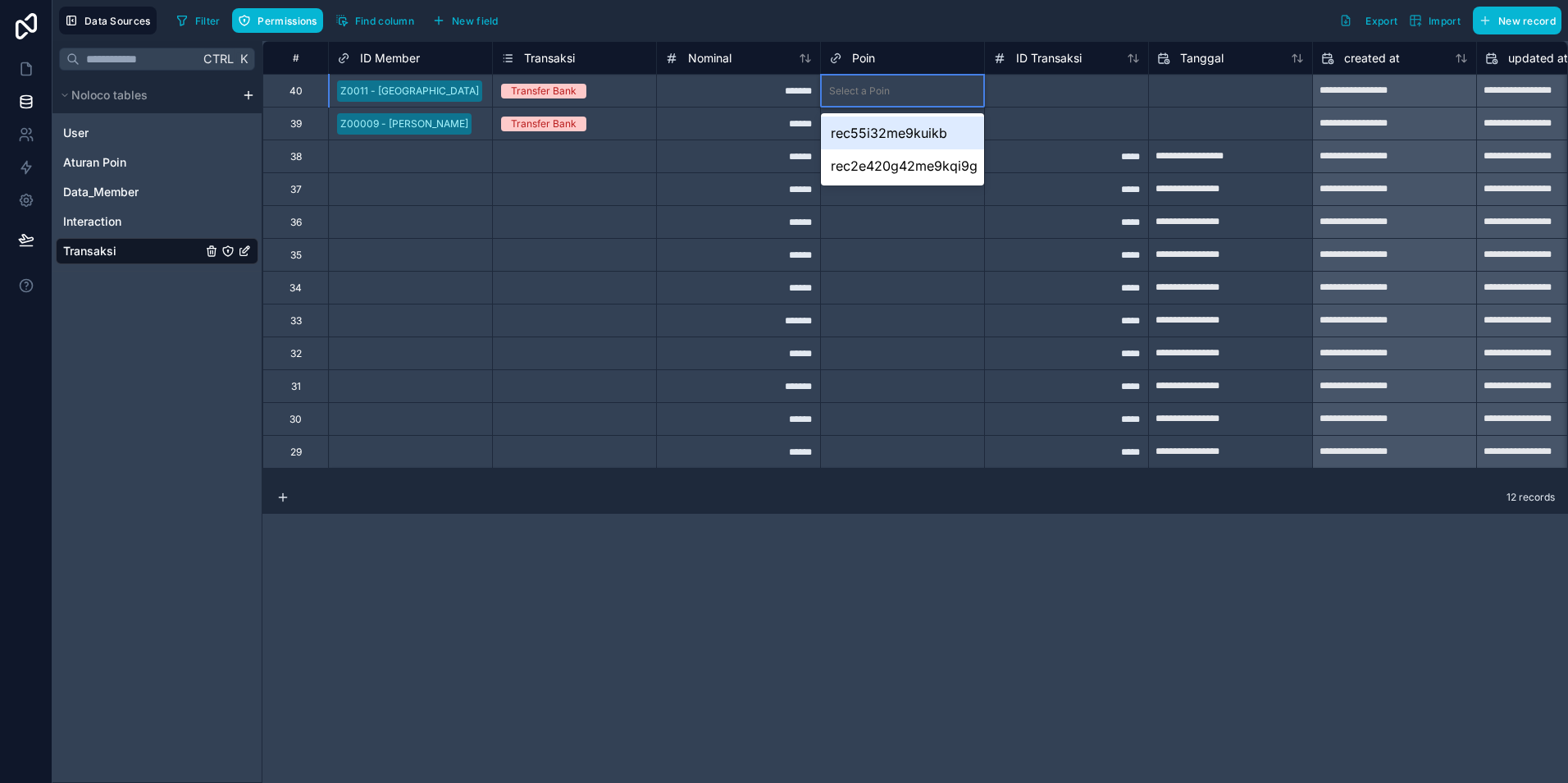
click at [920, 91] on div "Select a Poin" at bounding box center [903, 91] width 163 height 16
click at [906, 60] on div "Poin" at bounding box center [903, 58] width 147 height 20
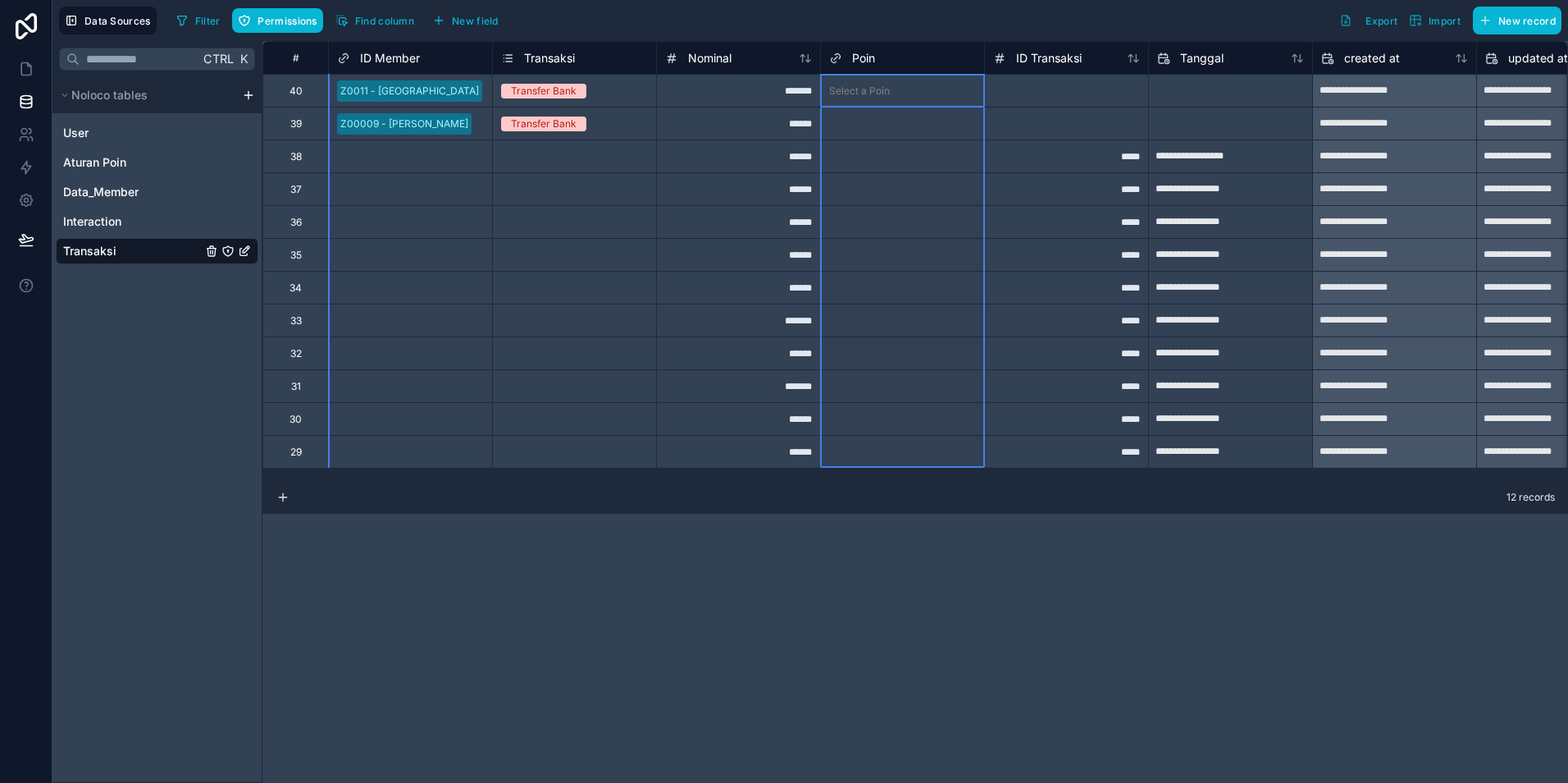
click at [906, 60] on div "Poin" at bounding box center [903, 58] width 147 height 20
click at [887, 50] on div "Poin" at bounding box center [903, 58] width 147 height 20
click at [854, 59] on span "Poin" at bounding box center [864, 58] width 23 height 16
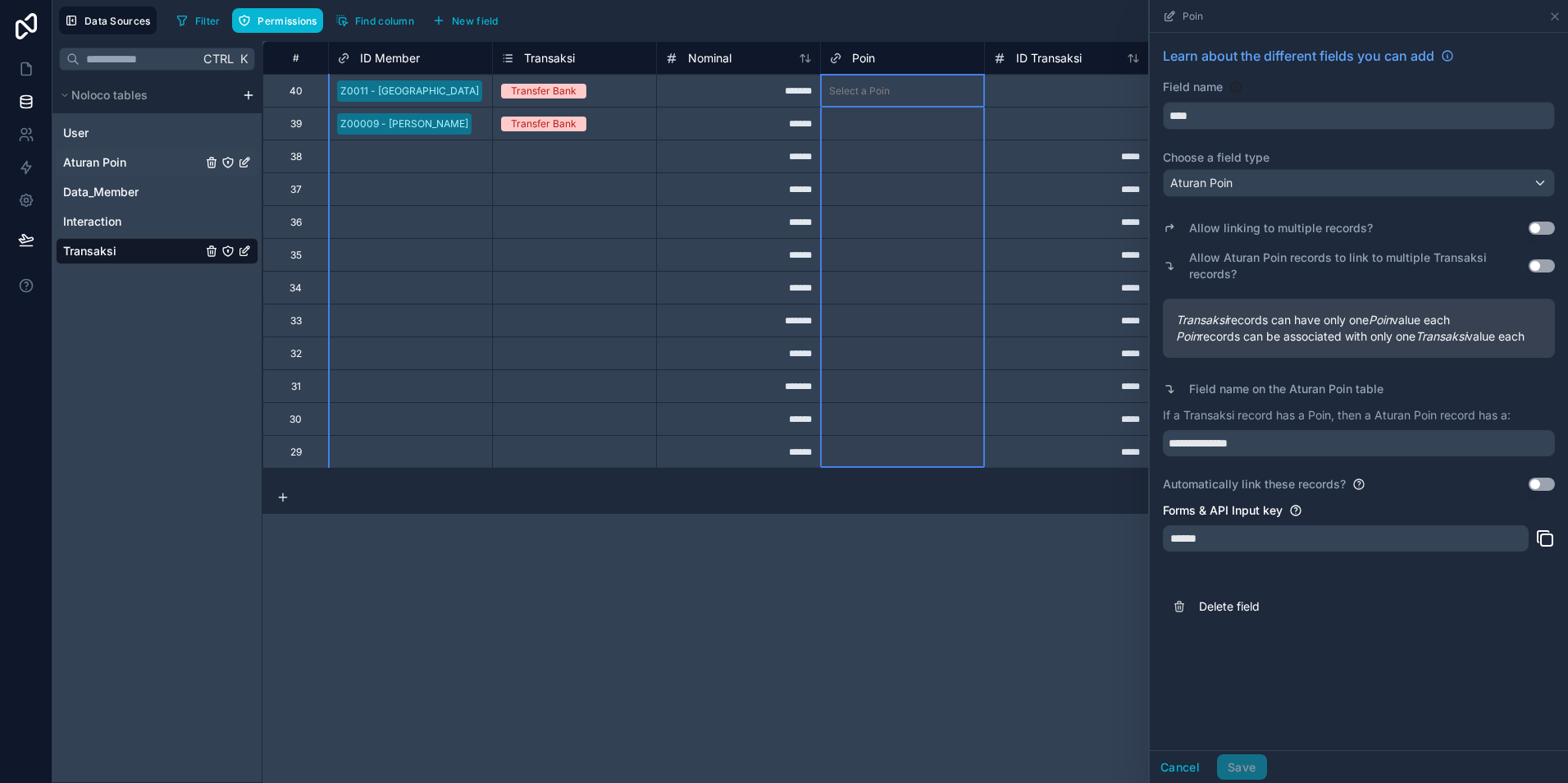
click at [117, 162] on span "Aturan Poin" at bounding box center [94, 162] width 63 height 16
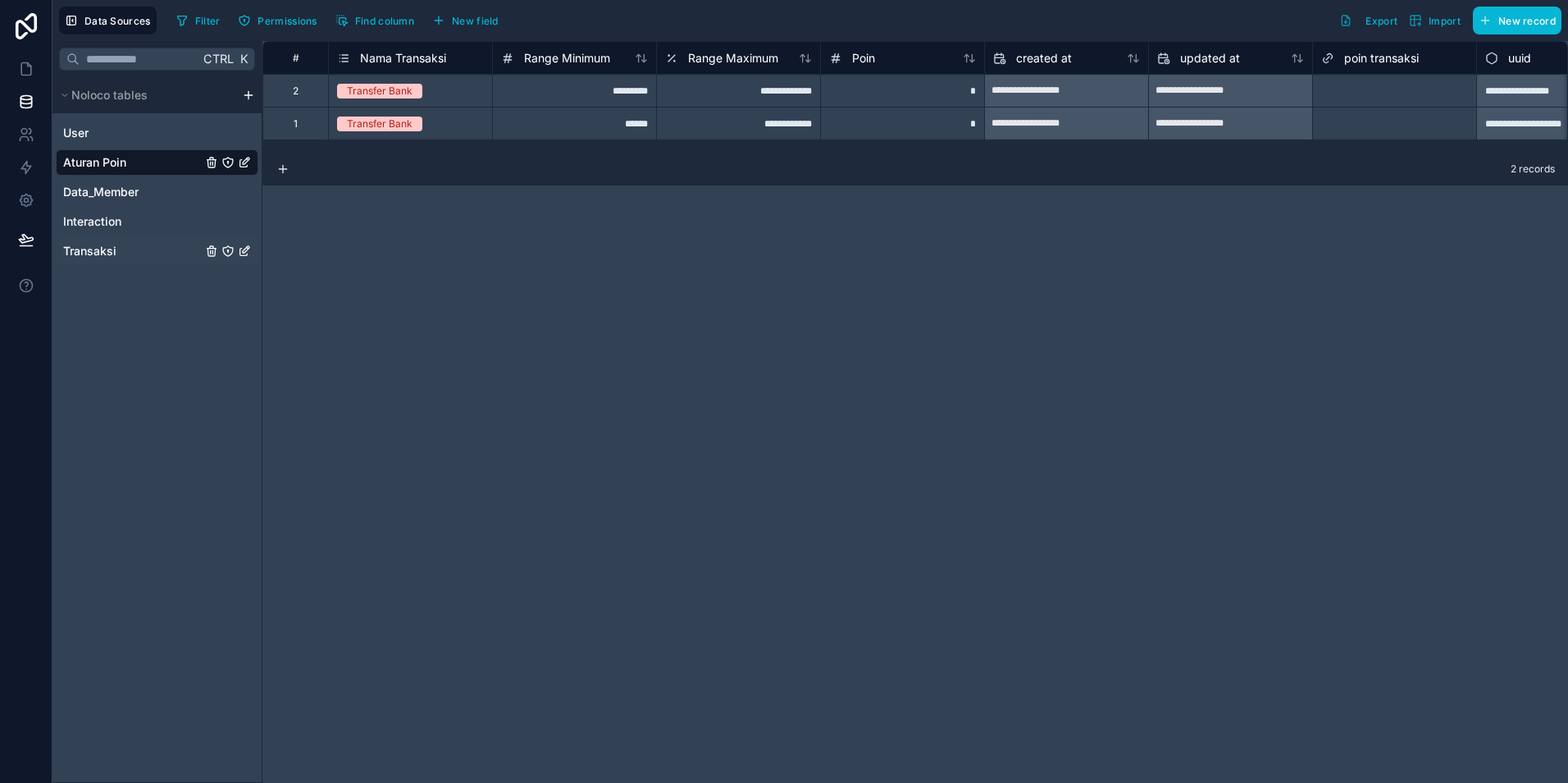
click at [92, 247] on span "Transaksi" at bounding box center [90, 251] width 53 height 16
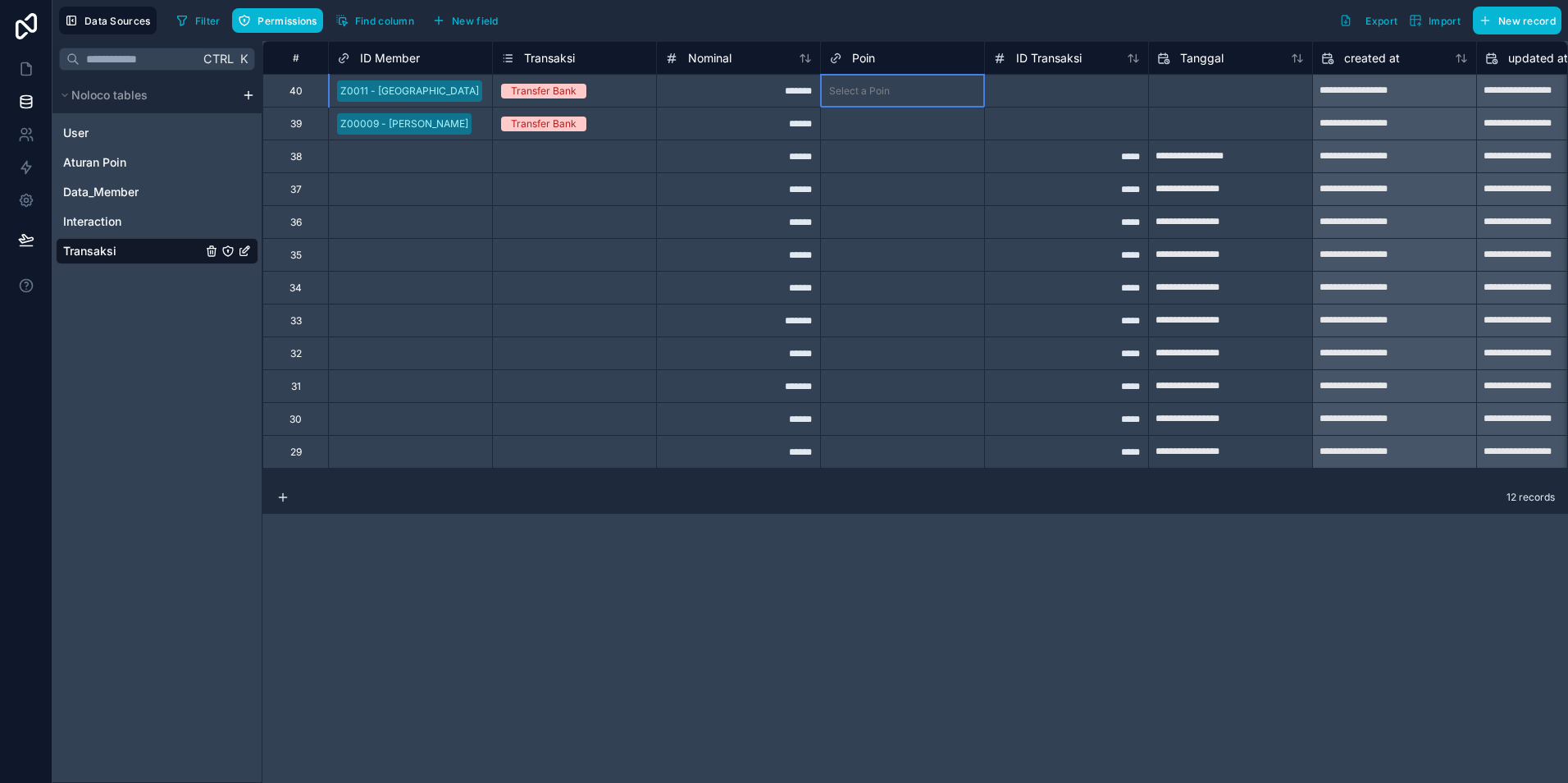
click at [890, 98] on div "Select a Poin" at bounding box center [903, 91] width 163 height 16
click at [868, 60] on span "Poin" at bounding box center [864, 58] width 23 height 16
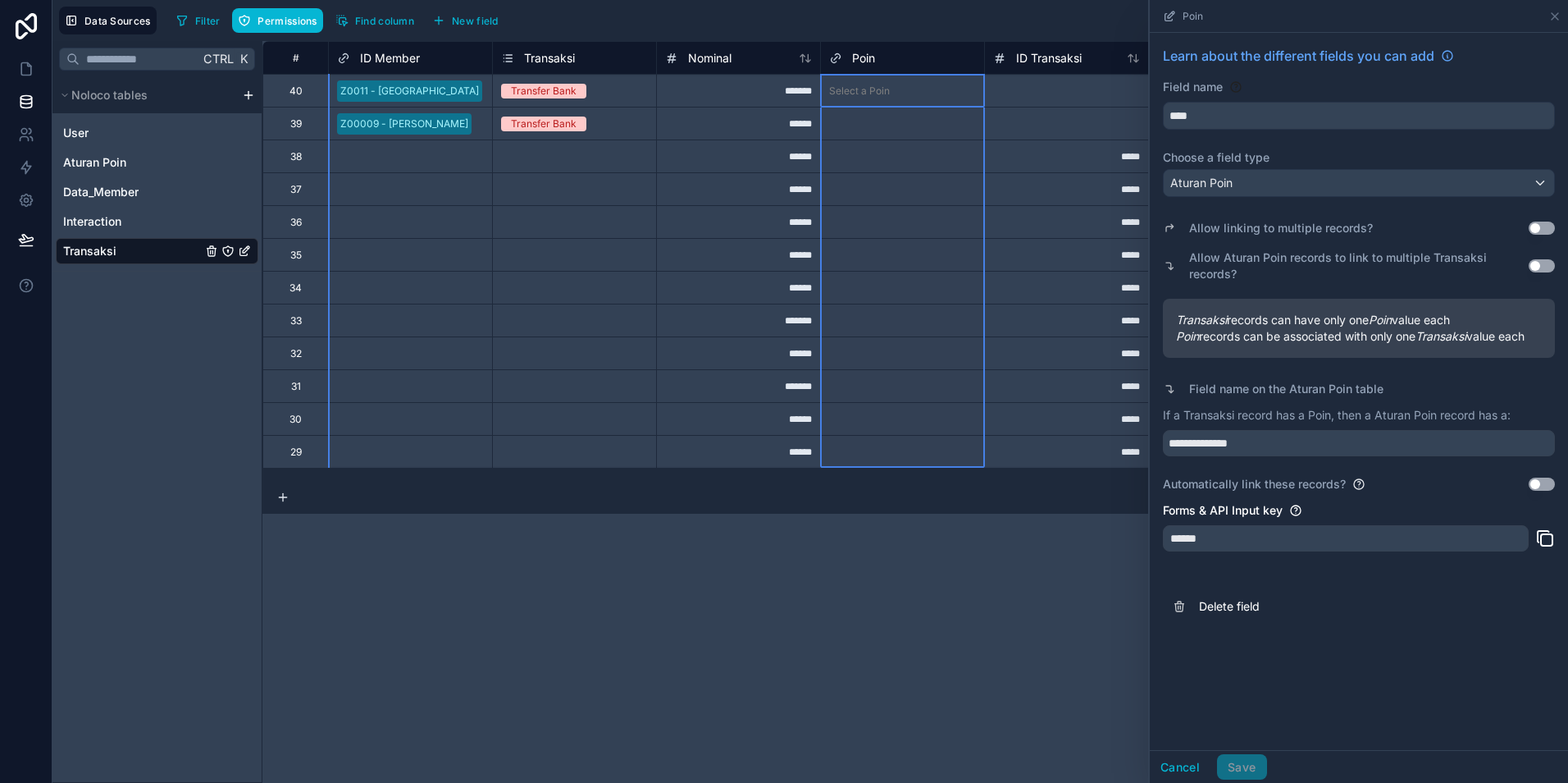
click at [1544, 229] on button "Use setting" at bounding box center [1542, 228] width 26 height 13
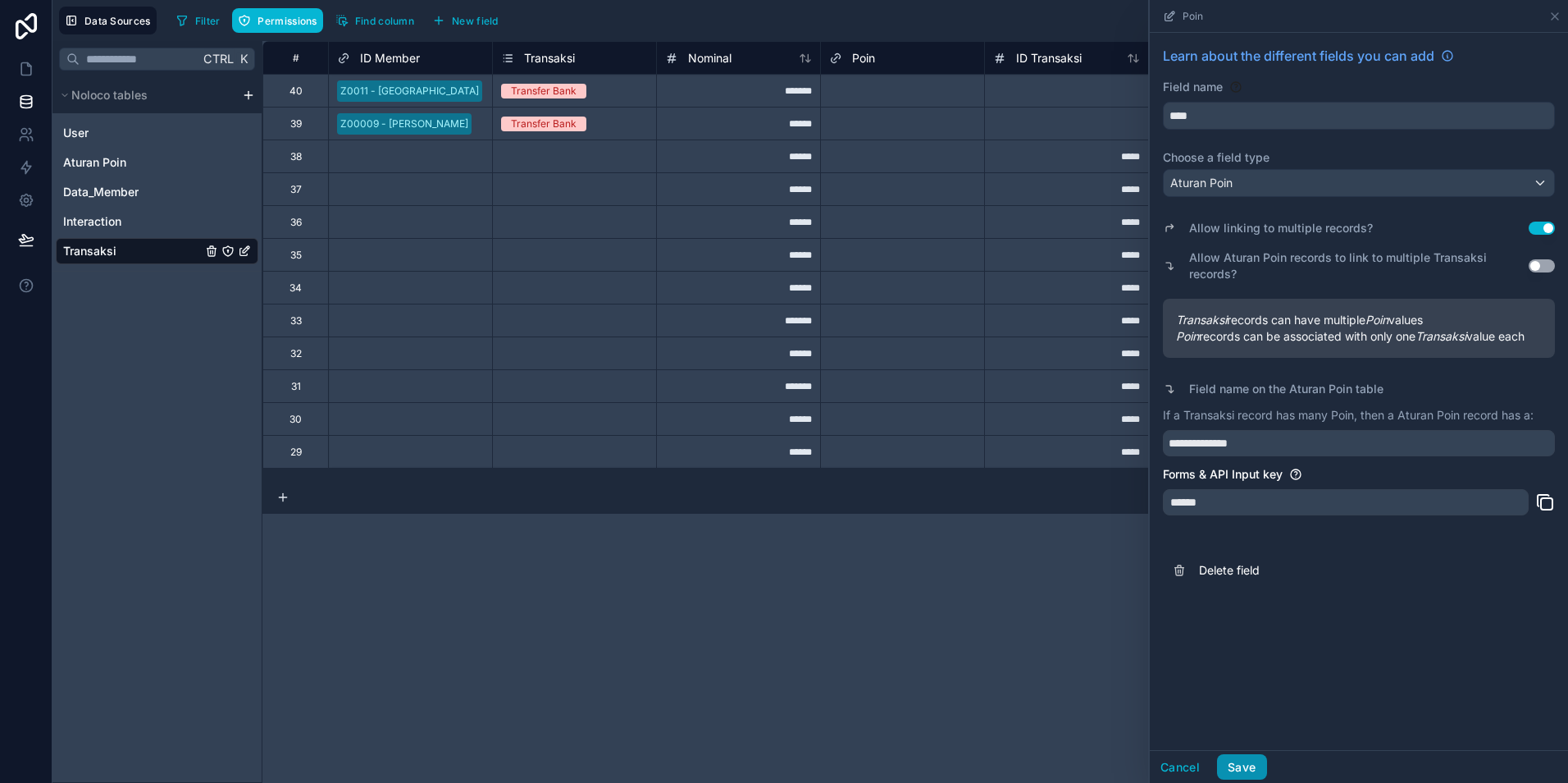
click at [1243, 768] on button "Save" at bounding box center [1241, 767] width 49 height 26
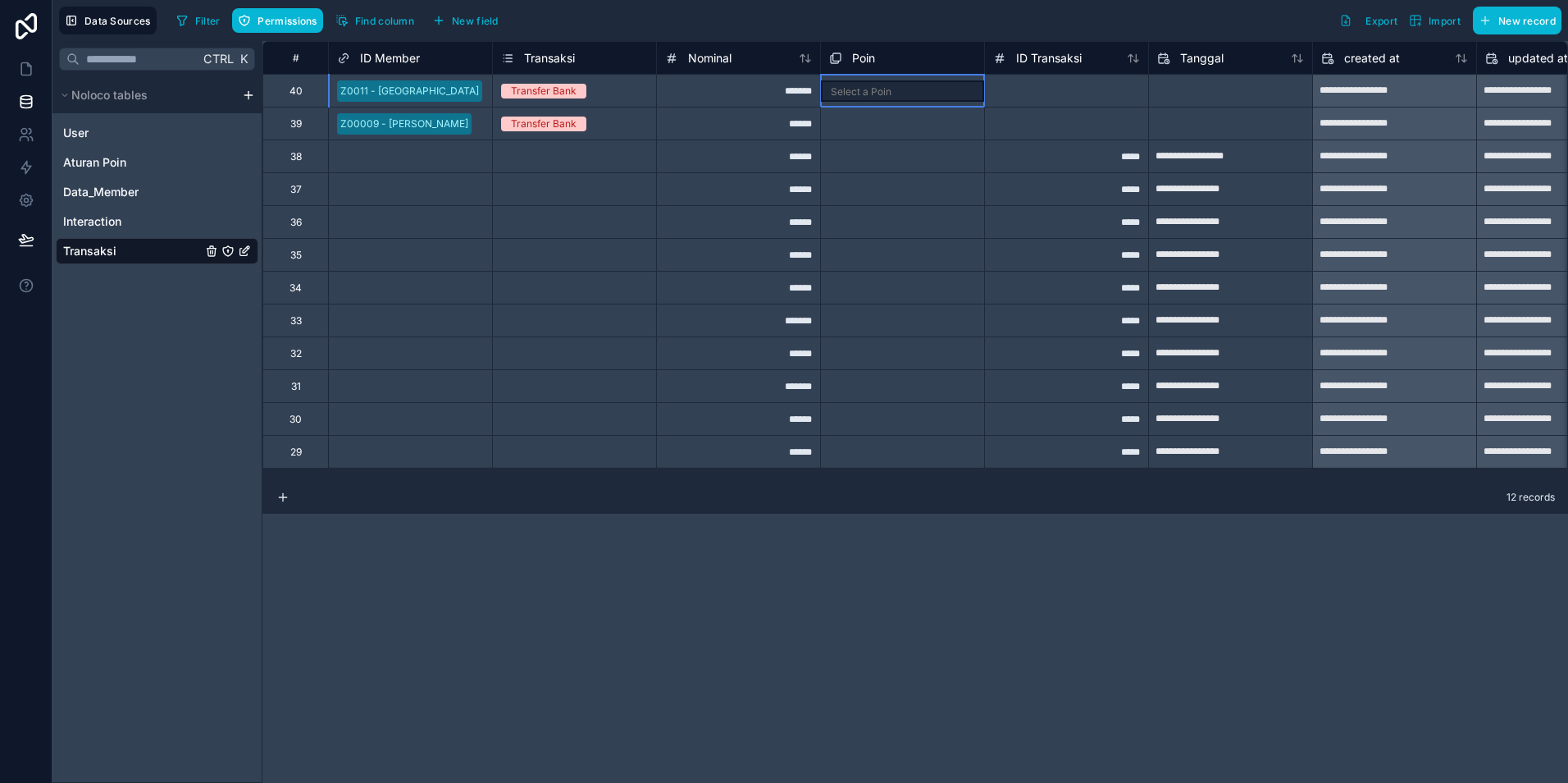
click at [884, 87] on div "Select a Poin" at bounding box center [861, 91] width 60 height 13
click at [889, 90] on div "Select a Poin" at bounding box center [861, 91] width 60 height 13
click at [1029, 90] on div at bounding box center [1066, 91] width 164 height 33
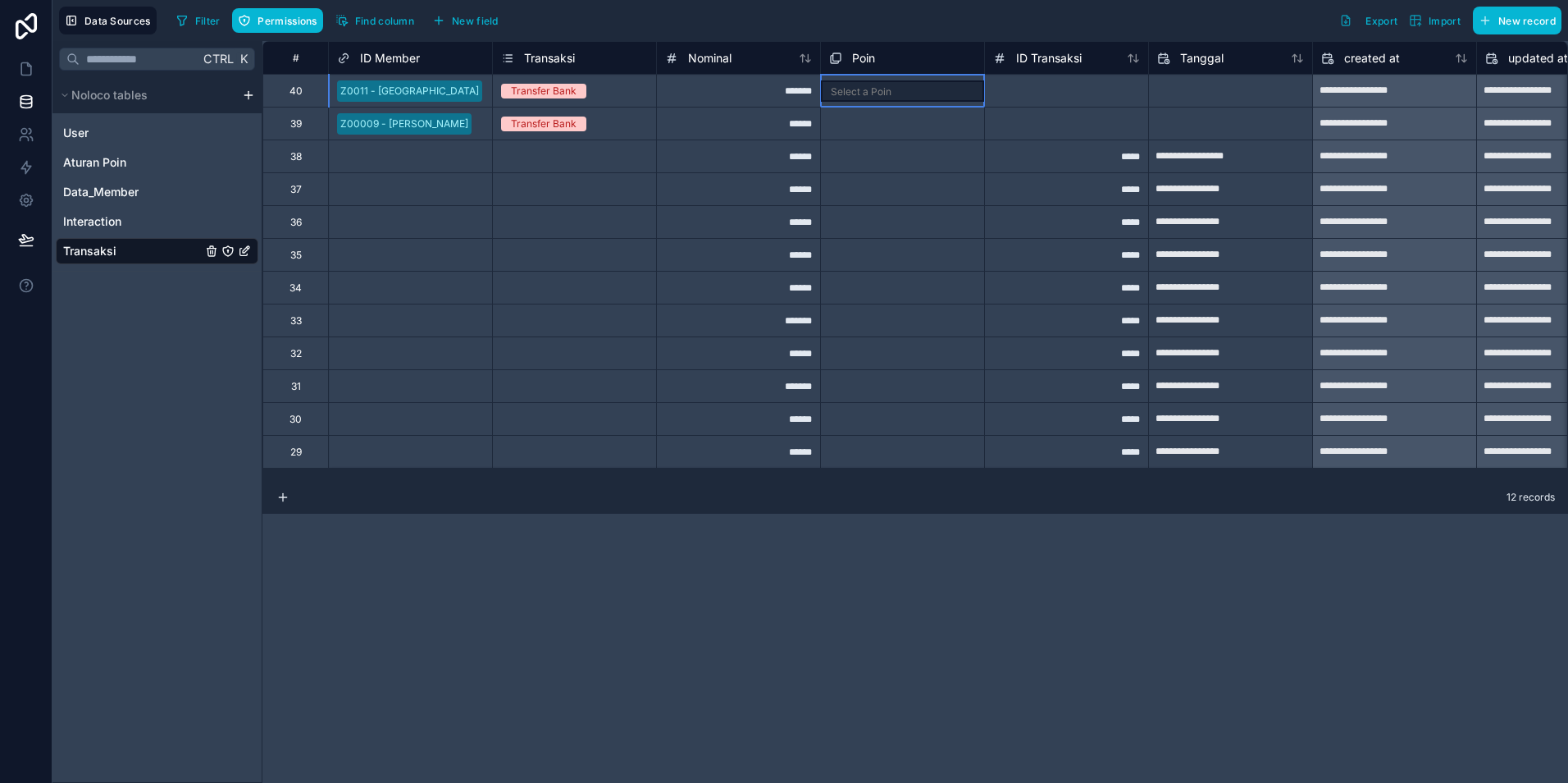
click at [930, 94] on div "Select a Poin" at bounding box center [903, 91] width 163 height 22
click at [892, 95] on div "Select a Poin" at bounding box center [903, 91] width 163 height 22
click at [887, 60] on div "Poin" at bounding box center [903, 58] width 147 height 20
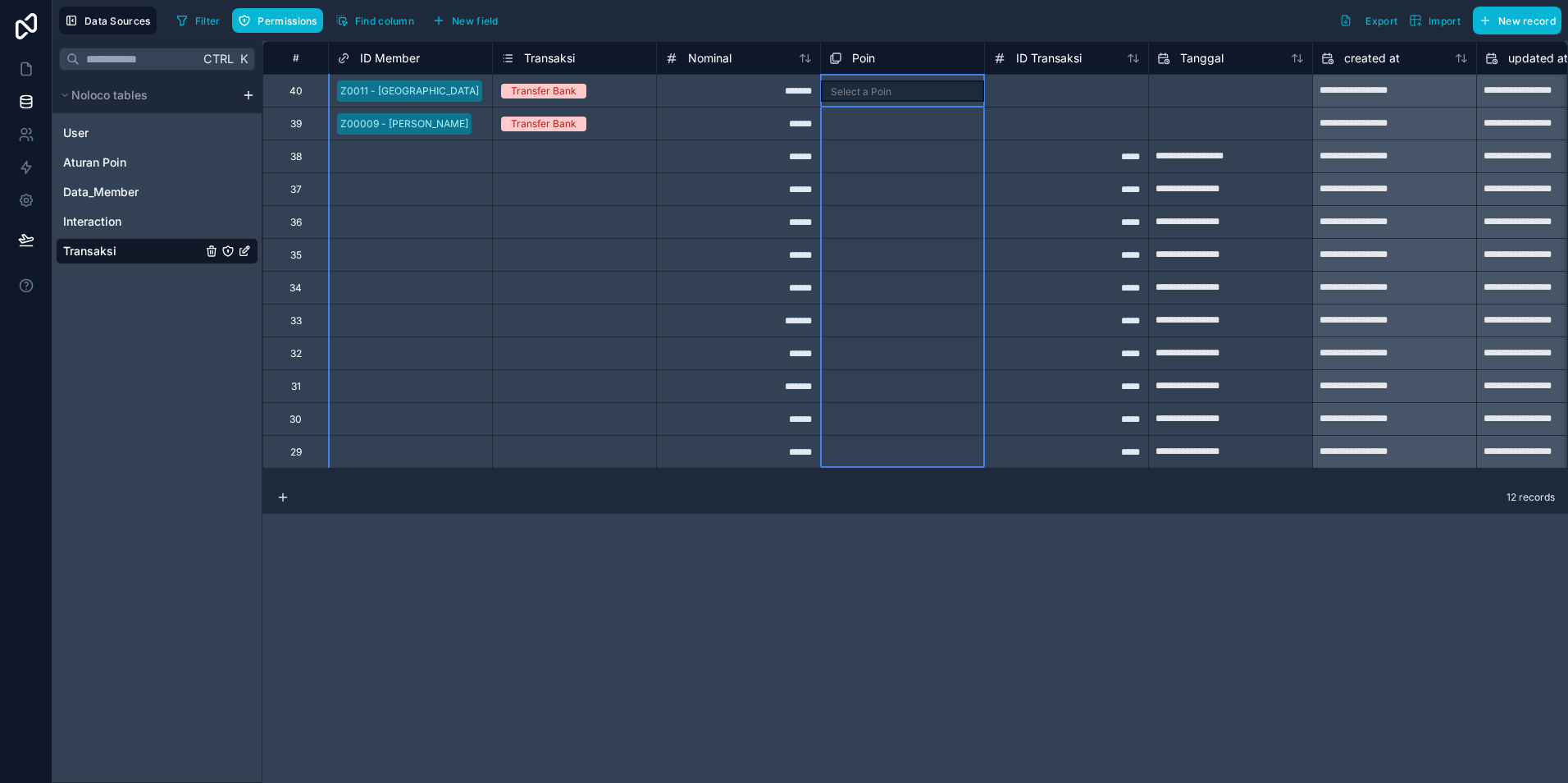
click at [886, 60] on div "Poin" at bounding box center [903, 58] width 147 height 20
click at [858, 58] on span "Poin" at bounding box center [864, 58] width 23 height 16
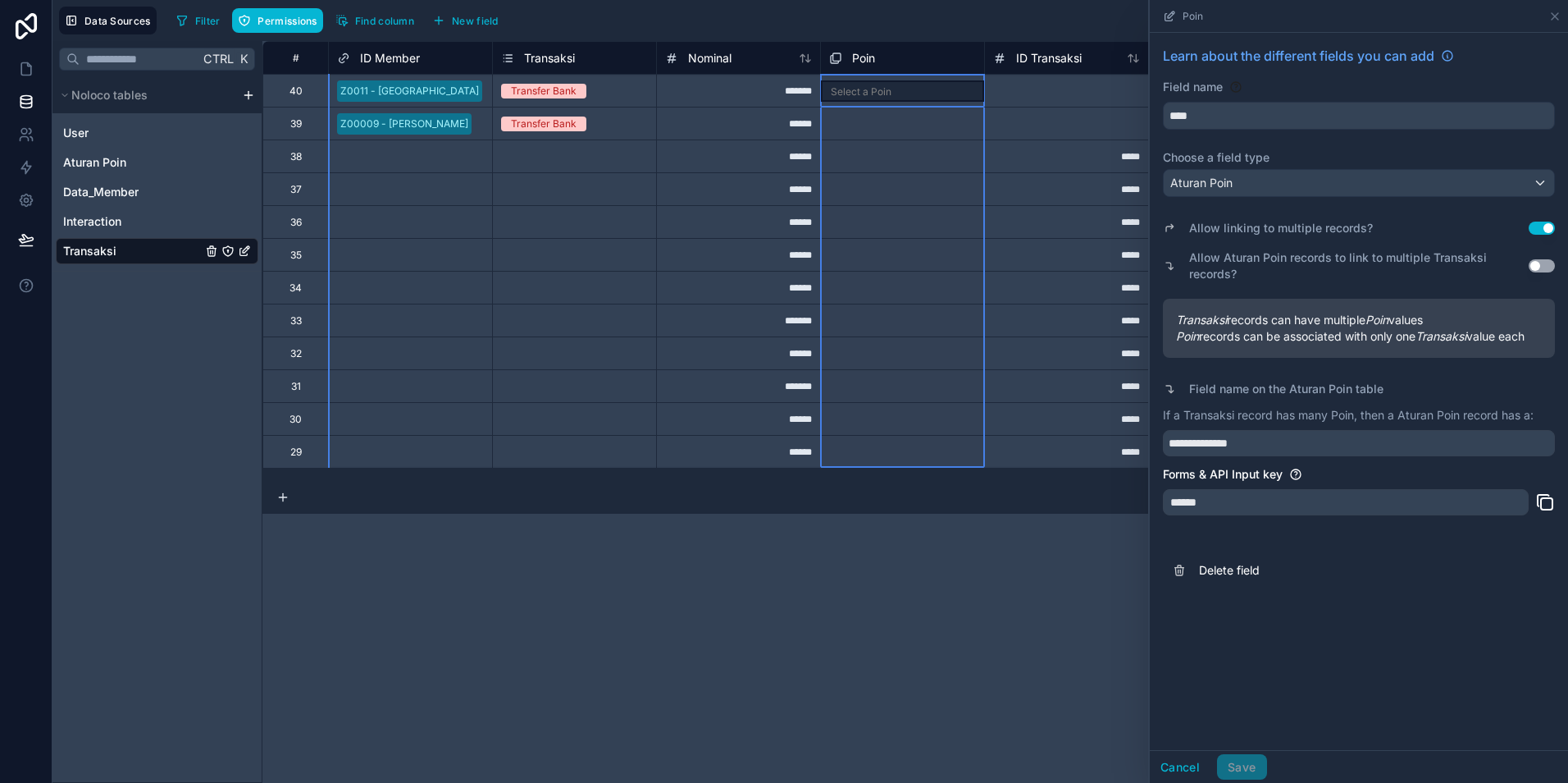
click at [1540, 226] on button "Use setting" at bounding box center [1542, 228] width 26 height 13
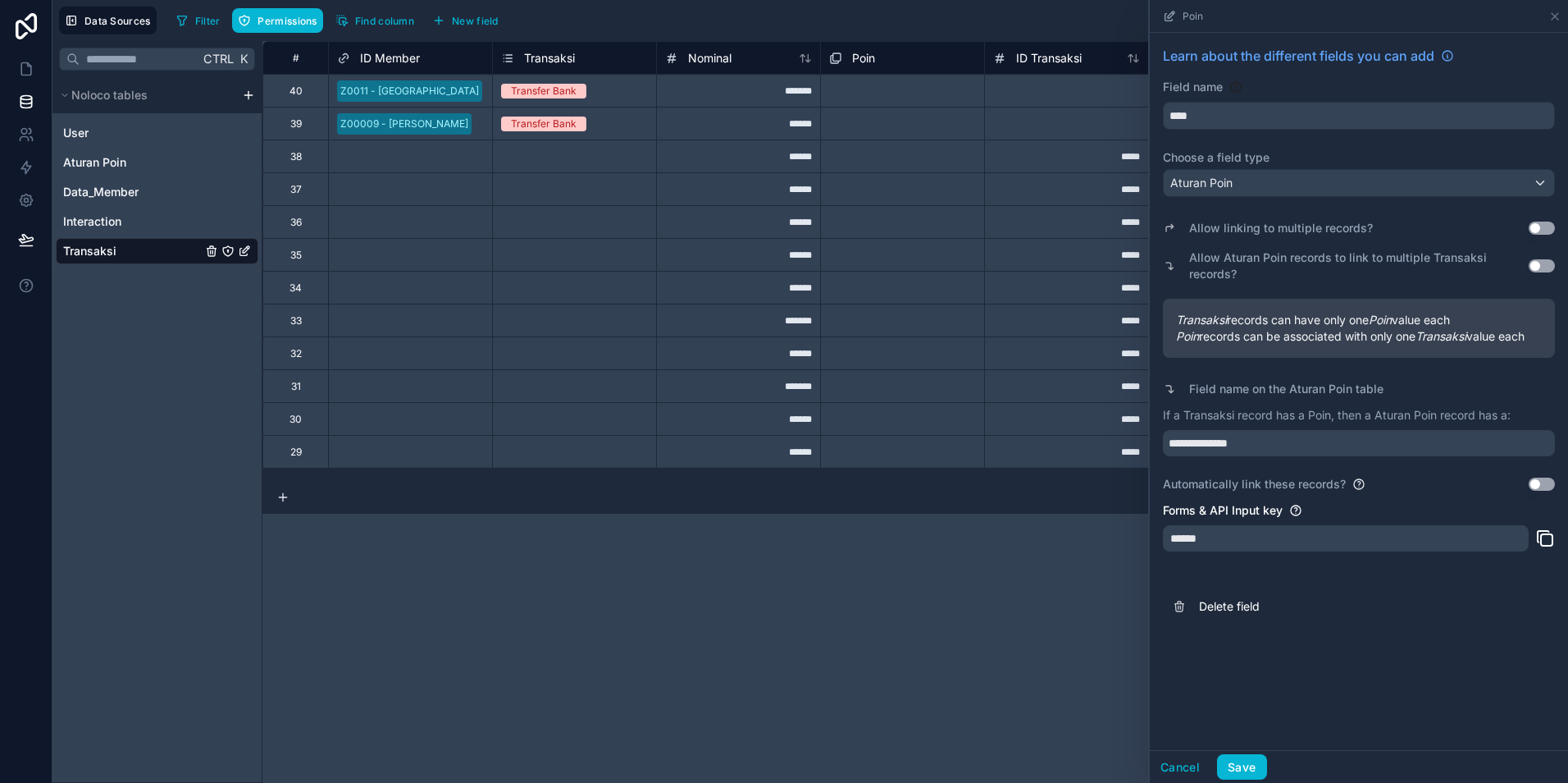
click at [1535, 482] on button "Use setting" at bounding box center [1542, 484] width 26 height 13
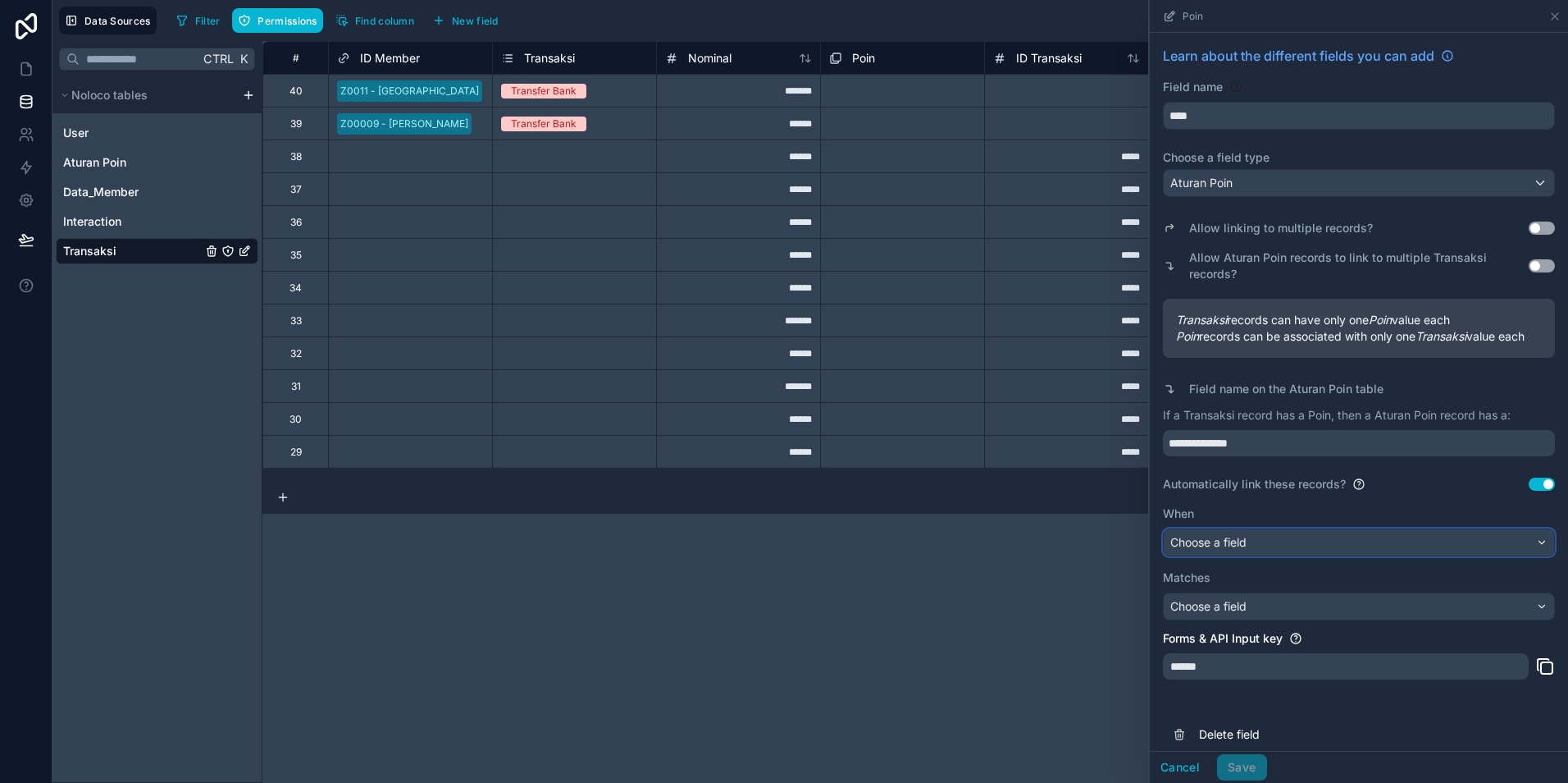
click at [1309, 555] on div "Choose a field" at bounding box center [1359, 542] width 390 height 26
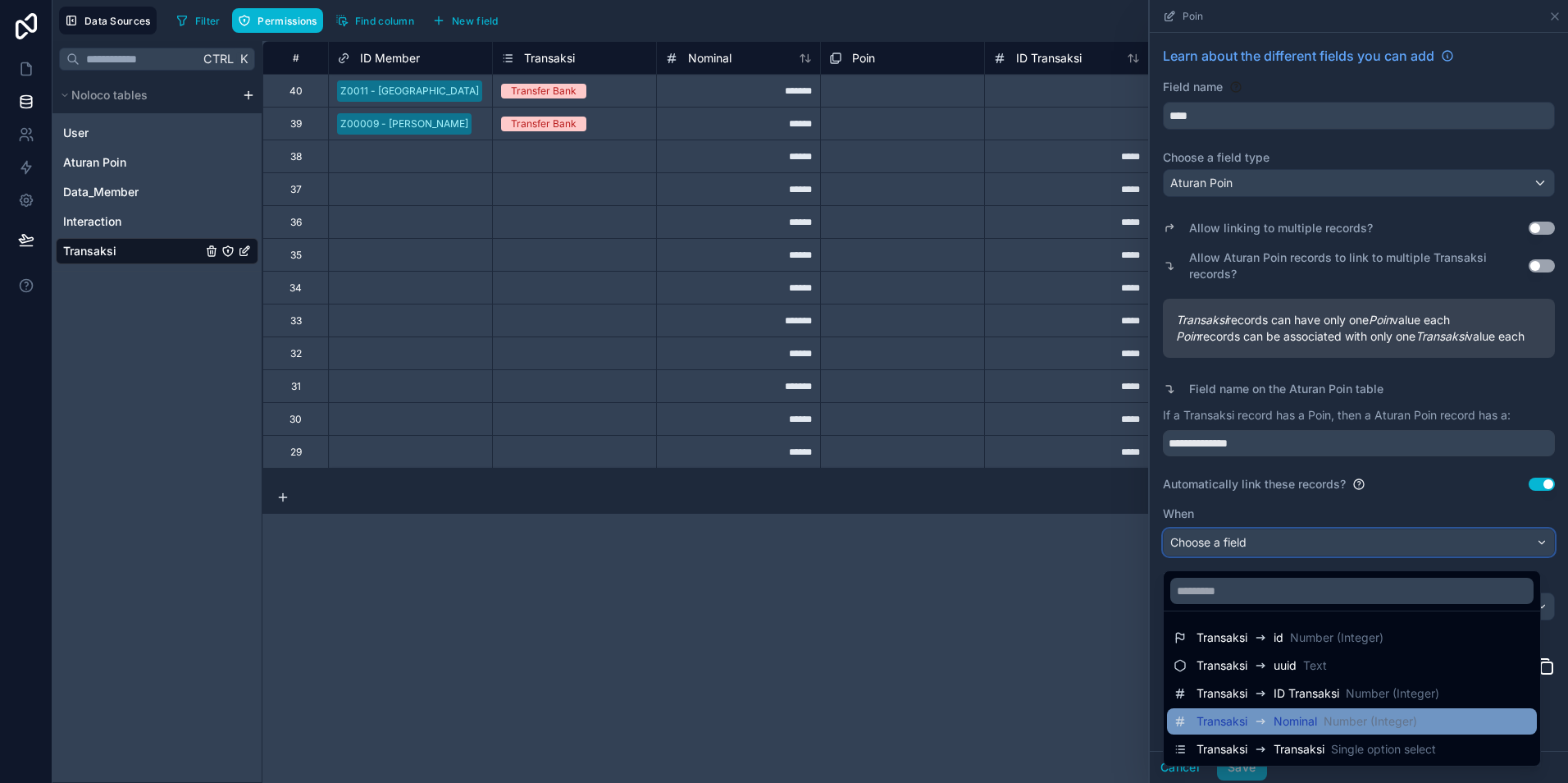
scroll to position [30, 0]
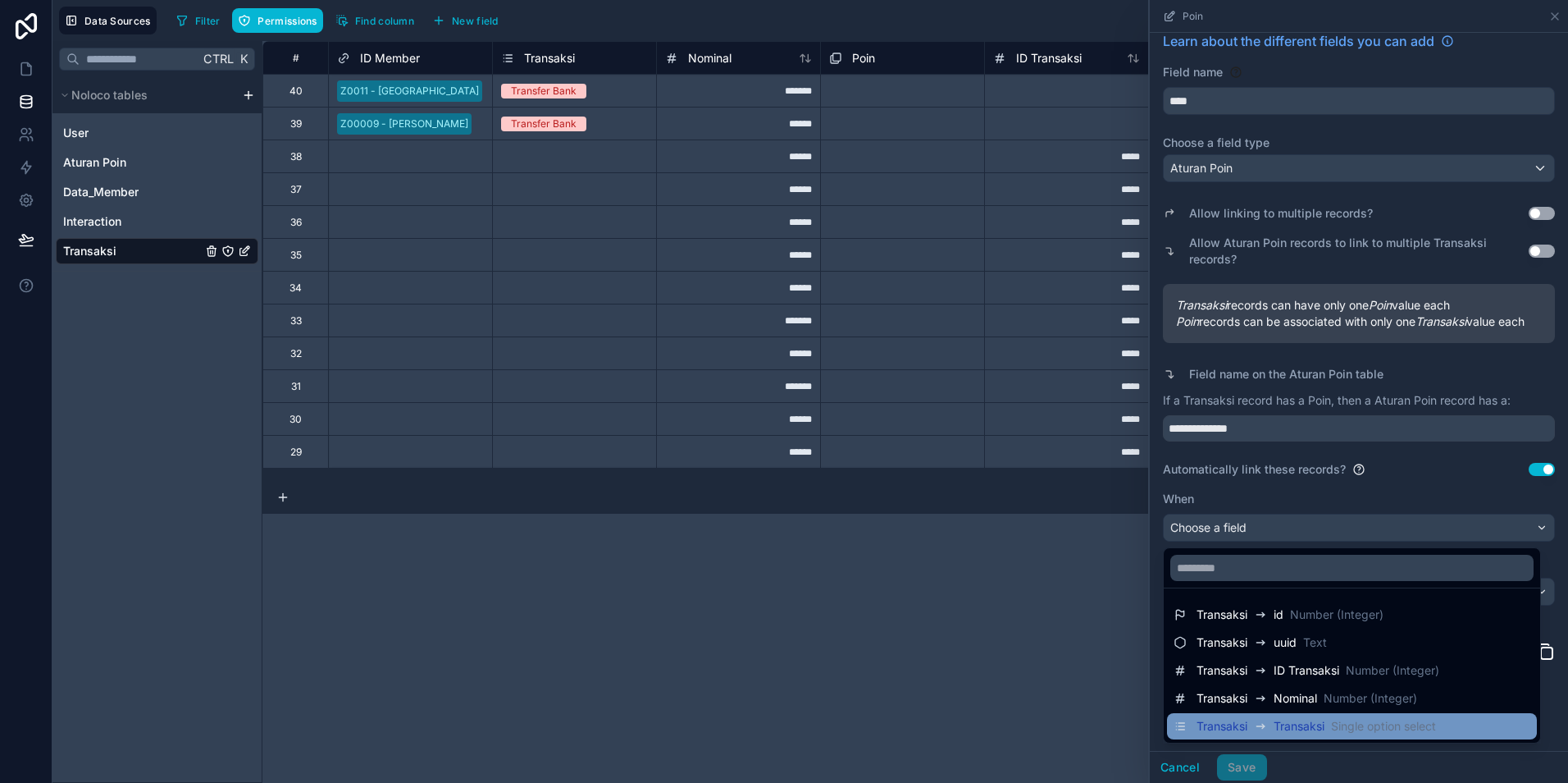
click at [1301, 724] on span "Transaksi" at bounding box center [1299, 726] width 51 height 16
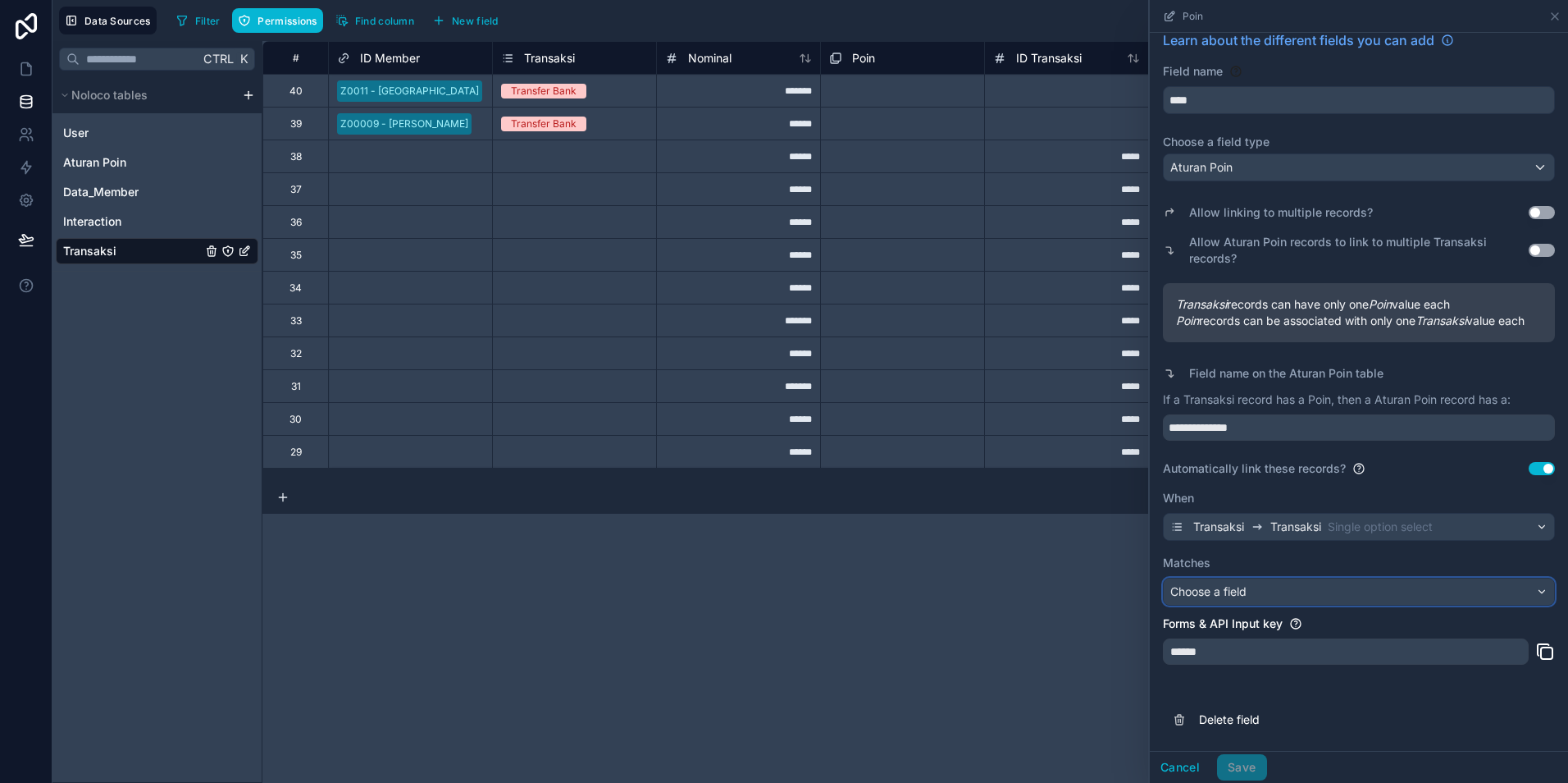
click at [1268, 594] on div "Choose a field" at bounding box center [1359, 592] width 390 height 26
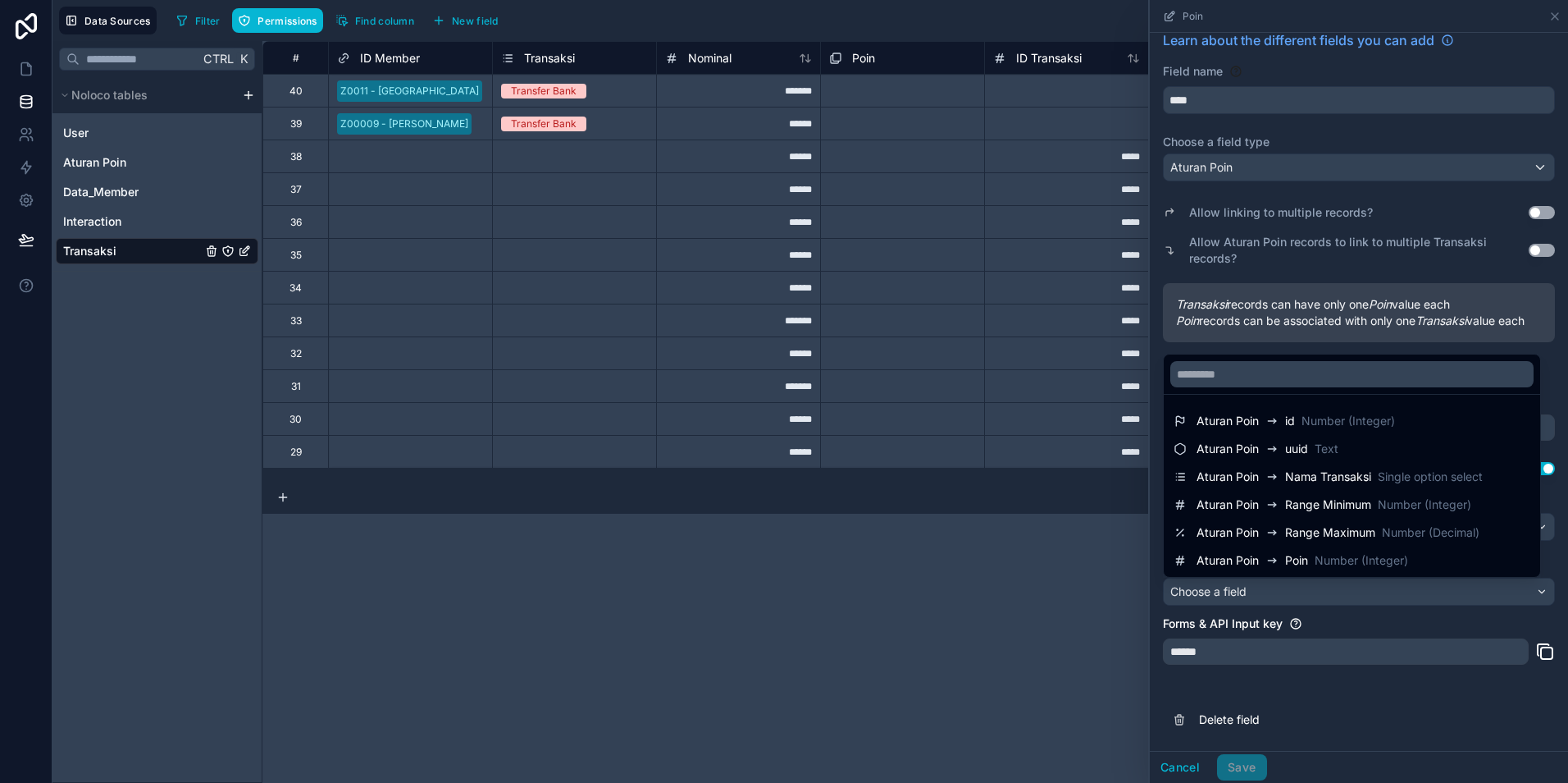
click at [1326, 147] on div at bounding box center [1359, 392] width 418 height 783
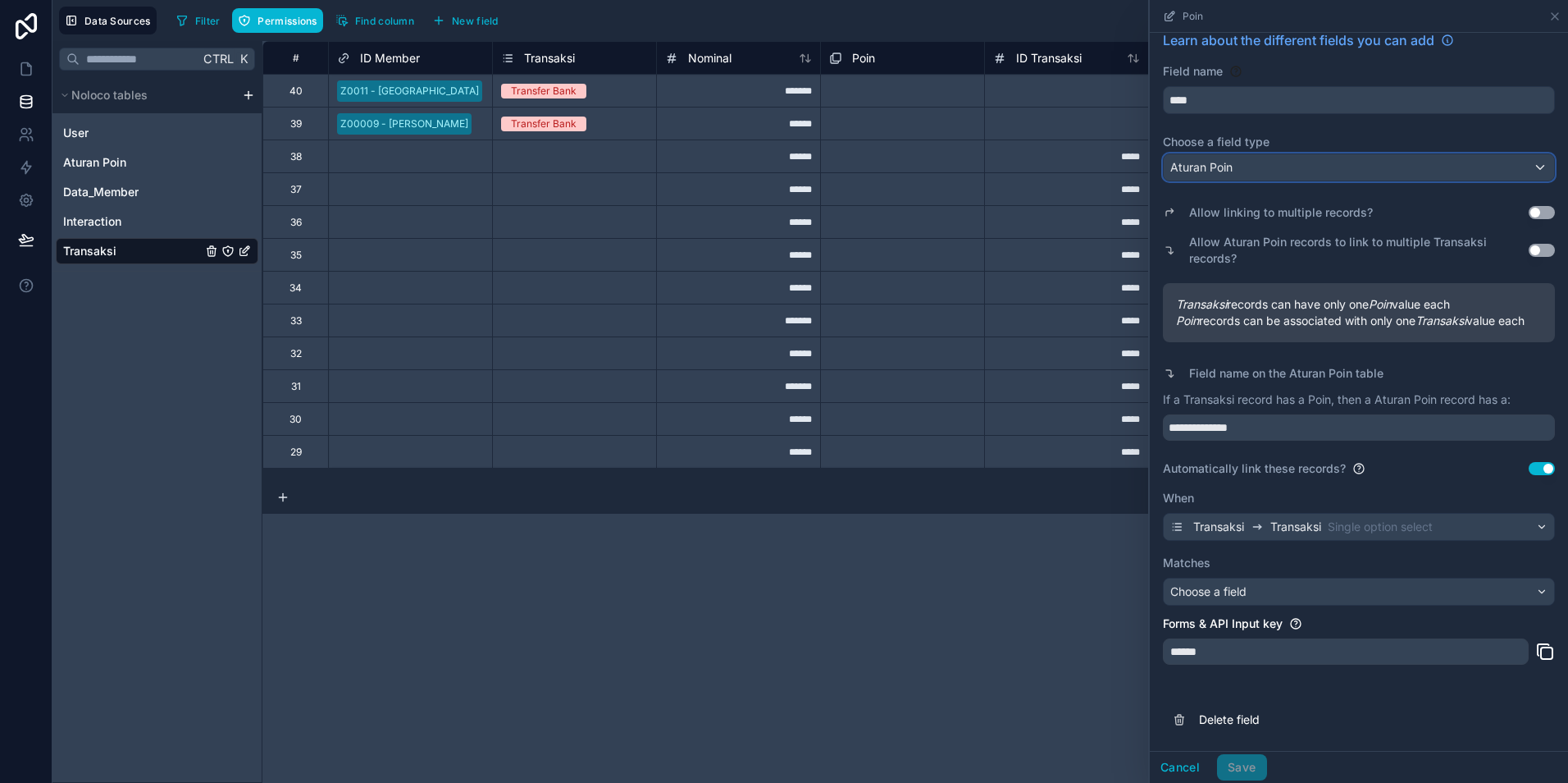
click at [1391, 154] on div "Aturan Poin" at bounding box center [1359, 167] width 390 height 26
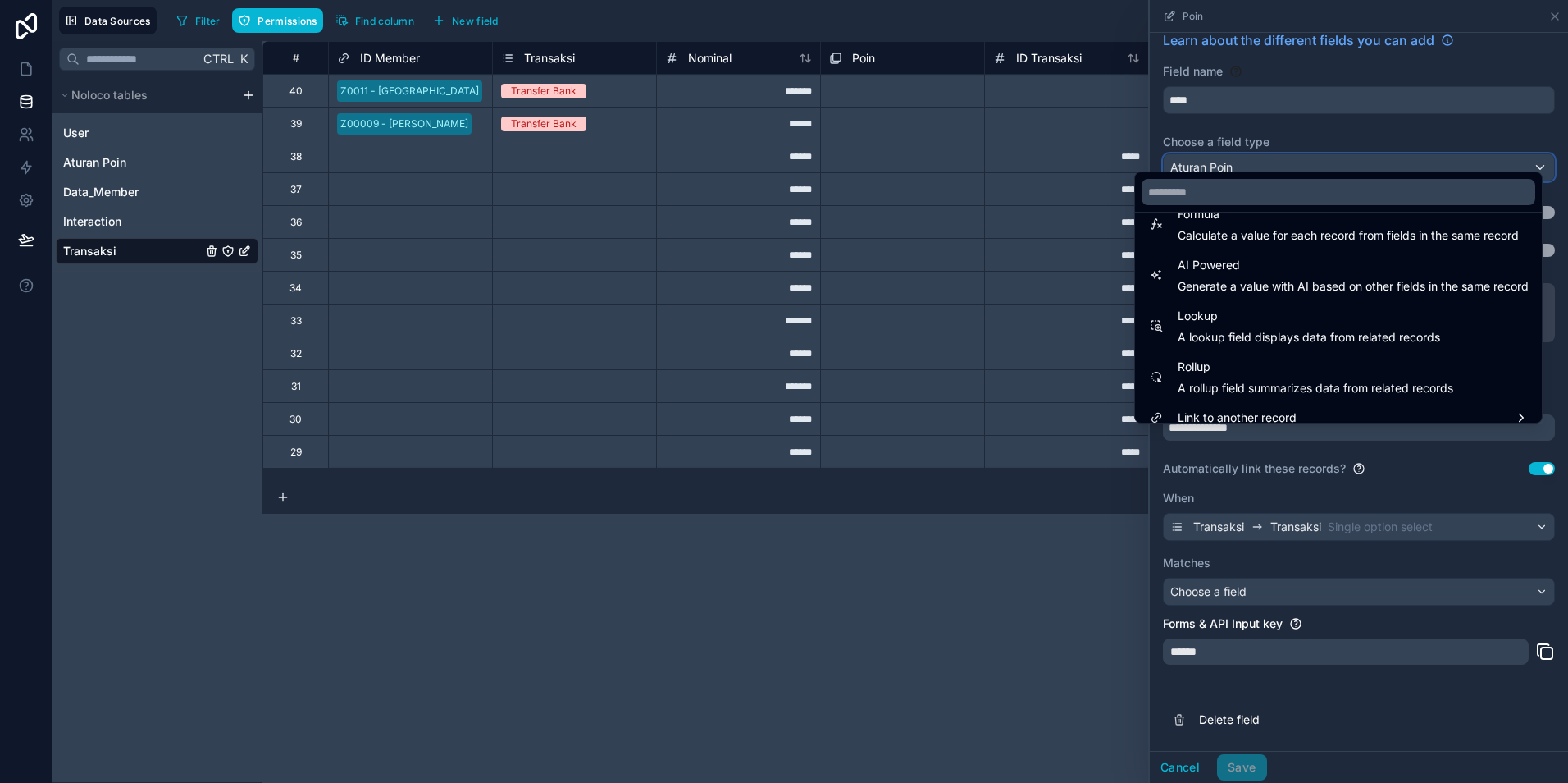
scroll to position [476, 0]
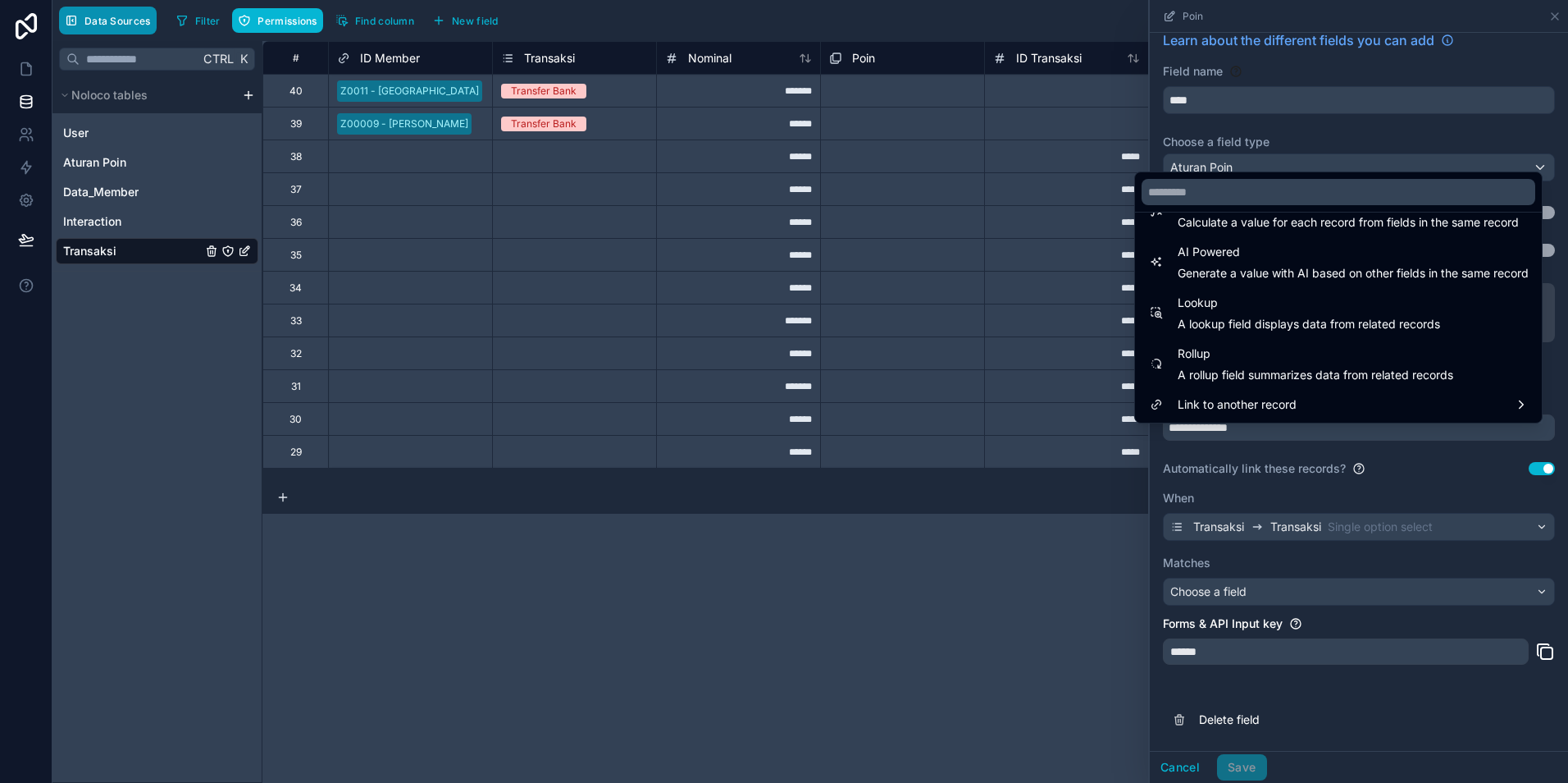
drag, startPoint x: 92, startPoint y: 89, endPoint x: 106, endPoint y: 22, distance: 68.4
click at [106, 22] on span "Data Sources" at bounding box center [117, 21] width 66 height 12
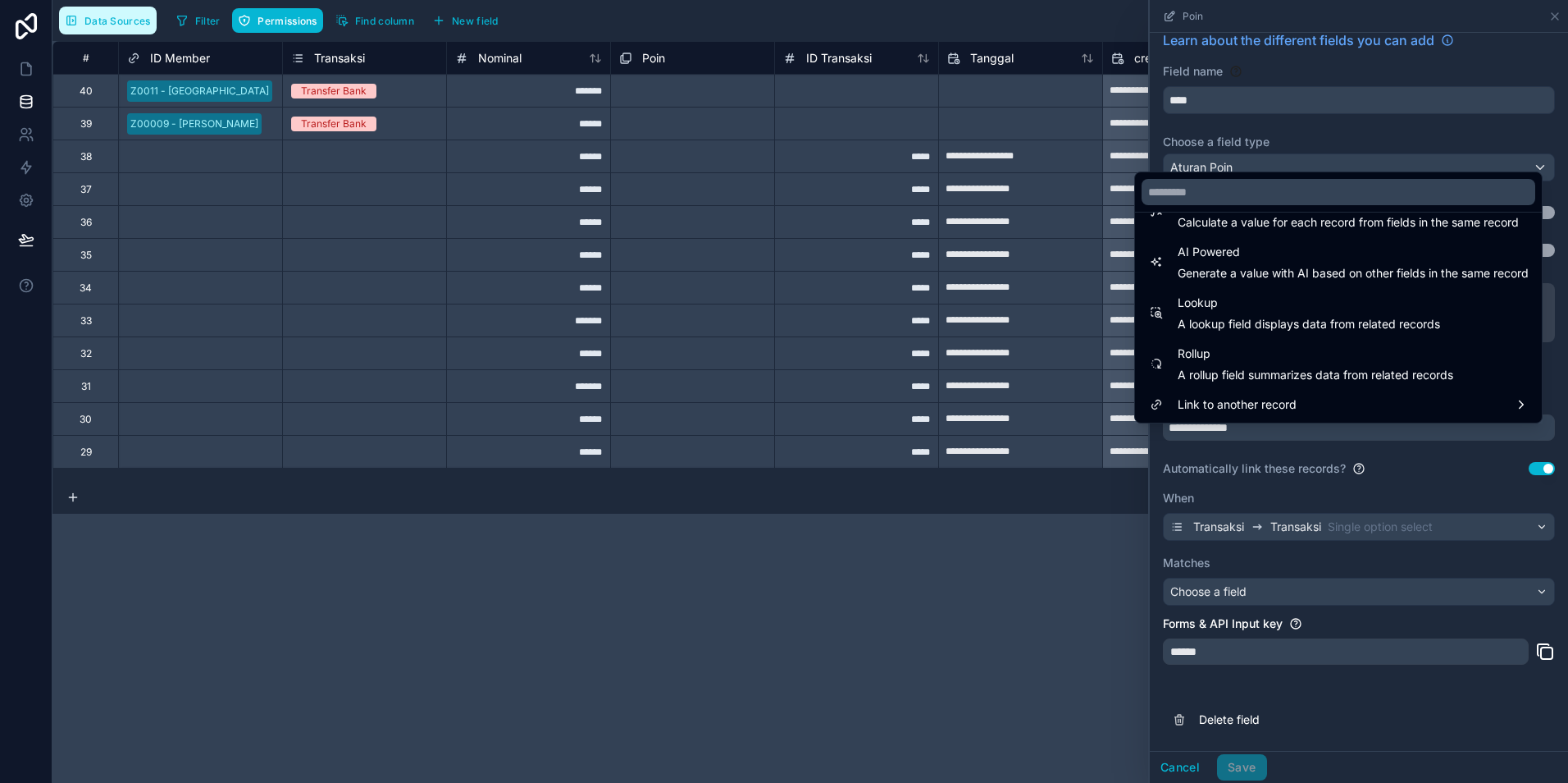
click at [106, 22] on span "Data Sources" at bounding box center [117, 21] width 66 height 12
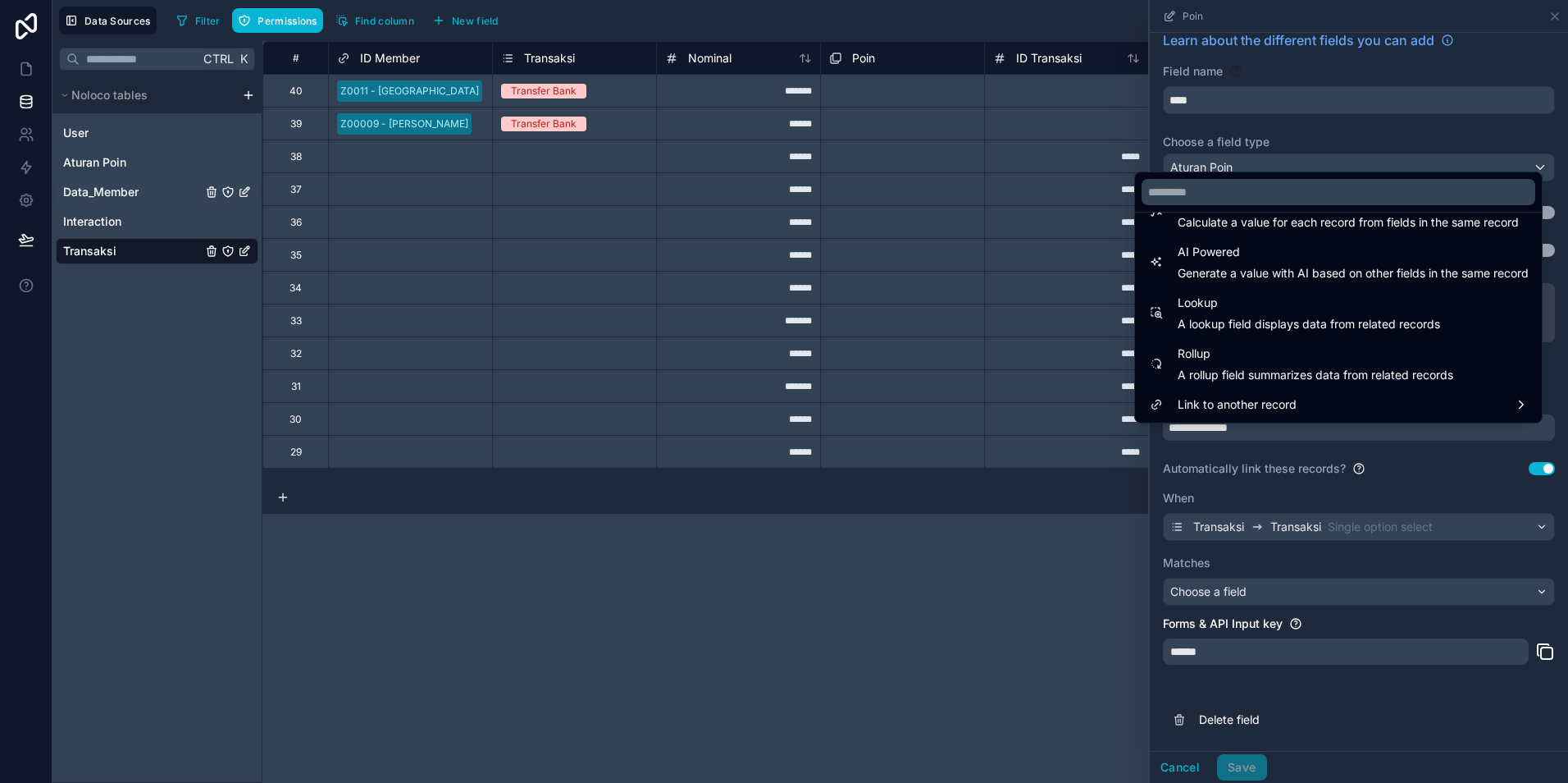
click at [95, 191] on span "Data_Member" at bounding box center [101, 191] width 76 height 16
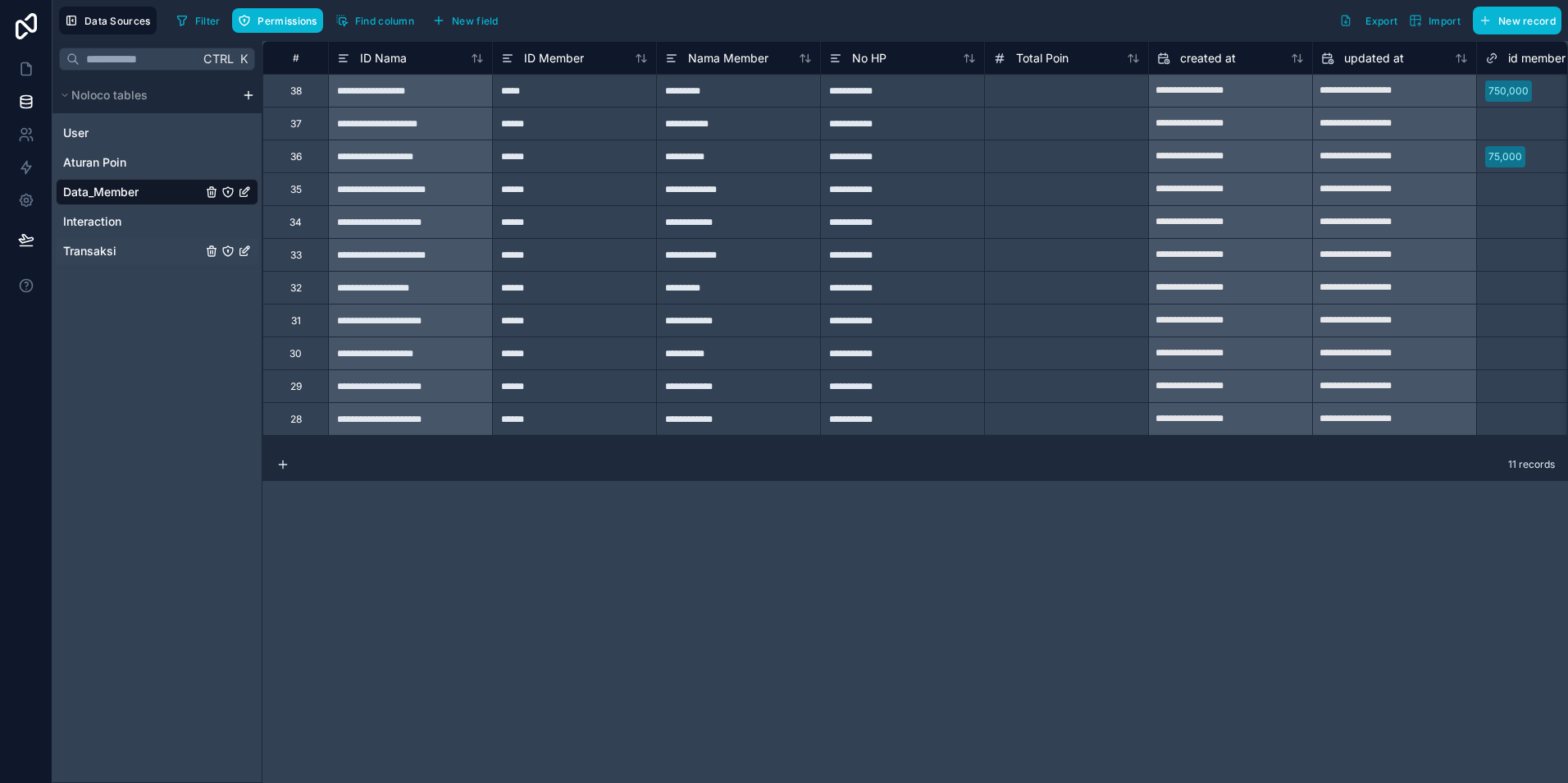
click at [107, 256] on span "Transaksi" at bounding box center [90, 251] width 53 height 16
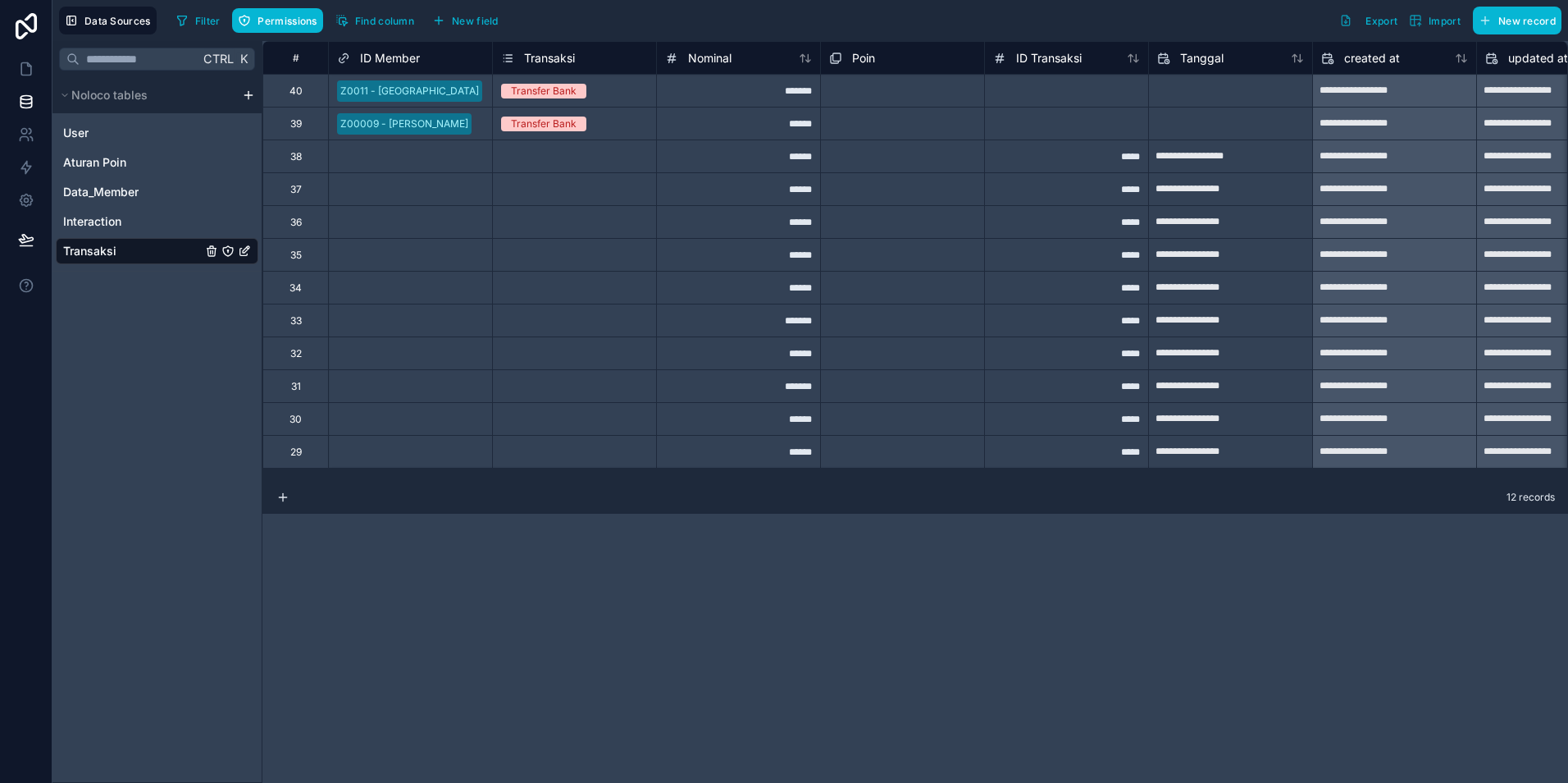
click at [559, 24] on div "Filter Permissions Find column New field Export Import New record" at bounding box center [865, 21] width 1392 height 28
click at [127, 94] on span "Noloco tables" at bounding box center [109, 95] width 76 height 16
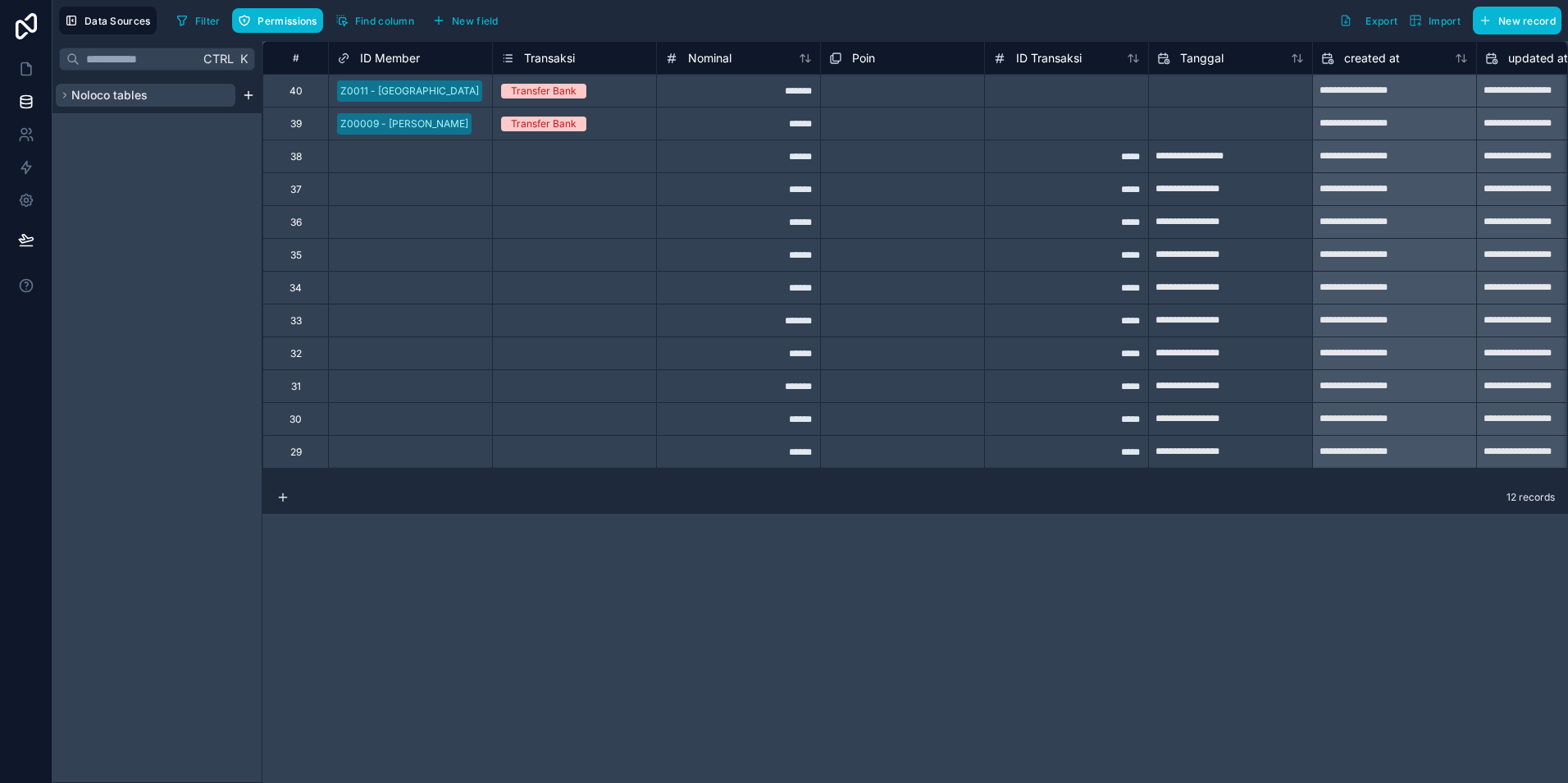
click at [127, 94] on span "Noloco tables" at bounding box center [109, 95] width 76 height 16
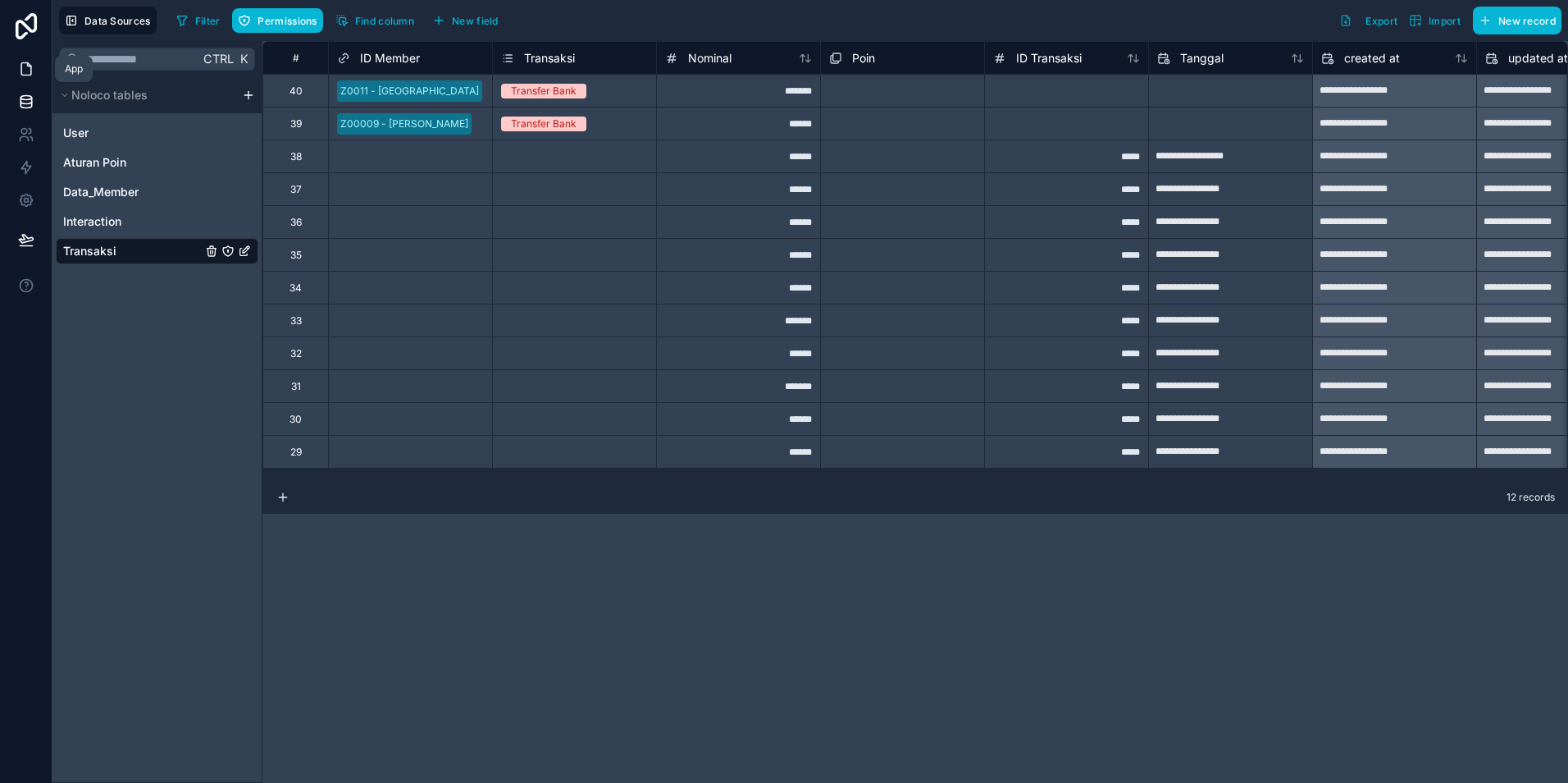
click at [28, 75] on icon at bounding box center [26, 69] width 9 height 12
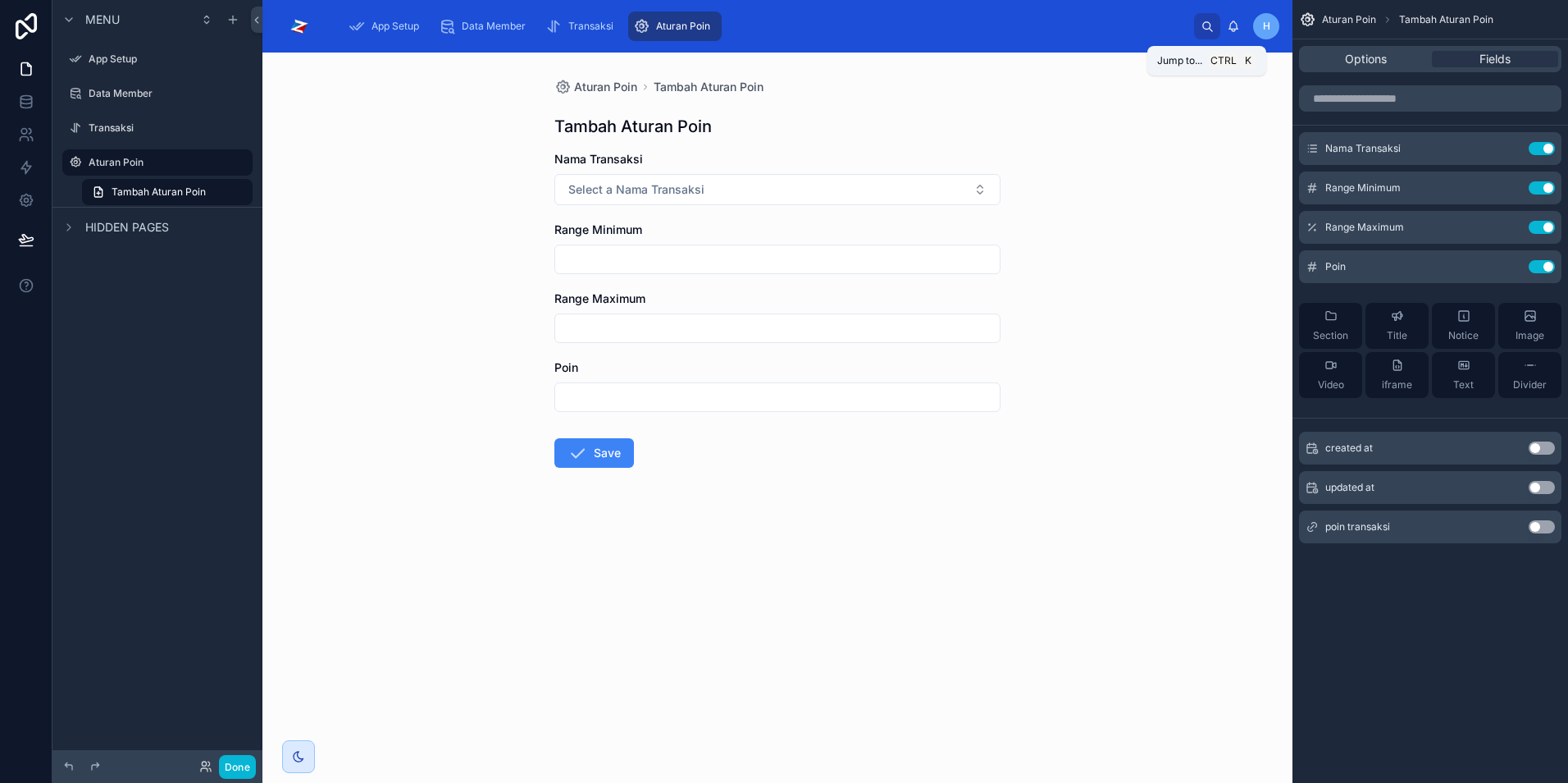
click at [1209, 25] on icon at bounding box center [1208, 27] width 12 height 12
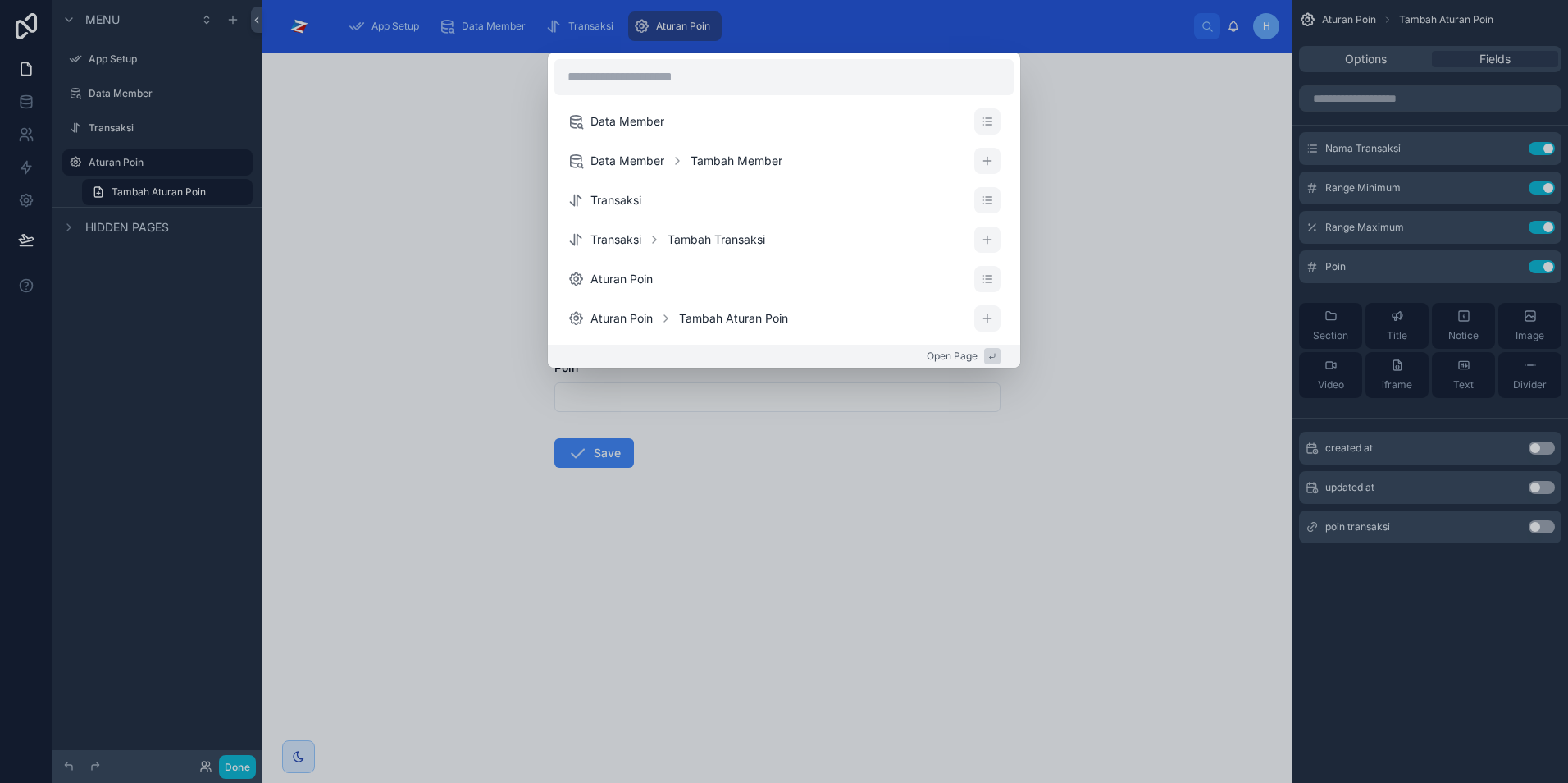
click at [1234, 33] on div "Data Member Data Member Tambah Member Transaksi Transaksi Tambah Transaksi Atur…" at bounding box center [784, 392] width 1568 height 783
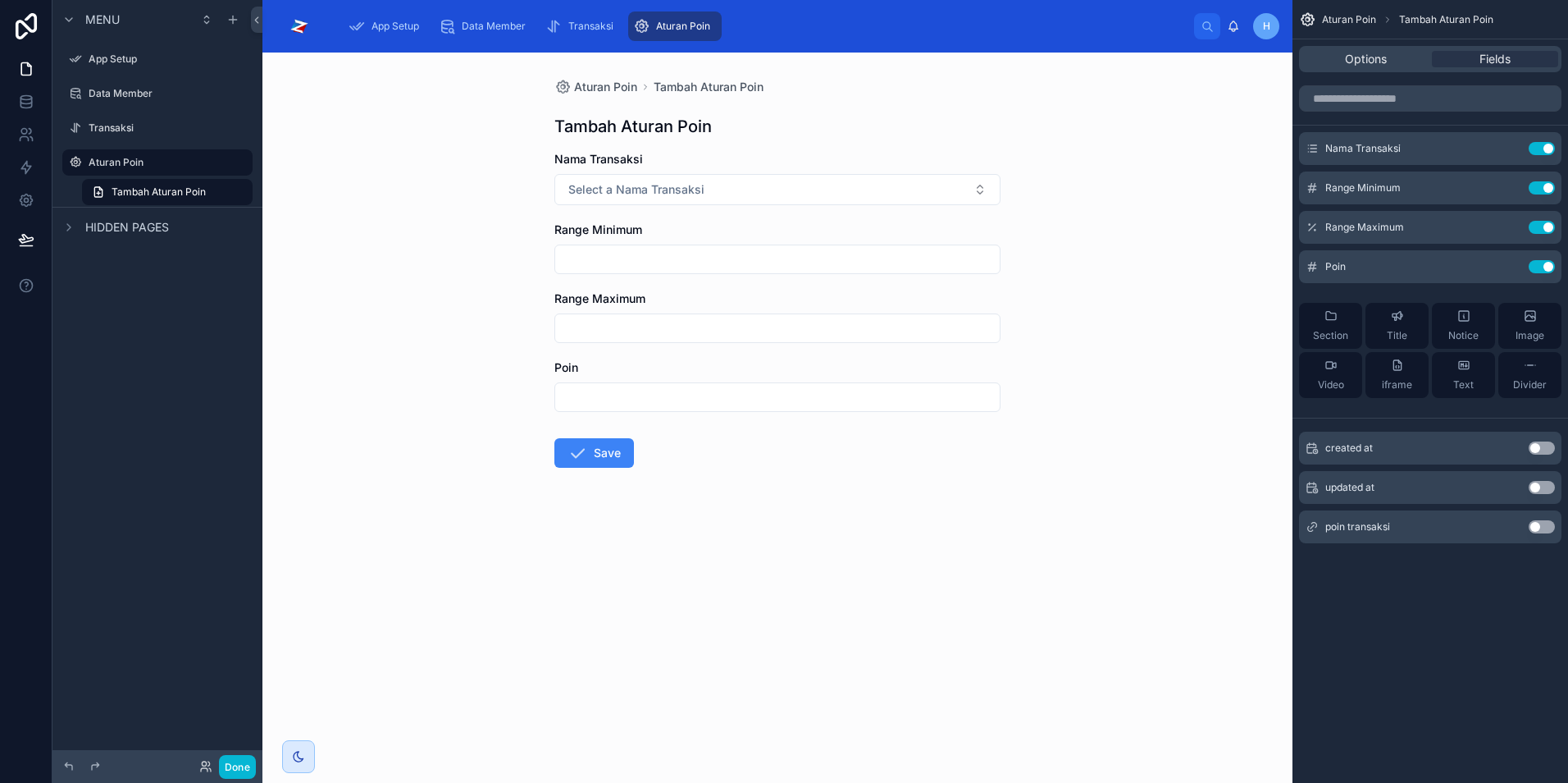
click at [1232, 30] on icon at bounding box center [1234, 29] width 3 height 3
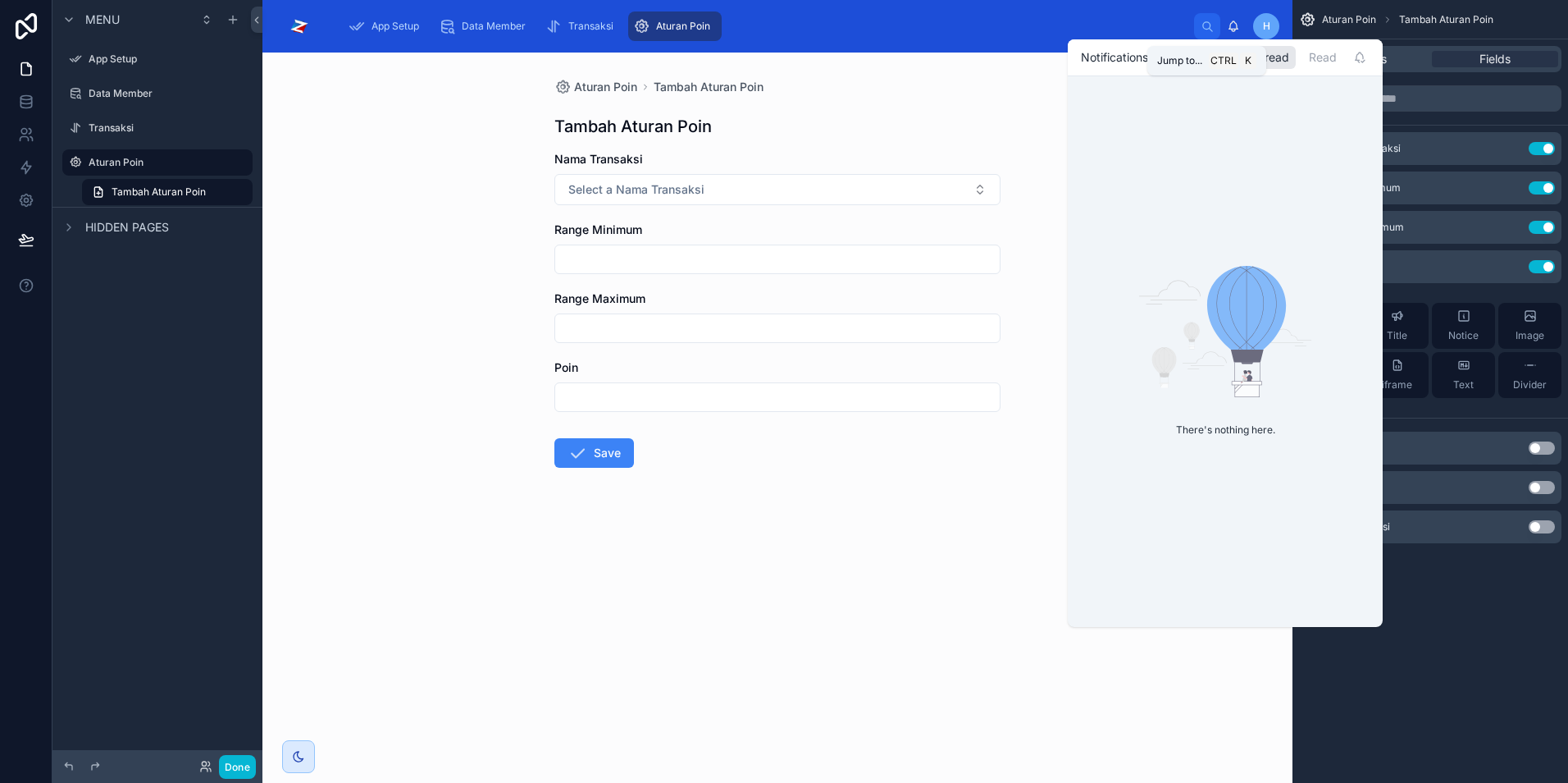
click at [1127, 21] on div "App Setup Data Member Transaksi Aturan Poin" at bounding box center [765, 27] width 859 height 36
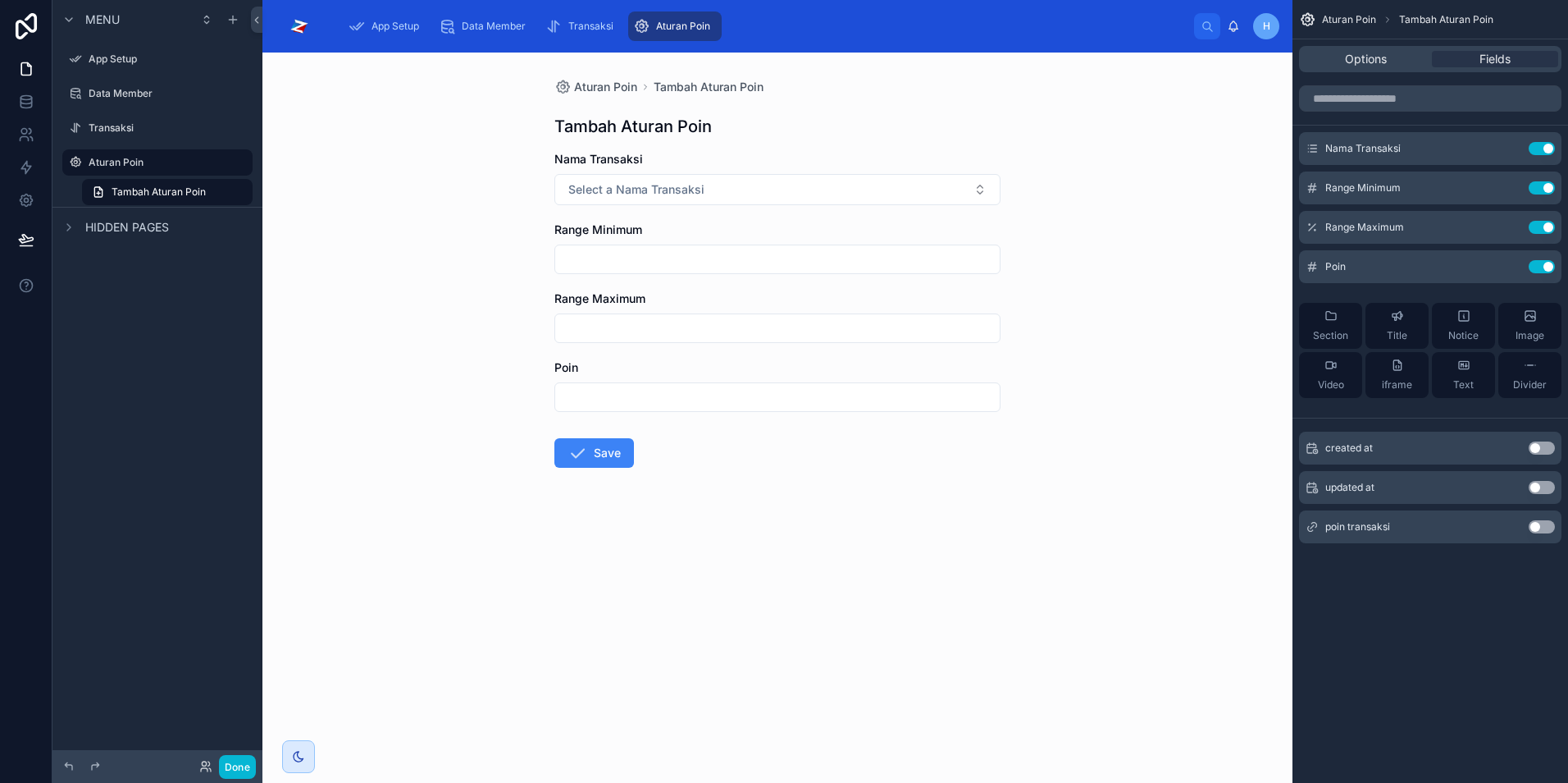
click at [1267, 21] on span "h" at bounding box center [1266, 26] width 8 height 13
click at [1267, 28] on span "h" at bounding box center [1266, 26] width 8 height 13
click at [1266, 29] on span "h" at bounding box center [1266, 26] width 8 height 13
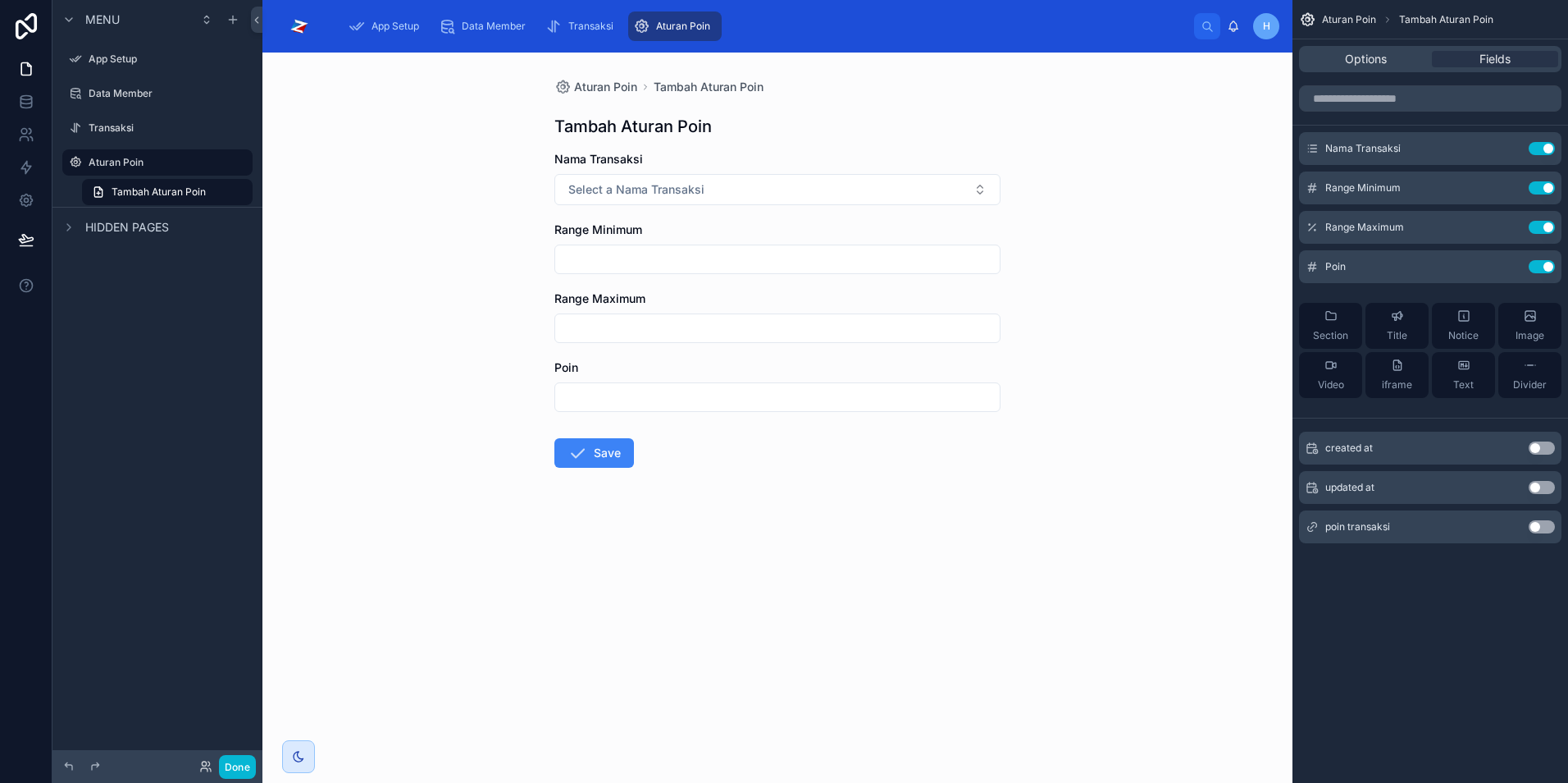
click at [1266, 29] on span "h" at bounding box center [1266, 26] width 8 height 13
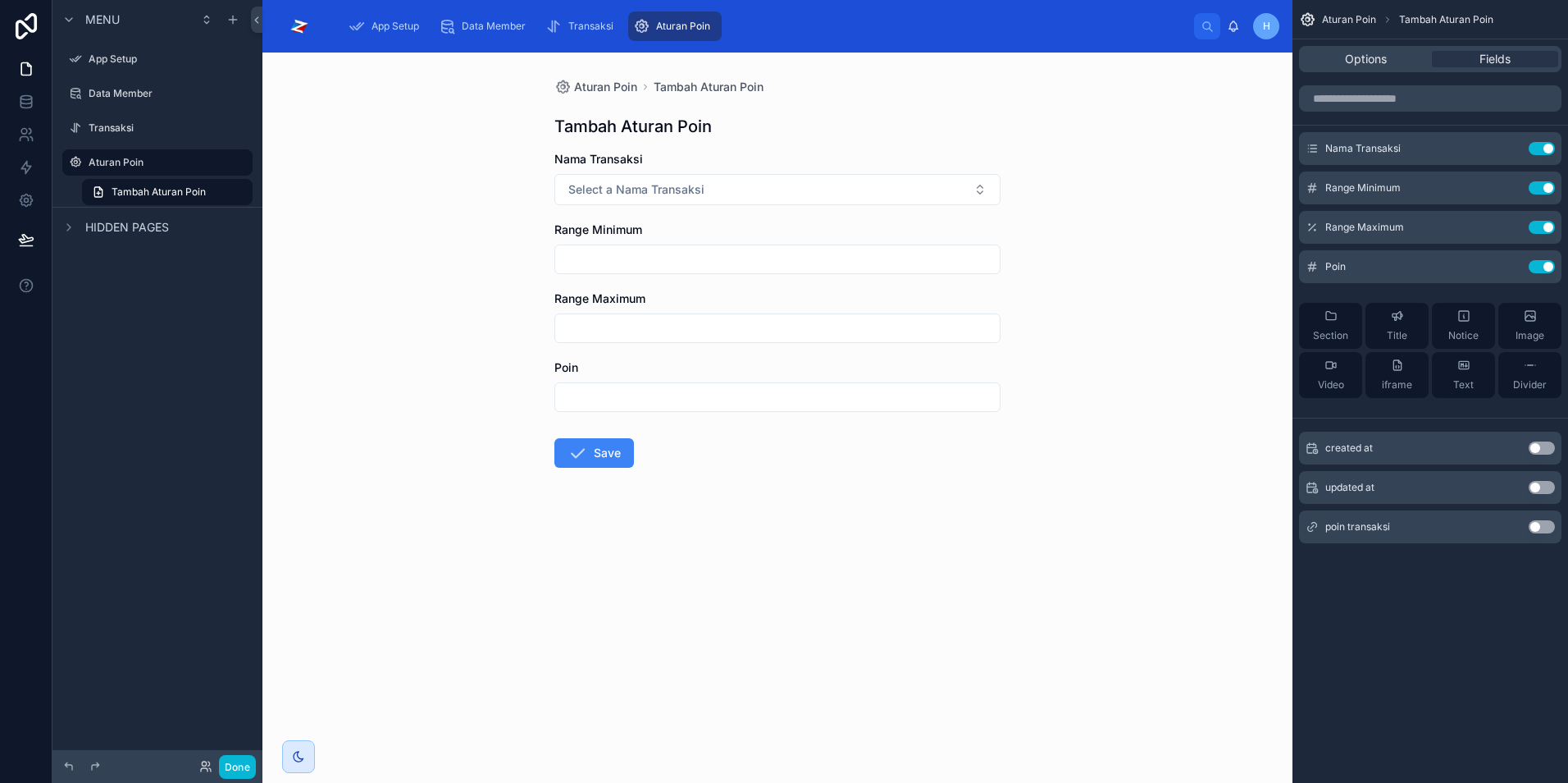
click at [1081, 31] on div "App Setup Data Member Transaksi Aturan Poin" at bounding box center [765, 27] width 859 height 36
click at [305, 29] on img at bounding box center [299, 26] width 47 height 26
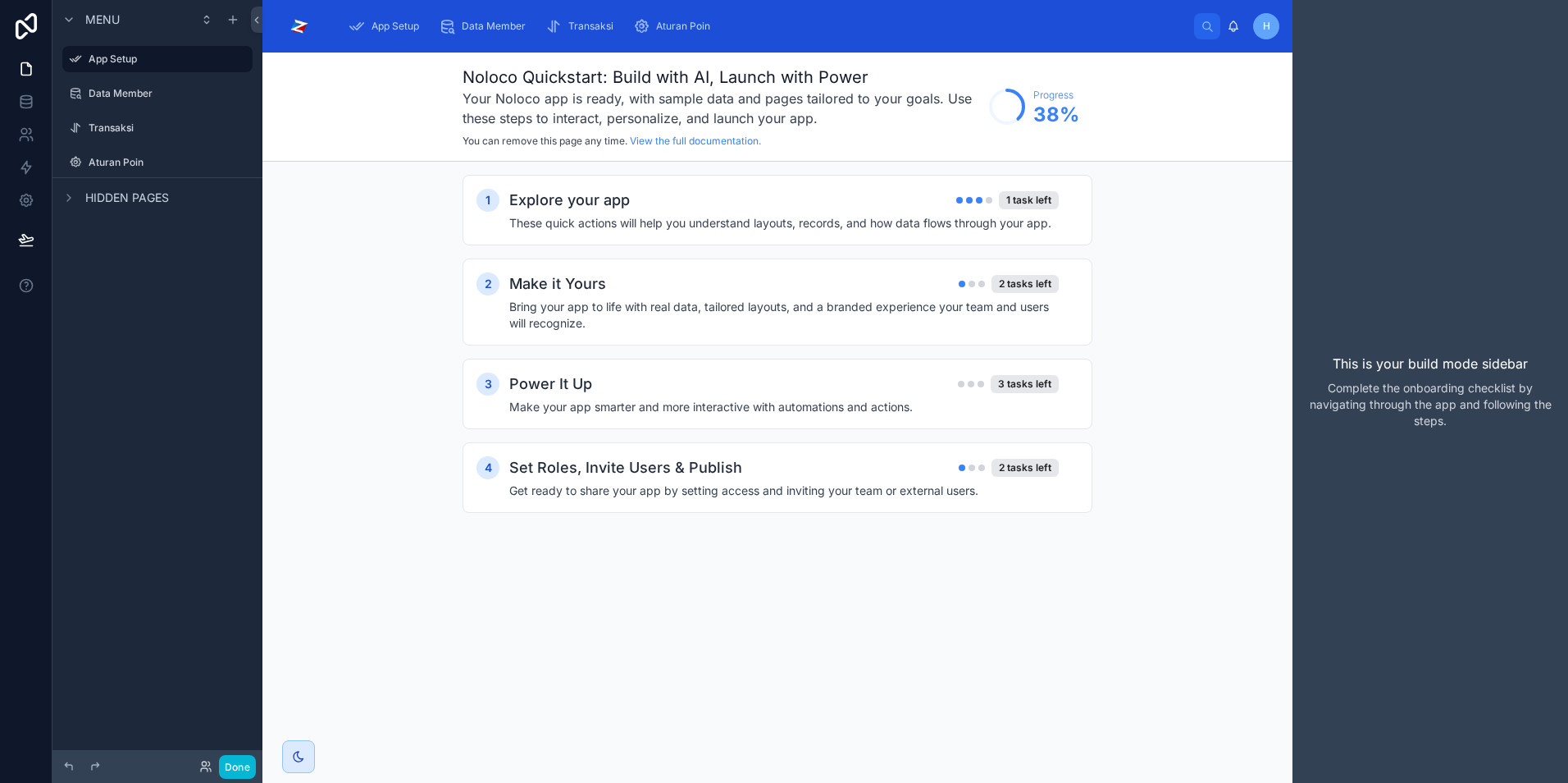
click at [302, 28] on img at bounding box center [299, 26] width 47 height 26
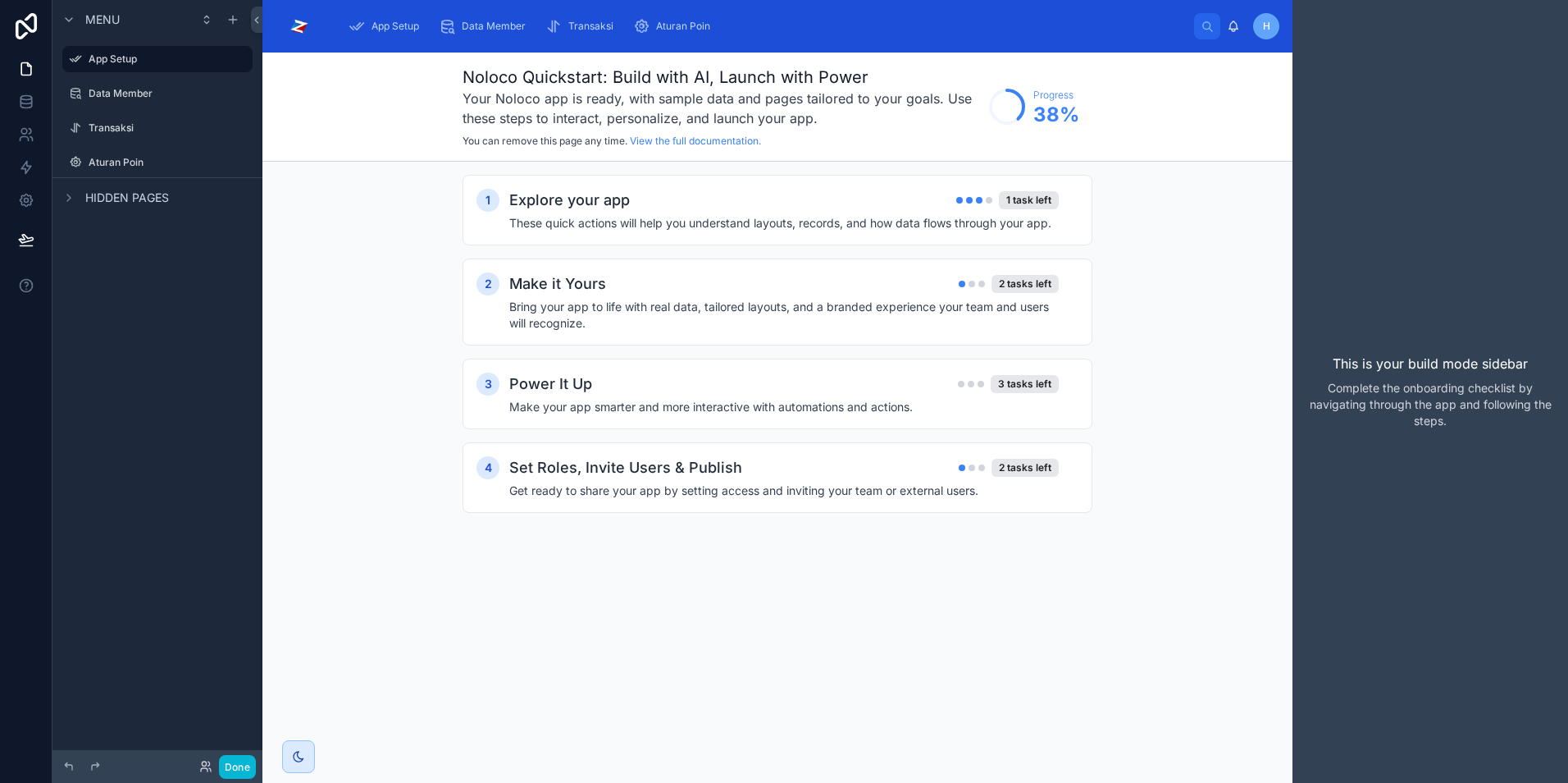
click at [302, 28] on img at bounding box center [299, 26] width 47 height 26
click at [686, 36] on div "Aturan Poin" at bounding box center [684, 26] width 100 height 26
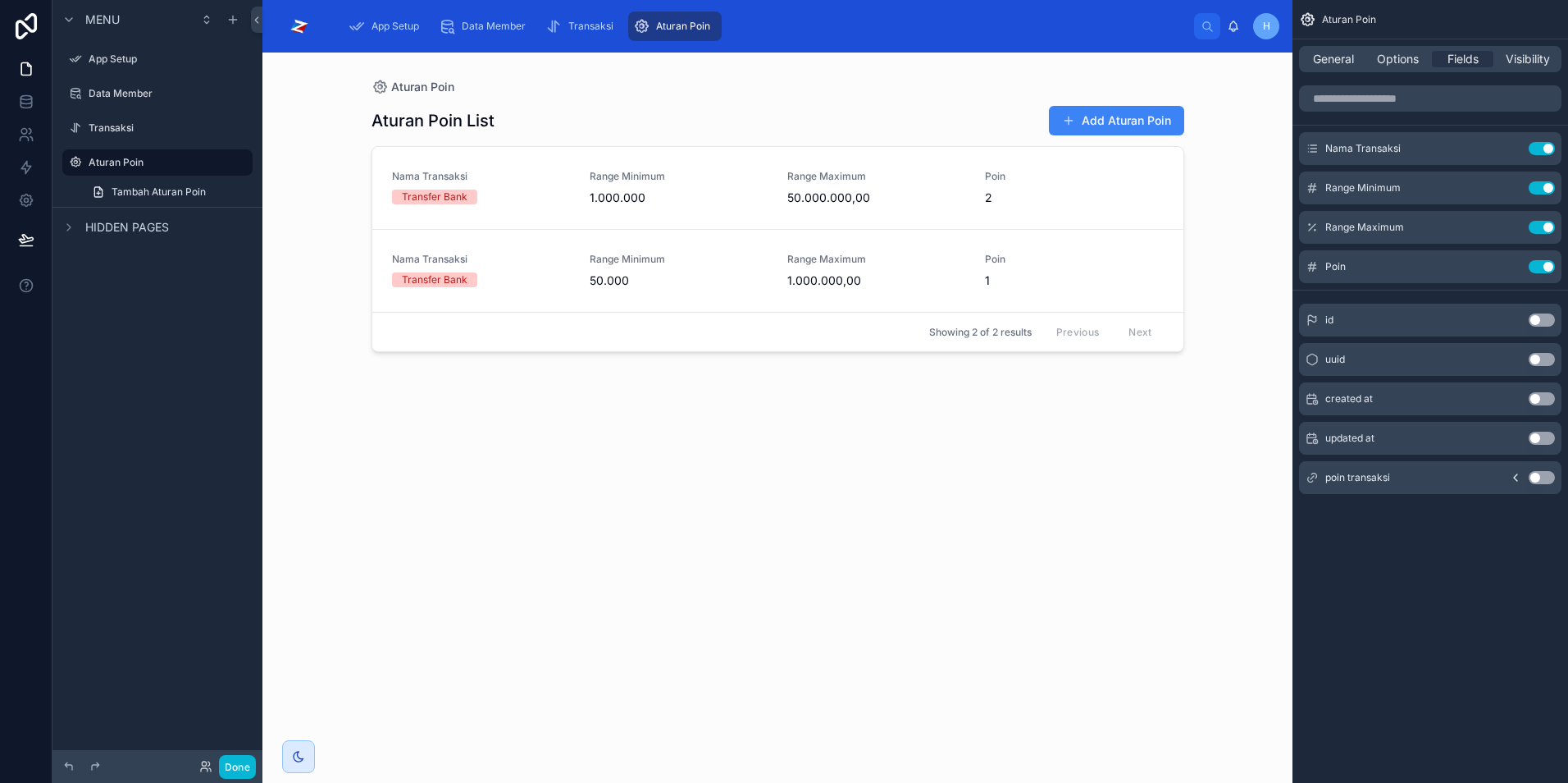
click at [1264, 28] on span "h" at bounding box center [1266, 26] width 8 height 13
click at [114, 60] on label "App Setup" at bounding box center [154, 59] width 131 height 13
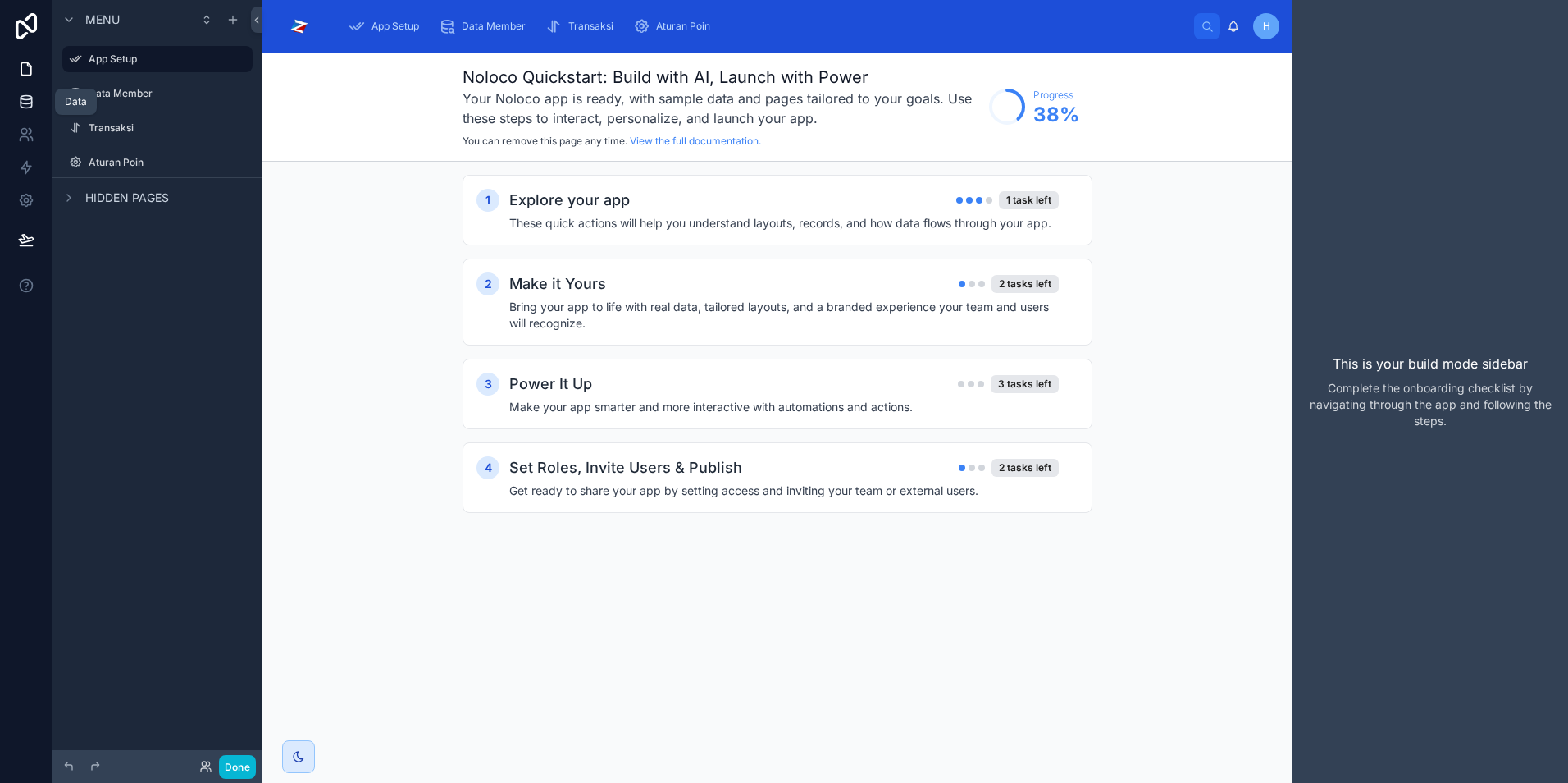
click at [28, 103] on icon at bounding box center [26, 101] width 16 height 16
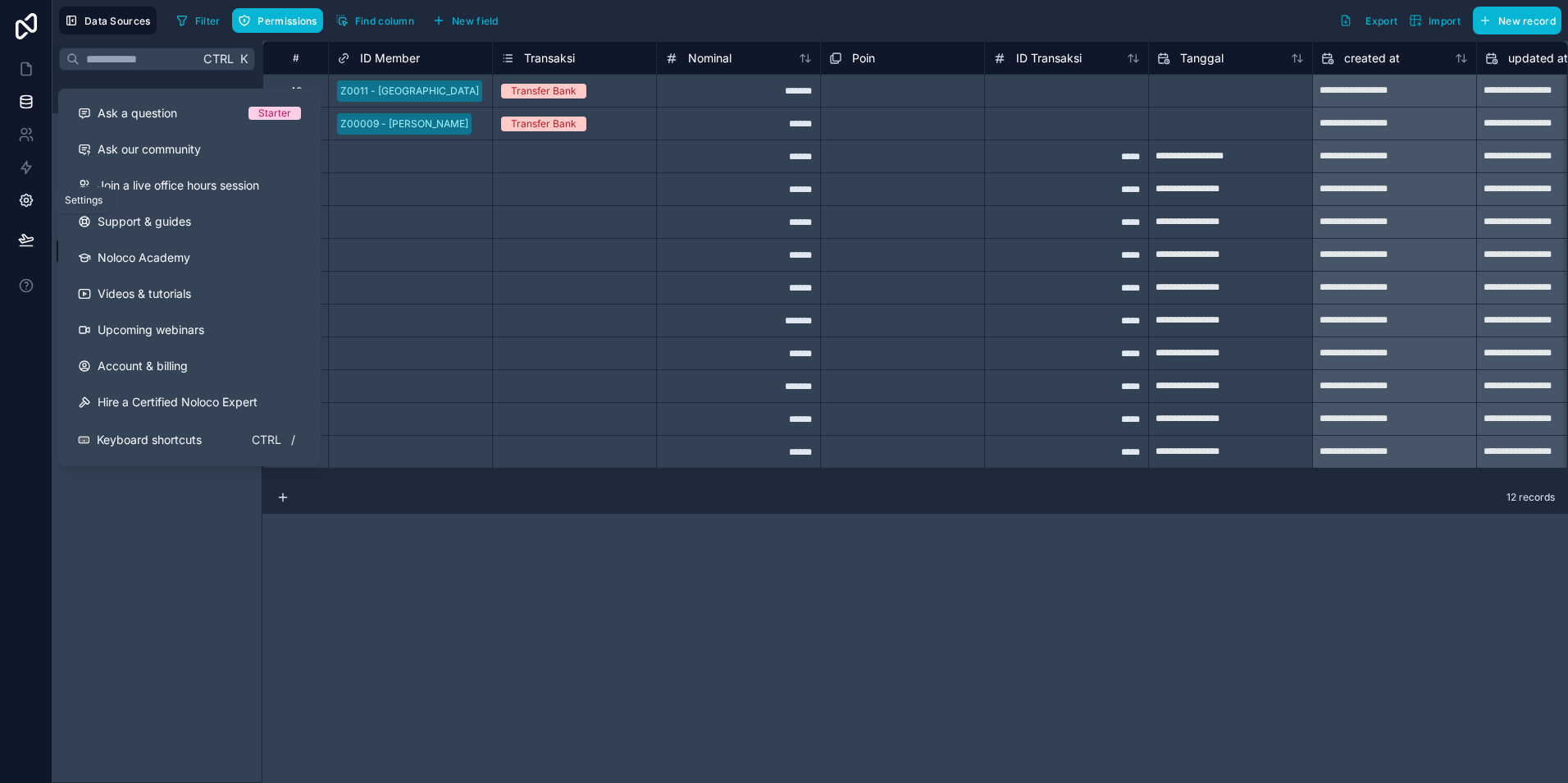
click at [28, 195] on icon at bounding box center [26, 201] width 12 height 12
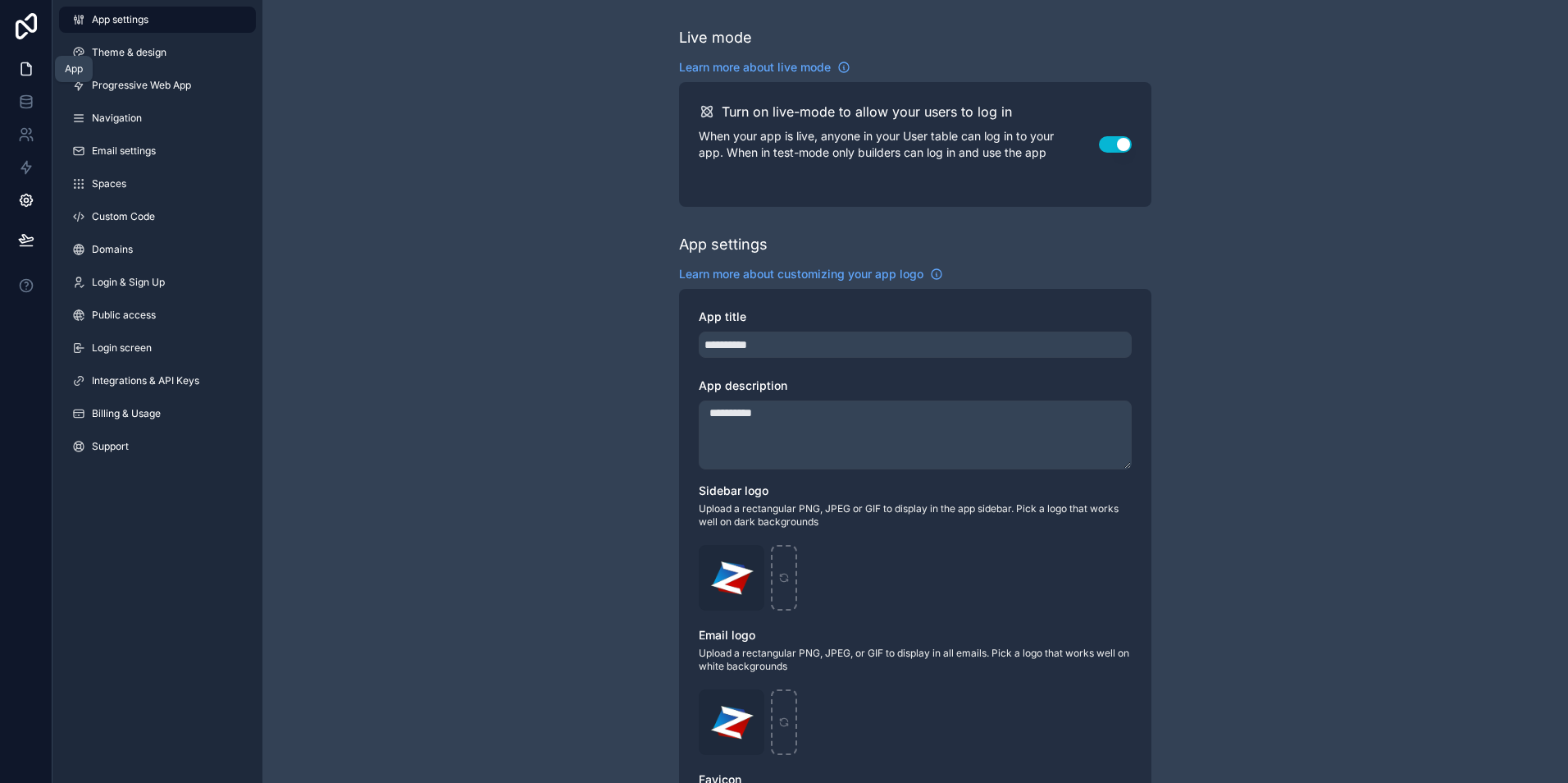
click at [22, 73] on icon at bounding box center [26, 68] width 16 height 16
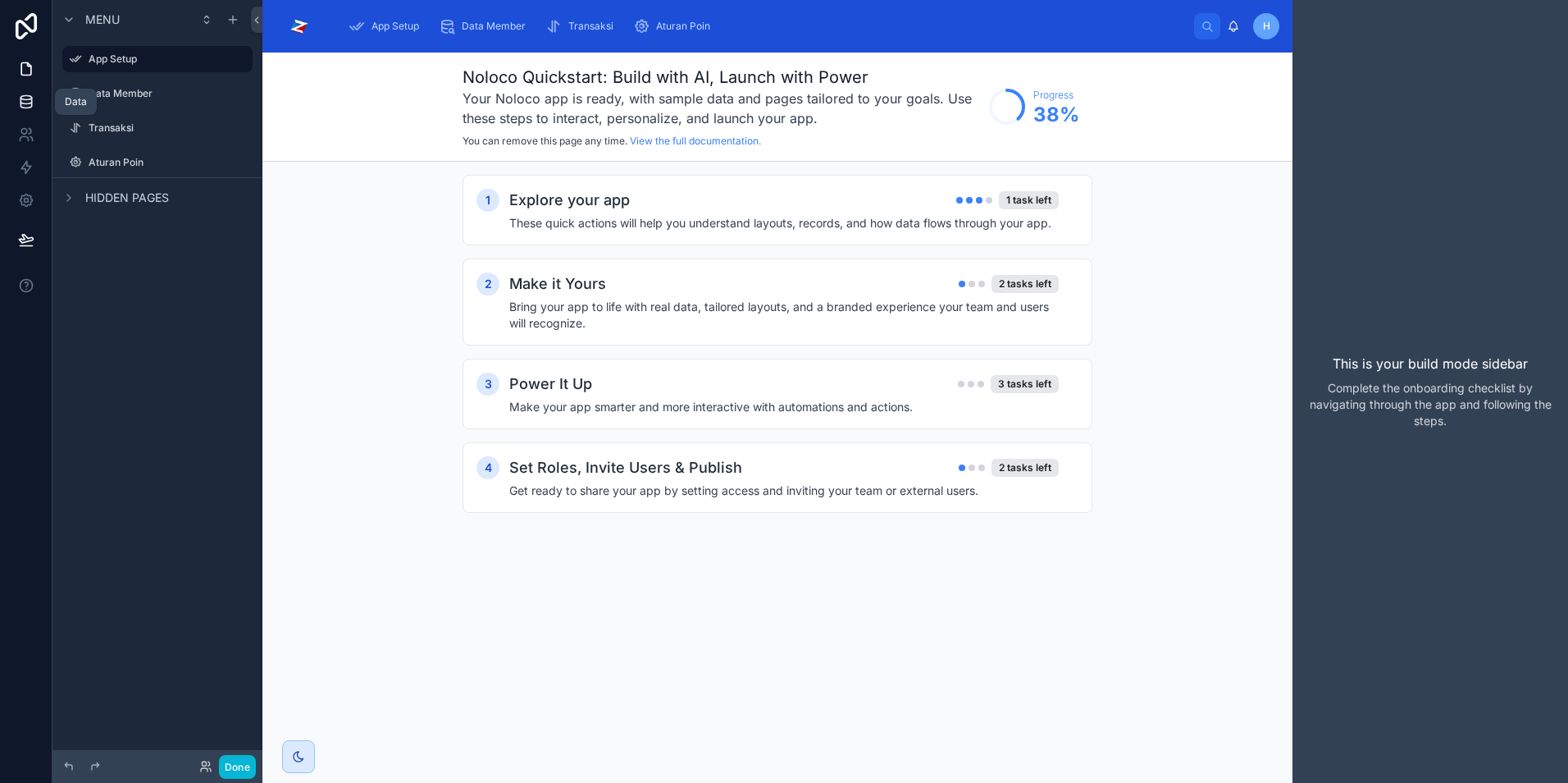
click at [34, 109] on icon at bounding box center [26, 101] width 16 height 16
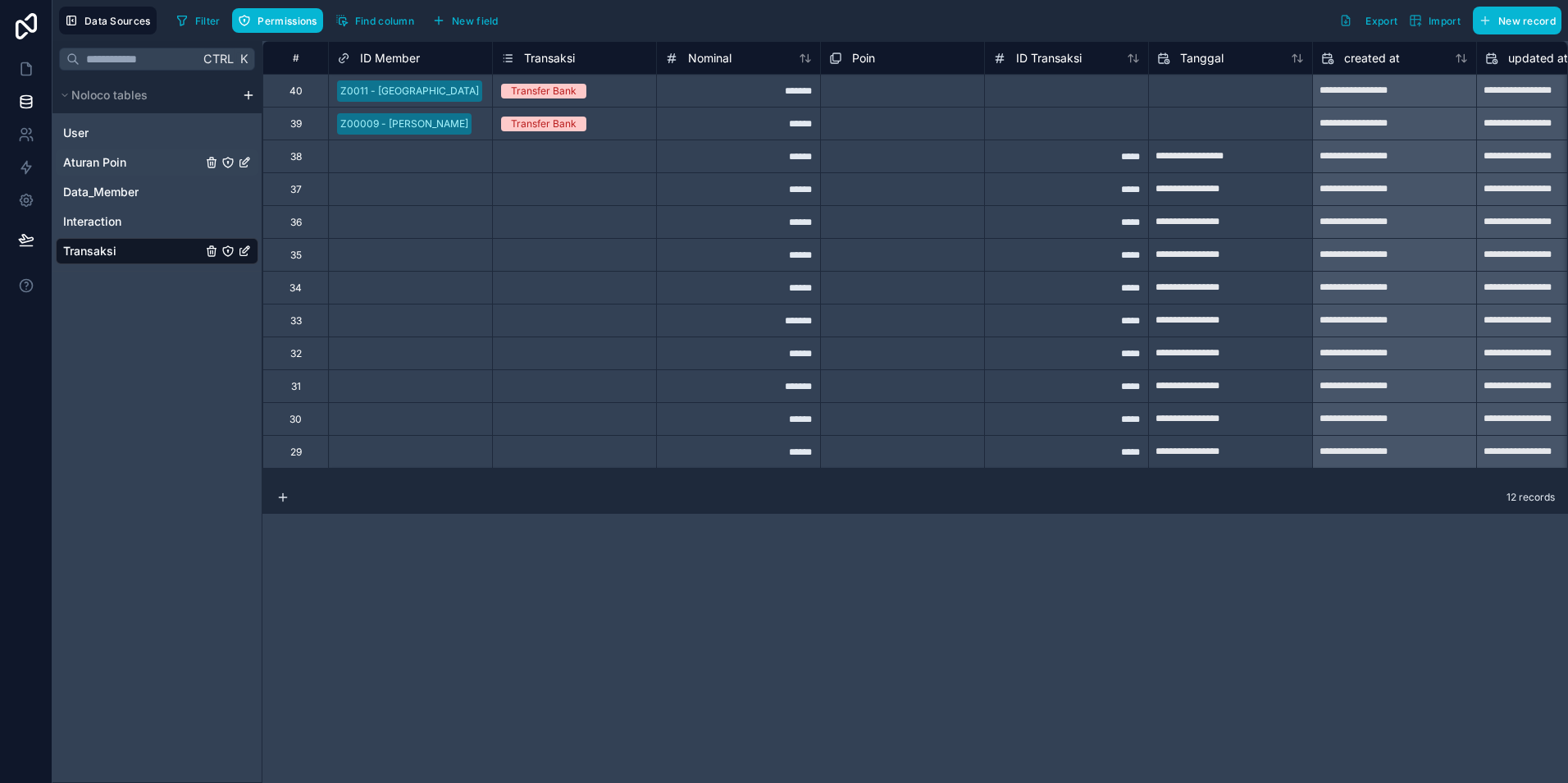
click at [126, 166] on span "Aturan Poin" at bounding box center [94, 162] width 63 height 16
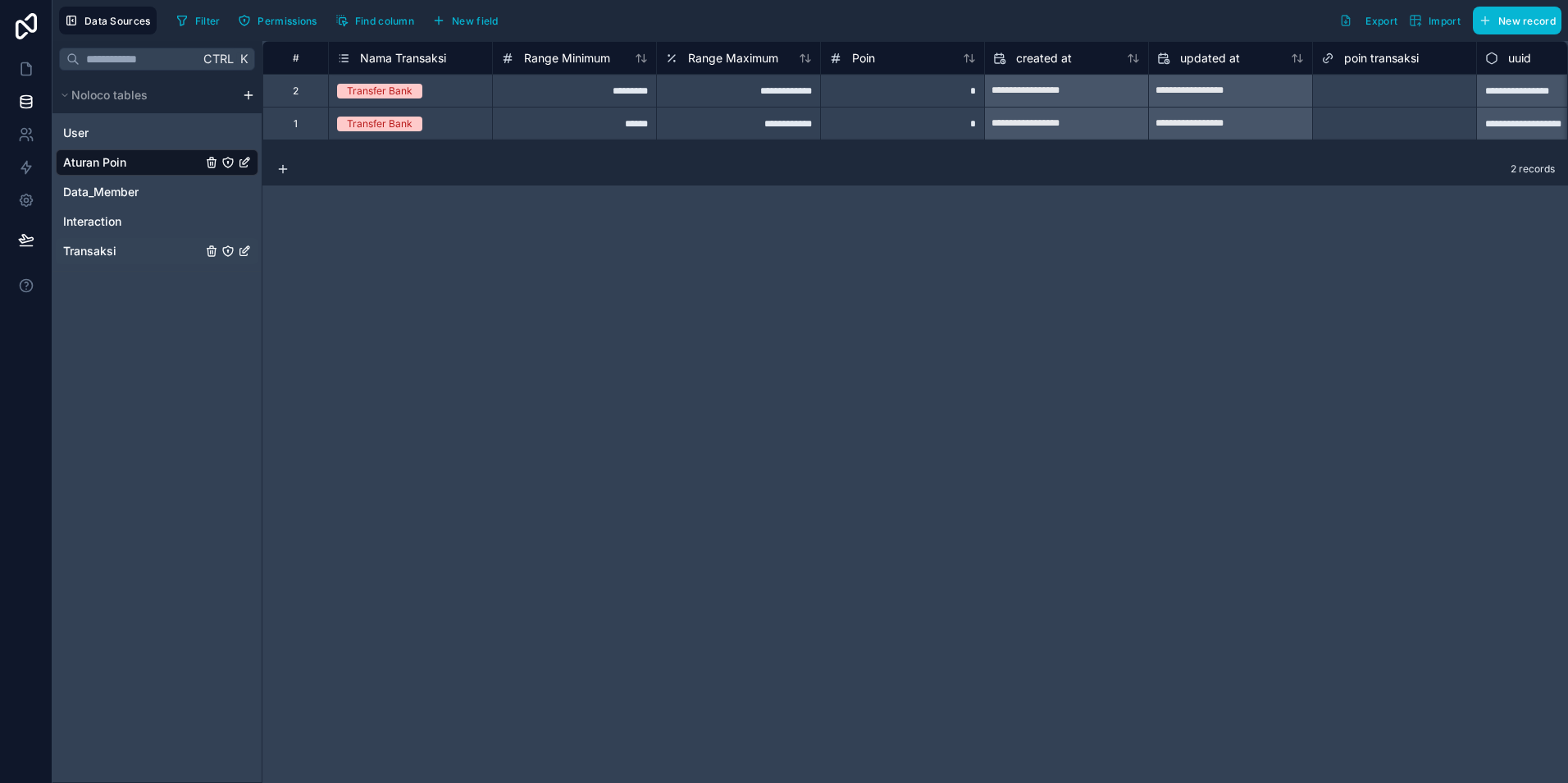
click at [103, 250] on span "Transaksi" at bounding box center [90, 251] width 53 height 16
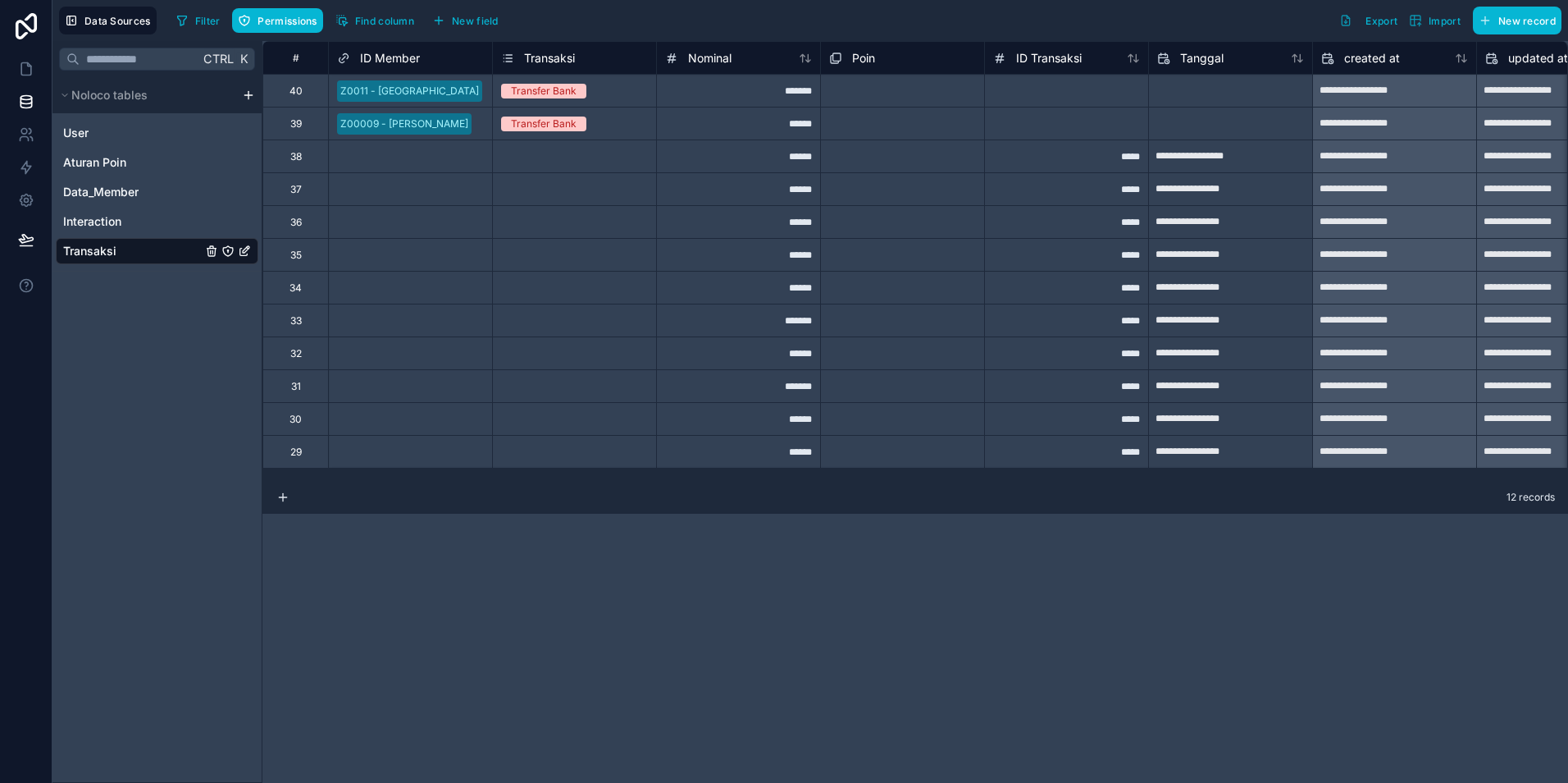
click at [917, 62] on div "Poin" at bounding box center [903, 58] width 147 height 20
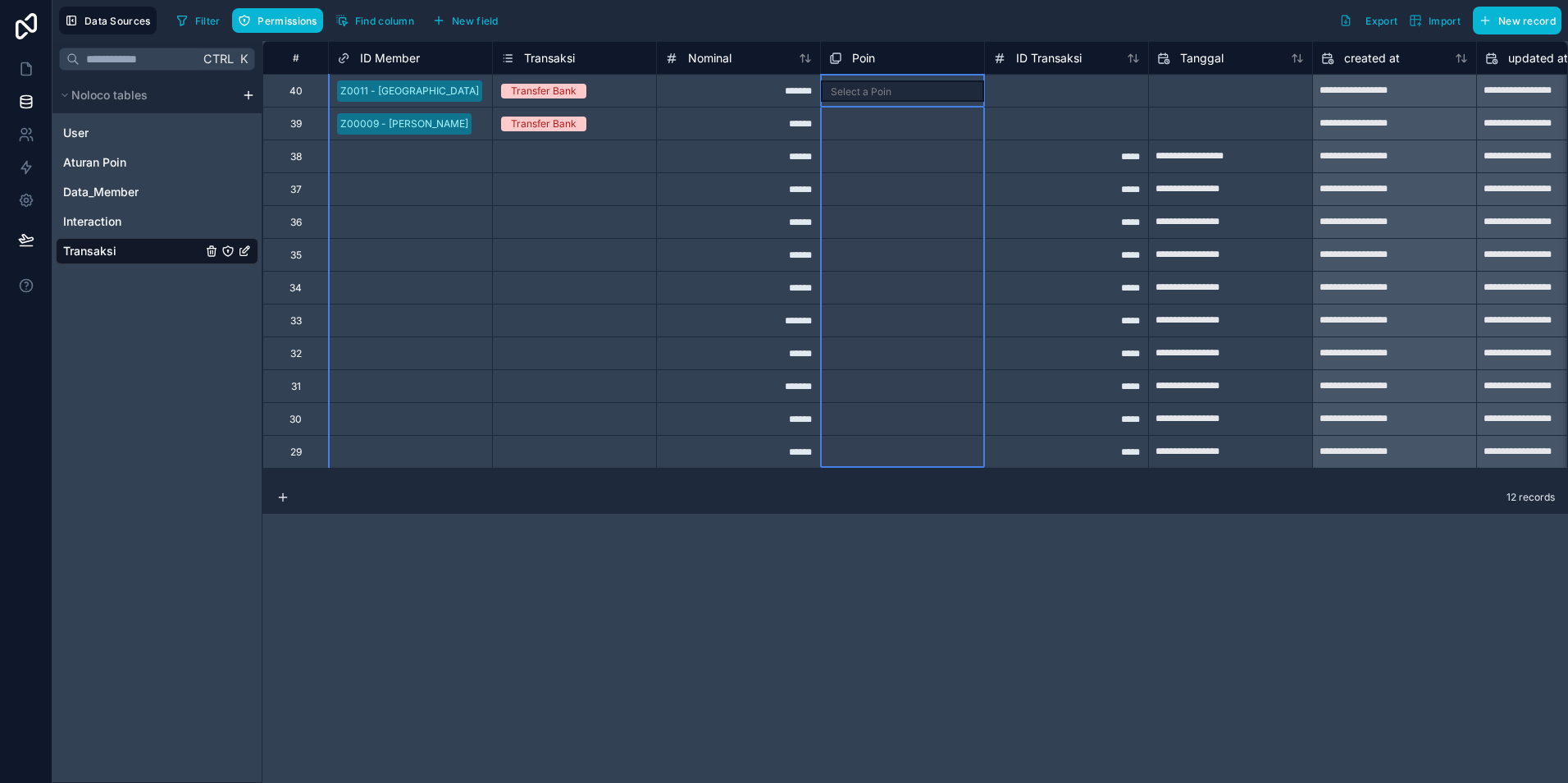
click at [868, 58] on span "Poin" at bounding box center [864, 58] width 23 height 16
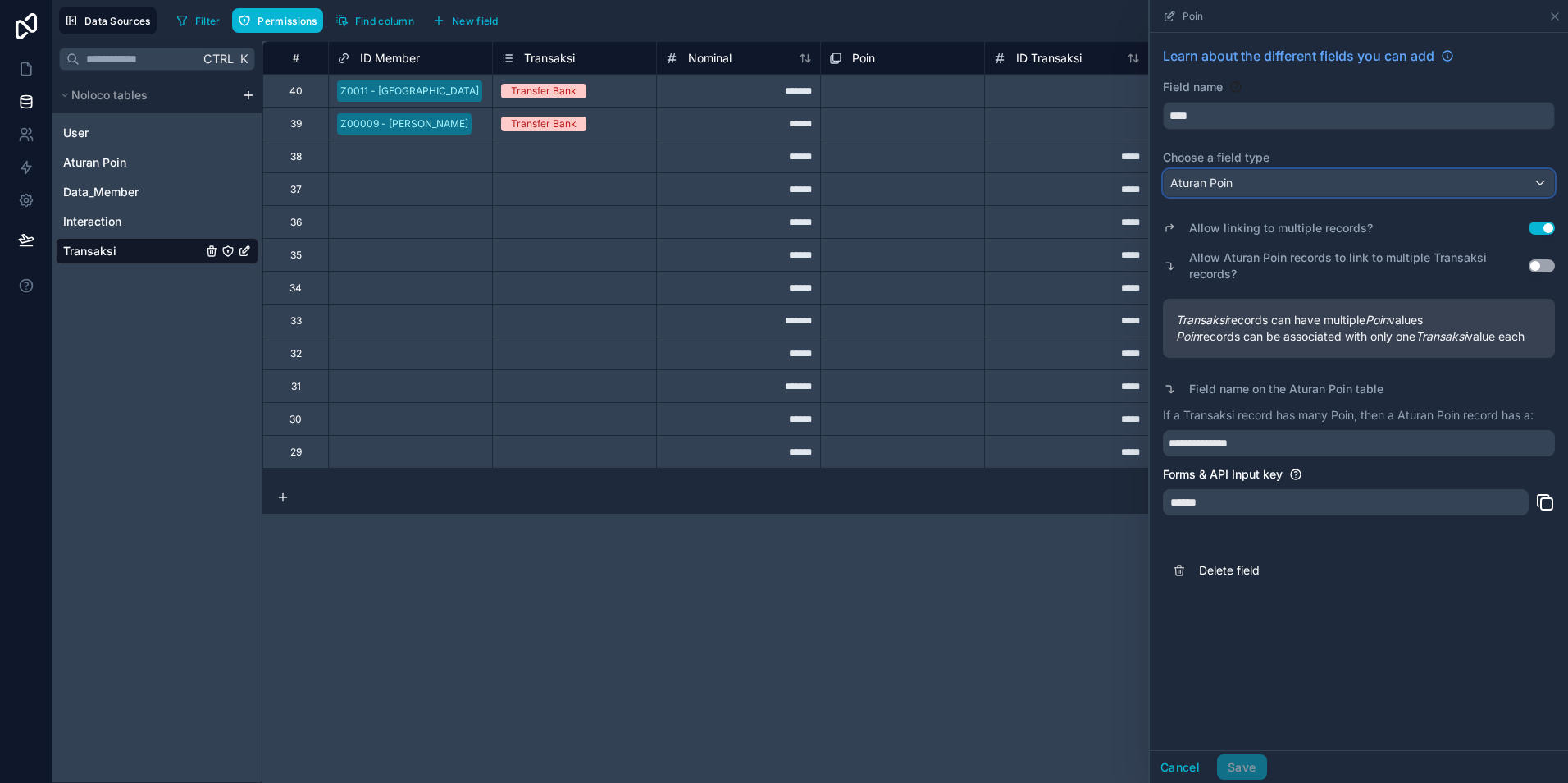
click at [1228, 182] on span "Aturan Poin" at bounding box center [1202, 183] width 62 height 16
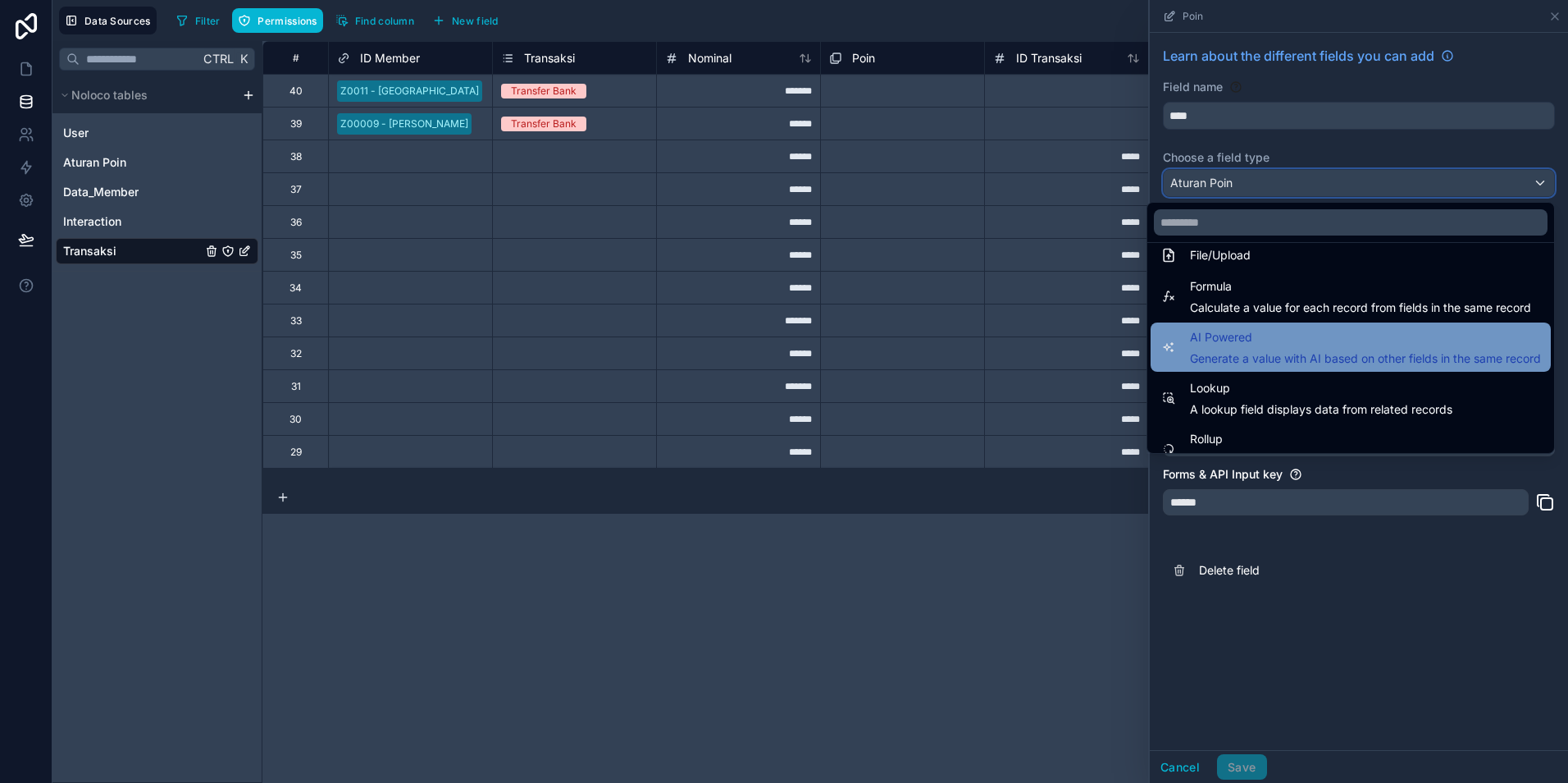
scroll to position [394, 0]
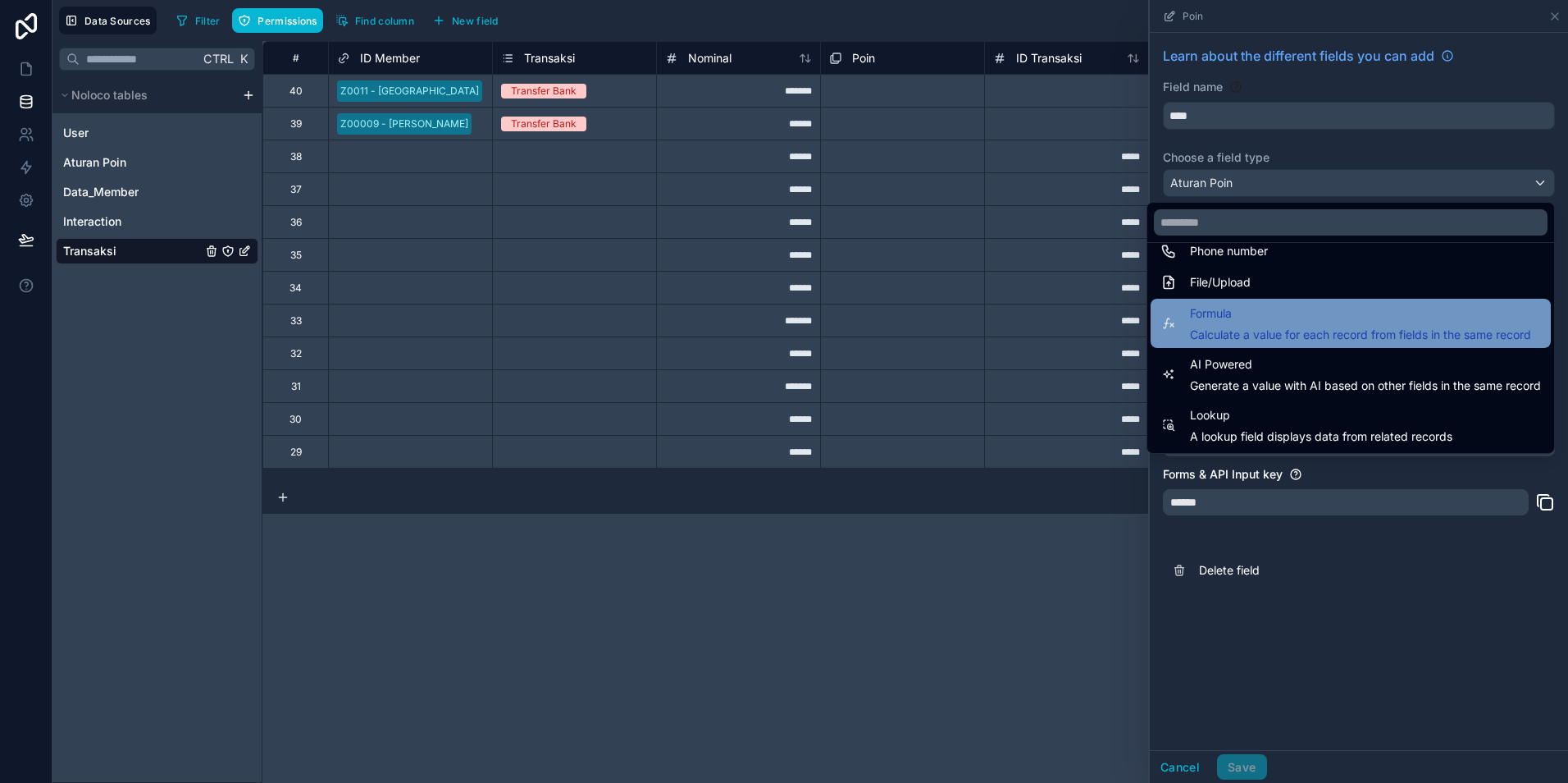
click at [1258, 331] on span "Calculate a value for each record from fields in the same record" at bounding box center [1361, 335] width 341 height 16
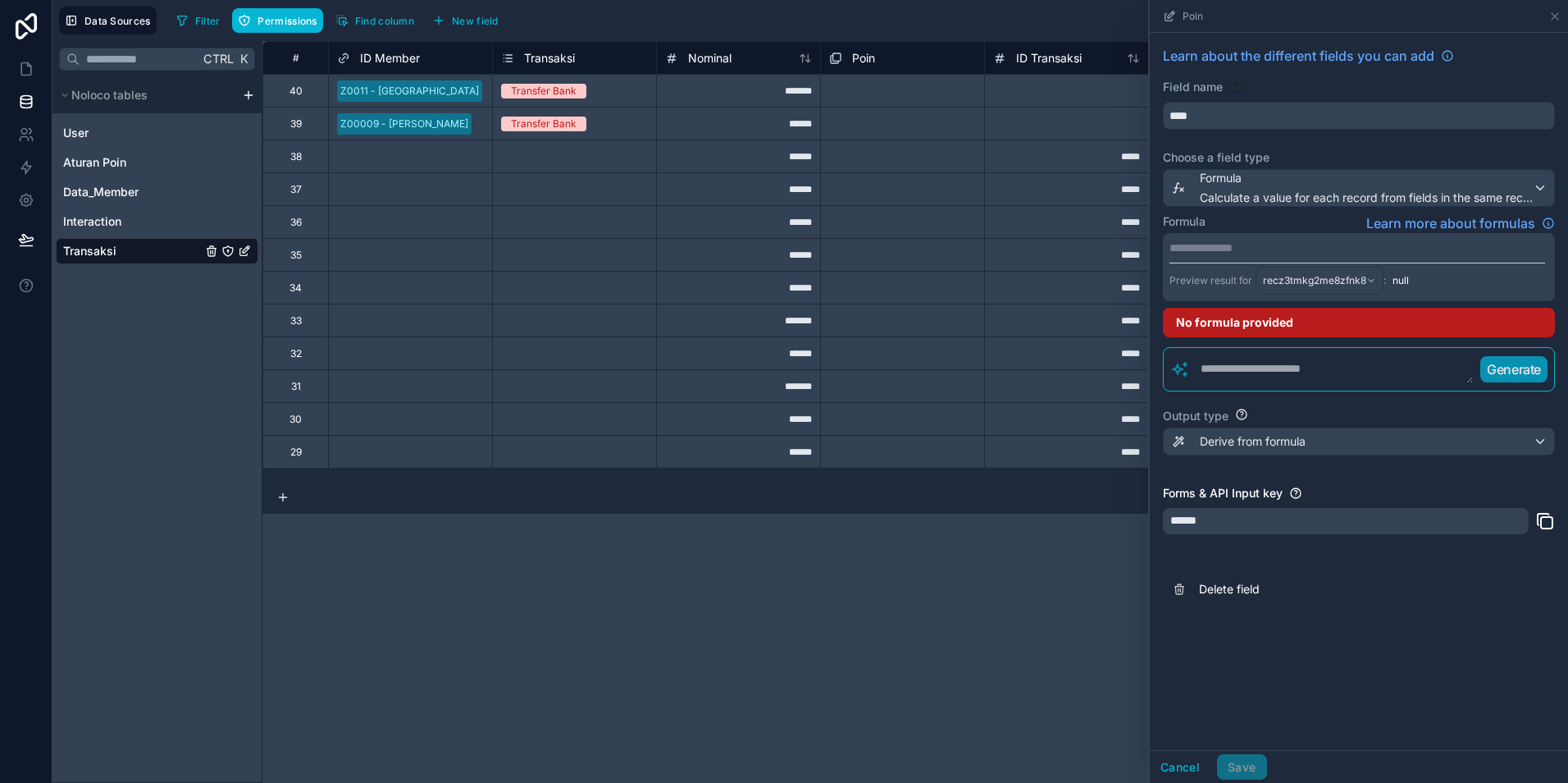
click at [1236, 241] on p "**********" at bounding box center [1358, 247] width 376 height 16
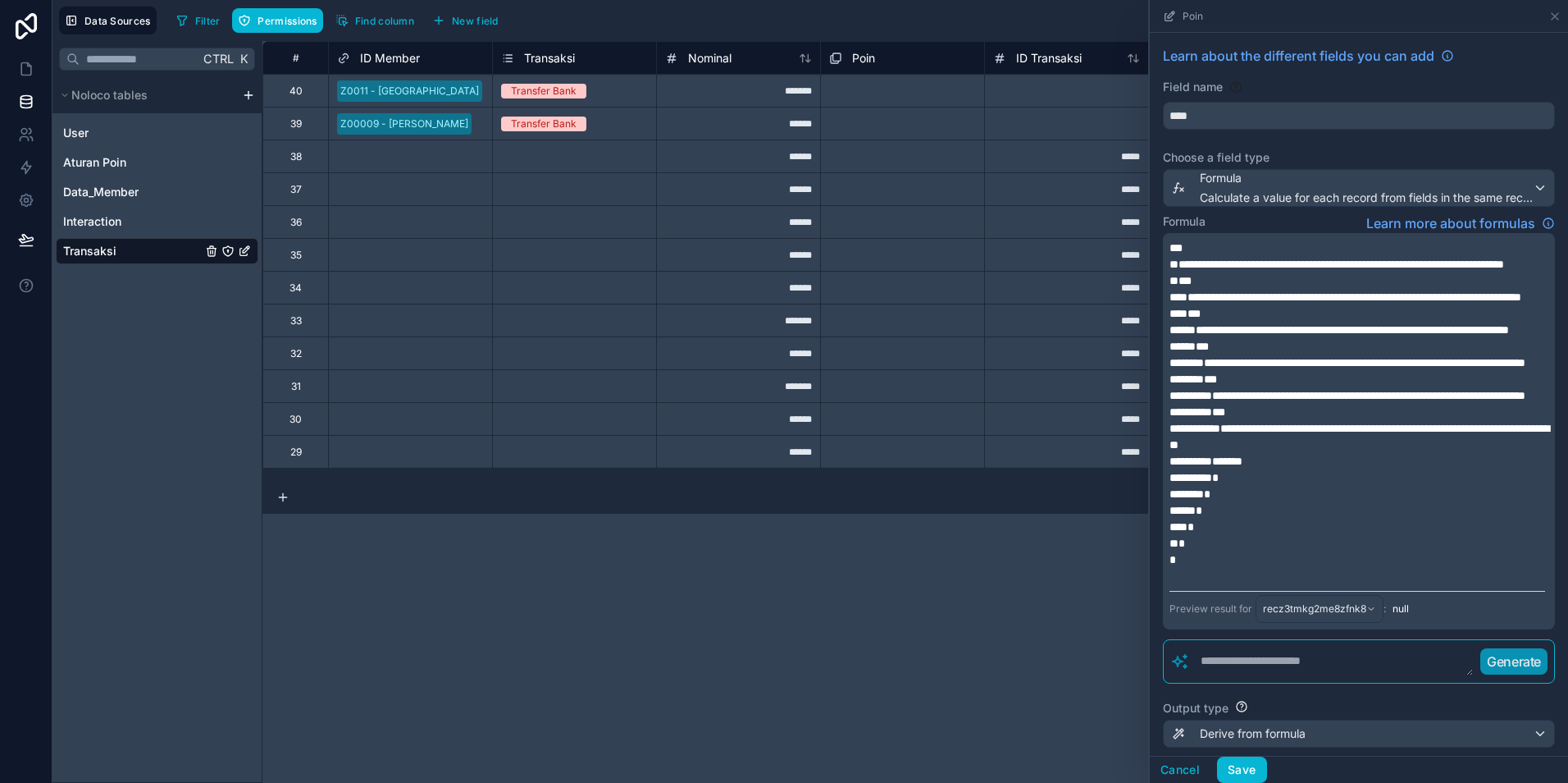
click at [1321, 567] on p "*" at bounding box center [1358, 559] width 376 height 16
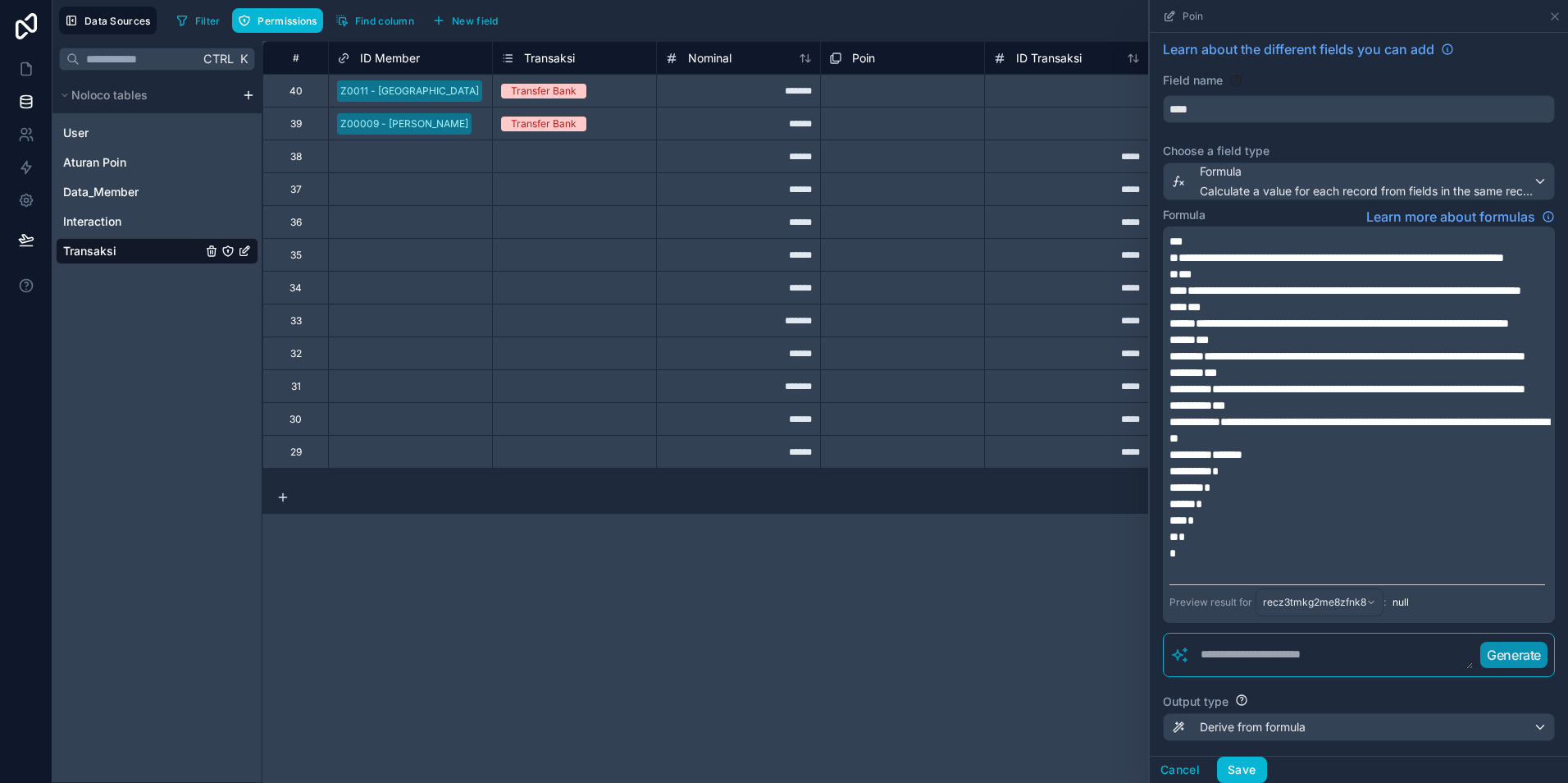
scroll to position [0, 0]
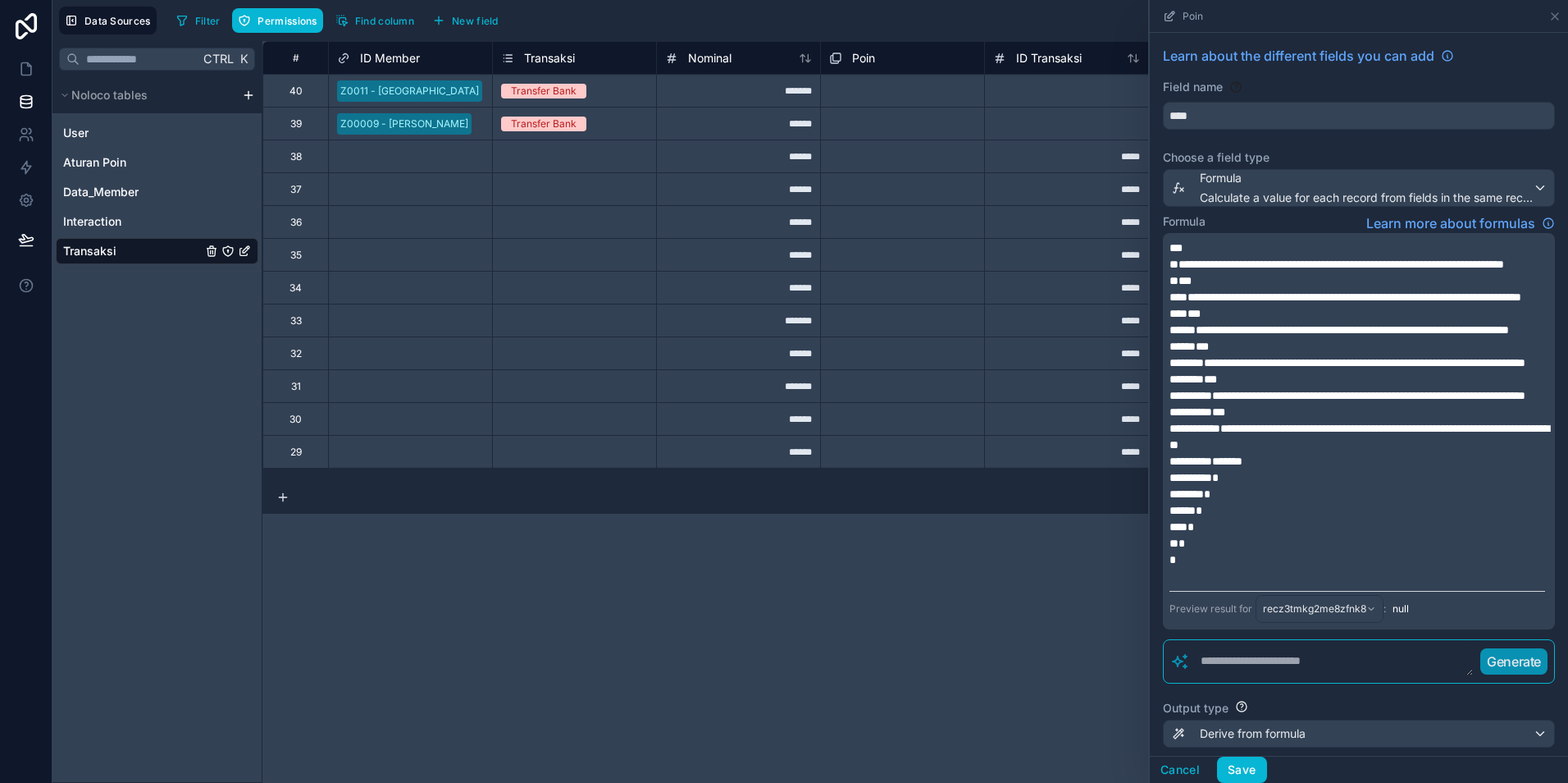
click at [1190, 244] on p "***" at bounding box center [1358, 247] width 376 height 16
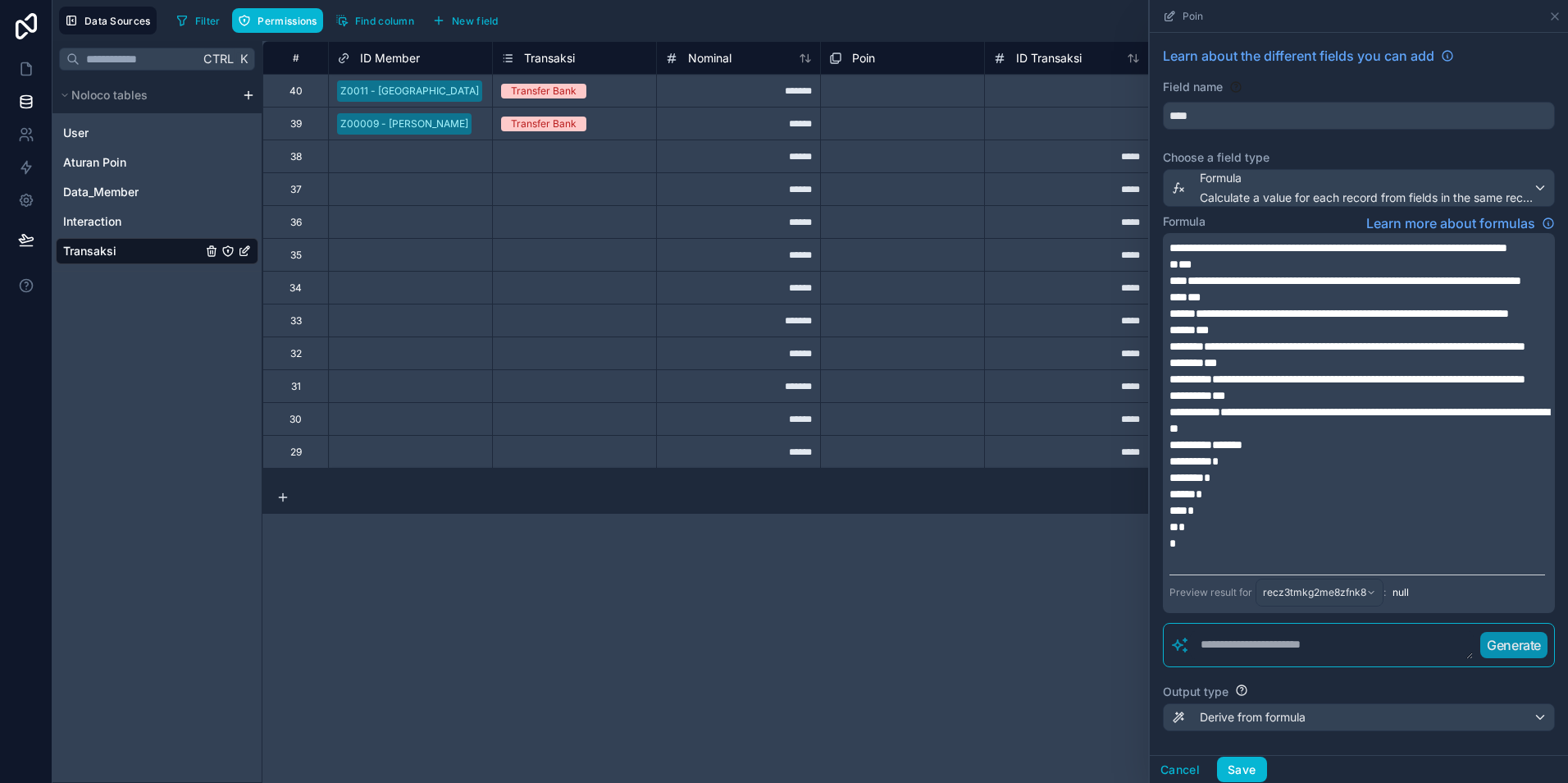
click at [1176, 270] on span "***" at bounding box center [1181, 264] width 22 height 11
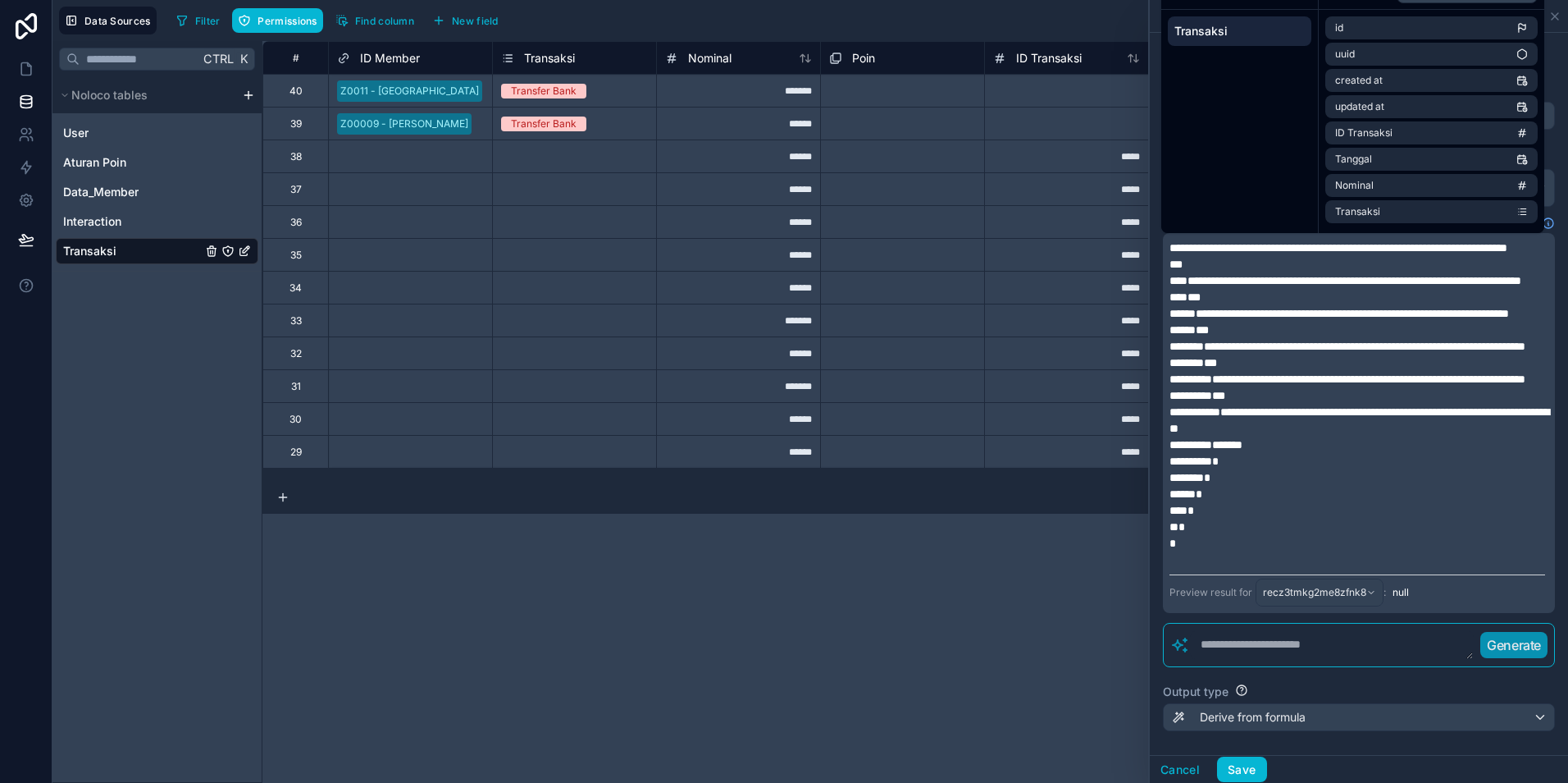
click at [1211, 272] on p "***" at bounding box center [1358, 264] width 376 height 16
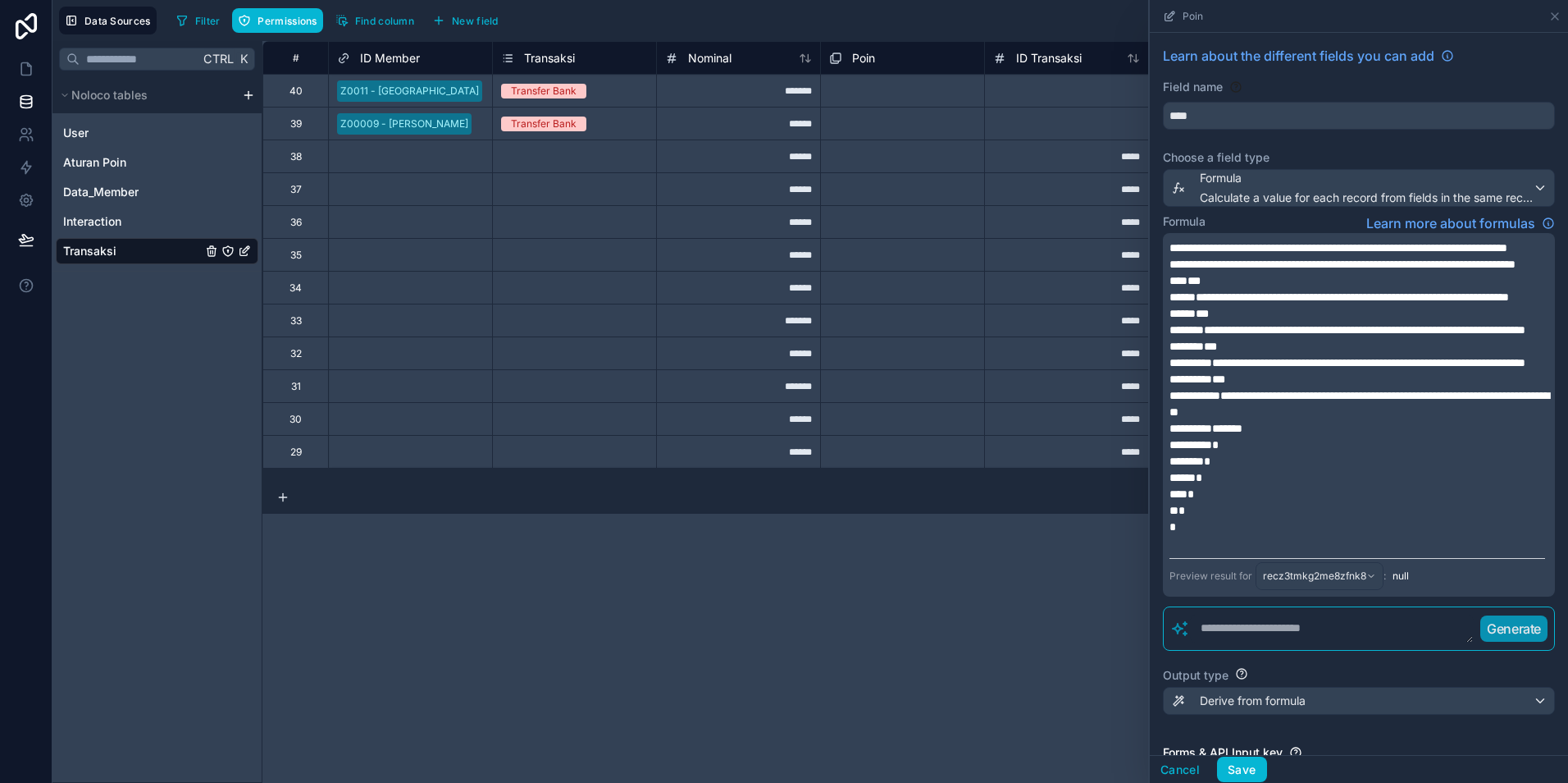
click at [1180, 286] on span "***" at bounding box center [1185, 280] width 31 height 11
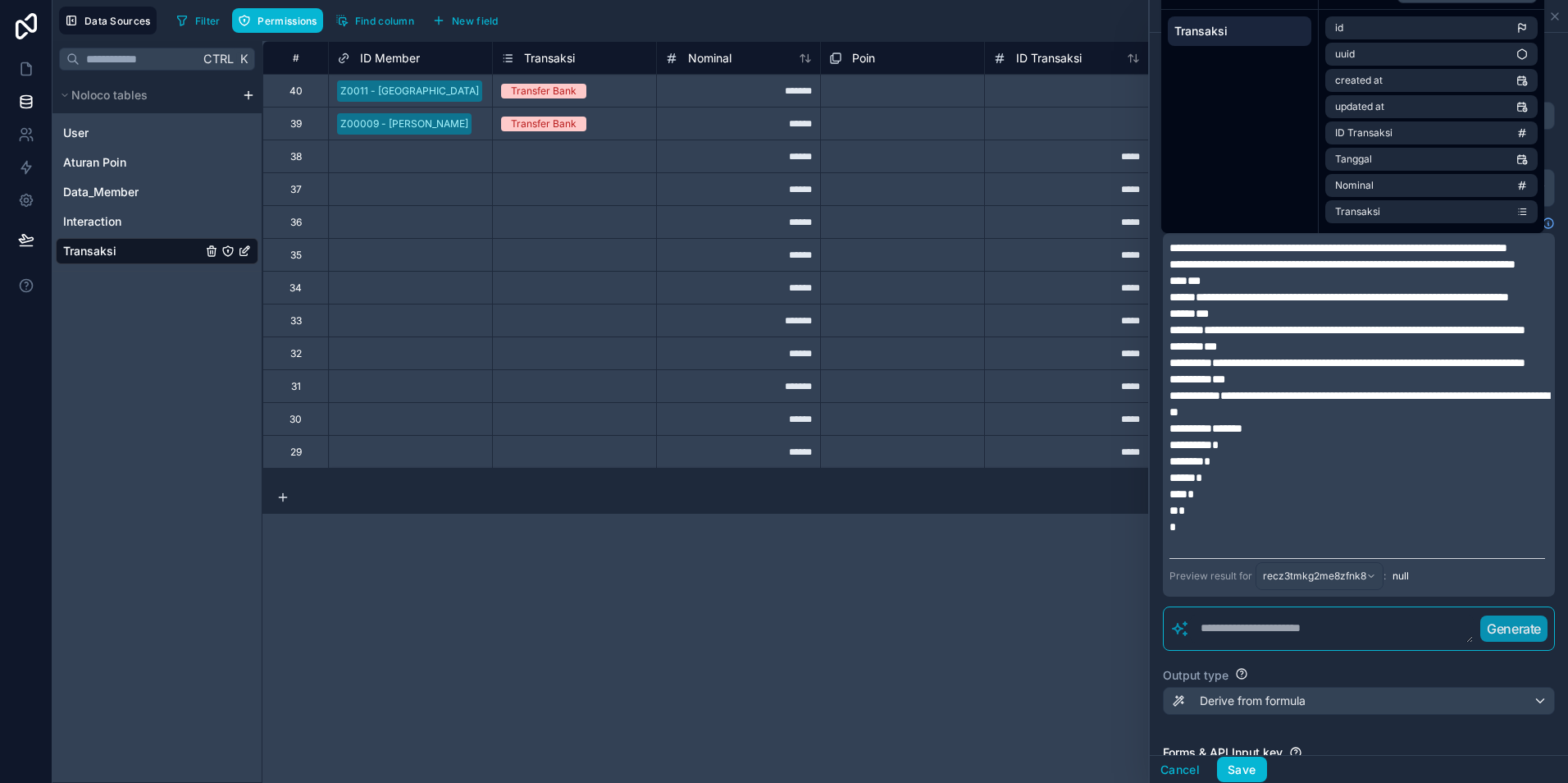
click at [1183, 286] on span "***" at bounding box center [1185, 280] width 31 height 11
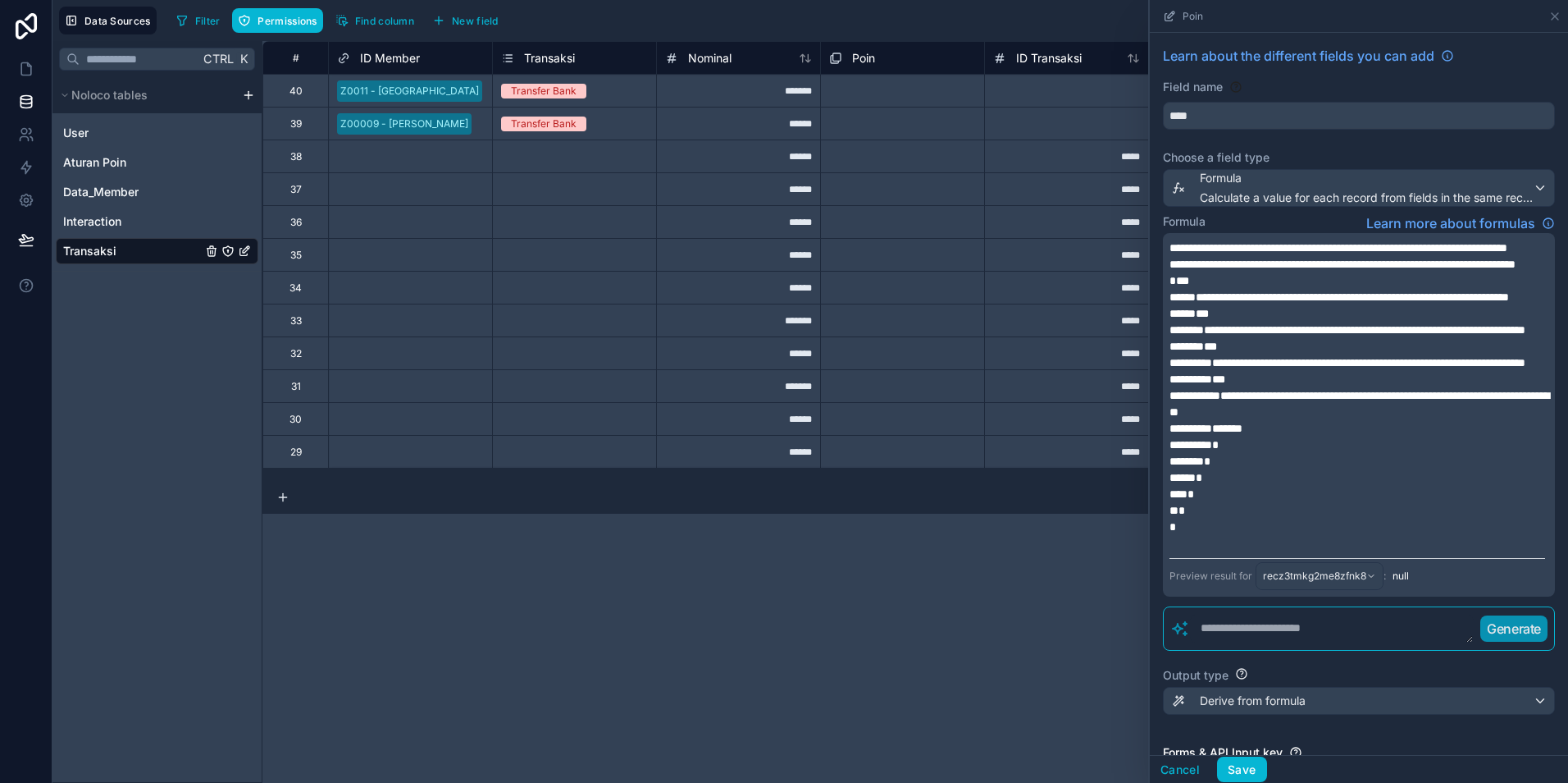
click at [1199, 289] on p "***" at bounding box center [1358, 280] width 376 height 16
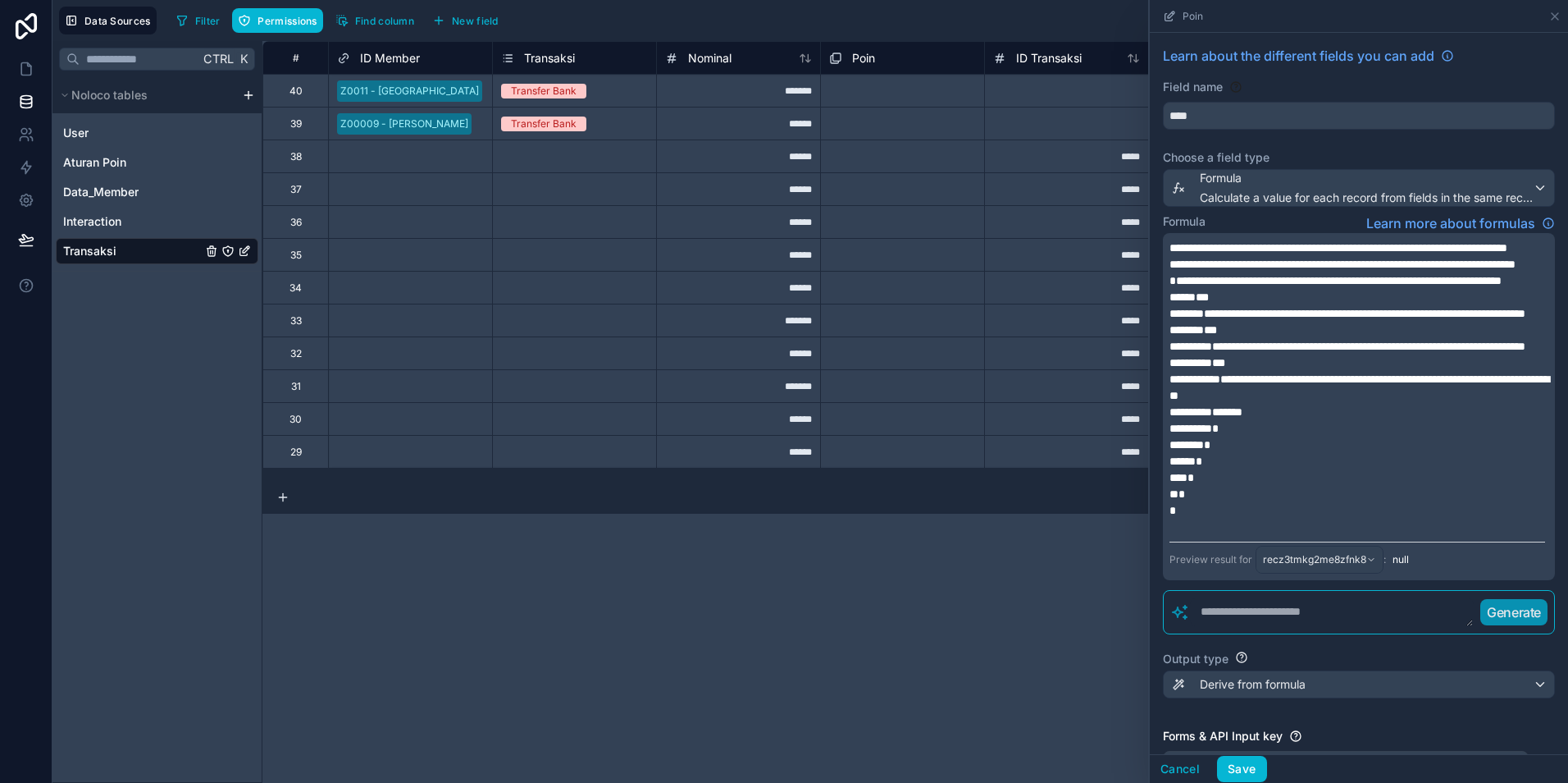
click at [1186, 303] on span "***" at bounding box center [1190, 297] width 40 height 11
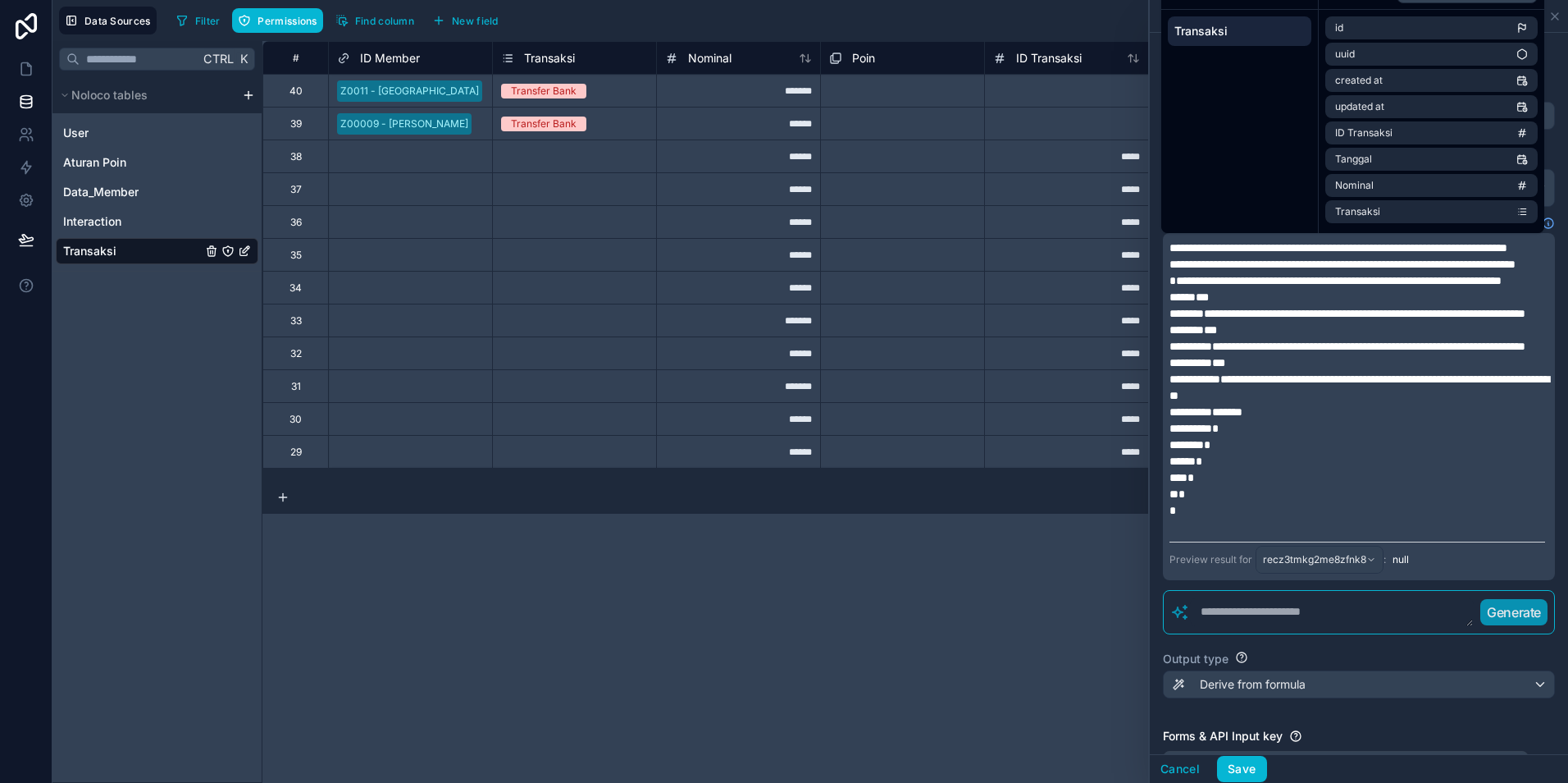
click at [1190, 303] on span "***" at bounding box center [1190, 297] width 40 height 11
click at [1198, 305] on p "***" at bounding box center [1358, 297] width 376 height 16
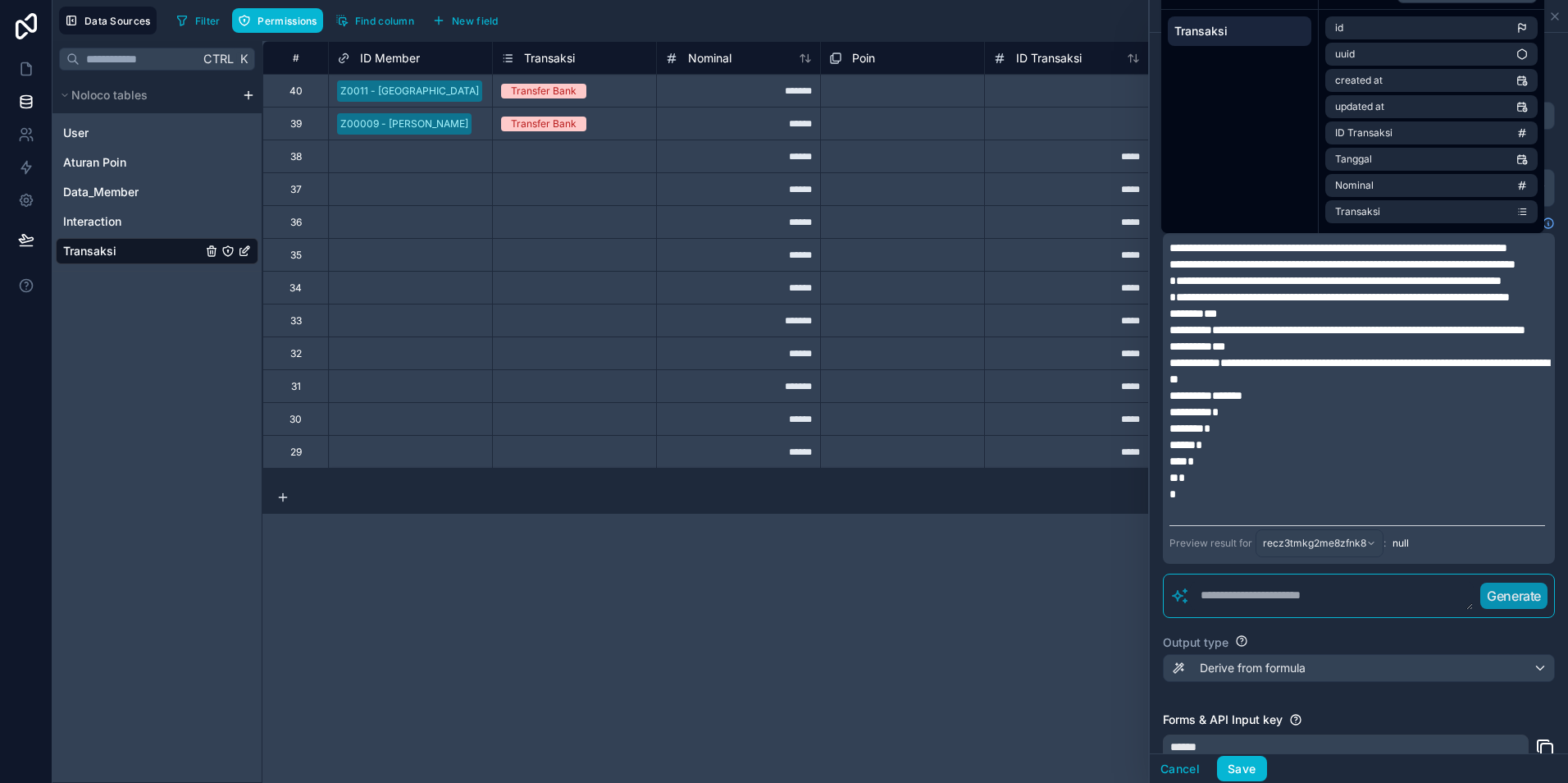
click at [1194, 319] on span "***" at bounding box center [1193, 313] width 47 height 11
click at [1203, 322] on p "***" at bounding box center [1358, 313] width 376 height 16
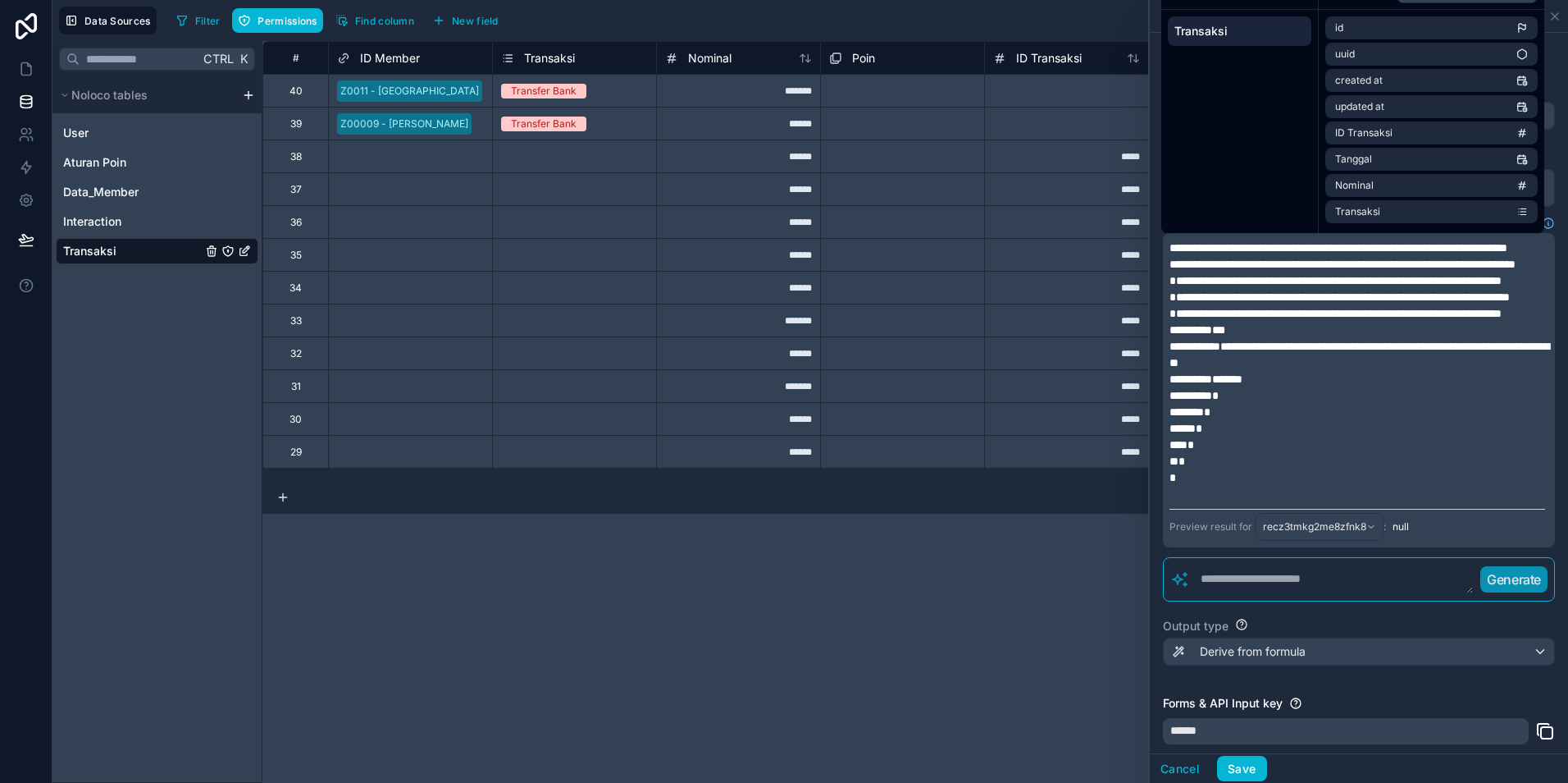
click at [1202, 335] on span "***" at bounding box center [1197, 329] width 56 height 11
click at [1200, 338] on p "***" at bounding box center [1358, 329] width 376 height 16
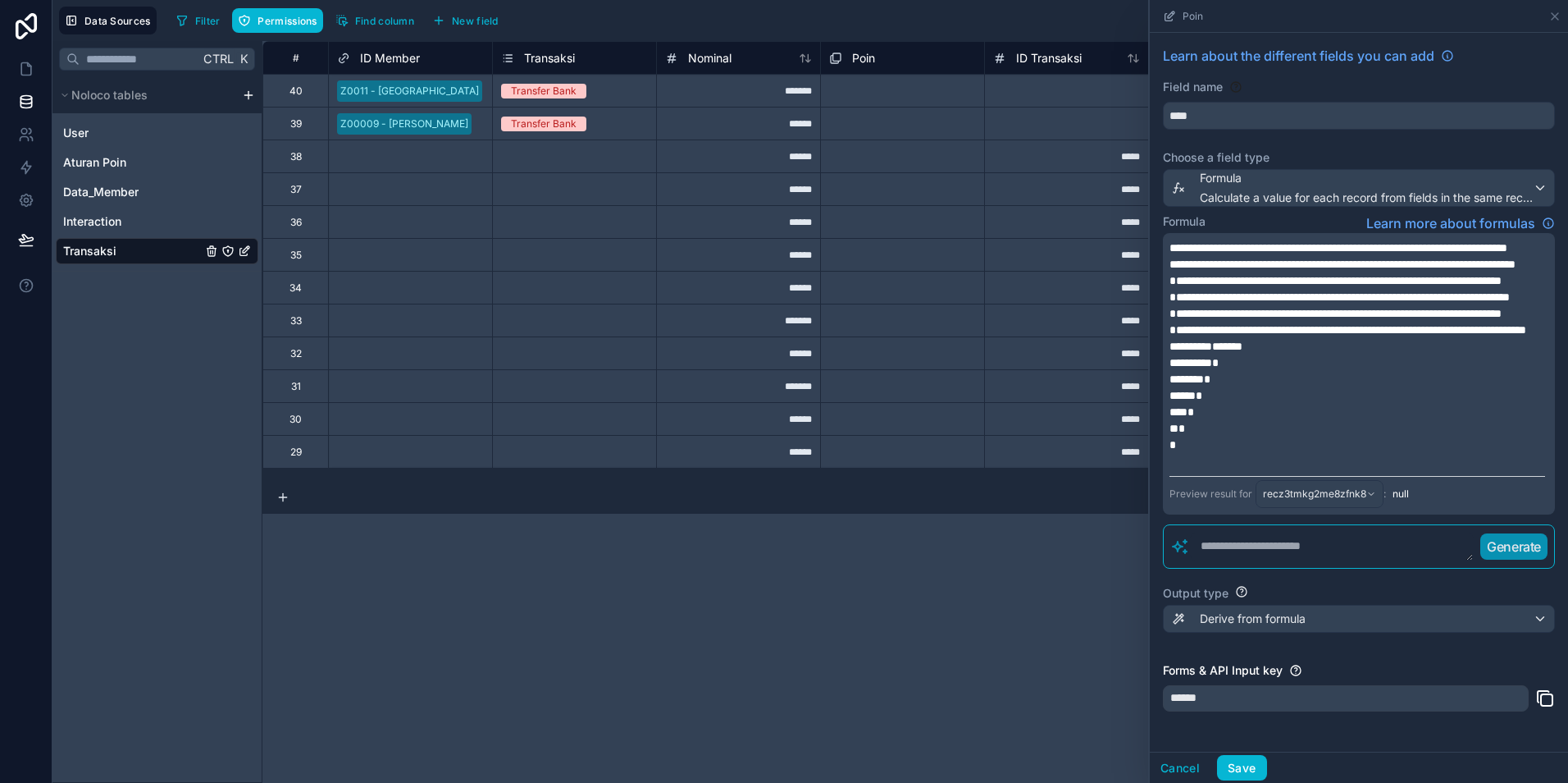
click at [1199, 352] on span "*******" at bounding box center [1206, 346] width 73 height 11
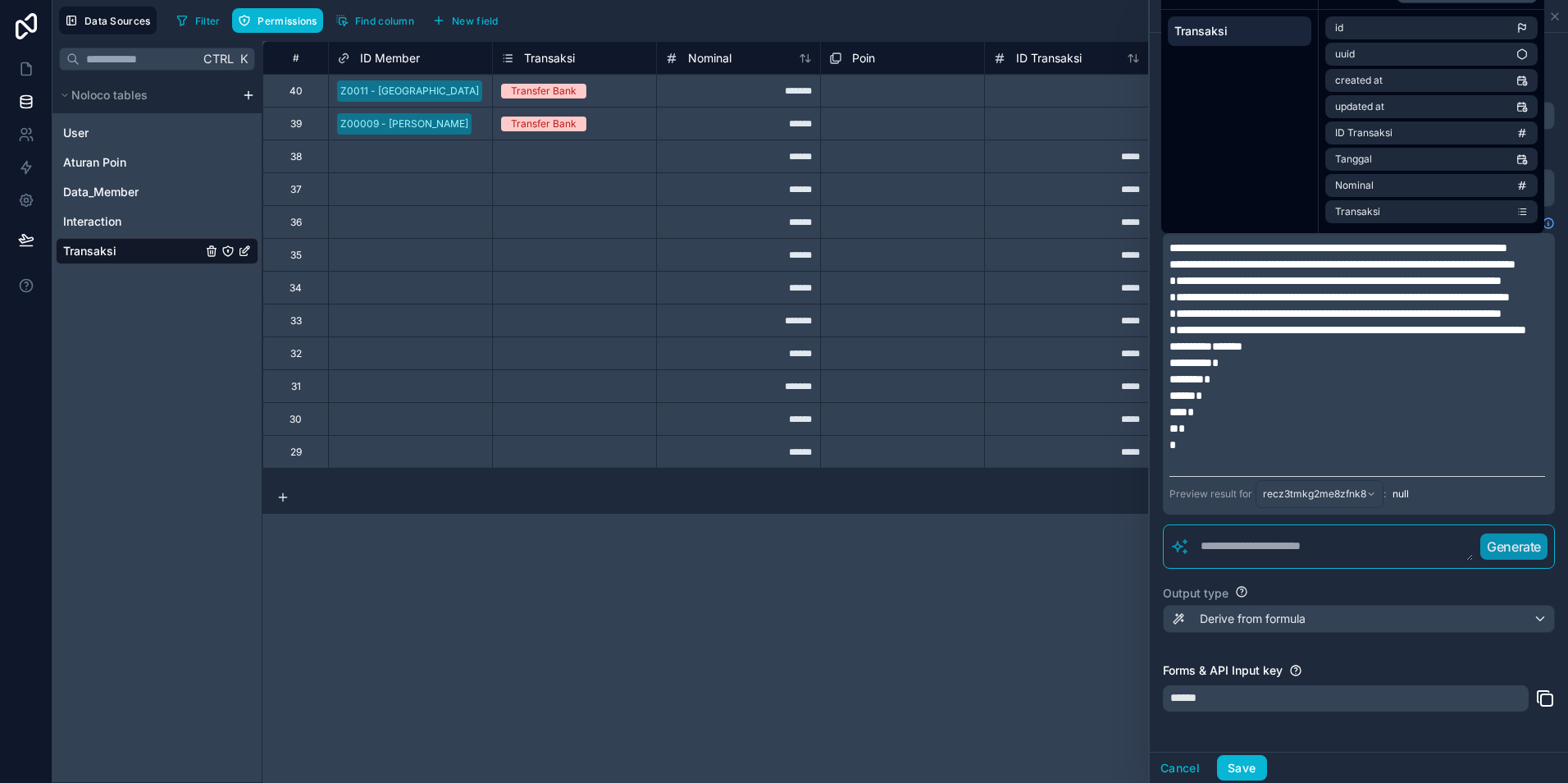
click at [1205, 352] on span "*******" at bounding box center [1206, 346] width 73 height 11
click at [1221, 354] on p "*******" at bounding box center [1358, 346] width 376 height 16
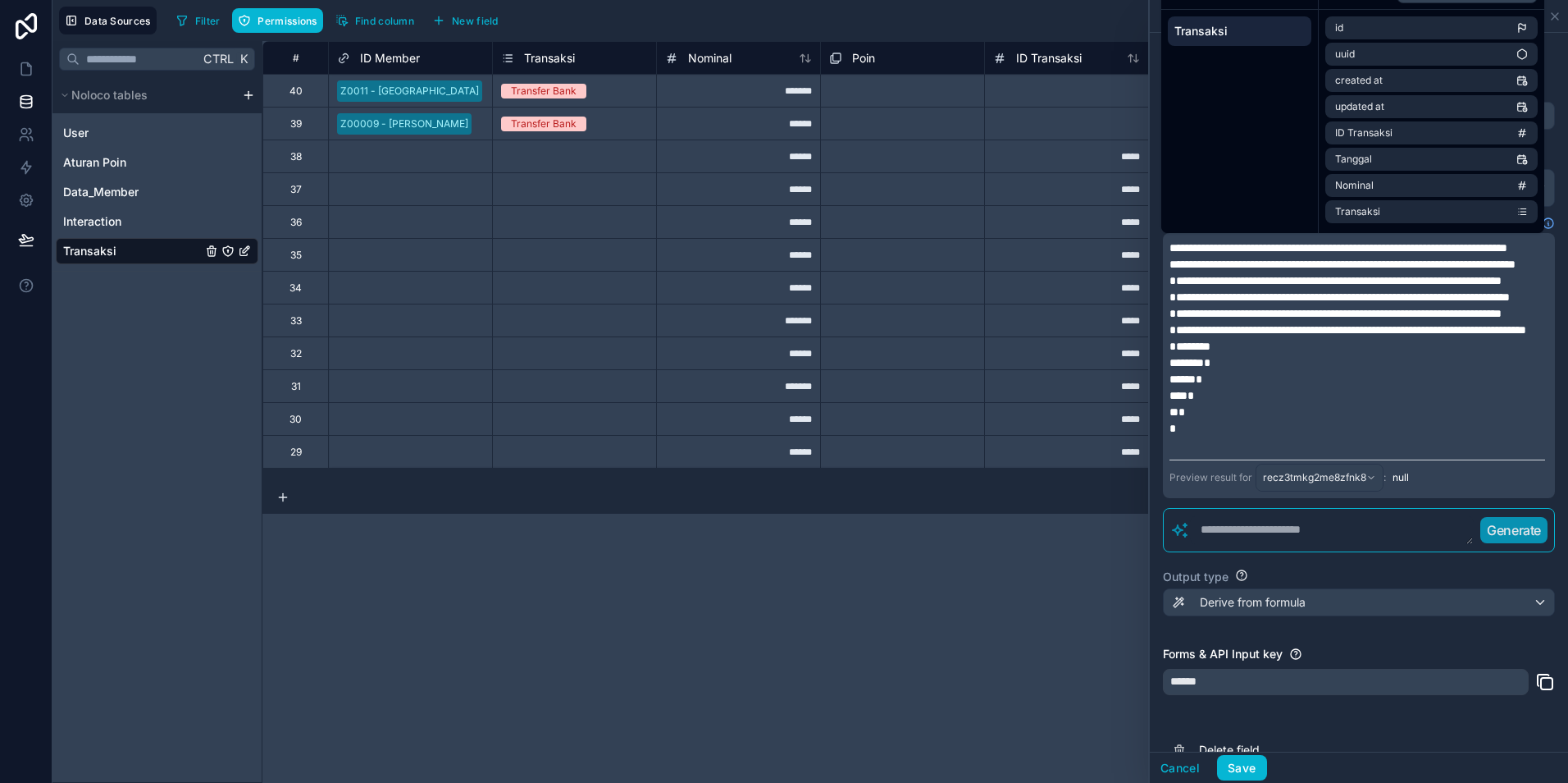
click at [1235, 354] on p "********" at bounding box center [1358, 346] width 376 height 16
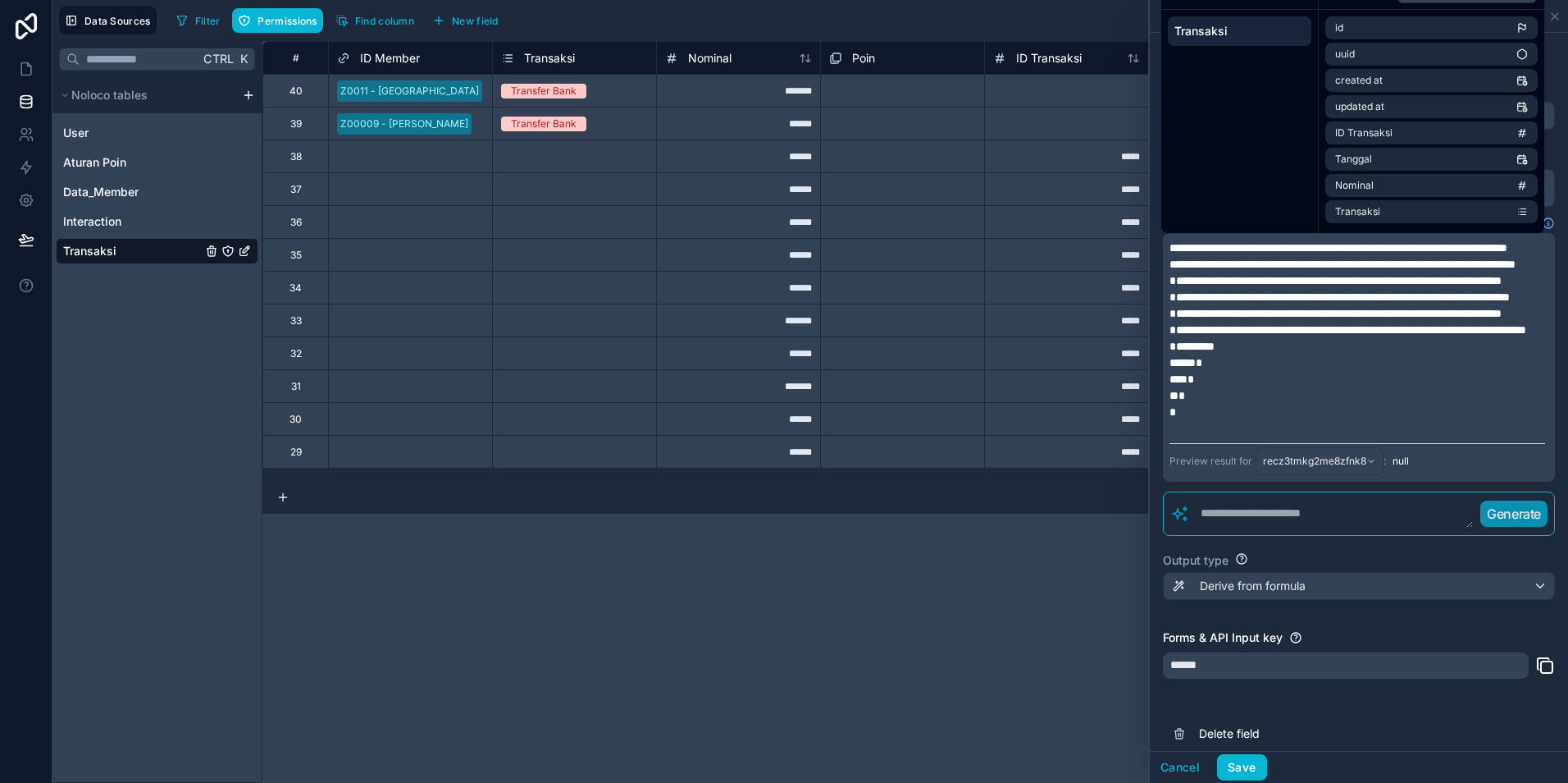
click at [1240, 354] on p "*********" at bounding box center [1358, 346] width 376 height 16
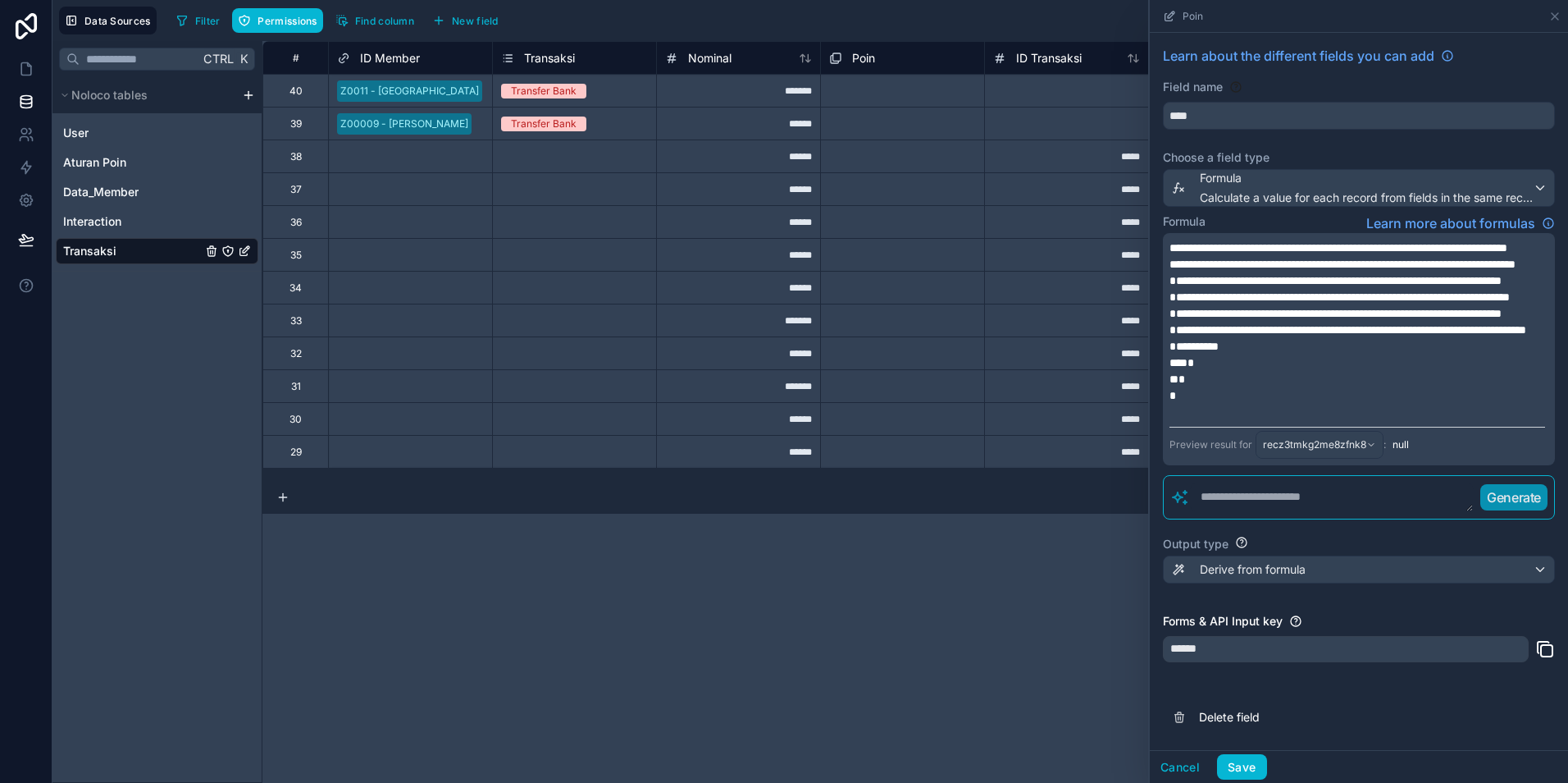
click at [1254, 354] on p "**********" at bounding box center [1358, 346] width 376 height 16
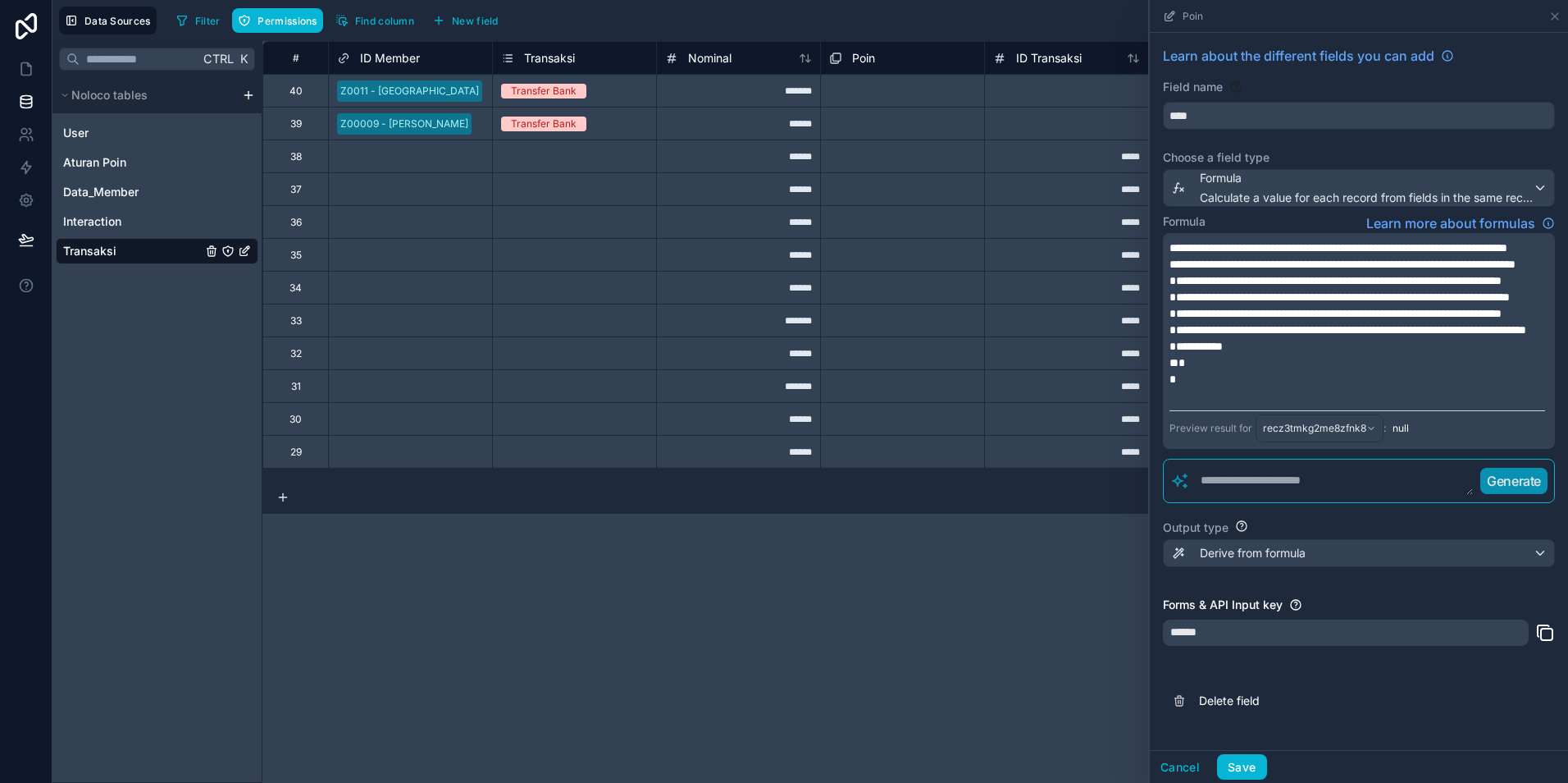
click at [1266, 354] on p "**********" at bounding box center [1358, 346] width 376 height 16
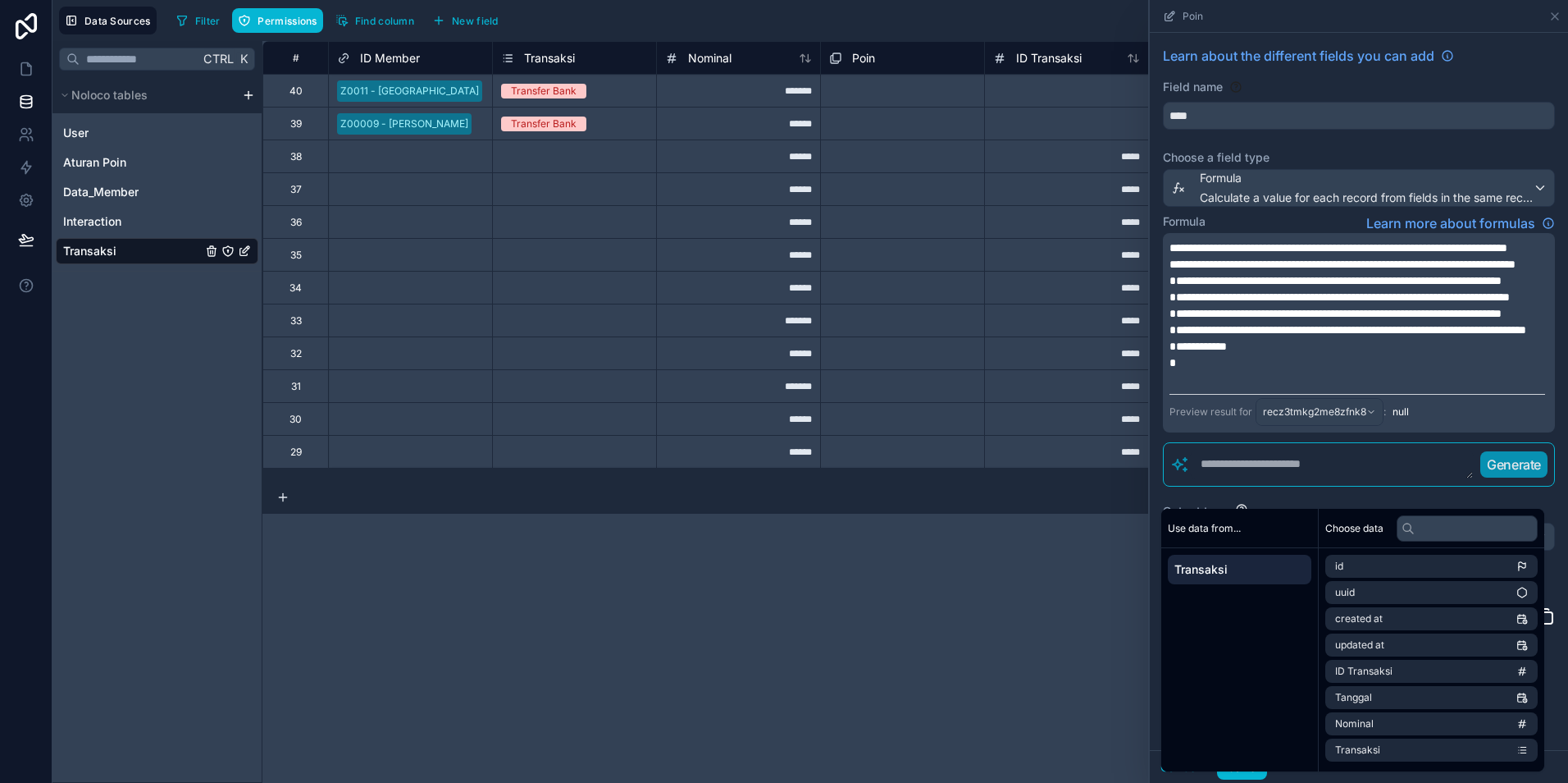
click at [1266, 354] on p "**********" at bounding box center [1358, 346] width 376 height 16
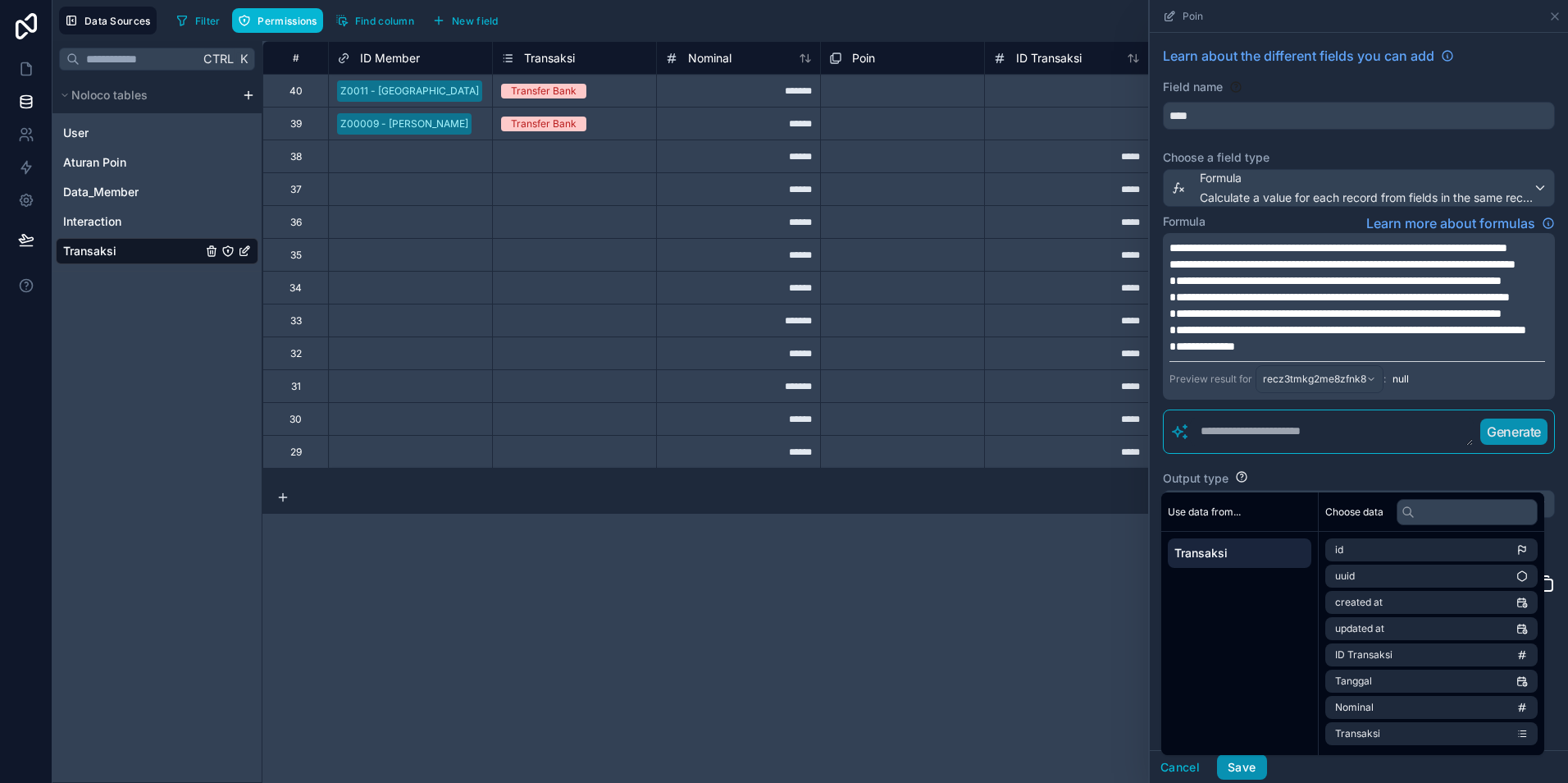
click at [1241, 770] on button "Save" at bounding box center [1241, 767] width 49 height 26
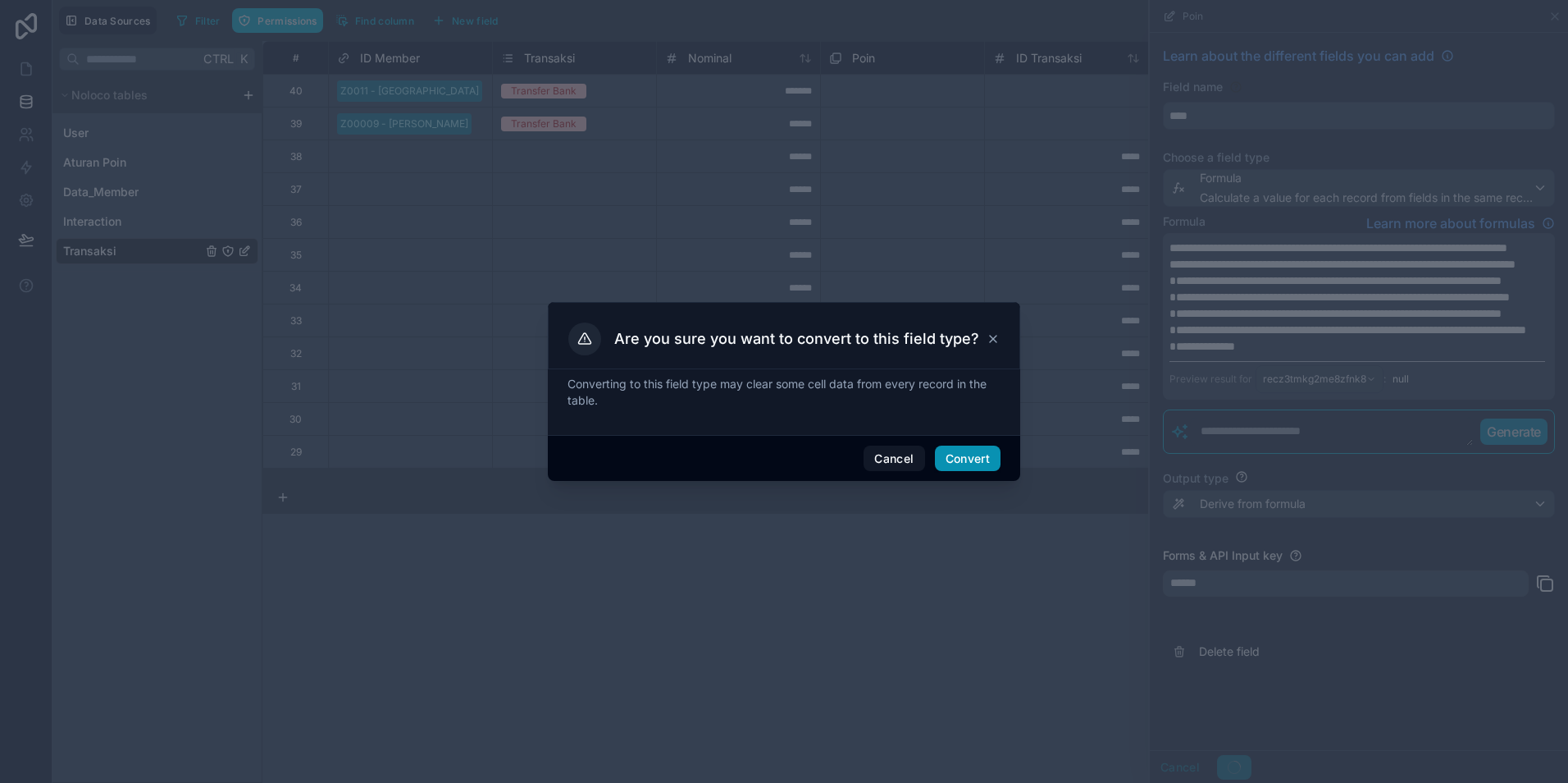
click at [981, 466] on button "Convert" at bounding box center [968, 459] width 66 height 26
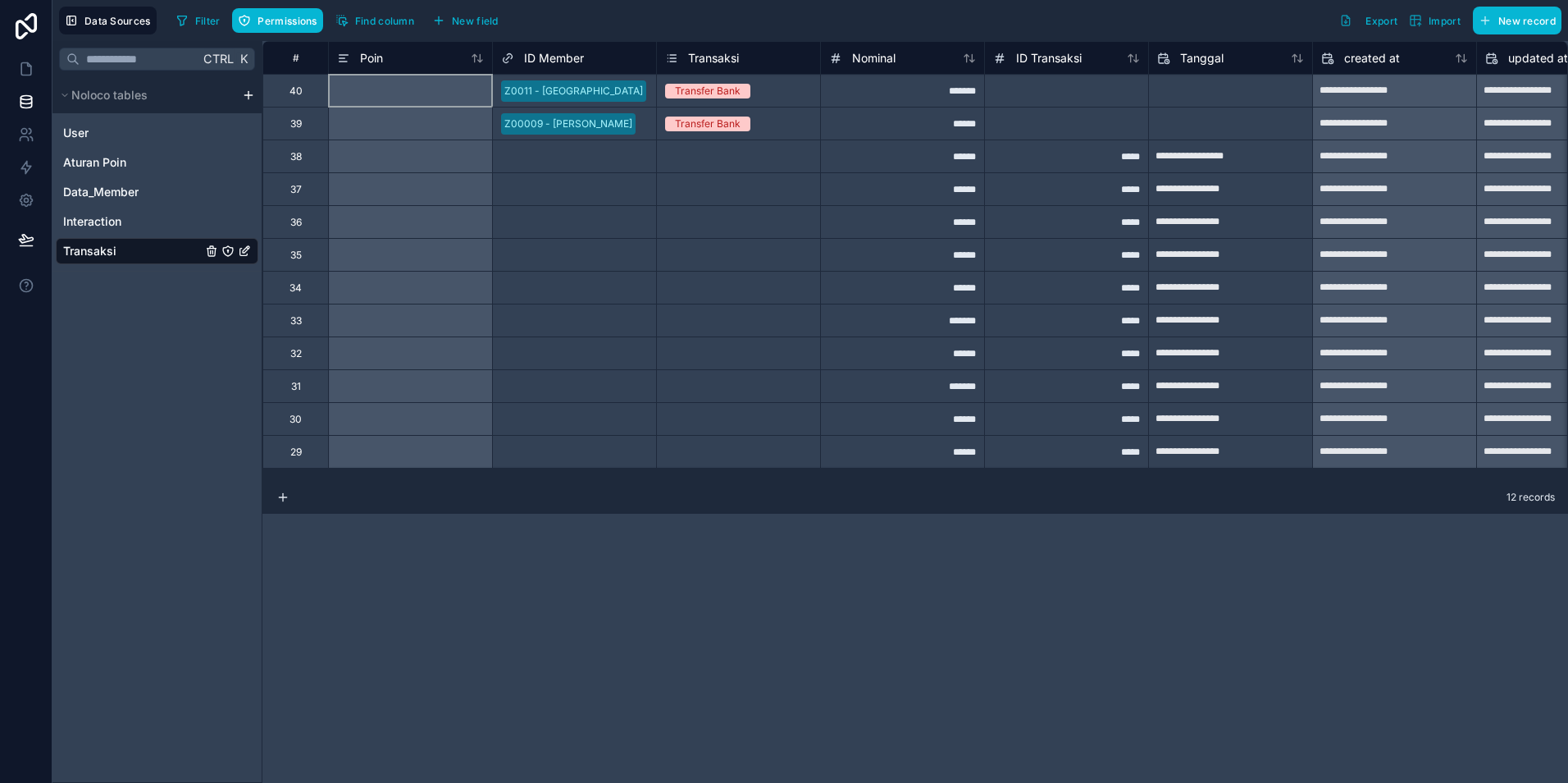
click at [408, 94] on div at bounding box center [410, 91] width 164 height 33
click at [407, 62] on div "Poin" at bounding box center [410, 58] width 147 height 20
click at [377, 57] on span "Poin" at bounding box center [372, 58] width 23 height 16
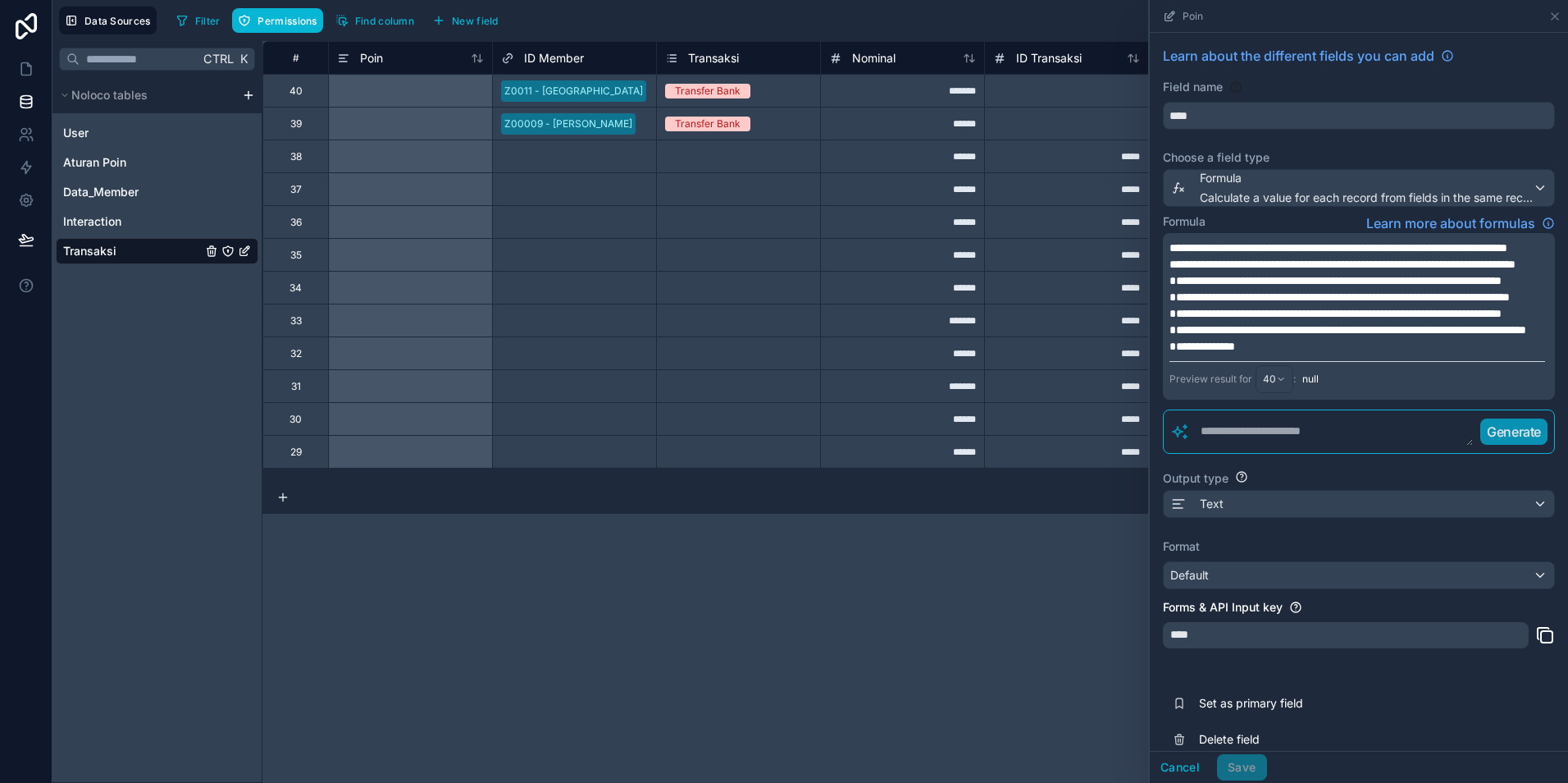
click at [1276, 354] on p "**********" at bounding box center [1358, 346] width 376 height 16
click at [1240, 776] on button "Save" at bounding box center [1241, 767] width 49 height 26
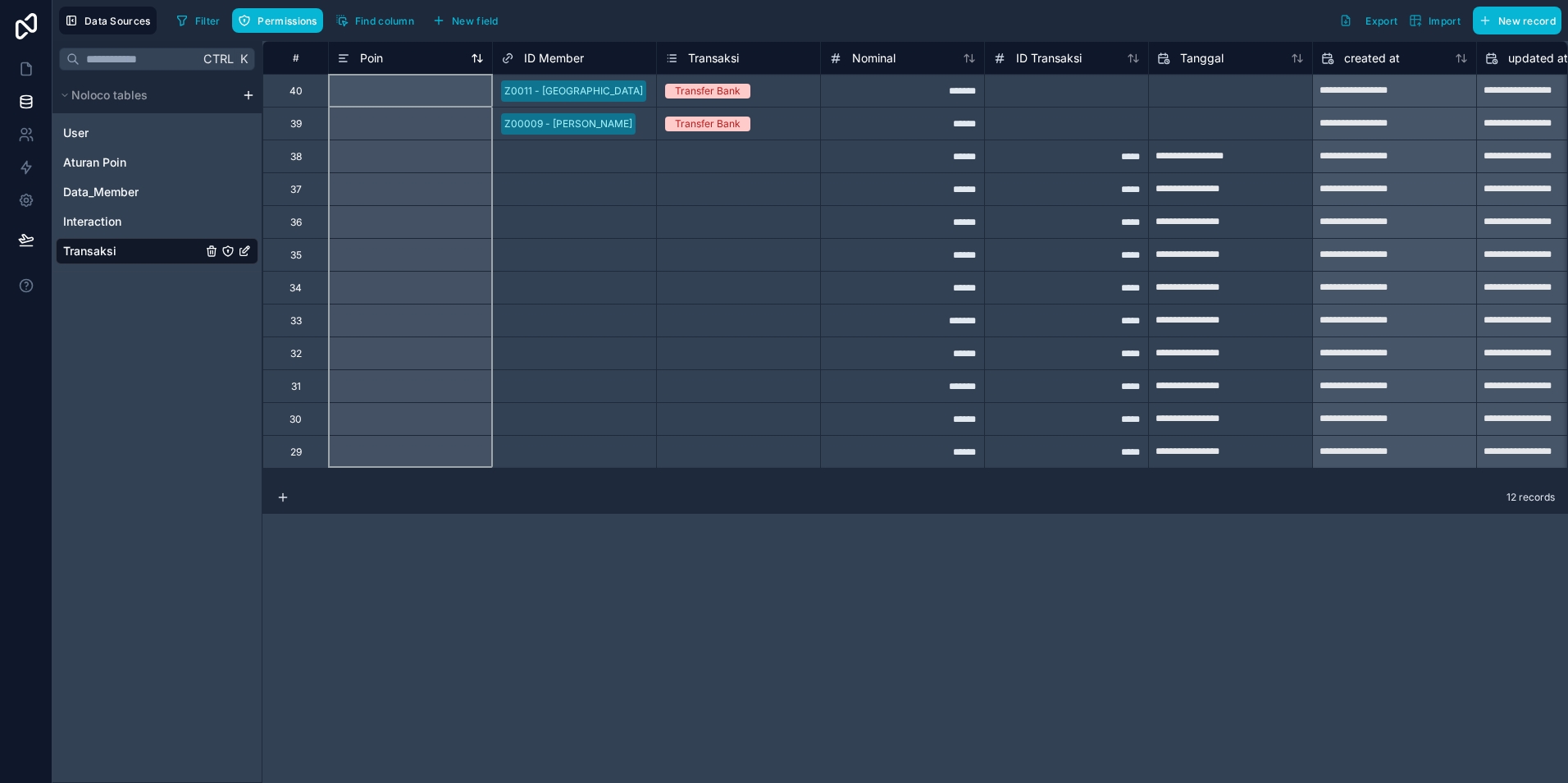
click at [371, 64] on span "Poin" at bounding box center [372, 58] width 23 height 16
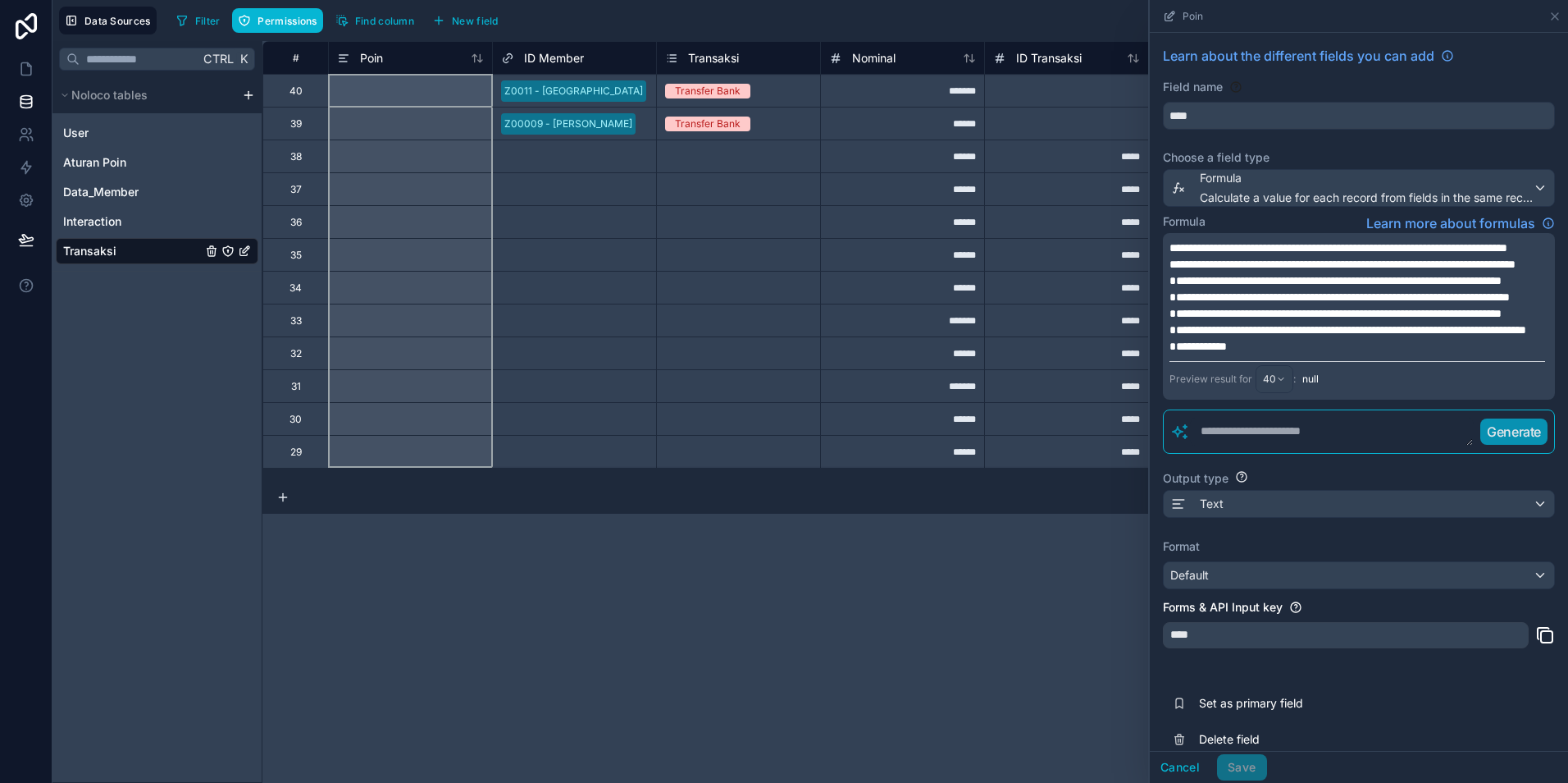
click at [1213, 270] on span "**********" at bounding box center [1343, 264] width 347 height 11
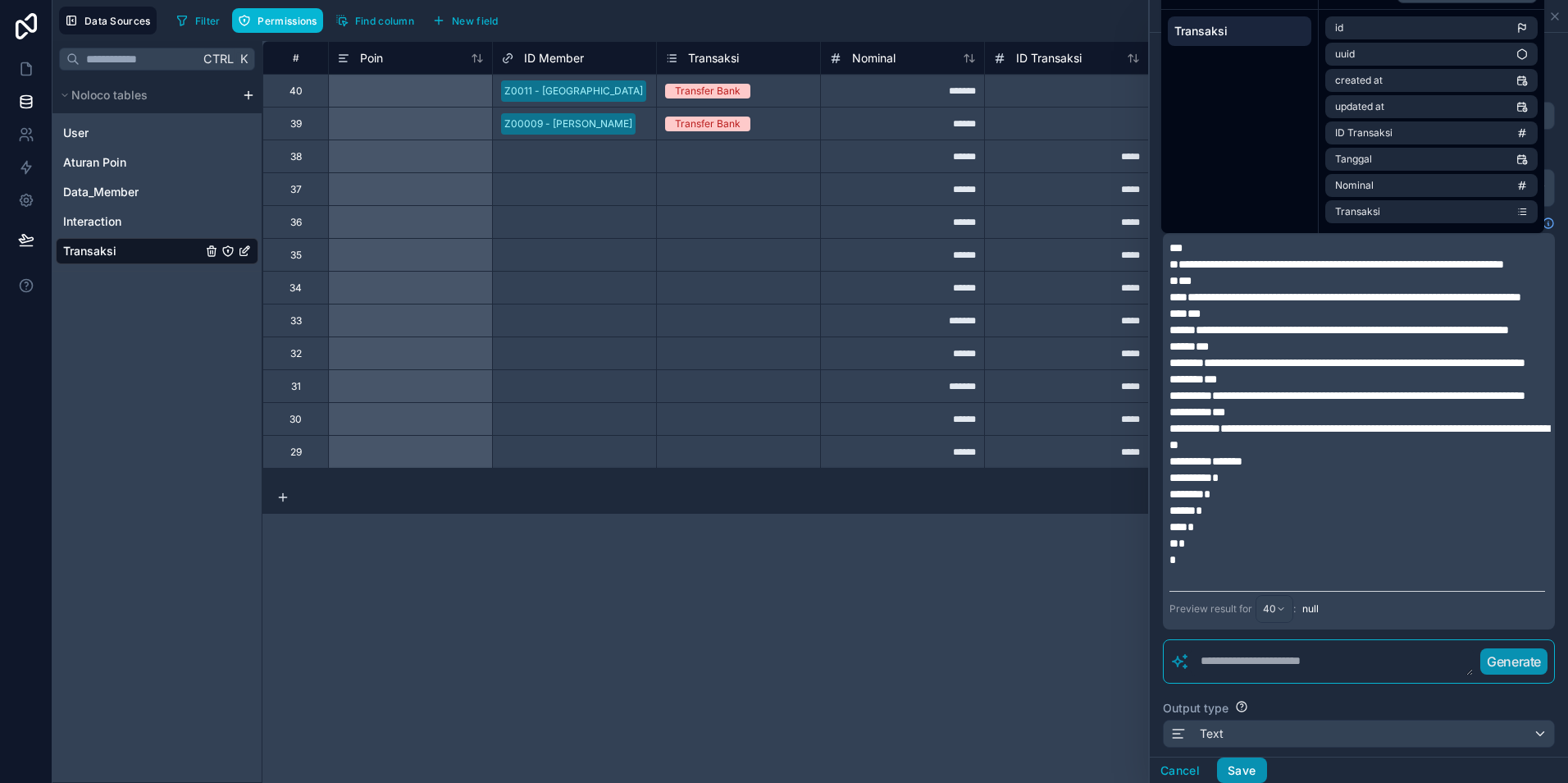
click at [1249, 774] on button "Save" at bounding box center [1241, 770] width 49 height 26
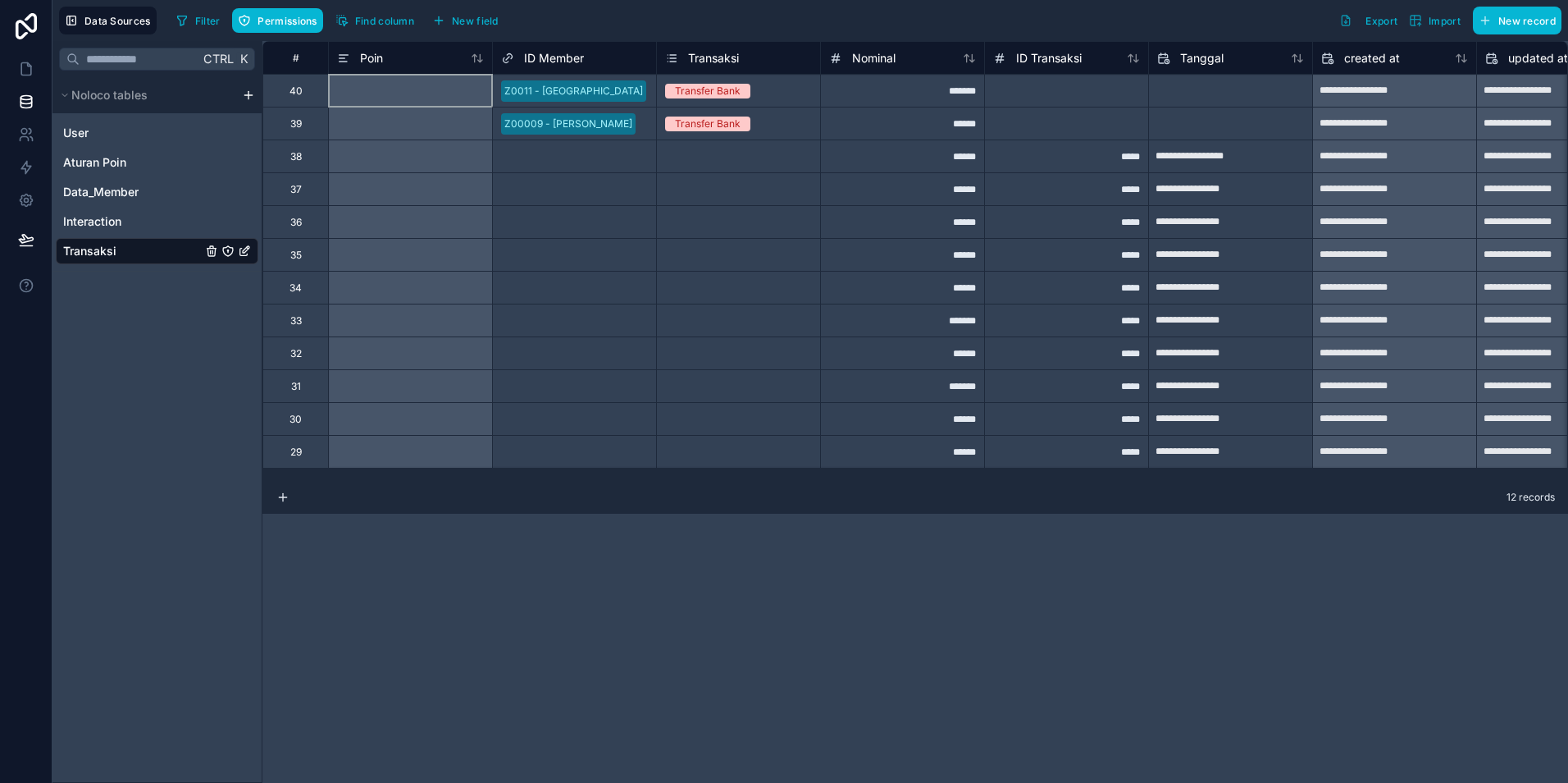
click at [383, 94] on div at bounding box center [410, 91] width 164 height 33
click at [540, 64] on span "ID Member" at bounding box center [553, 58] width 59 height 16
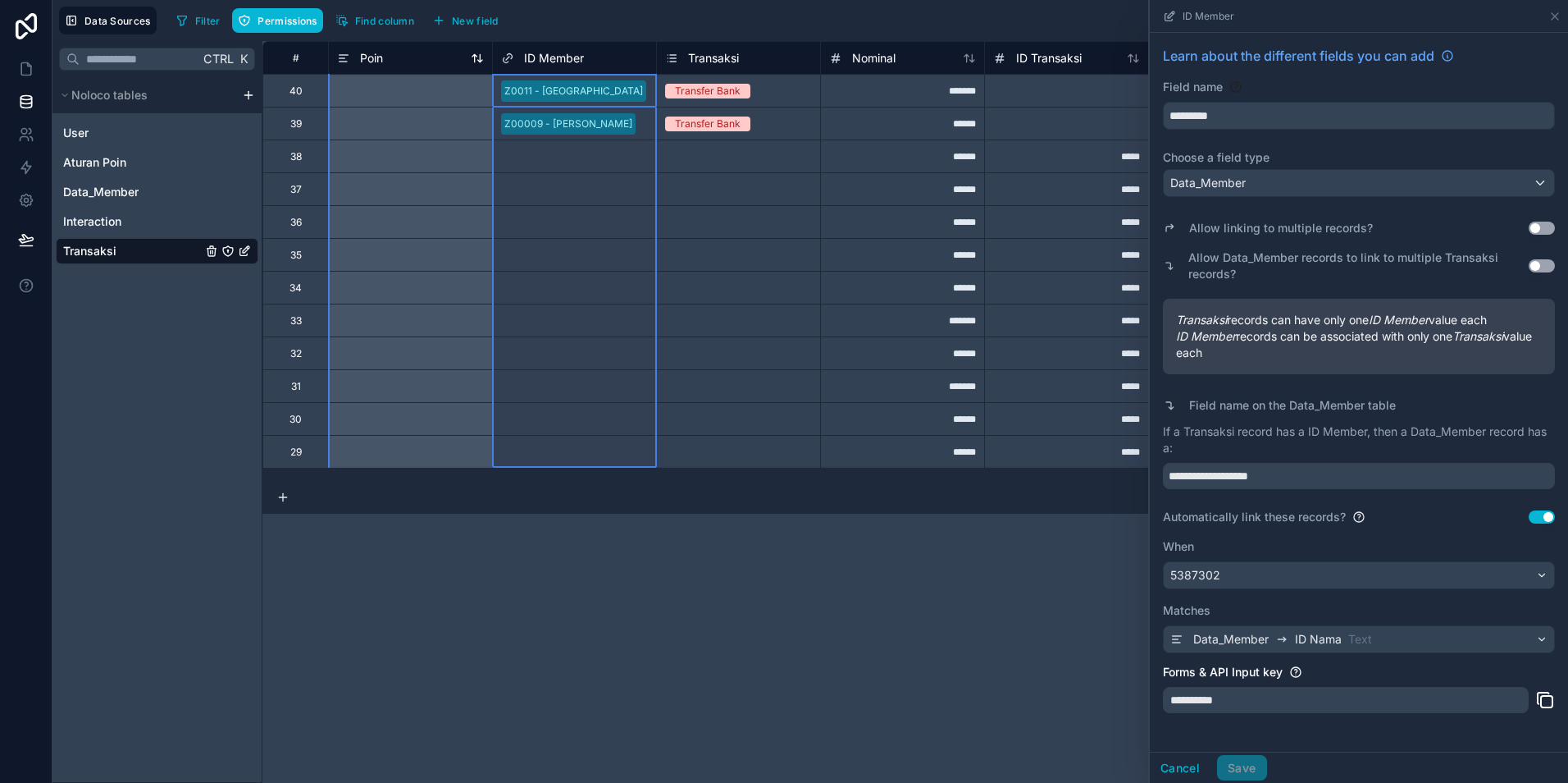
click at [408, 60] on div "Poin" at bounding box center [410, 58] width 147 height 20
click at [382, 57] on span "Poin" at bounding box center [372, 58] width 23 height 16
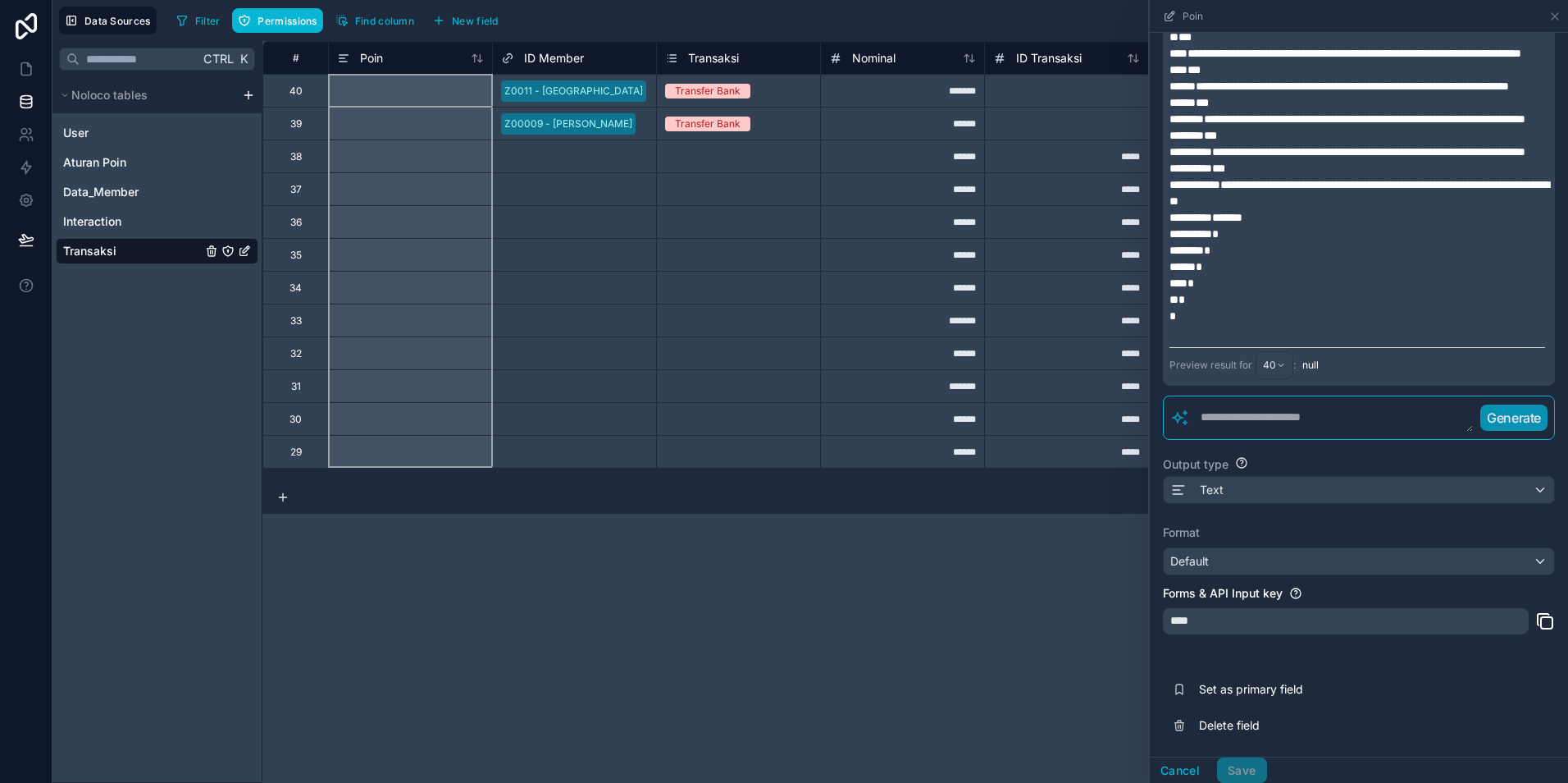
scroll to position [326, 0]
click at [97, 191] on span "Data_Member" at bounding box center [101, 191] width 76 height 16
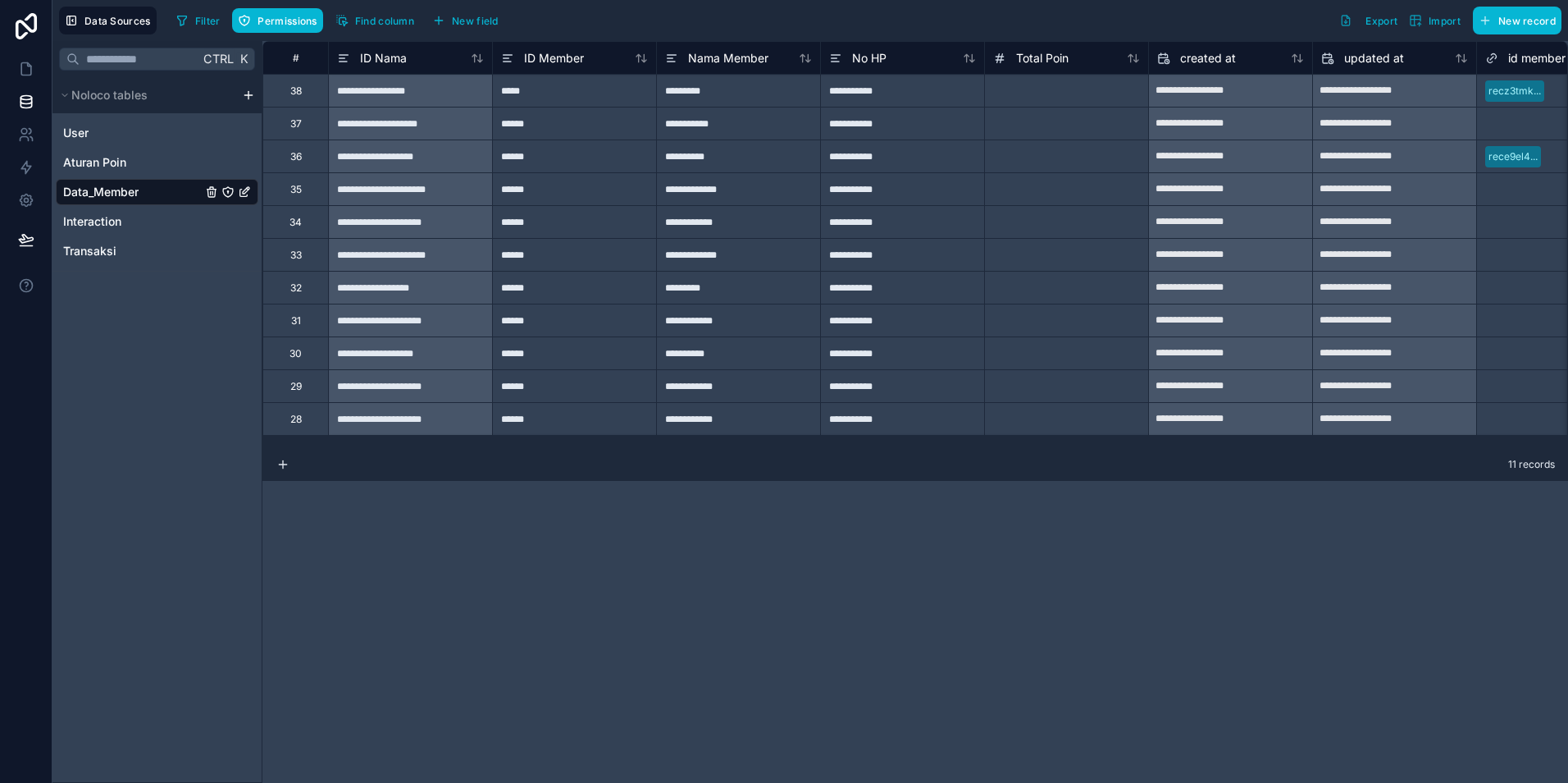
click at [1054, 96] on div at bounding box center [1066, 91] width 164 height 33
click at [95, 250] on span "Transaksi" at bounding box center [90, 251] width 53 height 16
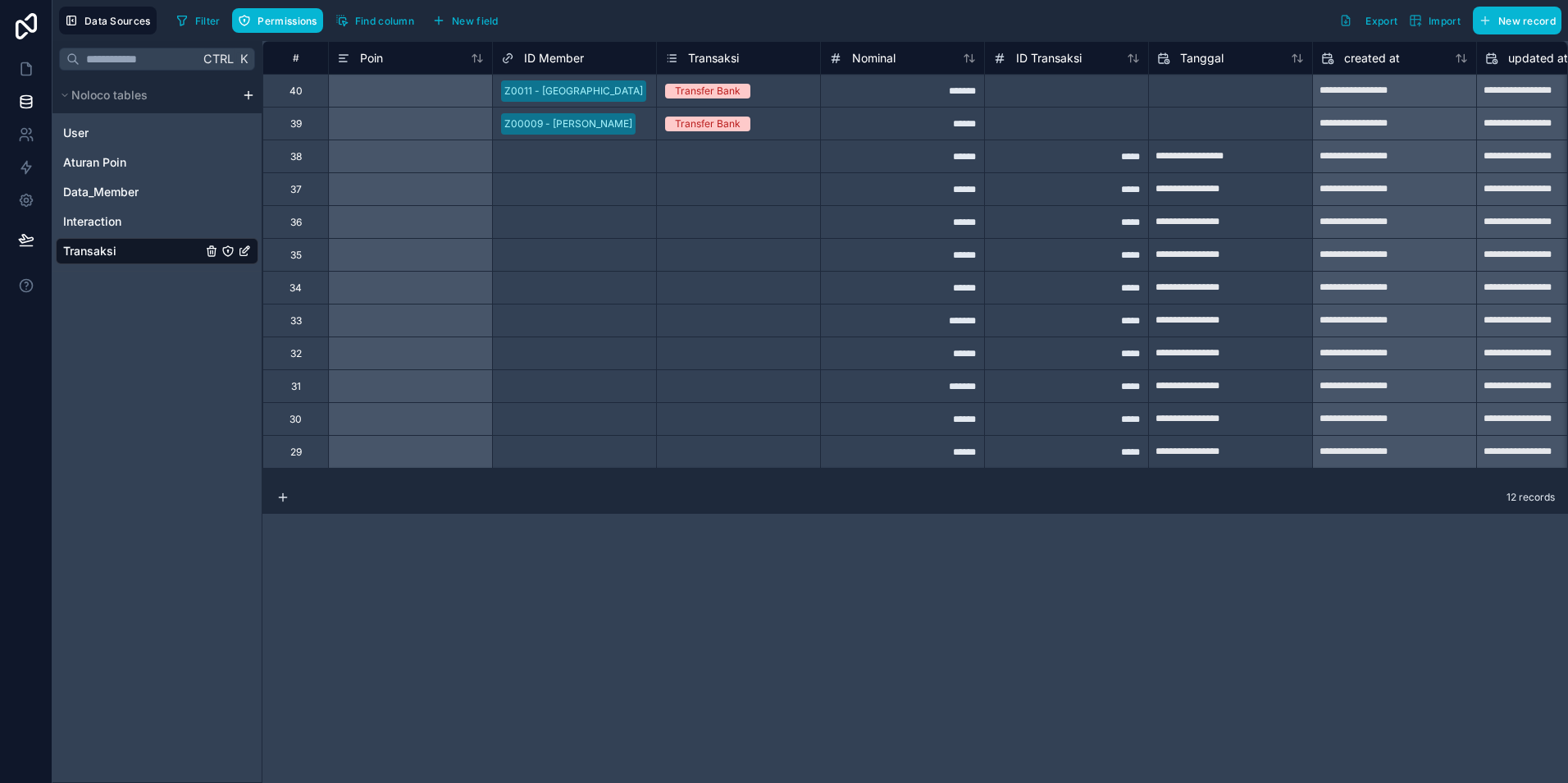
click at [381, 91] on div at bounding box center [410, 91] width 164 height 33
click at [25, 66] on icon at bounding box center [26, 68] width 16 height 16
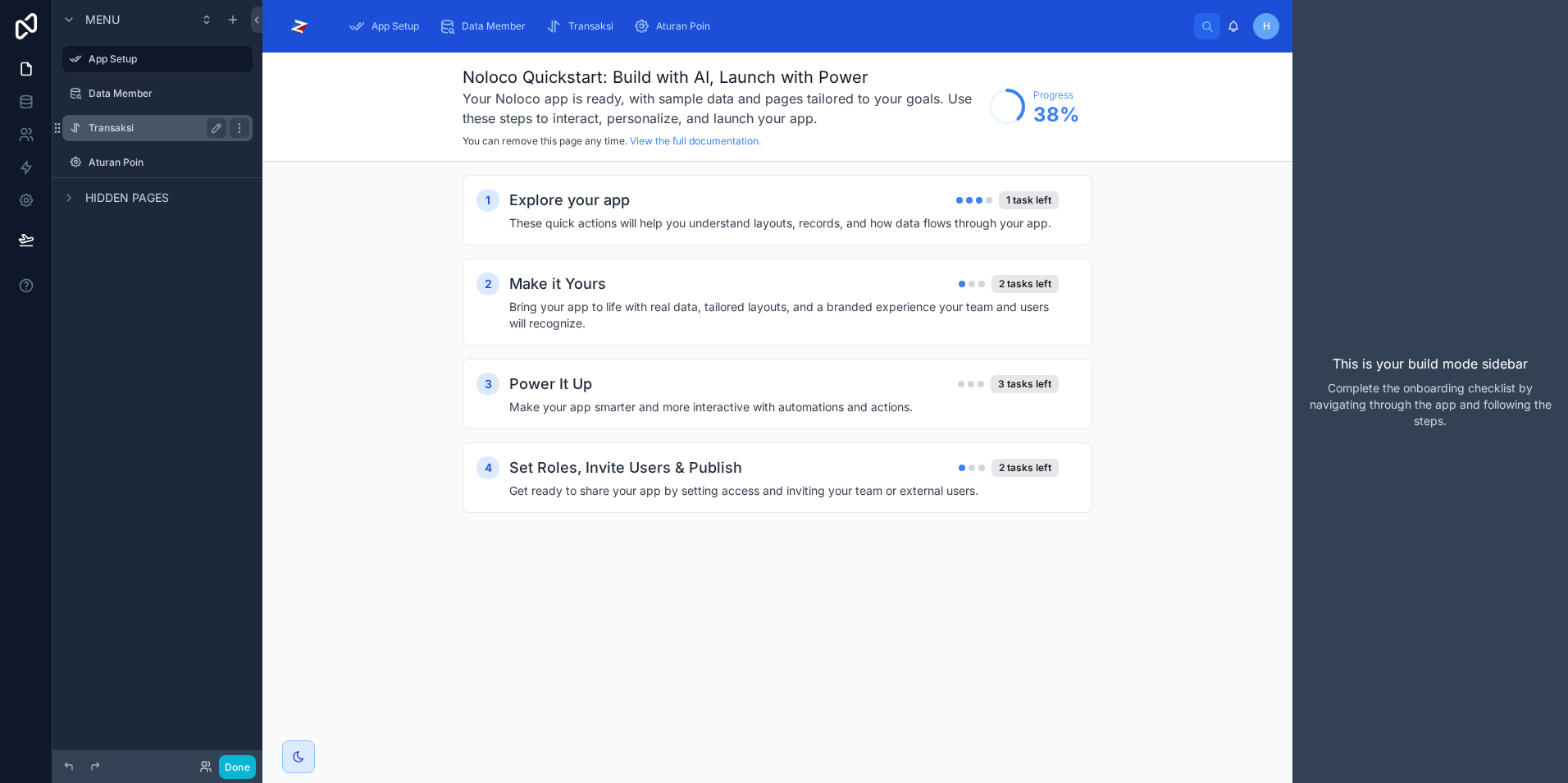
click at [113, 131] on label "Transaksi" at bounding box center [154, 128] width 131 height 13
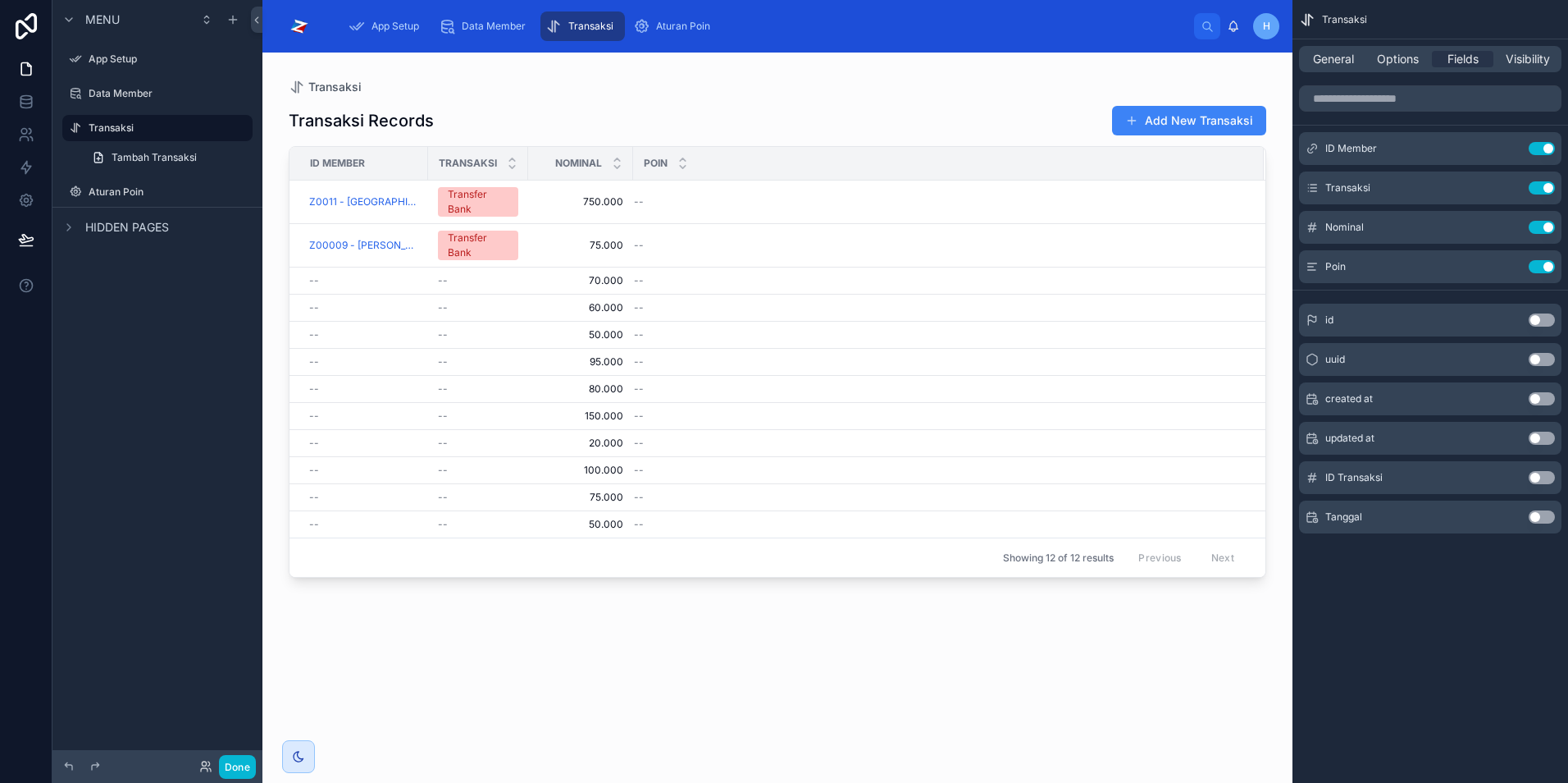
click at [1245, 121] on div at bounding box center [778, 408] width 1030 height 711
click at [1190, 122] on button "Add New Transaksi" at bounding box center [1189, 121] width 154 height 29
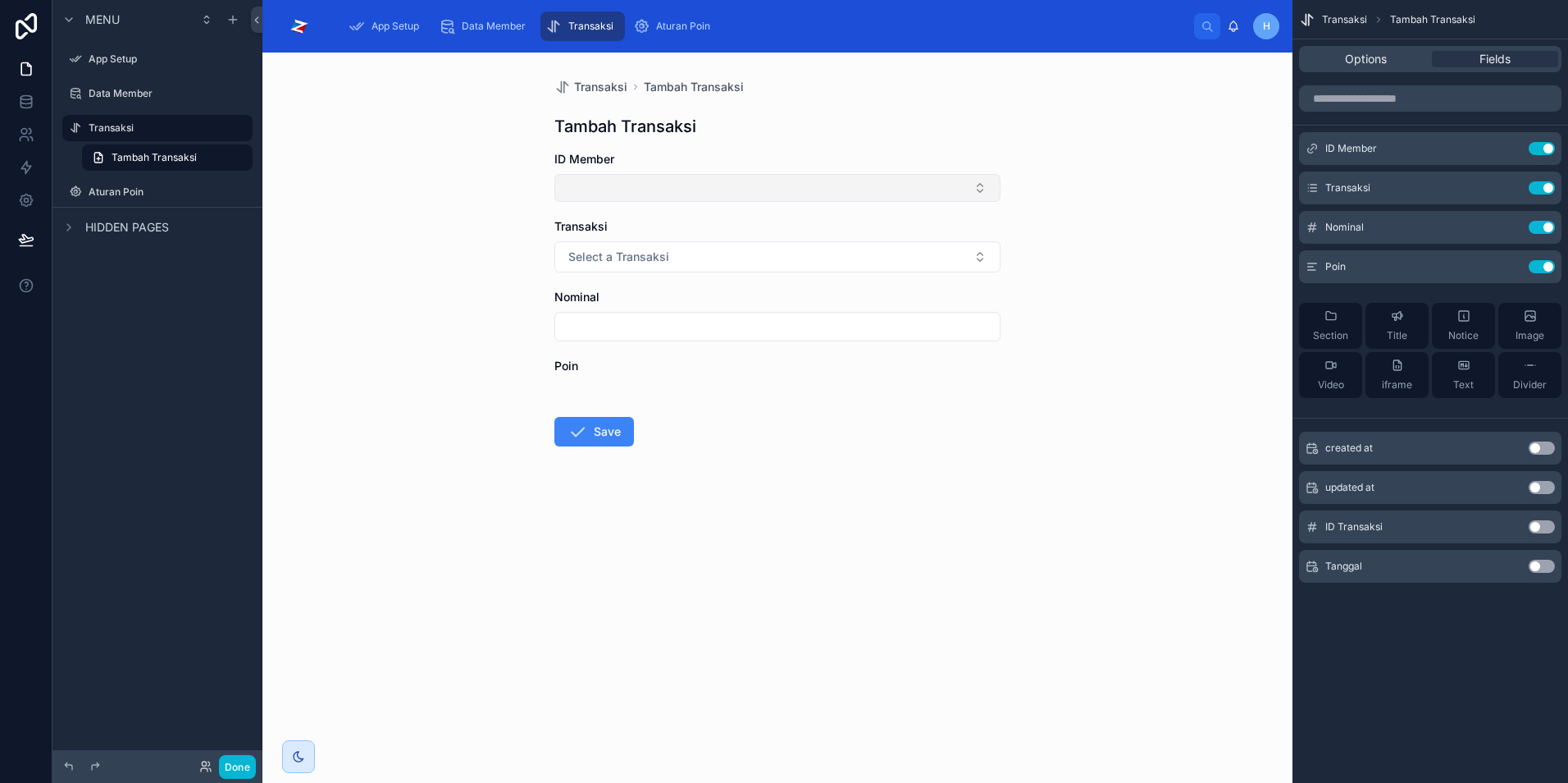
click at [768, 191] on button "Select Button" at bounding box center [778, 188] width 447 height 28
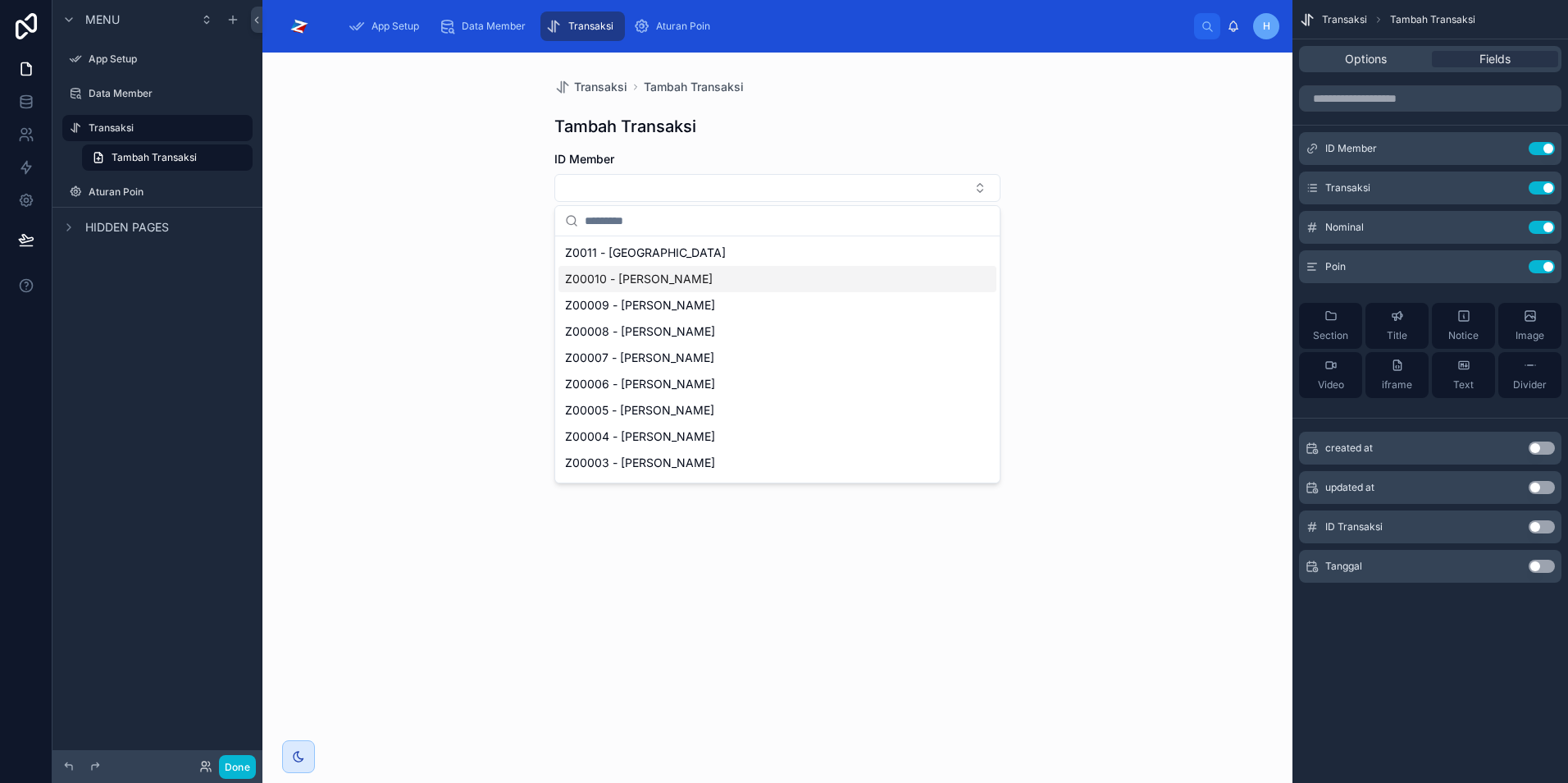
click at [648, 285] on span "Z00010 - Joko Susilo" at bounding box center [639, 279] width 147 height 16
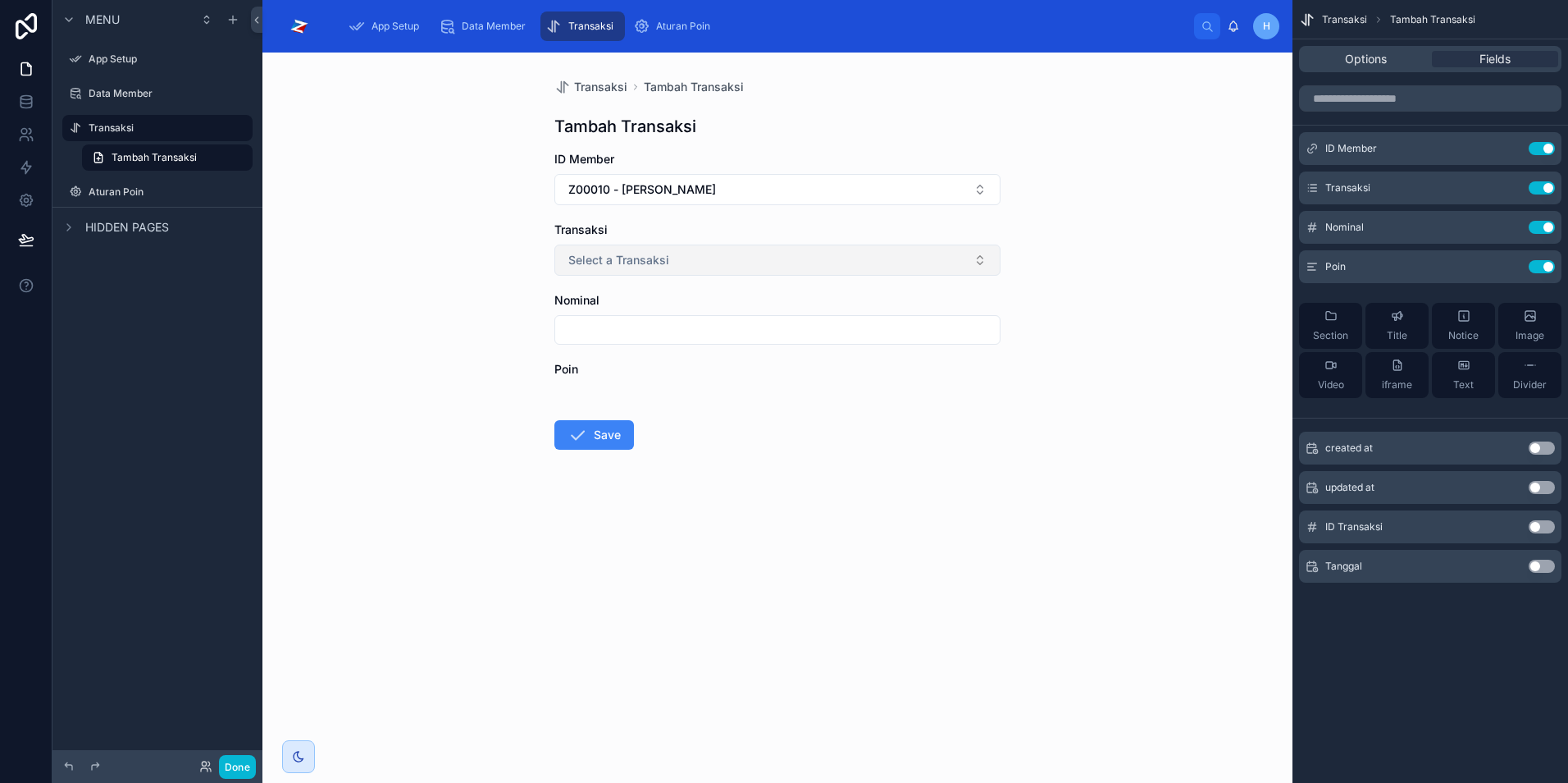
click at [664, 256] on span "Select a Transaksi" at bounding box center [618, 260] width 101 height 16
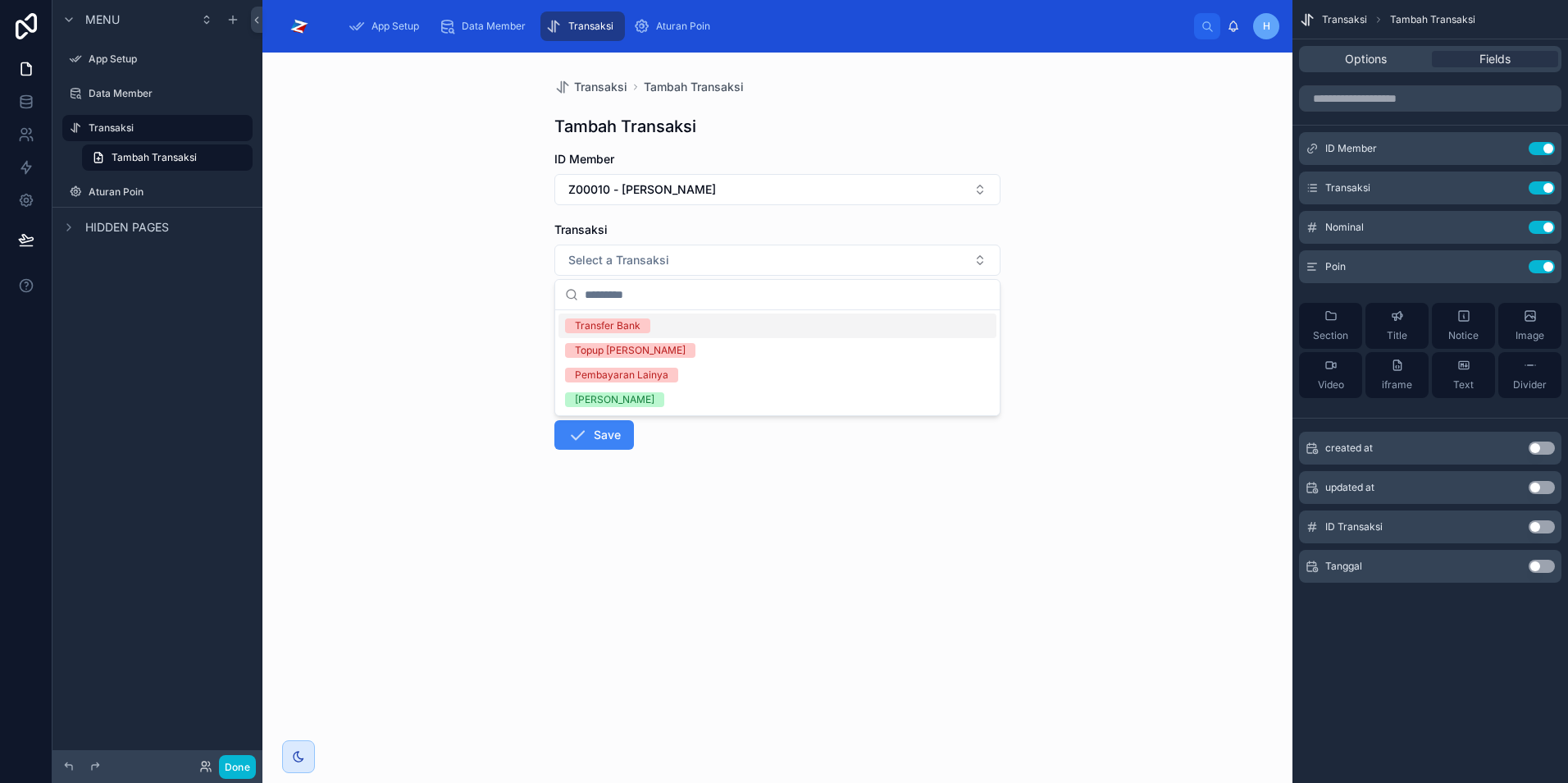
click at [639, 329] on div "Transfer Bank" at bounding box center [608, 325] width 66 height 15
click at [635, 323] on input "text" at bounding box center [778, 329] width 445 height 23
type input "******"
click at [726, 378] on div "Poin" at bounding box center [778, 378] width 447 height 33
click at [936, 398] on form "ID Member Z00010 - Joko Susilo Transaksi Transfer Bank Nominal ****** Poin Save" at bounding box center [778, 353] width 447 height 404
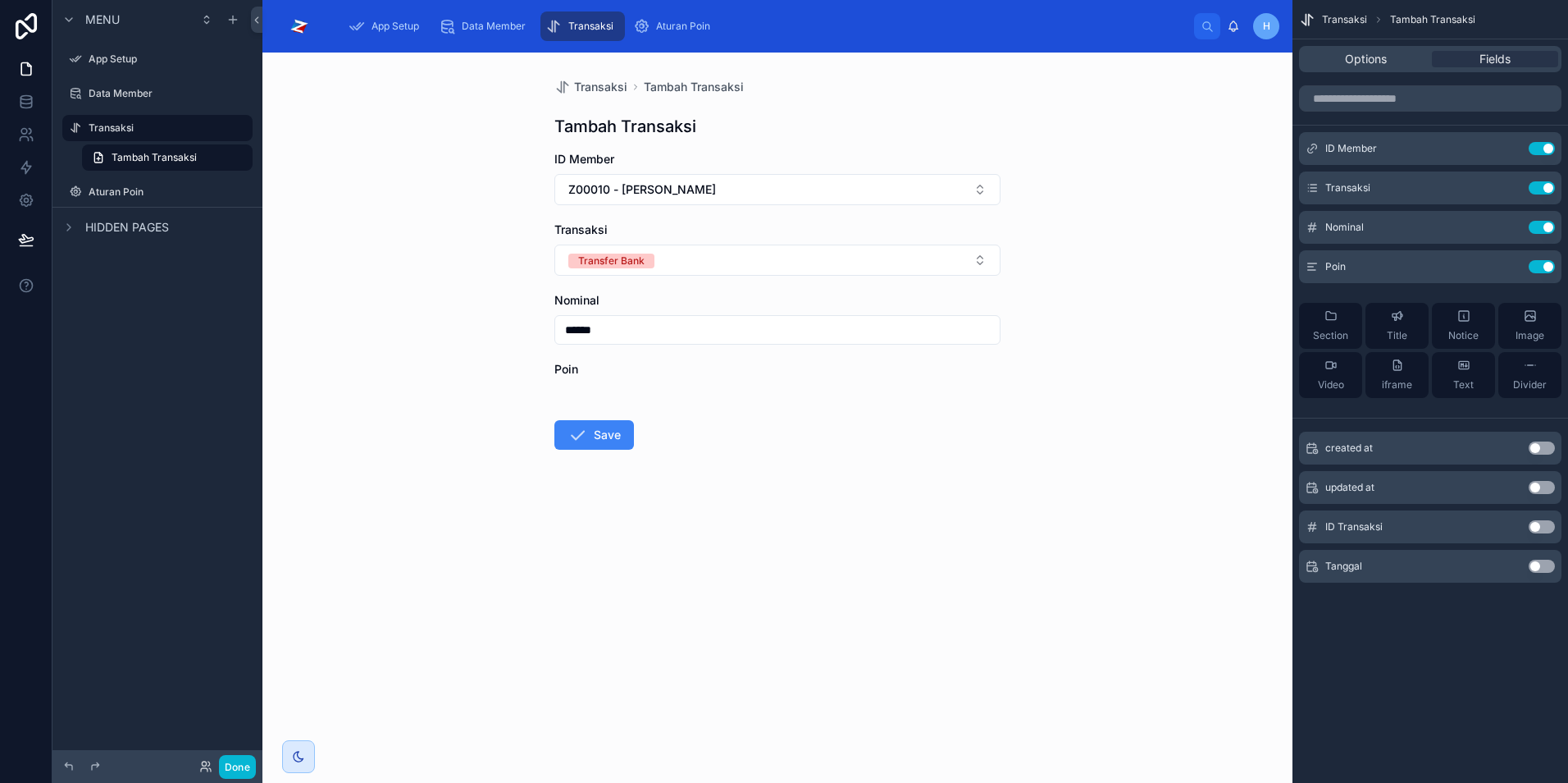
click at [1156, 408] on div "Transaksi Tambah Transaksi Tambah Transaksi ID Member Z00010 - Joko Susilo Tran…" at bounding box center [778, 417] width 1030 height 730
click at [1130, 502] on div "Transaksi Tambah Transaksi Tambah Transaksi ID Member Z00010 - Joko Susilo Tran…" at bounding box center [778, 417] width 1030 height 730
click at [586, 433] on icon at bounding box center [577, 435] width 20 height 20
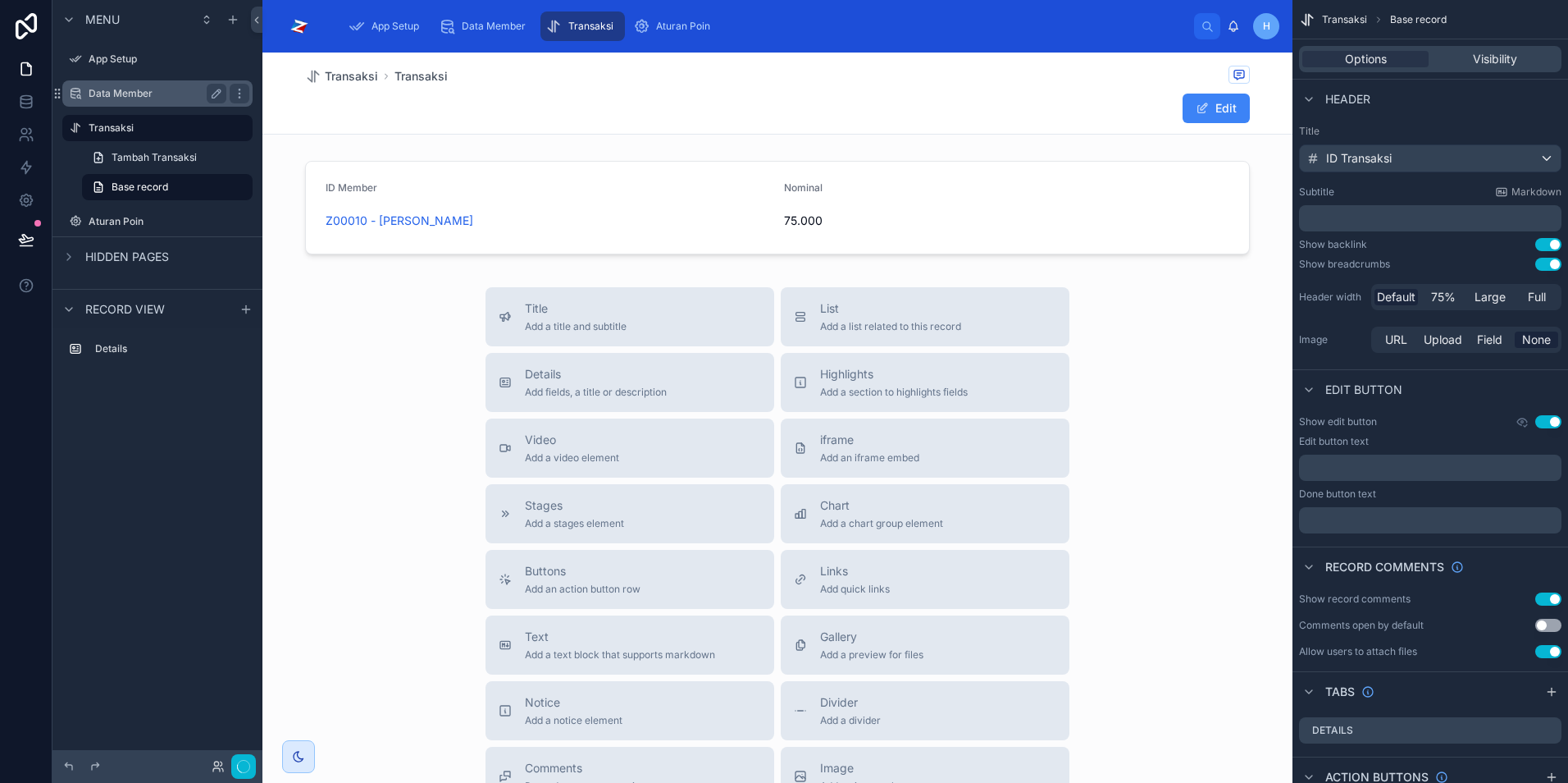
click at [90, 99] on label "Data Member" at bounding box center [154, 93] width 131 height 13
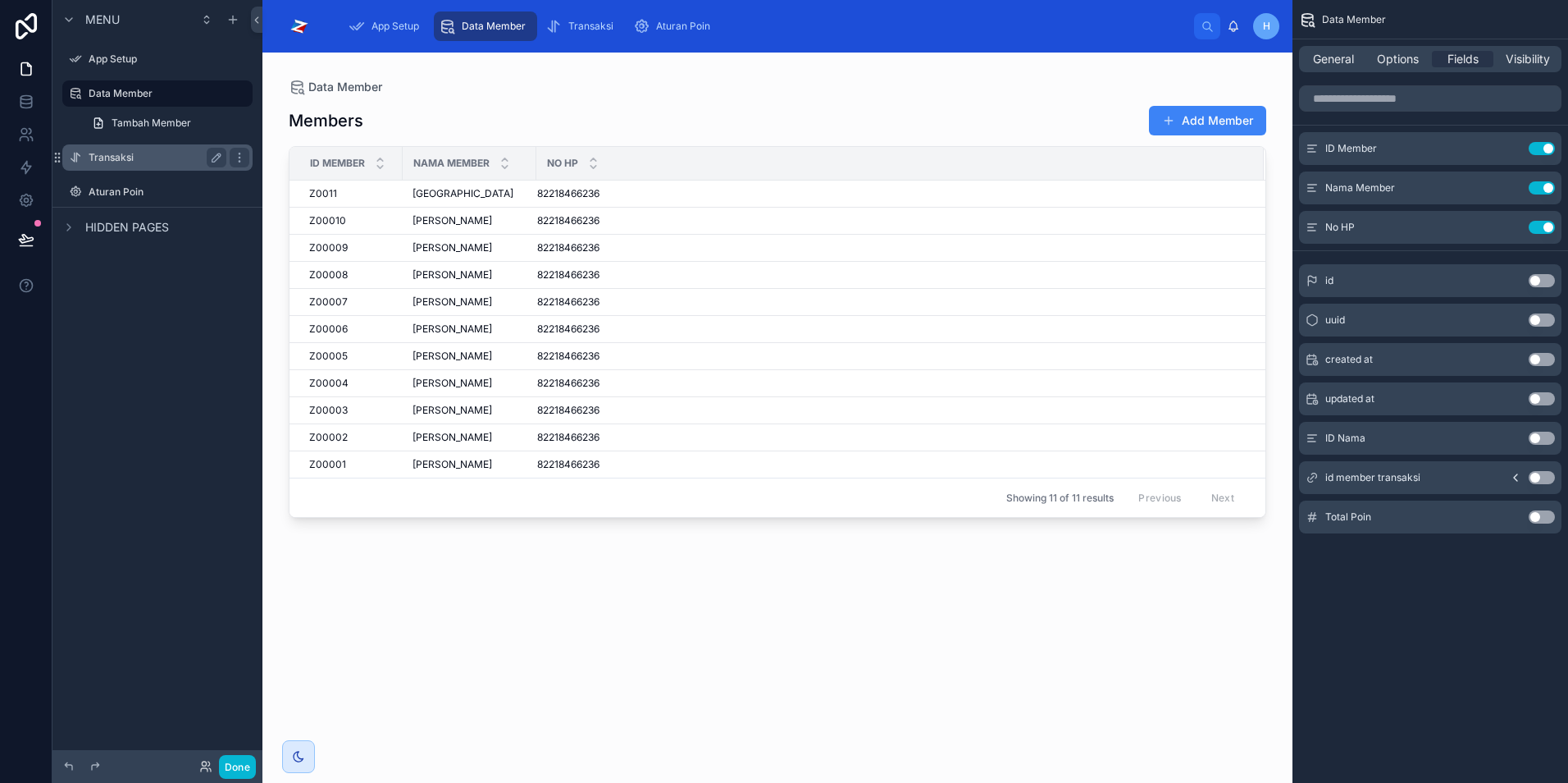
click at [116, 158] on label "Transaksi" at bounding box center [154, 157] width 131 height 13
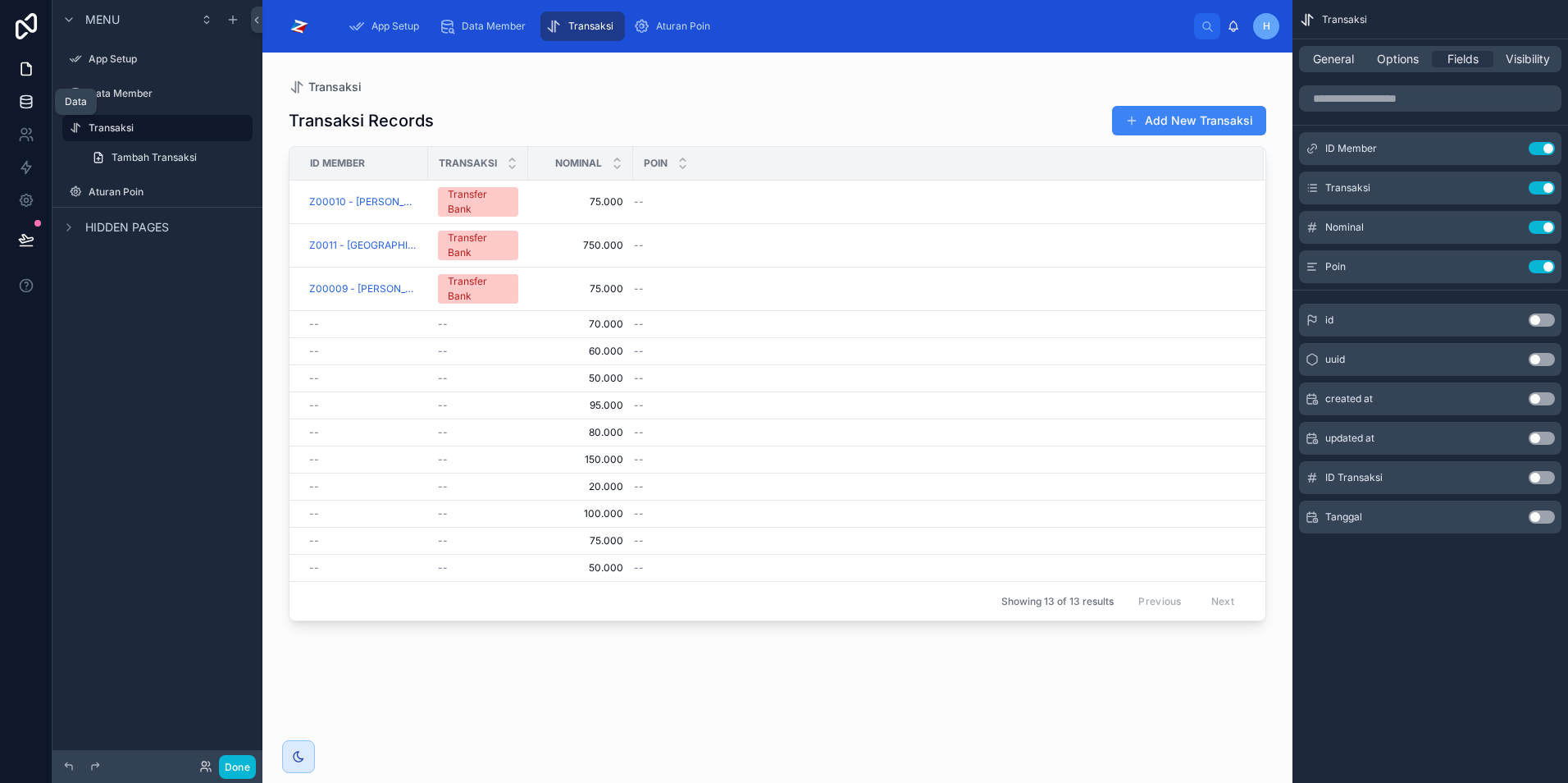
click at [30, 97] on icon at bounding box center [26, 101] width 16 height 16
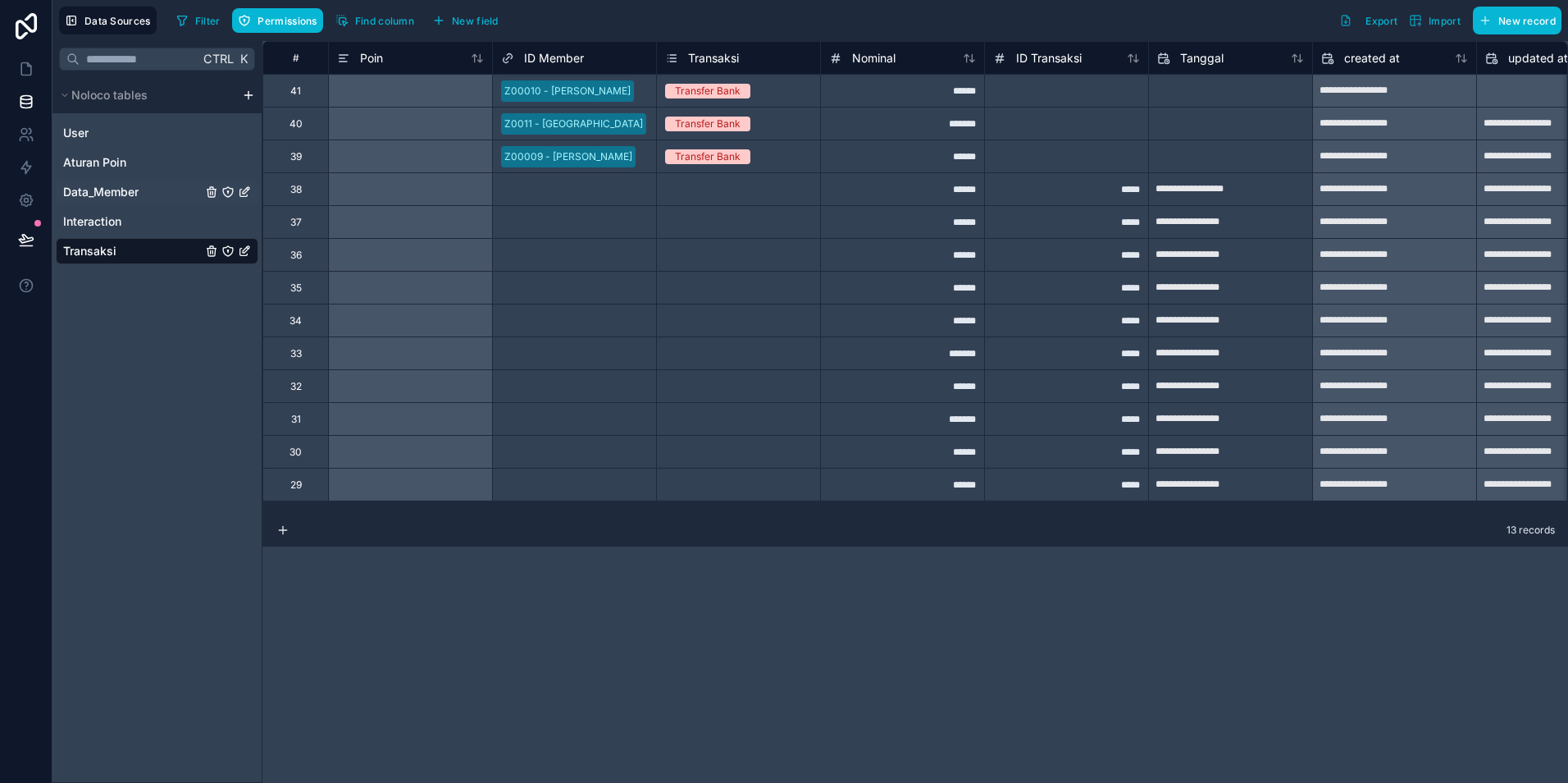
click at [104, 197] on span "Data_Member" at bounding box center [101, 191] width 76 height 16
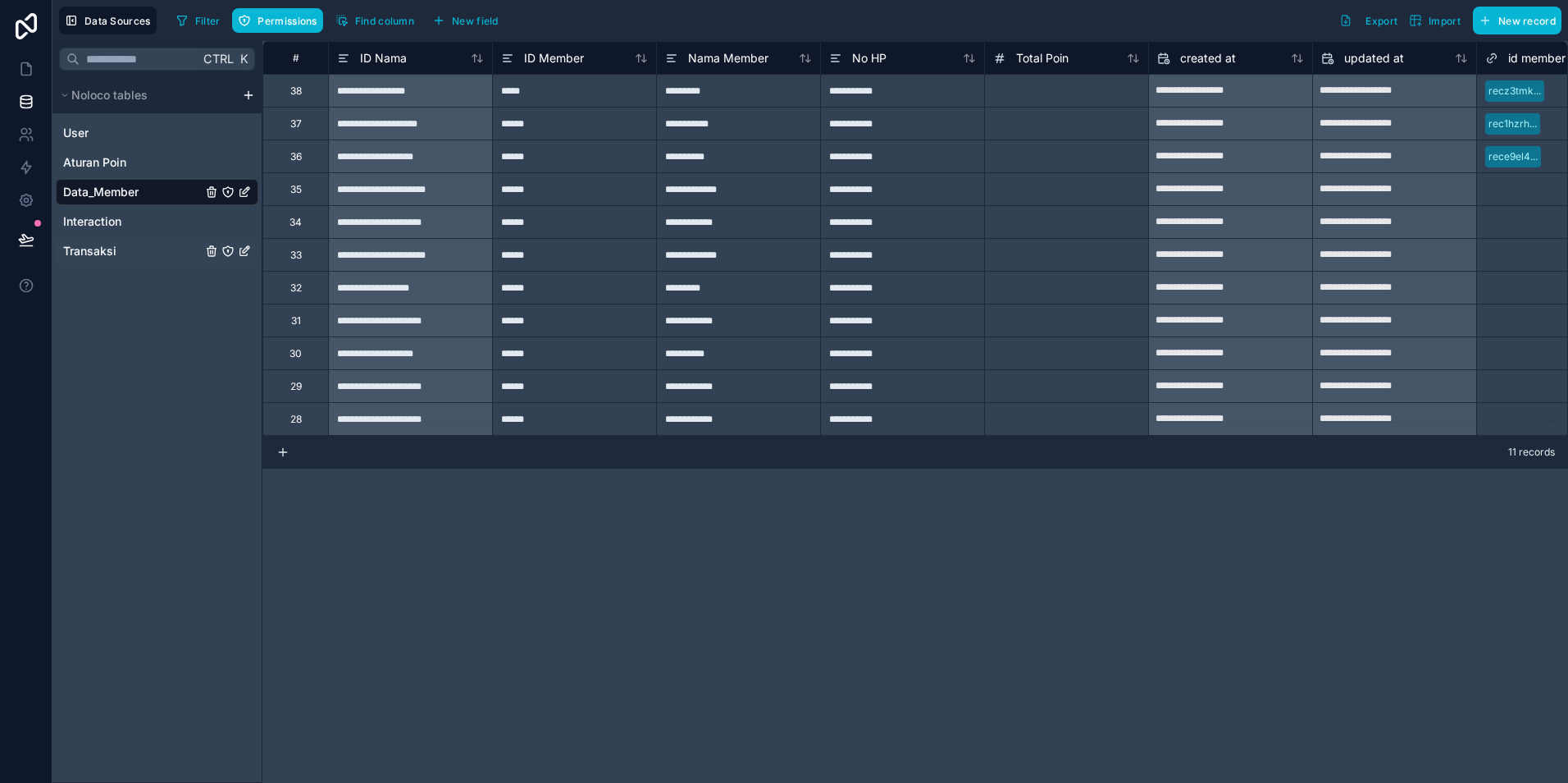
click at [100, 253] on span "Transaksi" at bounding box center [90, 251] width 53 height 16
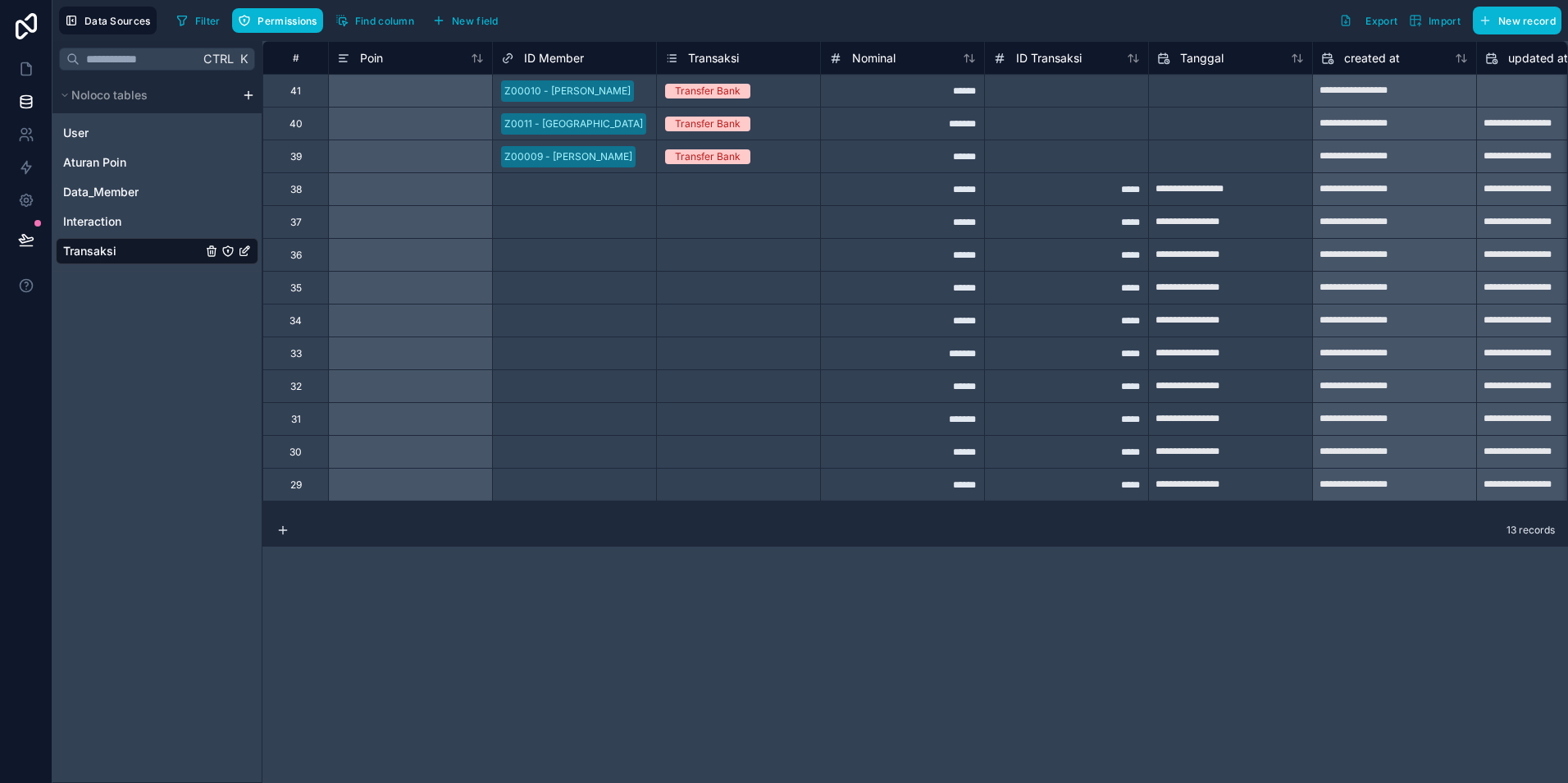
click at [381, 100] on div at bounding box center [410, 91] width 164 height 33
click at [397, 60] on div "Poin" at bounding box center [410, 58] width 147 height 20
click at [370, 58] on span "Poin" at bounding box center [372, 58] width 23 height 16
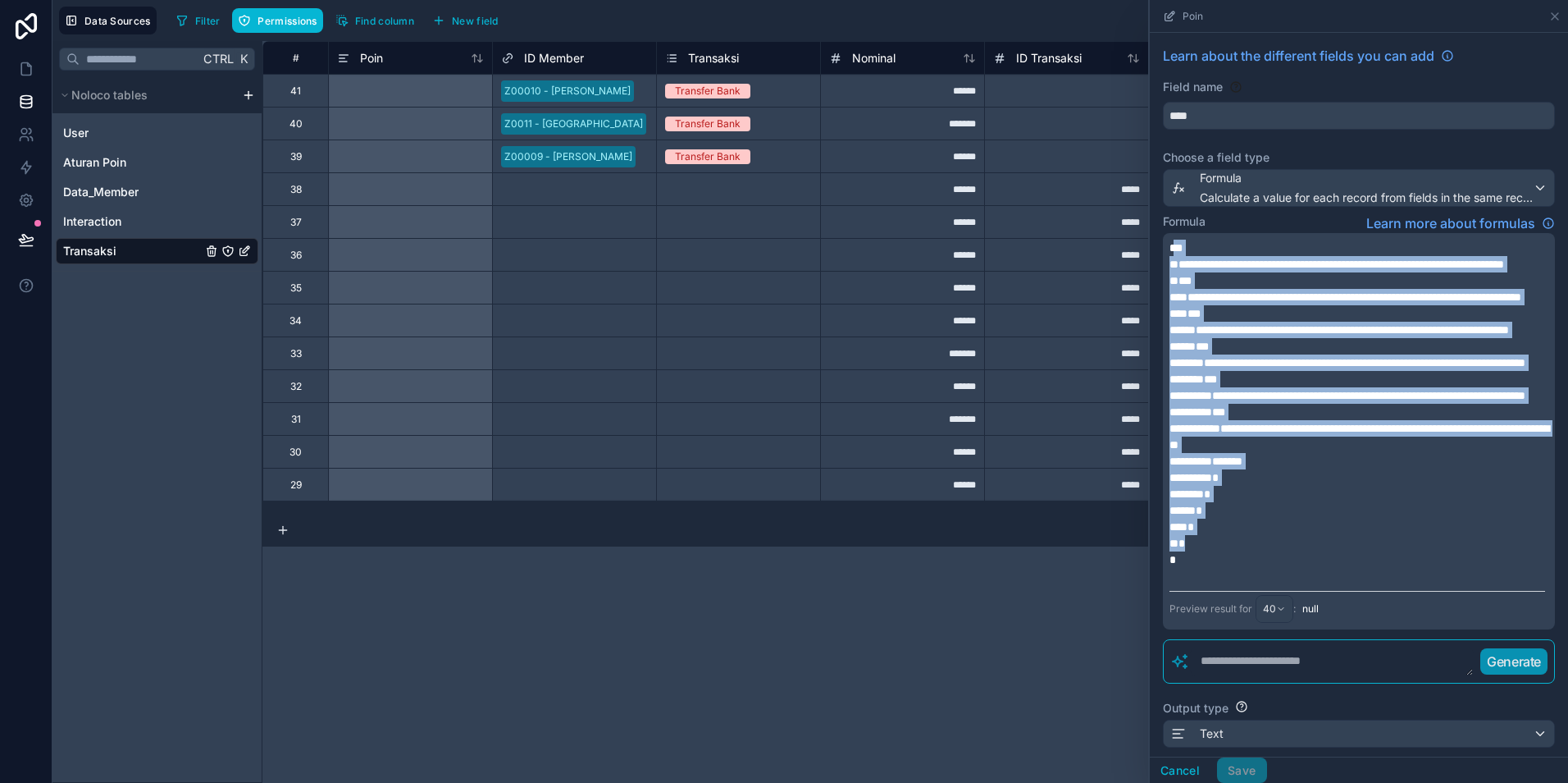
drag, startPoint x: 1171, startPoint y: 247, endPoint x: 1274, endPoint y: 618, distance: 385.0
click at [1274, 585] on div "**********" at bounding box center [1358, 412] width 376 height 345
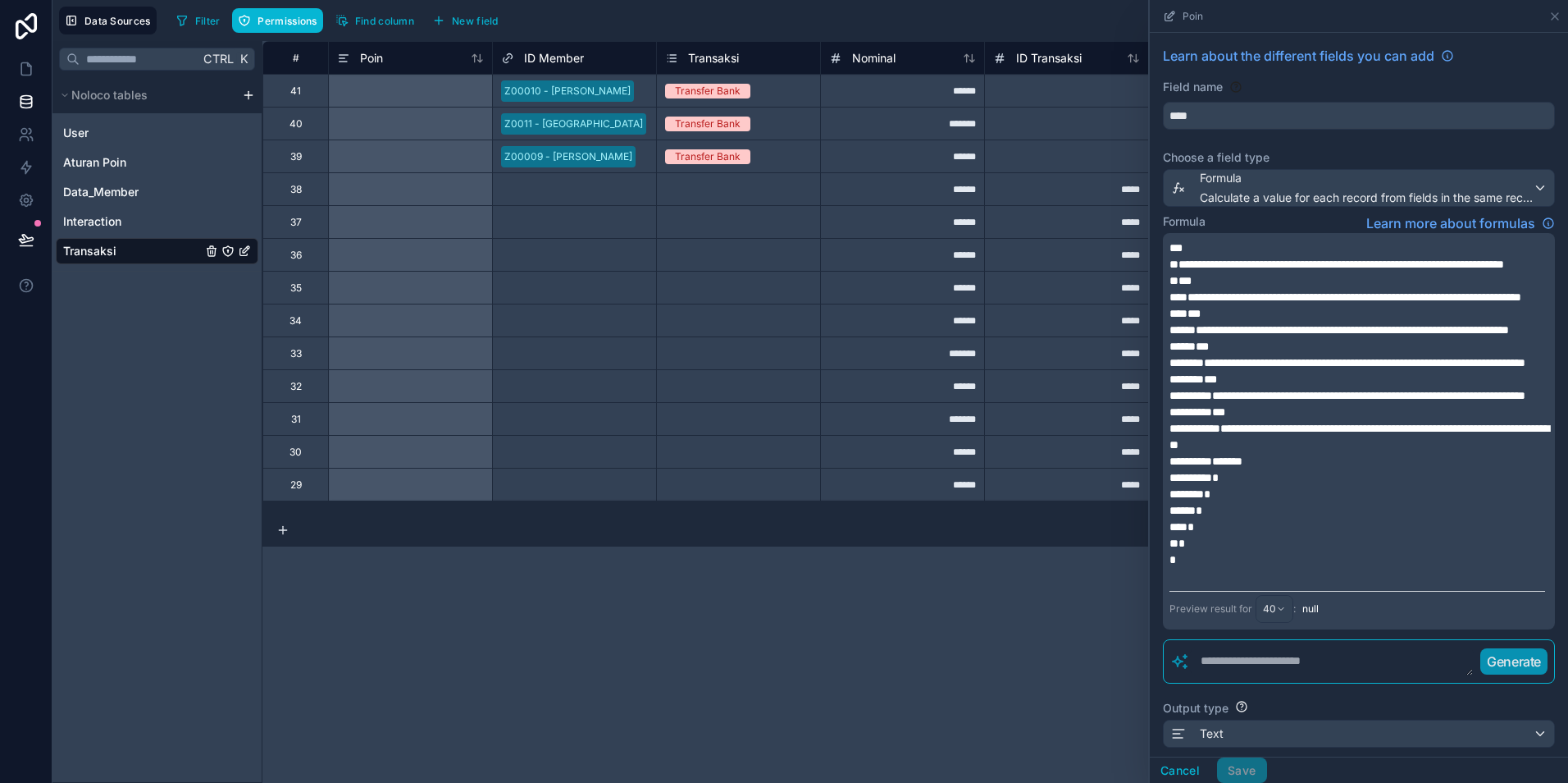
click at [1189, 585] on p "﻿" at bounding box center [1358, 575] width 376 height 16
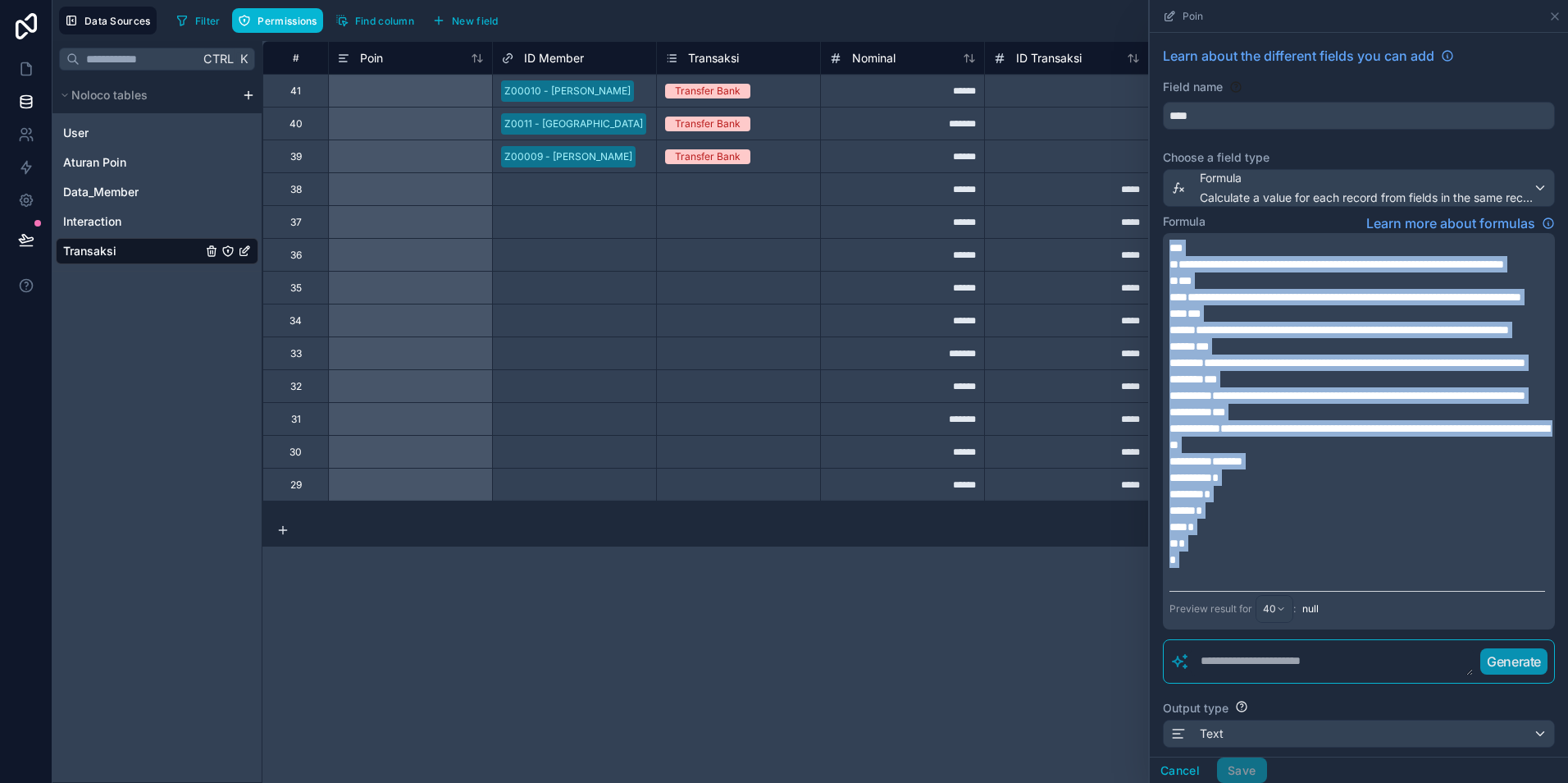
drag, startPoint x: 1204, startPoint y: 651, endPoint x: 1109, endPoint y: 212, distance: 449.2
click at [1109, 212] on div "**********" at bounding box center [915, 412] width 1306 height 742
copy div "**********"
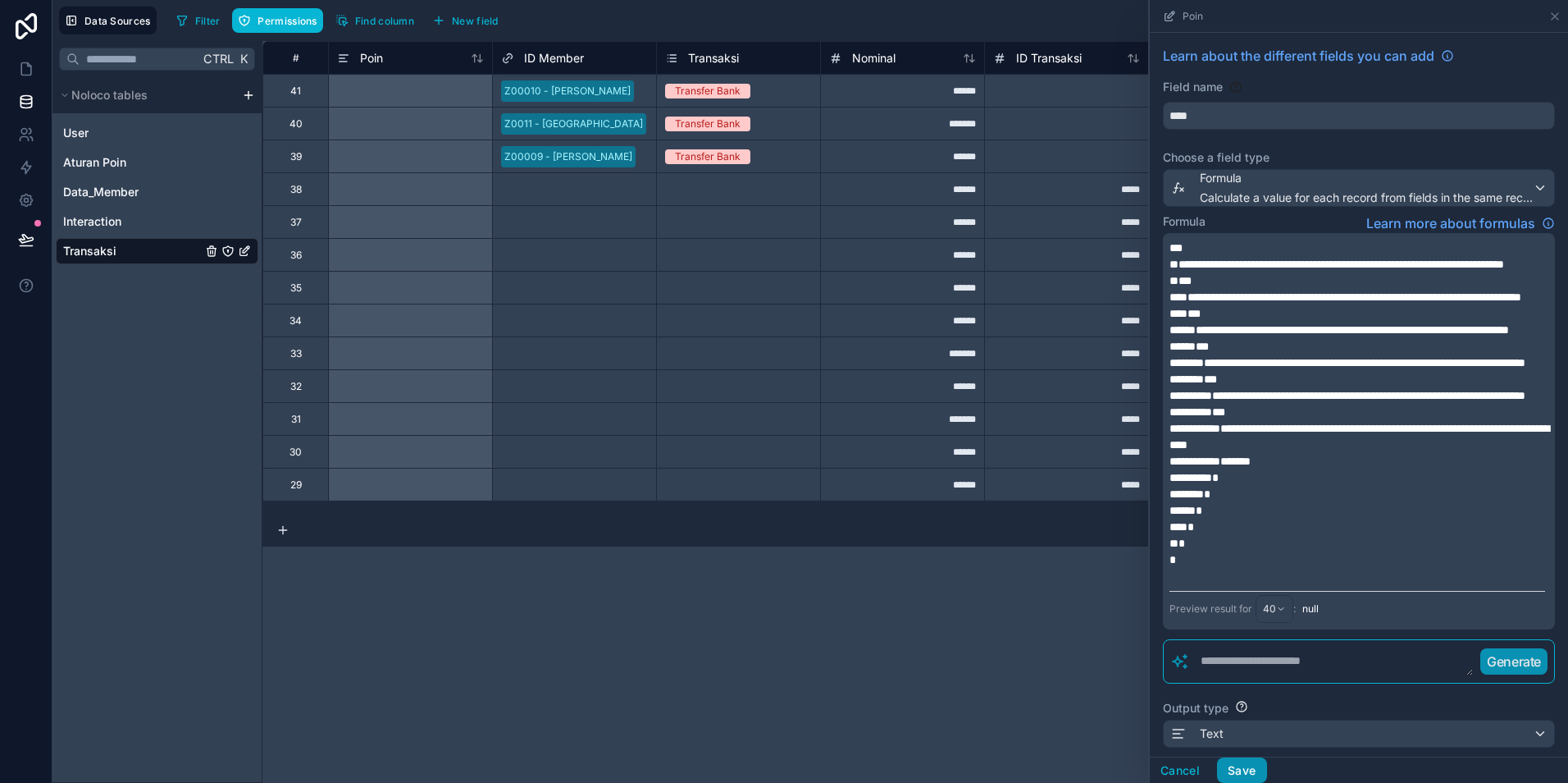
click at [1247, 774] on button "Save" at bounding box center [1241, 770] width 49 height 26
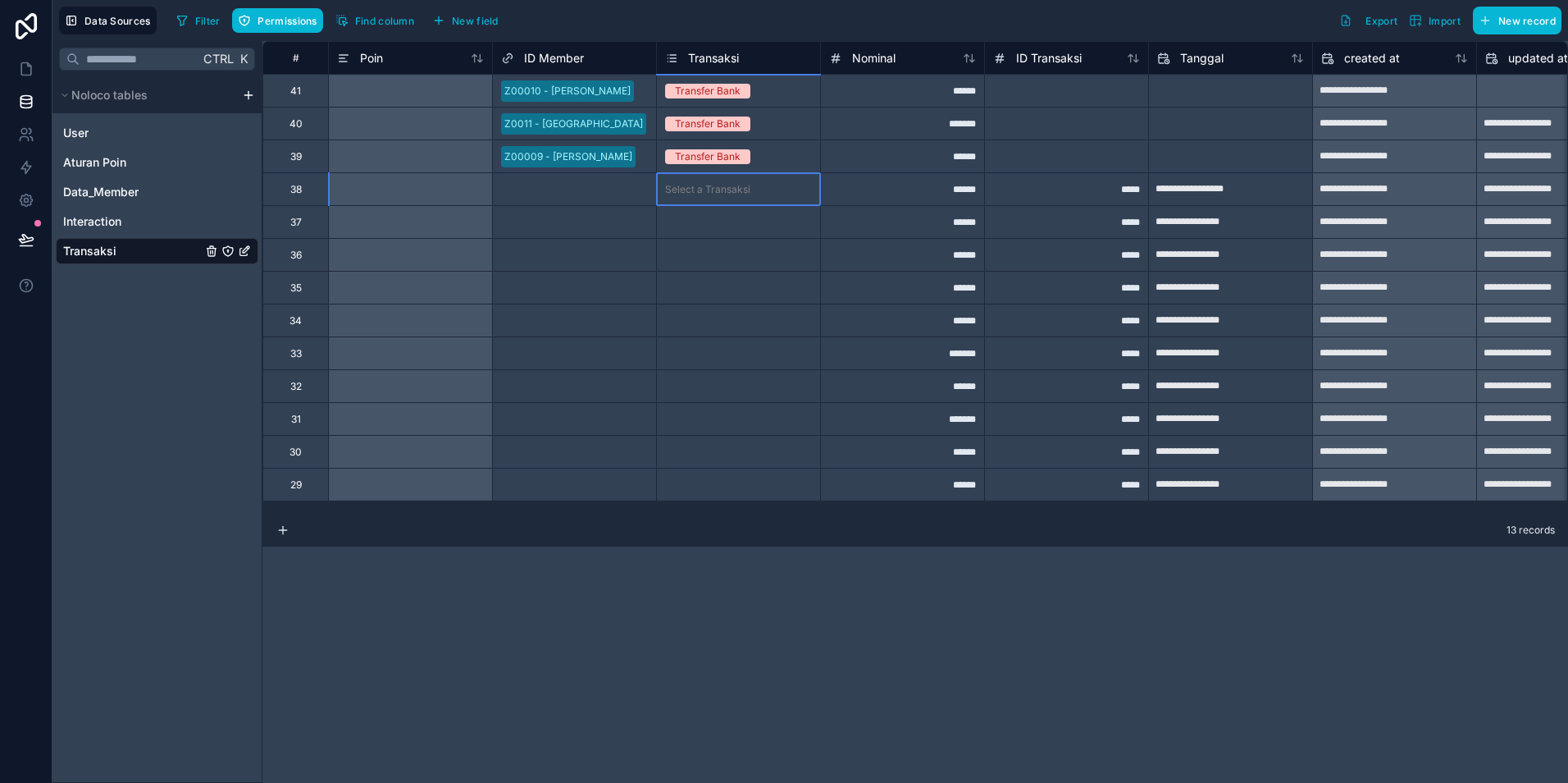
click at [735, 181] on div "Select a Transaksi" at bounding box center [738, 189] width 163 height 16
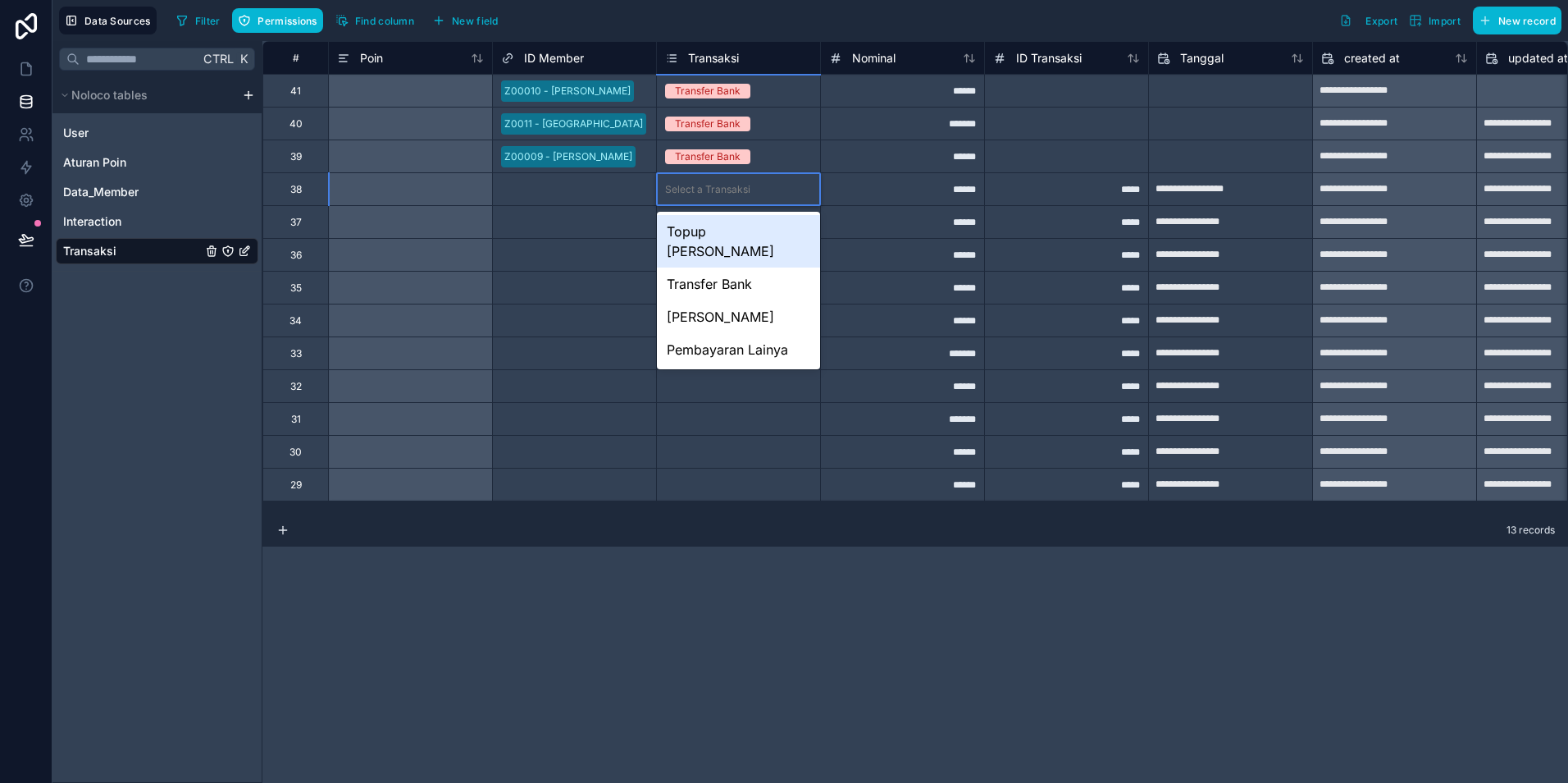
click at [374, 92] on div at bounding box center [410, 91] width 164 height 33
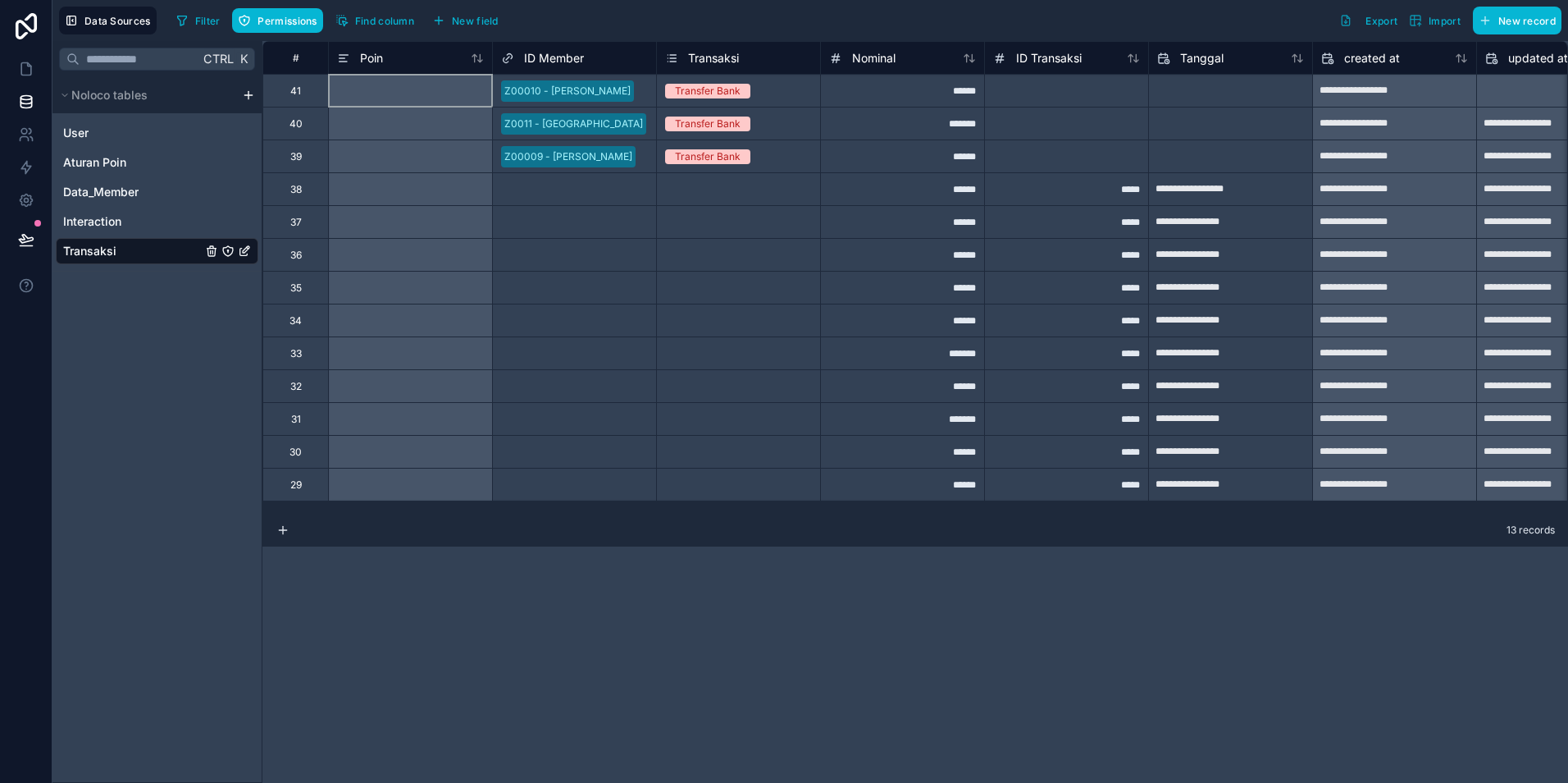
click at [374, 92] on div at bounding box center [410, 91] width 164 height 33
click at [394, 93] on div at bounding box center [410, 91] width 164 height 33
click at [416, 93] on div at bounding box center [410, 91] width 164 height 33
click at [412, 91] on div at bounding box center [410, 91] width 164 height 33
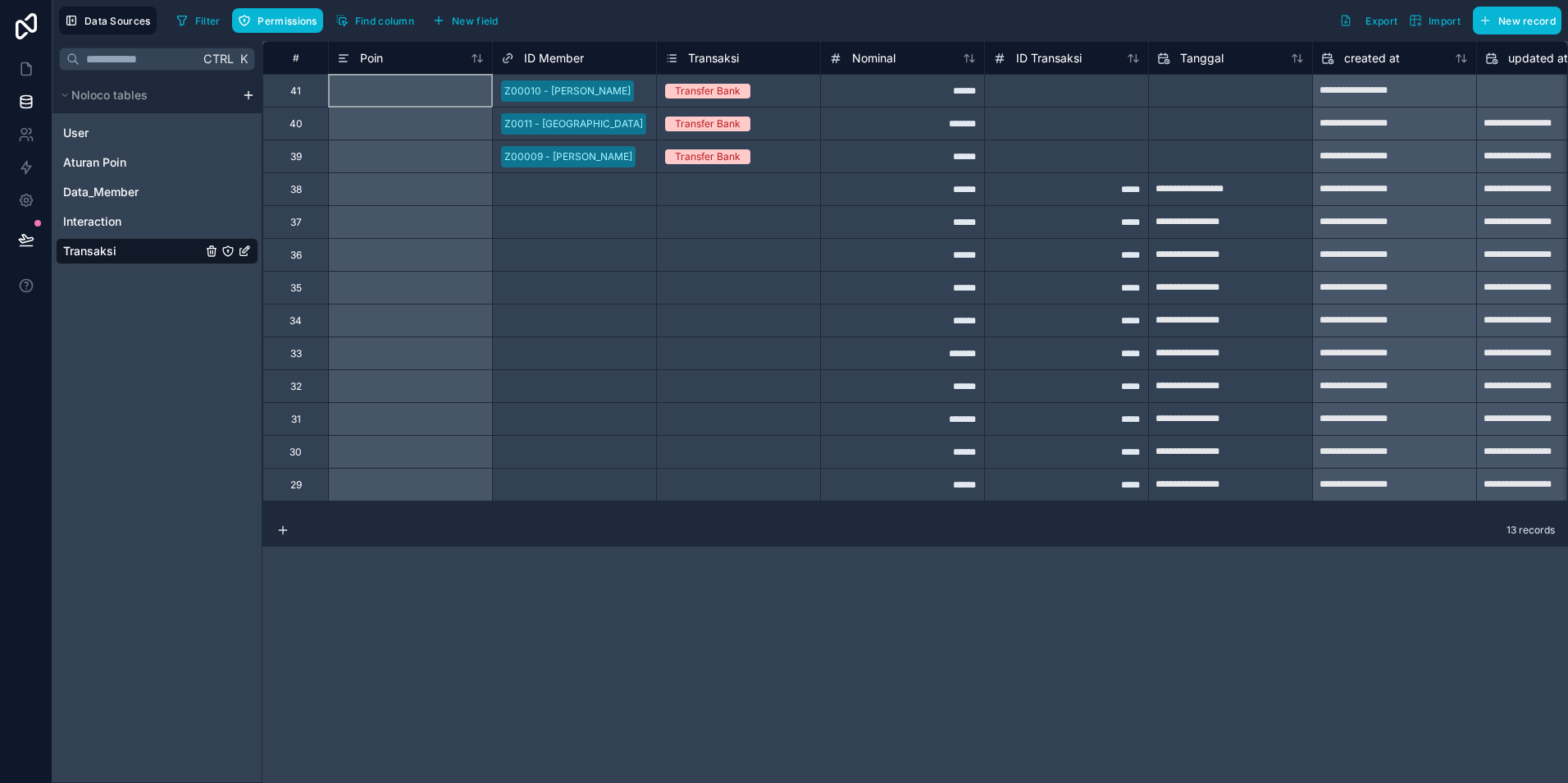
click at [412, 91] on div at bounding box center [410, 91] width 164 height 33
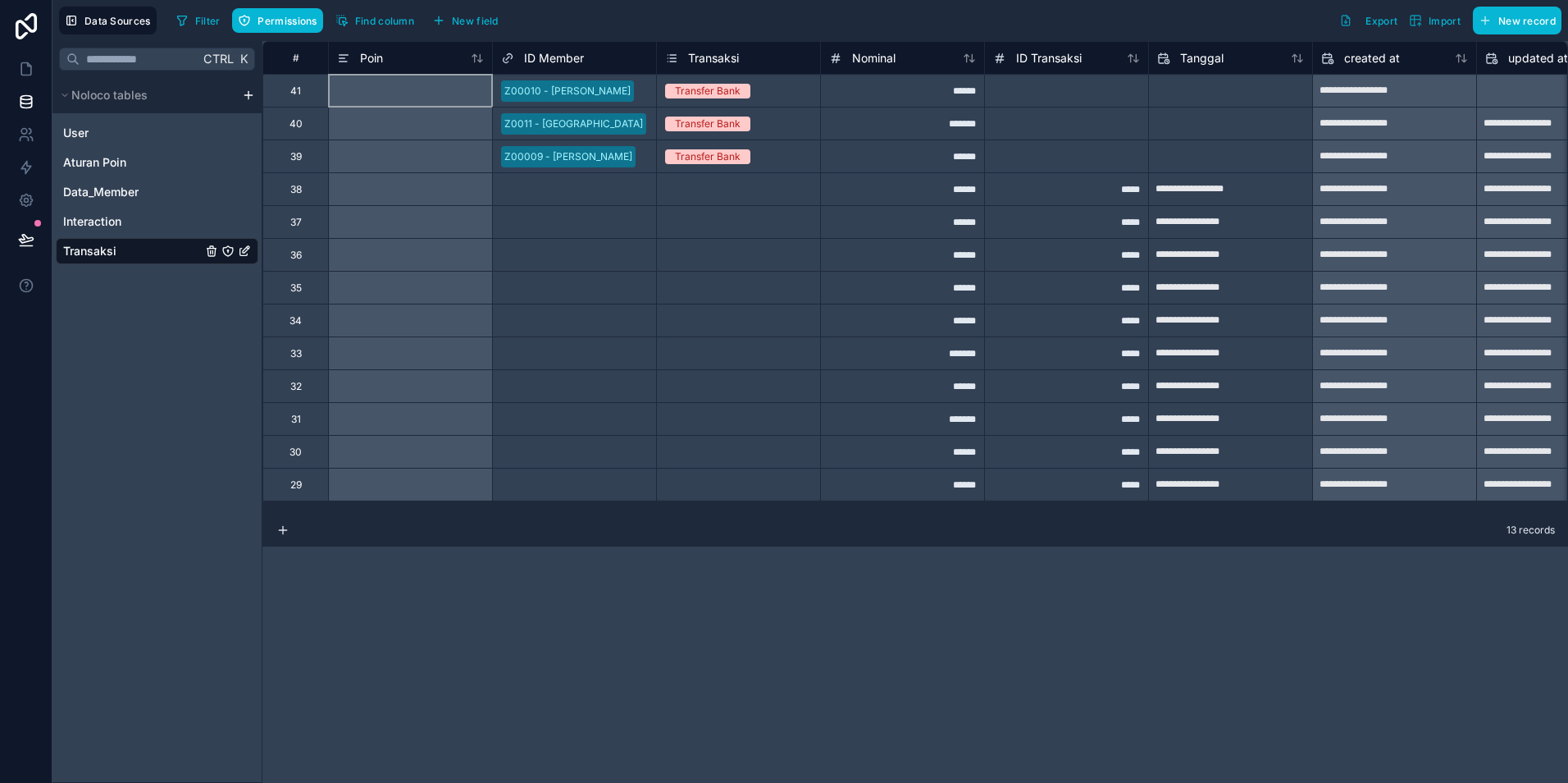
click at [412, 91] on div at bounding box center [410, 91] width 164 height 33
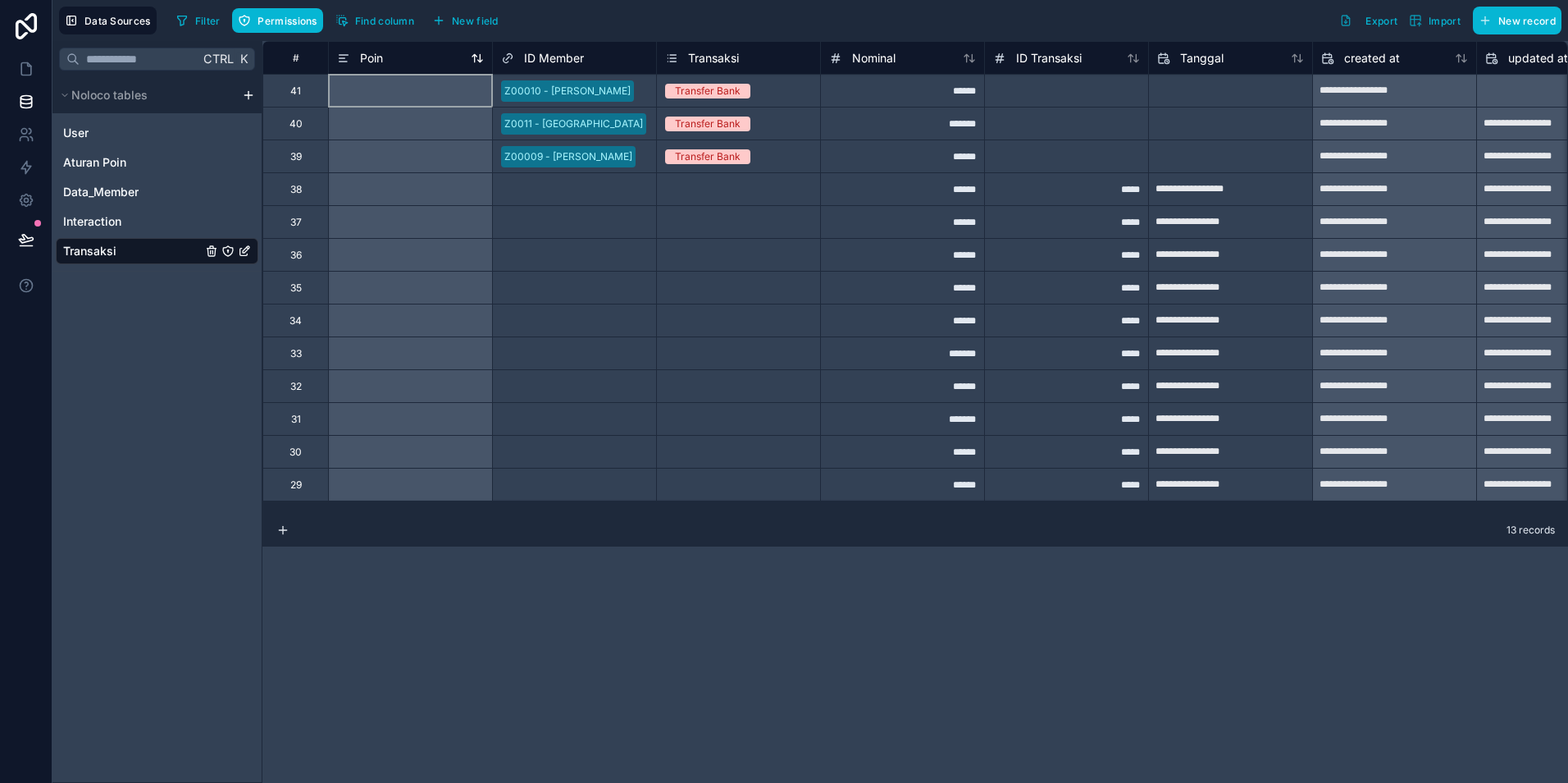
click at [380, 60] on span "Poin" at bounding box center [372, 58] width 23 height 16
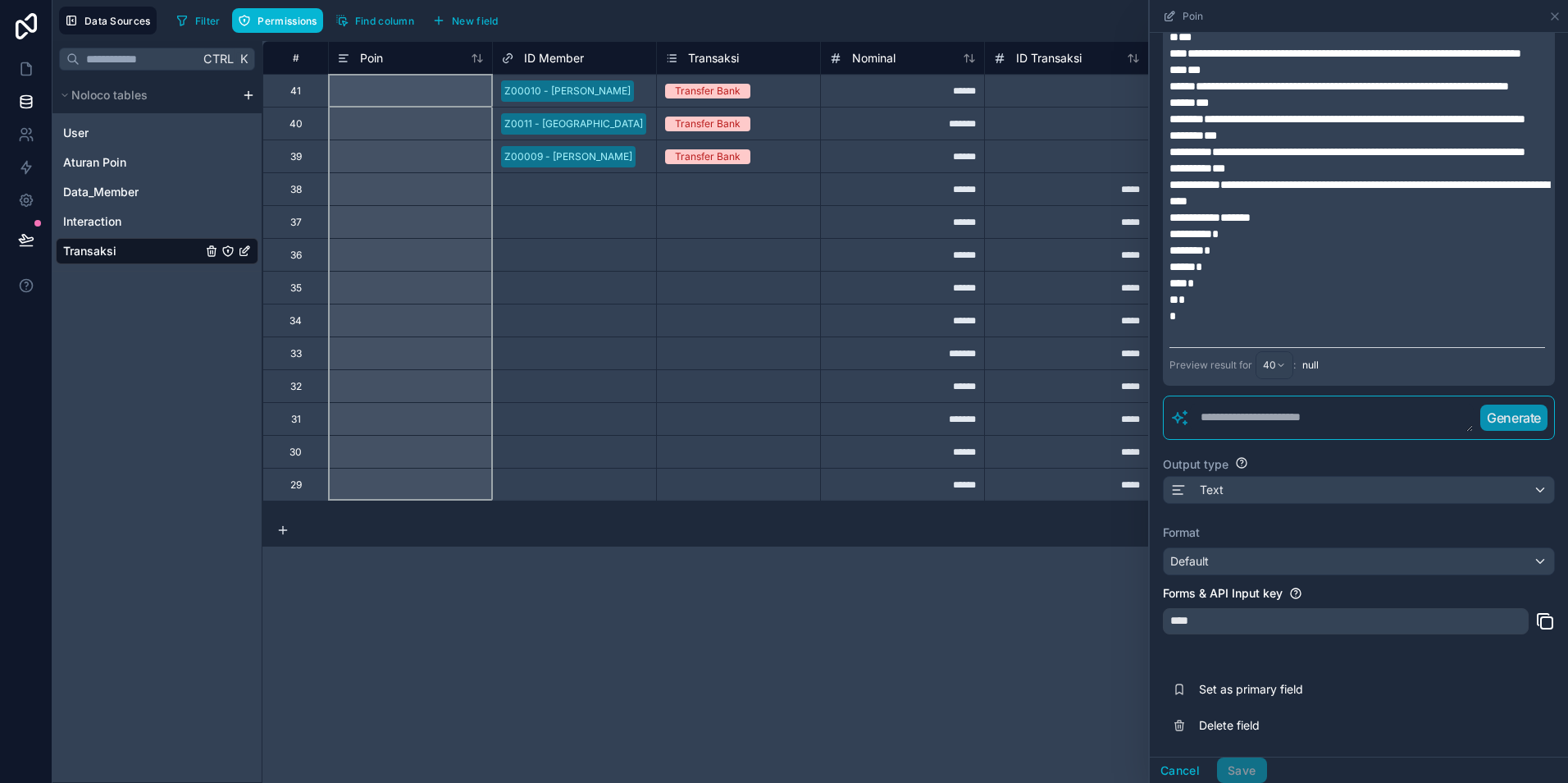
scroll to position [326, 0]
click at [1225, 421] on textarea at bounding box center [1332, 417] width 284 height 29
type textarea "*"
click at [1232, 422] on textarea "**********" at bounding box center [1326, 417] width 271 height 29
click at [1329, 411] on textarea "**********" at bounding box center [1326, 417] width 271 height 29
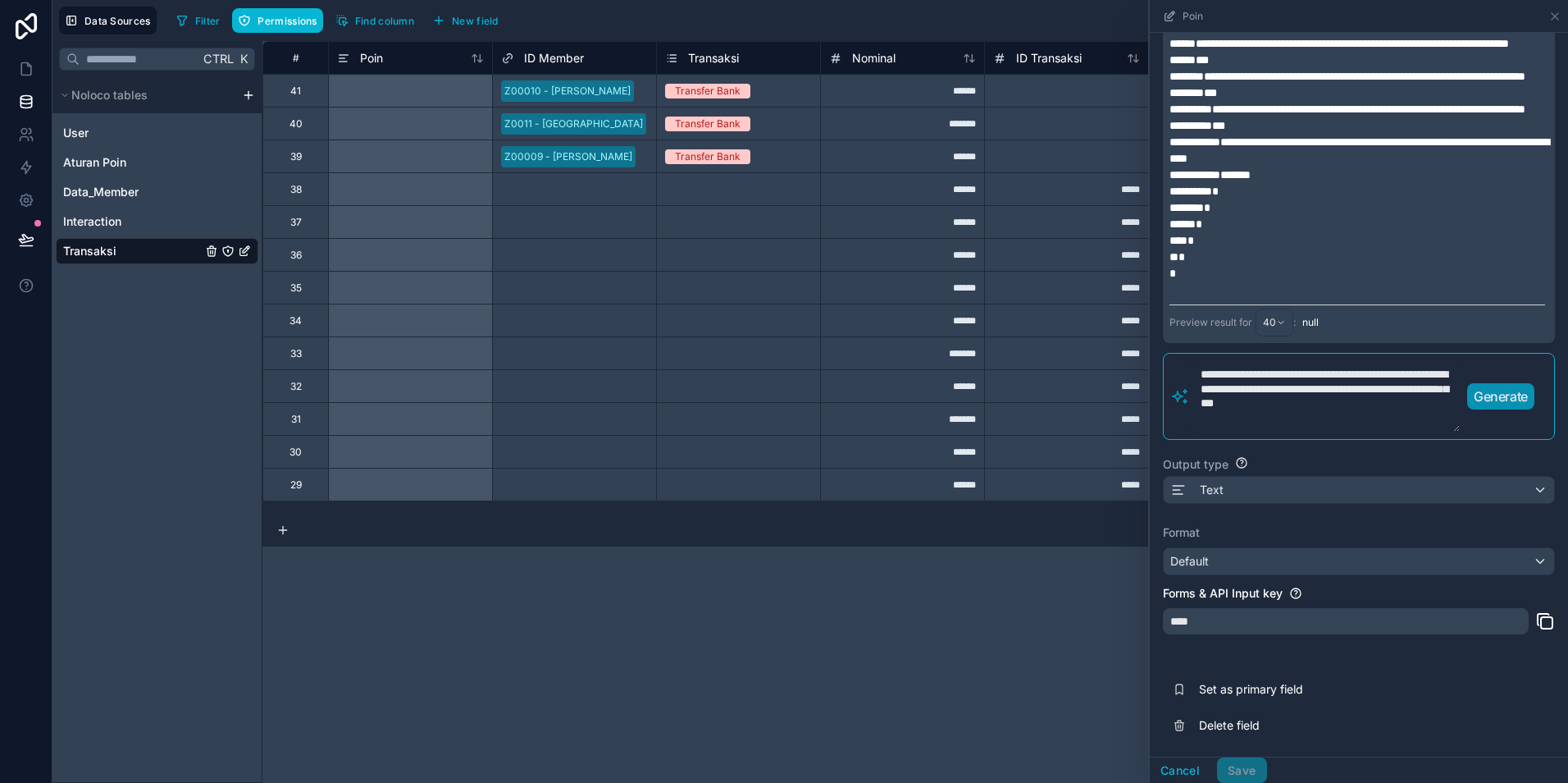
type textarea "**********"
click at [1506, 406] on p "Generate" at bounding box center [1501, 396] width 54 height 20
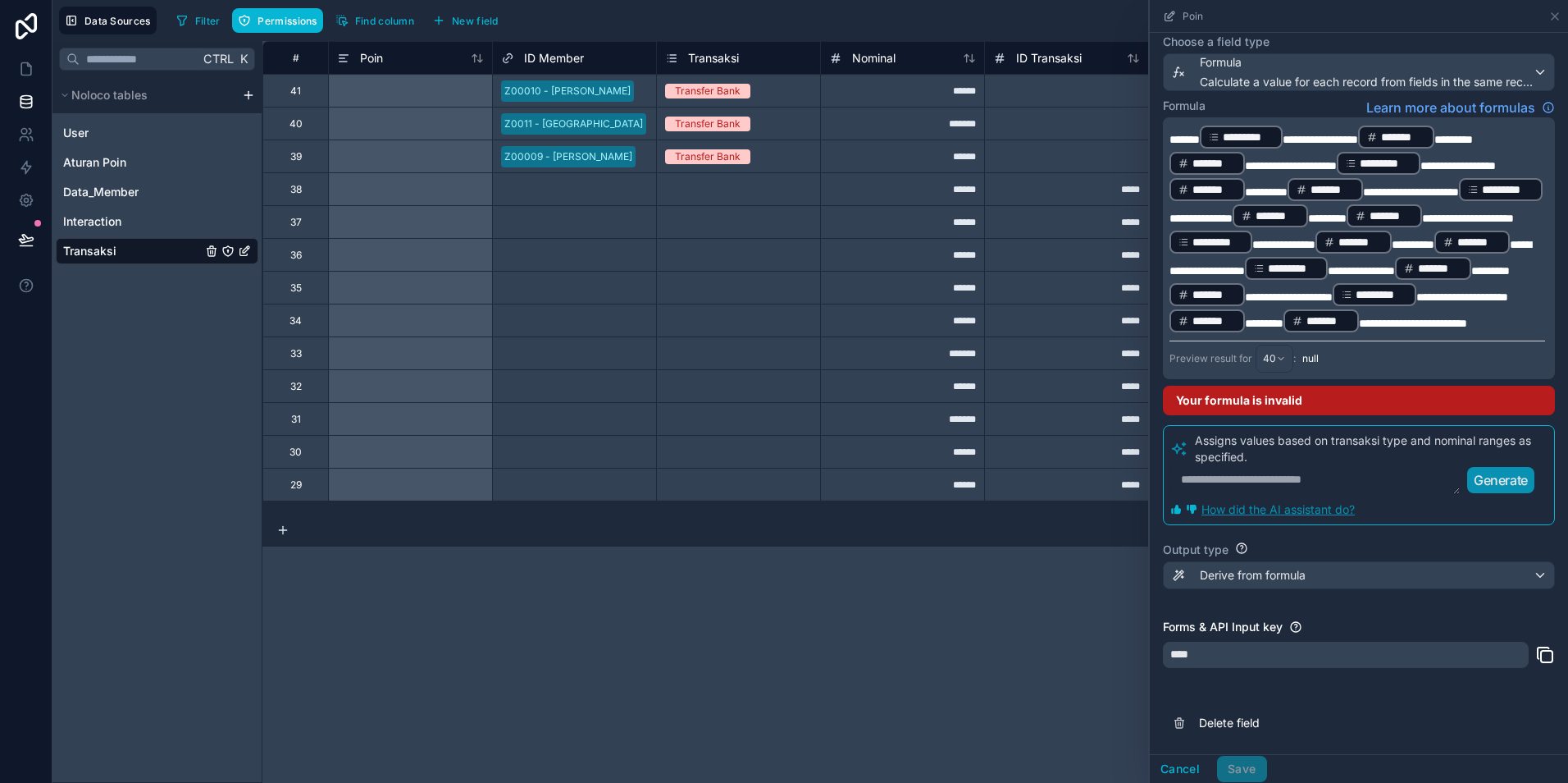
click at [1359, 134] on span "**********" at bounding box center [1321, 139] width 76 height 11
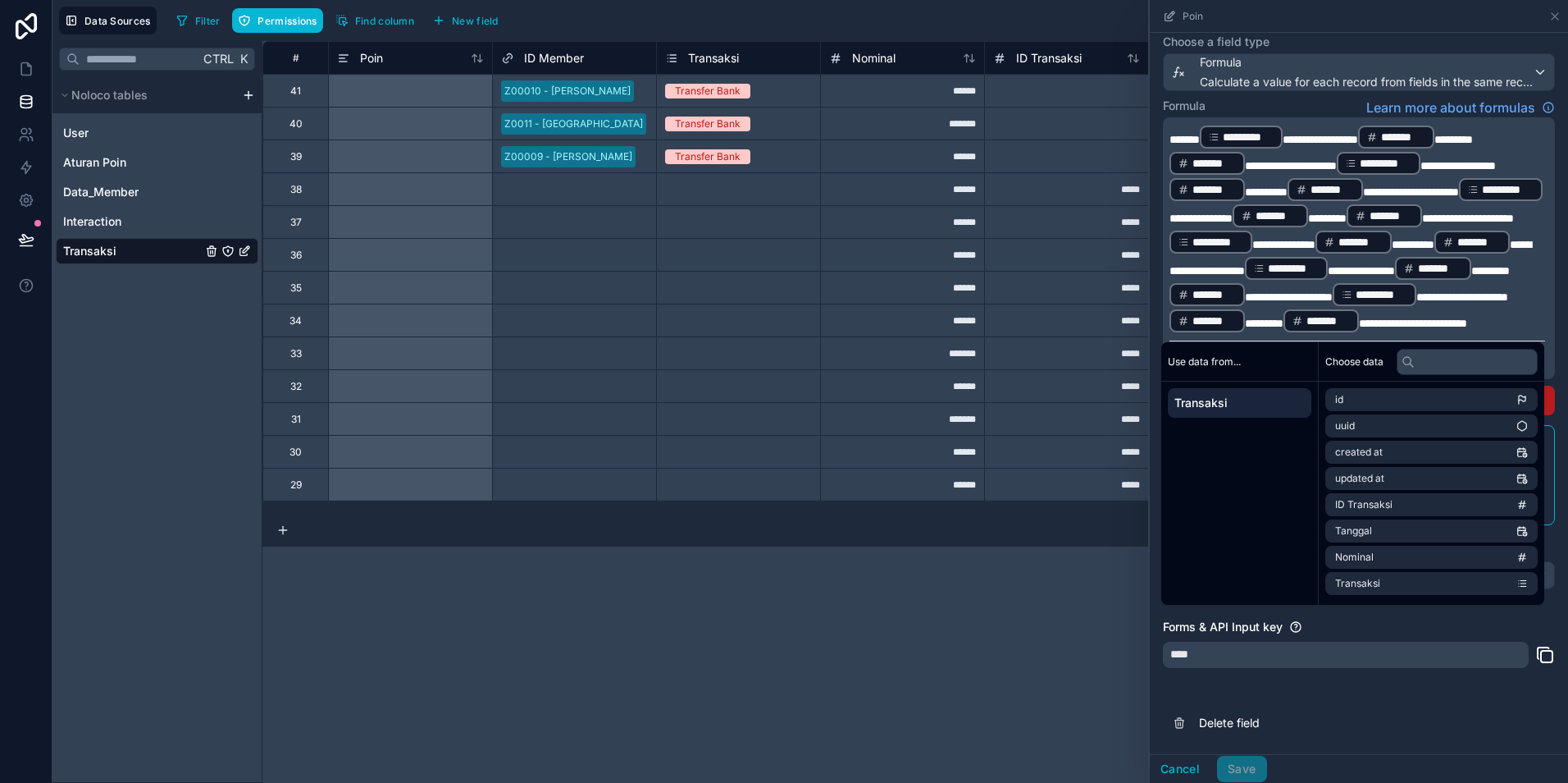
click at [1421, 160] on span "**********" at bounding box center [1459, 166] width 76 height 11
click at [1233, 212] on span "**********" at bounding box center [1201, 217] width 63 height 11
click at [1312, 239] on span "**********" at bounding box center [1284, 244] width 63 height 11
click at [1328, 274] on span "**********" at bounding box center [1362, 270] width 67 height 11
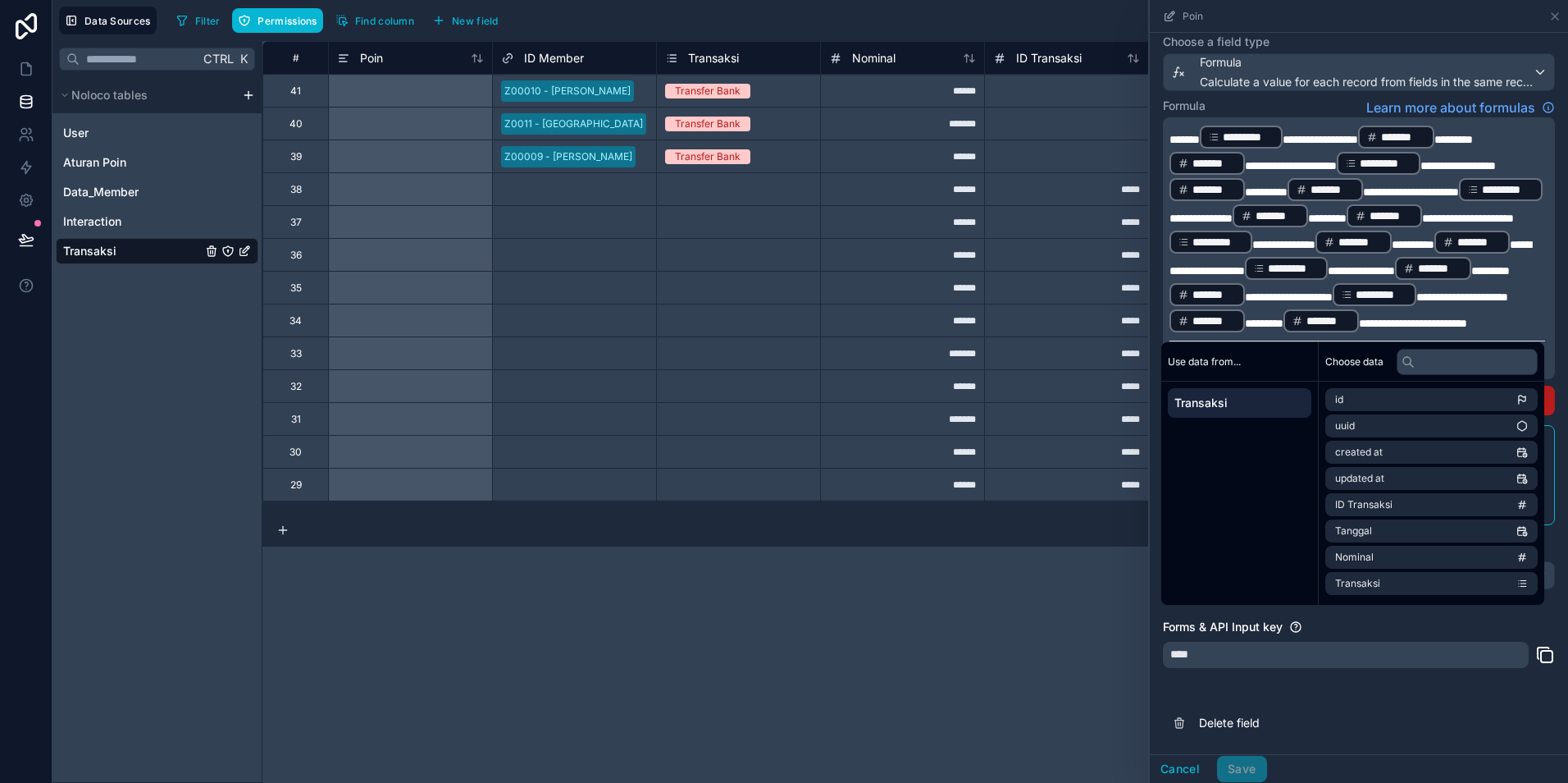
click at [1416, 298] on span "**********" at bounding box center [1462, 297] width 92 height 11
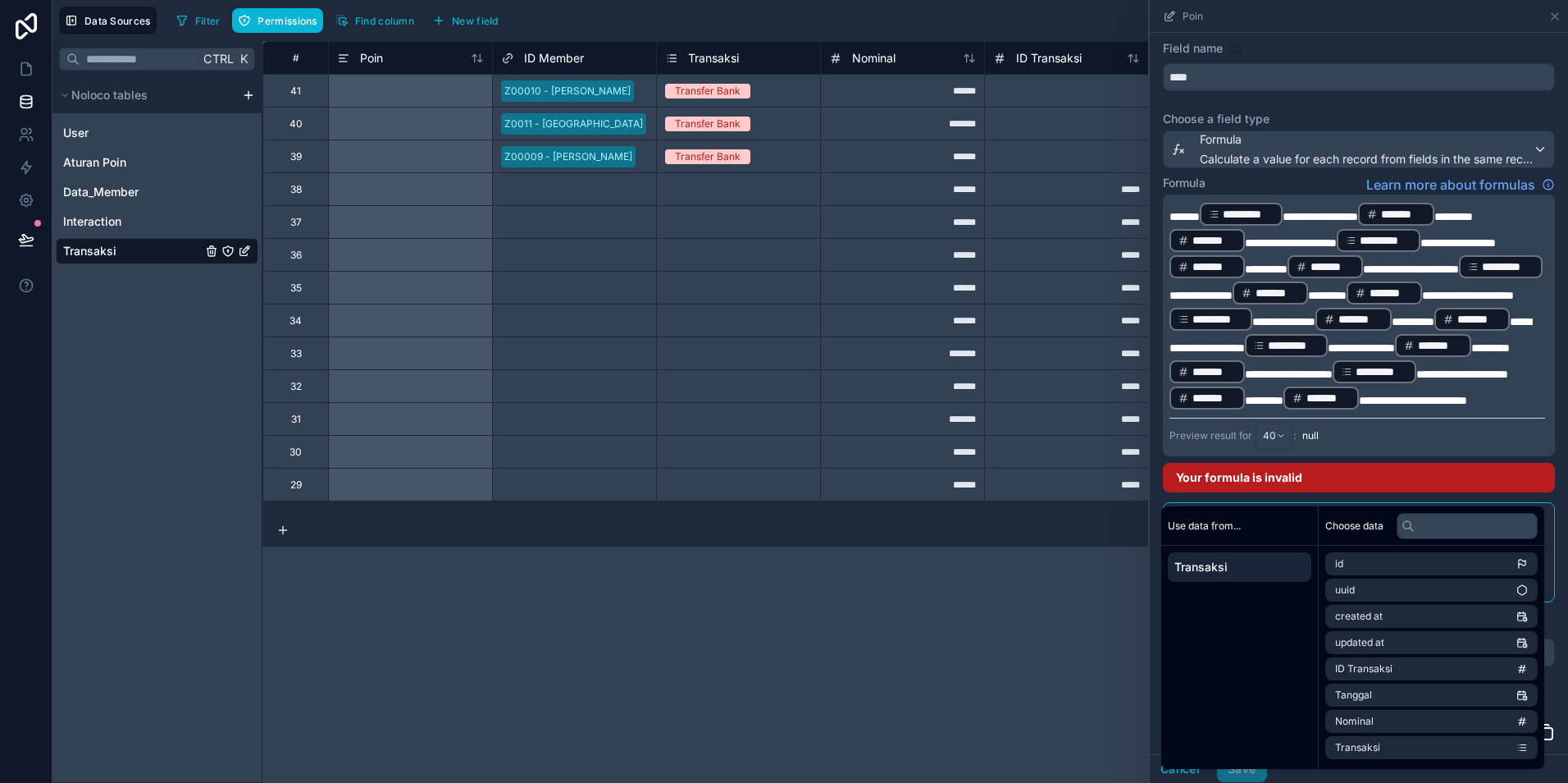
scroll to position [0, 0]
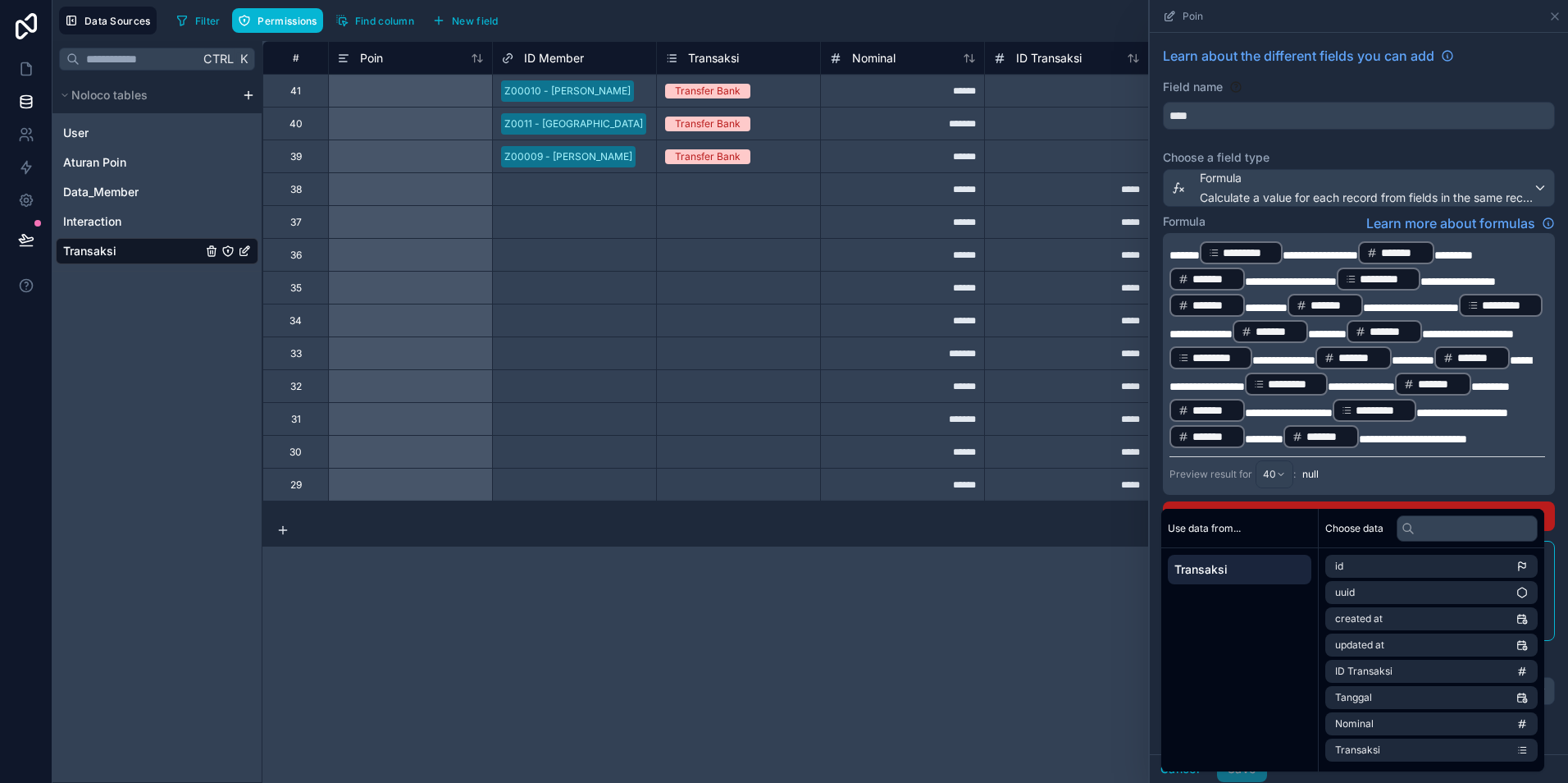
click at [1337, 279] on span "**********" at bounding box center [1290, 281] width 92 height 11
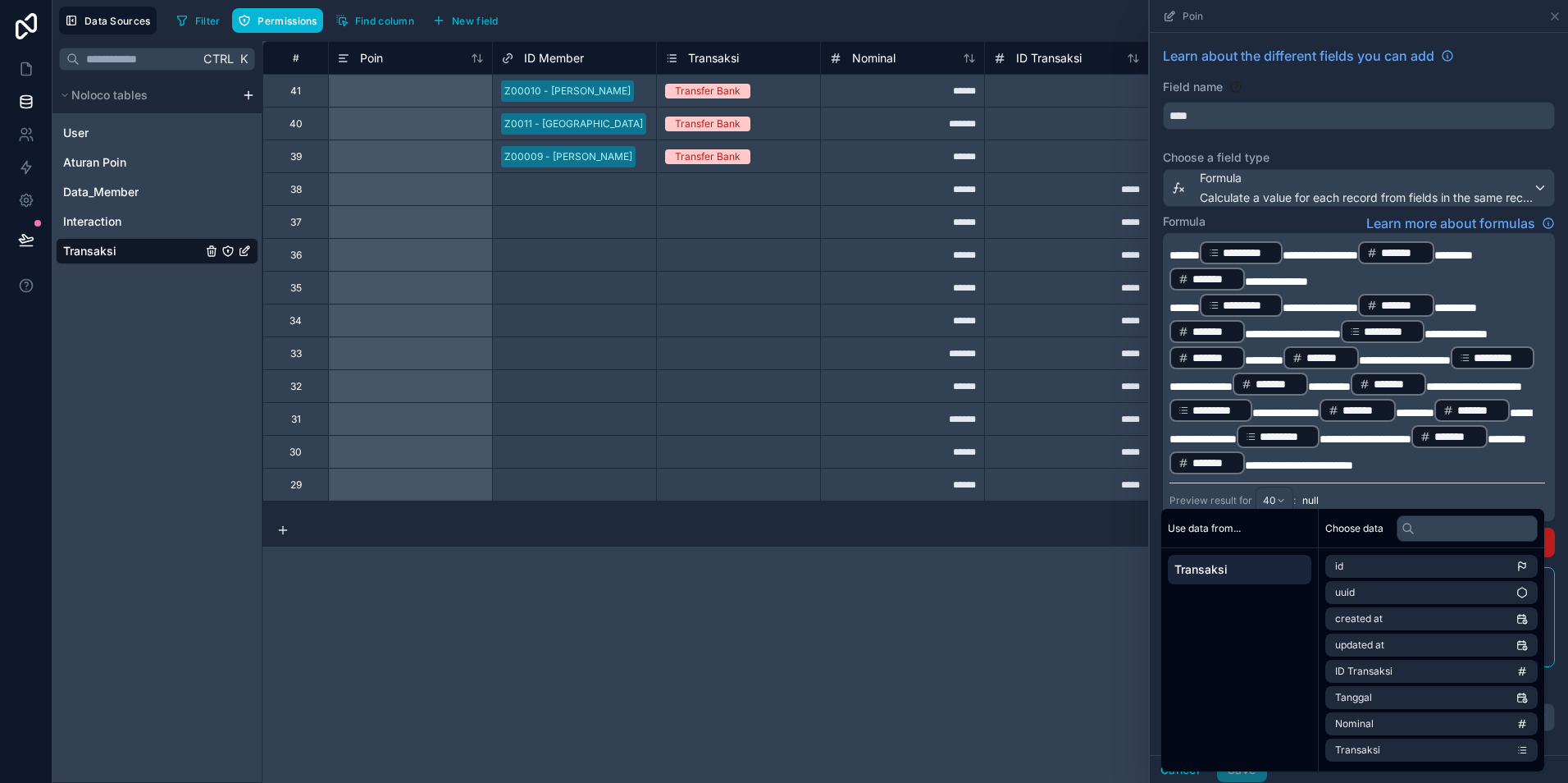
click at [1341, 334] on span "**********" at bounding box center [1292, 334] width 96 height 11
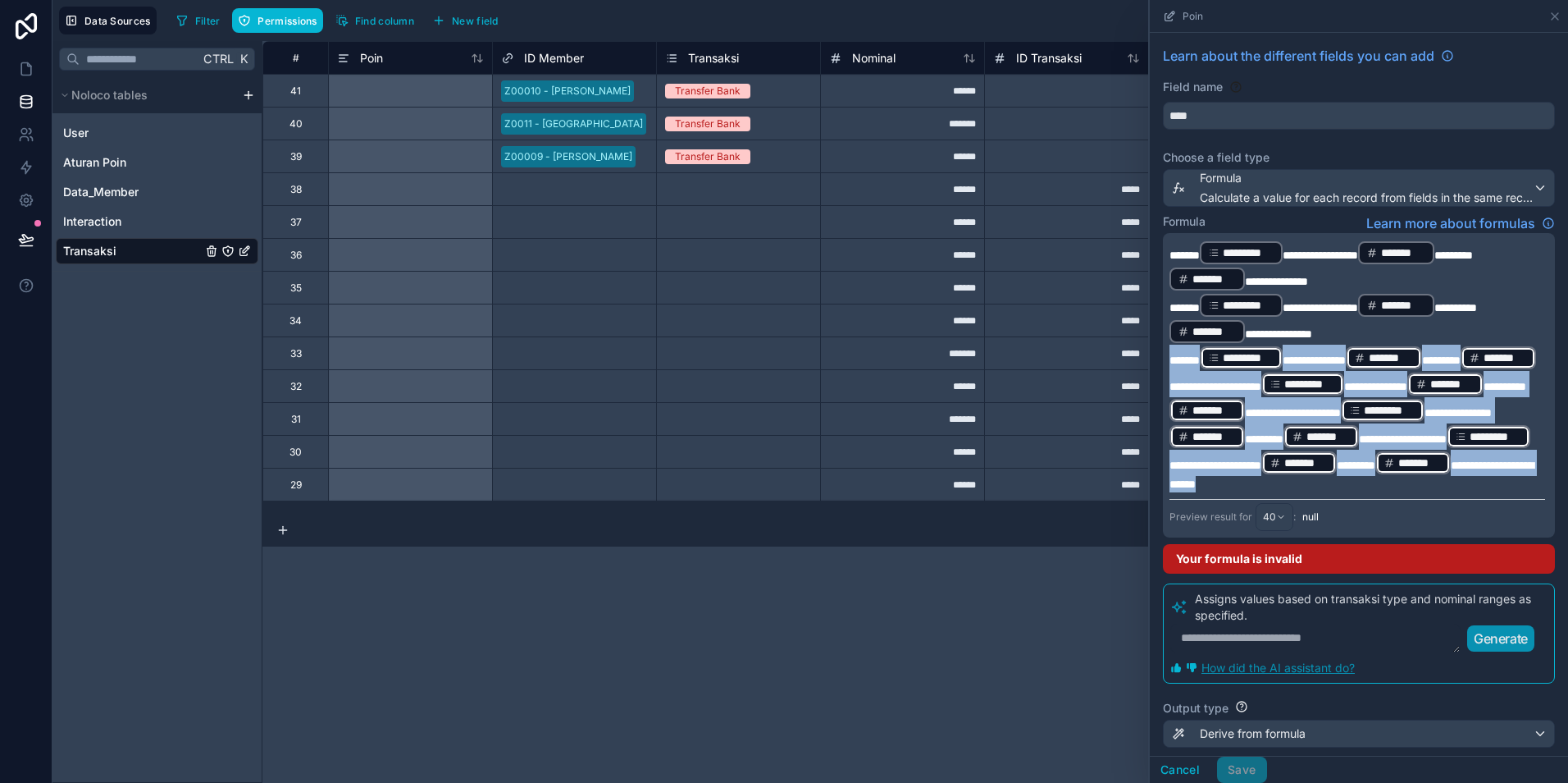
drag, startPoint x: 1170, startPoint y: 360, endPoint x: 1352, endPoint y: 532, distance: 250.4
click at [1352, 532] on div "**********" at bounding box center [1359, 385] width 392 height 304
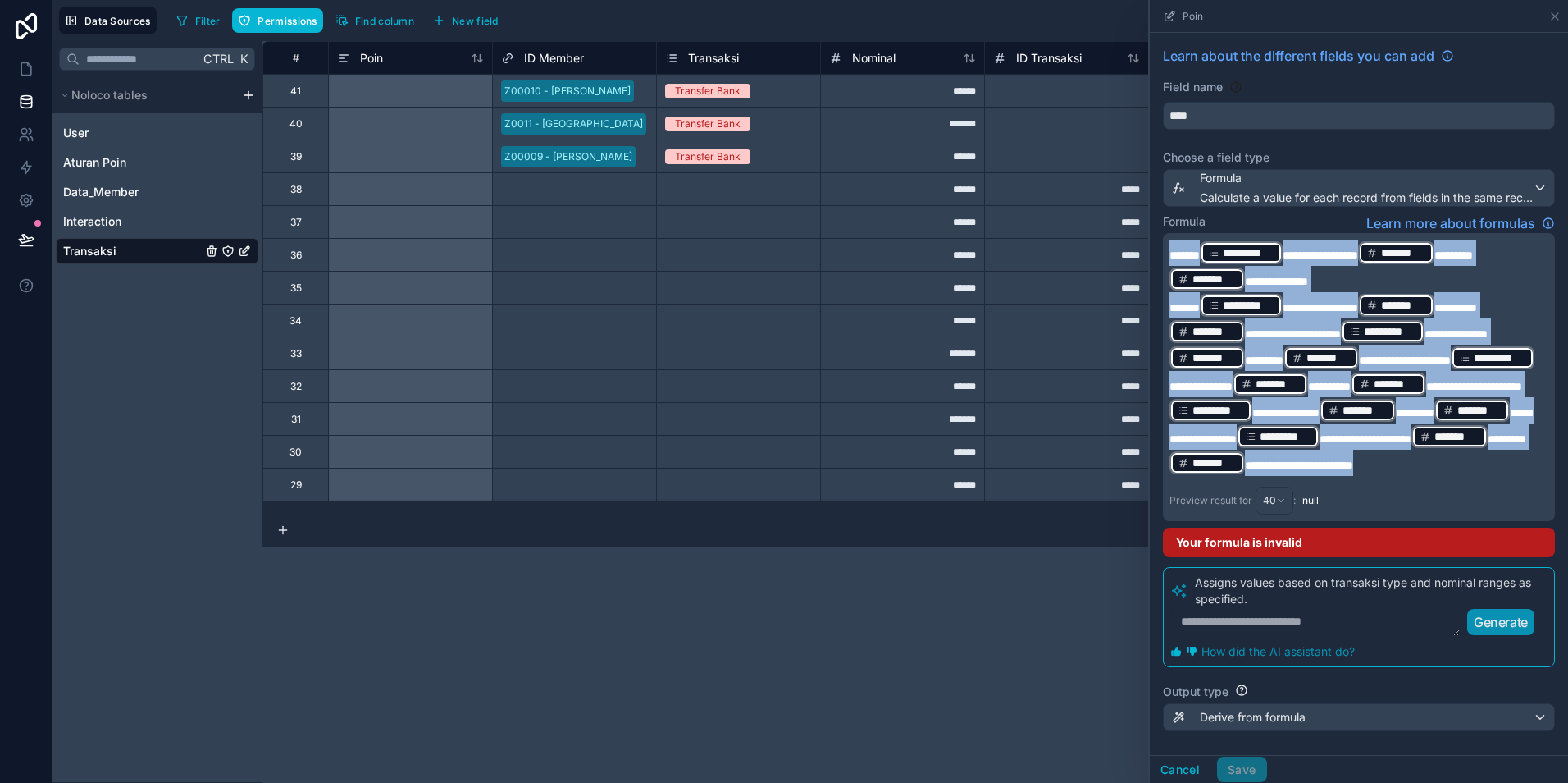
drag, startPoint x: 1325, startPoint y: 515, endPoint x: 1153, endPoint y: 143, distance: 409.8
click at [1153, 143] on div "**********" at bounding box center [1359, 464] width 418 height 863
copy div "**********"
click at [1272, 445] on span "**********" at bounding box center [1351, 426] width 362 height 38
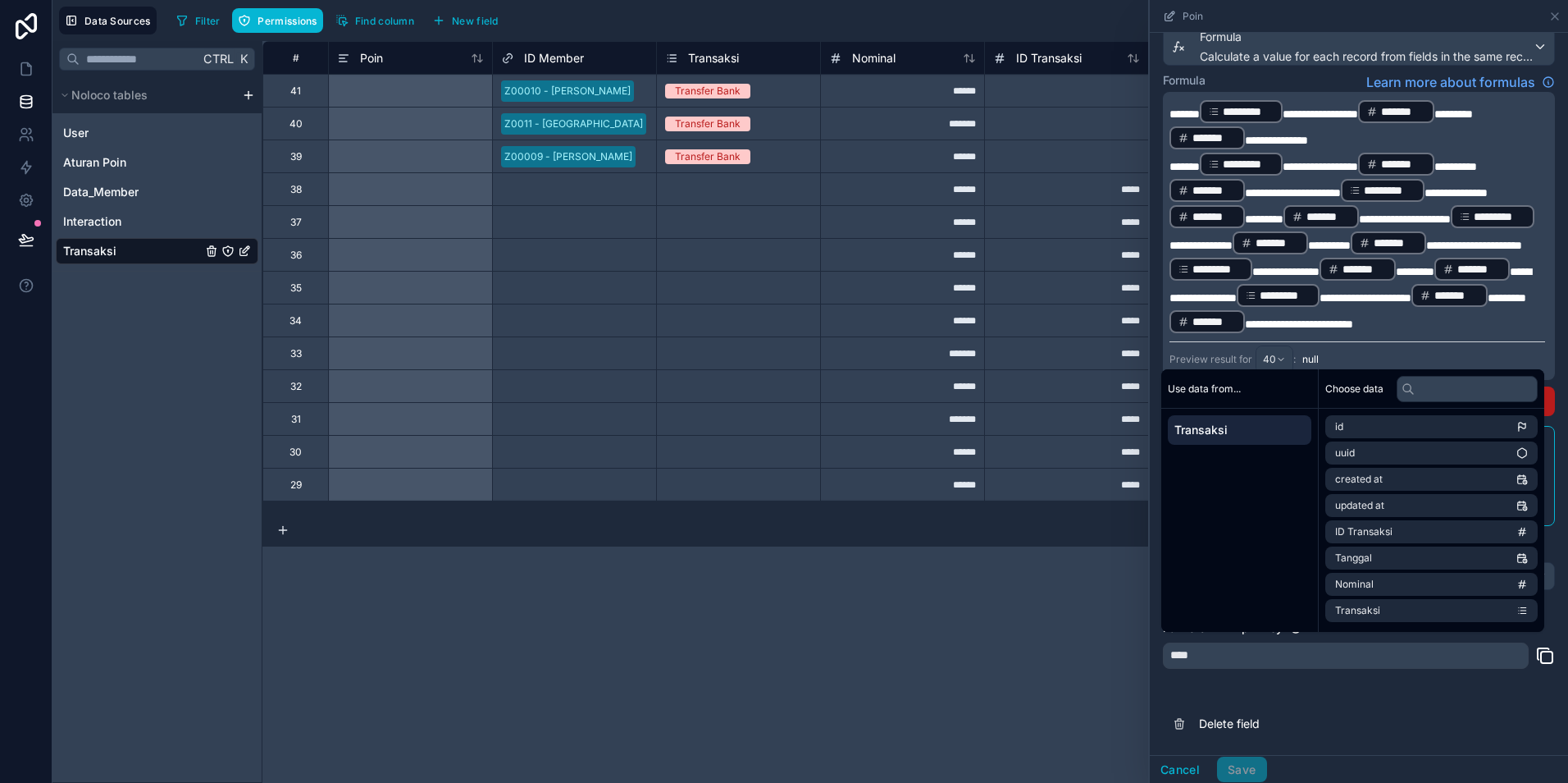
scroll to position [182, 0]
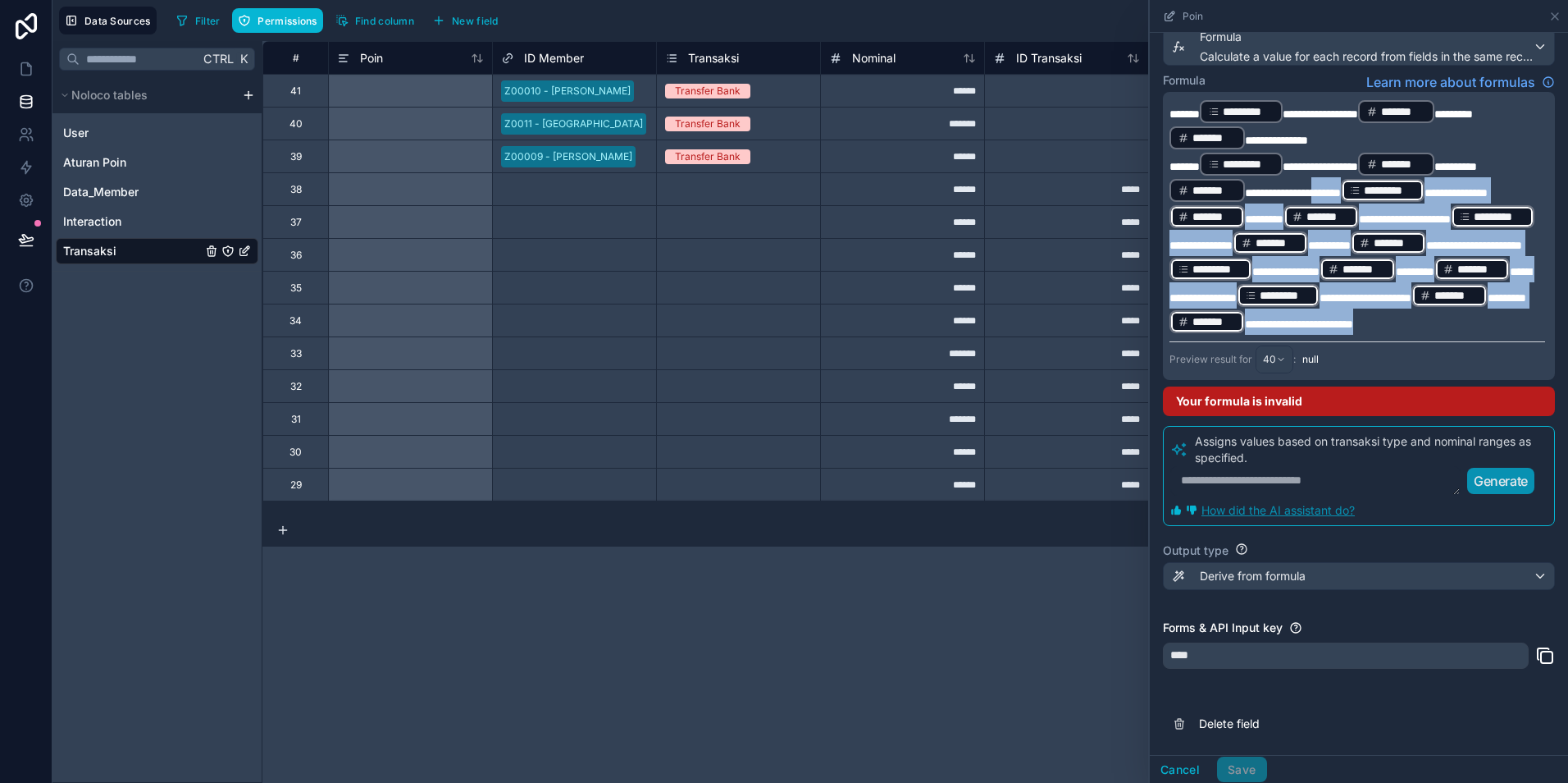
drag, startPoint x: 1329, startPoint y: 332, endPoint x: 1403, endPoint y: 152, distance: 194.6
click at [1403, 152] on p "**********" at bounding box center [1358, 242] width 376 height 184
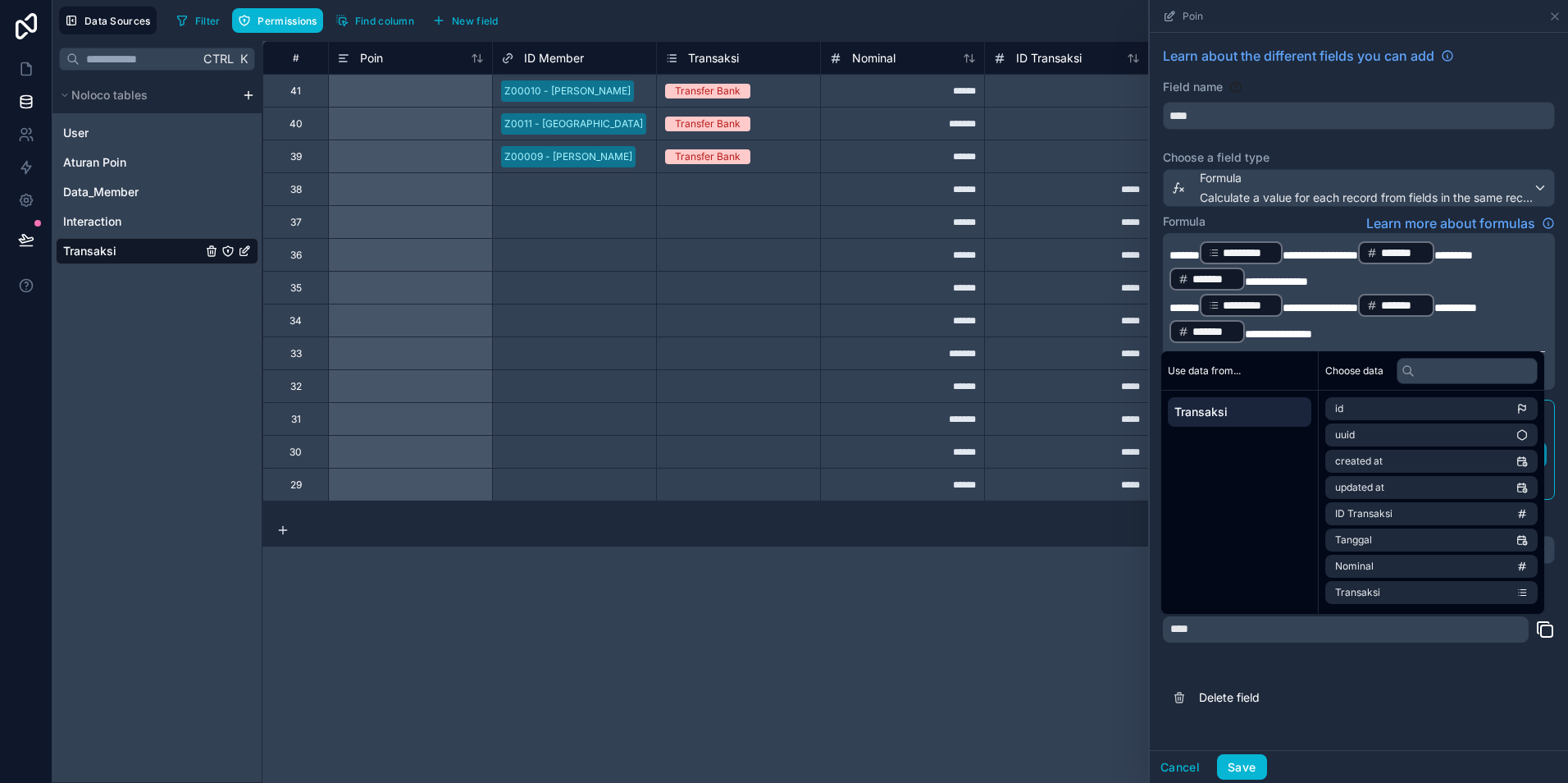
scroll to position [0, 0]
click at [1242, 764] on button "Save" at bounding box center [1241, 767] width 49 height 26
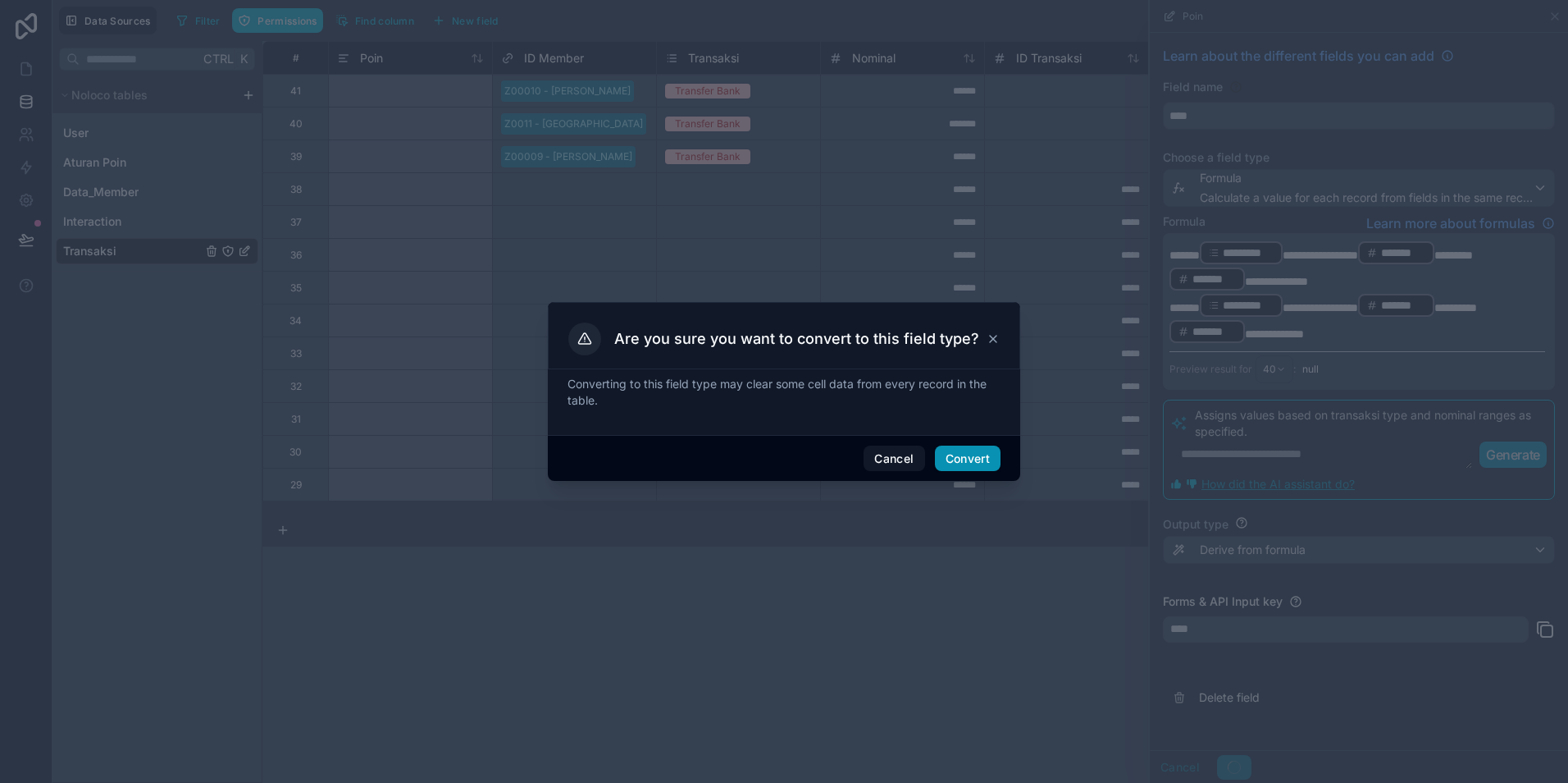
click at [975, 462] on button "Convert" at bounding box center [968, 459] width 66 height 26
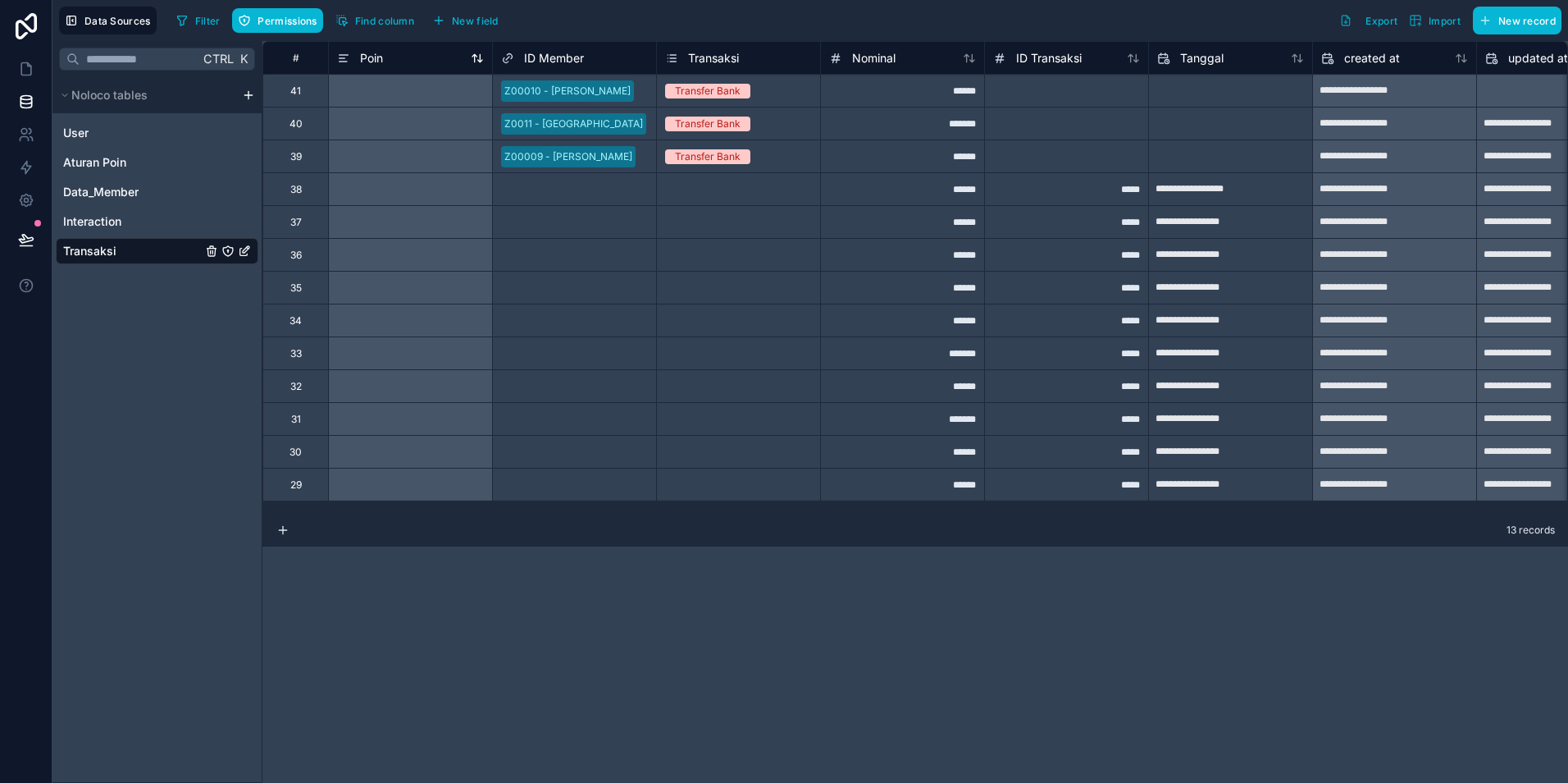
click at [383, 57] on span "Poin" at bounding box center [372, 58] width 23 height 16
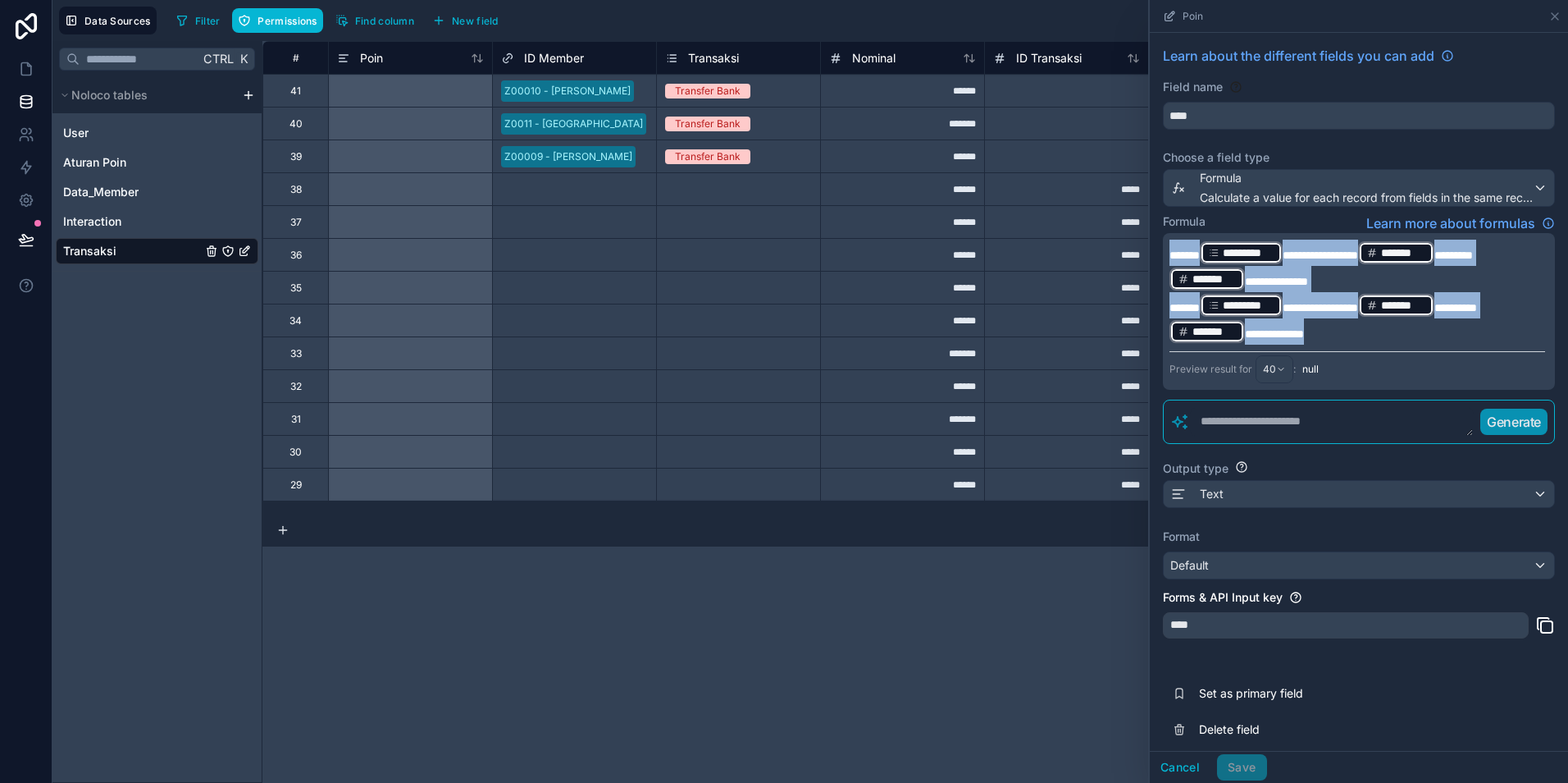
drag, startPoint x: 1409, startPoint y: 335, endPoint x: 1127, endPoint y: 246, distance: 295.7
click at [1127, 246] on div "**********" at bounding box center [915, 412] width 1306 height 742
copy div "**********"
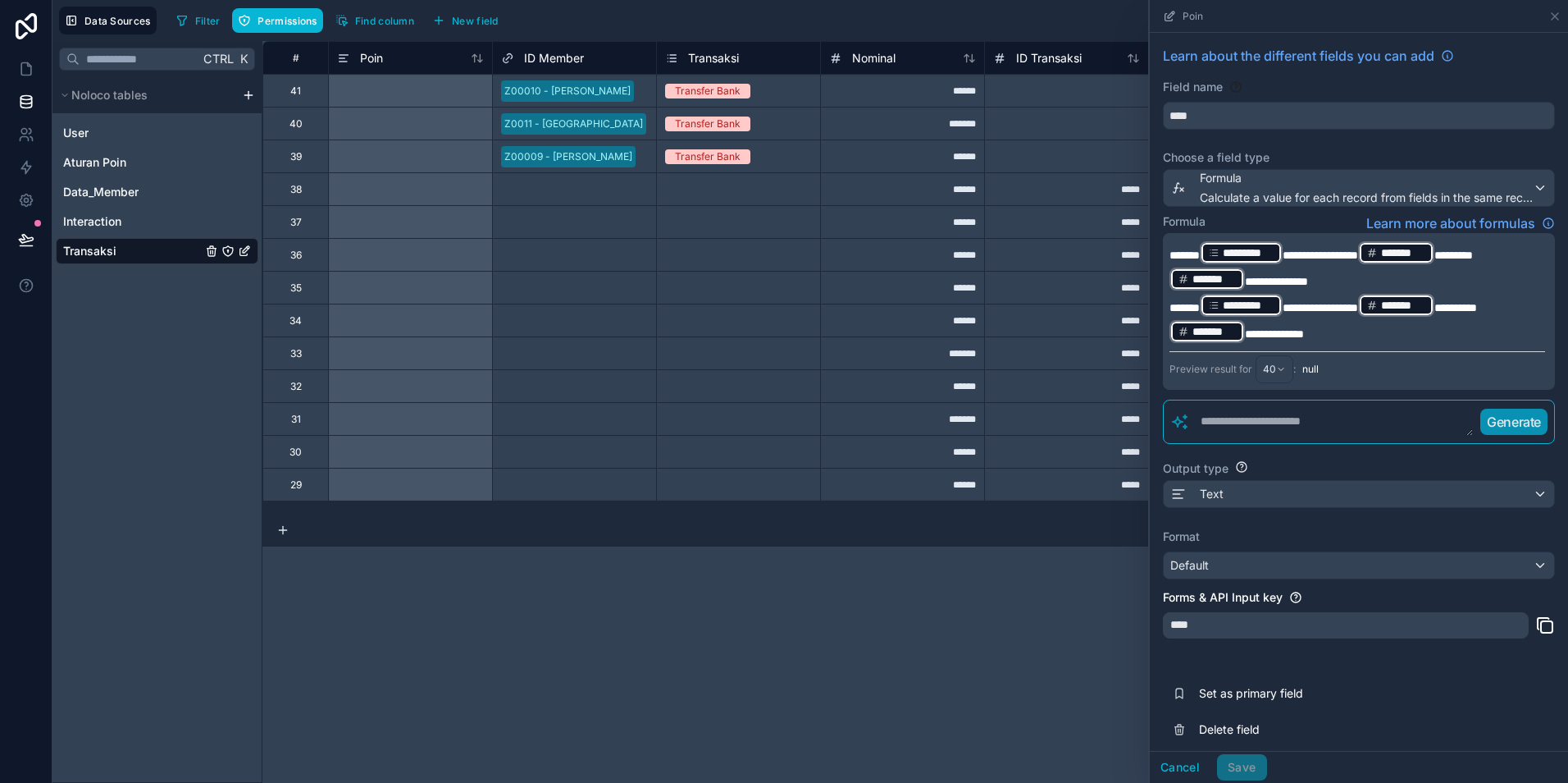
click at [1271, 422] on textarea at bounding box center [1332, 422] width 284 height 29
paste textarea "**********"
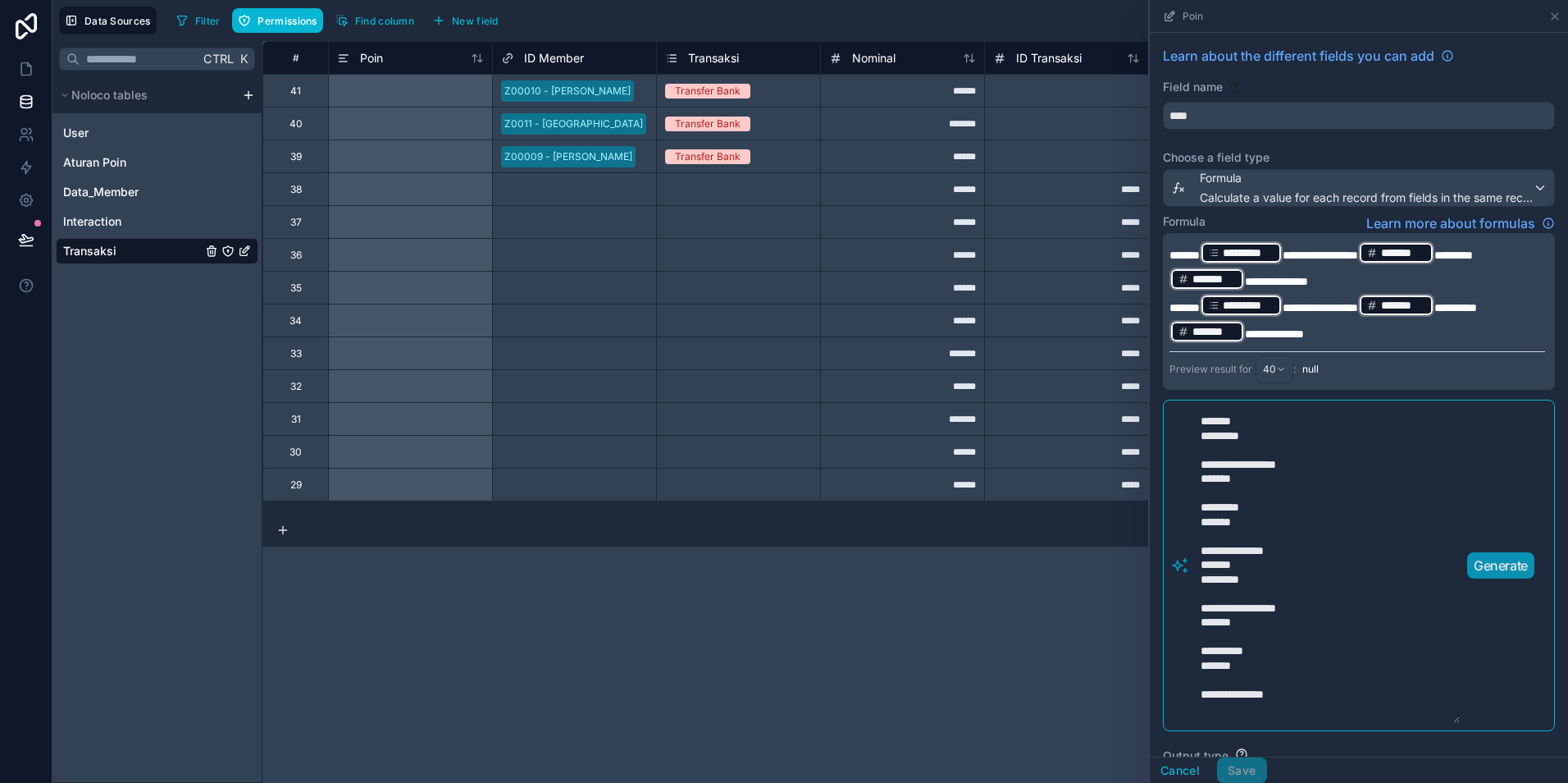
type textarea "**********"
click at [1496, 567] on p "Generate" at bounding box center [1501, 565] width 54 height 20
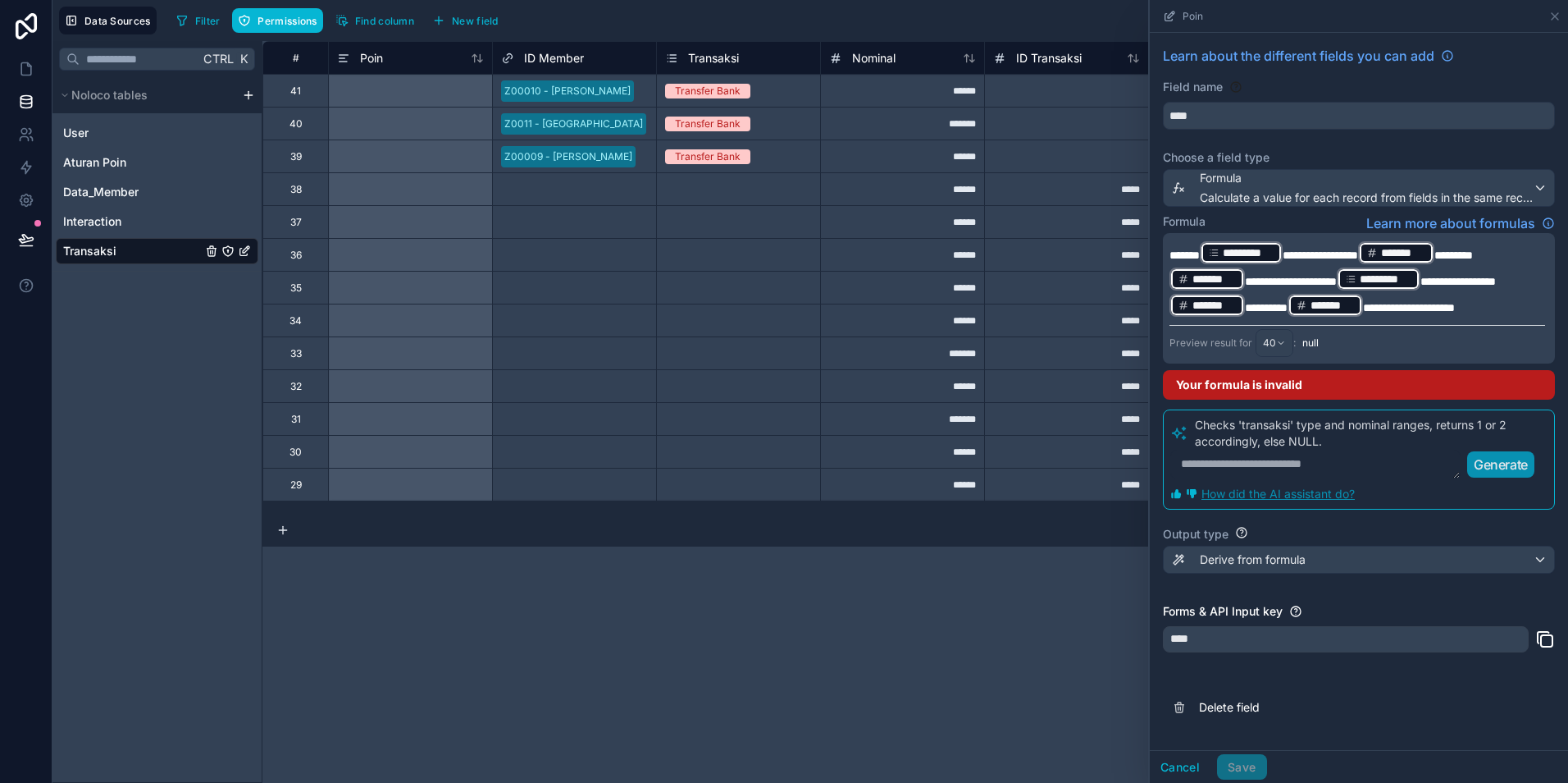
click at [1321, 318] on p "**********" at bounding box center [1358, 279] width 376 height 78
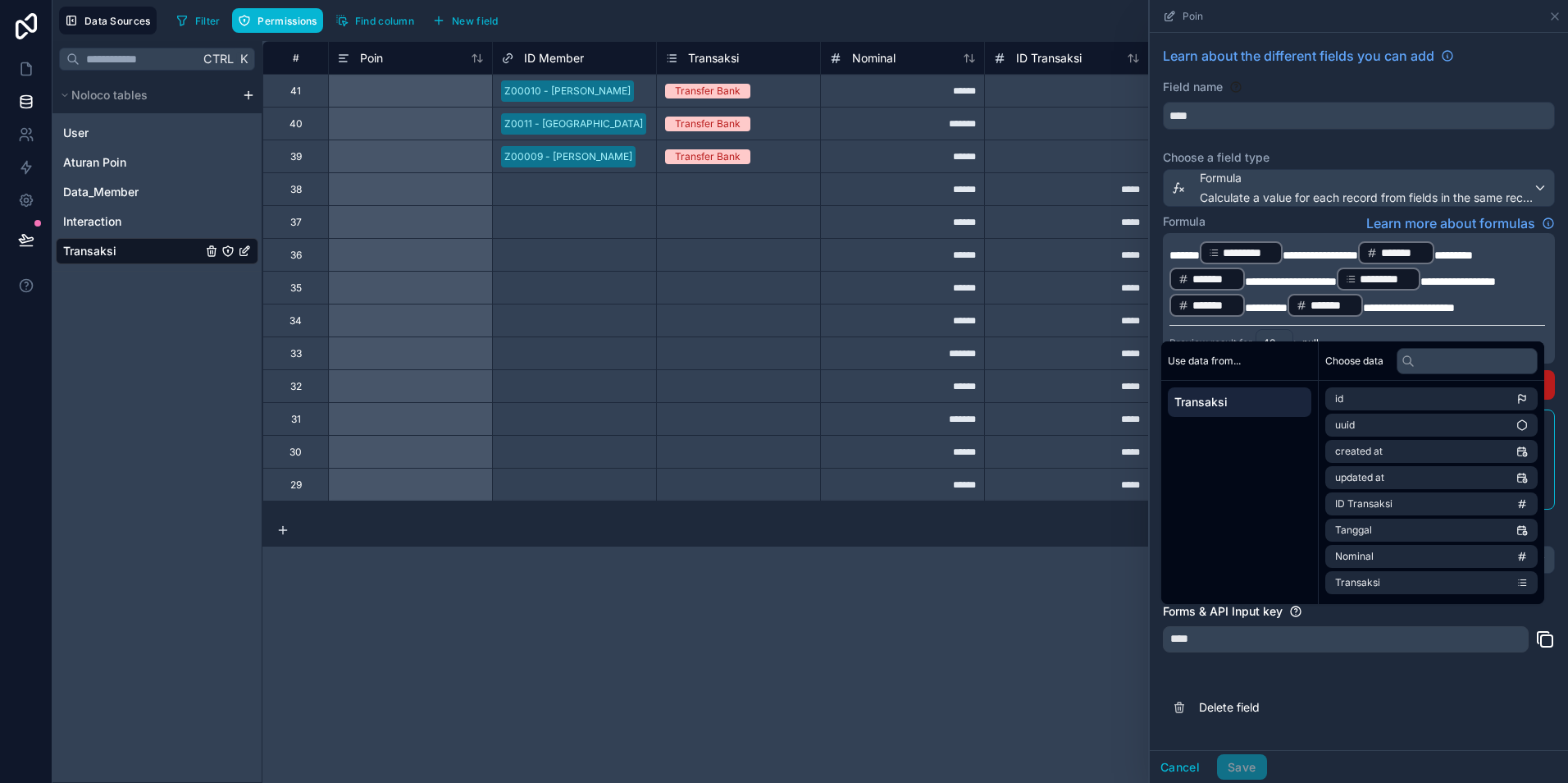
click at [1245, 767] on div "Cancel Save" at bounding box center [1209, 767] width 117 height 26
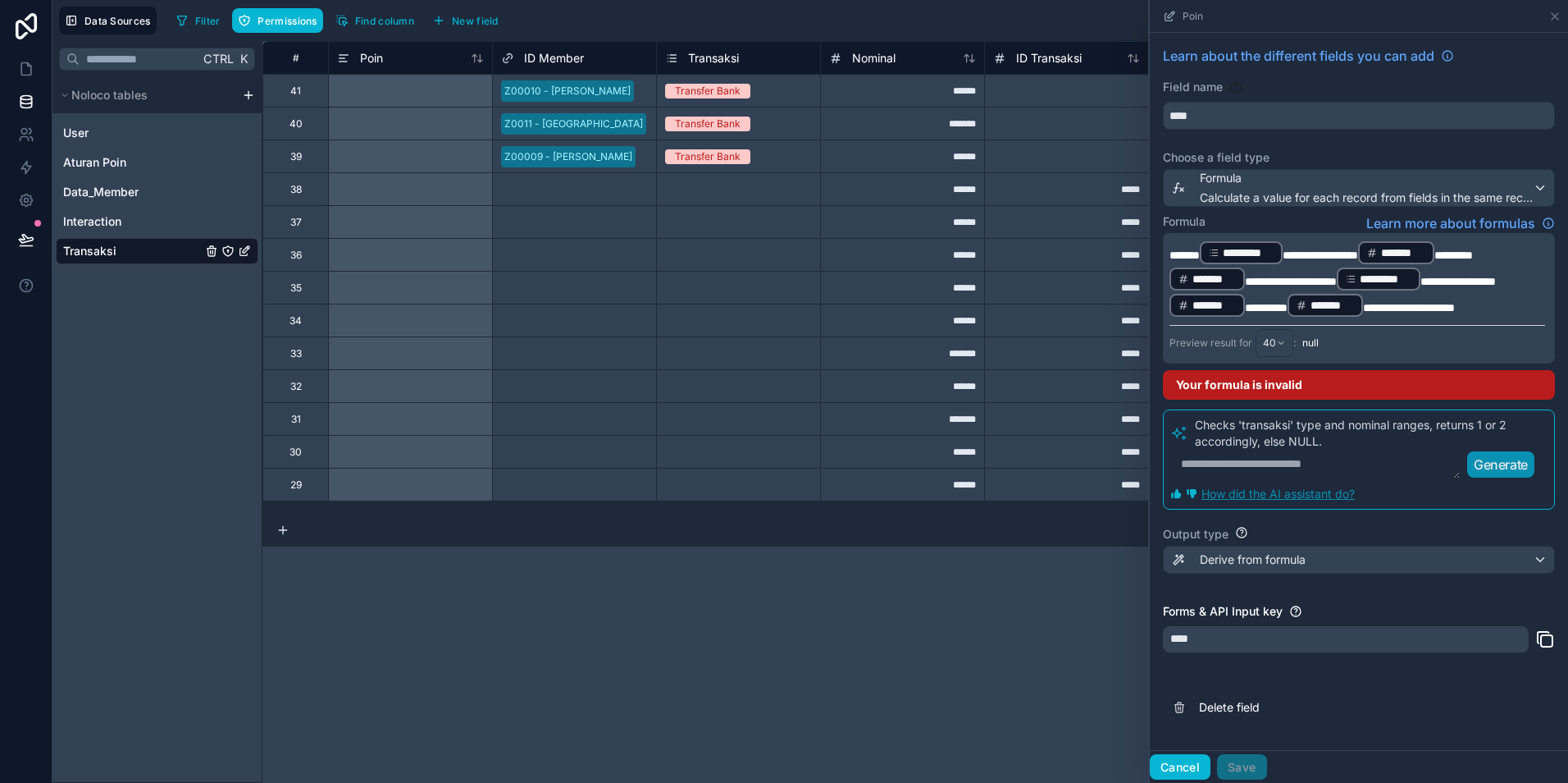
click at [1192, 764] on button "Cancel" at bounding box center [1180, 767] width 60 height 26
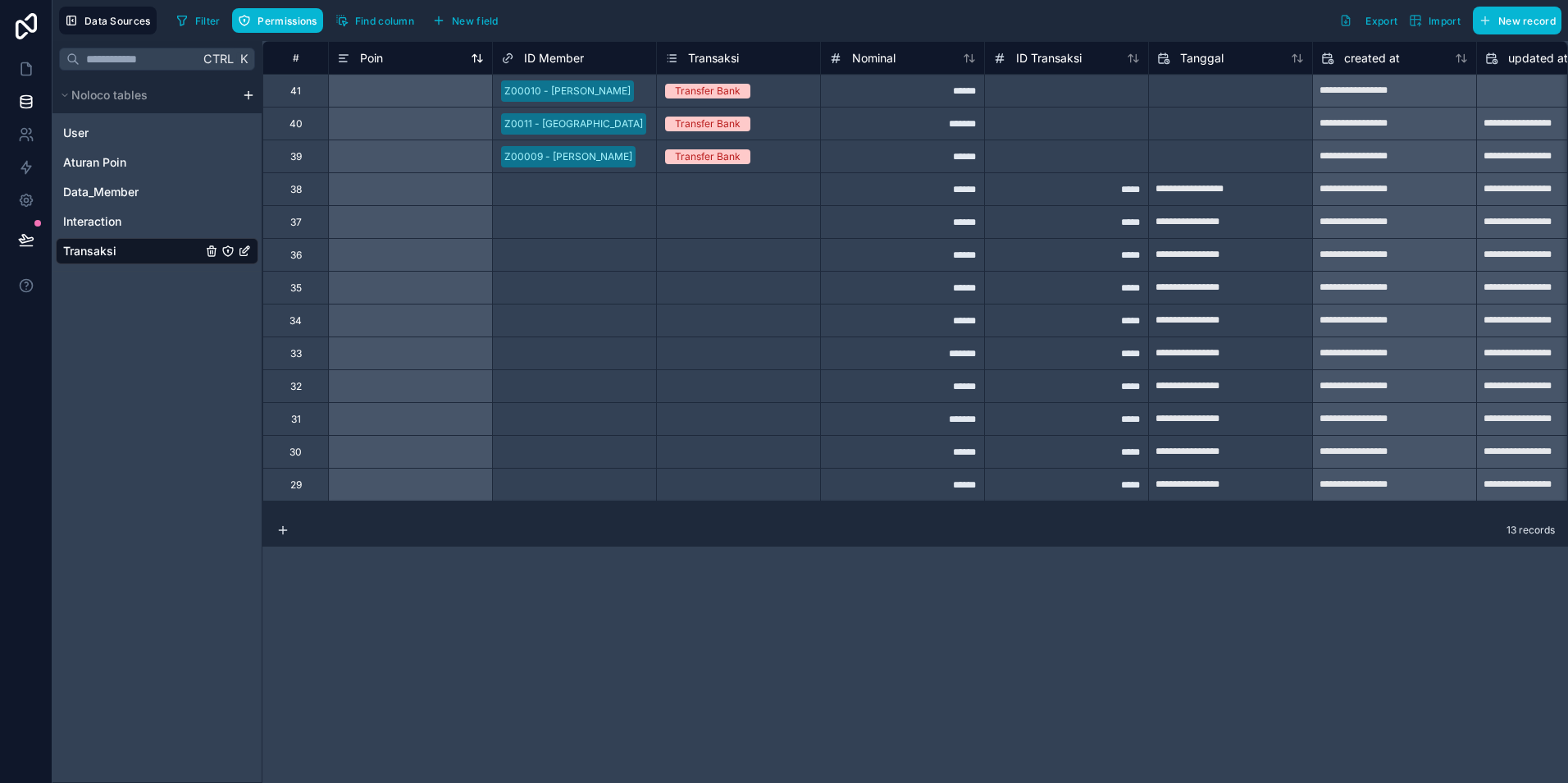
click at [380, 60] on span "Poin" at bounding box center [372, 58] width 23 height 16
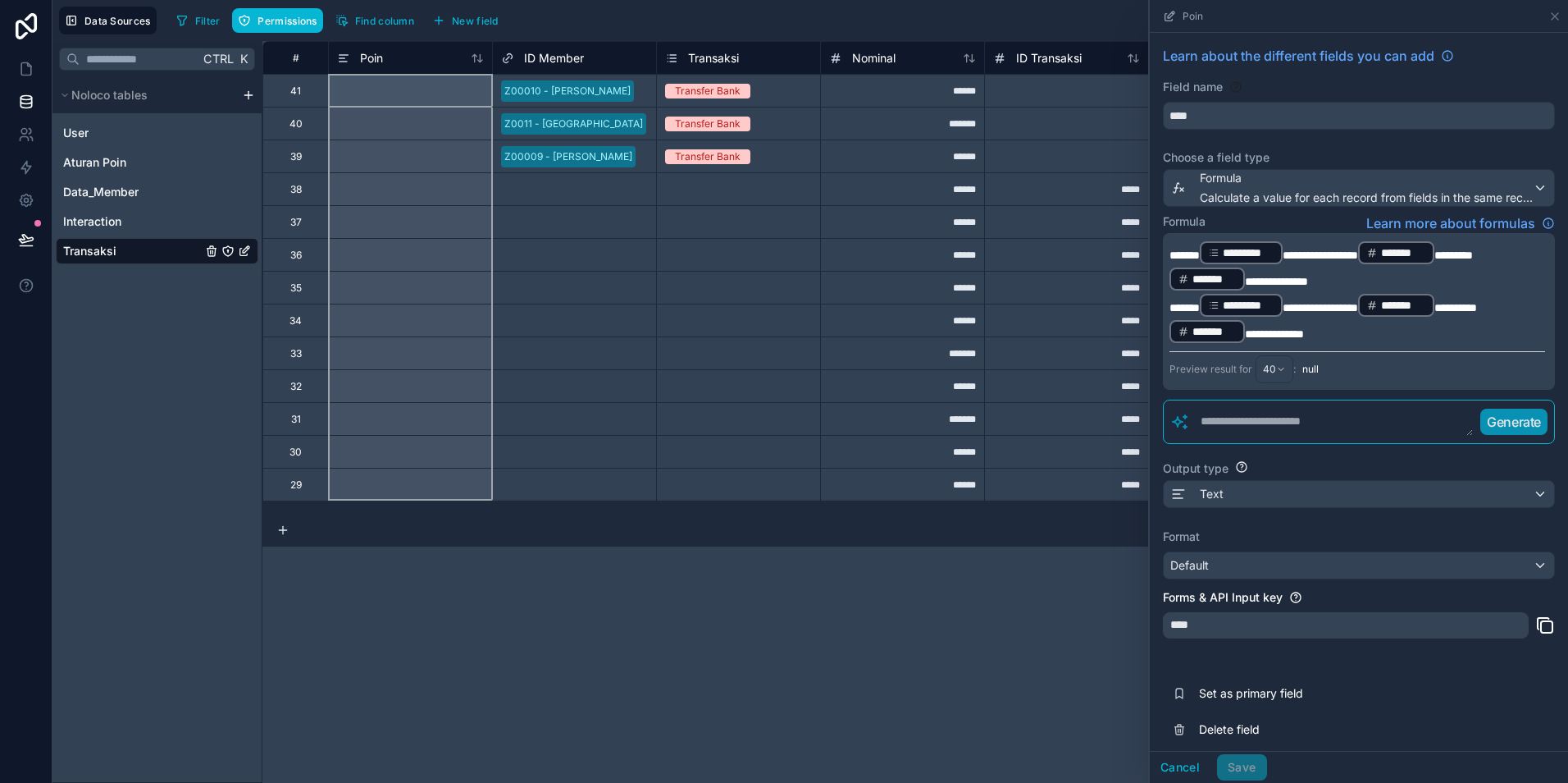
click at [1406, 332] on p "**********" at bounding box center [1358, 318] width 376 height 53
click at [1177, 257] on span "*******" at bounding box center [1184, 254] width 30 height 11
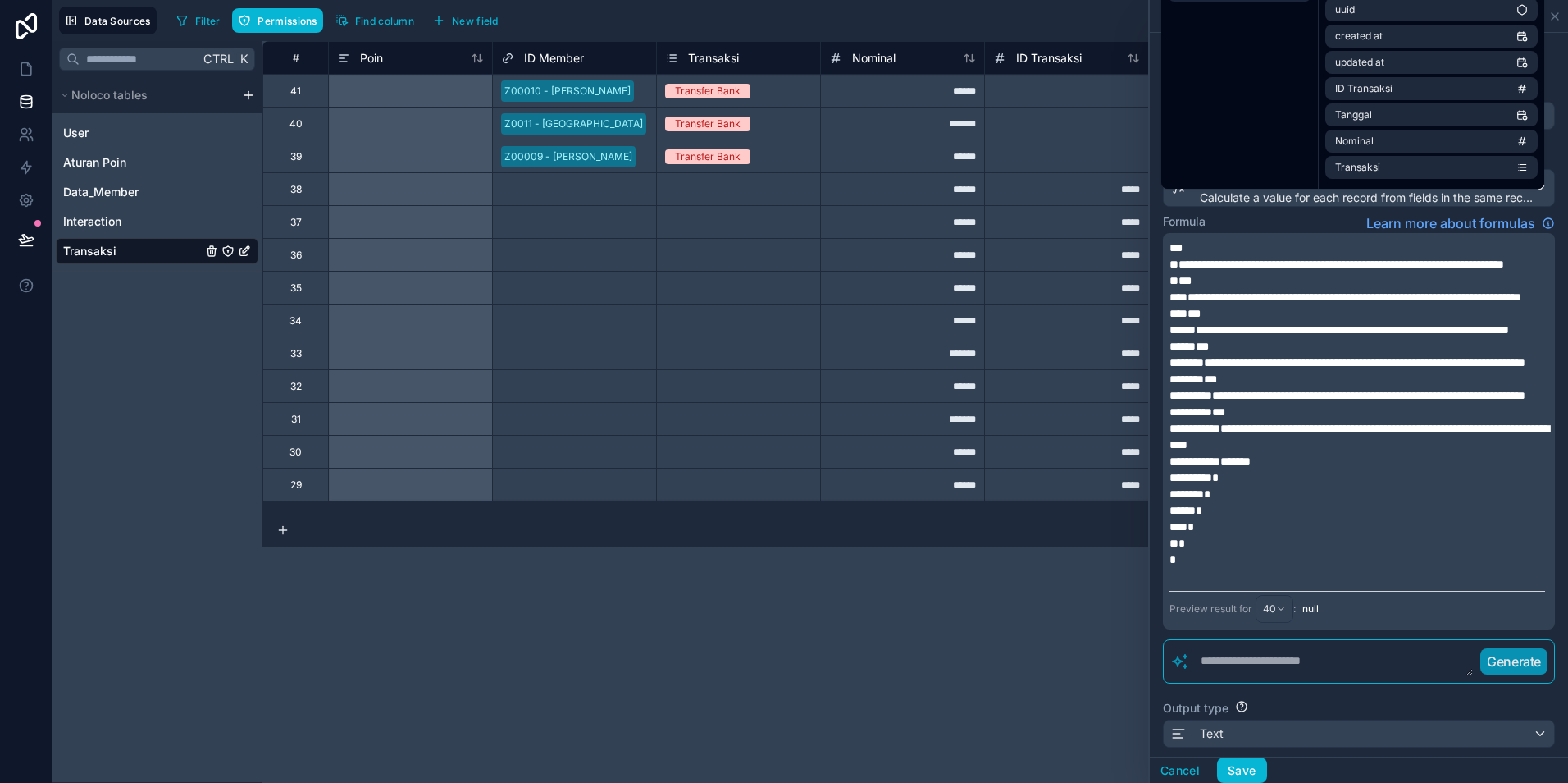
scroll to position [82, 0]
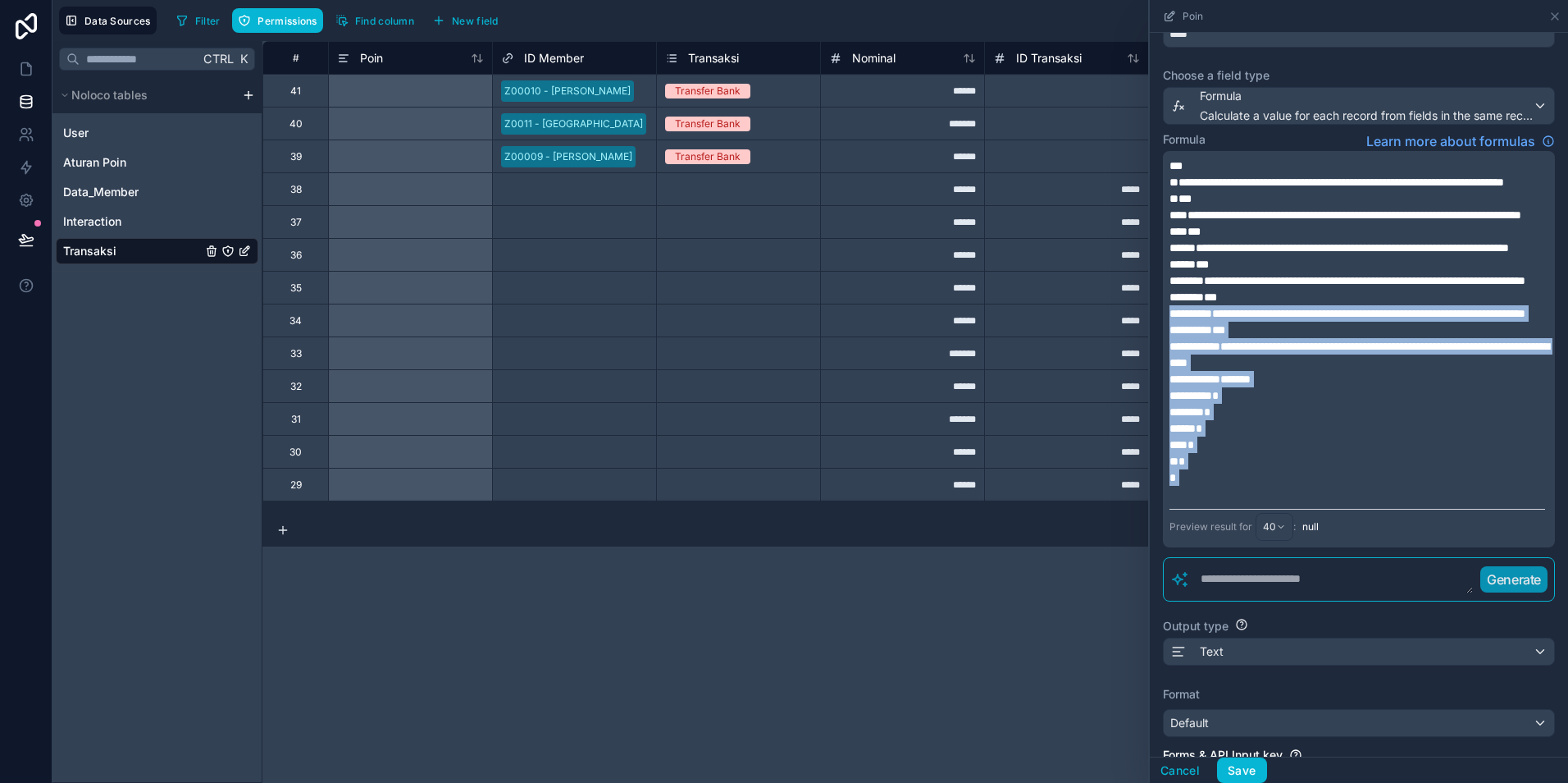
drag, startPoint x: 1180, startPoint y: 580, endPoint x: 1155, endPoint y: 372, distance: 209.5
click at [1155, 372] on div "**********" at bounding box center [1359, 435] width 418 height 968
click at [1379, 404] on p "*" at bounding box center [1358, 395] width 376 height 16
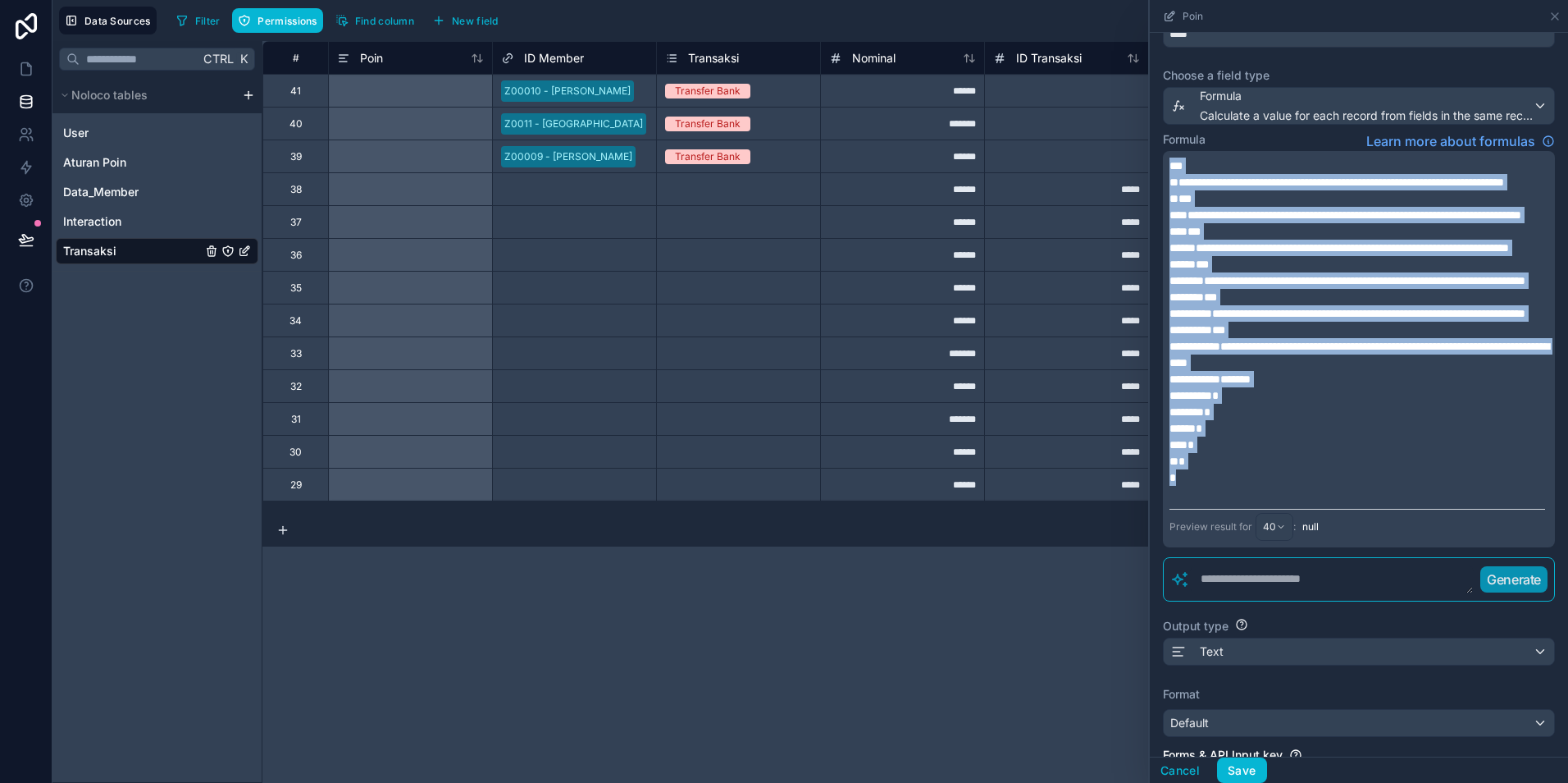
drag, startPoint x: 1186, startPoint y: 567, endPoint x: 1138, endPoint y: 160, distance: 409.8
click at [1138, 160] on div "**********" at bounding box center [915, 412] width 1306 height 742
copy div "**********"
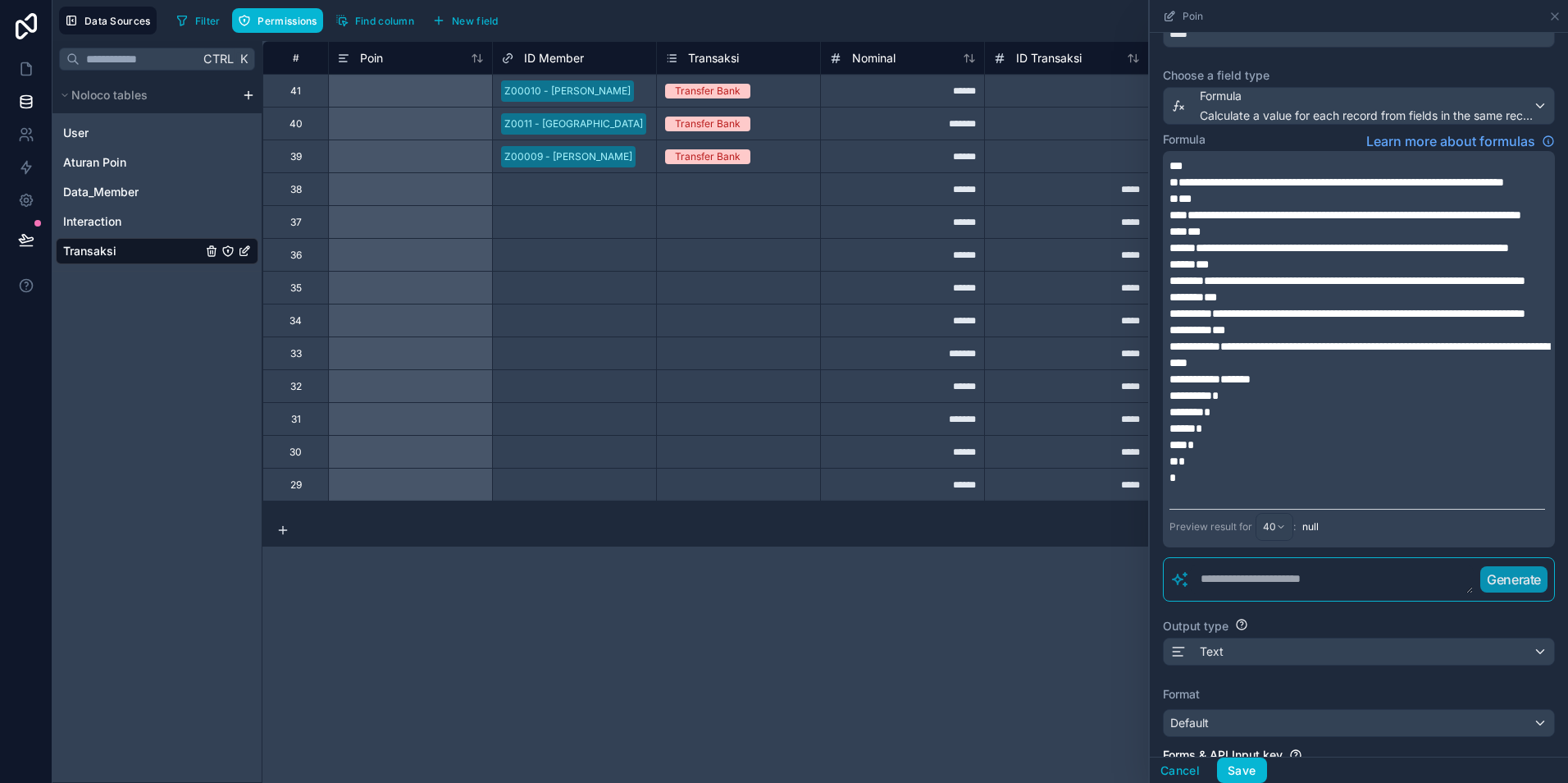
click at [1266, 594] on textarea at bounding box center [1332, 579] width 284 height 29
paste textarea "**********"
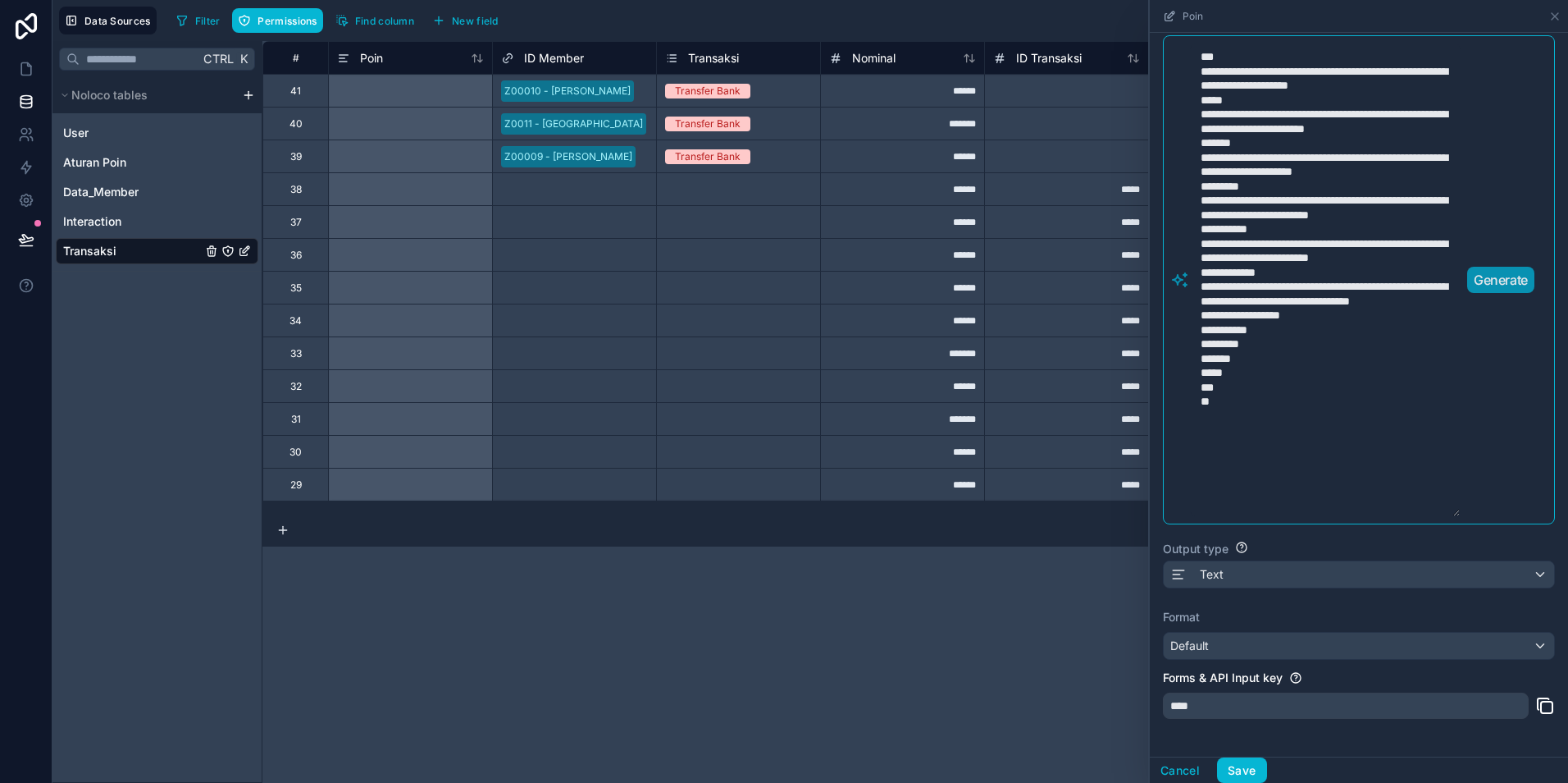
scroll to position [574, 0]
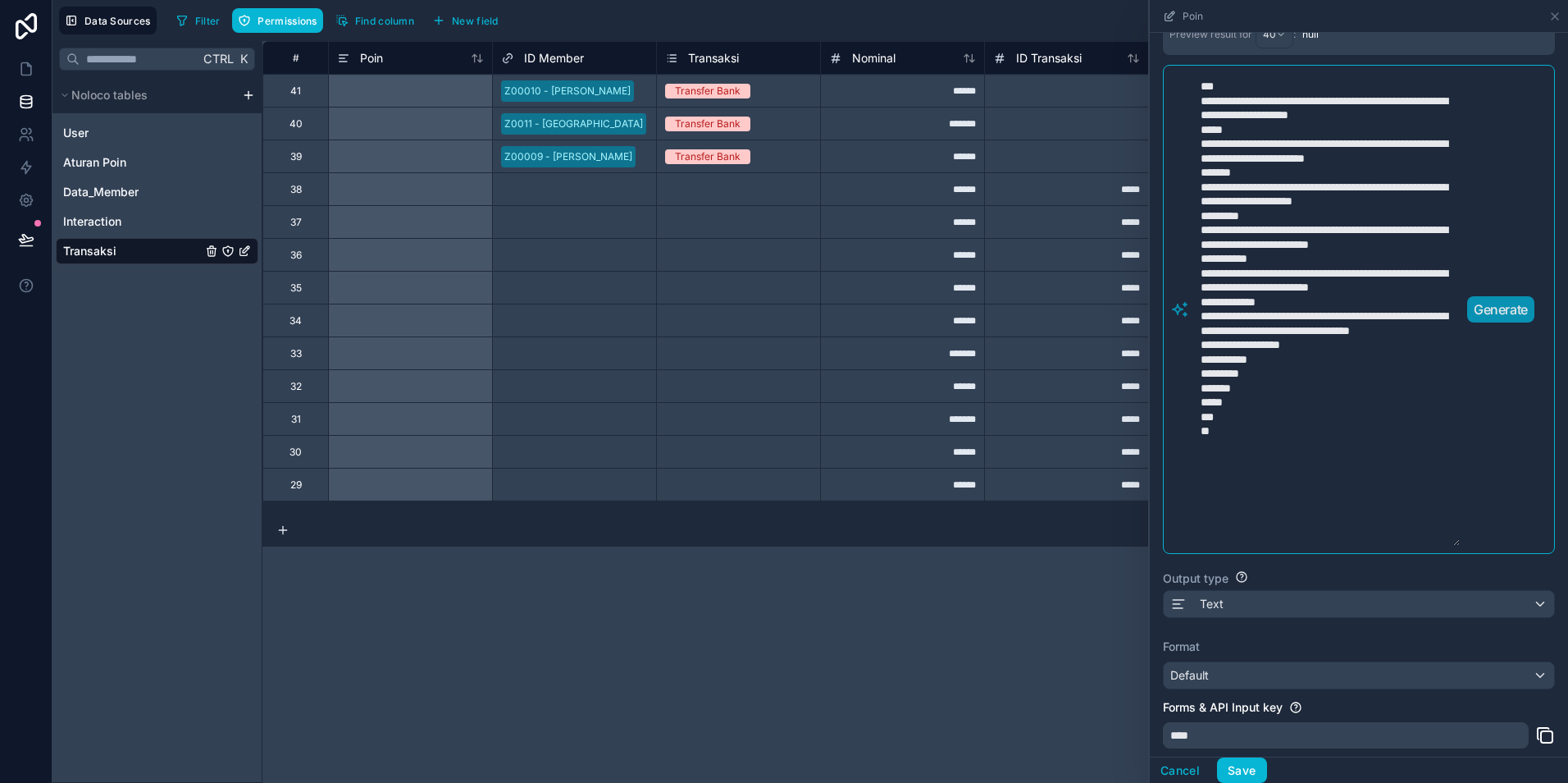
type textarea "**********"
click at [1520, 319] on p "Generate" at bounding box center [1501, 309] width 54 height 20
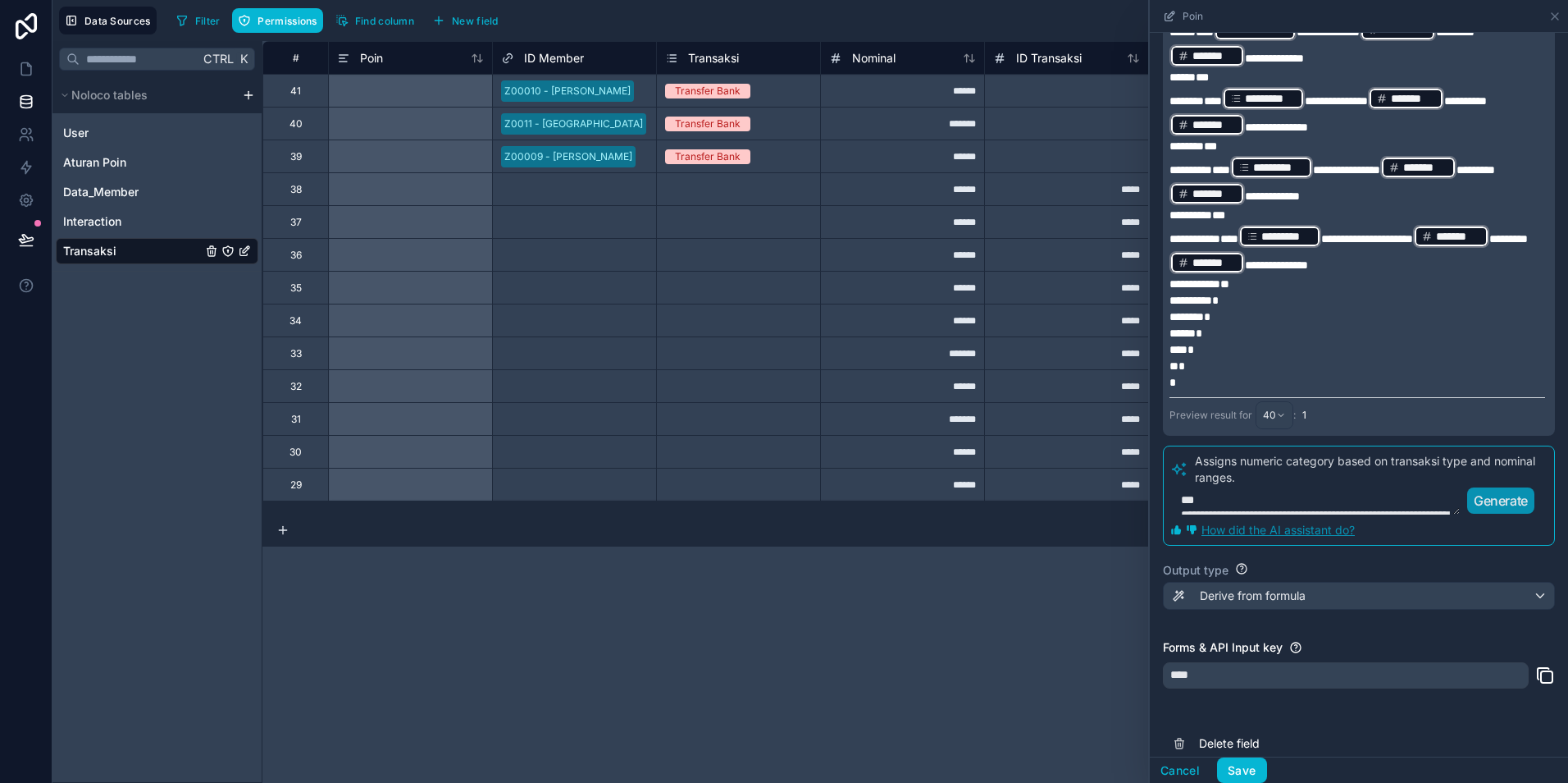
scroll to position [396, 0]
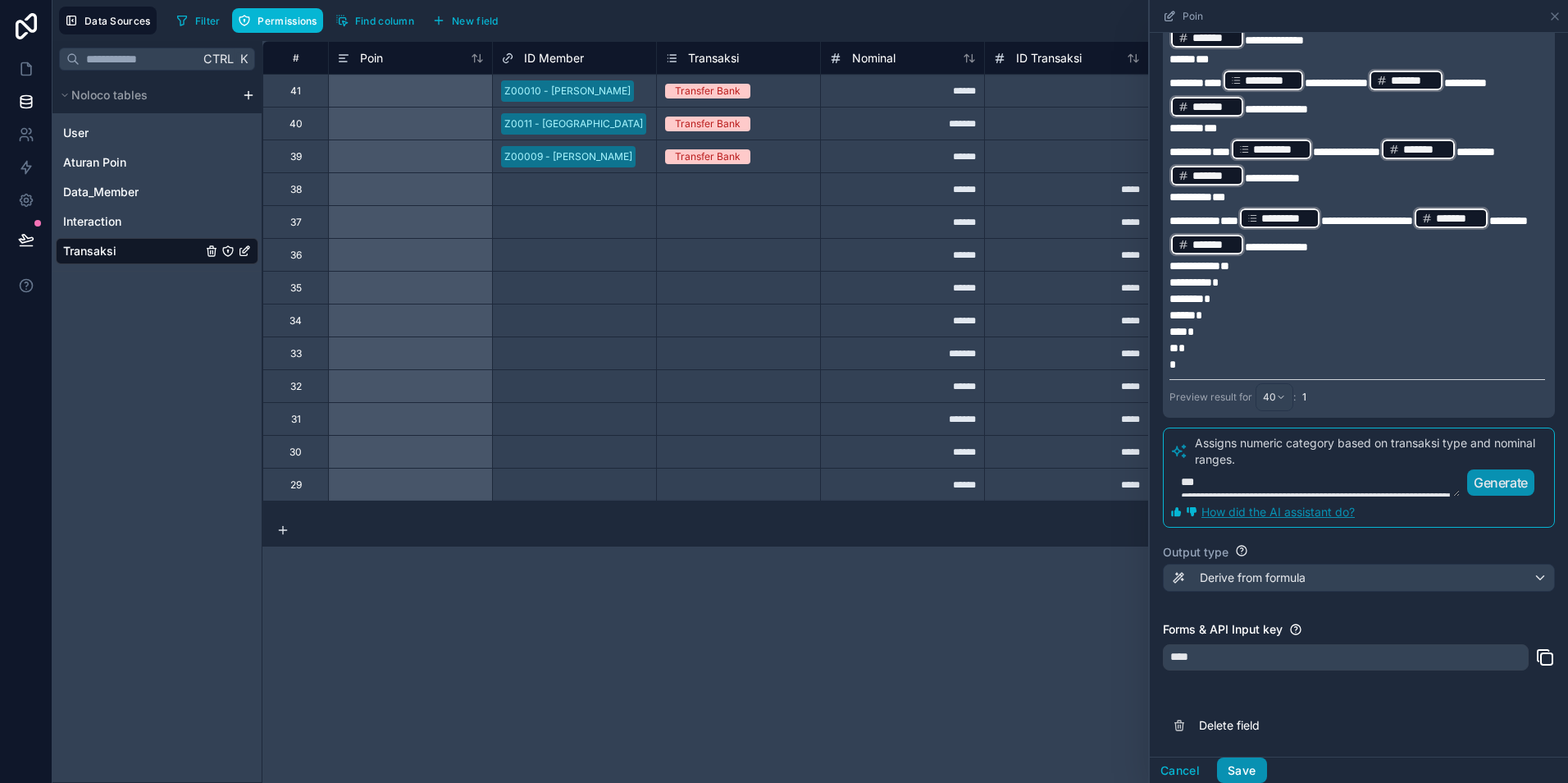
click at [1243, 761] on button "Save" at bounding box center [1241, 770] width 49 height 26
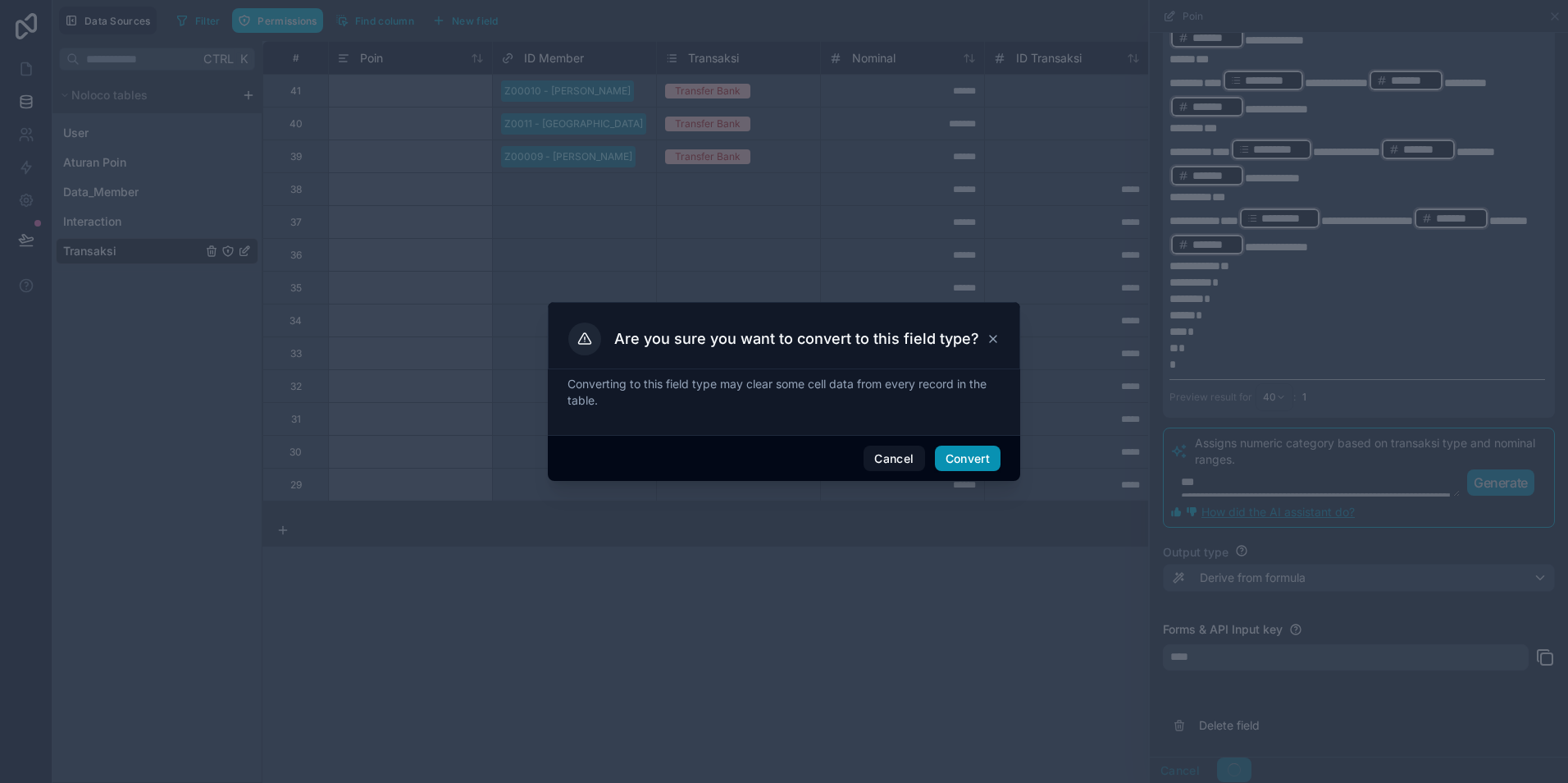
click at [960, 454] on button "Convert" at bounding box center [968, 459] width 66 height 26
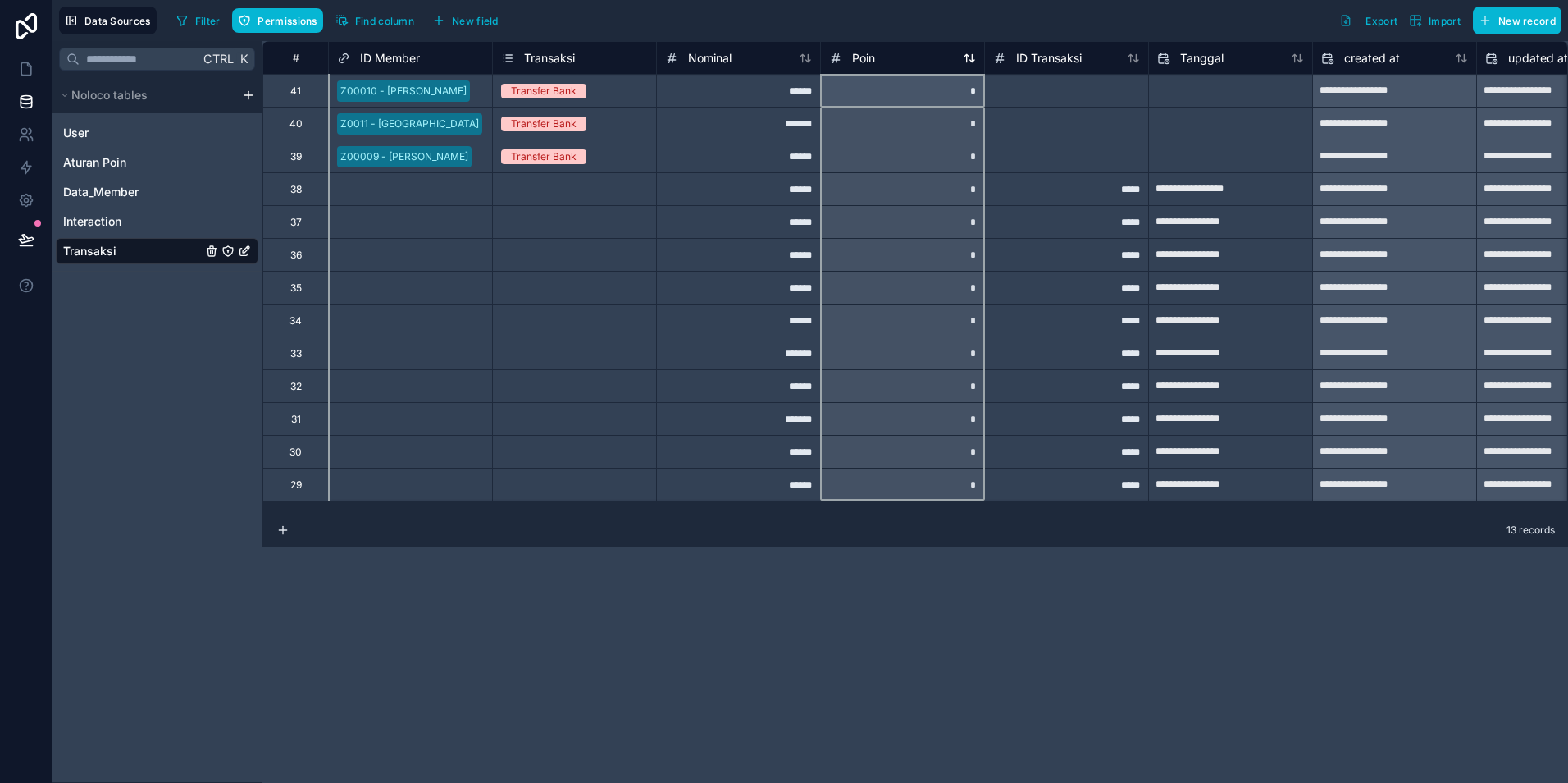
click at [871, 60] on span "Poin" at bounding box center [864, 58] width 23 height 16
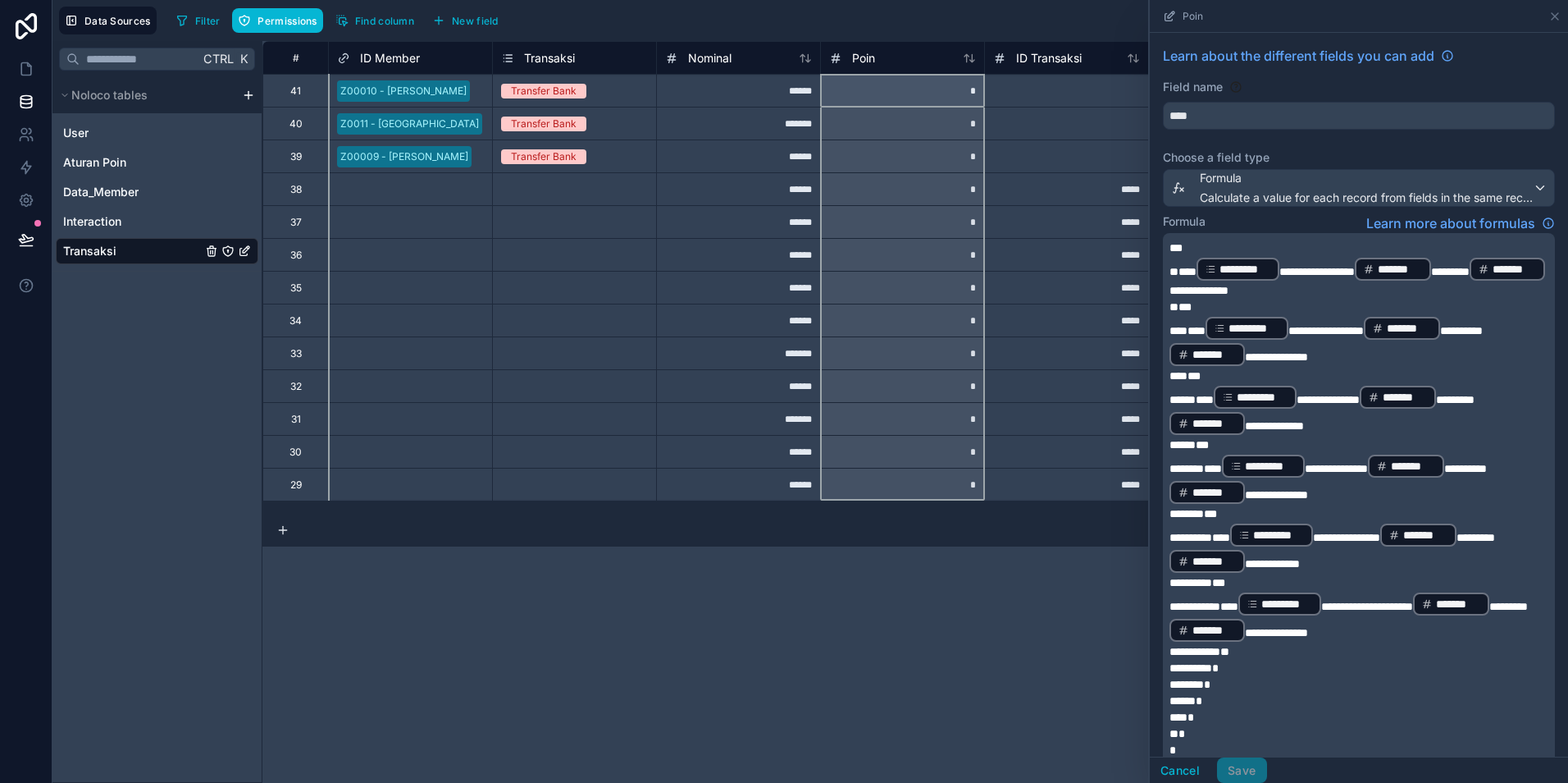
click at [542, 189] on div "Select a Transaksi" at bounding box center [543, 189] width 85 height 13
click at [557, 192] on div "Select a Transaksi" at bounding box center [543, 189] width 85 height 13
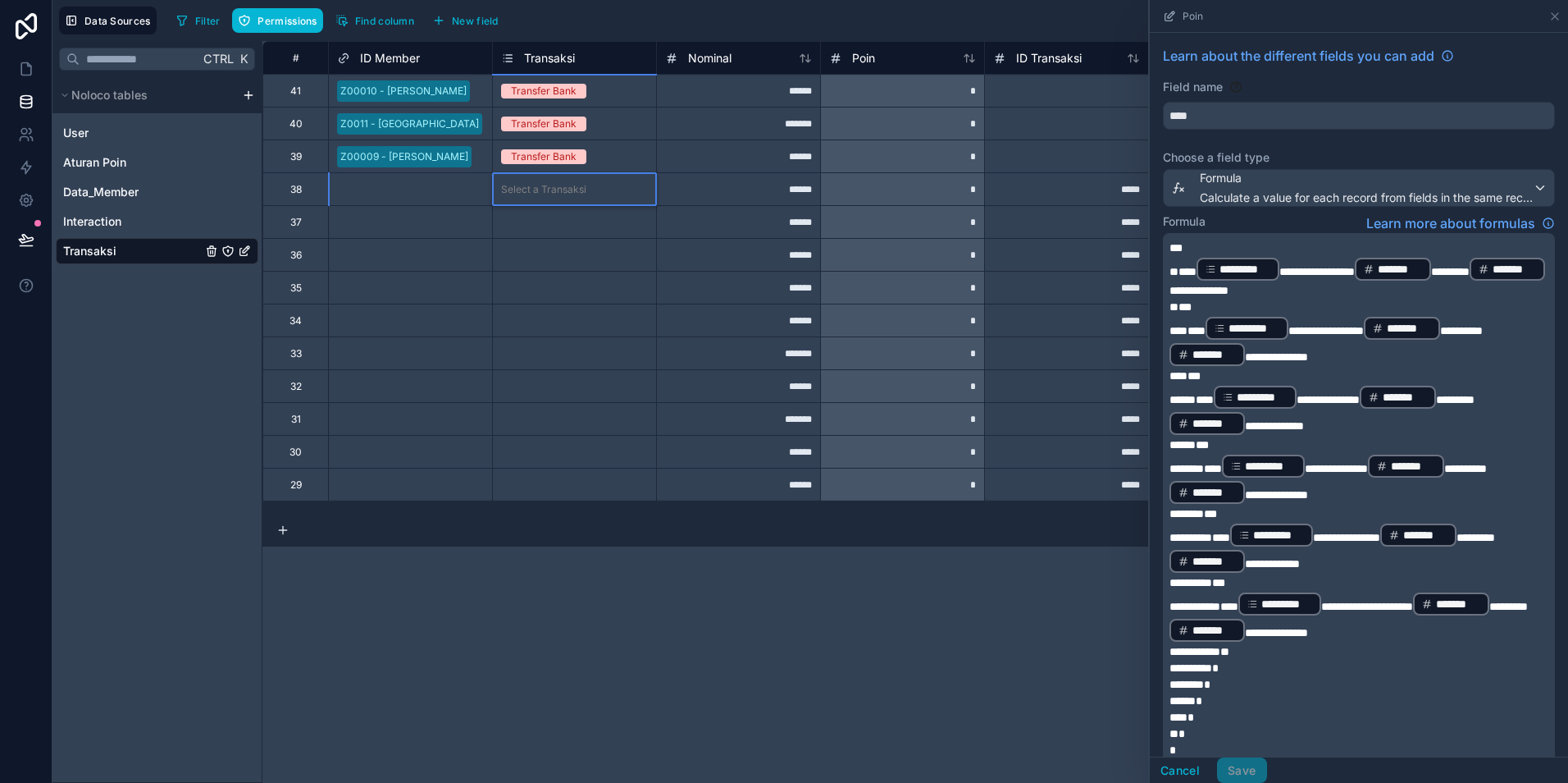
click at [528, 195] on div "Select a Transaksi" at bounding box center [543, 189] width 85 height 13
click at [547, 234] on div "Select a Transaksi" at bounding box center [574, 222] width 163 height 32
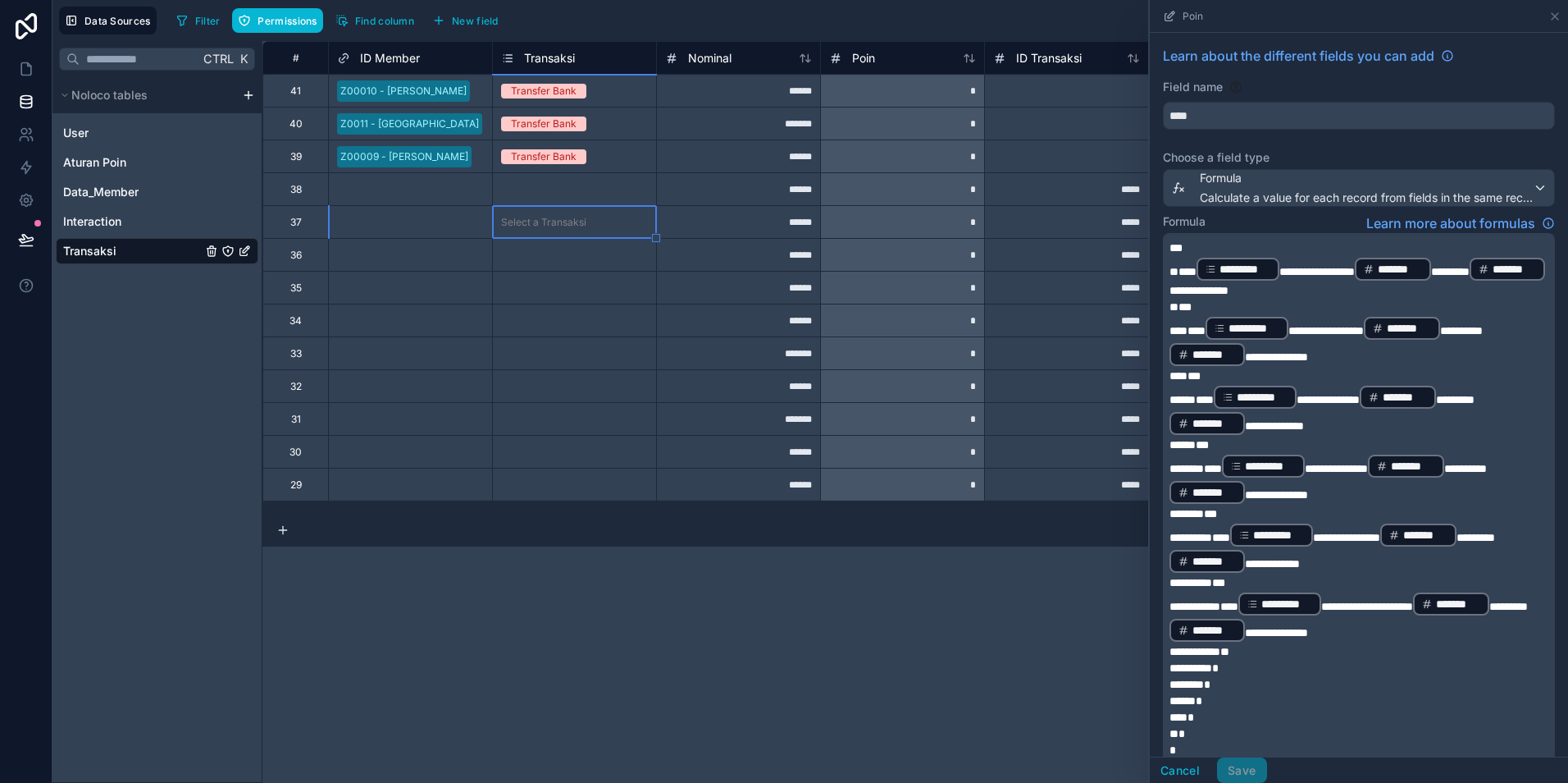
click at [547, 195] on div "Select a Transaksi" at bounding box center [543, 189] width 85 height 13
click at [416, 191] on div "Select a ID Member" at bounding box center [383, 189] width 92 height 13
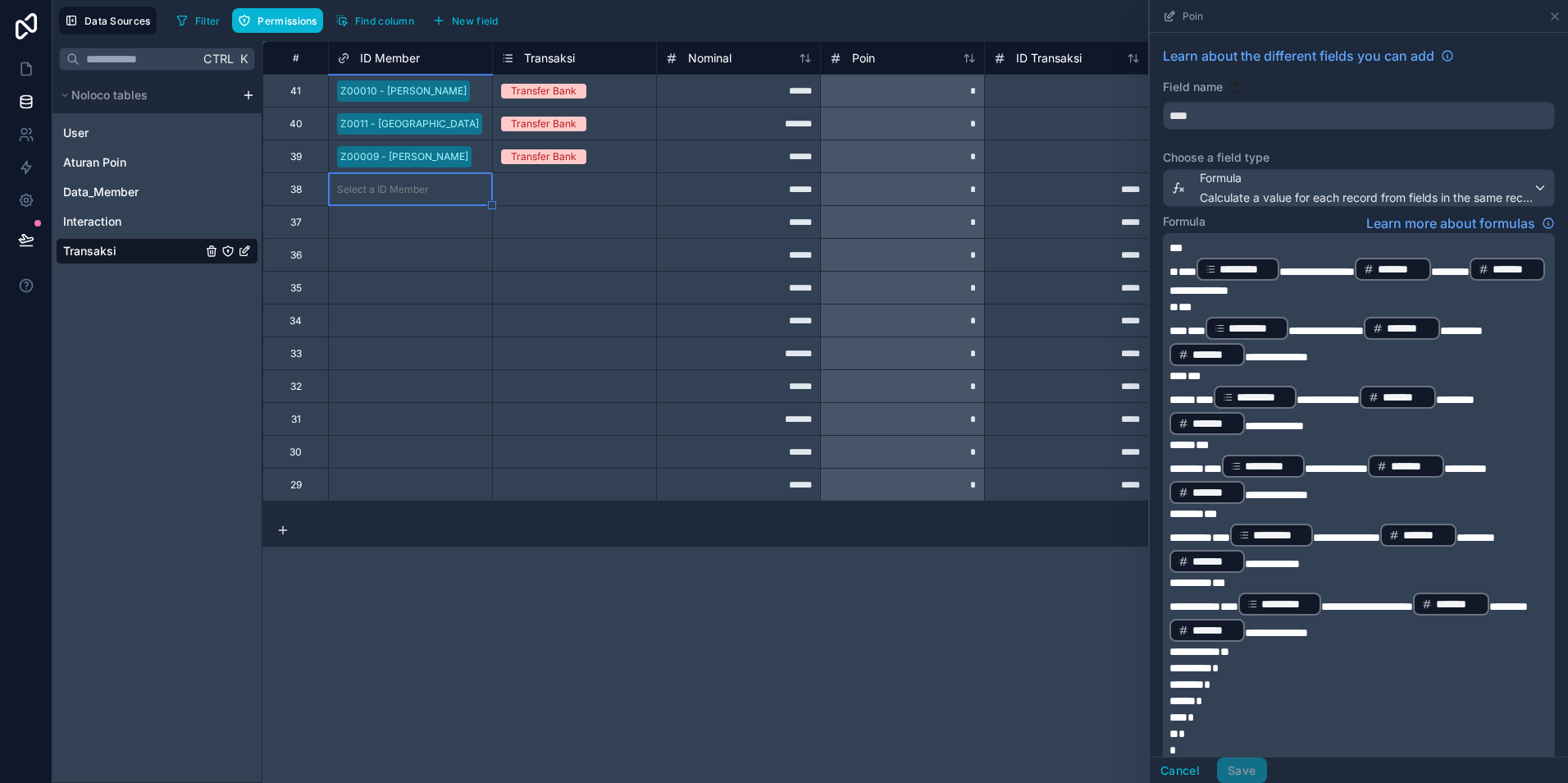
click at [612, 282] on div "Select a Transaksi" at bounding box center [574, 287] width 163 height 16
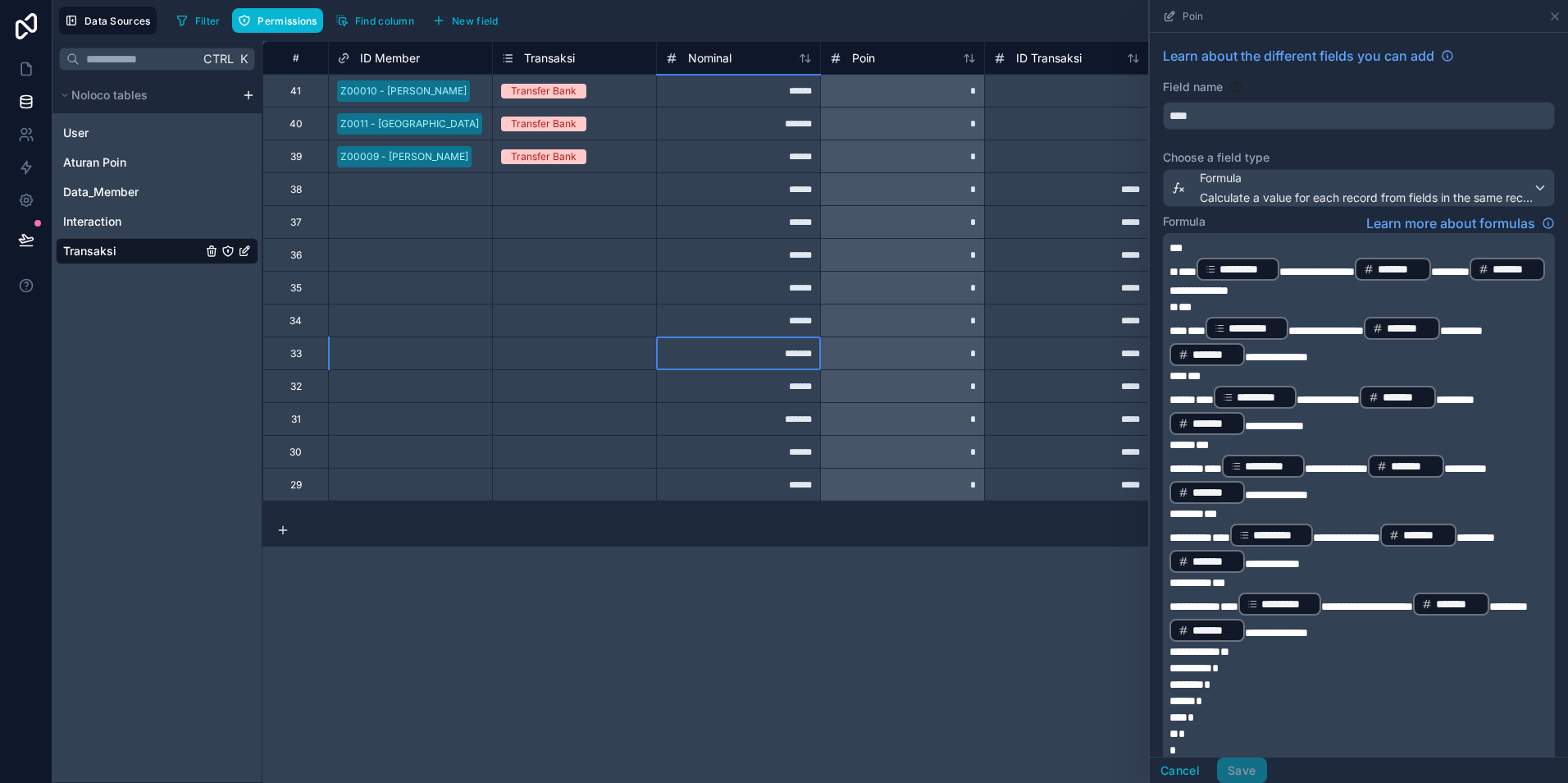
click at [669, 339] on div "*******" at bounding box center [738, 353] width 164 height 33
click at [28, 72] on icon at bounding box center [26, 68] width 16 height 16
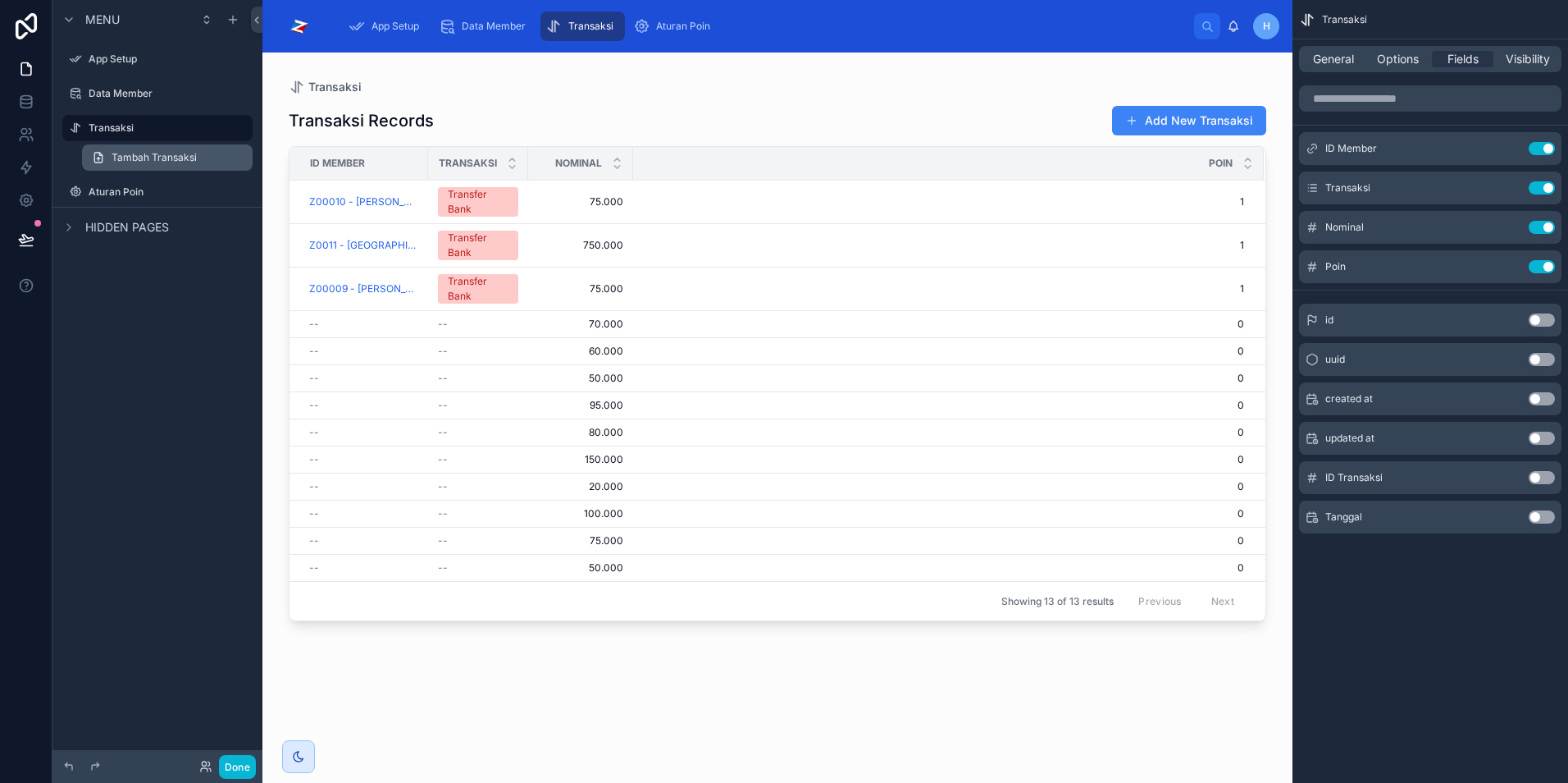
click at [122, 156] on span "Tambah Transaksi" at bounding box center [153, 157] width 85 height 13
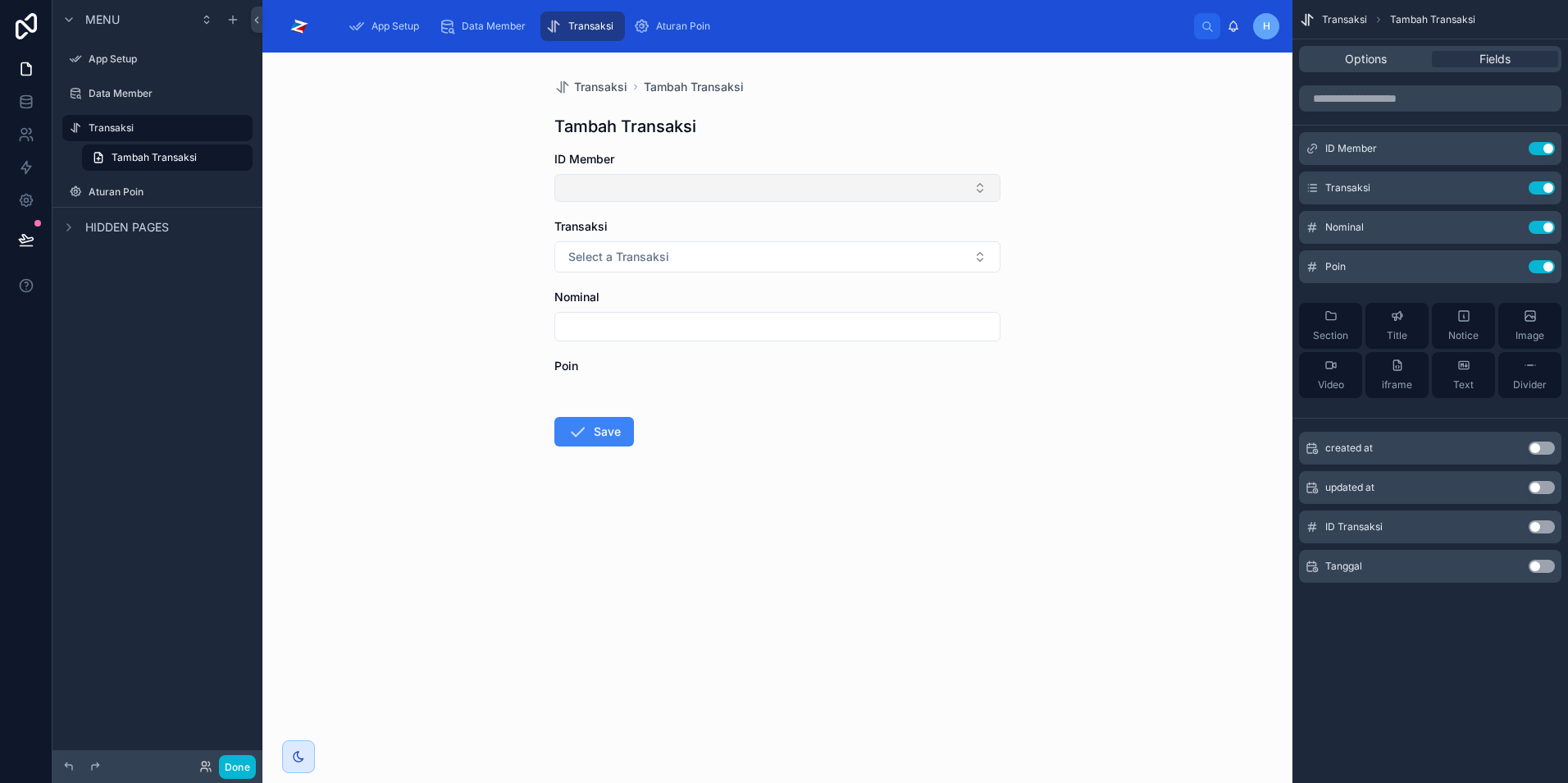
click at [636, 190] on button "Select Button" at bounding box center [778, 188] width 447 height 28
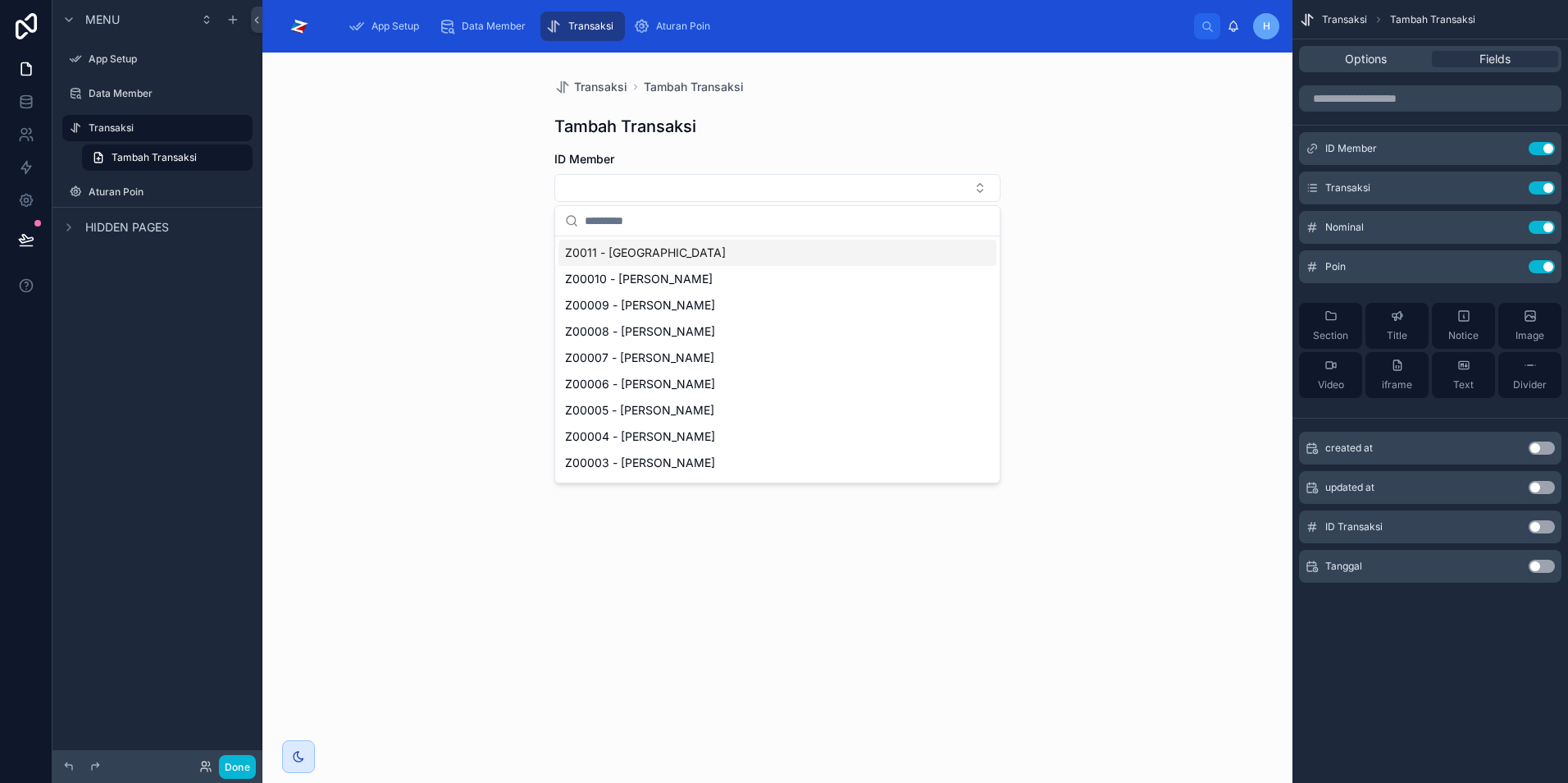
click at [634, 253] on span "Z0011 - Alam Jaya" at bounding box center [646, 253] width 161 height 16
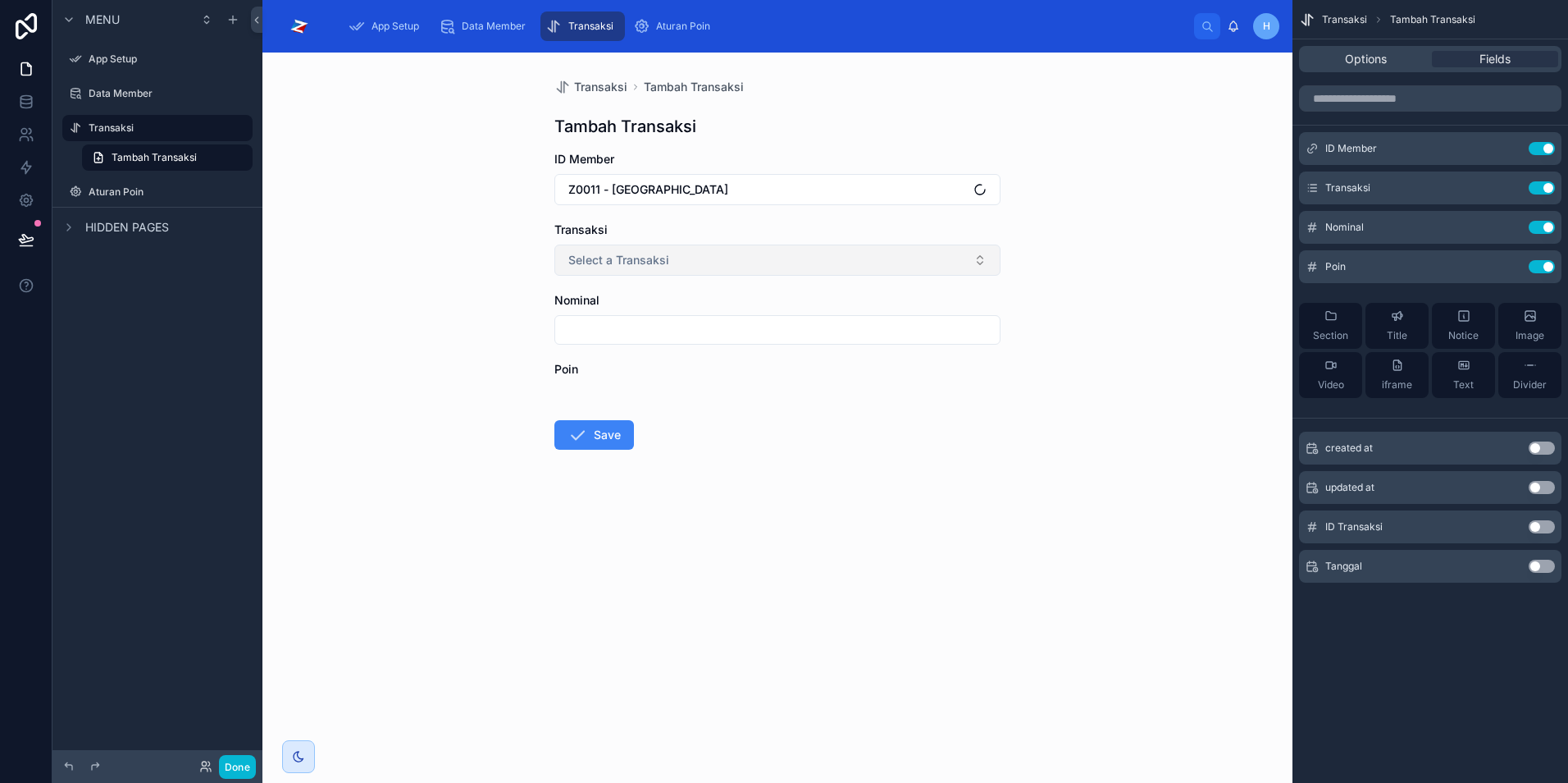
click at [667, 265] on span "Select a Transaksi" at bounding box center [618, 260] width 101 height 16
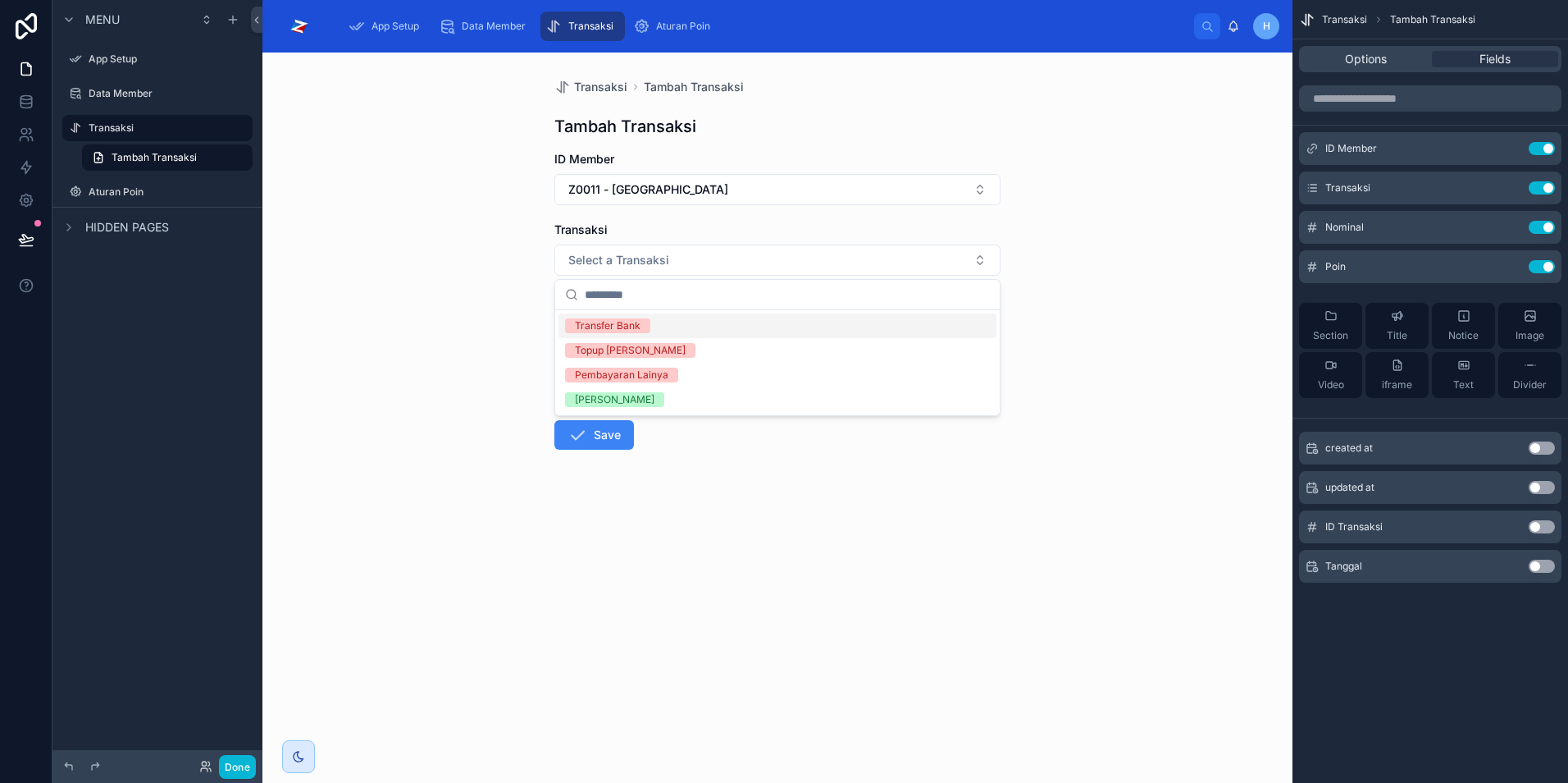
click at [632, 323] on div "Transfer Bank" at bounding box center [608, 325] width 66 height 15
click at [631, 328] on input "text" at bounding box center [778, 329] width 445 height 23
type input "*******"
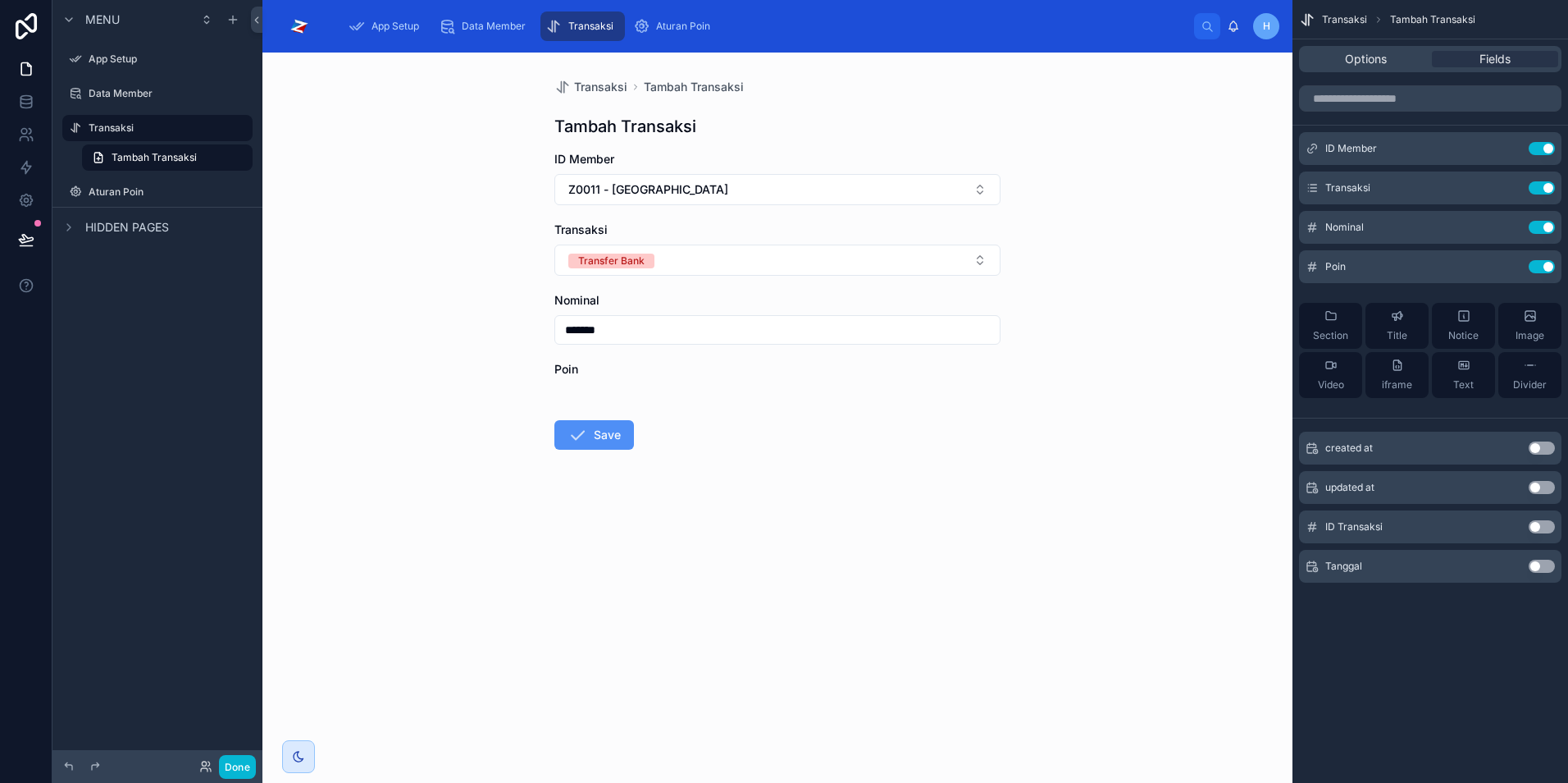
click at [603, 432] on button "Save" at bounding box center [594, 435] width 79 height 29
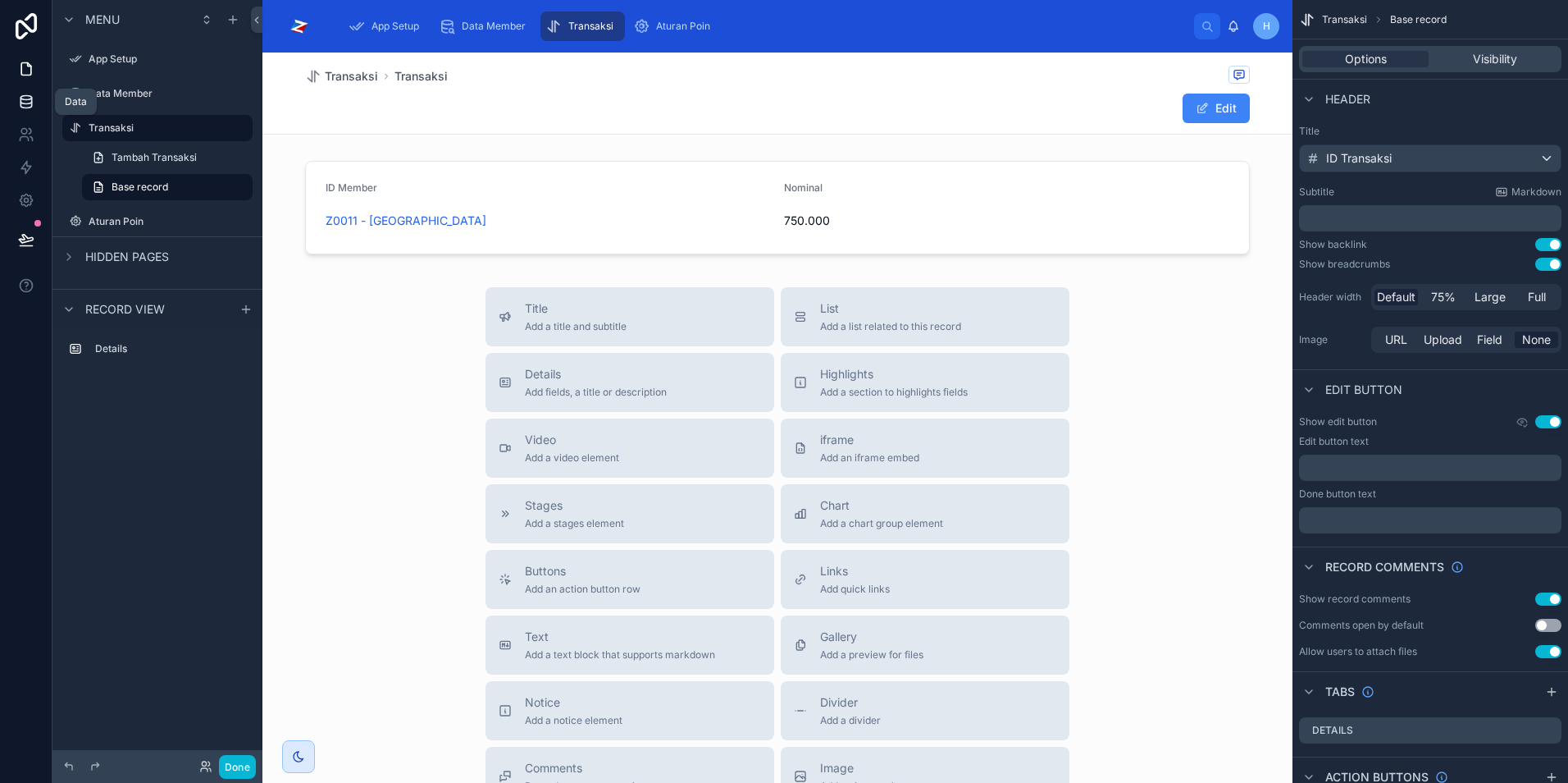
click at [35, 104] on link at bounding box center [26, 102] width 52 height 33
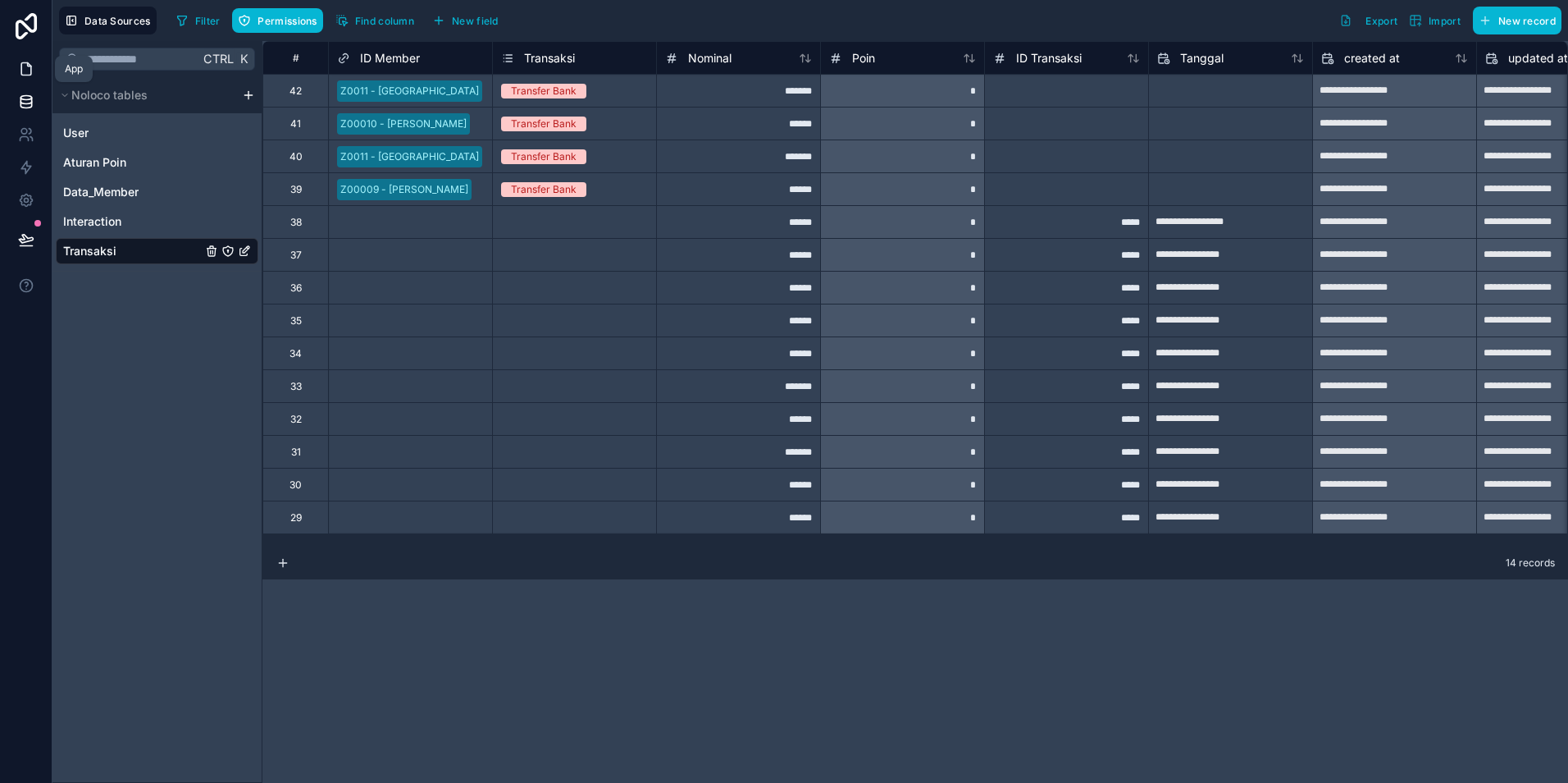
click at [27, 75] on icon at bounding box center [26, 69] width 9 height 12
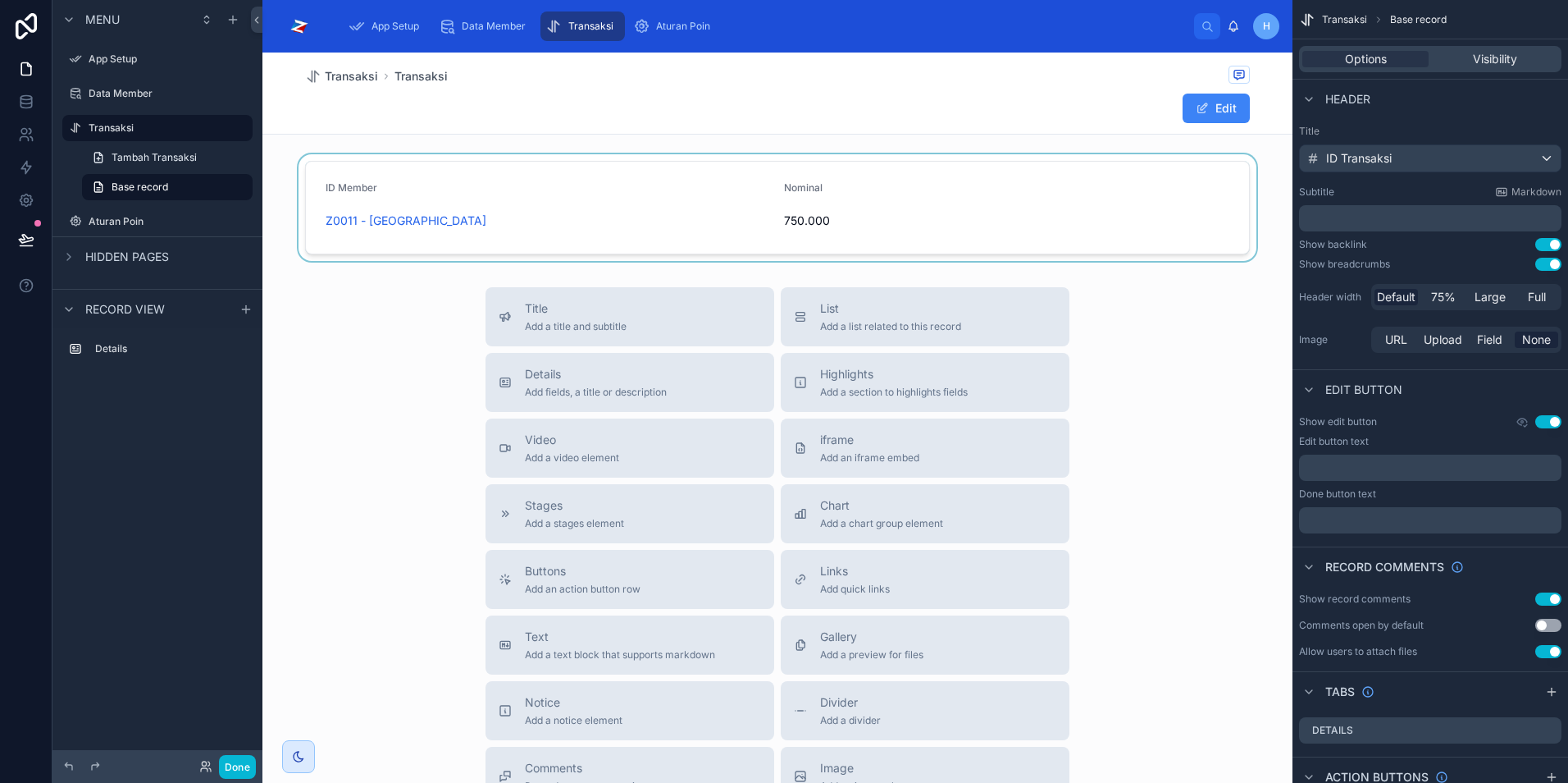
click at [986, 205] on div at bounding box center [778, 208] width 1030 height 107
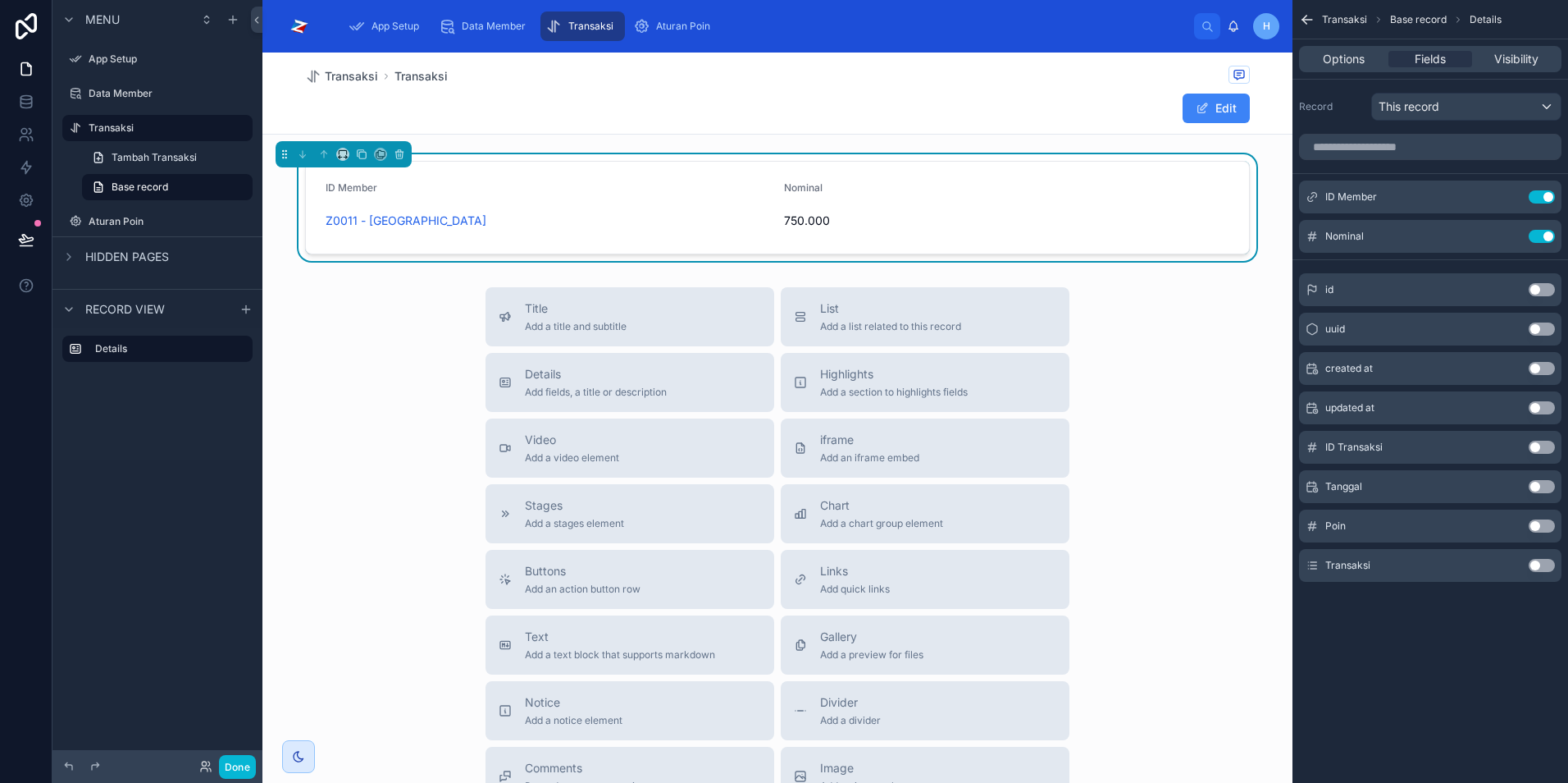
click at [1548, 526] on button "Use setting" at bounding box center [1542, 525] width 26 height 13
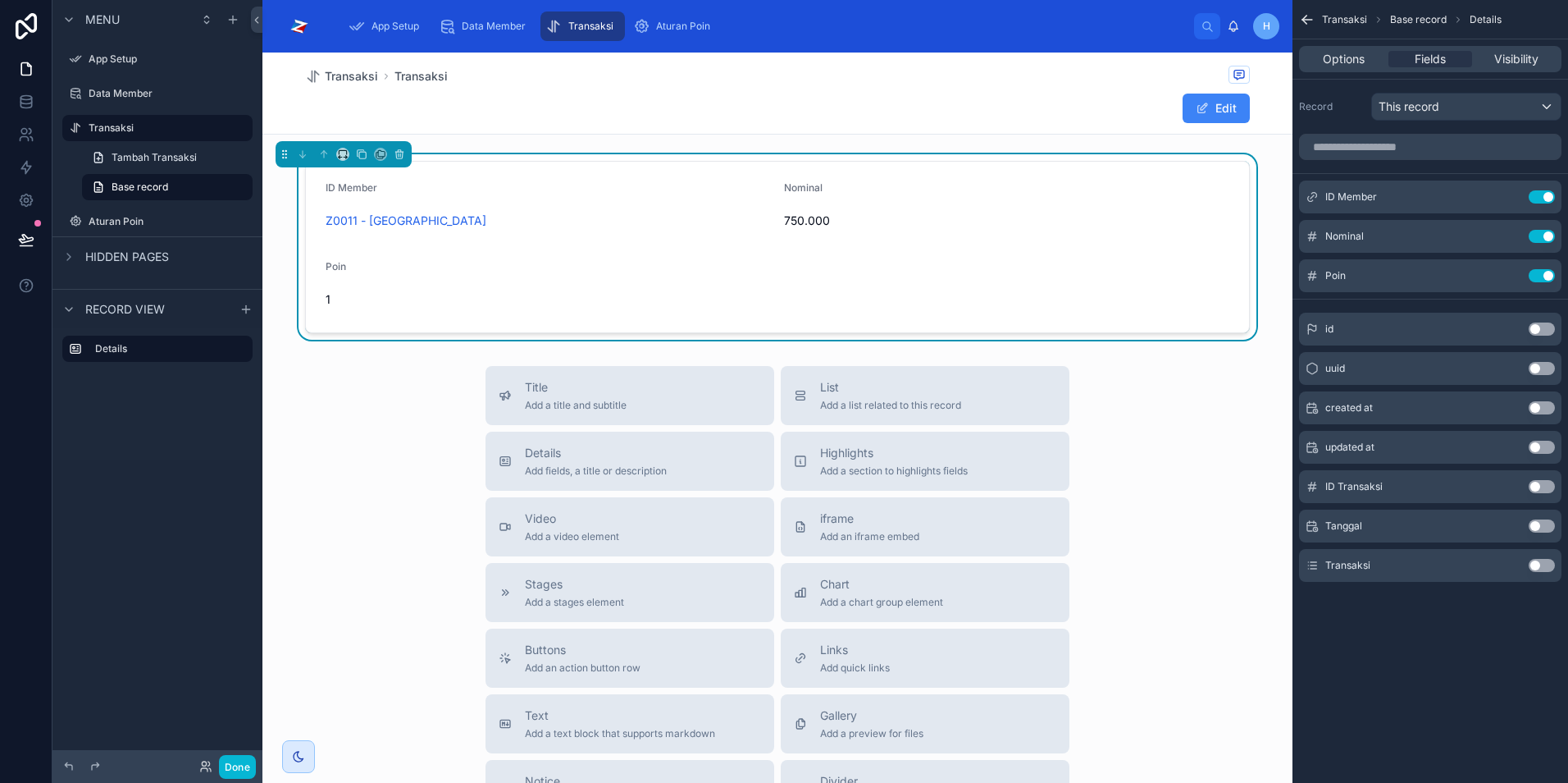
click at [853, 216] on span "750.000" at bounding box center [1007, 220] width 446 height 16
click at [857, 182] on div "Nominal" at bounding box center [1007, 191] width 446 height 20
click at [1037, 220] on span "750.000" at bounding box center [1007, 220] width 446 height 16
click at [1012, 95] on div "Edit" at bounding box center [778, 109] width 945 height 31
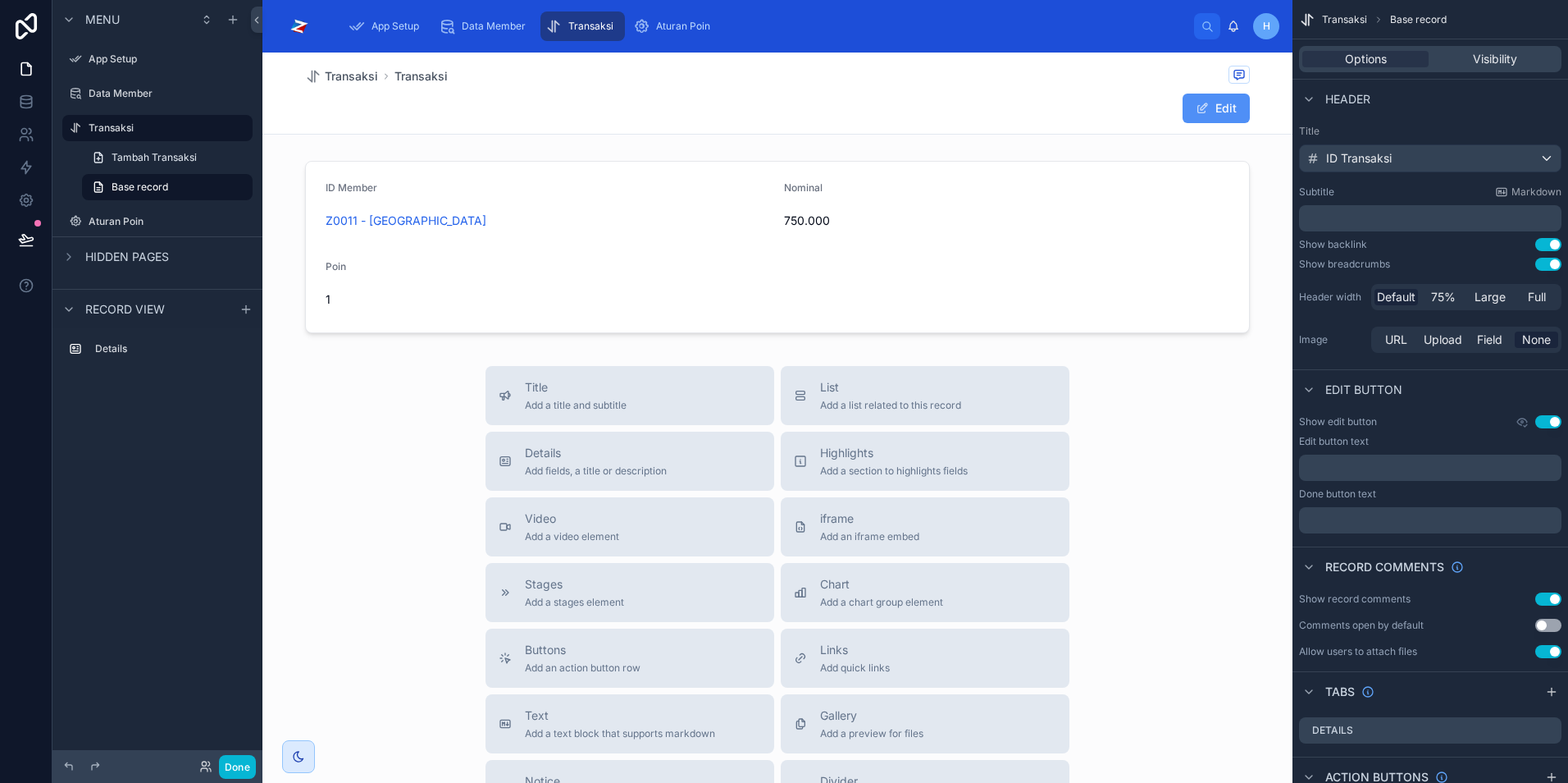
click at [1211, 110] on button "Edit" at bounding box center [1216, 108] width 67 height 29
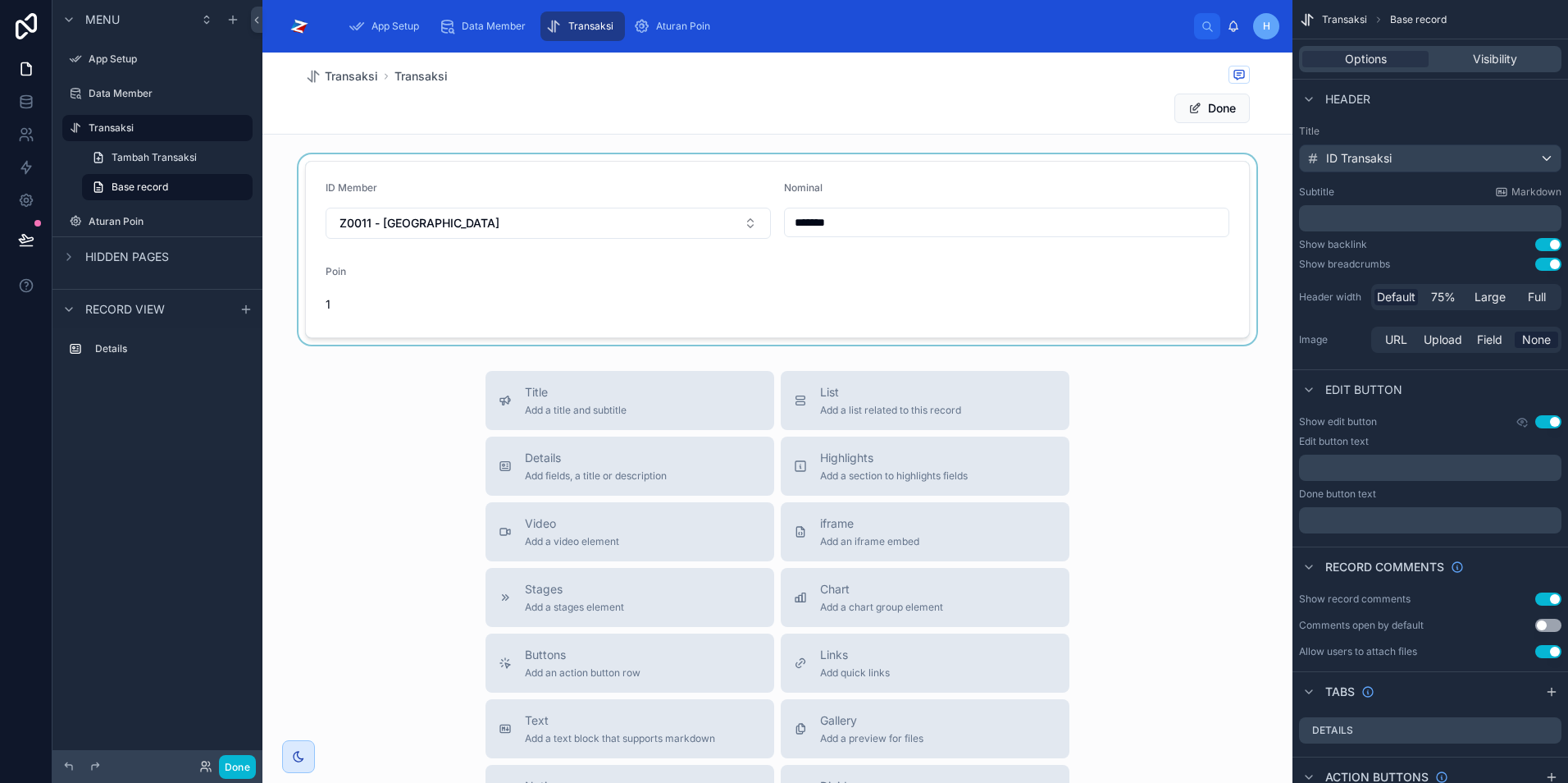
click at [834, 226] on div at bounding box center [778, 249] width 1030 height 191
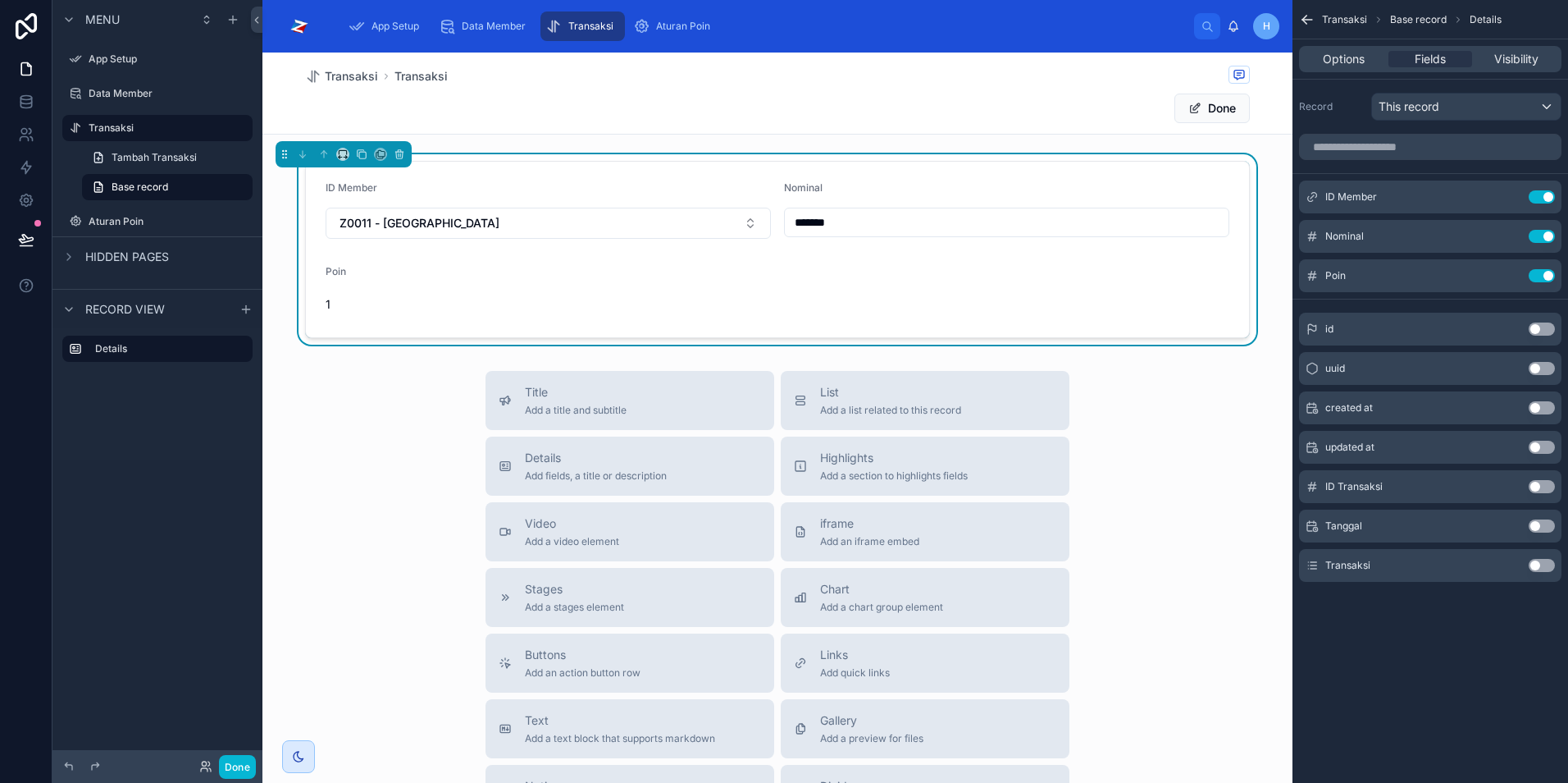
click at [814, 217] on input "*******" at bounding box center [1007, 222] width 444 height 23
click at [798, 222] on input "*******" at bounding box center [1007, 222] width 444 height 23
click at [861, 224] on input "*******" at bounding box center [1007, 222] width 444 height 23
type input "*********"
click at [1221, 99] on button "Done" at bounding box center [1213, 108] width 76 height 29
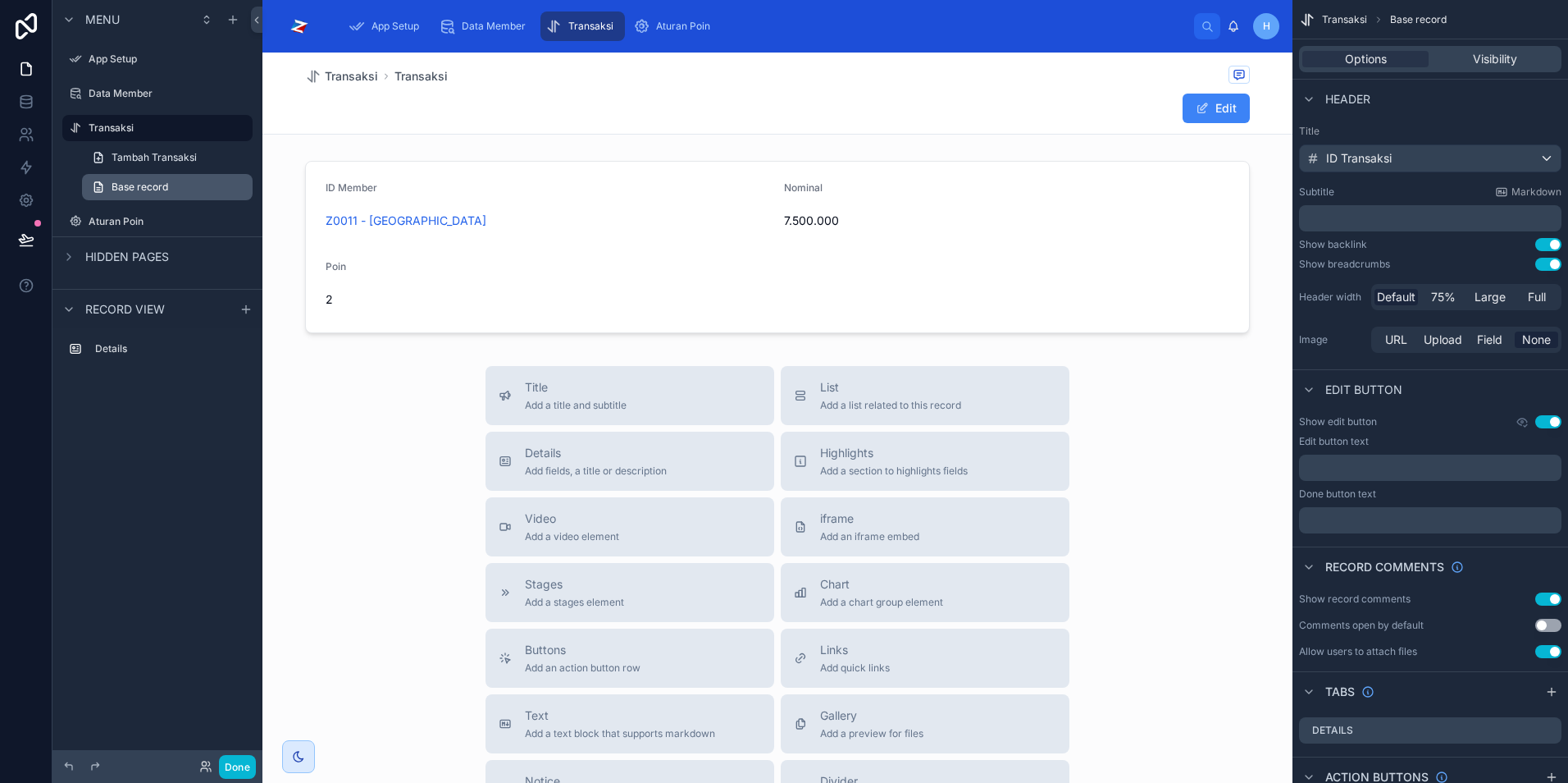
click at [115, 185] on span "Base record" at bounding box center [140, 186] width 57 height 13
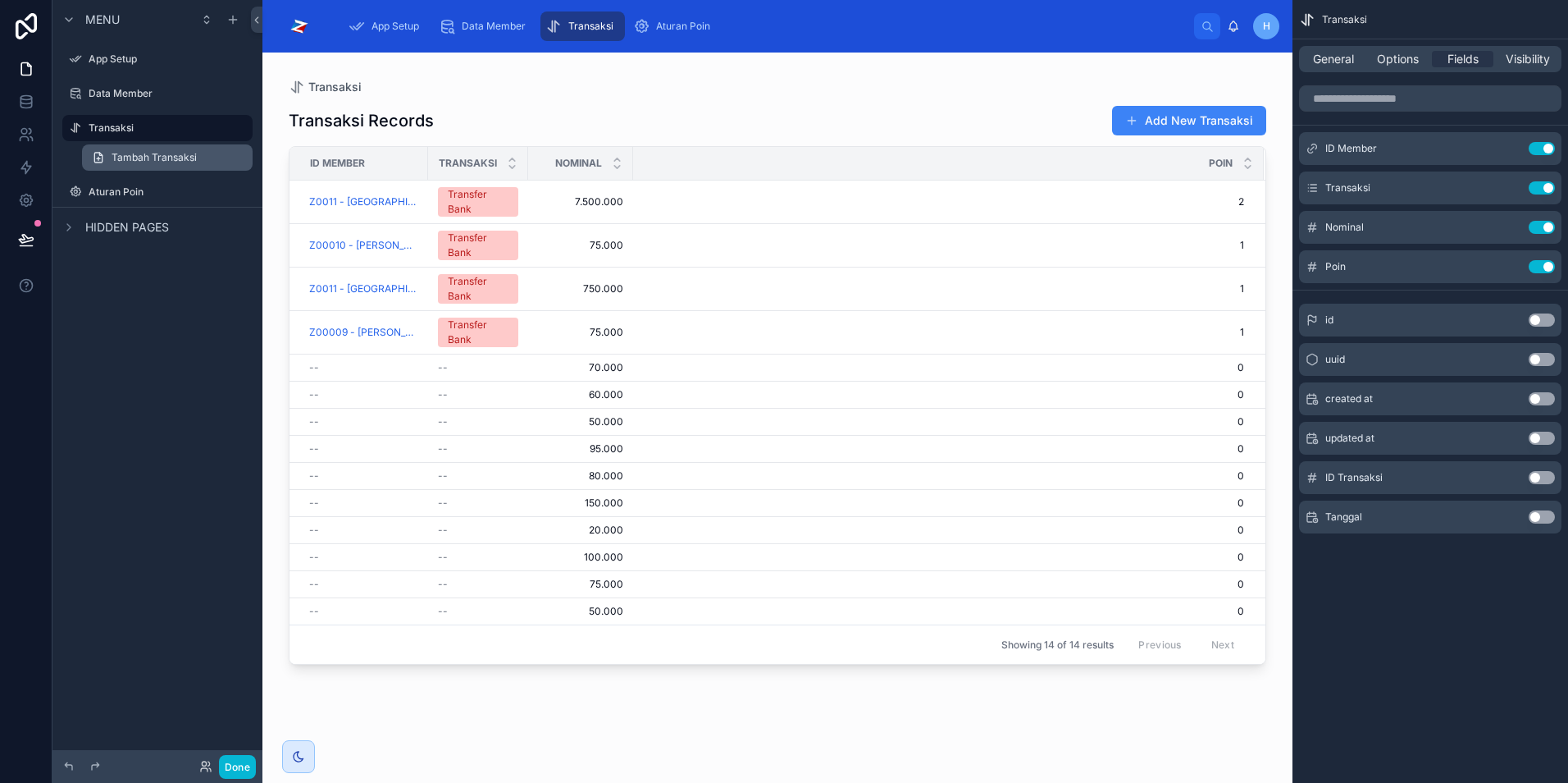
click at [122, 164] on link "Tambah Transaksi" at bounding box center [167, 157] width 171 height 26
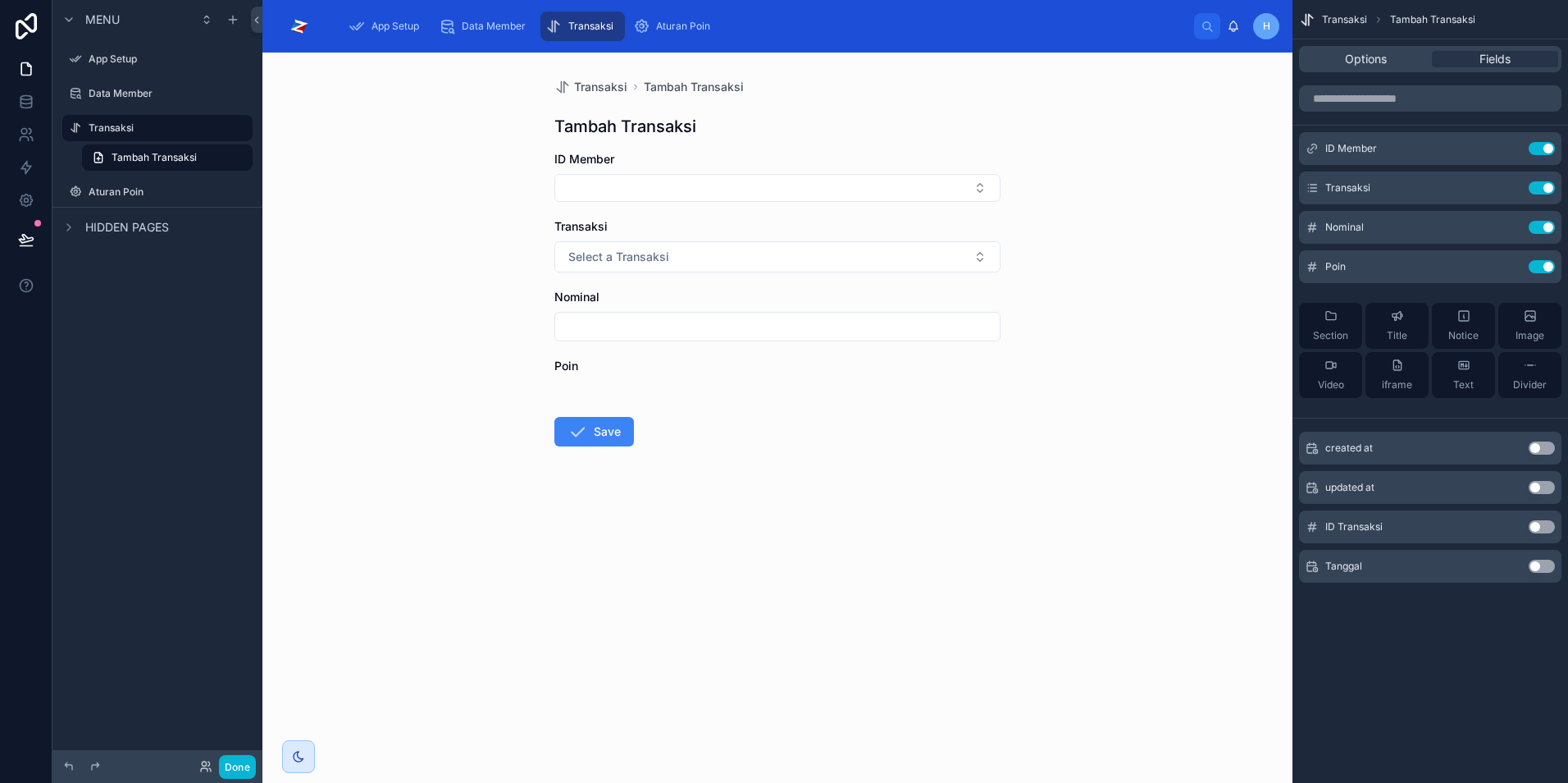
click at [638, 386] on div at bounding box center [778, 385] width 447 height 9
click at [1540, 268] on button "Use setting" at bounding box center [1542, 266] width 26 height 13
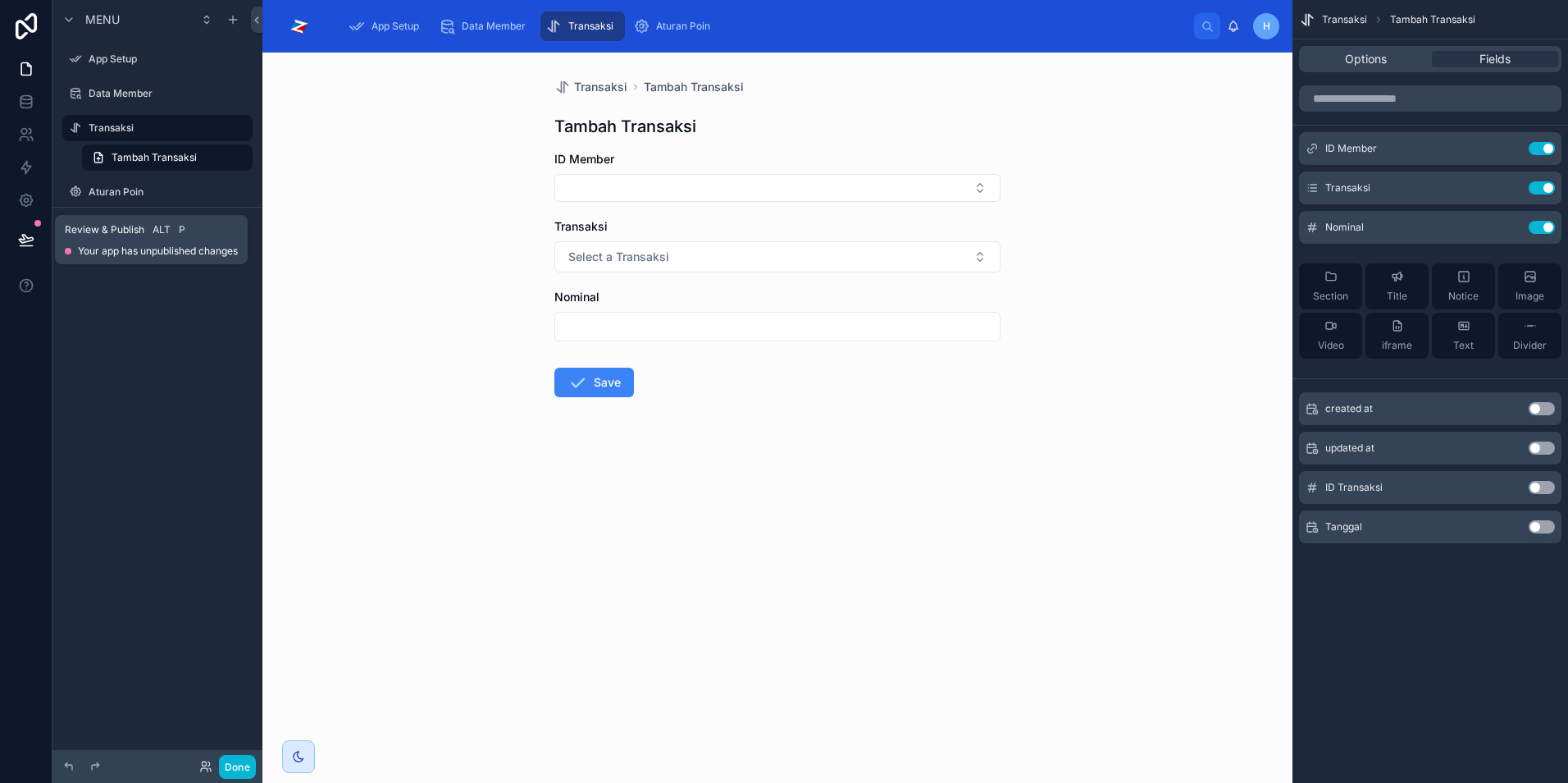
click at [27, 241] on icon at bounding box center [26, 239] width 14 height 9
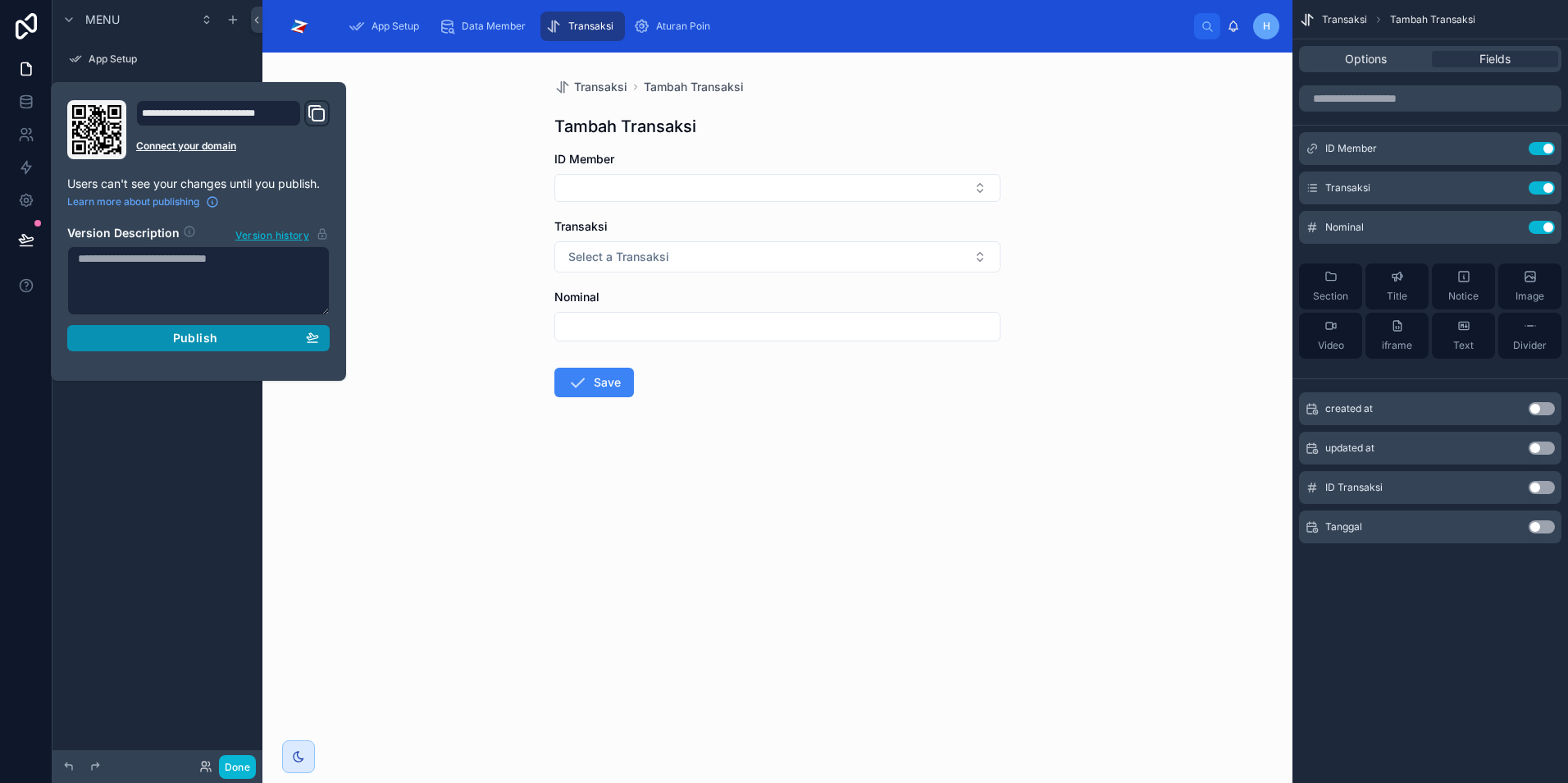
click at [210, 343] on span "Publish" at bounding box center [195, 337] width 44 height 15
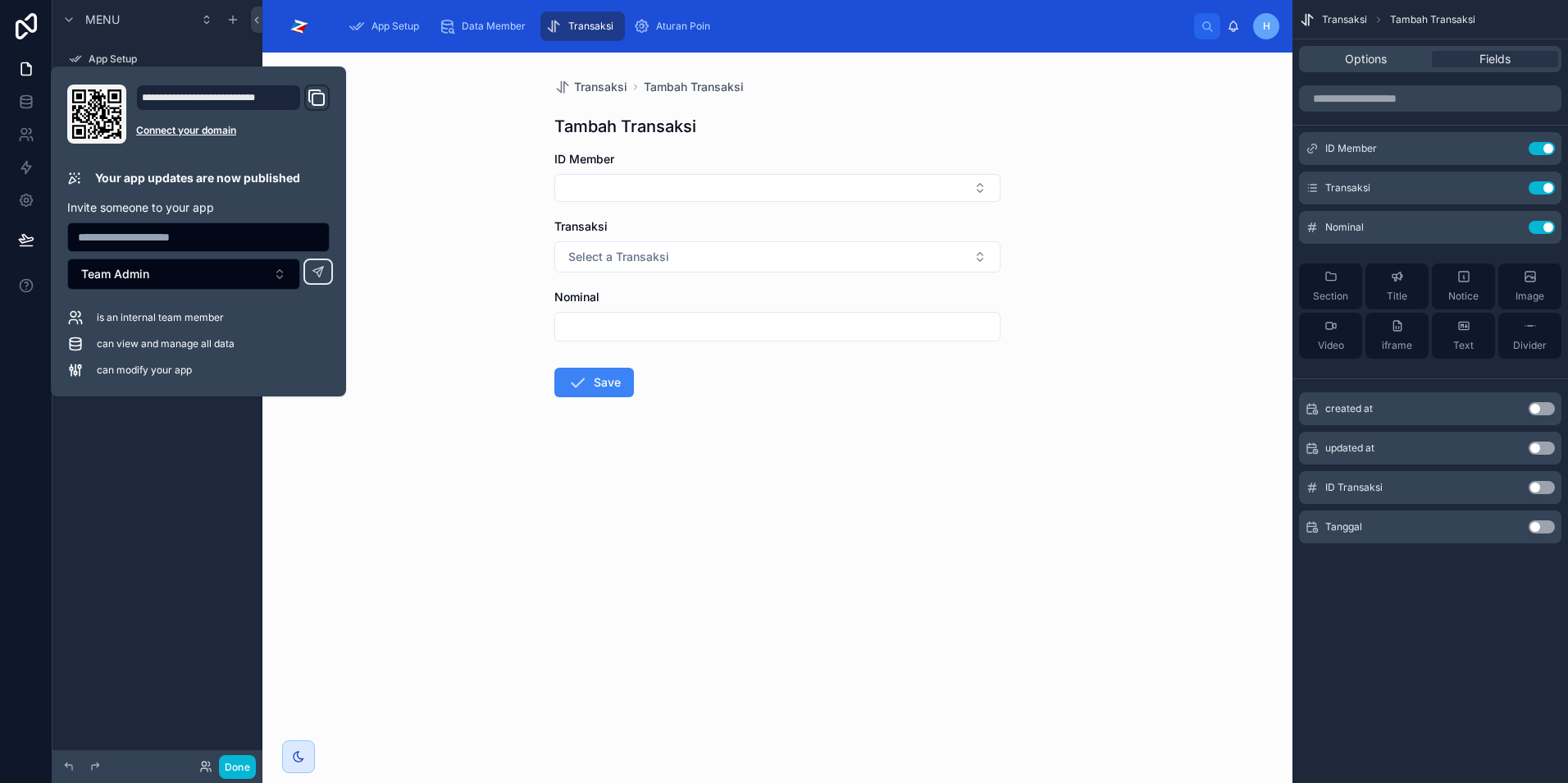
click at [442, 429] on div "Transaksi Tambah Transaksi Tambah Transaksi ID Member Transaksi Select a Transa…" at bounding box center [778, 417] width 1030 height 730
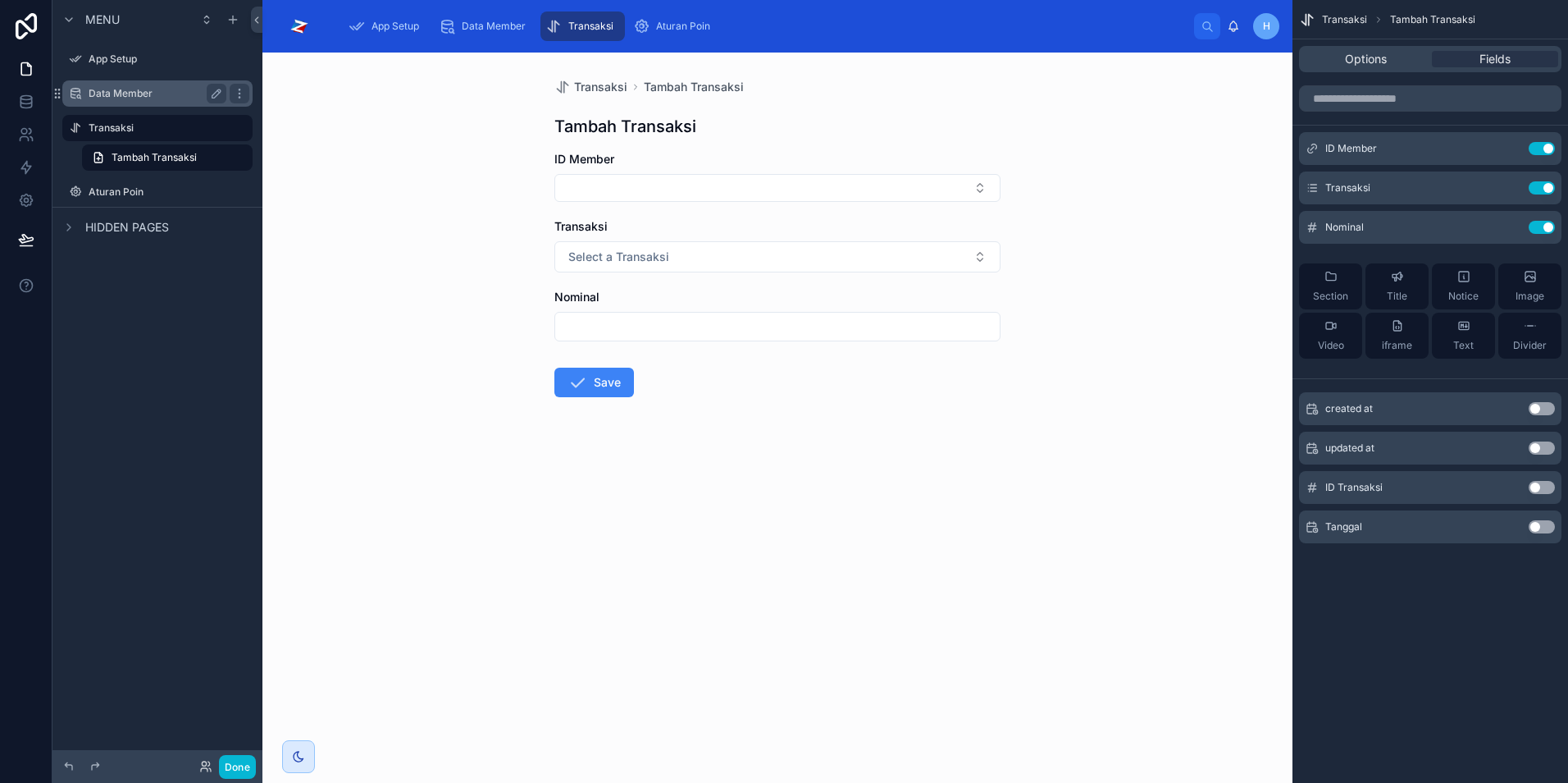
click at [102, 93] on label "Data Member" at bounding box center [154, 93] width 131 height 13
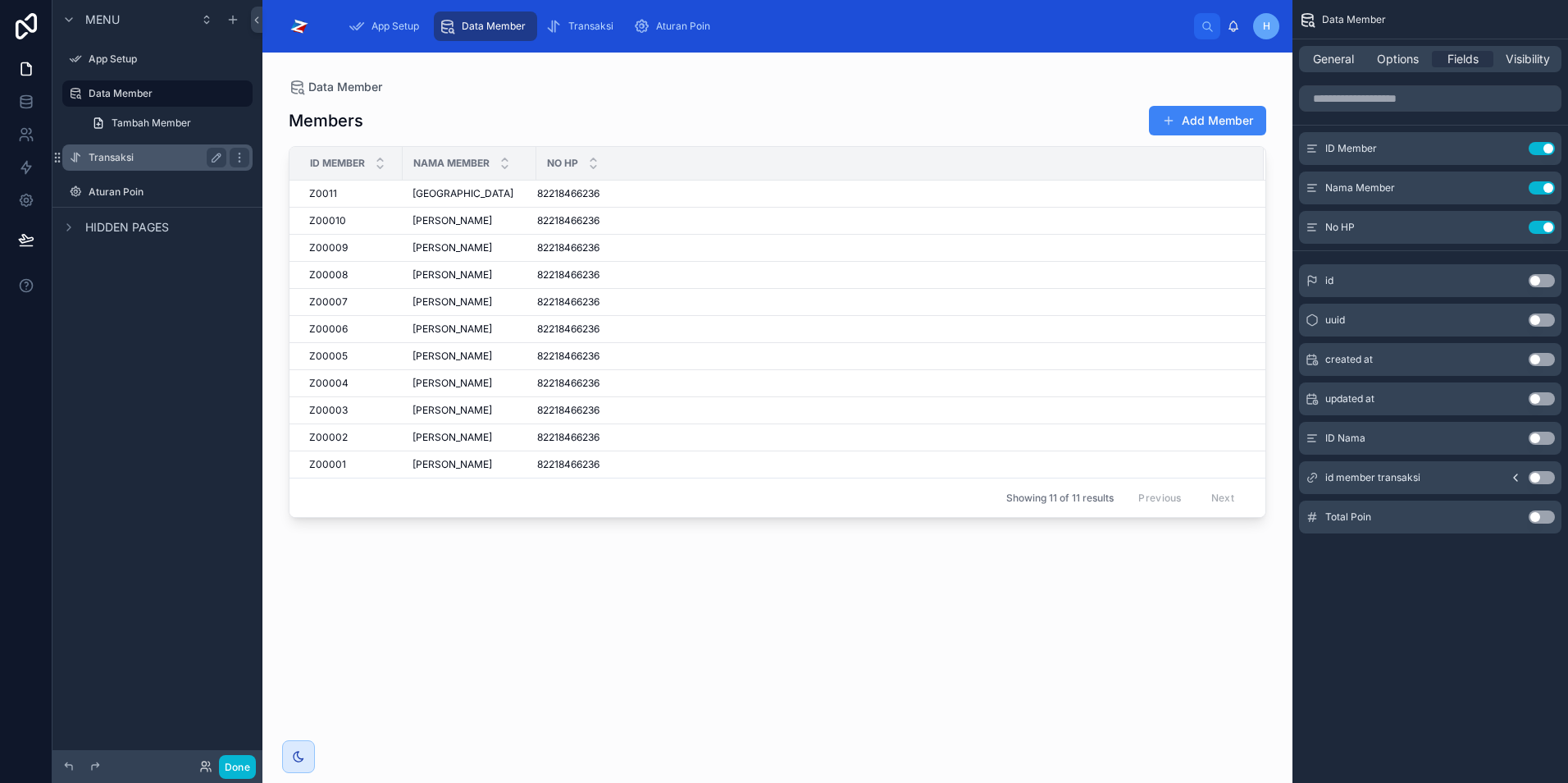
click at [131, 161] on label "Transaksi" at bounding box center [154, 157] width 131 height 13
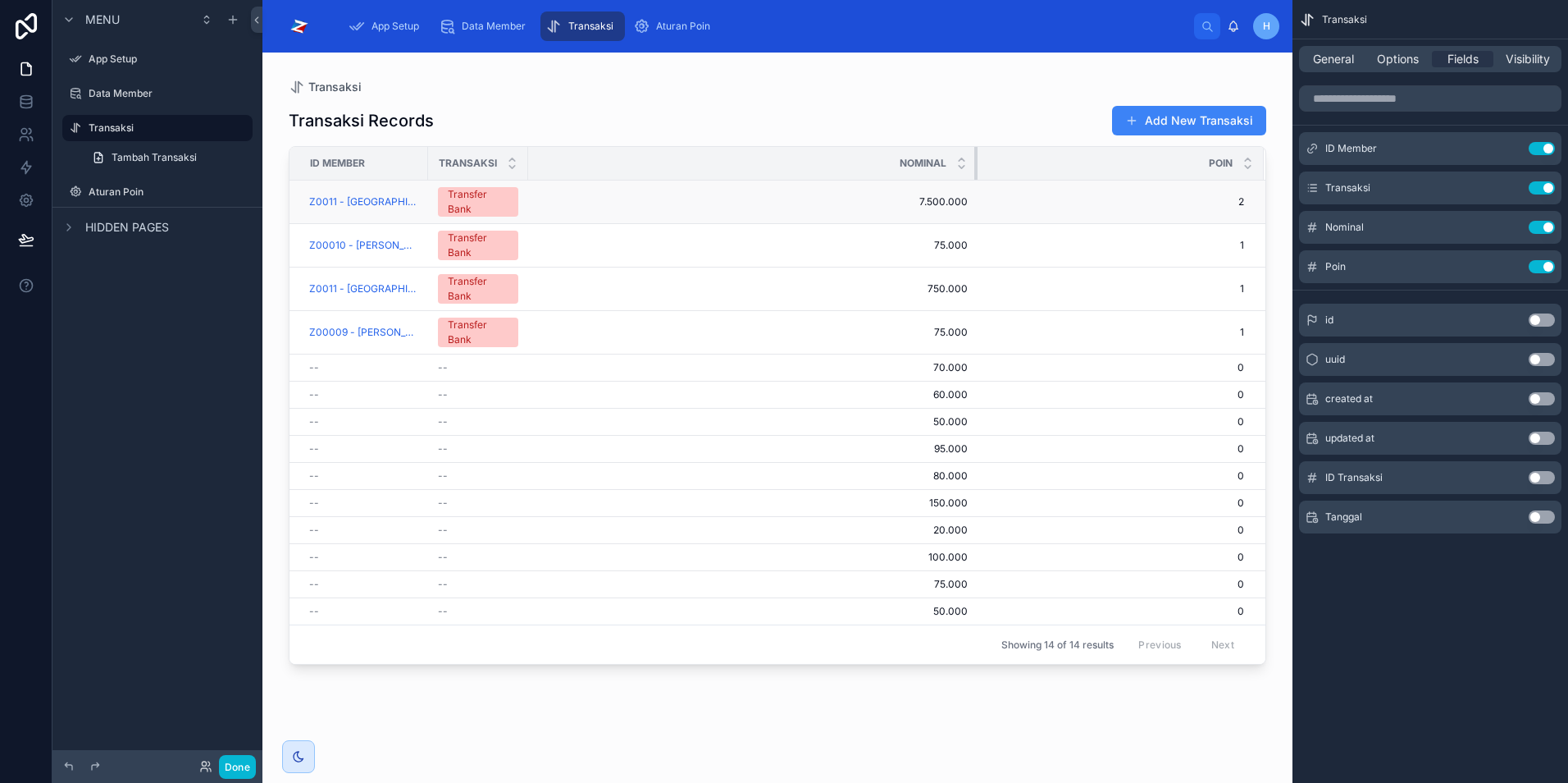
drag, startPoint x: 620, startPoint y: 162, endPoint x: 965, endPoint y: 198, distance: 346.9
click at [965, 198] on table "ID Member Transaksi Nominal Poin Z0011 - Alam Jaya Transfer Bank 7.500.000 7.50…" at bounding box center [778, 385] width 976 height 478
drag, startPoint x: 964, startPoint y: 159, endPoint x: 982, endPoint y: 183, distance: 30.0
click at [982, 183] on table "ID Member Transaksi Nominal Poin Z0011 - Alam Jaya Transfer Bank 7.500.000 7.50…" at bounding box center [783, 385] width 986 height 478
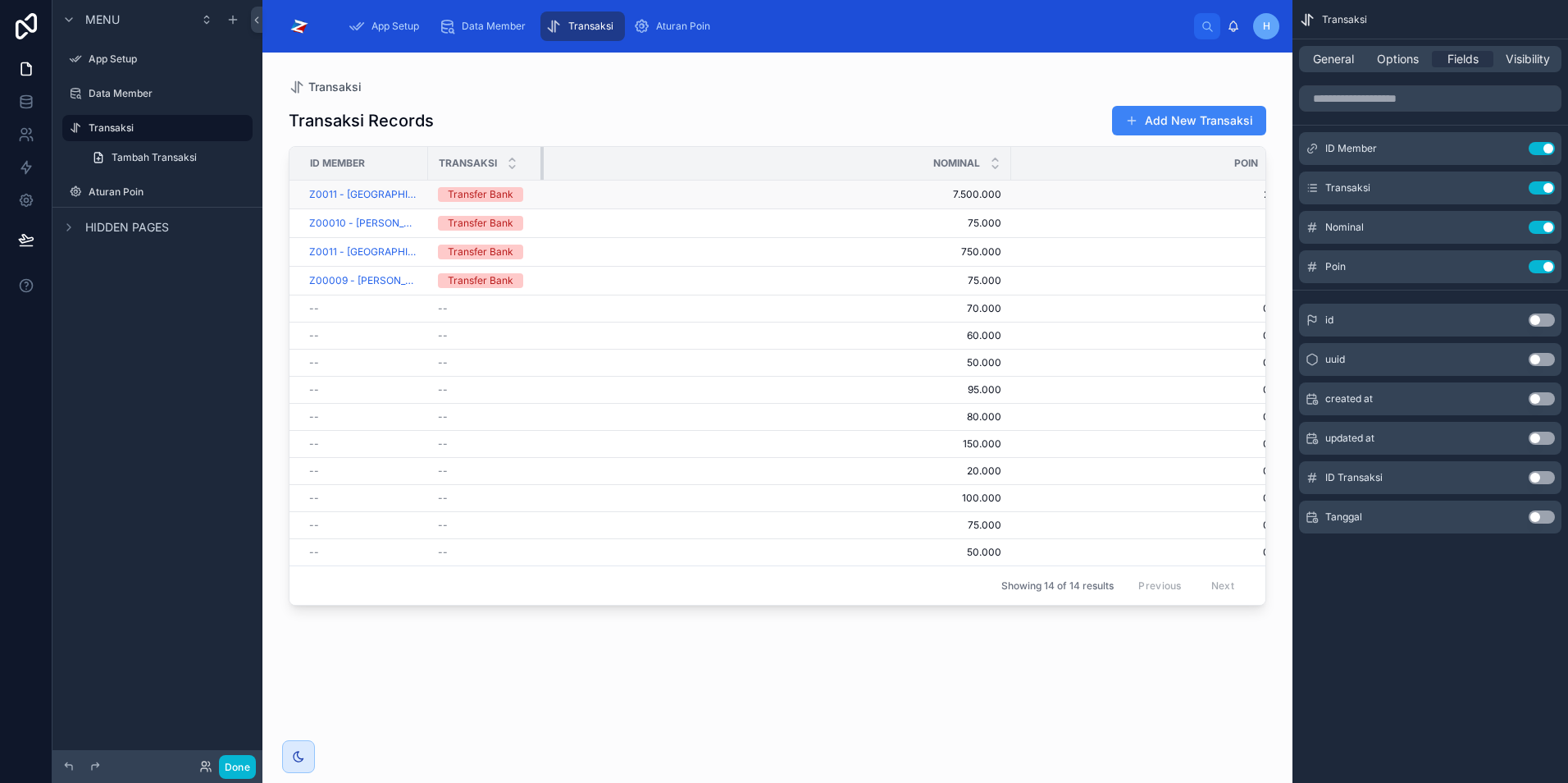
drag, startPoint x: 515, startPoint y: 166, endPoint x: 553, endPoint y: 183, distance: 41.6
click at [553, 183] on table "ID Member Transaksi Nominal Poin Z0011 - Alam Jaya Transfer Bank 7.500.000 7.50…" at bounding box center [790, 355] width 1002 height 418
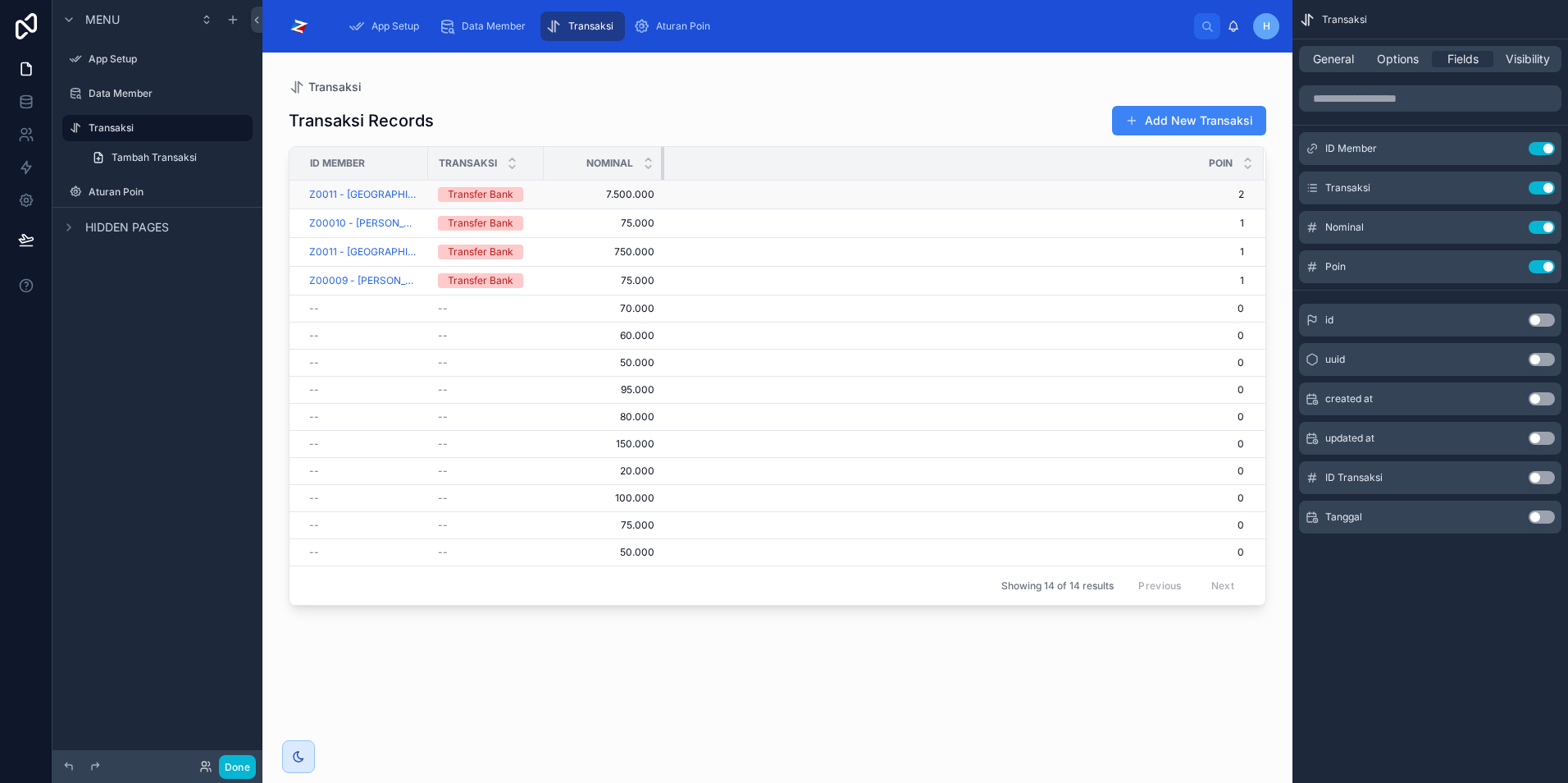
drag, startPoint x: 1000, startPoint y: 167, endPoint x: 653, endPoint y: 183, distance: 347.4
click at [653, 183] on table "ID Member Transaksi Nominal Poin Z0011 - Alam Jaya Transfer Bank 7.500.000 7.50…" at bounding box center [778, 355] width 976 height 418
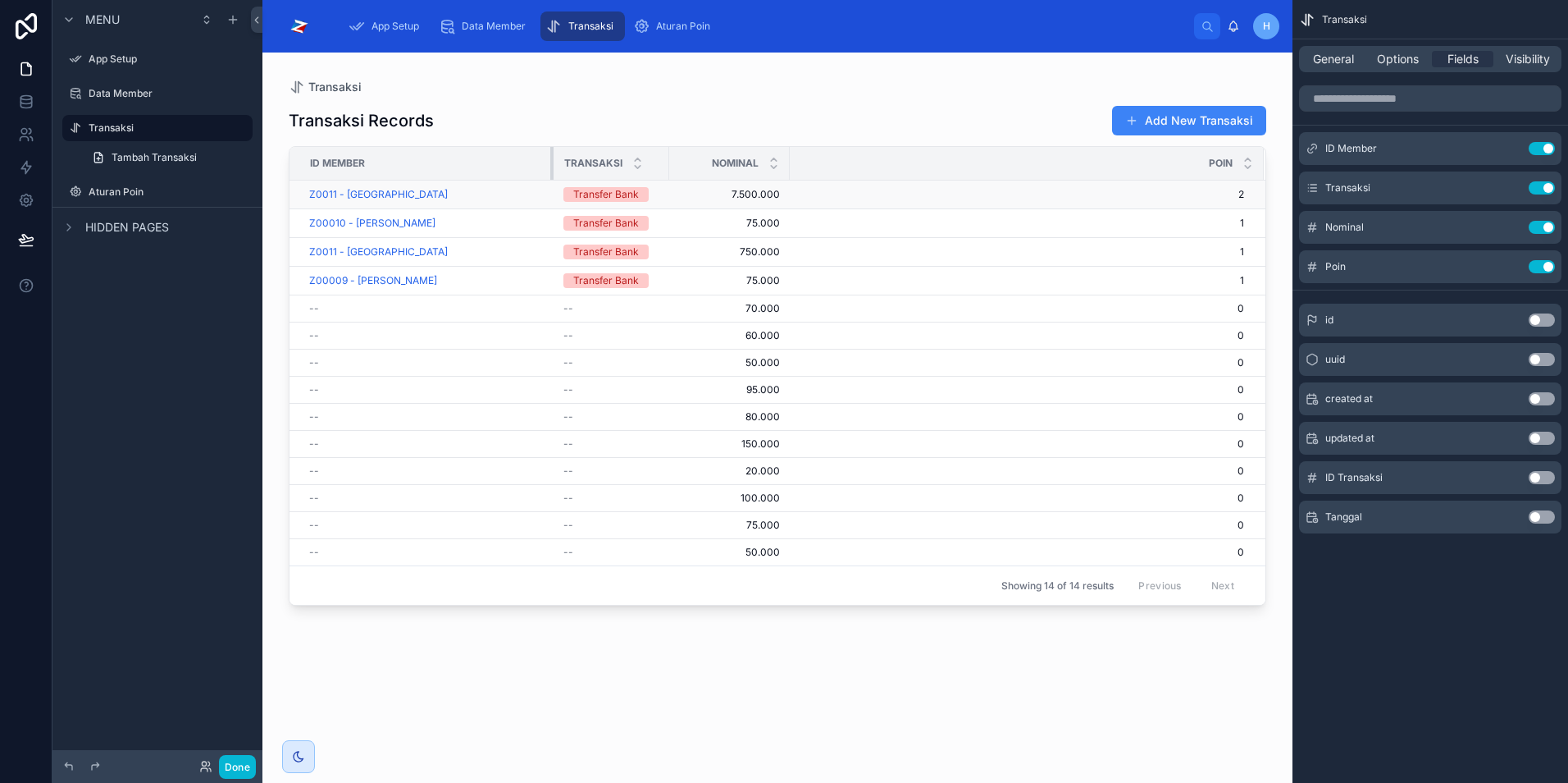
drag, startPoint x: 415, startPoint y: 163, endPoint x: 553, endPoint y: 181, distance: 139.2
click at [553, 181] on table "ID Member Transaksi Nominal Poin Z0011 - Alam Jaya Transfer Bank 7.500.000 7.50…" at bounding box center [778, 355] width 976 height 418
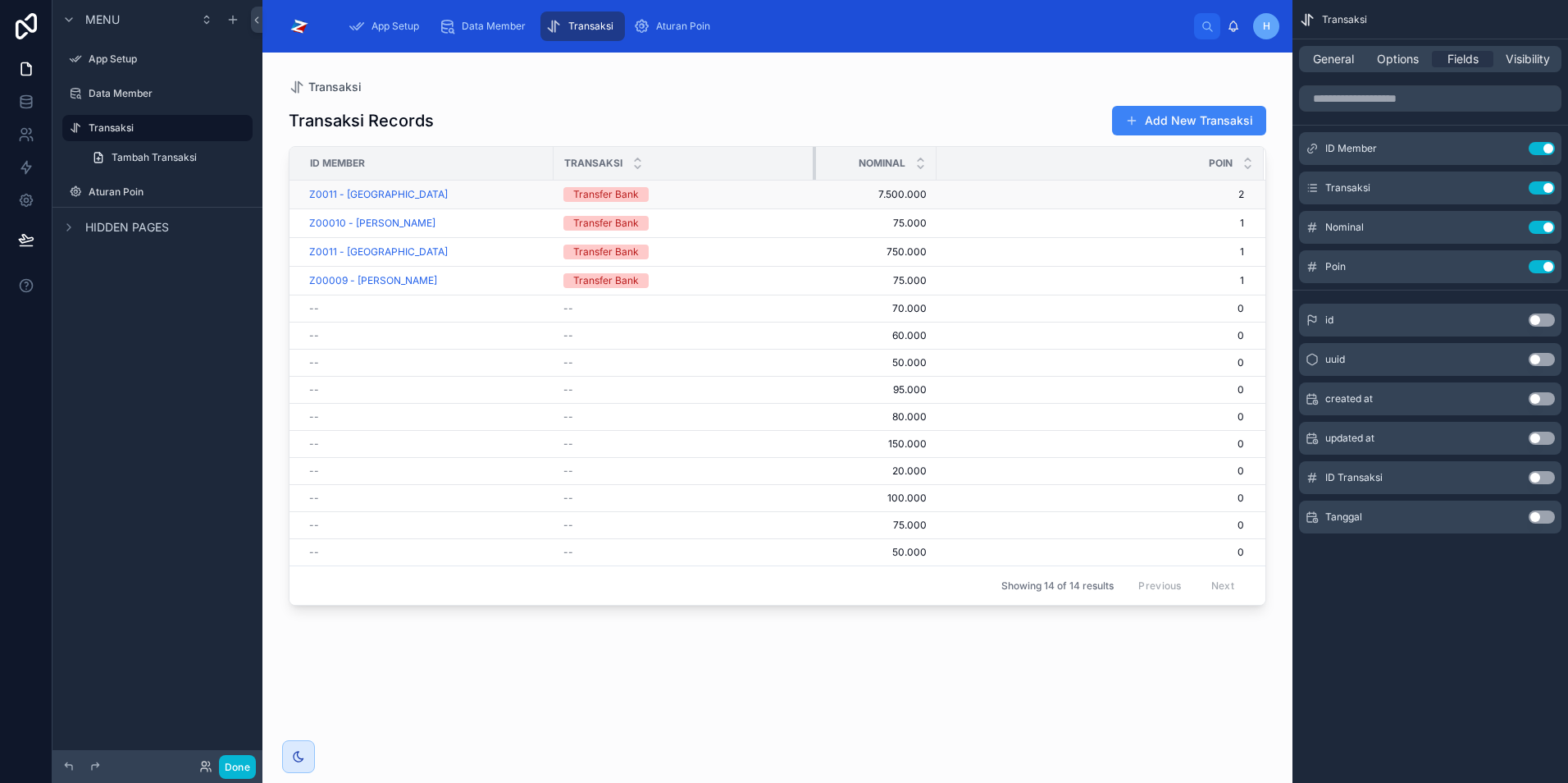
drag, startPoint x: 667, startPoint y: 163, endPoint x: 814, endPoint y: 193, distance: 150.0
click at [814, 193] on table "ID Member Transaksi Nominal Poin Z0011 - Alam Jaya Transfer Bank 7.500.000 7.50…" at bounding box center [778, 355] width 976 height 418
click at [128, 98] on label "Data Member" at bounding box center [154, 93] width 131 height 13
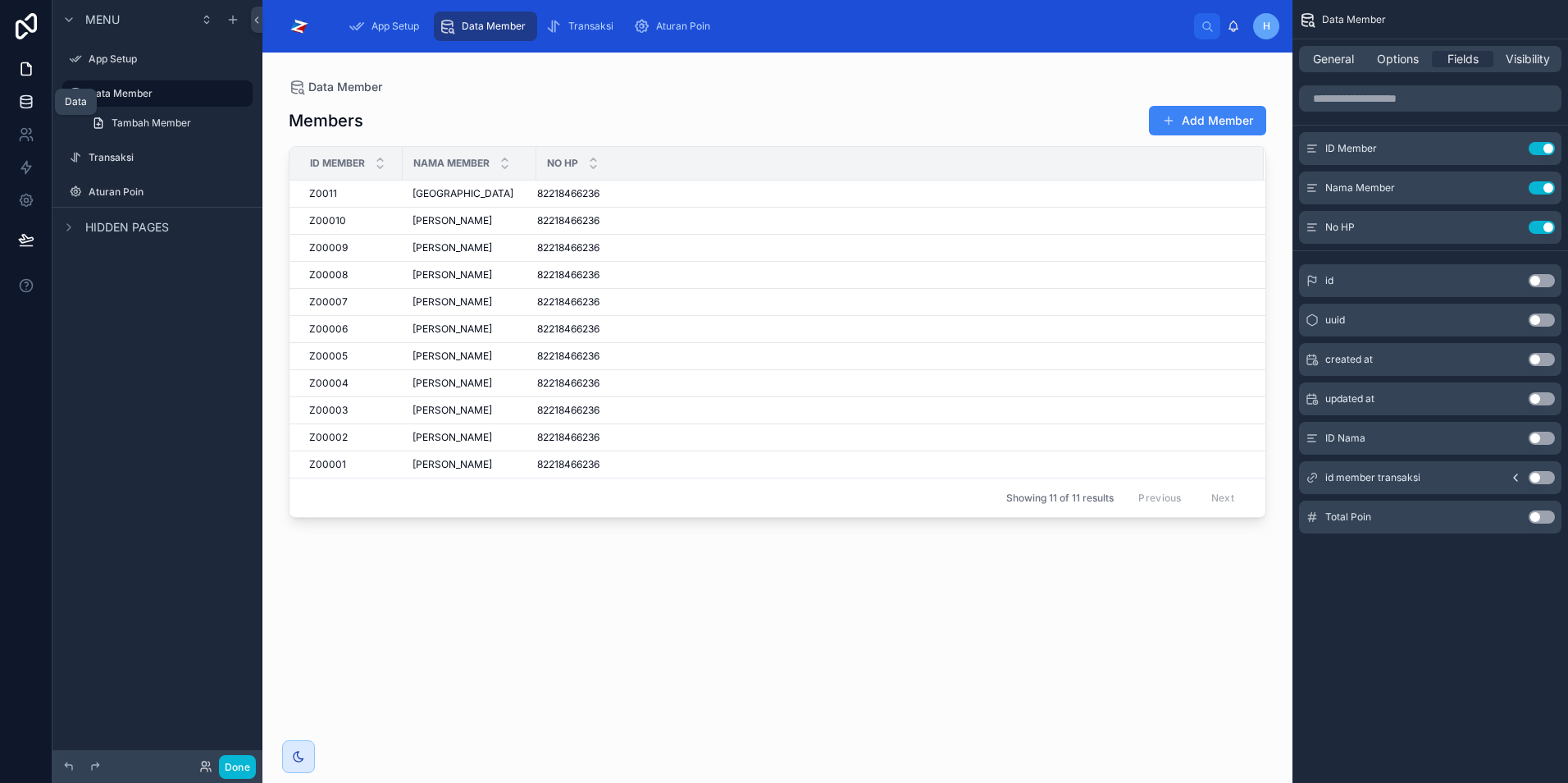
click at [23, 110] on icon at bounding box center [26, 101] width 16 height 16
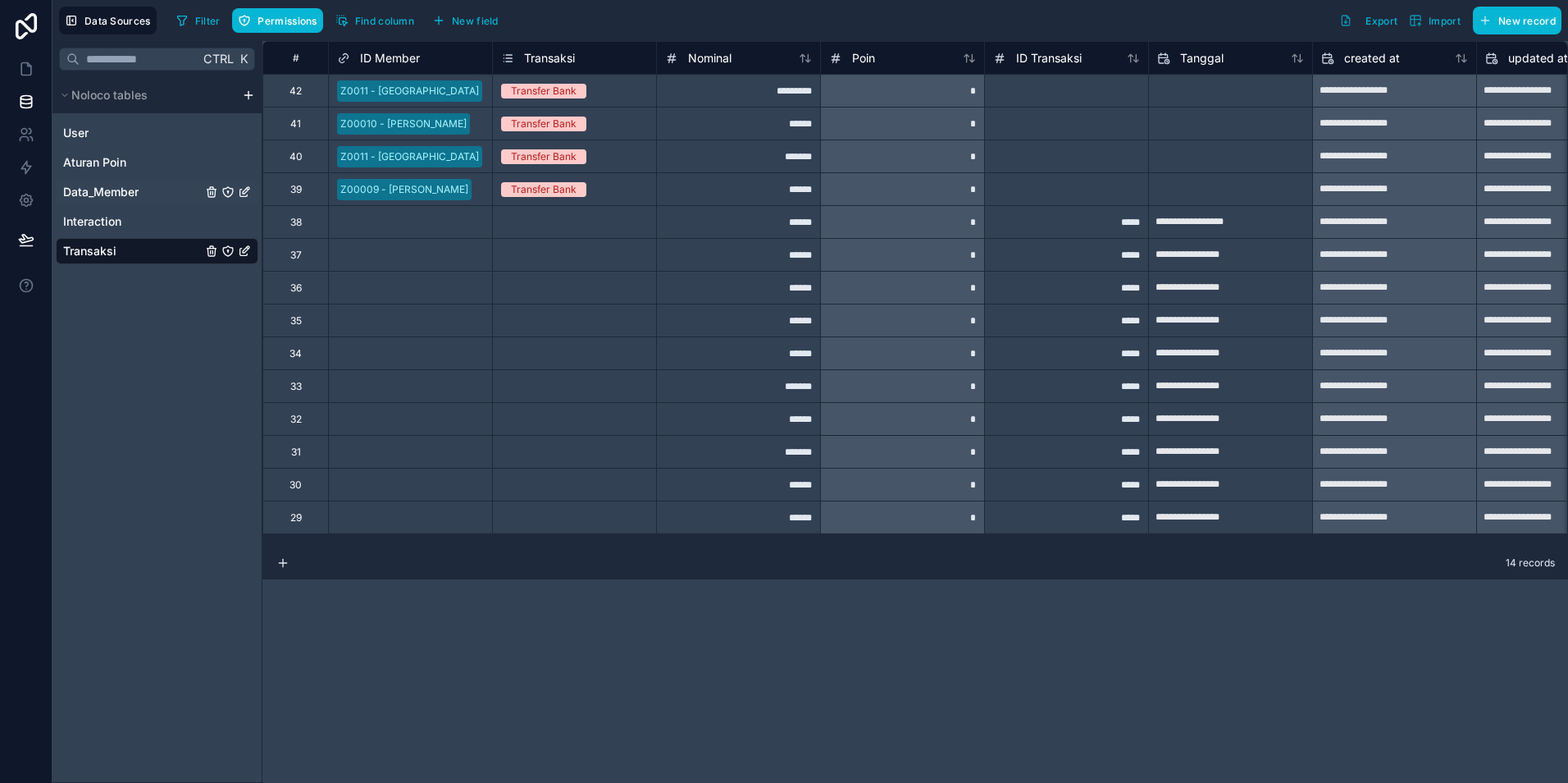
click at [114, 198] on span "Data_Member" at bounding box center [101, 191] width 76 height 16
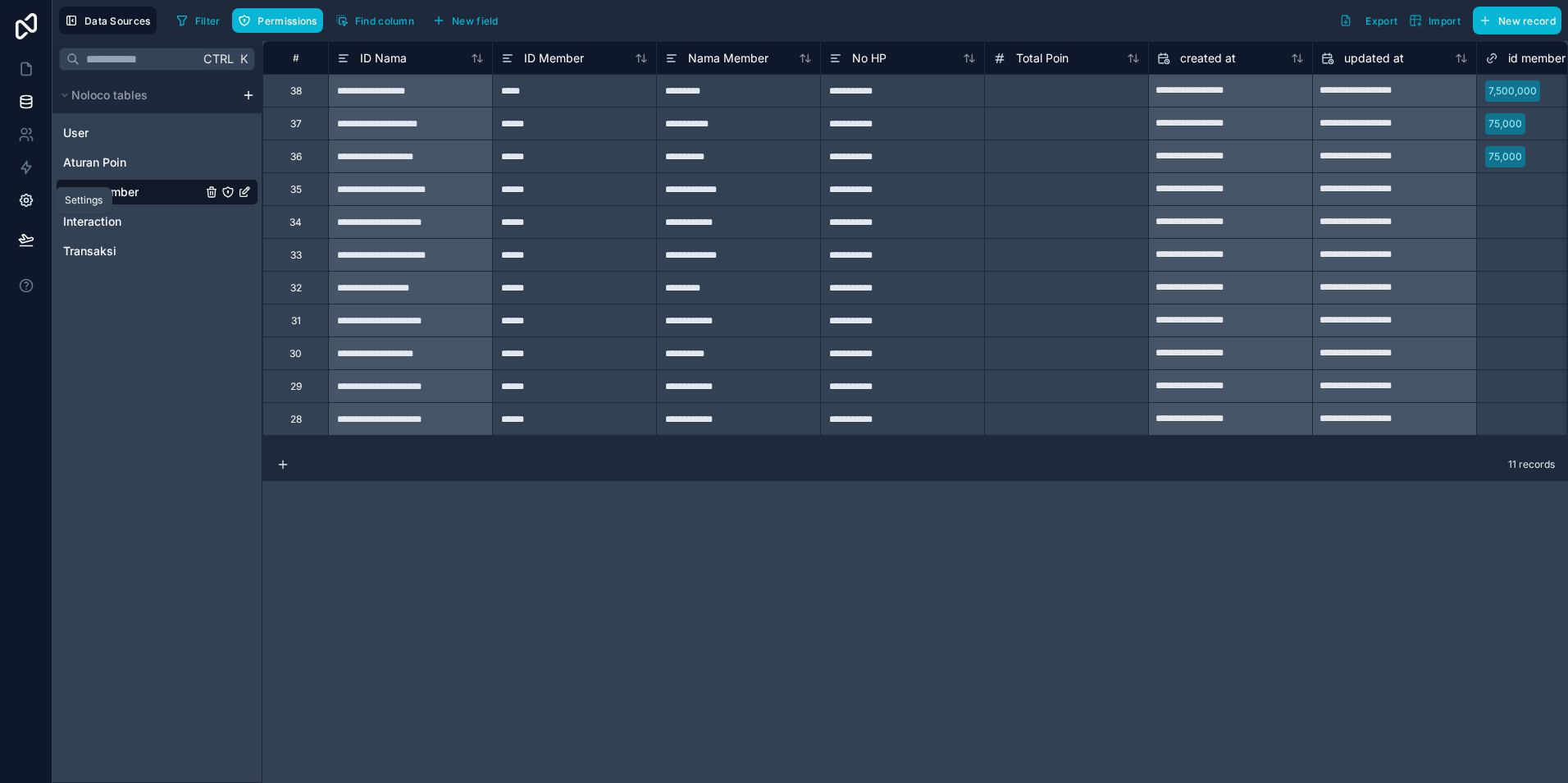
click at [25, 201] on icon at bounding box center [26, 200] width 16 height 16
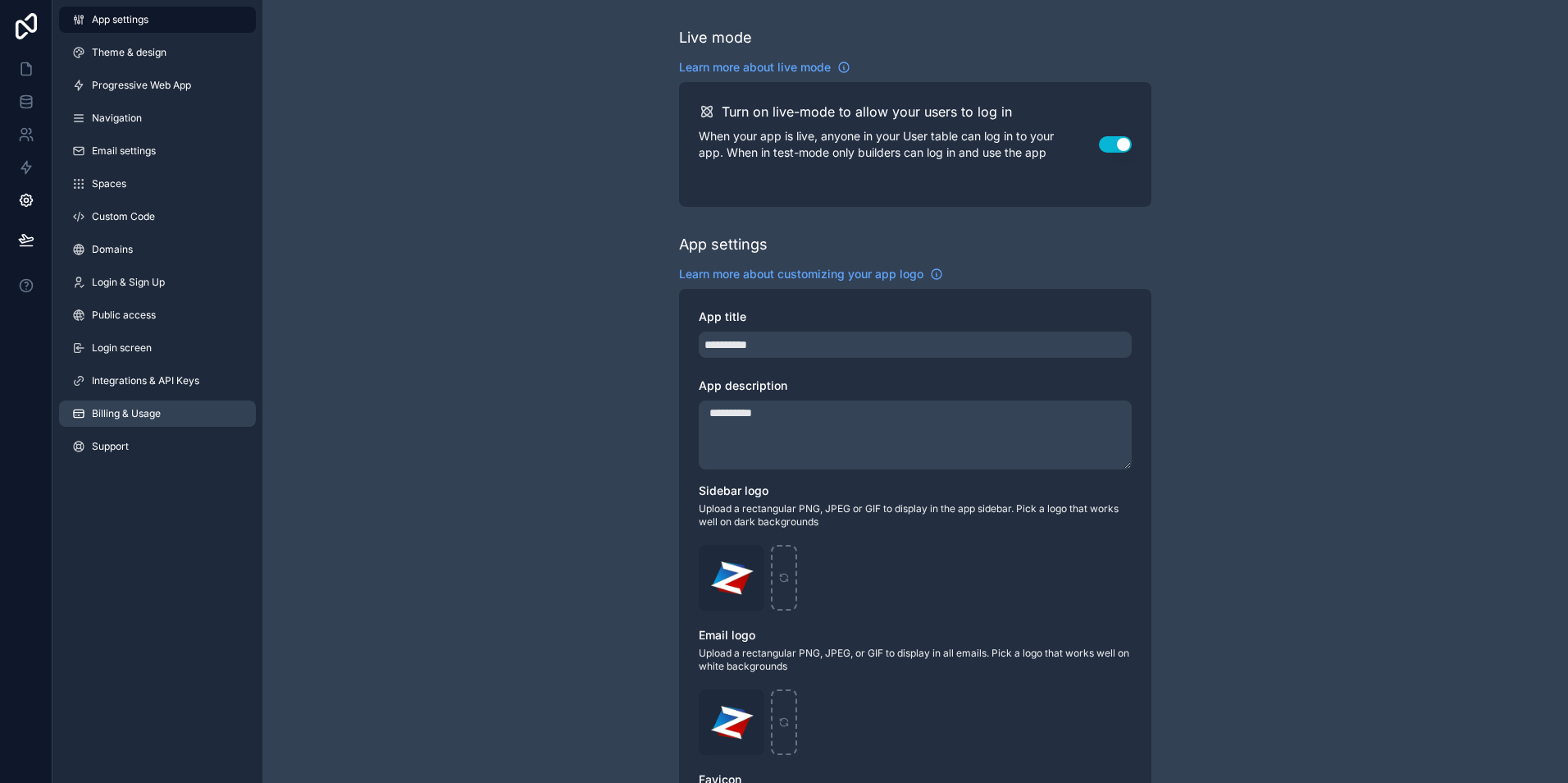
click at [111, 415] on span "Billing & Usage" at bounding box center [127, 413] width 69 height 13
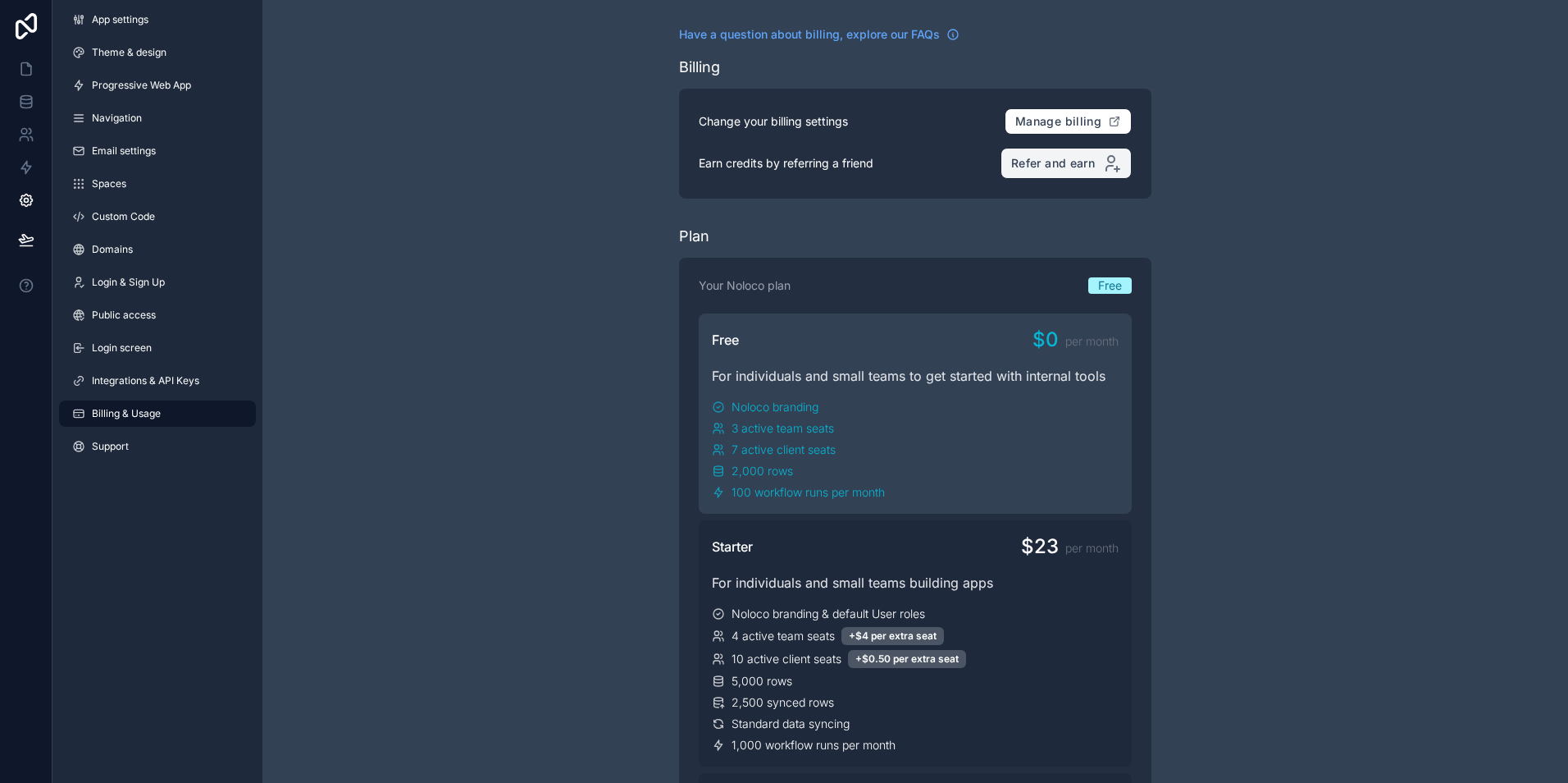
click at [1035, 171] on button "Refer and earn" at bounding box center [1066, 163] width 131 height 31
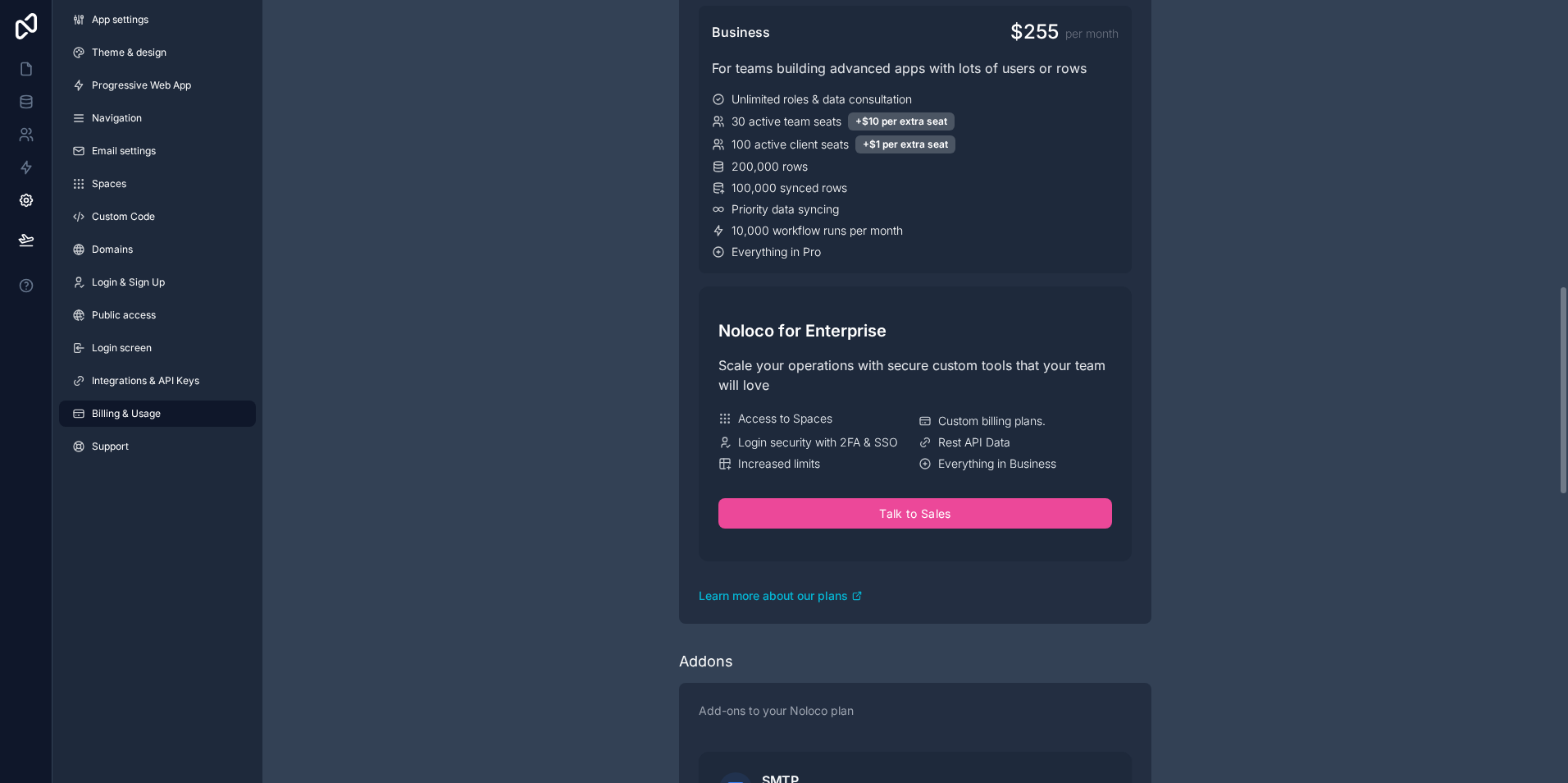
scroll to position [1067, 0]
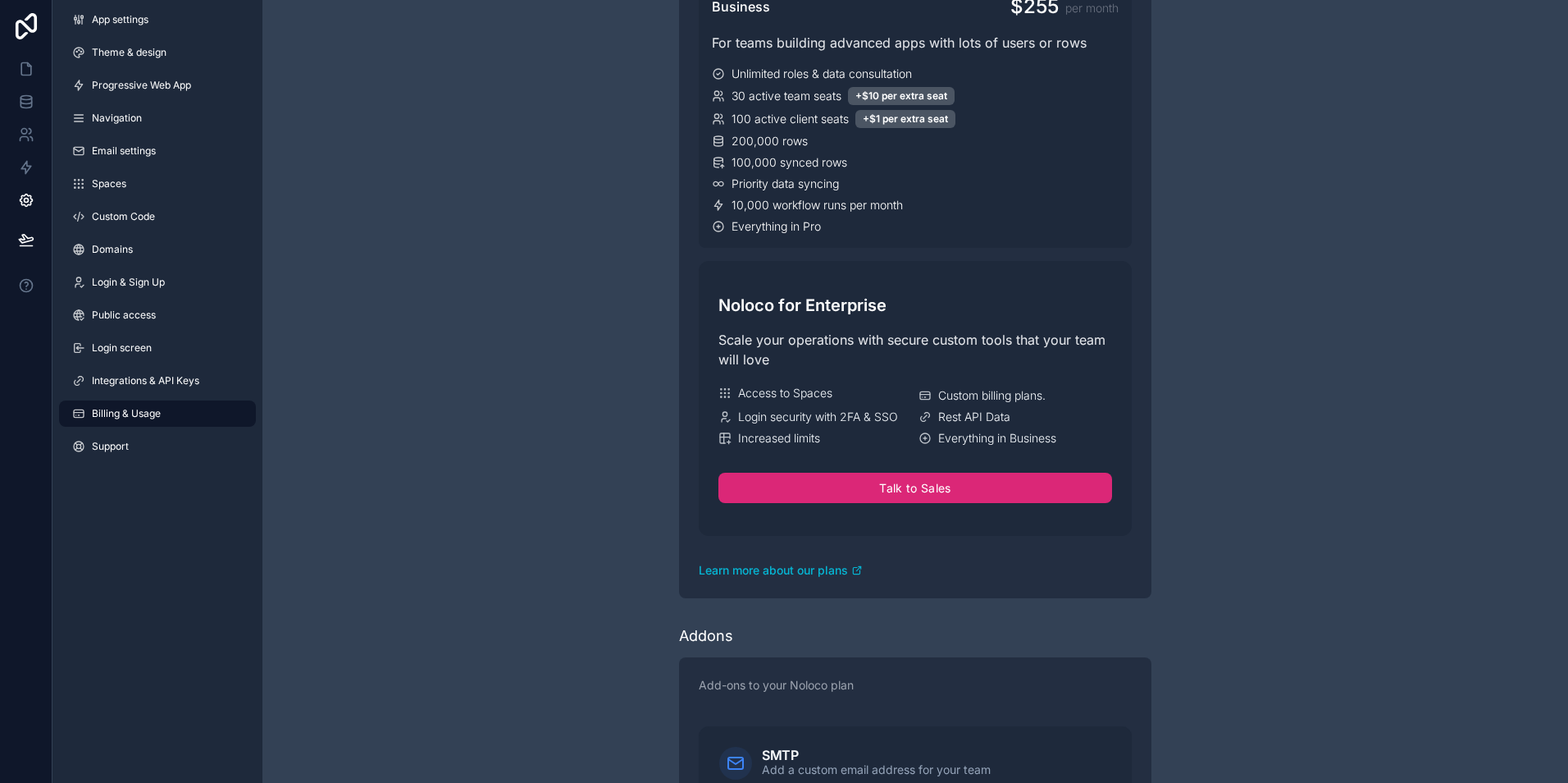
click at [907, 483] on button "Talk to Sales" at bounding box center [915, 488] width 394 height 31
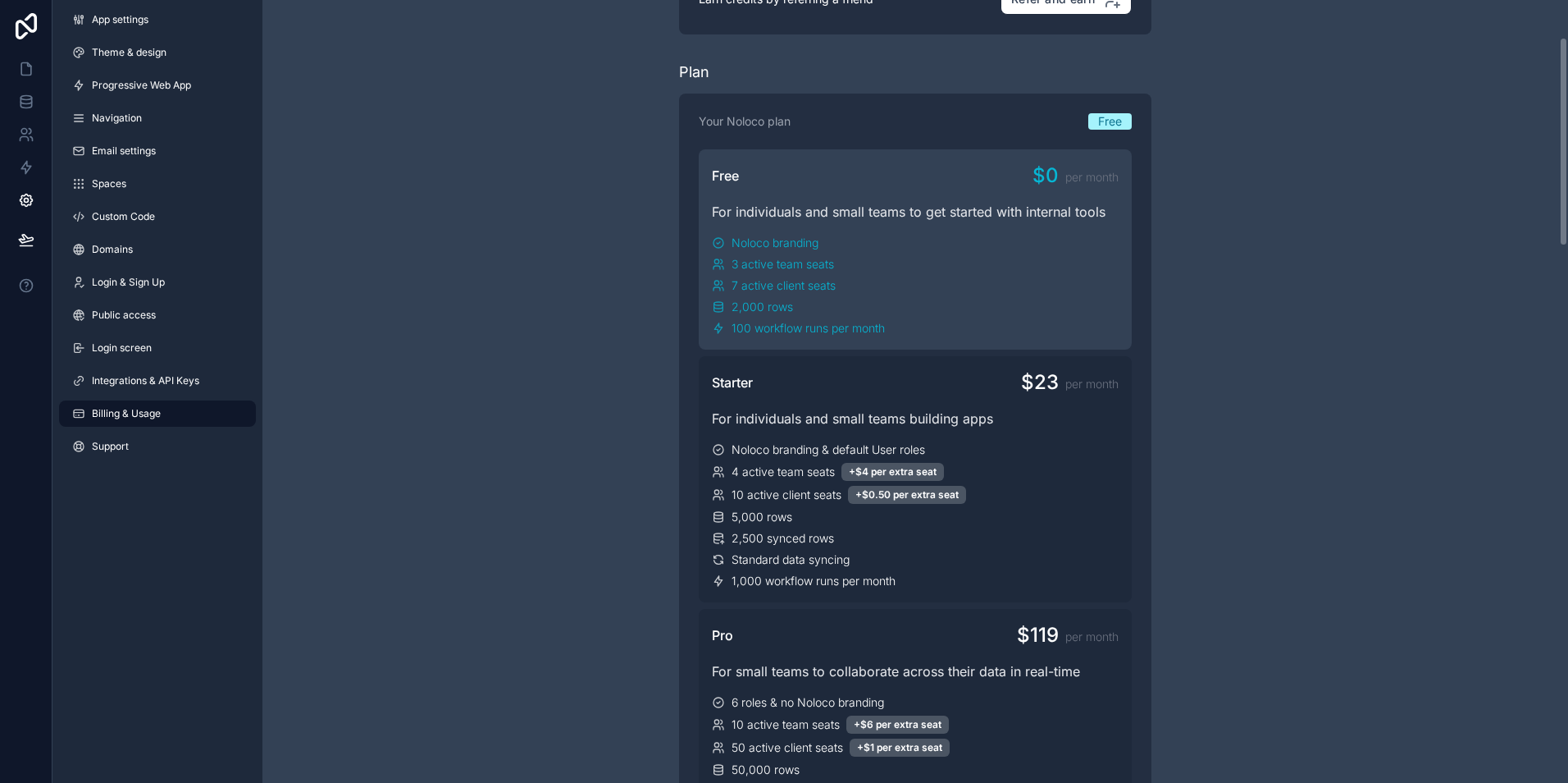
scroll to position [0, 0]
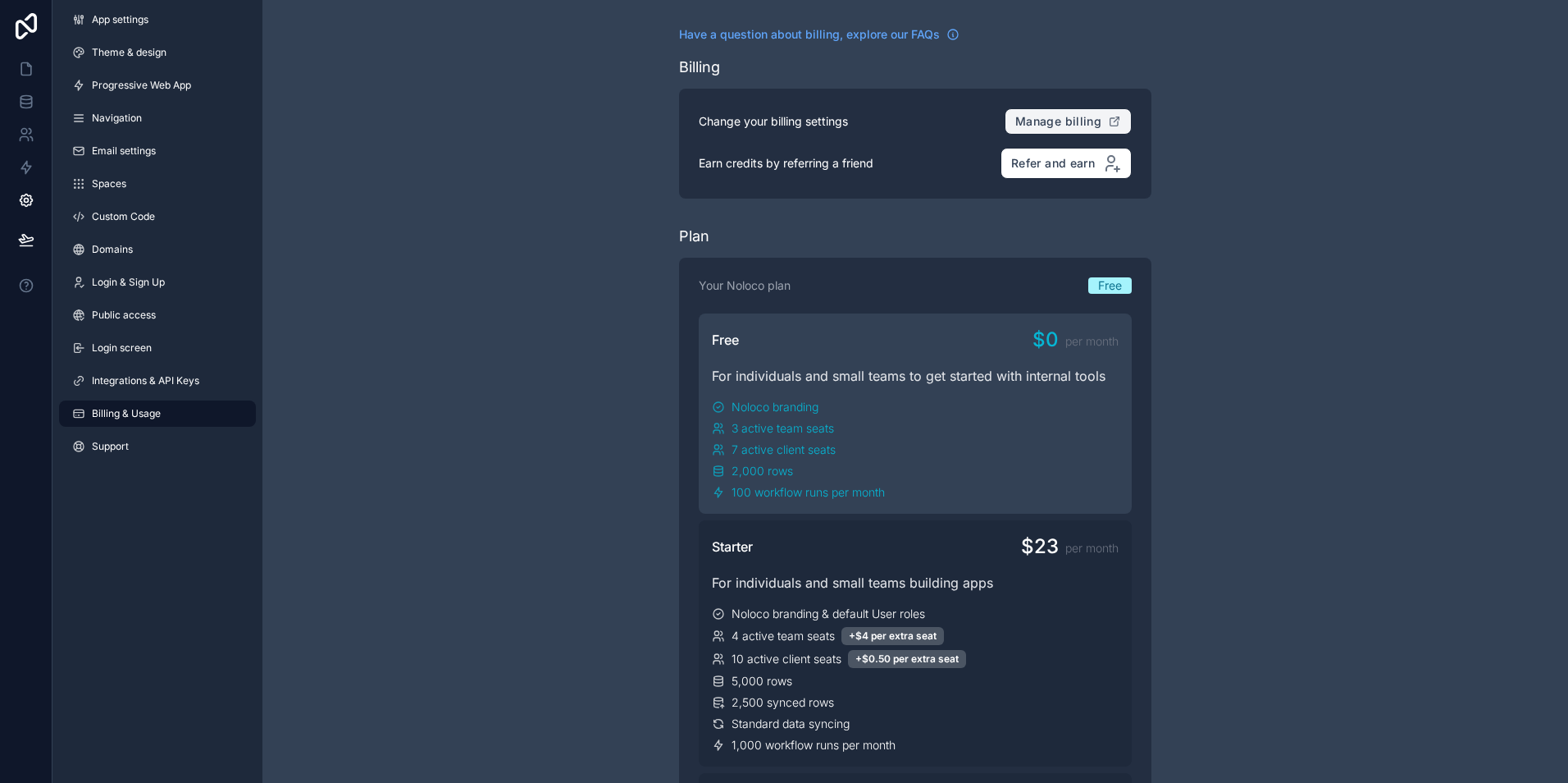
click at [1110, 122] on icon "scrollable content" at bounding box center [1114, 122] width 8 height 8
click at [12, 30] on icon at bounding box center [26, 26] width 33 height 26
